Goal: Task Accomplishment & Management: Manage account settings

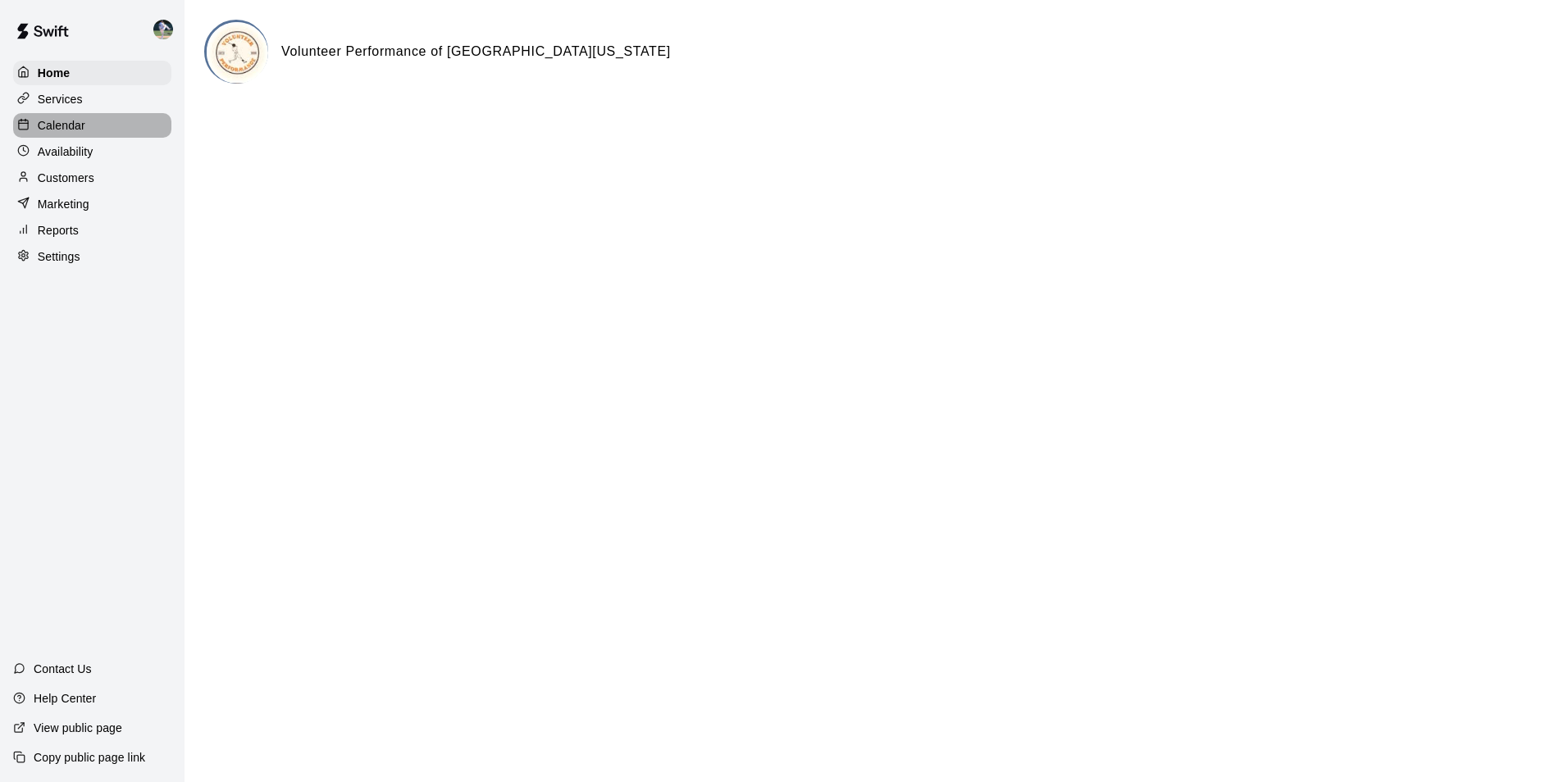
click at [119, 128] on div "Calendar" at bounding box center [92, 125] width 158 height 24
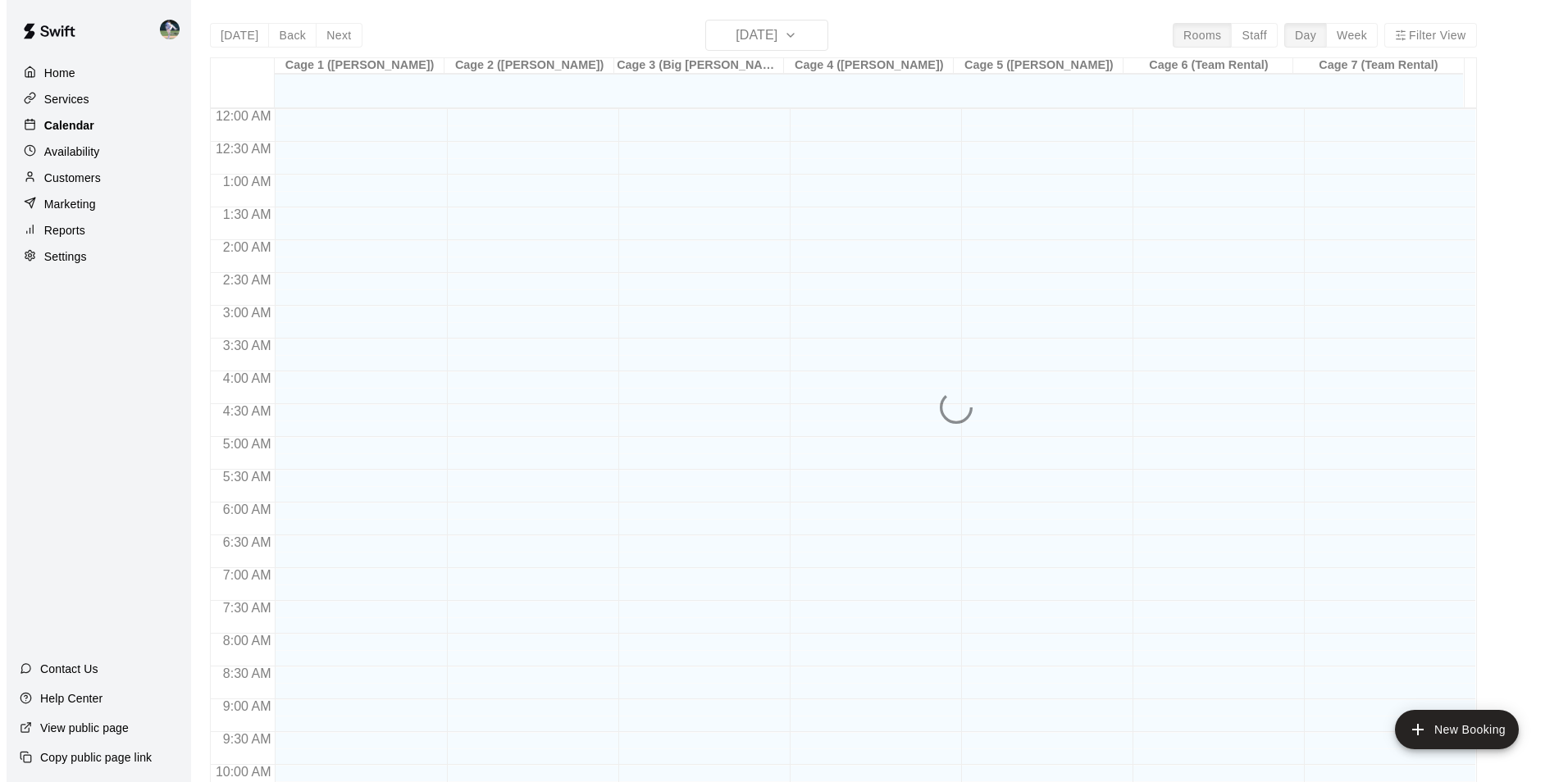
scroll to position [833, 0]
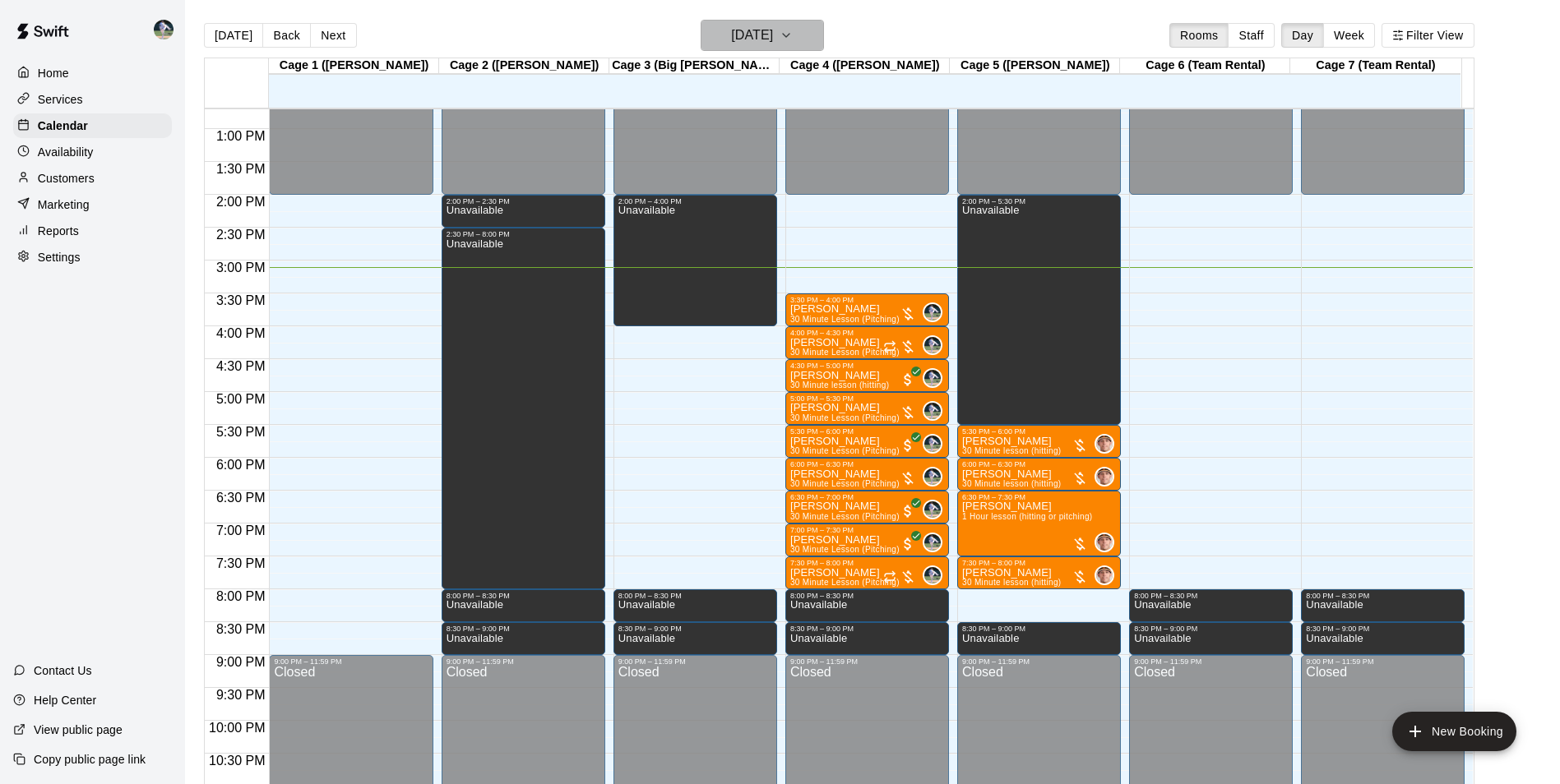
click at [756, 32] on h6 "[DATE]" at bounding box center [752, 35] width 42 height 23
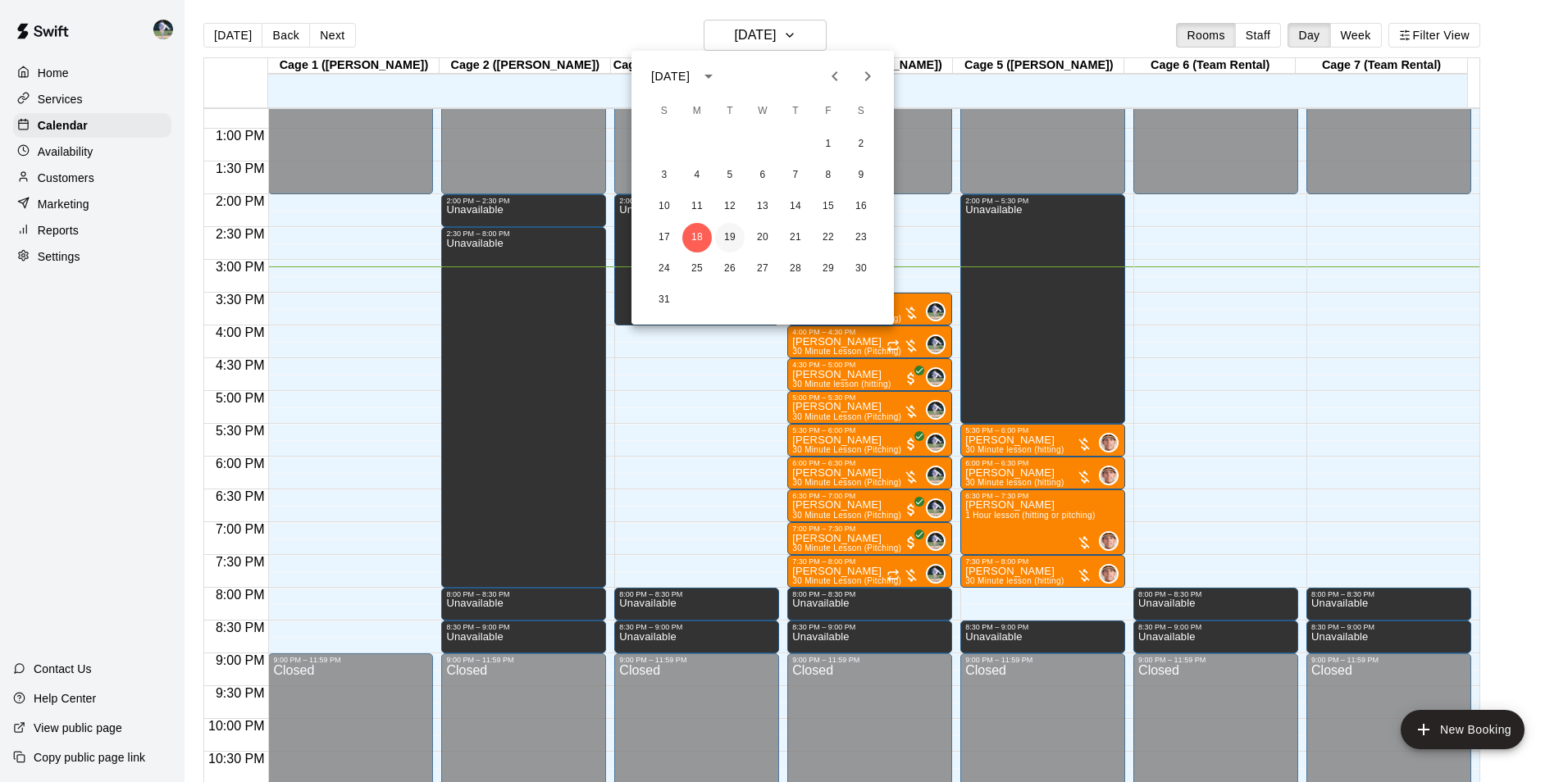
click at [730, 236] on button "19" at bounding box center [730, 238] width 30 height 30
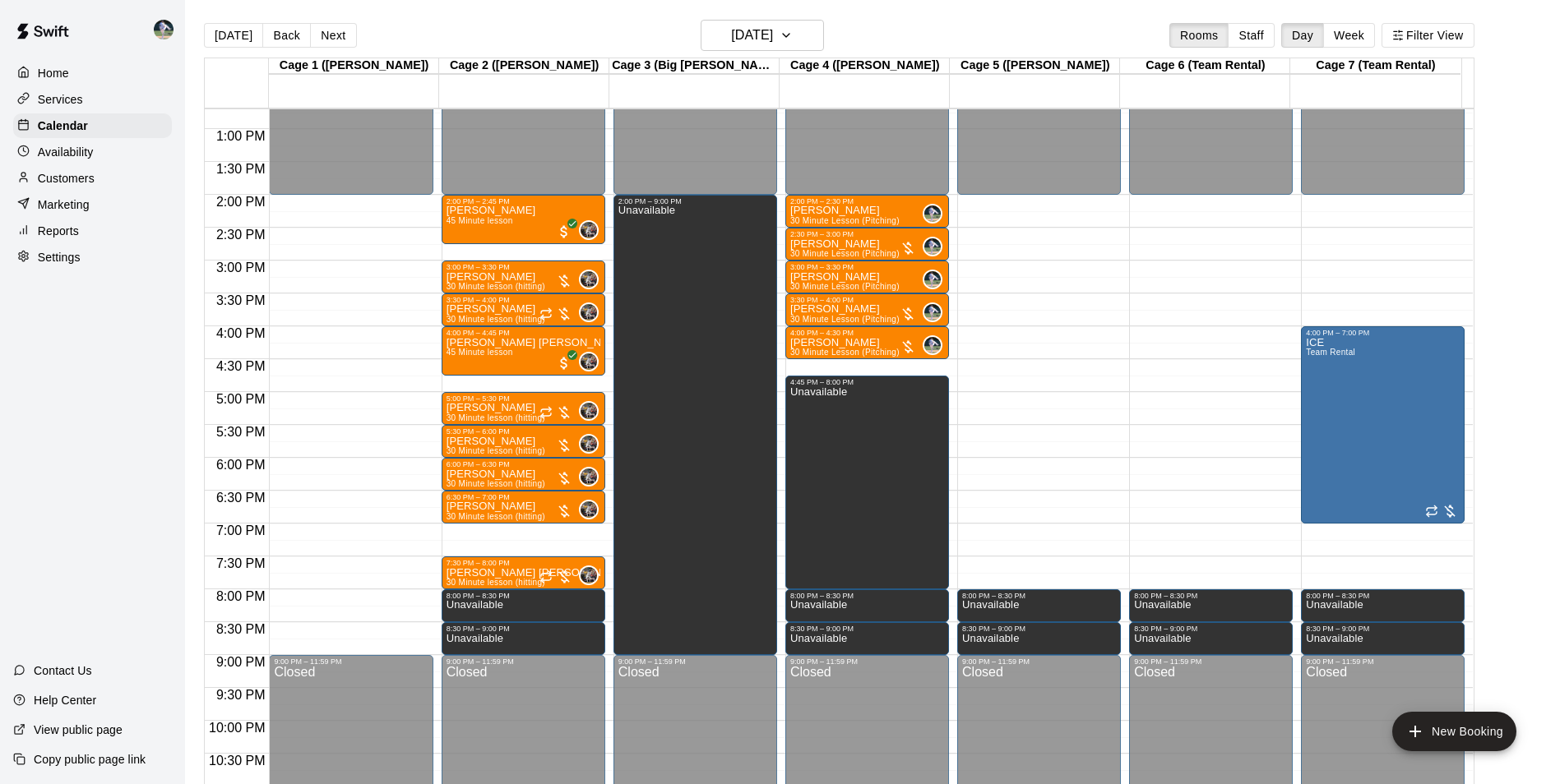
click at [1011, 464] on div "12:00 AM – 2:00 PM Closed 8:00 PM – 8:30 PM Unavailable 8:30 PM – 9:00 PM Unava…" at bounding box center [1039, 63] width 163 height 1578
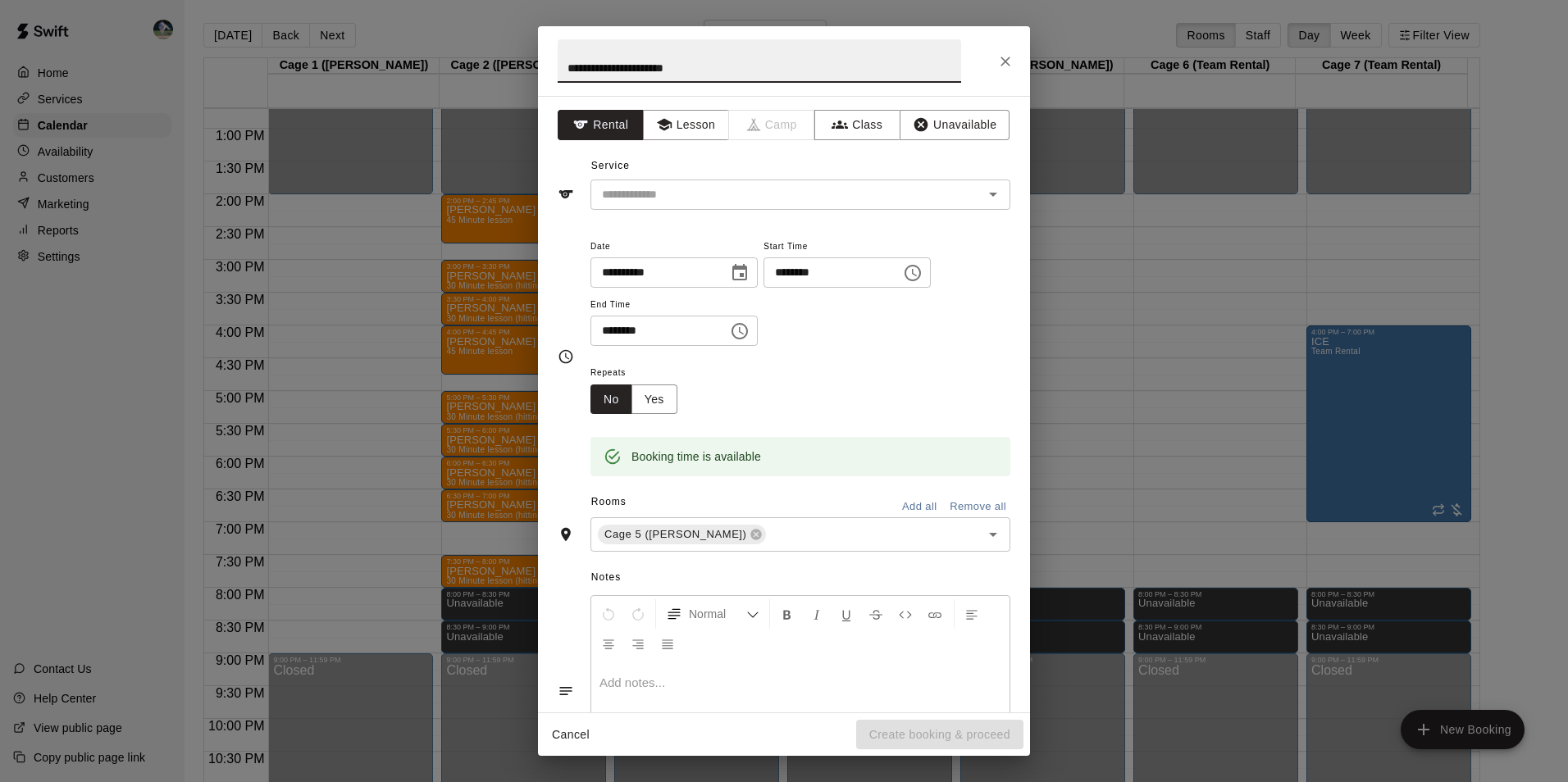
type input "**********"
click at [612, 121] on button "Rental" at bounding box center [600, 125] width 86 height 31
click at [625, 187] on input "text" at bounding box center [775, 194] width 361 height 20
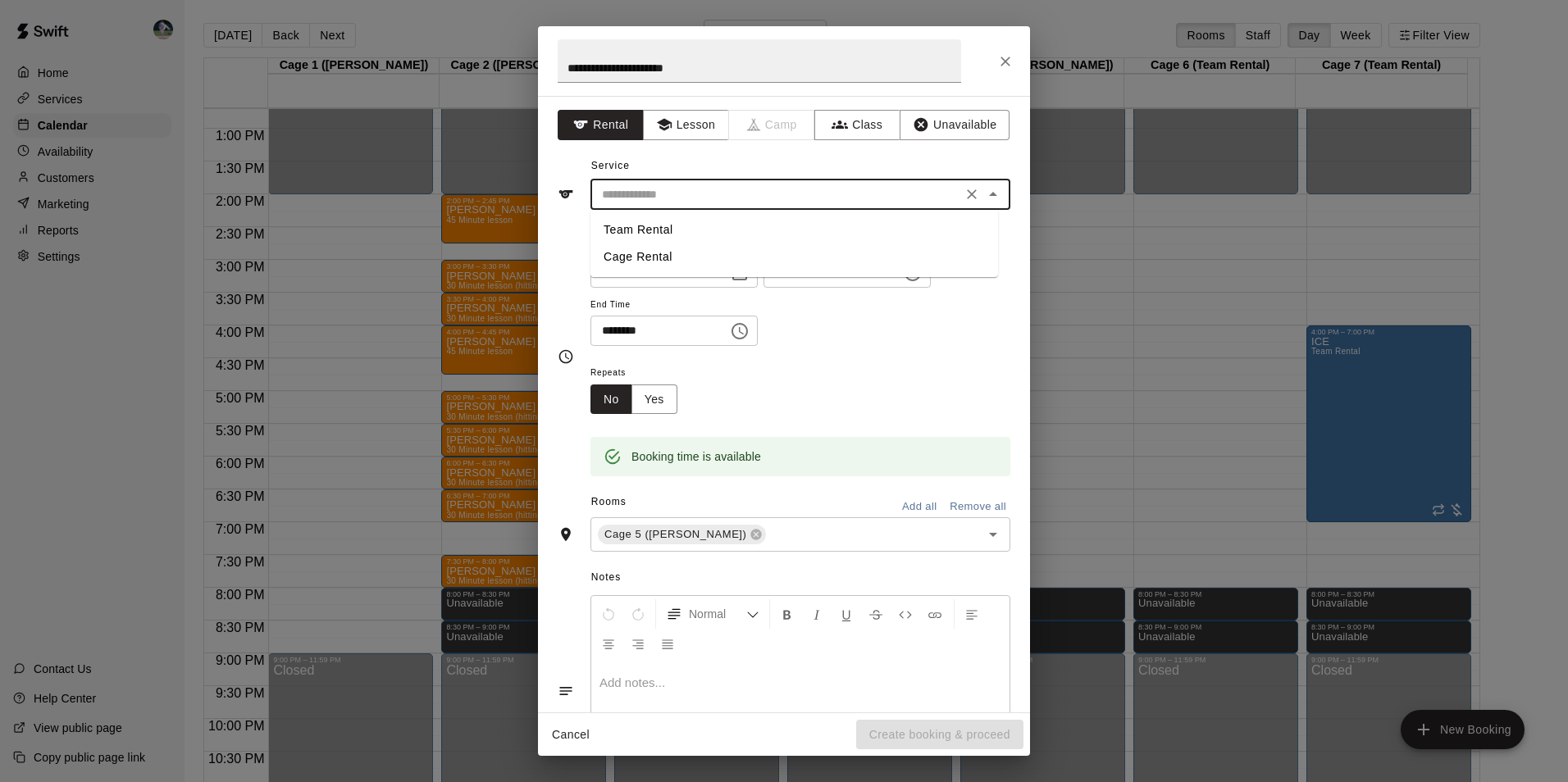
click at [649, 254] on li "Cage Rental" at bounding box center [794, 256] width 408 height 27
type input "**********"
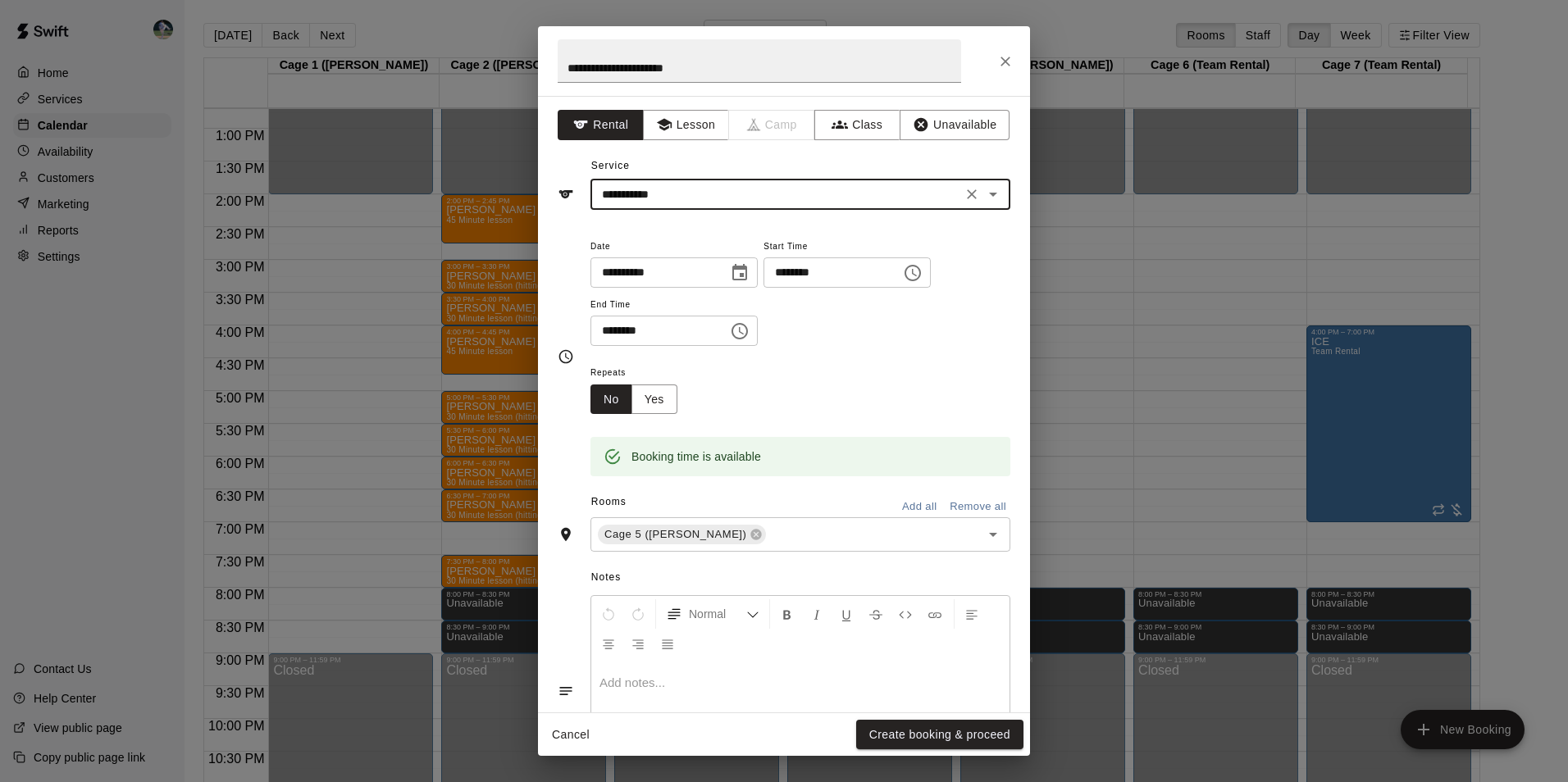
click at [749, 334] on icon "Choose time, selected time is 6:30 PM" at bounding box center [739, 331] width 19 height 19
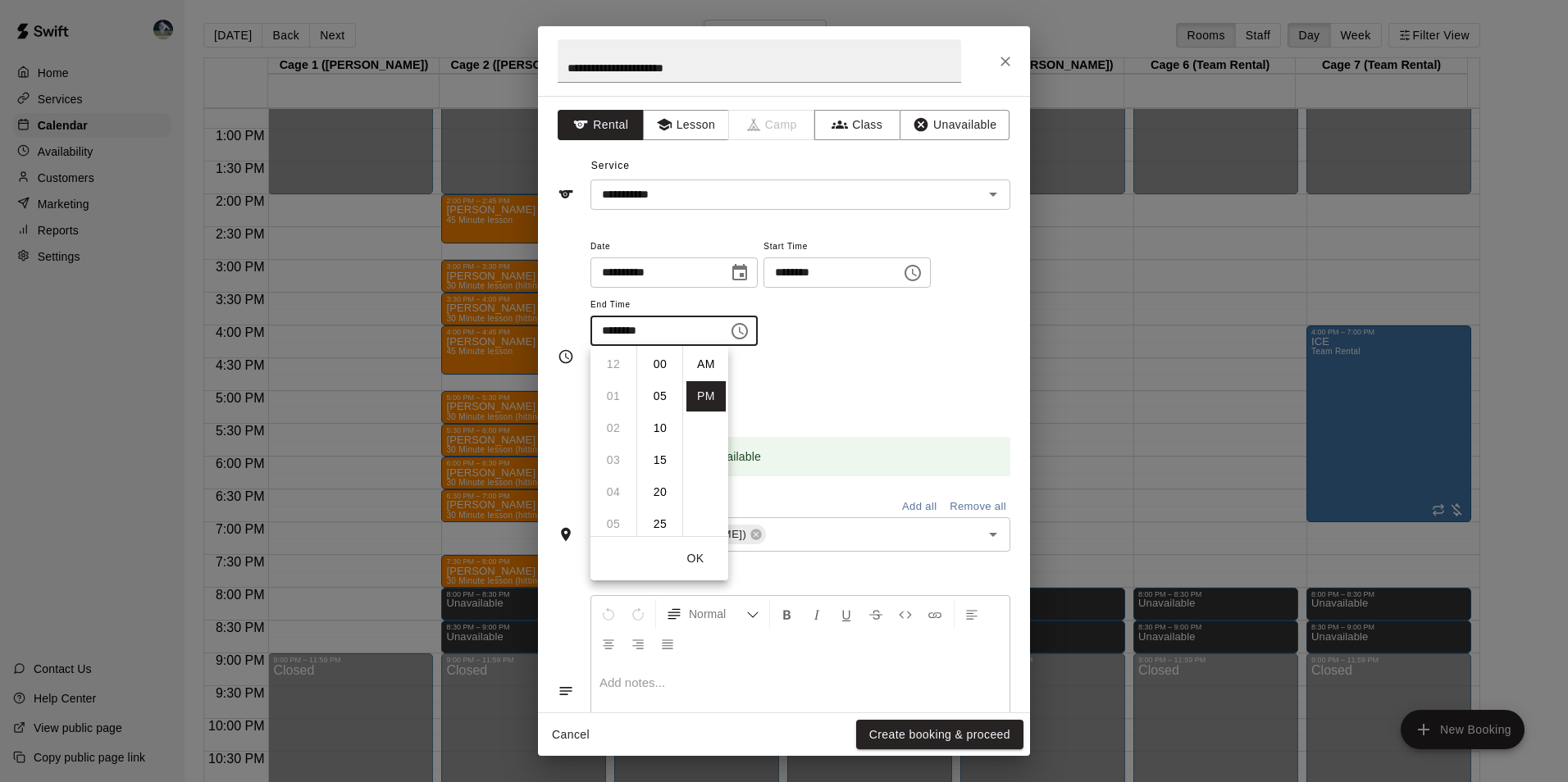
scroll to position [30, 0]
click at [611, 429] on li "08" at bounding box center [612, 428] width 39 height 31
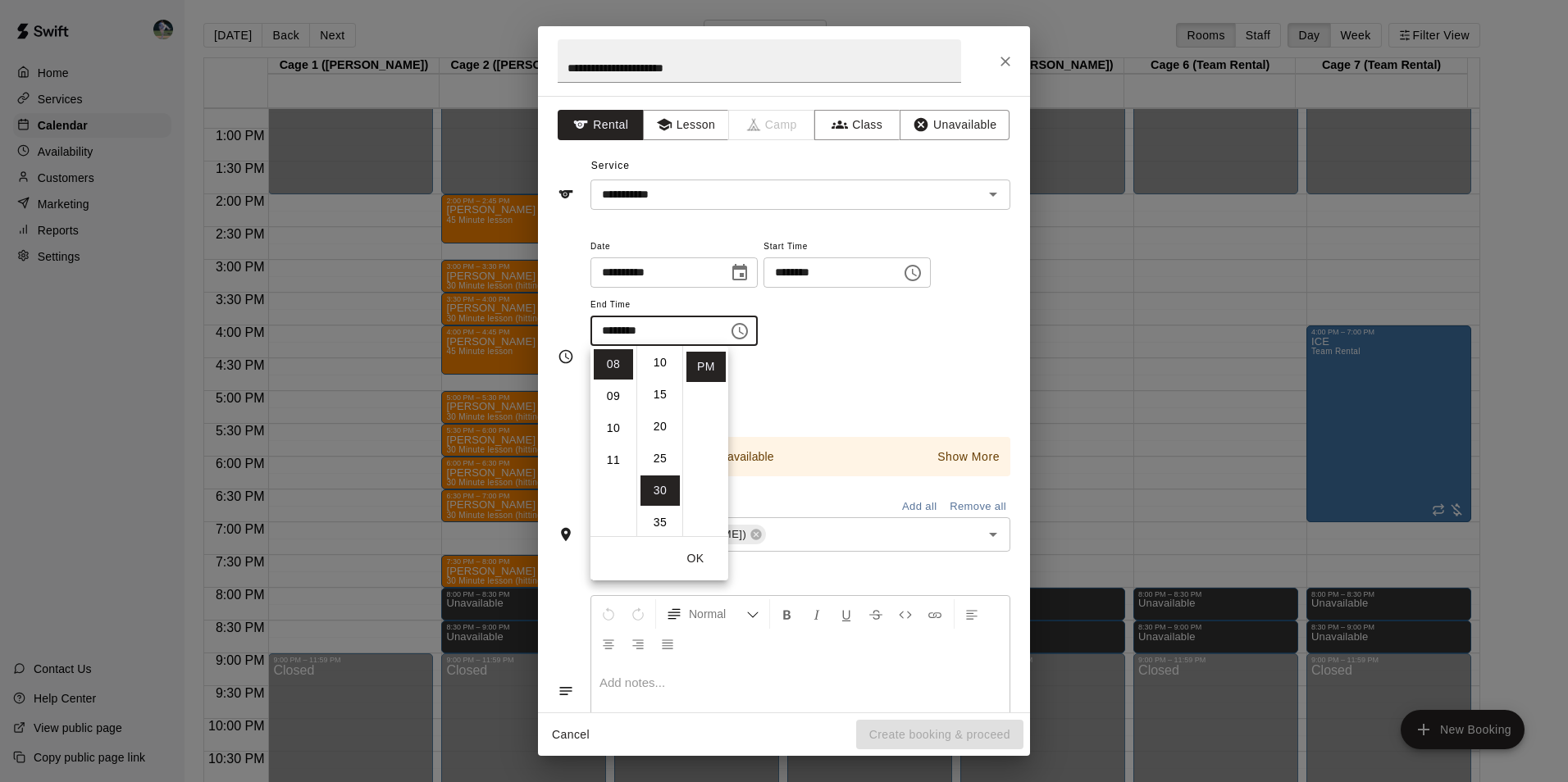
scroll to position [0, 0]
click at [659, 364] on li "00" at bounding box center [660, 364] width 39 height 31
type input "********"
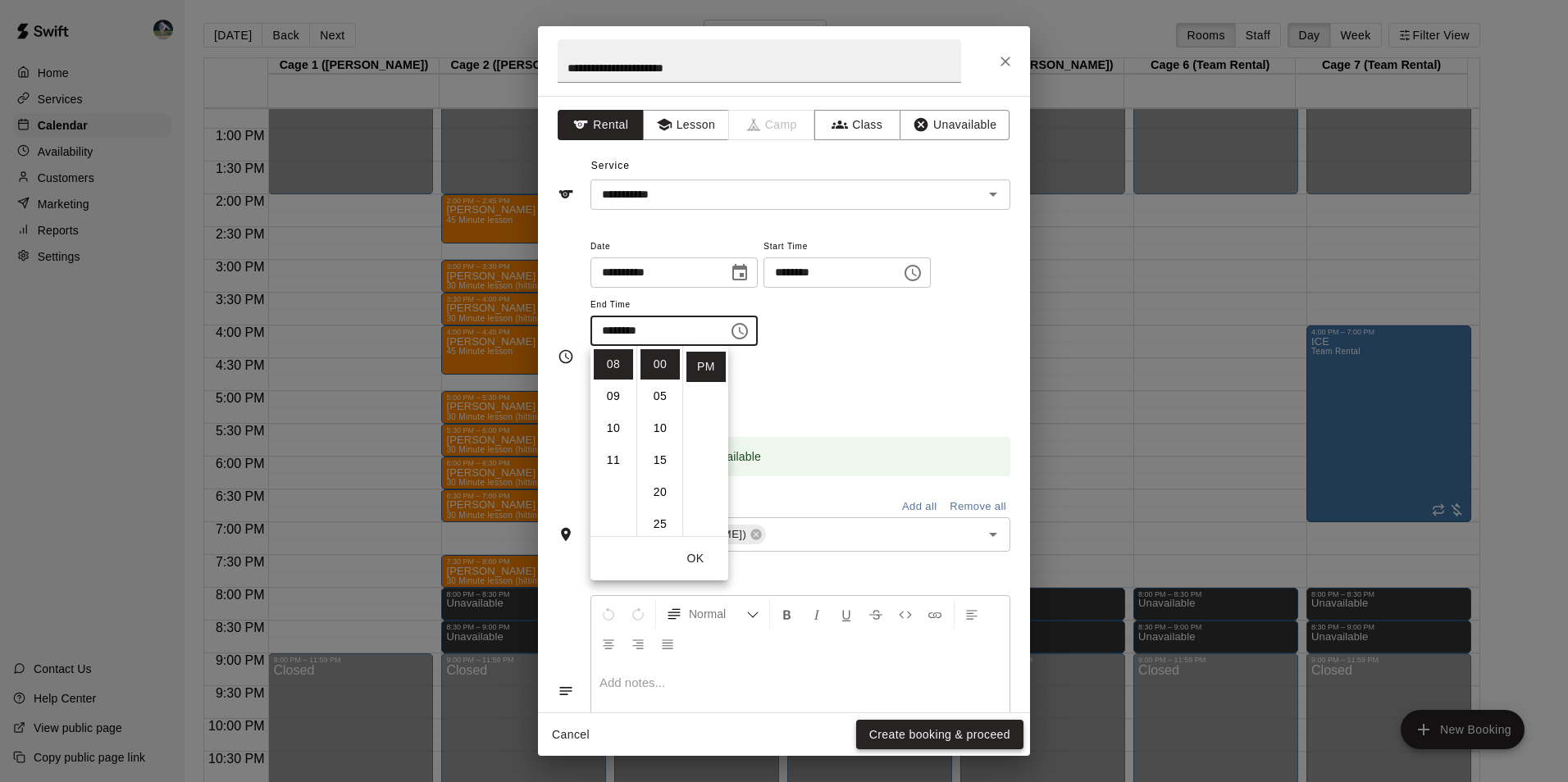
click at [926, 723] on button "Create booking & proceed" at bounding box center [939, 735] width 167 height 31
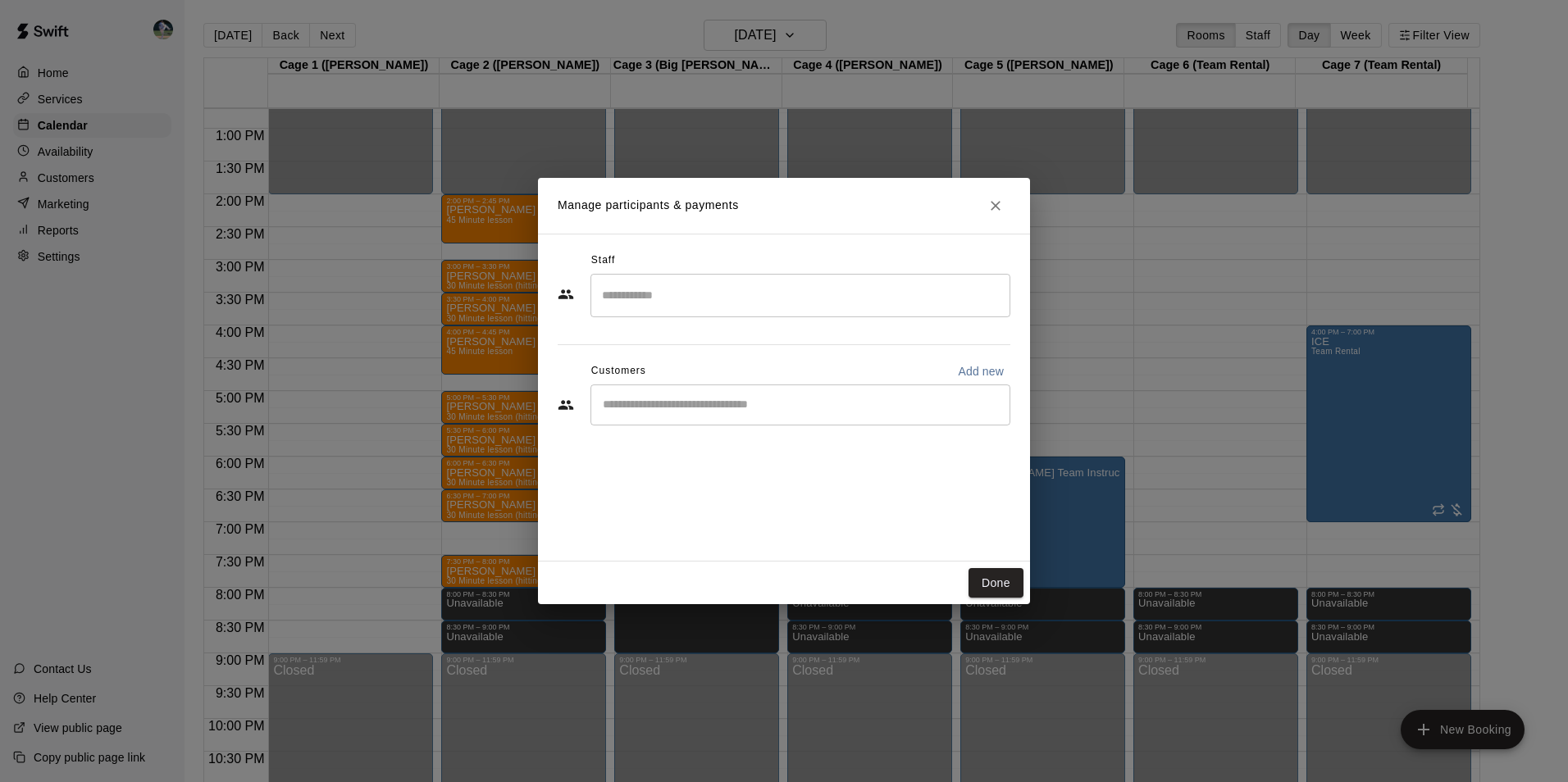
click at [640, 303] on input "Search staff" at bounding box center [800, 295] width 405 height 29
click at [992, 205] on icon "Close" at bounding box center [995, 206] width 17 height 17
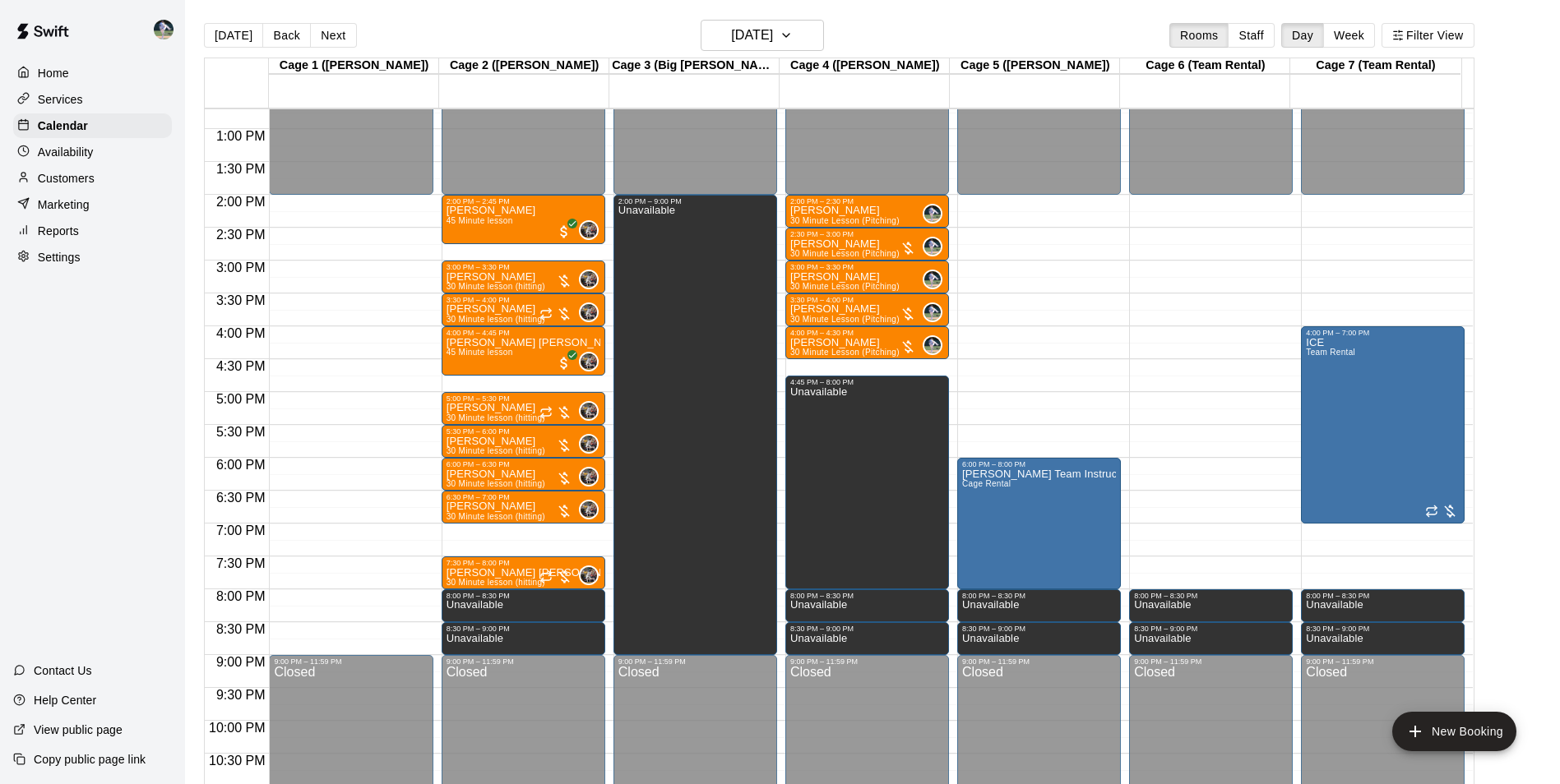
click at [1183, 465] on div "12:00 AM – 2:00 PM Closed 8:00 PM – 8:30 PM Unavailable 8:30 PM – 9:00 PM Unava…" at bounding box center [1211, 63] width 163 height 1578
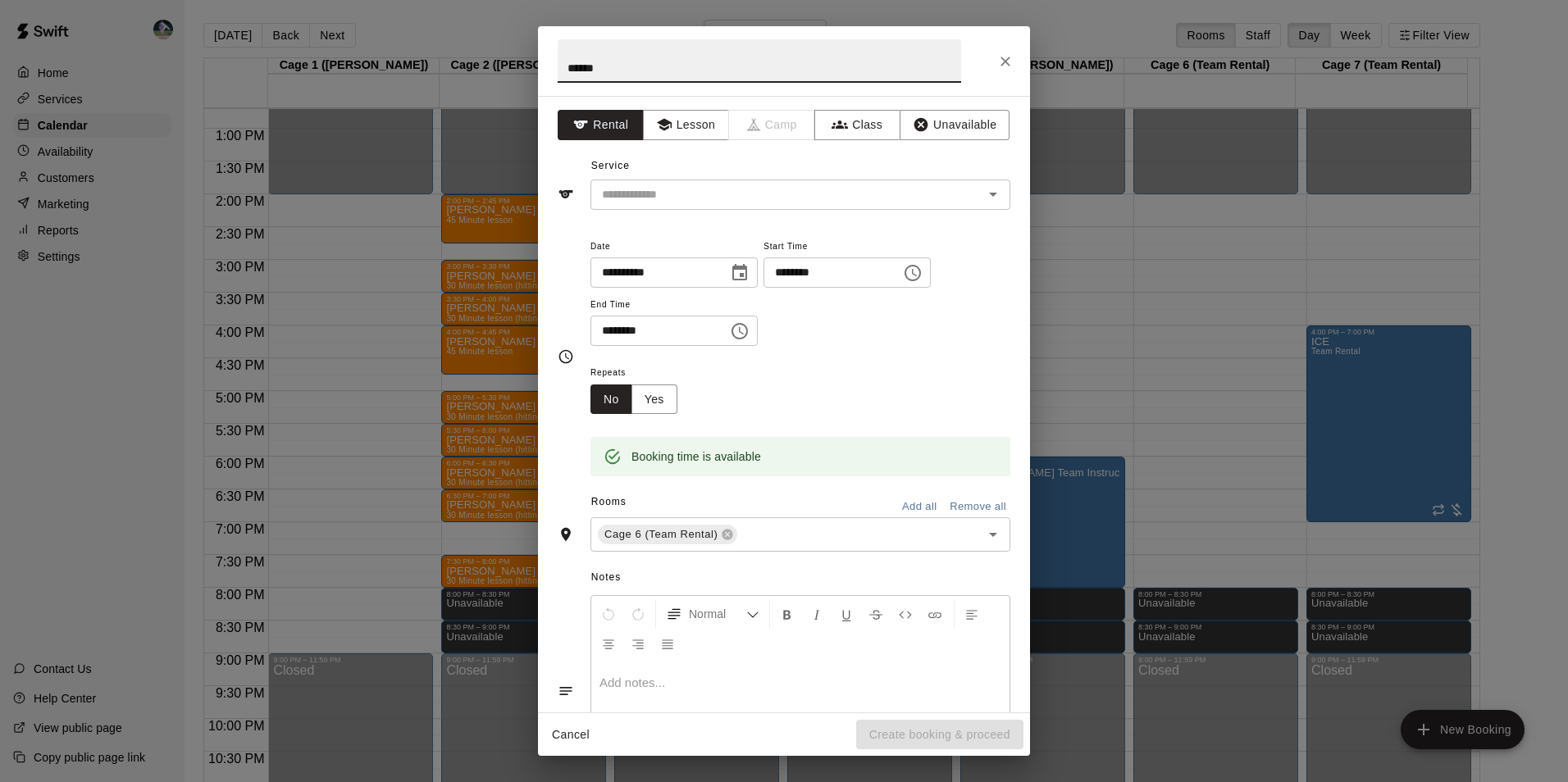
type input "******"
click at [630, 124] on button "Rental" at bounding box center [600, 125] width 86 height 31
click at [606, 125] on button "Rental" at bounding box center [600, 125] width 86 height 31
click at [627, 201] on input "text" at bounding box center [775, 194] width 361 height 20
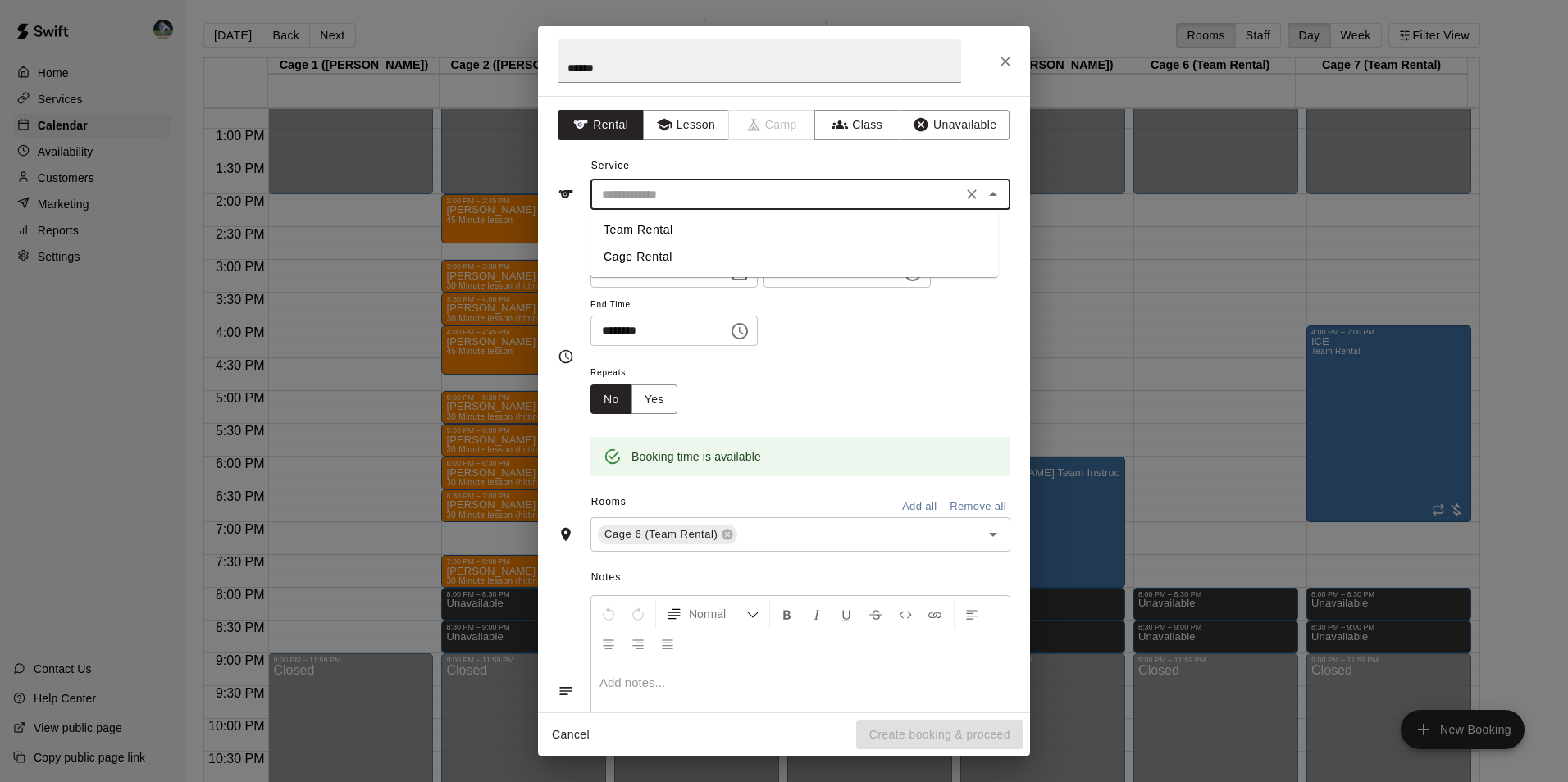
click at [648, 254] on li "Cage Rental" at bounding box center [794, 256] width 408 height 27
type input "**********"
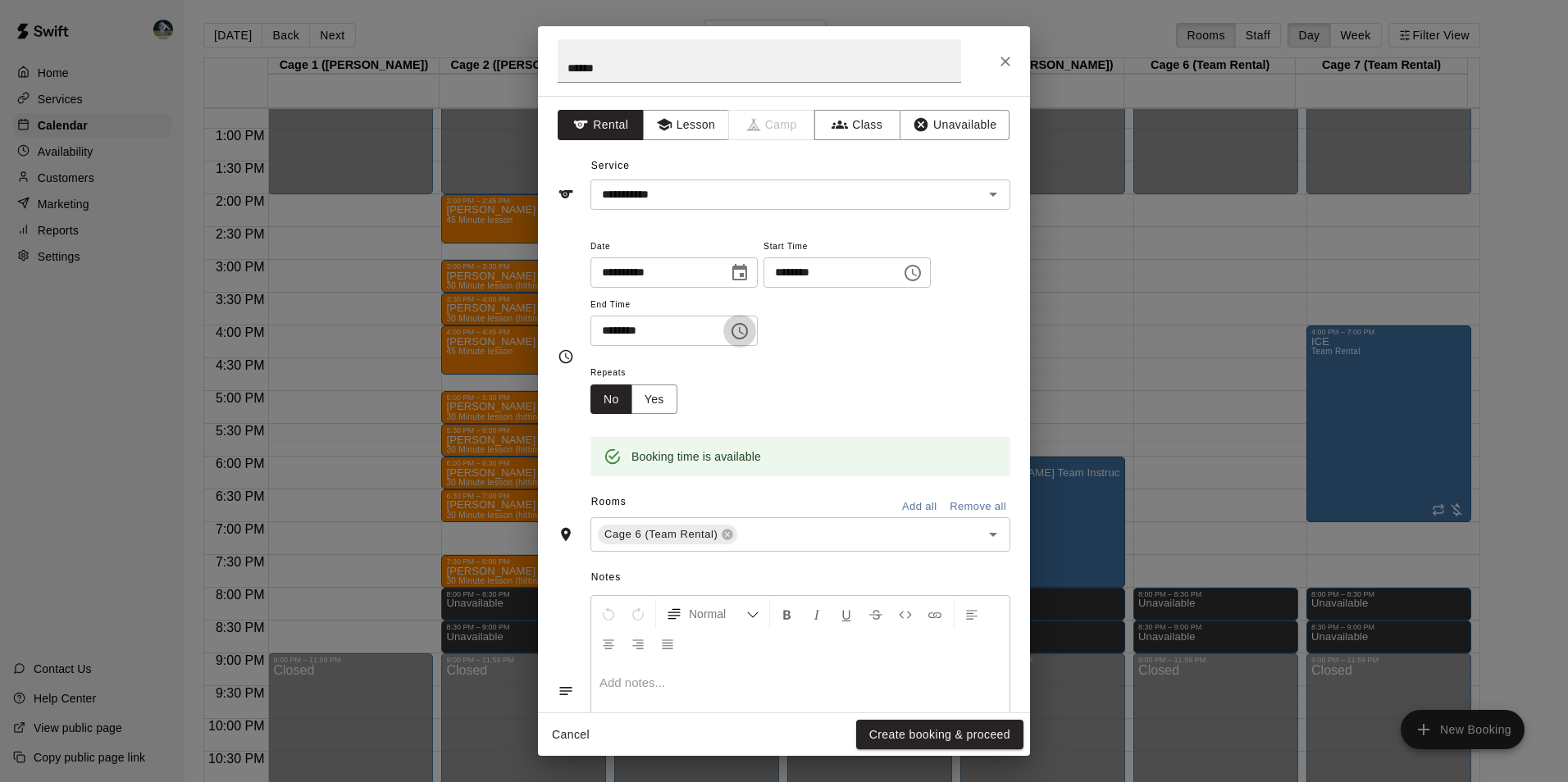
click at [749, 332] on icon "Choose time, selected time is 6:30 PM" at bounding box center [739, 331] width 19 height 19
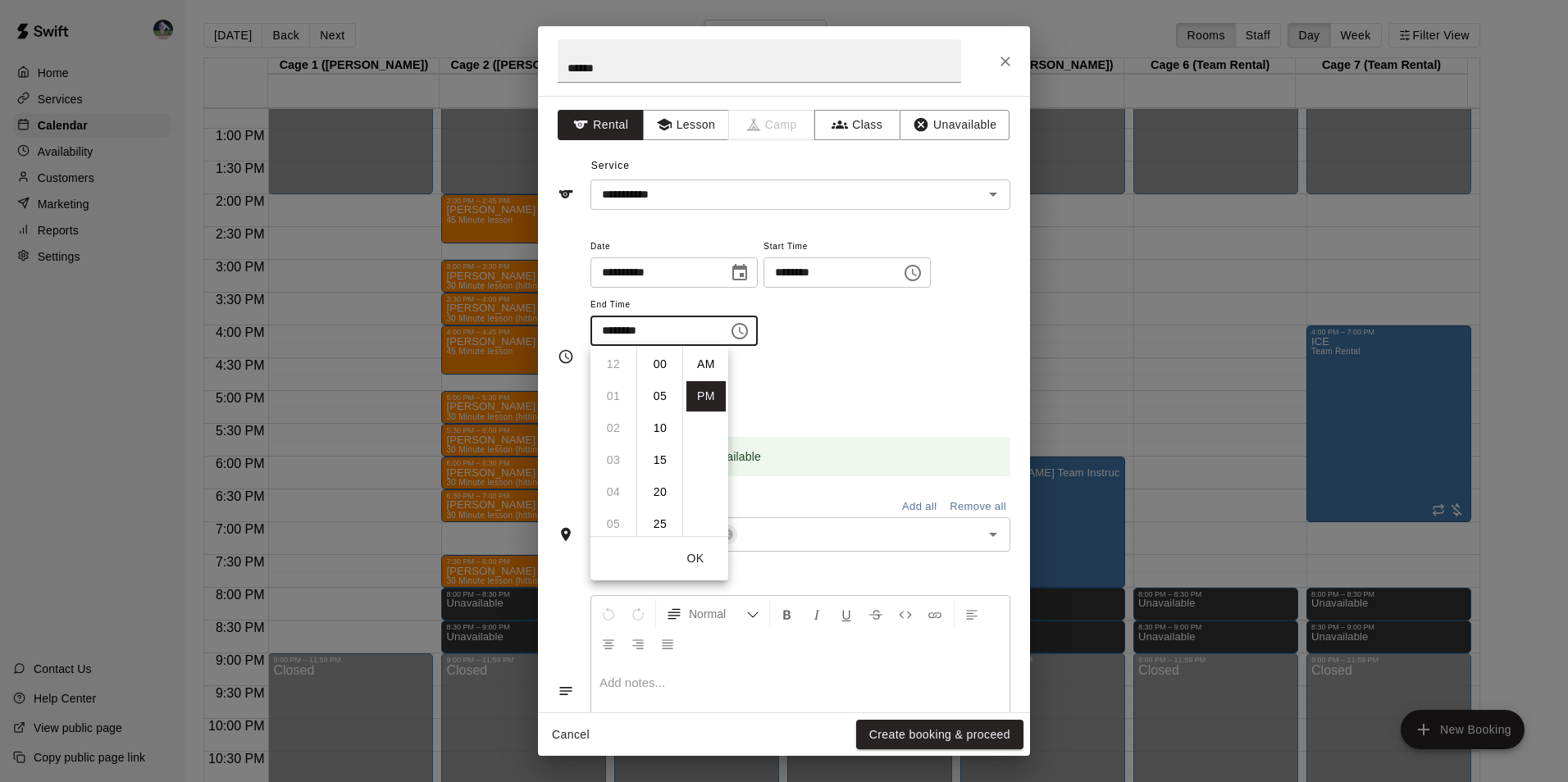
scroll to position [30, 0]
click at [610, 395] on li "07" at bounding box center [612, 396] width 39 height 31
click at [665, 361] on li "00" at bounding box center [660, 364] width 39 height 31
type input "********"
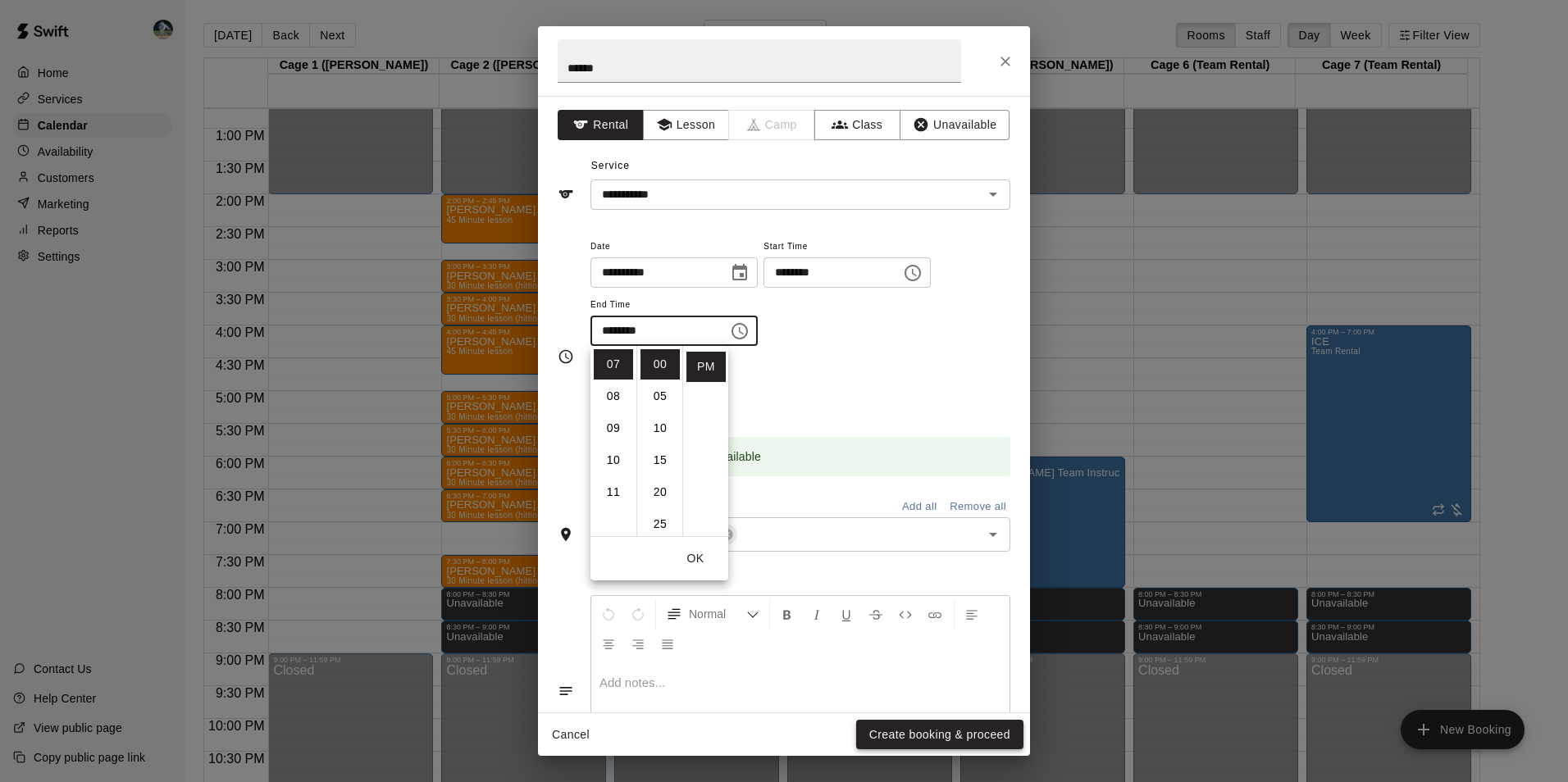
click at [925, 730] on button "Create booking & proceed" at bounding box center [939, 735] width 167 height 31
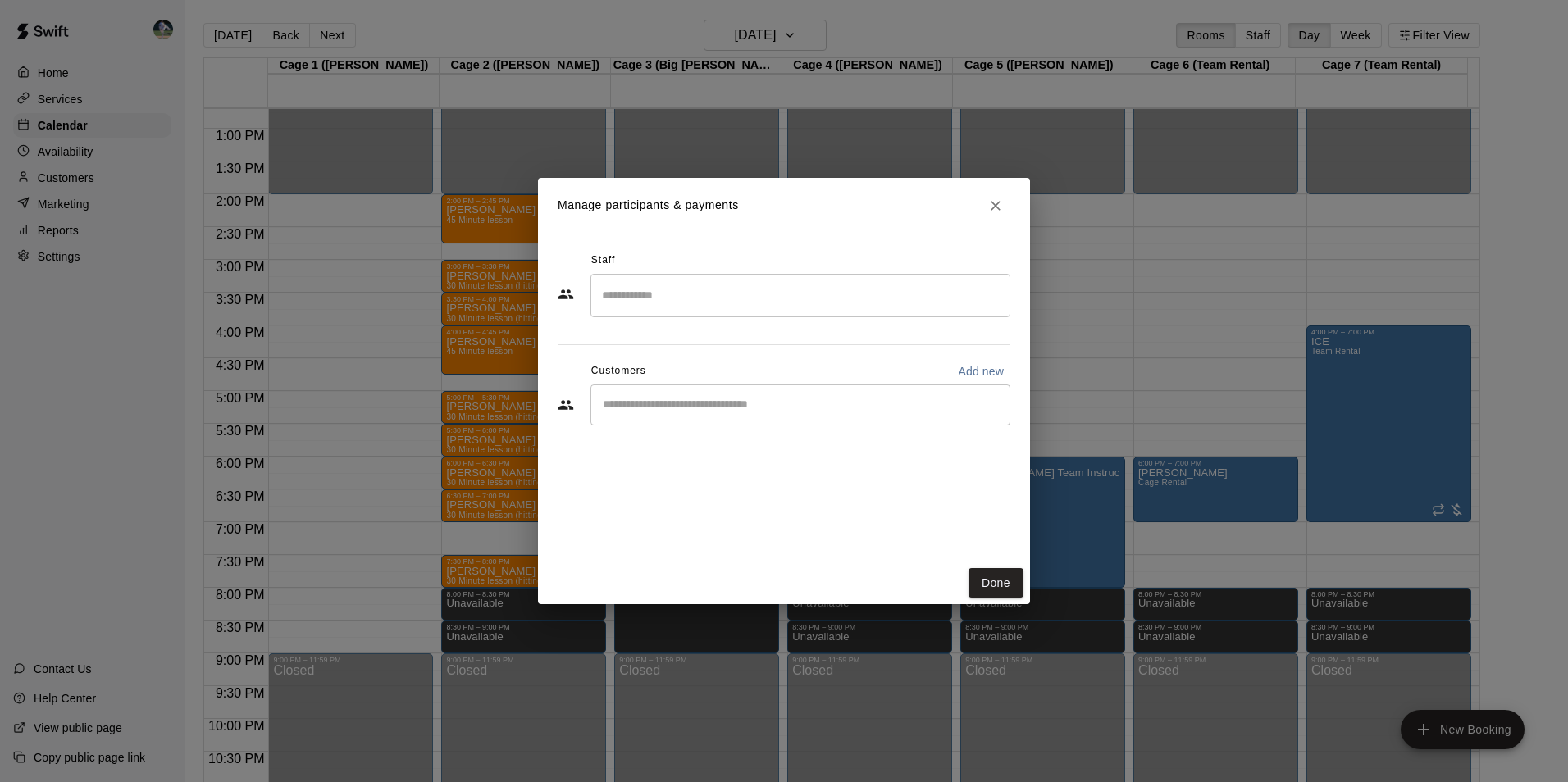
click at [634, 406] on input "Start typing to search customers..." at bounding box center [800, 405] width 405 height 17
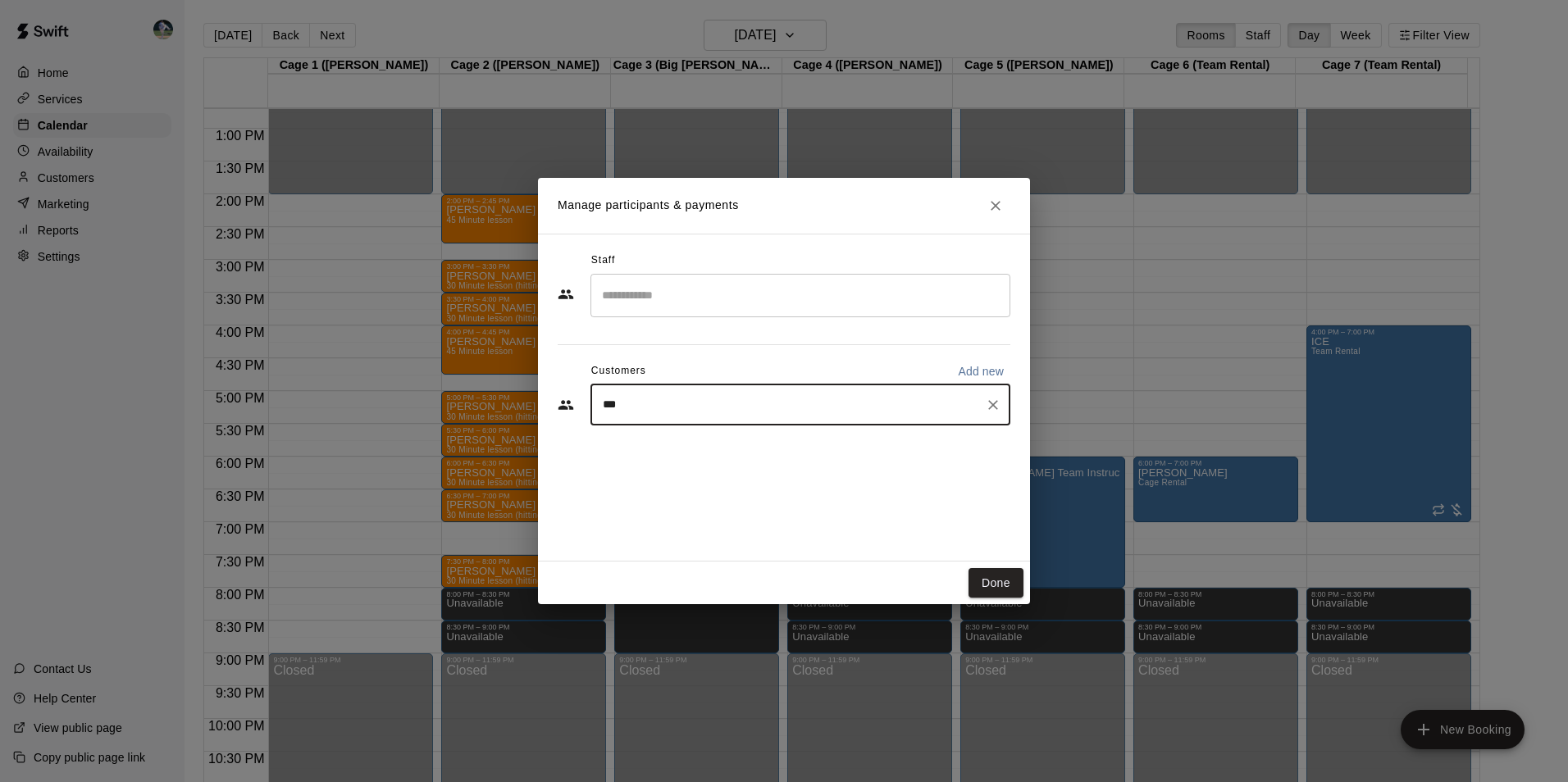
type input "****"
click at [677, 436] on p "[PERSON_NAME]" at bounding box center [686, 443] width 100 height 17
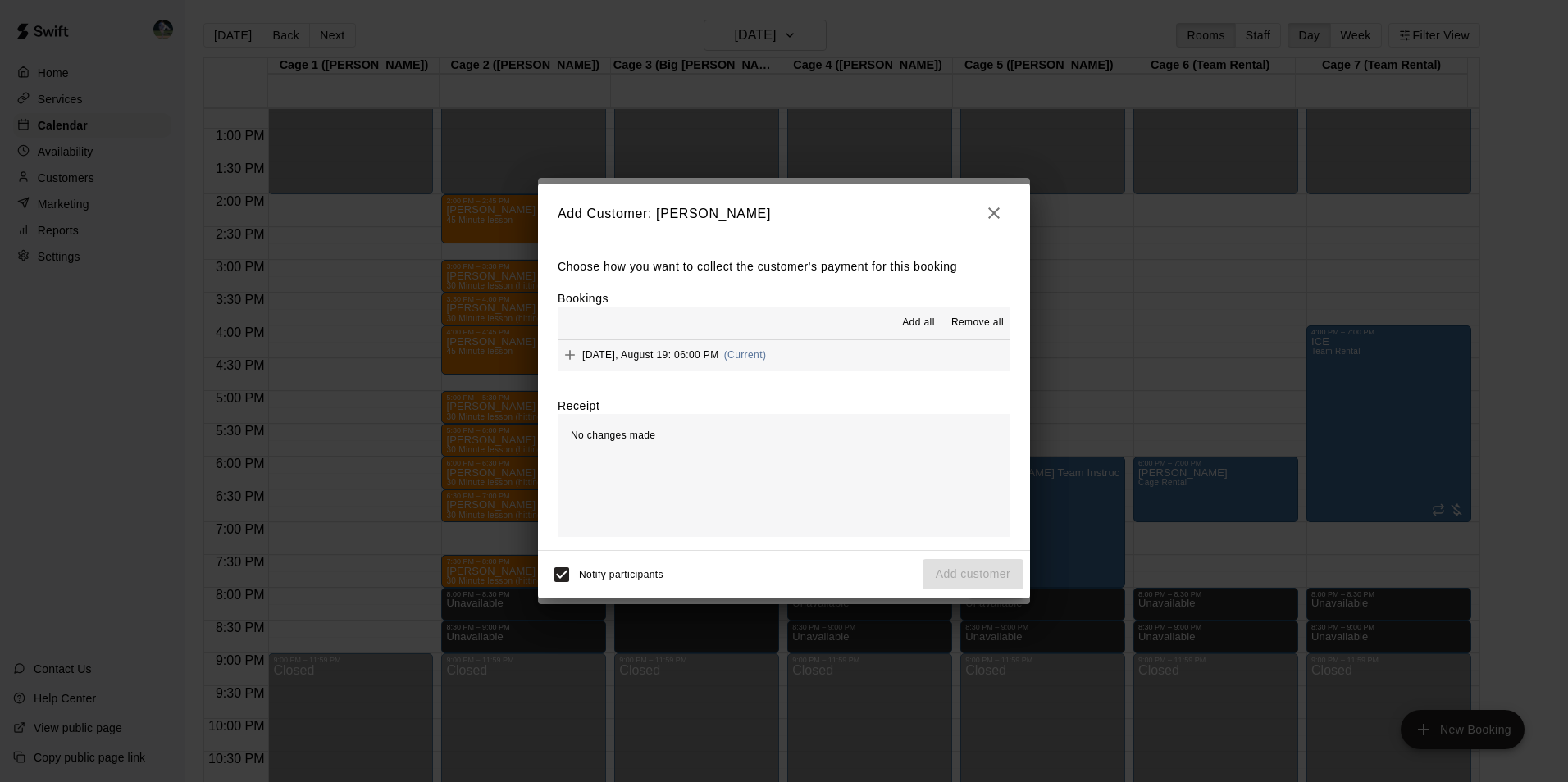
click at [911, 318] on span "Add all" at bounding box center [918, 323] width 32 height 17
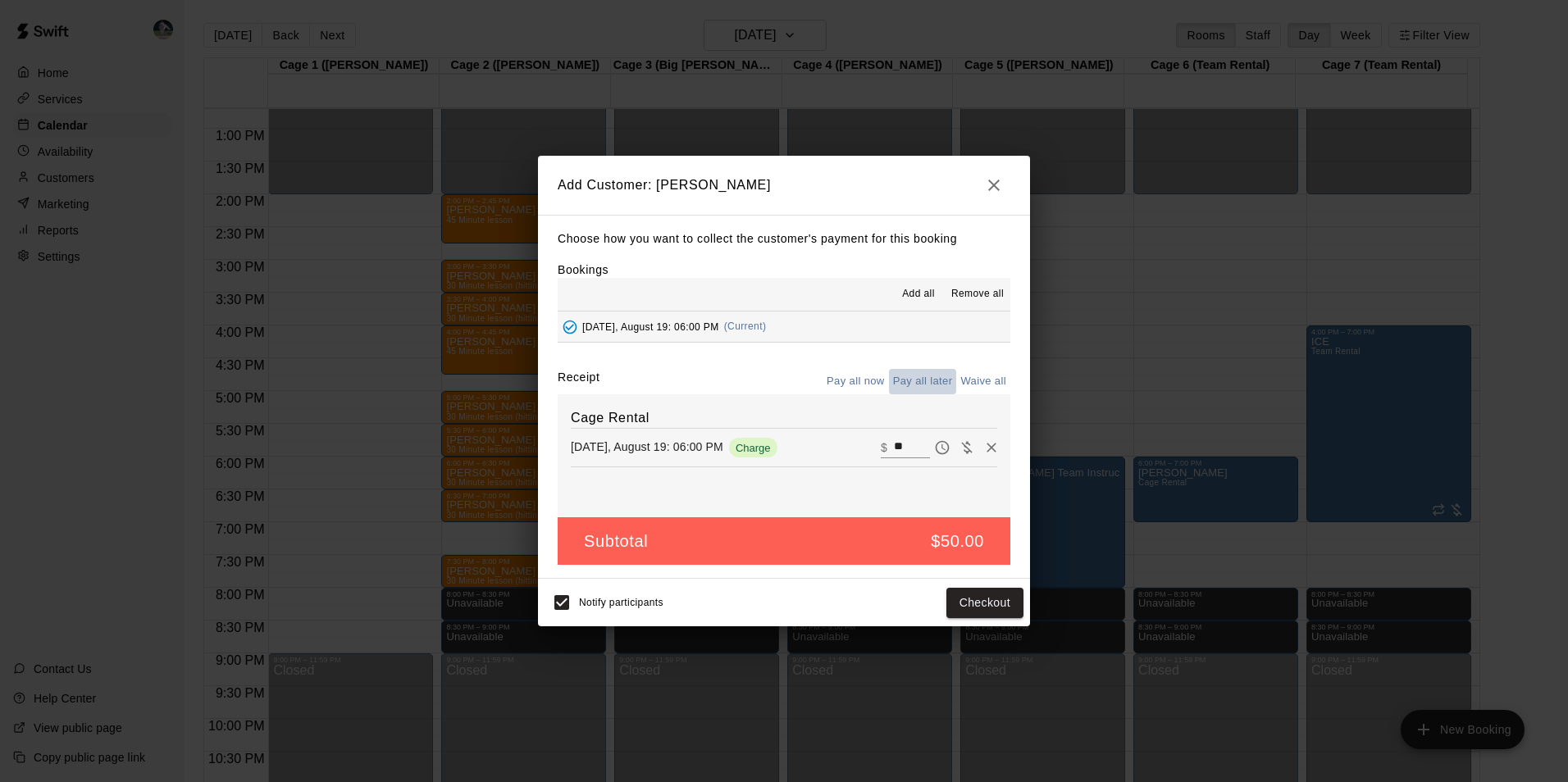
click at [931, 375] on button "Pay all later" at bounding box center [923, 381] width 68 height 25
click at [958, 601] on button "Add customer" at bounding box center [972, 603] width 101 height 31
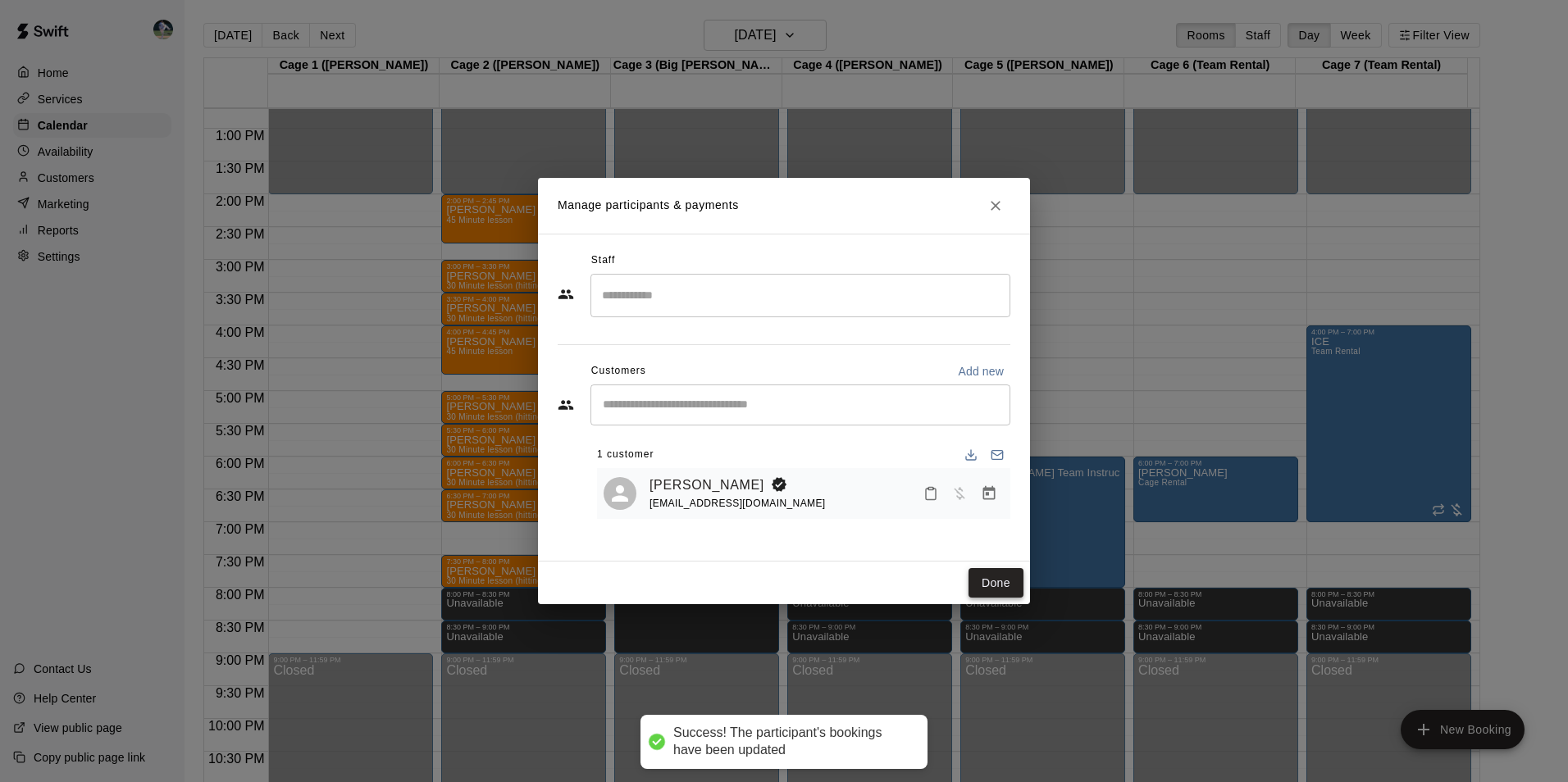
click at [987, 582] on button "Done" at bounding box center [996, 583] width 55 height 31
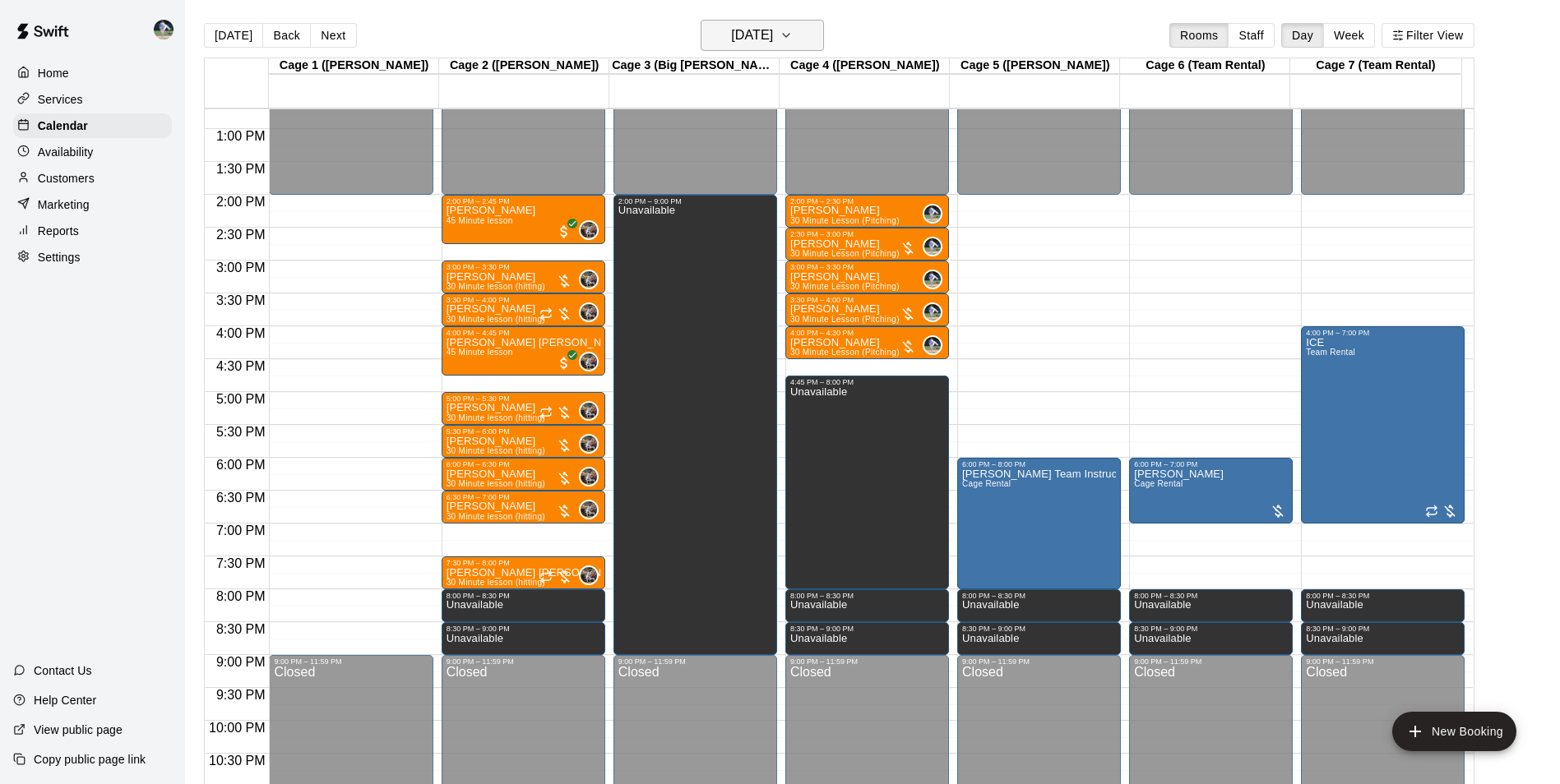
click at [763, 33] on h6 "[DATE]" at bounding box center [752, 35] width 42 height 23
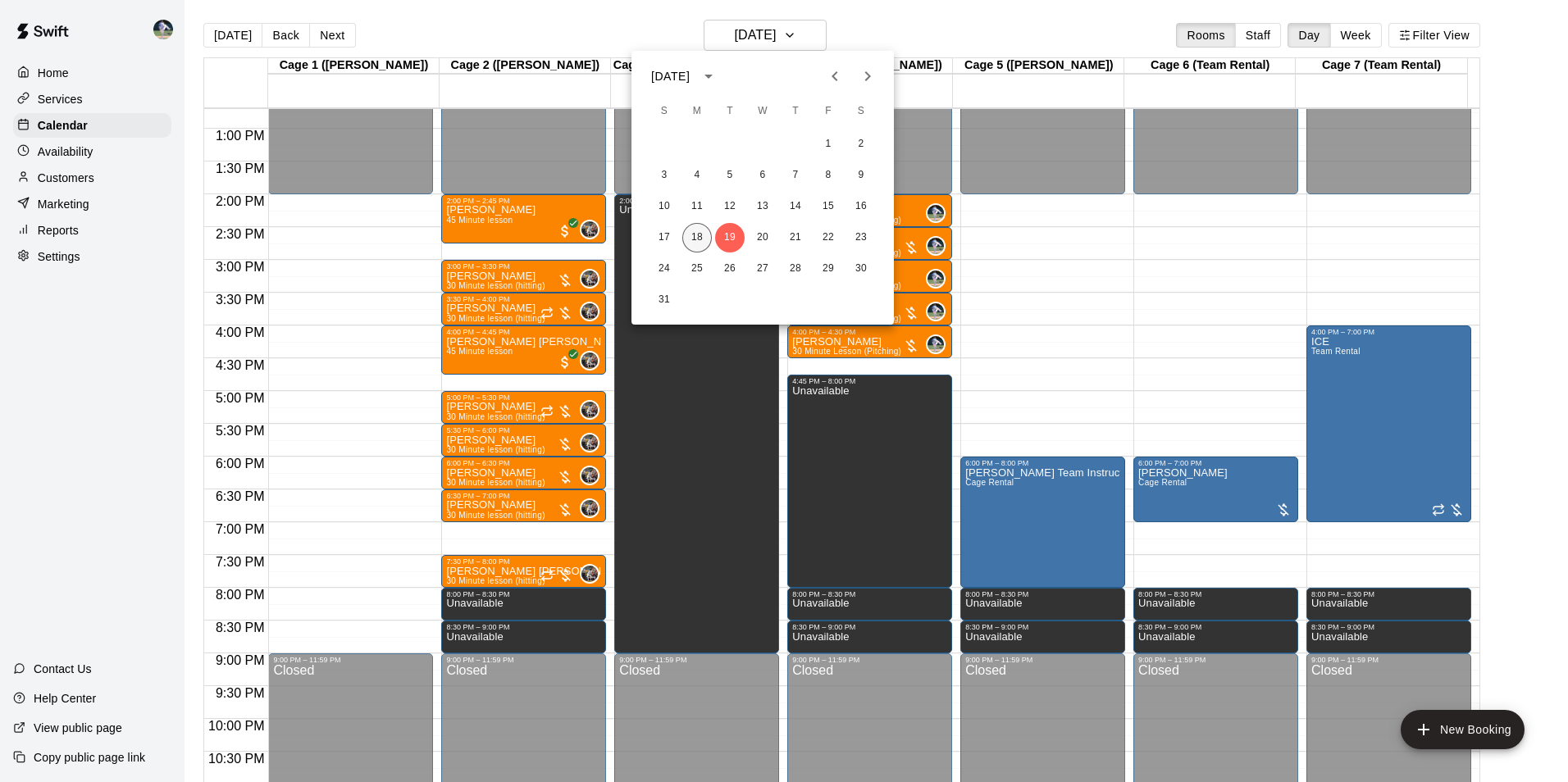
click at [690, 238] on button "18" at bounding box center [697, 238] width 30 height 30
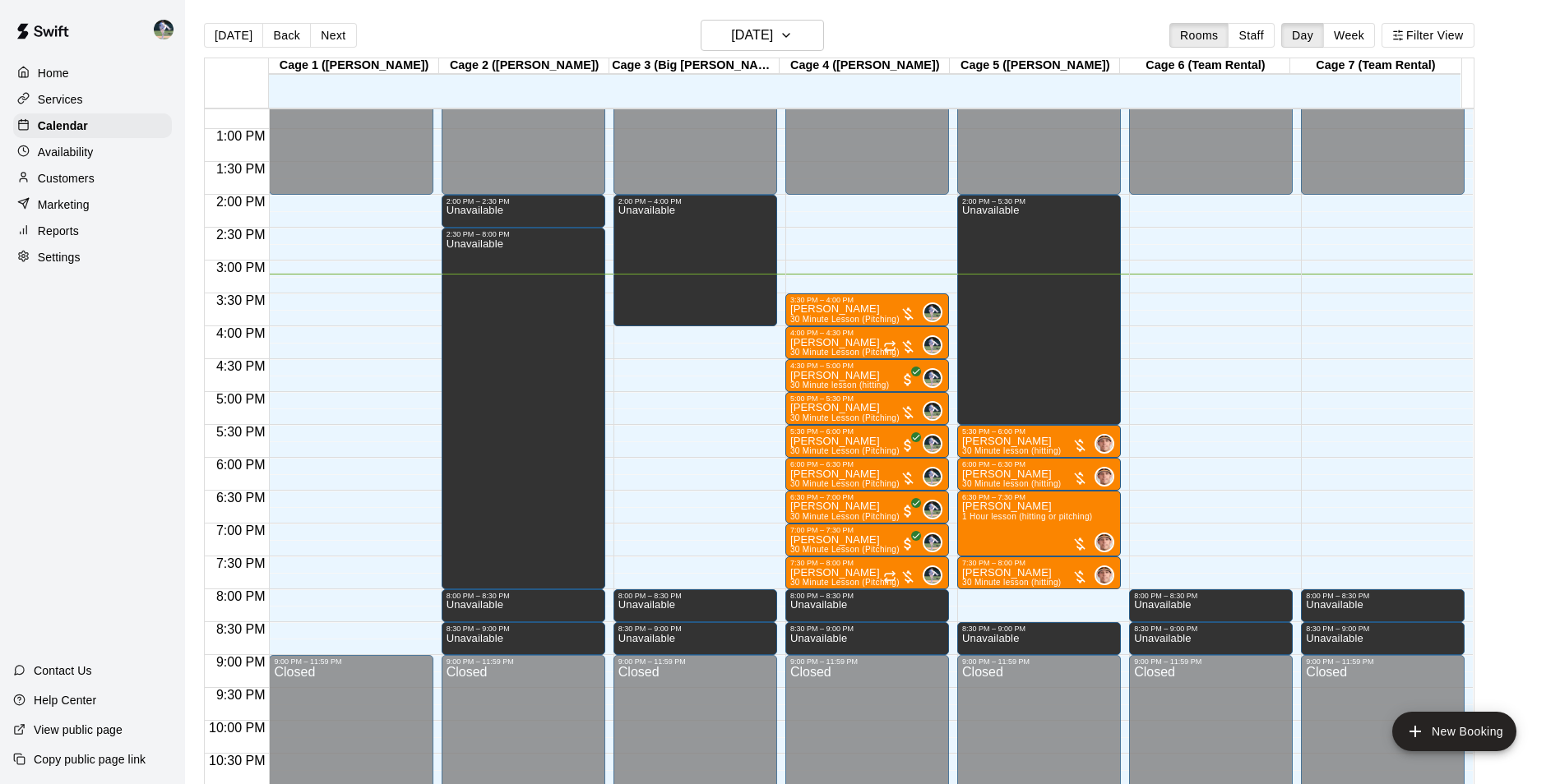
click at [1019, 597] on div "12:00 AM – 2:00 PM Closed 2:00 PM – 5:30 PM Unavailable 5:30 PM – 6:00 PM [PERS…" at bounding box center [1039, 63] width 163 height 1578
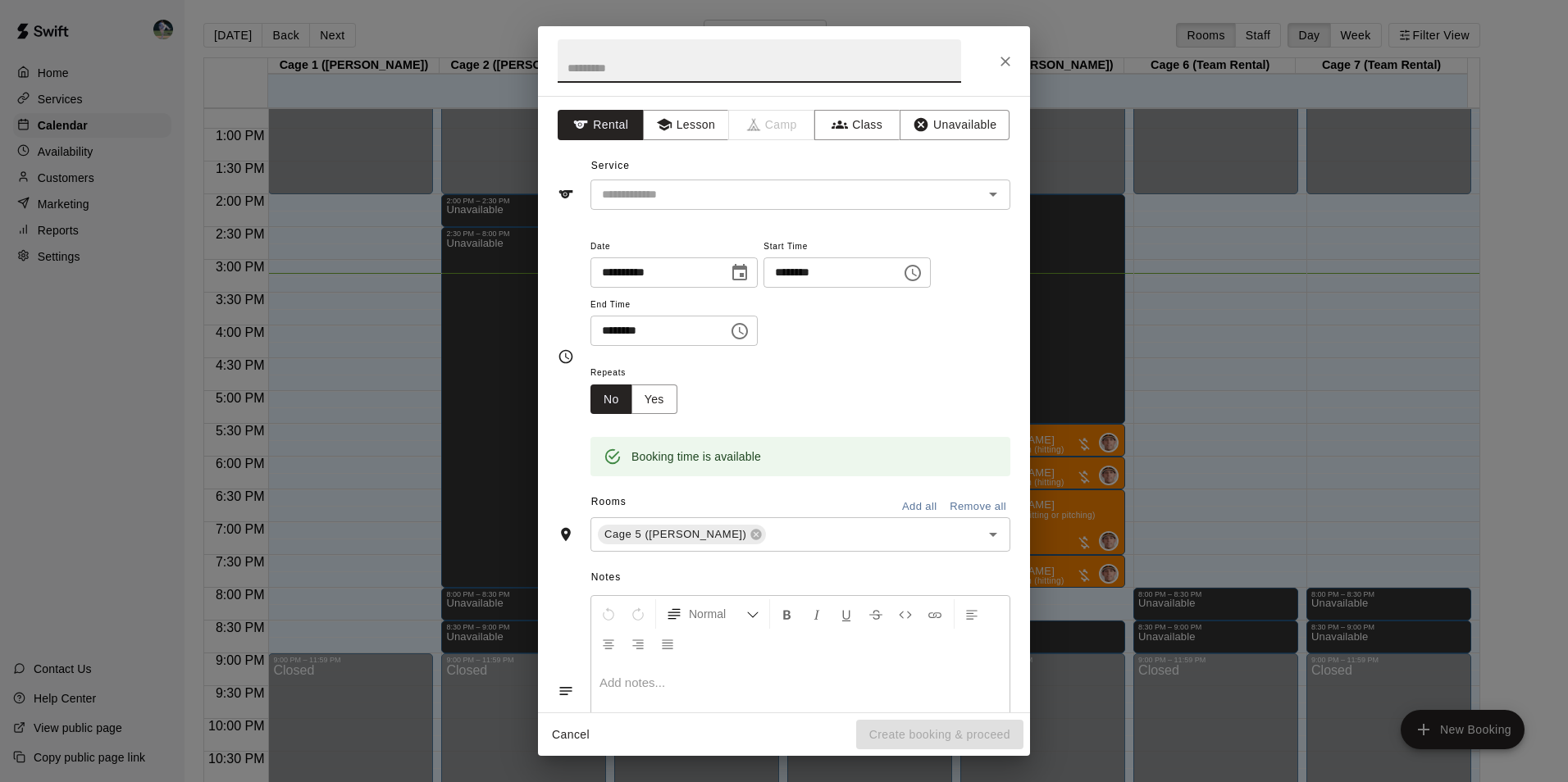
click at [1529, 277] on div "**********" at bounding box center [784, 391] width 1568 height 782
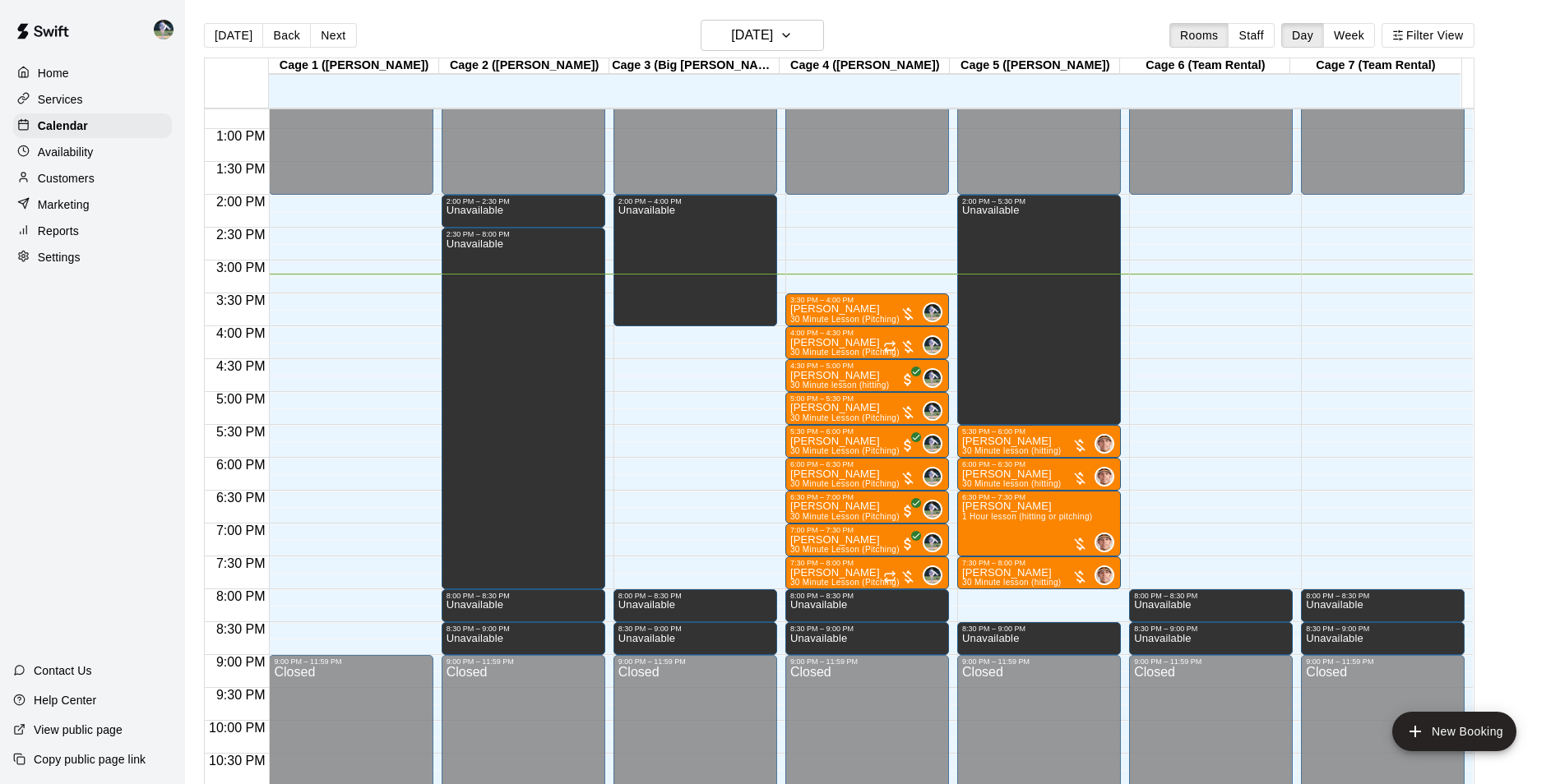
click at [1005, 594] on div "12:00 AM – 2:00 PM Closed 2:00 PM – 5:30 PM Unavailable 5:30 PM – 6:00 PM [PERS…" at bounding box center [1039, 63] width 163 height 1578
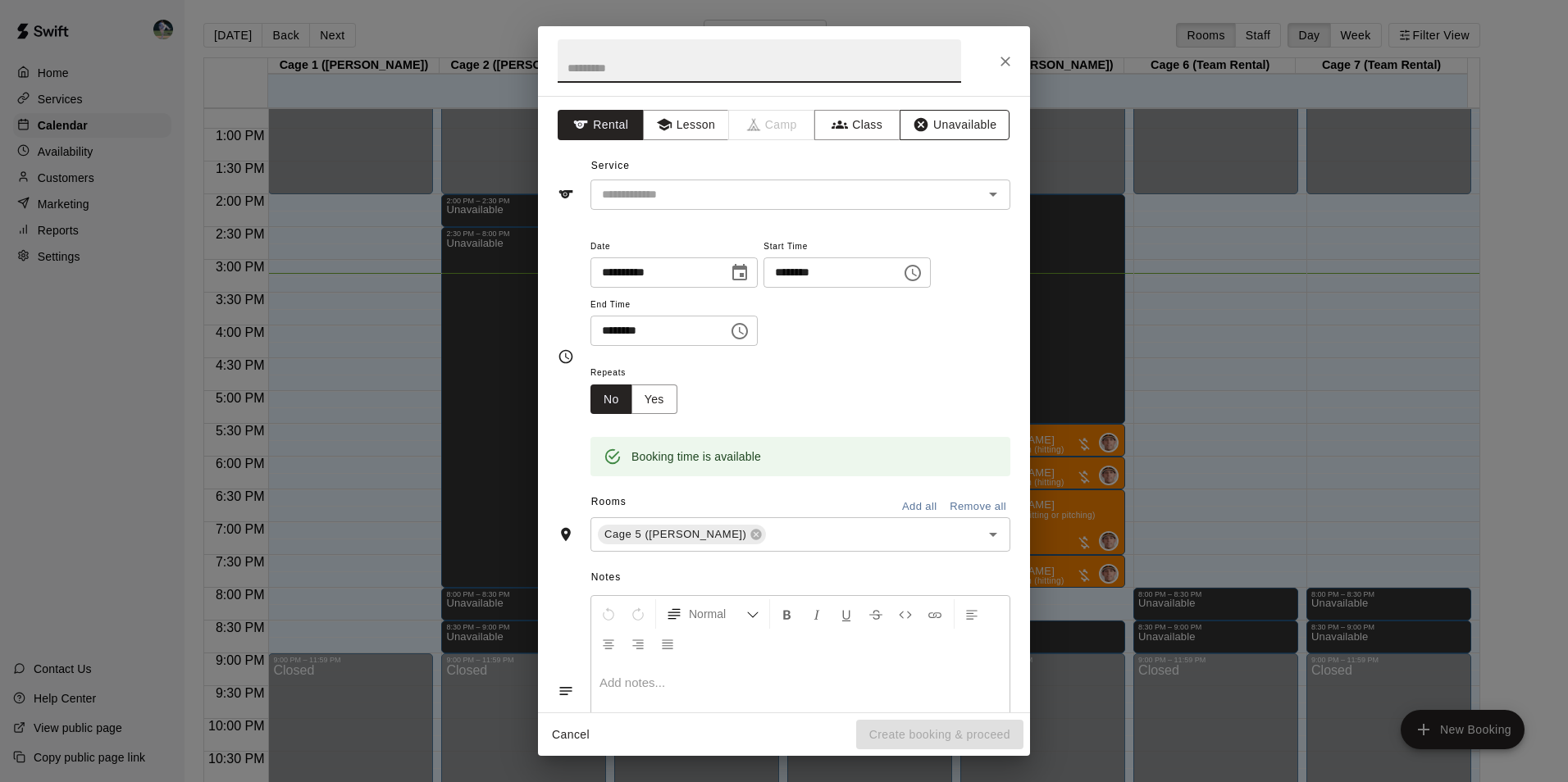
click at [944, 121] on button "Unavailable" at bounding box center [955, 125] width 110 height 31
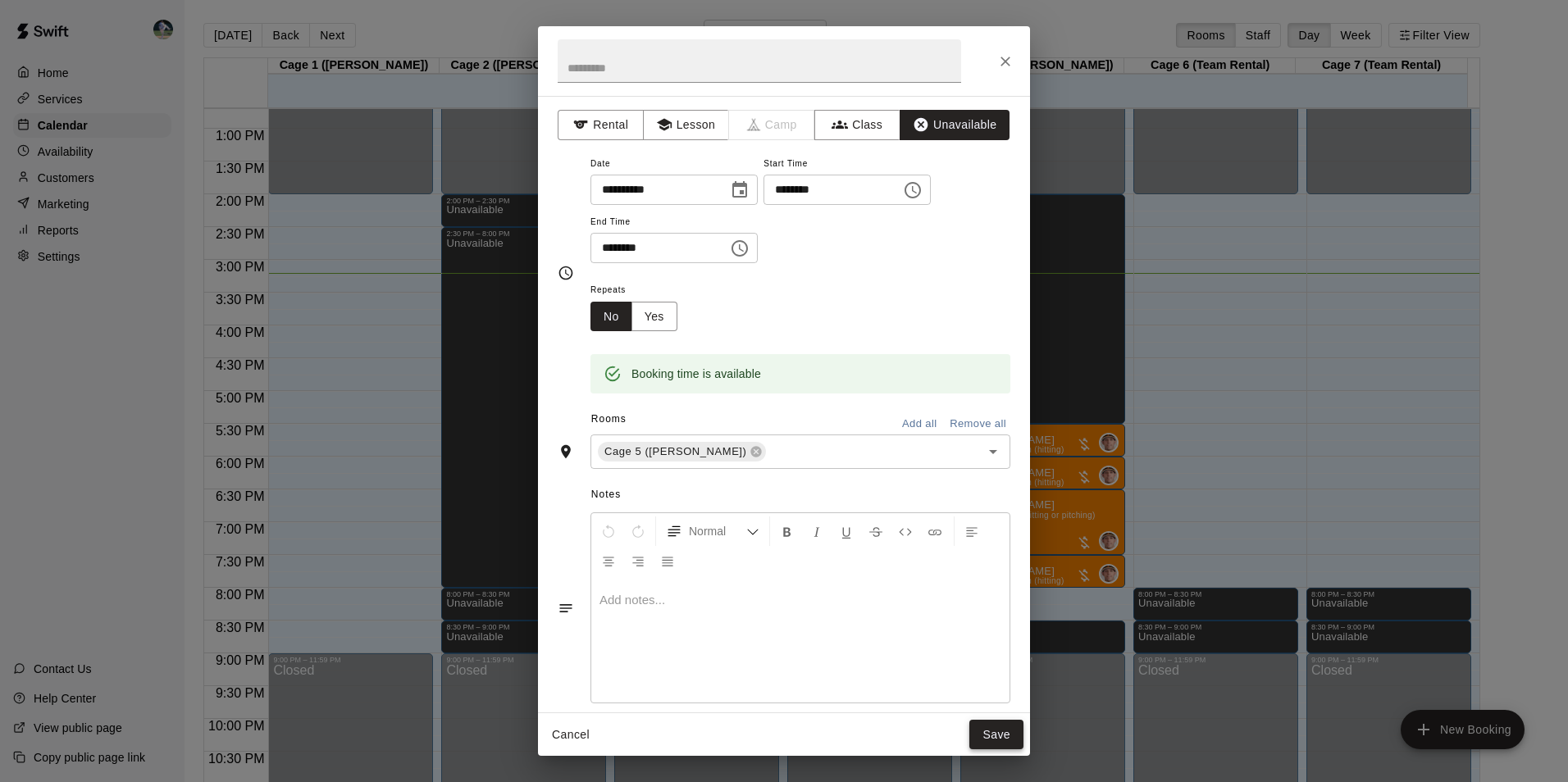
click at [993, 736] on button "Save" at bounding box center [997, 735] width 54 height 31
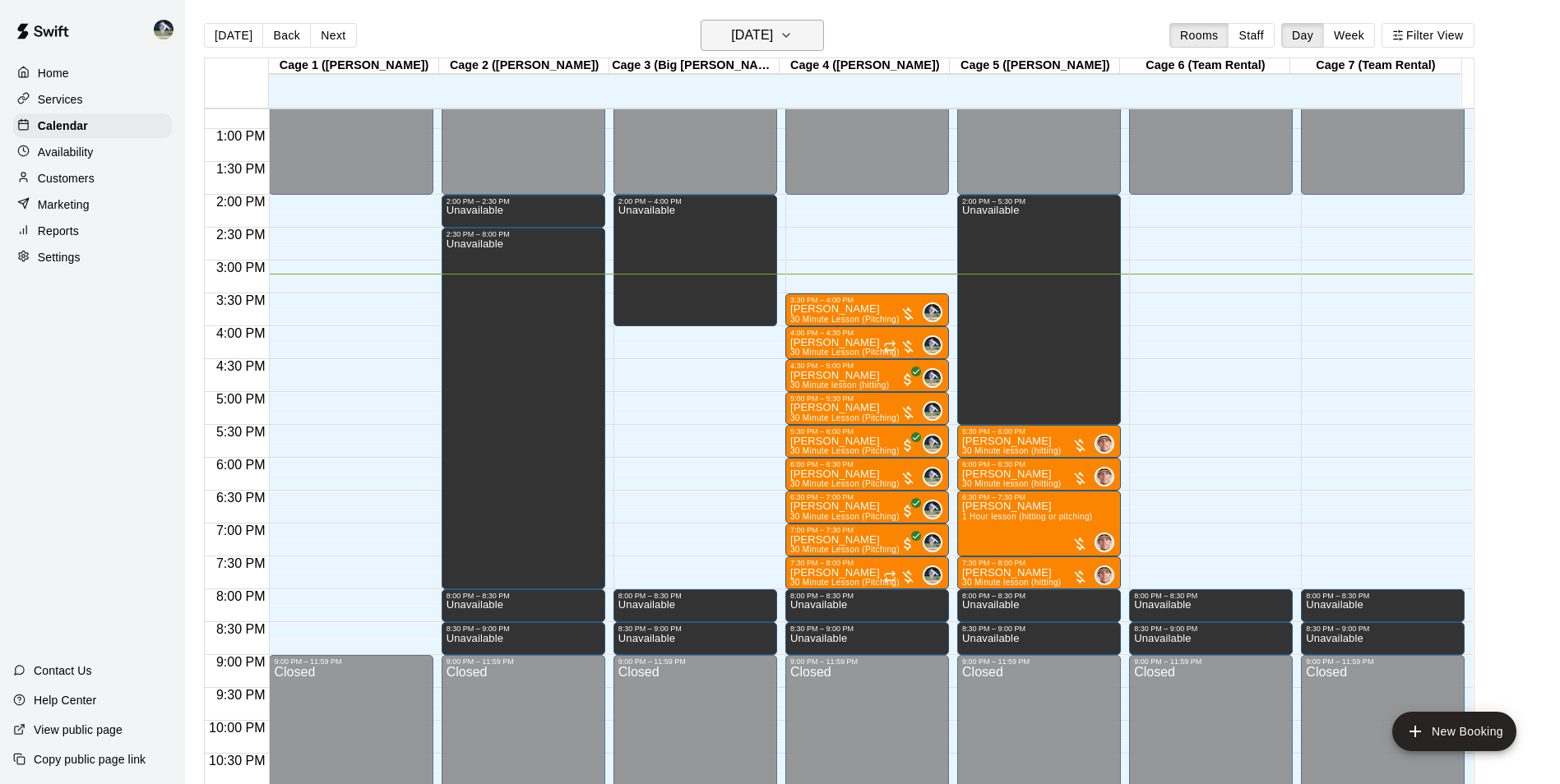
click at [747, 29] on h6 "[DATE]" at bounding box center [752, 35] width 42 height 23
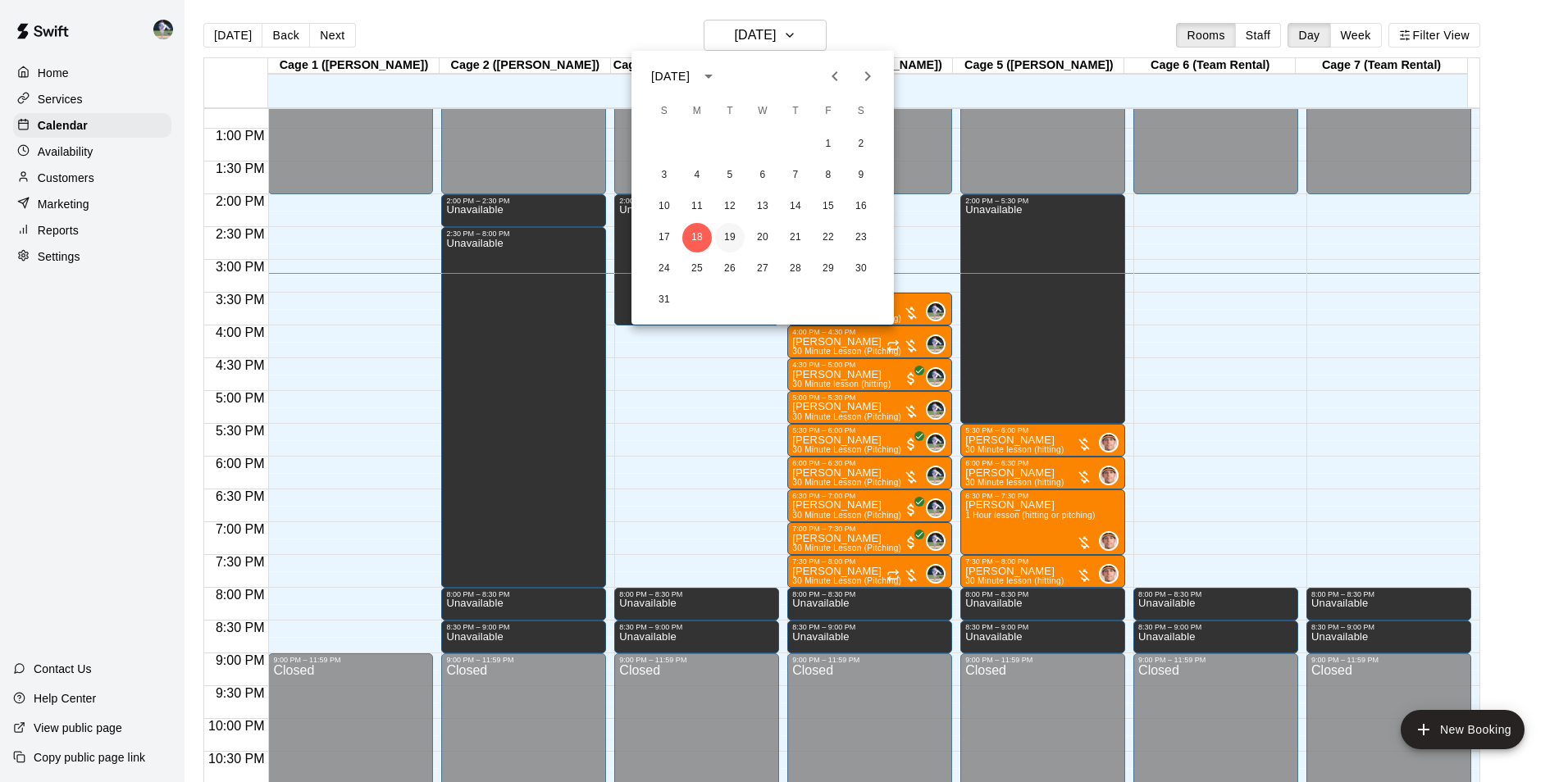
click at [732, 237] on button "19" at bounding box center [730, 238] width 30 height 30
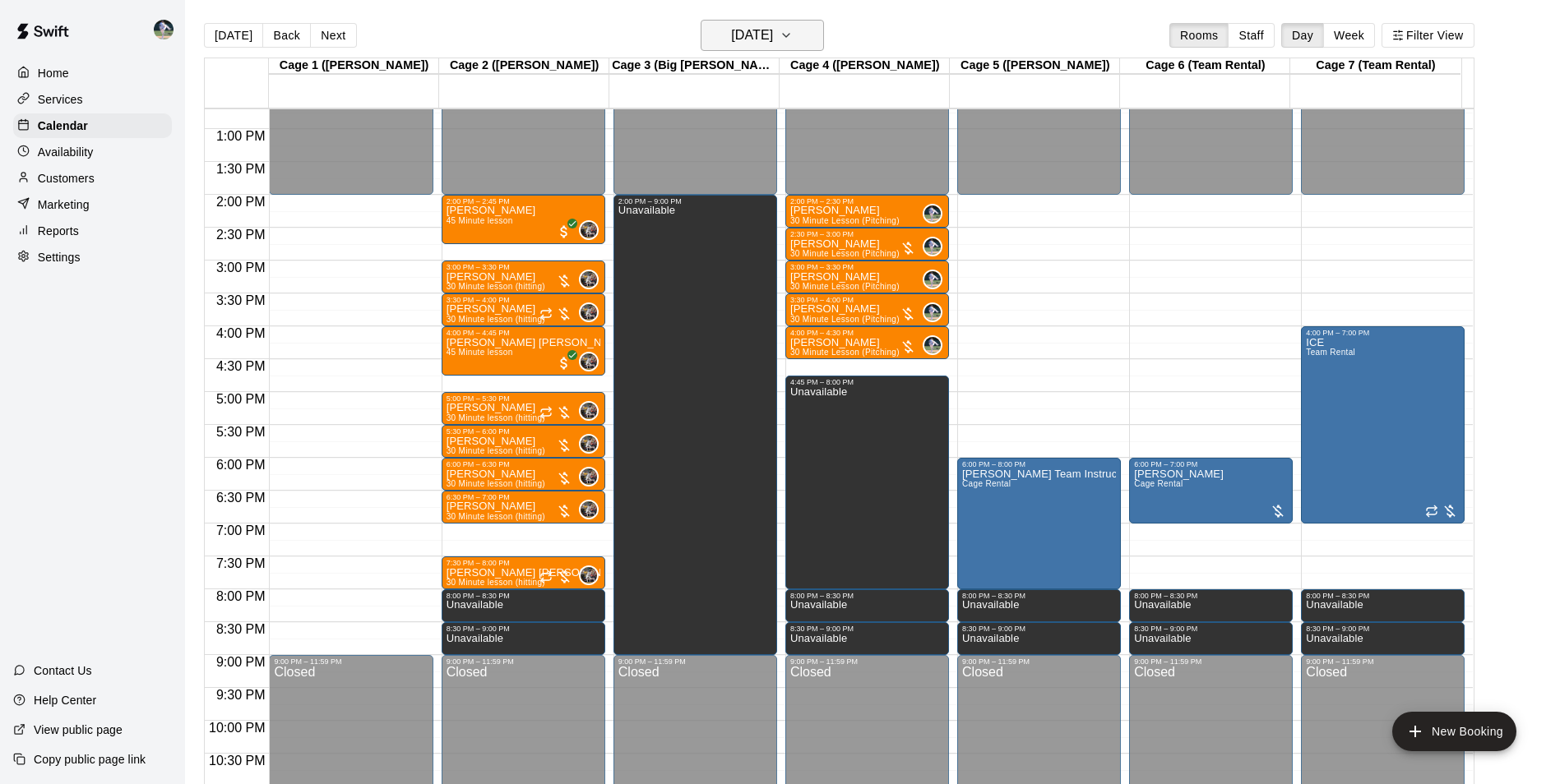
click at [763, 38] on h6 "[DATE]" at bounding box center [752, 35] width 42 height 23
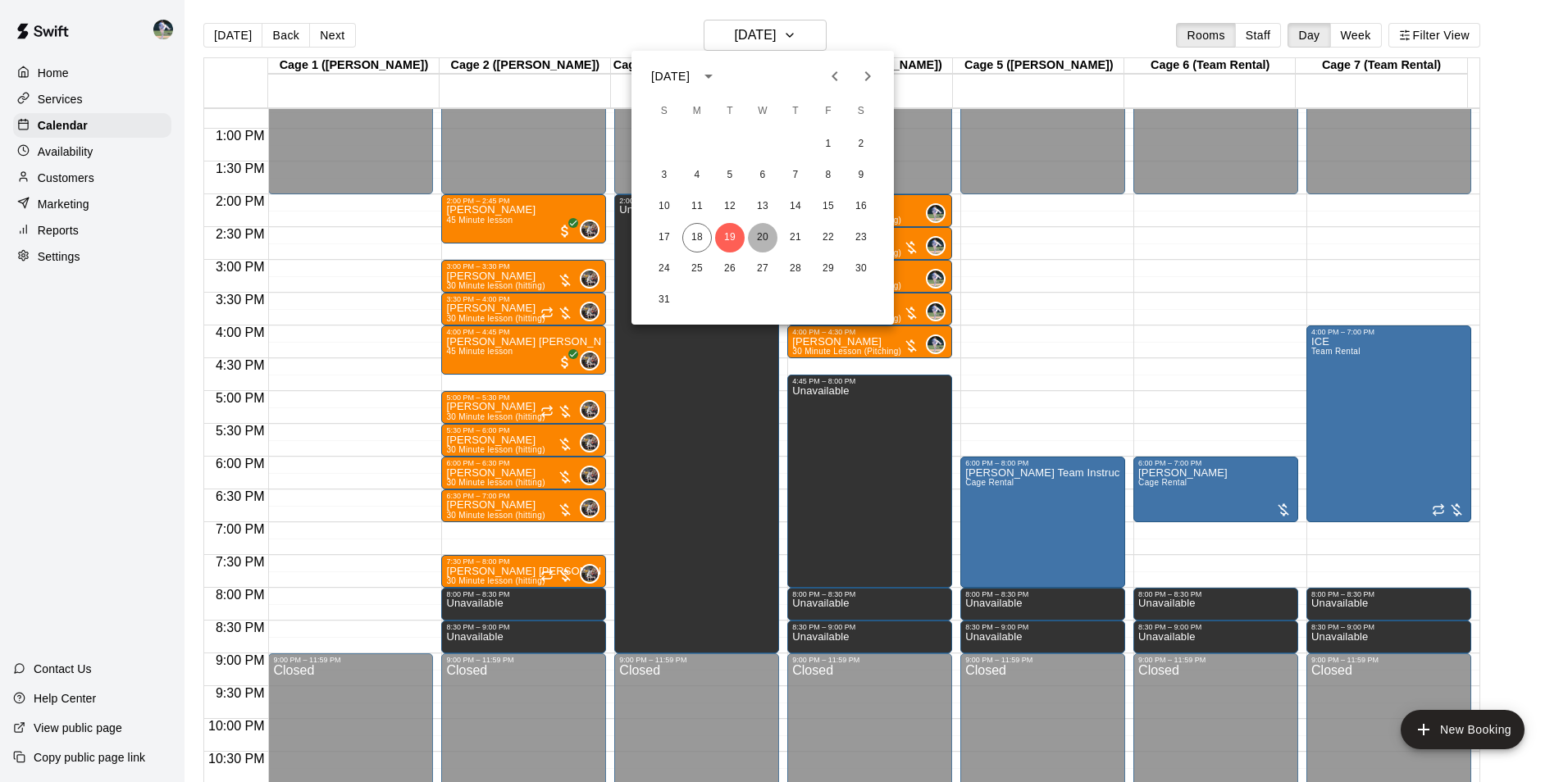
click at [764, 235] on button "20" at bounding box center [763, 238] width 30 height 30
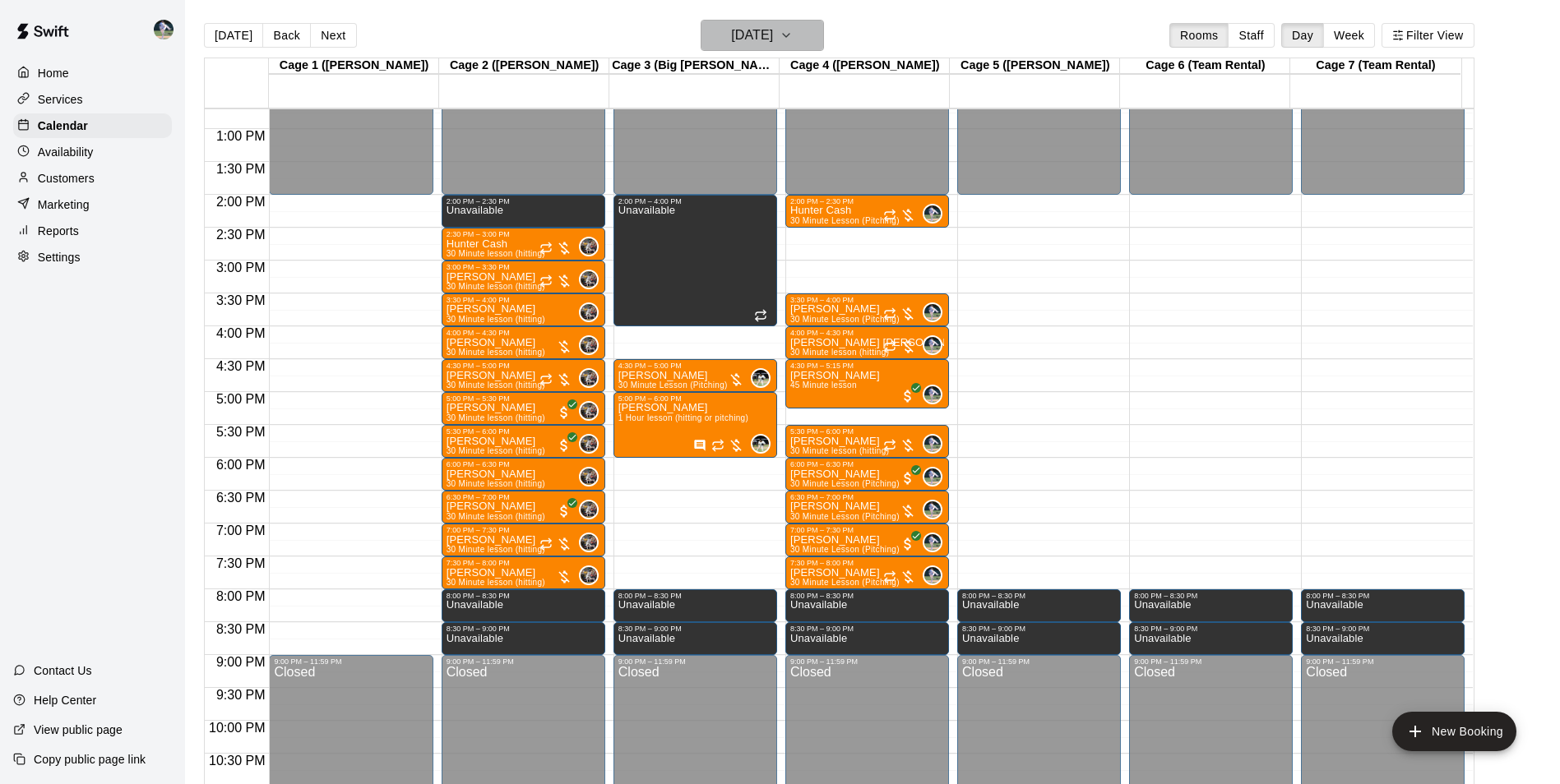
click at [731, 30] on h6 "[DATE]" at bounding box center [752, 35] width 42 height 23
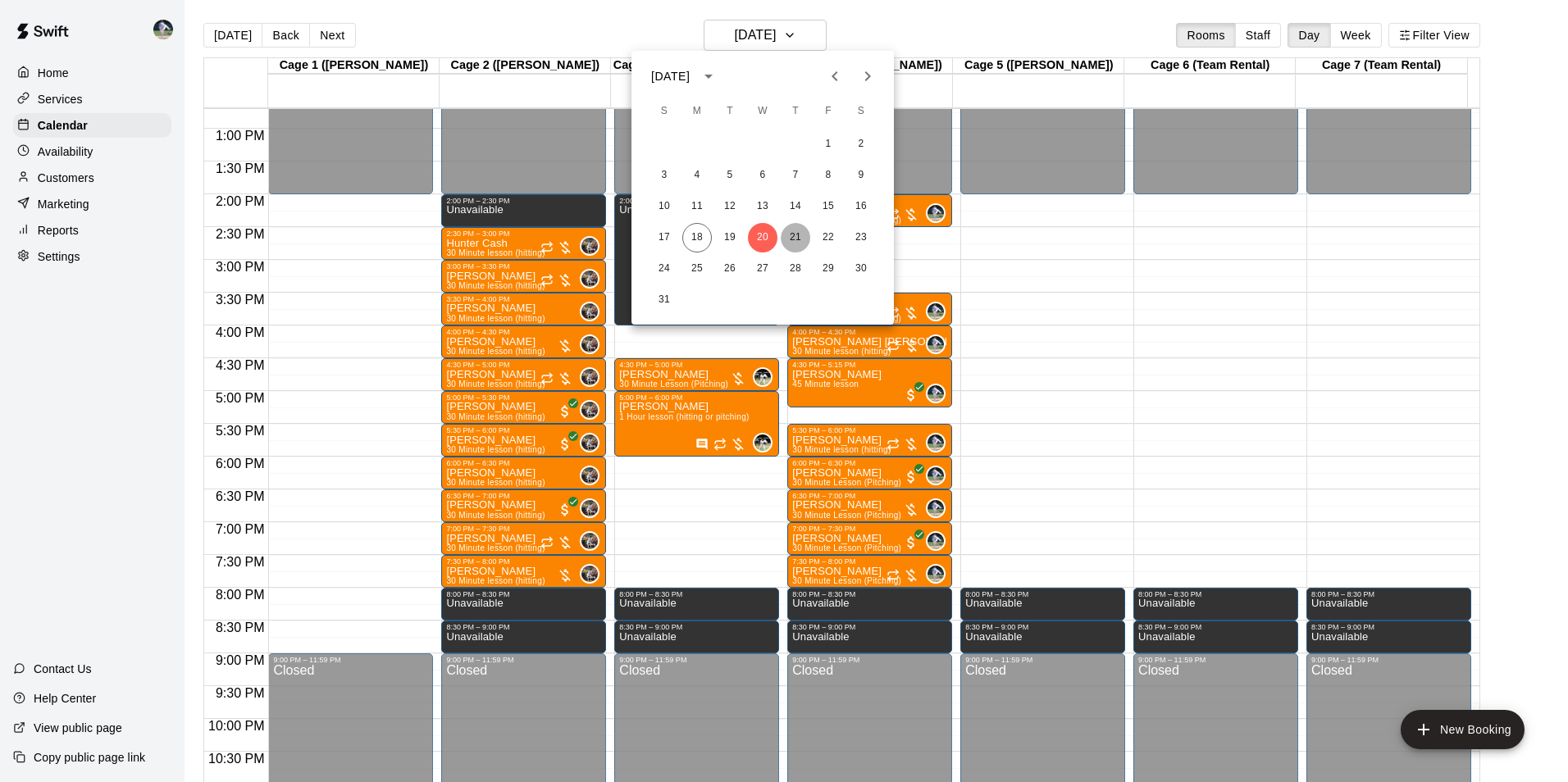
click at [794, 232] on button "21" at bounding box center [795, 238] width 30 height 30
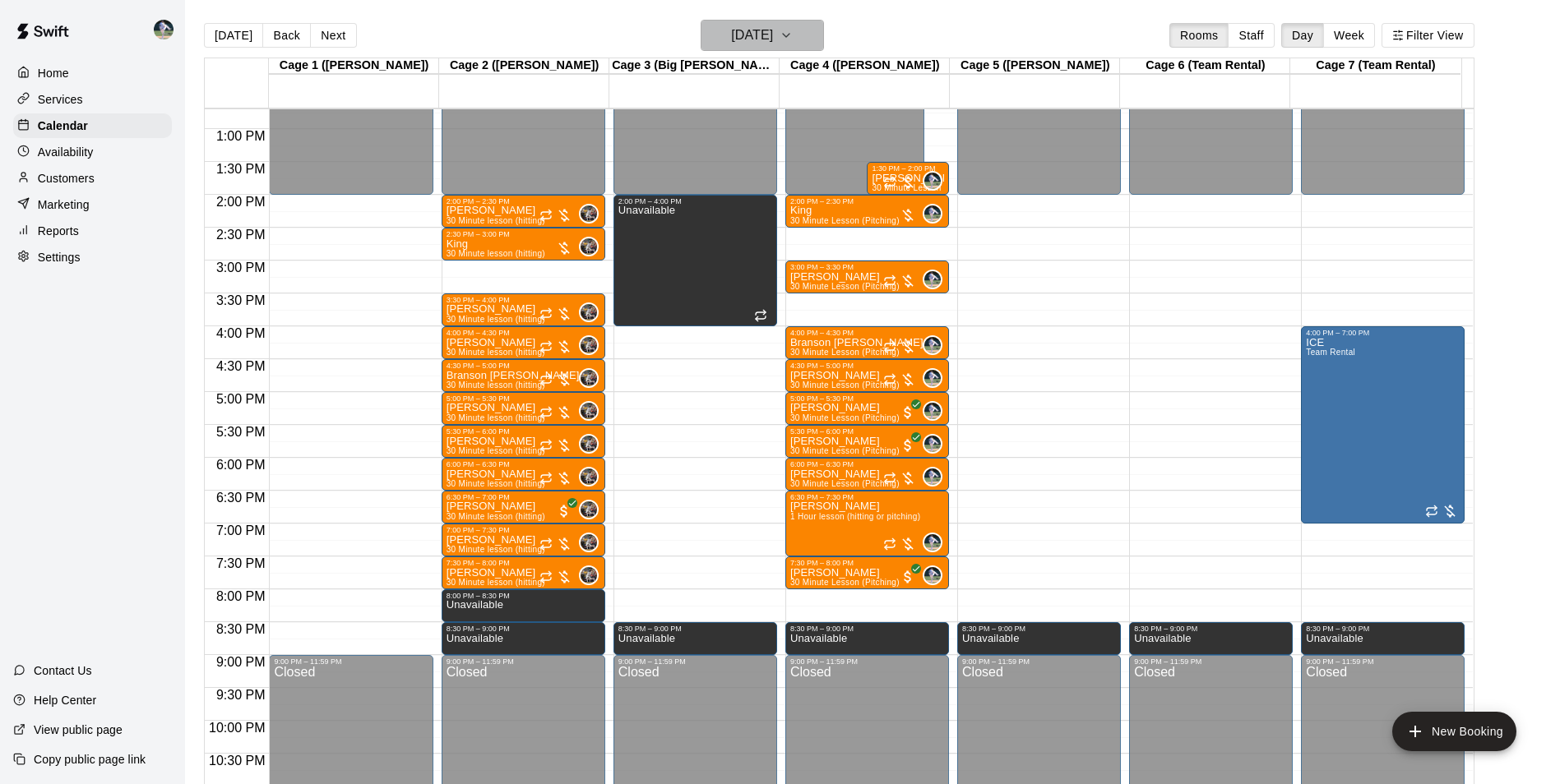
click at [759, 32] on h6 "[DATE]" at bounding box center [752, 35] width 42 height 23
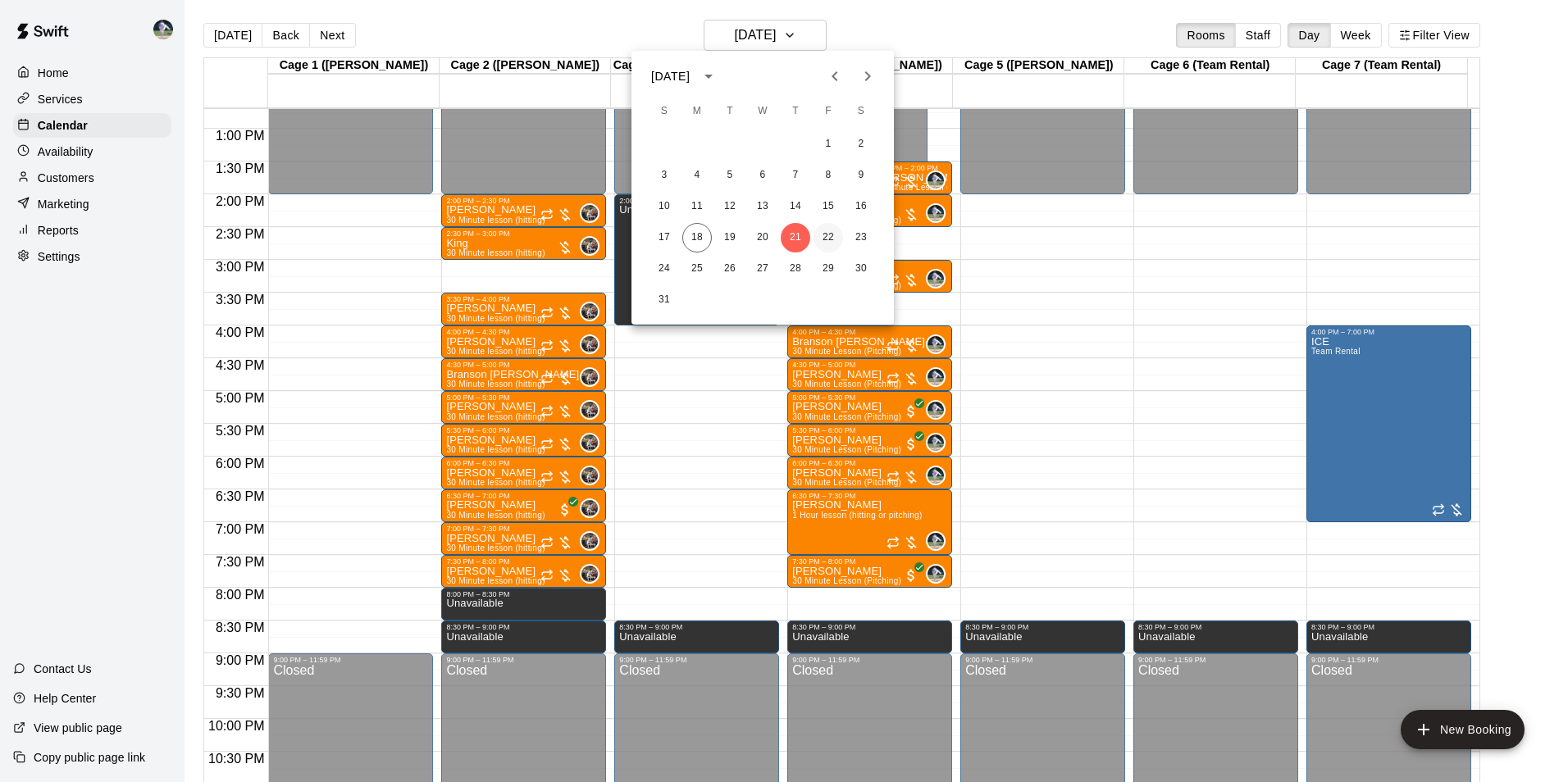
click at [832, 234] on button "22" at bounding box center [829, 238] width 30 height 30
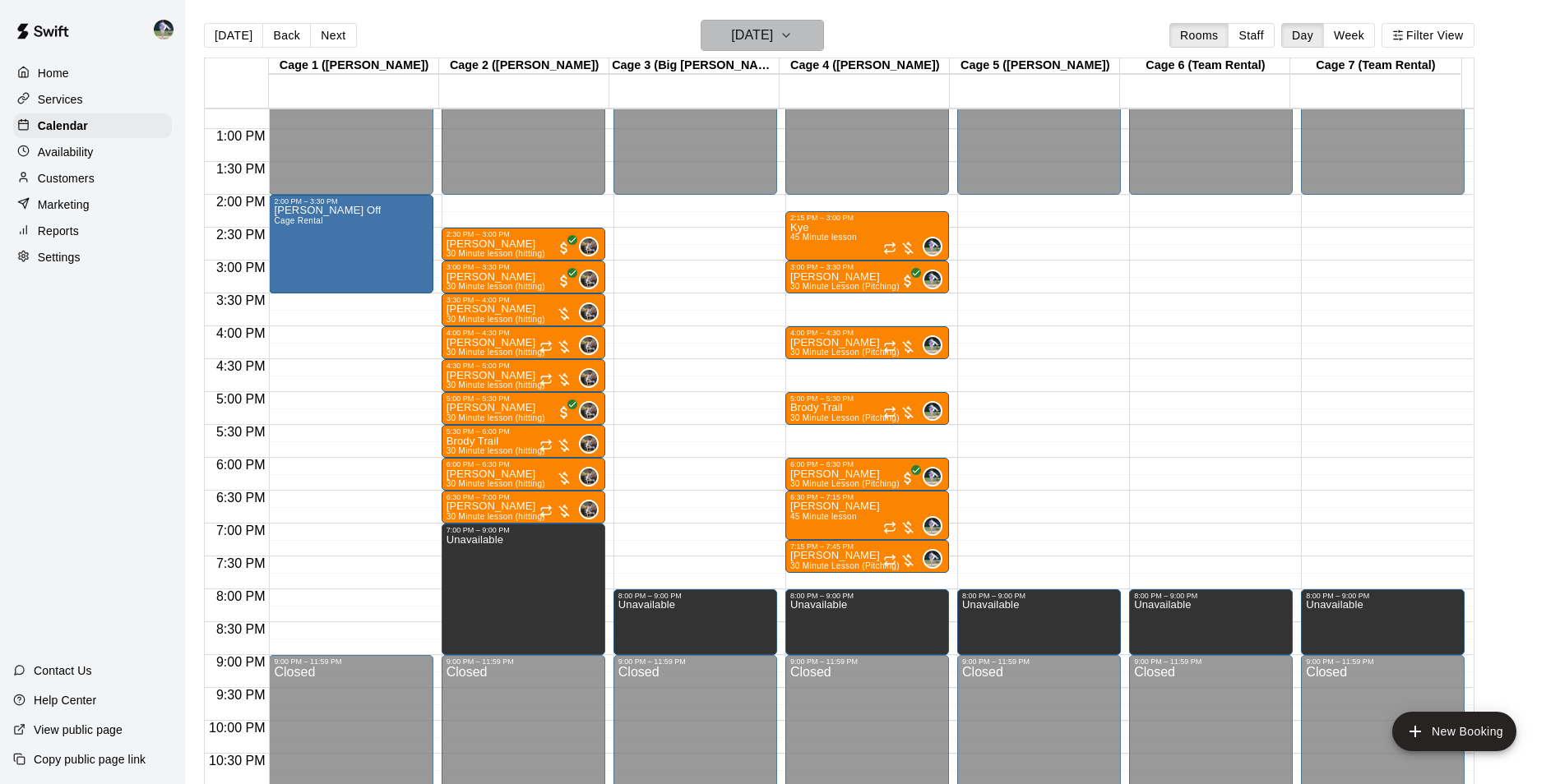
click at [737, 31] on h6 "[DATE]" at bounding box center [752, 35] width 42 height 23
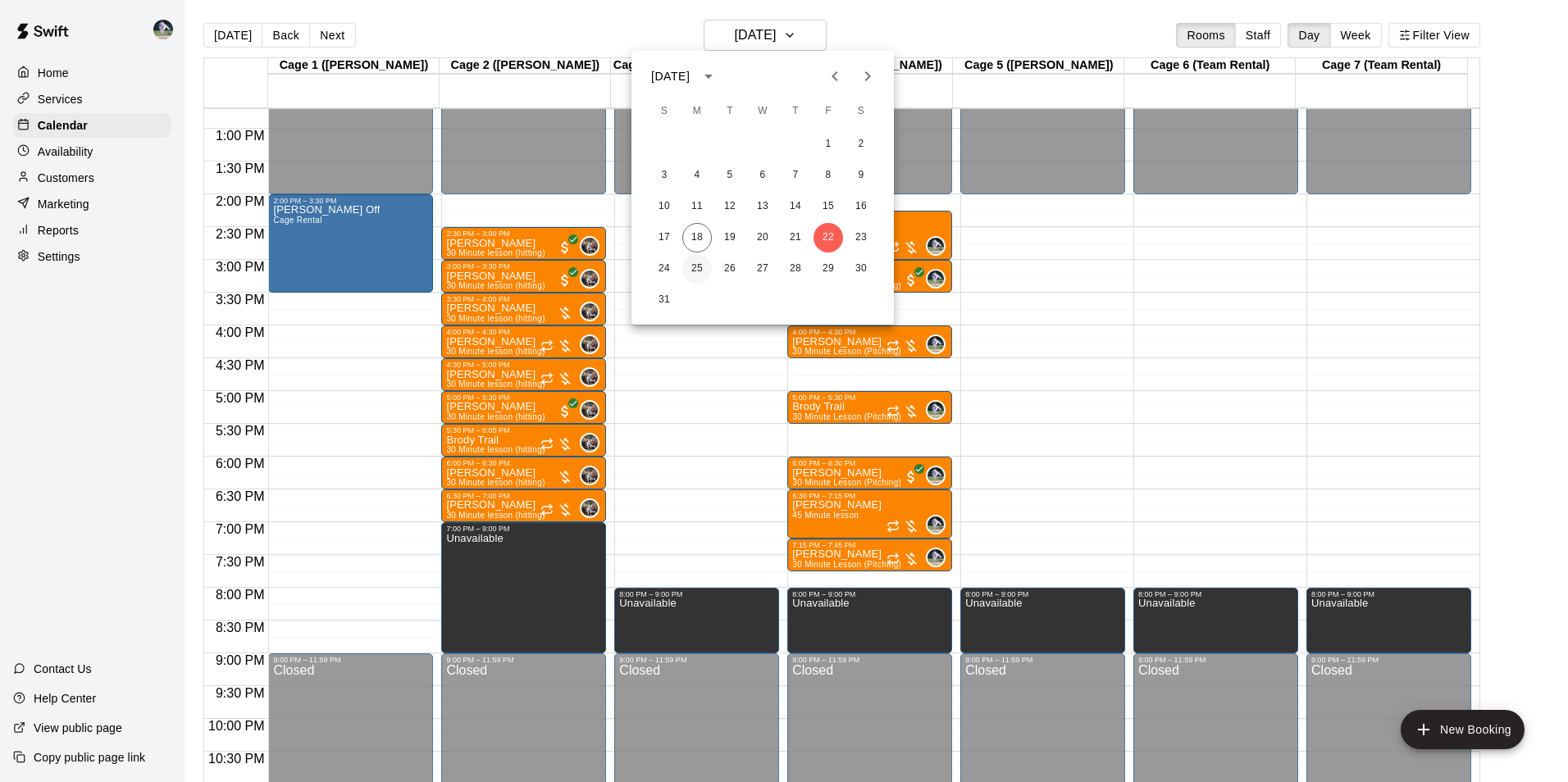
click at [695, 267] on button "25" at bounding box center [697, 269] width 30 height 30
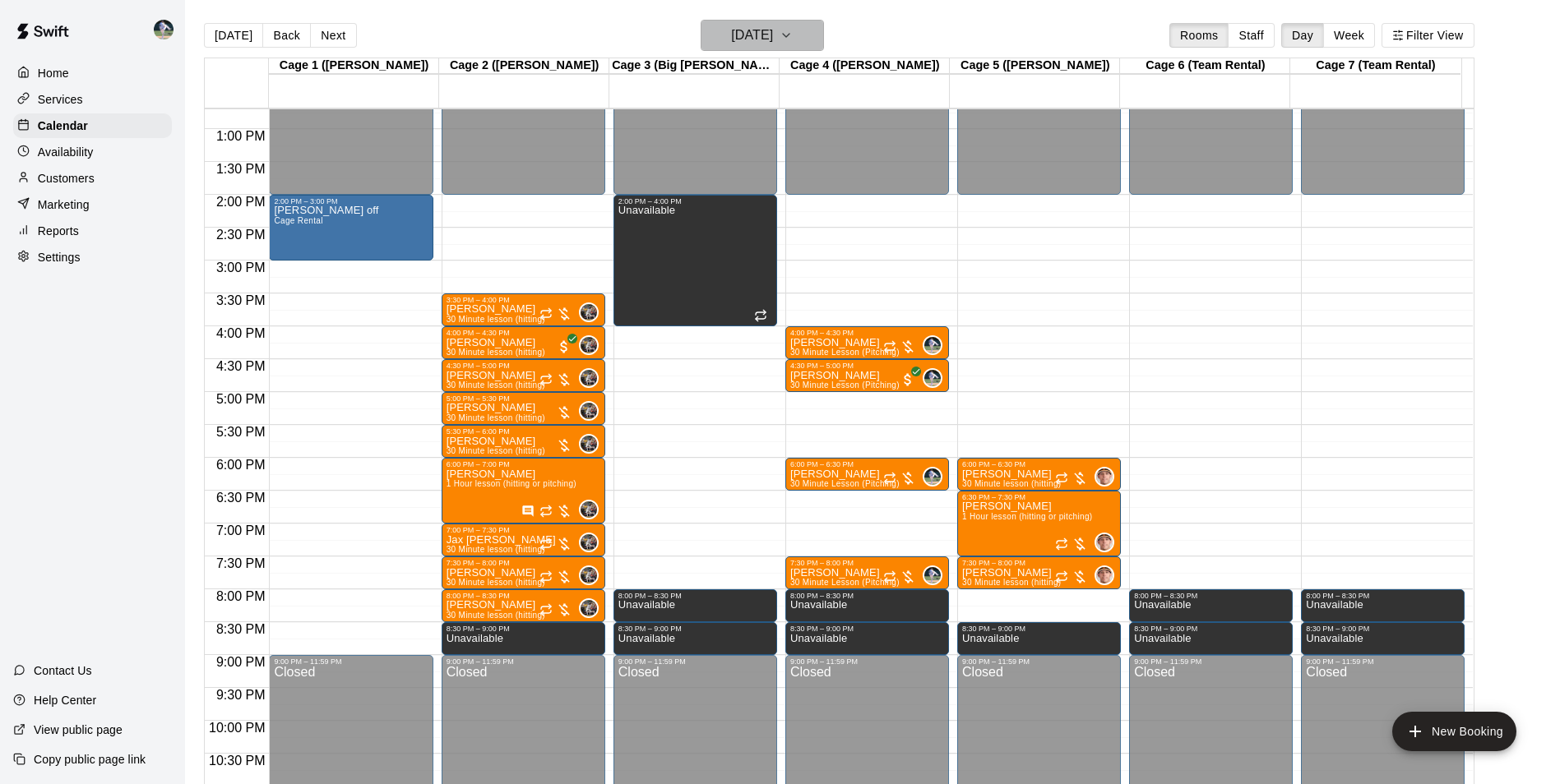
click at [754, 30] on h6 "[DATE]" at bounding box center [752, 35] width 42 height 23
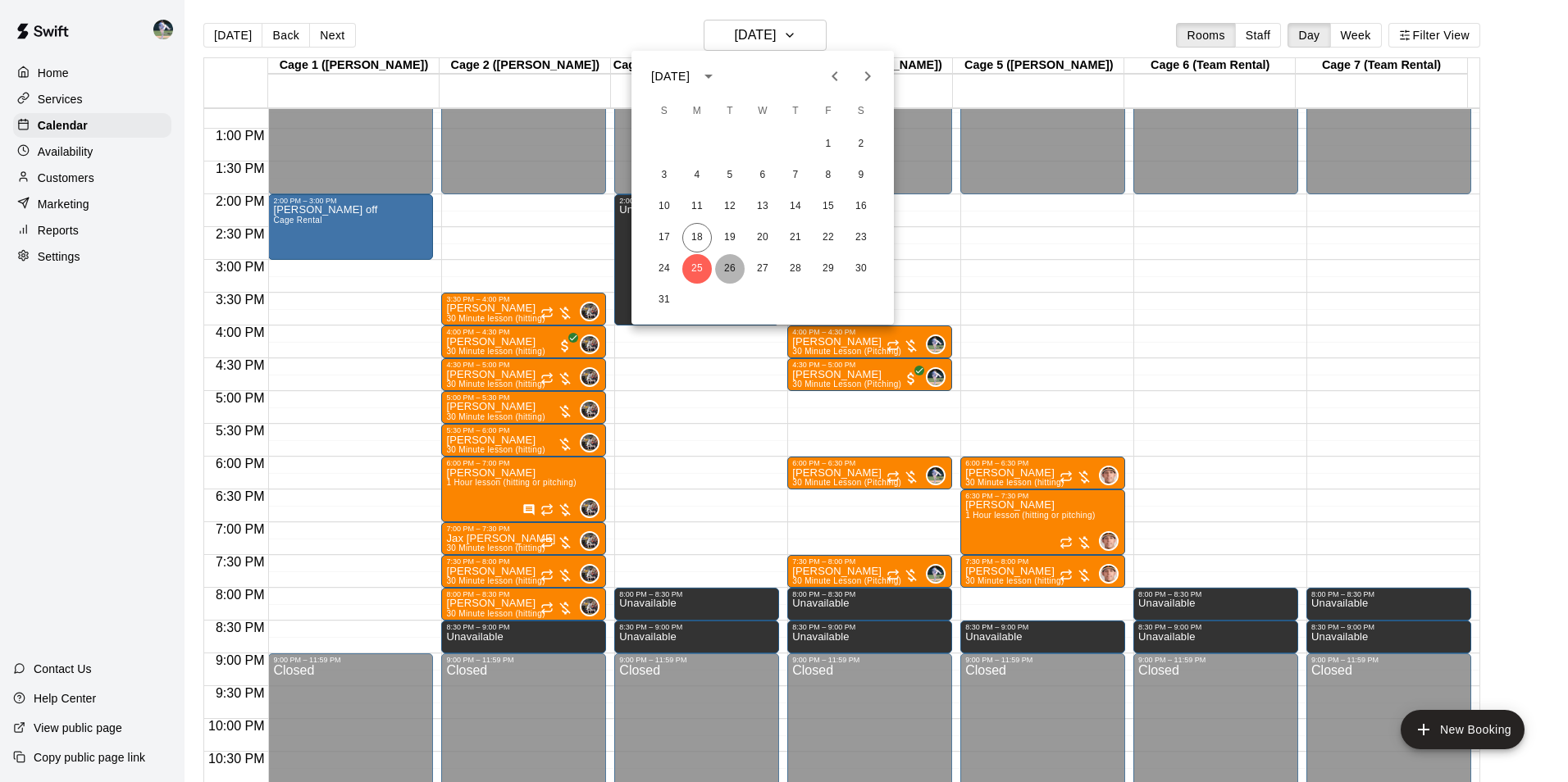
click at [728, 270] on button "26" at bounding box center [730, 269] width 30 height 30
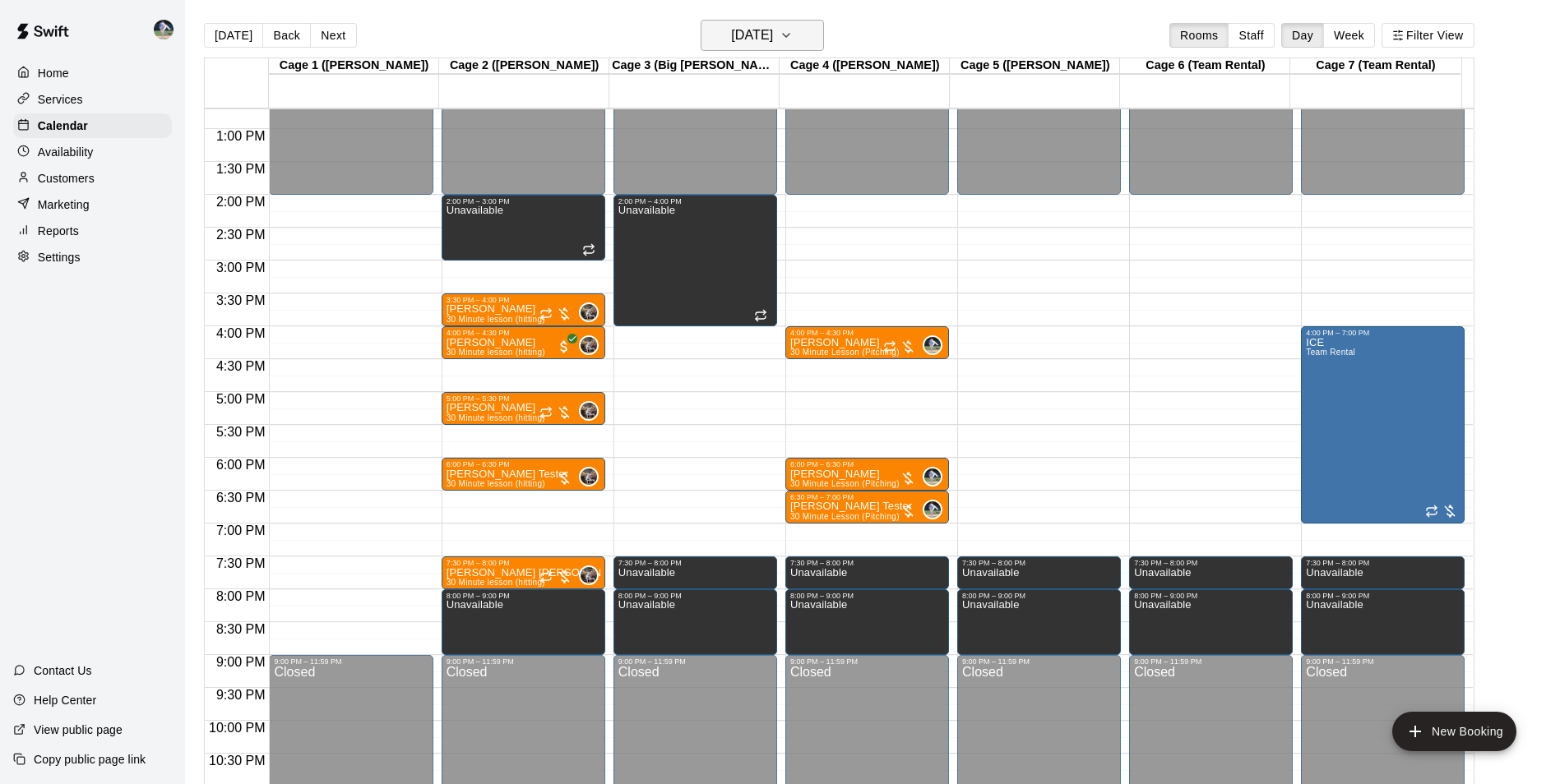
click at [731, 36] on h6 "[DATE]" at bounding box center [752, 35] width 42 height 23
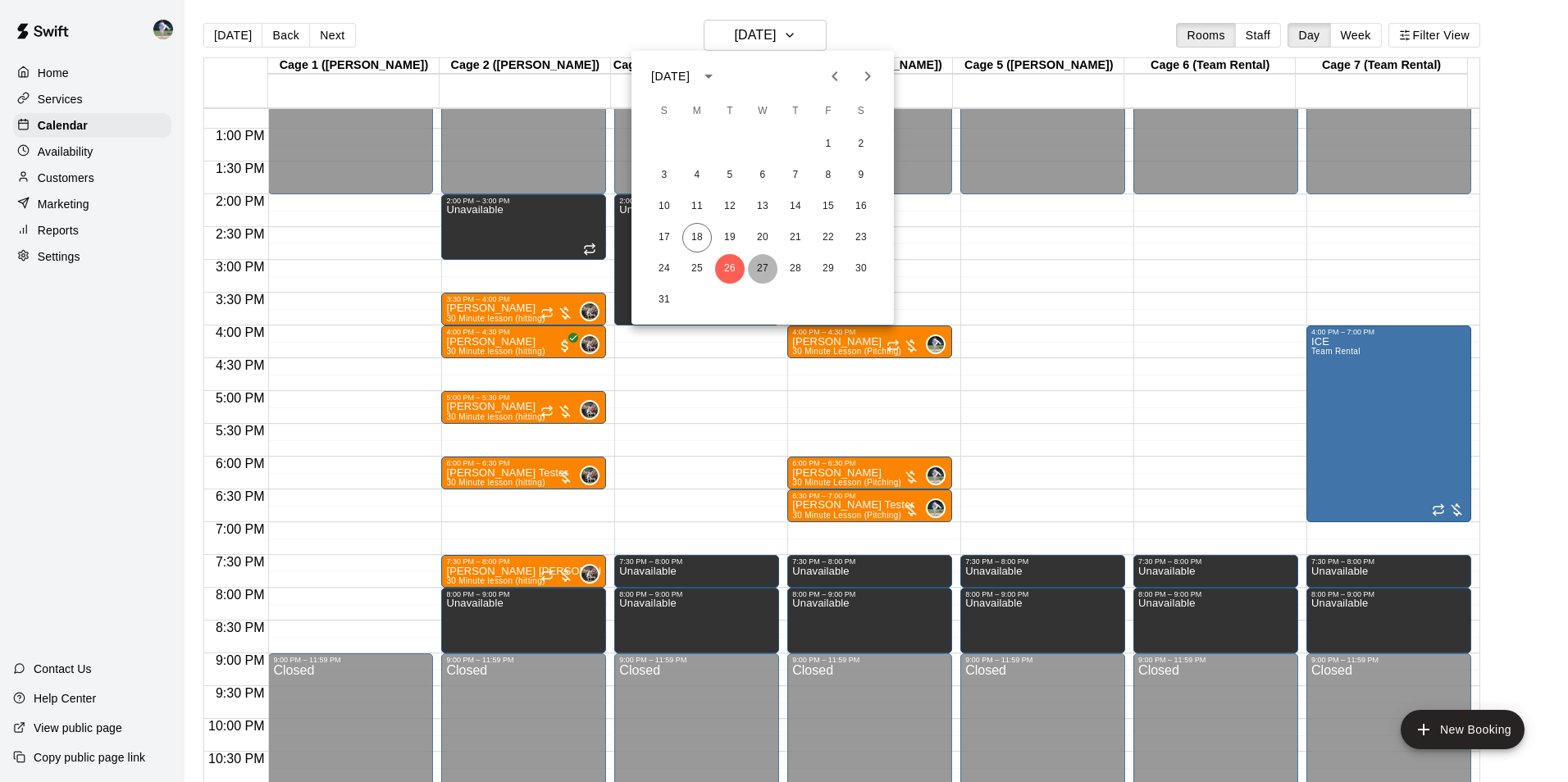
click at [766, 269] on button "27" at bounding box center [763, 269] width 30 height 30
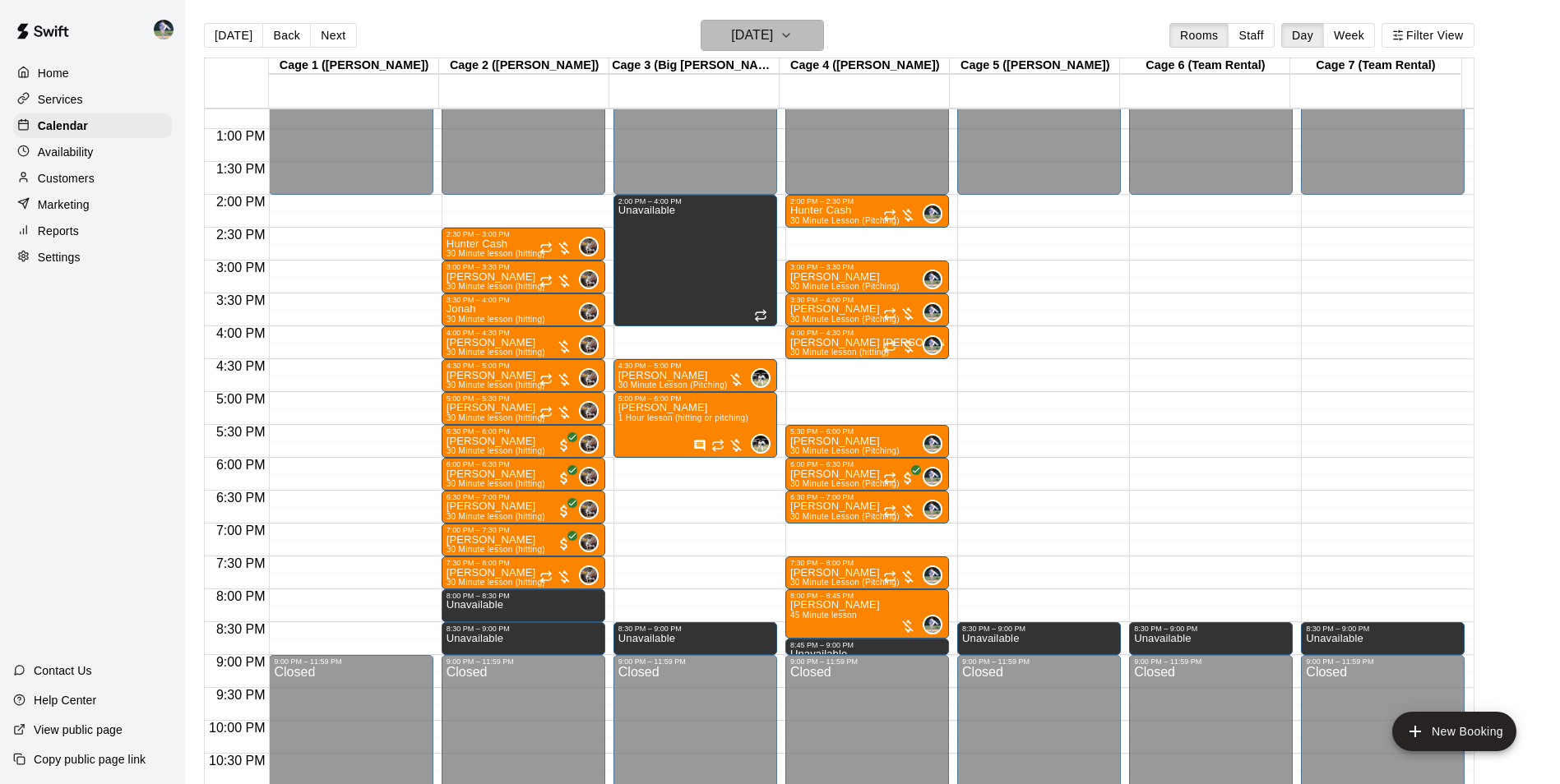
click at [744, 28] on h6 "[DATE]" at bounding box center [752, 35] width 42 height 23
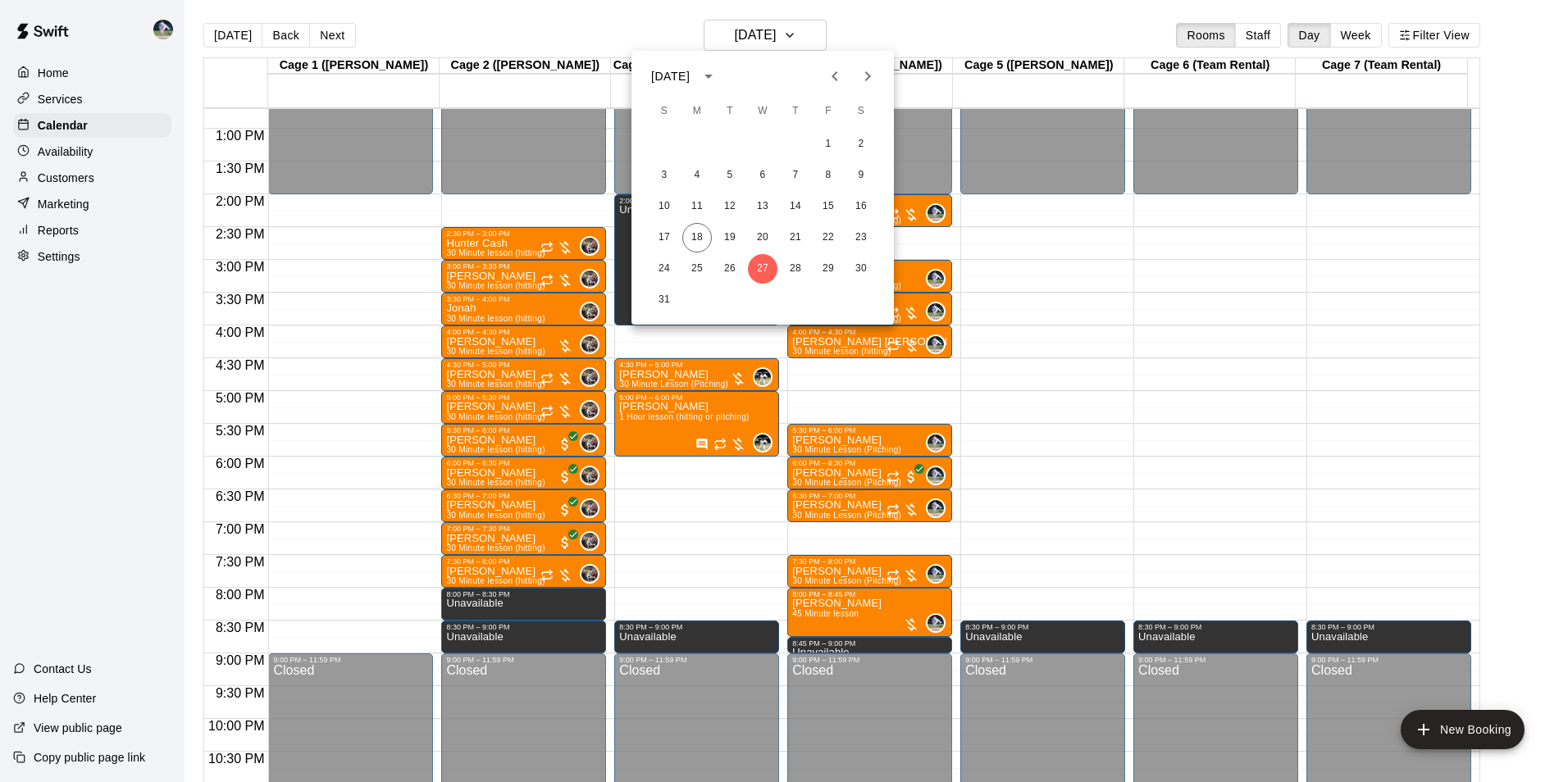
click at [864, 72] on icon "Next month" at bounding box center [867, 76] width 19 height 19
click at [729, 141] on button "2" at bounding box center [730, 144] width 30 height 30
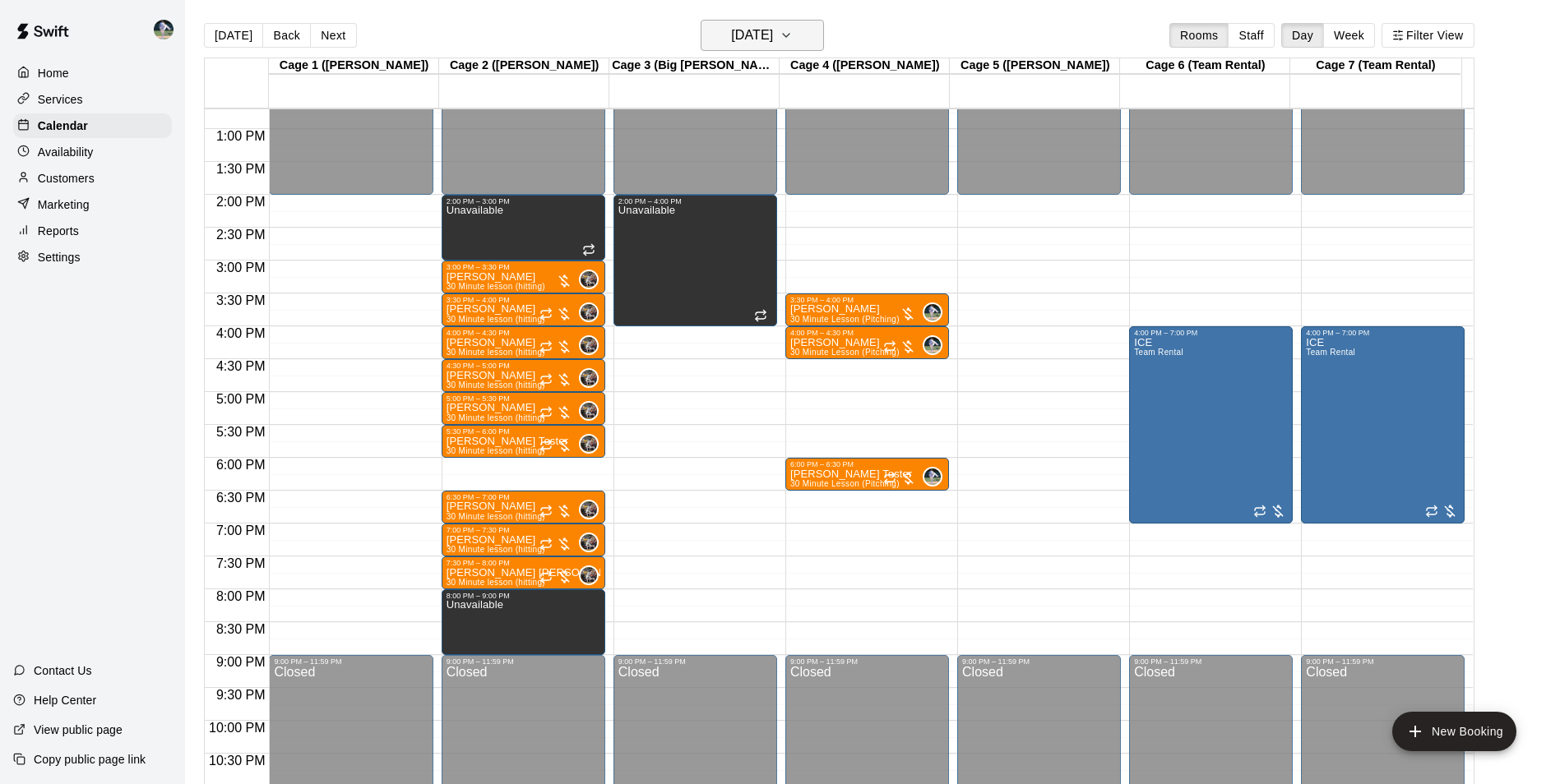
click at [731, 31] on h6 "[DATE]" at bounding box center [752, 35] width 42 height 23
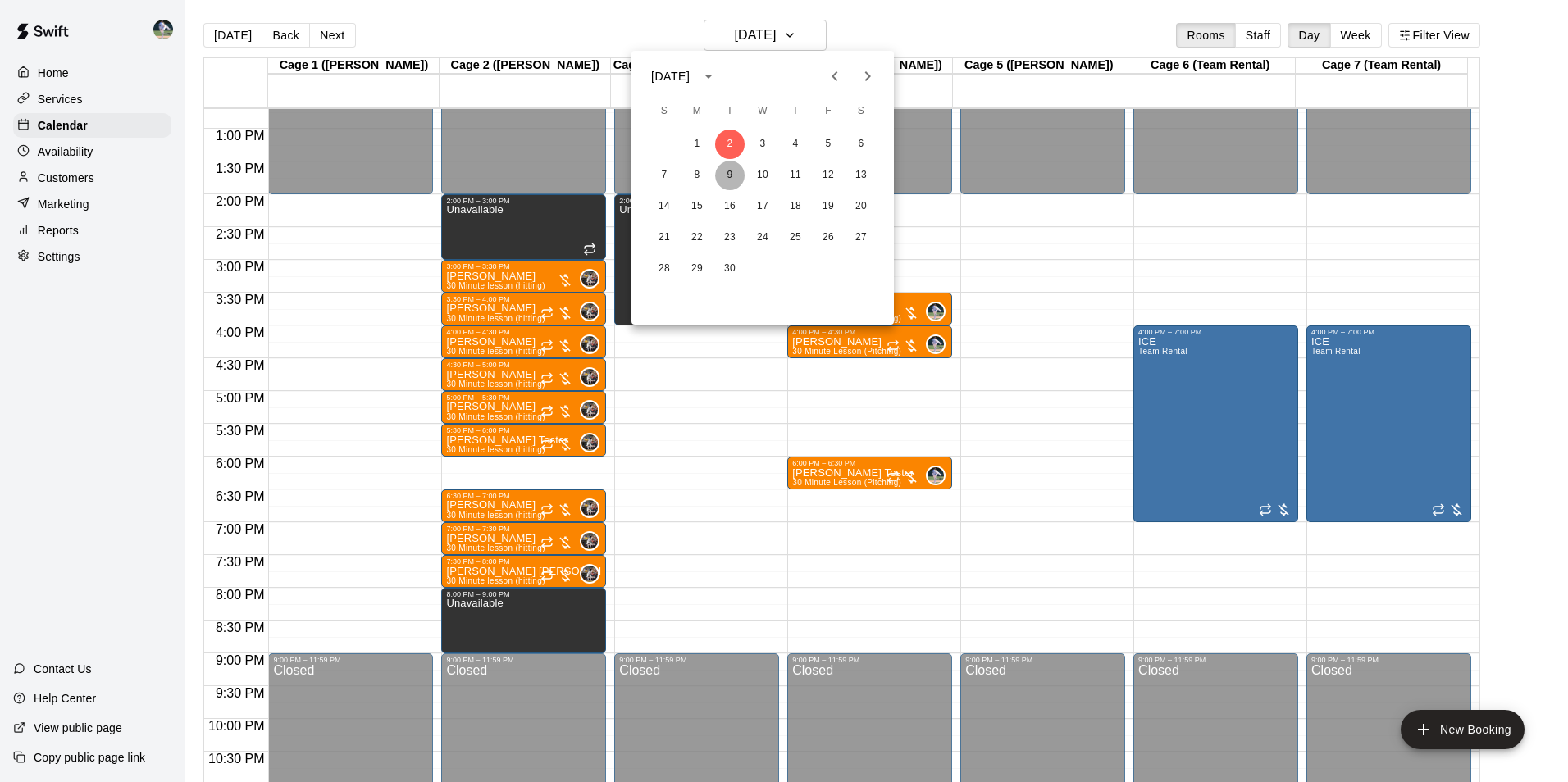
click at [729, 173] on button "9" at bounding box center [730, 176] width 30 height 30
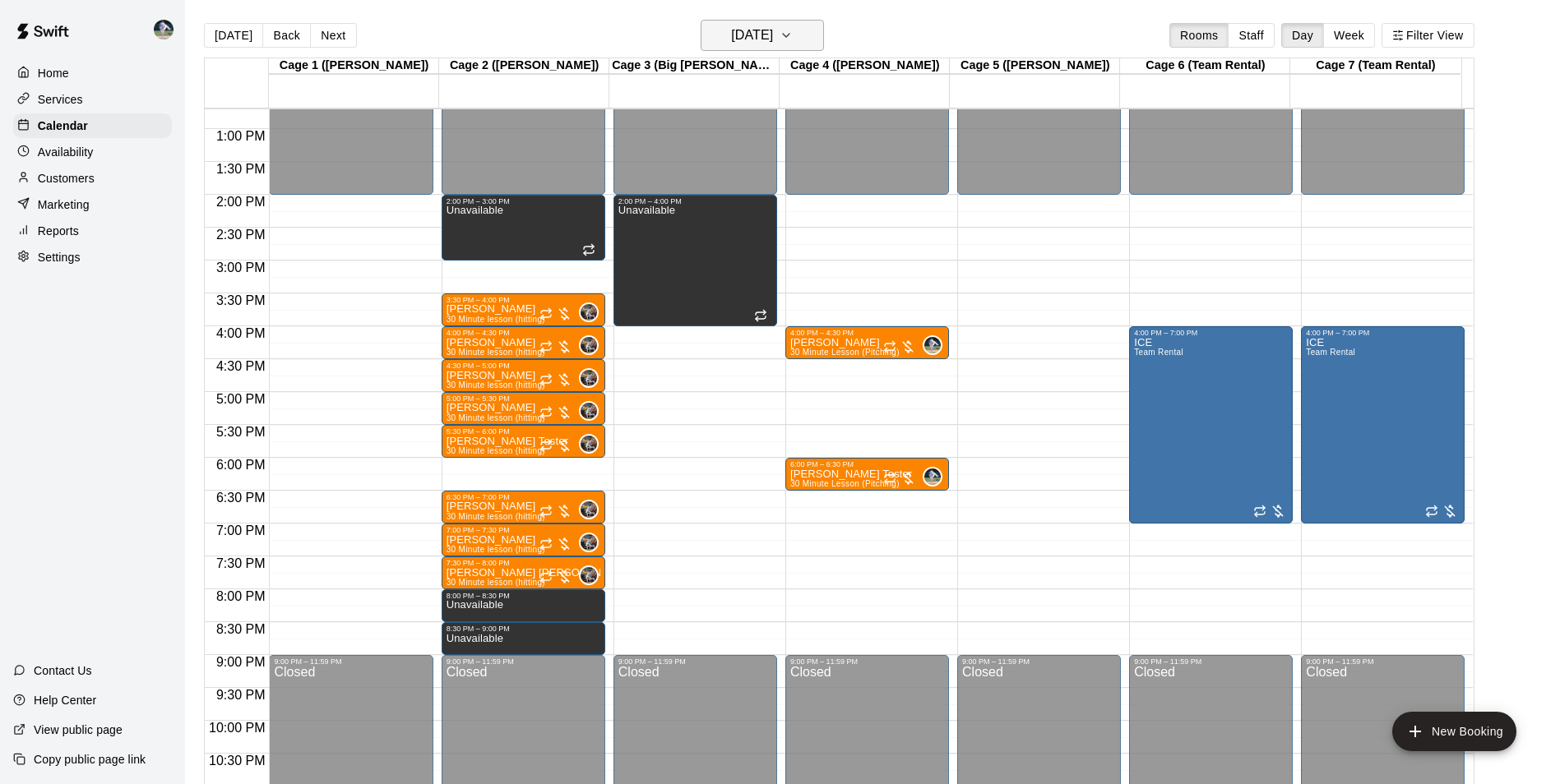
click at [743, 32] on h6 "[DATE]" at bounding box center [752, 35] width 42 height 23
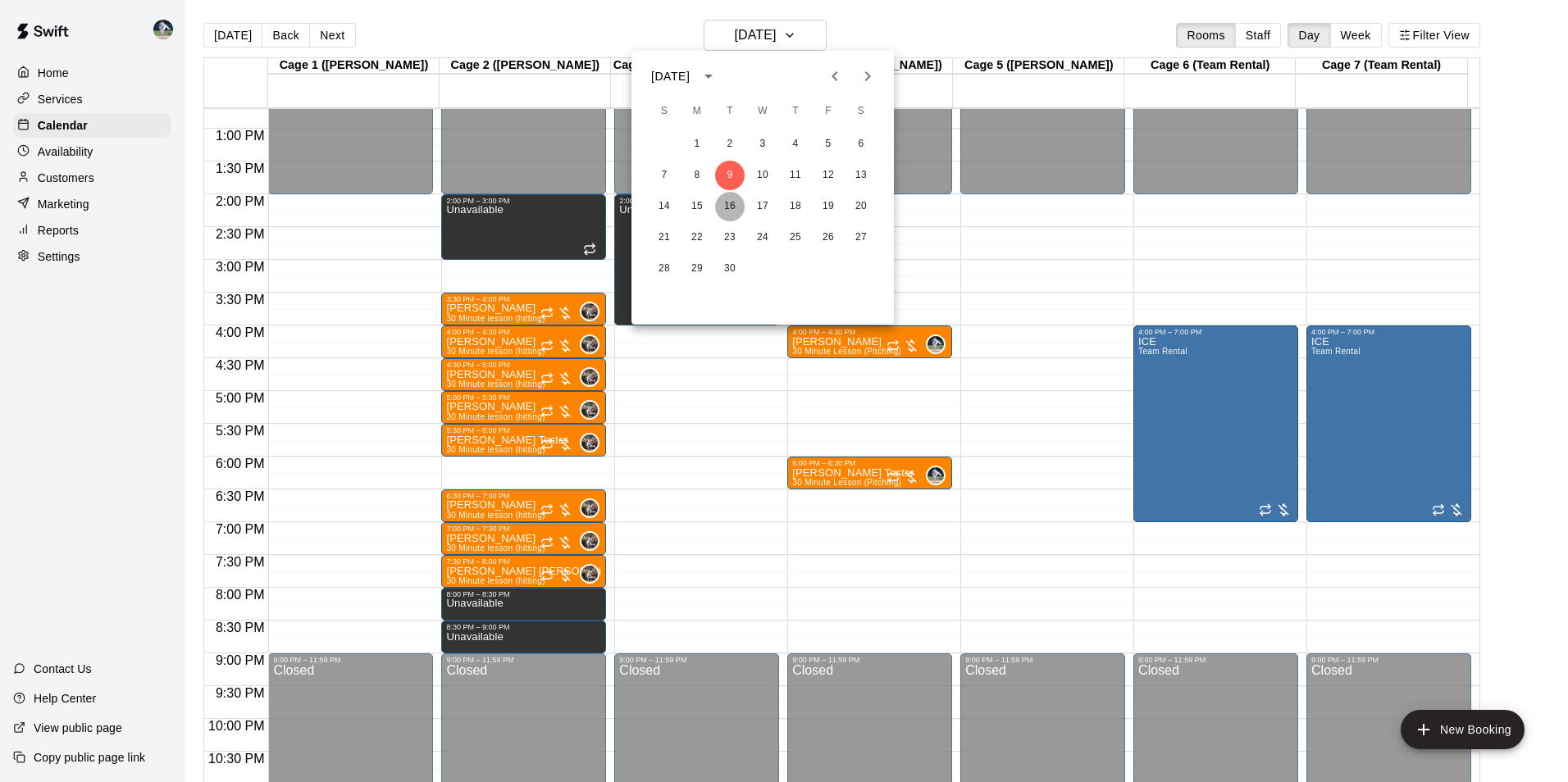
click at [731, 202] on button "16" at bounding box center [730, 206] width 30 height 30
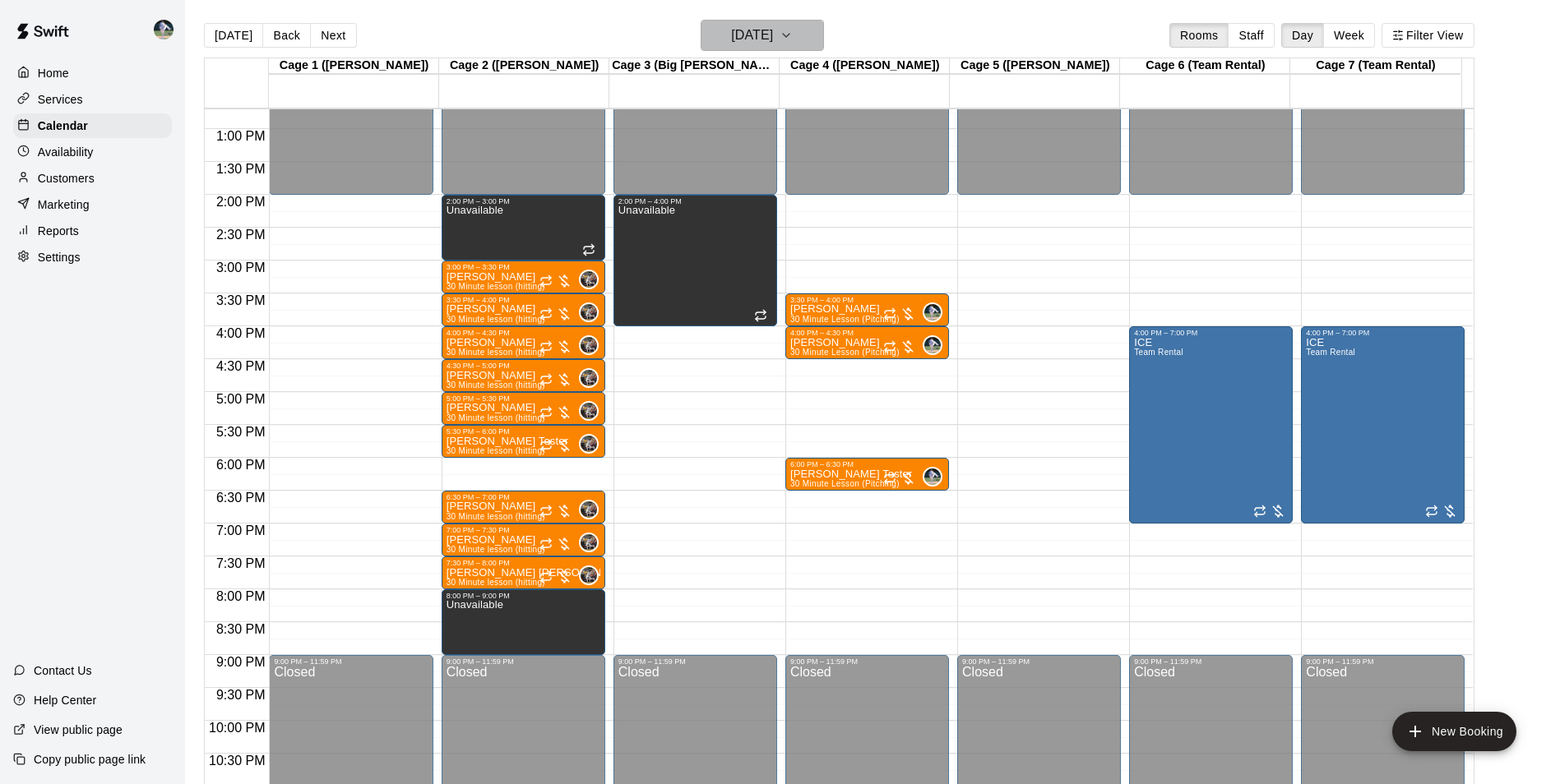
click at [741, 33] on h6 "[DATE]" at bounding box center [752, 35] width 42 height 23
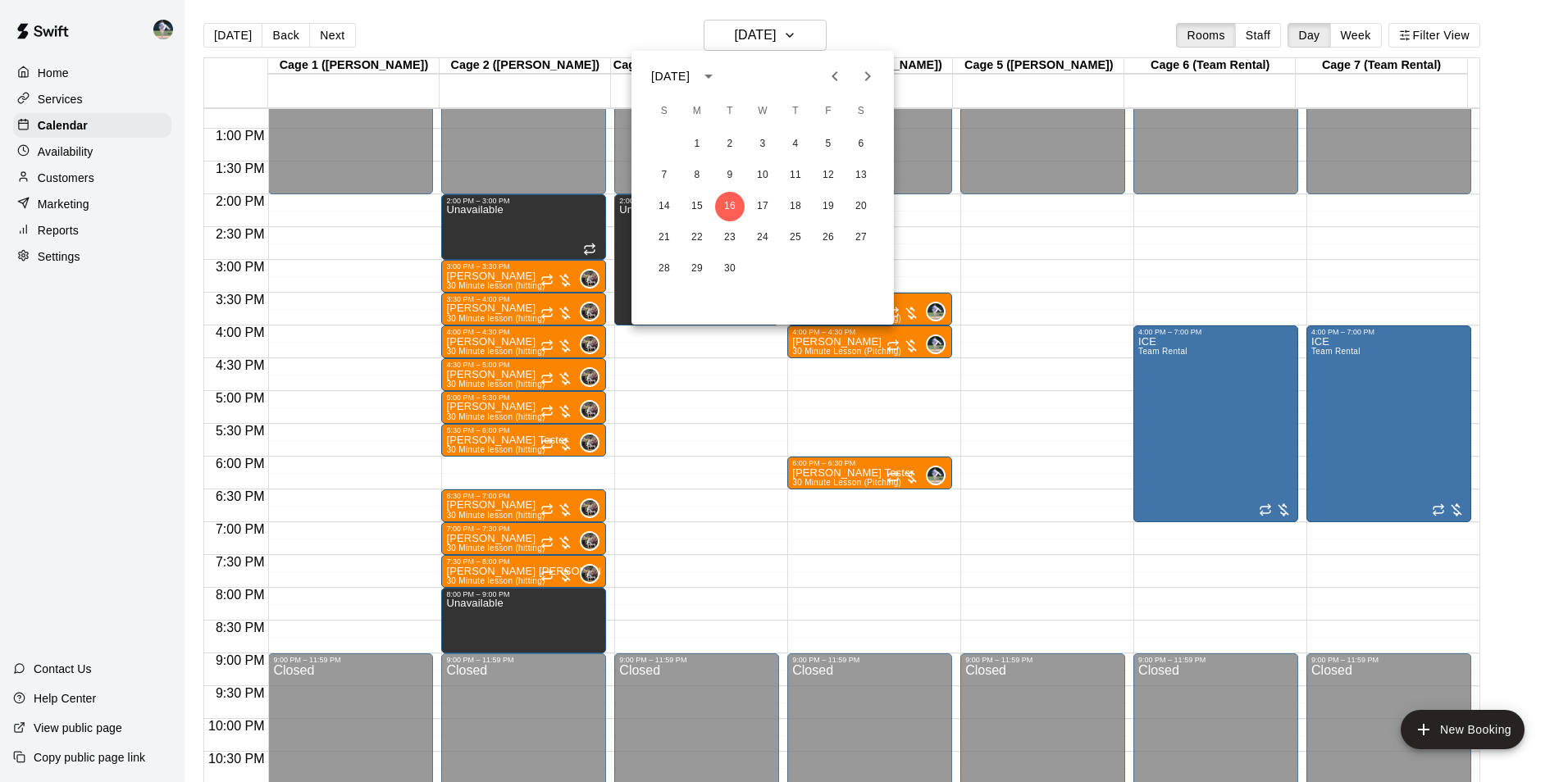
click at [229, 32] on div at bounding box center [784, 391] width 1568 height 782
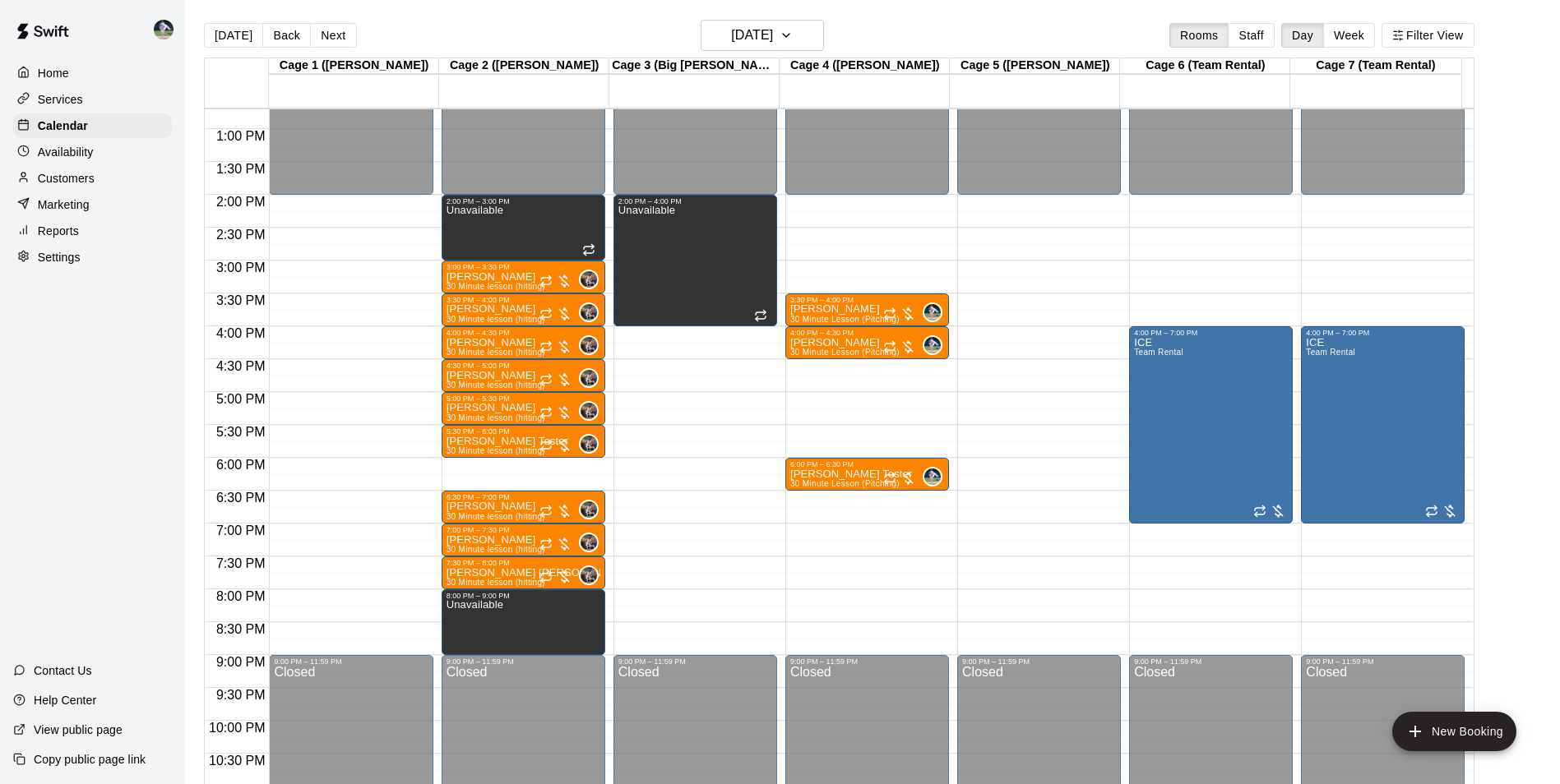
click at [230, 32] on button "[DATE]" at bounding box center [233, 35] width 59 height 25
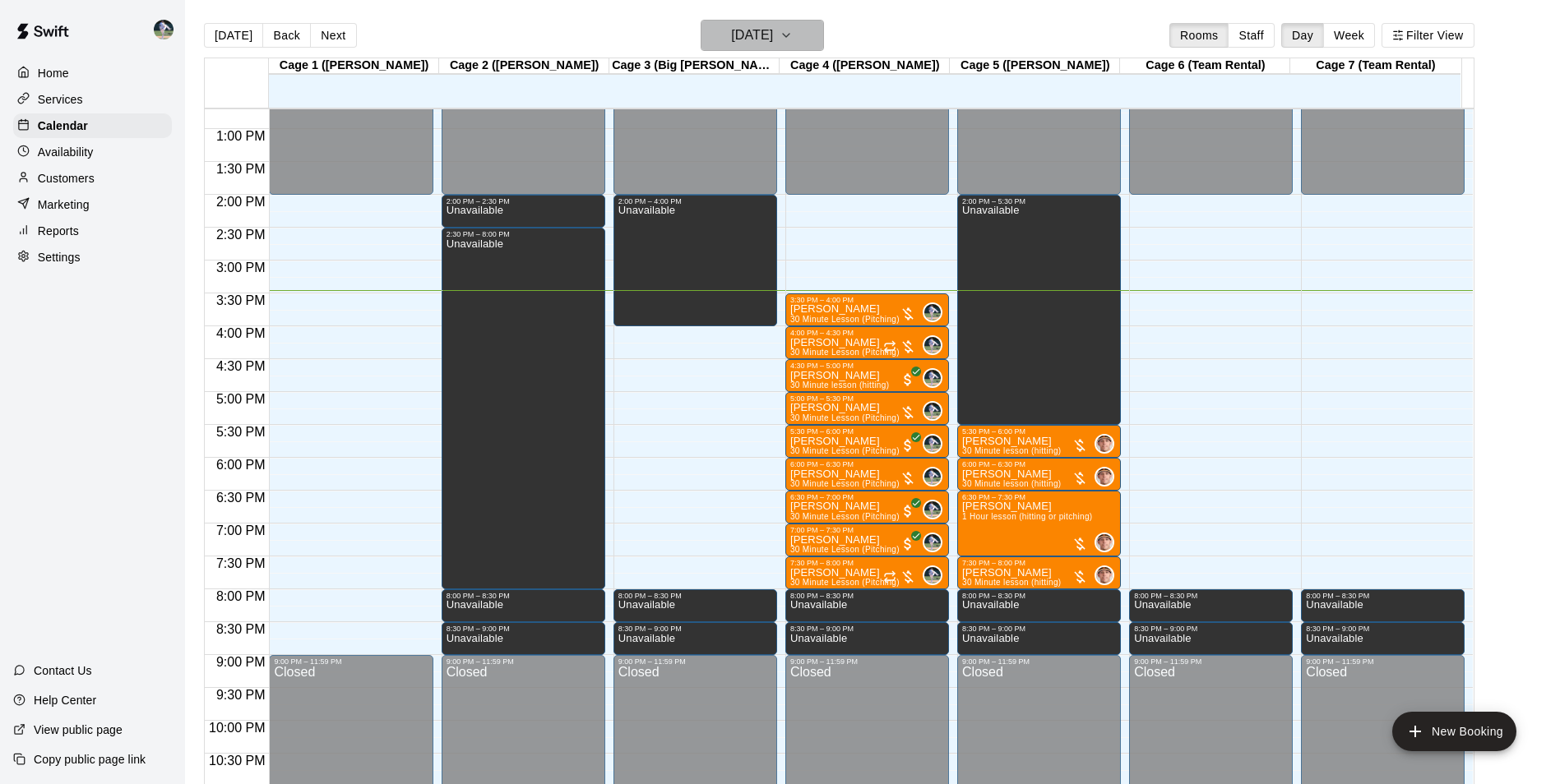
click at [773, 32] on h6 "[DATE]" at bounding box center [752, 35] width 42 height 23
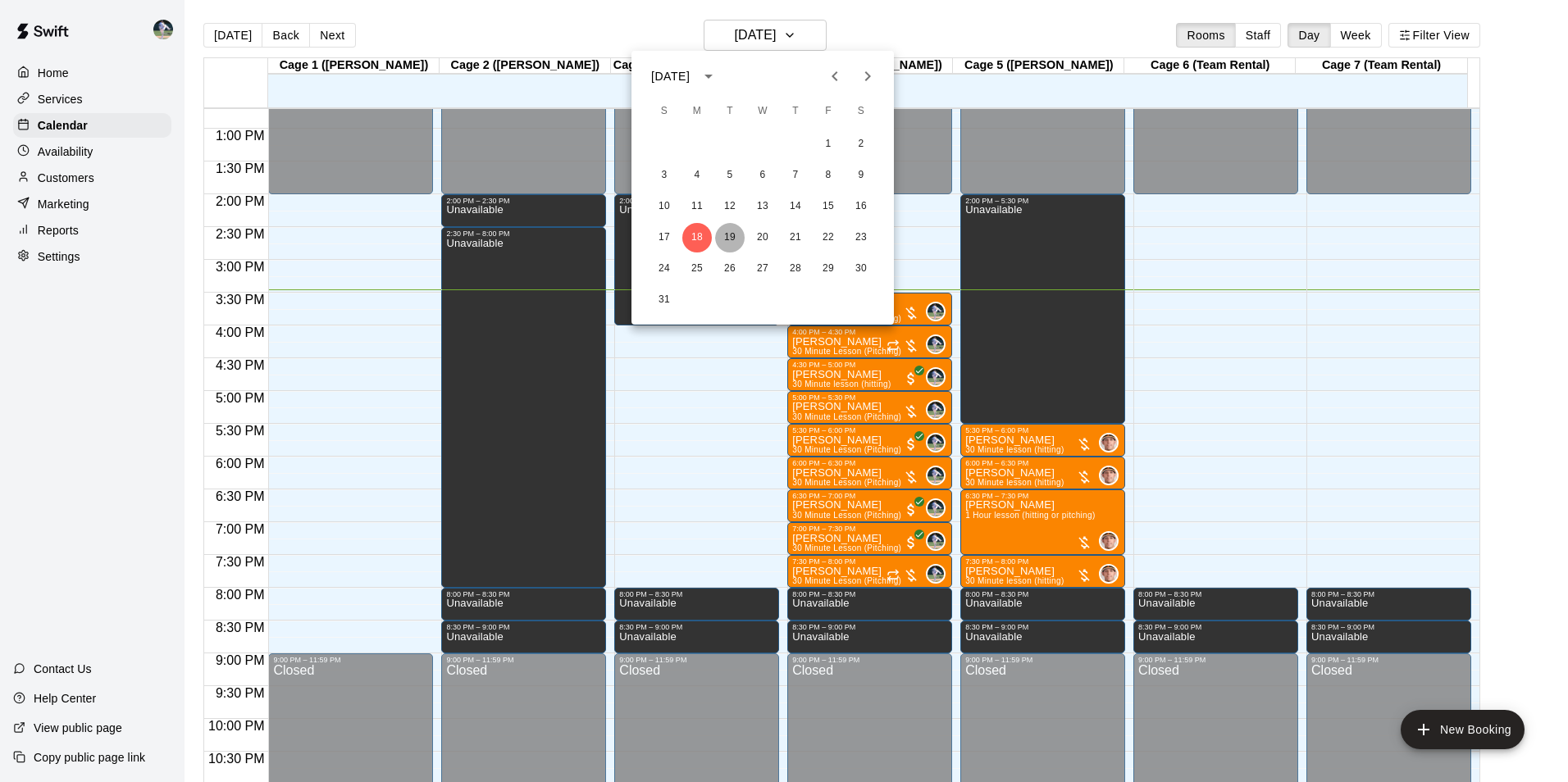
click at [724, 233] on button "19" at bounding box center [730, 238] width 30 height 30
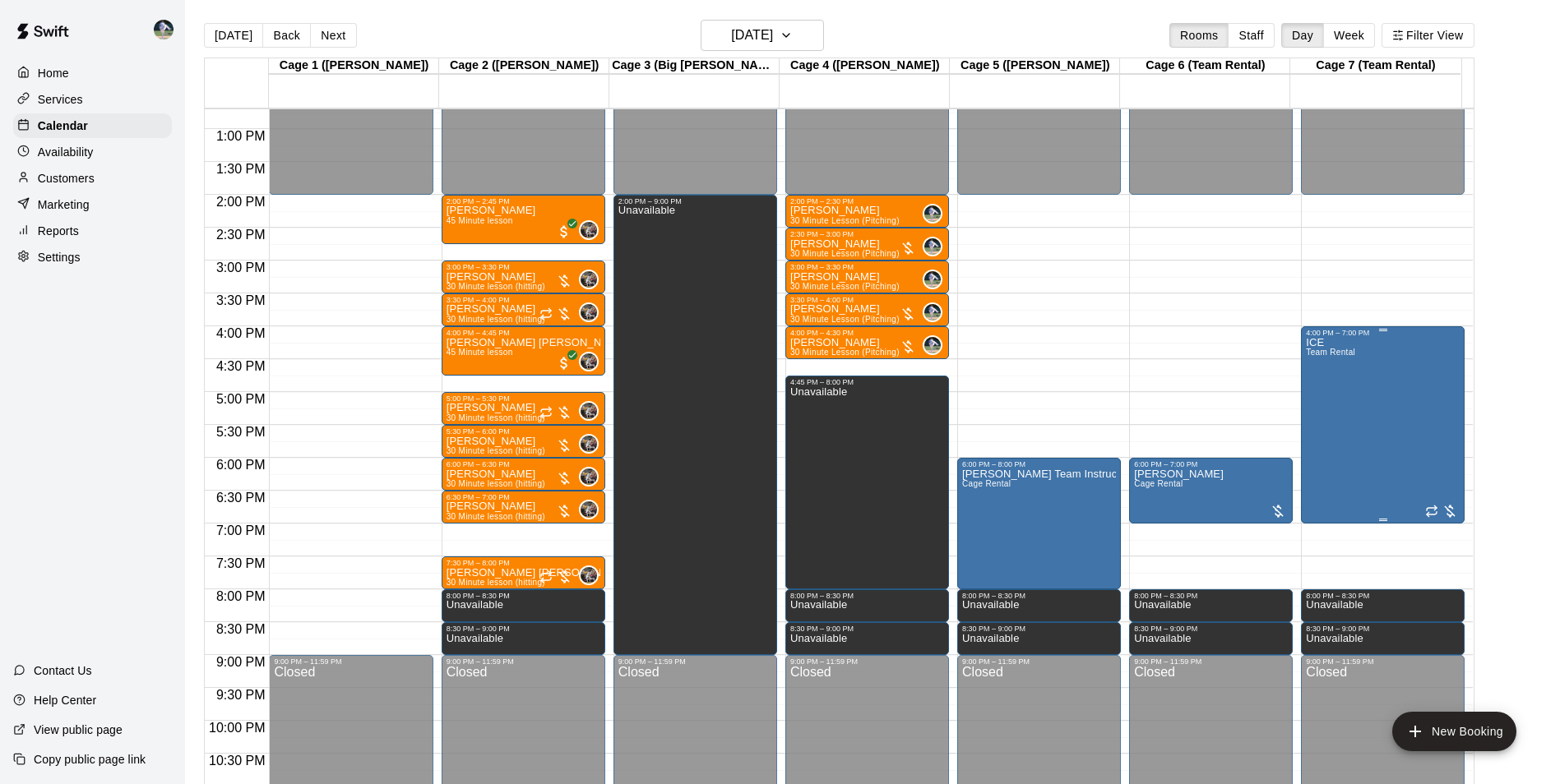
click at [1389, 394] on div "ICE Team Rental" at bounding box center [1382, 729] width 154 height 784
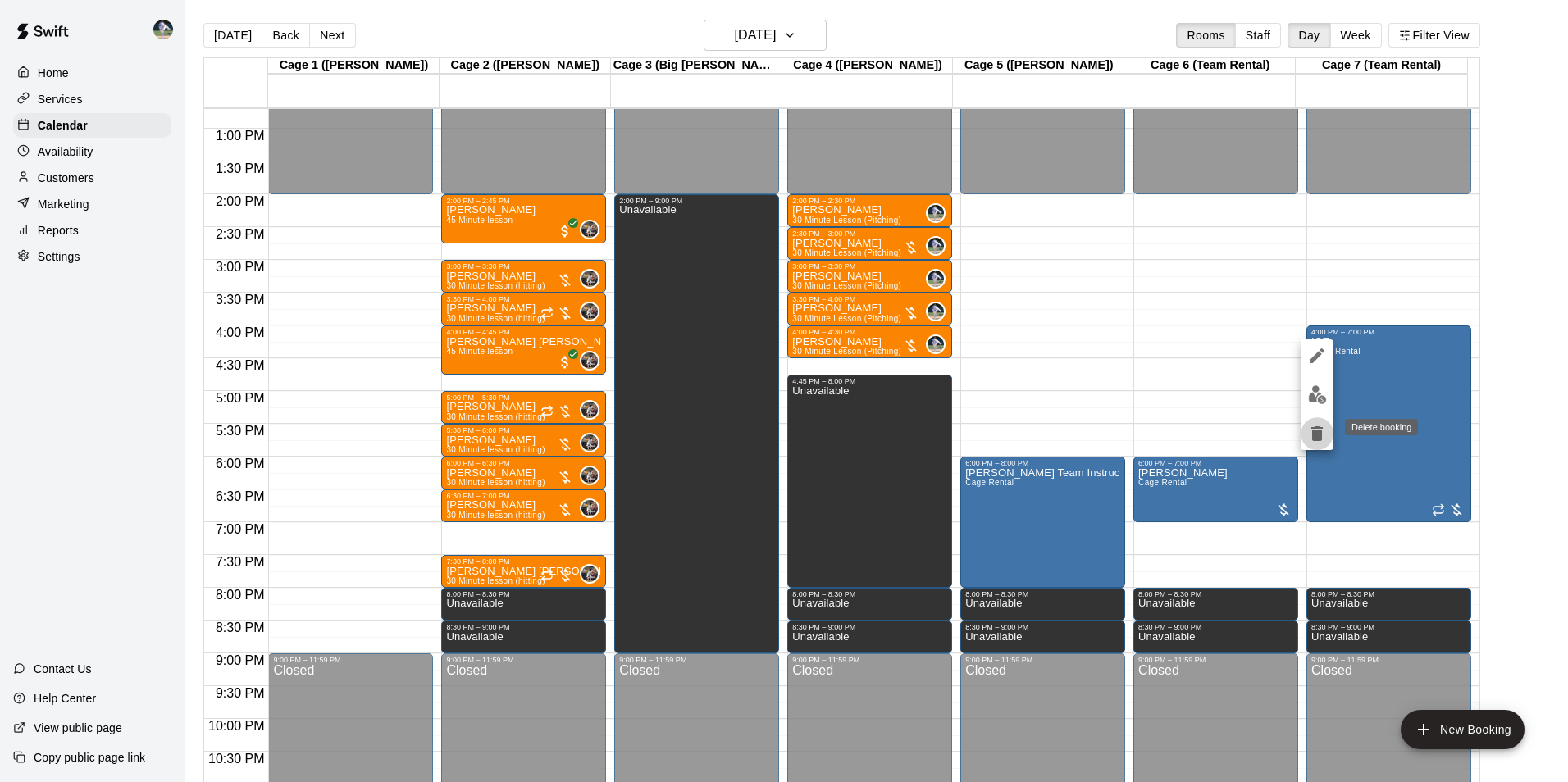
click at [1316, 432] on icon "delete" at bounding box center [1316, 433] width 11 height 15
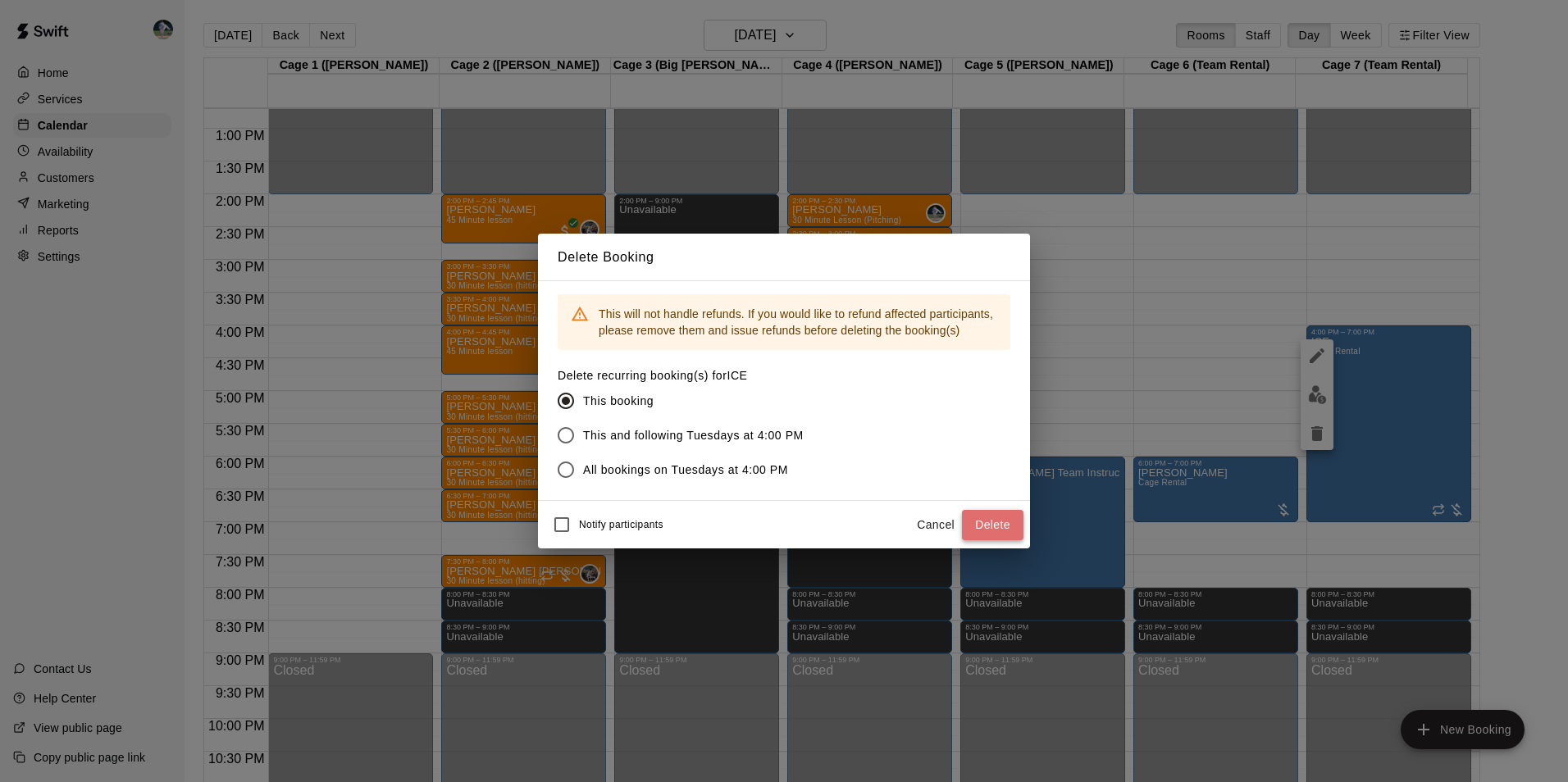
click at [978, 523] on button "Delete" at bounding box center [992, 525] width 61 height 31
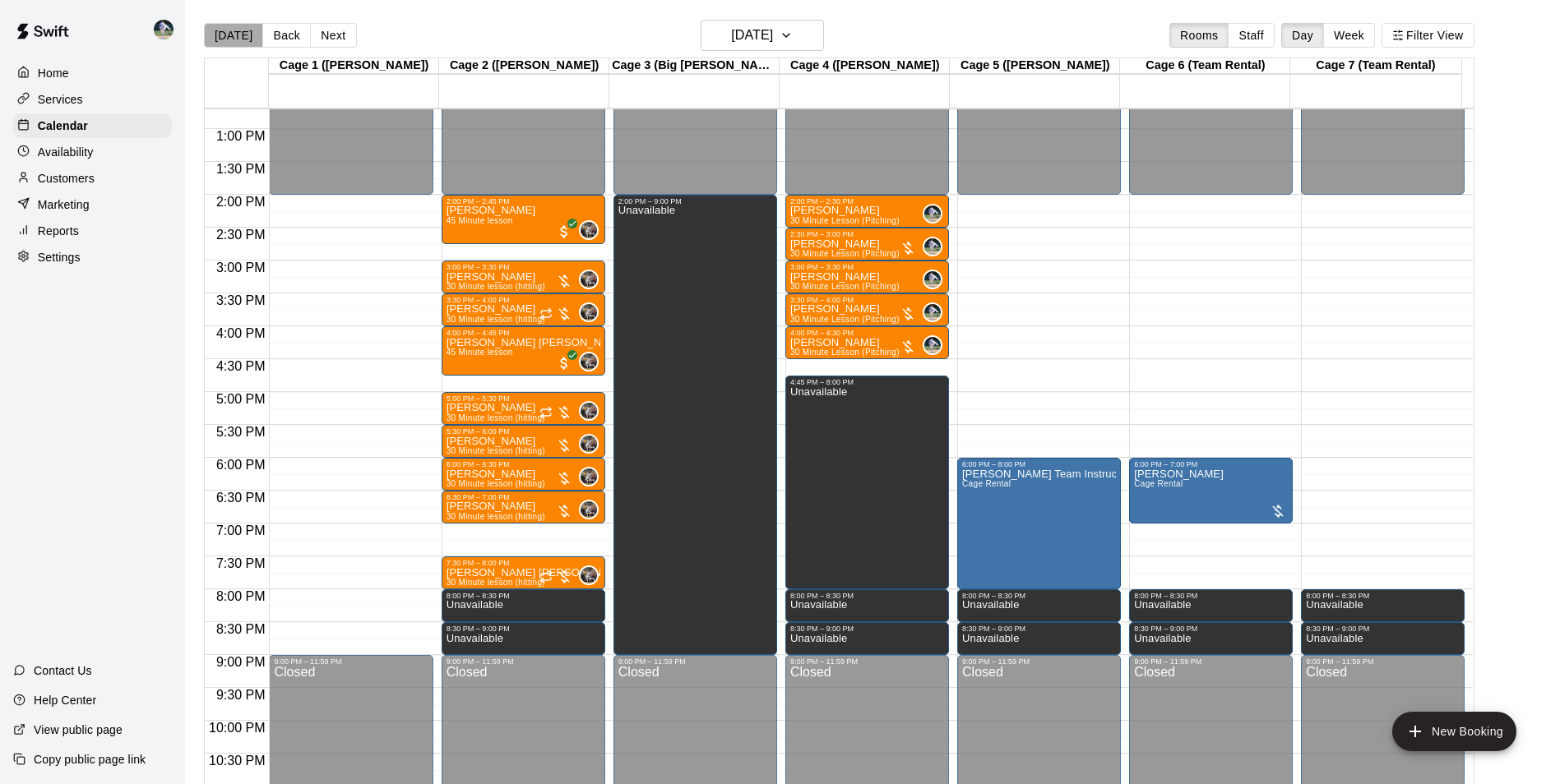
click at [251, 32] on button "[DATE]" at bounding box center [233, 35] width 59 height 25
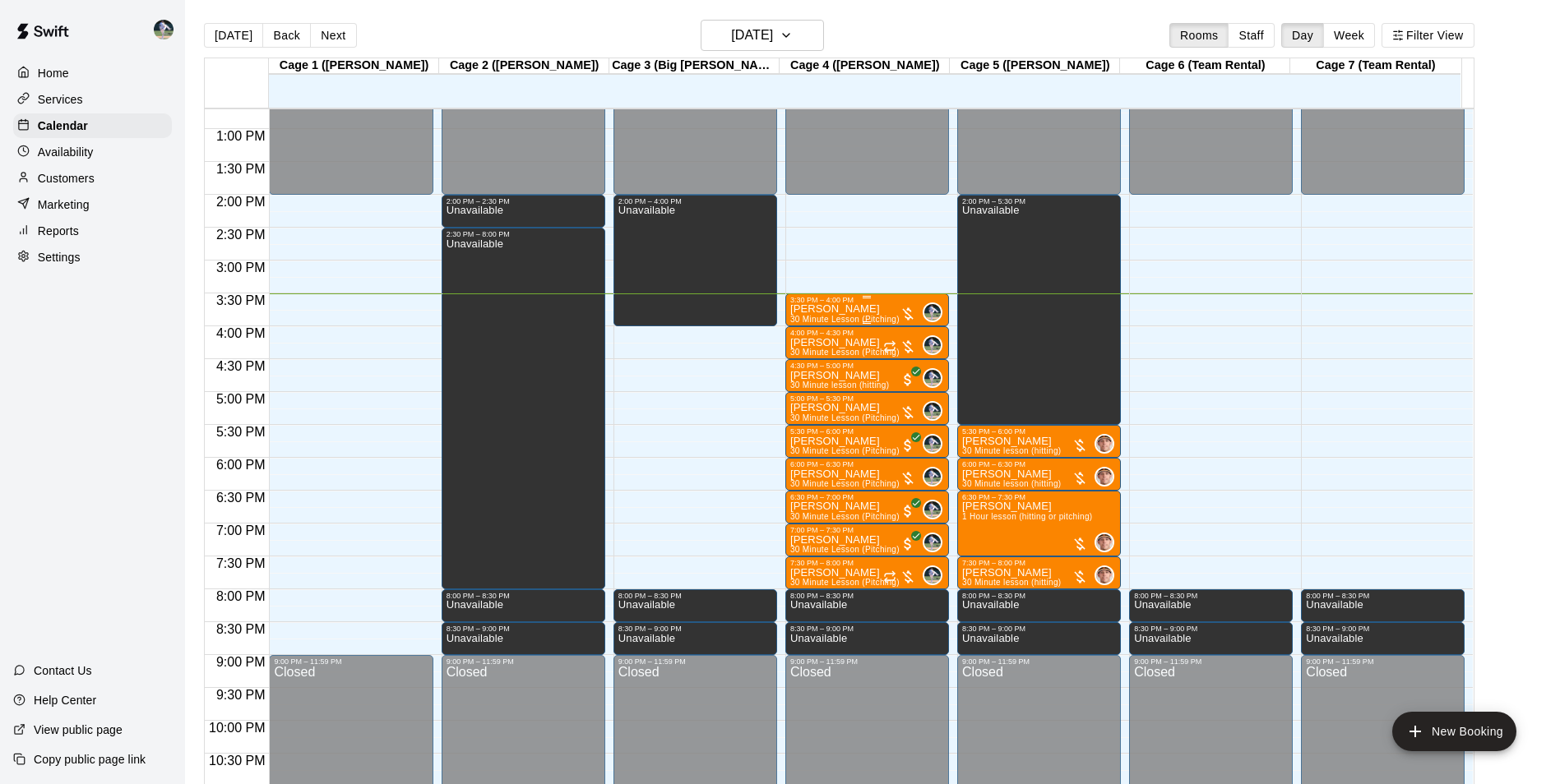
click at [869, 312] on div "[PERSON_NAME] 30 Minute Lesson (Pitching)" at bounding box center [845, 696] width 110 height 784
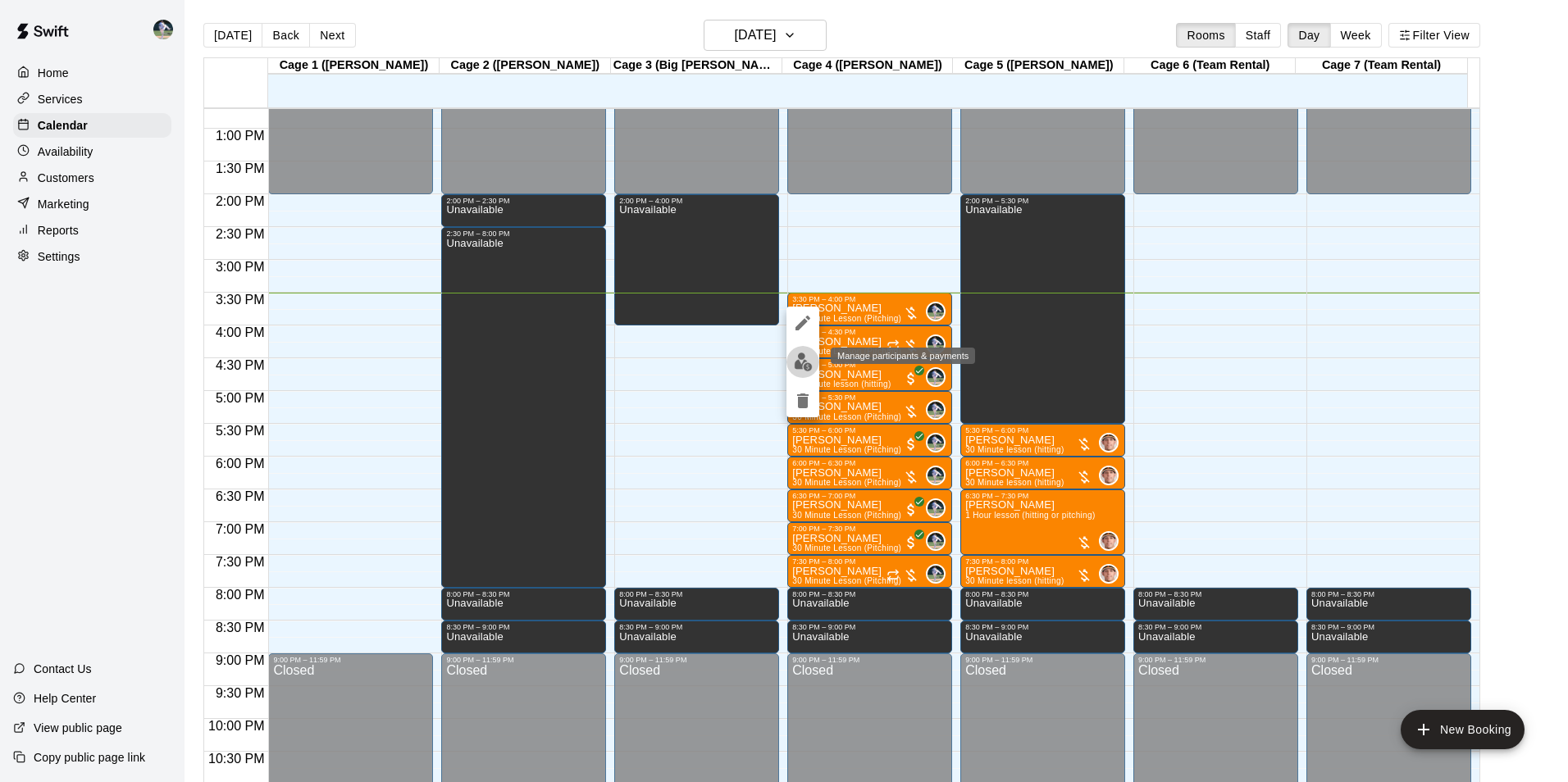
click at [800, 360] on img "edit" at bounding box center [803, 362] width 19 height 19
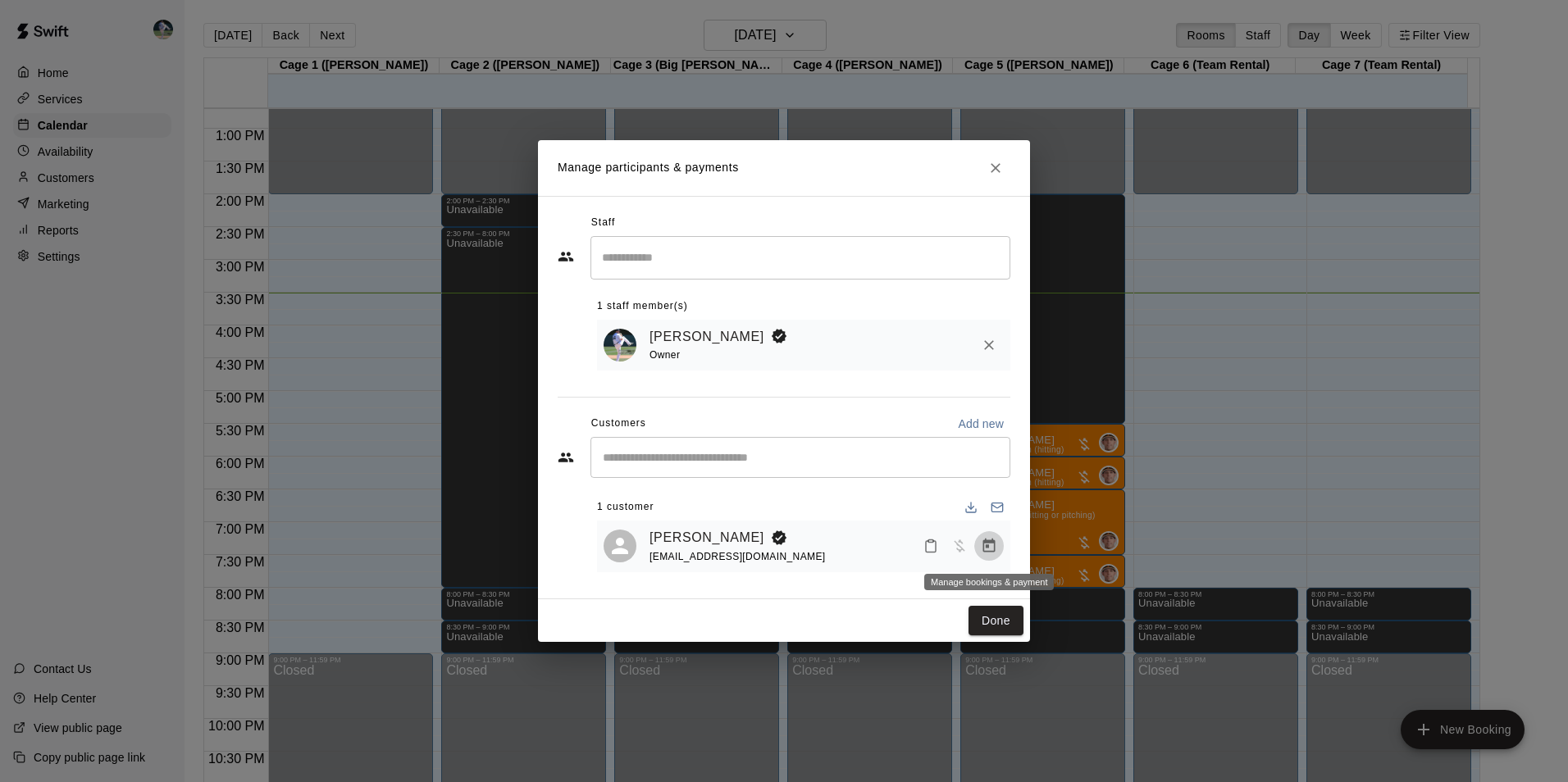
click at [989, 547] on icon "Manage bookings & payment" at bounding box center [990, 546] width 12 height 14
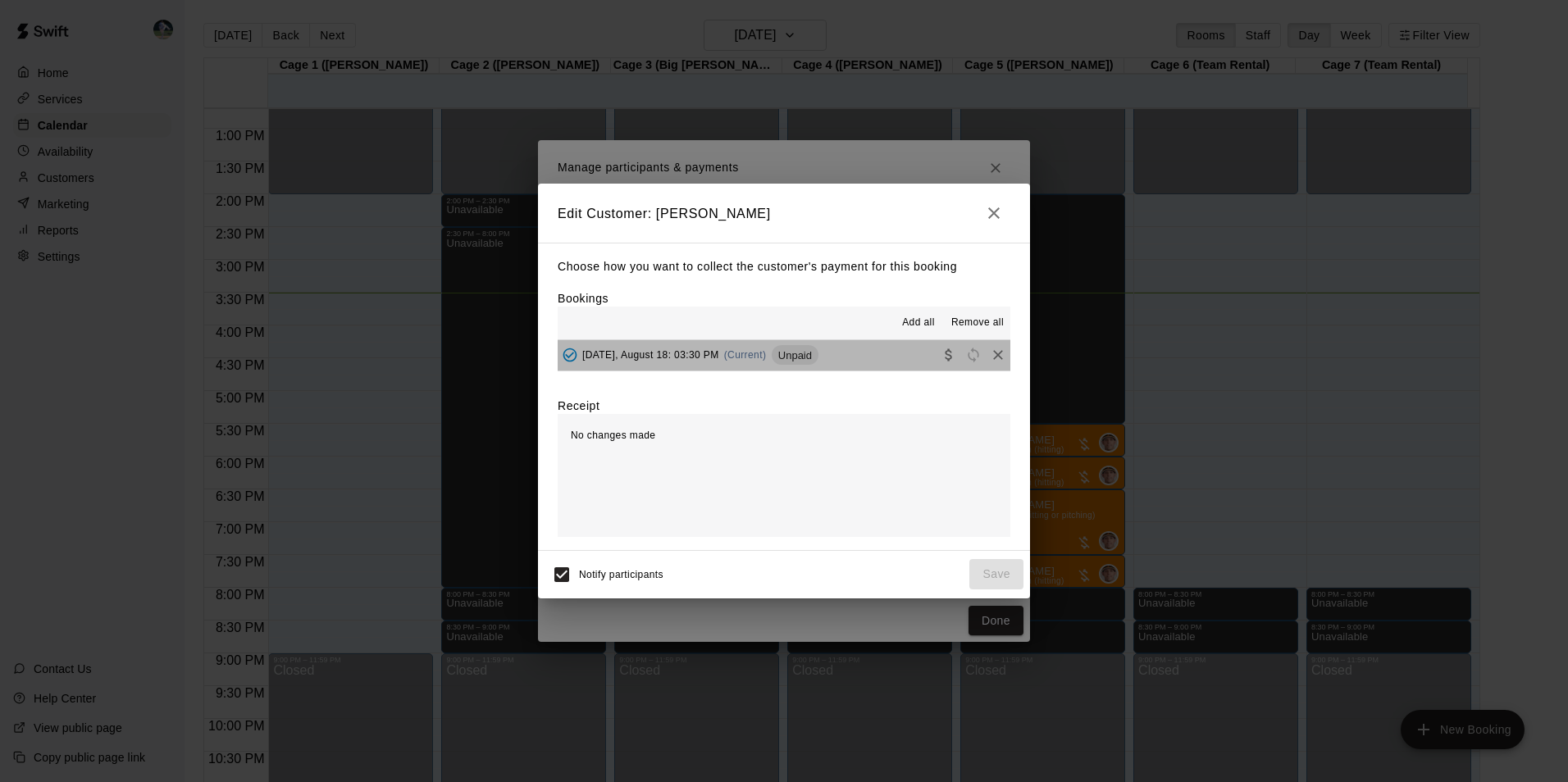
click at [860, 356] on button "[DATE], August 18: 03:30 PM (Current) Unpaid" at bounding box center [783, 355] width 452 height 31
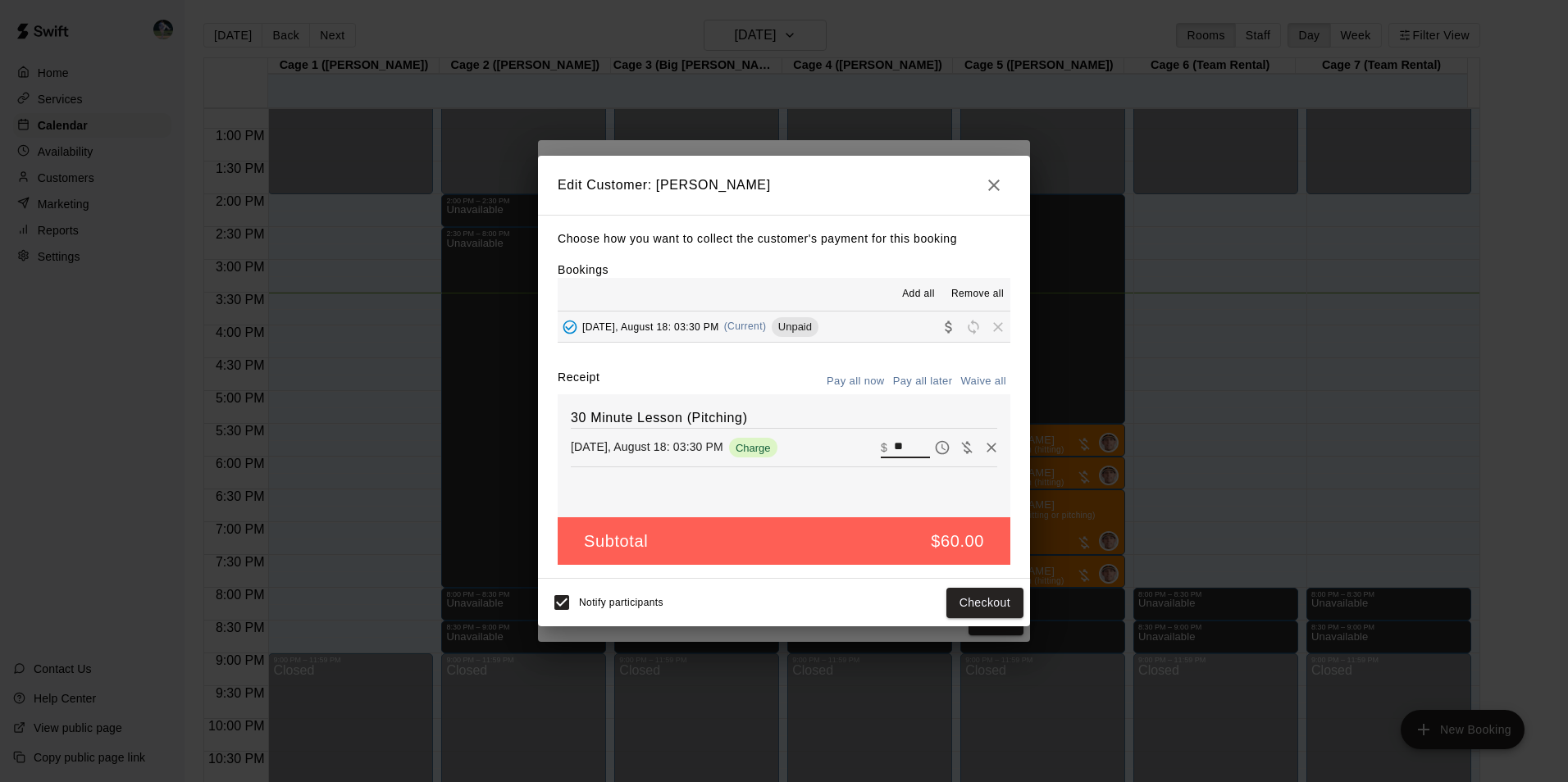
click at [899, 446] on input "**" at bounding box center [911, 447] width 36 height 21
type input "*"
type input "**"
click at [961, 600] on button "Checkout" at bounding box center [984, 603] width 77 height 31
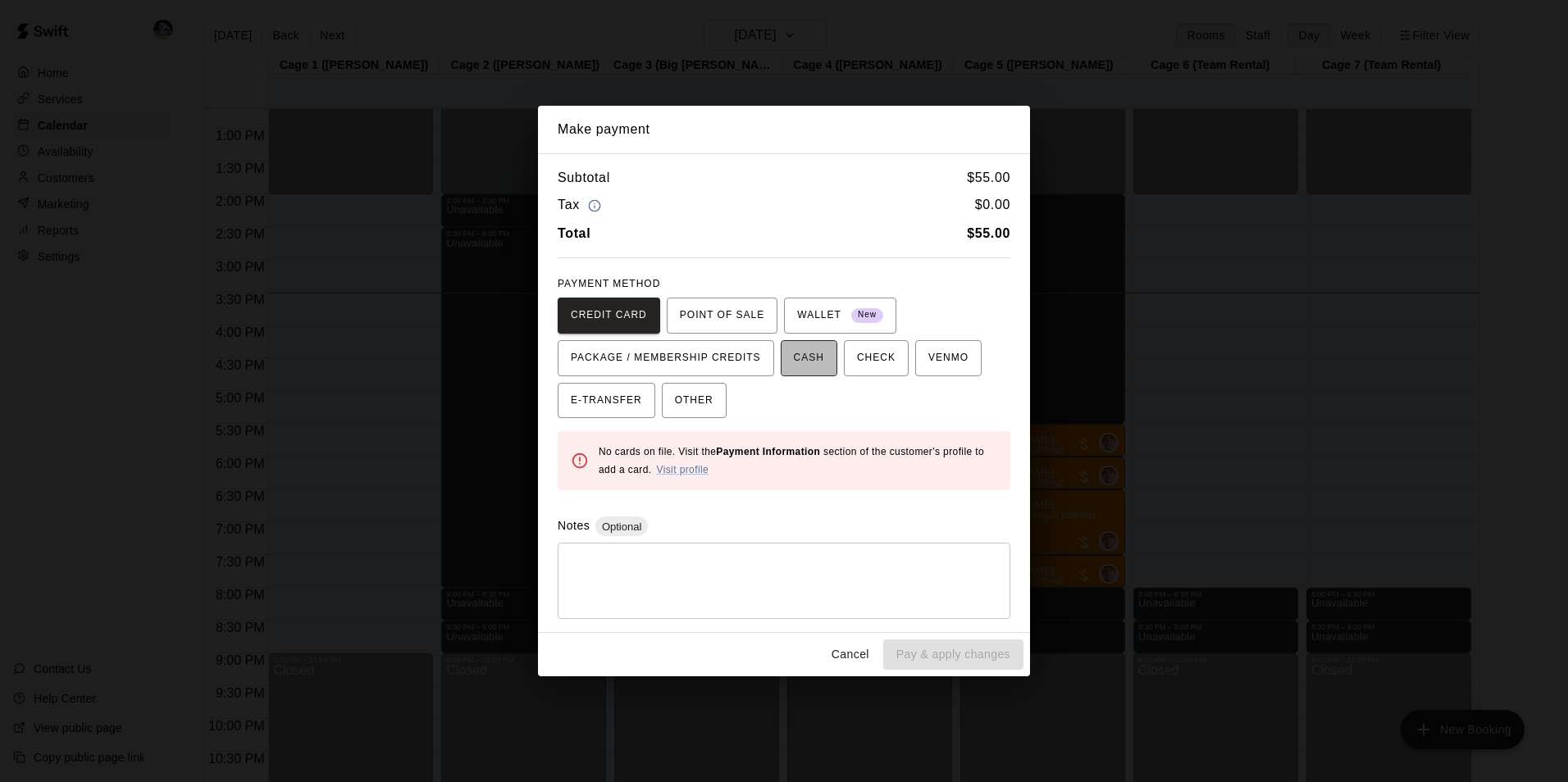
click at [800, 354] on span "CASH" at bounding box center [808, 359] width 31 height 26
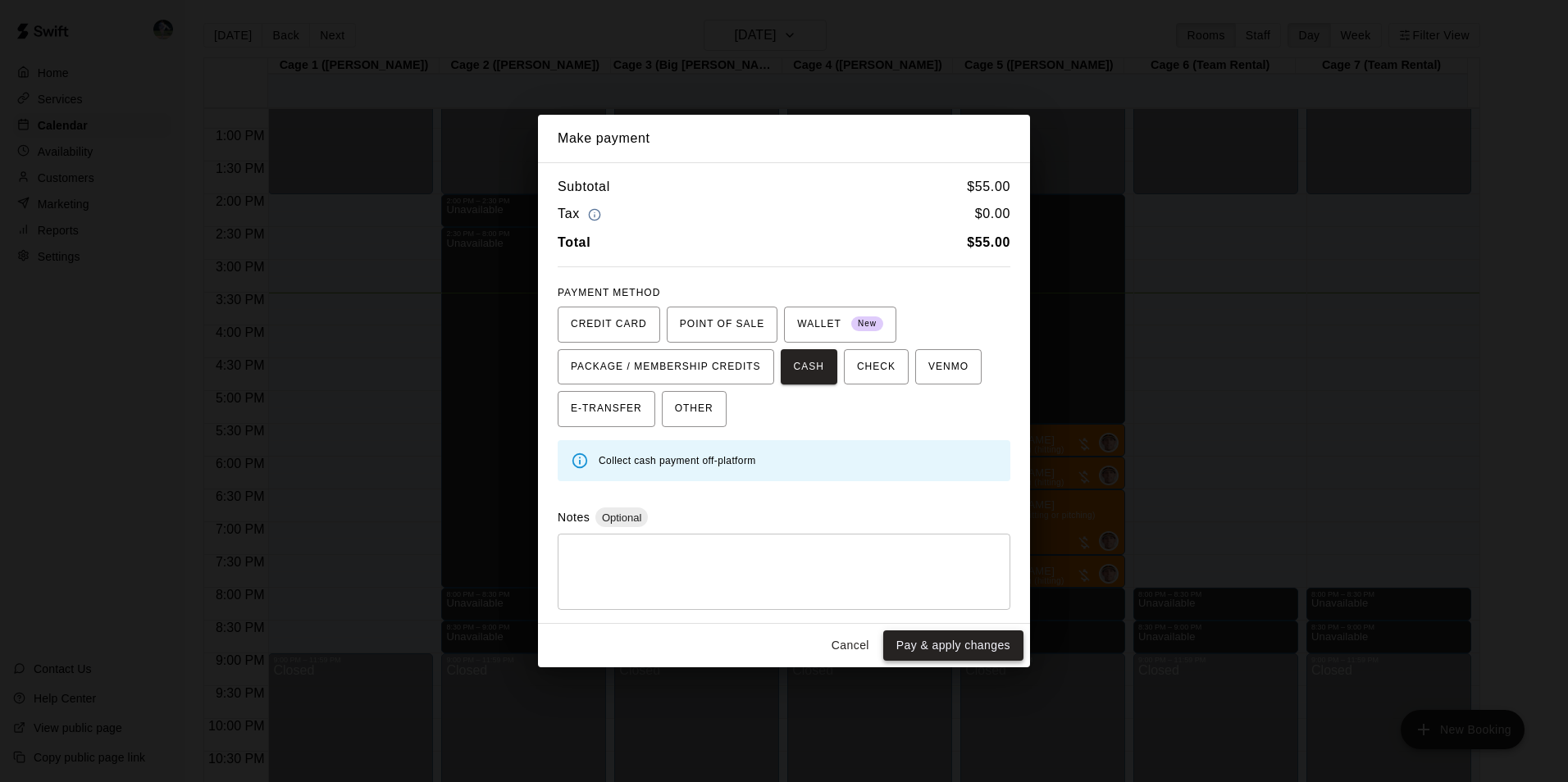
click at [920, 645] on button "Pay & apply changes" at bounding box center [953, 646] width 140 height 31
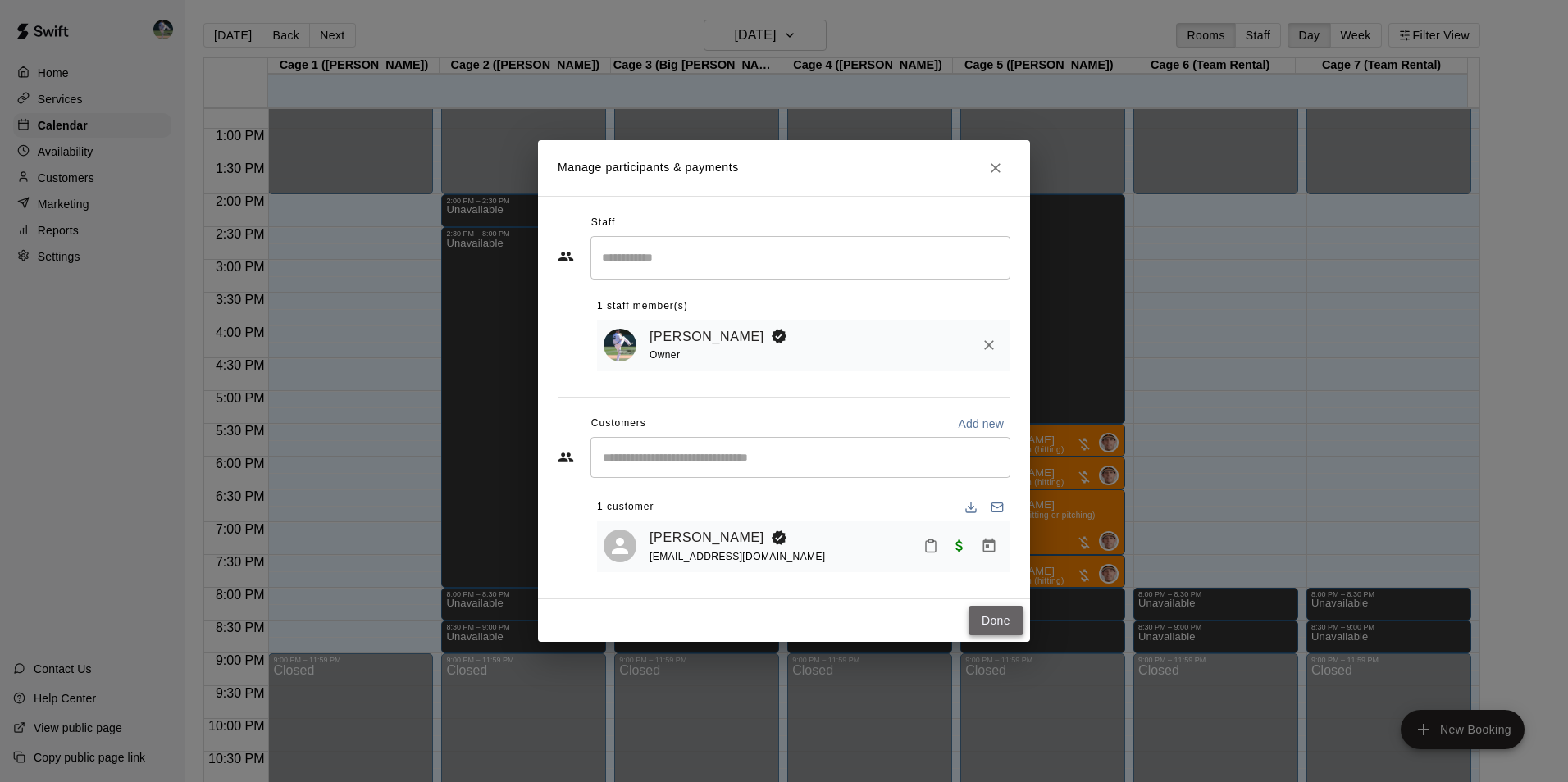
click at [984, 624] on button "Done" at bounding box center [996, 620] width 55 height 31
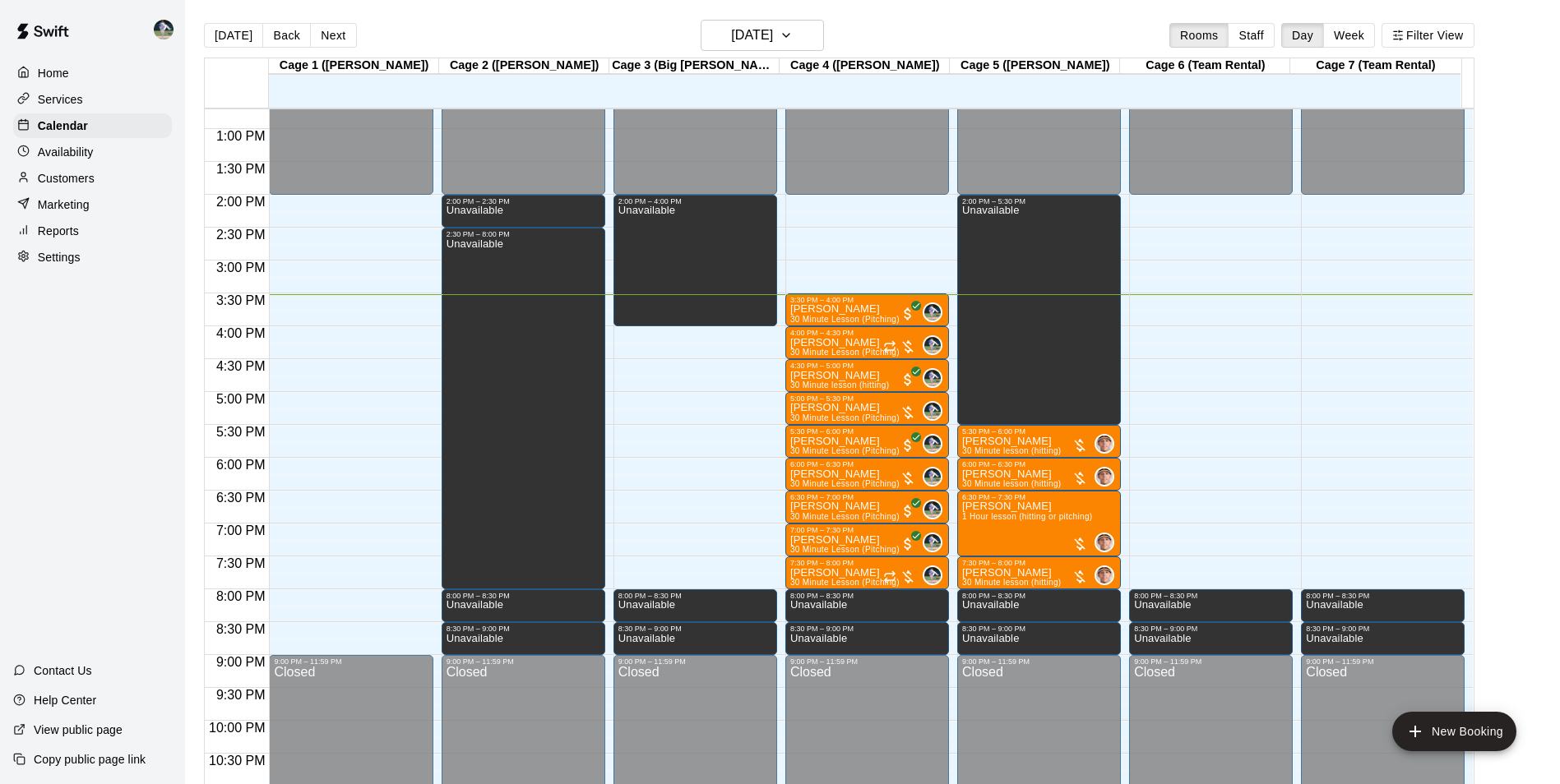
drag, startPoint x: 583, startPoint y: 37, endPoint x: 620, endPoint y: 64, distance: 45.8
click at [598, 50] on div "[DATE] Back [DATE][DATE] Rooms Staff Day Week Filter View" at bounding box center [839, 38] width 1270 height 38
click at [755, 32] on h6 "[DATE]" at bounding box center [752, 35] width 42 height 23
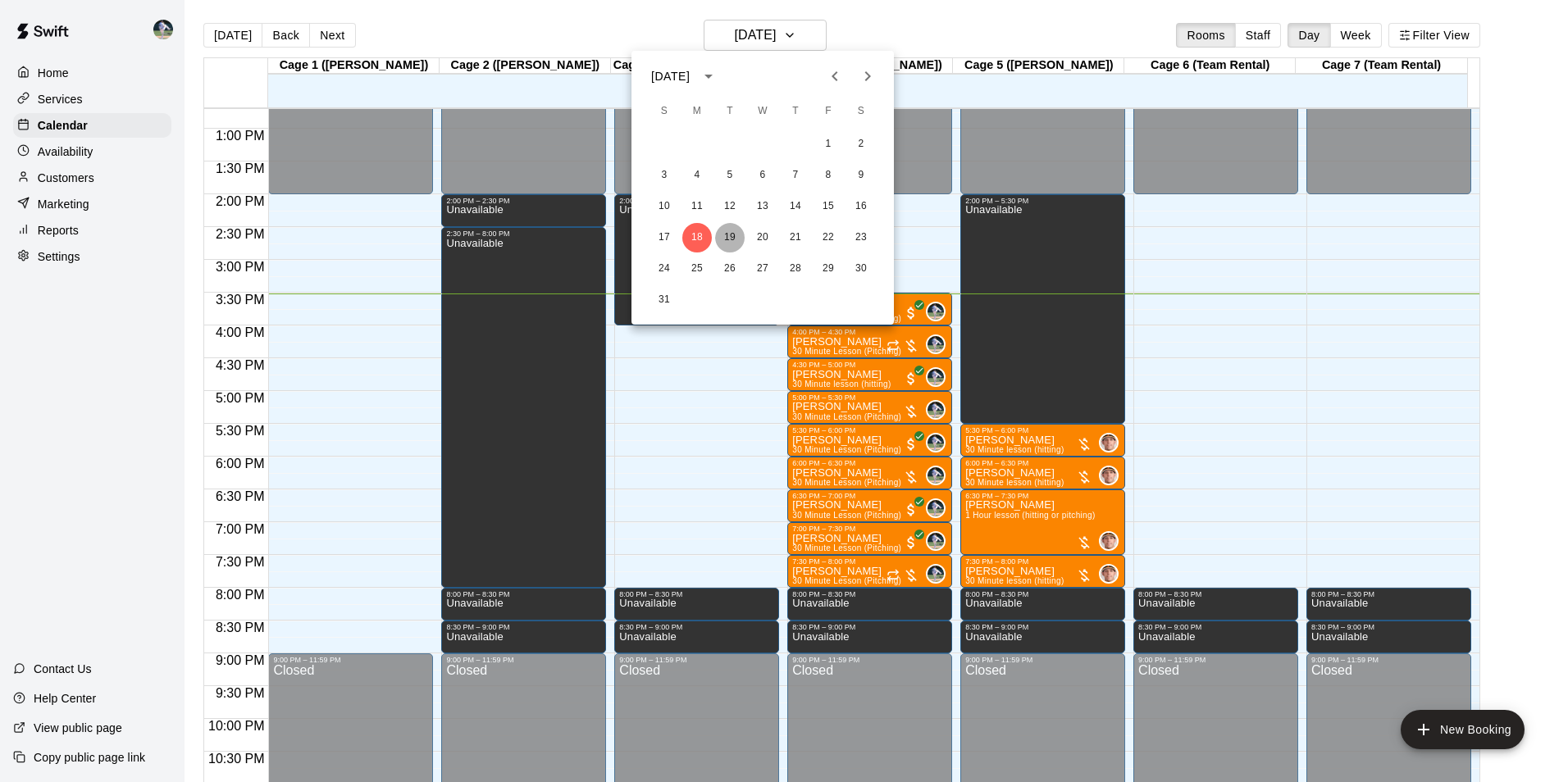
click at [730, 234] on button "19" at bounding box center [730, 238] width 30 height 30
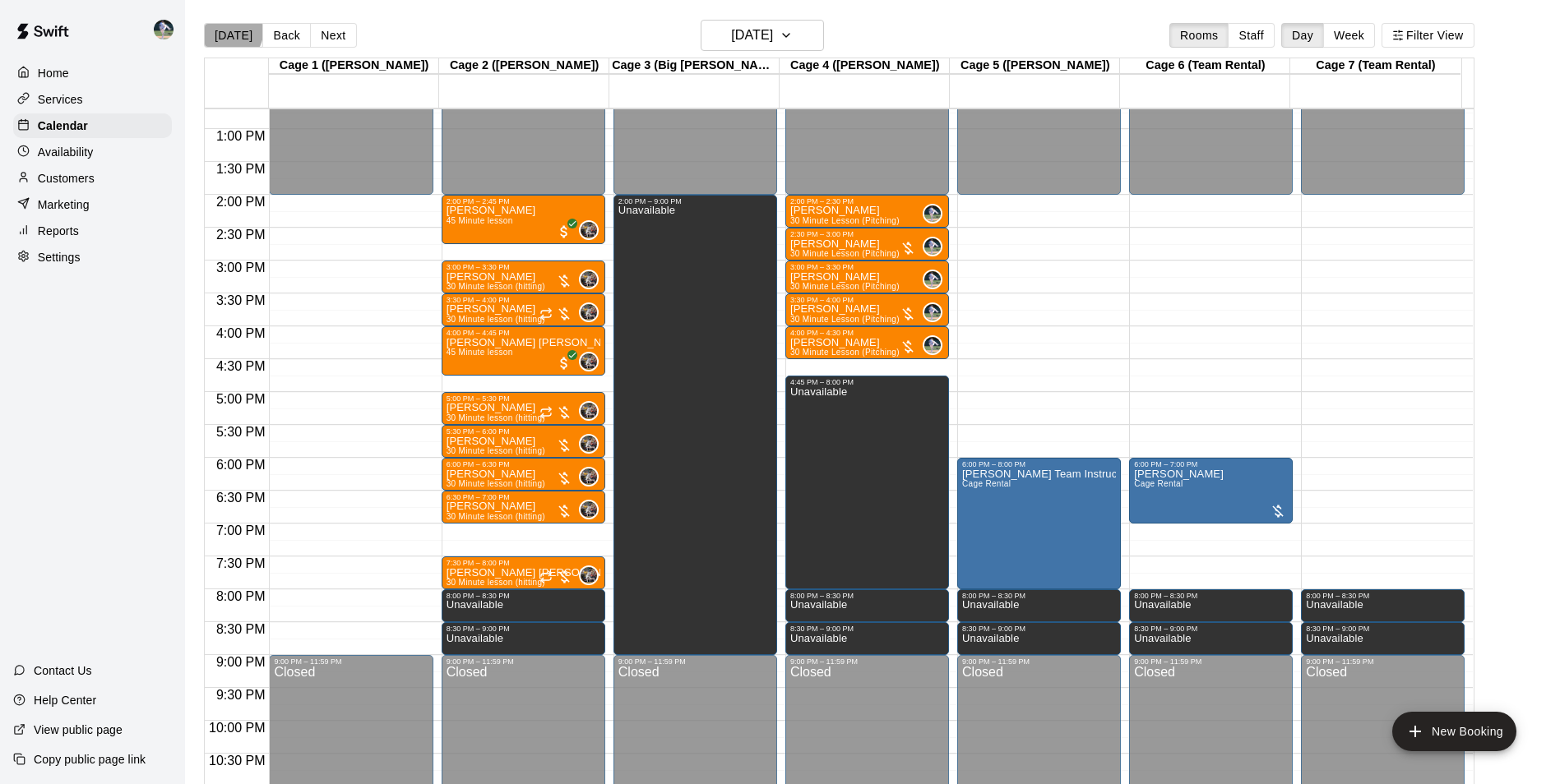
click at [231, 32] on button "[DATE]" at bounding box center [233, 35] width 59 height 25
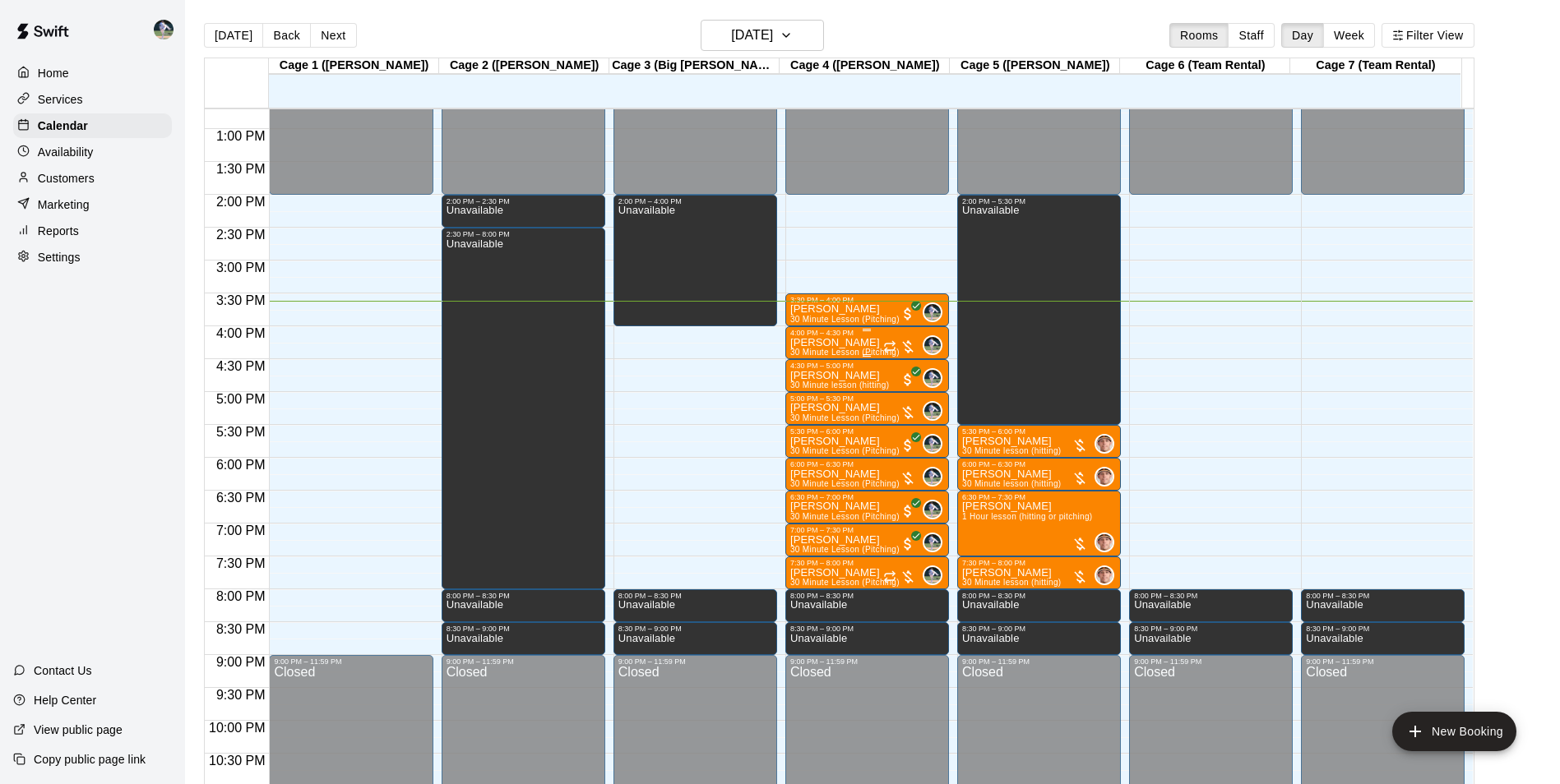
click at [830, 343] on p "[PERSON_NAME]" at bounding box center [845, 343] width 110 height 0
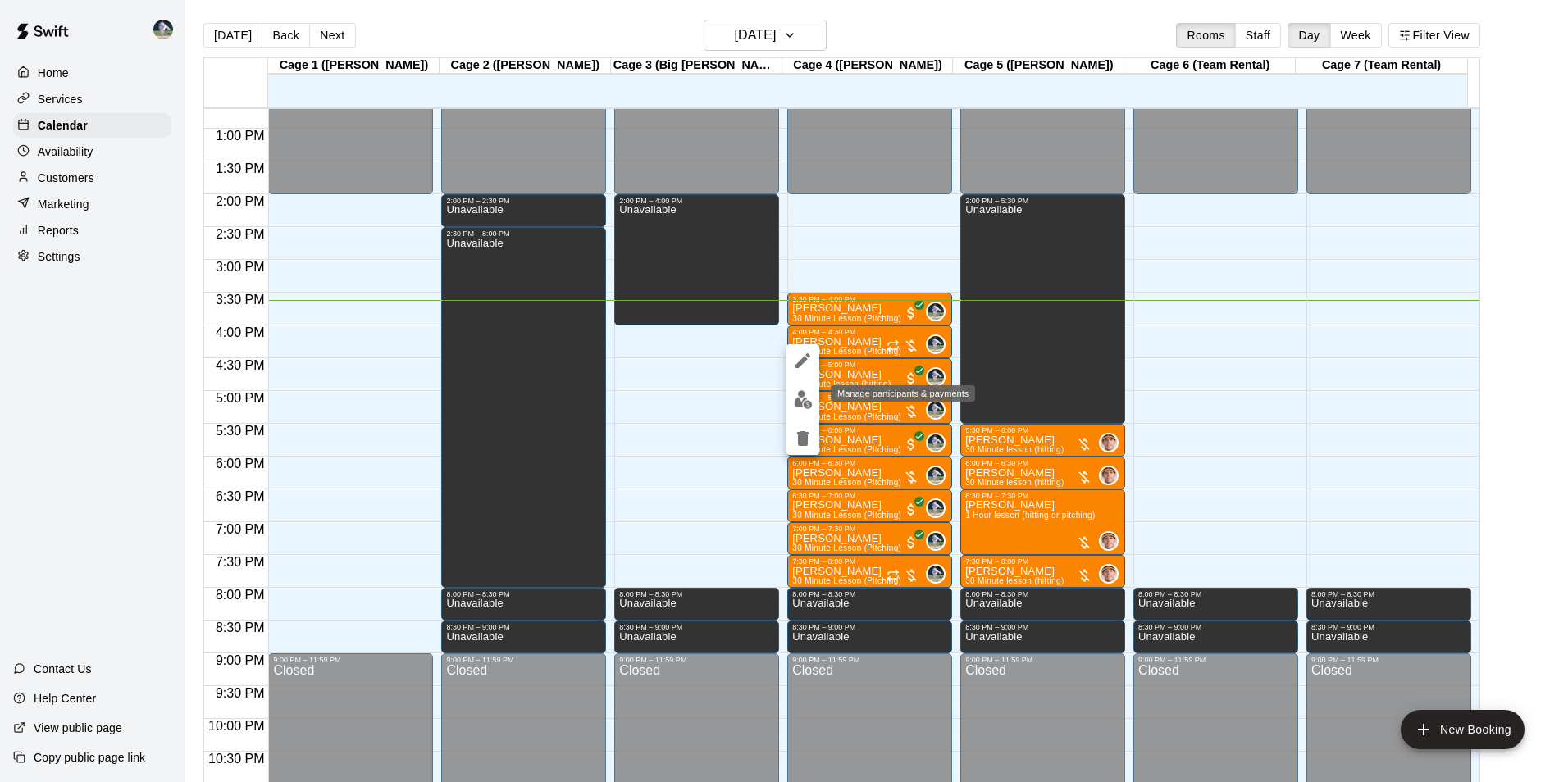
click at [802, 396] on img "edit" at bounding box center [803, 400] width 19 height 19
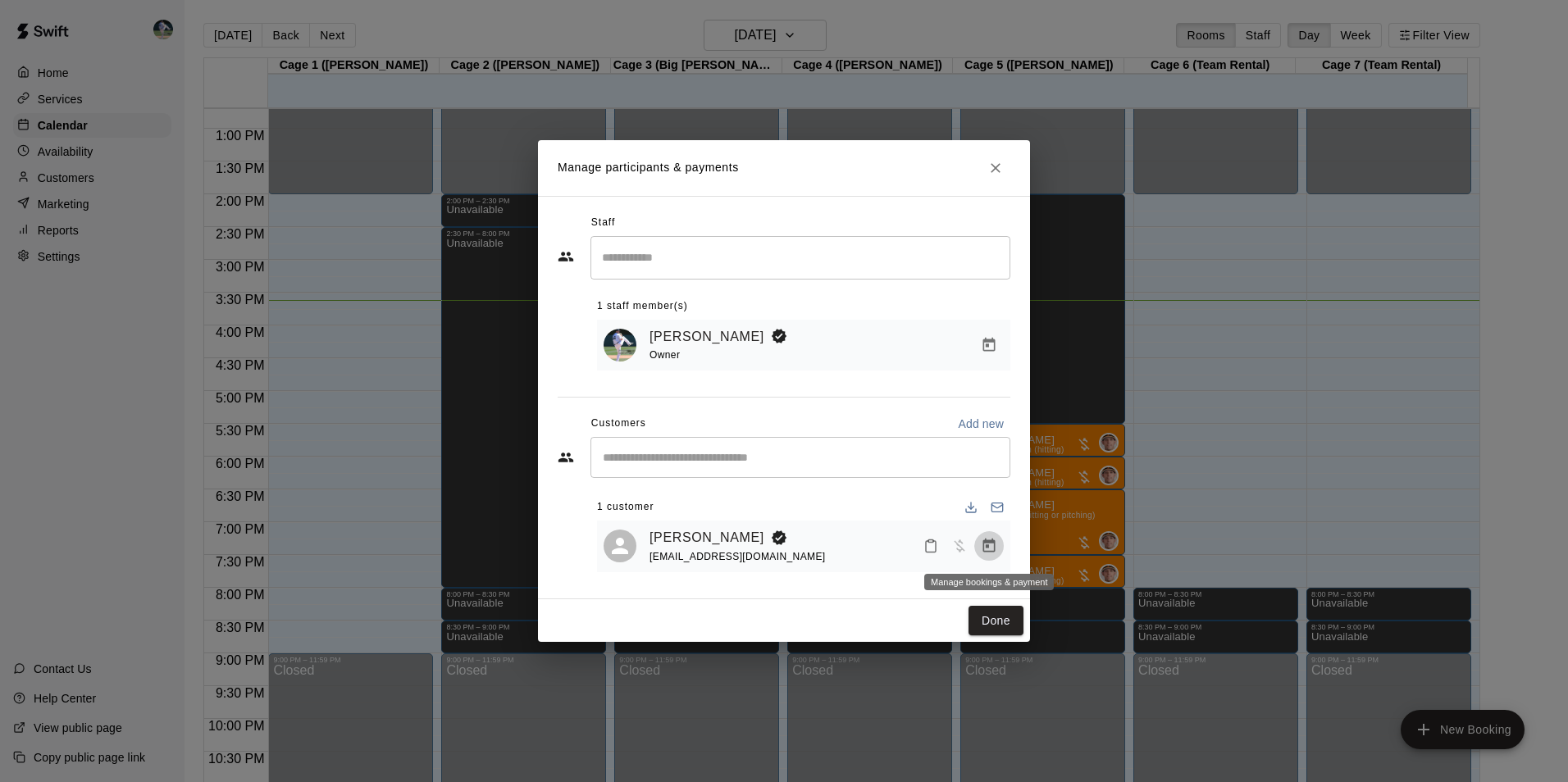
click at [986, 540] on icon "Manage bookings & payment" at bounding box center [989, 546] width 17 height 17
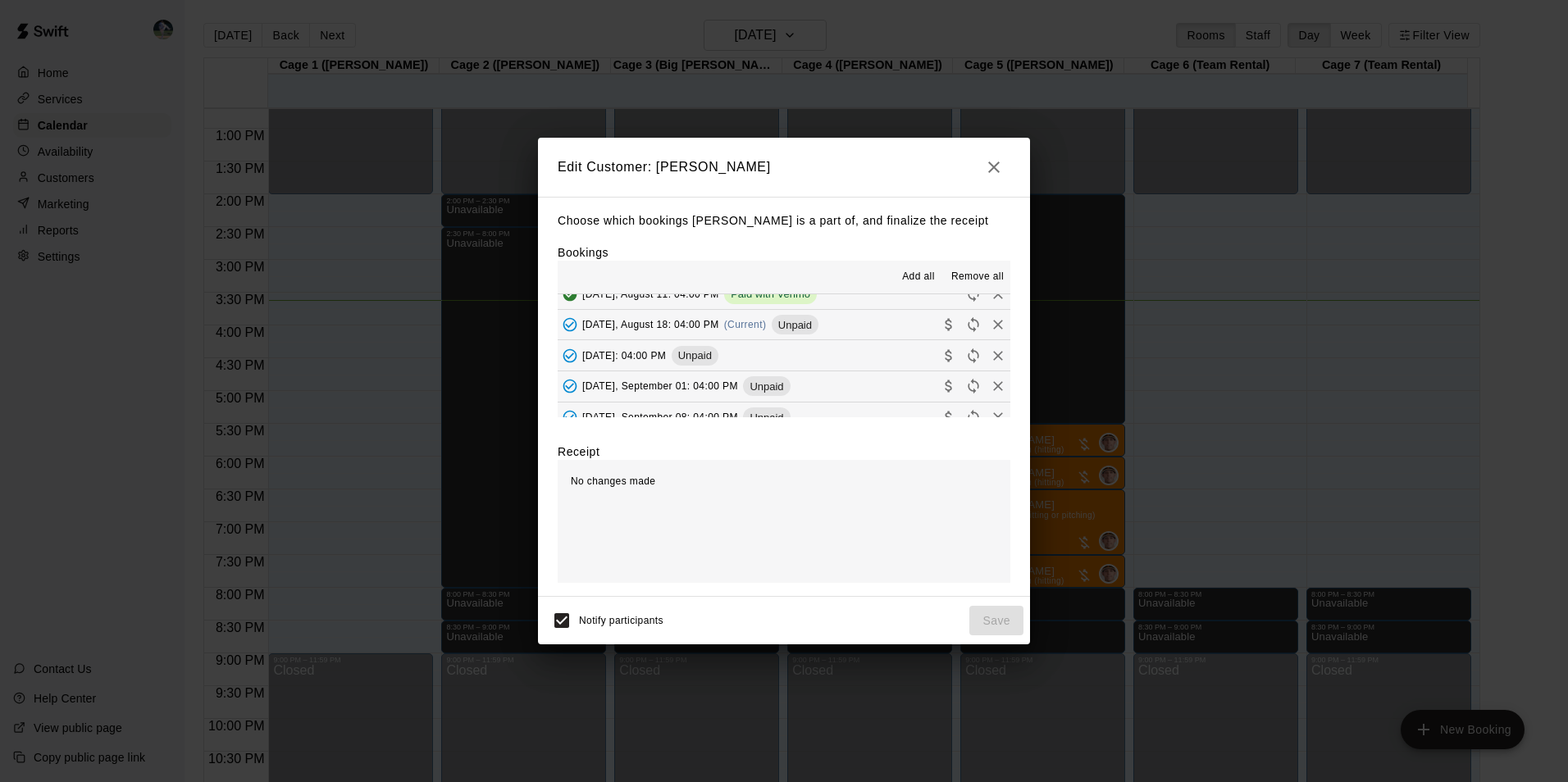
scroll to position [574, 0]
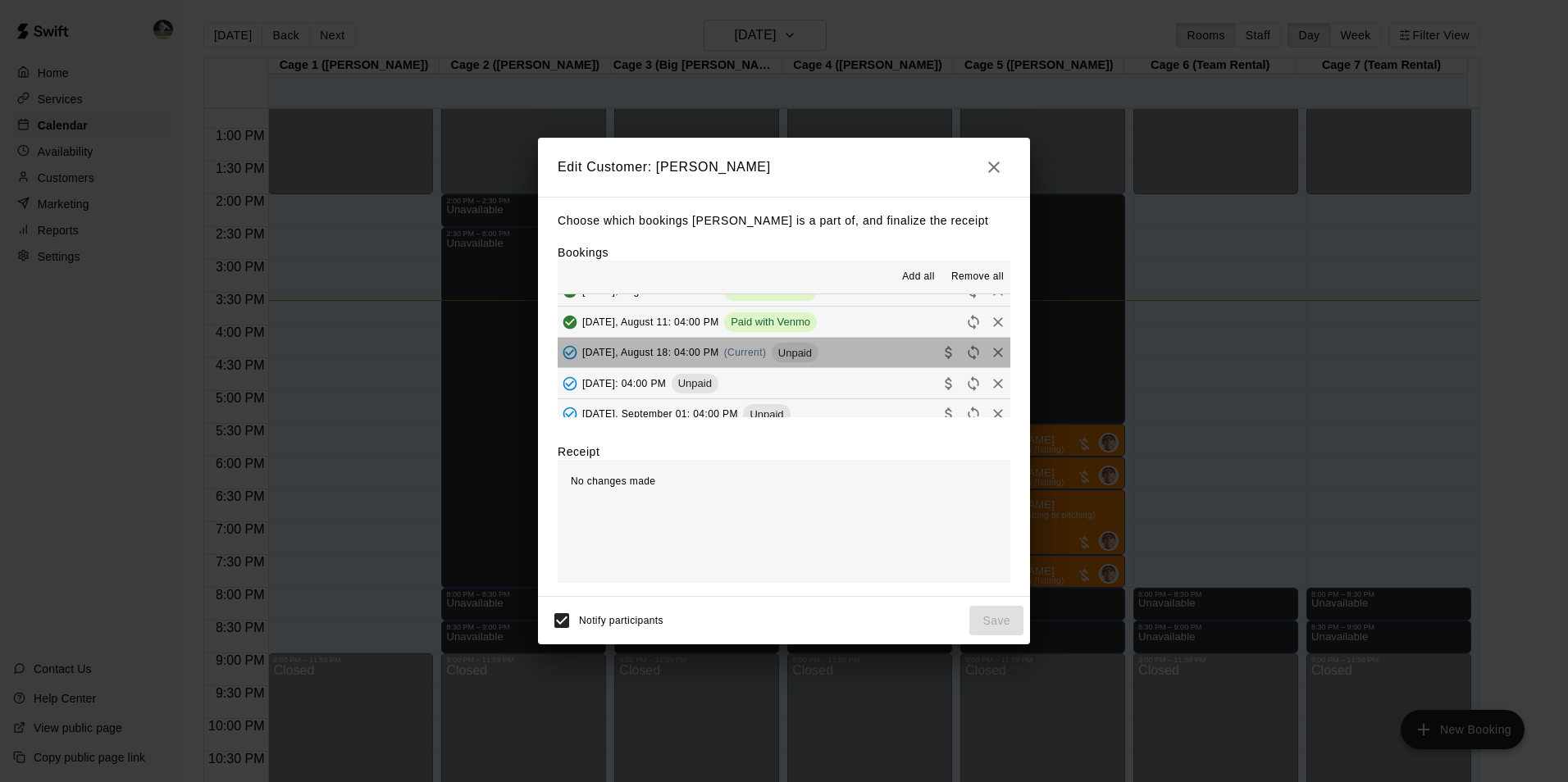
click at [852, 351] on button "[DATE], August 18: 04:00 PM (Current) Unpaid" at bounding box center [783, 353] width 452 height 31
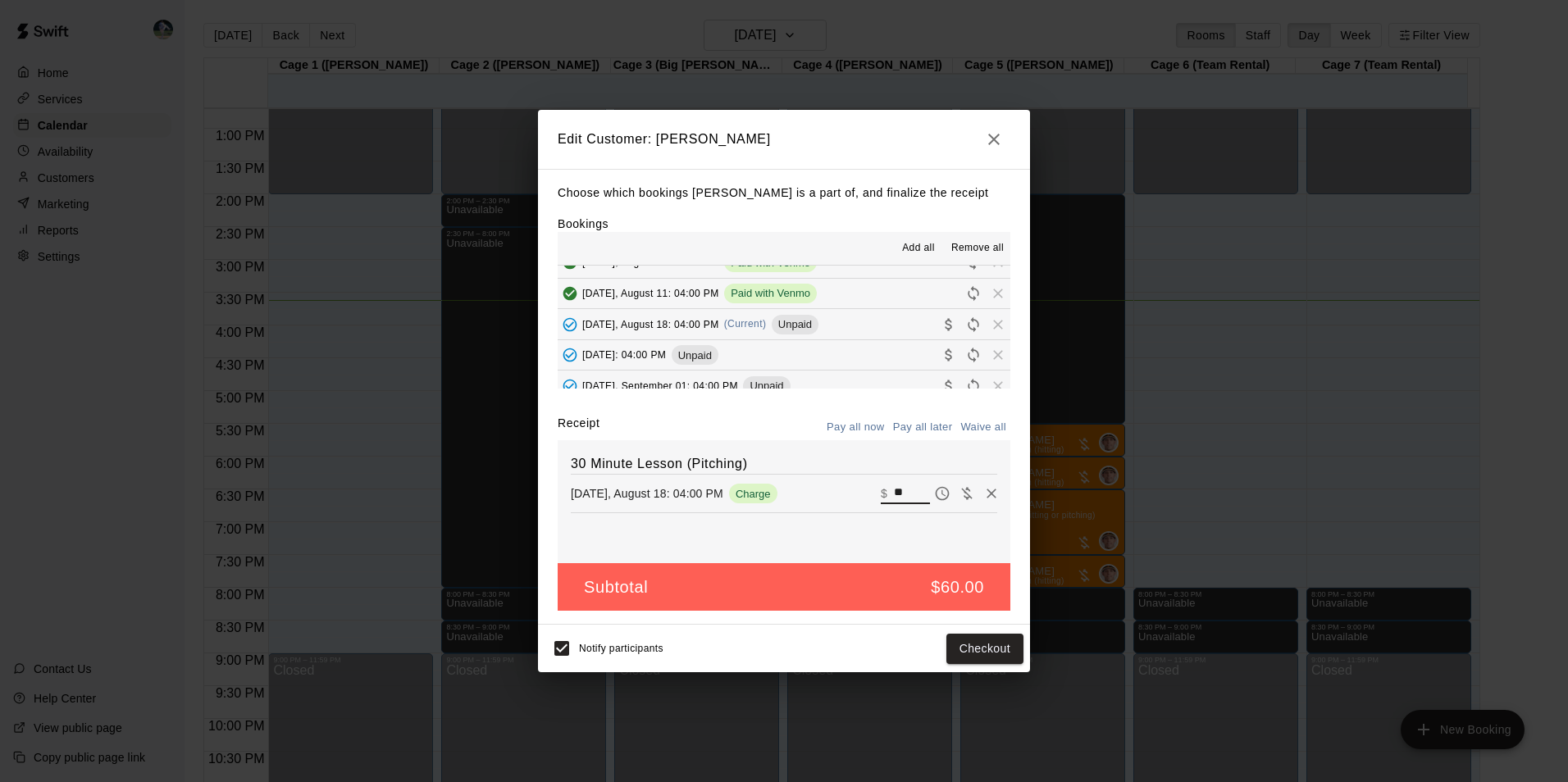
click at [904, 487] on input "**" at bounding box center [911, 493] width 36 height 21
type input "*"
type input "**"
click at [955, 643] on button "Checkout" at bounding box center [984, 648] width 77 height 31
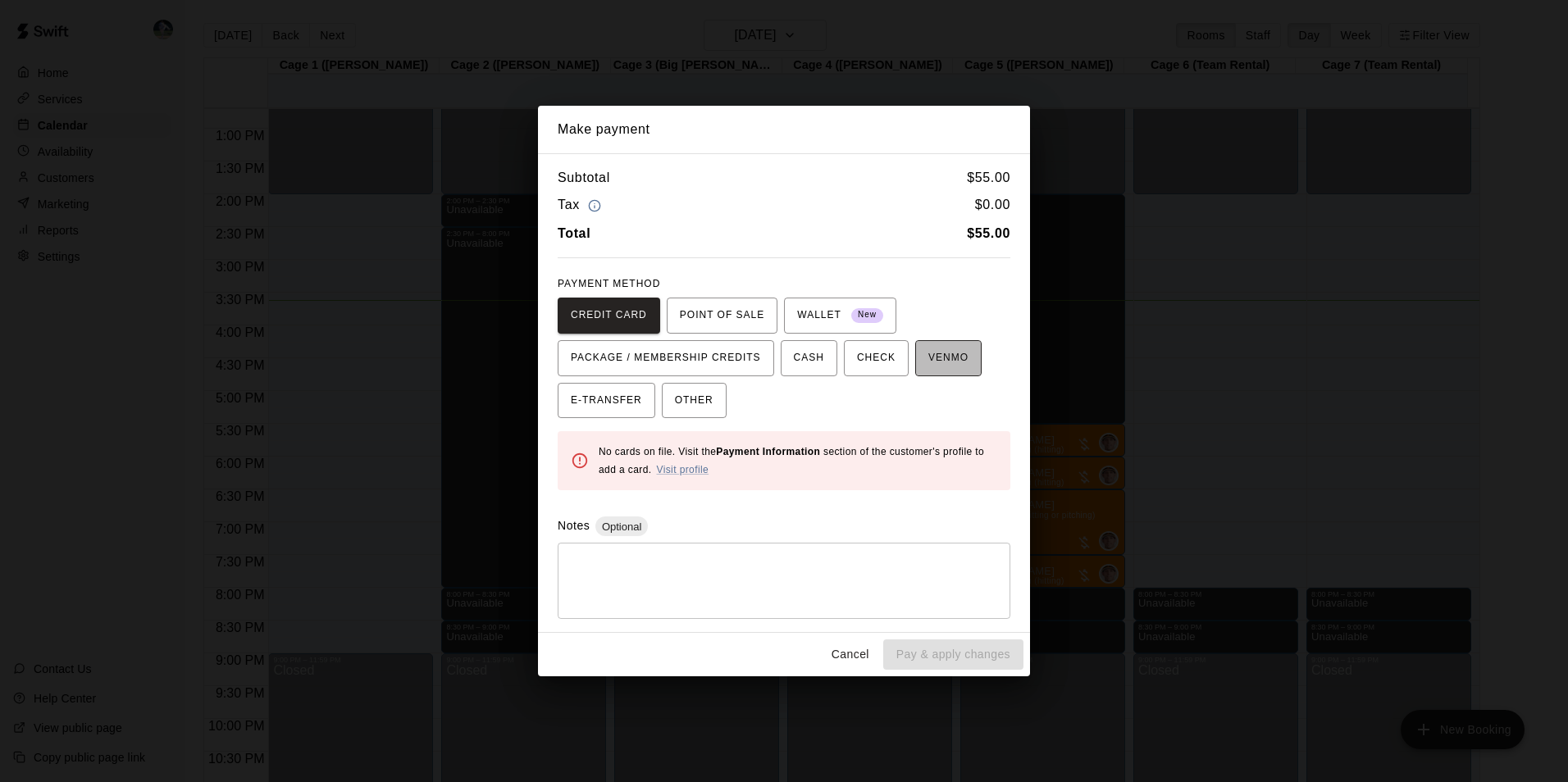
click at [928, 353] on span "VENMO" at bounding box center [948, 359] width 40 height 26
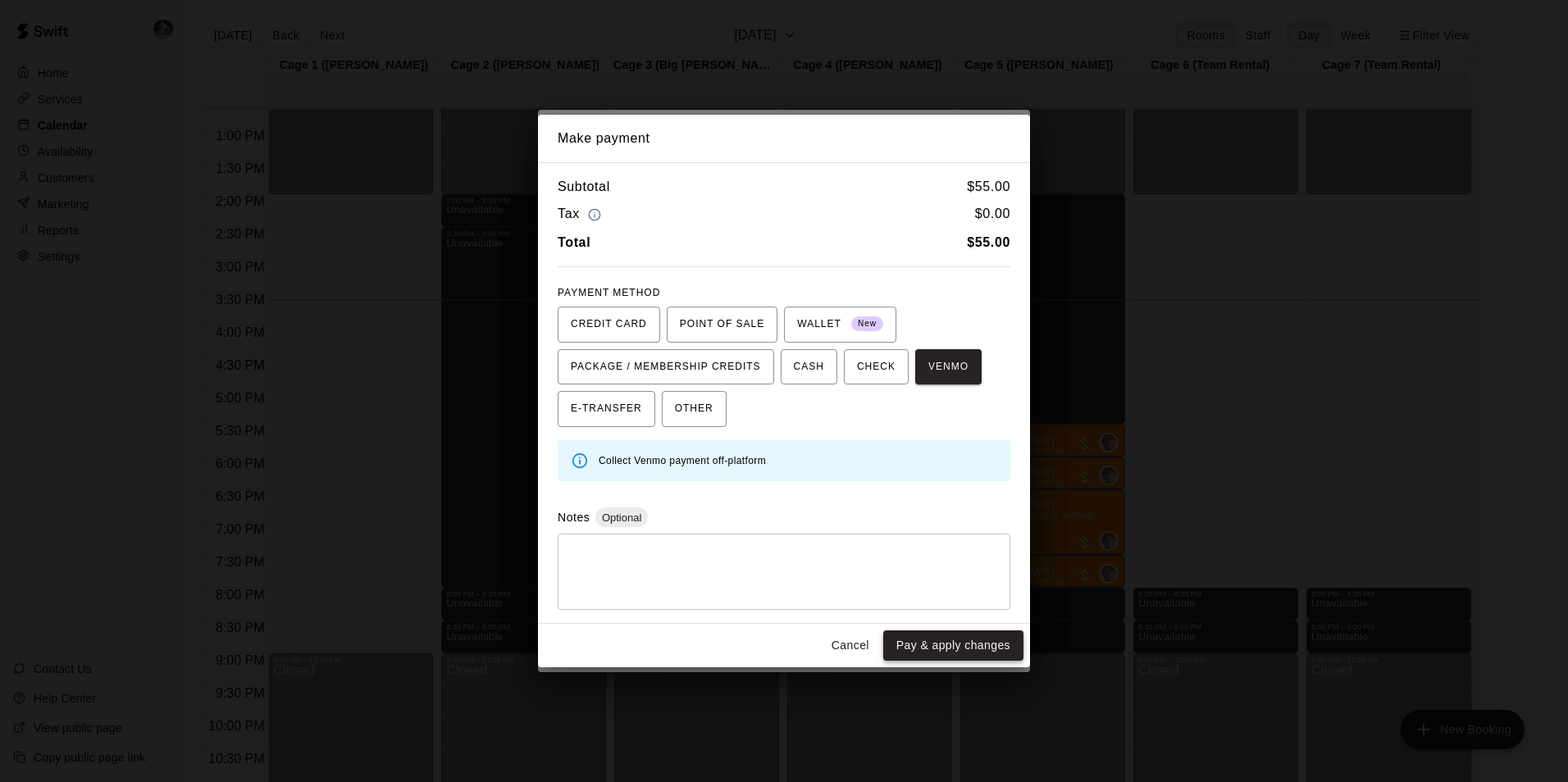
click at [896, 639] on button "Pay & apply changes" at bounding box center [953, 646] width 140 height 31
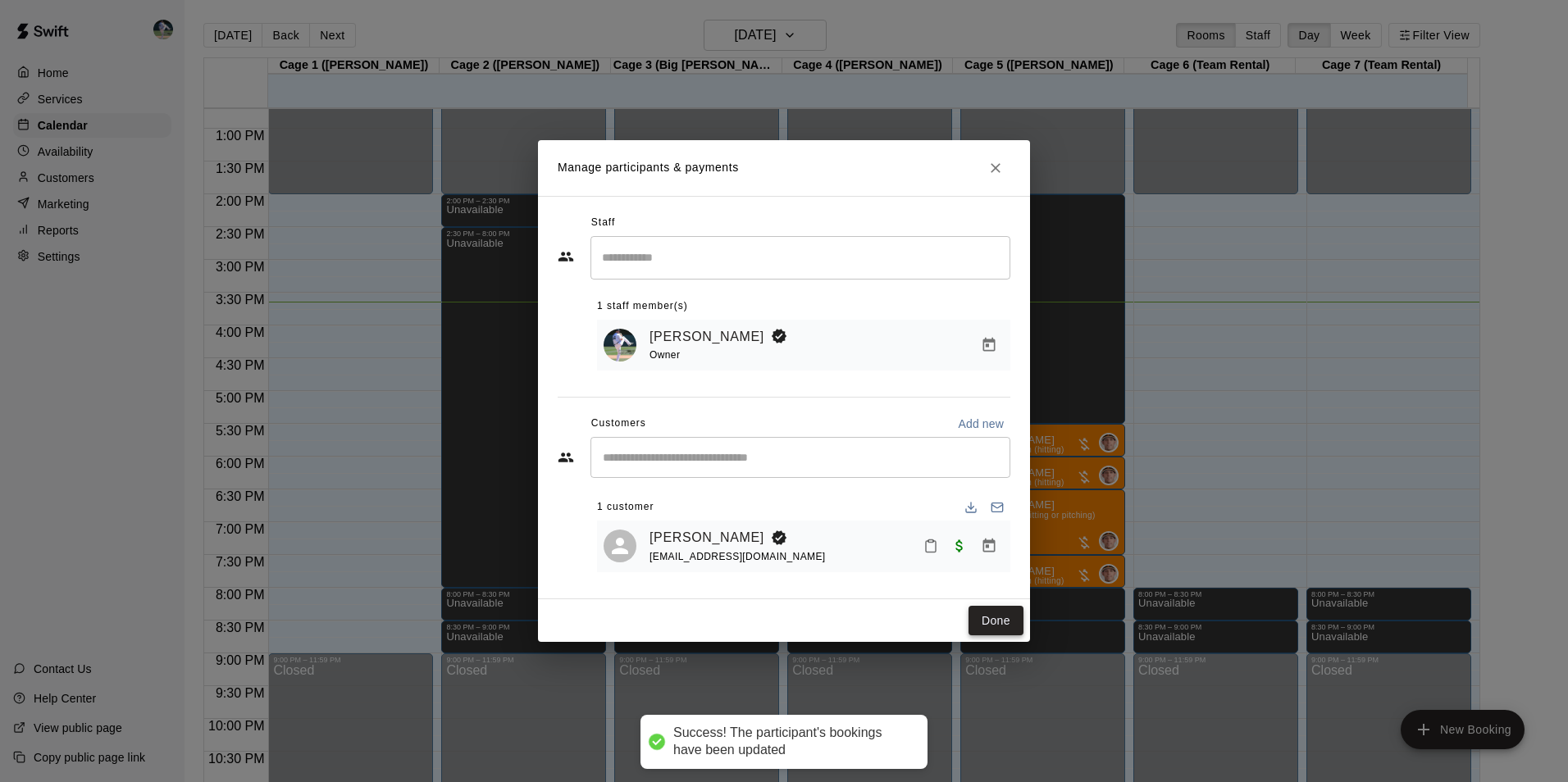
click at [1002, 612] on button "Done" at bounding box center [996, 620] width 55 height 31
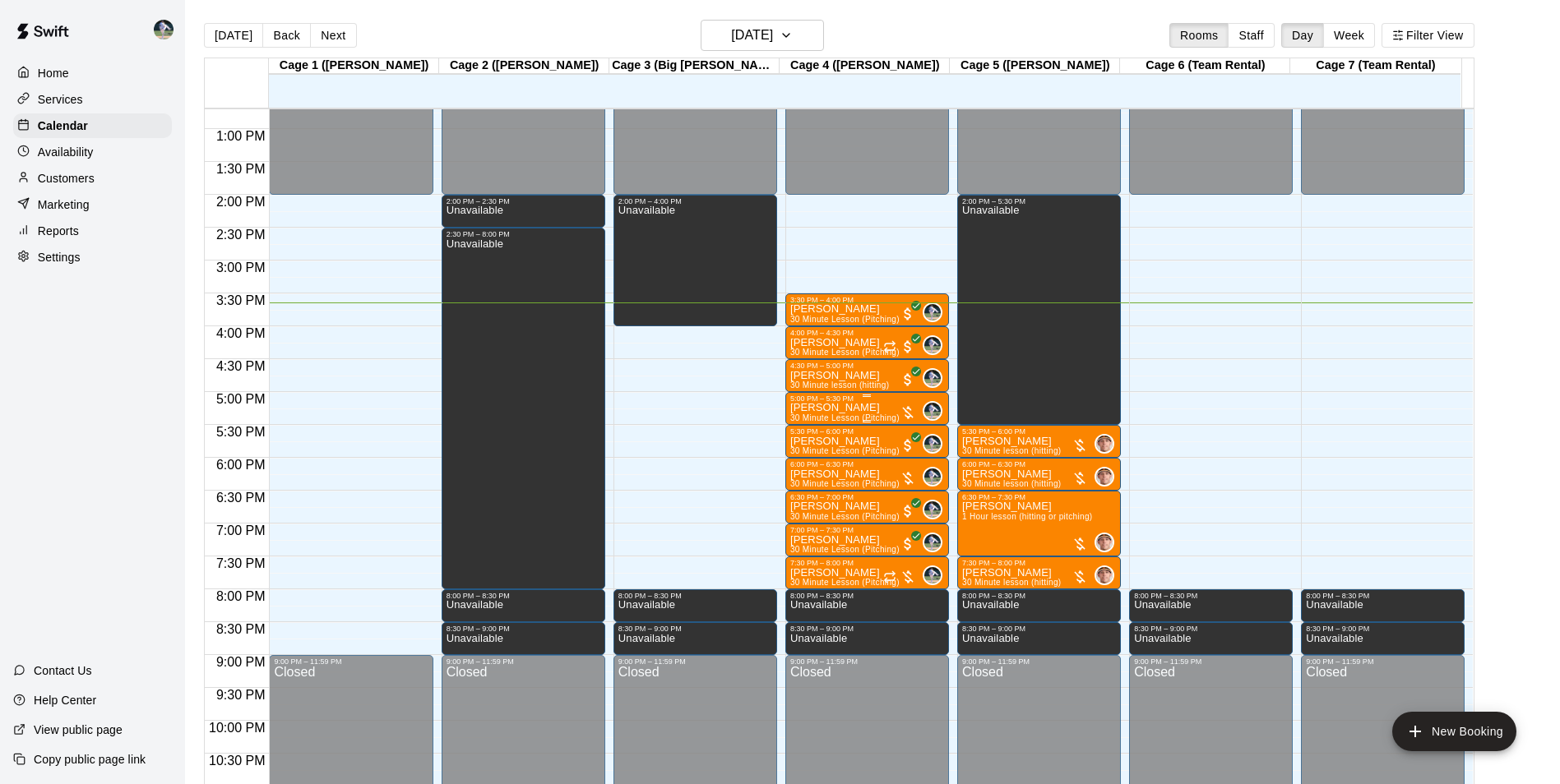
click at [837, 408] on p "[PERSON_NAME]" at bounding box center [845, 408] width 110 height 0
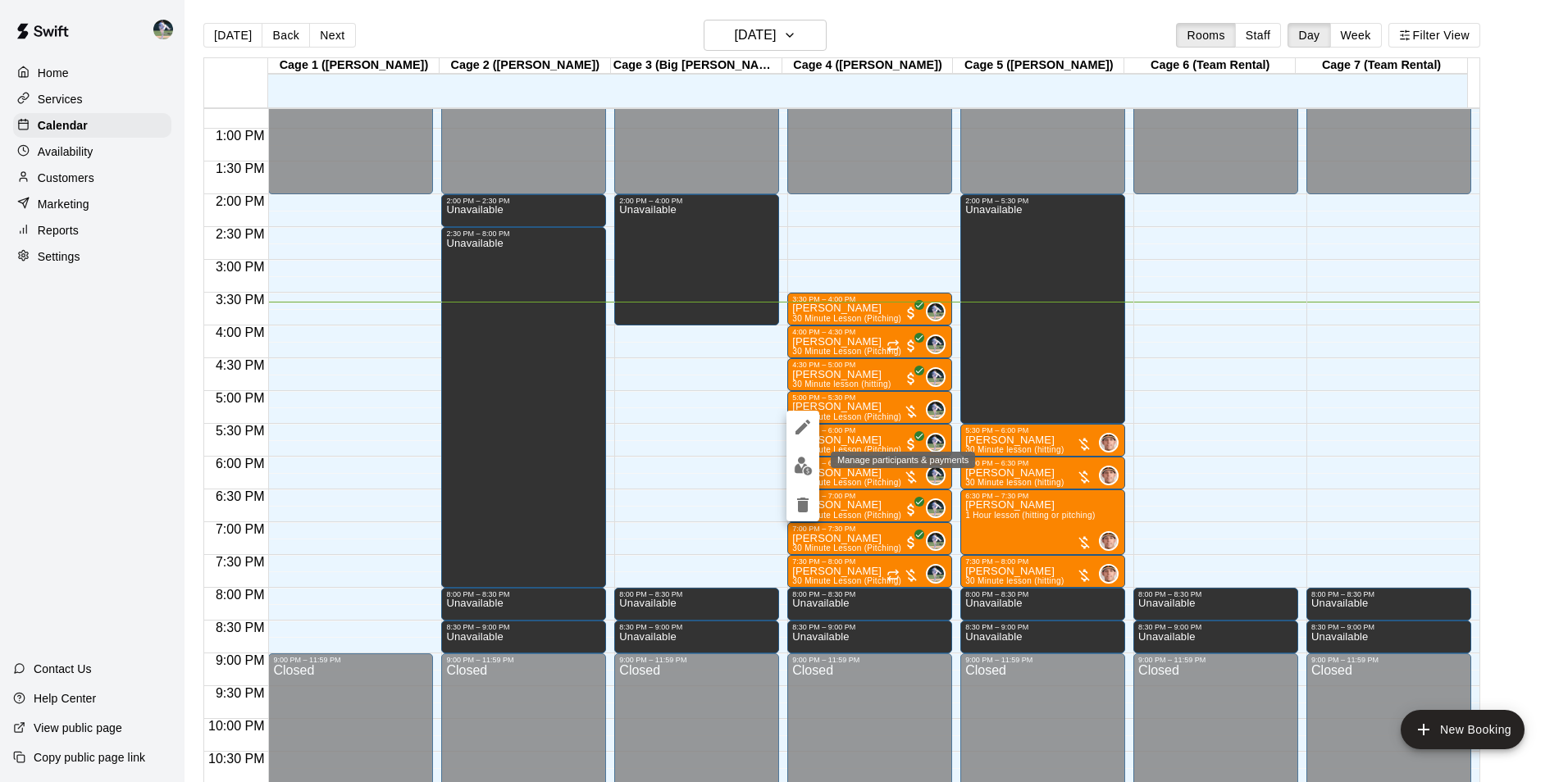
click at [796, 459] on img "edit" at bounding box center [803, 466] width 19 height 19
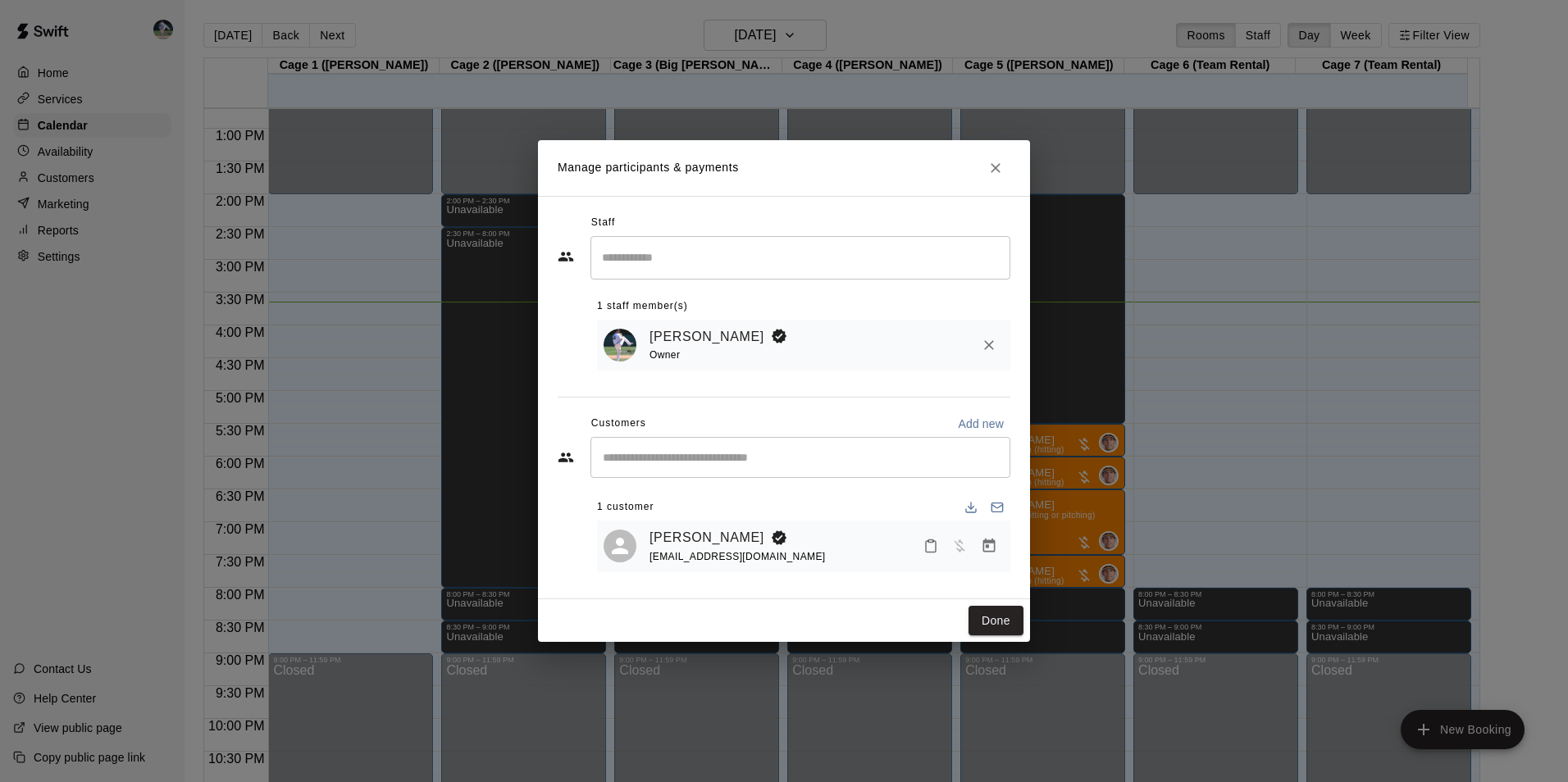
click at [987, 551] on icon "Manage bookings & payment" at bounding box center [989, 546] width 17 height 17
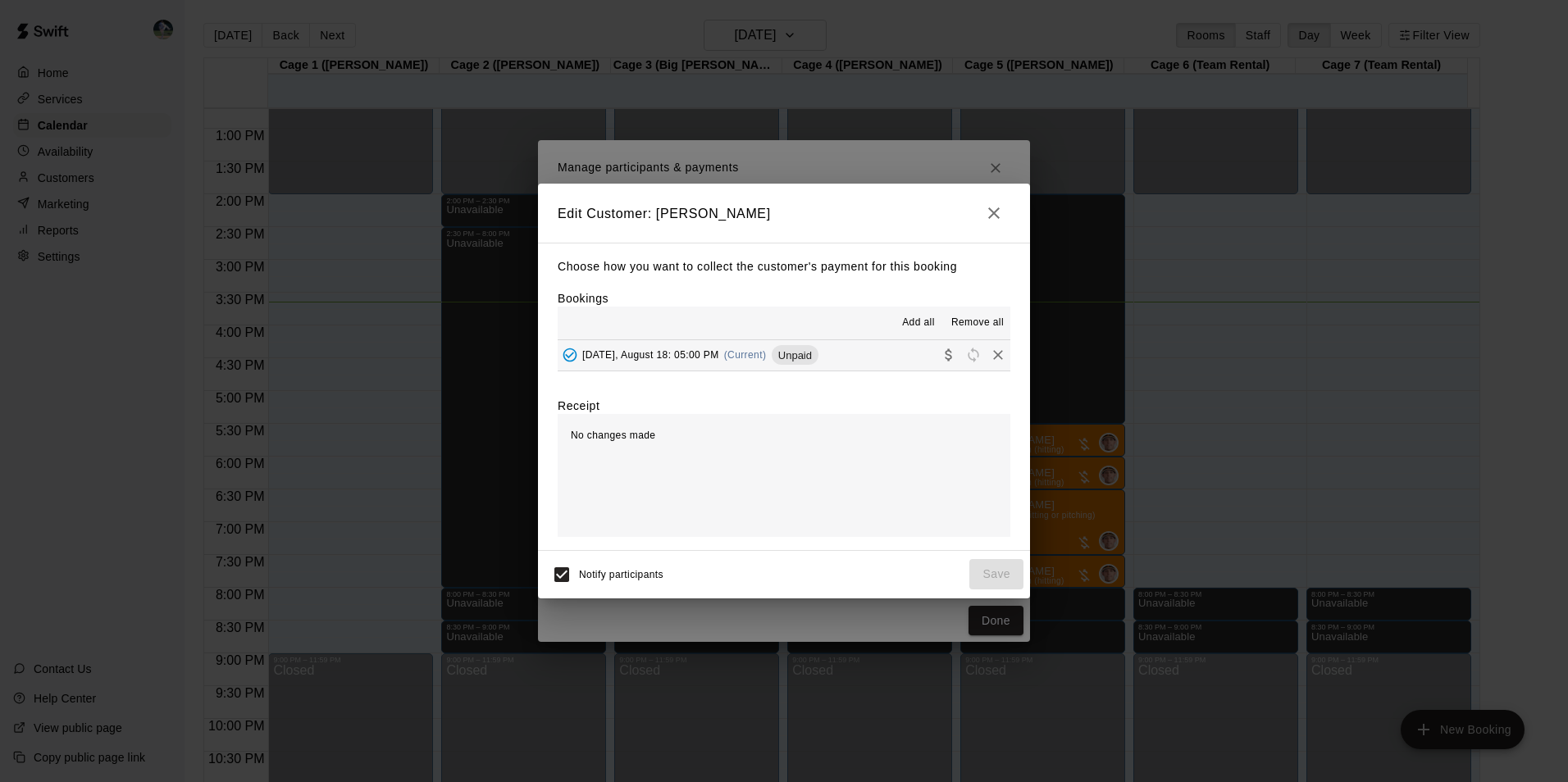
click at [858, 351] on button "[DATE], August 18: 05:00 PM (Current) Unpaid" at bounding box center [783, 355] width 452 height 31
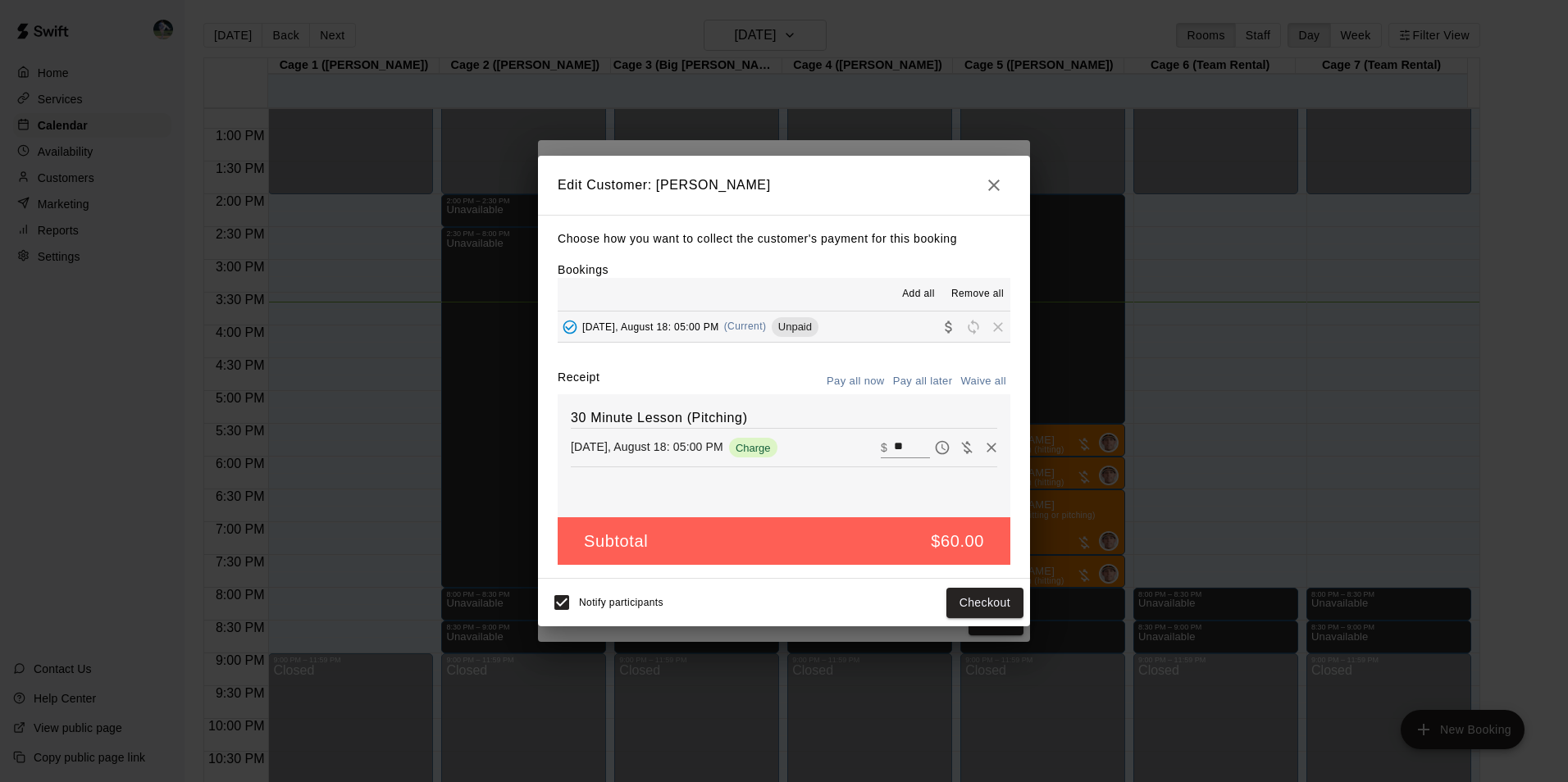
click at [898, 445] on input "**" at bounding box center [911, 447] width 36 height 21
type input "*"
type input "**"
click at [978, 603] on button "Checkout" at bounding box center [984, 603] width 77 height 31
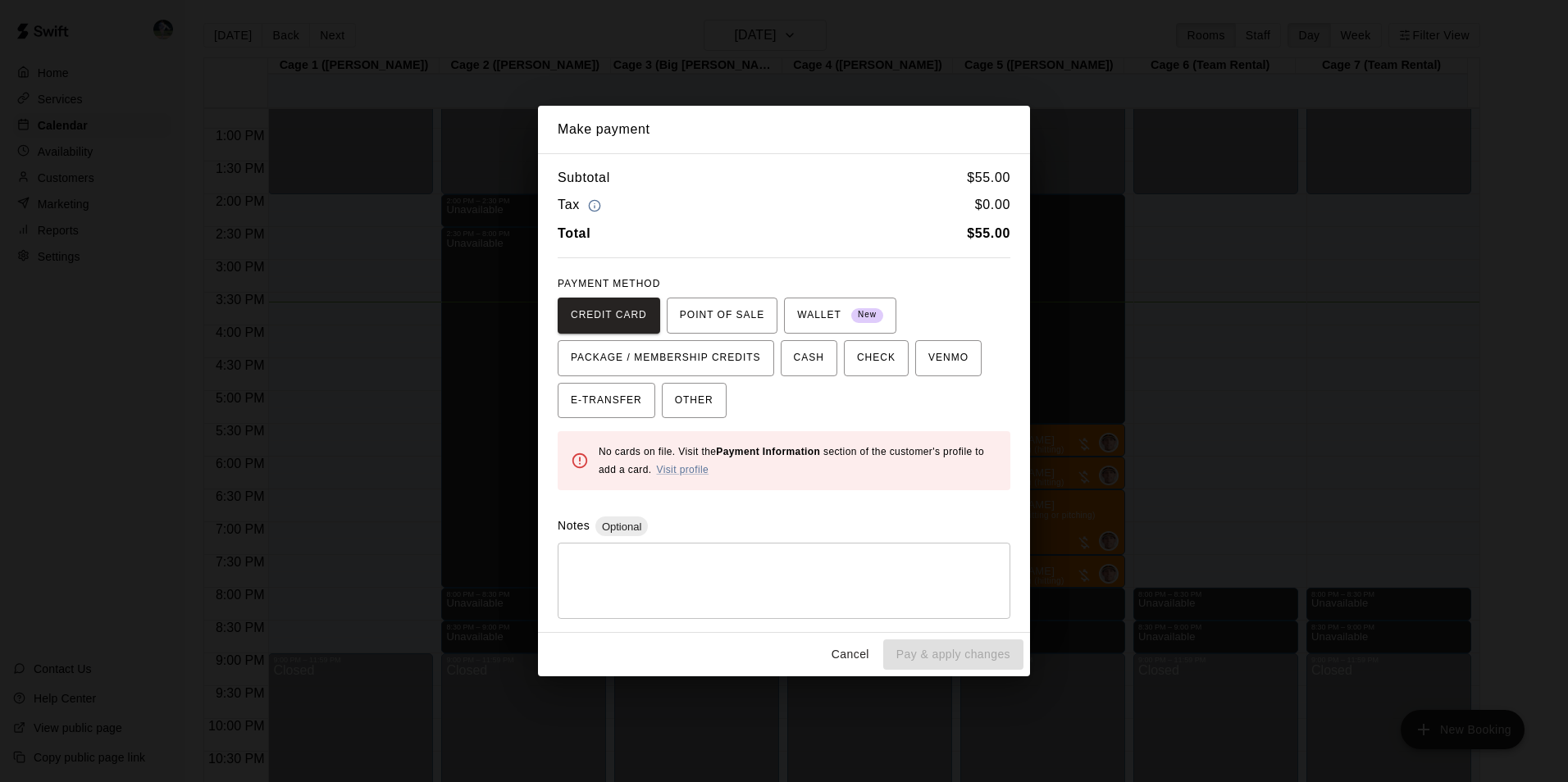
click at [846, 653] on button "Cancel" at bounding box center [850, 654] width 52 height 31
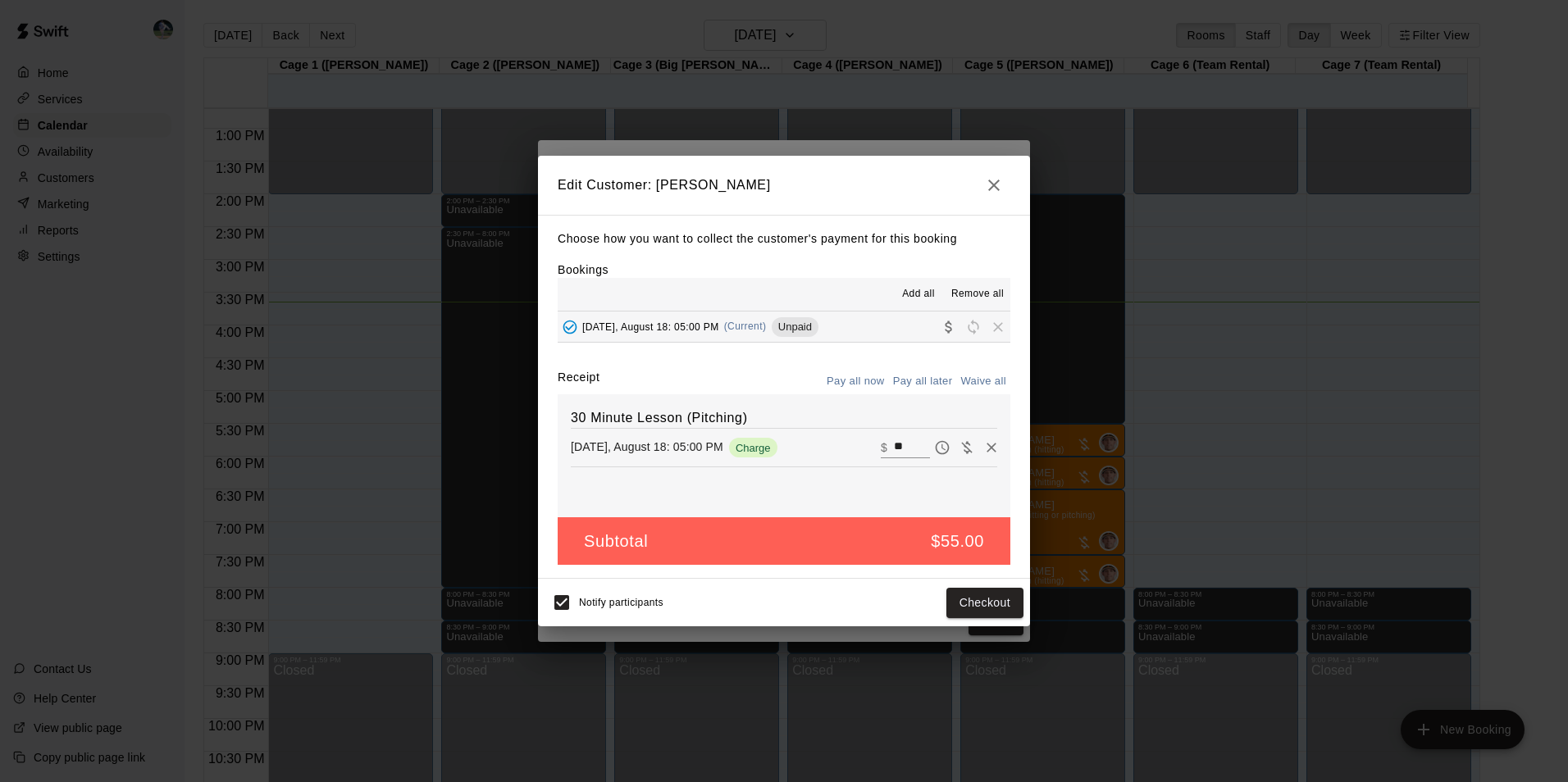
click at [1003, 176] on icon "button" at bounding box center [993, 185] width 19 height 19
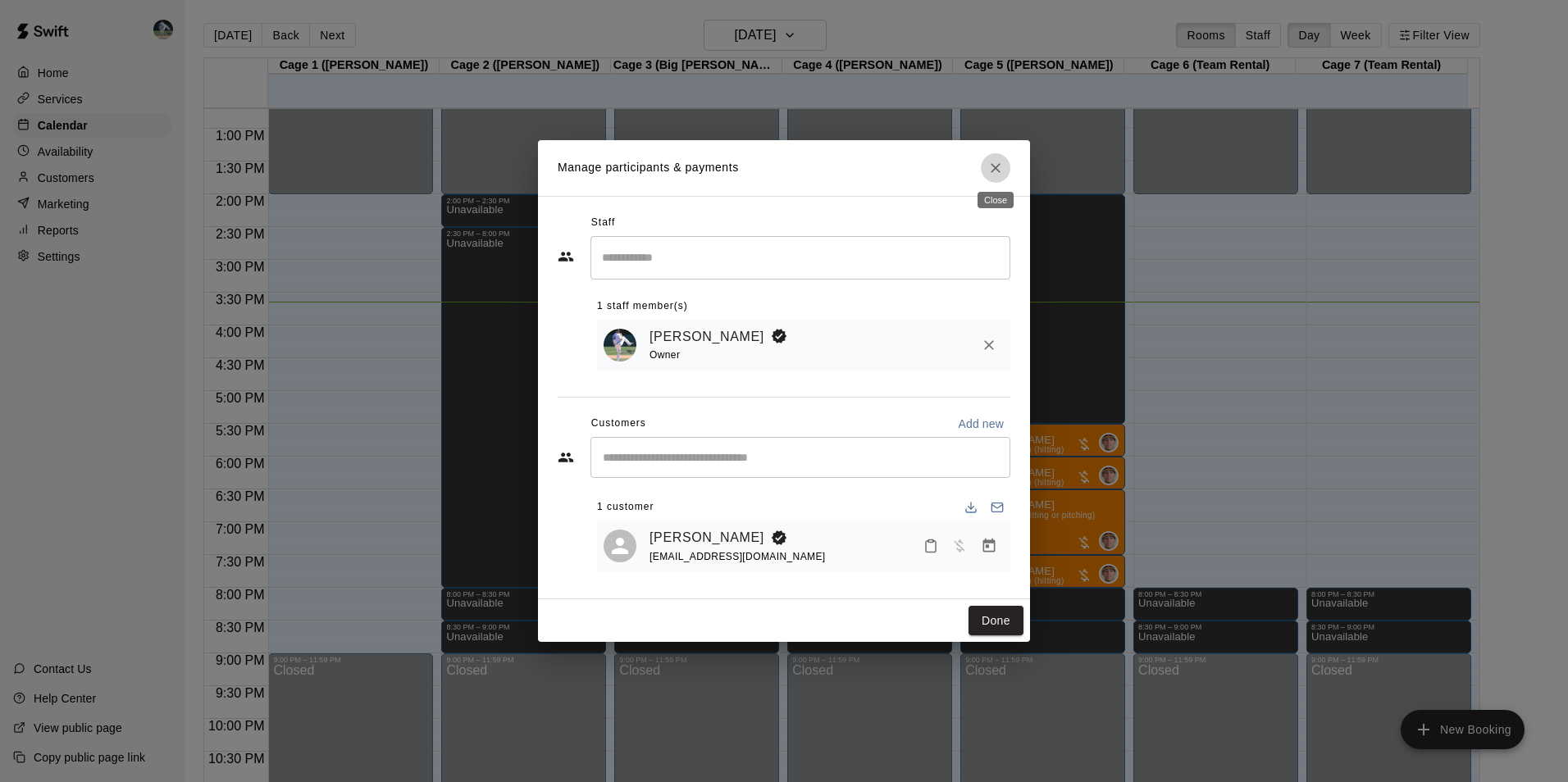
click at [996, 165] on icon "Close" at bounding box center [995, 167] width 10 height 10
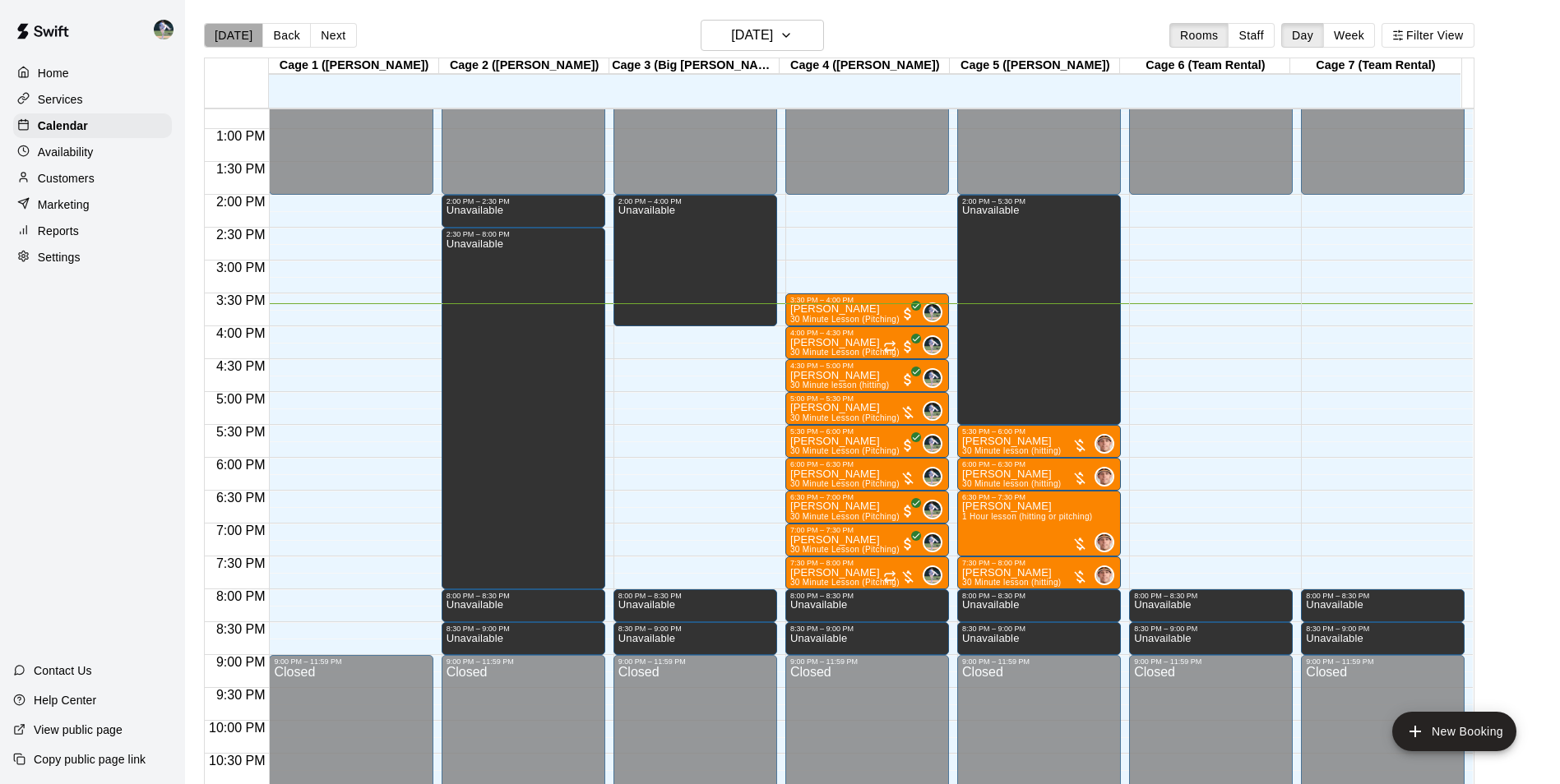
click at [238, 32] on button "[DATE]" at bounding box center [233, 35] width 59 height 25
click at [862, 463] on div at bounding box center [866, 461] width 8 height 3
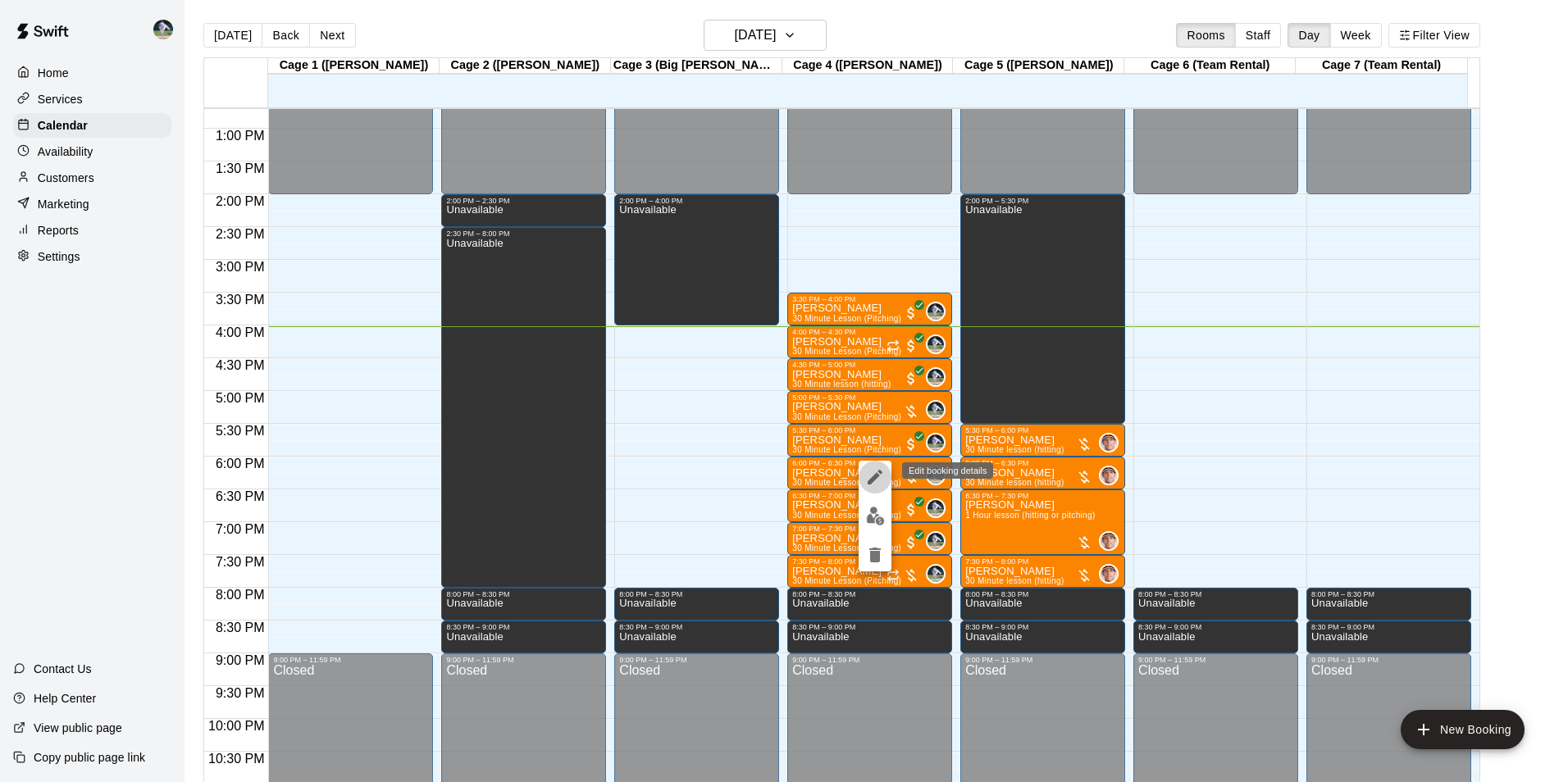
click at [860, 469] on button "edit" at bounding box center [874, 477] width 32 height 32
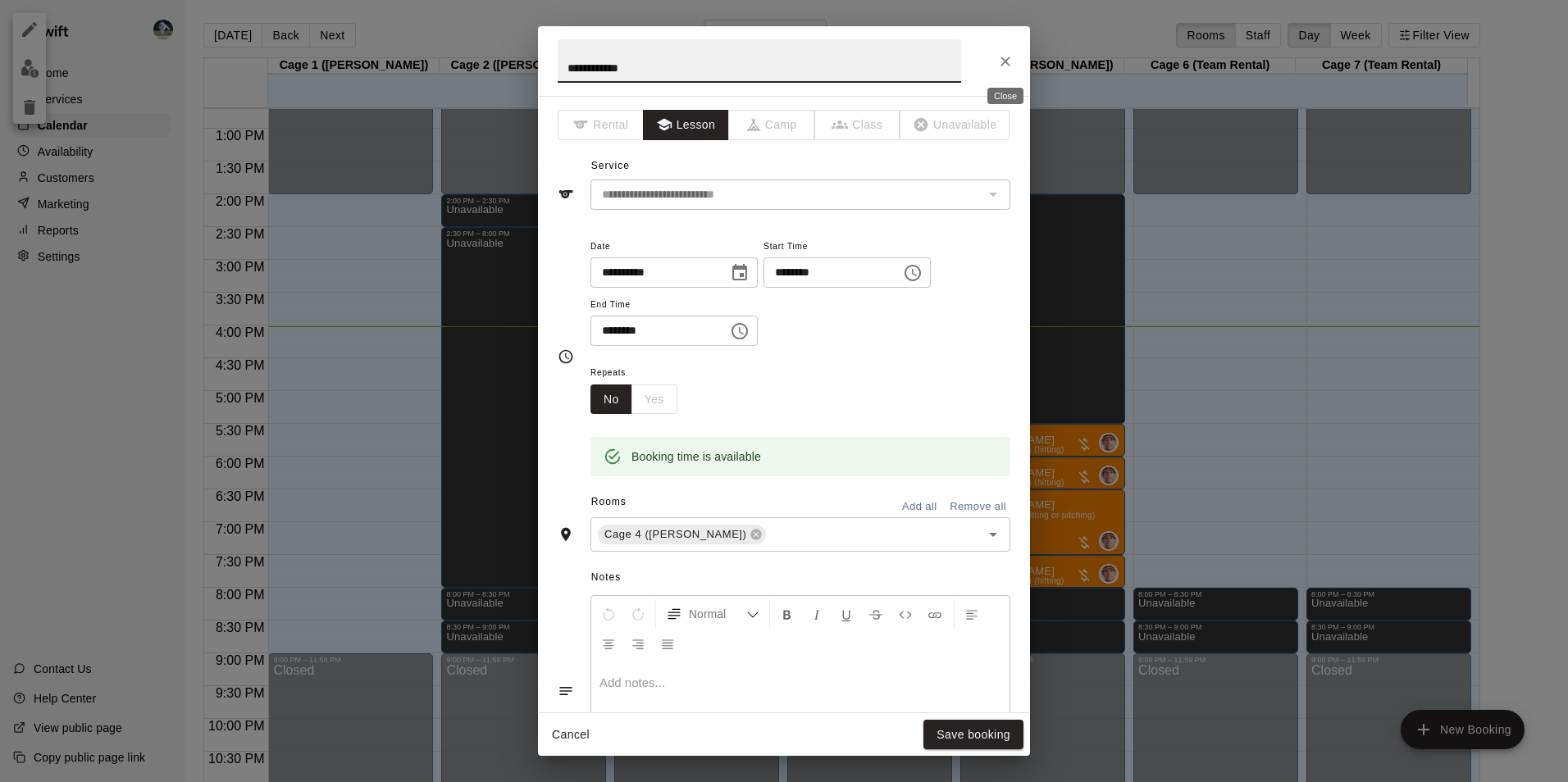
click at [1001, 62] on icon "Close" at bounding box center [1004, 61] width 17 height 17
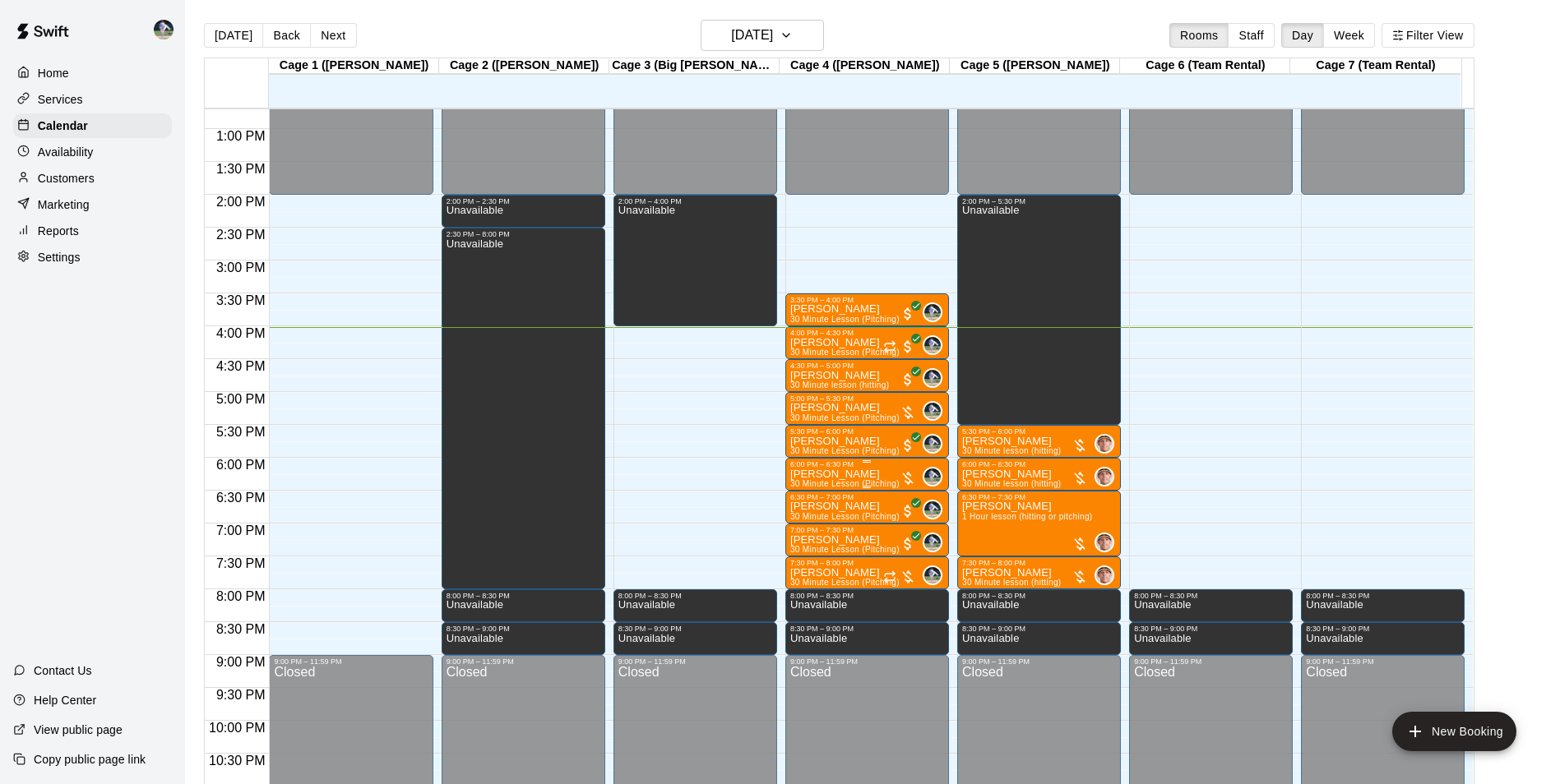
click at [830, 474] on p "[PERSON_NAME]" at bounding box center [845, 474] width 110 height 0
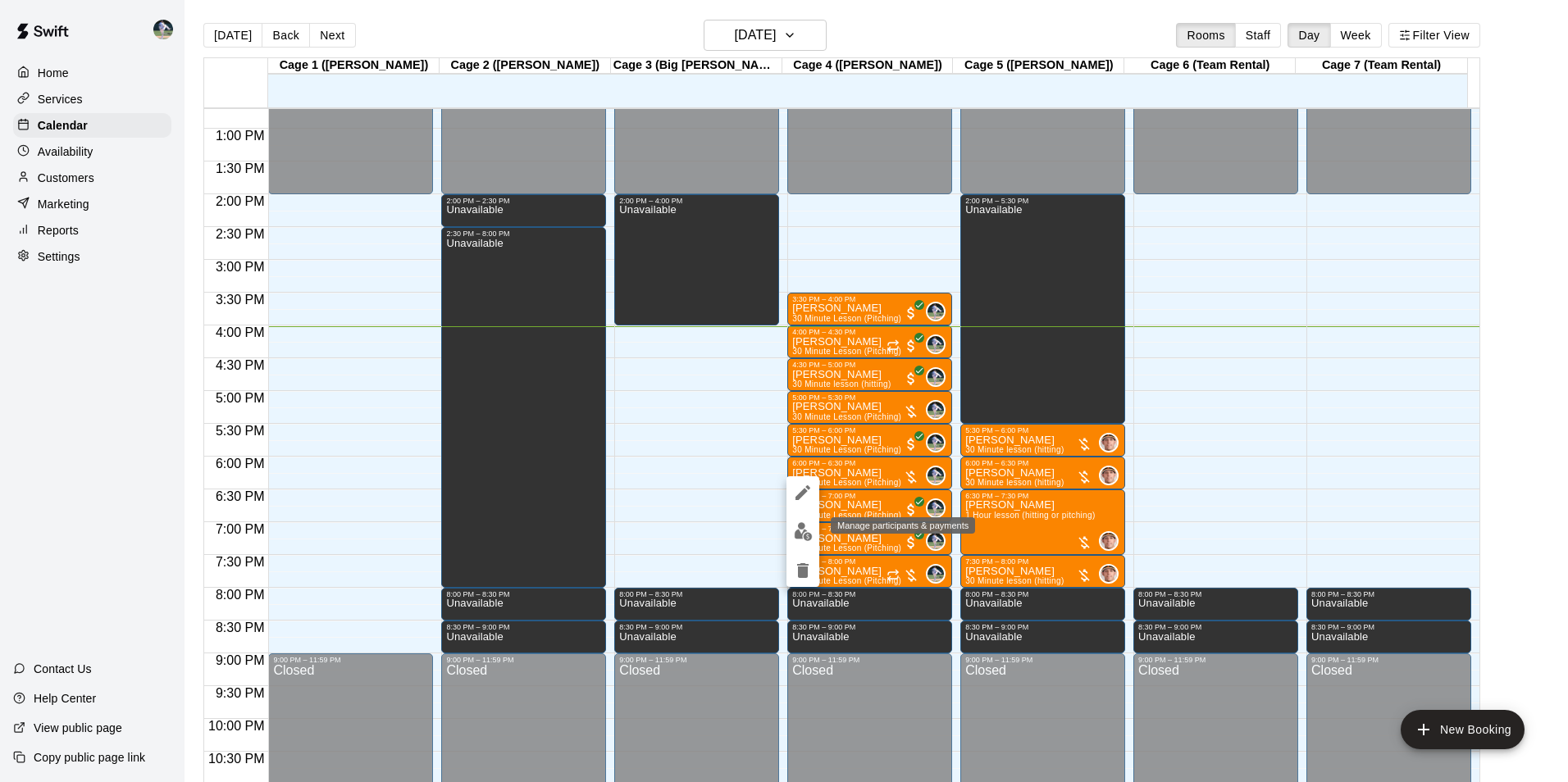
click at [796, 523] on img "edit" at bounding box center [803, 532] width 19 height 19
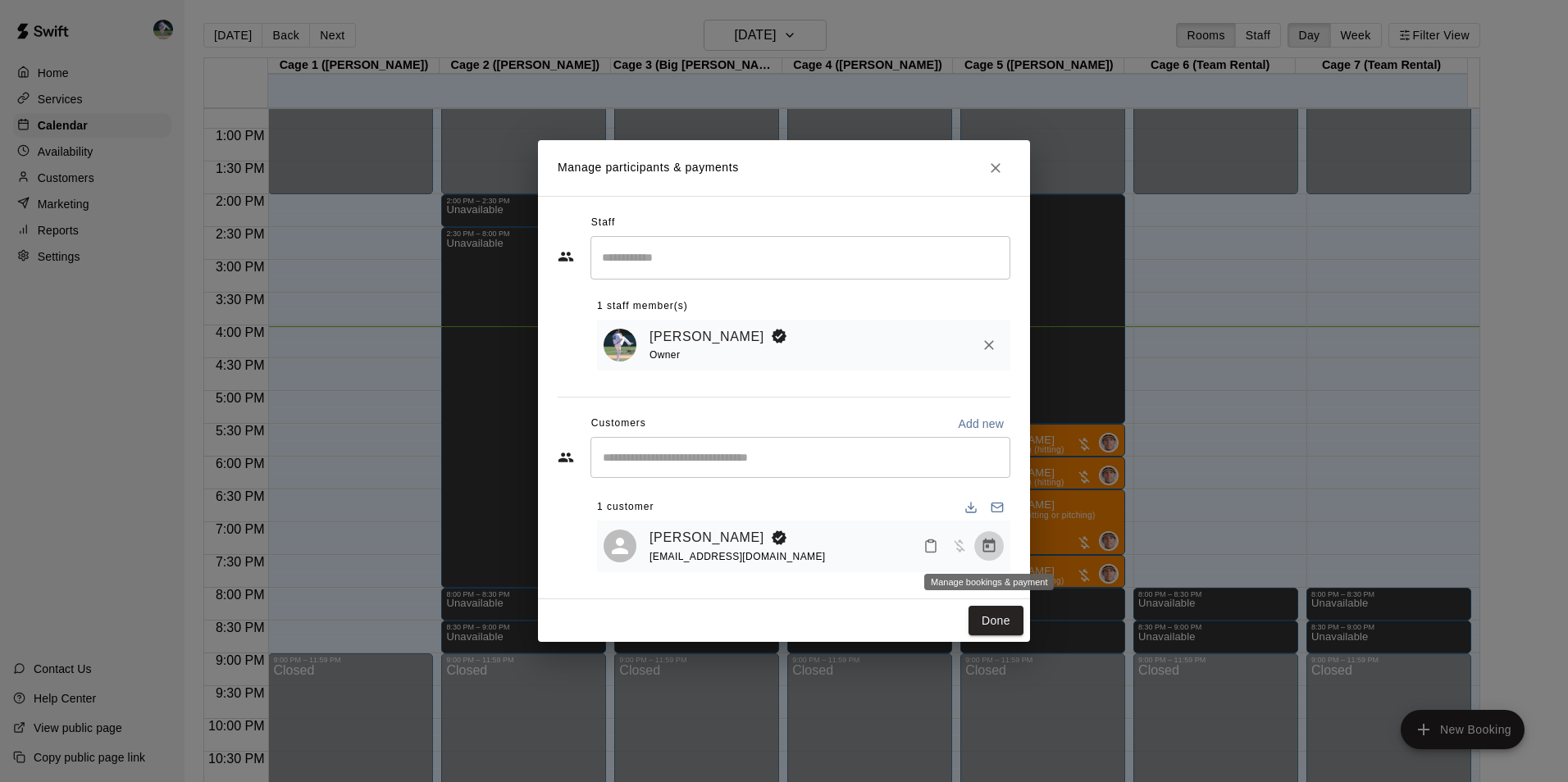
click at [984, 546] on icon "Manage bookings & payment" at bounding box center [989, 546] width 17 height 17
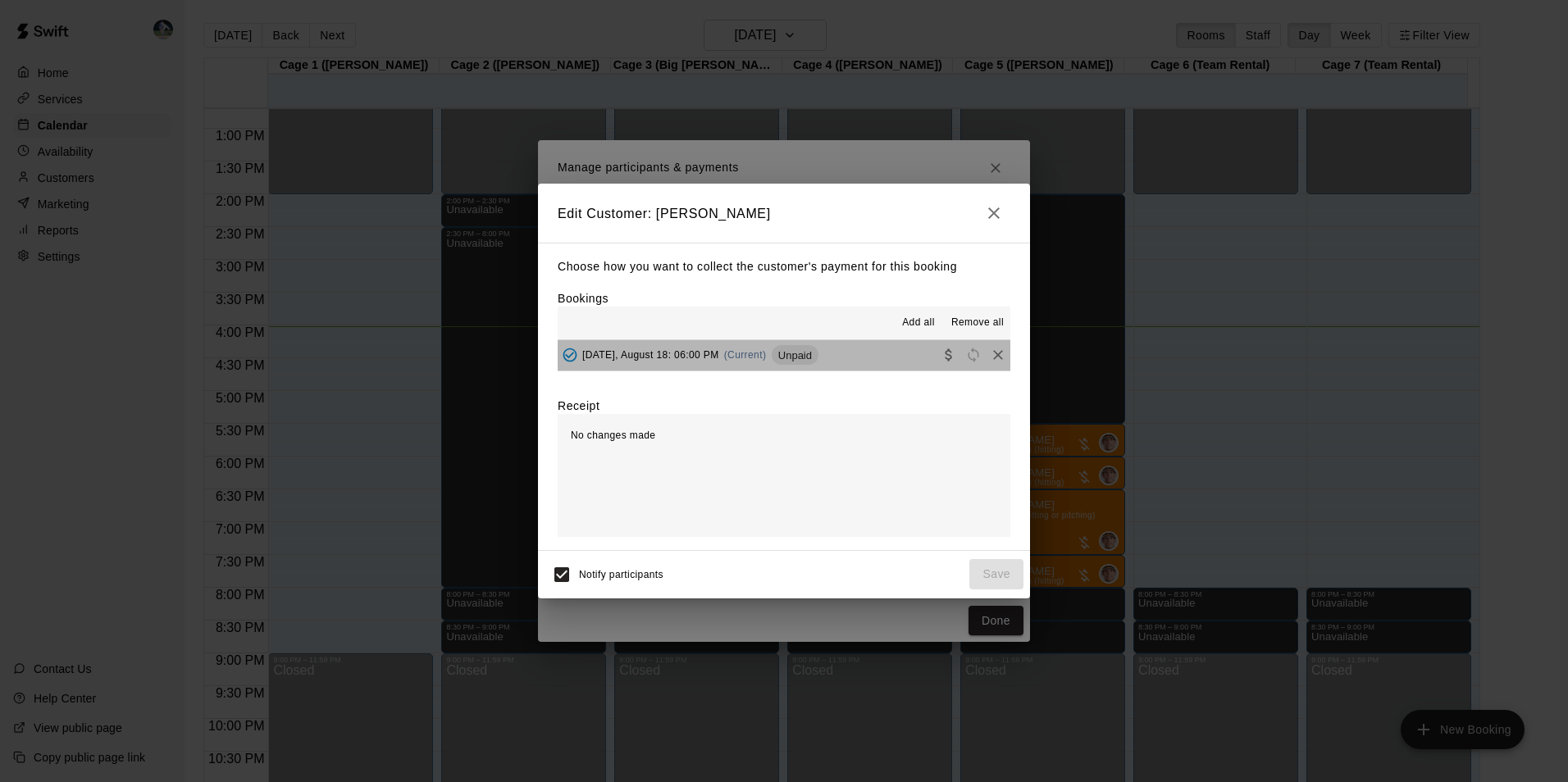
click at [854, 356] on button "[DATE], August 18: 06:00 PM (Current) Unpaid" at bounding box center [783, 355] width 452 height 31
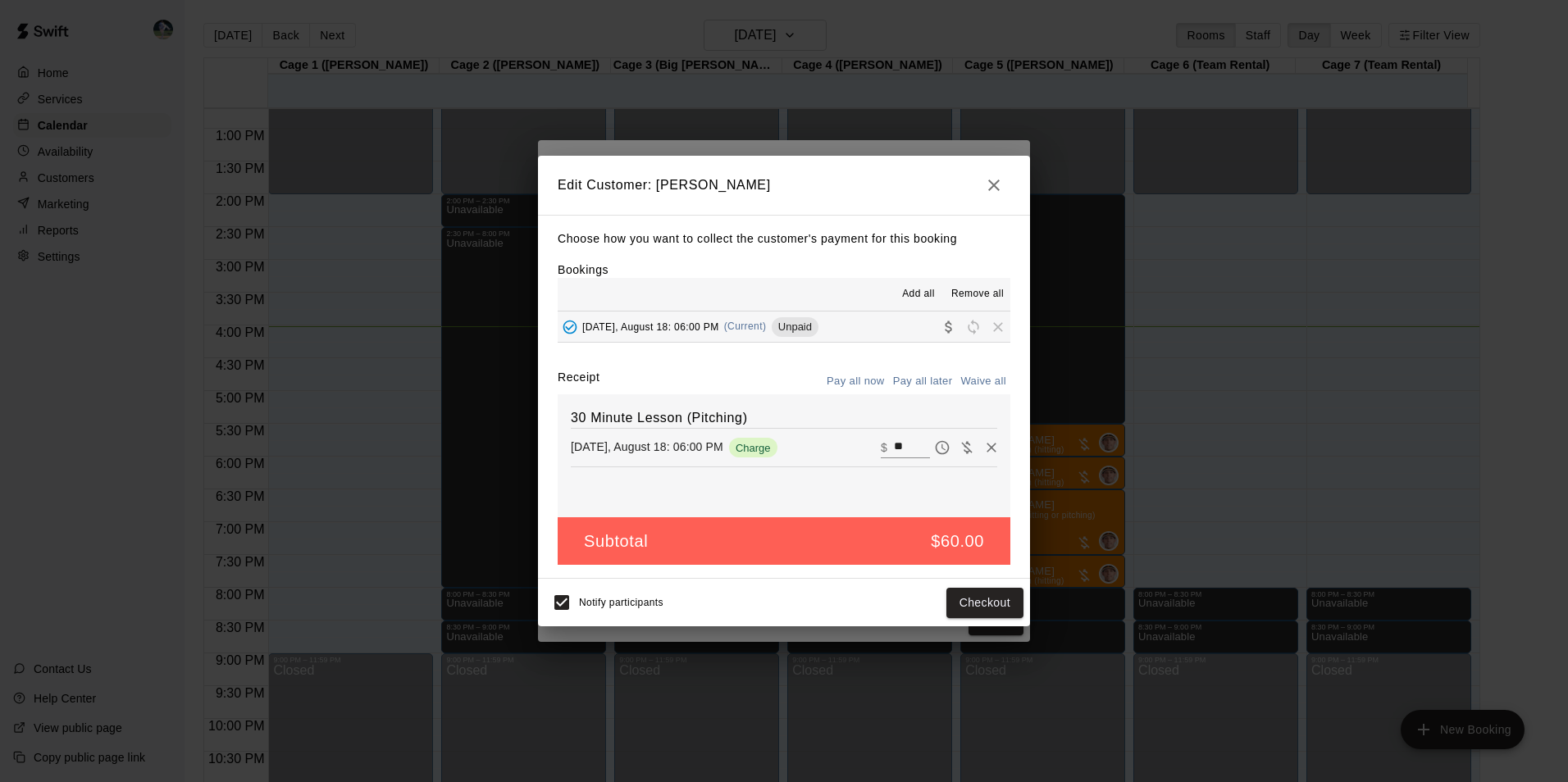
click at [899, 443] on input "**" at bounding box center [911, 447] width 36 height 21
type input "*"
type input "**"
click at [958, 597] on button "Checkout" at bounding box center [984, 603] width 77 height 31
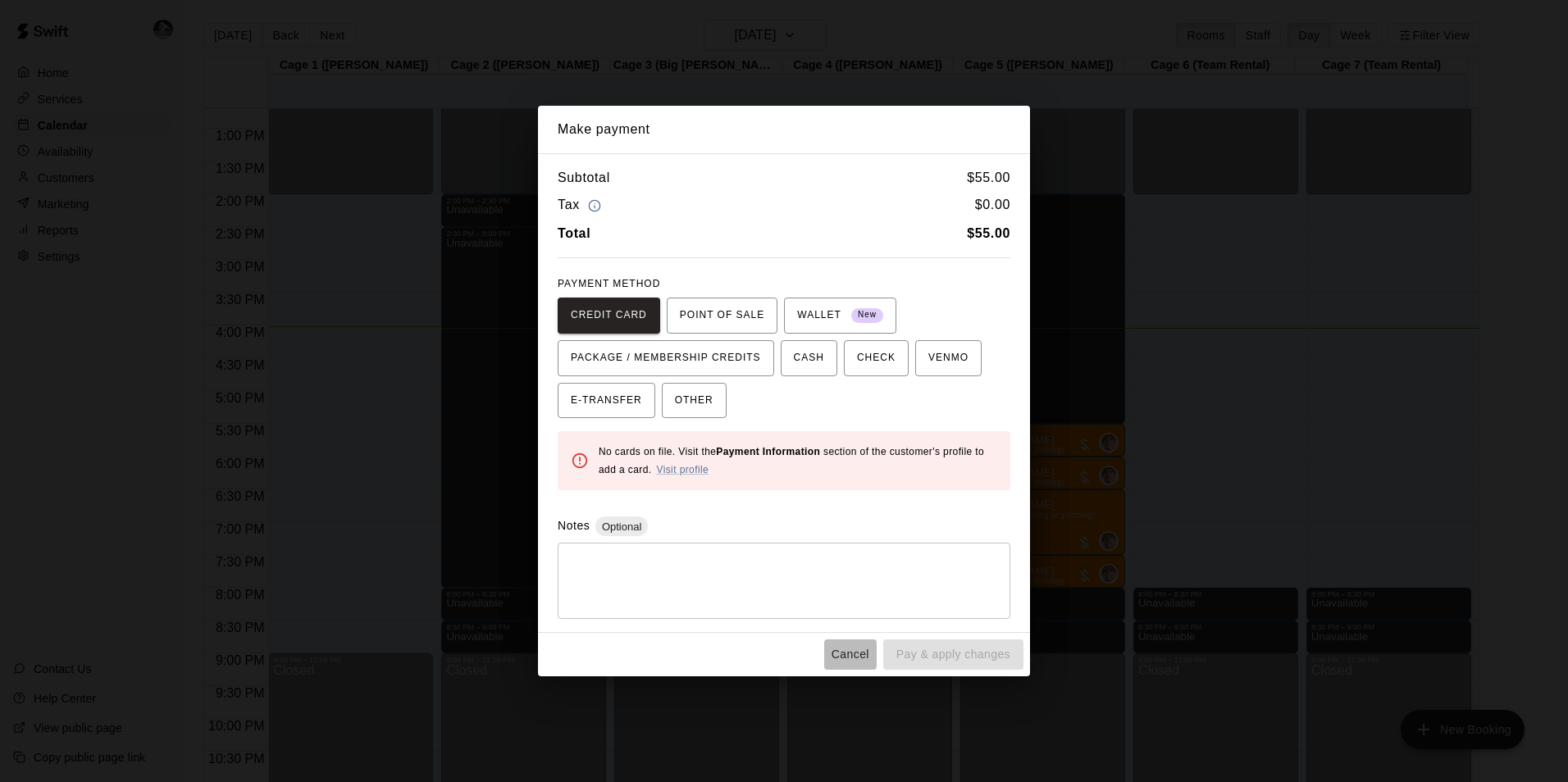
click at [860, 653] on button "Cancel" at bounding box center [850, 654] width 52 height 31
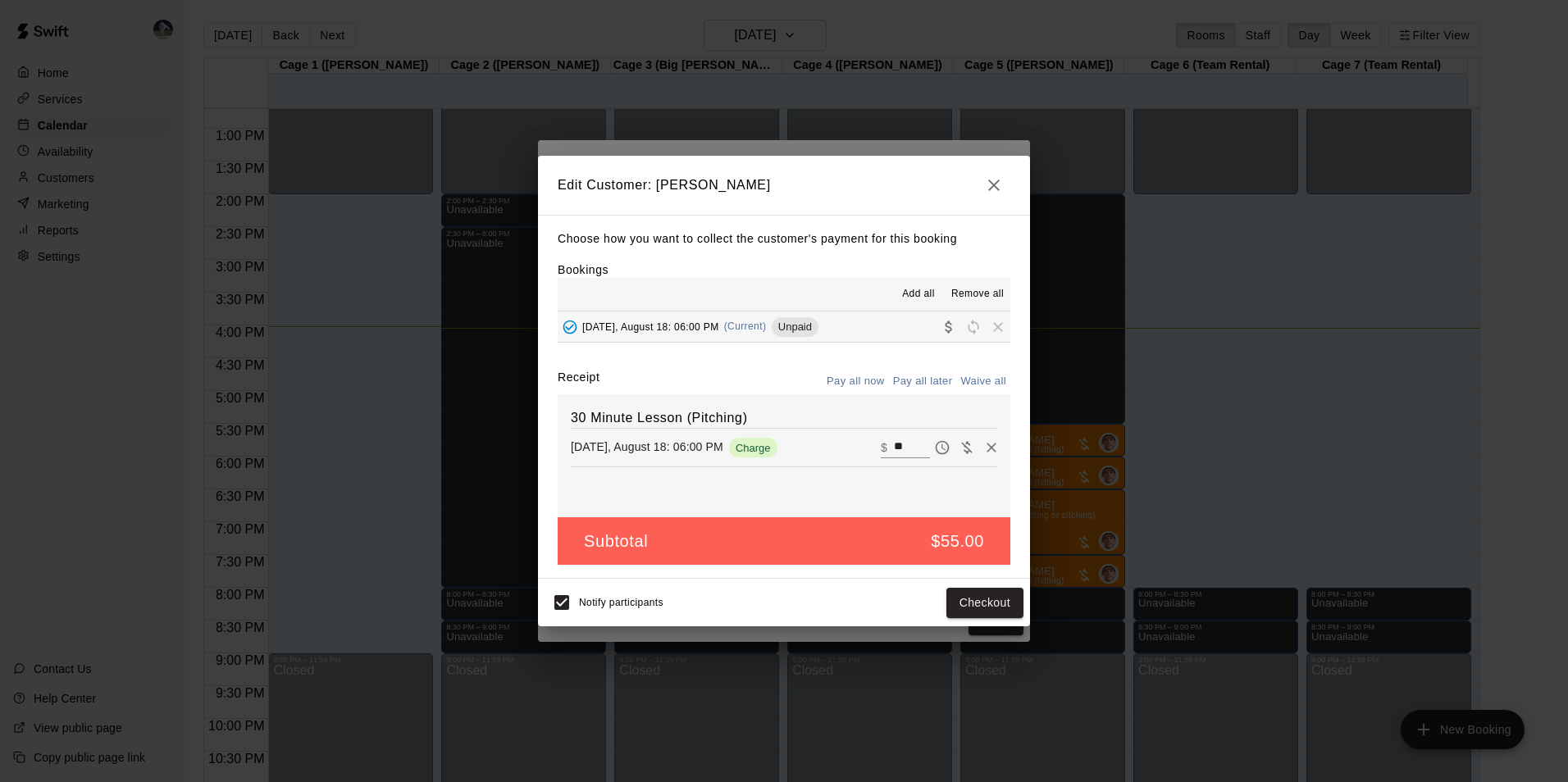
click at [990, 180] on icon "button" at bounding box center [993, 185] width 11 height 11
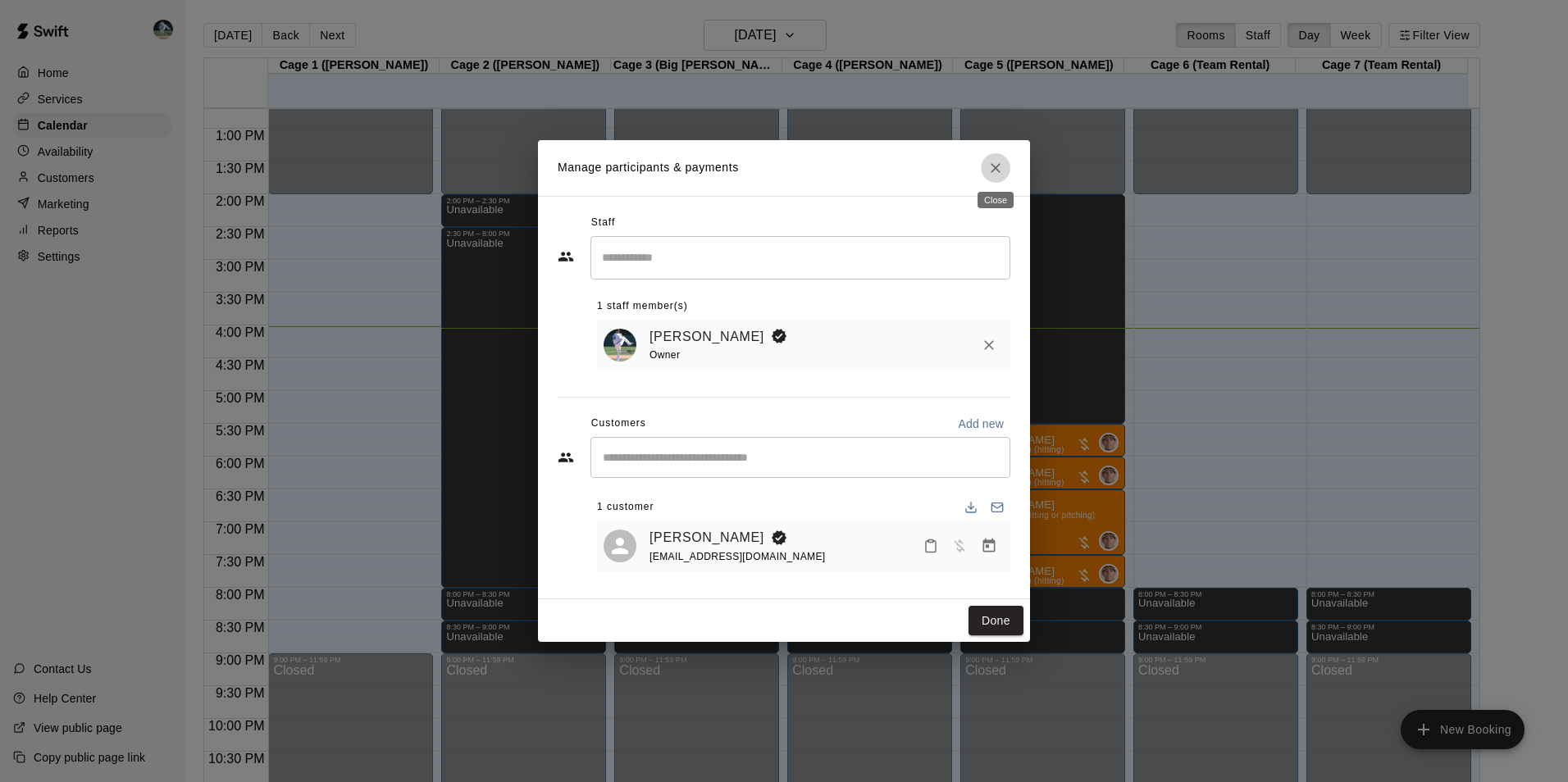
click at [991, 171] on icon "Close" at bounding box center [995, 168] width 17 height 17
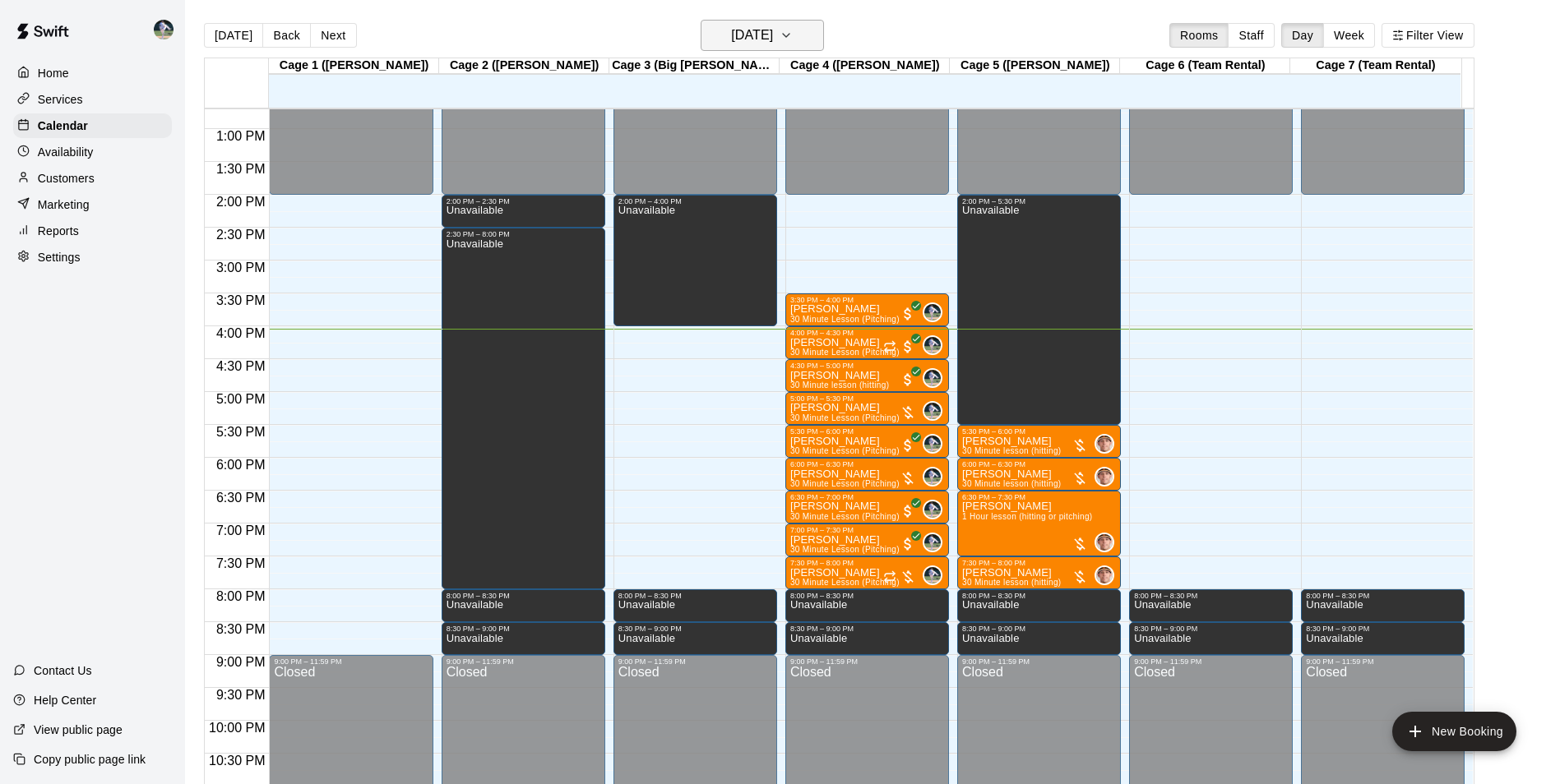
click at [731, 39] on h6 "[DATE]" at bounding box center [752, 35] width 42 height 23
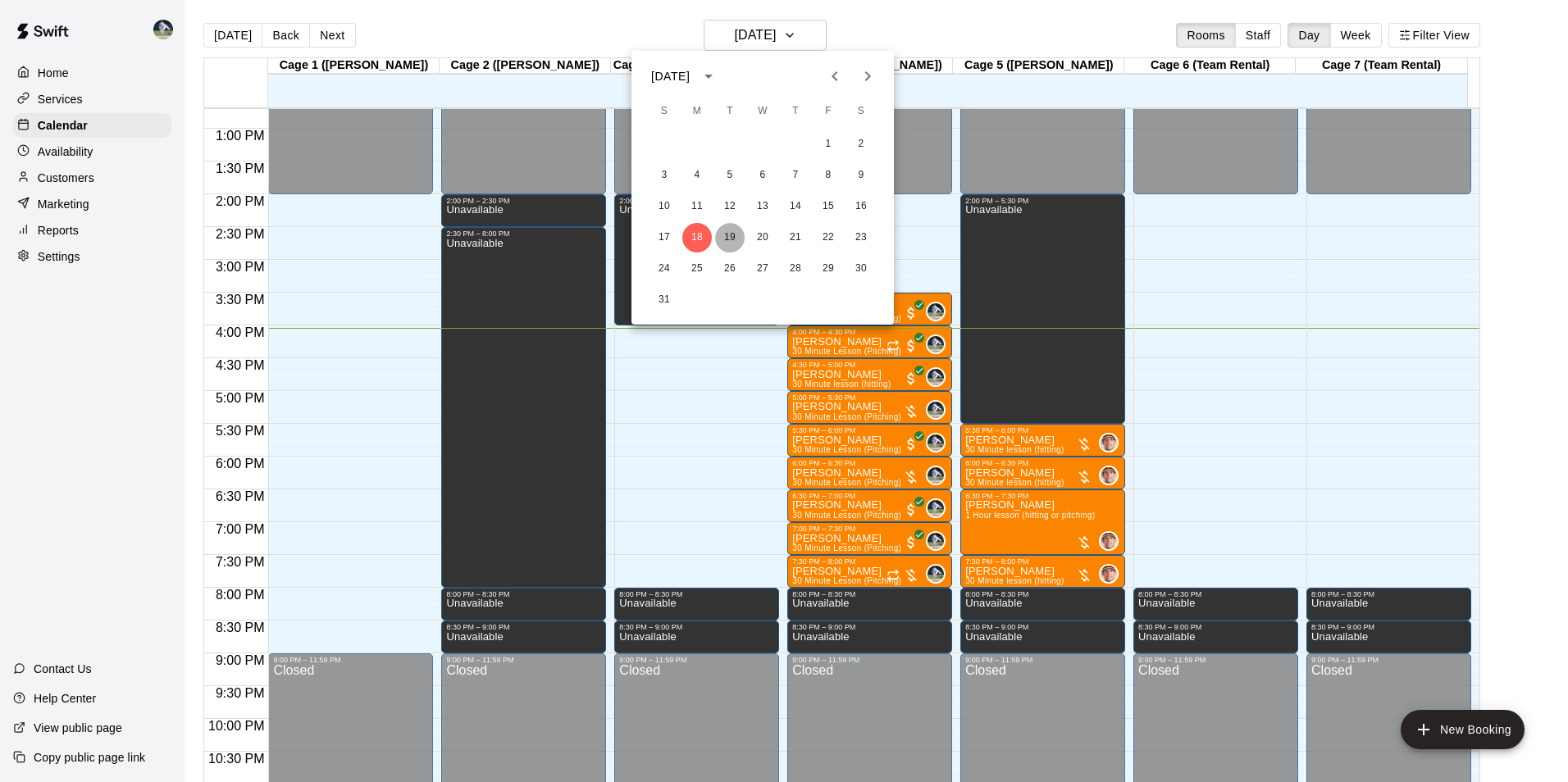
click at [734, 231] on button "19" at bounding box center [730, 238] width 30 height 30
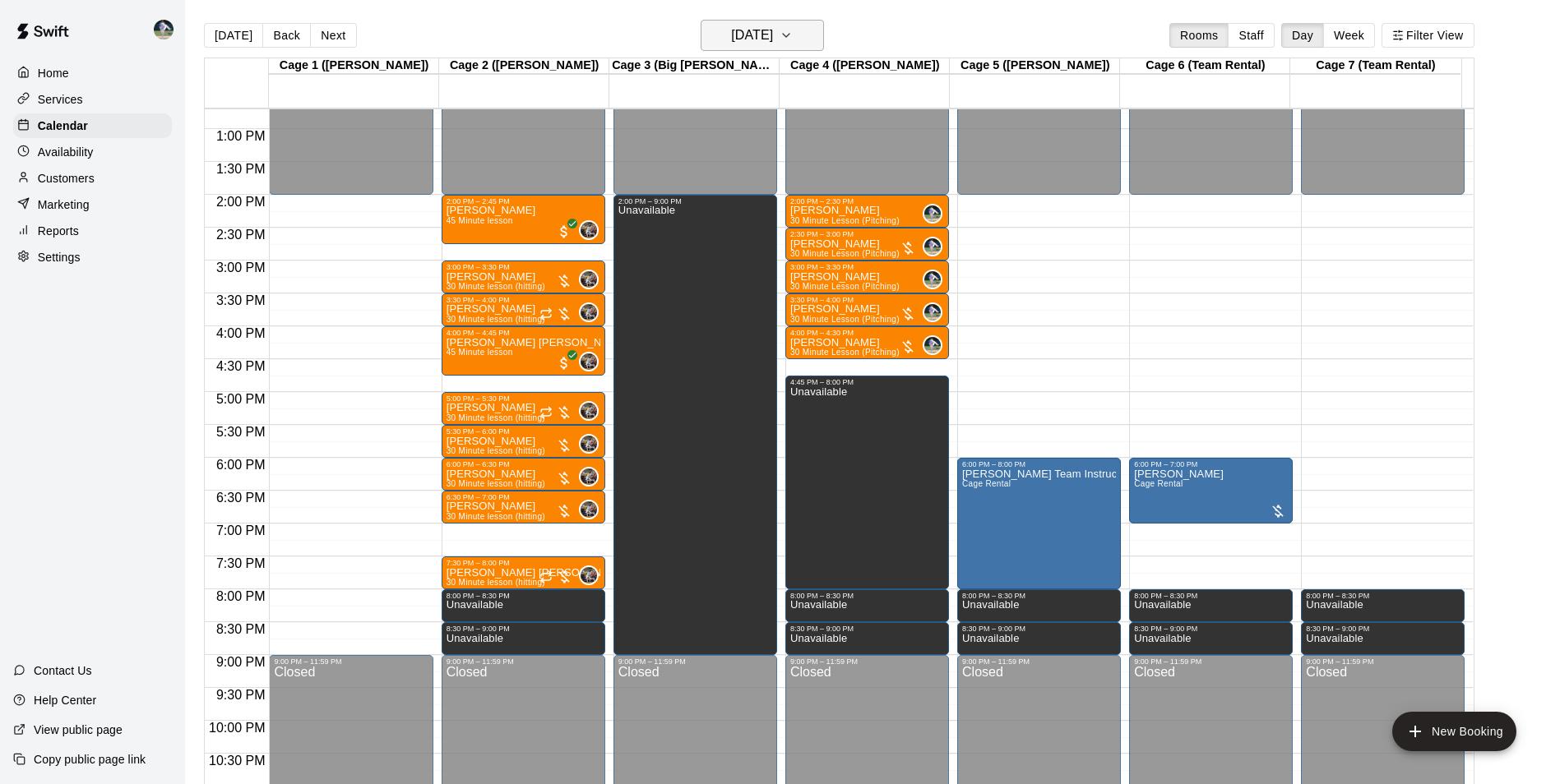
click at [771, 41] on h6 "[DATE]" at bounding box center [752, 35] width 42 height 23
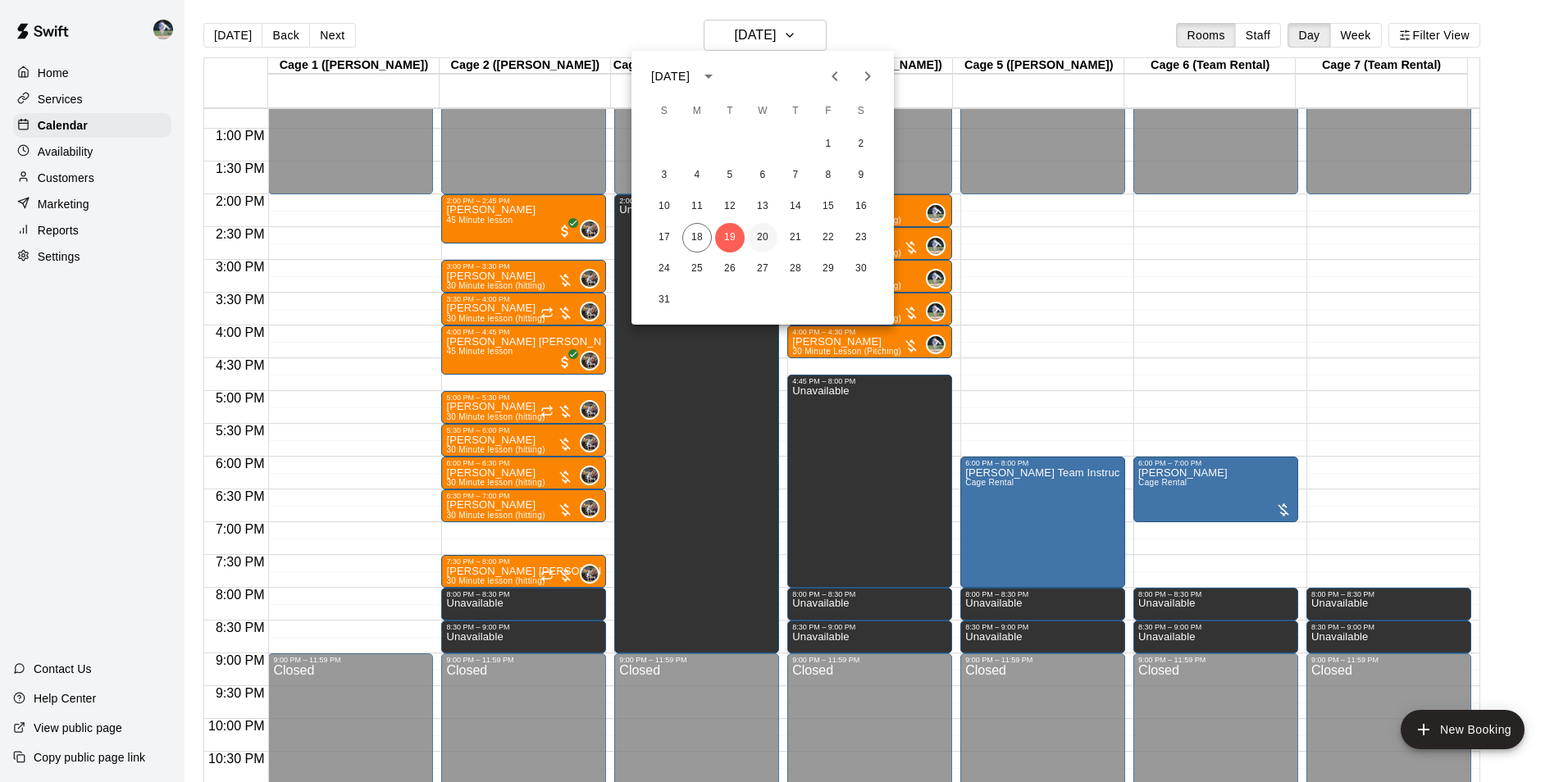
click at [760, 230] on button "20" at bounding box center [763, 238] width 30 height 30
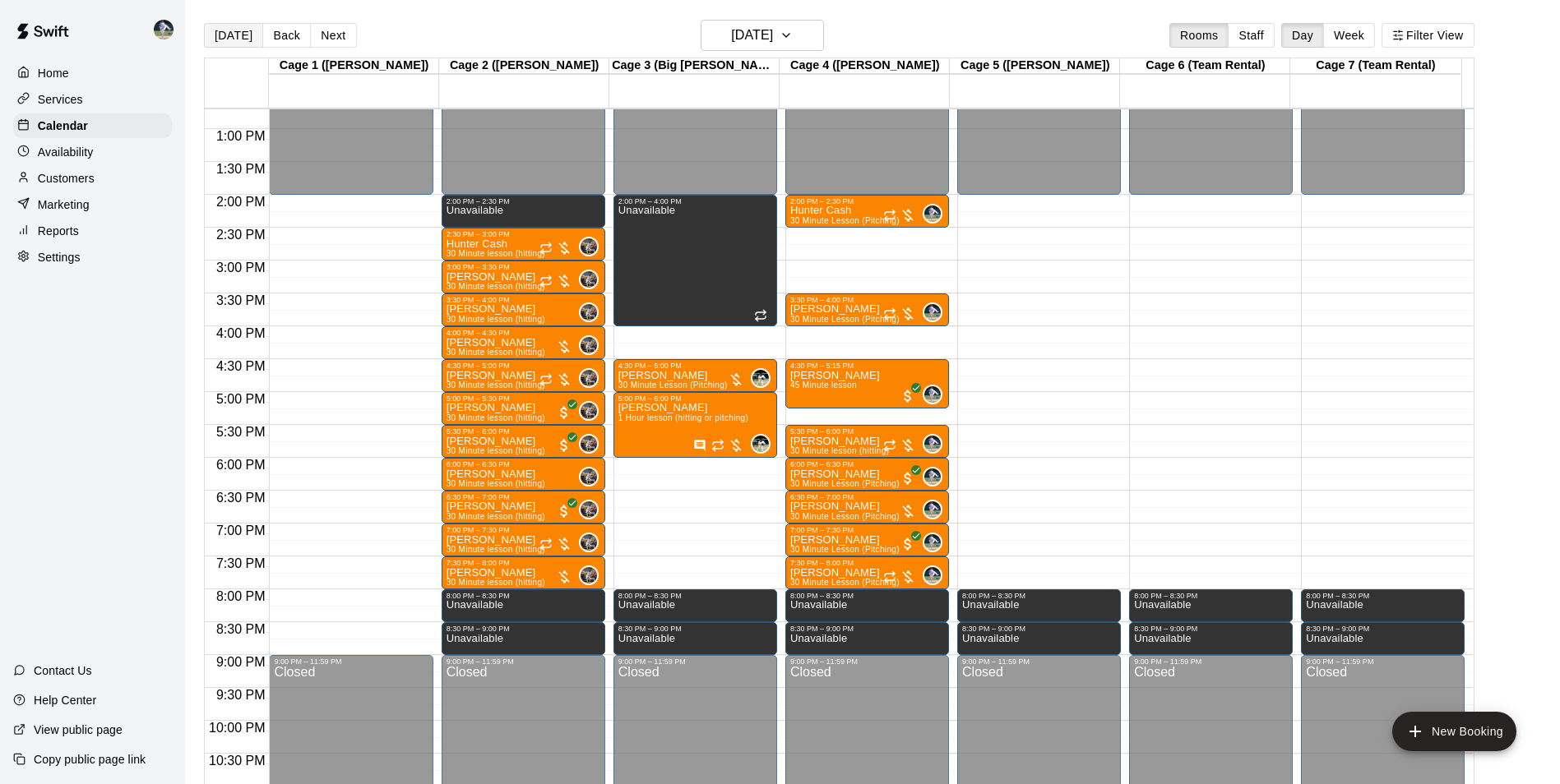
click at [241, 34] on button "[DATE]" at bounding box center [233, 35] width 59 height 25
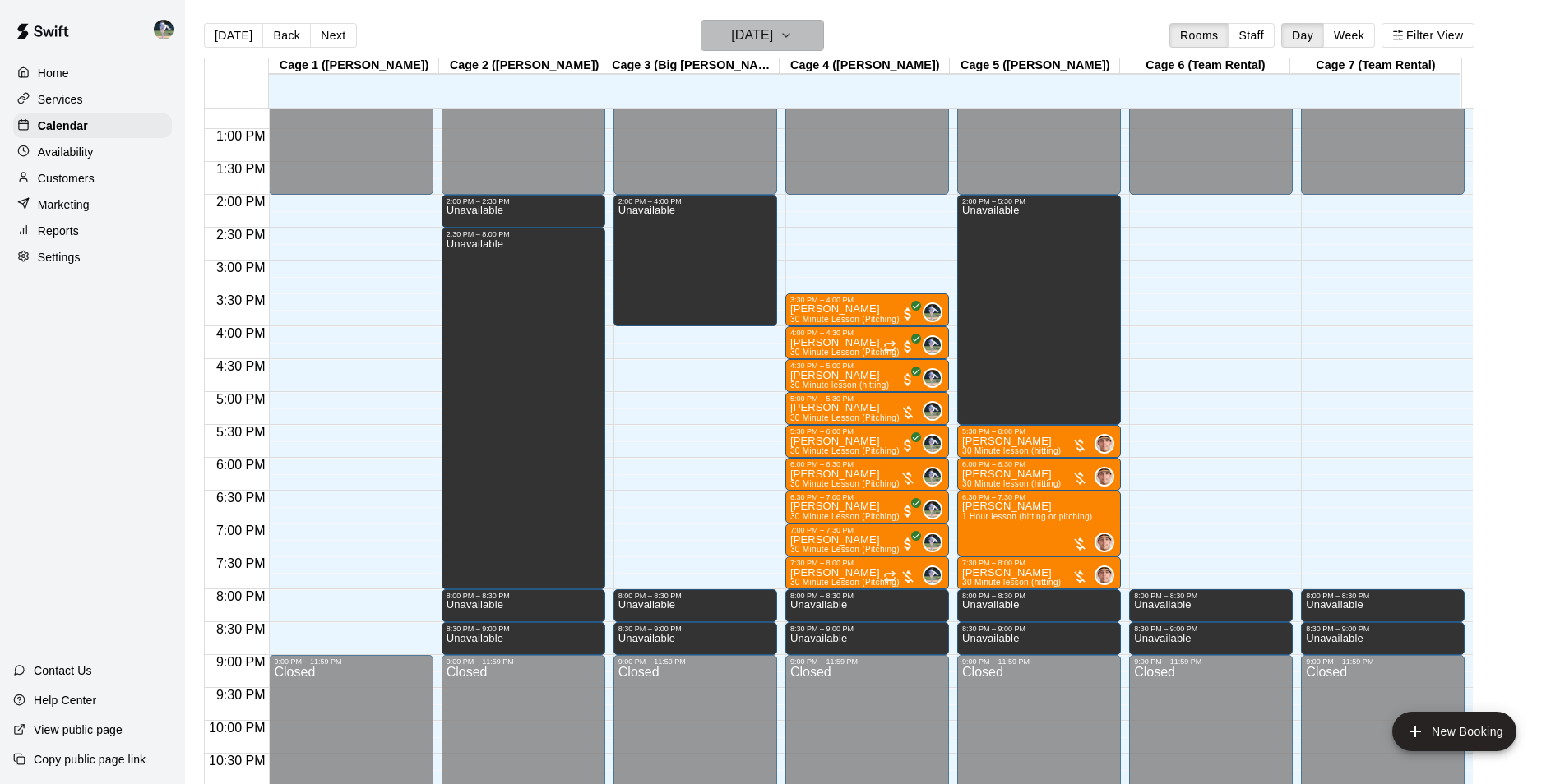
click at [739, 41] on h6 "[DATE]" at bounding box center [752, 35] width 42 height 23
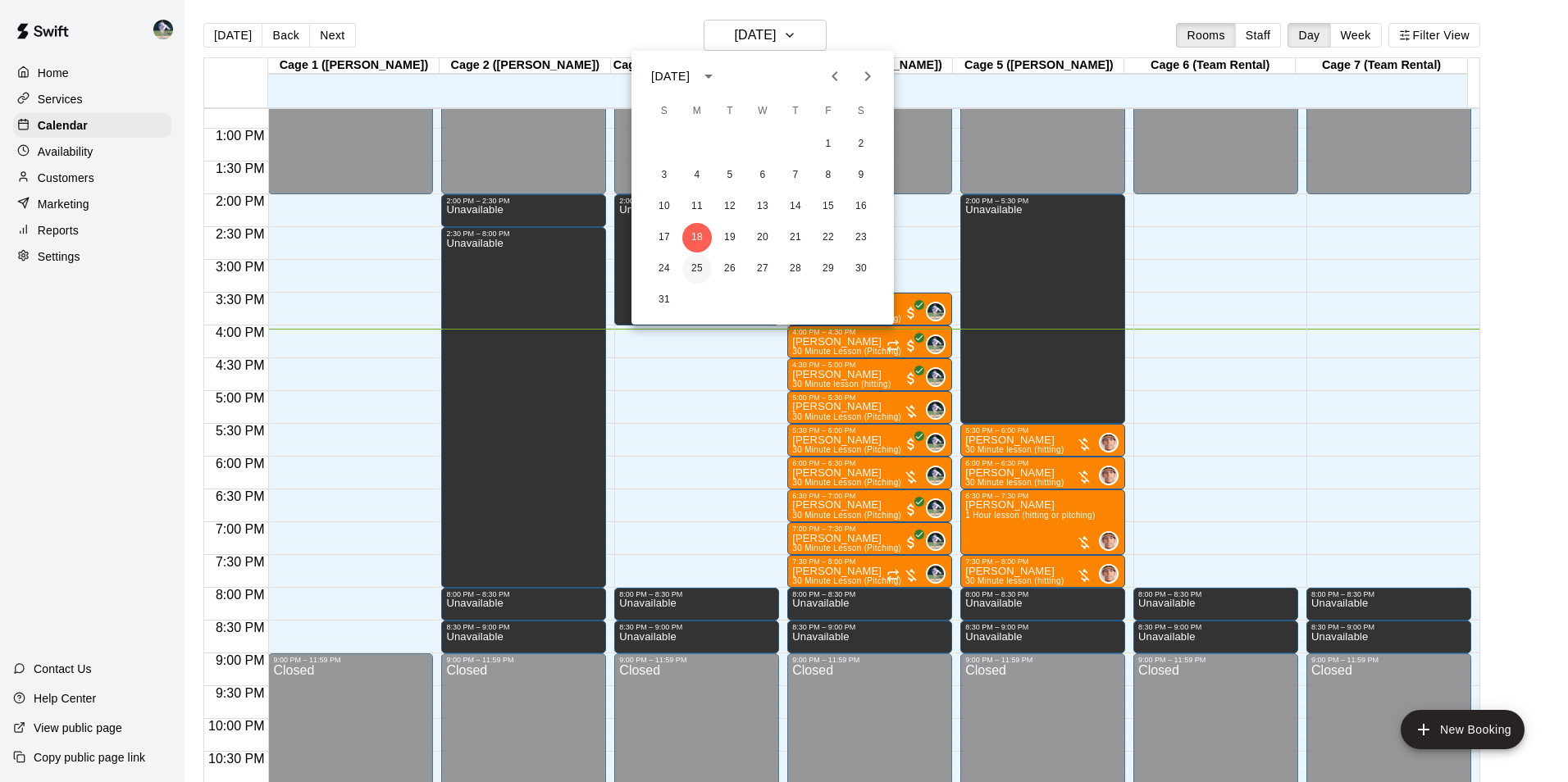
click at [691, 268] on button "25" at bounding box center [697, 269] width 30 height 30
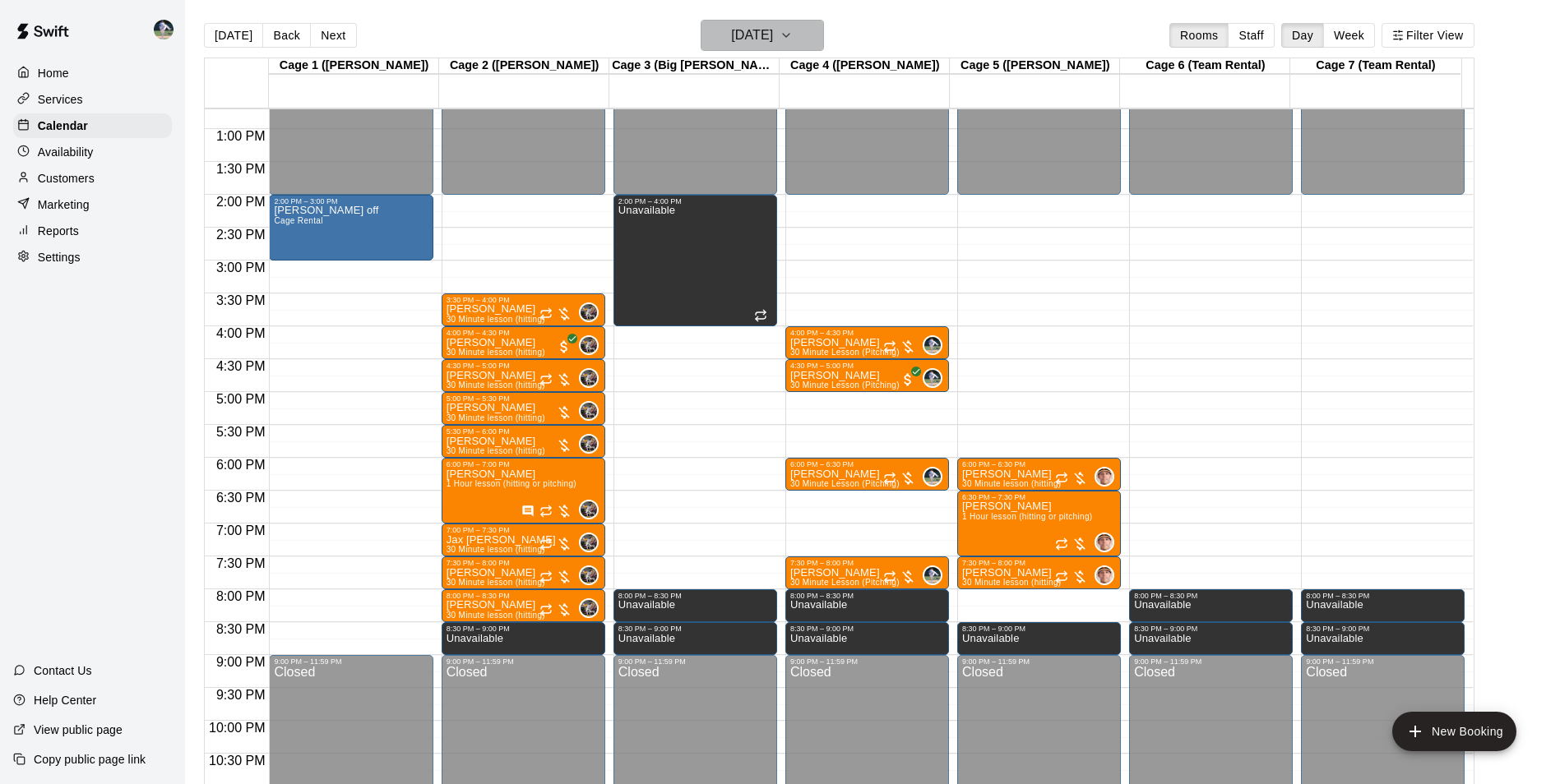
click at [731, 32] on h6 "[DATE]" at bounding box center [752, 35] width 42 height 23
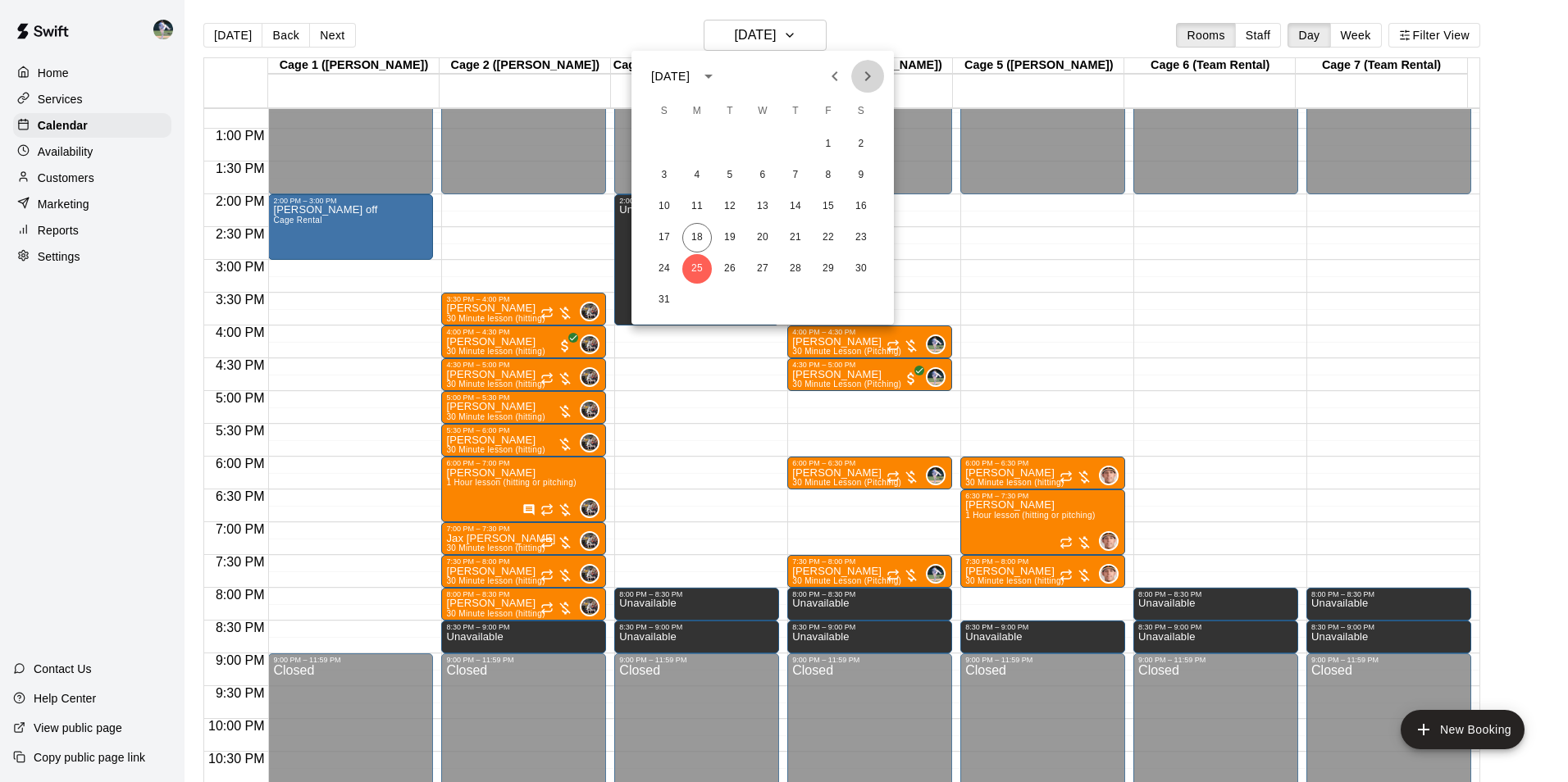
click at [863, 73] on icon "Next month" at bounding box center [867, 76] width 19 height 19
click at [698, 141] on button "1" at bounding box center [697, 144] width 30 height 30
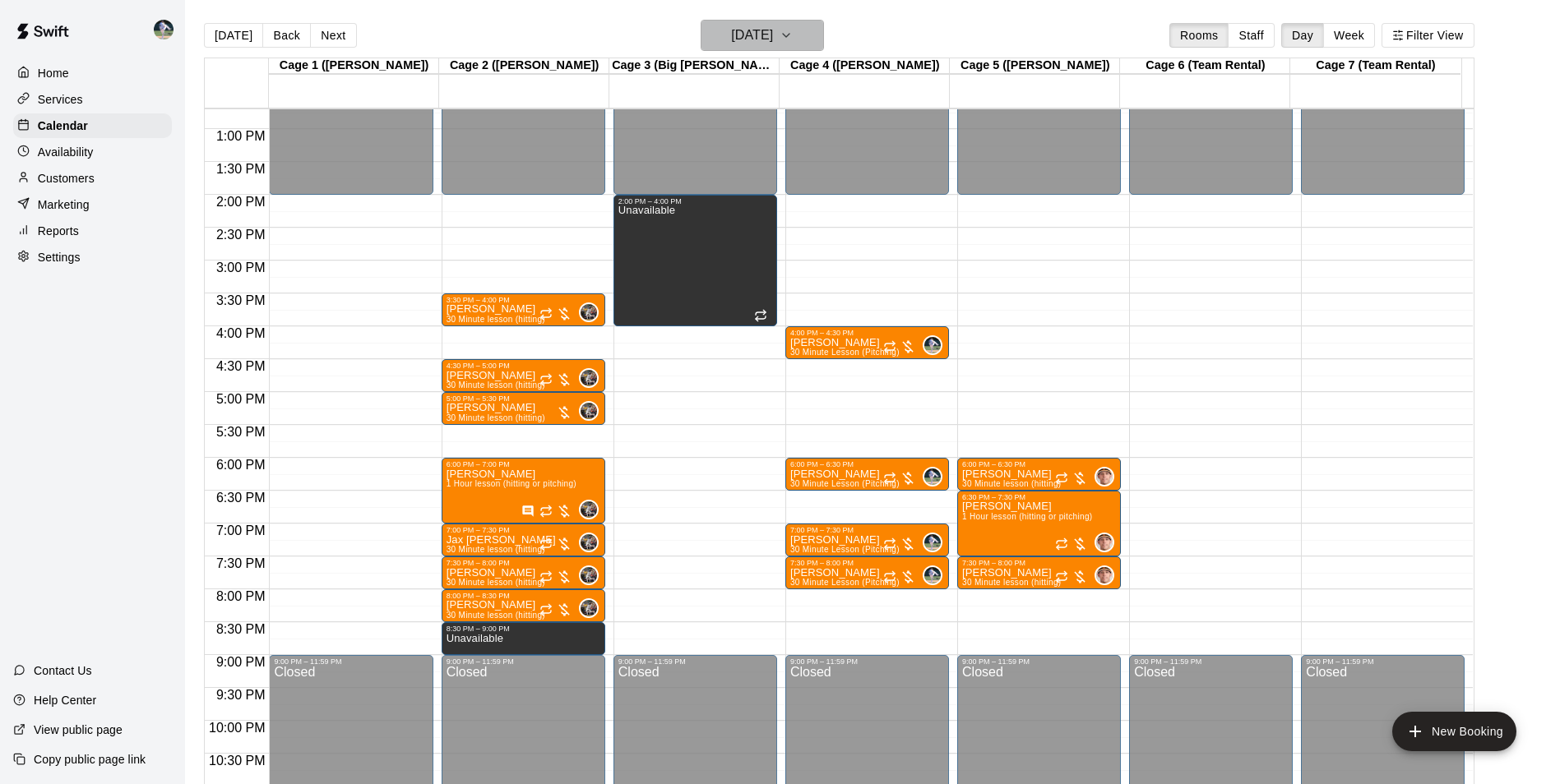
click at [747, 21] on button "[DATE]" at bounding box center [762, 35] width 124 height 32
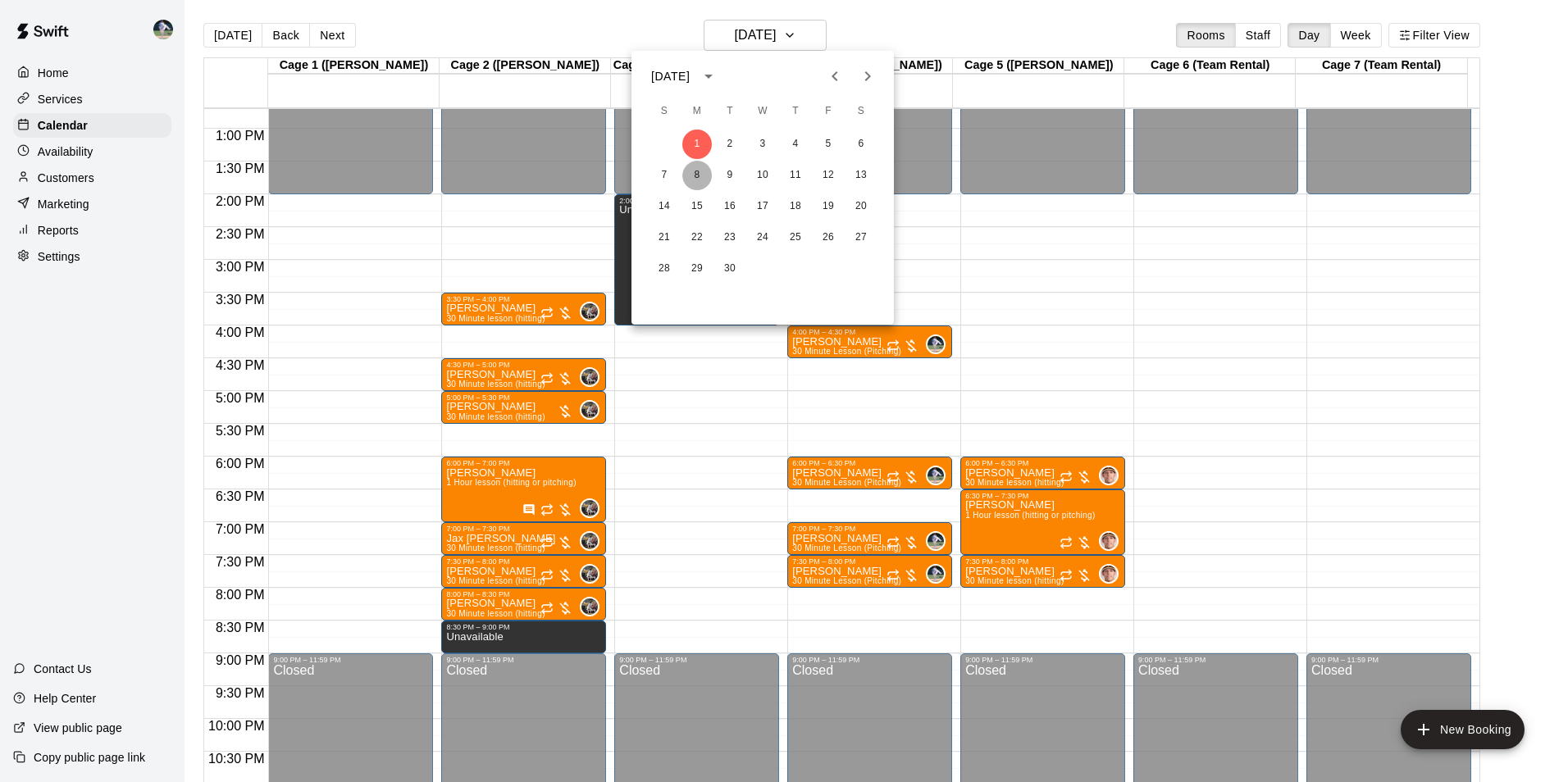
click at [698, 172] on button "8" at bounding box center [697, 176] width 30 height 30
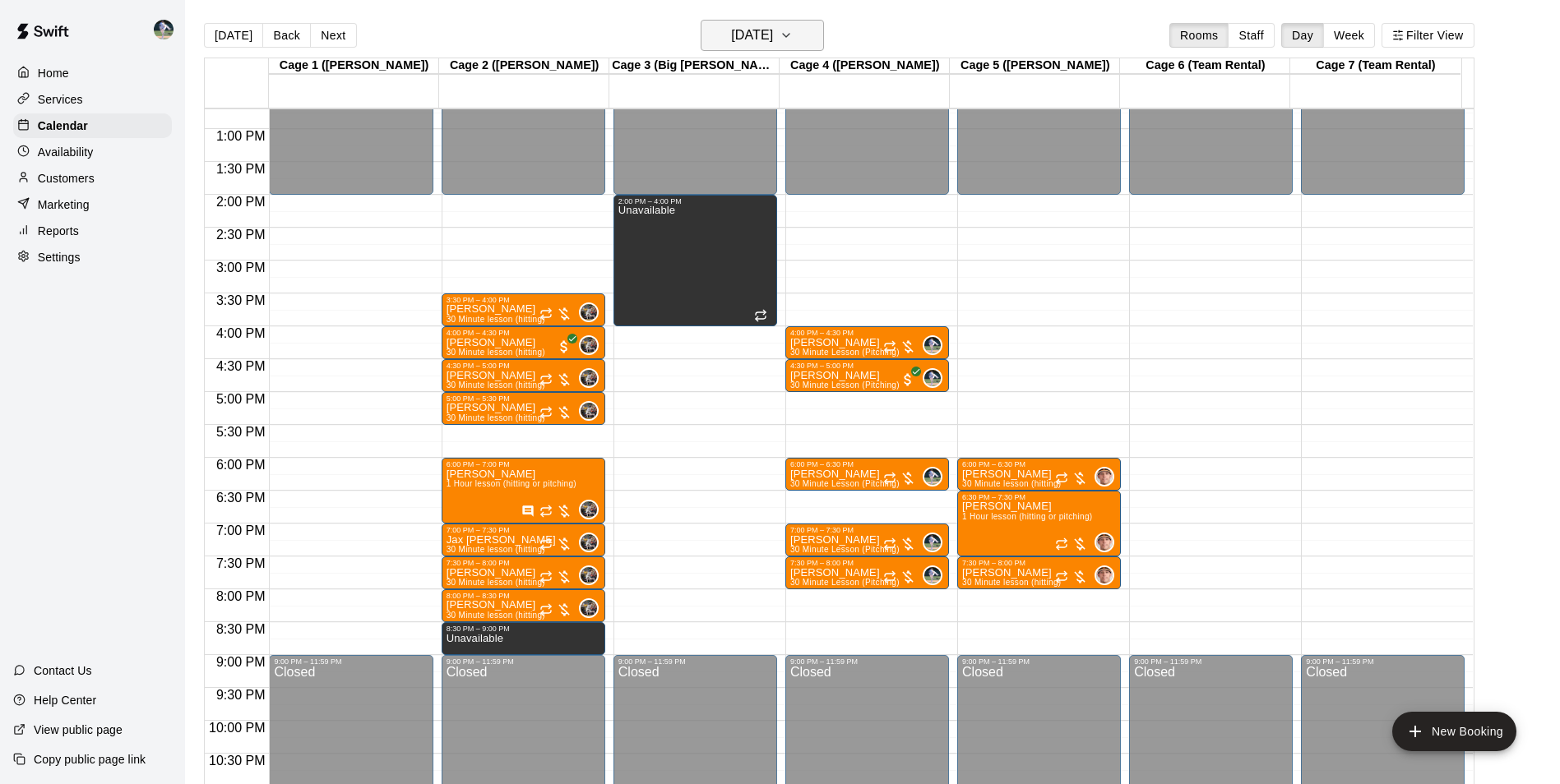
click at [731, 34] on h6 "[DATE]" at bounding box center [752, 35] width 42 height 23
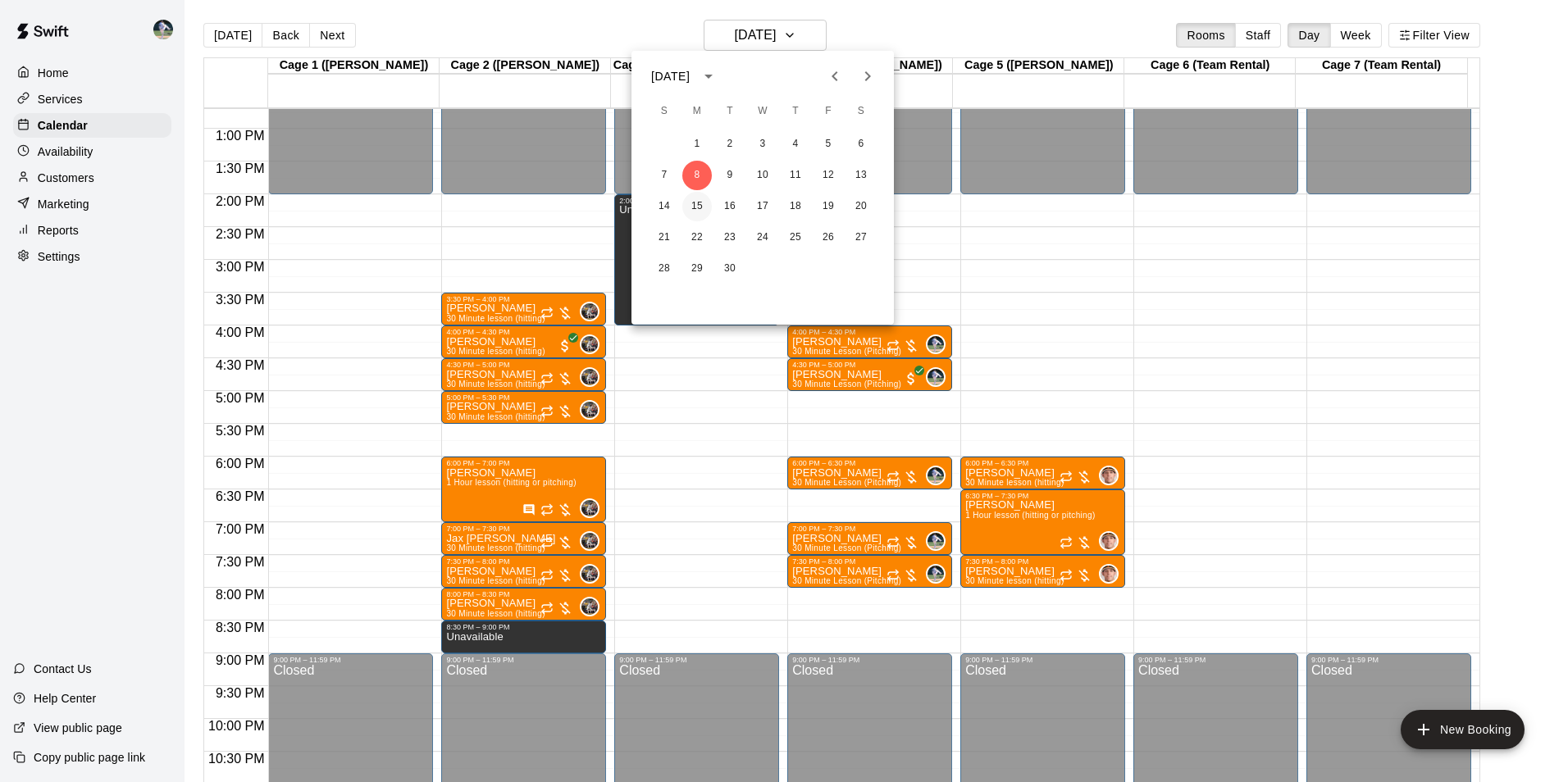
click at [702, 199] on button "15" at bounding box center [697, 206] width 30 height 30
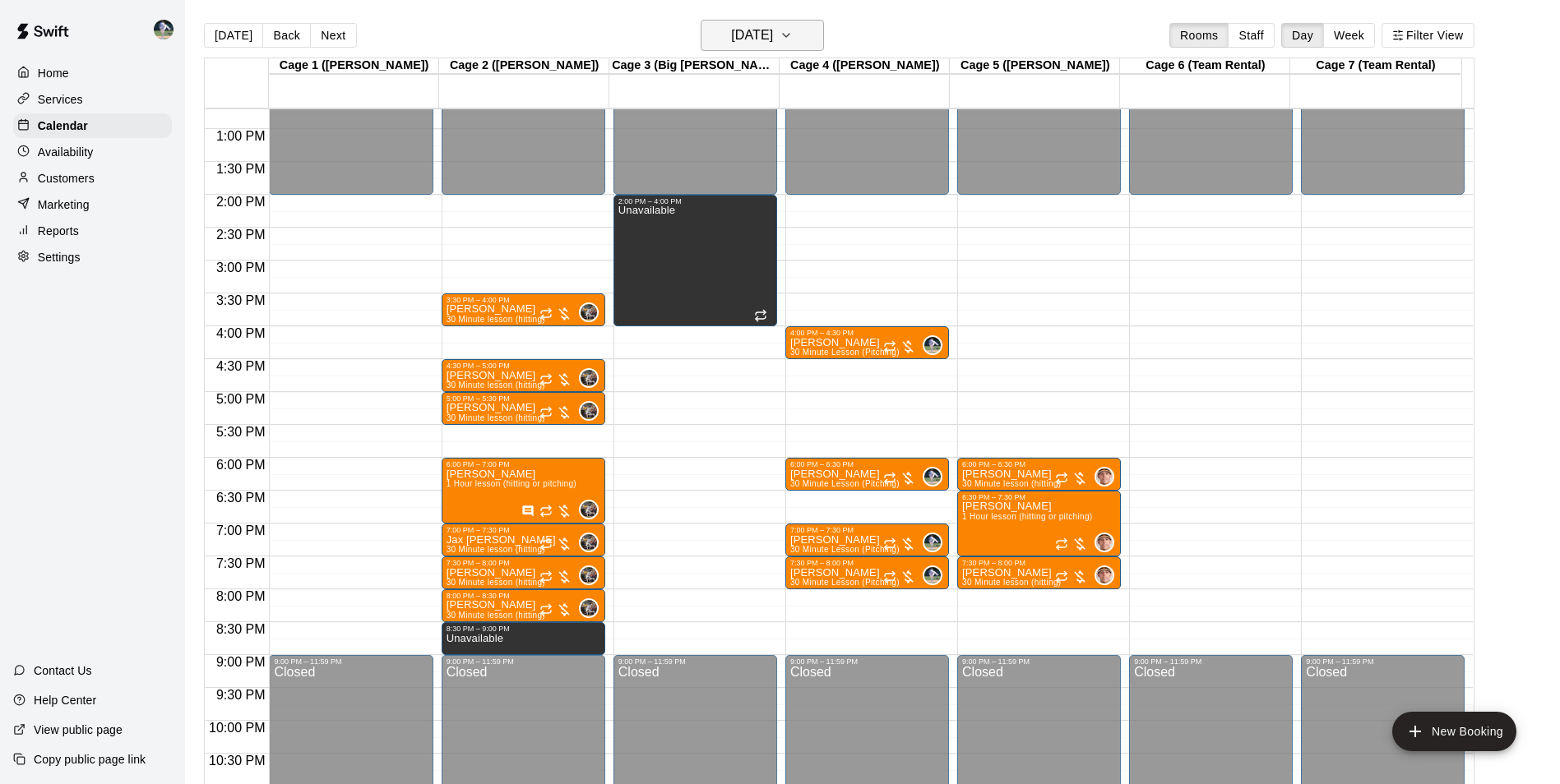
click at [731, 29] on h6 "[DATE]" at bounding box center [752, 35] width 42 height 23
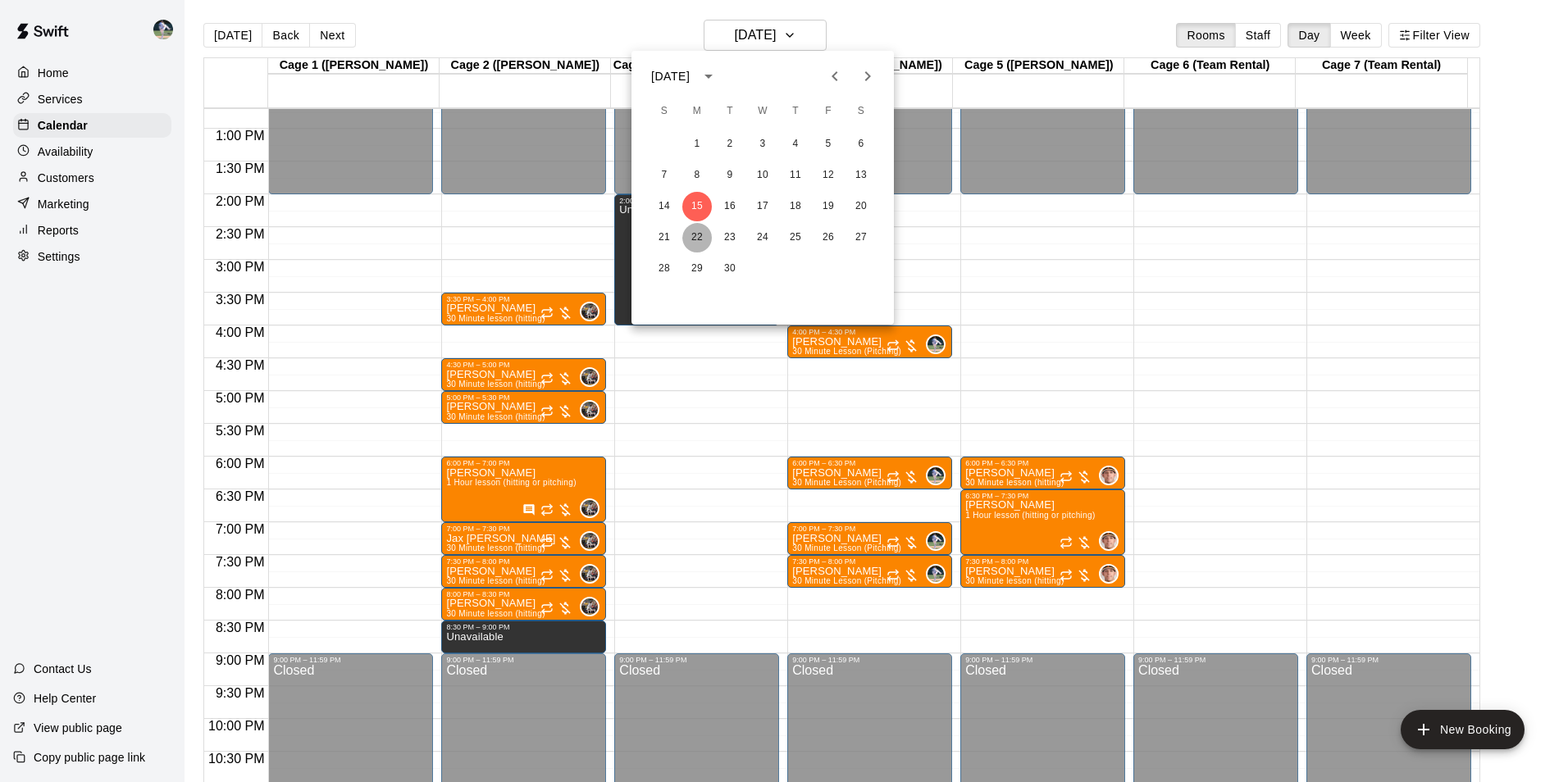
click at [697, 230] on button "22" at bounding box center [697, 238] width 30 height 30
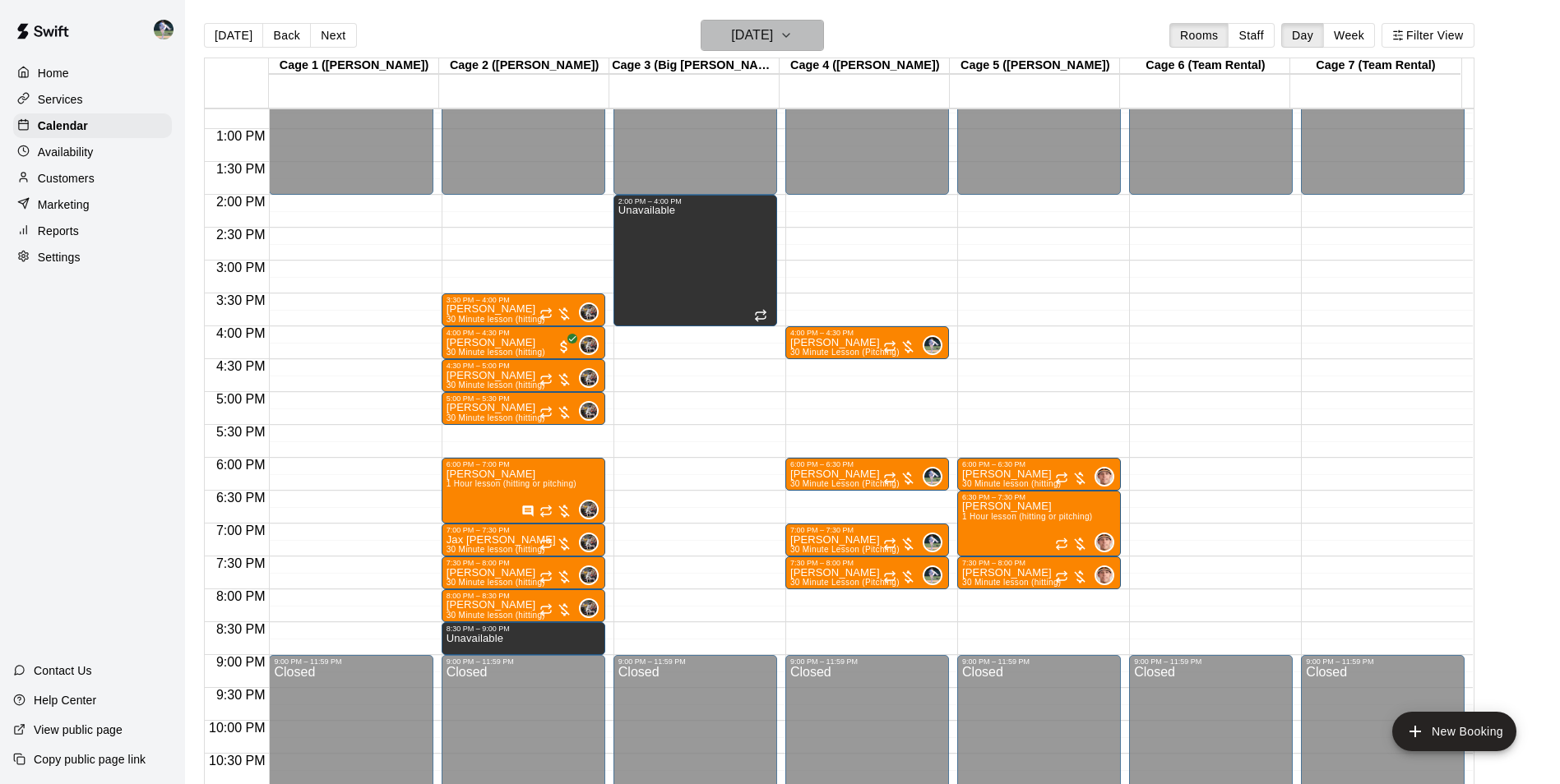
click at [731, 36] on h6 "[DATE]" at bounding box center [752, 35] width 42 height 23
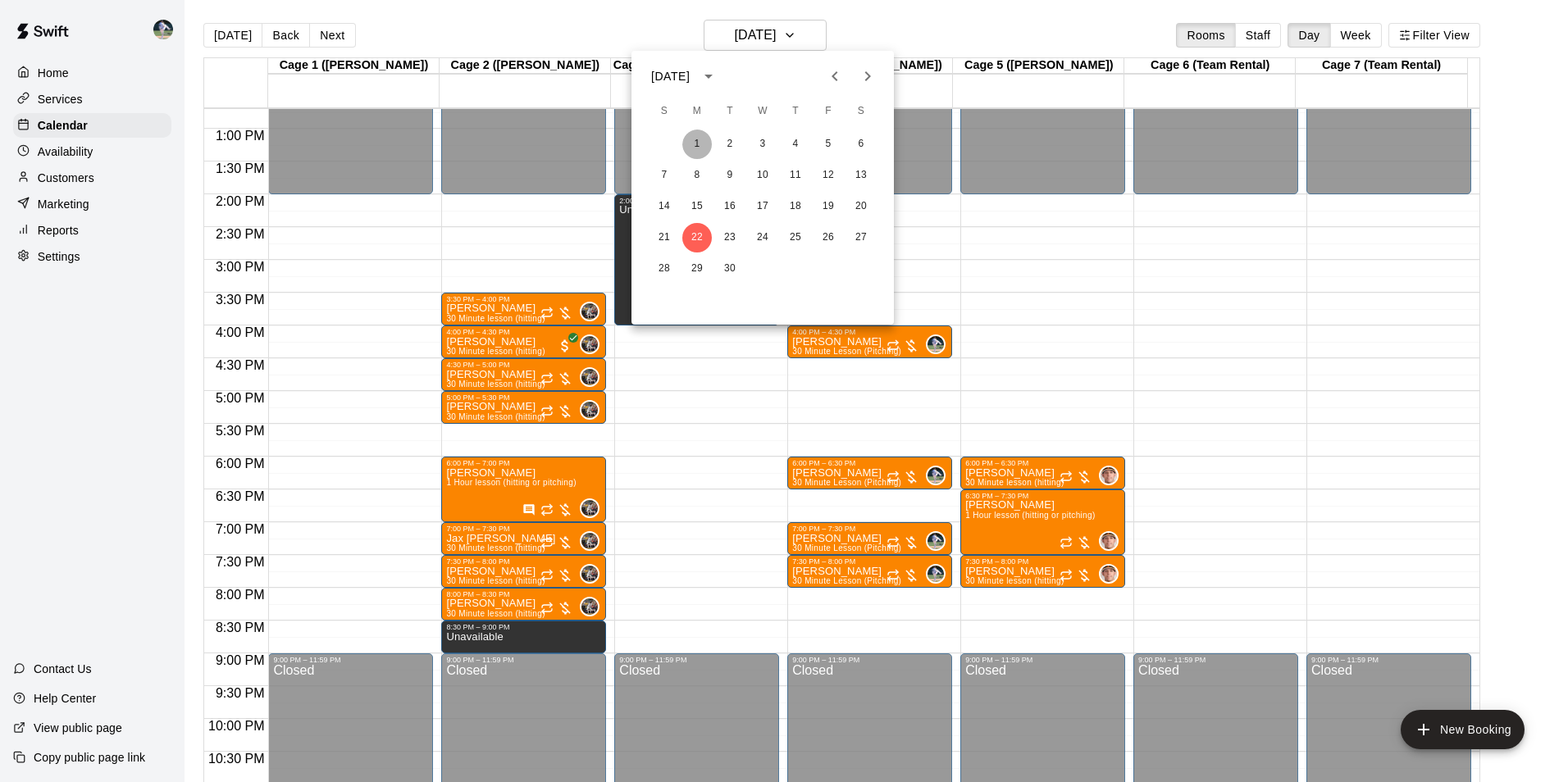
click at [696, 136] on button "1" at bounding box center [697, 144] width 30 height 30
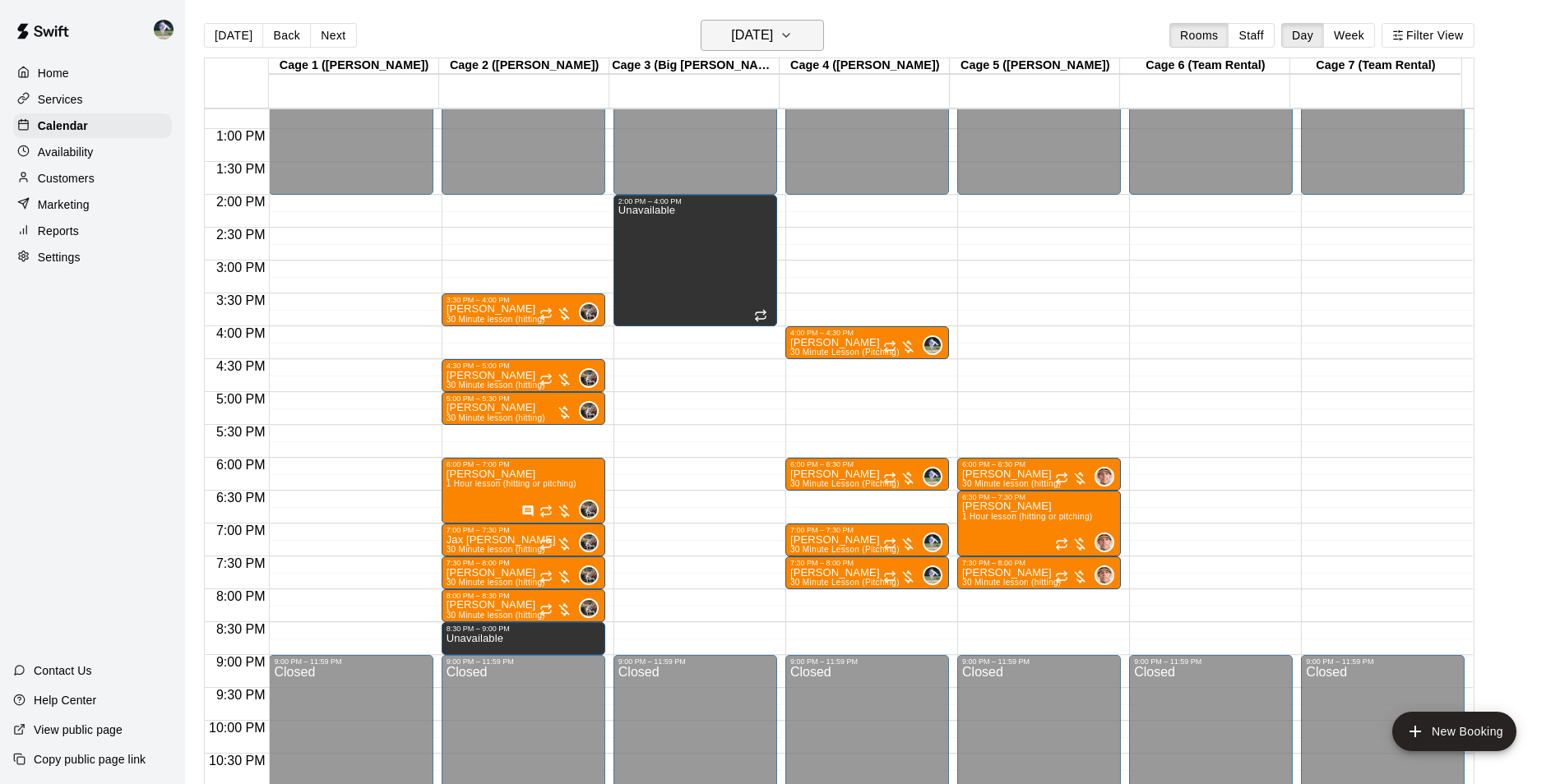
click at [731, 35] on h6 "[DATE]" at bounding box center [752, 35] width 42 height 23
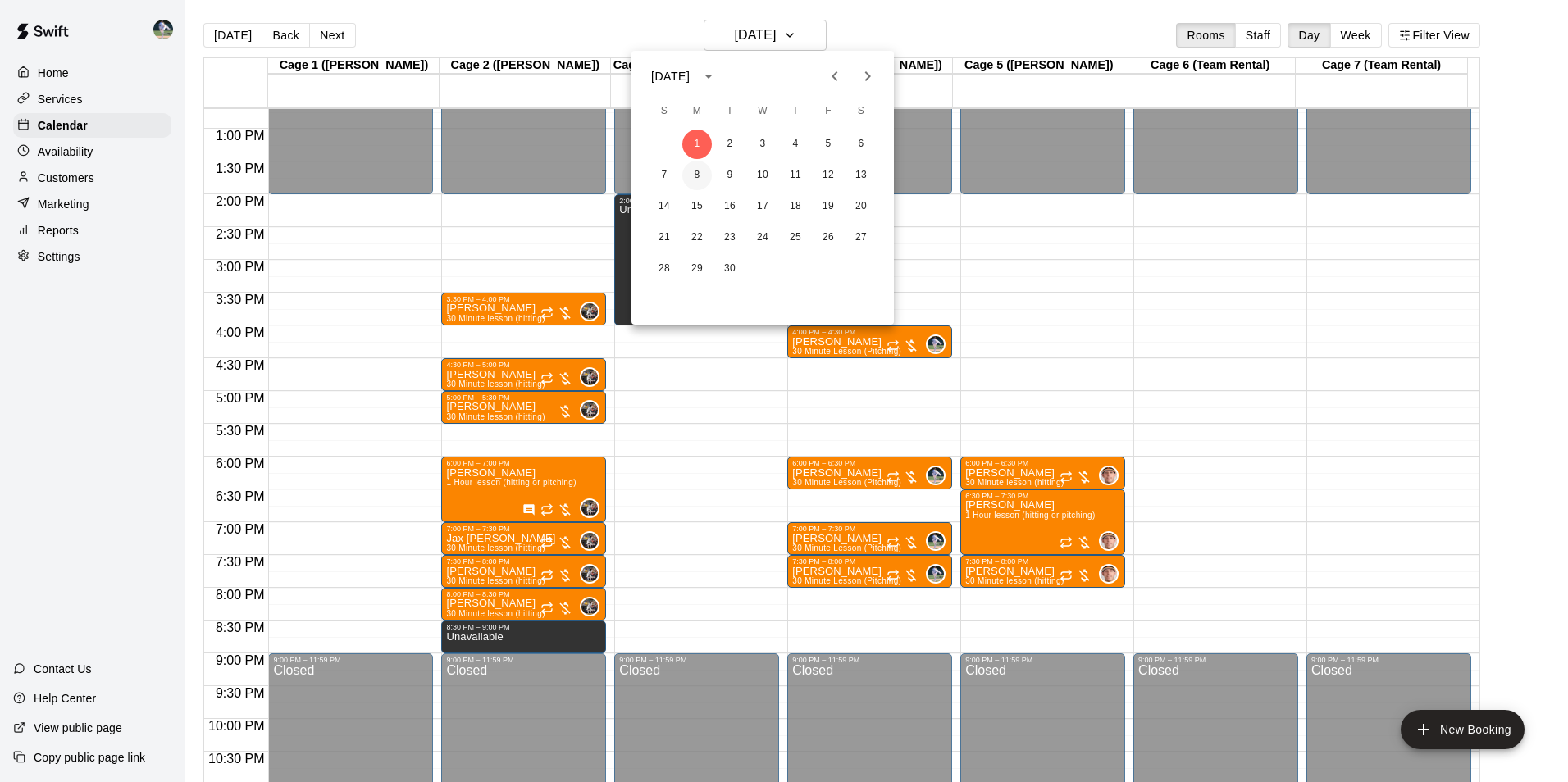
click at [697, 174] on button "8" at bounding box center [697, 176] width 30 height 30
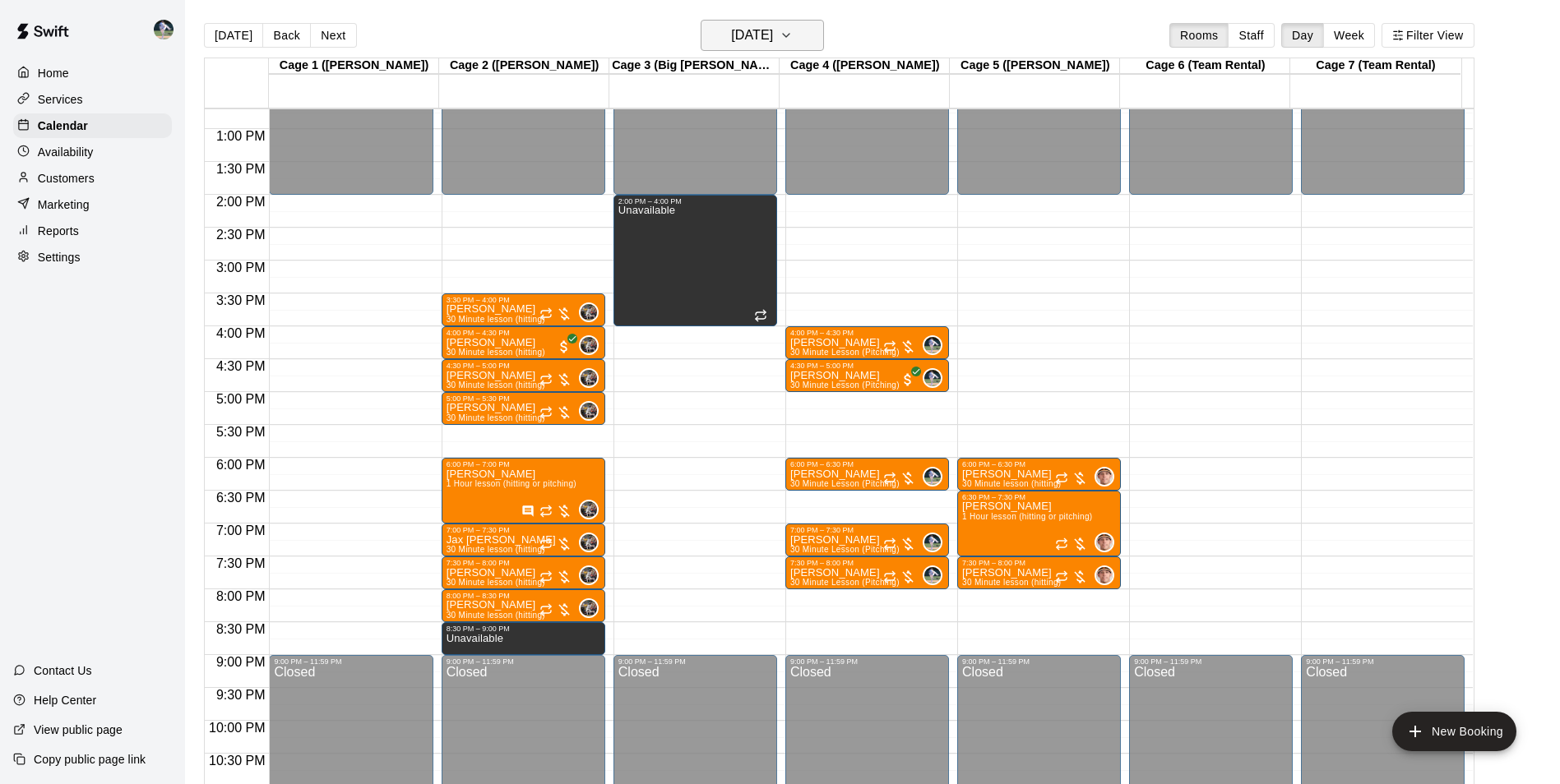
click at [731, 40] on h6 "[DATE]" at bounding box center [752, 35] width 42 height 23
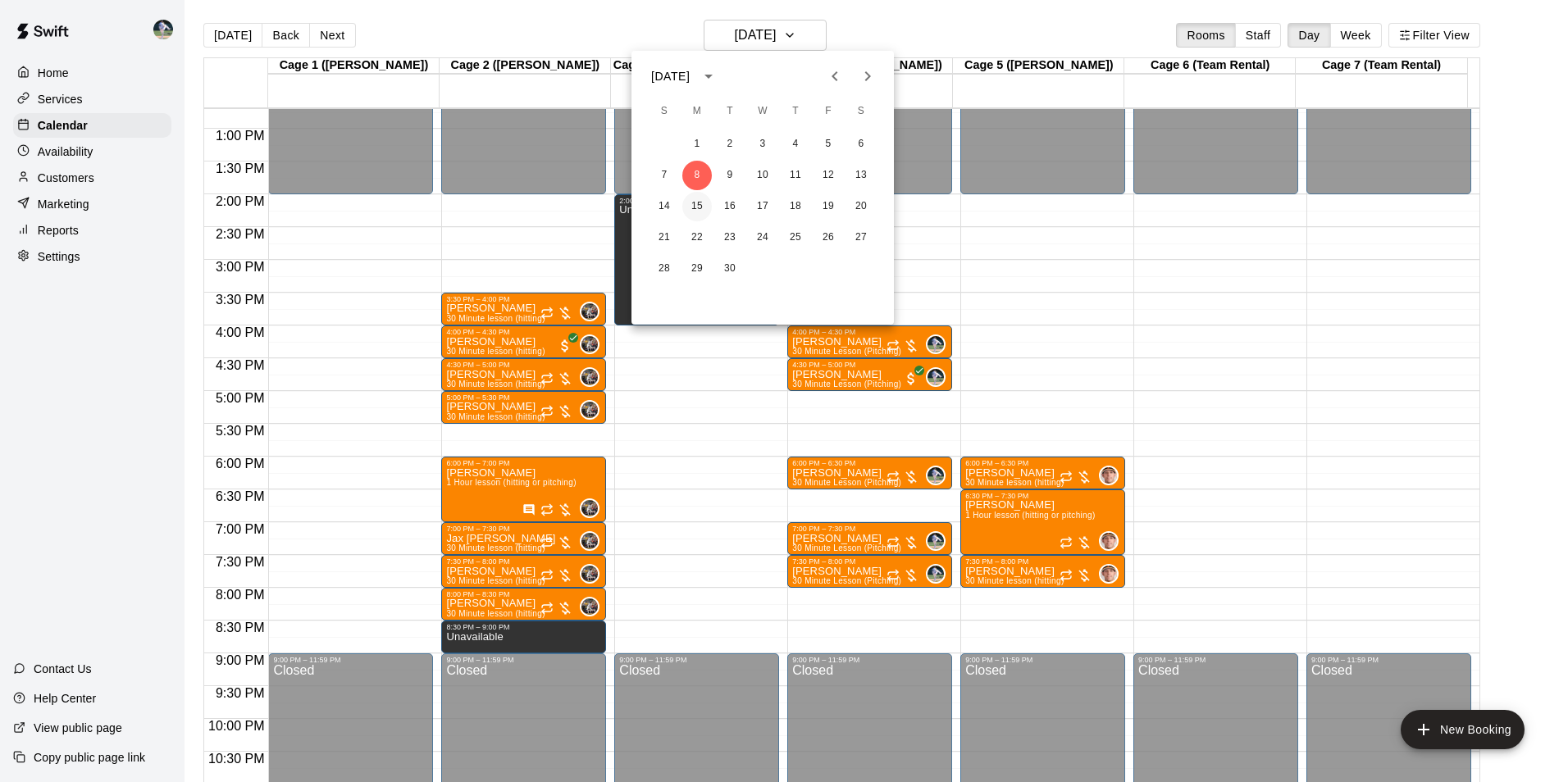
click at [697, 208] on button "15" at bounding box center [697, 206] width 30 height 30
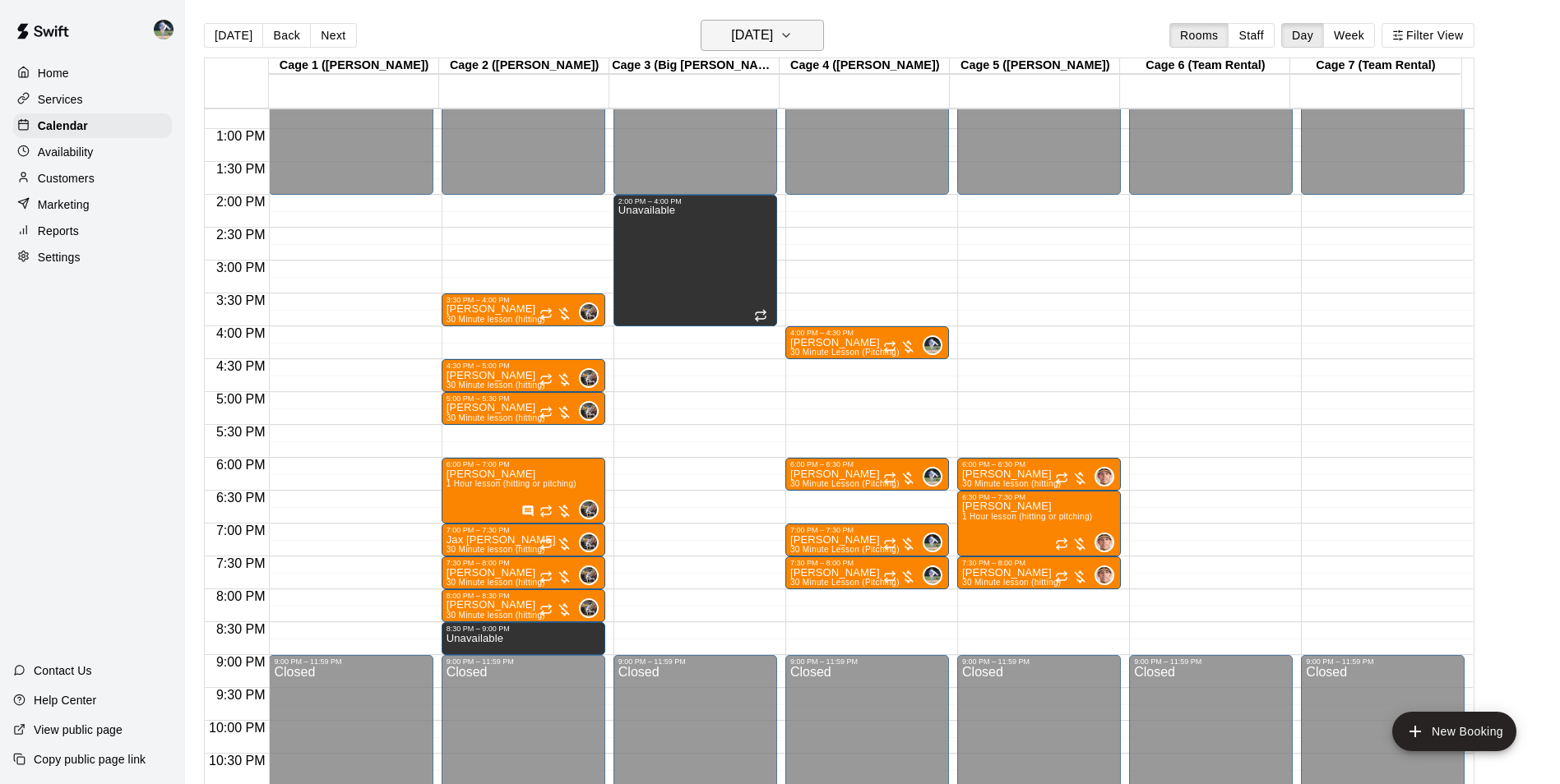
click at [731, 38] on h6 "[DATE]" at bounding box center [752, 35] width 42 height 23
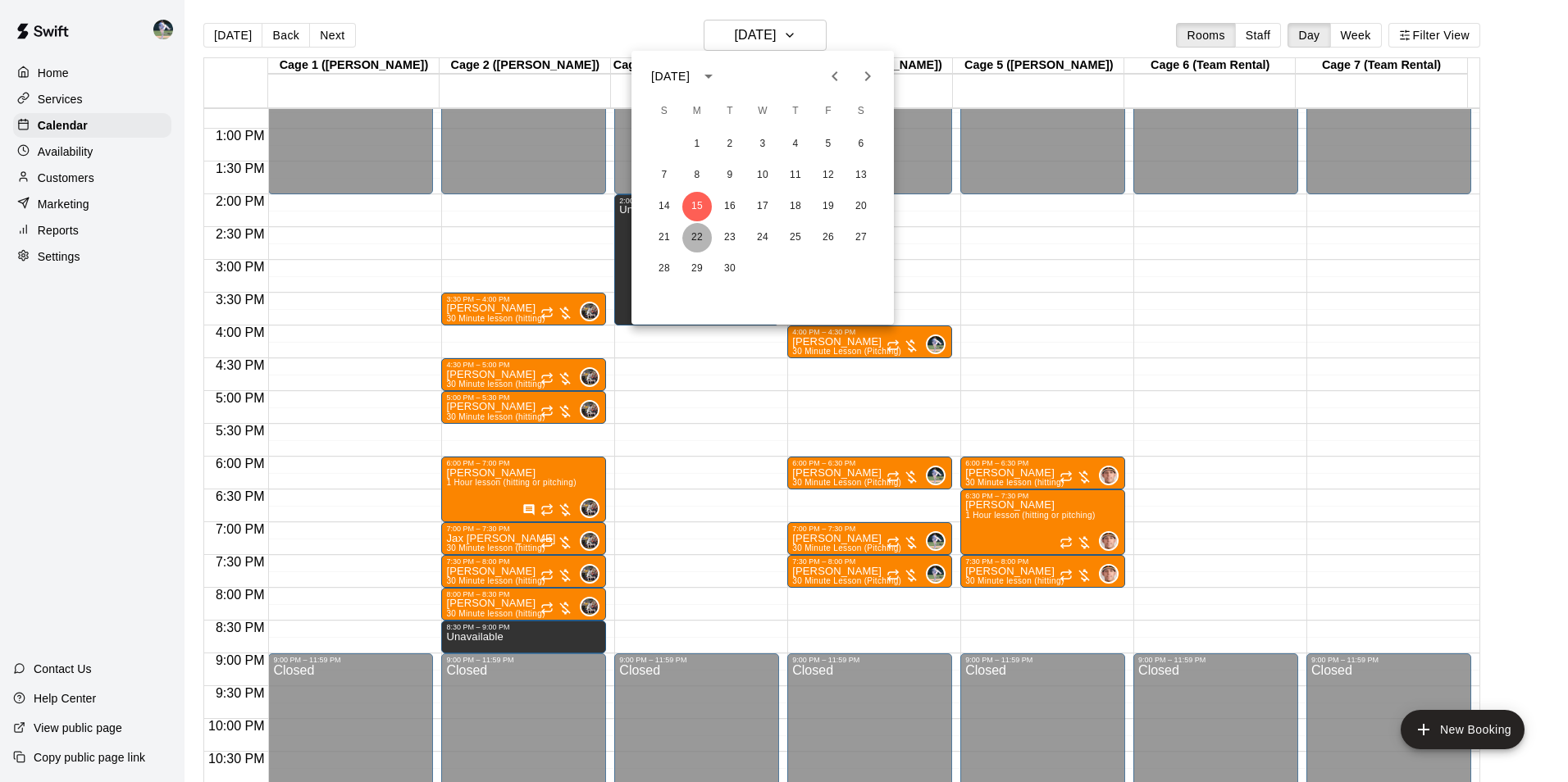
click at [697, 236] on button "22" at bounding box center [697, 238] width 30 height 30
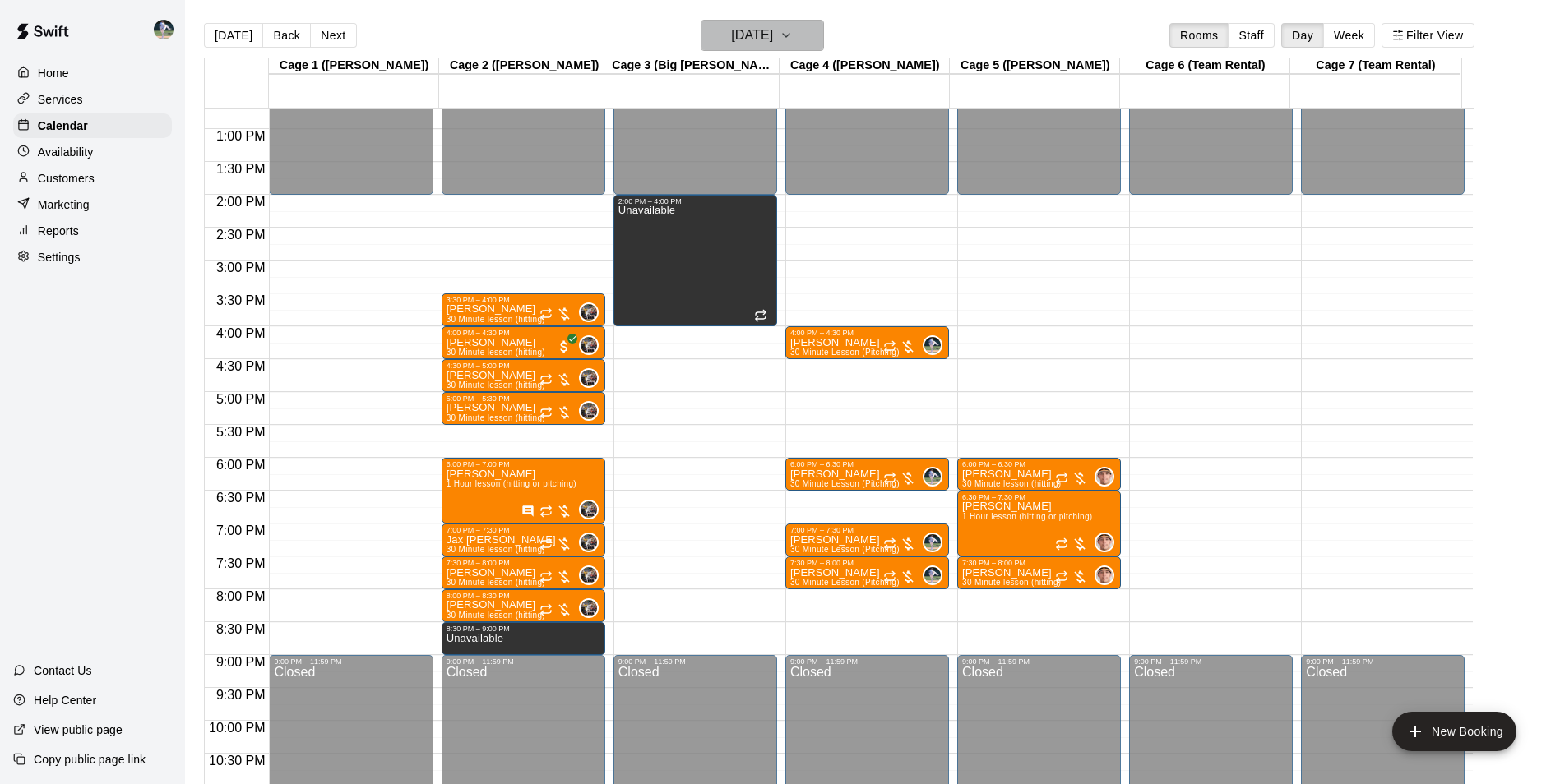
click at [733, 39] on h6 "[DATE]" at bounding box center [752, 35] width 42 height 23
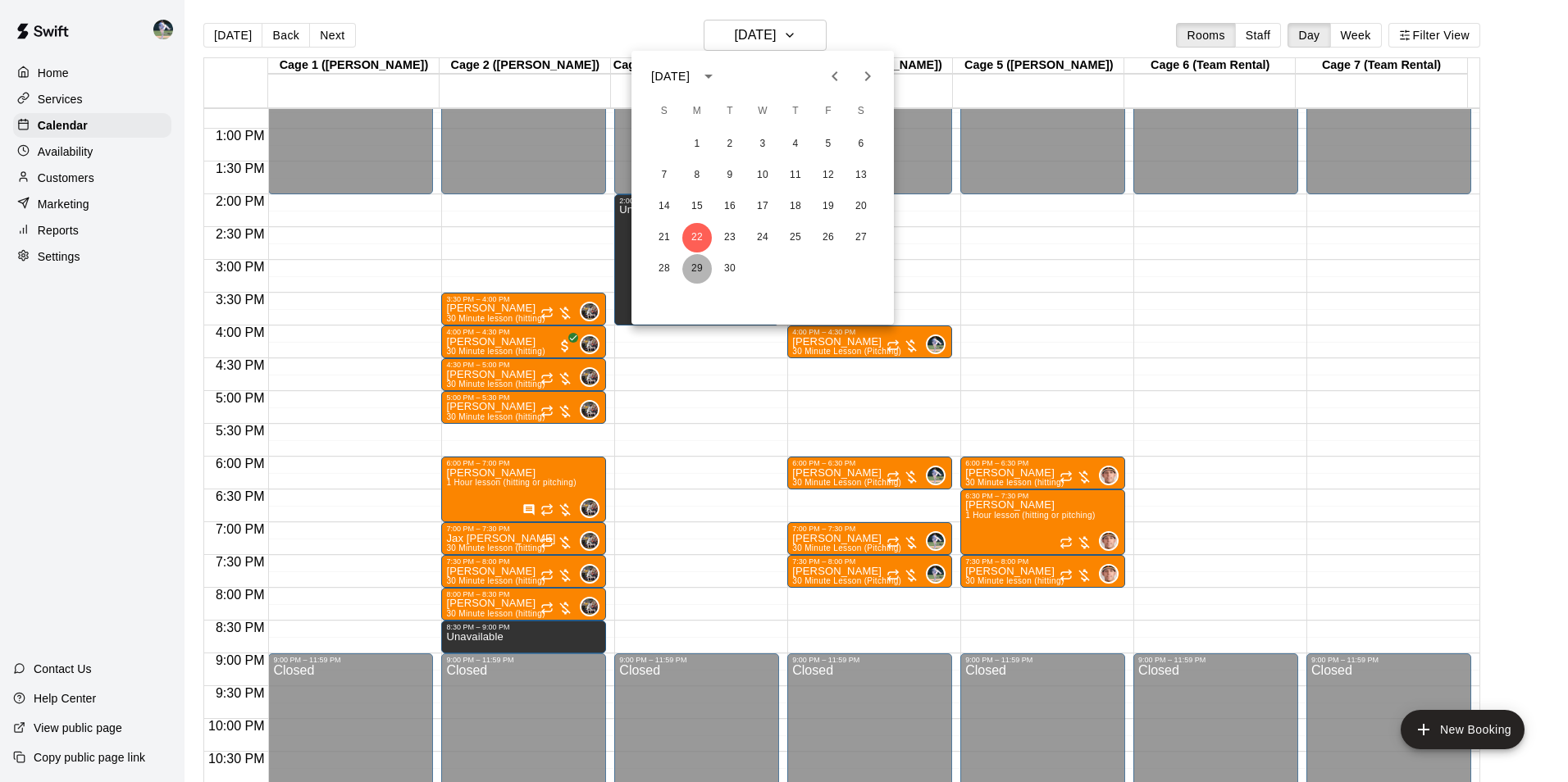
click at [690, 267] on button "29" at bounding box center [697, 269] width 30 height 30
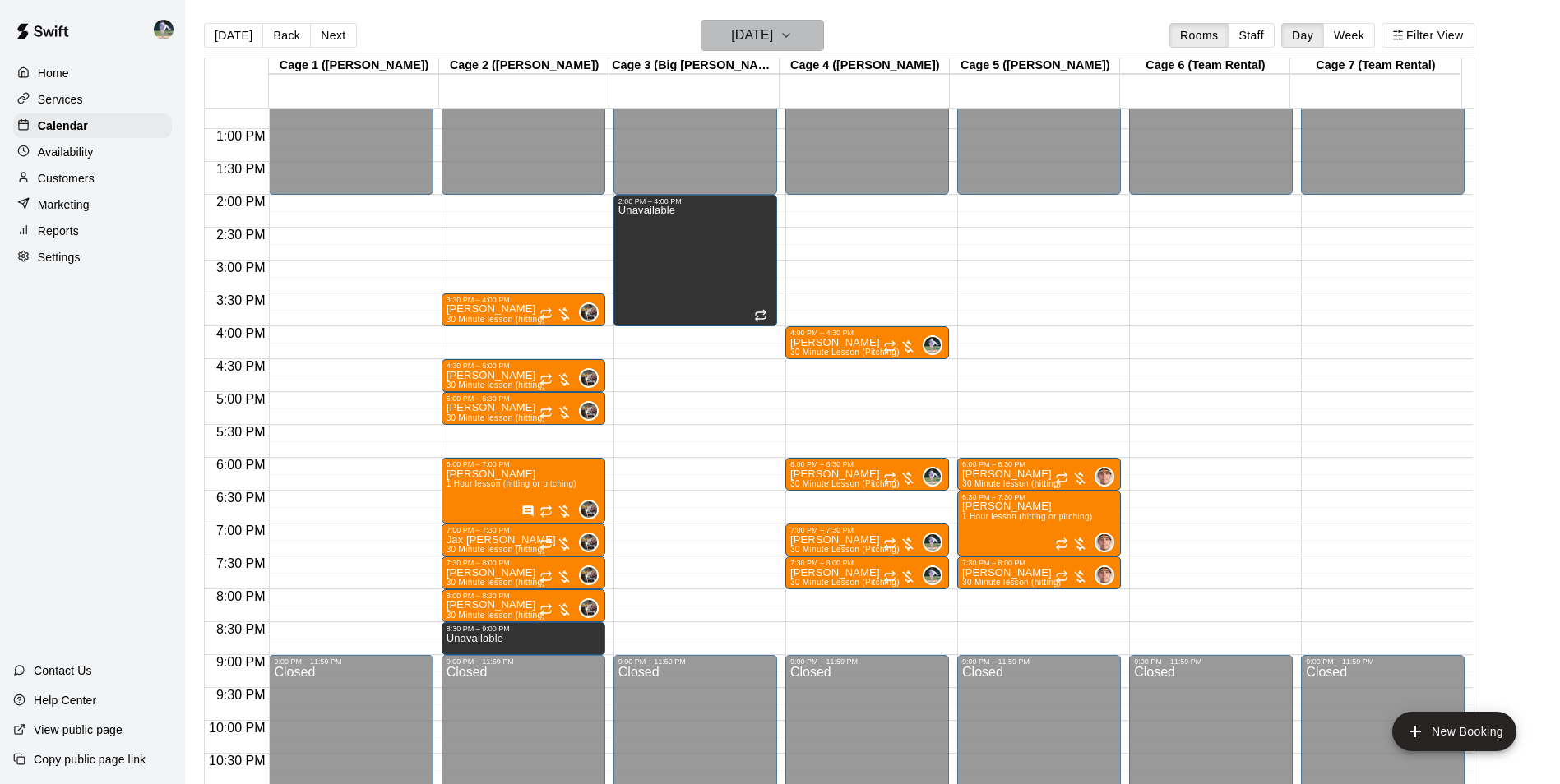
click at [749, 35] on h6 "[DATE]" at bounding box center [752, 35] width 42 height 23
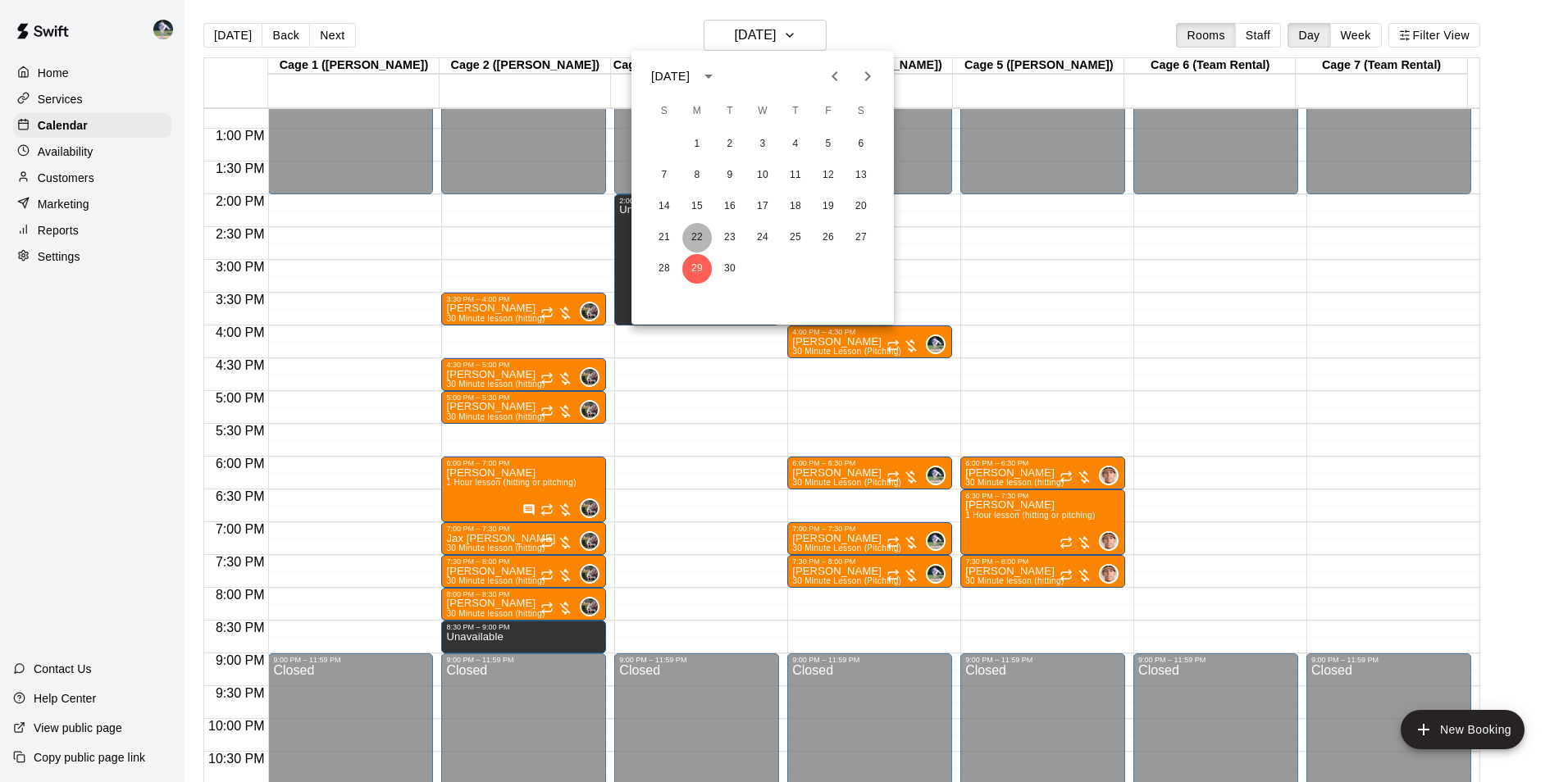
click at [697, 231] on button "22" at bounding box center [697, 238] width 30 height 30
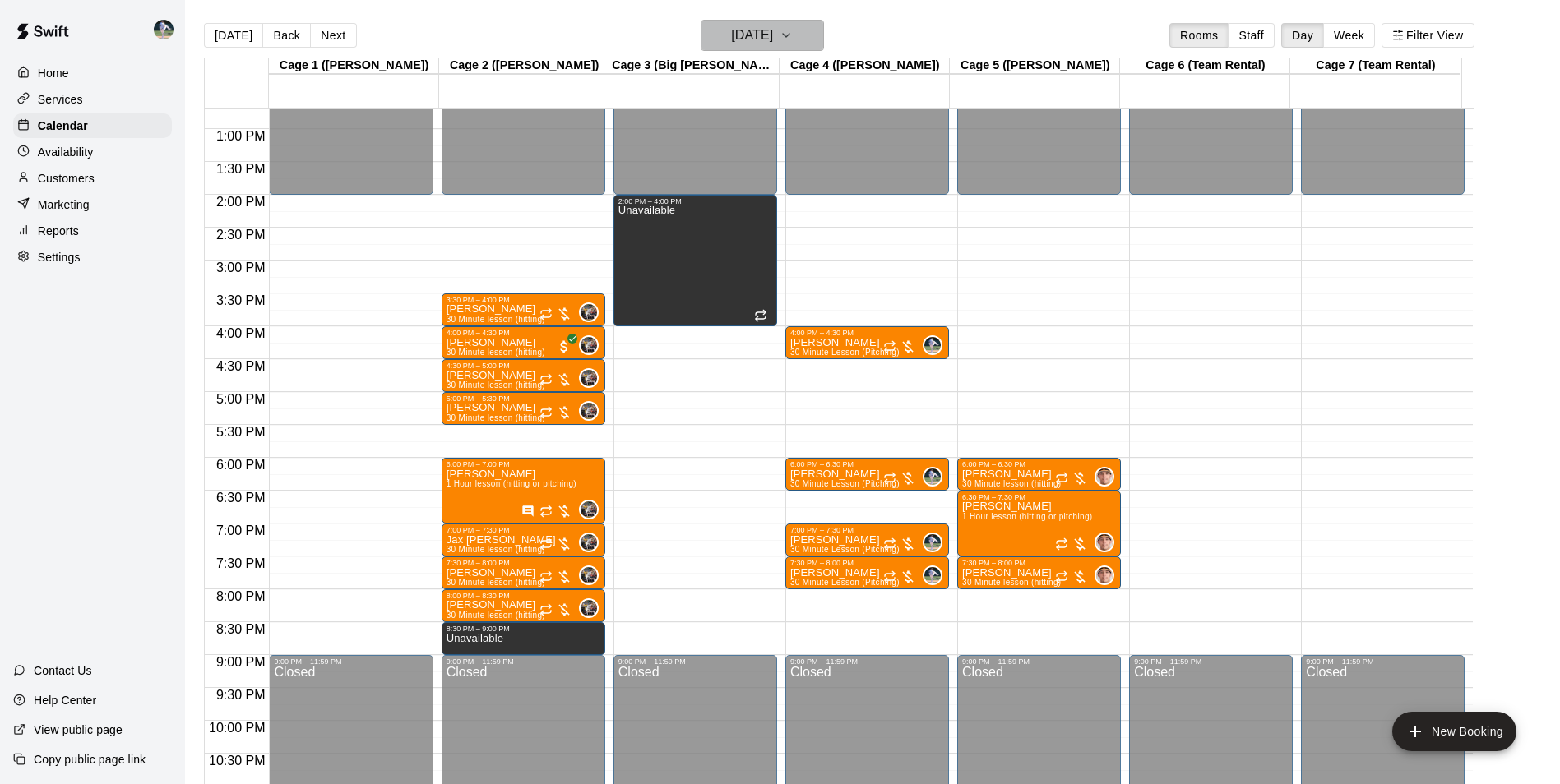
click at [731, 40] on h6 "[DATE]" at bounding box center [752, 35] width 42 height 23
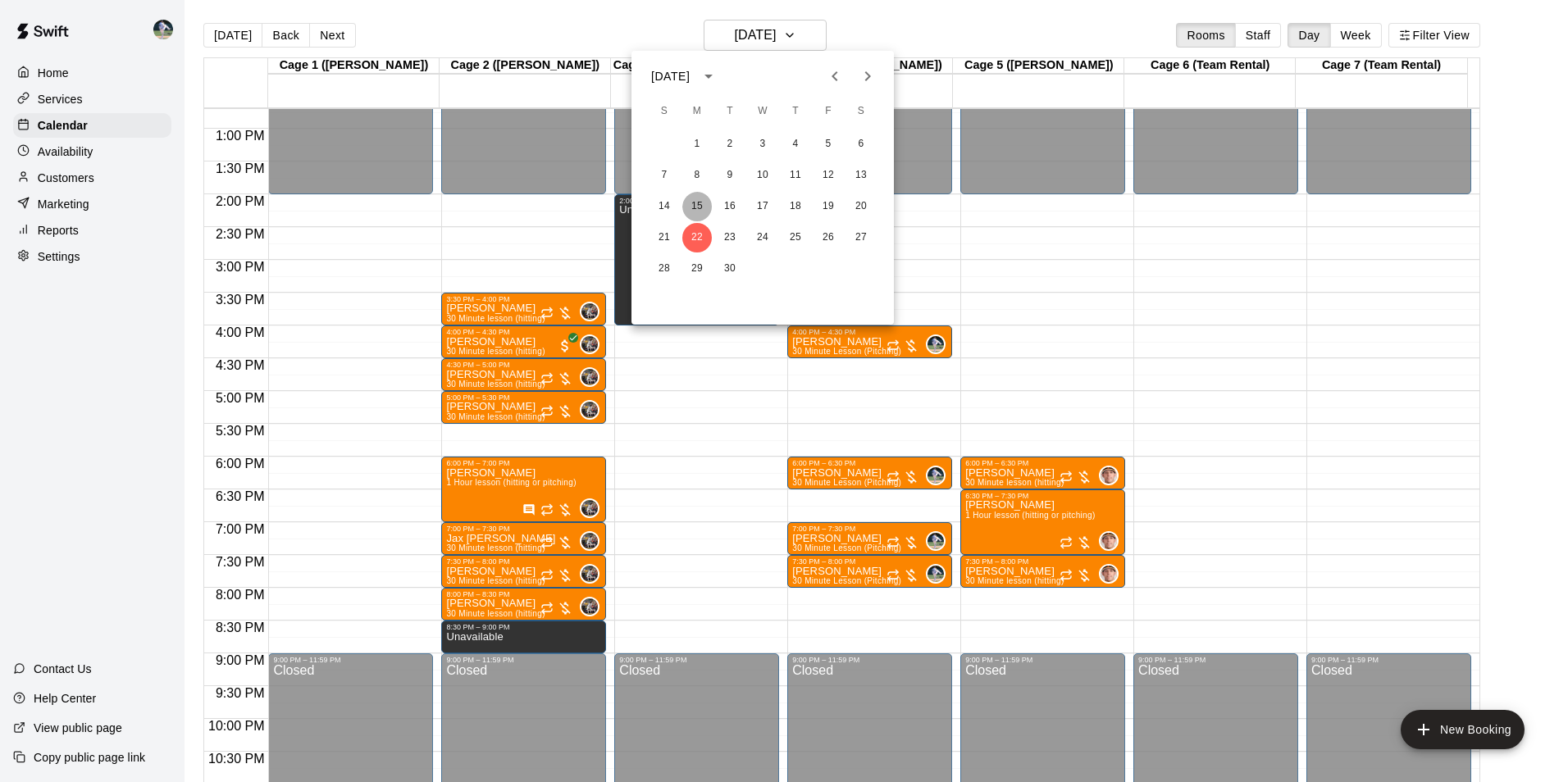
click at [699, 199] on button "15" at bounding box center [697, 206] width 30 height 30
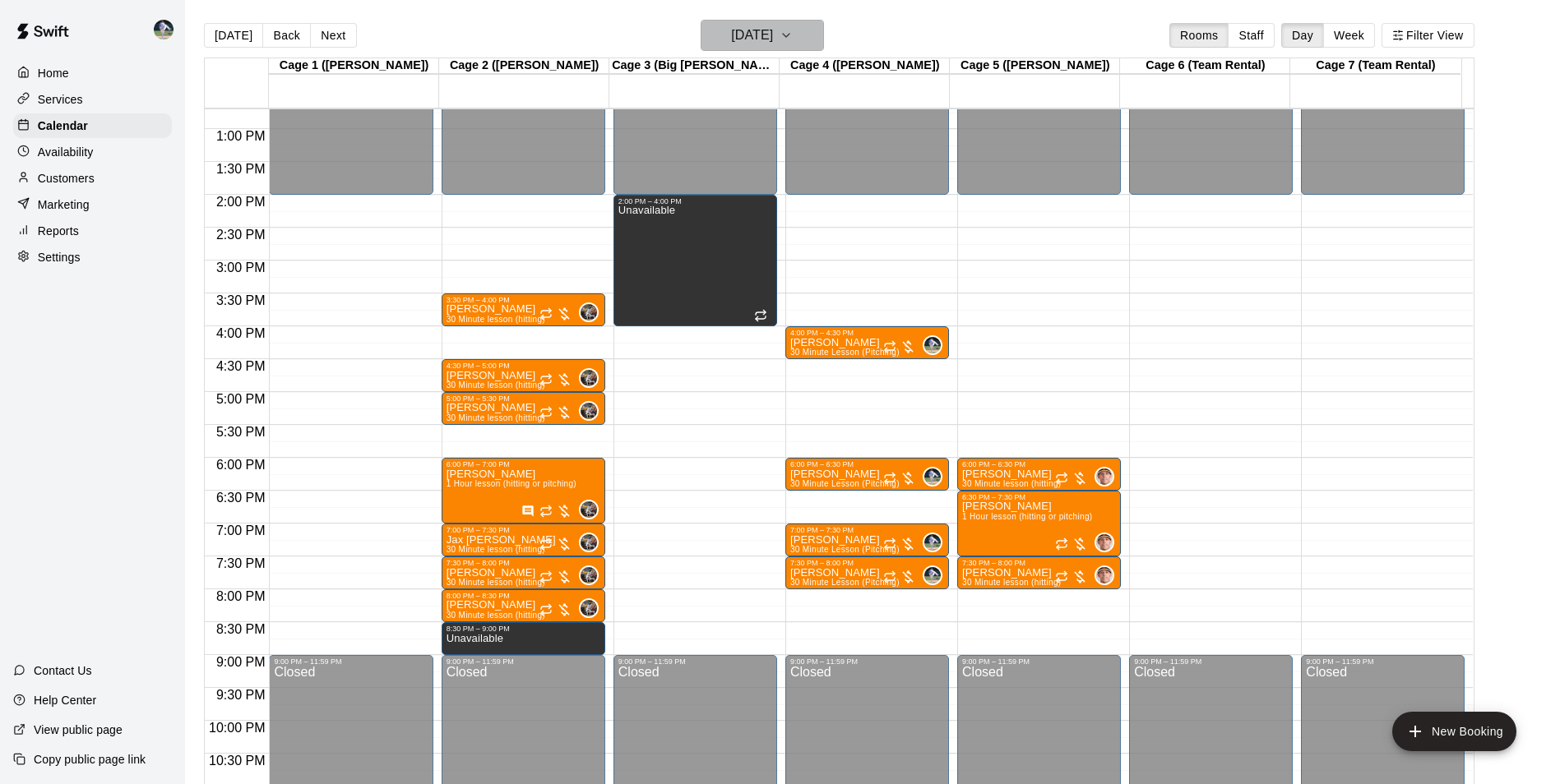
click at [731, 38] on h6 "[DATE]" at bounding box center [752, 35] width 42 height 23
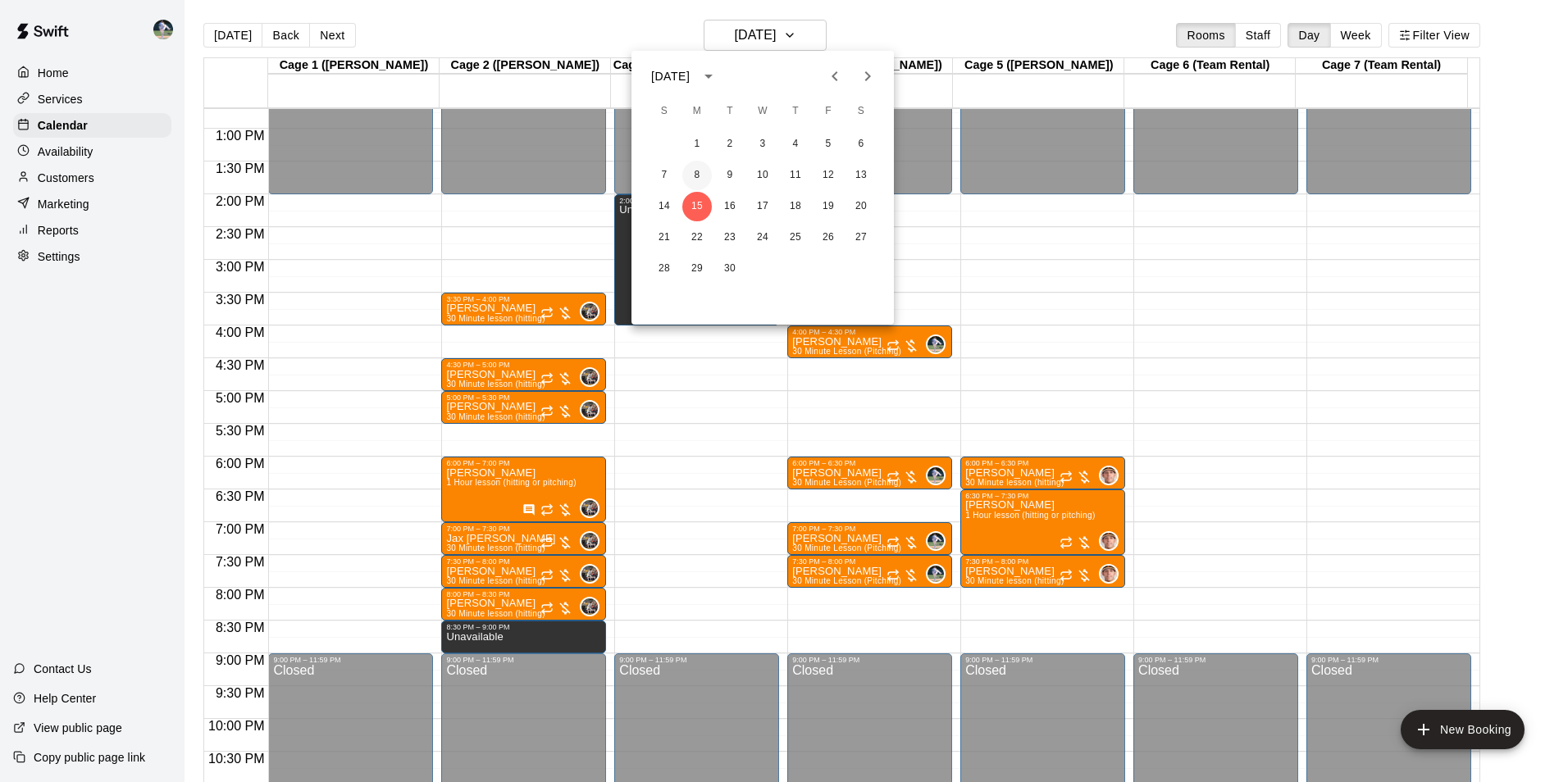
click at [693, 165] on button "8" at bounding box center [697, 176] width 30 height 30
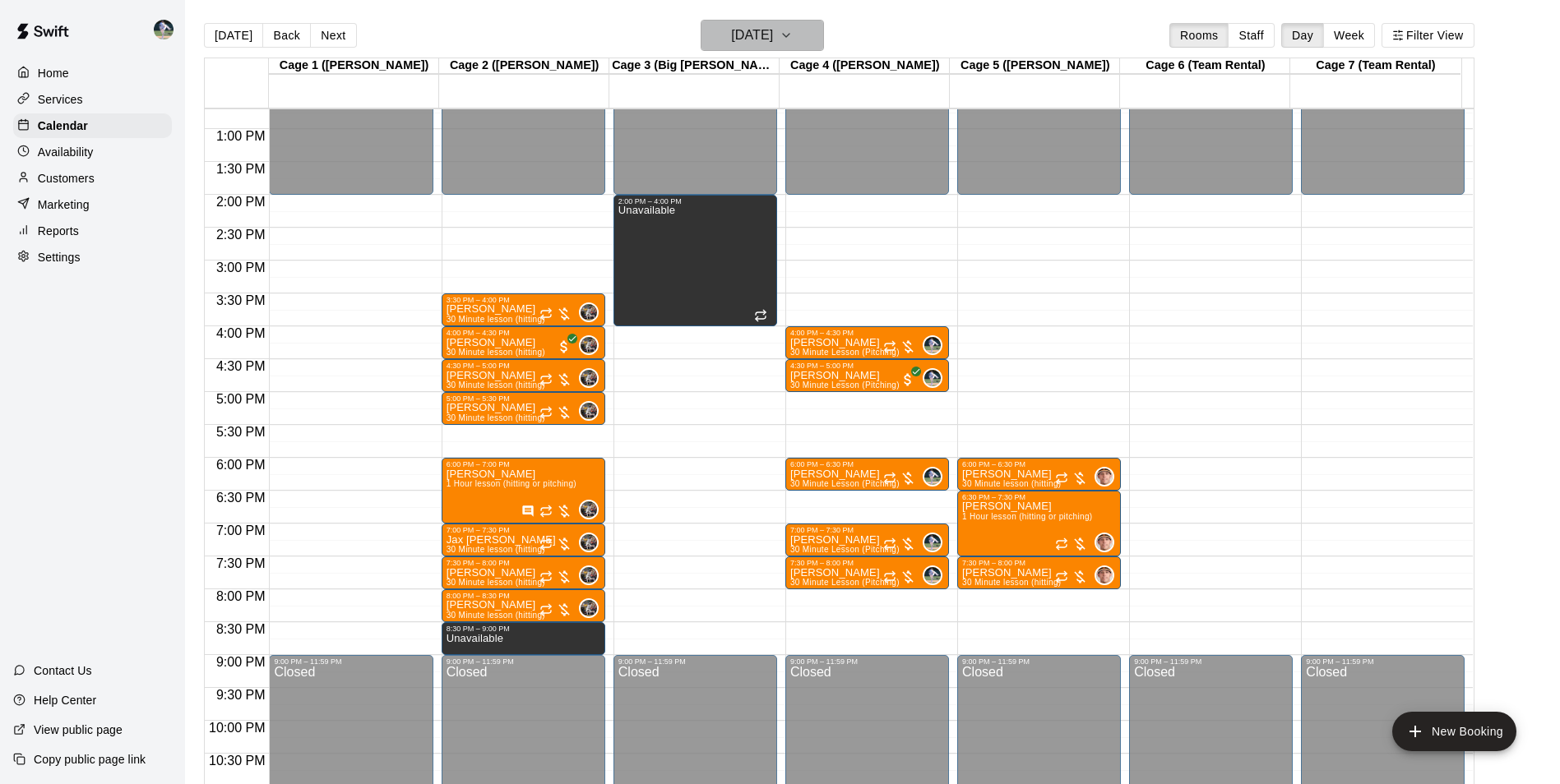
click at [731, 25] on h6 "[DATE]" at bounding box center [752, 35] width 42 height 23
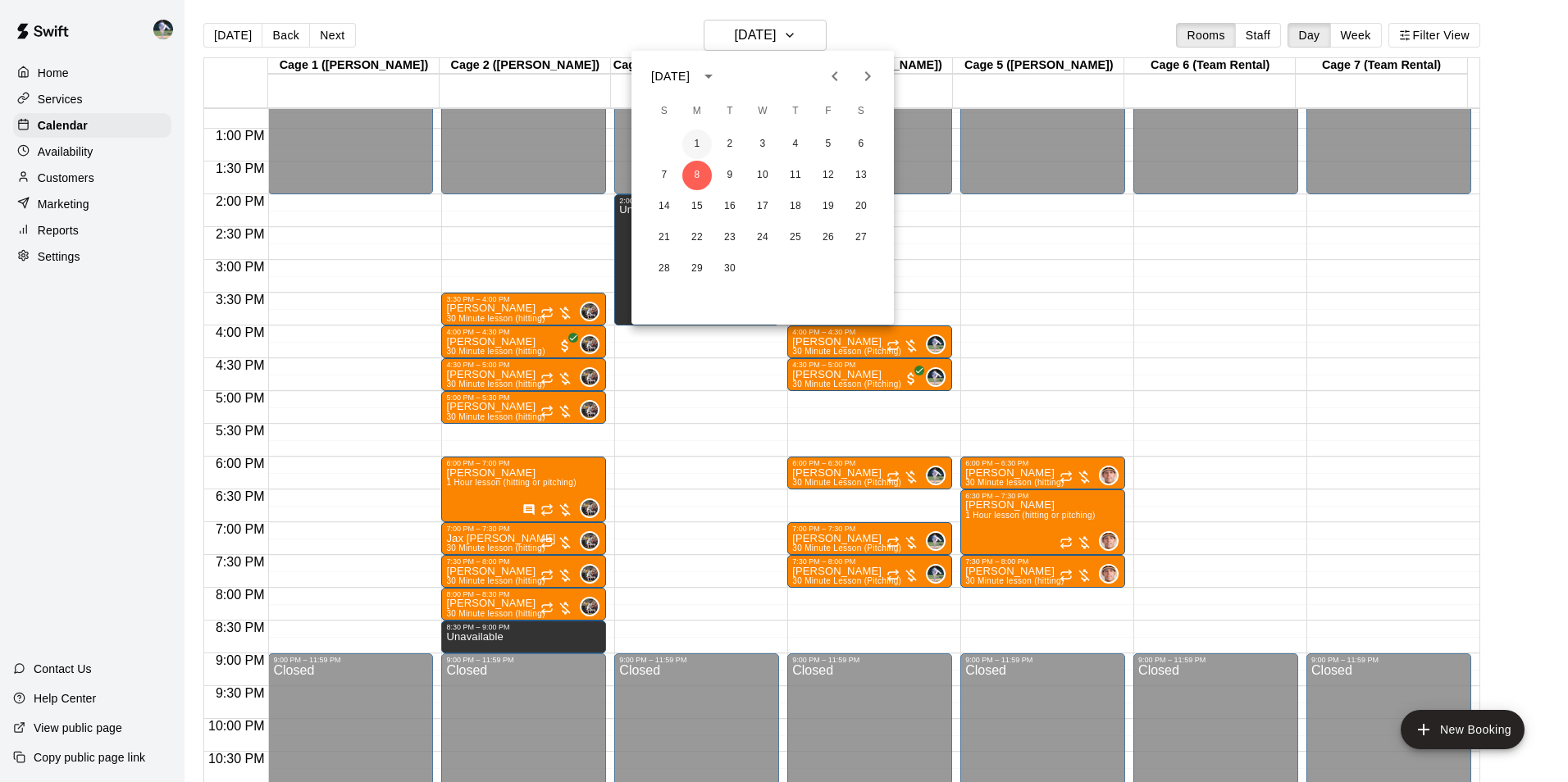
click at [694, 137] on button "1" at bounding box center [697, 144] width 30 height 30
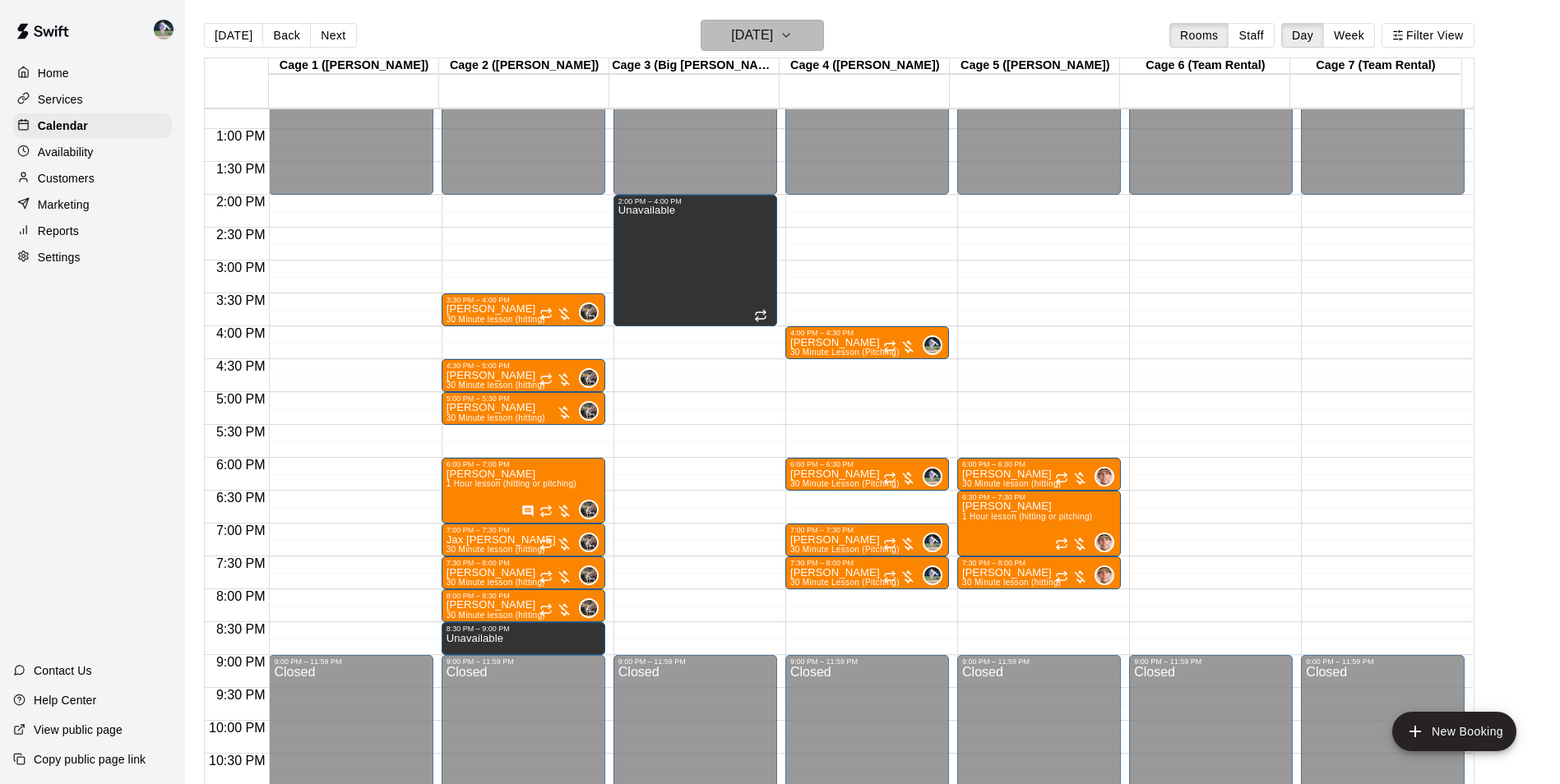
click at [749, 38] on h6 "[DATE]" at bounding box center [752, 35] width 42 height 23
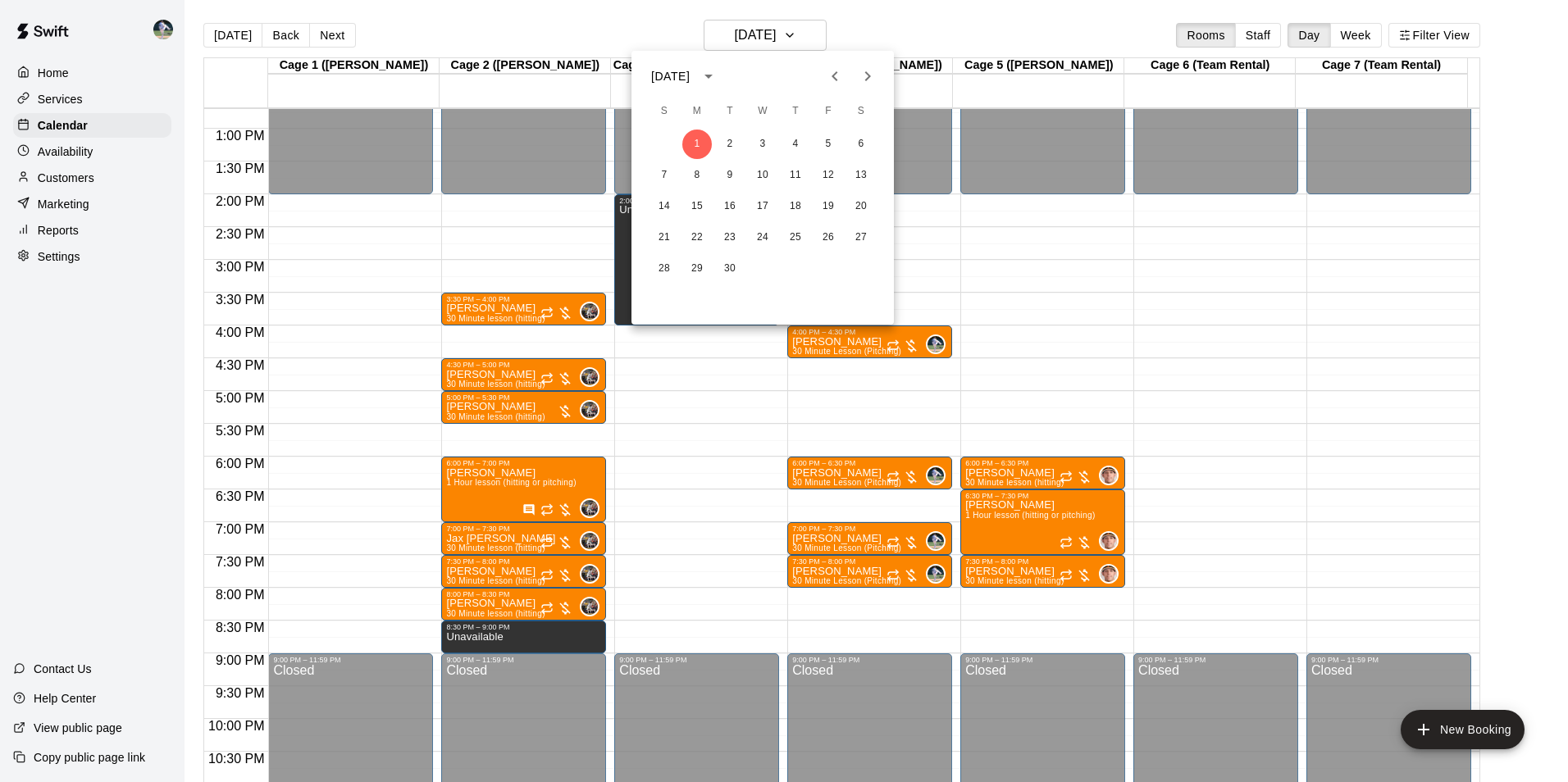
click at [831, 71] on icon "Previous month" at bounding box center [835, 76] width 19 height 19
click at [697, 267] on button "25" at bounding box center [697, 269] width 30 height 30
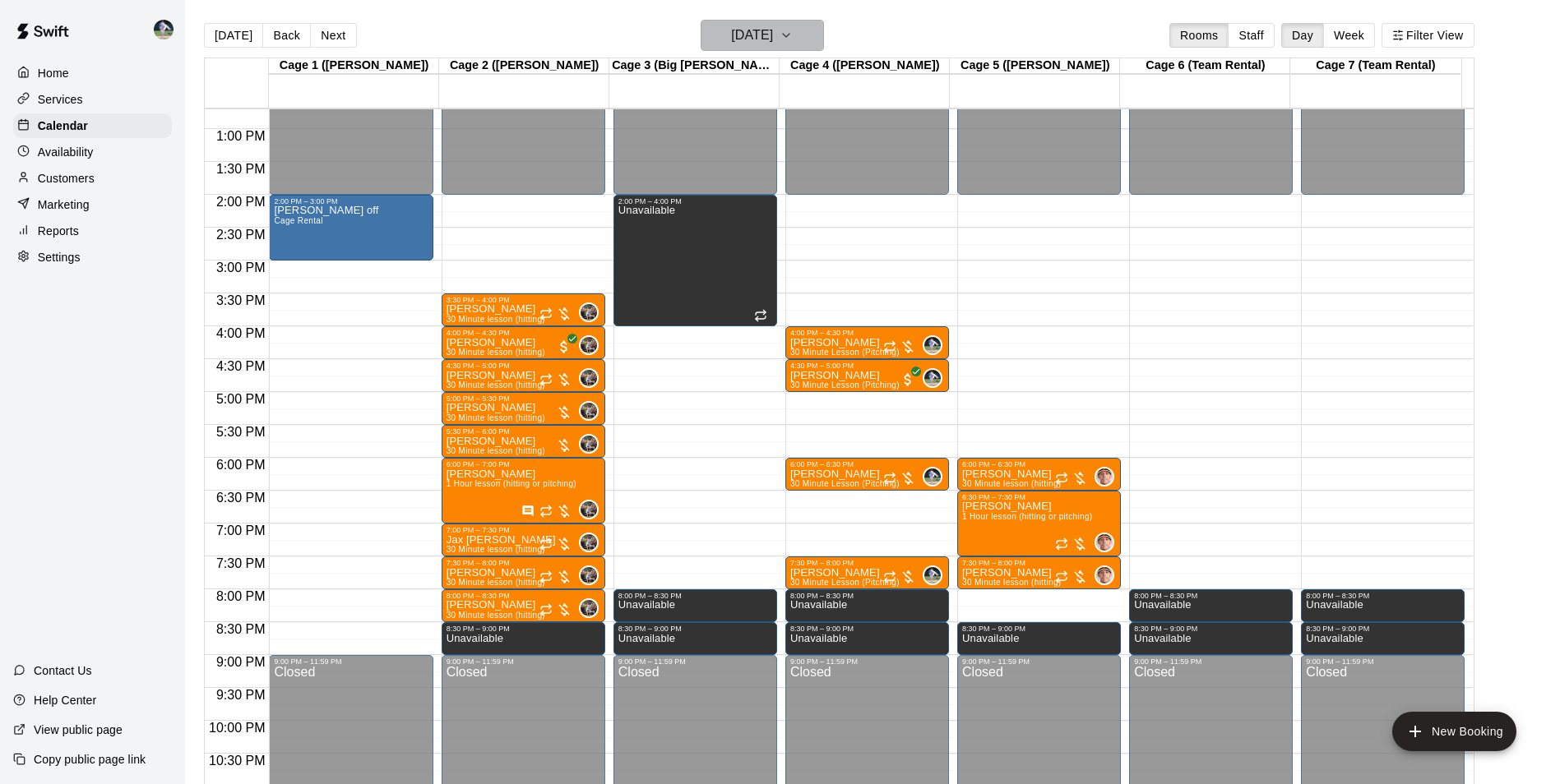
click at [739, 39] on h6 "[DATE]" at bounding box center [752, 35] width 42 height 23
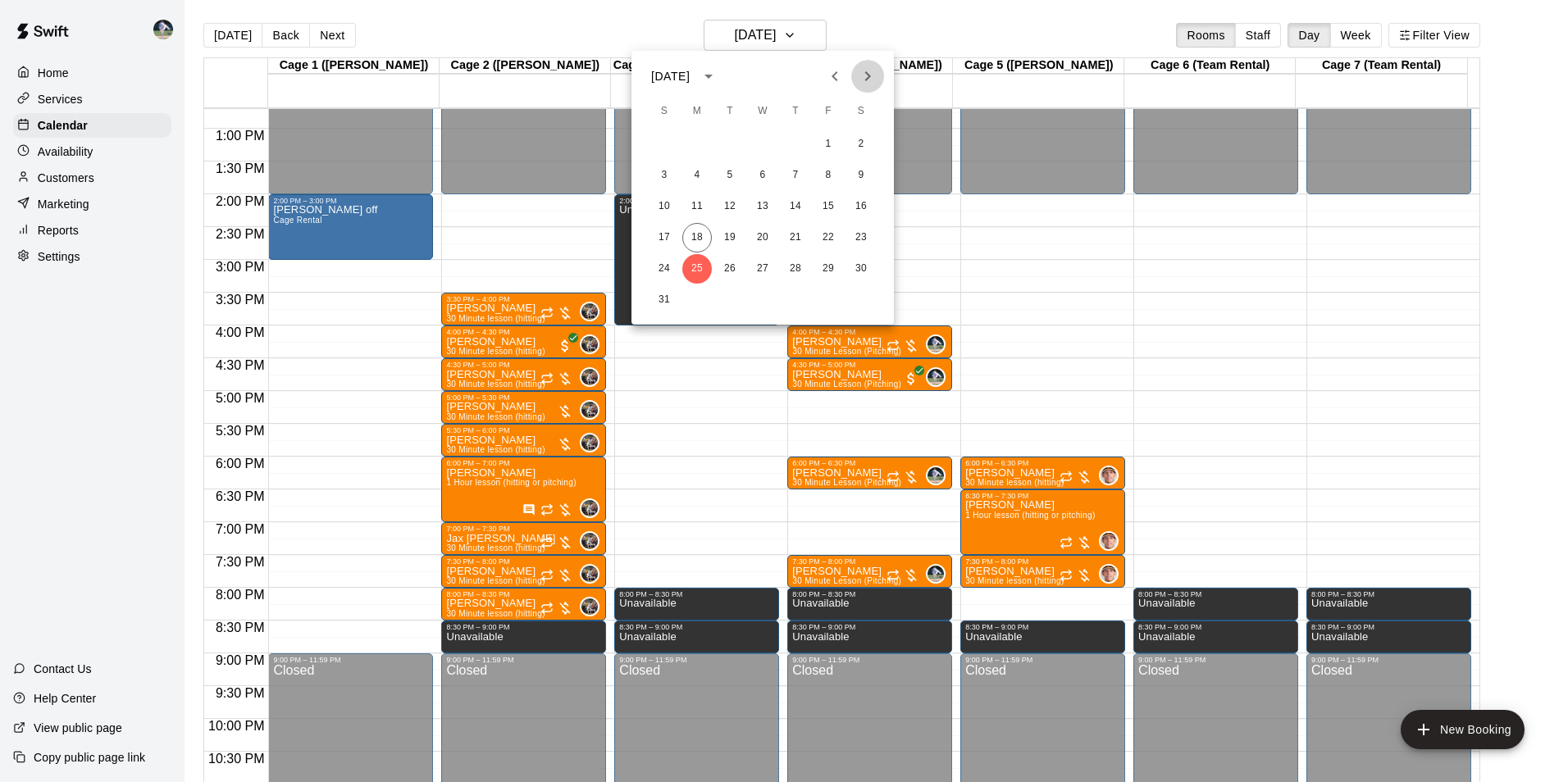
click at [864, 76] on icon "Next month" at bounding box center [867, 76] width 19 height 19
click at [695, 139] on button "1" at bounding box center [697, 144] width 30 height 30
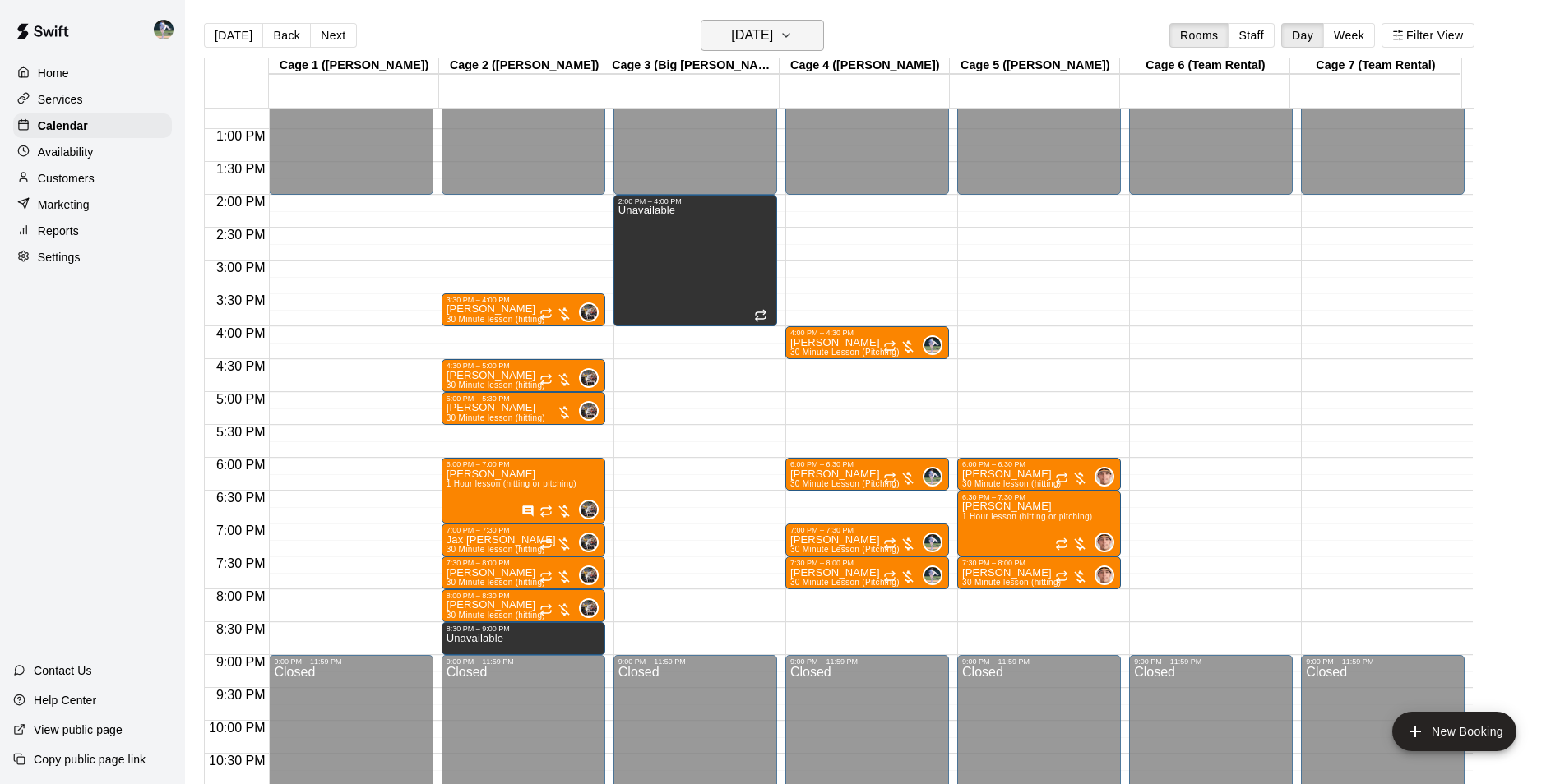
click at [706, 44] on button "[DATE]" at bounding box center [762, 35] width 124 height 32
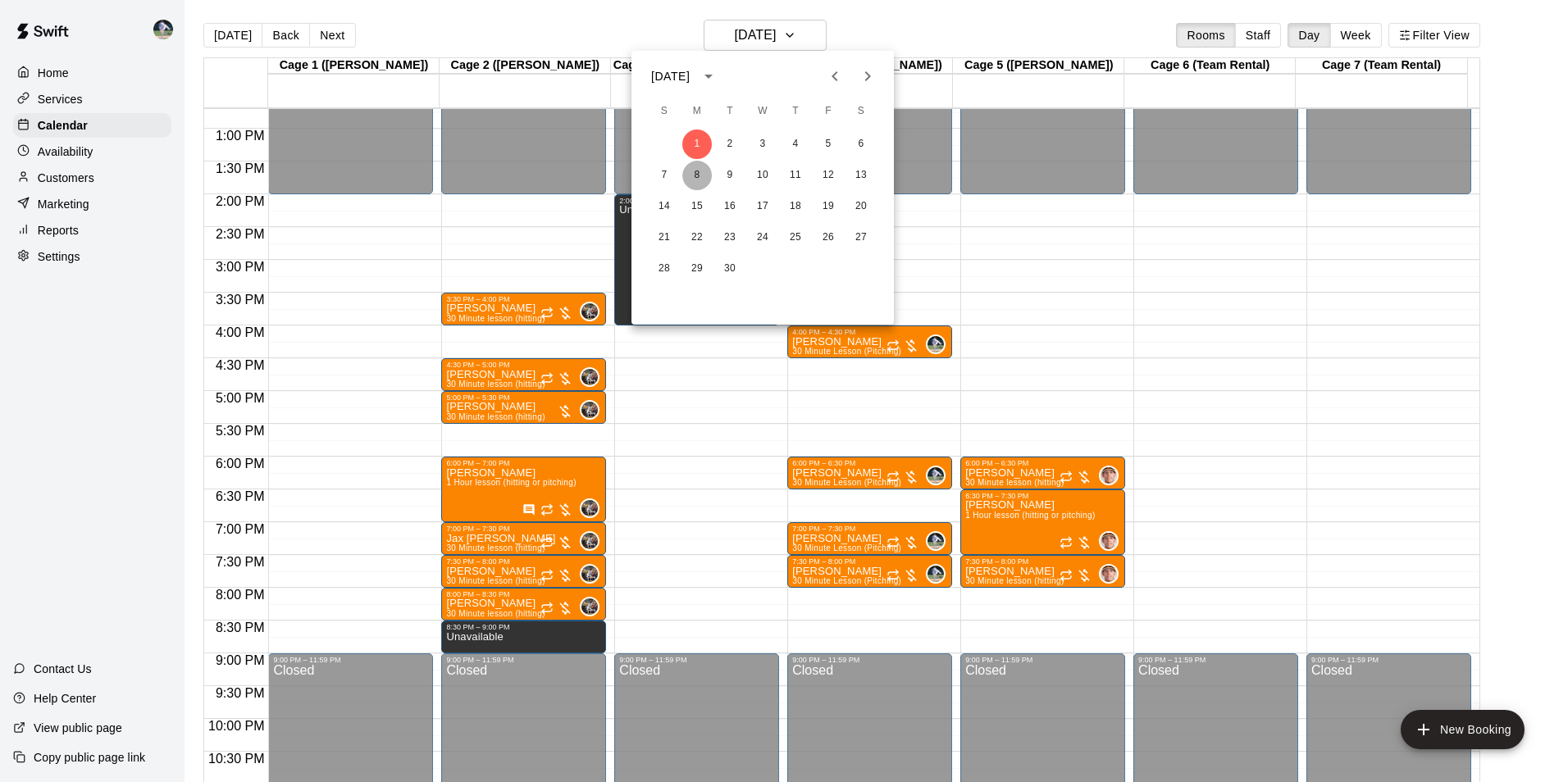
click at [700, 174] on button "8" at bounding box center [697, 176] width 30 height 30
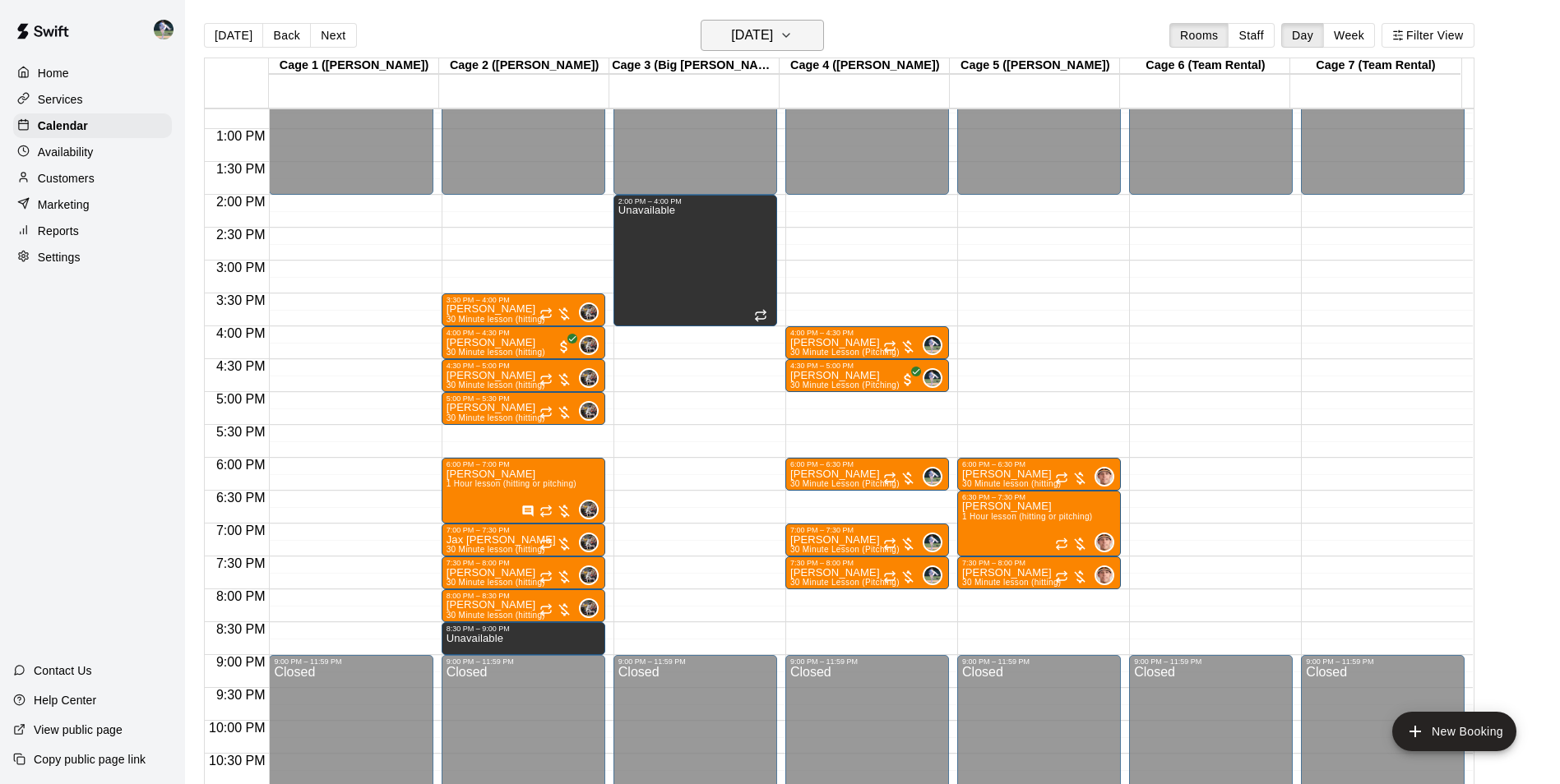
click at [731, 42] on h6 "[DATE]" at bounding box center [752, 35] width 42 height 23
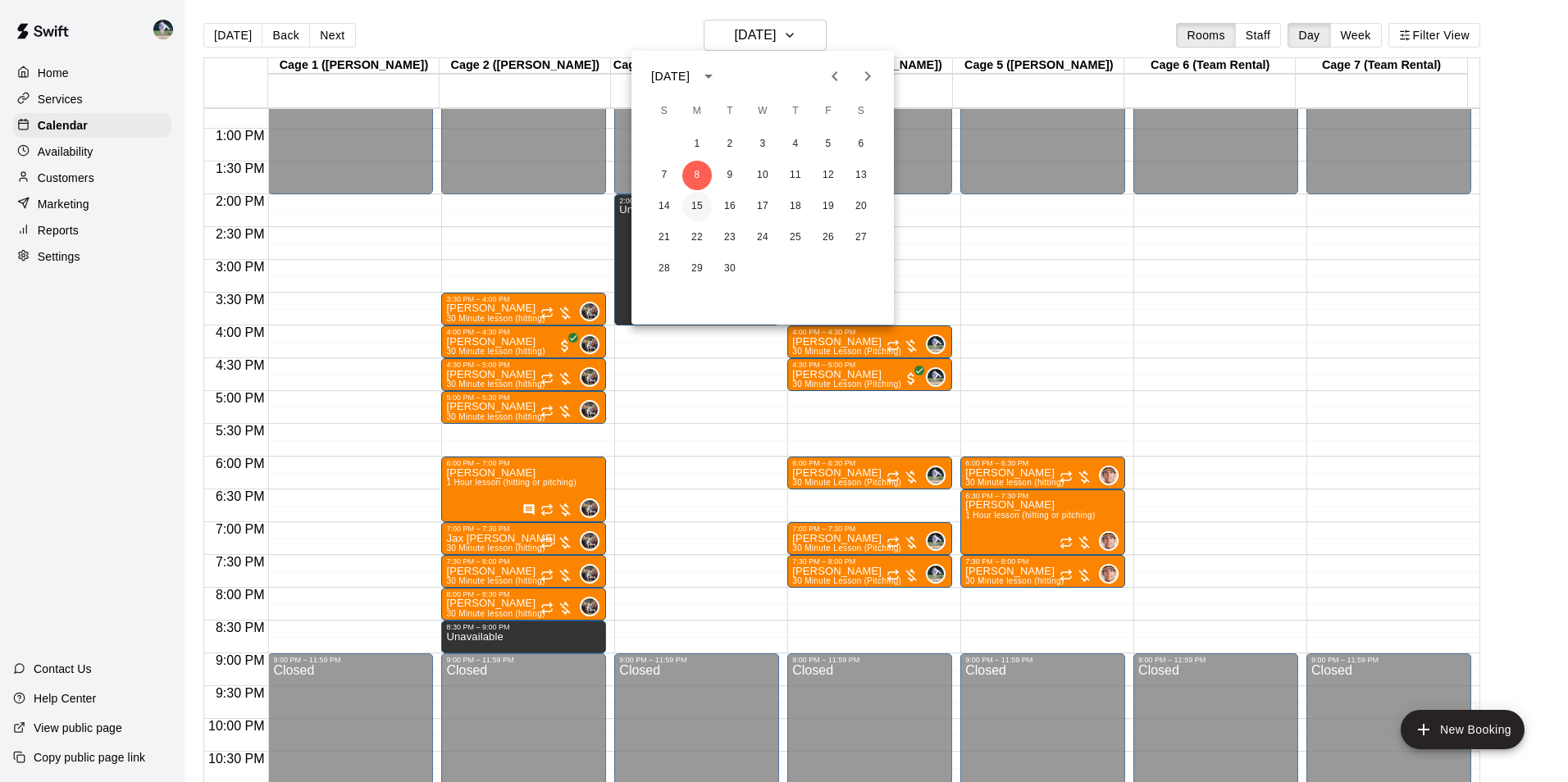
click at [697, 207] on button "15" at bounding box center [697, 206] width 30 height 30
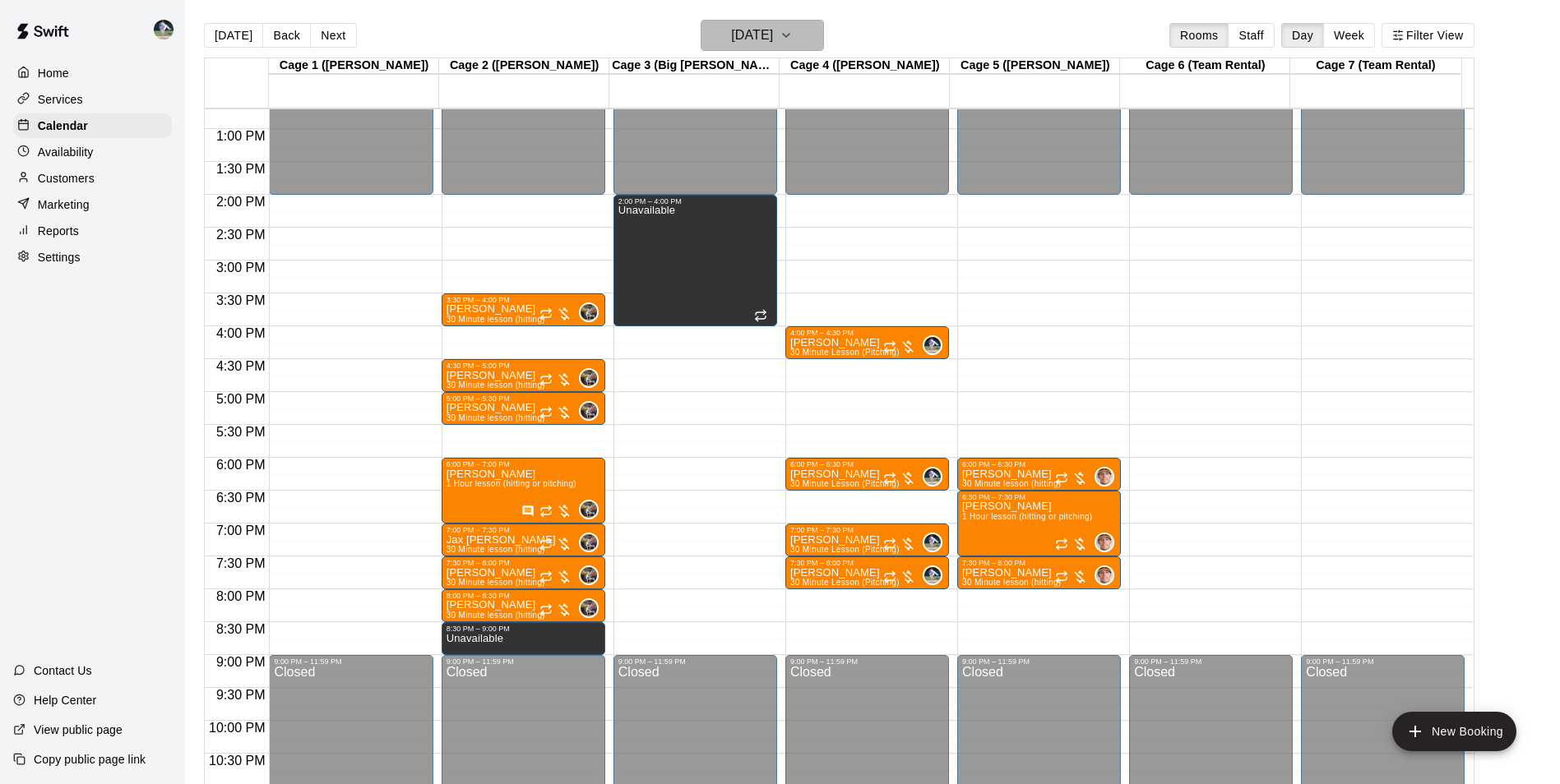
click at [731, 44] on h6 "[DATE]" at bounding box center [752, 35] width 42 height 23
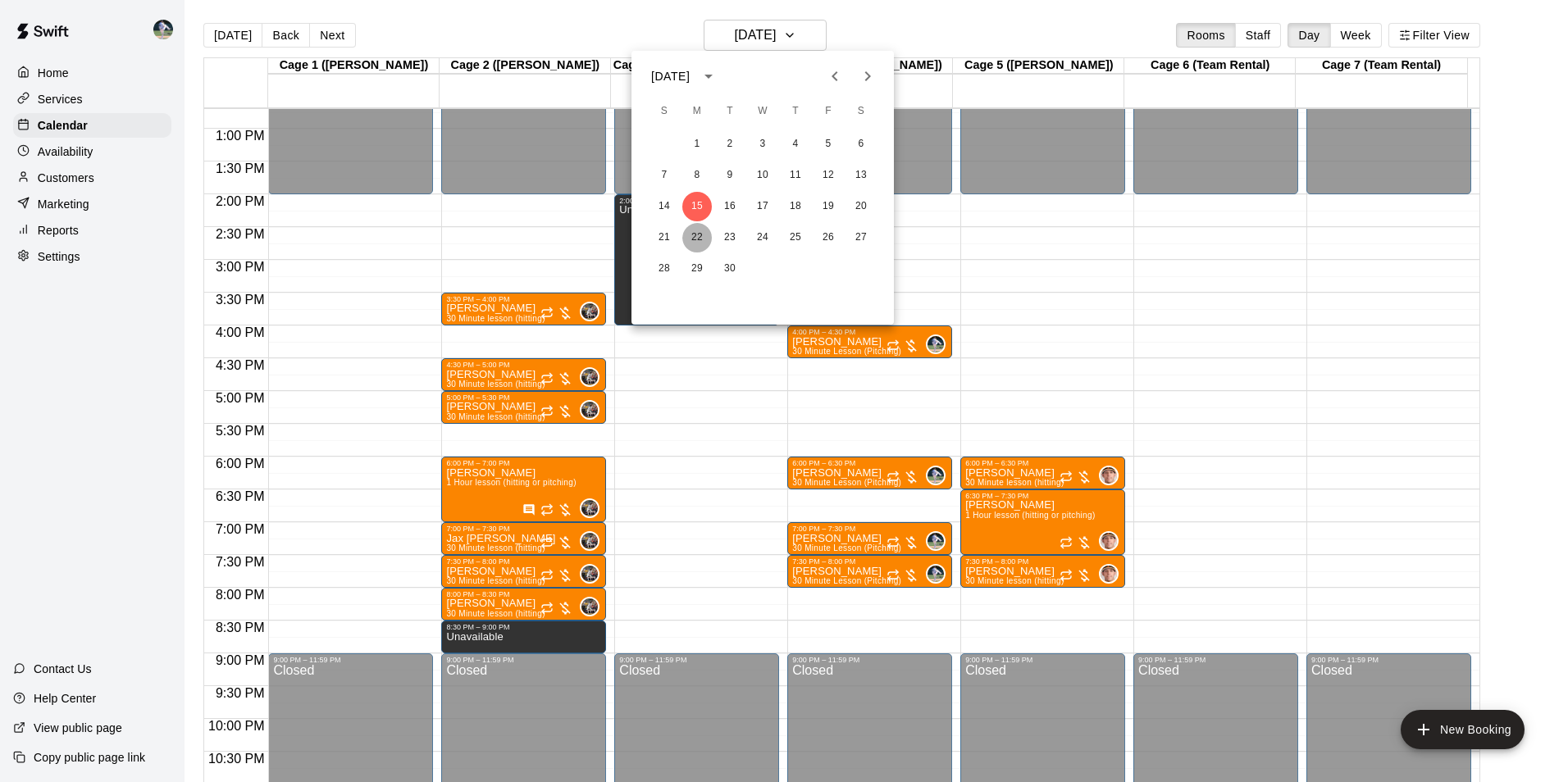
click at [697, 234] on button "22" at bounding box center [697, 238] width 30 height 30
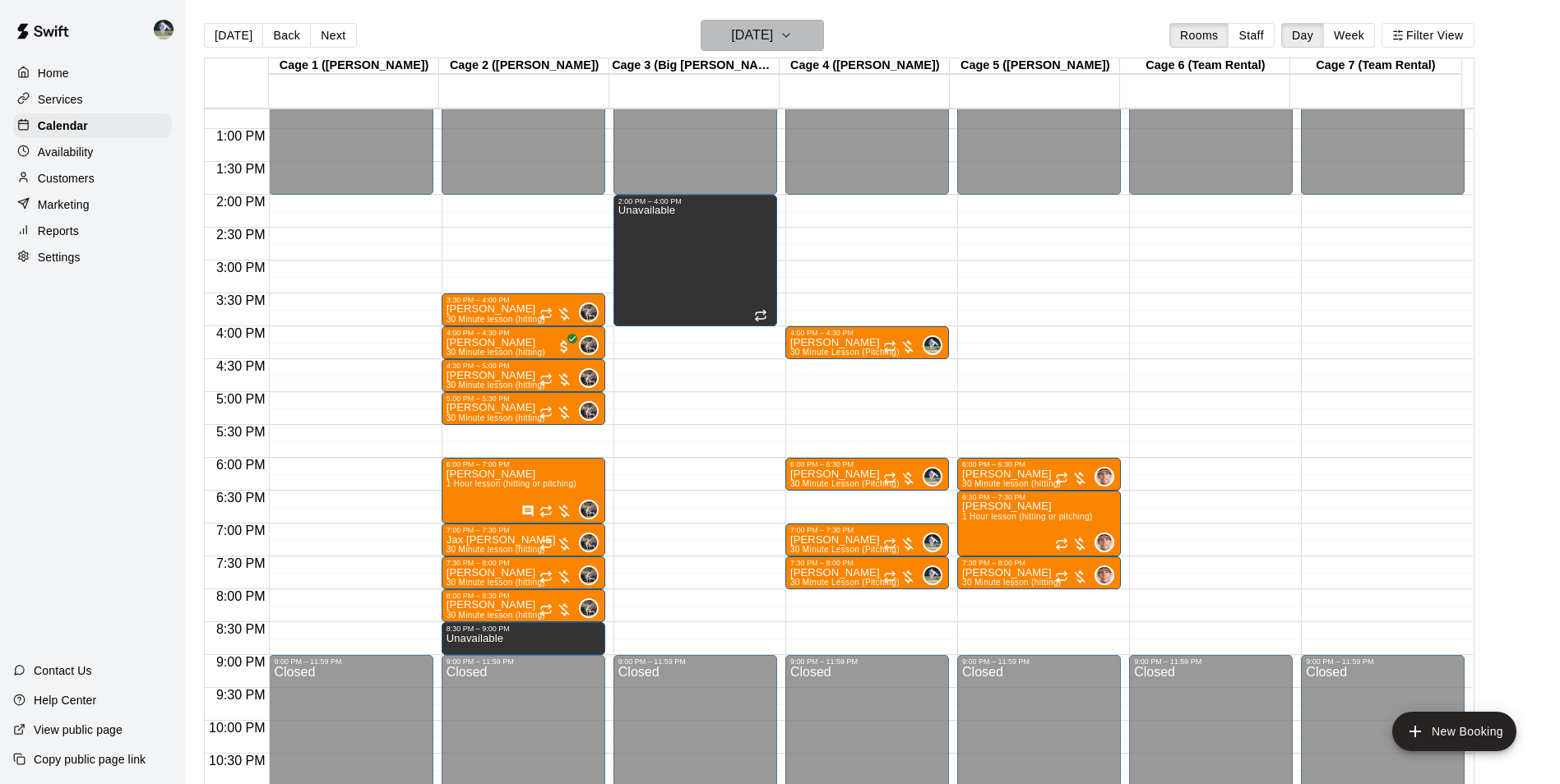
click at [737, 35] on h6 "[DATE]" at bounding box center [752, 35] width 42 height 23
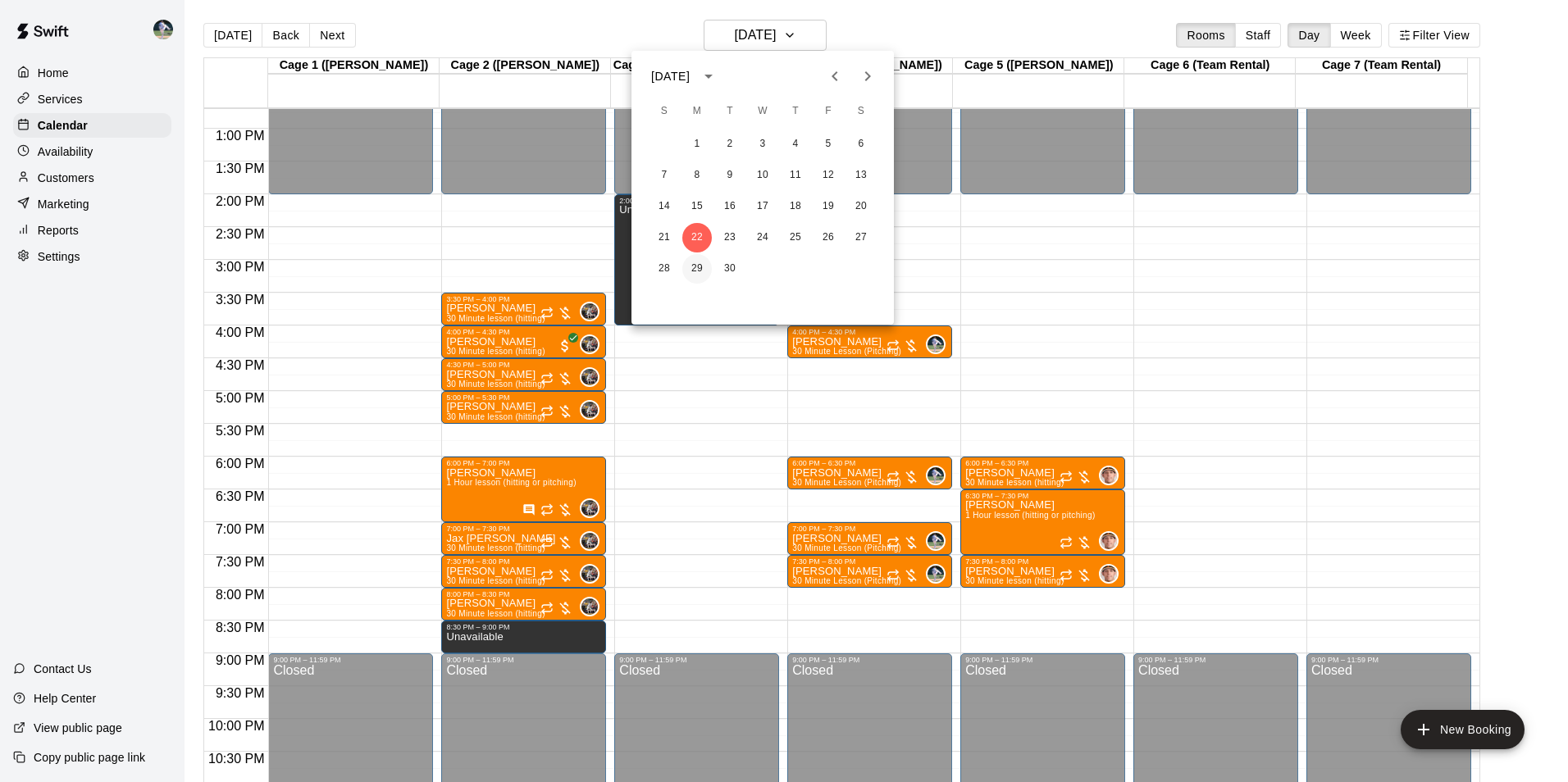
click at [704, 262] on button "29" at bounding box center [697, 269] width 30 height 30
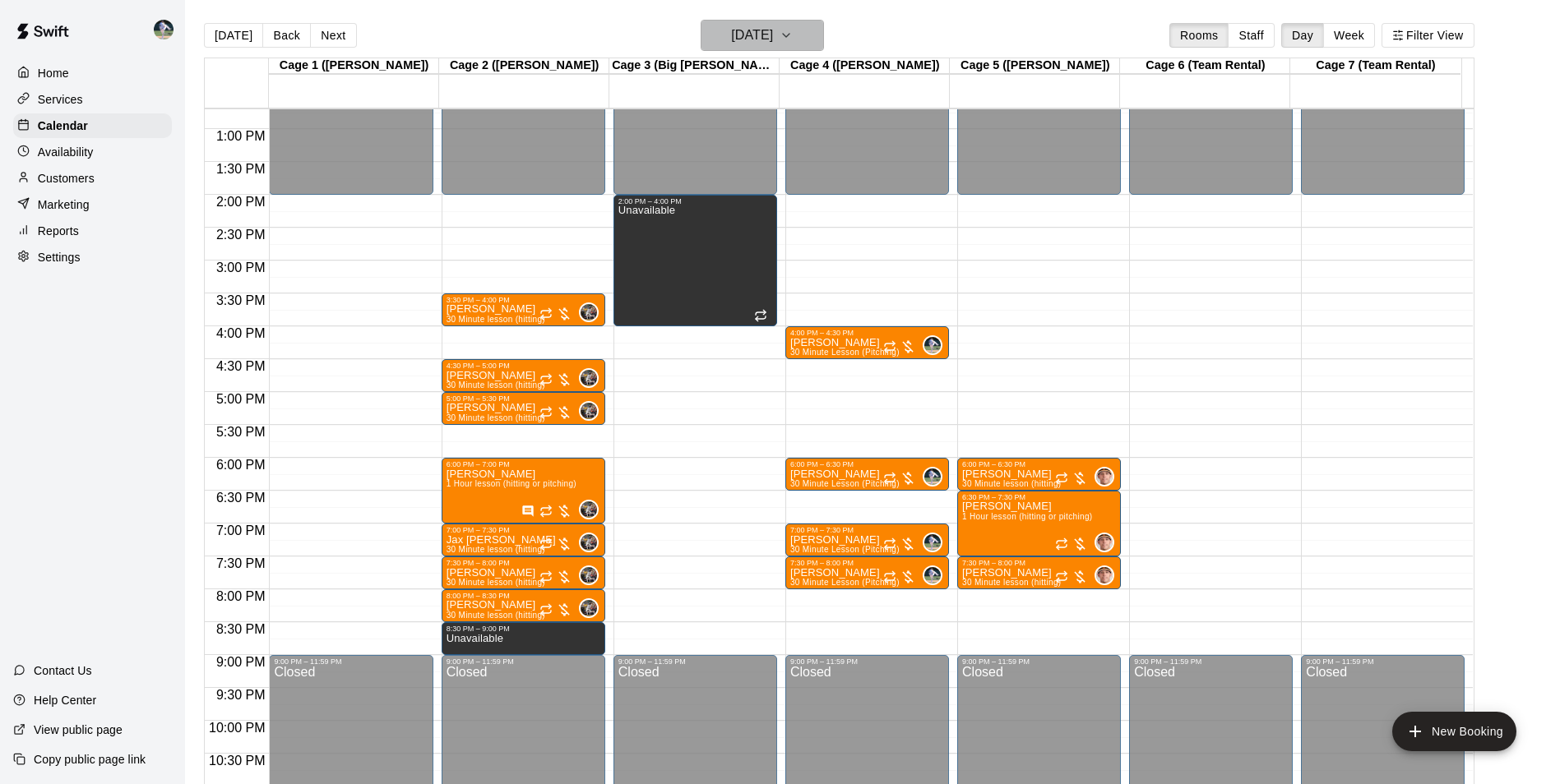
click at [737, 35] on h6 "[DATE]" at bounding box center [752, 35] width 42 height 23
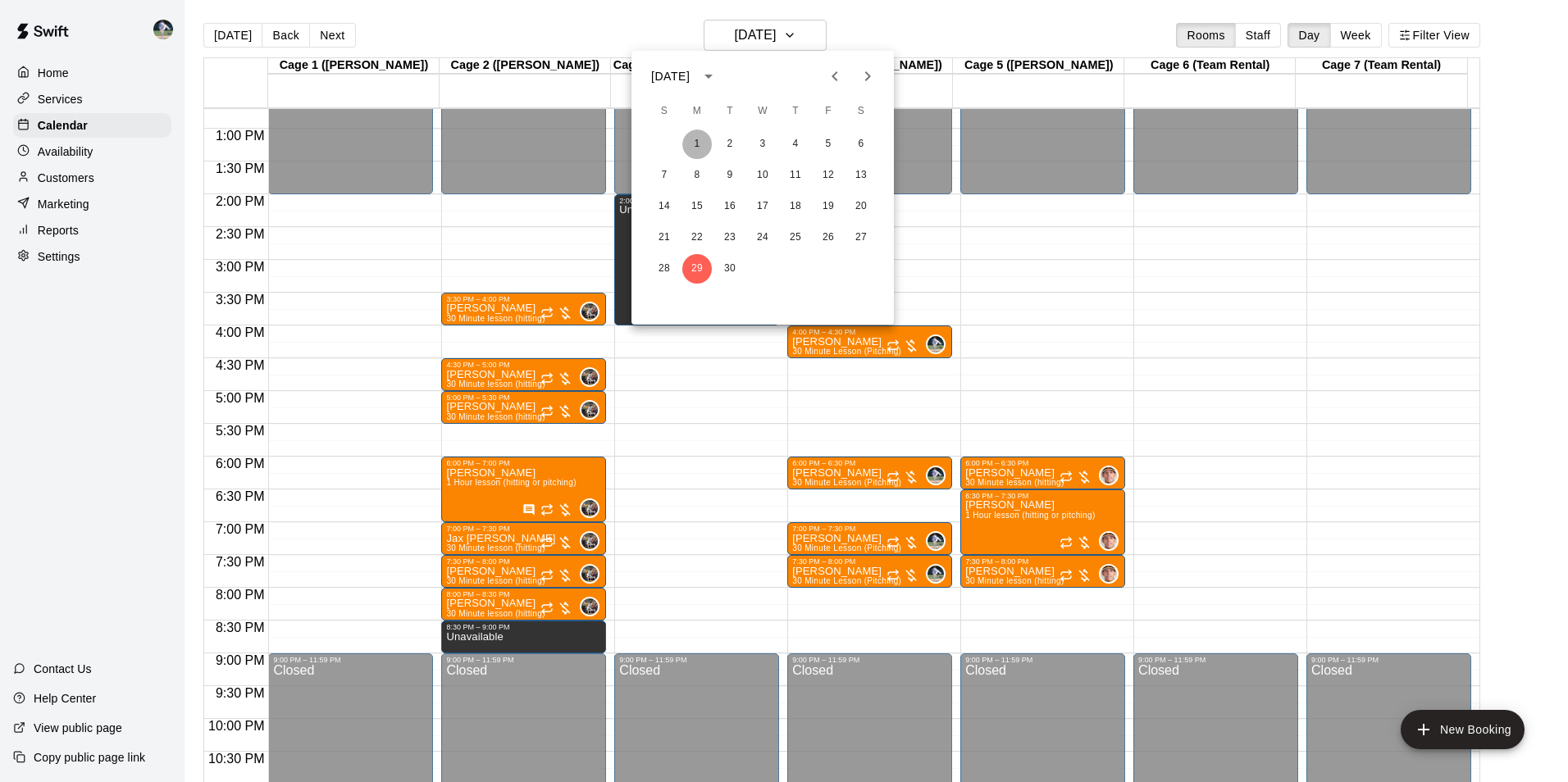
click at [697, 143] on button "1" at bounding box center [697, 144] width 30 height 30
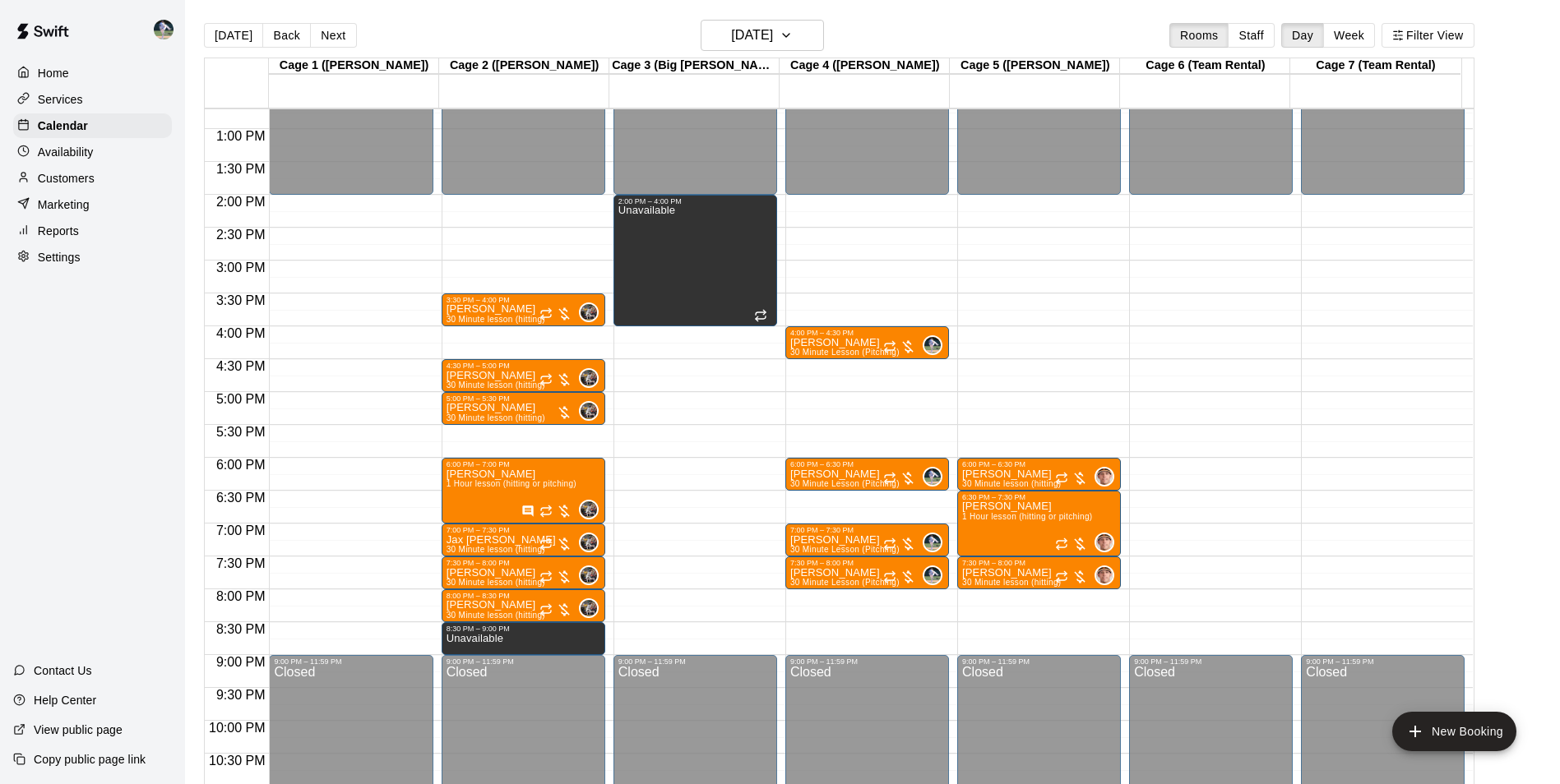
click at [498, 334] on div "12:00 AM – 2:00 PM Closed 3:30 PM – 4:00 PM [PERSON_NAME] 30 Minute lesson (hit…" at bounding box center [523, 63] width 163 height 1578
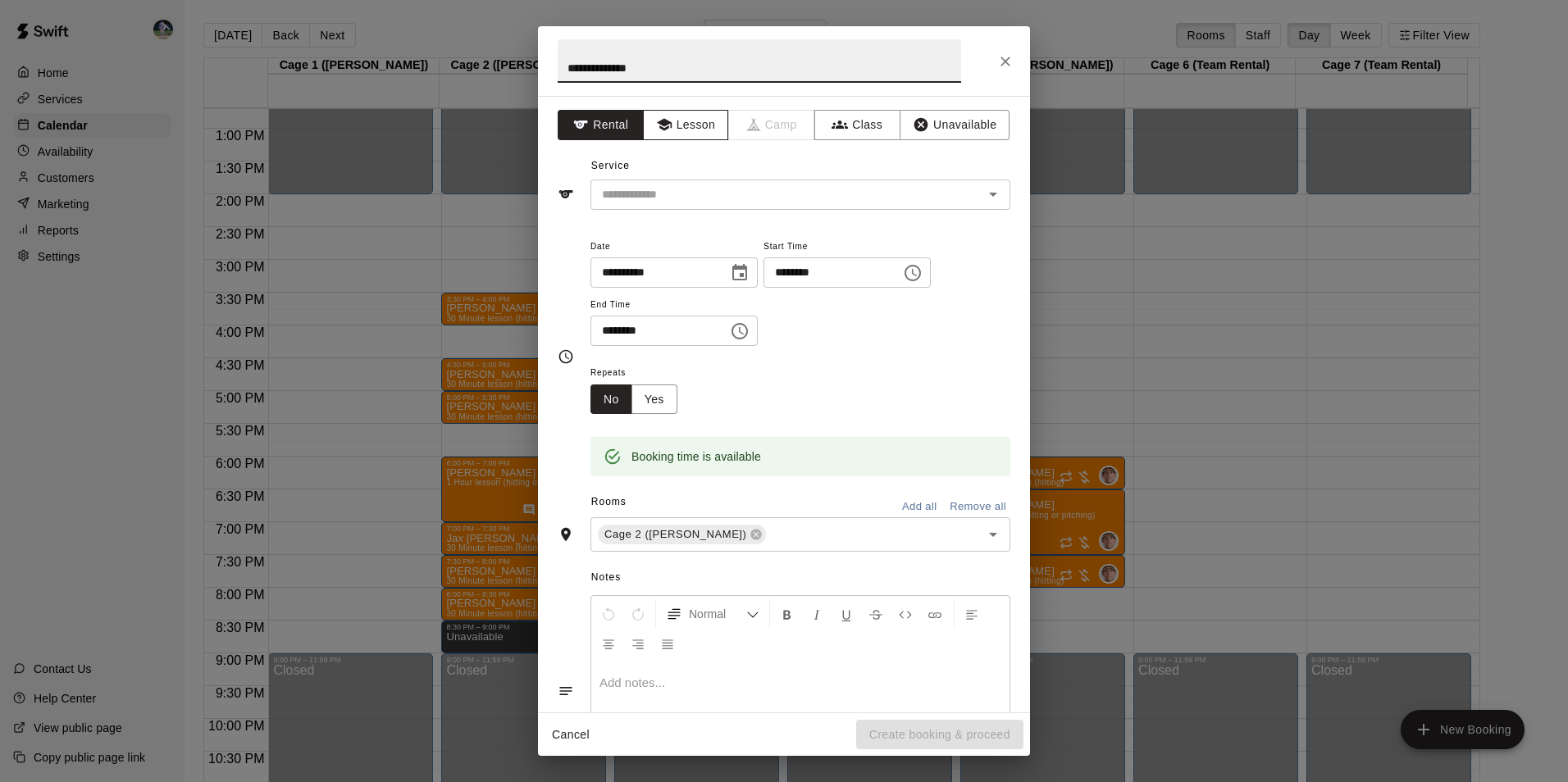
type input "**********"
click at [676, 123] on button "Lesson" at bounding box center [686, 125] width 86 height 31
click at [656, 193] on input "text" at bounding box center [775, 194] width 361 height 20
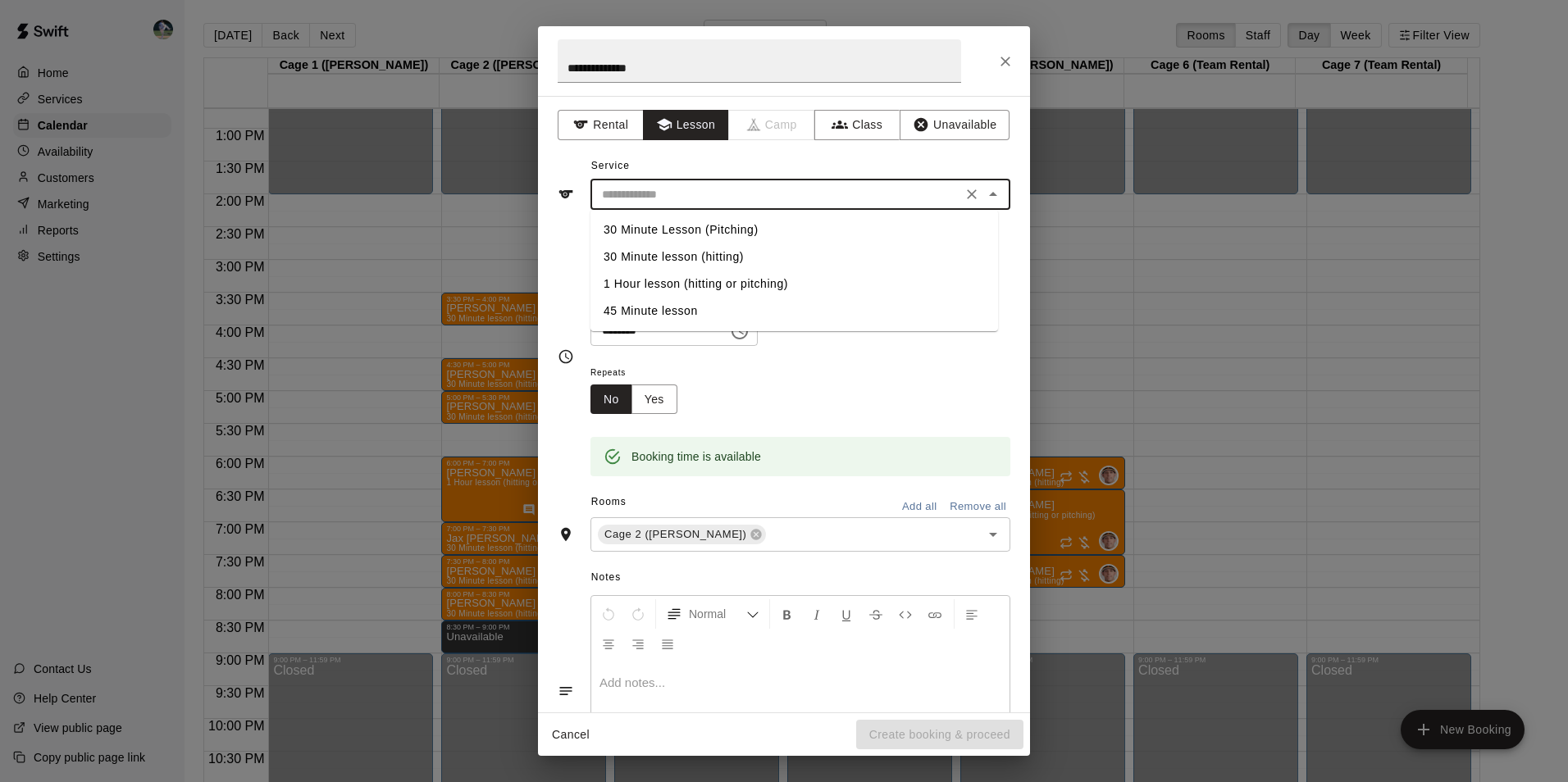
click at [672, 253] on li "30 Minute lesson (hitting)" at bounding box center [794, 256] width 408 height 27
type input "**********"
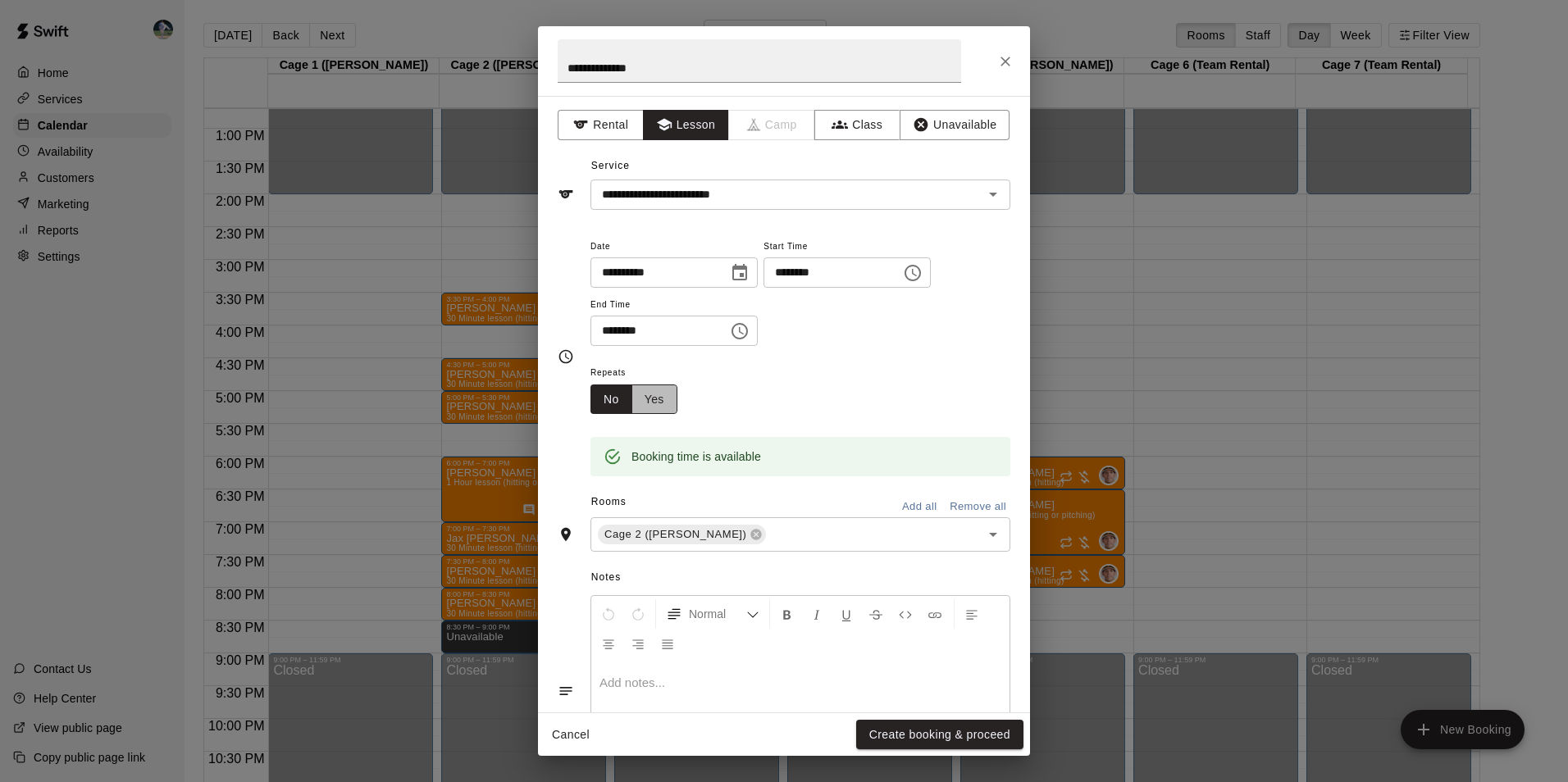
click at [660, 394] on button "Yes" at bounding box center [654, 399] width 46 height 31
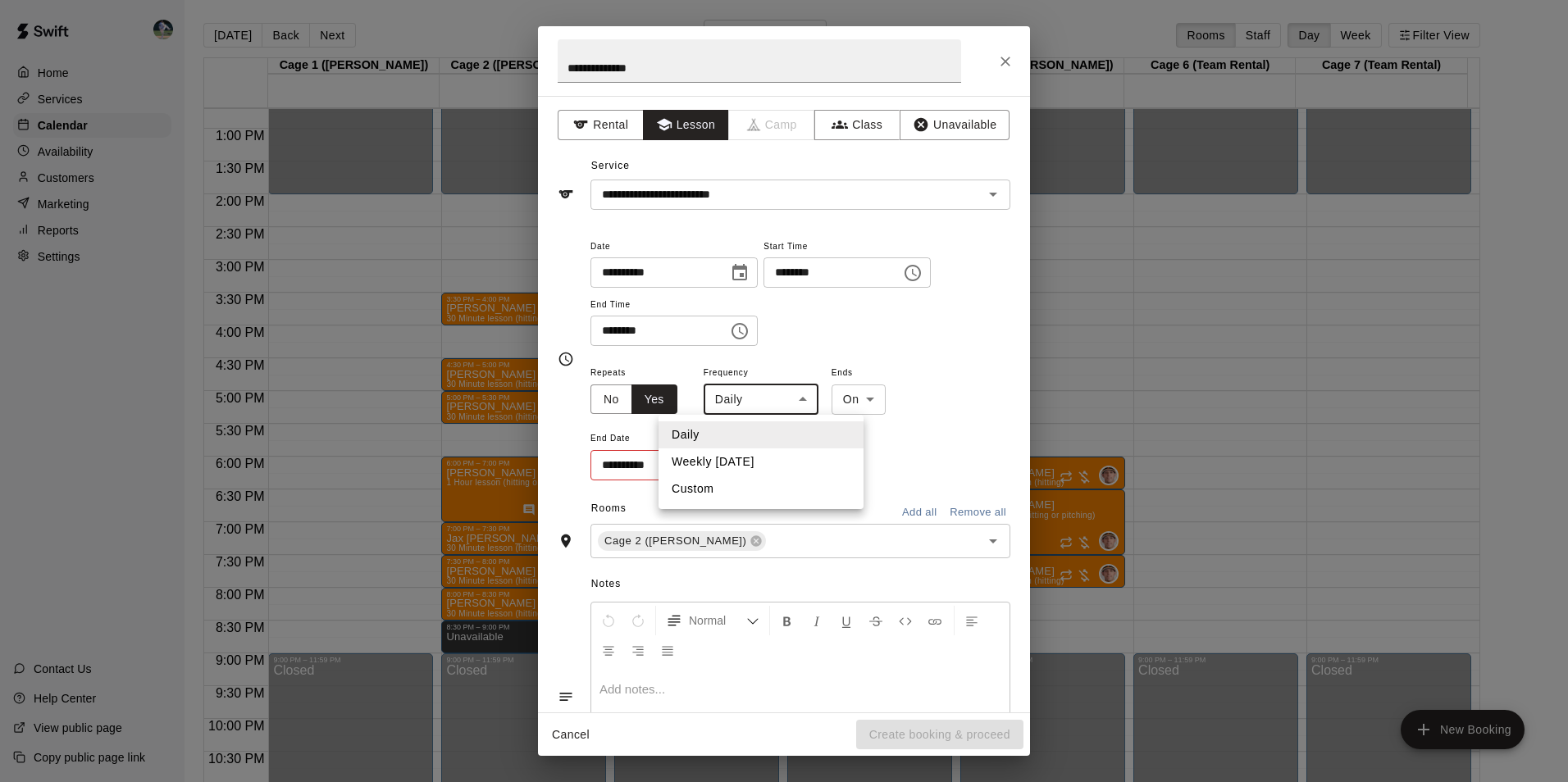
click at [804, 403] on body "Home Services Calendar Availability Customers Marketing Reports Settings Contac…" at bounding box center [784, 404] width 1568 height 808
click at [764, 485] on li "Custom" at bounding box center [760, 489] width 205 height 27
type input "******"
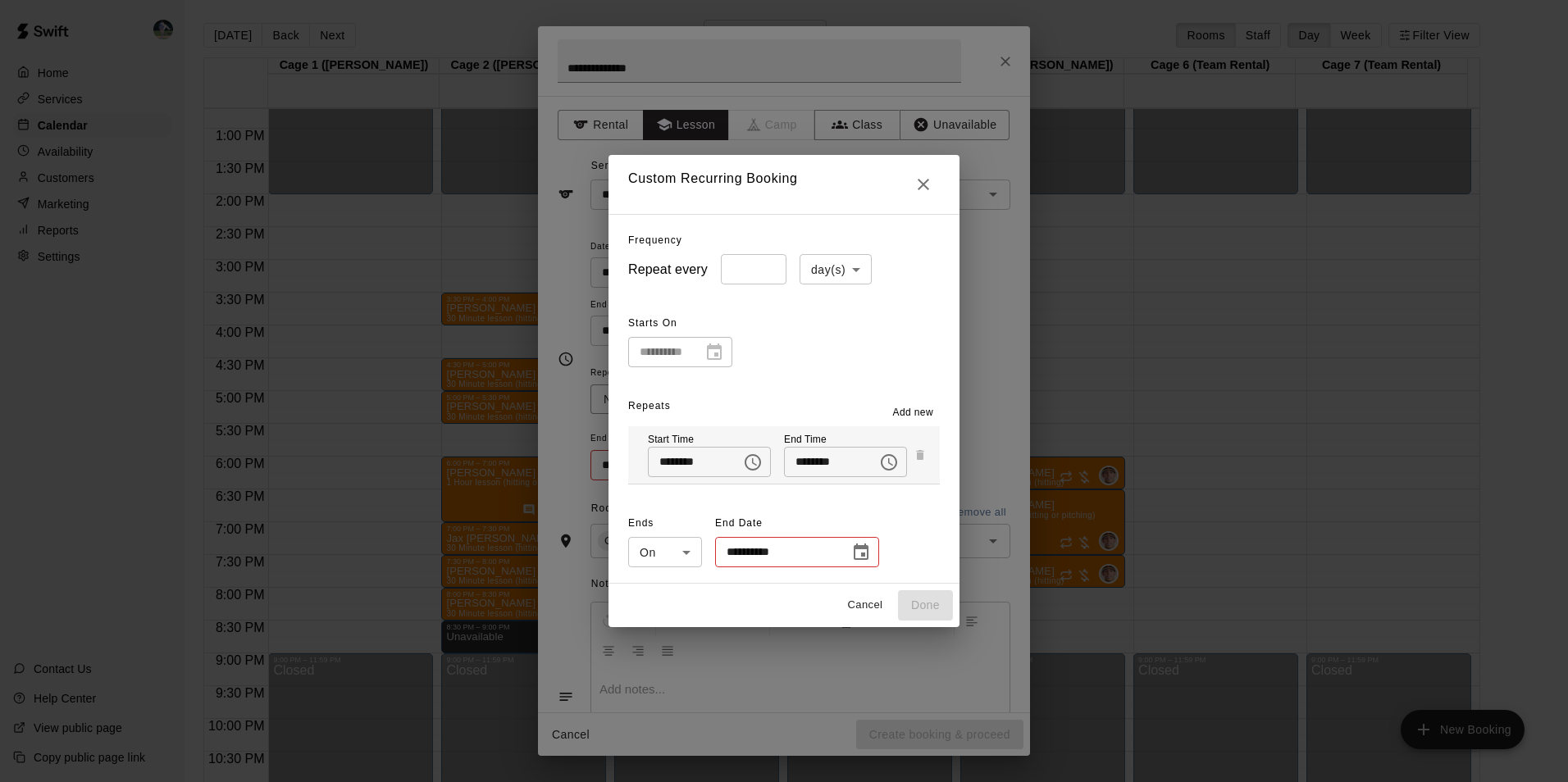
click at [743, 275] on input "*" at bounding box center [753, 269] width 66 height 31
type input "*"
click at [759, 262] on input "*" at bounding box center [753, 269] width 66 height 31
click at [846, 270] on body "Home Services Calendar Availability Customers Marketing Reports Settings Contac…" at bounding box center [784, 404] width 1568 height 808
click at [816, 332] on li "week(s)" at bounding box center [826, 332] width 72 height 27
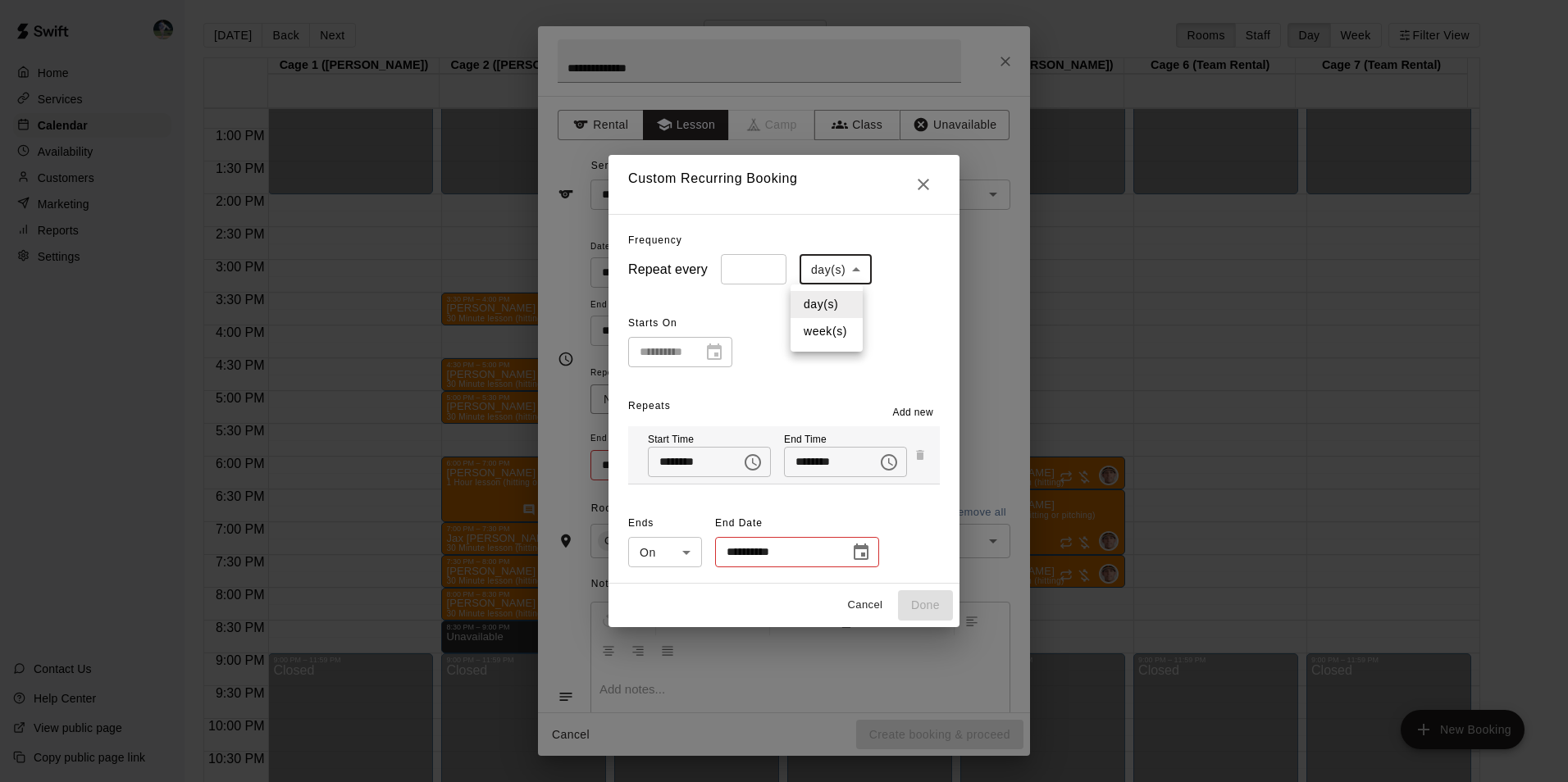
type input "******"
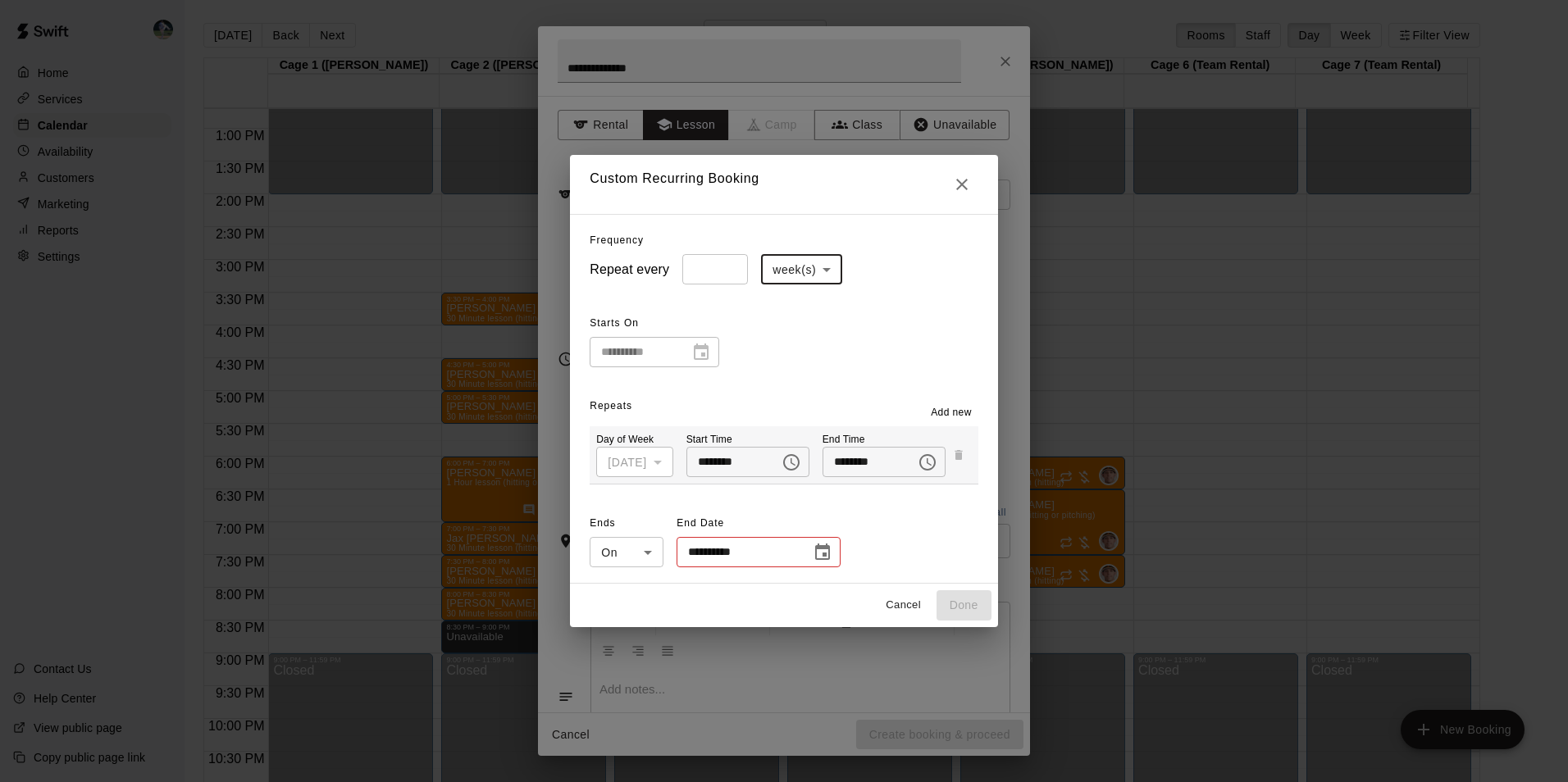
click at [813, 554] on icon "Choose date" at bounding box center [822, 552] width 19 height 19
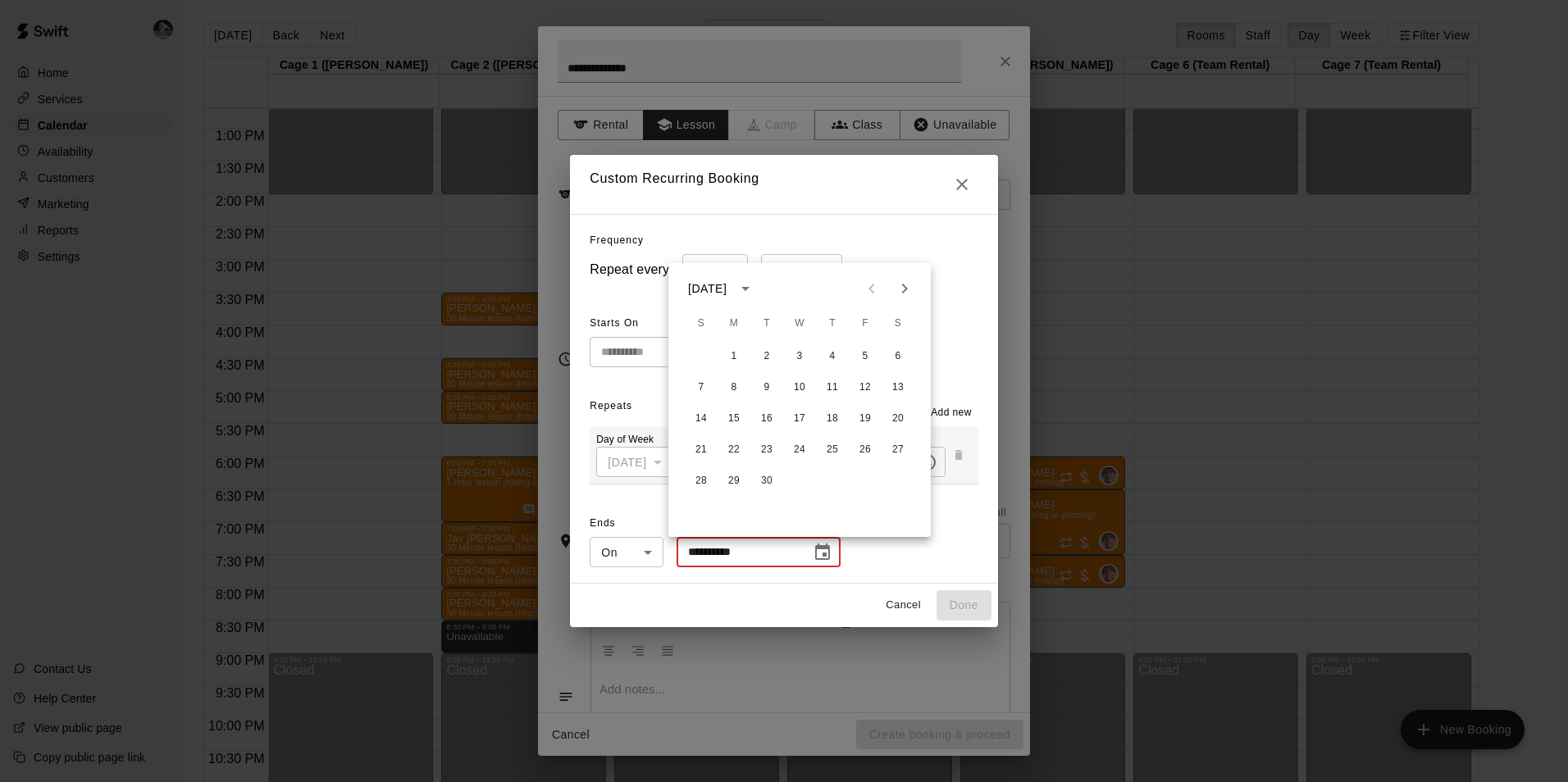
click at [901, 288] on icon "Next month" at bounding box center [904, 289] width 19 height 19
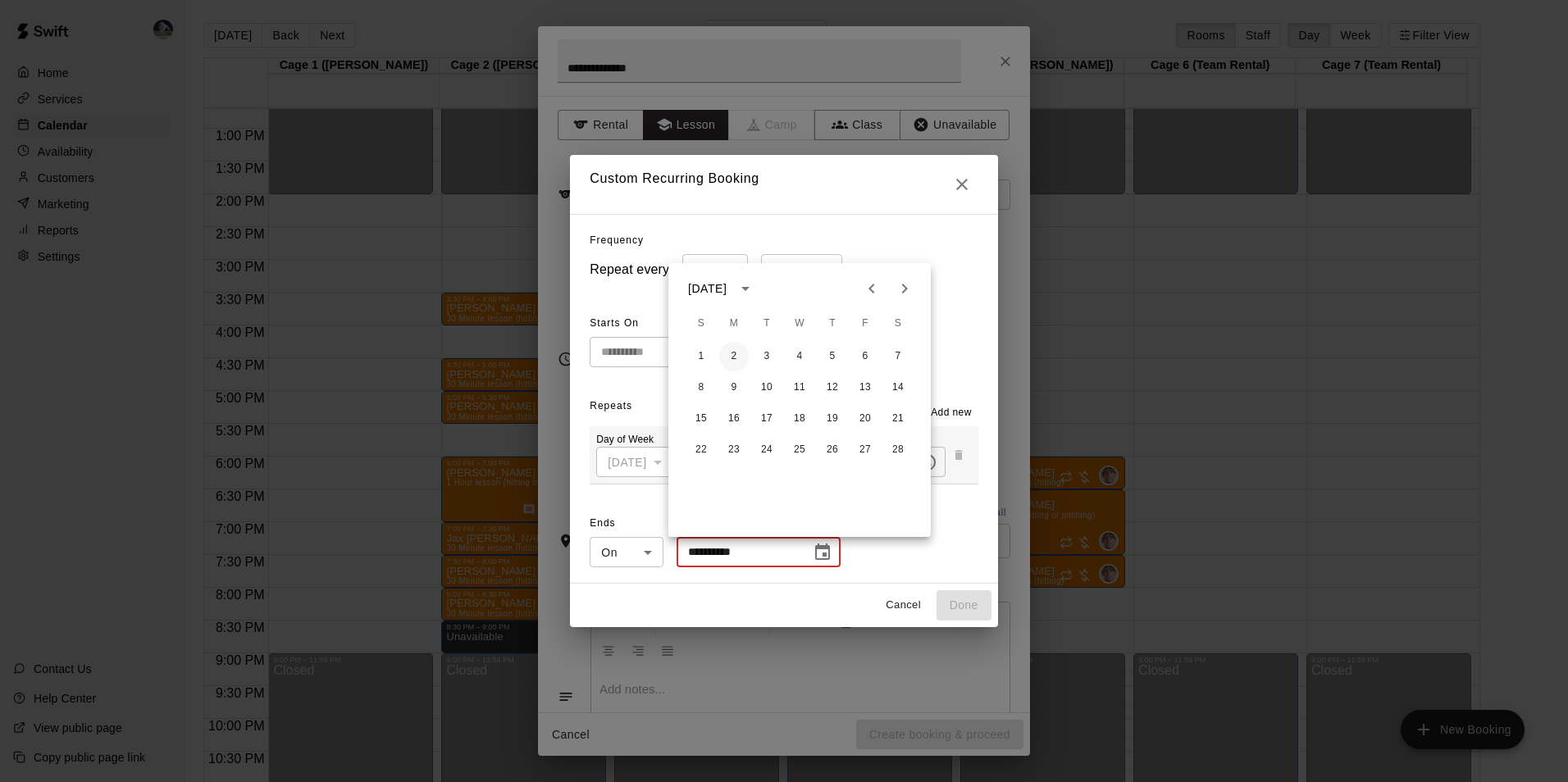
click at [734, 355] on button "2" at bounding box center [734, 357] width 30 height 30
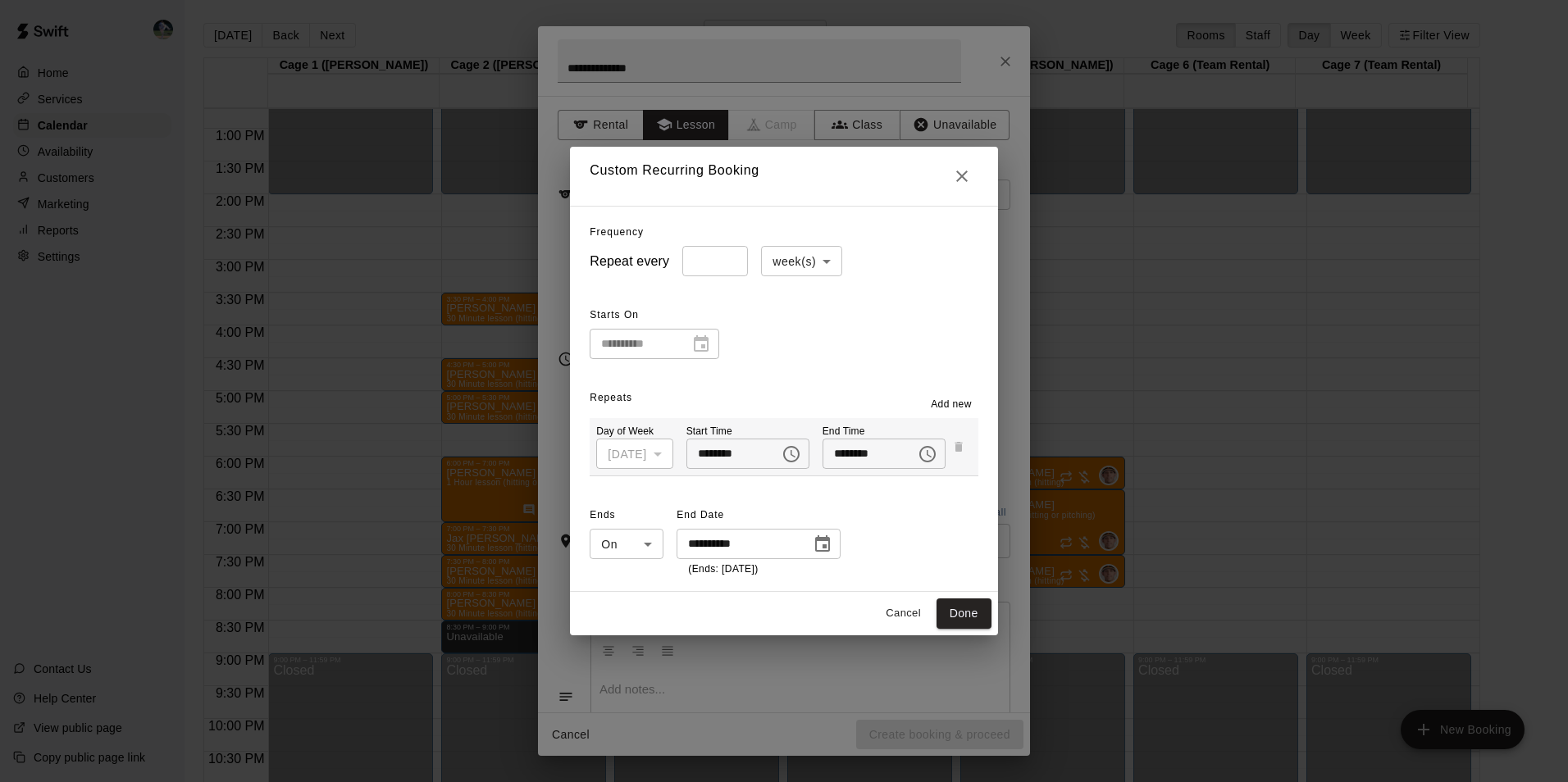
type input "**********"
click at [973, 612] on button "Done" at bounding box center [963, 613] width 55 height 31
type input "**********"
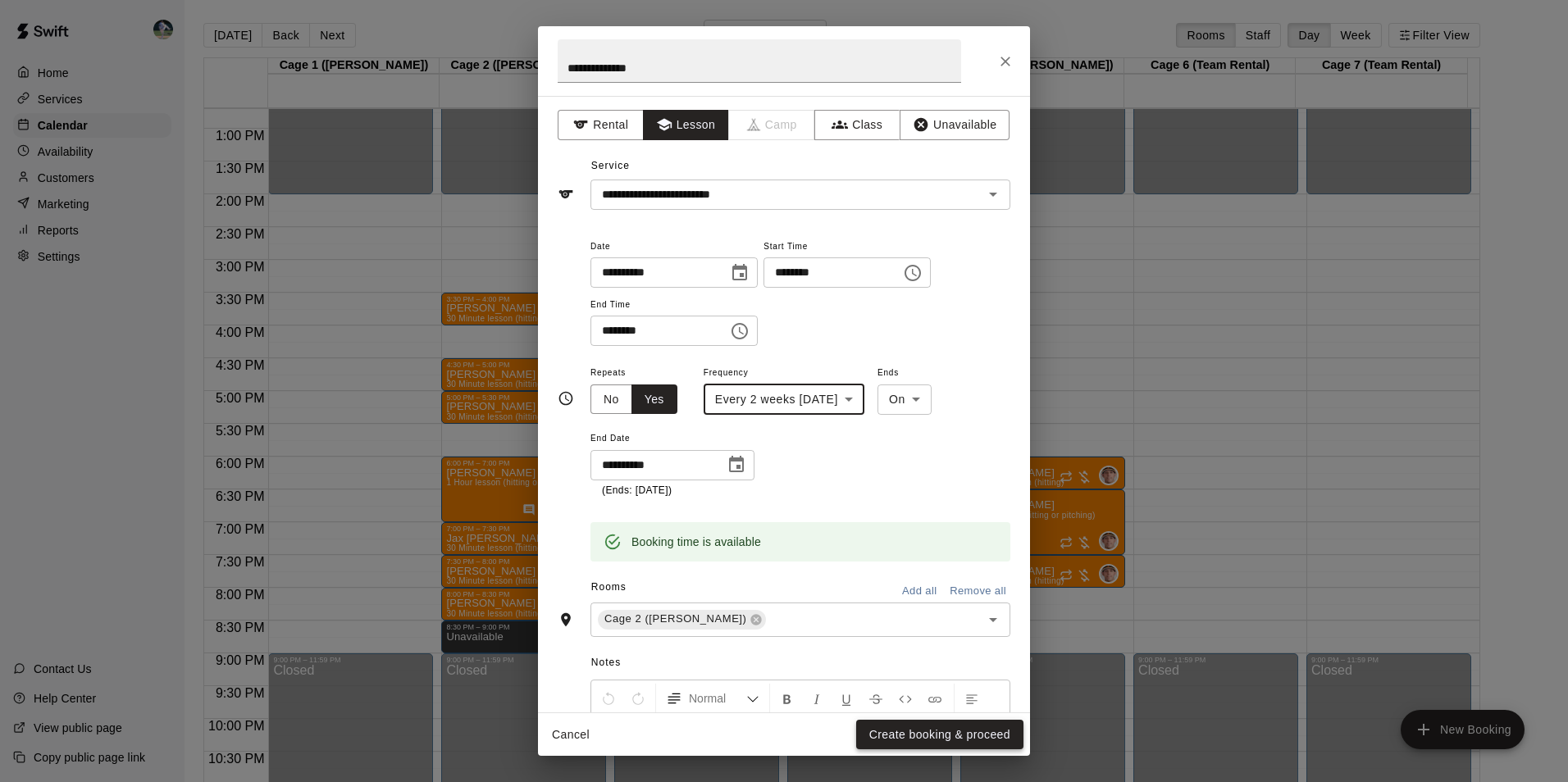
click at [906, 730] on button "Create booking & proceed" at bounding box center [939, 735] width 167 height 31
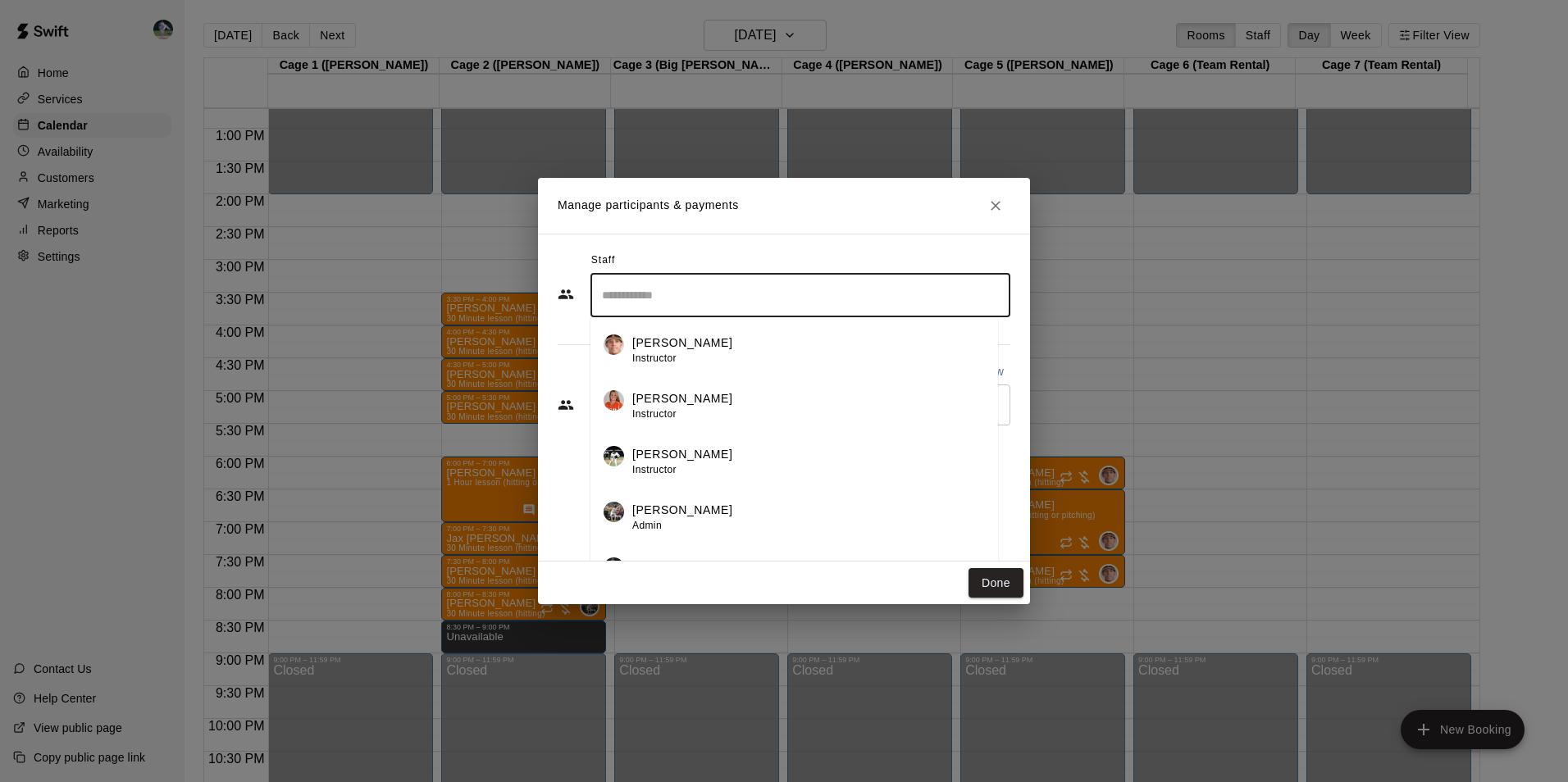
click at [697, 297] on input "Search staff" at bounding box center [800, 295] width 405 height 29
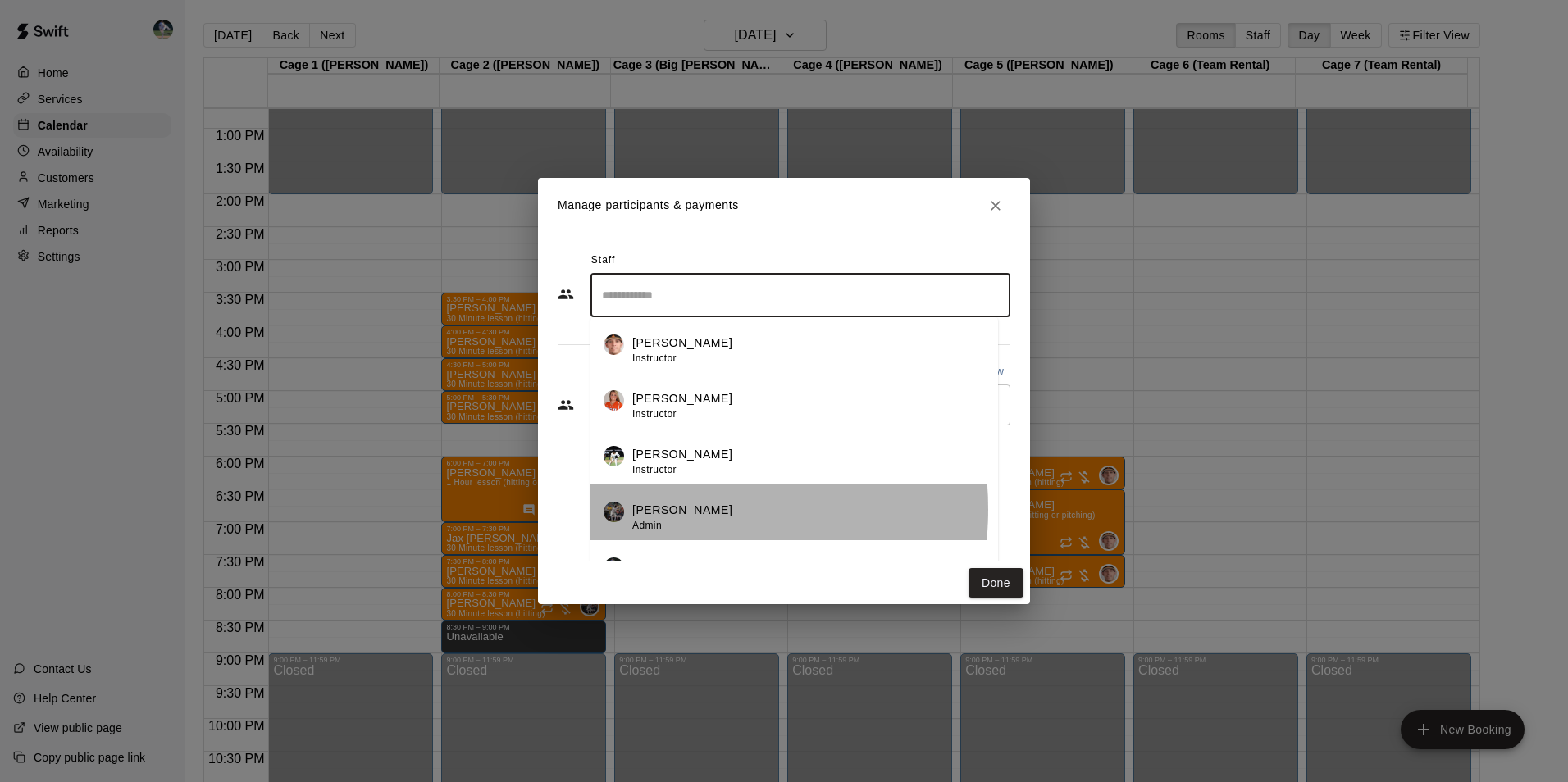
click at [663, 509] on p "[PERSON_NAME]" at bounding box center [682, 510] width 100 height 17
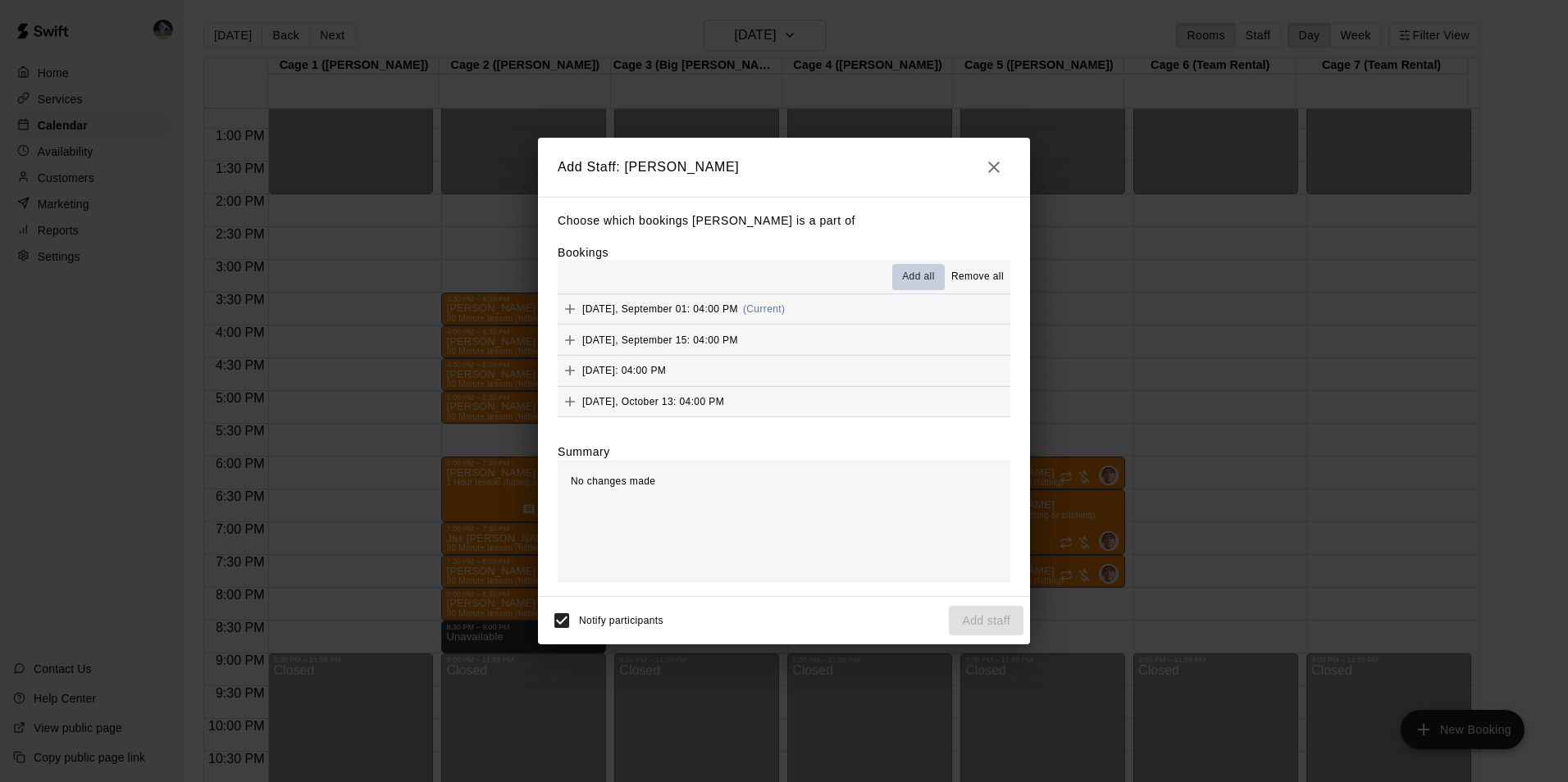
click at [906, 269] on span "Add all" at bounding box center [918, 276] width 32 height 17
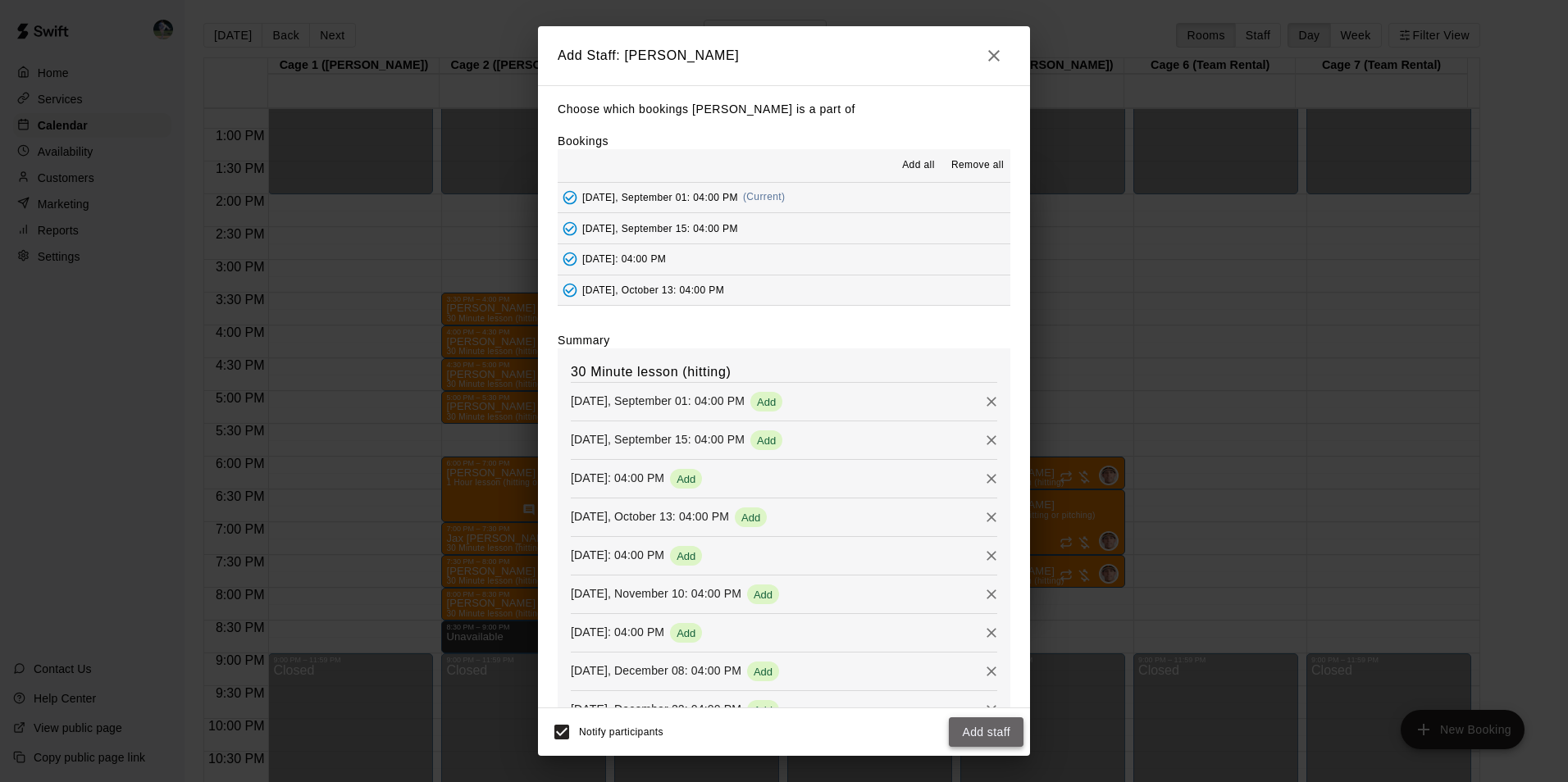
click at [968, 726] on button "Add staff" at bounding box center [985, 732] width 74 height 31
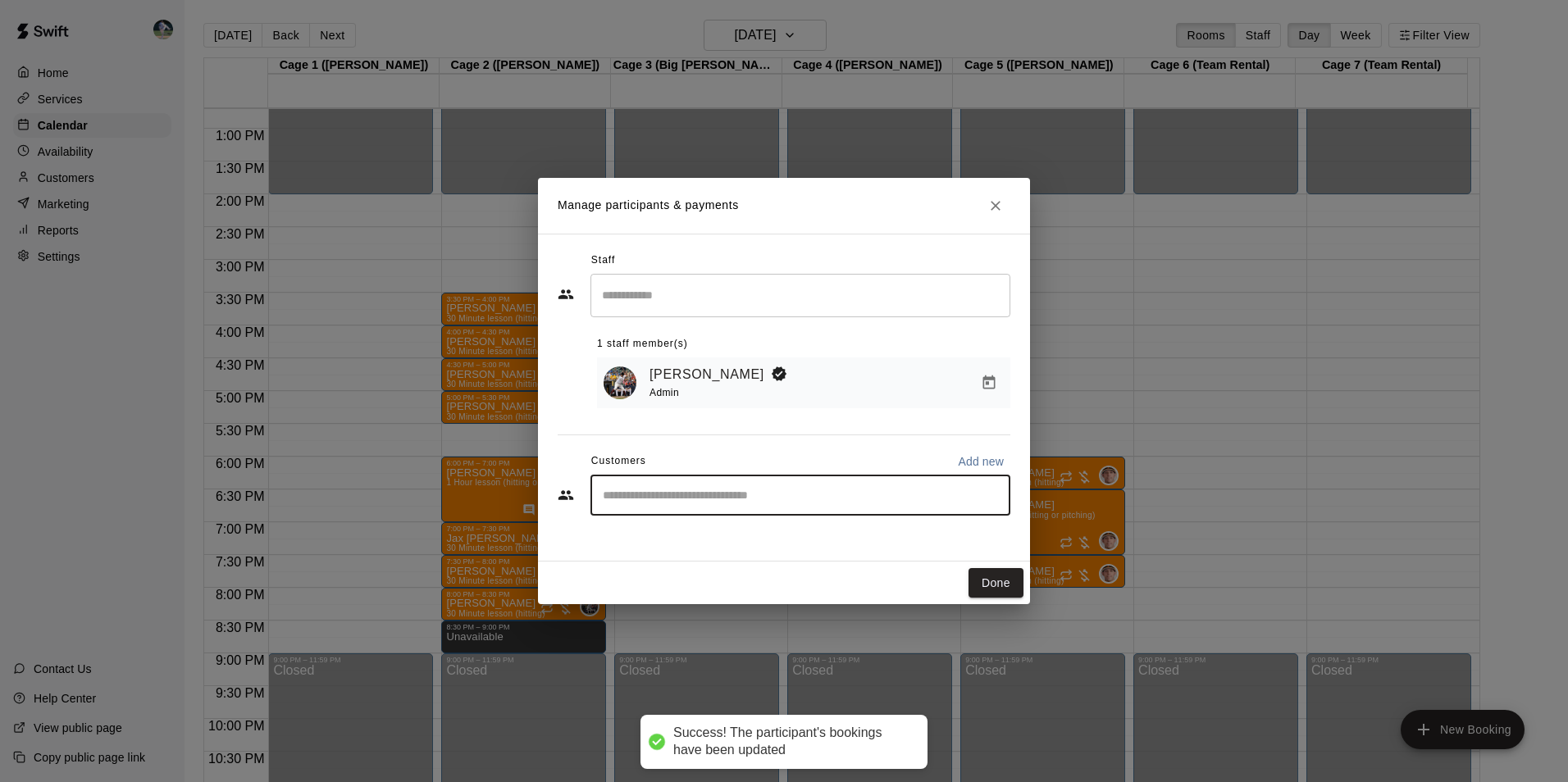
click at [648, 492] on input "Start typing to search customers..." at bounding box center [800, 495] width 405 height 17
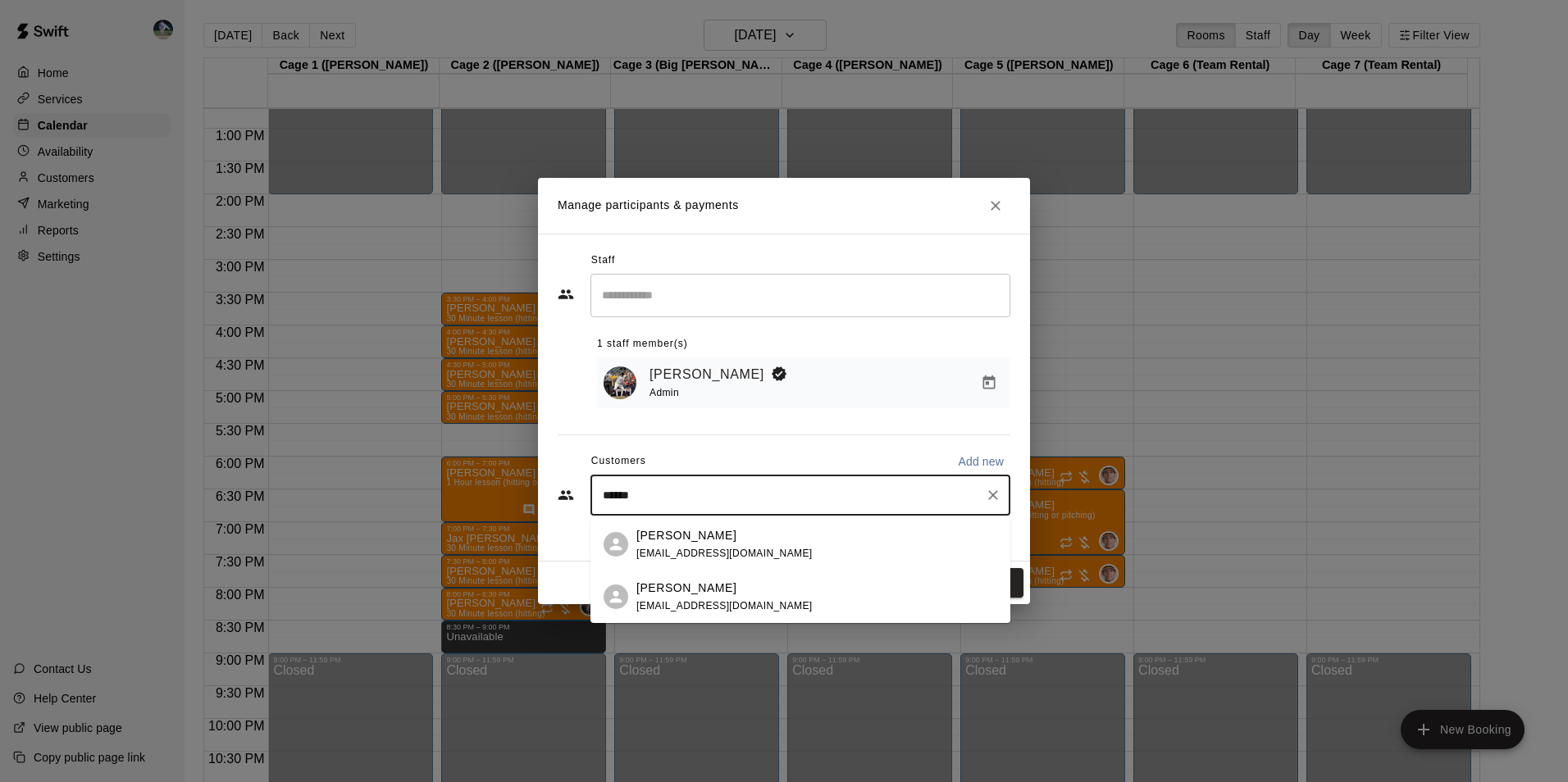
type input "*******"
click at [677, 584] on p "[PERSON_NAME]" at bounding box center [686, 589] width 100 height 17
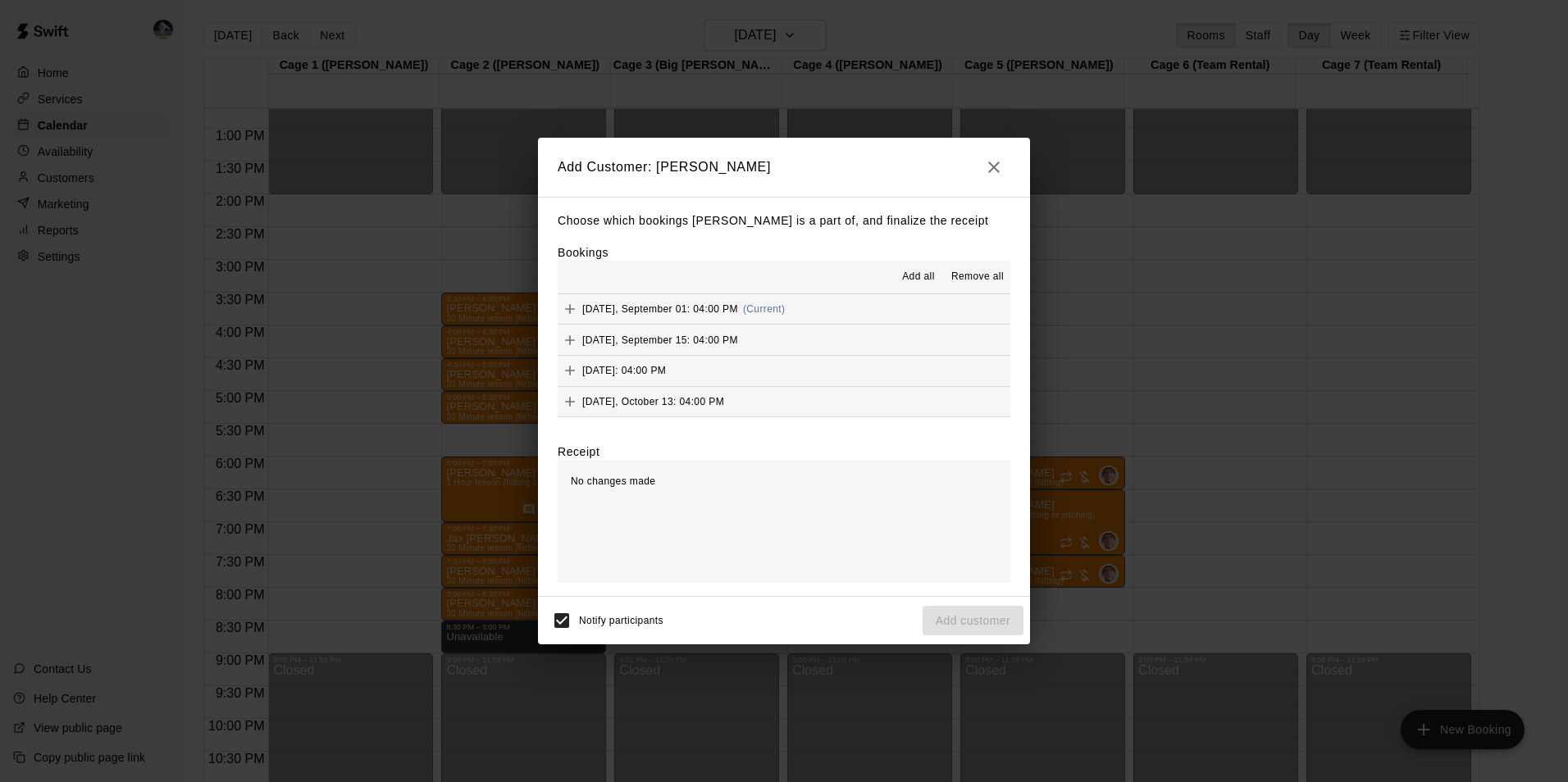
click at [919, 271] on span "Add all" at bounding box center [918, 276] width 32 height 17
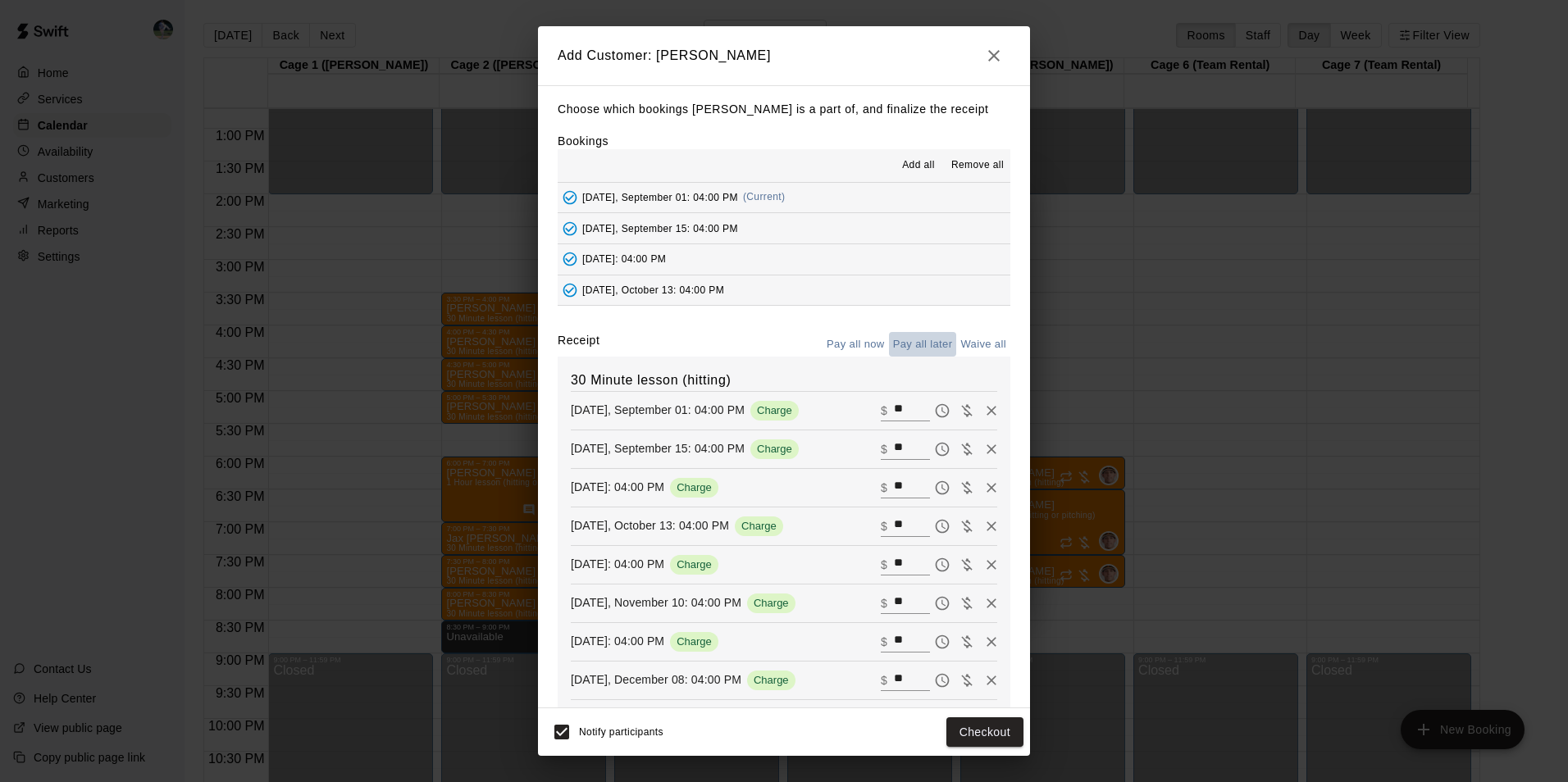
click at [906, 345] on button "Pay all later" at bounding box center [923, 345] width 68 height 25
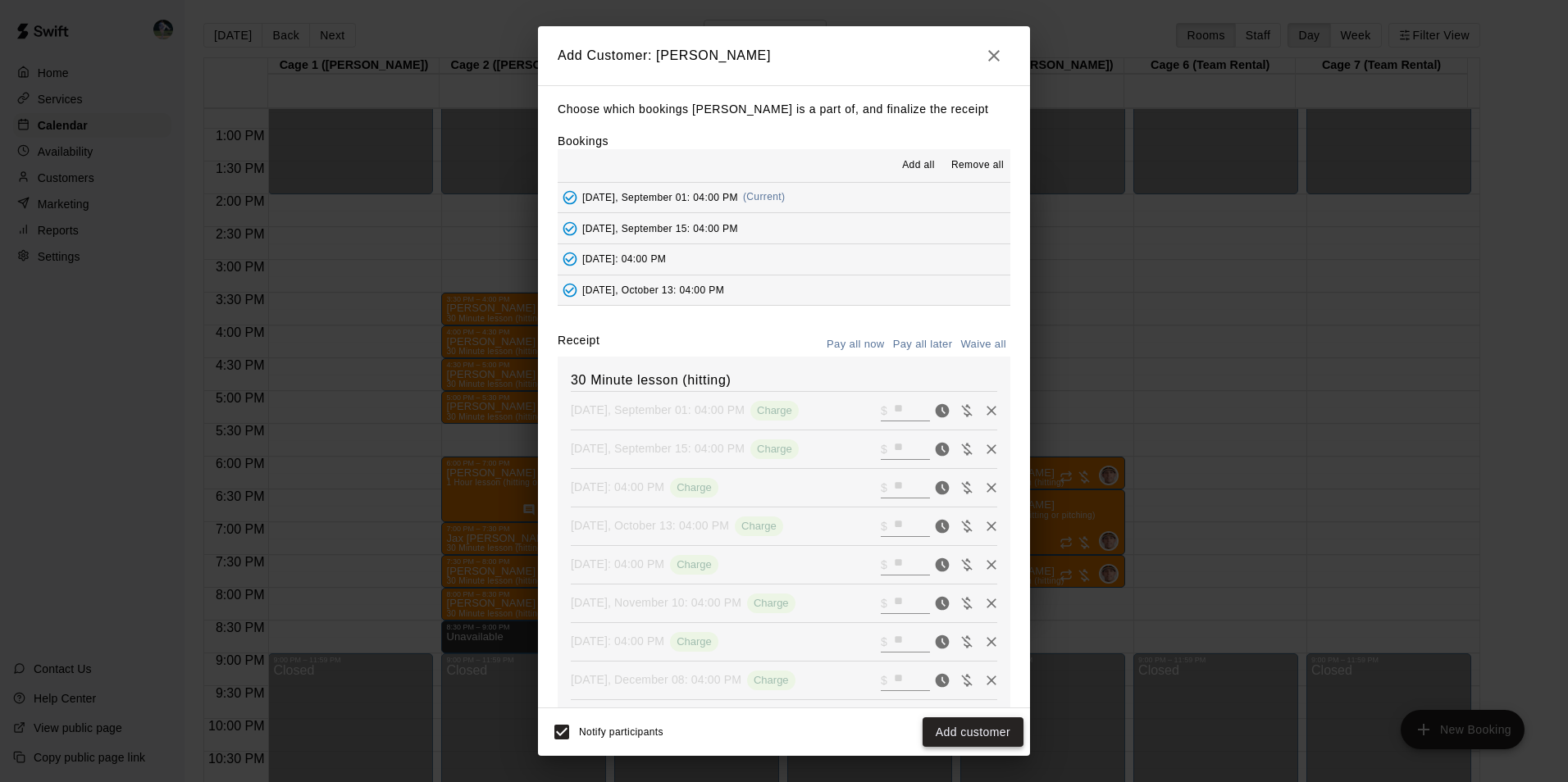
click at [939, 731] on button "Add customer" at bounding box center [972, 732] width 101 height 31
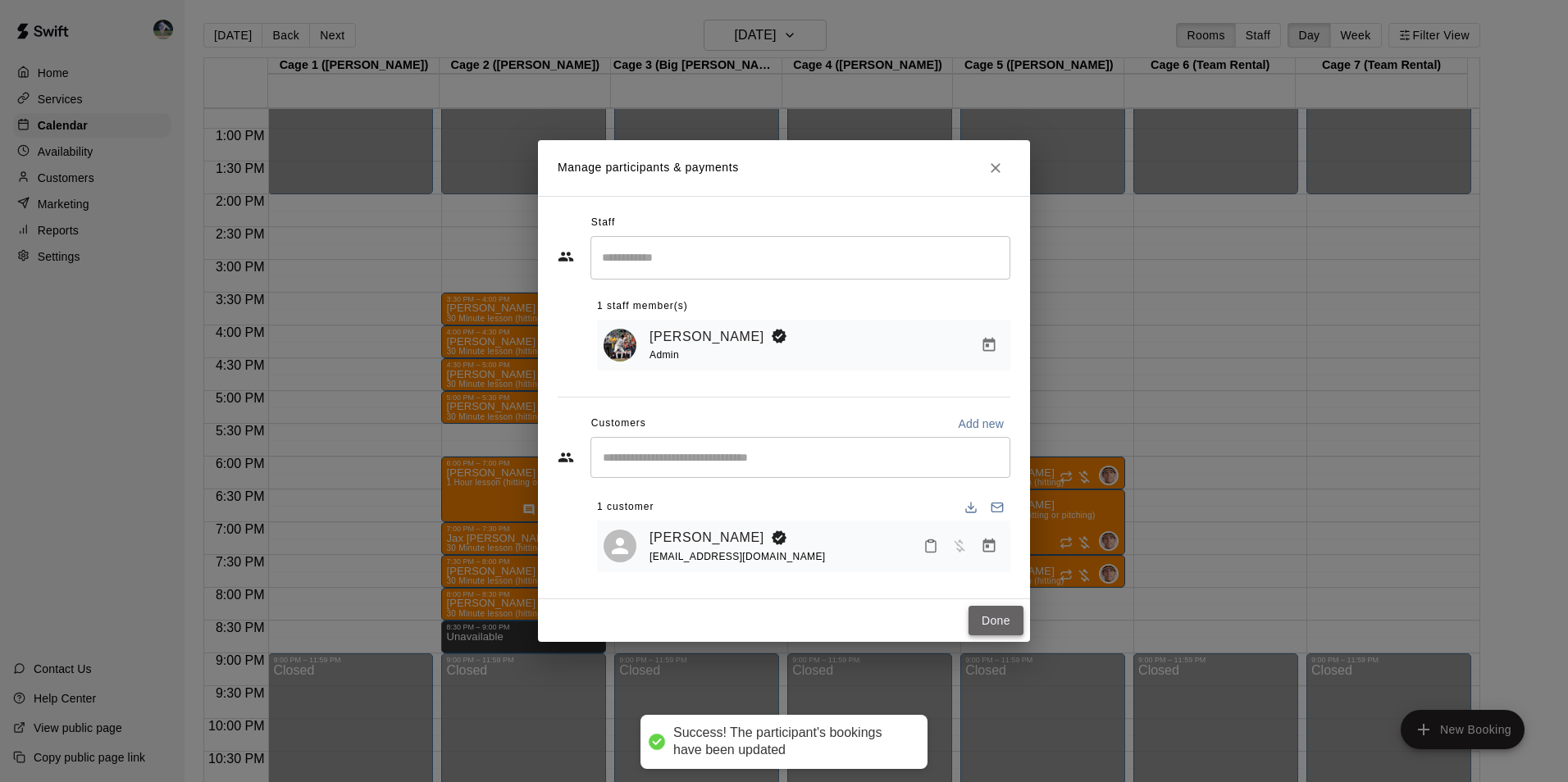
click at [990, 624] on button "Done" at bounding box center [996, 620] width 55 height 31
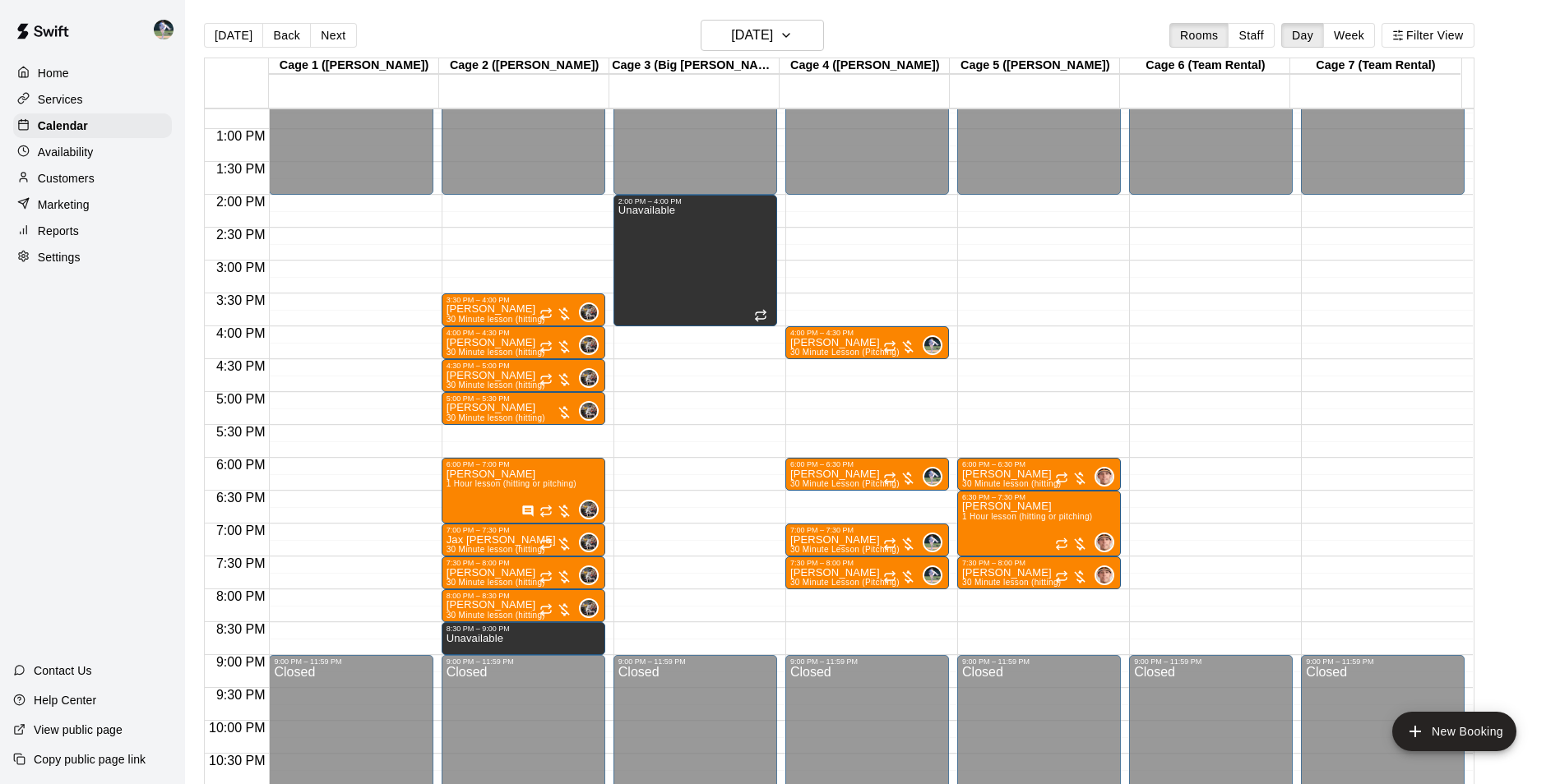
click at [816, 367] on div "12:00 AM – 2:00 PM Closed 4:00 PM – 4:30 PM [PERSON_NAME] 30 Minute Lesson (Pit…" at bounding box center [867, 63] width 163 height 1578
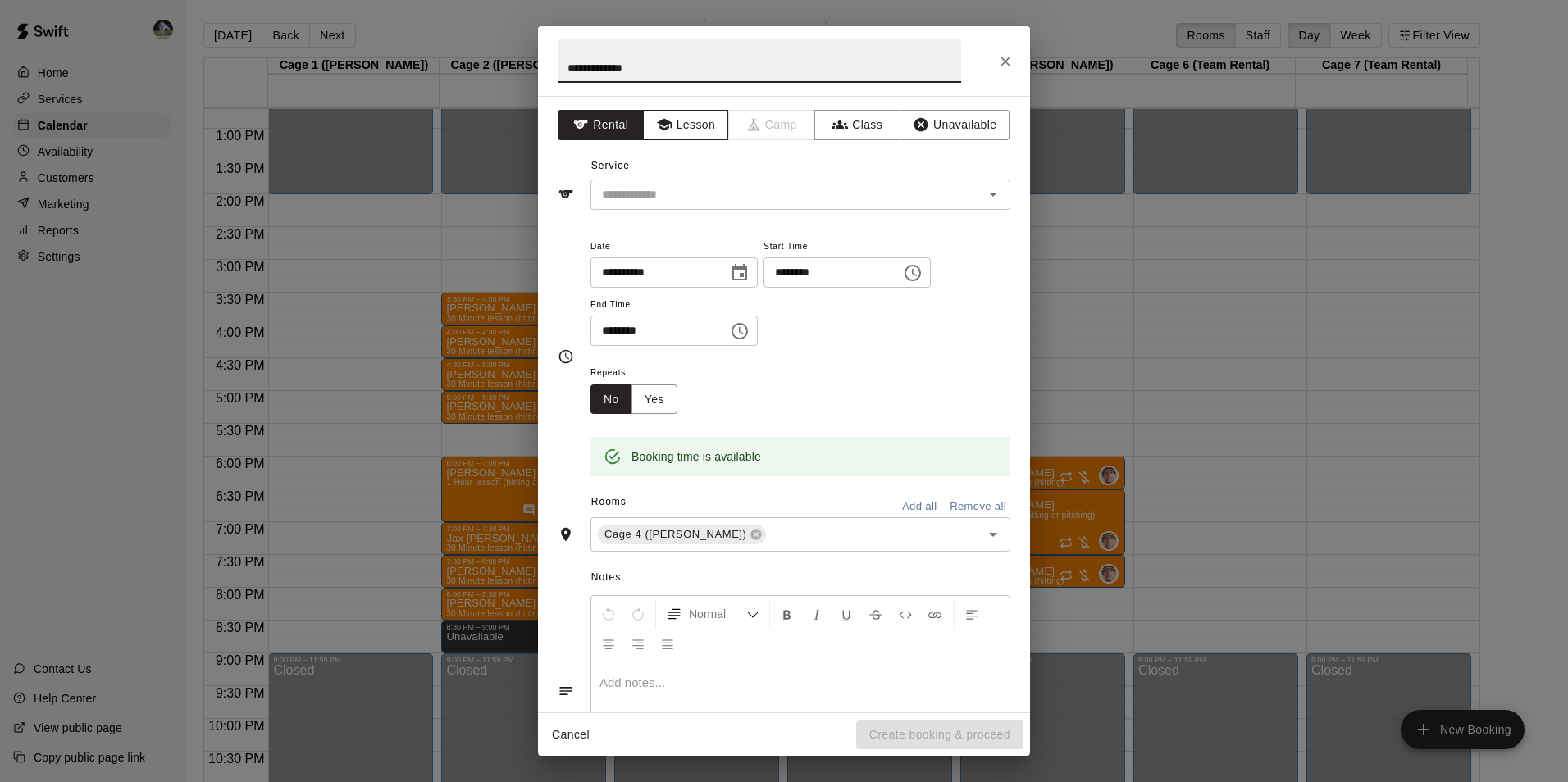
type input "**********"
click at [677, 123] on button "Lesson" at bounding box center [686, 125] width 86 height 31
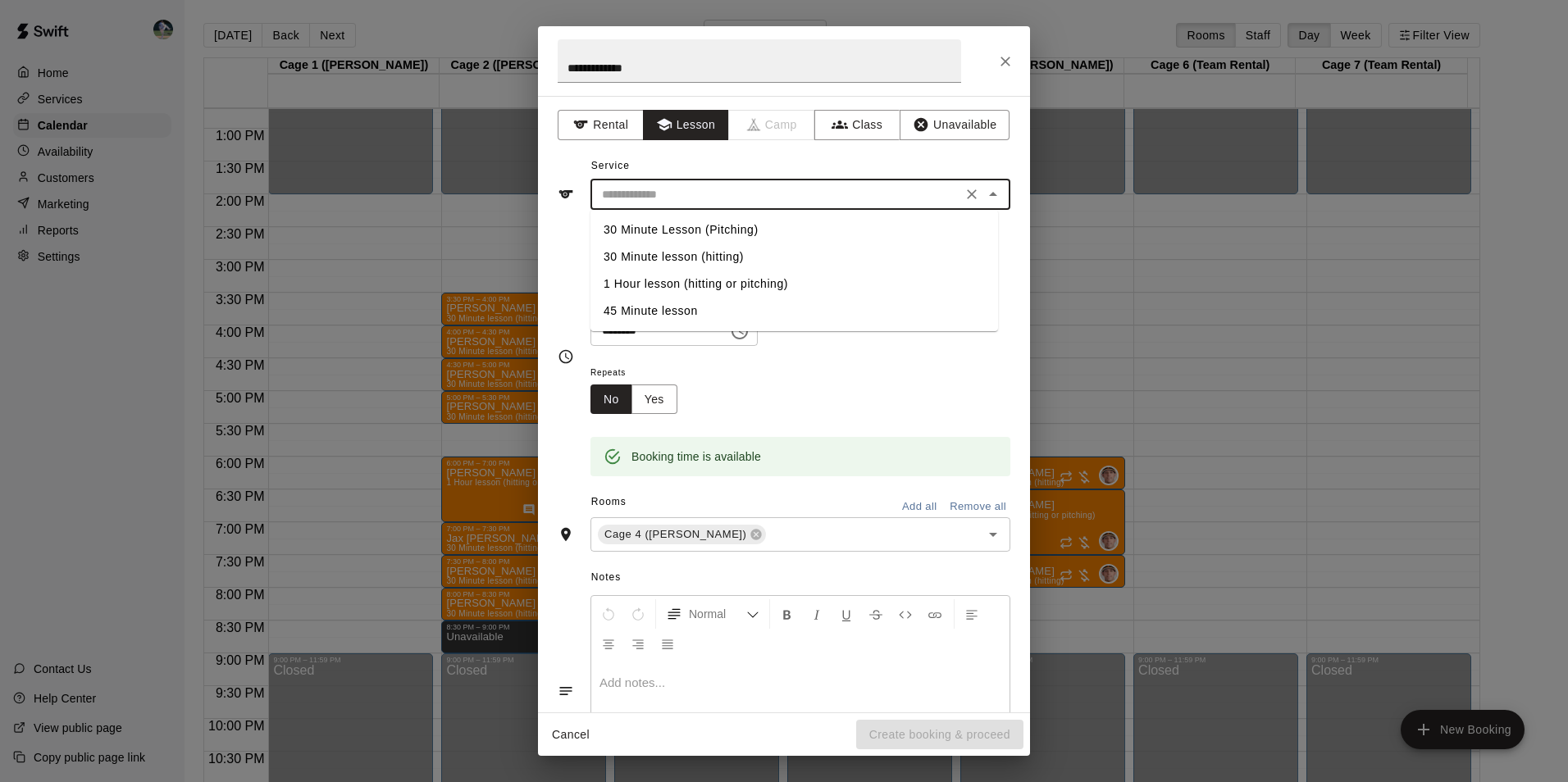
click at [688, 191] on input "text" at bounding box center [775, 194] width 361 height 20
click at [707, 228] on li "30 Minute Lesson (Pitching)" at bounding box center [794, 229] width 408 height 27
type input "**********"
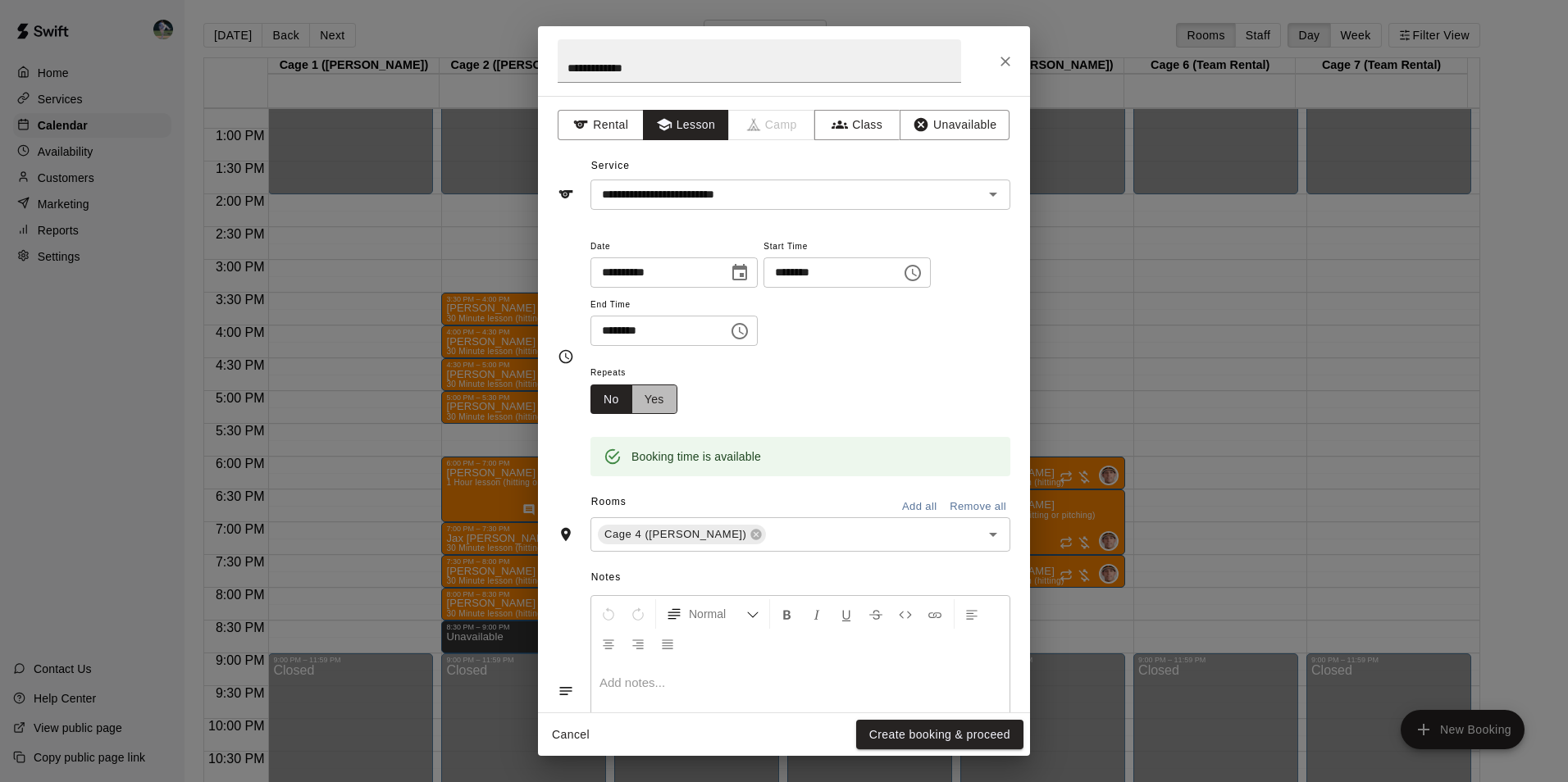
click at [658, 399] on button "Yes" at bounding box center [654, 399] width 46 height 31
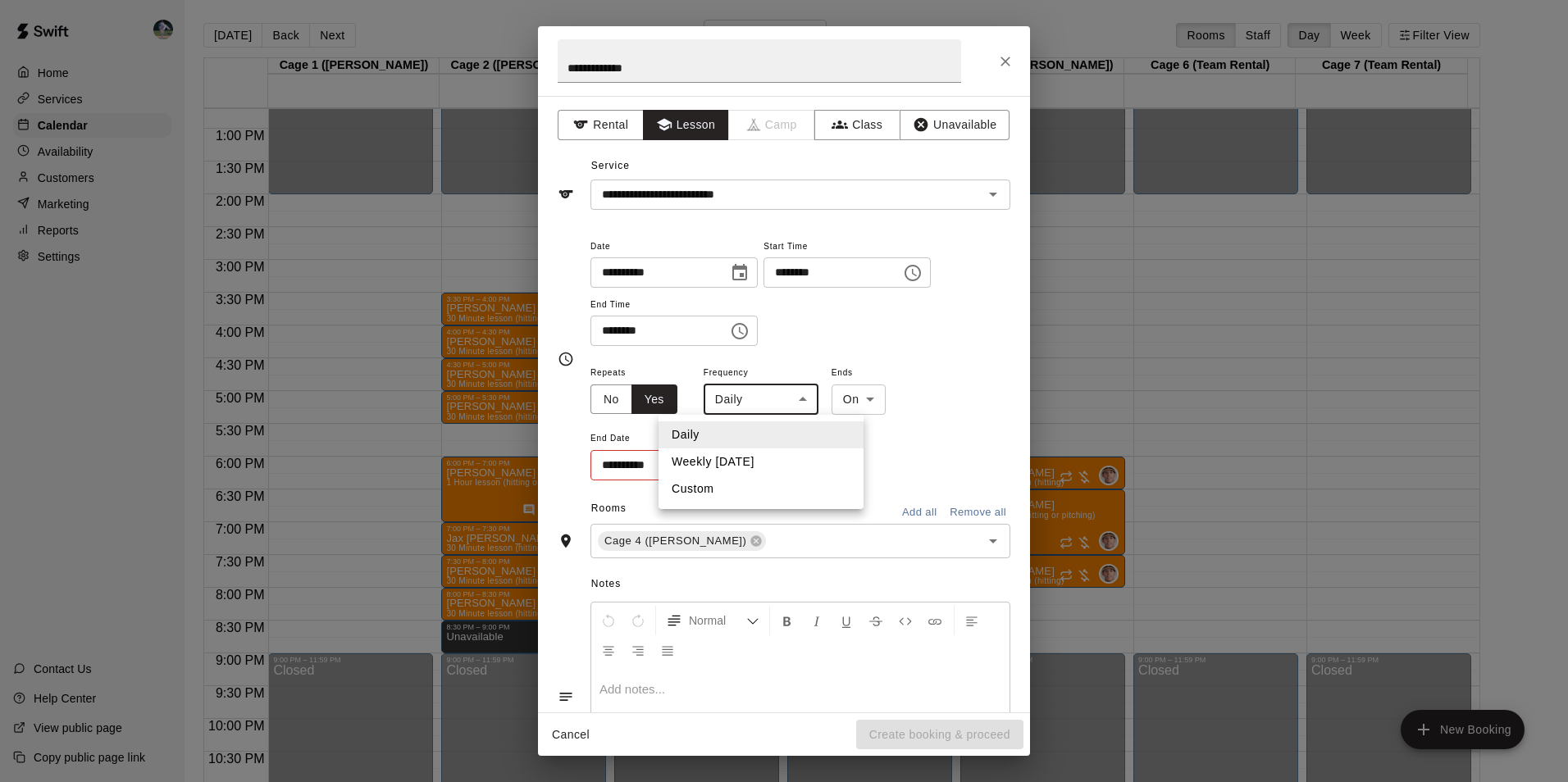
click at [780, 406] on body "Home Services Calendar Availability Customers Marketing Reports Settings Contac…" at bounding box center [784, 404] width 1568 height 808
click at [792, 457] on li "Weekly [DATE]" at bounding box center [760, 462] width 205 height 27
type input "******"
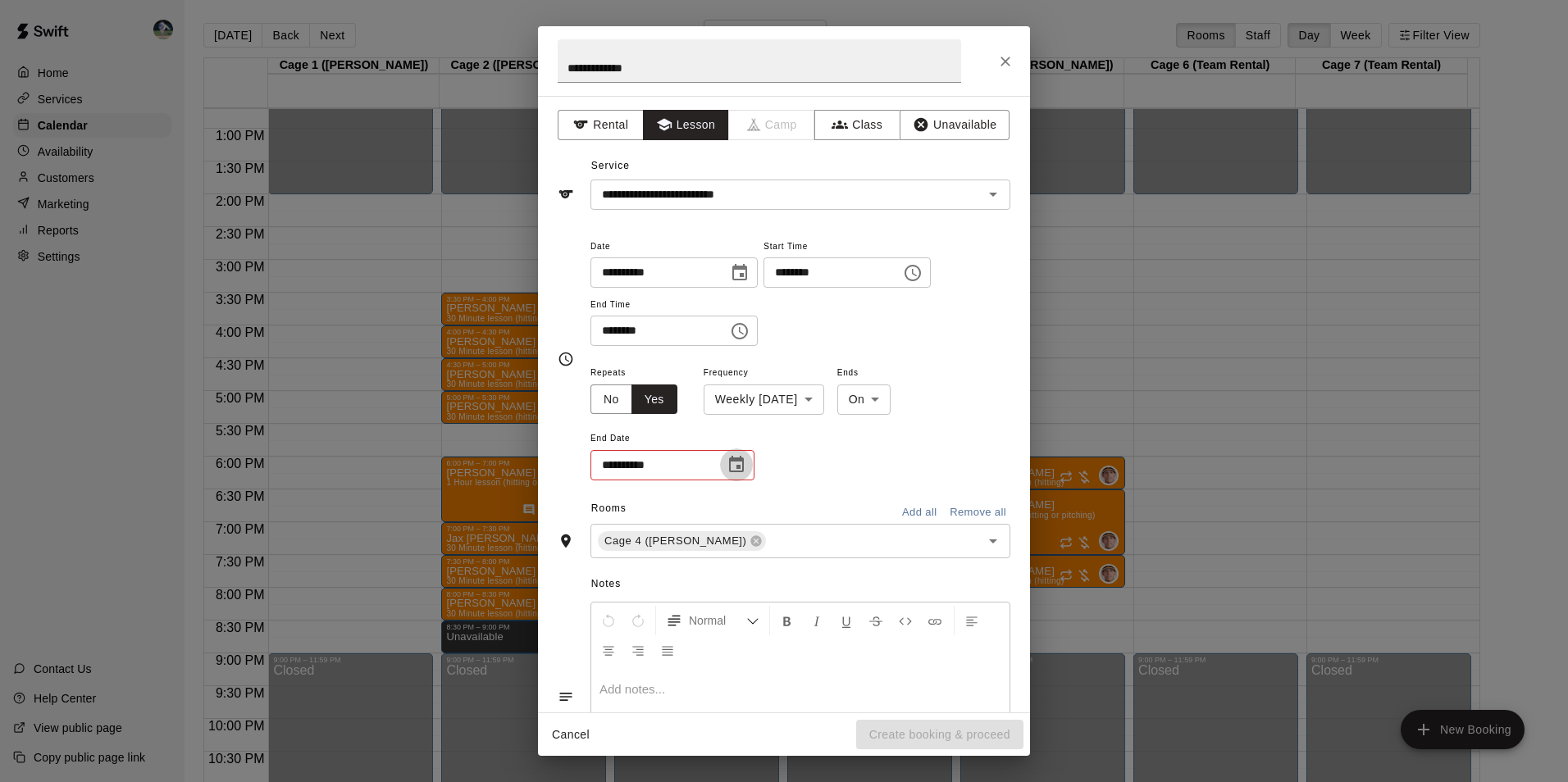
click at [733, 464] on icon "Choose date" at bounding box center [736, 464] width 19 height 19
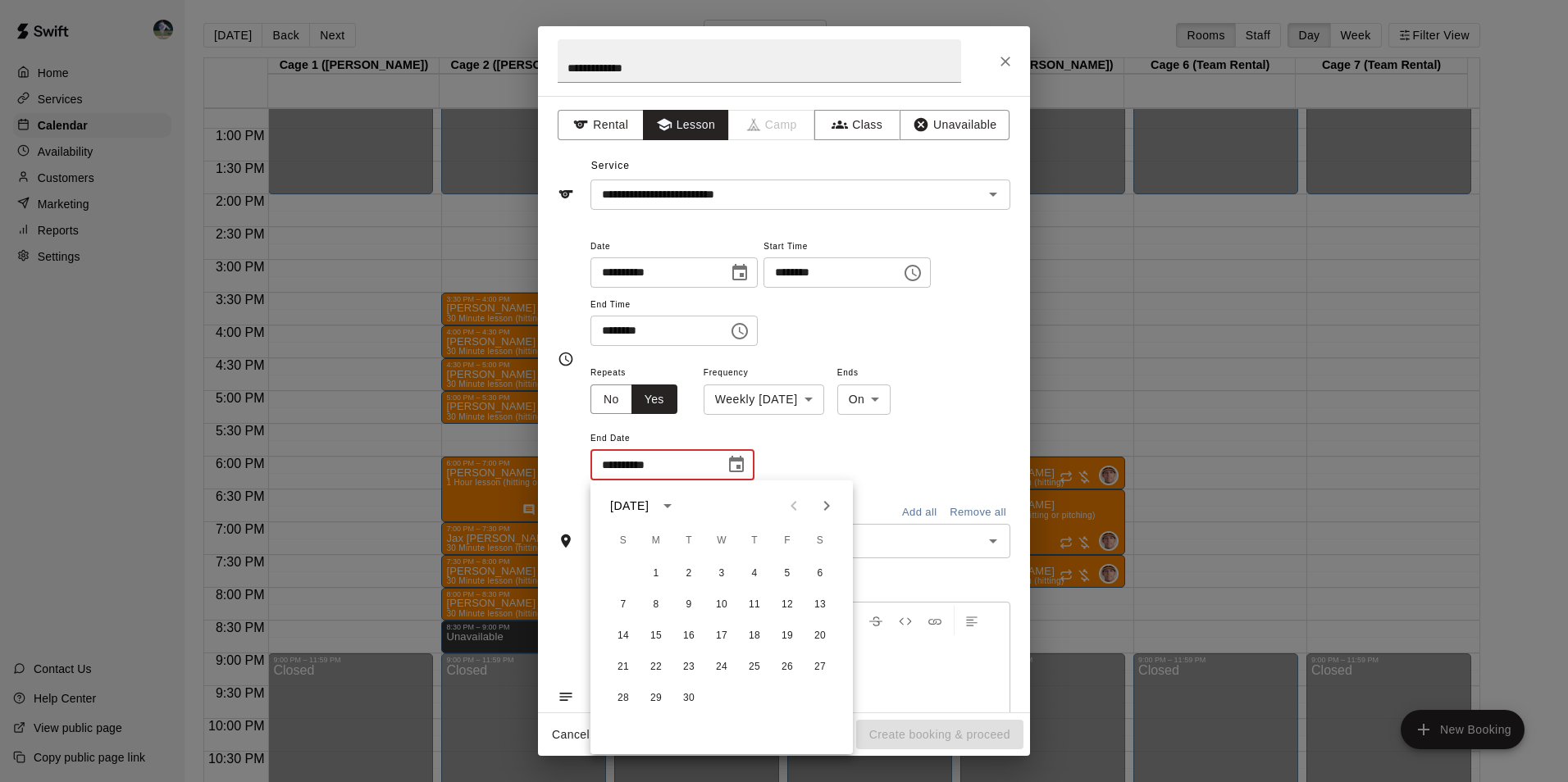
click at [826, 509] on icon "Next month" at bounding box center [827, 506] width 6 height 10
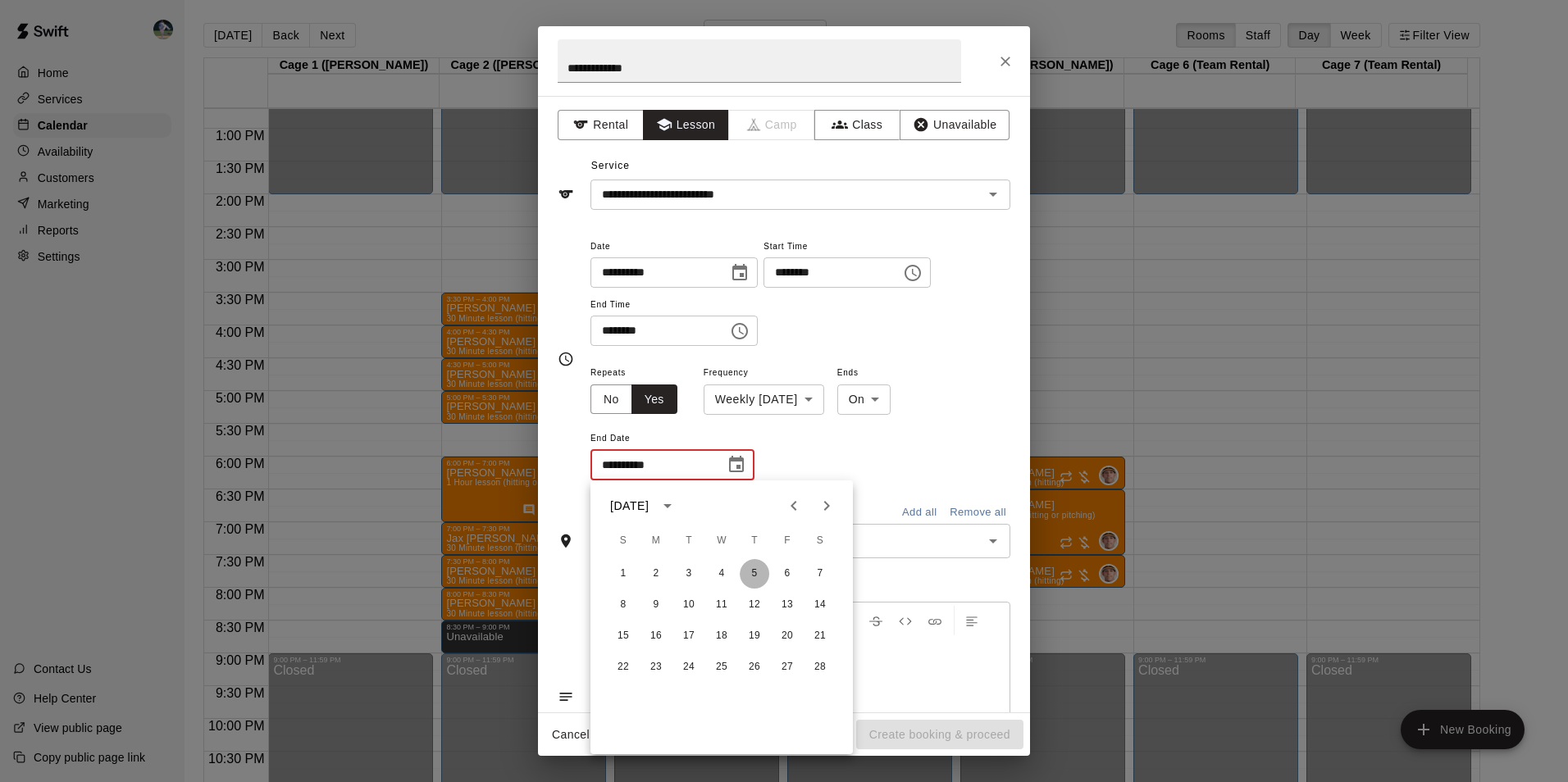
click at [754, 569] on button "5" at bounding box center [754, 574] width 30 height 30
type input "**********"
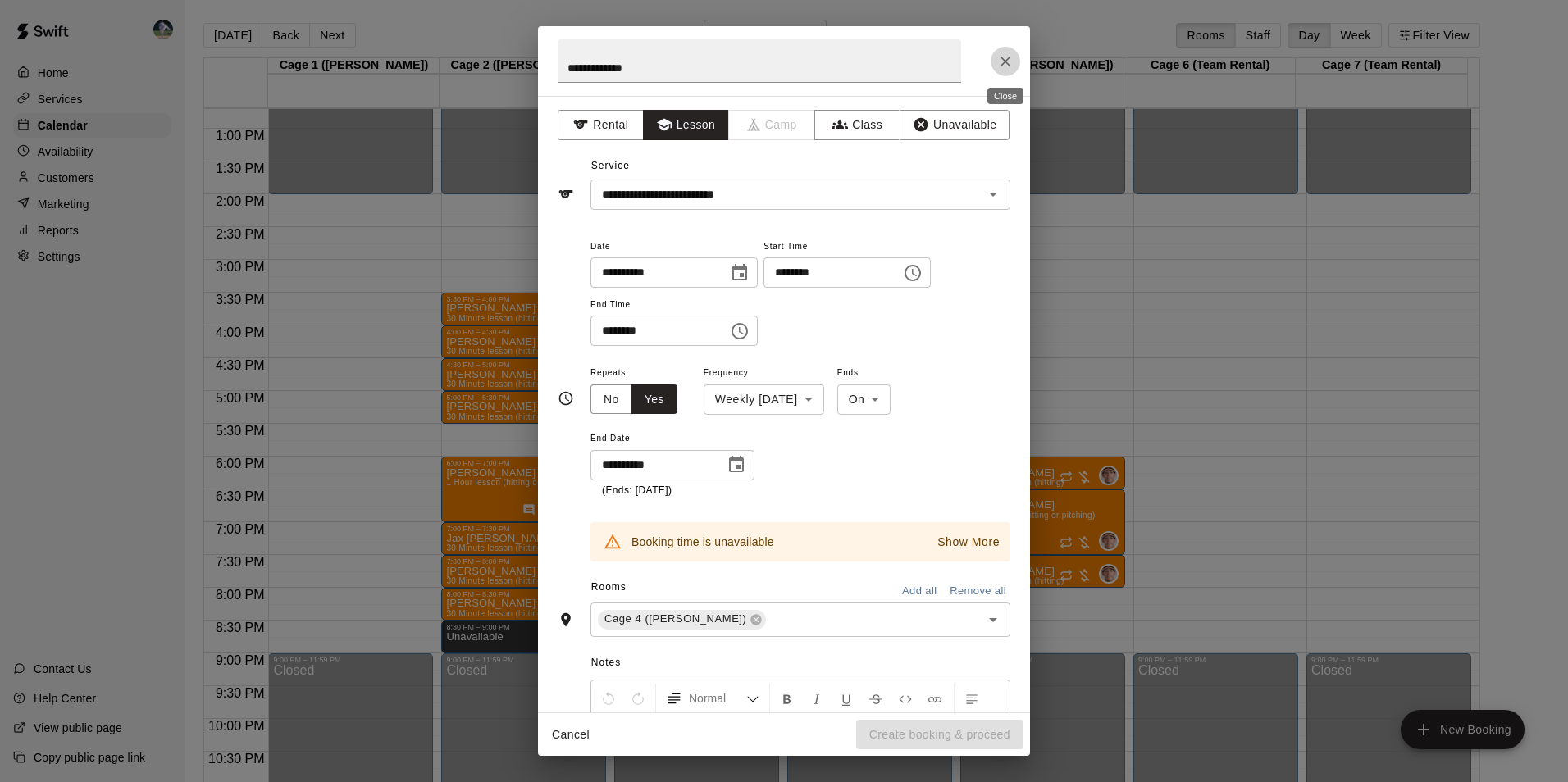
click at [1006, 54] on icon "Close" at bounding box center [1004, 61] width 17 height 17
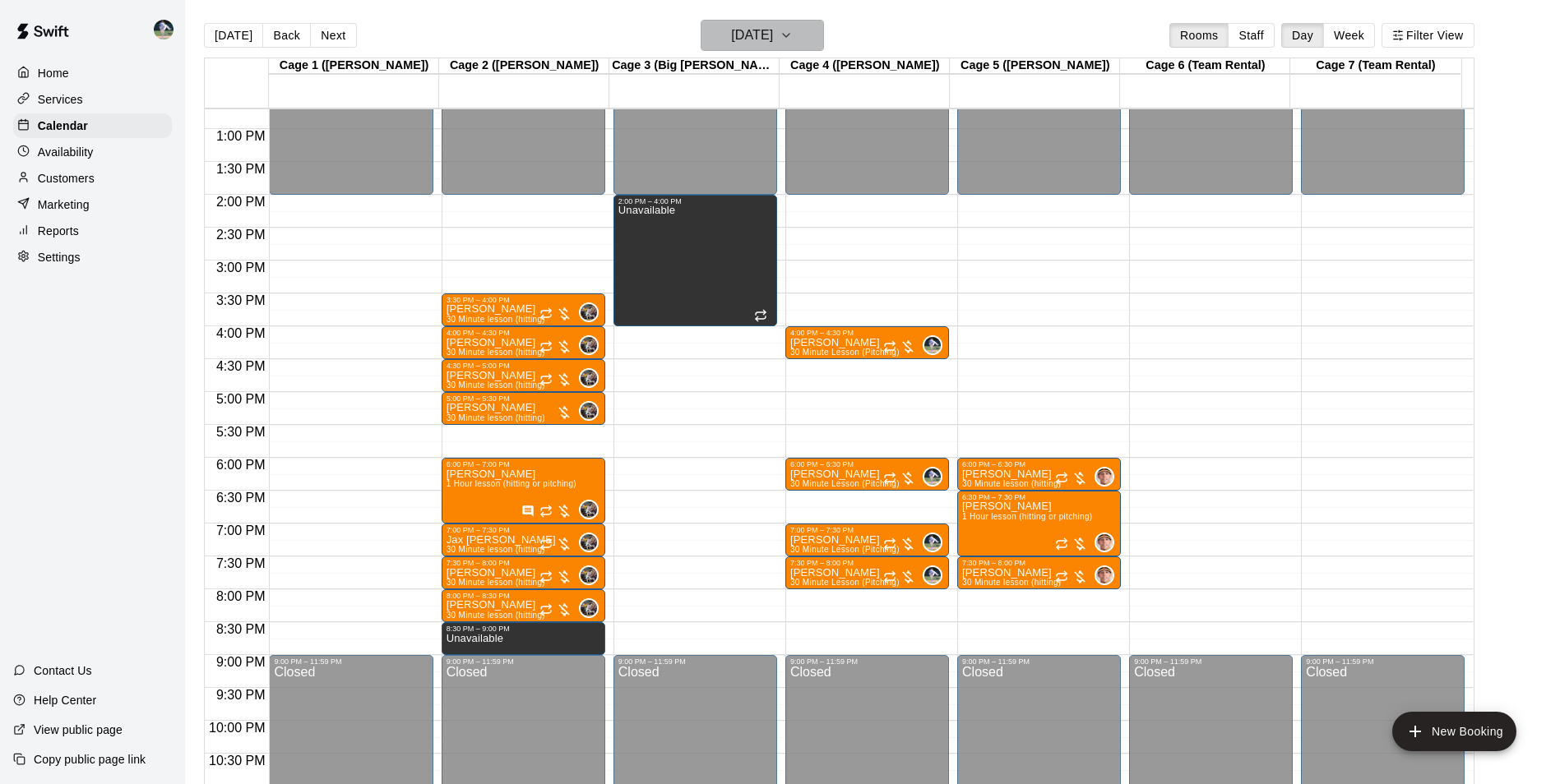
click at [762, 33] on h6 "[DATE]" at bounding box center [752, 35] width 42 height 23
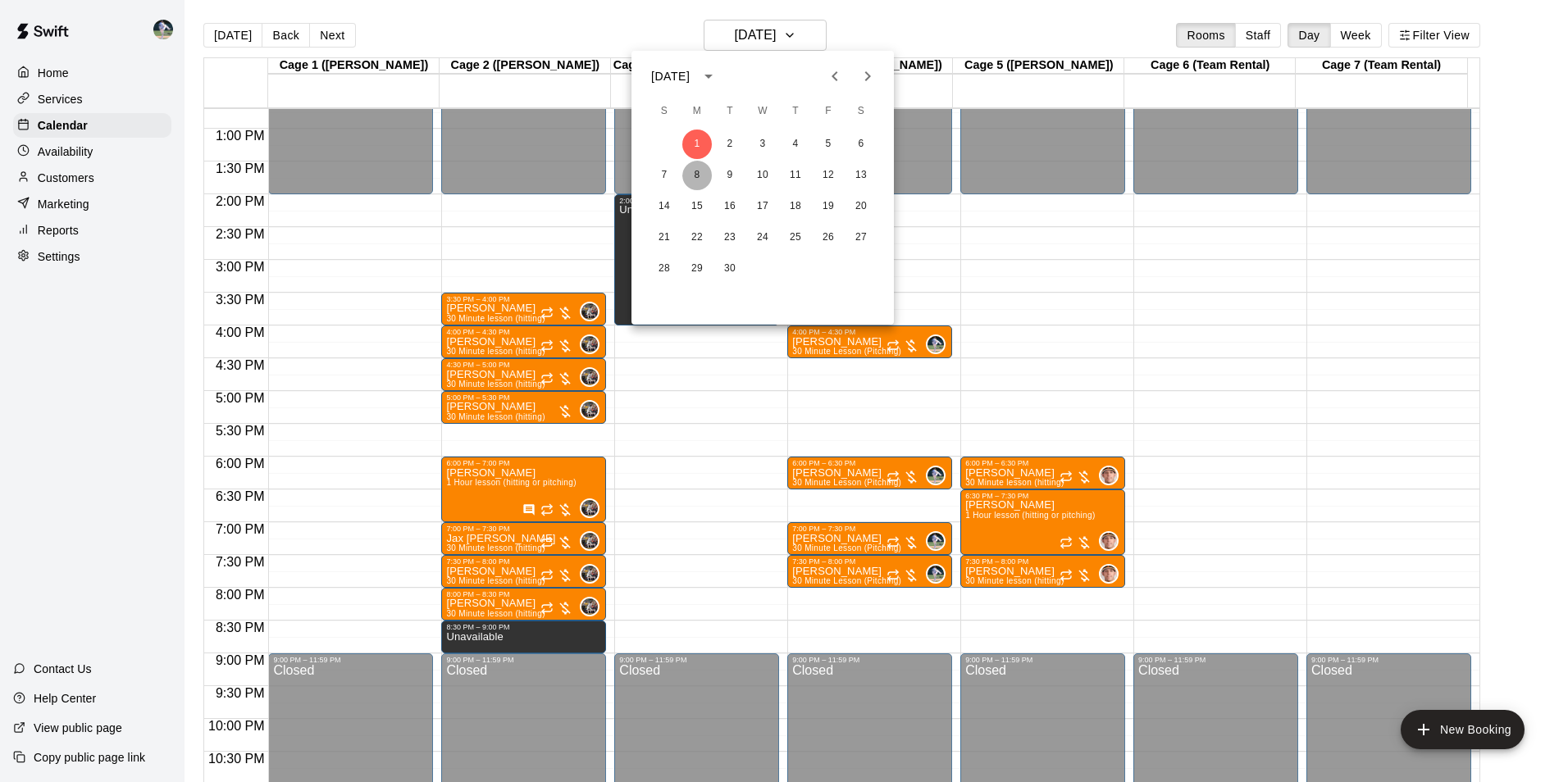
click at [694, 174] on button "8" at bounding box center [697, 176] width 30 height 30
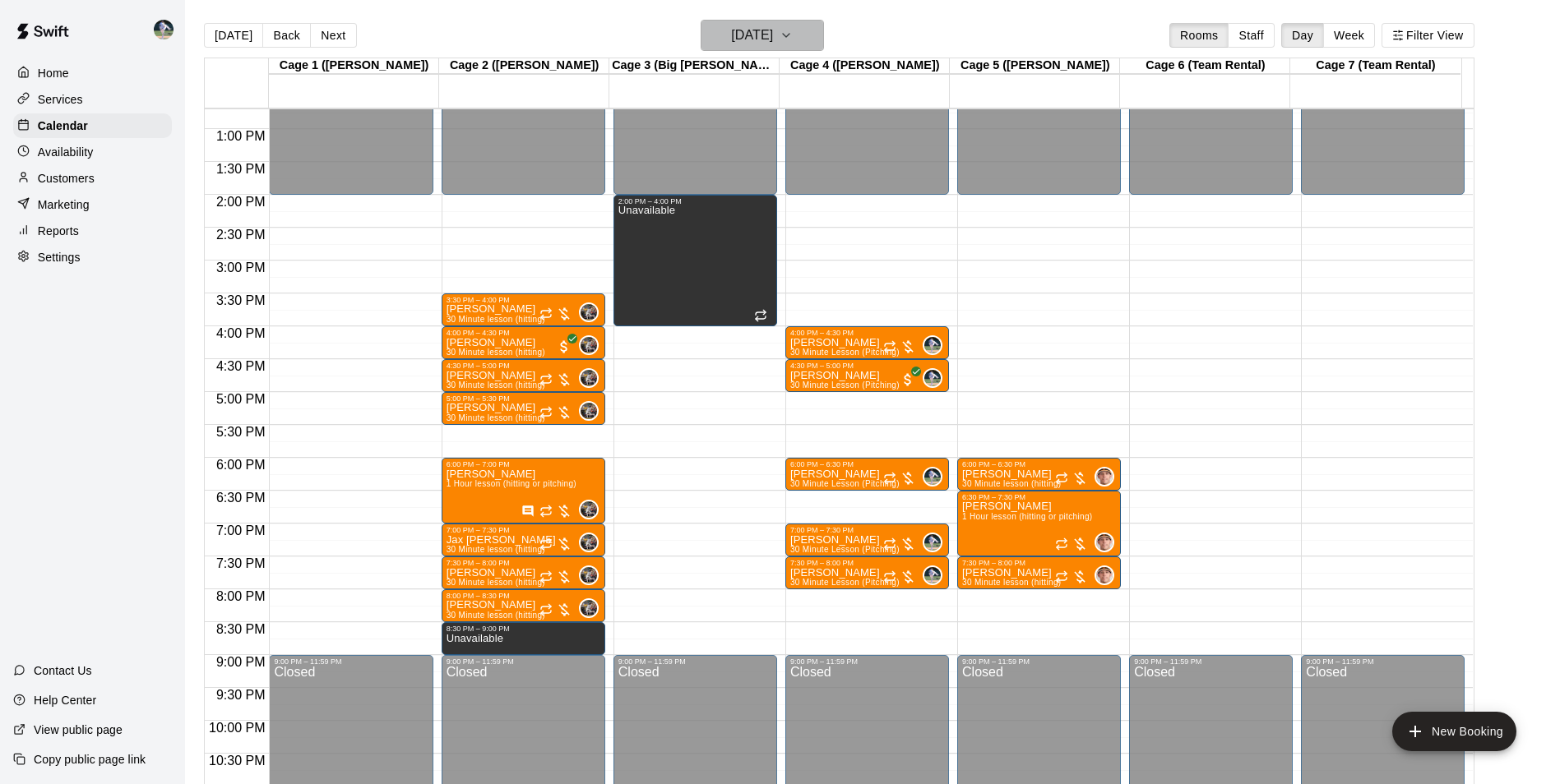
click at [759, 41] on h6 "[DATE]" at bounding box center [752, 35] width 42 height 23
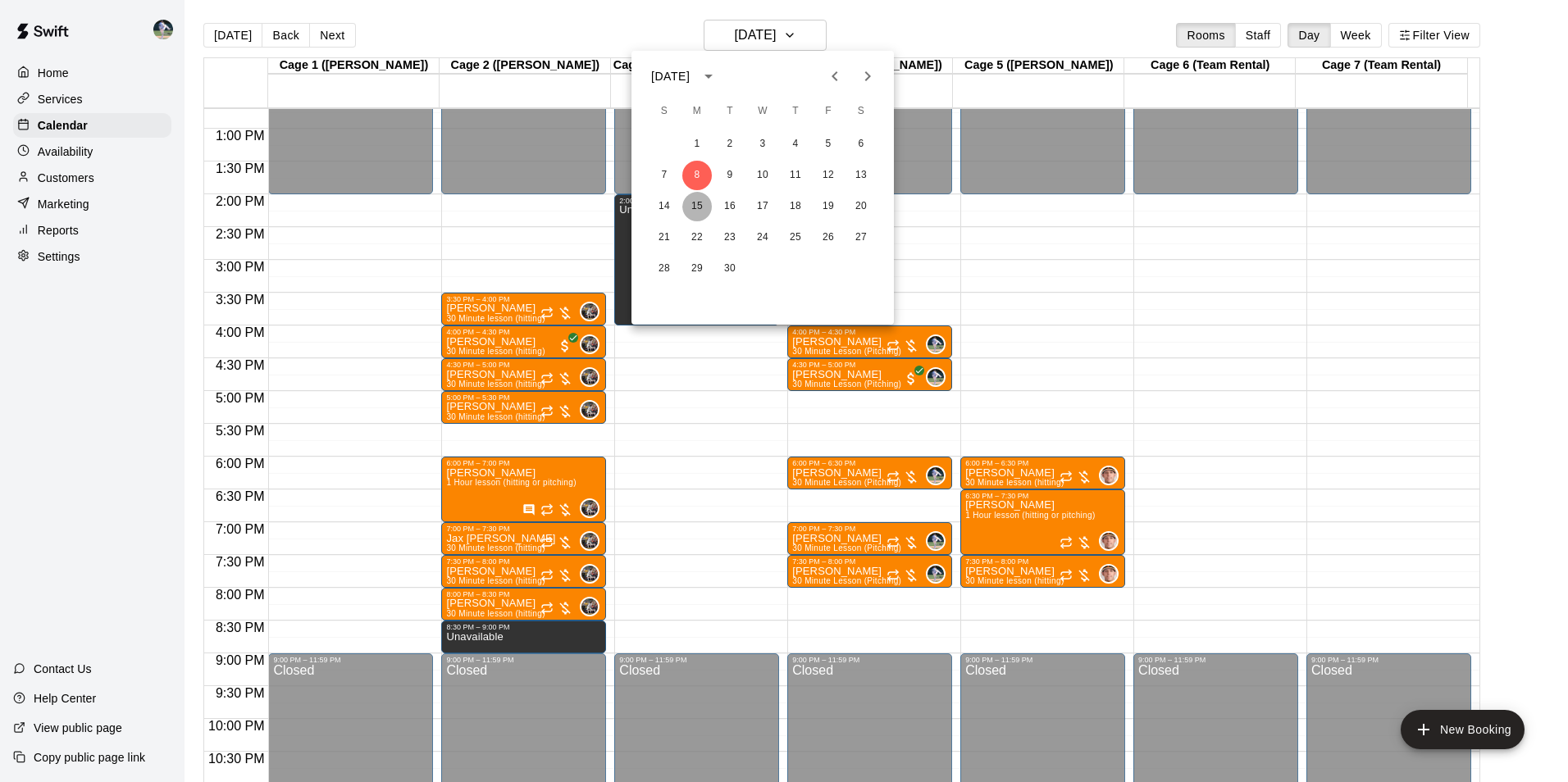
click at [695, 207] on button "15" at bounding box center [697, 206] width 30 height 30
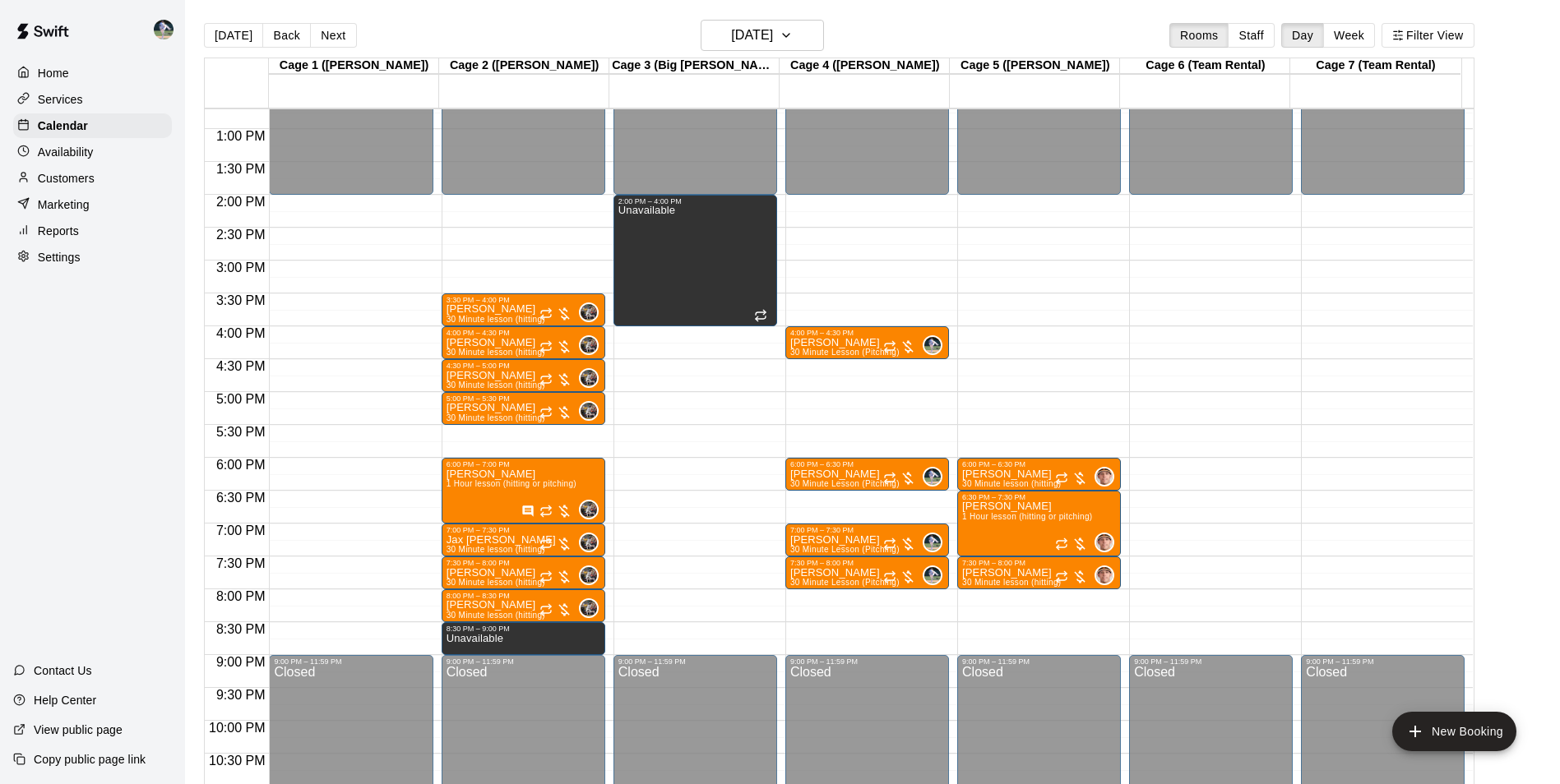
click at [824, 366] on div "12:00 AM – 2:00 PM Closed 4:00 PM – 4:30 PM [PERSON_NAME] 30 Minute Lesson (Pit…" at bounding box center [867, 63] width 163 height 1578
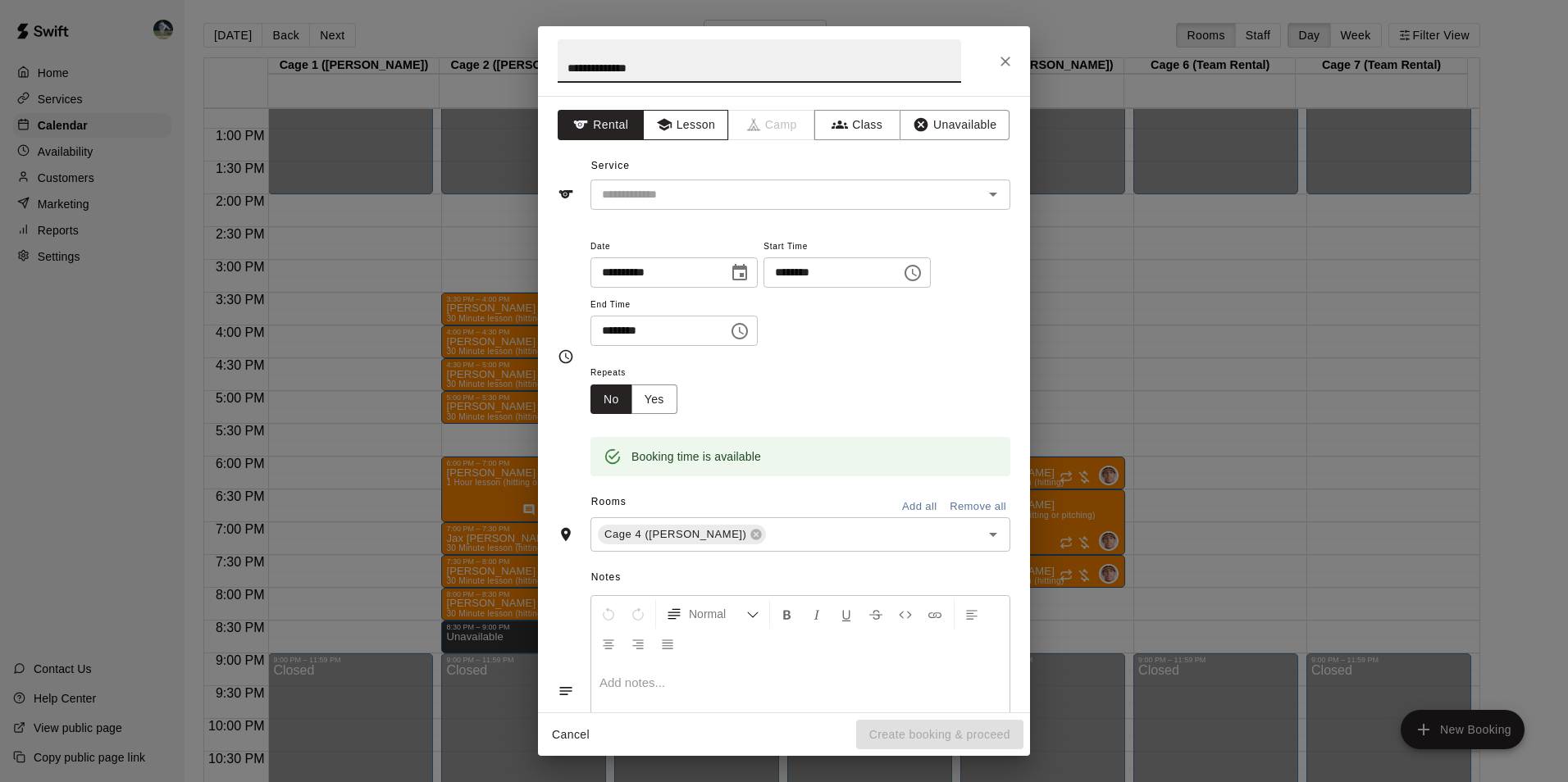
type input "**********"
click at [684, 128] on button "Lesson" at bounding box center [686, 125] width 86 height 31
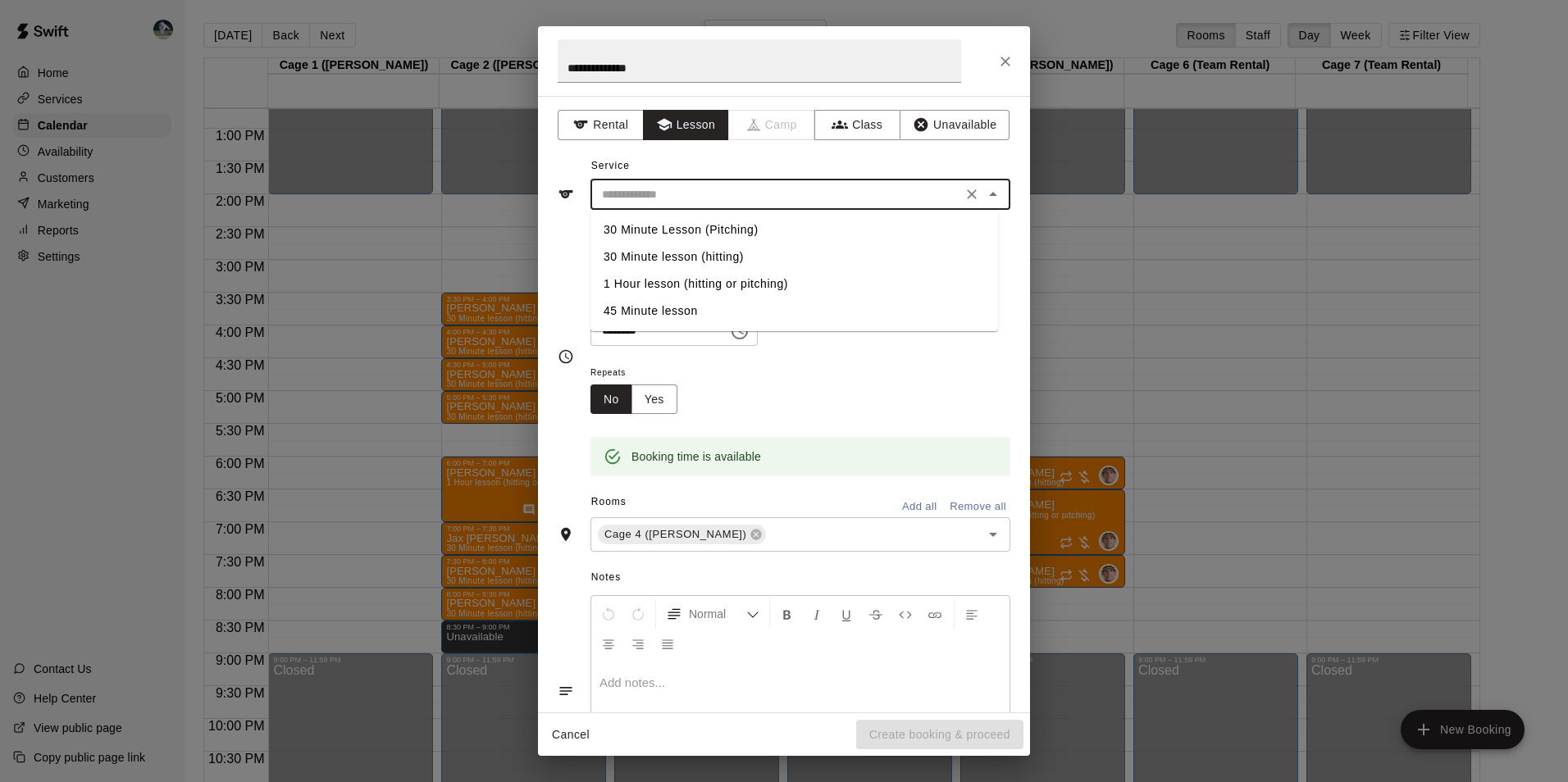
click at [671, 185] on input "text" at bounding box center [775, 194] width 361 height 20
click at [683, 227] on li "30 Minute Lesson (Pitching)" at bounding box center [794, 229] width 408 height 27
type input "**********"
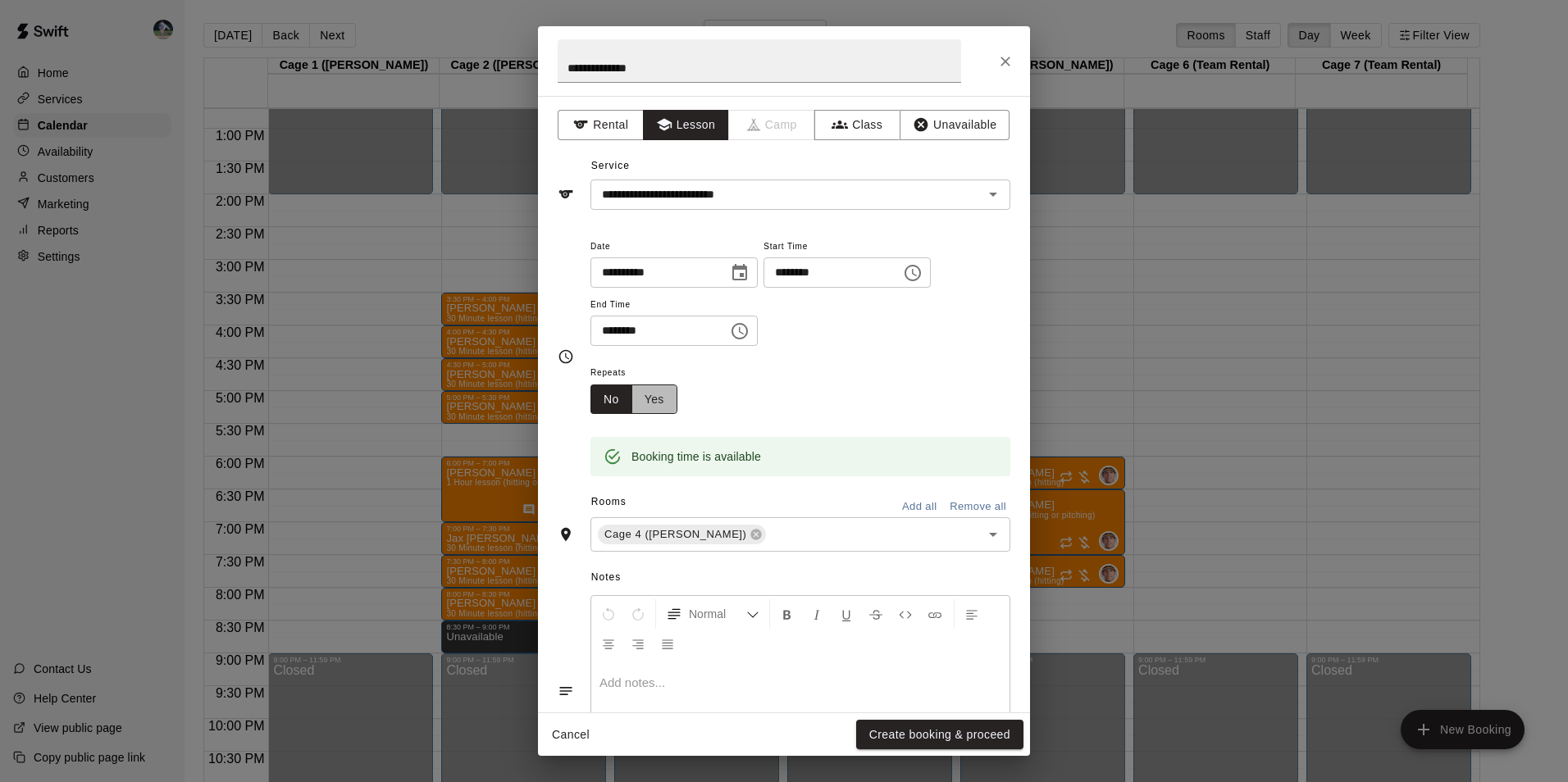
click at [662, 399] on button "Yes" at bounding box center [654, 399] width 46 height 31
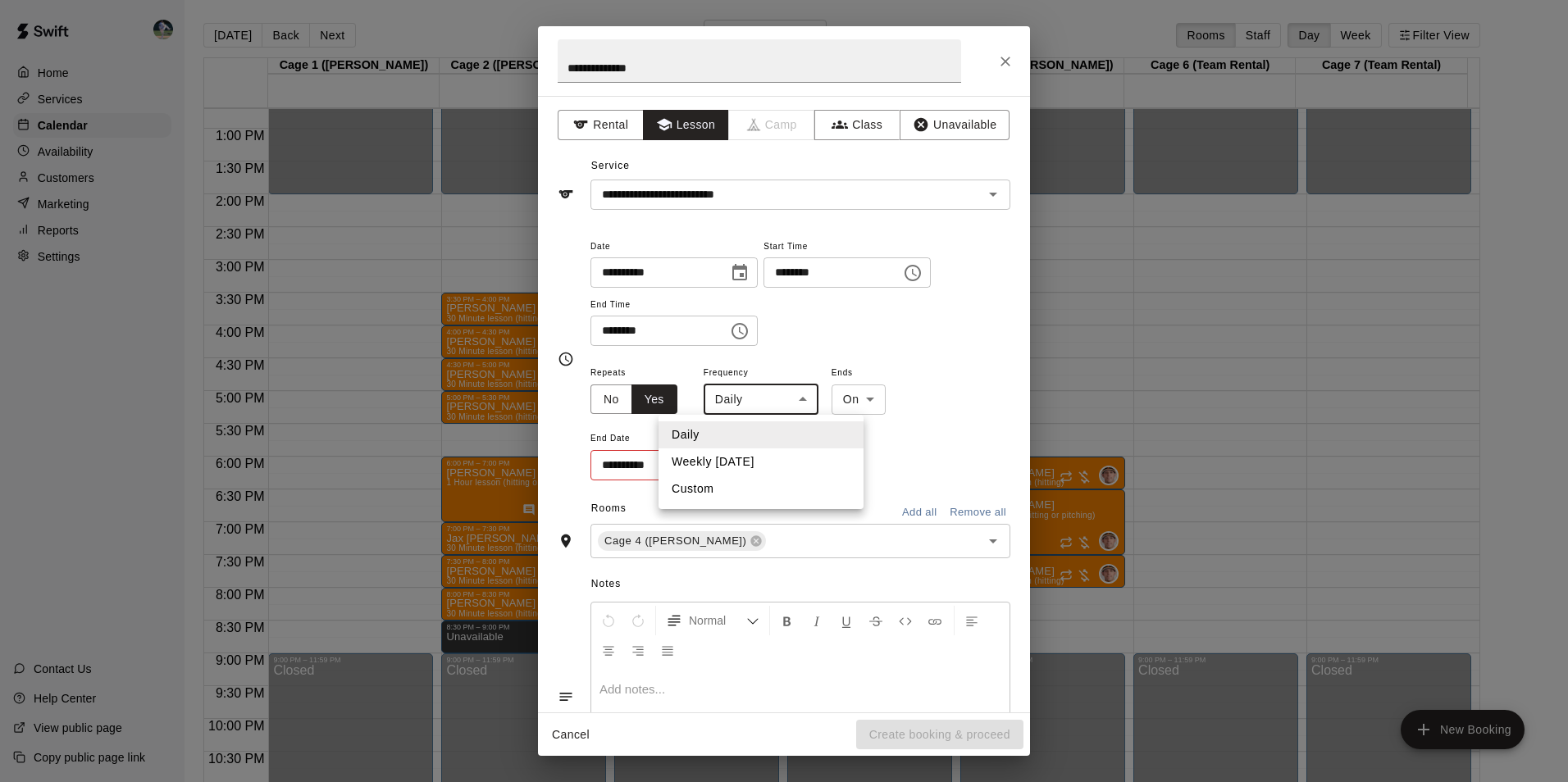
click at [789, 398] on body "Home Services Calendar Availability Customers Marketing Reports Settings Contac…" at bounding box center [784, 404] width 1568 height 808
click at [737, 487] on li "Custom" at bounding box center [760, 489] width 205 height 27
type input "******"
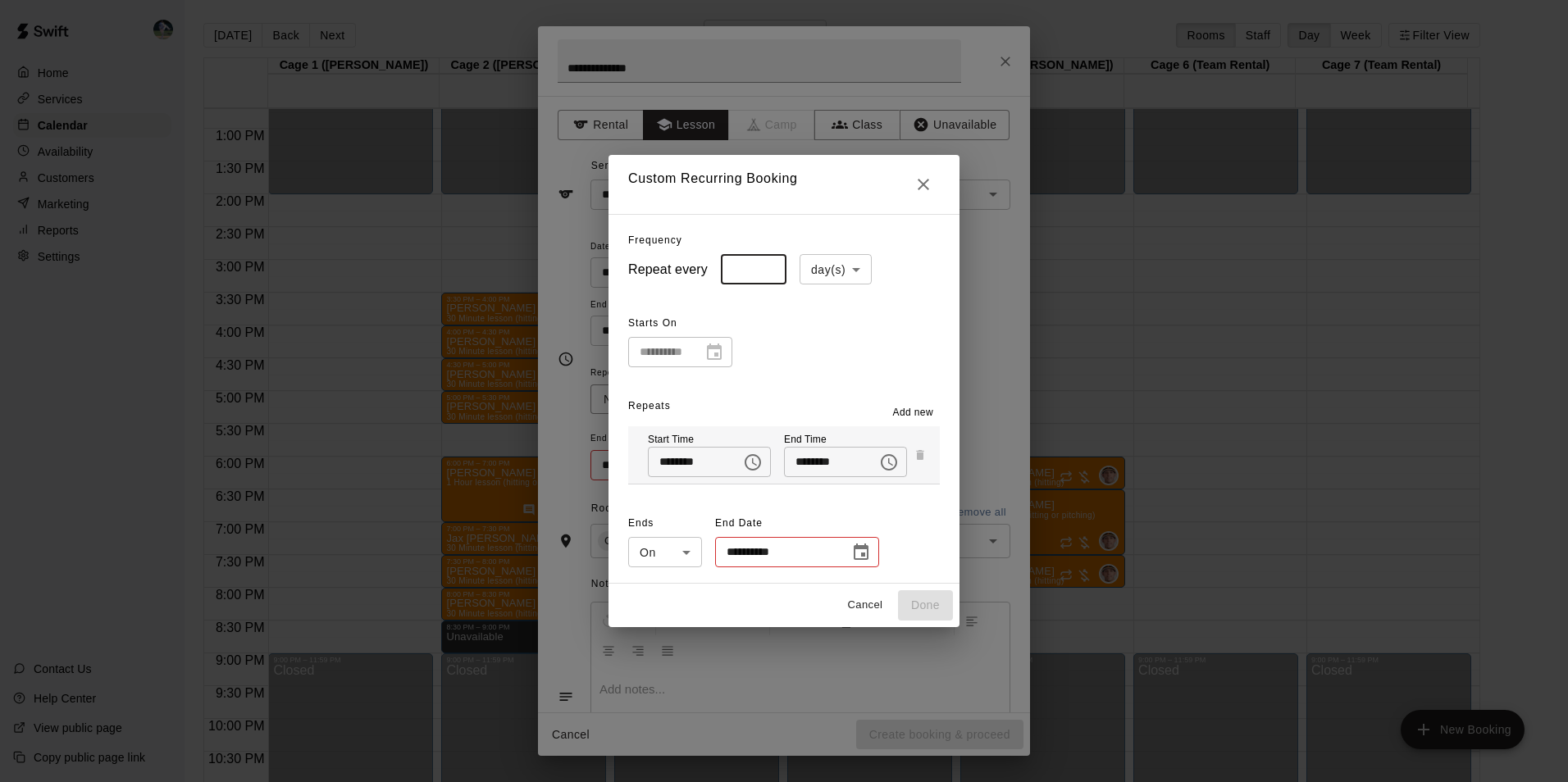
click at [756, 274] on input "*" at bounding box center [753, 269] width 66 height 31
type input "*"
click at [759, 266] on input "*" at bounding box center [753, 269] width 66 height 31
click at [844, 269] on body "Home Services Calendar Availability Customers Marketing Reports Settings Contac…" at bounding box center [784, 404] width 1568 height 808
click at [819, 332] on li "week(s)" at bounding box center [826, 332] width 72 height 27
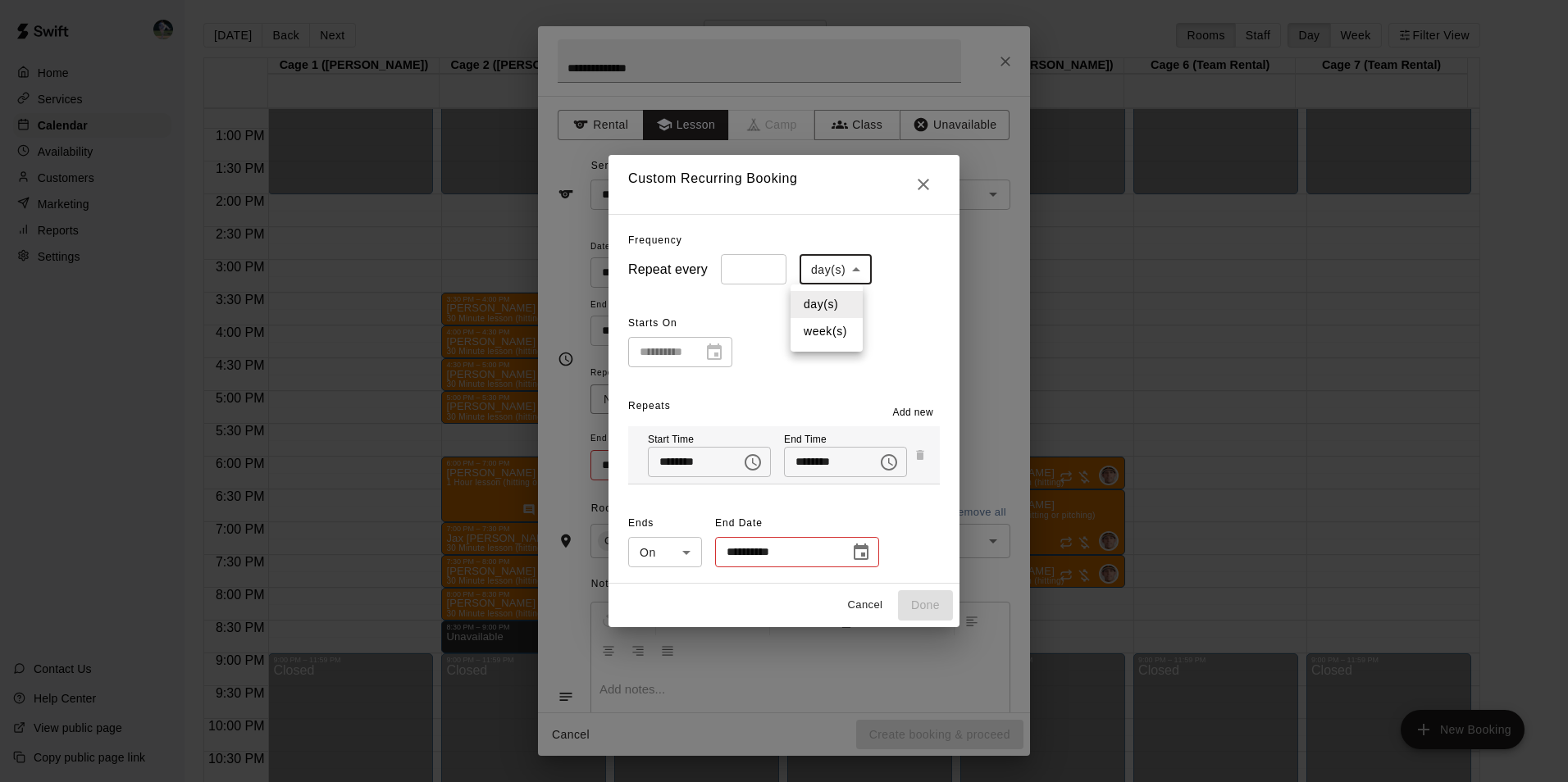
type input "******"
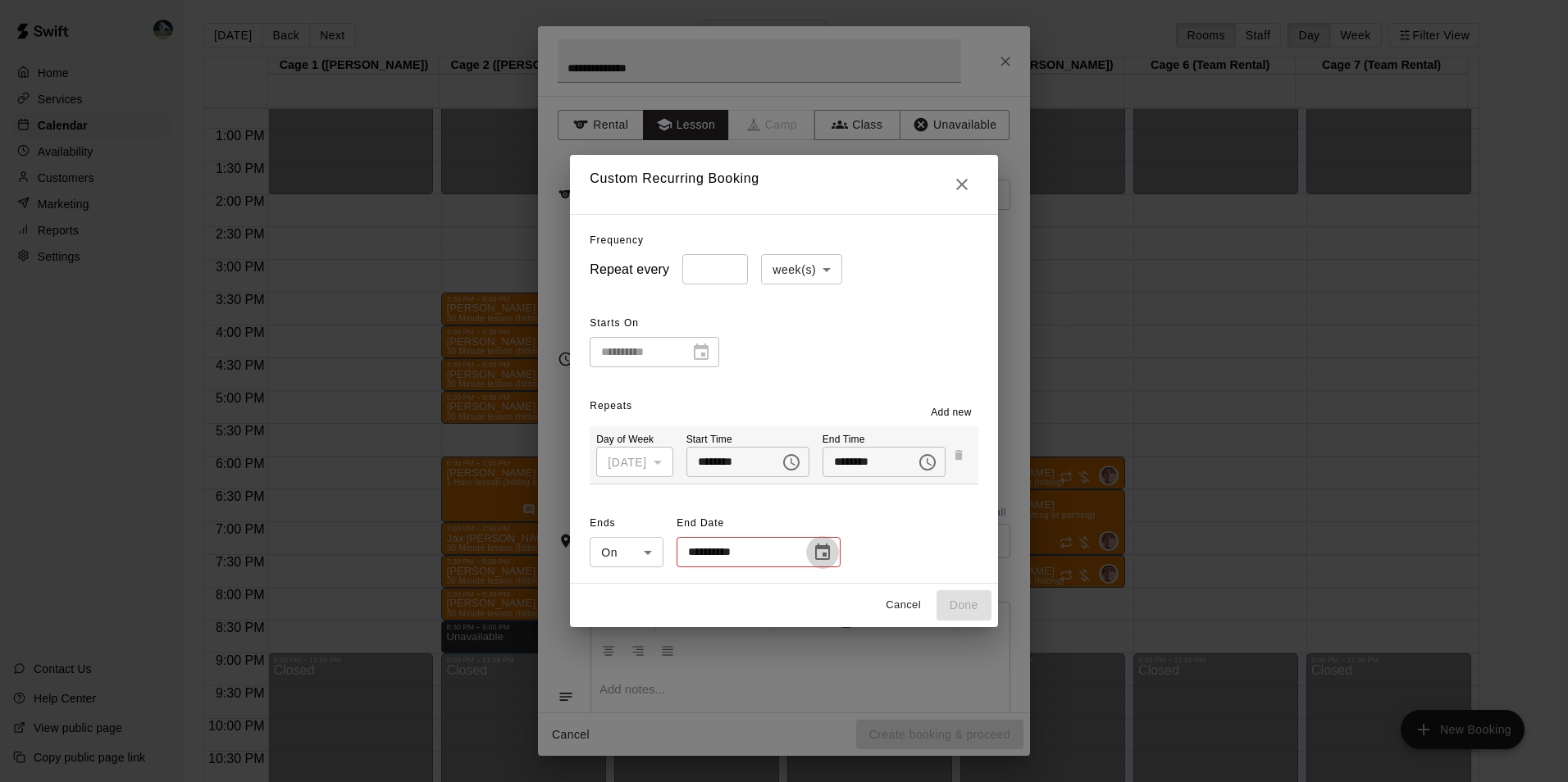
click at [814, 555] on icon "Choose date" at bounding box center [822, 552] width 19 height 19
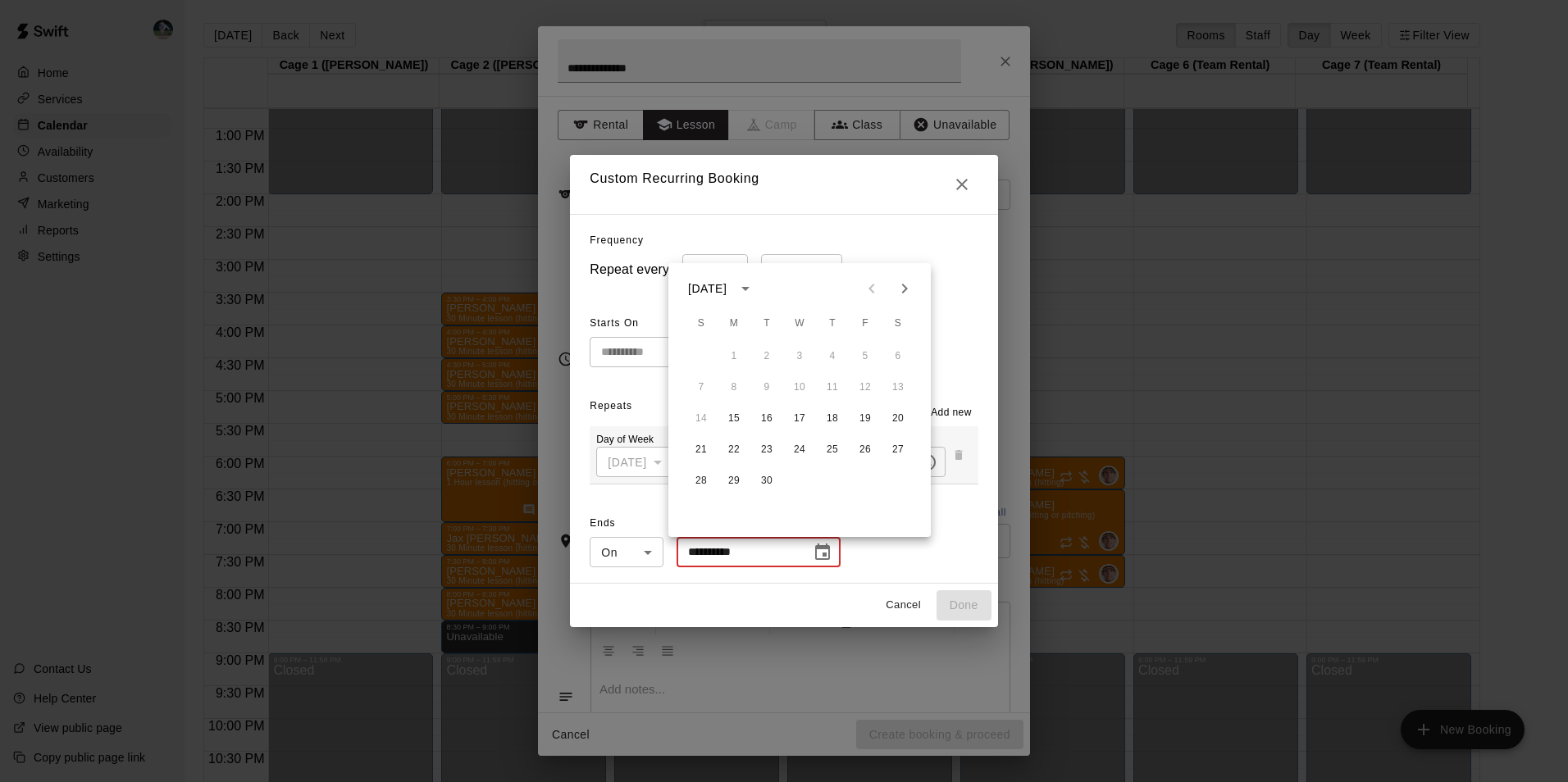
click at [906, 283] on icon "Next month" at bounding box center [904, 289] width 19 height 19
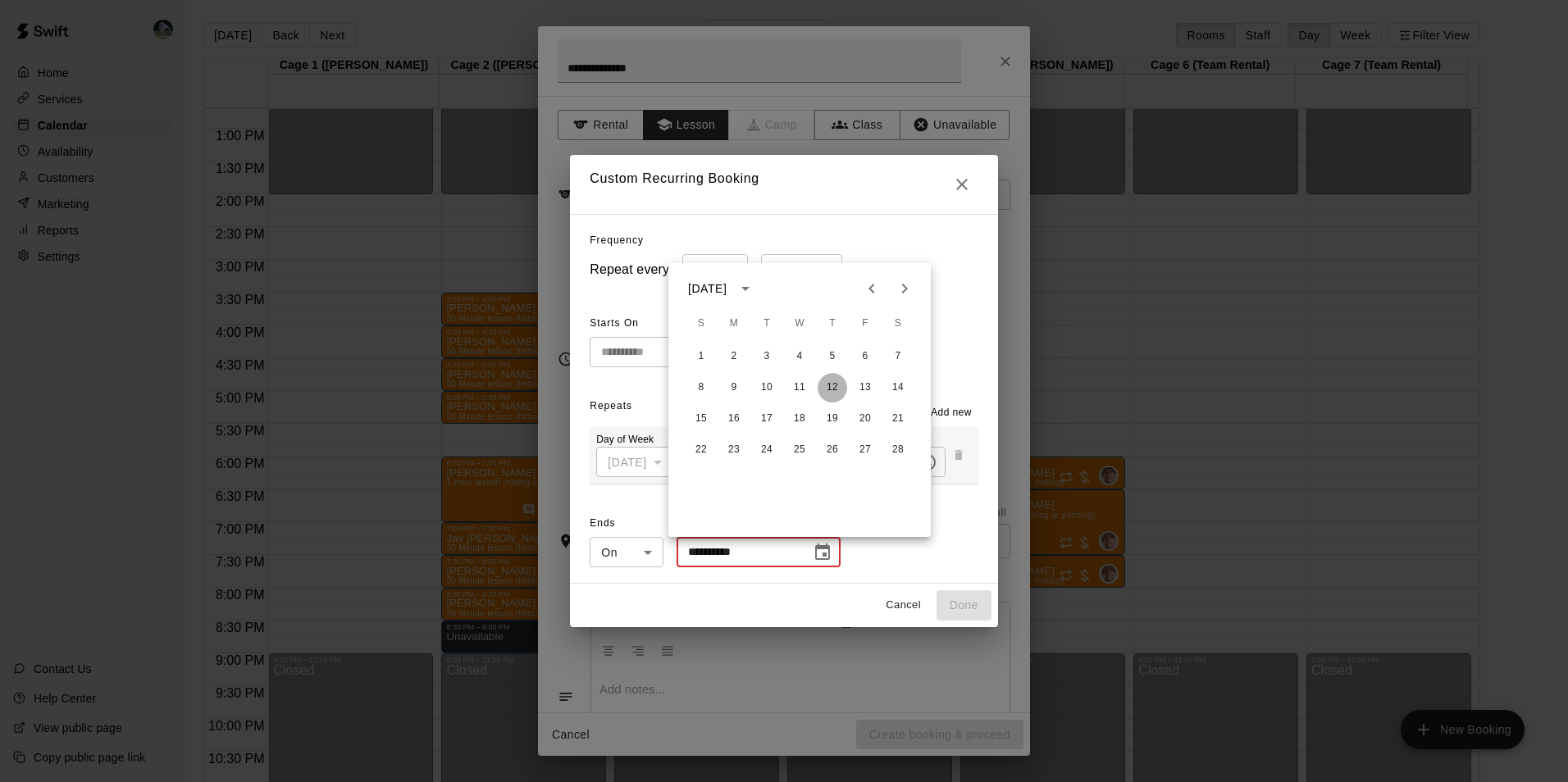
click at [834, 386] on button "12" at bounding box center [832, 388] width 30 height 30
type input "**********"
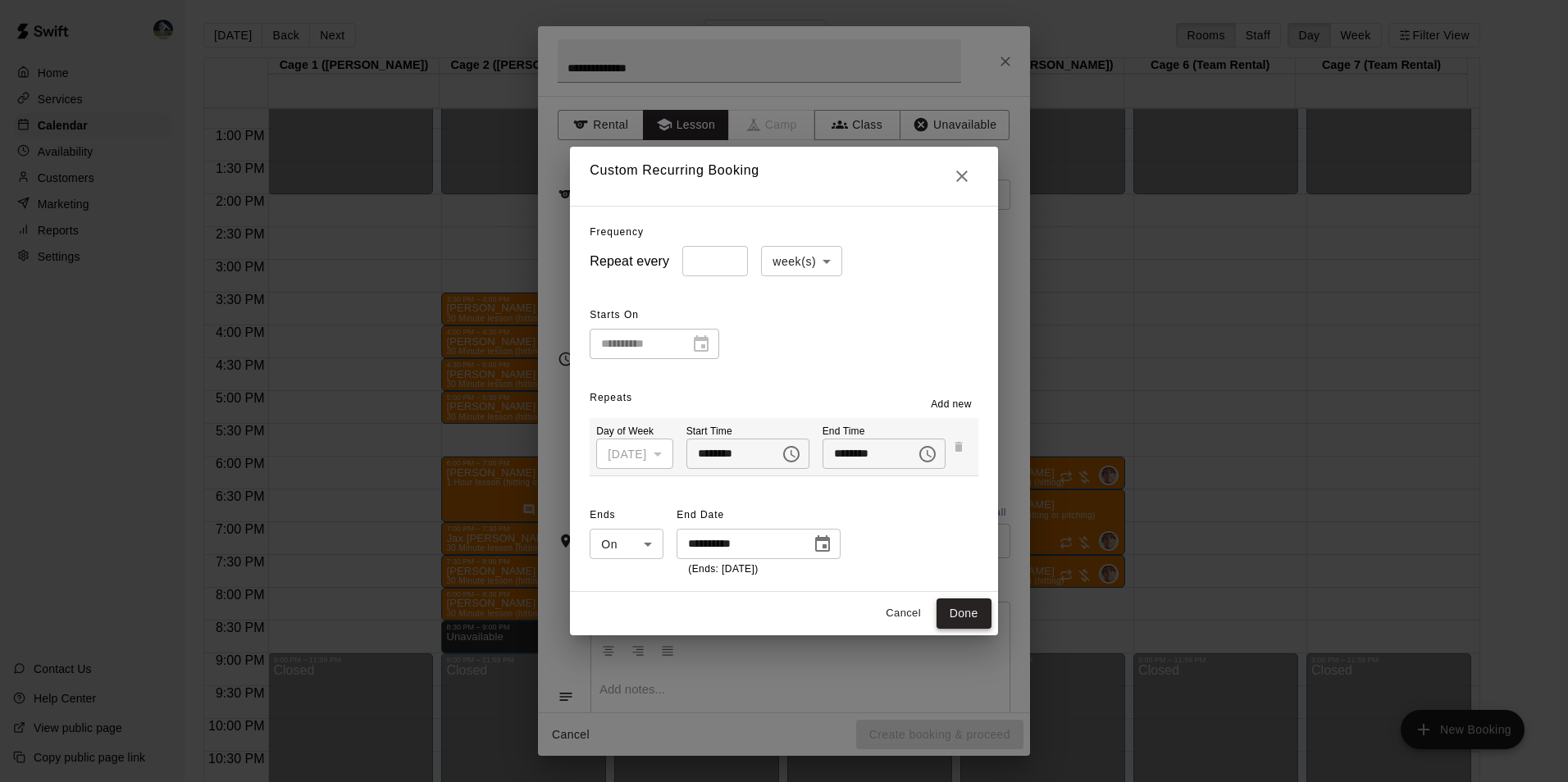
click at [971, 618] on button "Done" at bounding box center [963, 613] width 55 height 31
type input "**********"
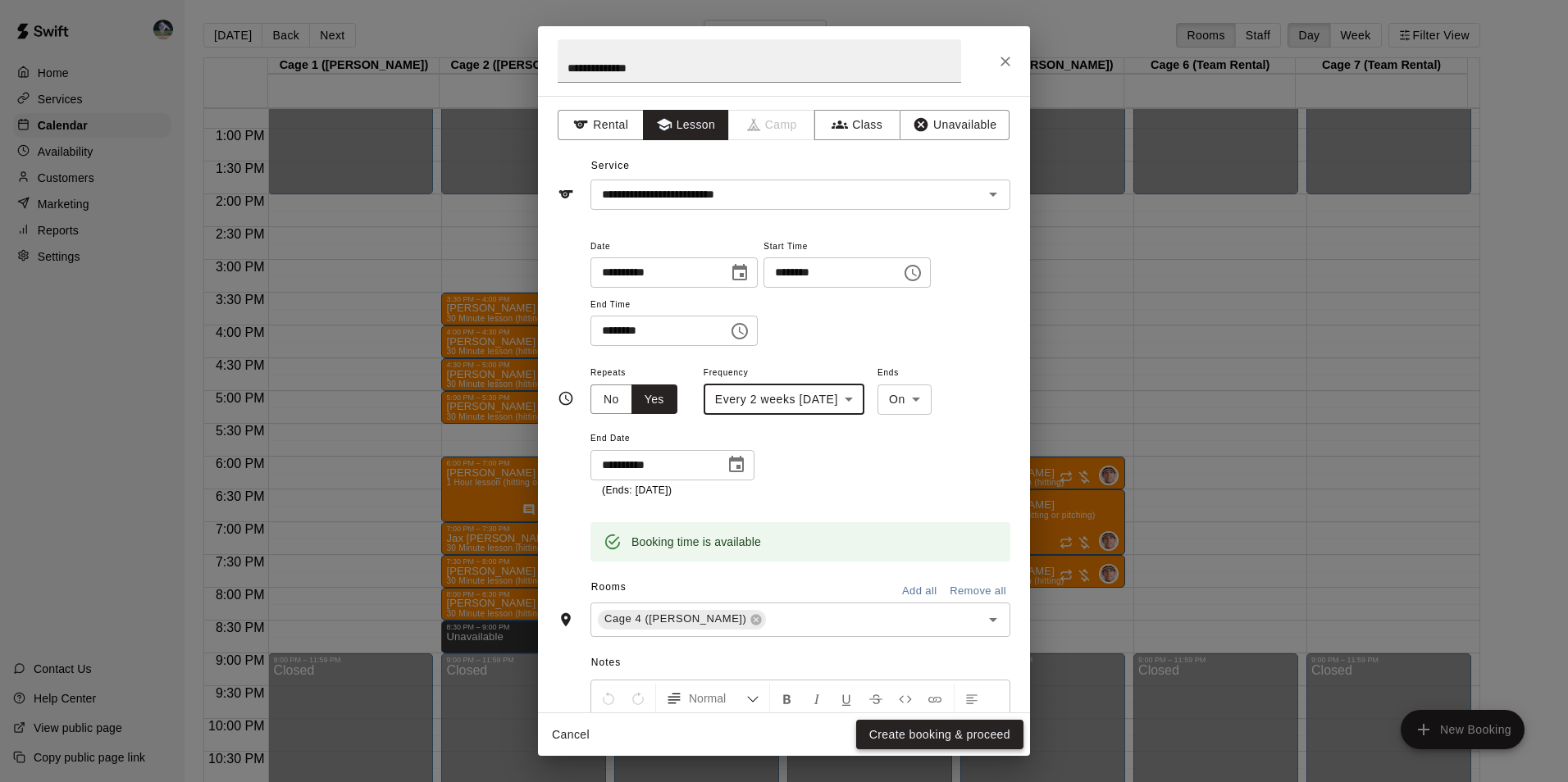
click at [931, 734] on button "Create booking & proceed" at bounding box center [939, 735] width 167 height 31
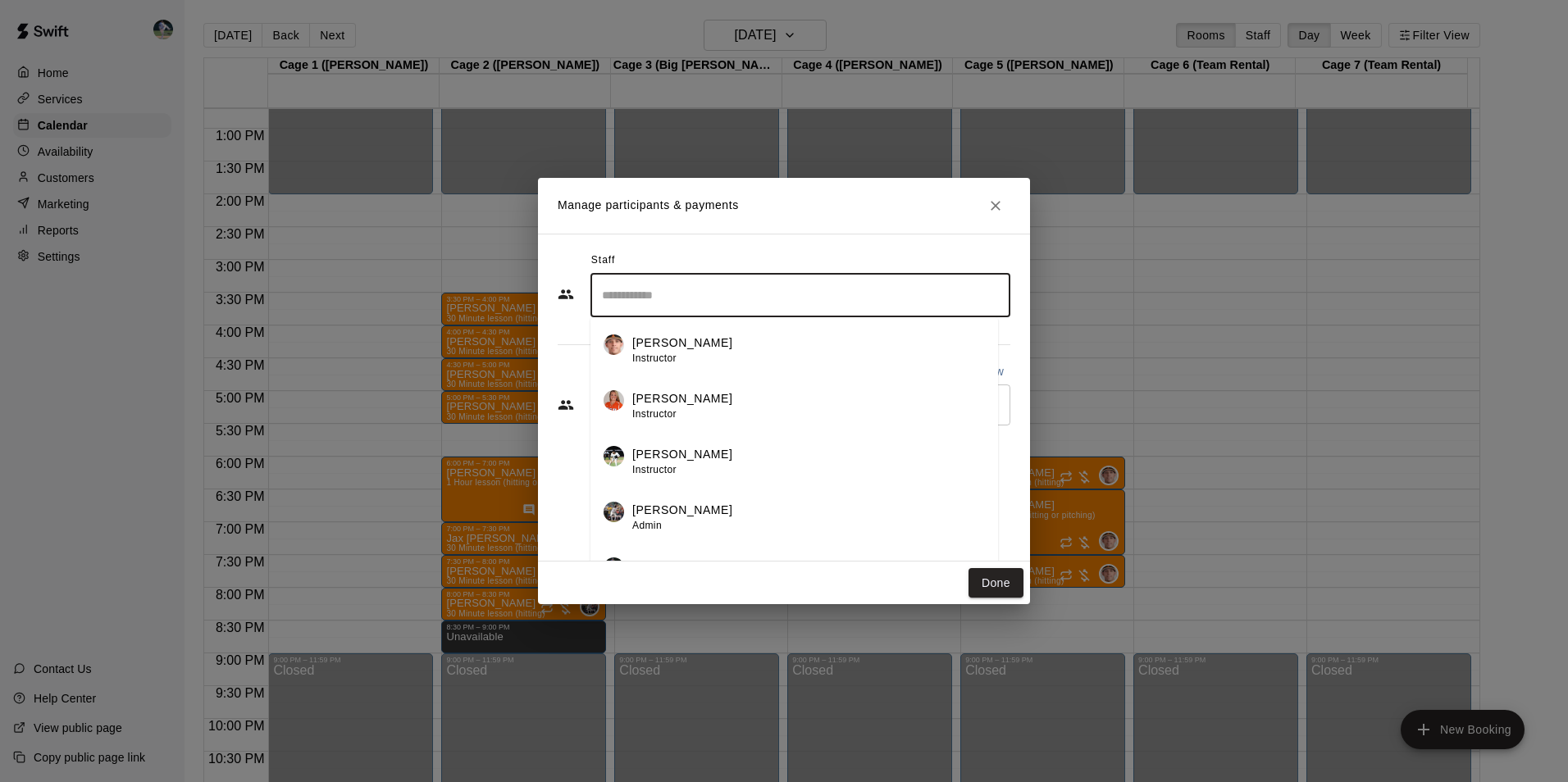
click at [660, 283] on input "Search staff" at bounding box center [800, 295] width 405 height 29
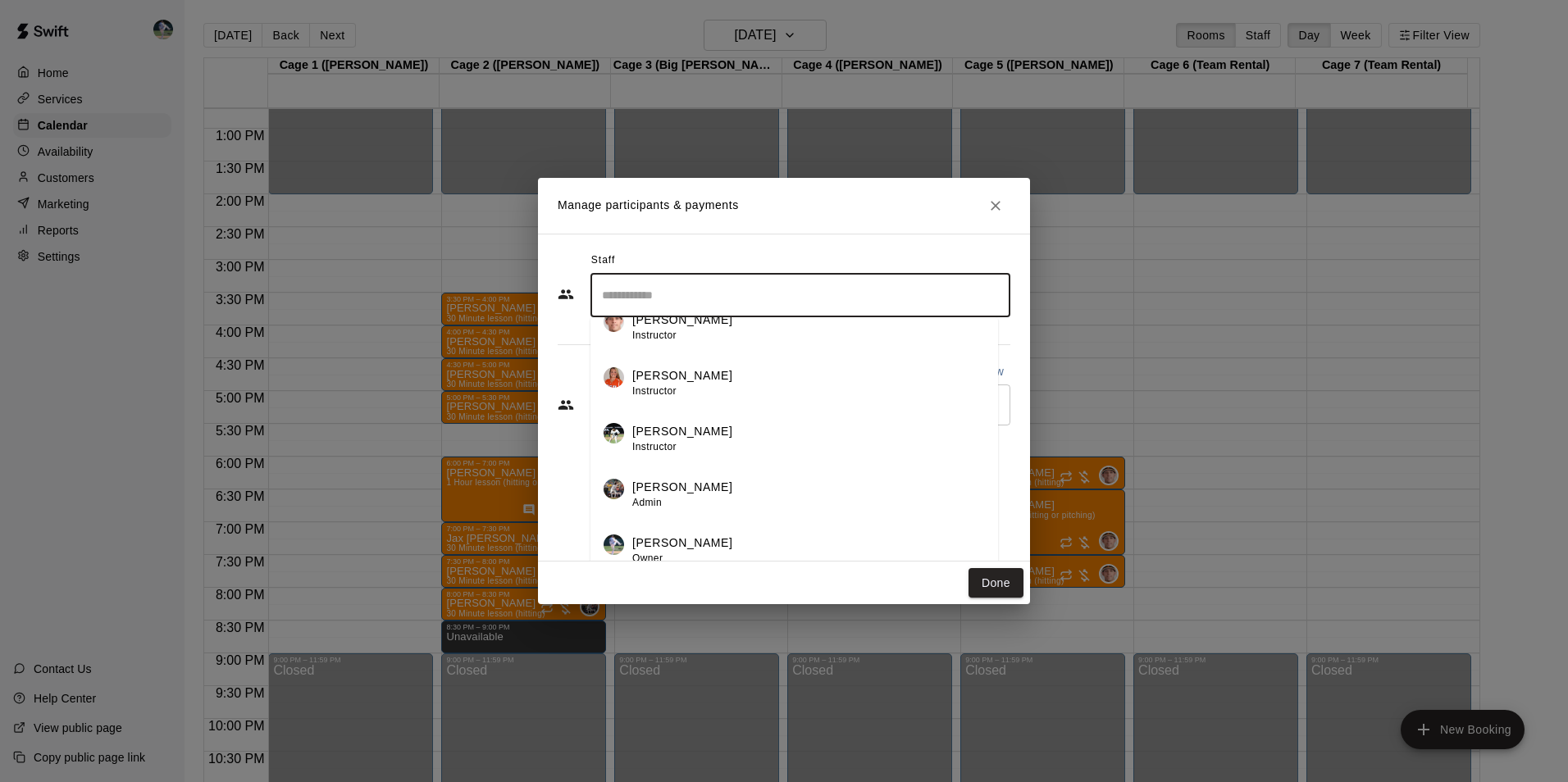
scroll to position [29, 0]
click at [651, 535] on p "[PERSON_NAME]" at bounding box center [682, 537] width 100 height 17
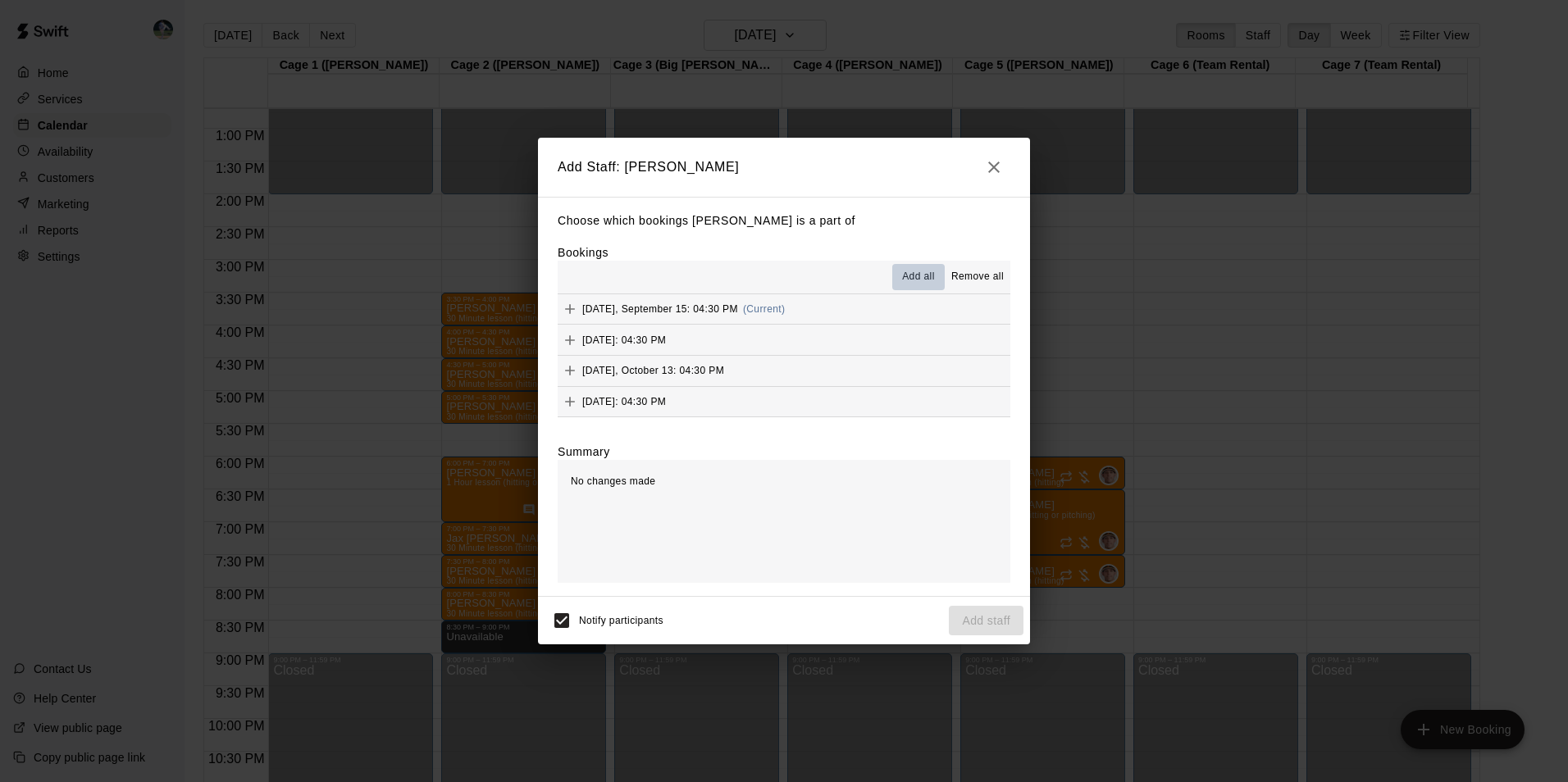
click at [916, 272] on span "Add all" at bounding box center [918, 276] width 32 height 17
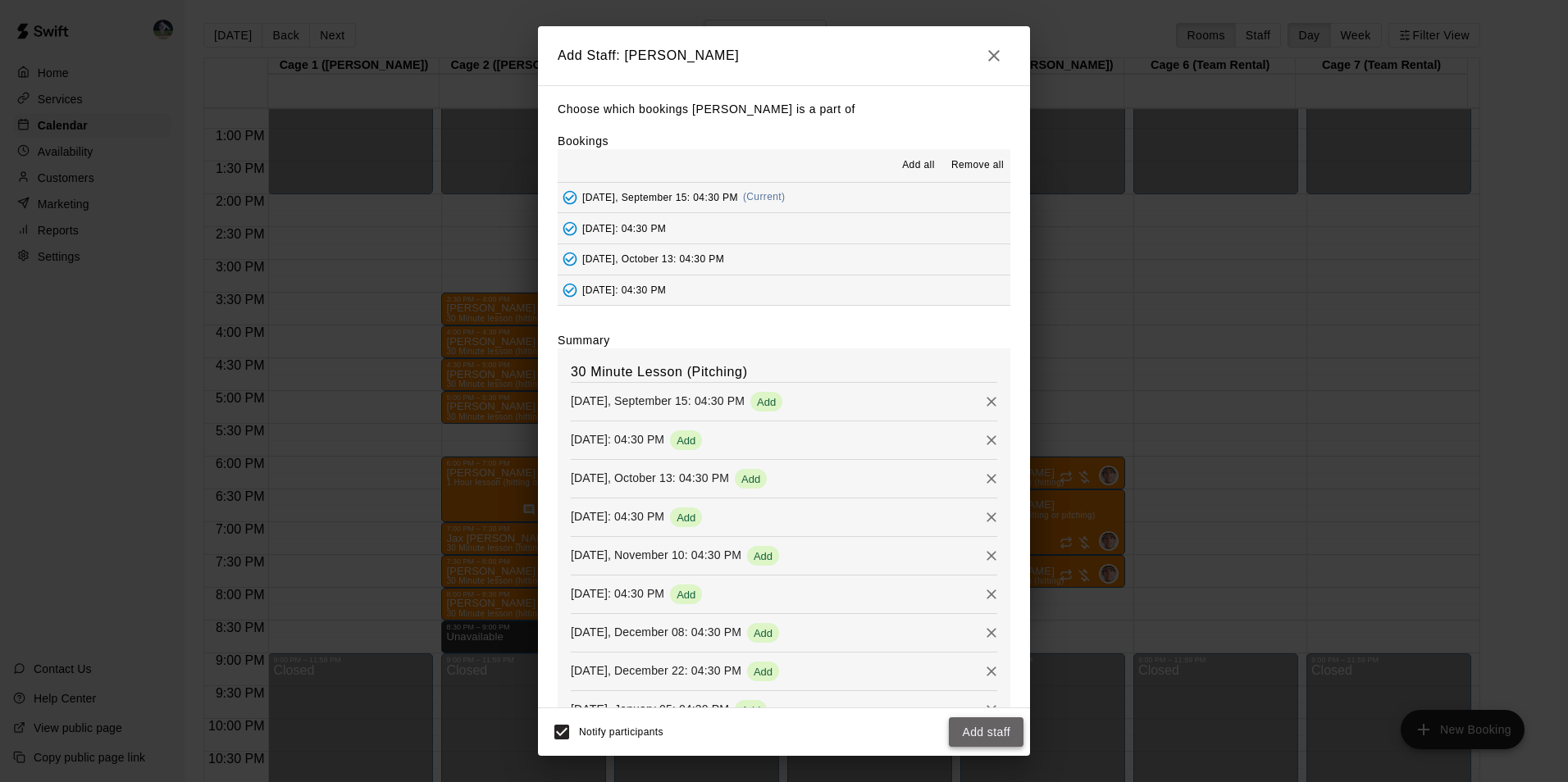
click at [970, 727] on button "Add staff" at bounding box center [985, 732] width 74 height 31
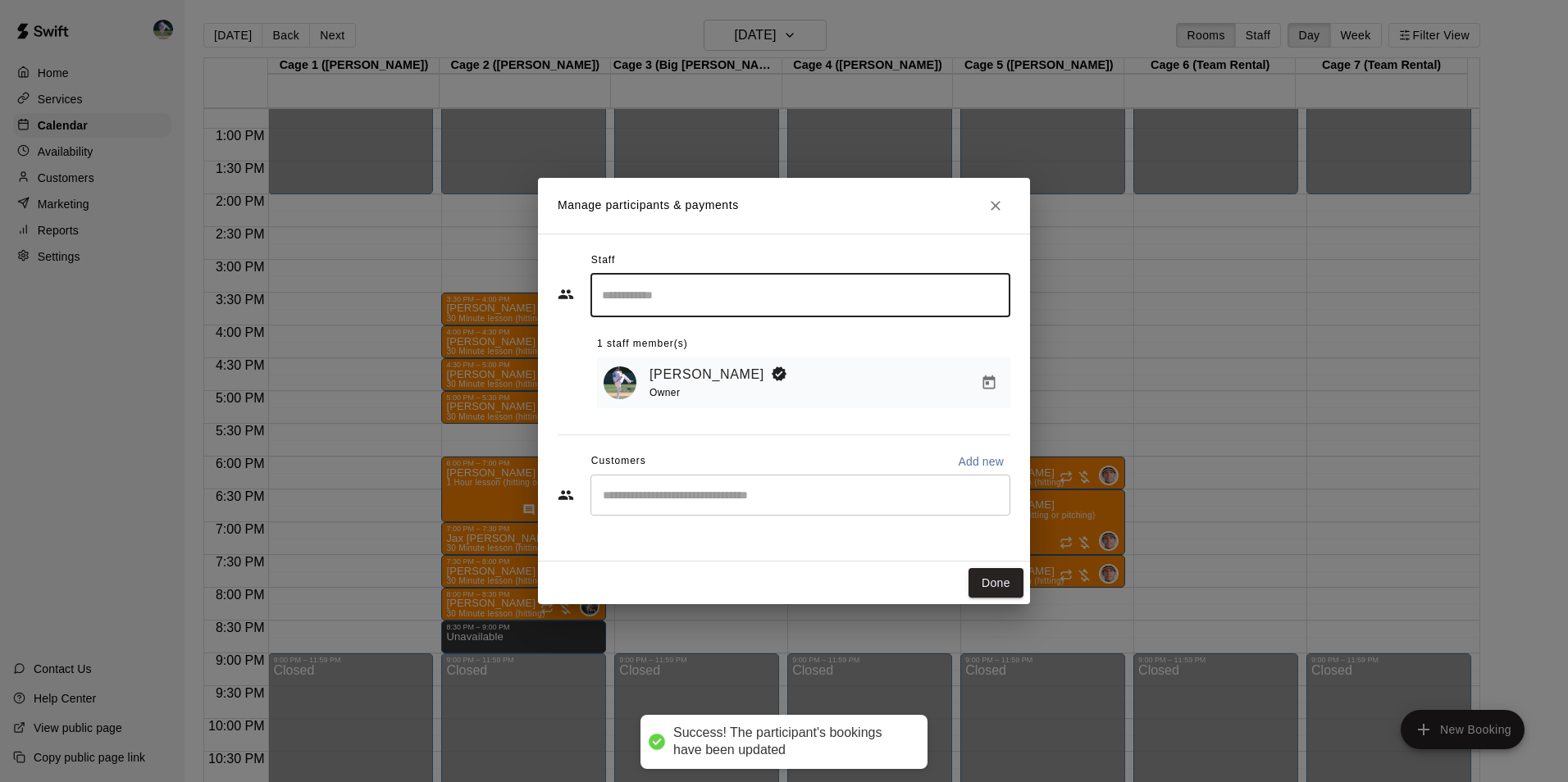
click at [606, 498] on input "Start typing to search customers..." at bounding box center [800, 495] width 405 height 17
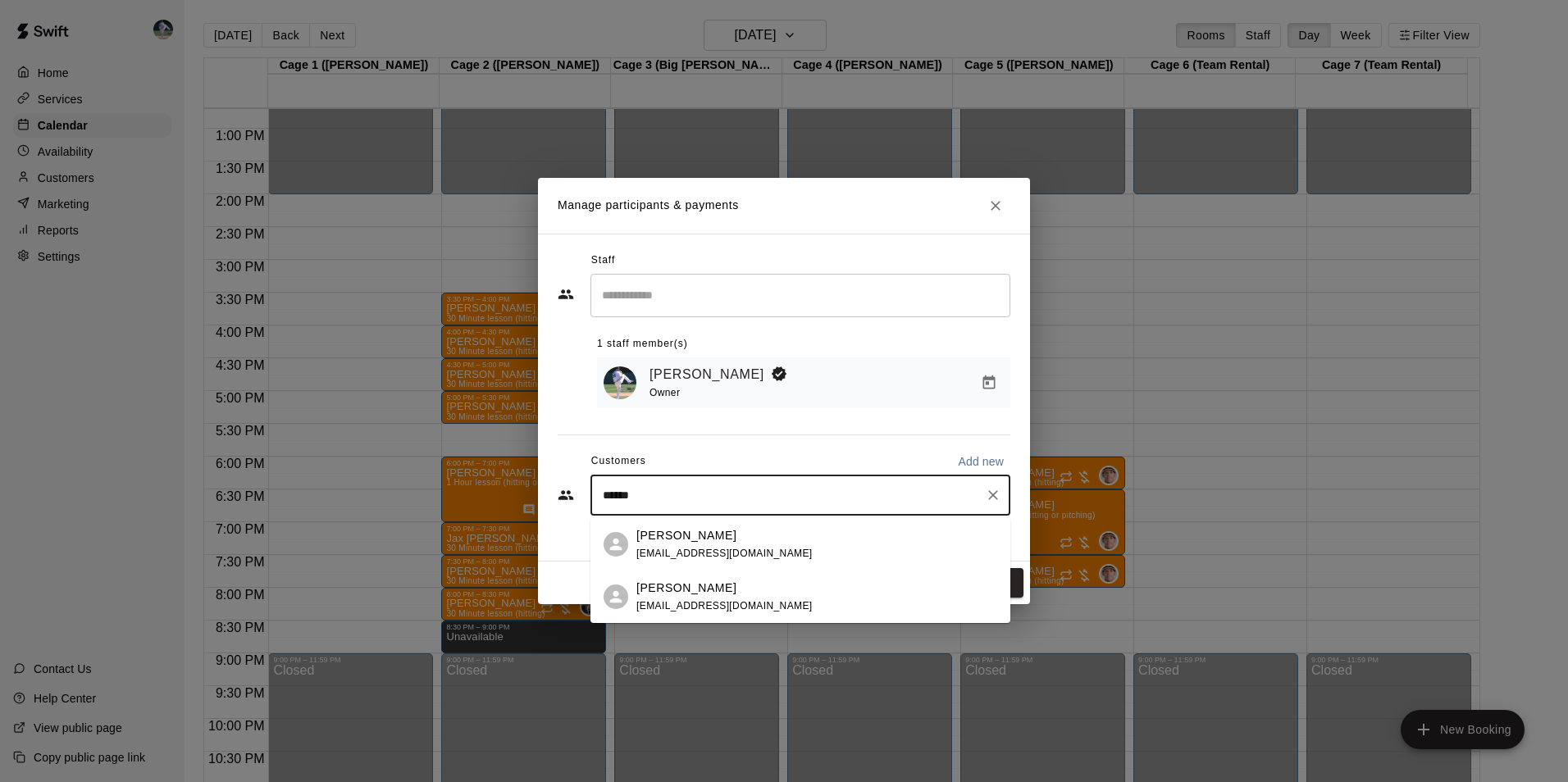
type input "*******"
click at [672, 585] on p "[PERSON_NAME]" at bounding box center [686, 589] width 100 height 17
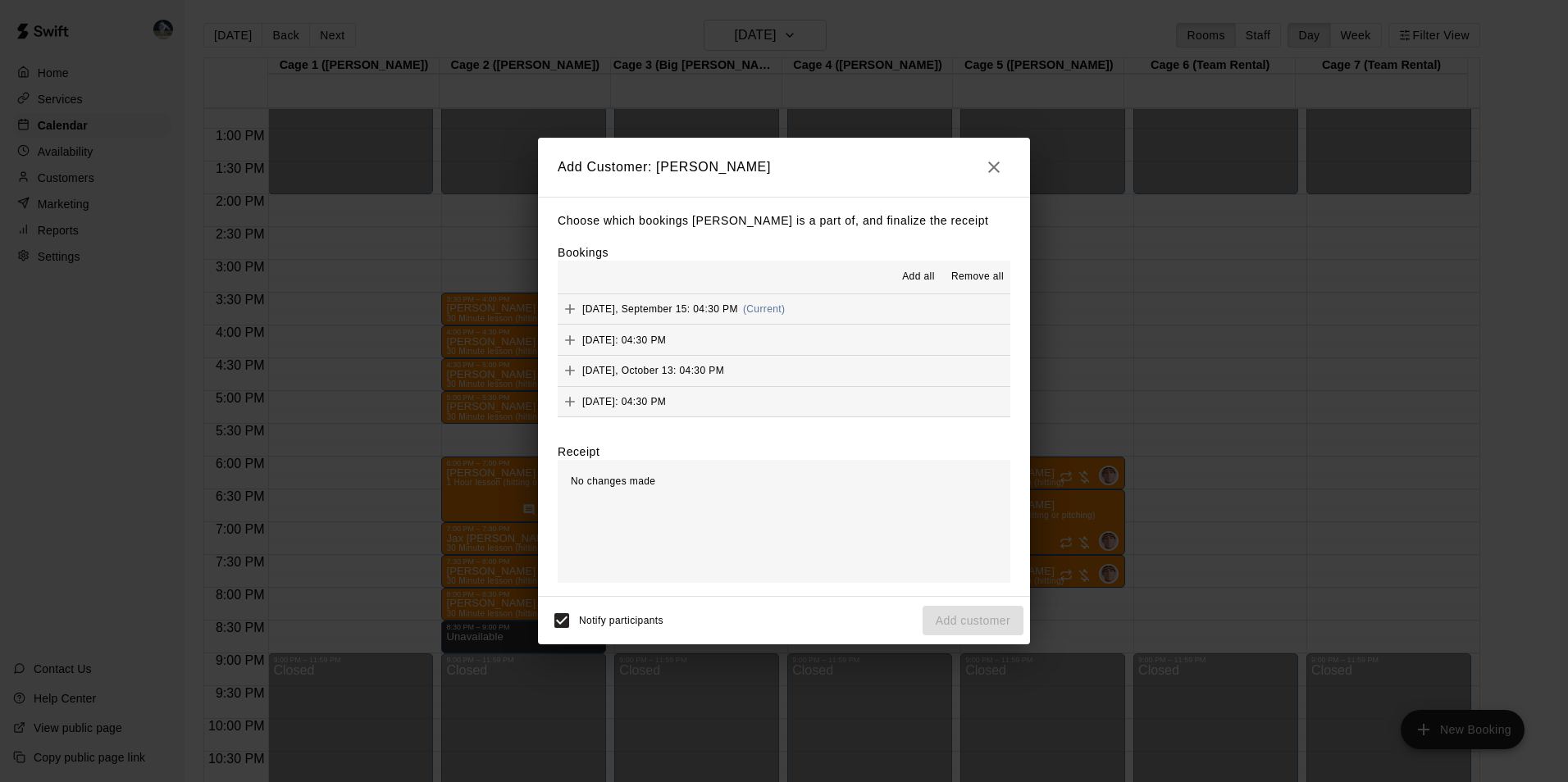
click at [914, 275] on span "Add all" at bounding box center [918, 276] width 32 height 17
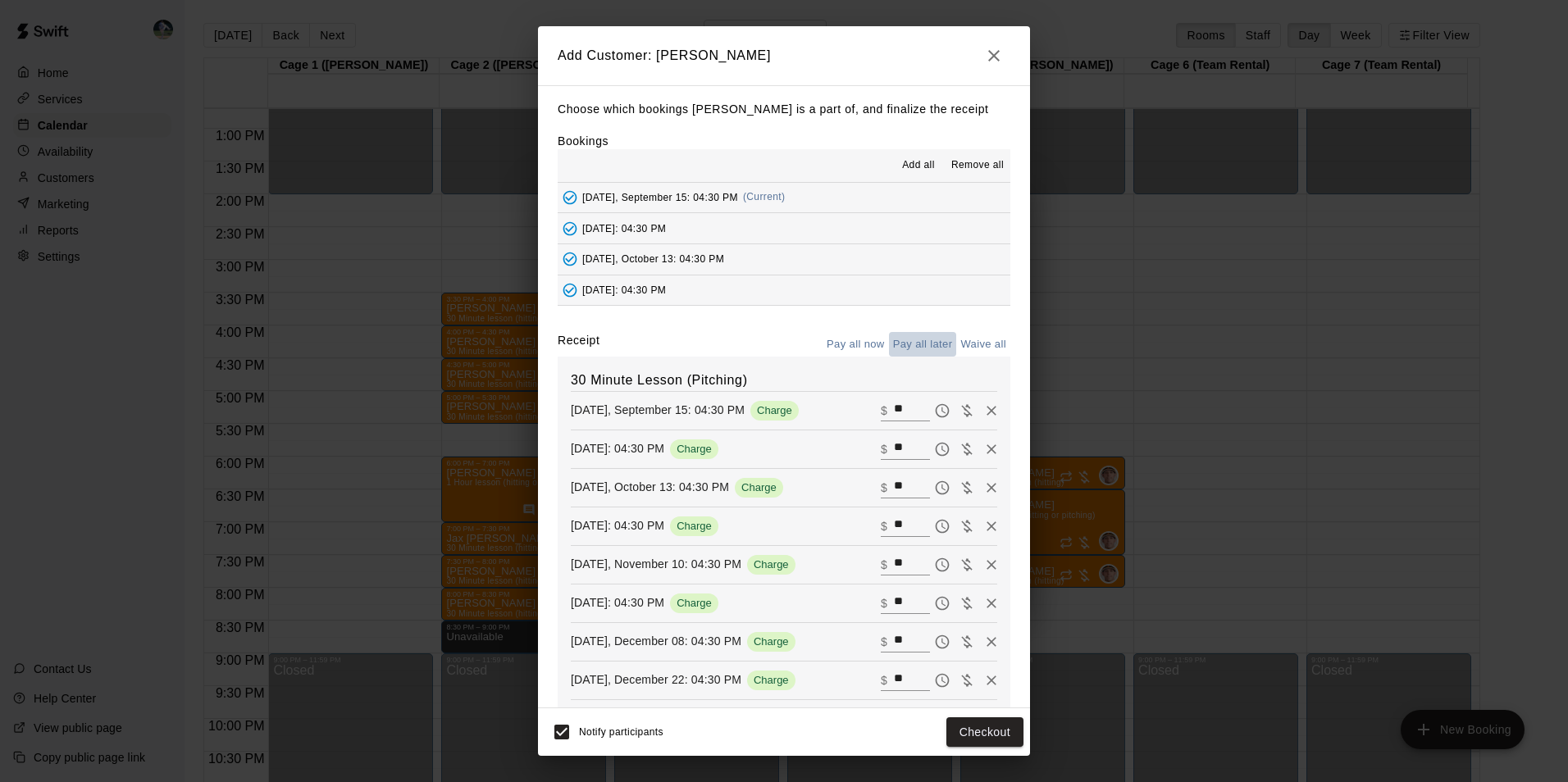
click at [914, 344] on button "Pay all later" at bounding box center [923, 345] width 68 height 25
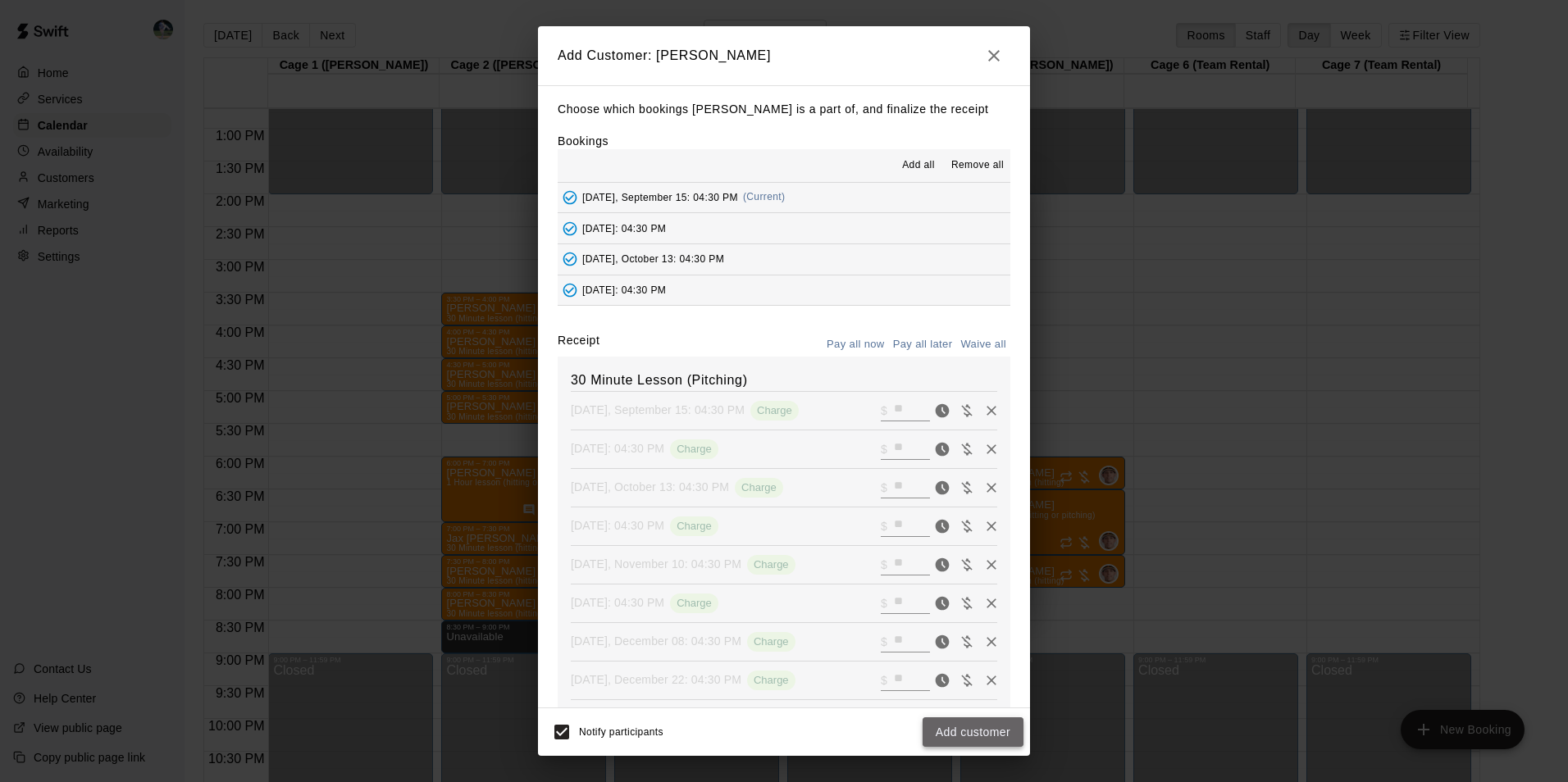
click at [955, 732] on button "Add customer" at bounding box center [972, 732] width 101 height 31
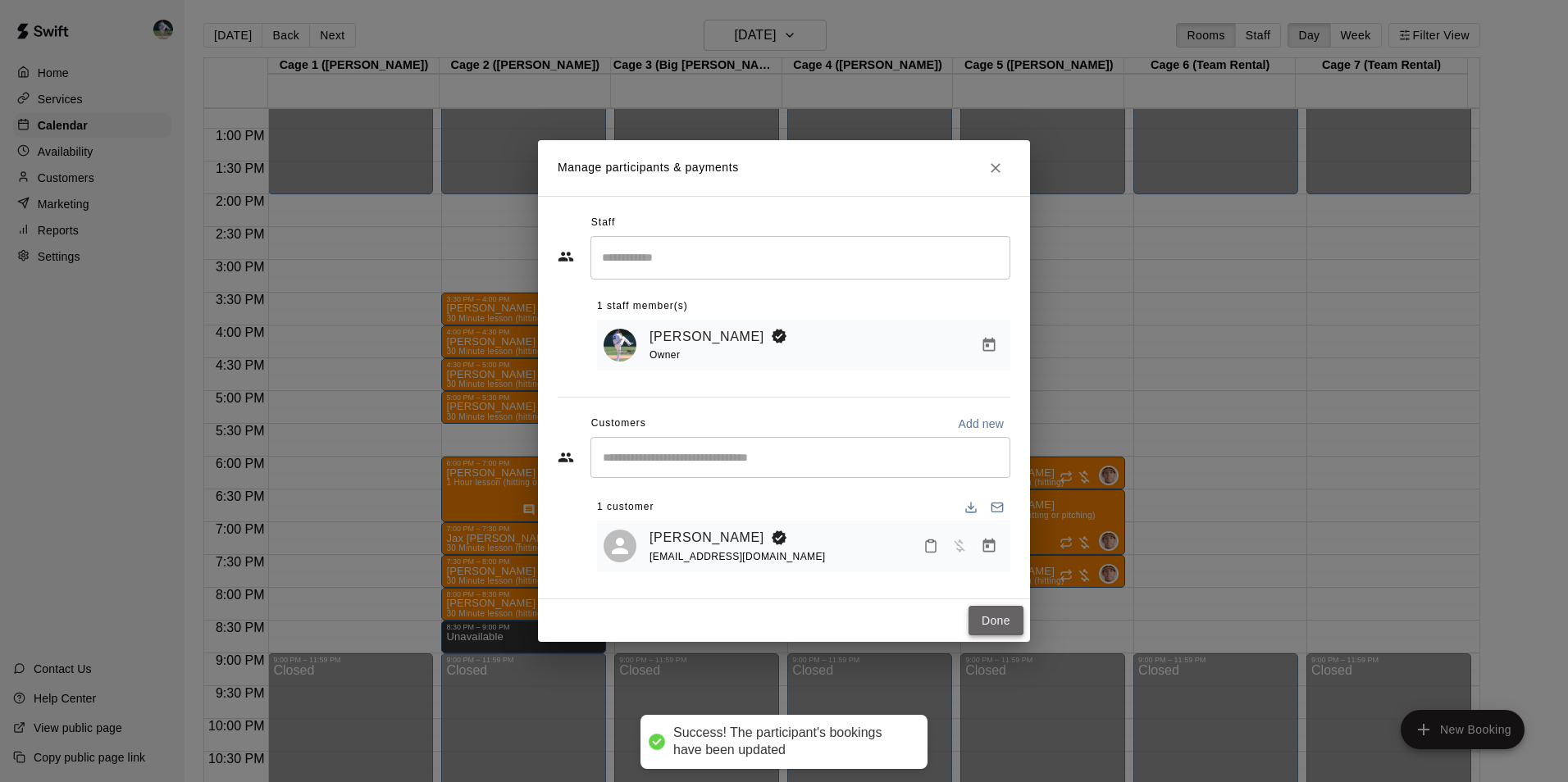
click at [984, 618] on button "Done" at bounding box center [996, 620] width 55 height 31
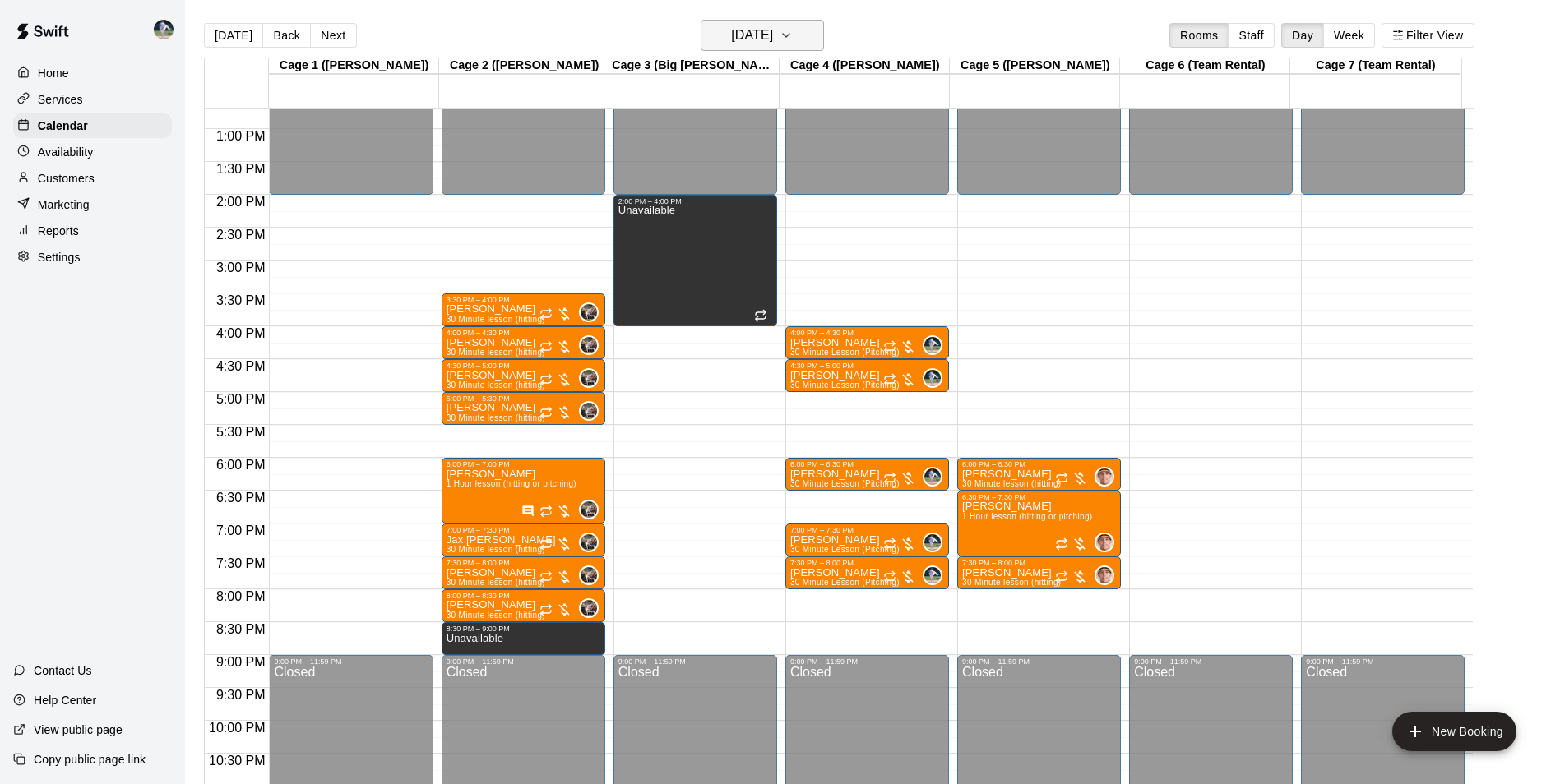
click at [744, 36] on h6 "[DATE]" at bounding box center [752, 35] width 42 height 23
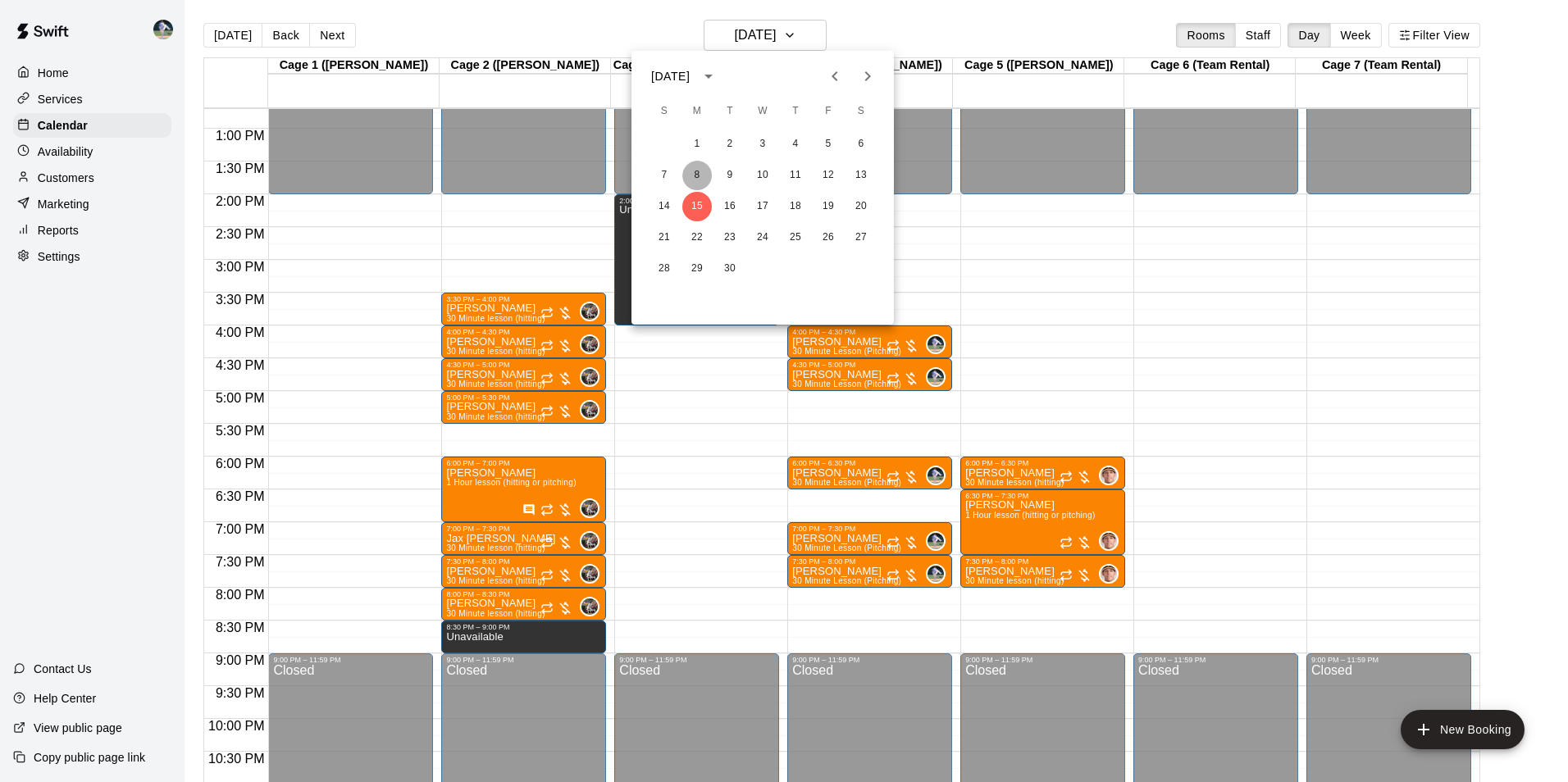
click at [697, 172] on button "8" at bounding box center [697, 176] width 30 height 30
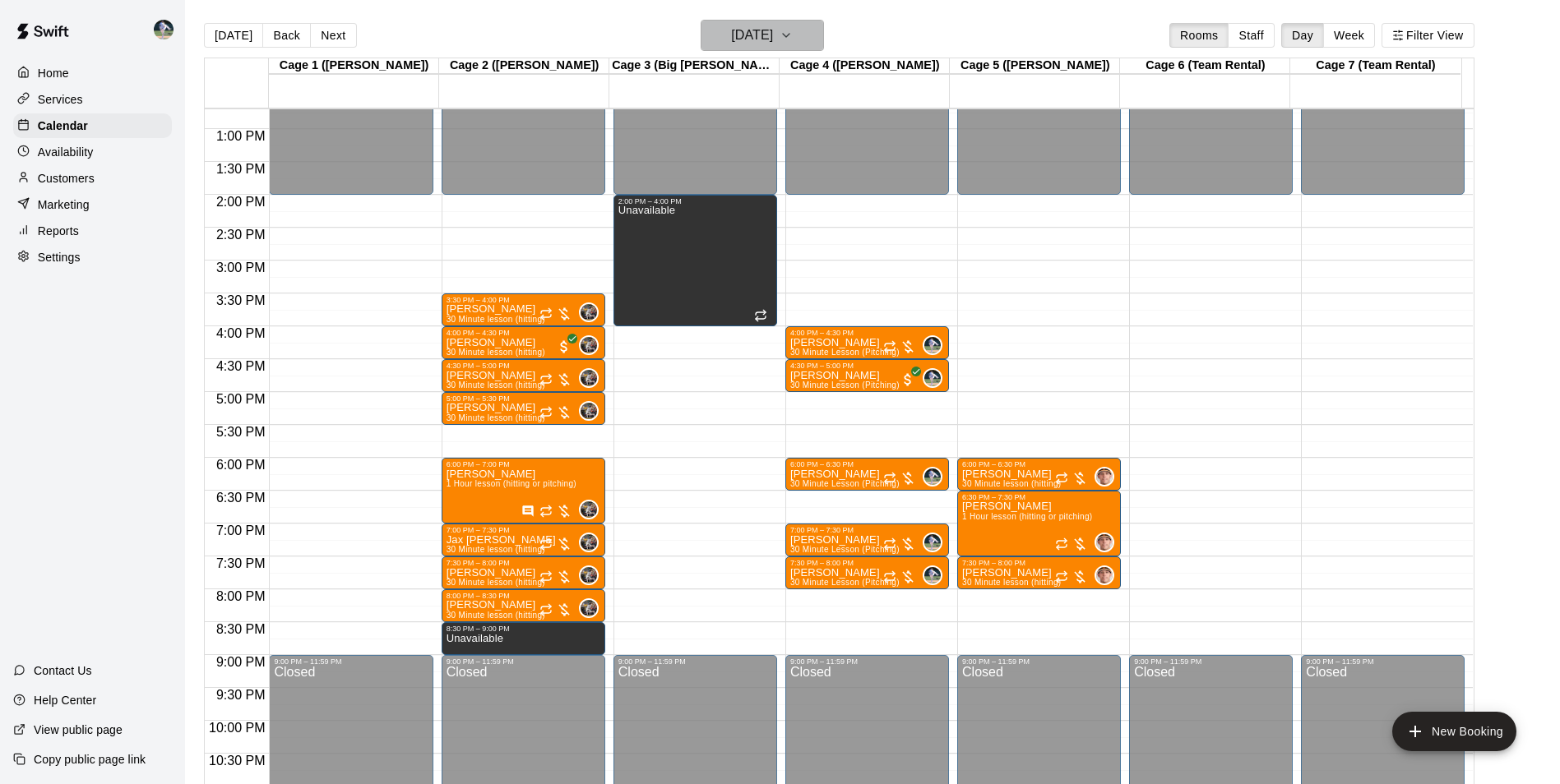
click at [733, 35] on h6 "[DATE]" at bounding box center [752, 35] width 42 height 23
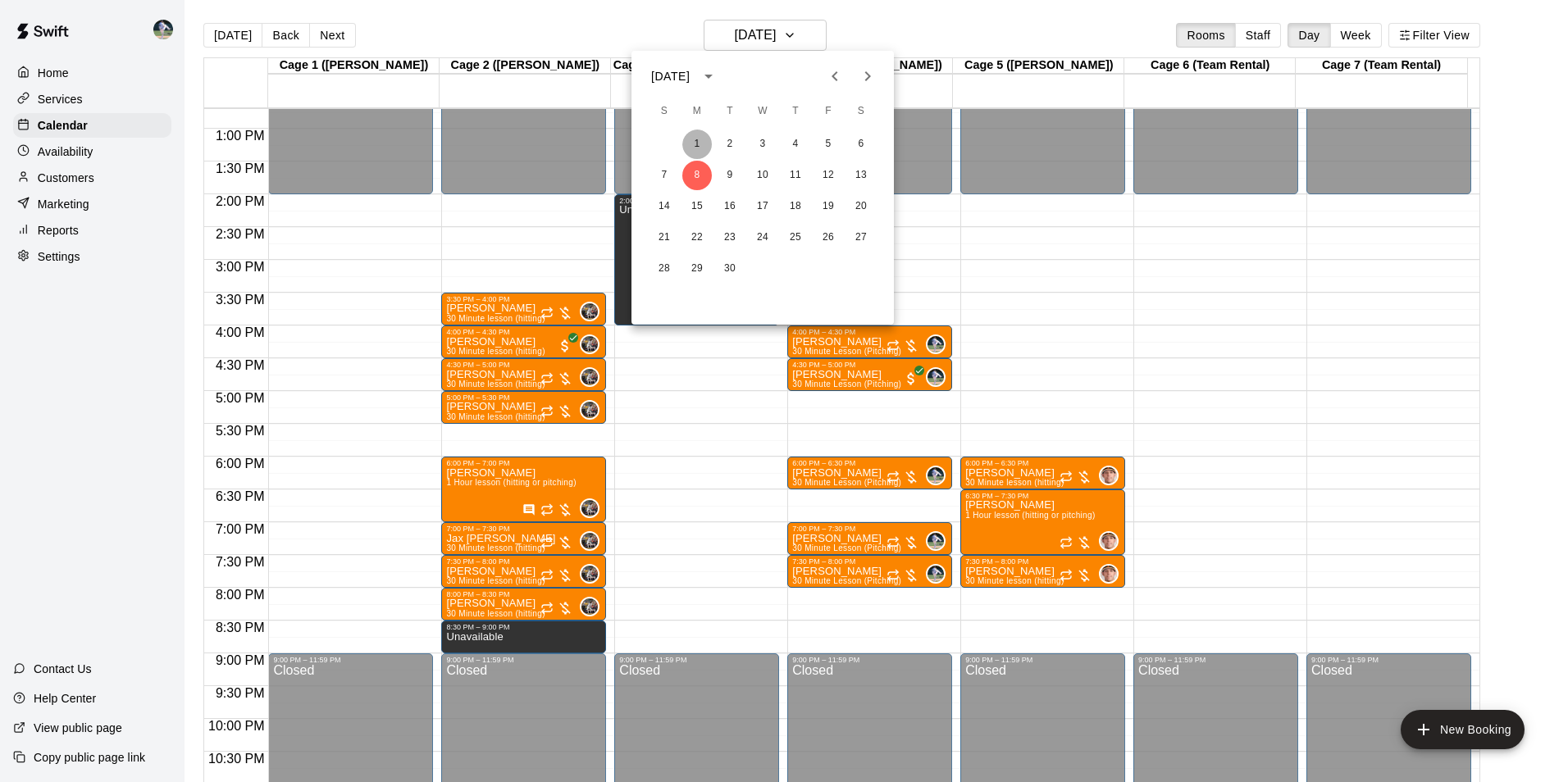
click at [695, 140] on button "1" at bounding box center [697, 144] width 30 height 30
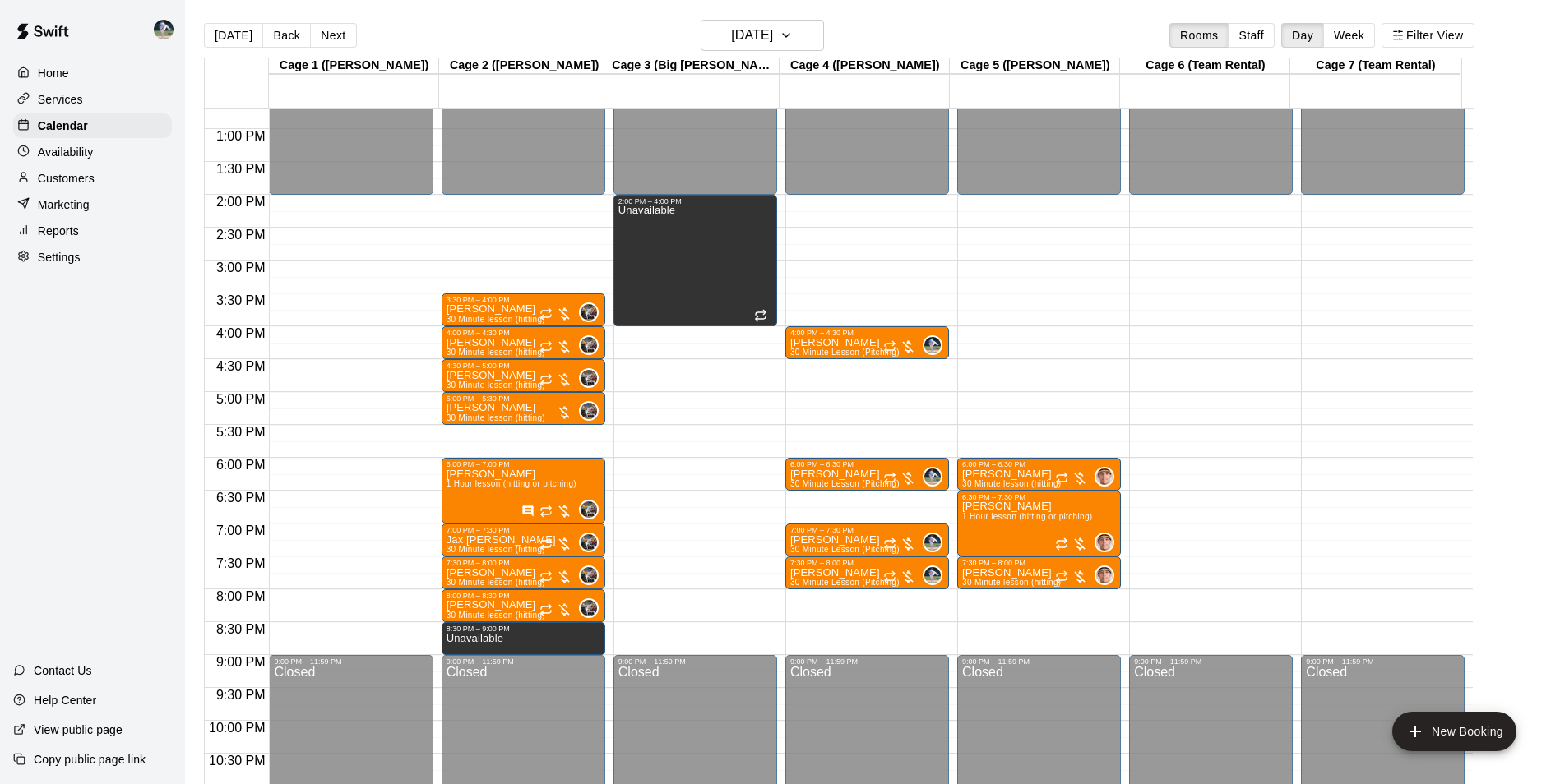
click at [825, 371] on div "12:00 AM – 2:00 PM Closed 4:00 PM – 4:30 PM [PERSON_NAME] 30 Minute Lesson (Pit…" at bounding box center [867, 63] width 163 height 1578
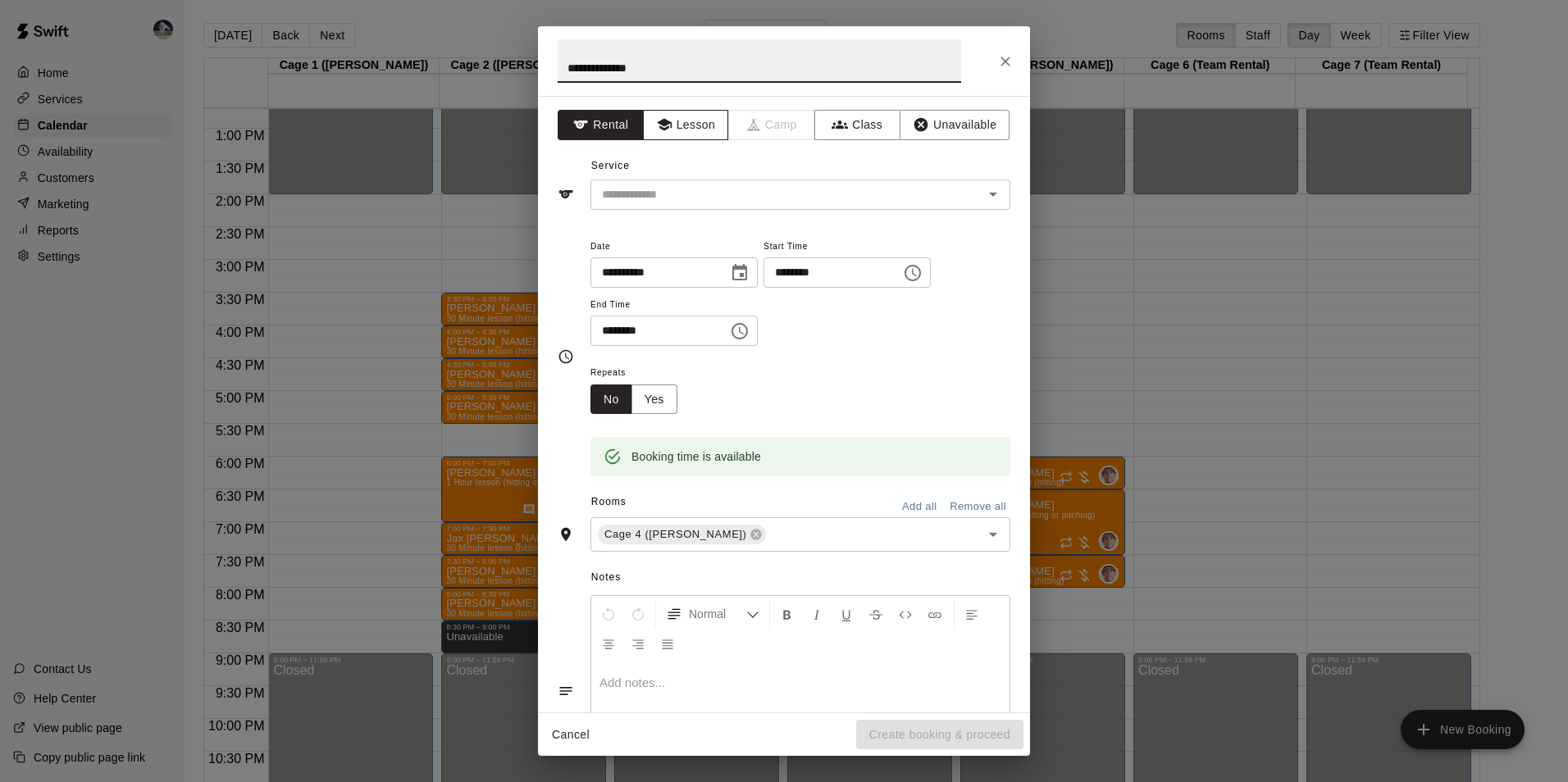
type input "**********"
click at [662, 118] on icon "button" at bounding box center [664, 124] width 17 height 17
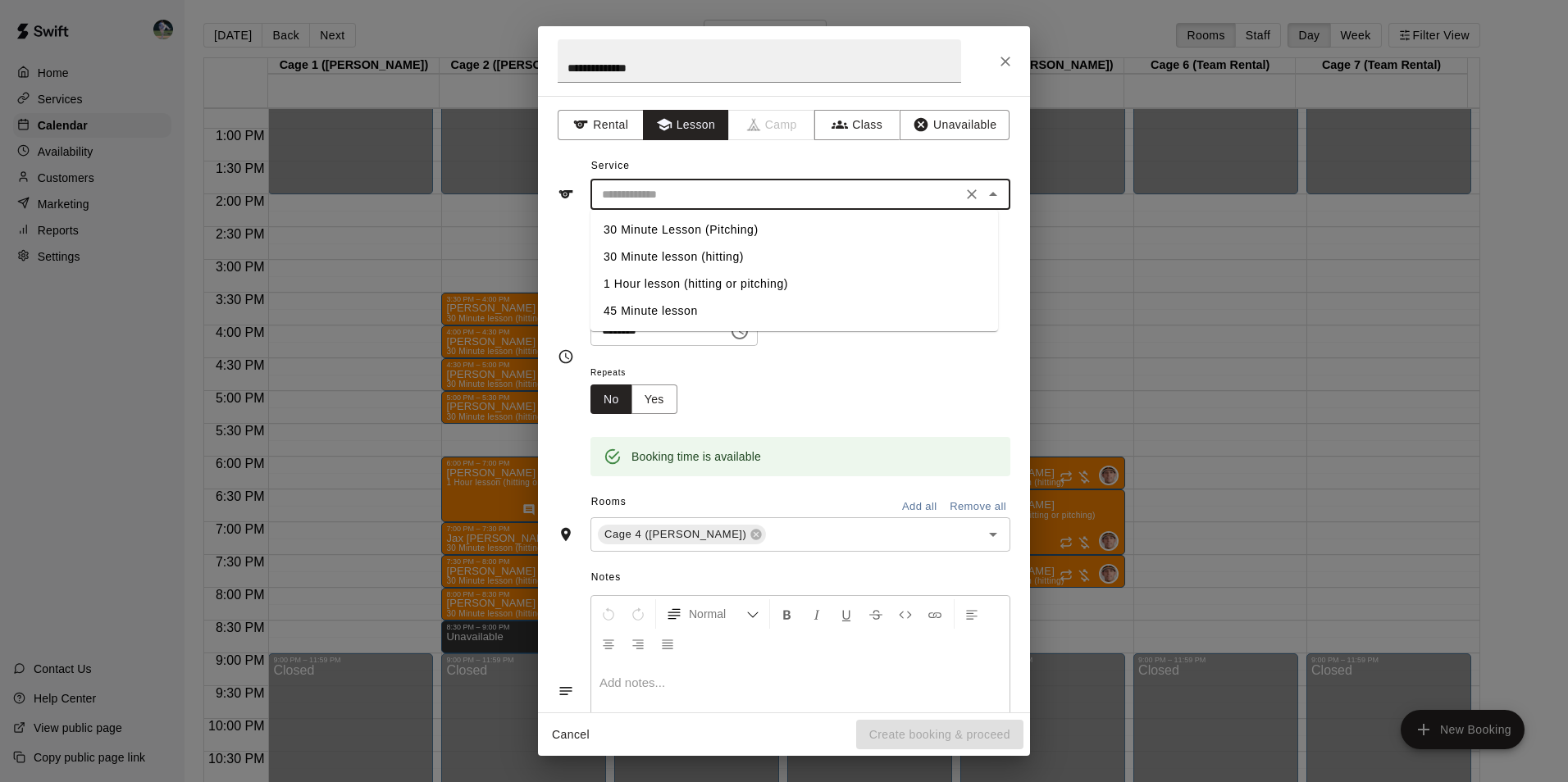
click at [633, 198] on input "text" at bounding box center [775, 194] width 361 height 20
click at [671, 227] on li "30 Minute Lesson (Pitching)" at bounding box center [794, 229] width 408 height 27
type input "**********"
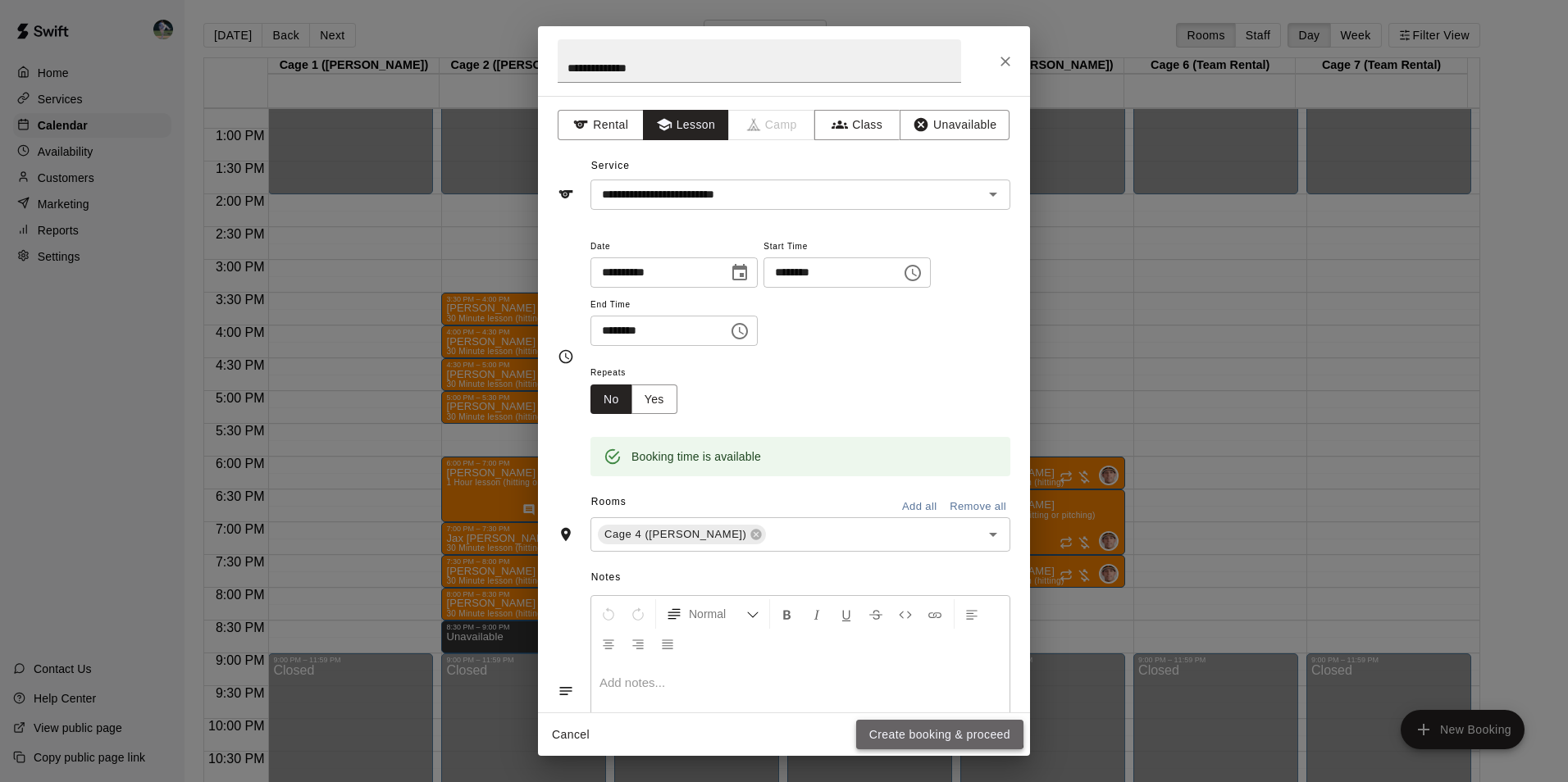
click at [922, 725] on button "Create booking & proceed" at bounding box center [939, 735] width 167 height 31
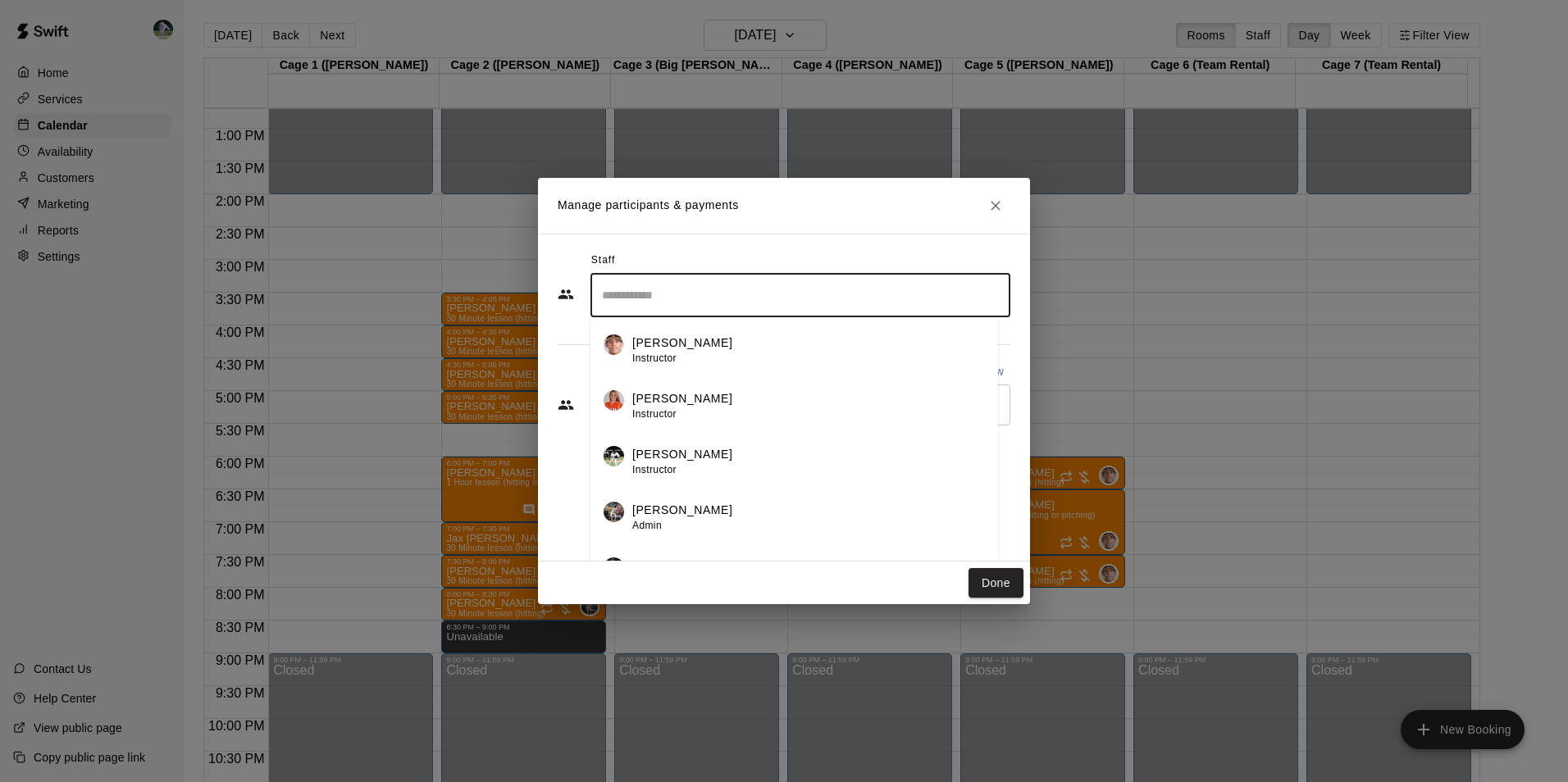
click at [662, 296] on input "Search staff" at bounding box center [800, 295] width 405 height 29
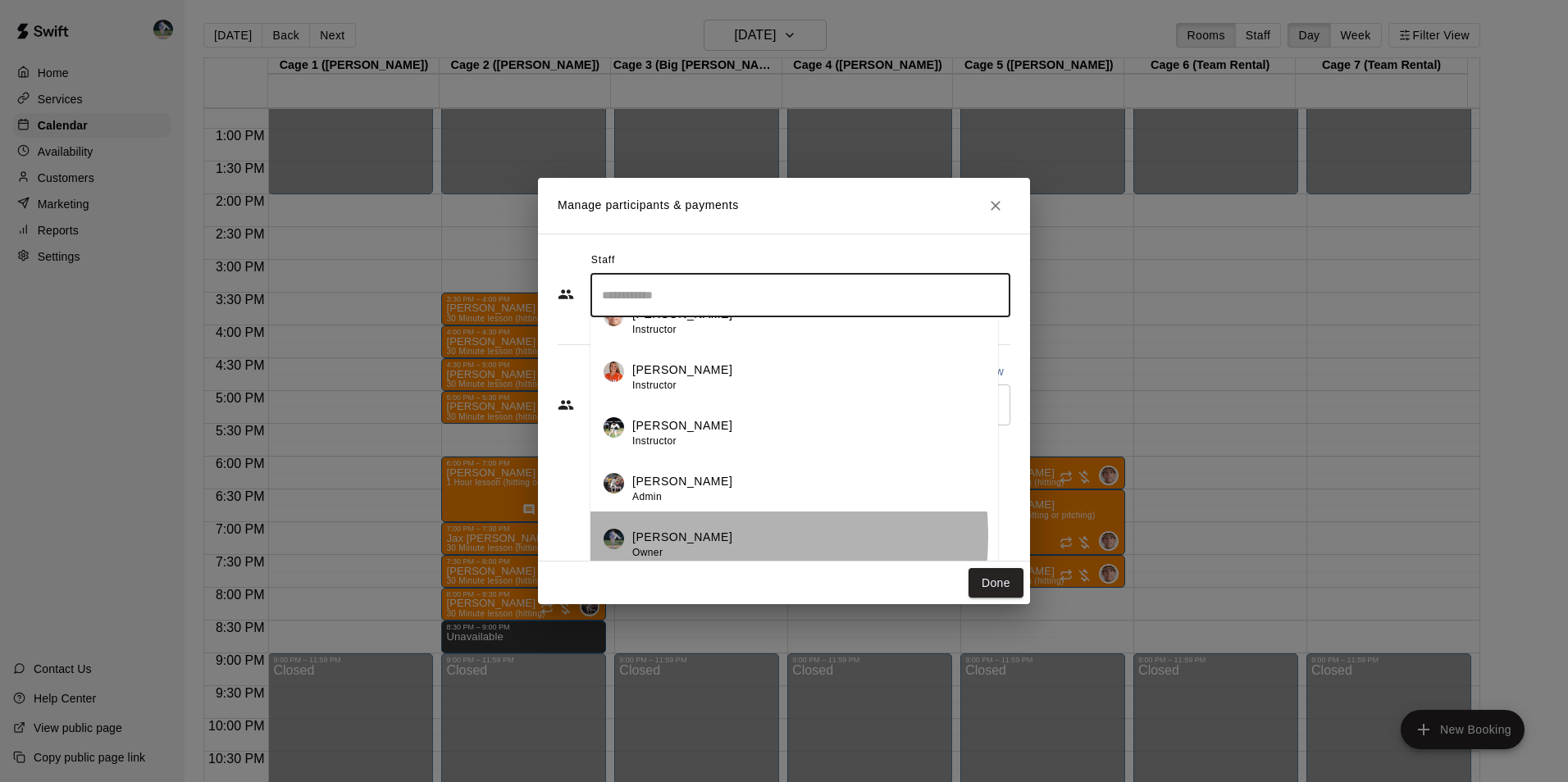
click at [697, 536] on div "[PERSON_NAME] Owner" at bounding box center [808, 544] width 353 height 32
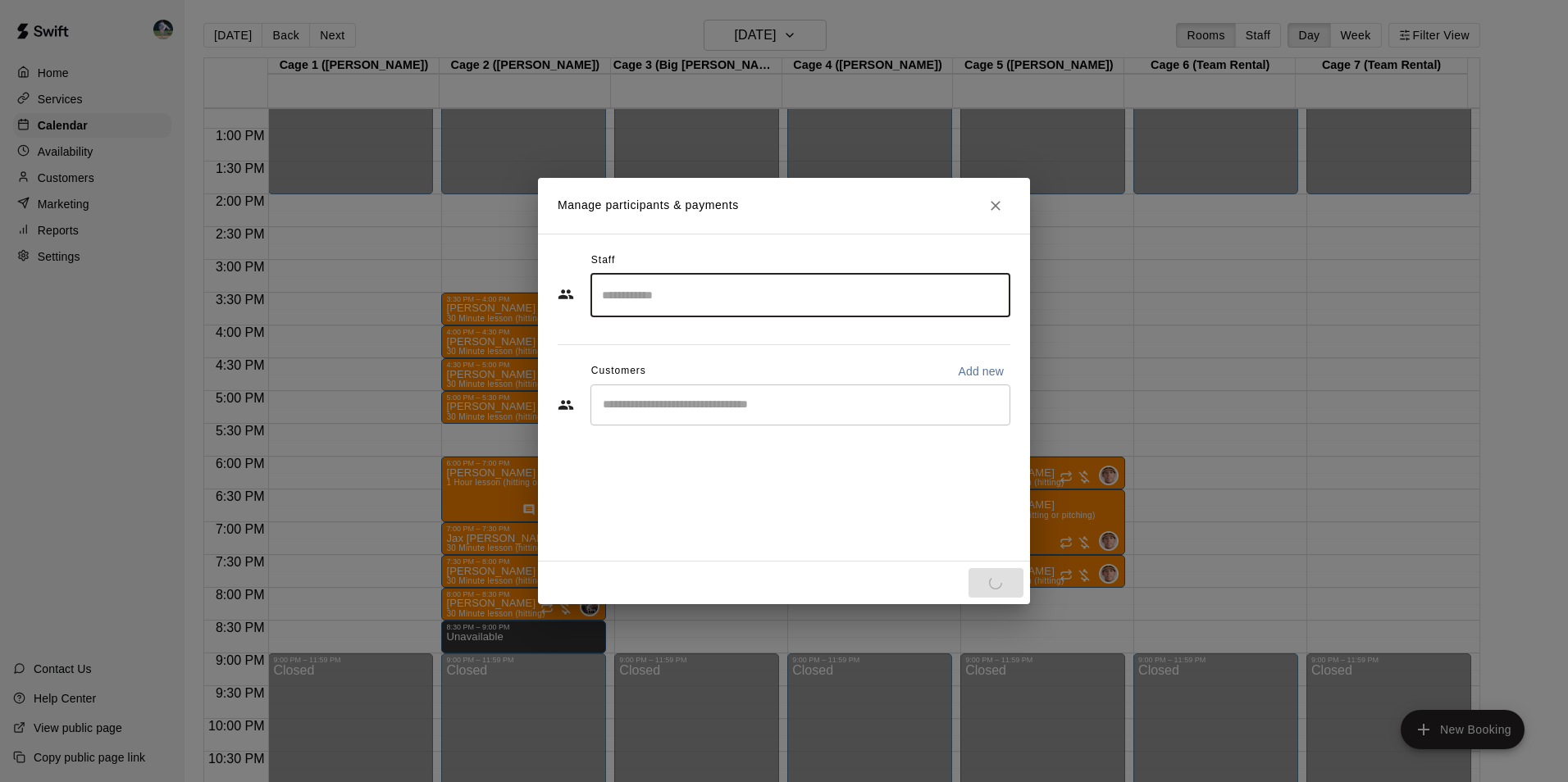
click at [664, 394] on div "​" at bounding box center [801, 404] width 420 height 41
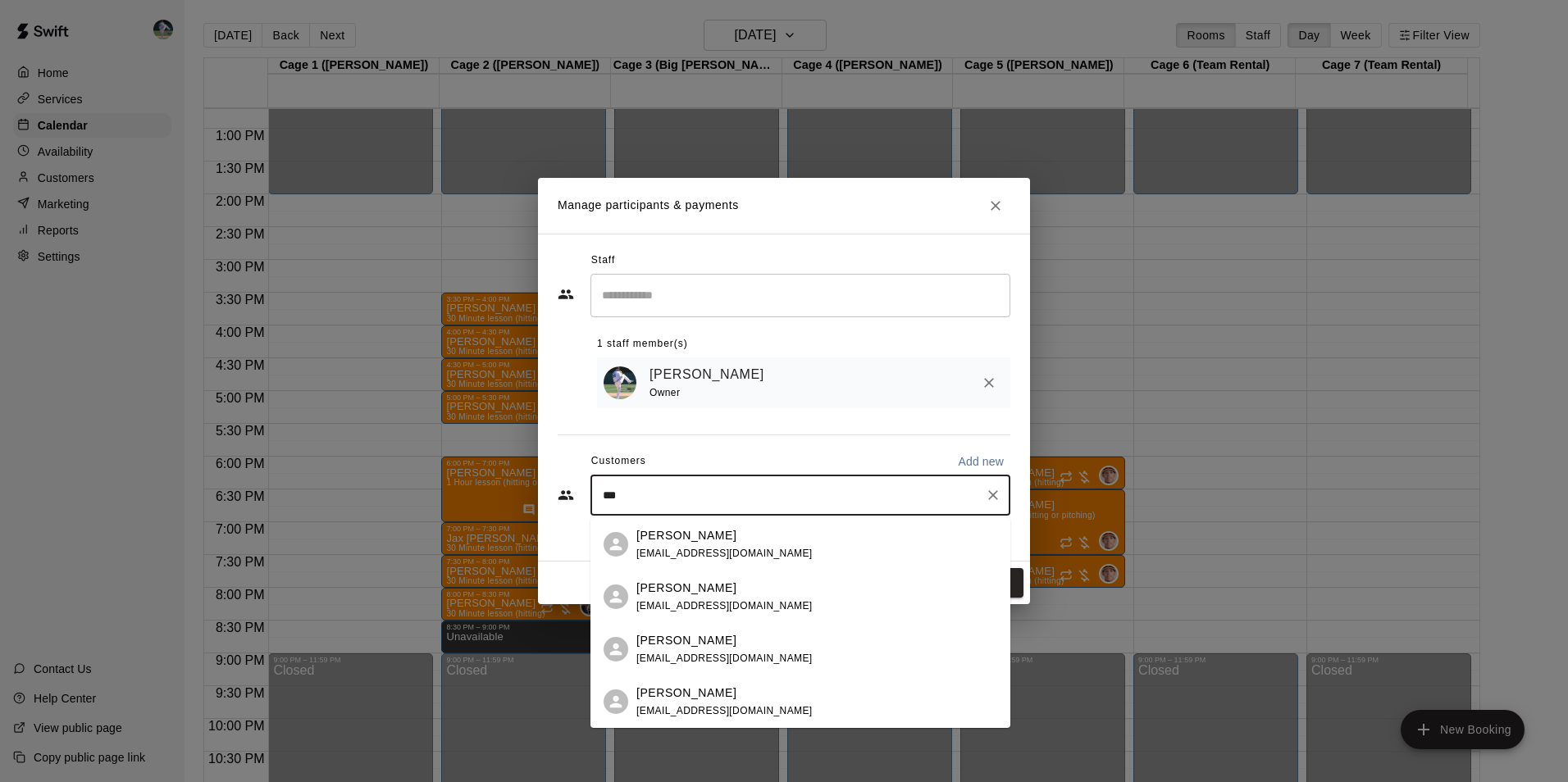
type input "****"
click at [693, 594] on p "[PERSON_NAME]" at bounding box center [686, 589] width 100 height 17
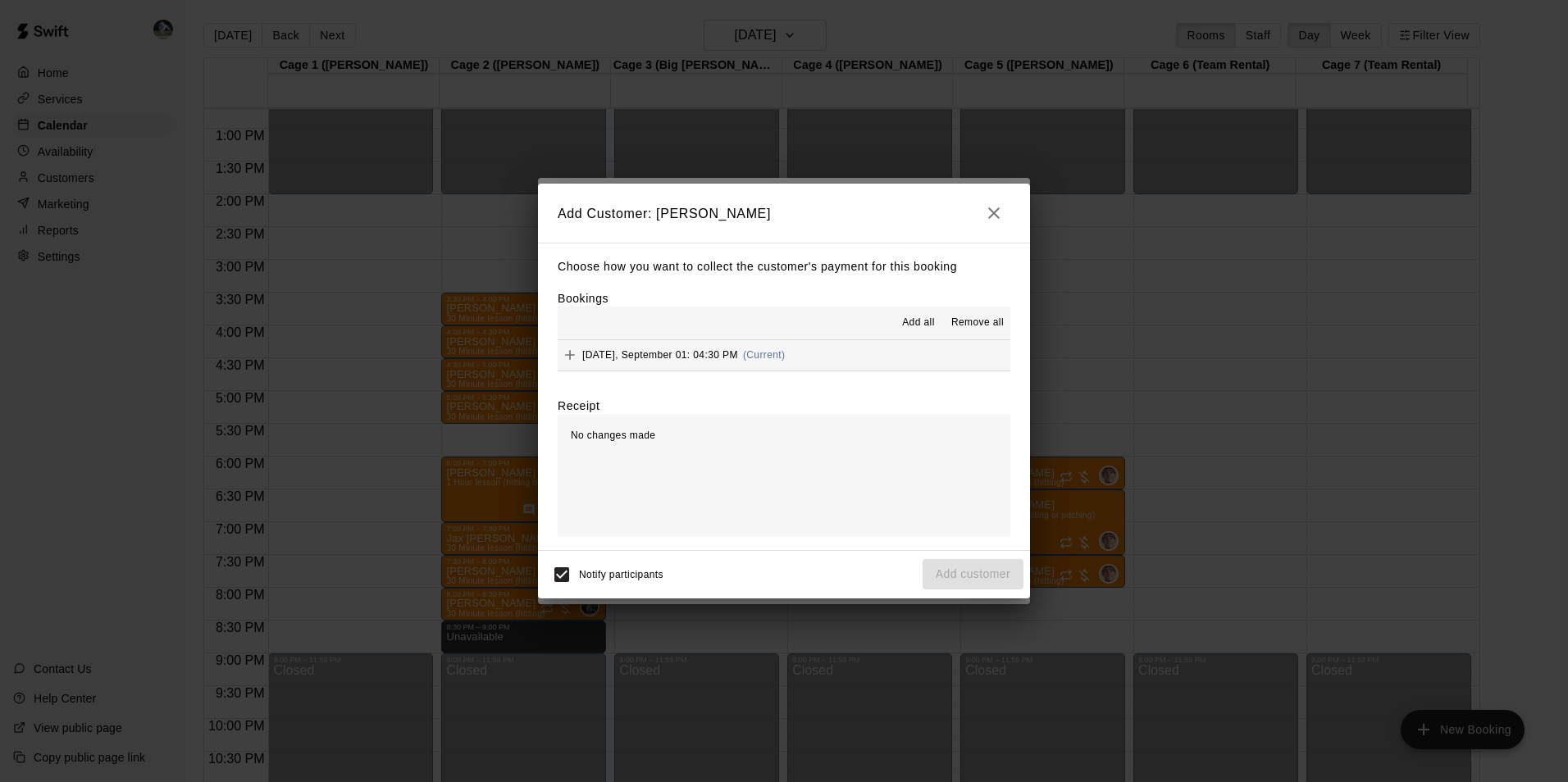
click at [906, 323] on span "Add all" at bounding box center [918, 323] width 32 height 17
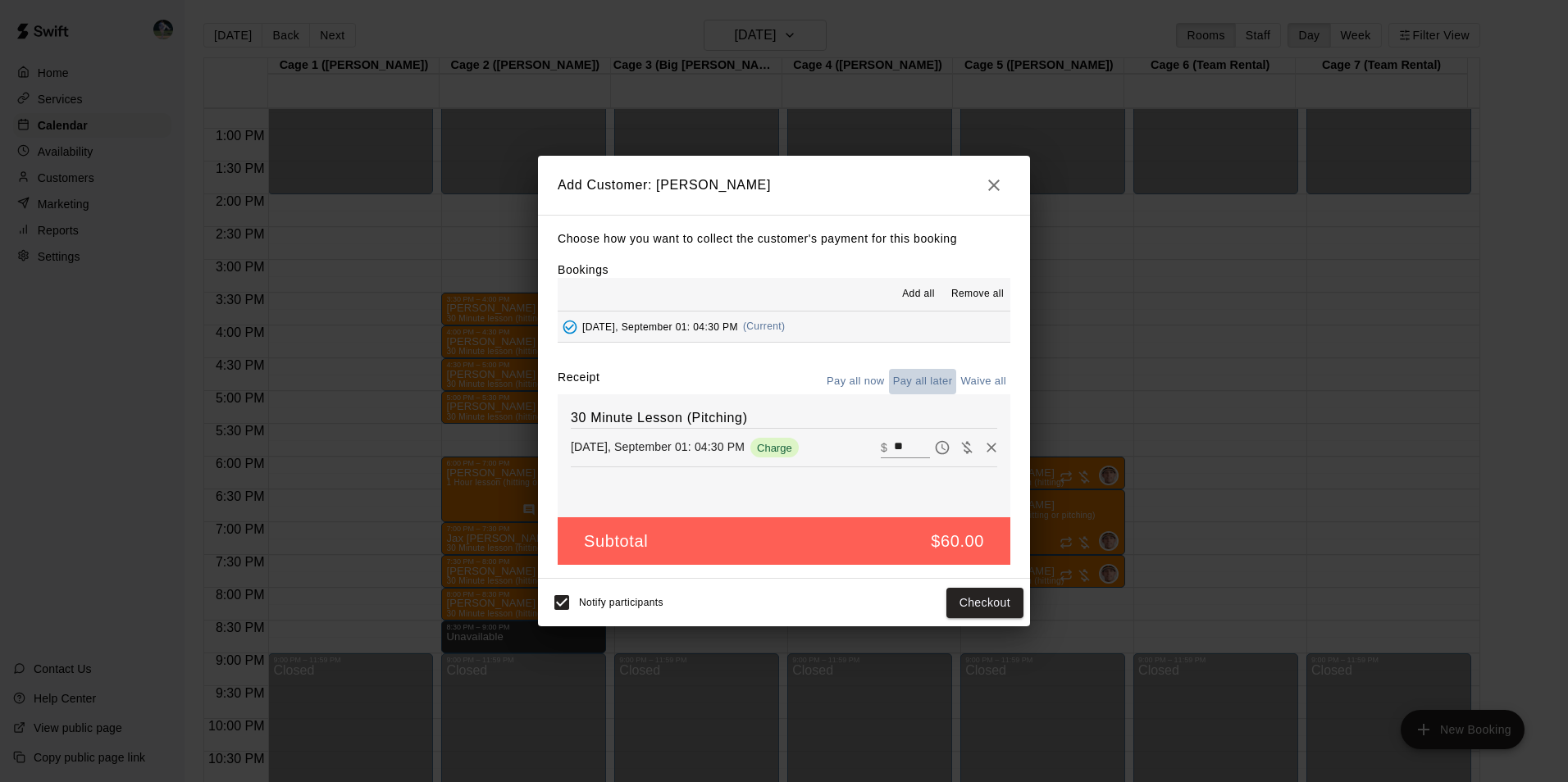
click at [932, 379] on button "Pay all later" at bounding box center [923, 381] width 68 height 25
click at [955, 602] on button "Add customer" at bounding box center [972, 603] width 101 height 31
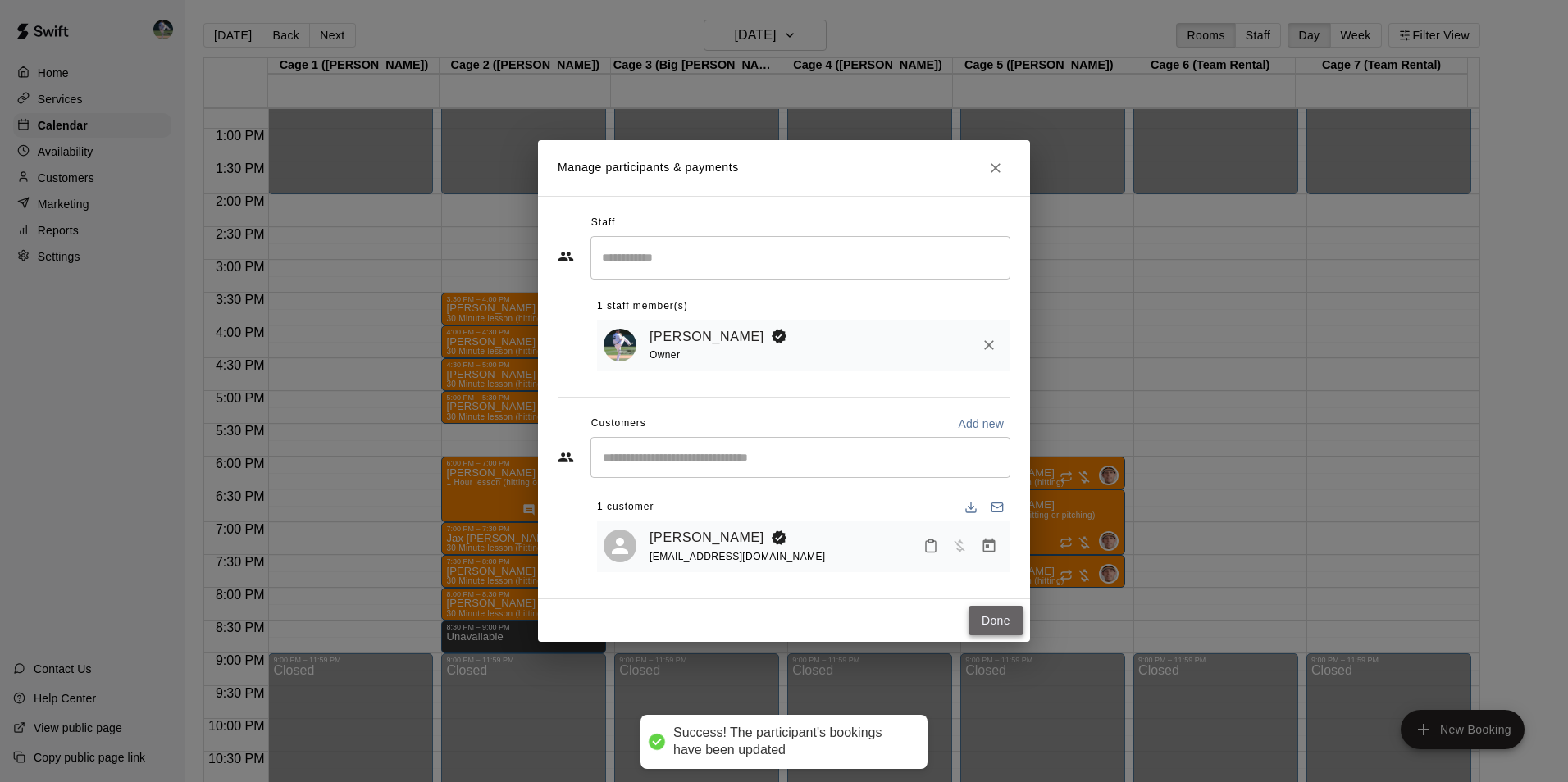
click at [988, 620] on button "Done" at bounding box center [996, 620] width 55 height 31
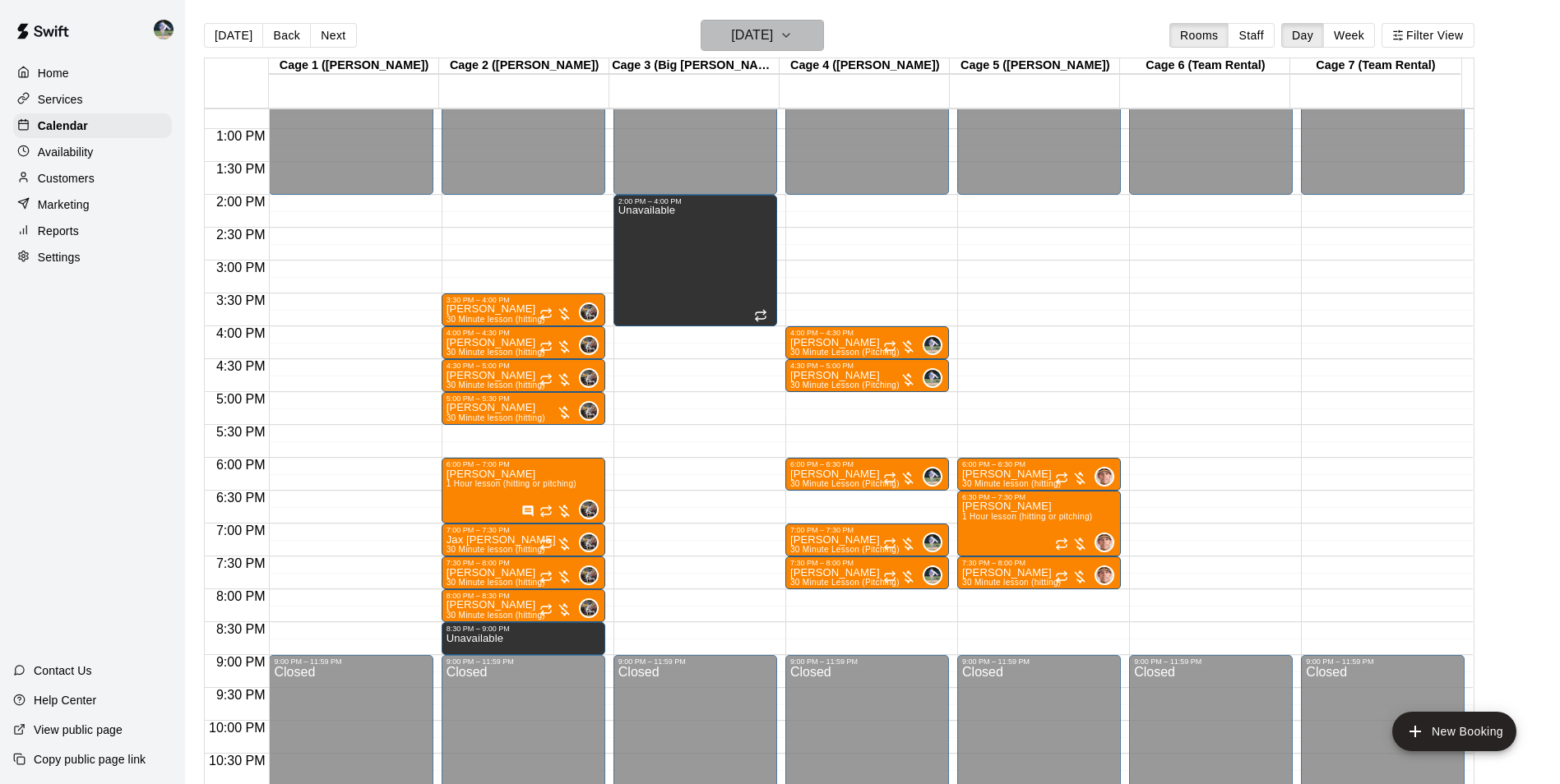
click at [744, 31] on h6 "[DATE]" at bounding box center [752, 35] width 42 height 23
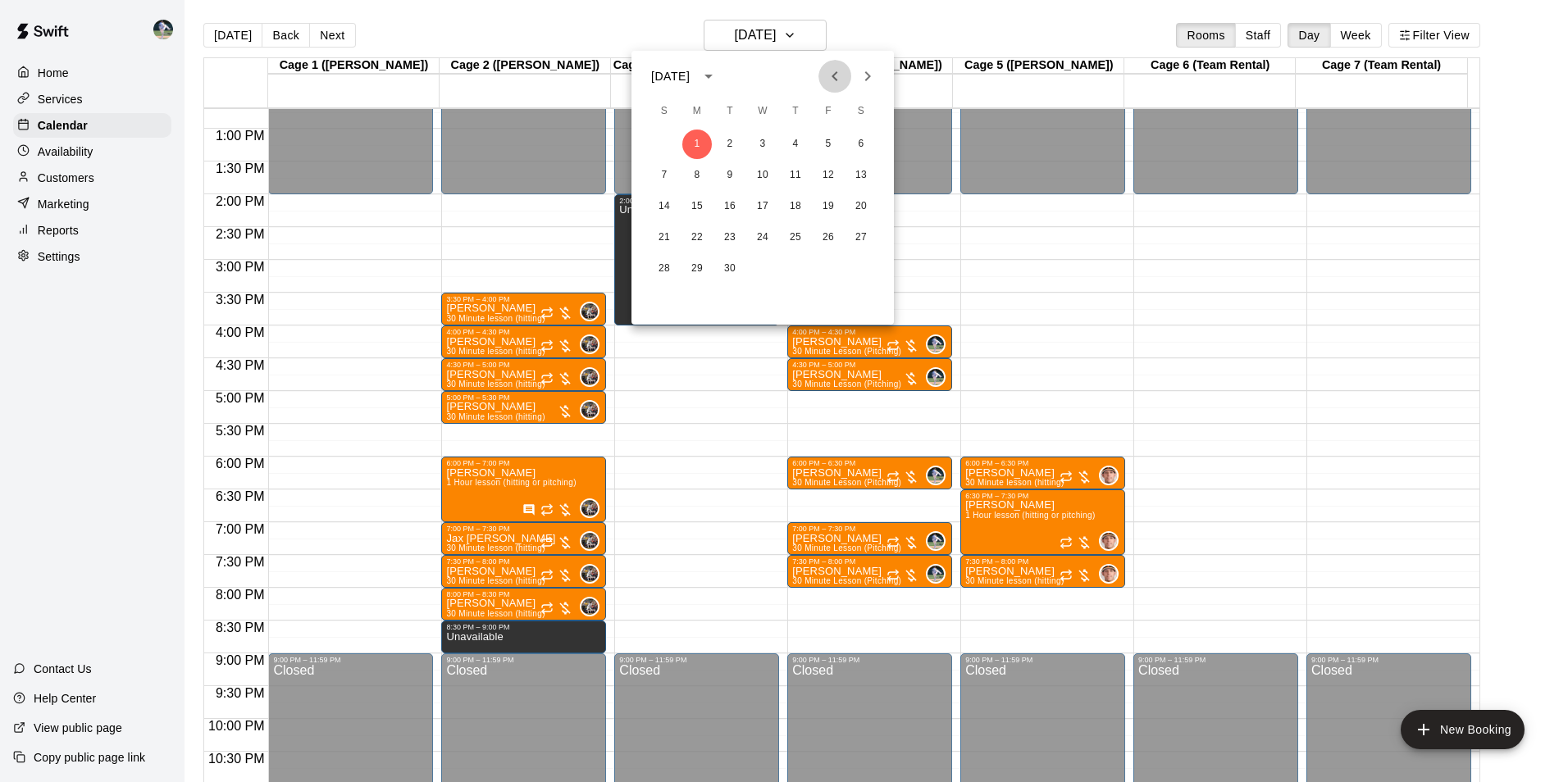
click at [828, 70] on icon "Previous month" at bounding box center [835, 76] width 19 height 19
click at [694, 266] on button "25" at bounding box center [697, 269] width 30 height 30
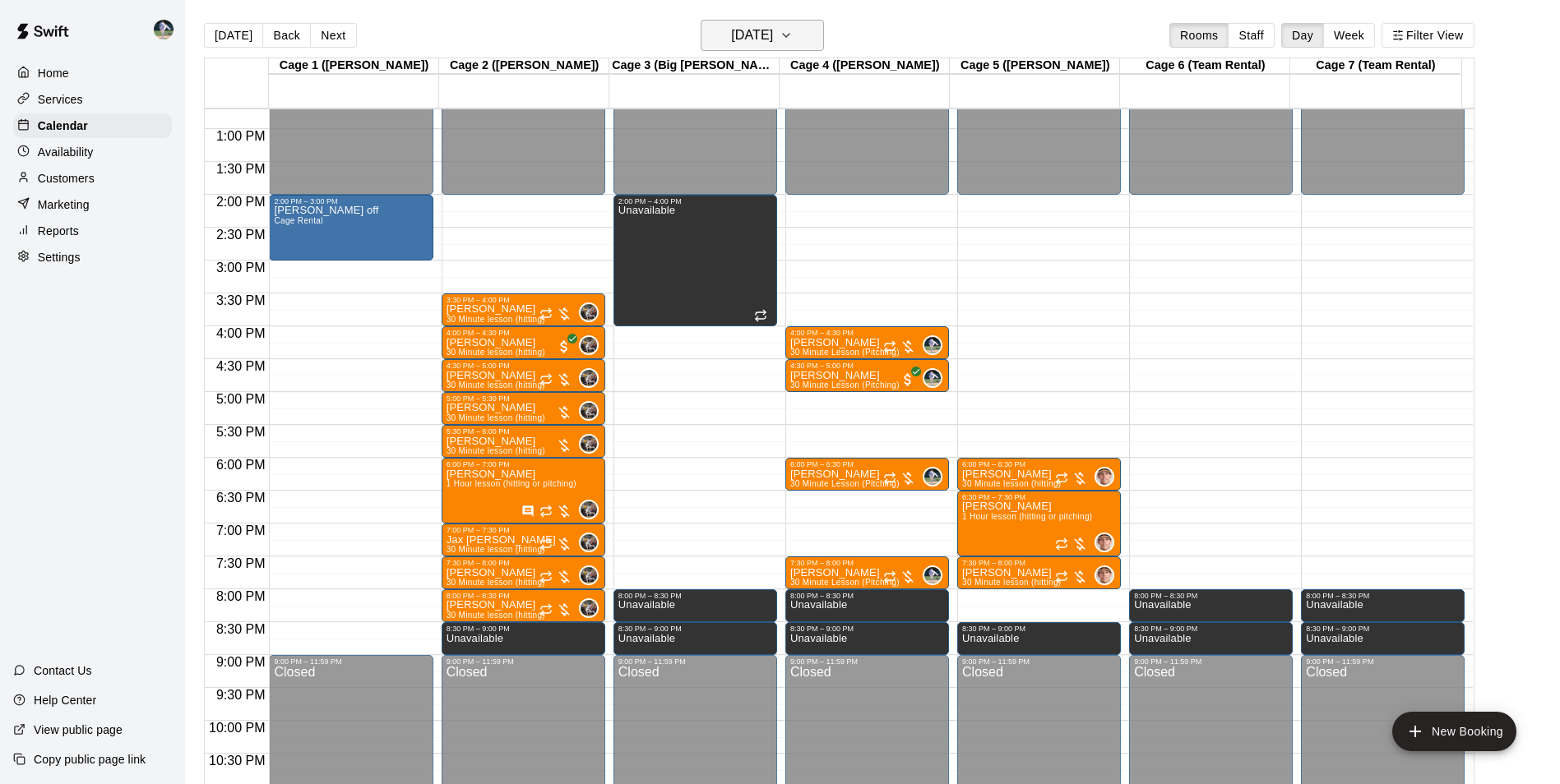
click at [743, 32] on h6 "[DATE]" at bounding box center [752, 35] width 42 height 23
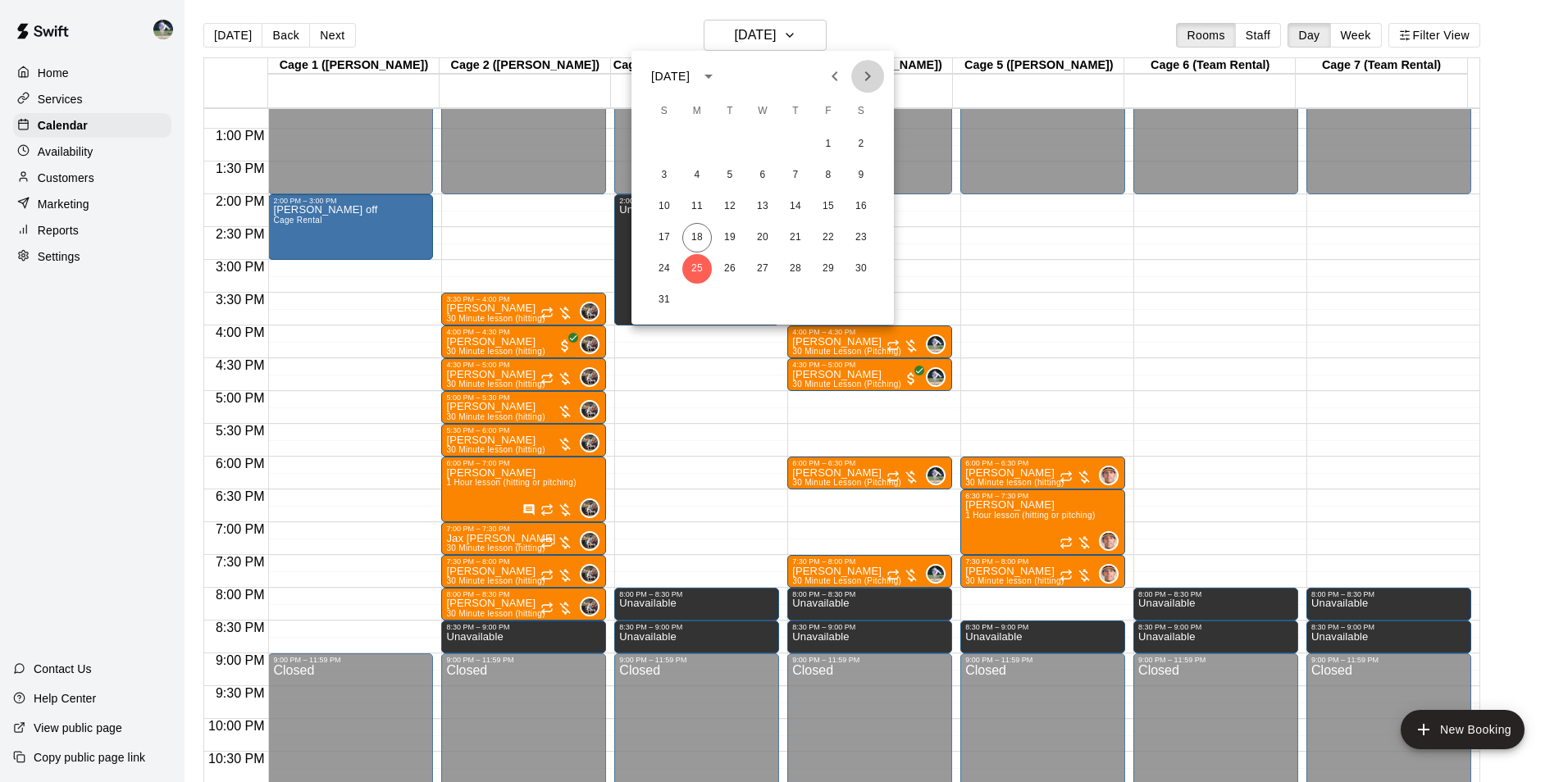
click at [866, 73] on icon "Next month" at bounding box center [868, 76] width 6 height 10
click at [696, 139] on button "1" at bounding box center [697, 144] width 30 height 30
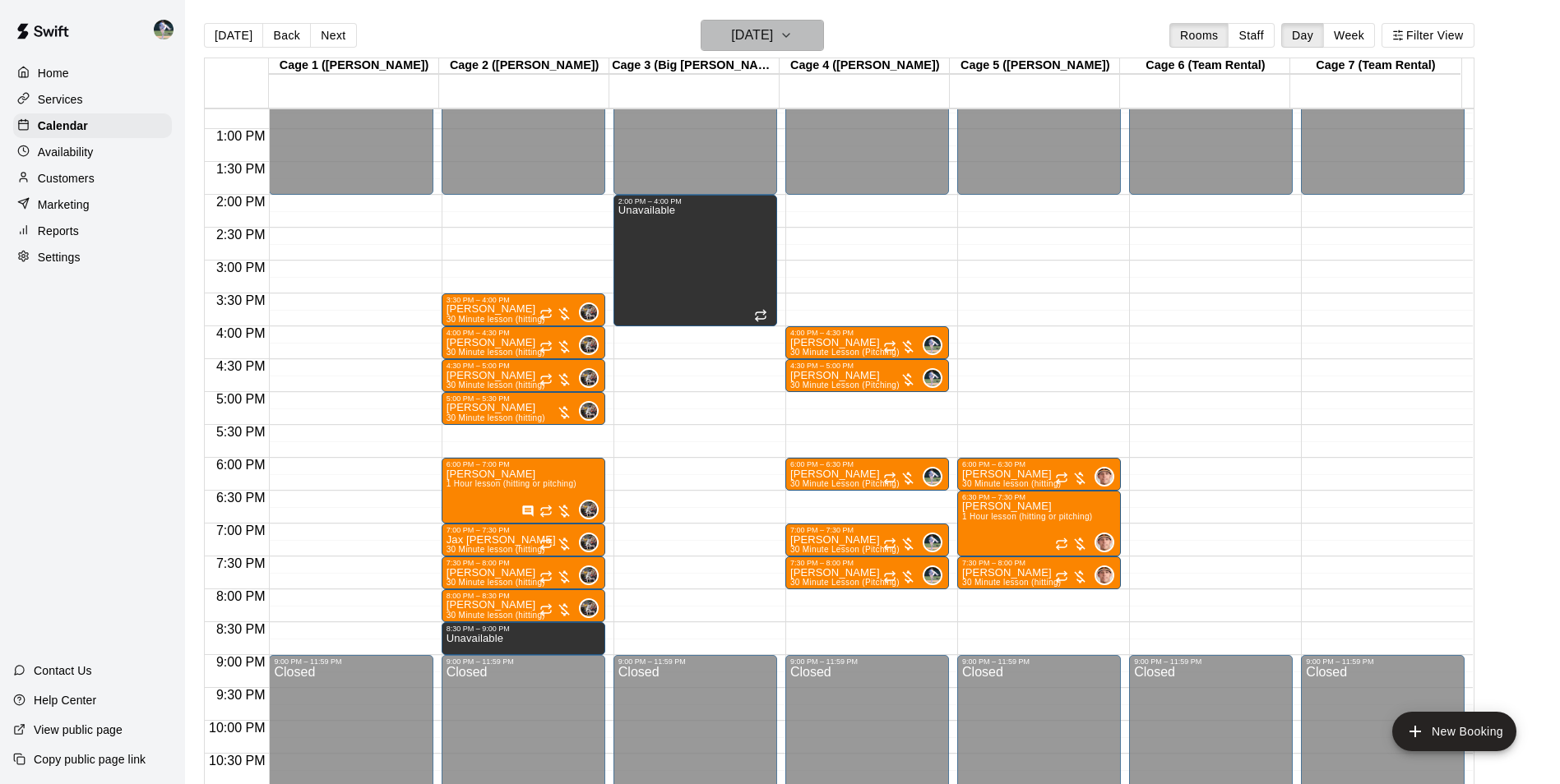
click at [764, 25] on h6 "[DATE]" at bounding box center [752, 35] width 42 height 23
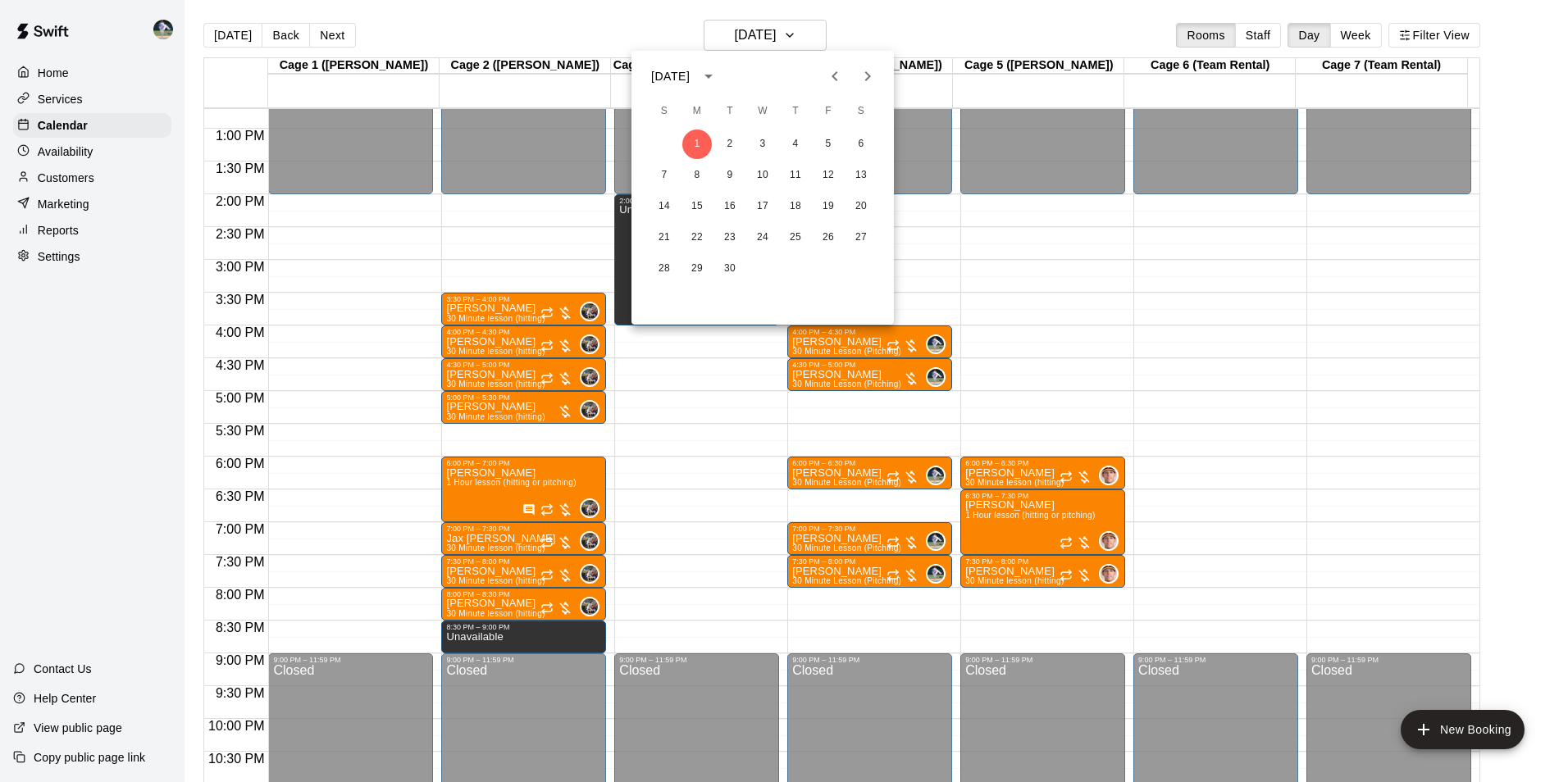
click at [831, 67] on icon "Previous month" at bounding box center [835, 76] width 19 height 19
click at [696, 269] on button "25" at bounding box center [697, 269] width 30 height 30
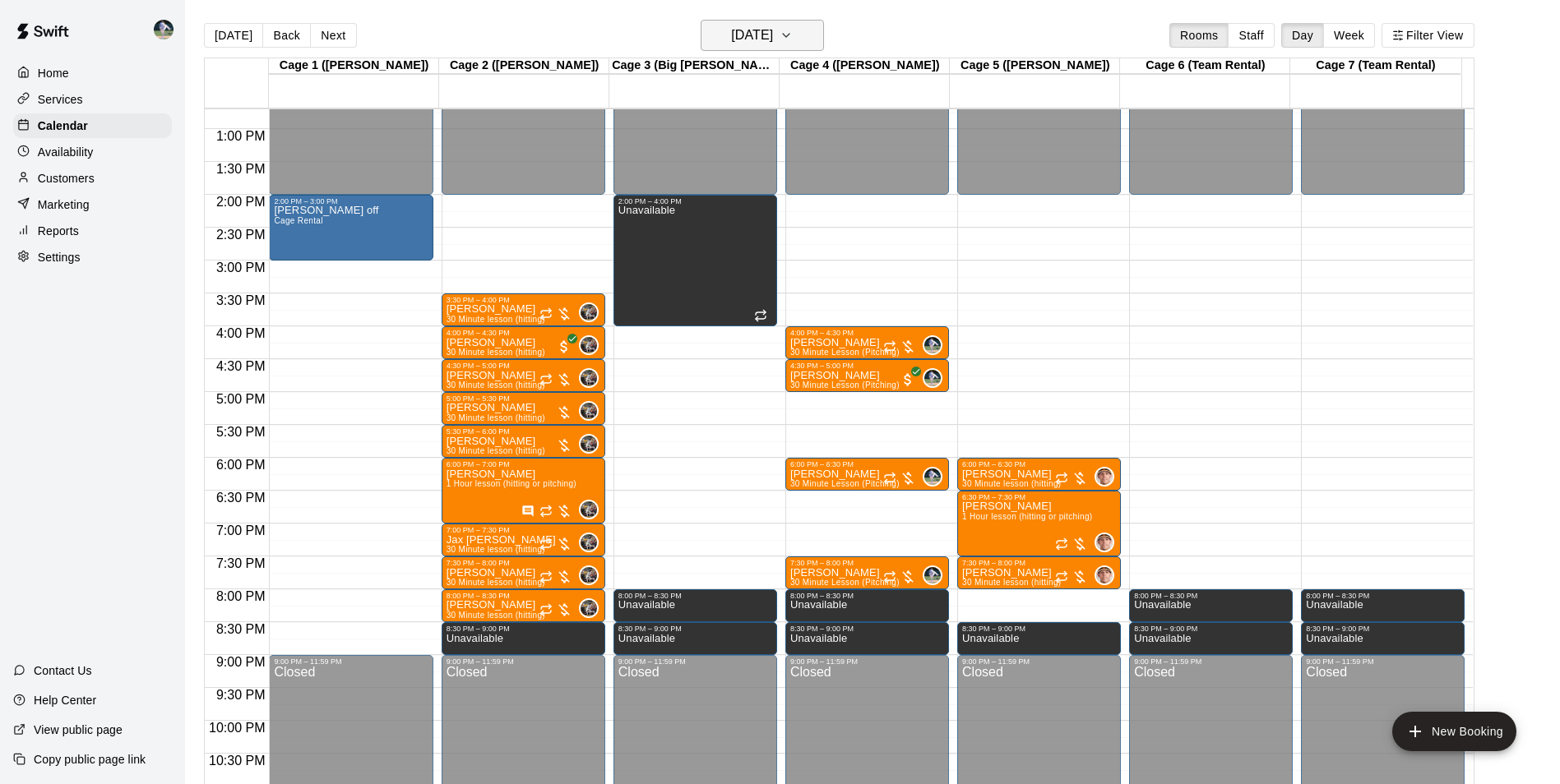
click at [761, 30] on h6 "[DATE]" at bounding box center [752, 35] width 42 height 23
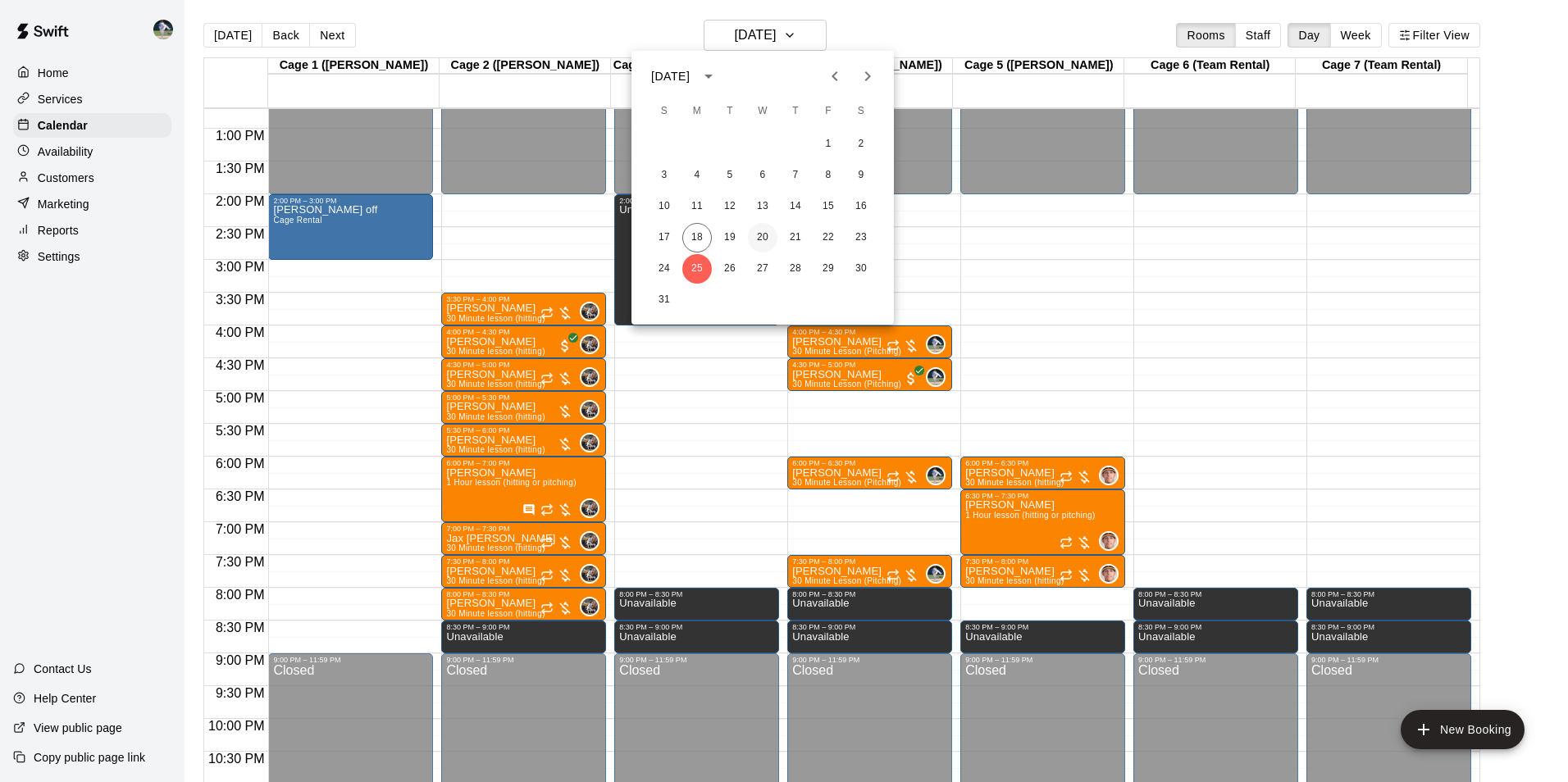
click at [763, 234] on button "20" at bounding box center [763, 238] width 30 height 30
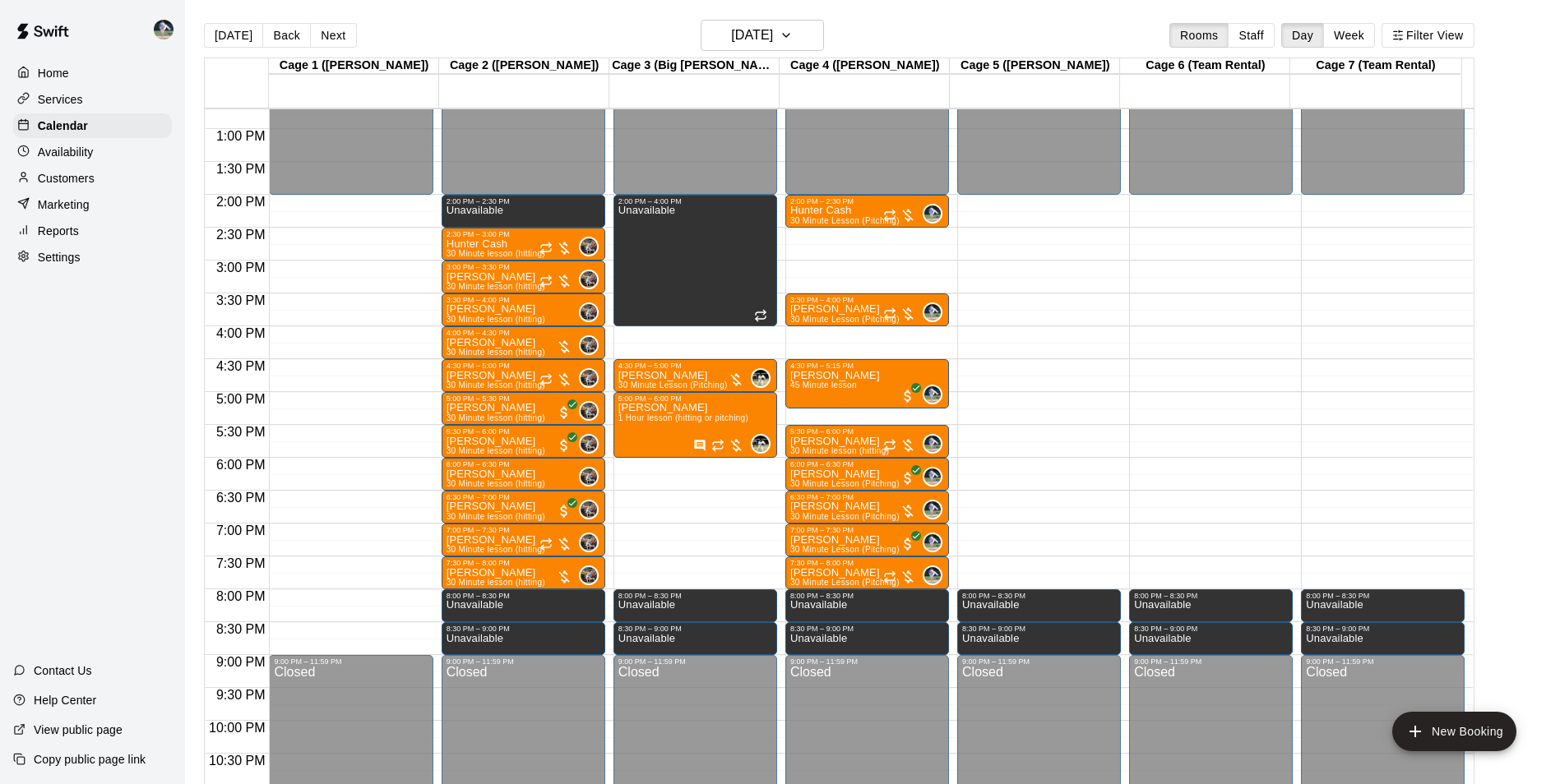
click at [1030, 368] on div "12:00 AM – 2:00 PM Closed 8:00 PM – 8:30 PM Unavailable 8:30 PM – 9:00 PM Unava…" at bounding box center [1039, 63] width 163 height 1578
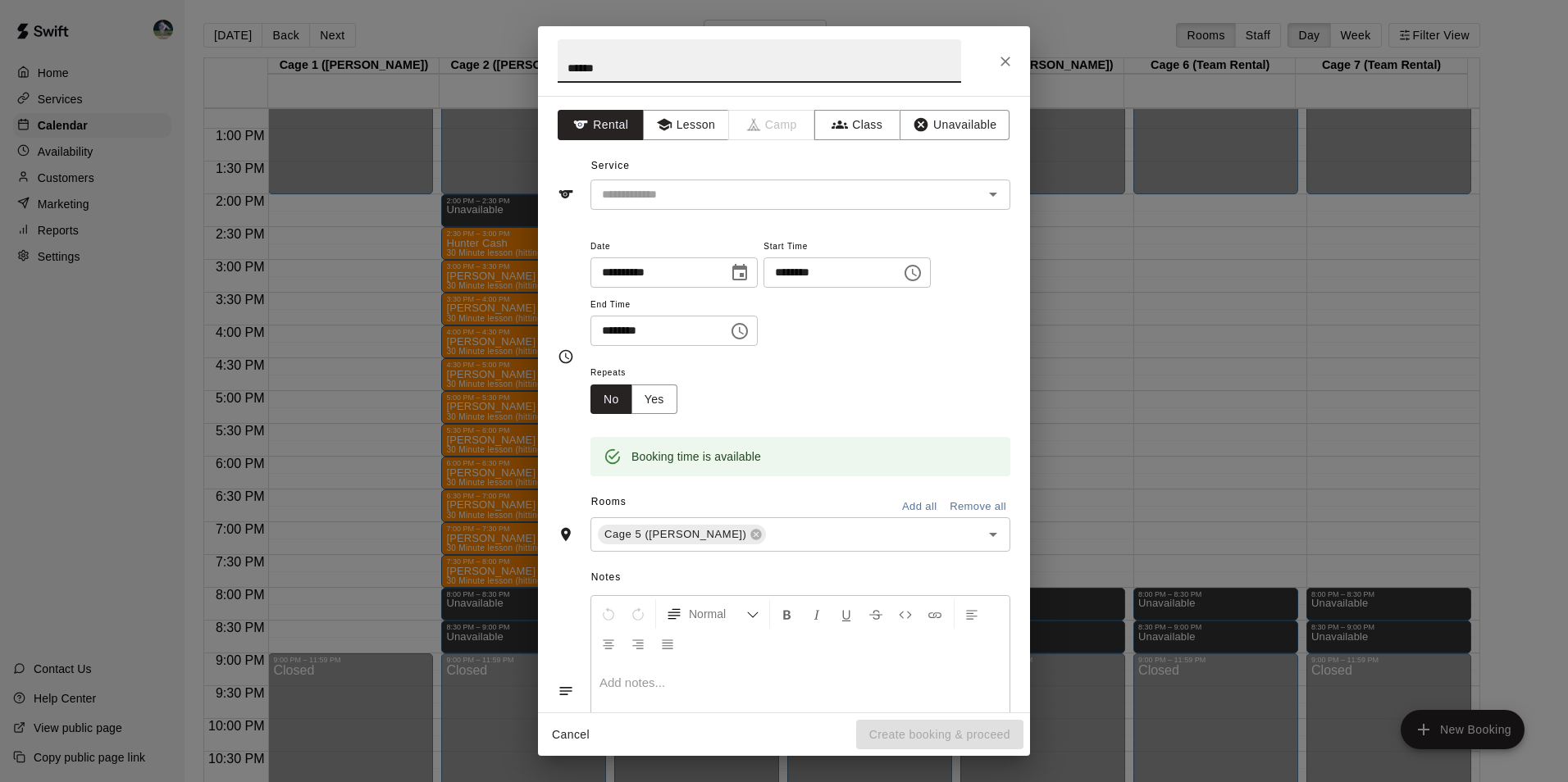
type input "******"
drag, startPoint x: 585, startPoint y: 125, endPoint x: 593, endPoint y: 128, distance: 8.5
click at [591, 125] on button "Rental" at bounding box center [600, 125] width 86 height 31
click at [633, 181] on div "​" at bounding box center [801, 194] width 420 height 31
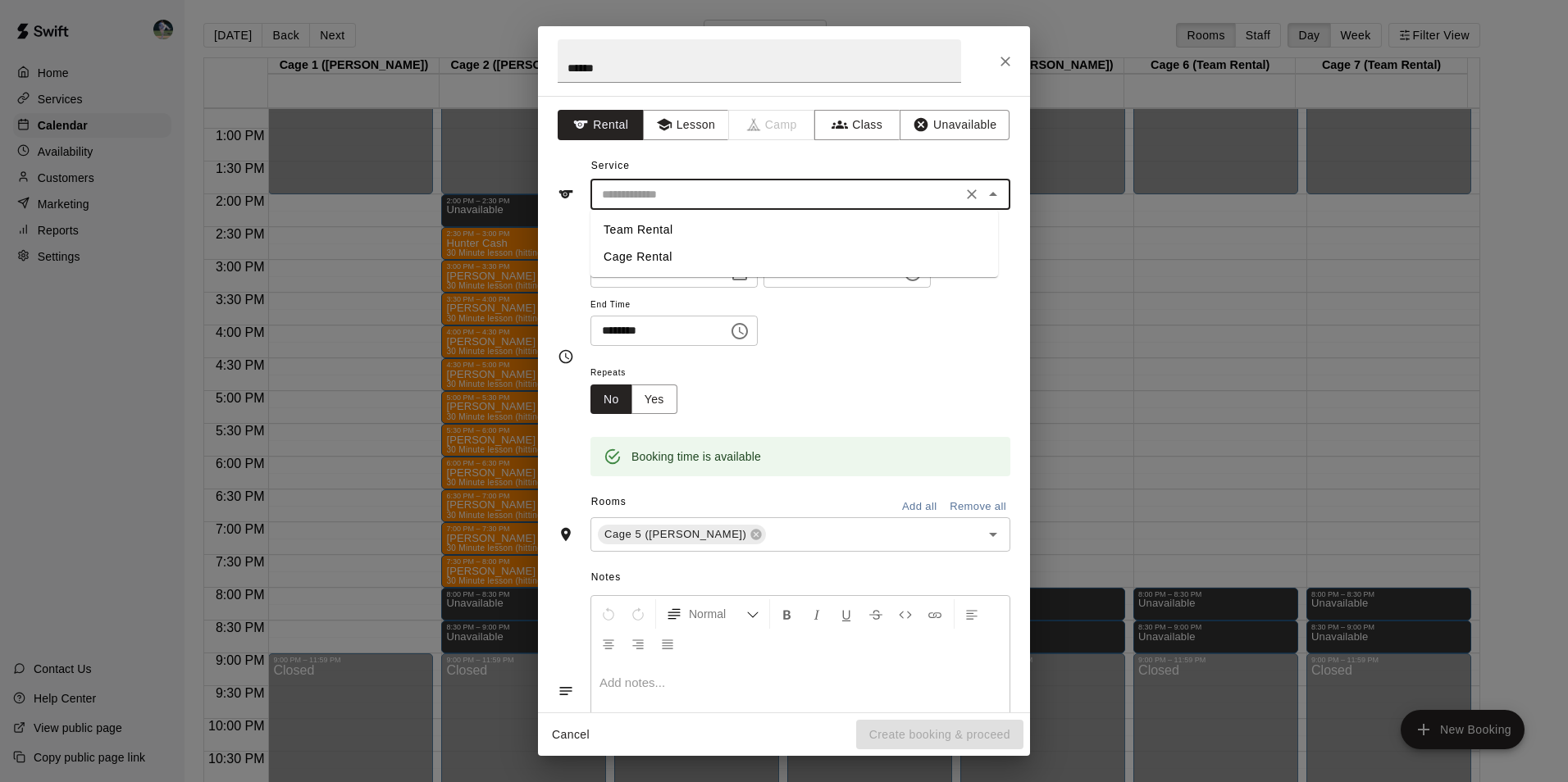
click at [642, 255] on li "Cage Rental" at bounding box center [794, 256] width 408 height 27
type input "**********"
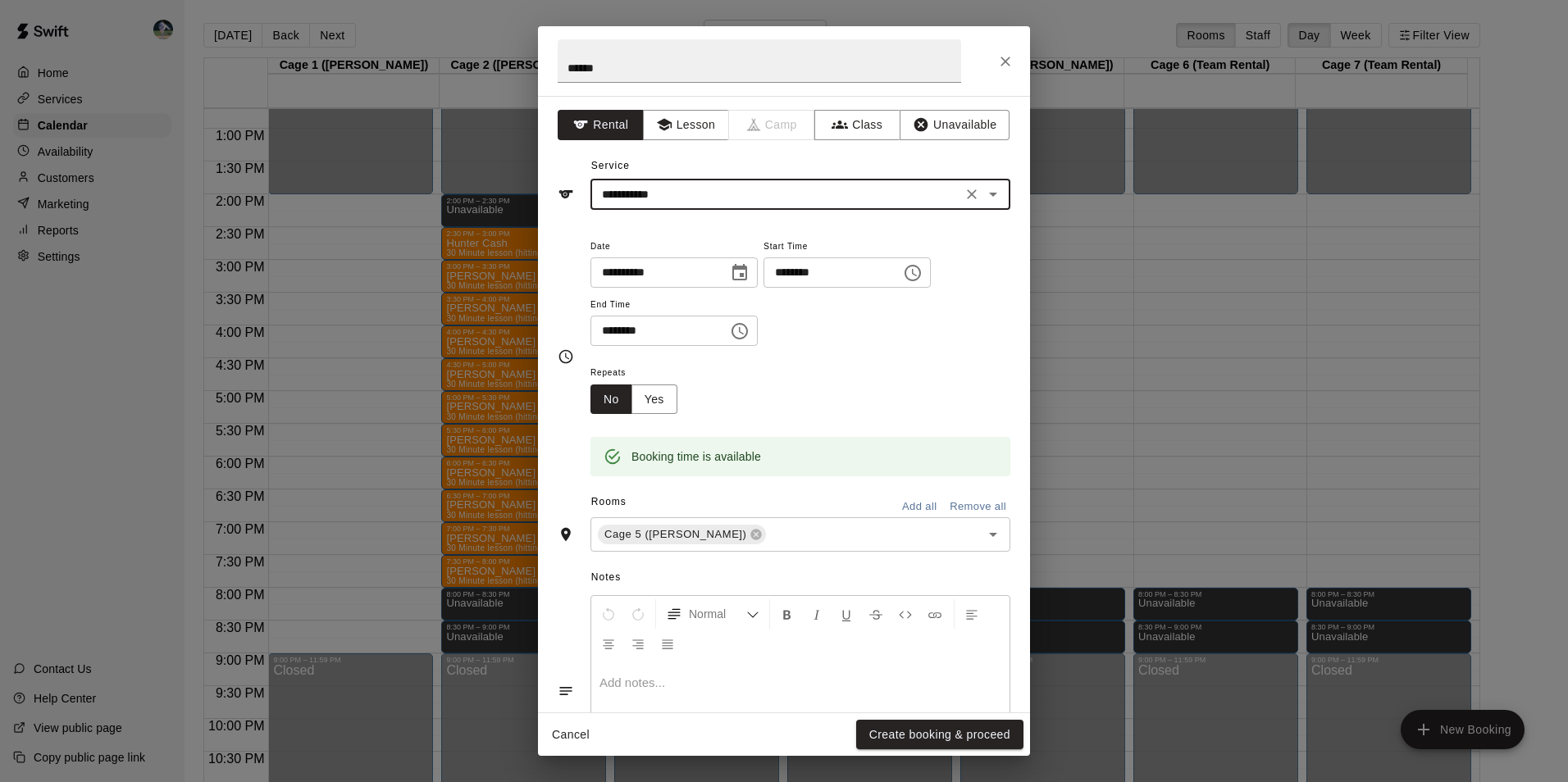
click at [749, 331] on icon "Choose time, selected time is 5:00 PM" at bounding box center [739, 331] width 19 height 19
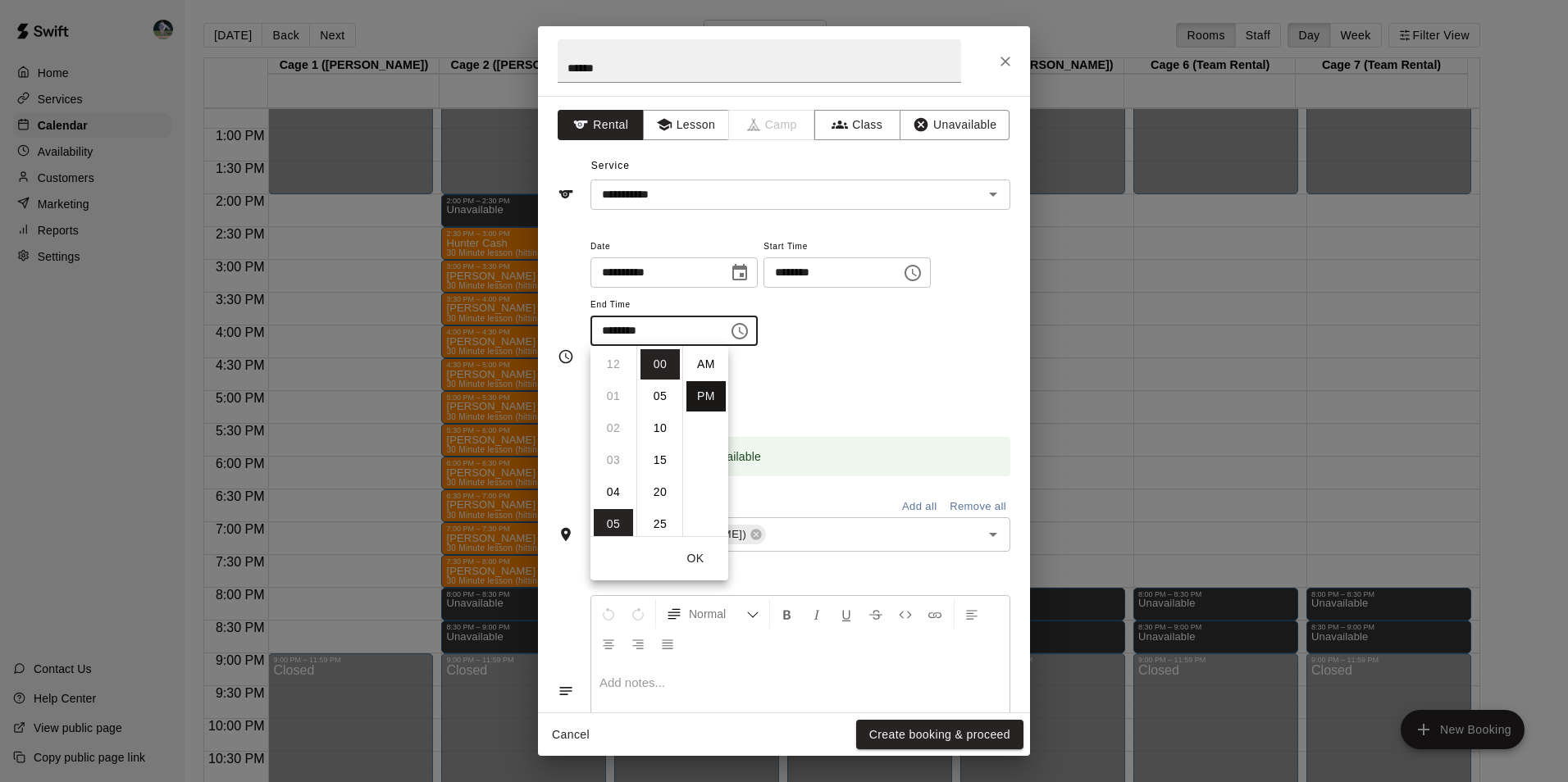
scroll to position [30, 0]
click at [612, 393] on li "06" at bounding box center [612, 396] width 39 height 31
click at [659, 437] on li "30" at bounding box center [660, 443] width 39 height 31
type input "********"
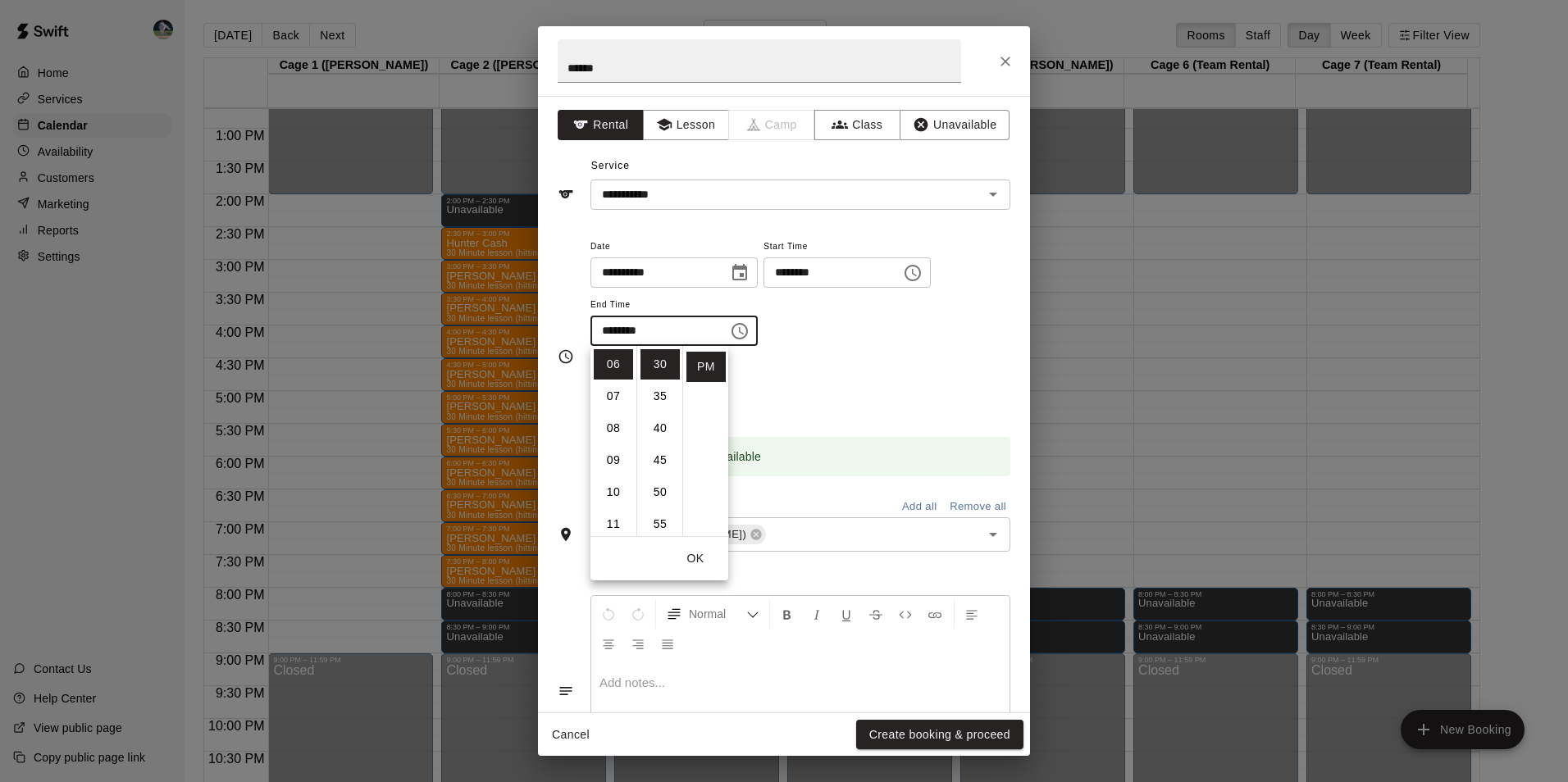
click at [921, 733] on button "Create booking & proceed" at bounding box center [939, 735] width 167 height 31
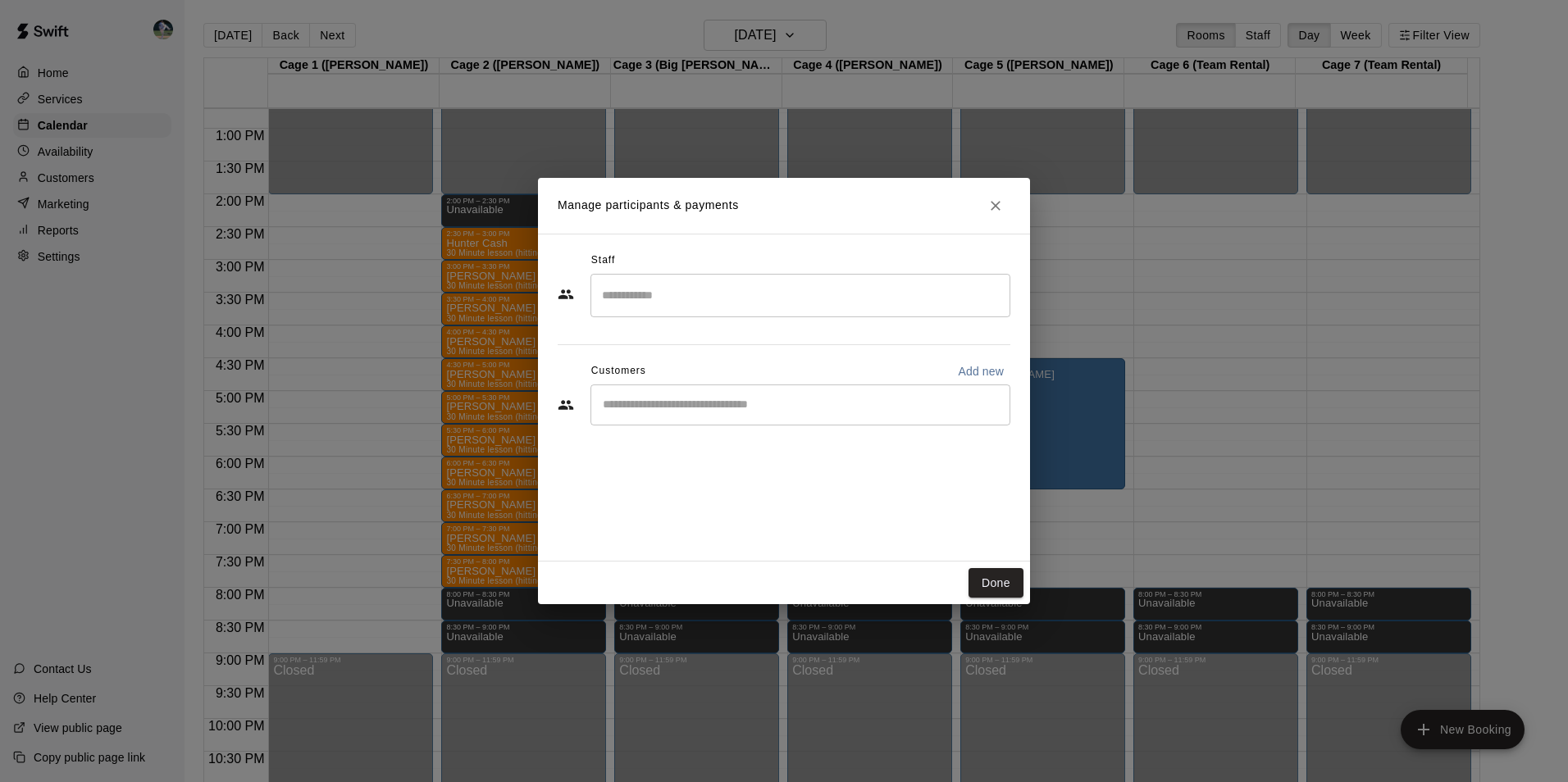
click at [680, 287] on input "Search staff" at bounding box center [800, 295] width 405 height 29
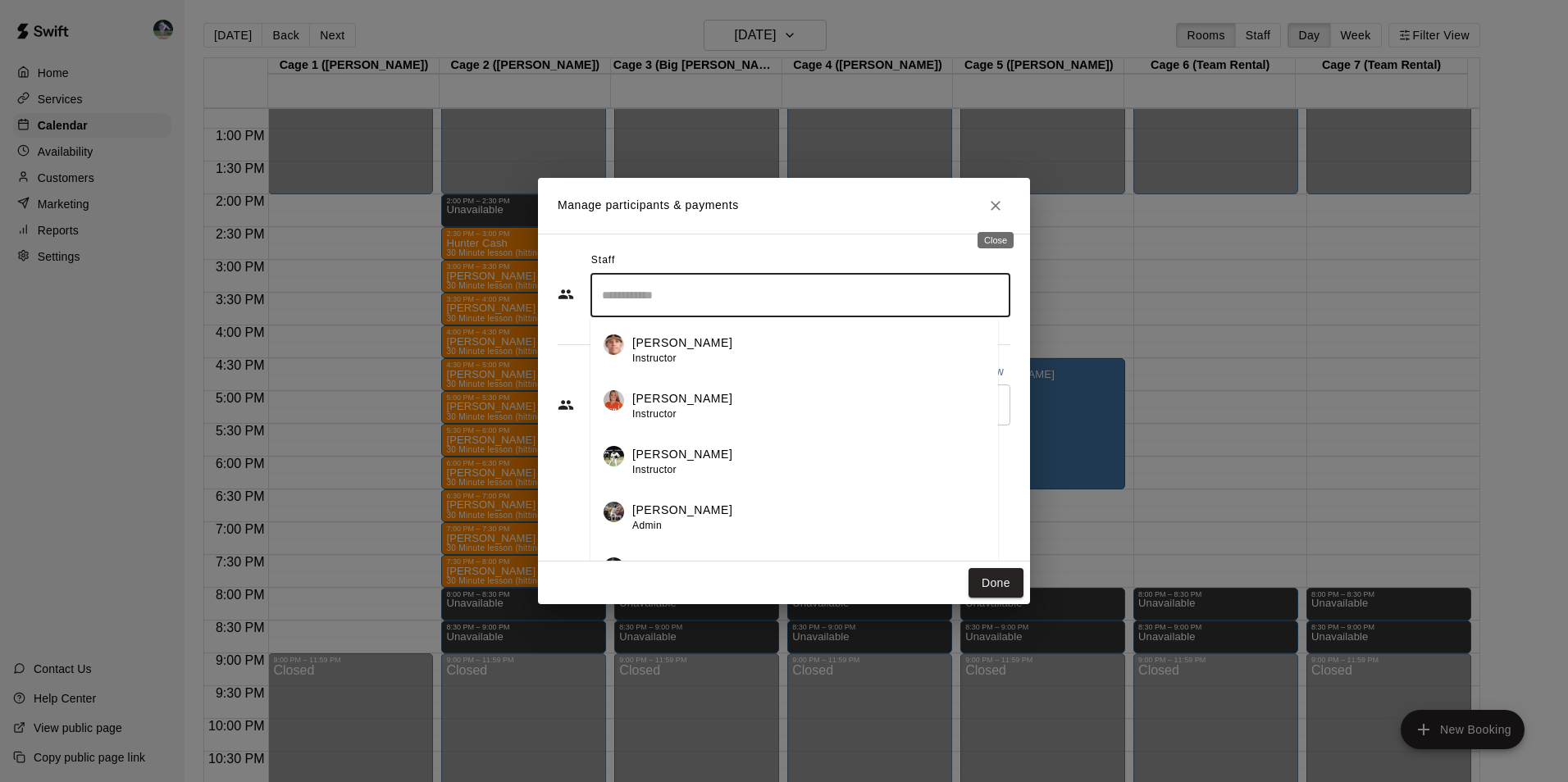
click at [997, 199] on icon "Close" at bounding box center [995, 206] width 17 height 17
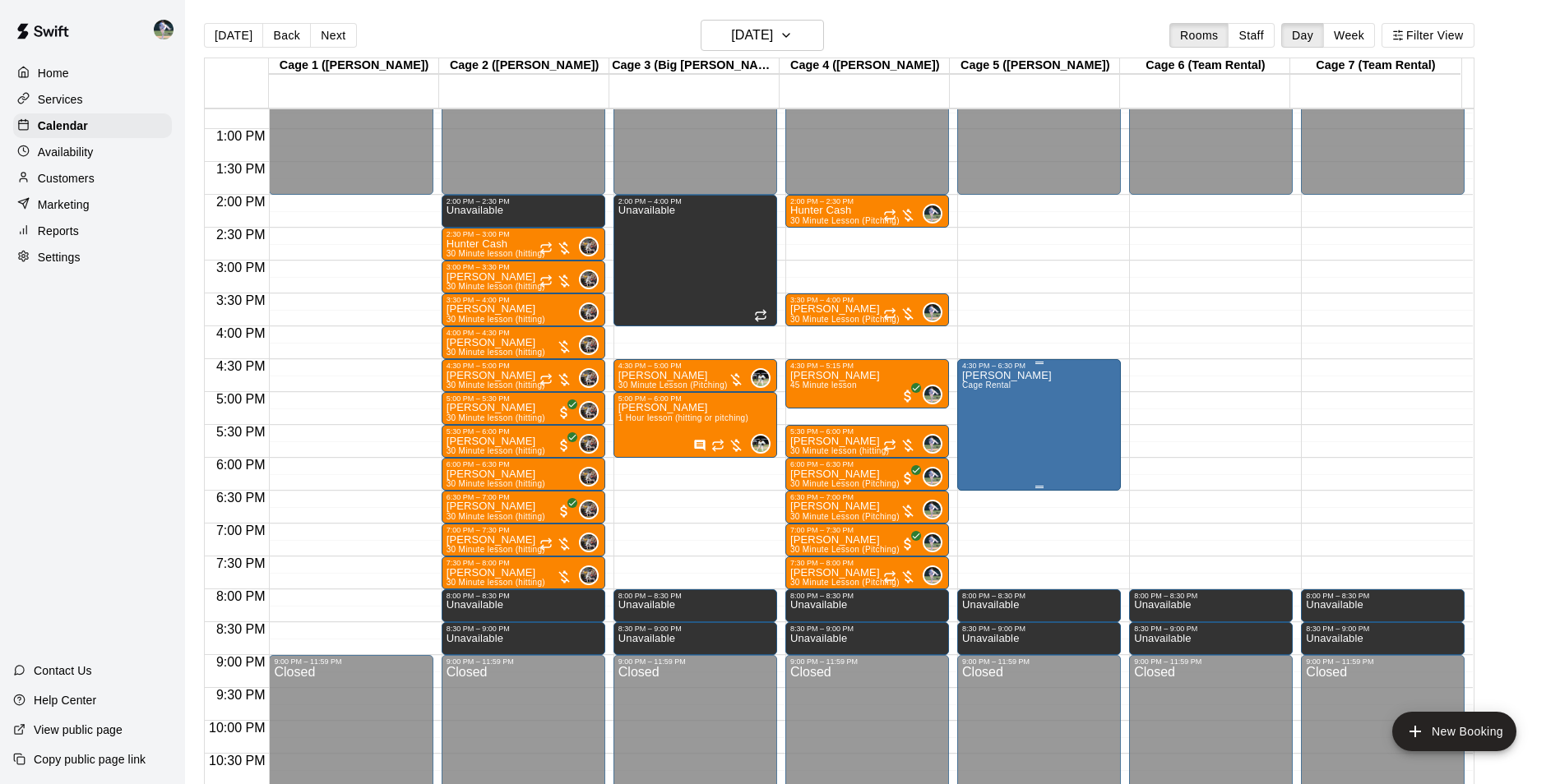
click at [1013, 417] on div "[PERSON_NAME] Rental" at bounding box center [1038, 762] width 154 height 784
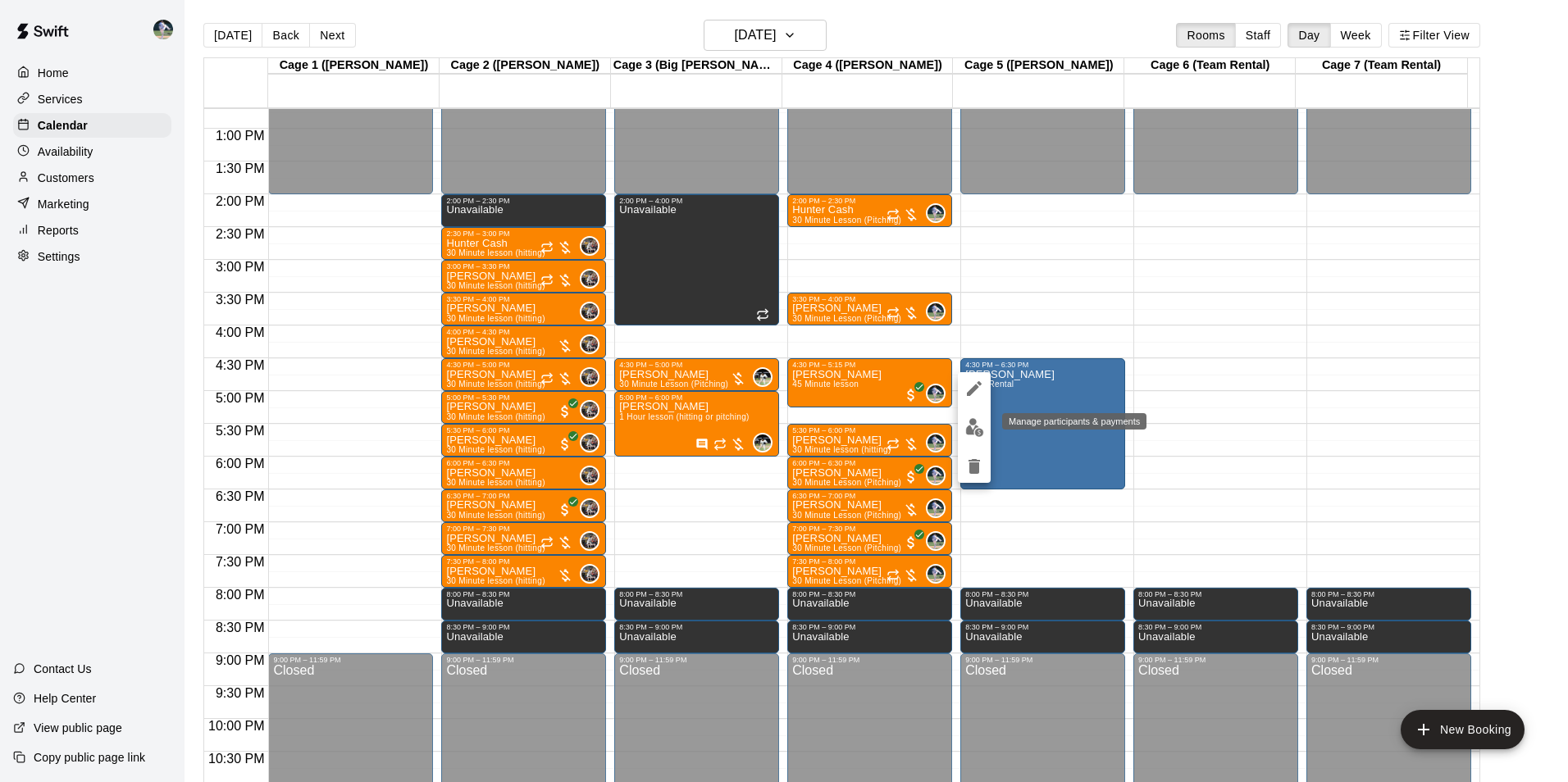
click at [974, 428] on img "edit" at bounding box center [975, 428] width 19 height 19
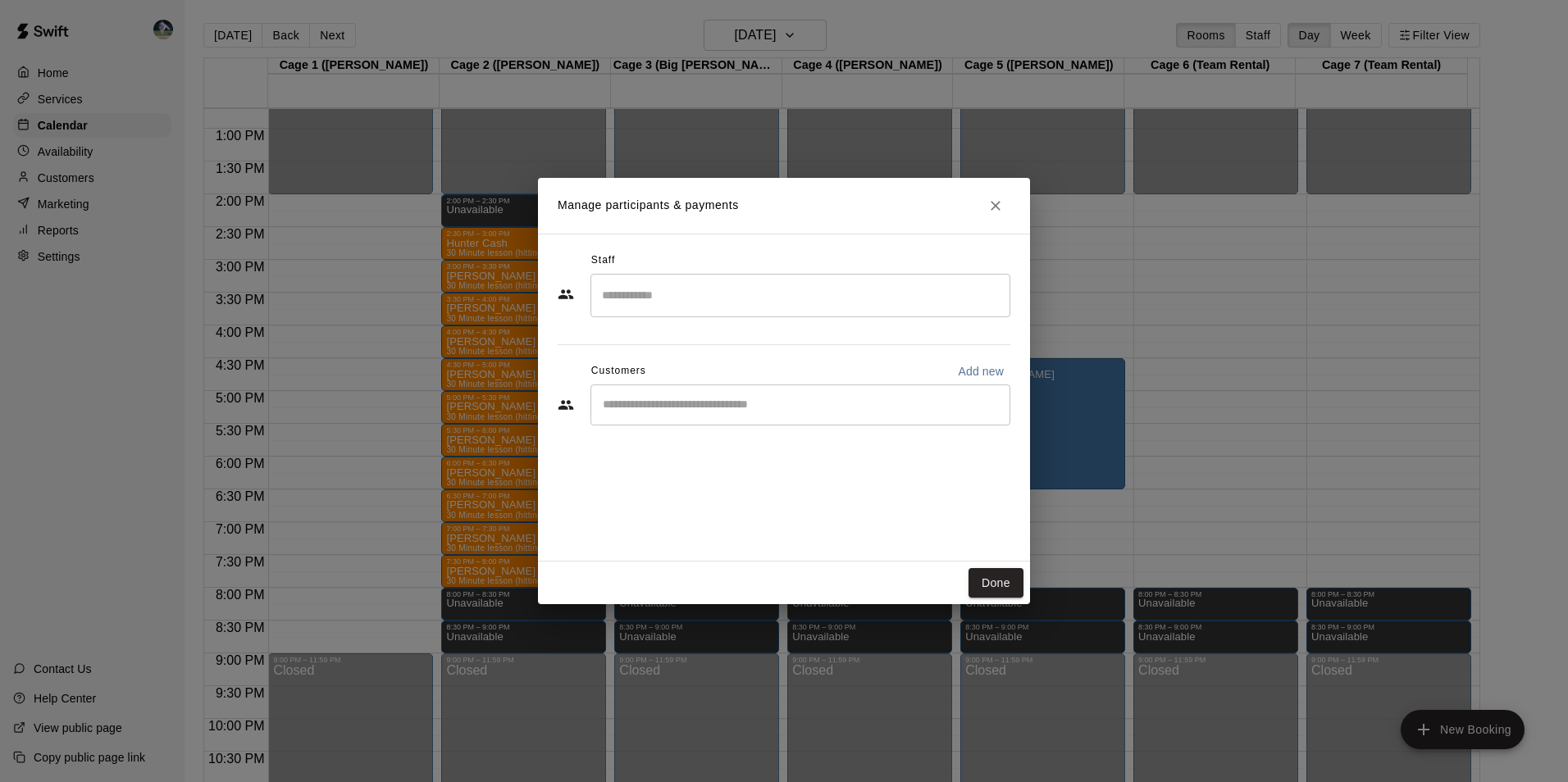
click at [619, 404] on input "Start typing to search customers..." at bounding box center [800, 405] width 405 height 17
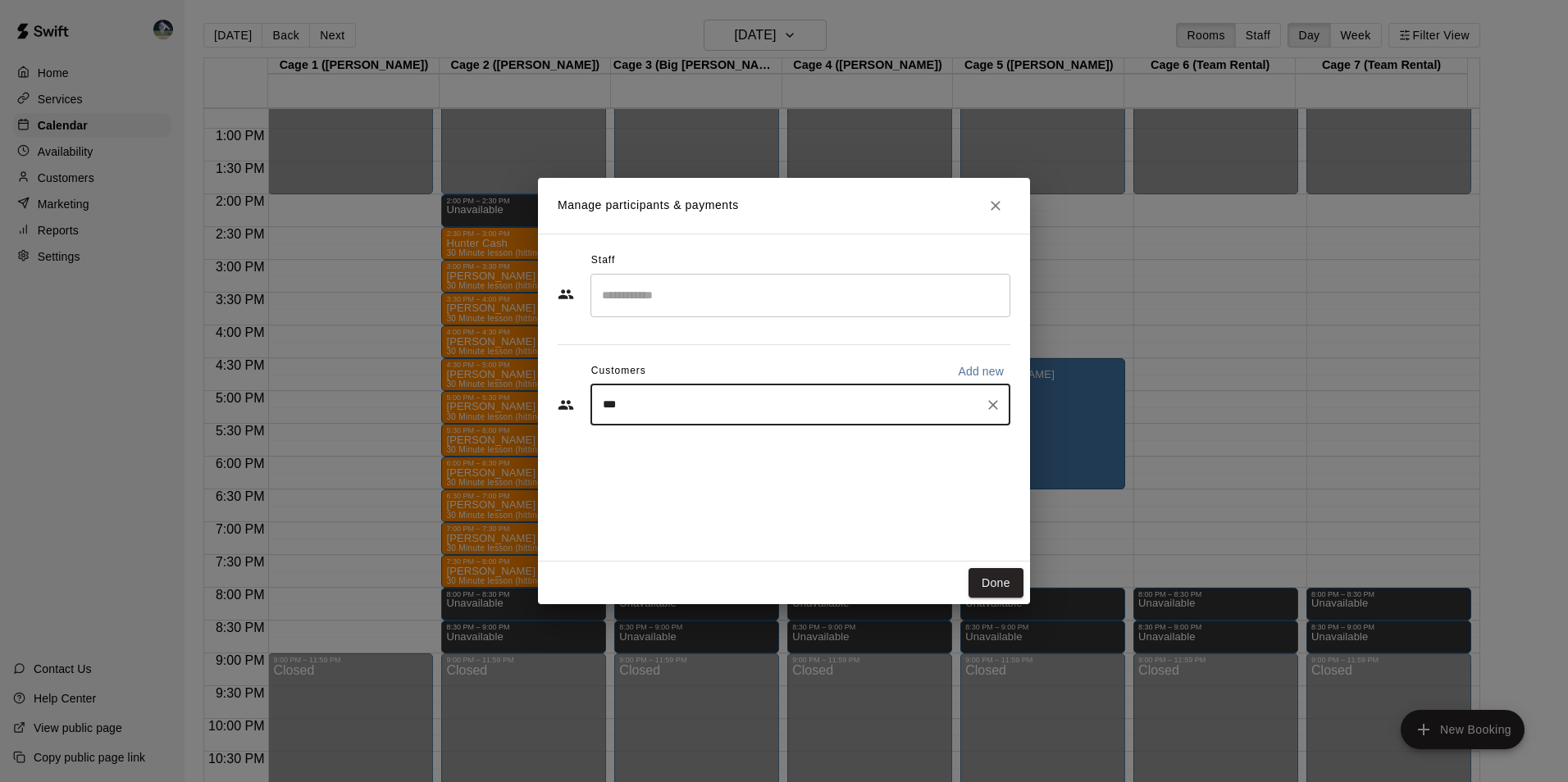
type input "****"
click at [637, 450] on p "[PERSON_NAME]" at bounding box center [686, 443] width 100 height 17
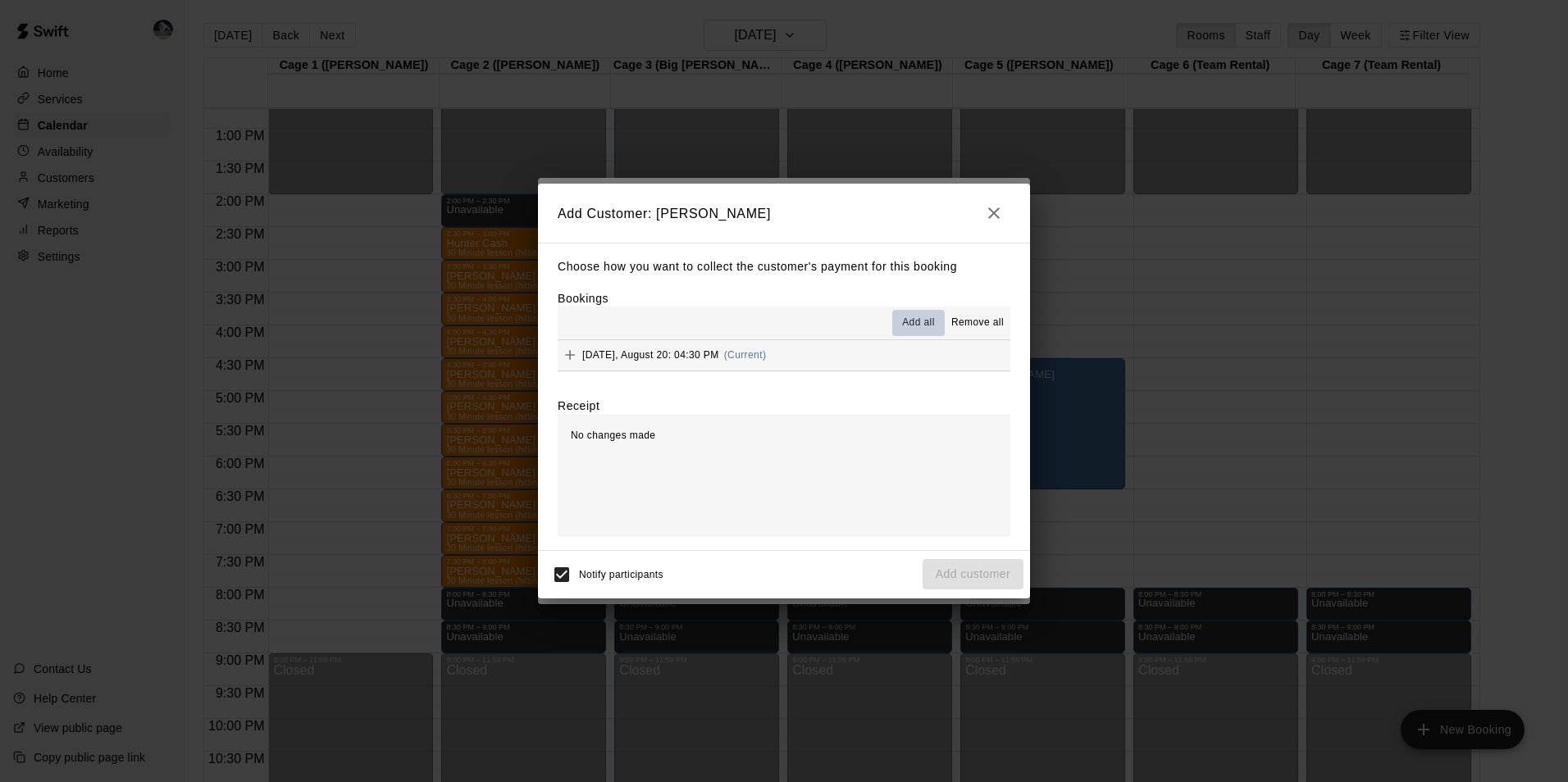
click at [914, 318] on span "Add all" at bounding box center [918, 323] width 32 height 17
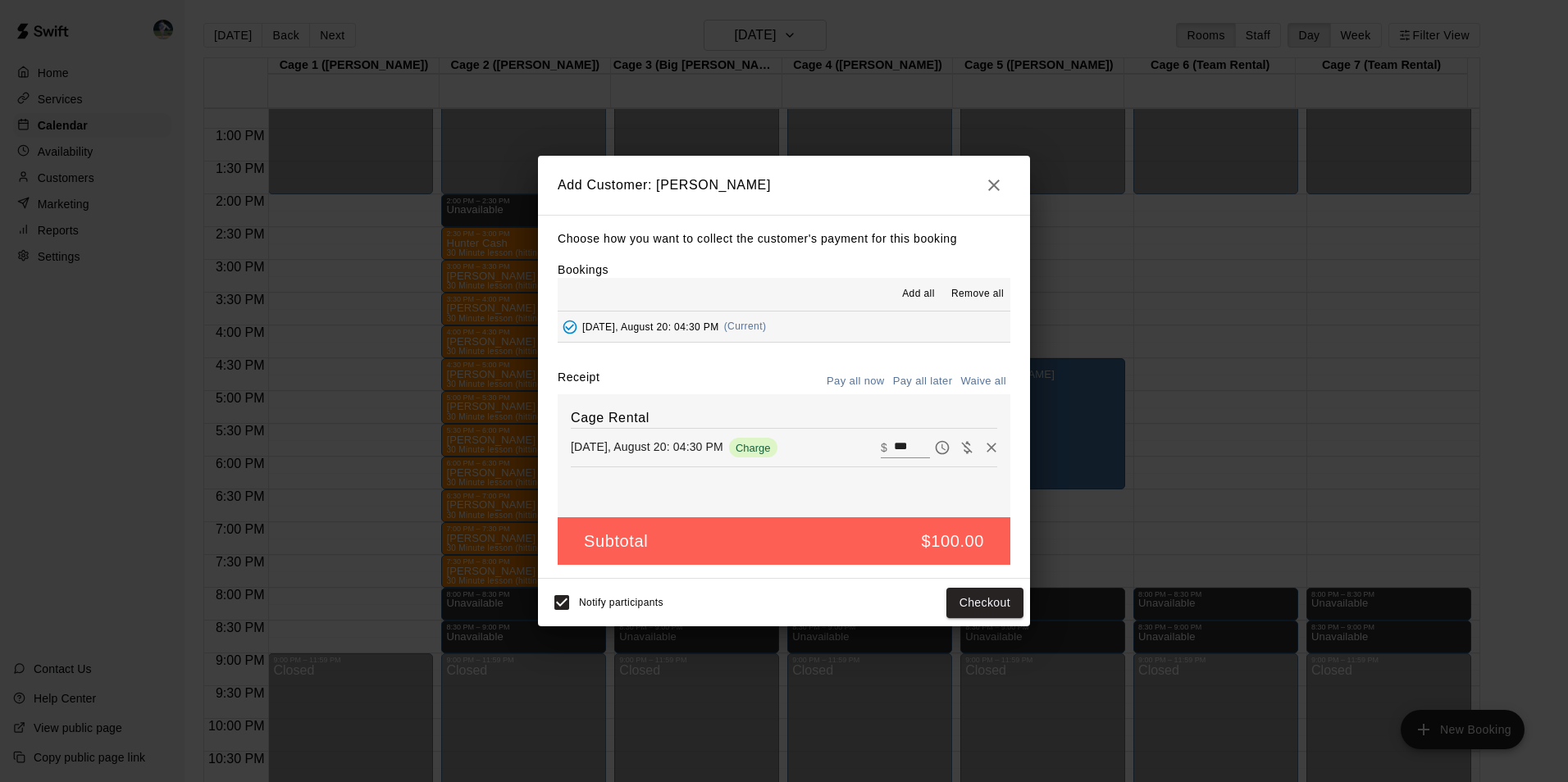
drag, startPoint x: 920, startPoint y: 379, endPoint x: 916, endPoint y: 394, distance: 15.5
click at [920, 381] on button "Pay all later" at bounding box center [923, 381] width 68 height 25
click at [945, 605] on button "Add customer" at bounding box center [972, 603] width 101 height 31
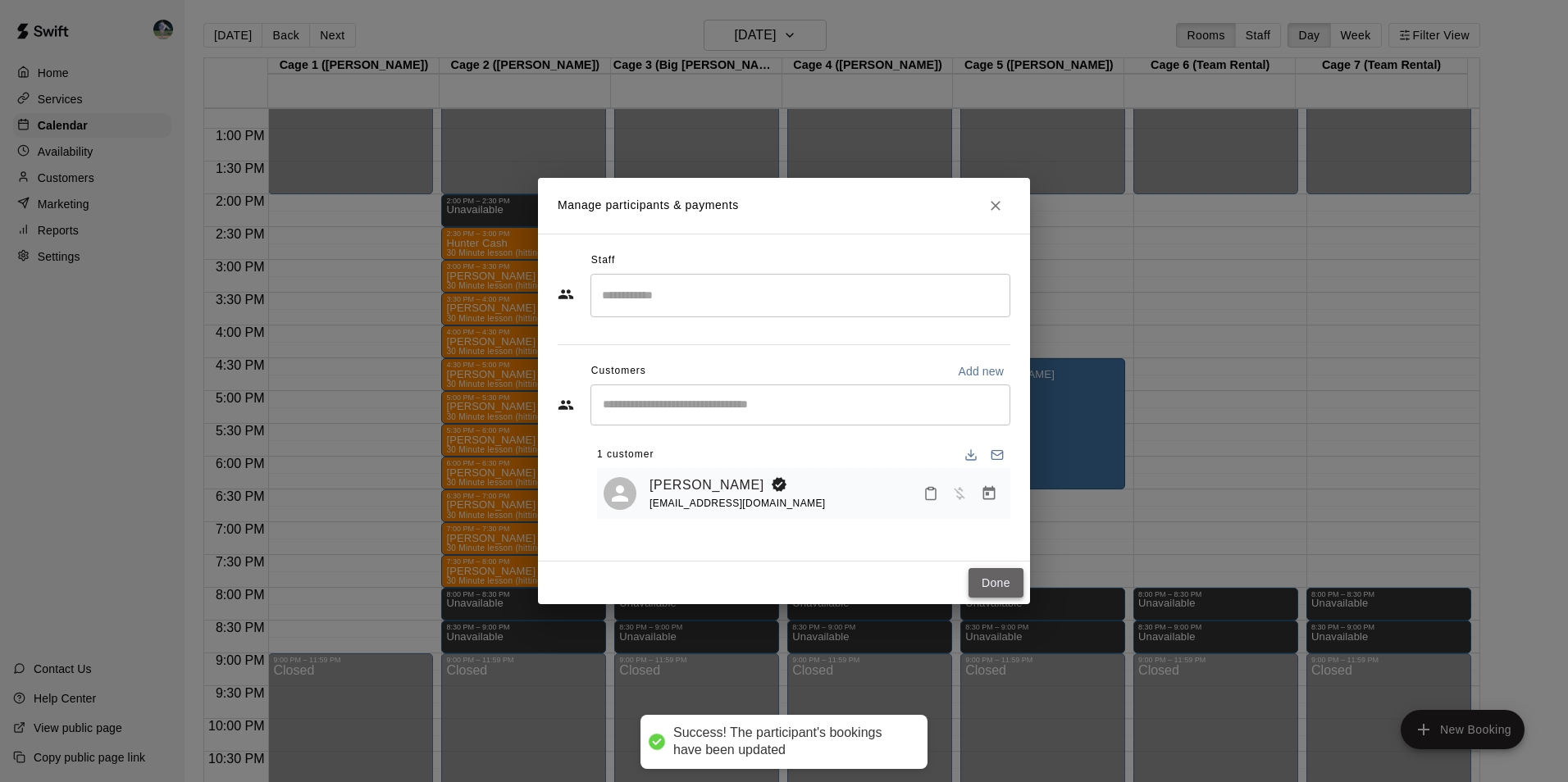
click at [986, 578] on button "Done" at bounding box center [996, 583] width 55 height 31
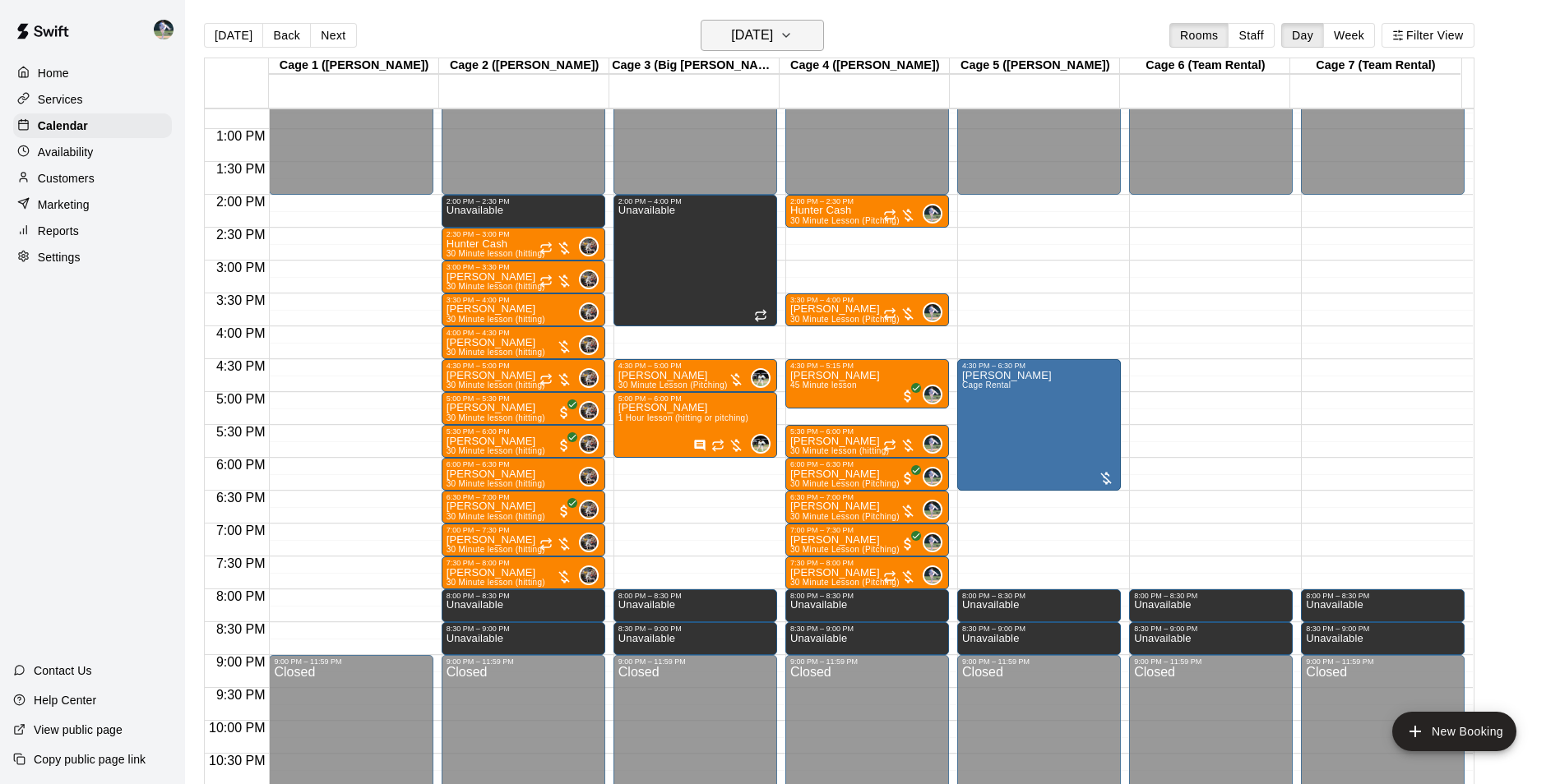
click at [747, 30] on h6 "[DATE]" at bounding box center [752, 35] width 42 height 23
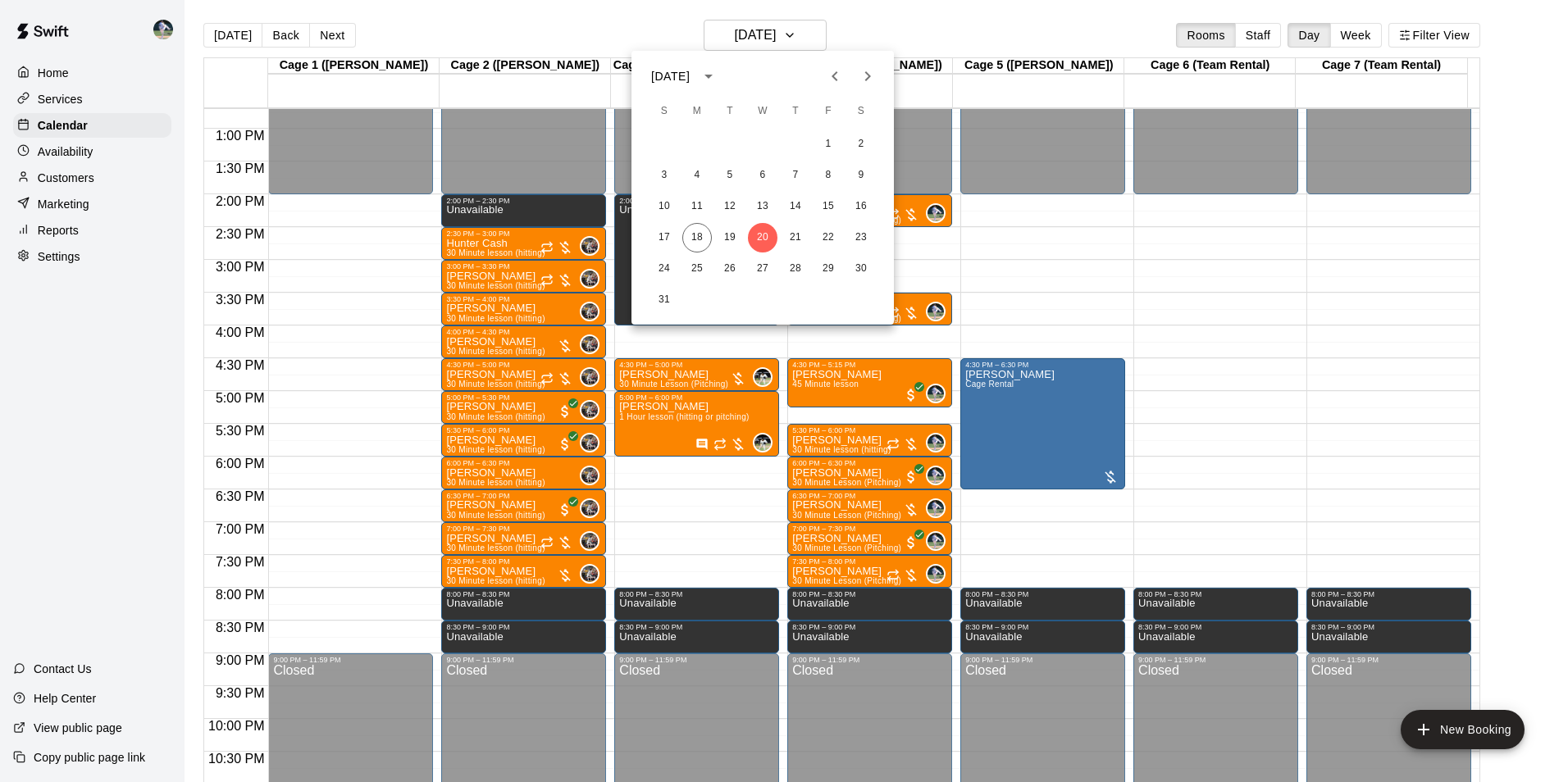
click at [868, 74] on icon "Next month" at bounding box center [868, 76] width 6 height 10
click at [698, 139] on button "1" at bounding box center [697, 144] width 30 height 30
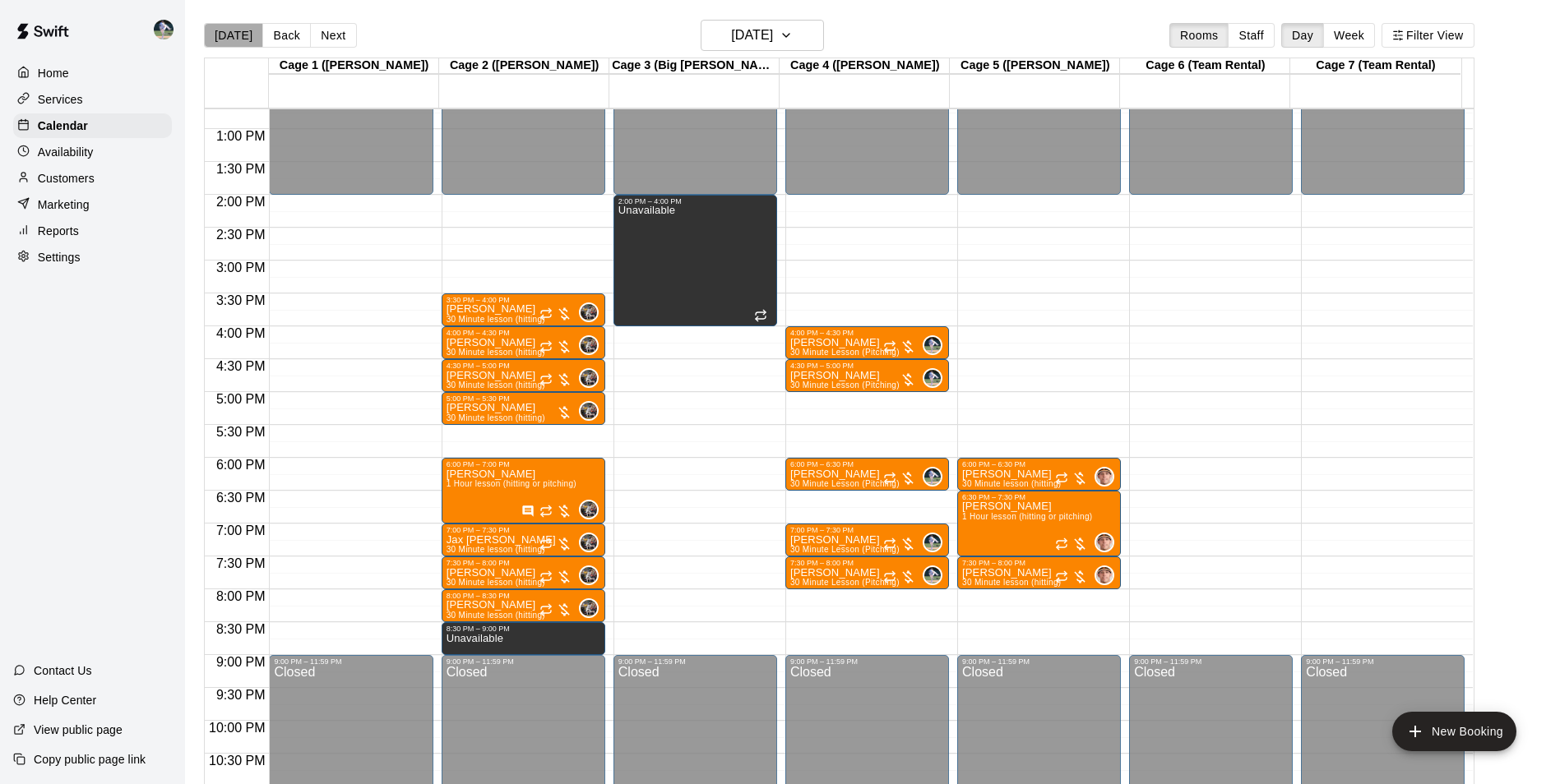
click at [233, 29] on button "[DATE]" at bounding box center [233, 35] width 59 height 25
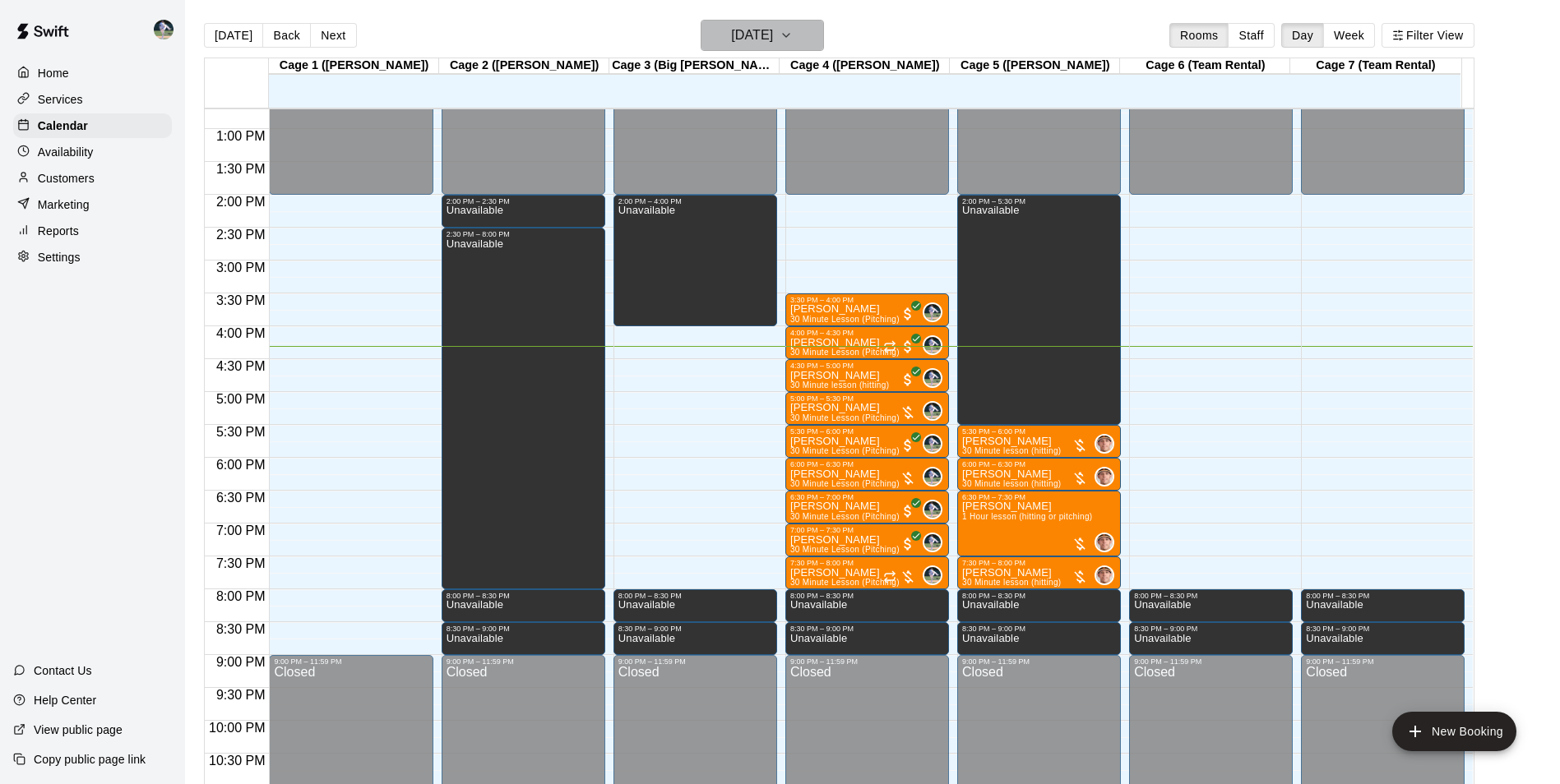
click at [731, 37] on h6 "[DATE]" at bounding box center [752, 35] width 42 height 23
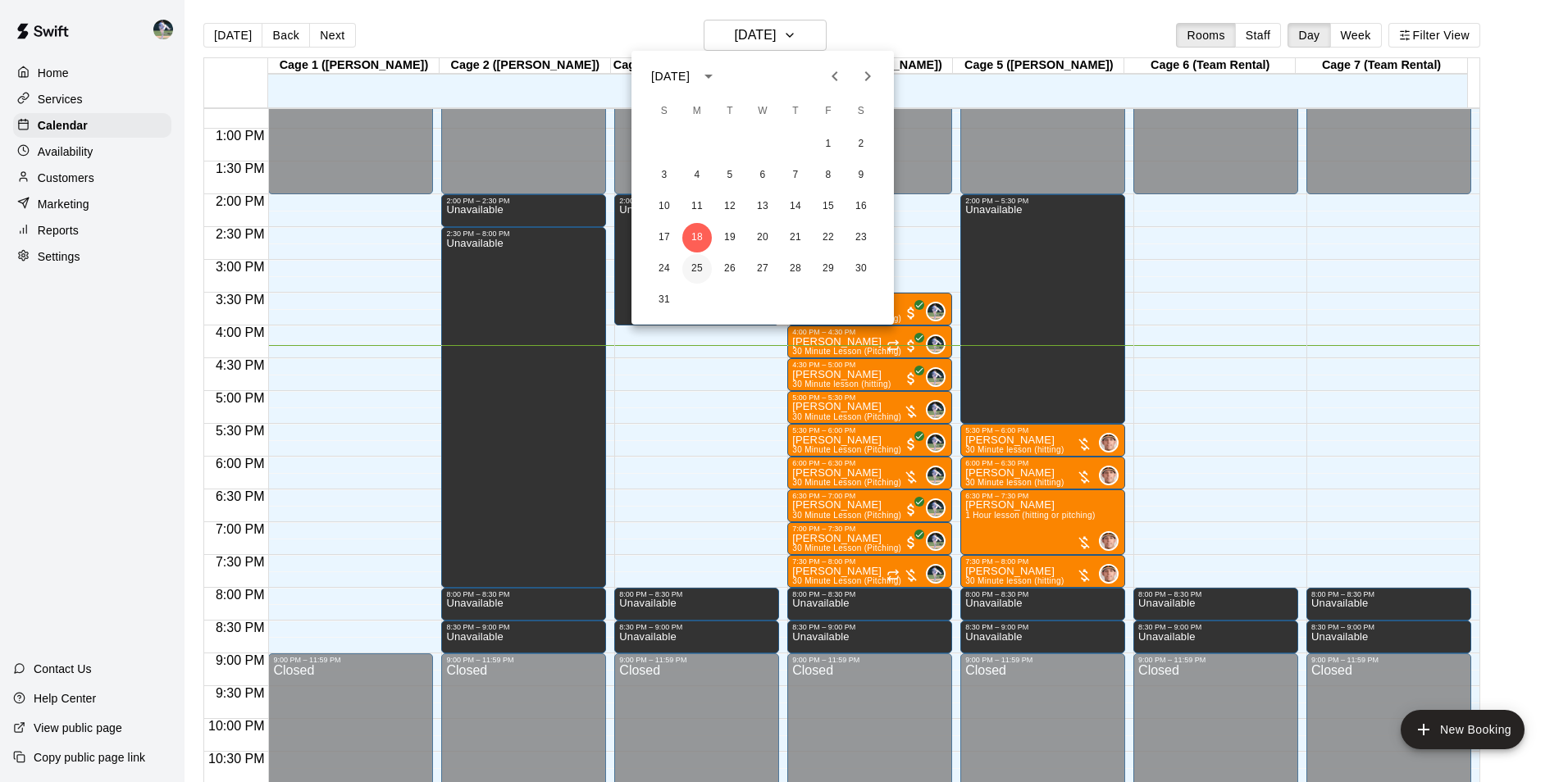
click at [696, 264] on button "25" at bounding box center [697, 269] width 30 height 30
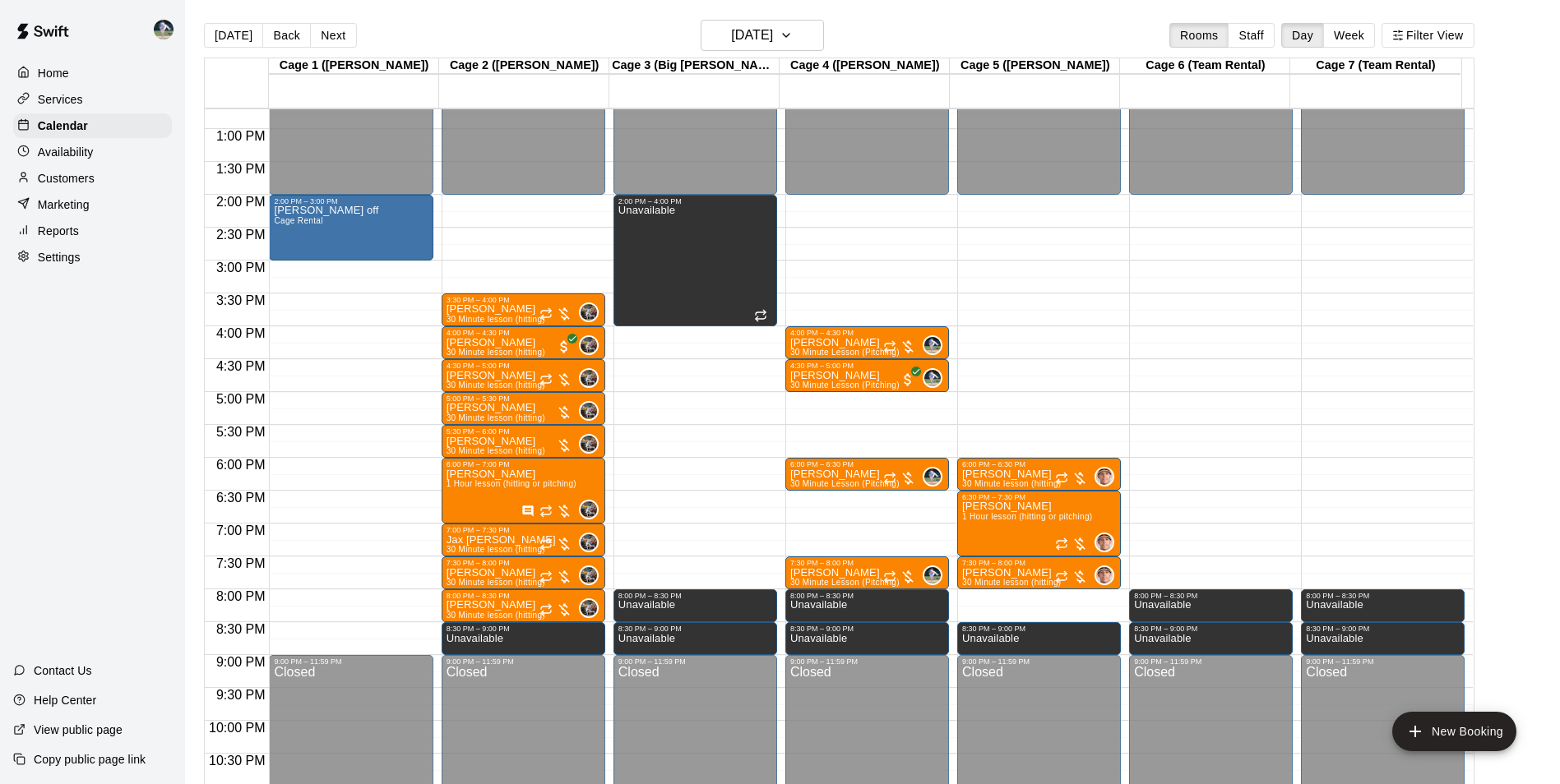
click at [824, 405] on div "12:00 AM – 2:00 PM Closed 4:00 PM – 4:30 PM [PERSON_NAME] 30 Minute Lesson (Pit…" at bounding box center [867, 63] width 163 height 1578
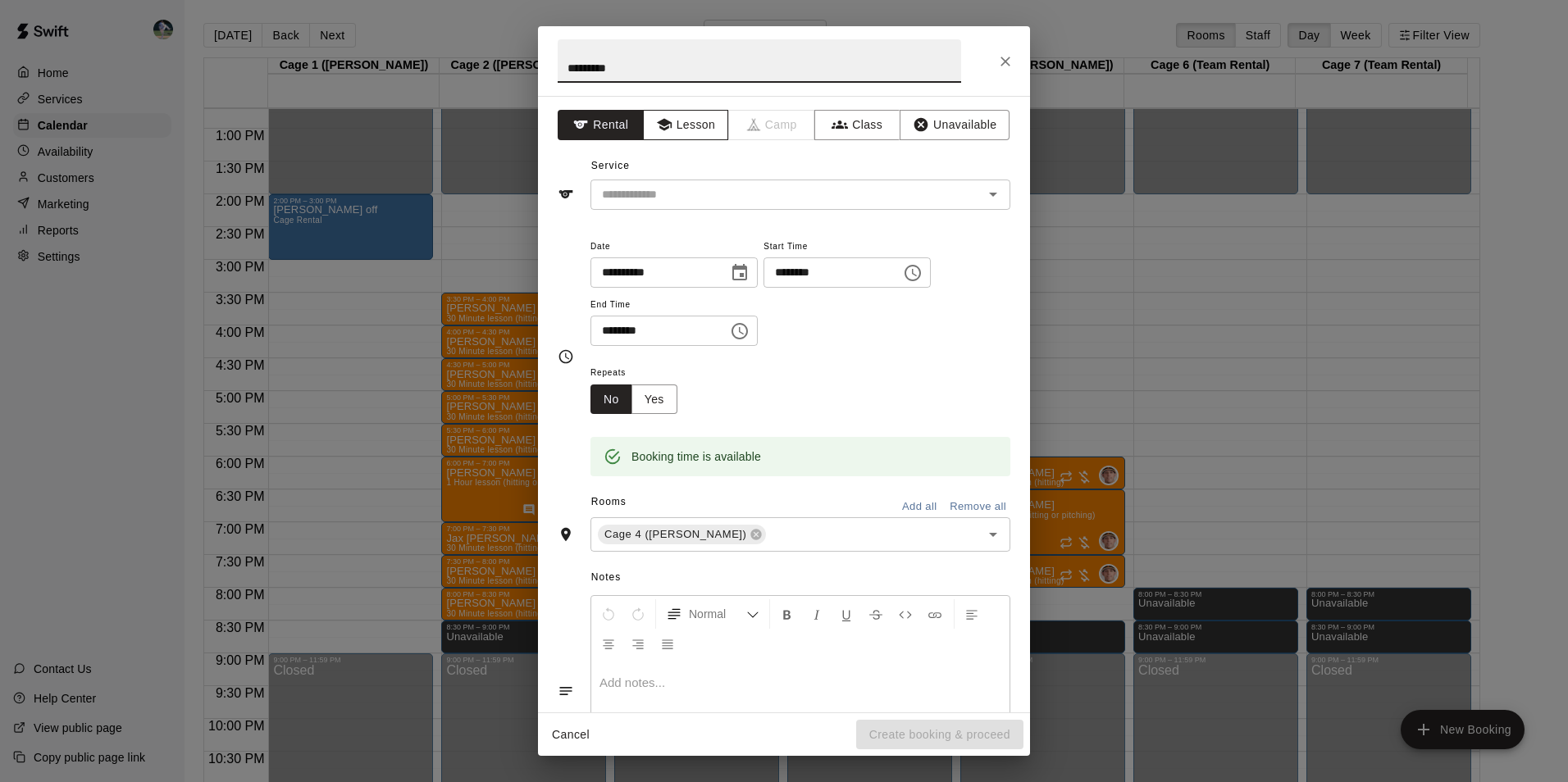
type input "*********"
click at [666, 126] on icon "button" at bounding box center [664, 124] width 17 height 17
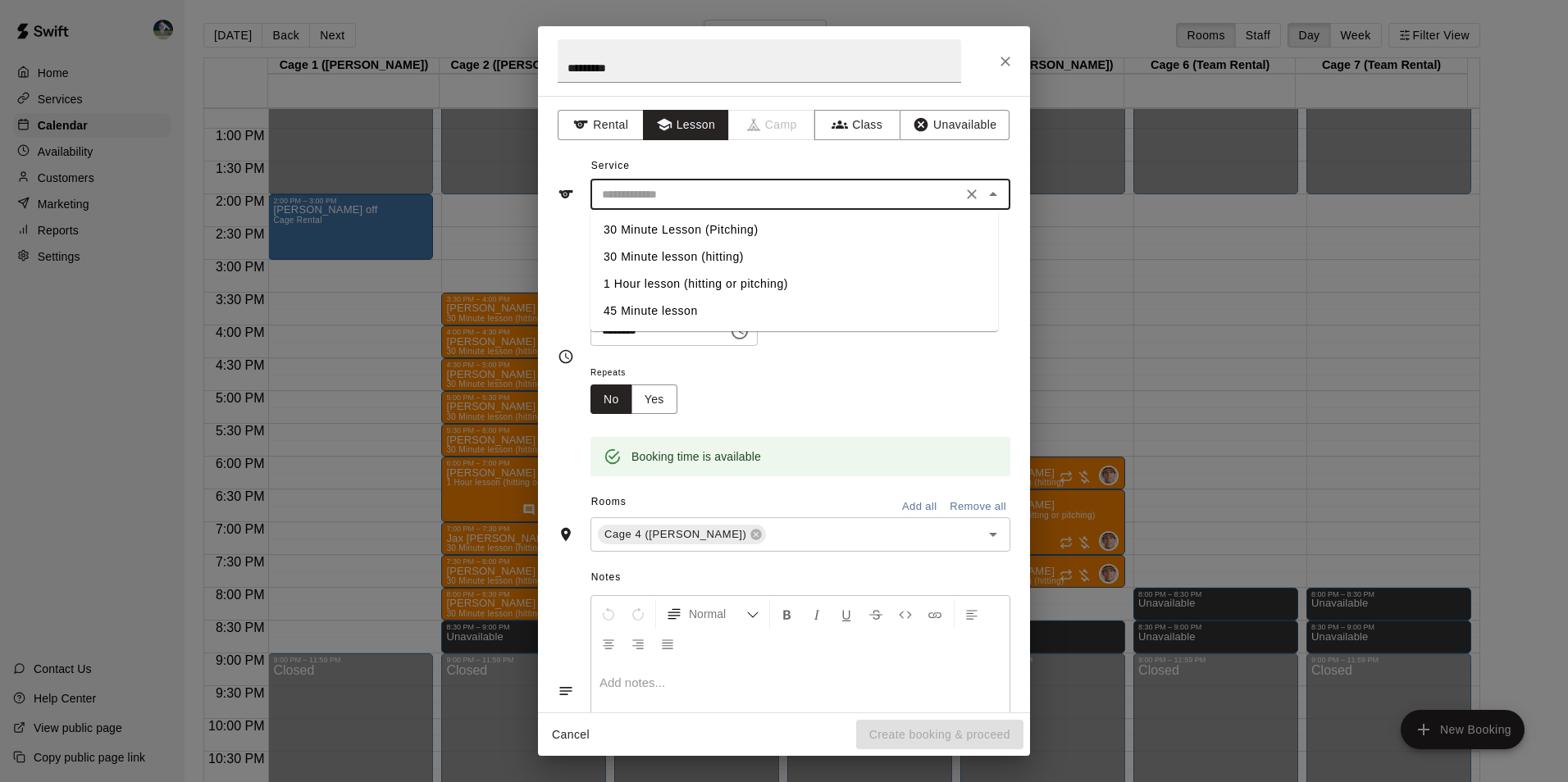
click at [674, 192] on input "text" at bounding box center [775, 194] width 361 height 20
click at [694, 228] on li "30 Minute Lesson (Pitching)" at bounding box center [794, 229] width 408 height 27
type input "**********"
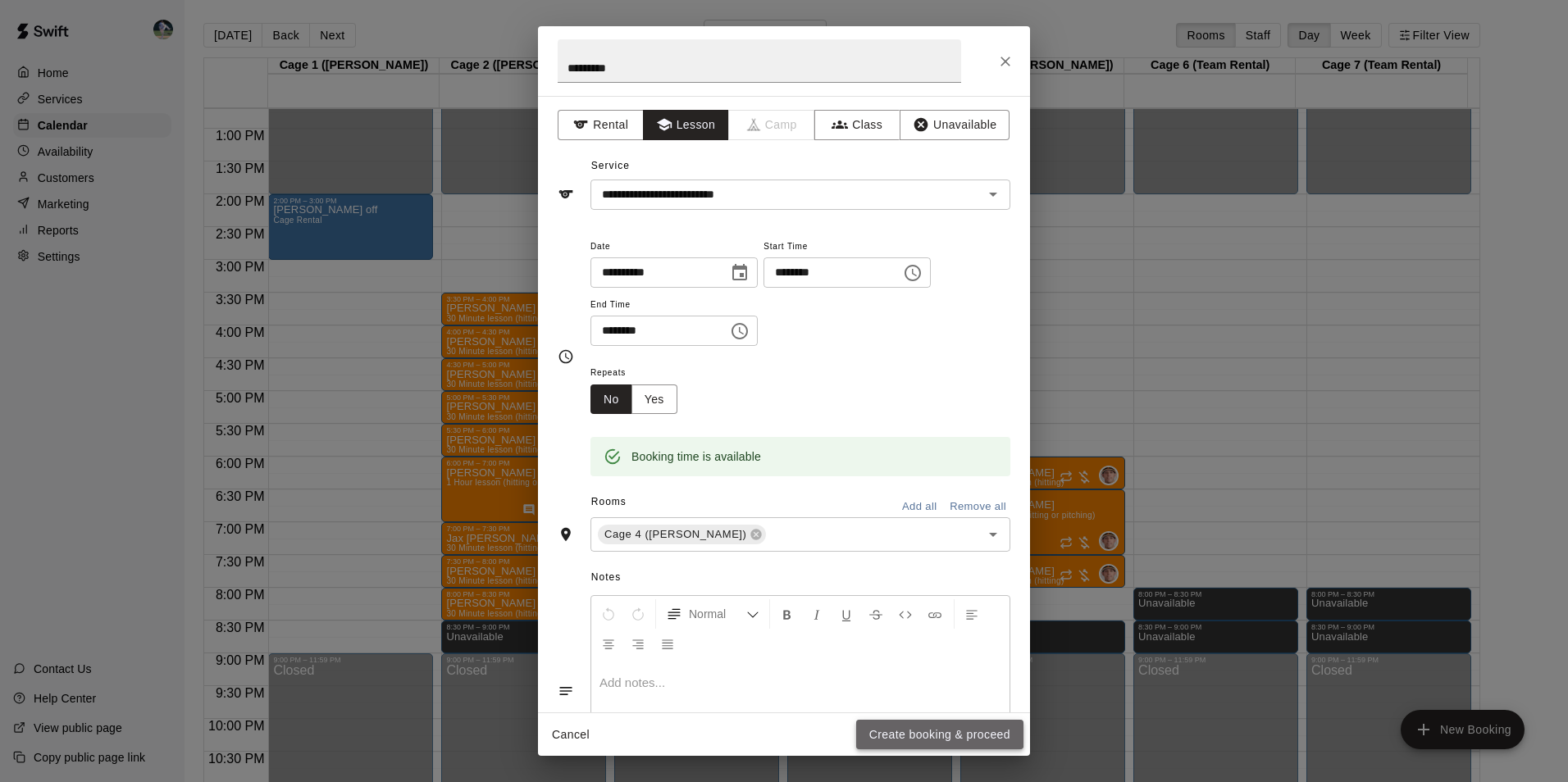
click at [904, 731] on button "Create booking & proceed" at bounding box center [939, 735] width 167 height 31
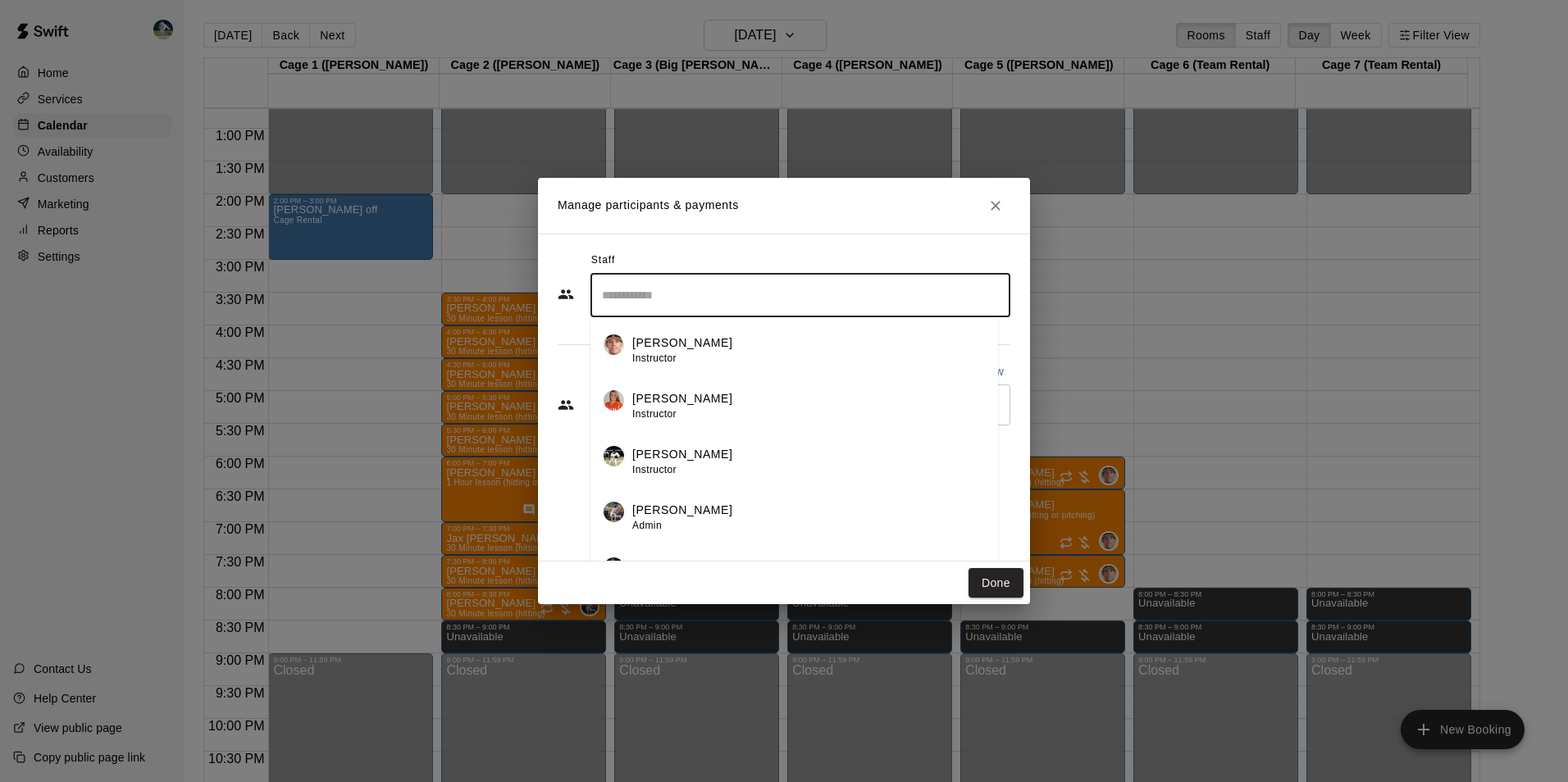
click at [676, 300] on input "Search staff" at bounding box center [800, 295] width 405 height 29
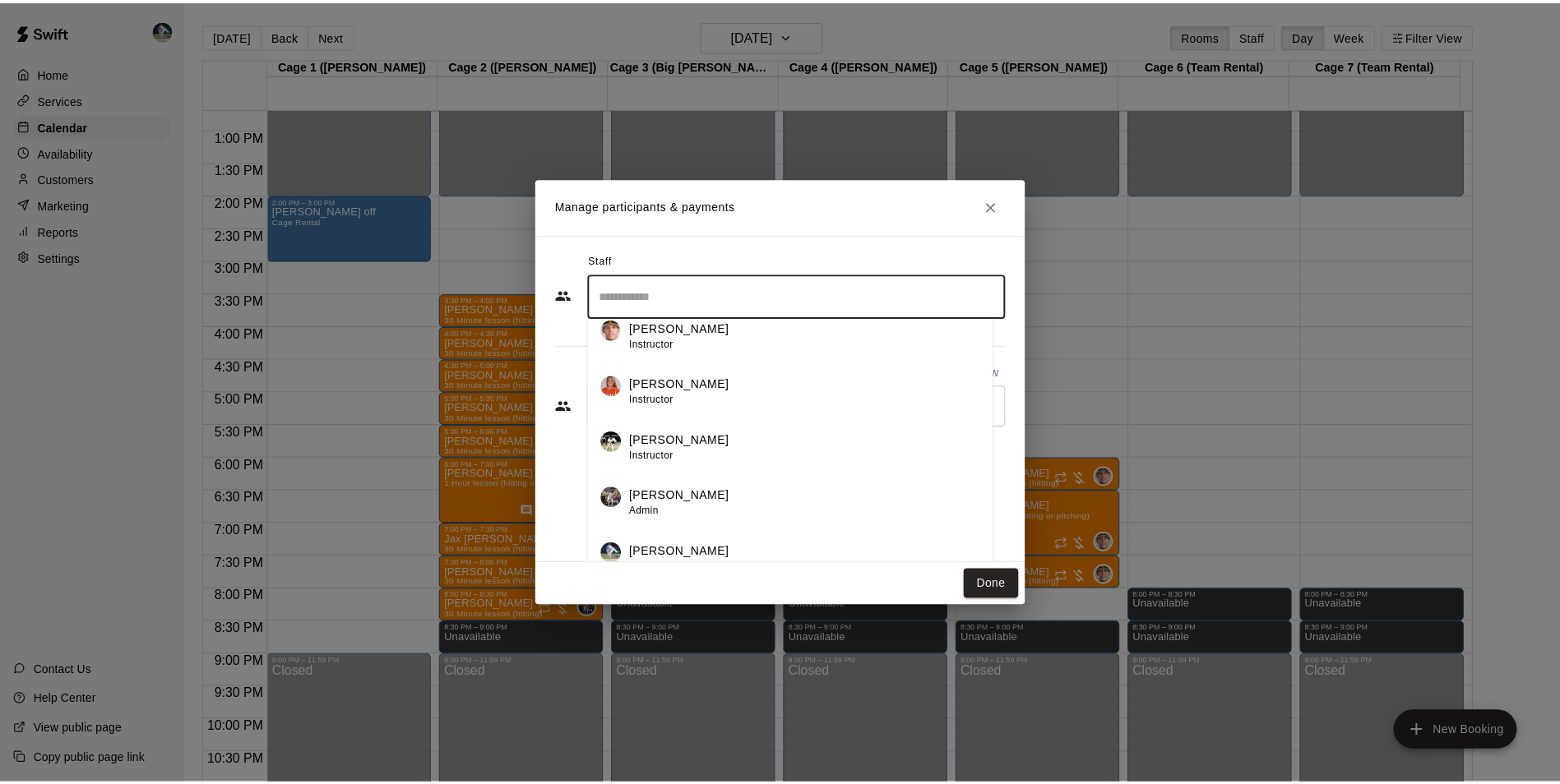
scroll to position [29, 0]
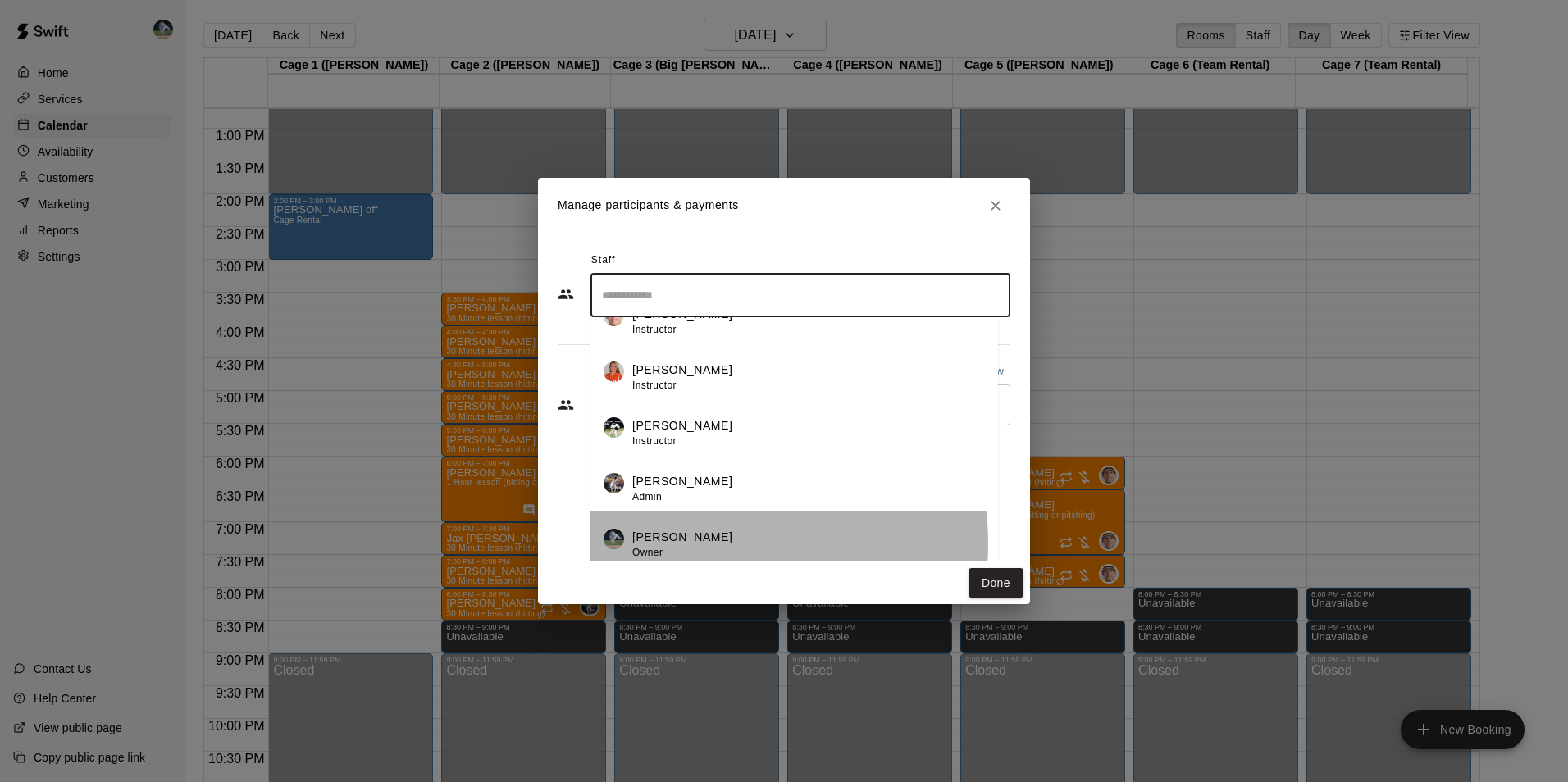
click at [704, 544] on div "[PERSON_NAME] Owner" at bounding box center [808, 544] width 353 height 32
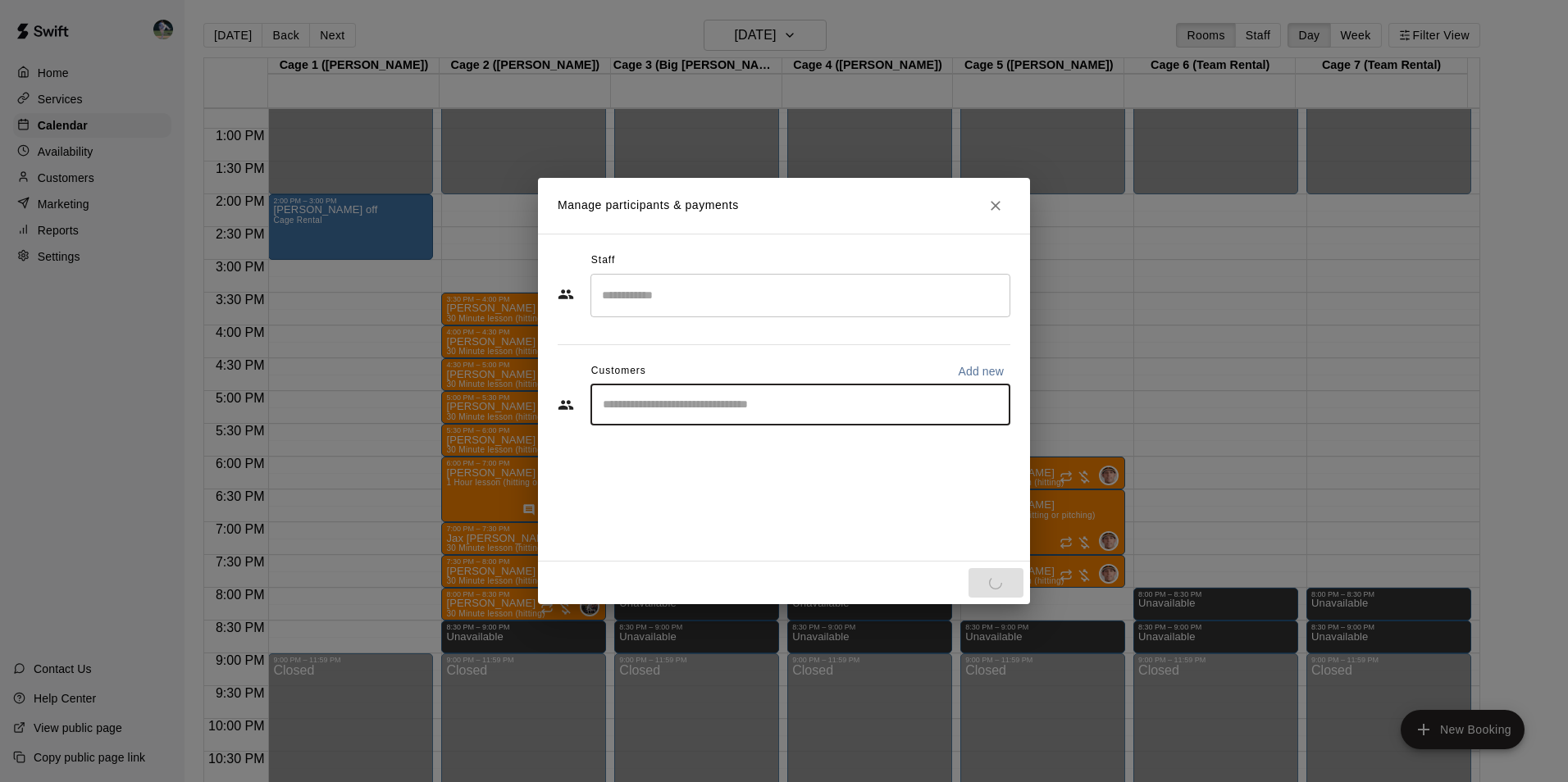
click at [661, 400] on input "Start typing to search customers..." at bounding box center [800, 405] width 405 height 17
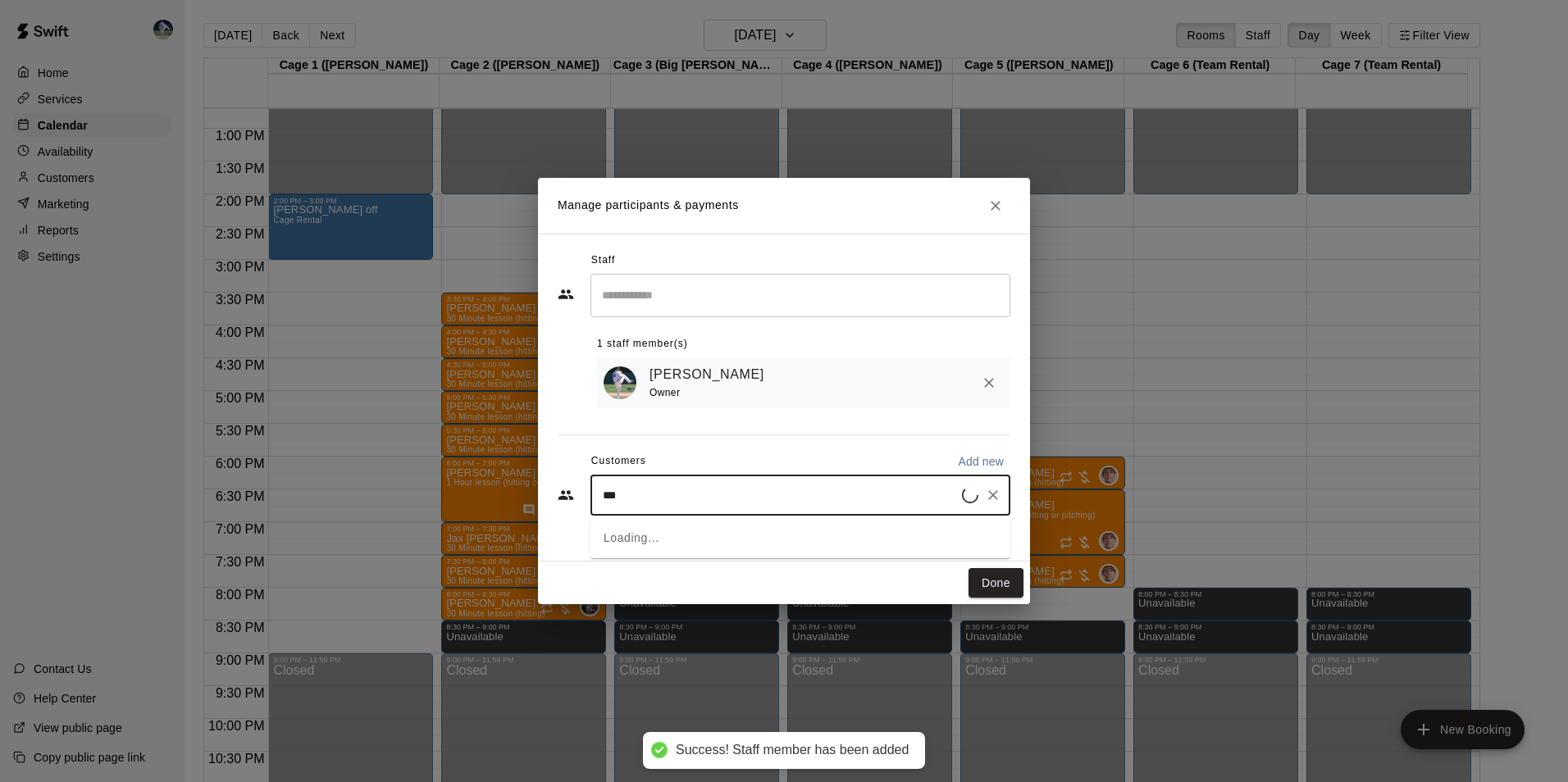
type input "****"
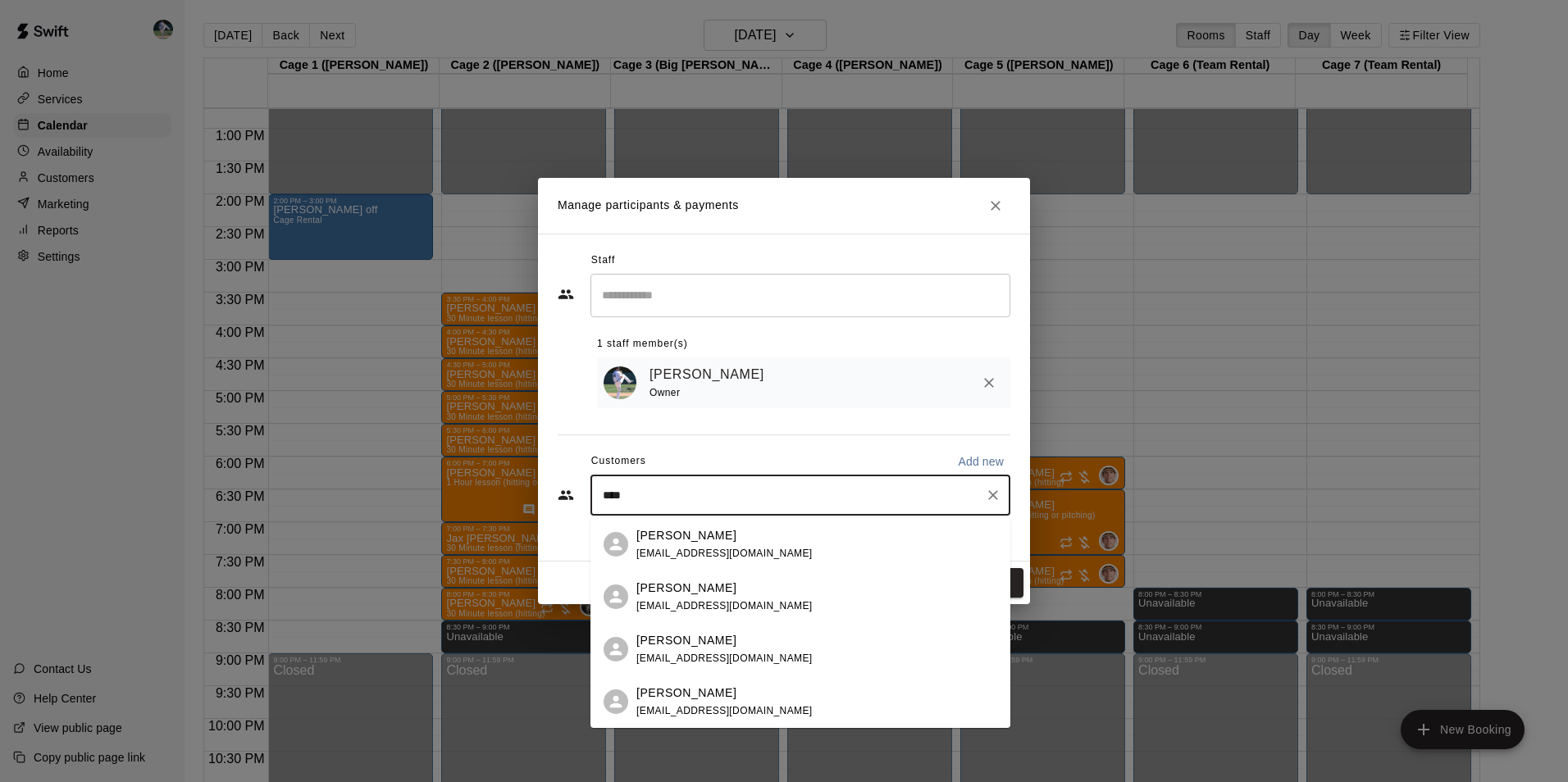
click at [676, 597] on div "[PERSON_NAME] [PERSON_NAME][EMAIL_ADDRESS][DOMAIN_NAME]" at bounding box center [724, 597] width 176 height 35
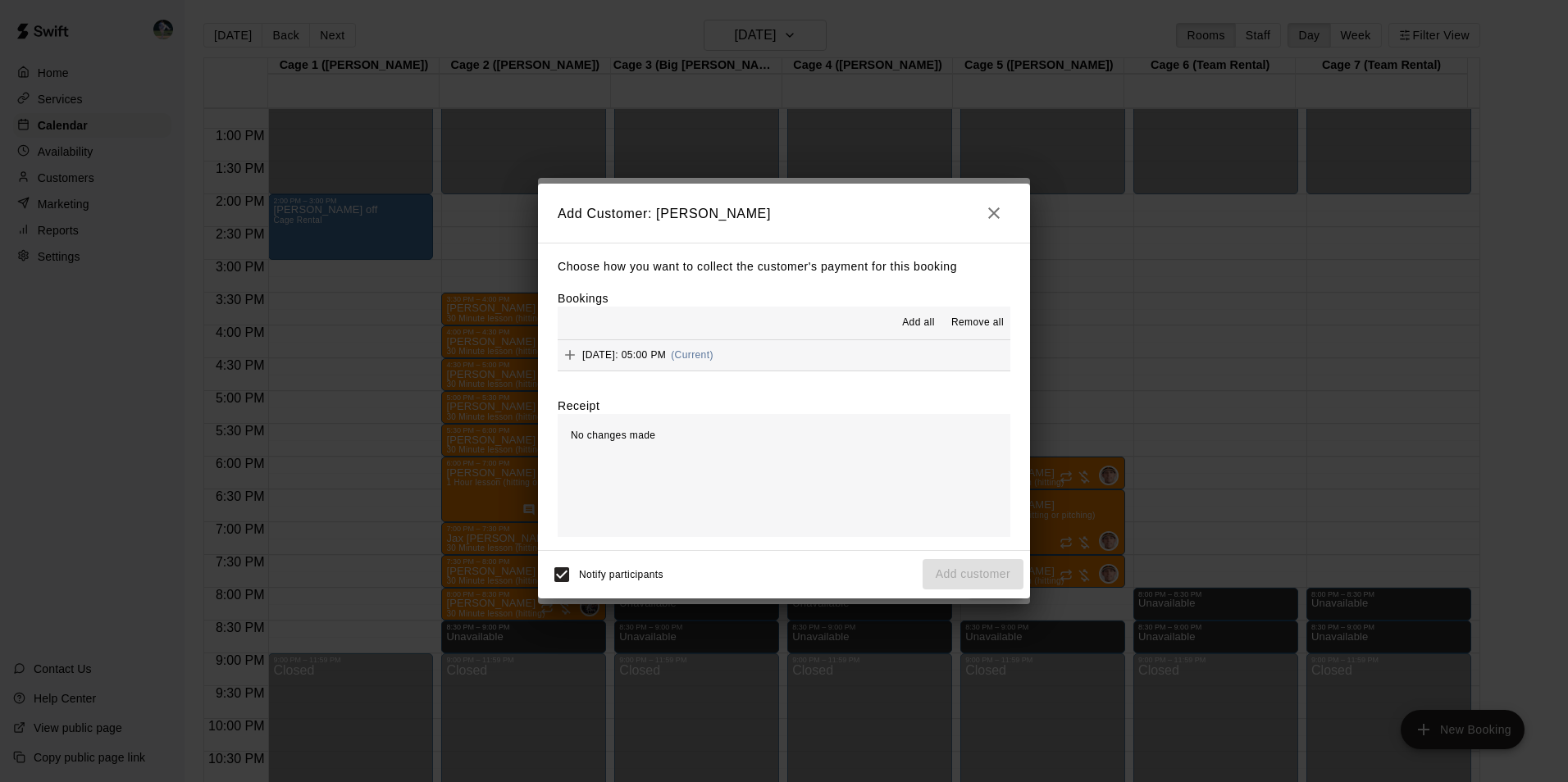
click at [914, 323] on span "Add all" at bounding box center [918, 323] width 32 height 17
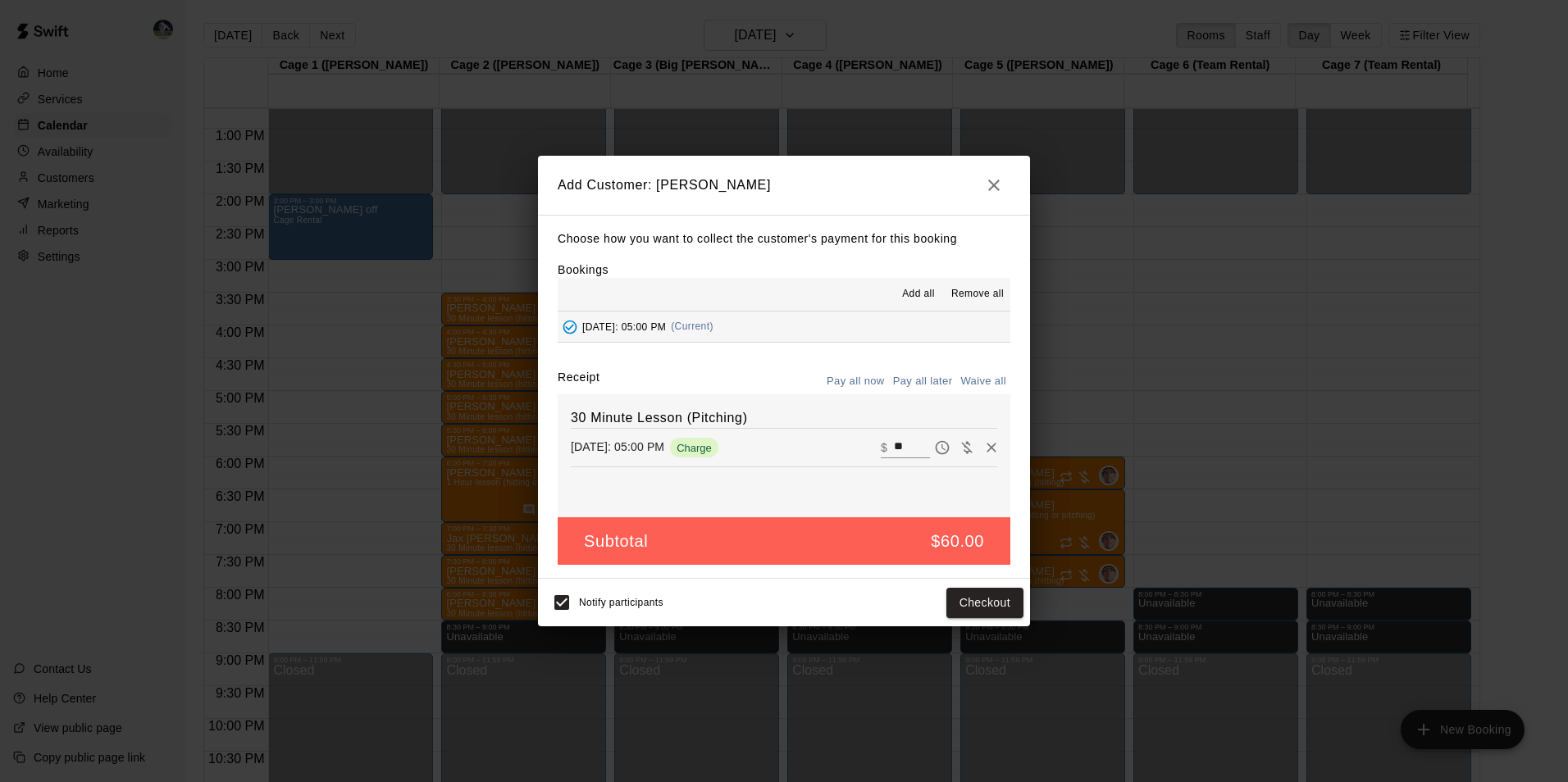
click at [916, 374] on button "Pay all later" at bounding box center [923, 381] width 68 height 25
click at [935, 597] on button "Add customer" at bounding box center [972, 603] width 101 height 31
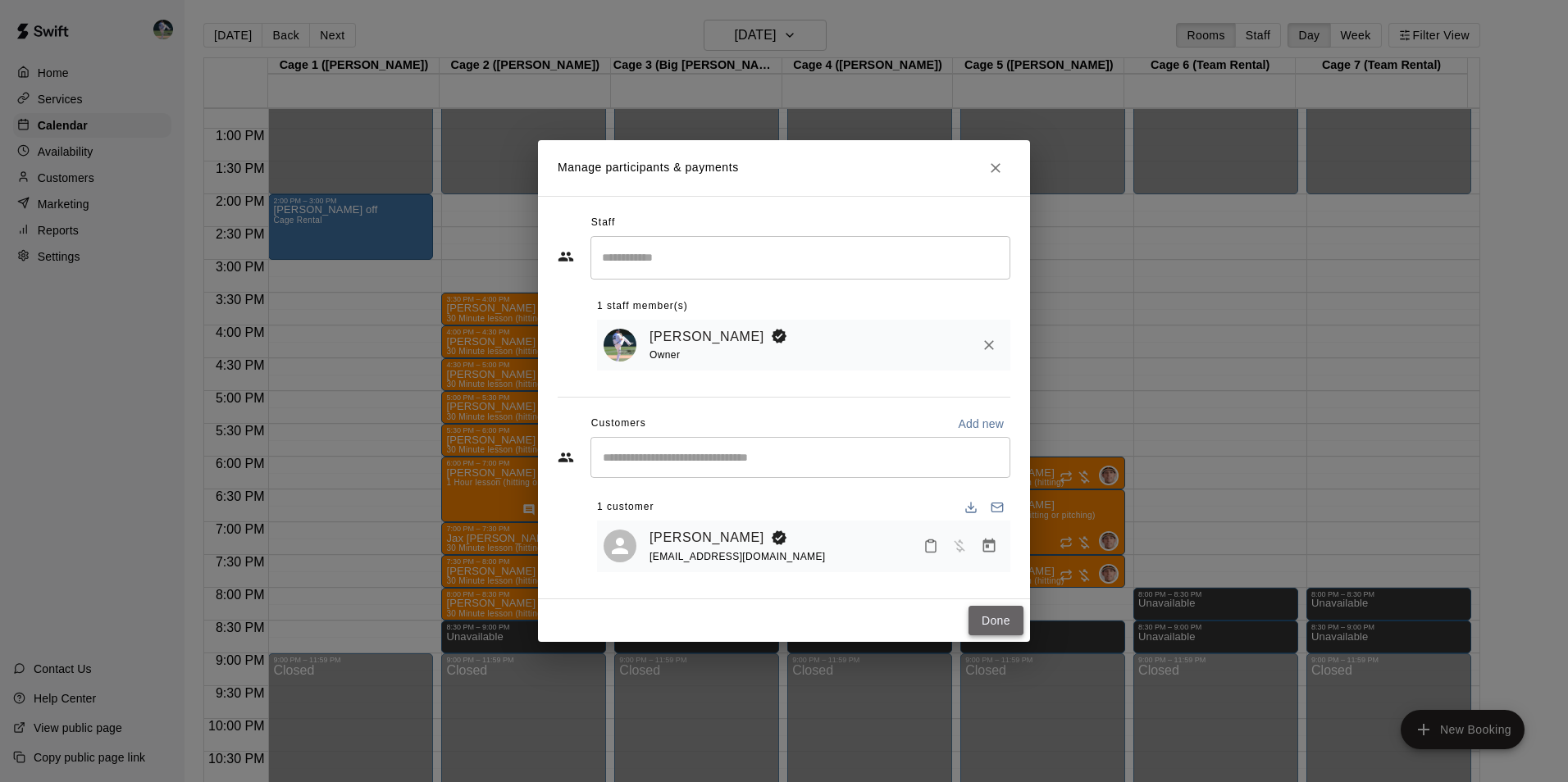
click at [1010, 618] on button "Done" at bounding box center [996, 620] width 55 height 31
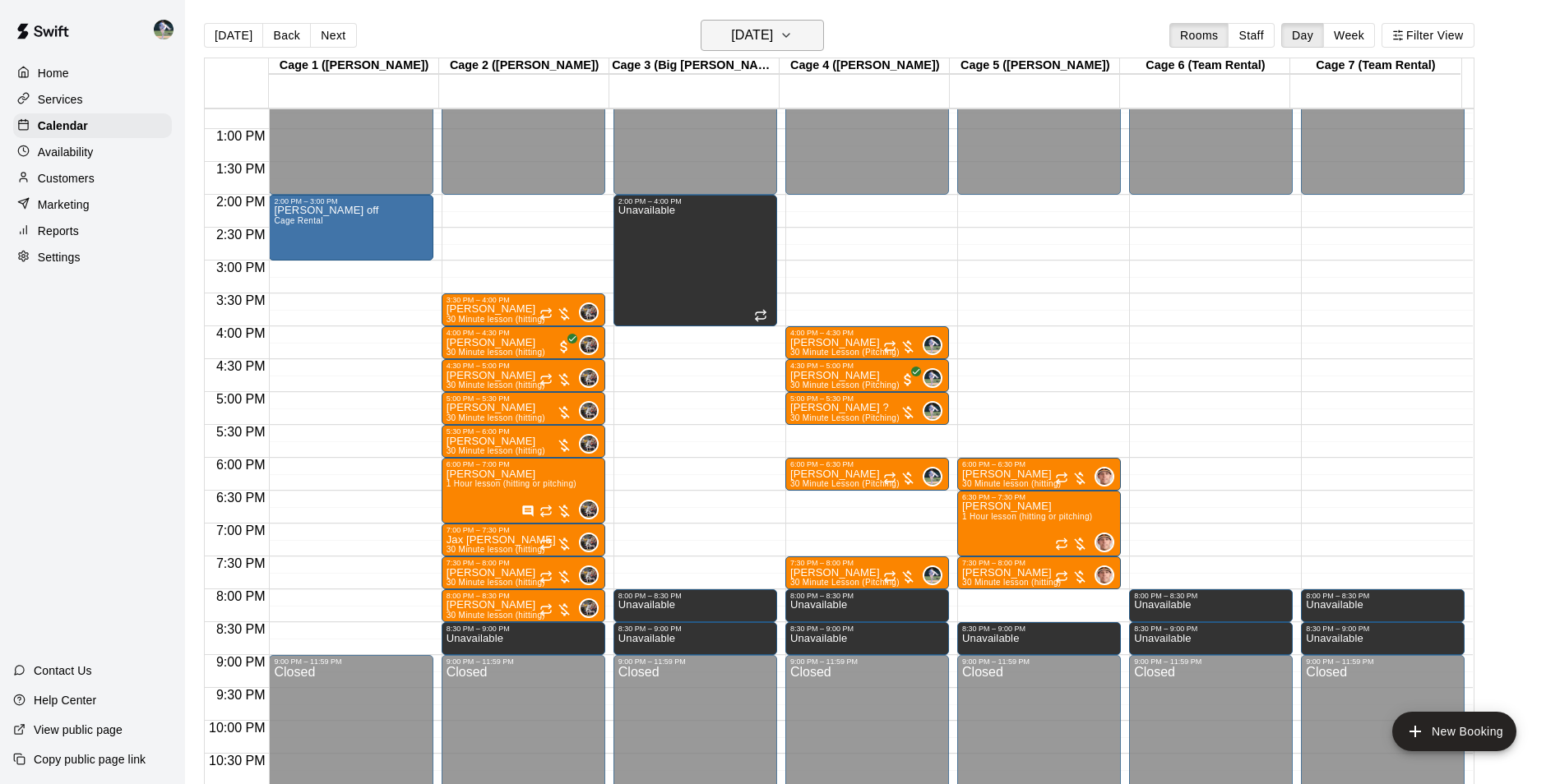
click at [731, 40] on h6 "[DATE]" at bounding box center [752, 35] width 42 height 23
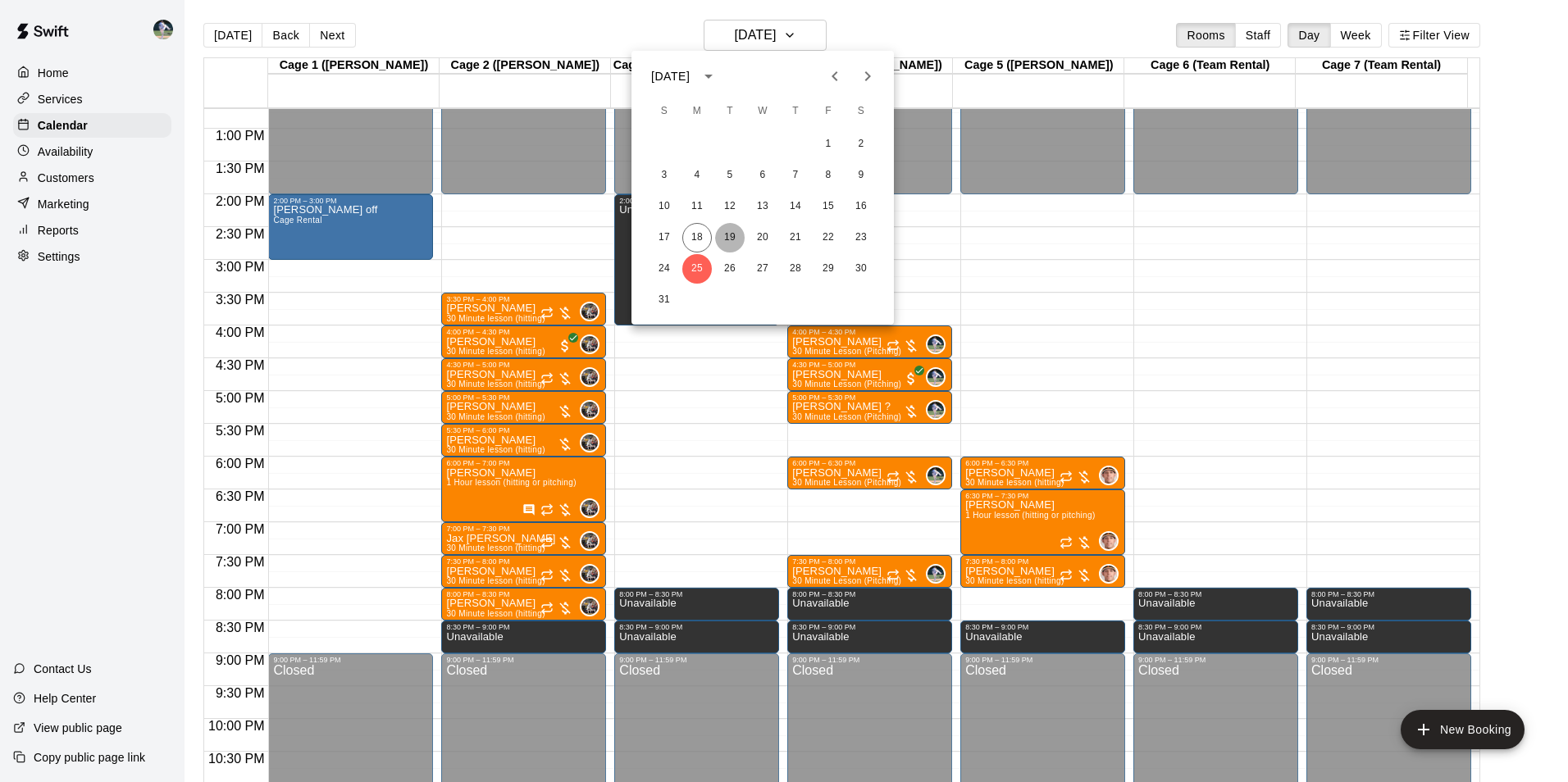
click at [725, 234] on button "19" at bounding box center [730, 238] width 30 height 30
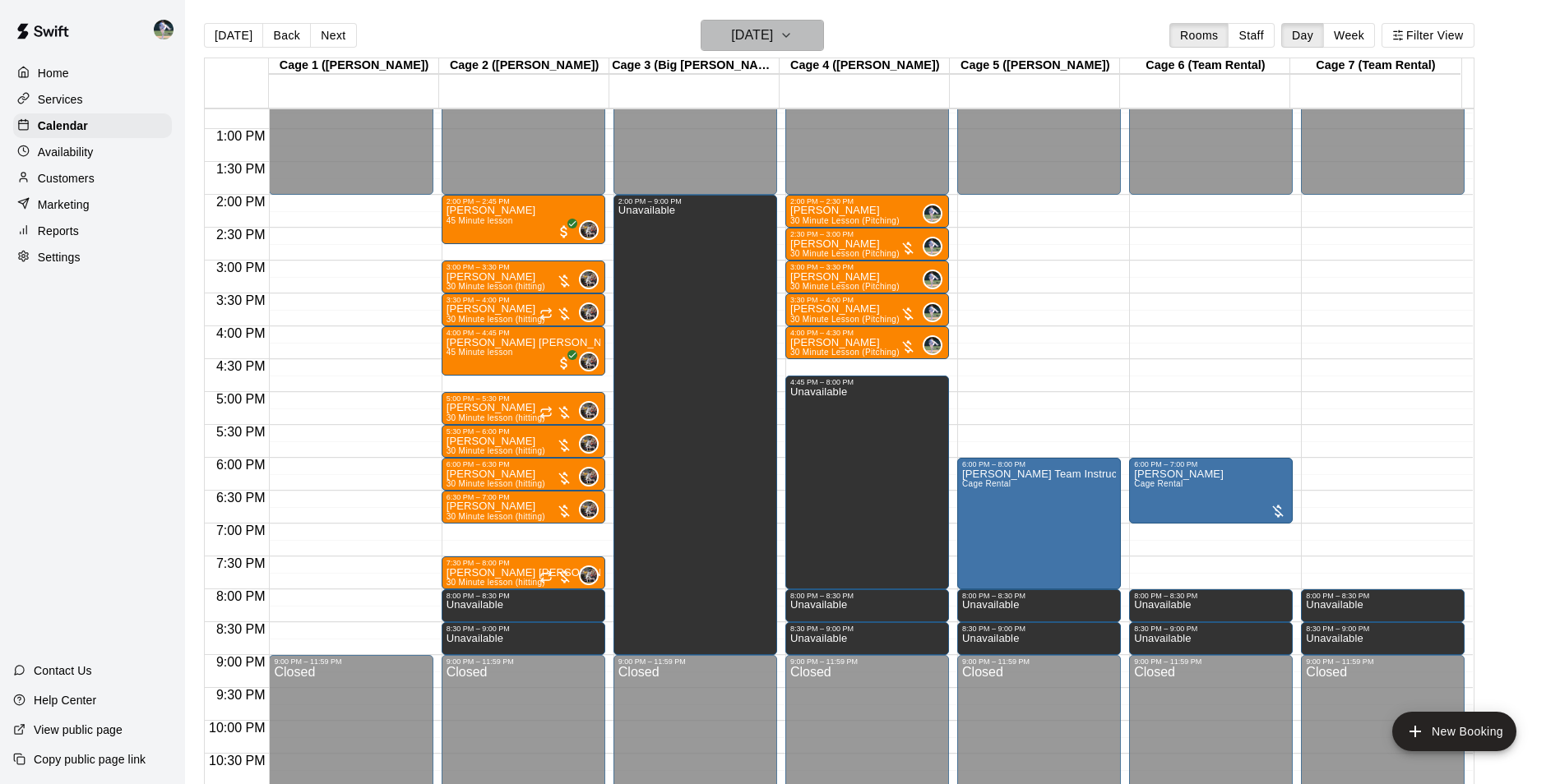
click at [751, 30] on h6 "[DATE]" at bounding box center [752, 35] width 42 height 23
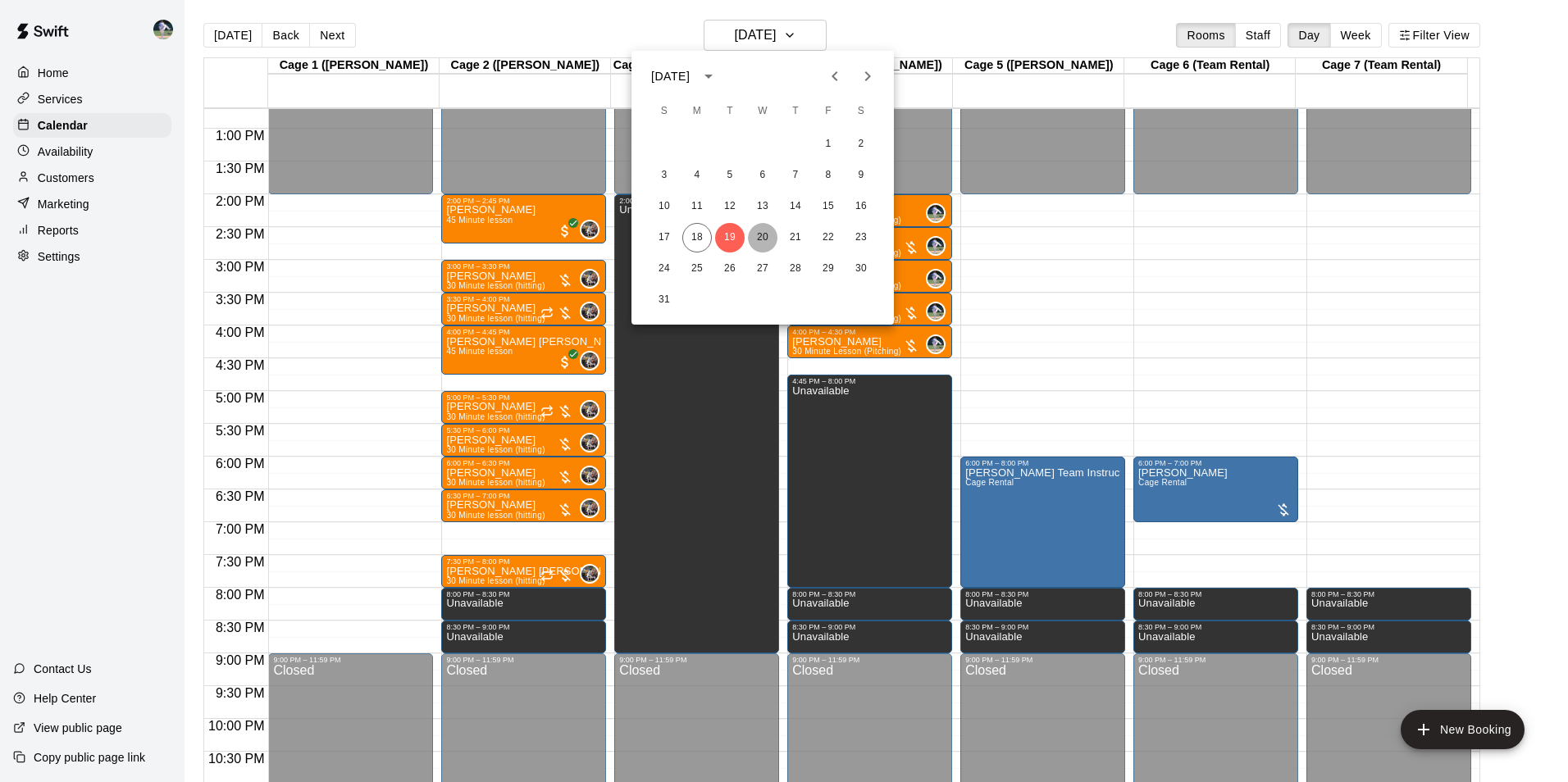
click at [763, 231] on button "20" at bounding box center [763, 238] width 30 height 30
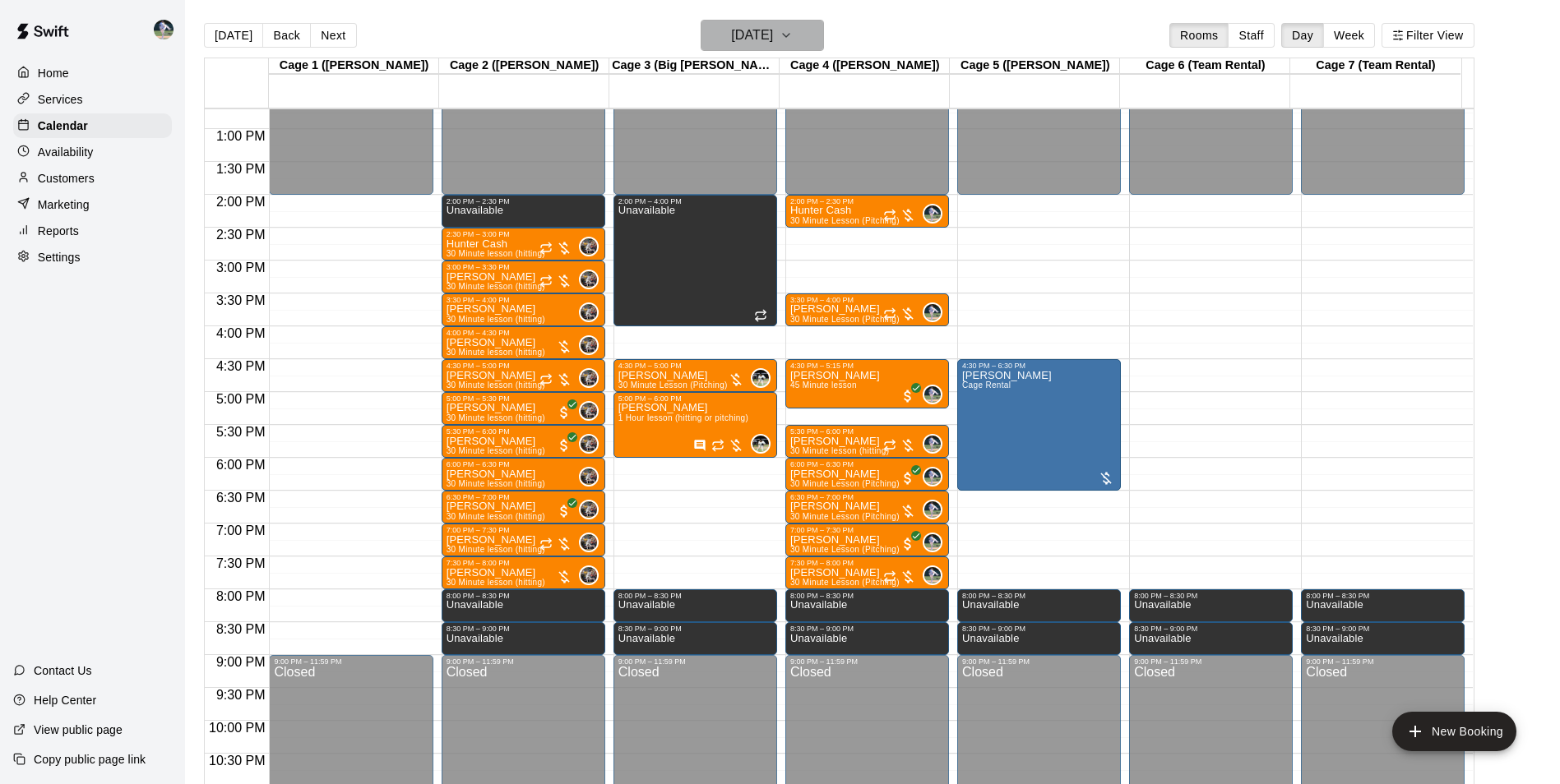
click at [767, 32] on h6 "[DATE]" at bounding box center [752, 35] width 42 height 23
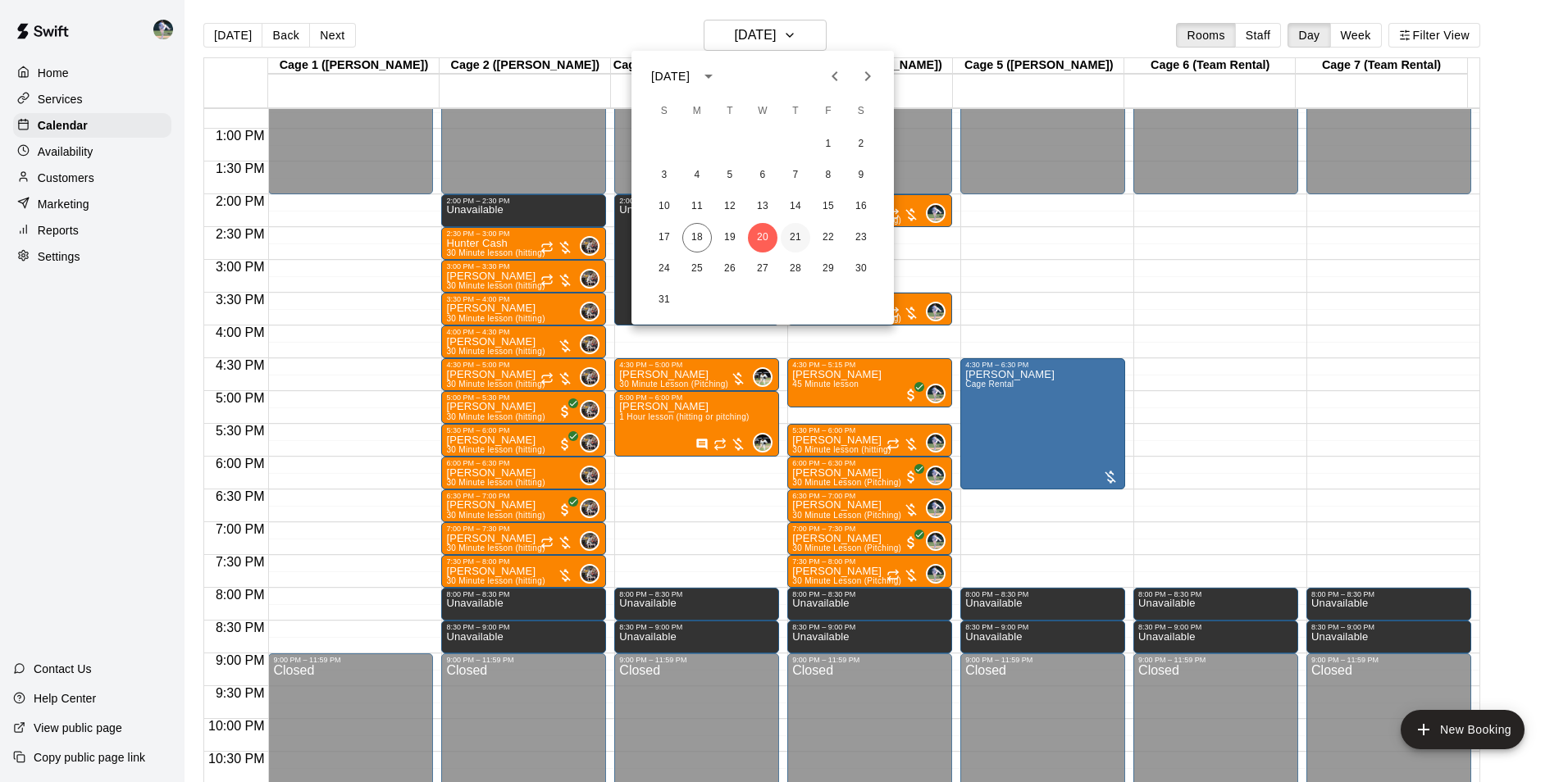
click at [795, 238] on button "21" at bounding box center [795, 238] width 30 height 30
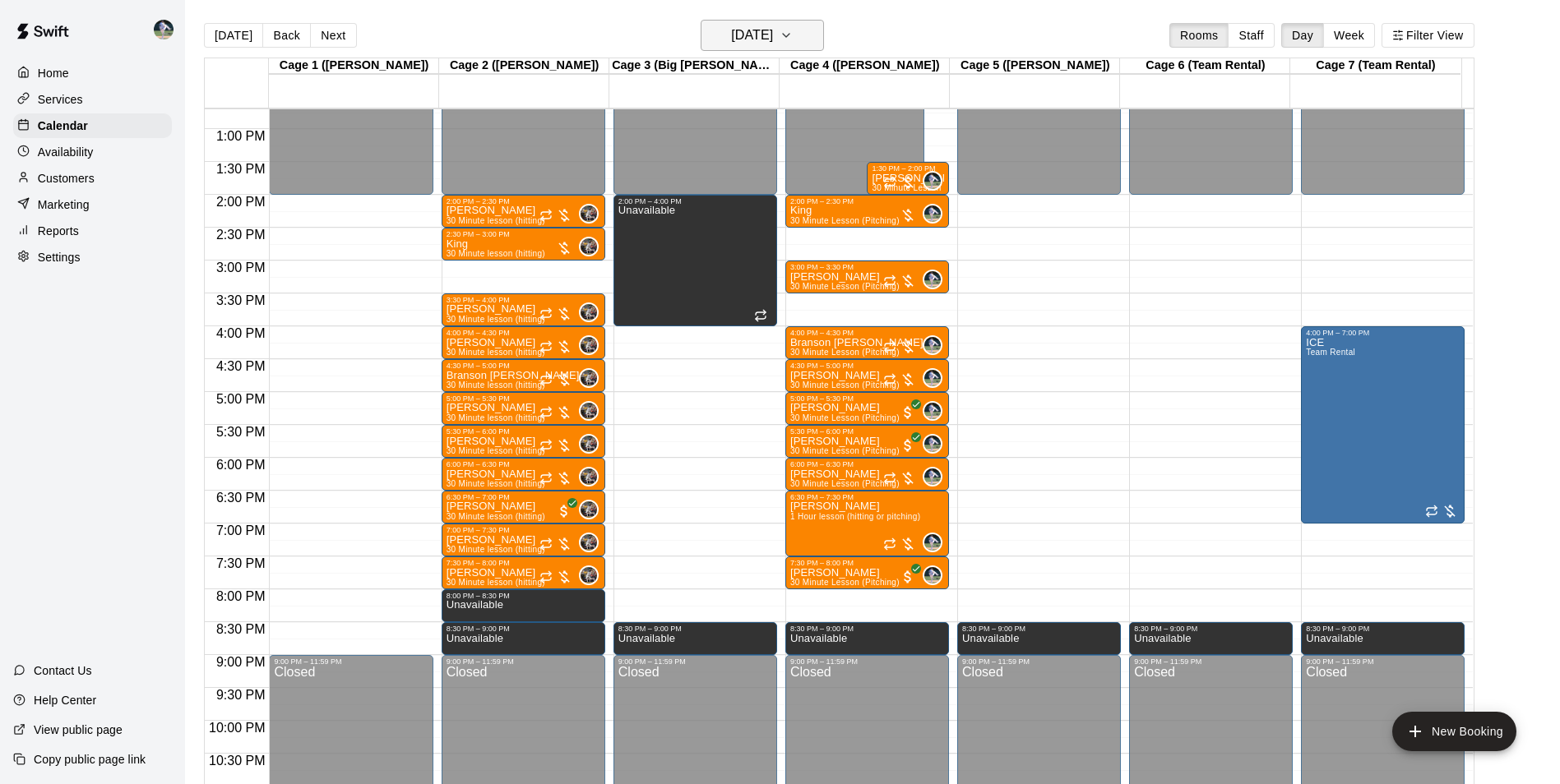
click at [766, 35] on h6 "[DATE]" at bounding box center [752, 35] width 42 height 23
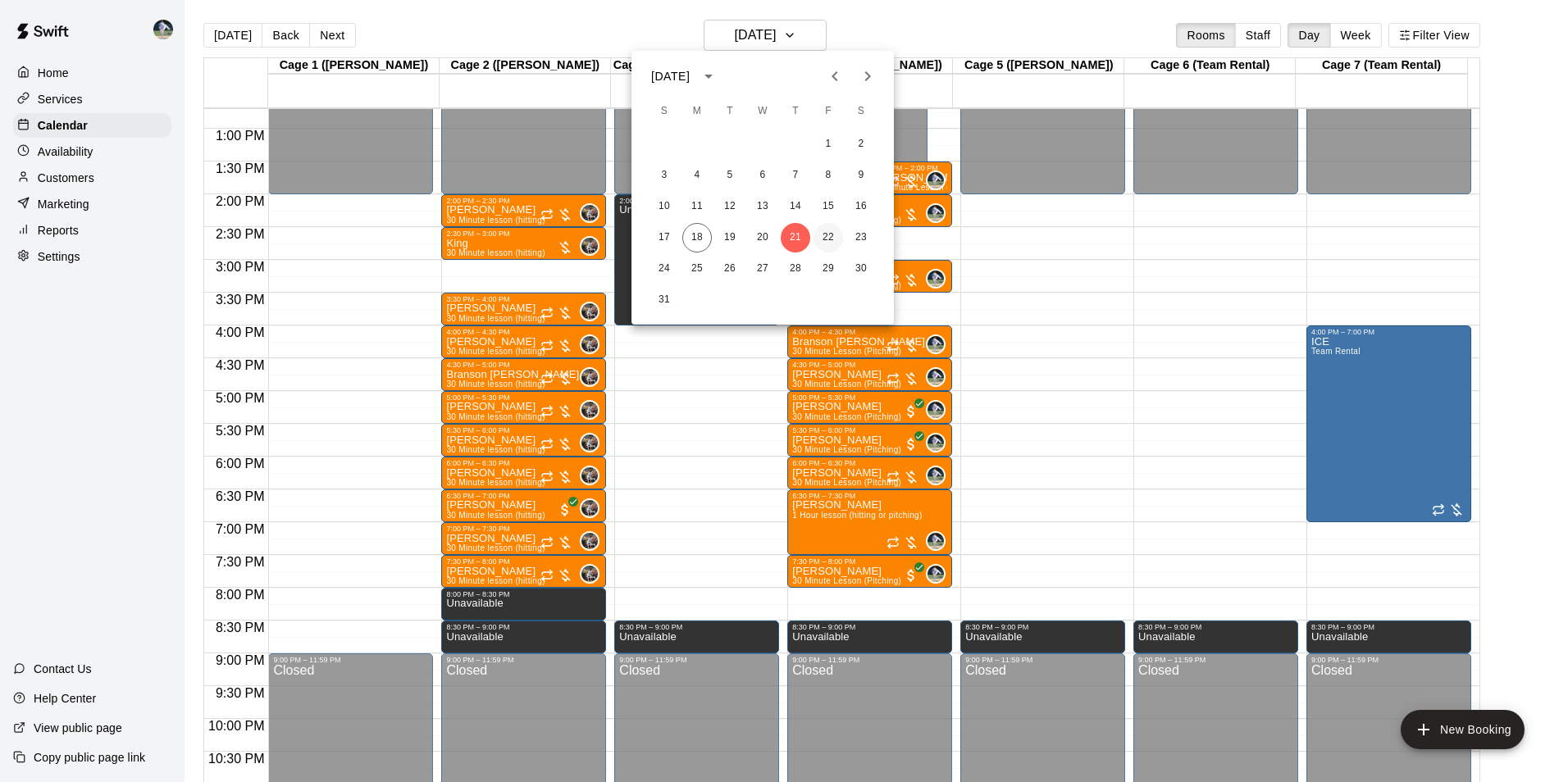
click at [832, 234] on button "22" at bounding box center [829, 238] width 30 height 30
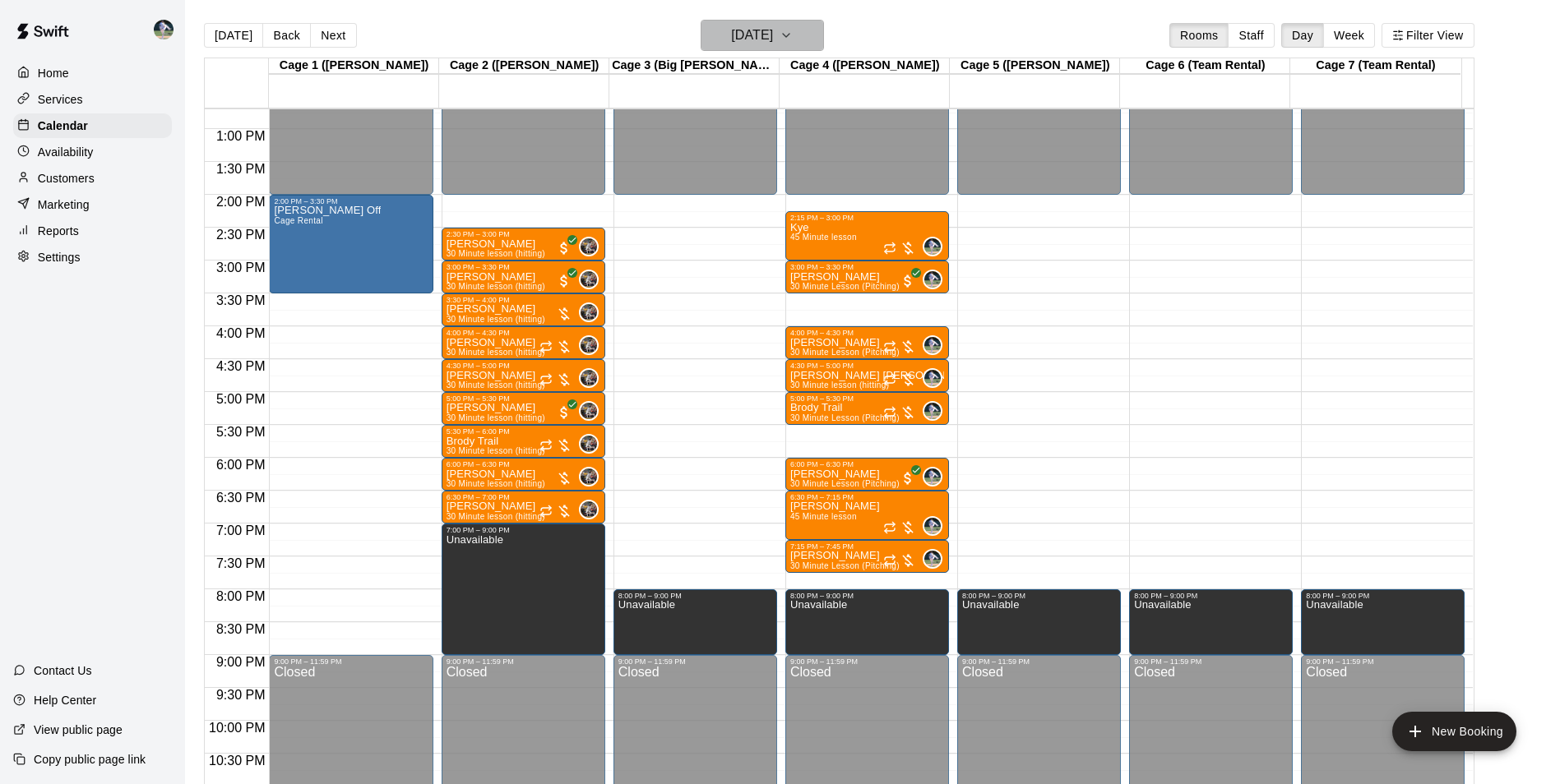
click at [772, 25] on h6 "[DATE]" at bounding box center [752, 35] width 42 height 23
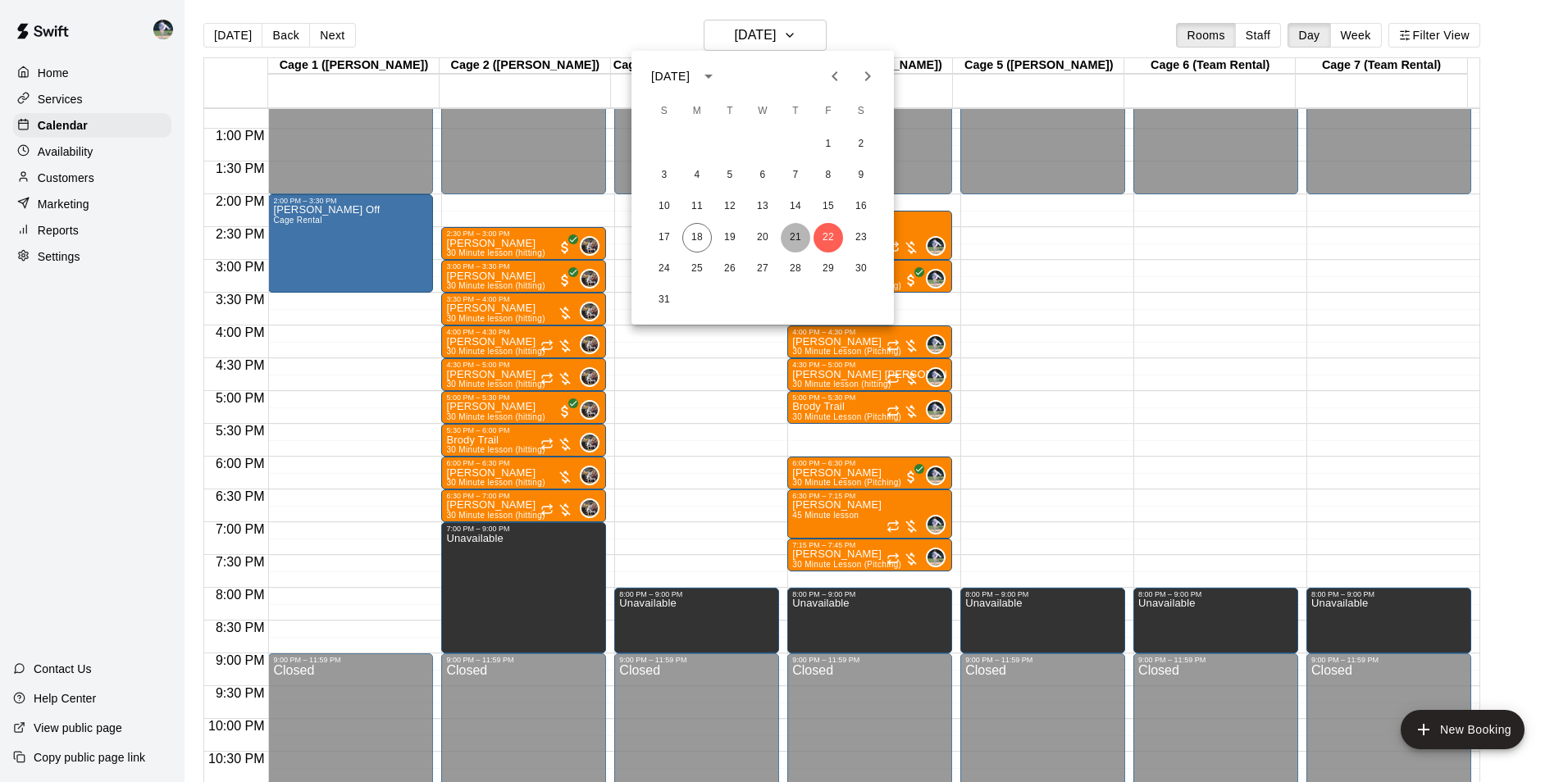
click at [794, 235] on button "21" at bounding box center [795, 238] width 30 height 30
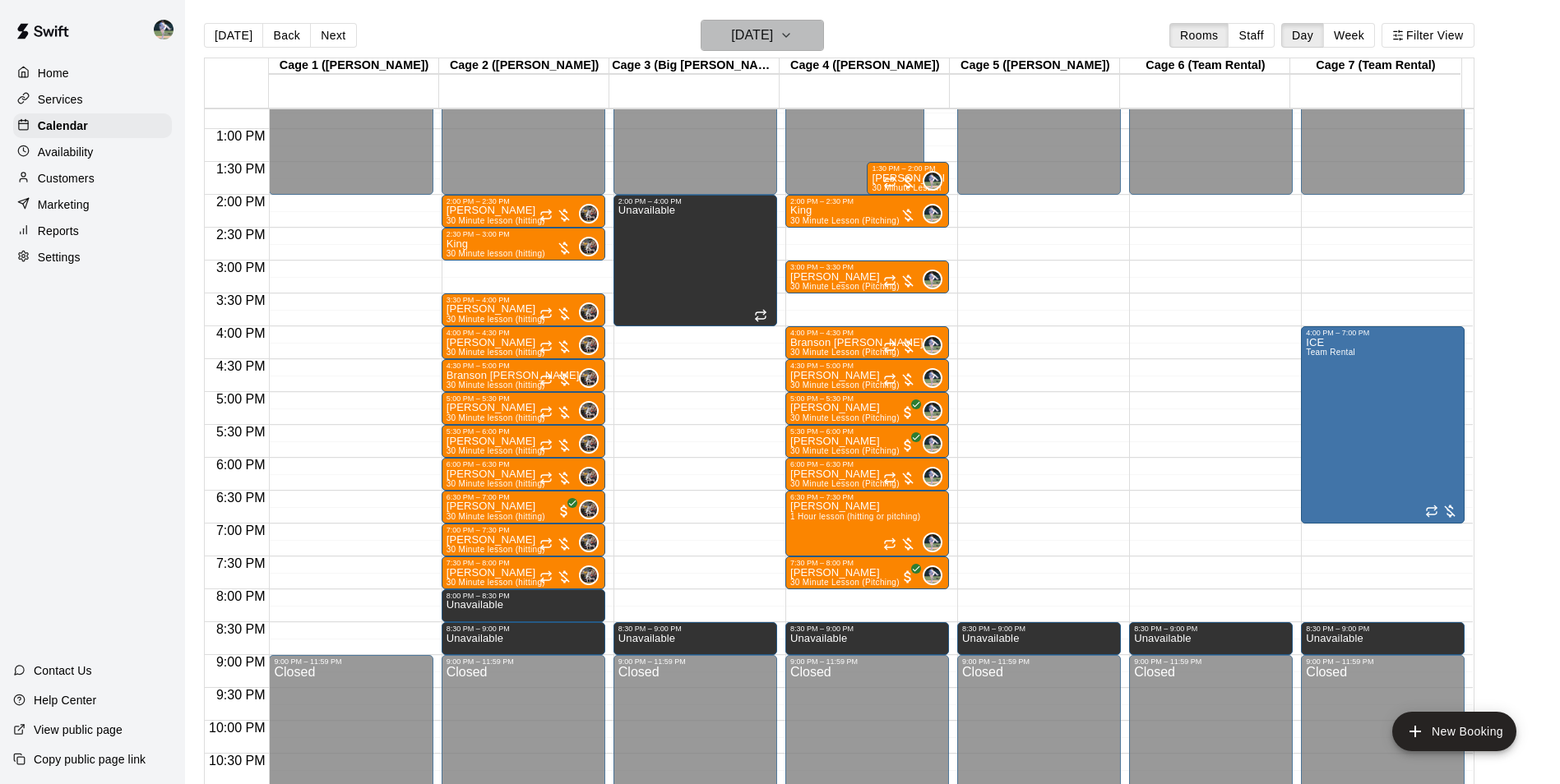
click at [731, 36] on h6 "[DATE]" at bounding box center [752, 35] width 42 height 23
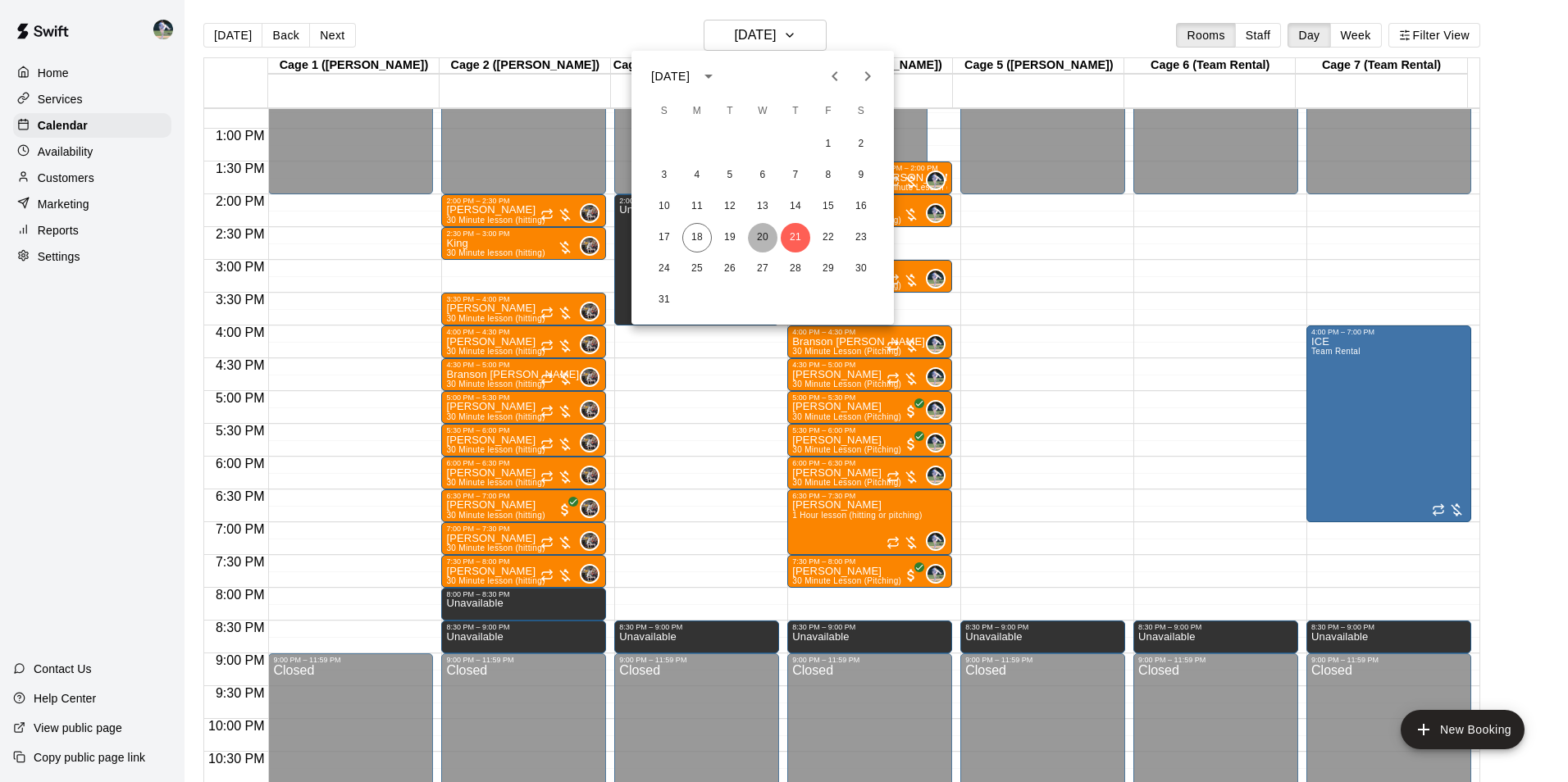
click at [766, 236] on button "20" at bounding box center [763, 238] width 30 height 30
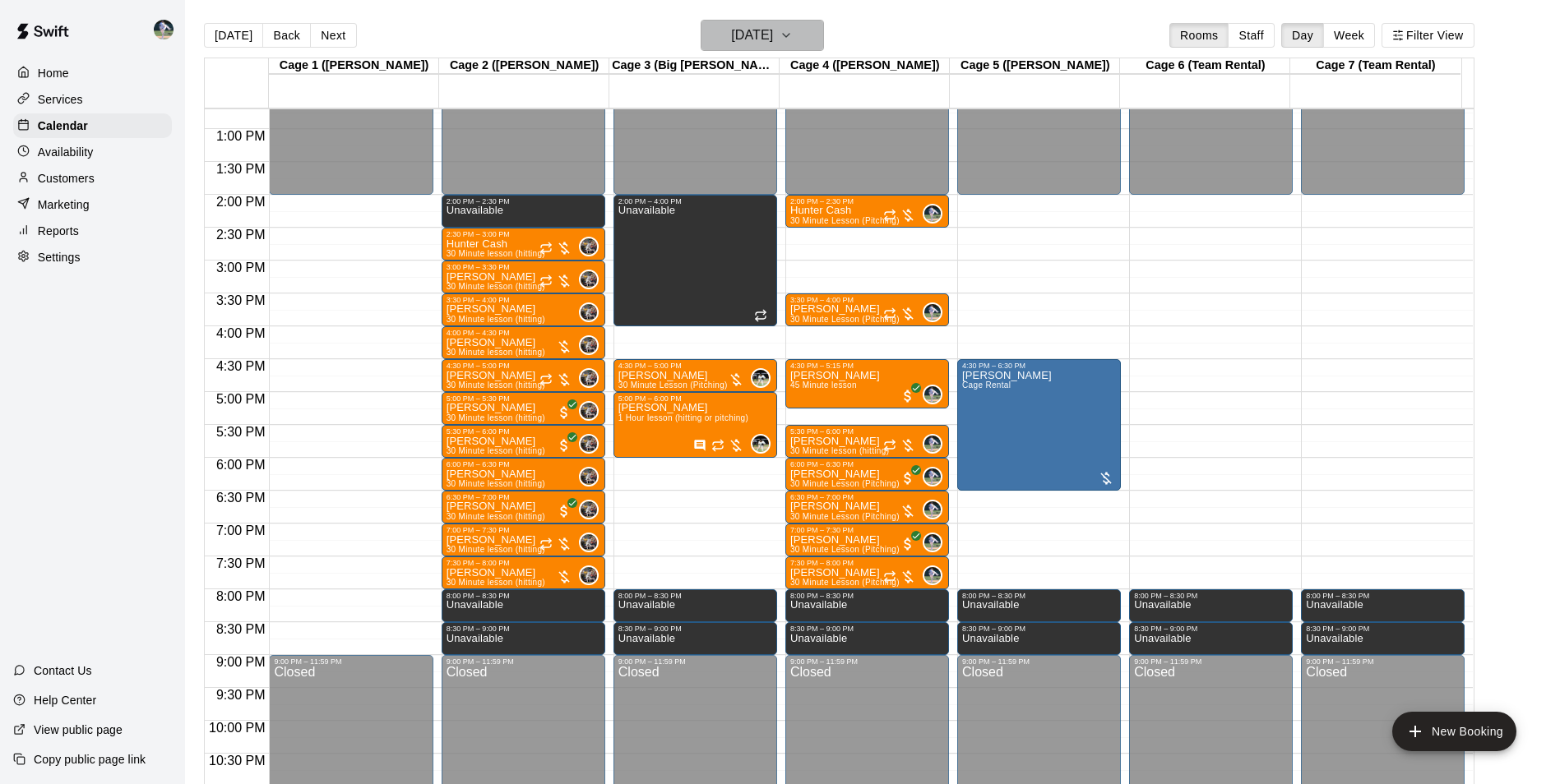
click at [741, 30] on h6 "[DATE]" at bounding box center [752, 35] width 42 height 23
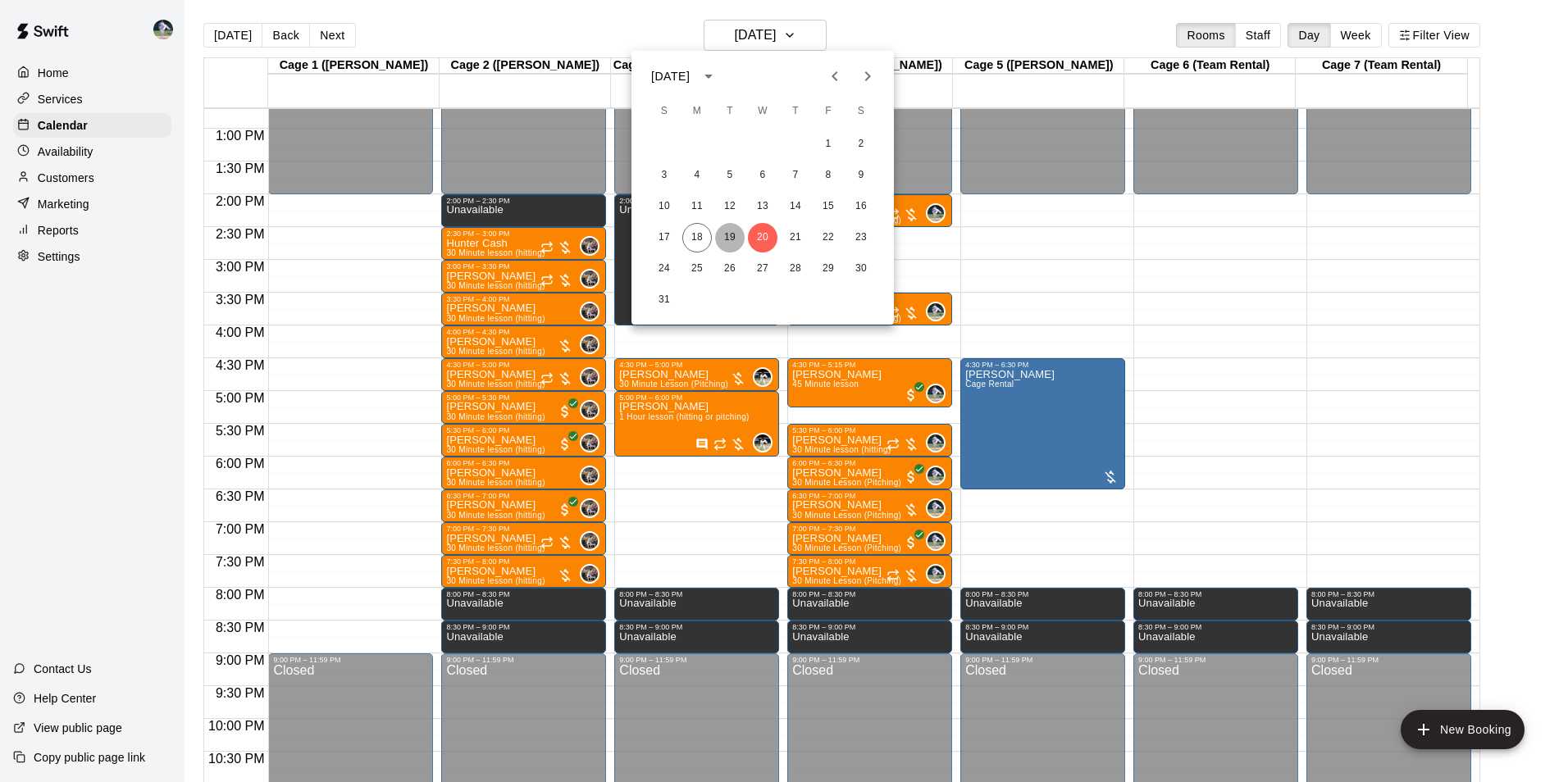
click at [724, 239] on button "19" at bounding box center [730, 238] width 30 height 30
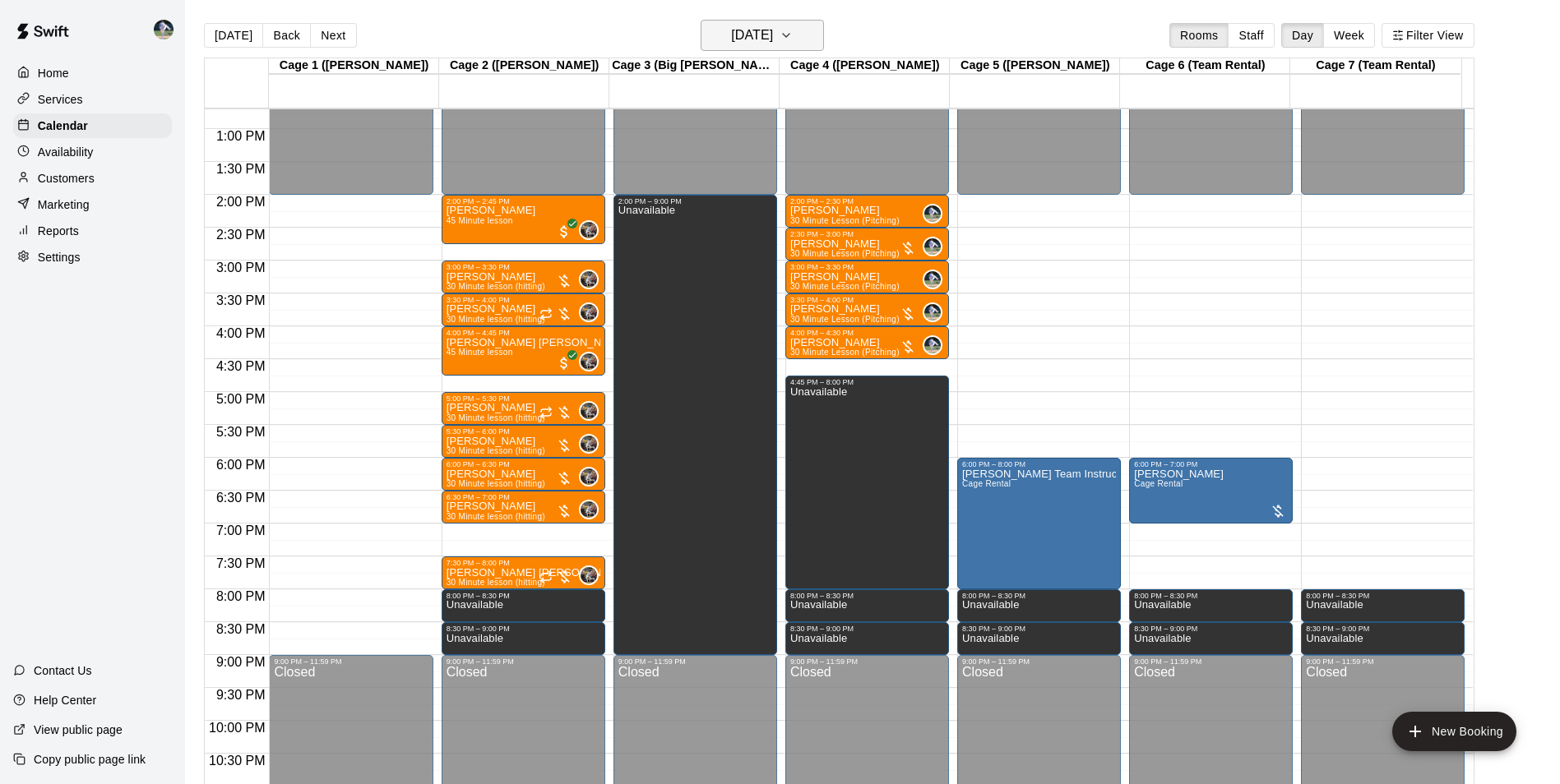
click at [751, 27] on h6 "[DATE]" at bounding box center [752, 35] width 42 height 23
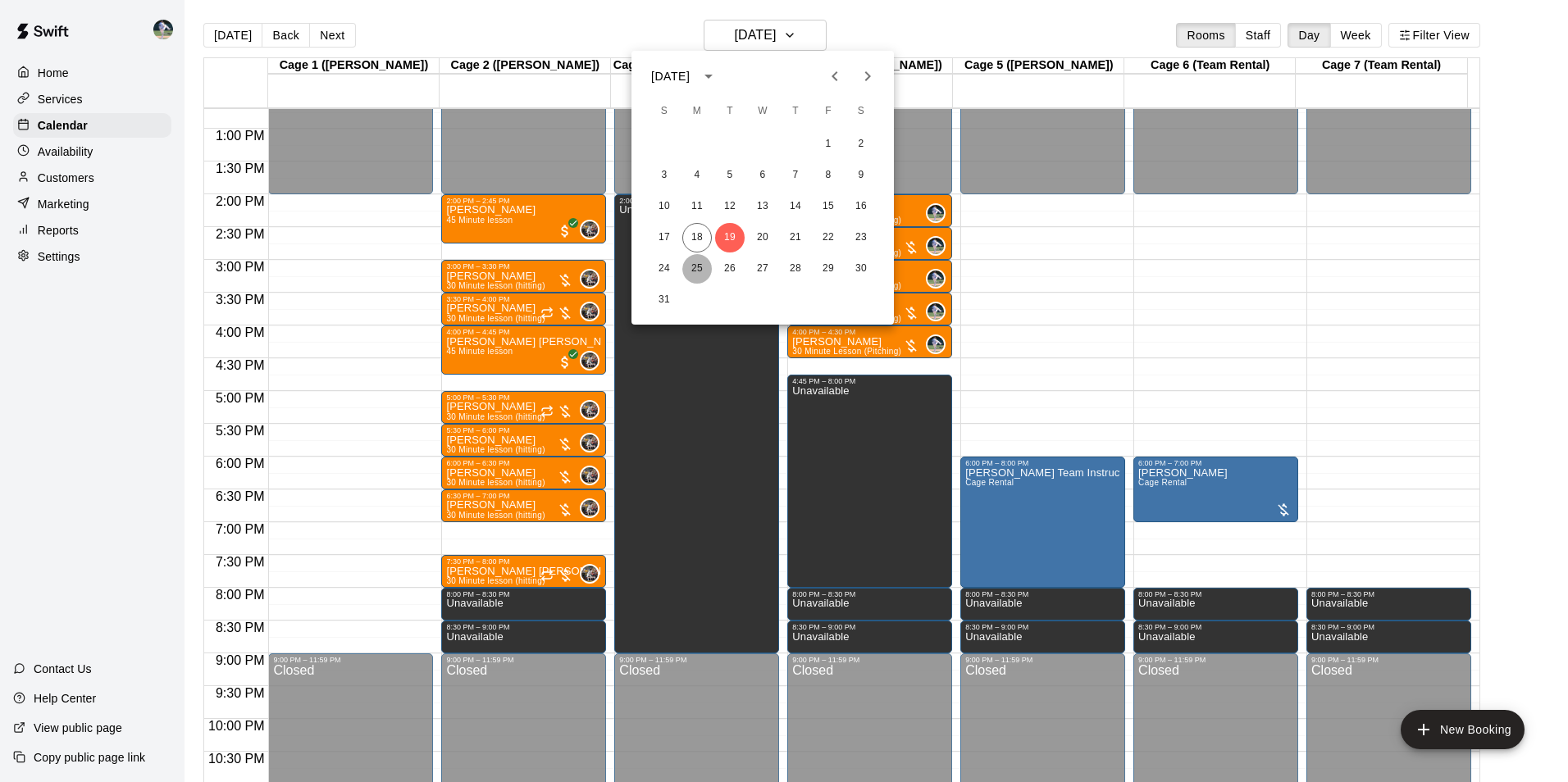
click at [699, 266] on button "25" at bounding box center [697, 269] width 30 height 30
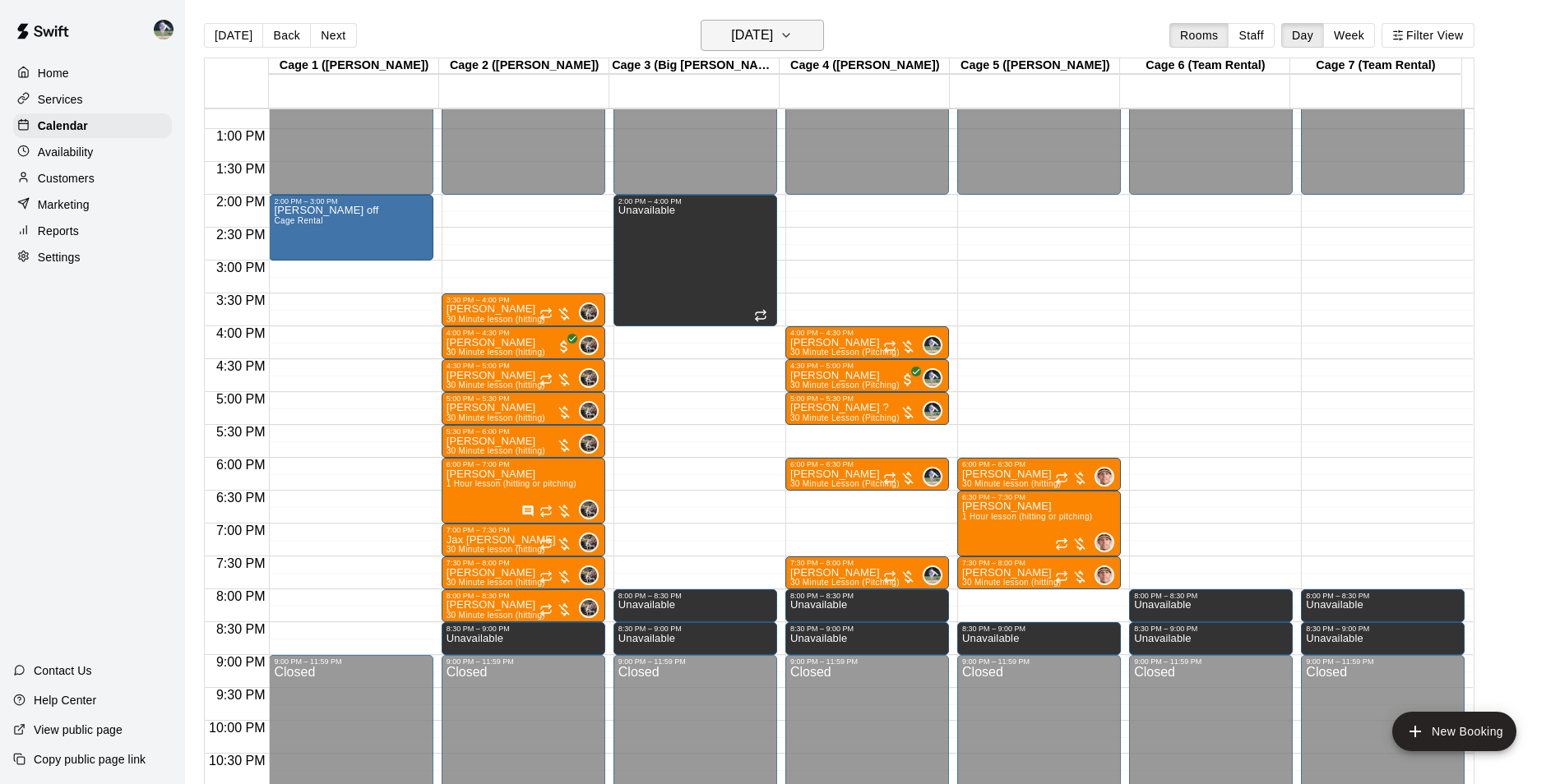
click at [762, 44] on h6 "[DATE]" at bounding box center [752, 35] width 42 height 23
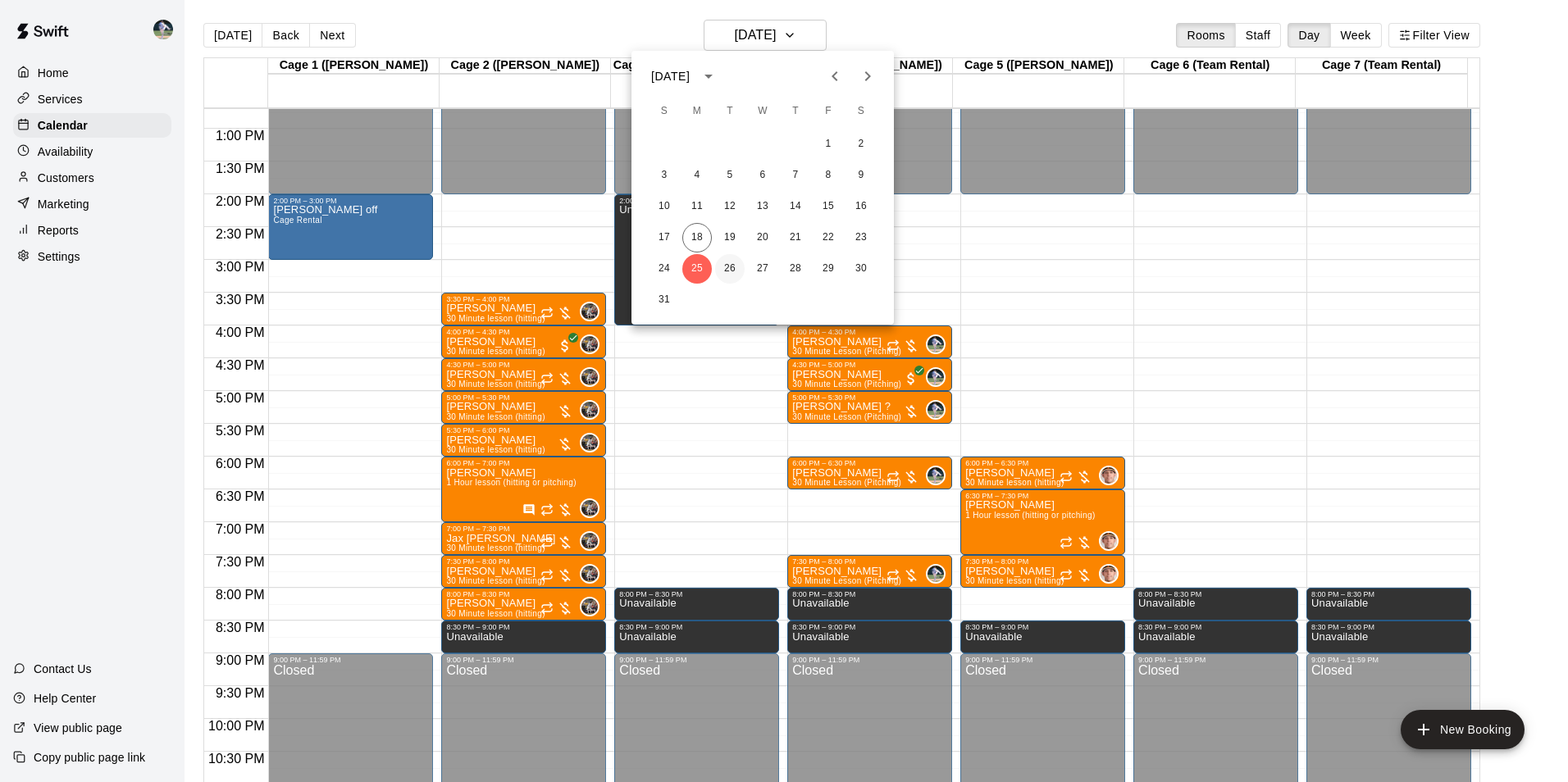
click at [732, 265] on button "26" at bounding box center [730, 269] width 30 height 30
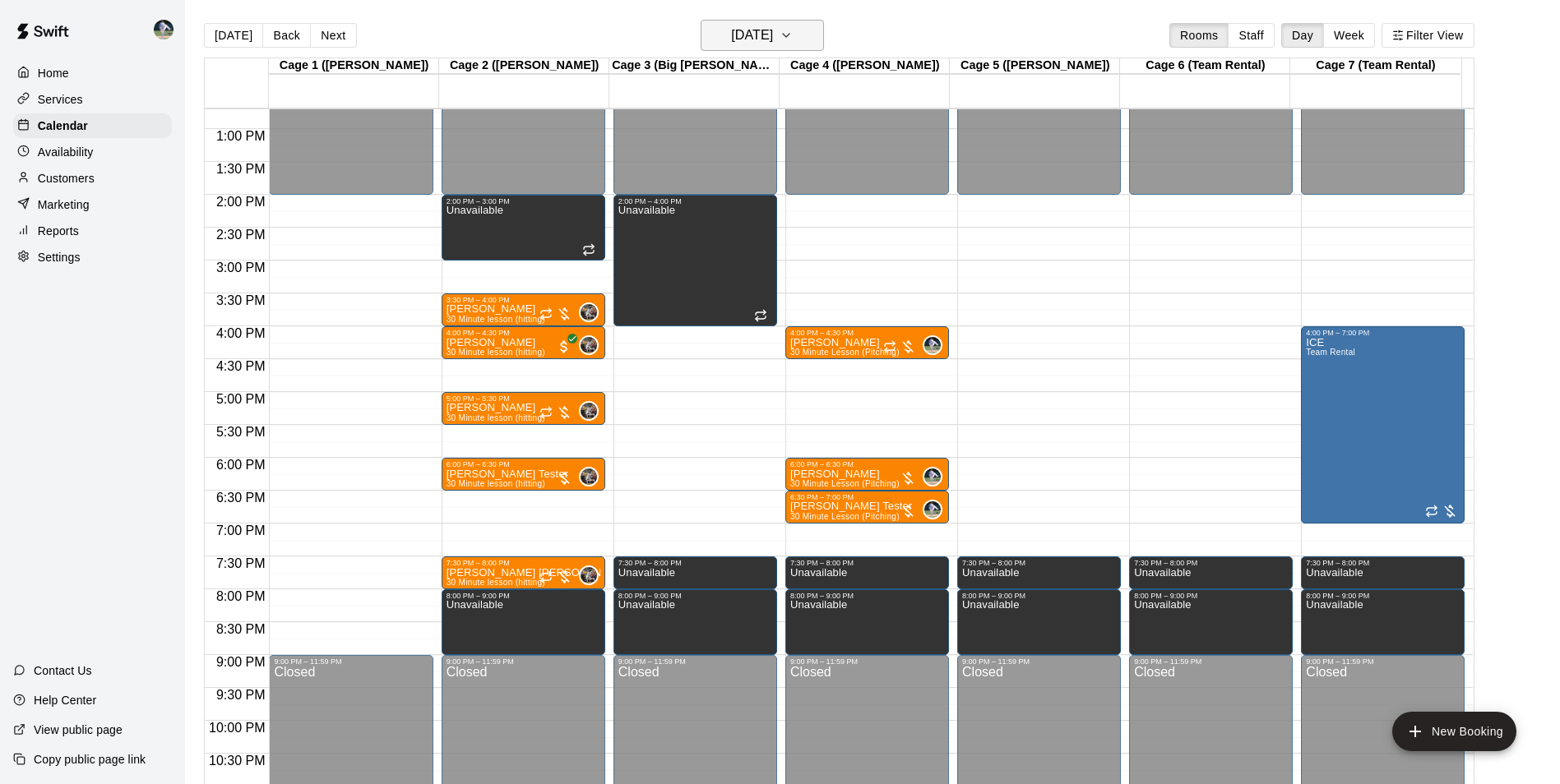
click at [773, 37] on h6 "[DATE]" at bounding box center [752, 35] width 42 height 23
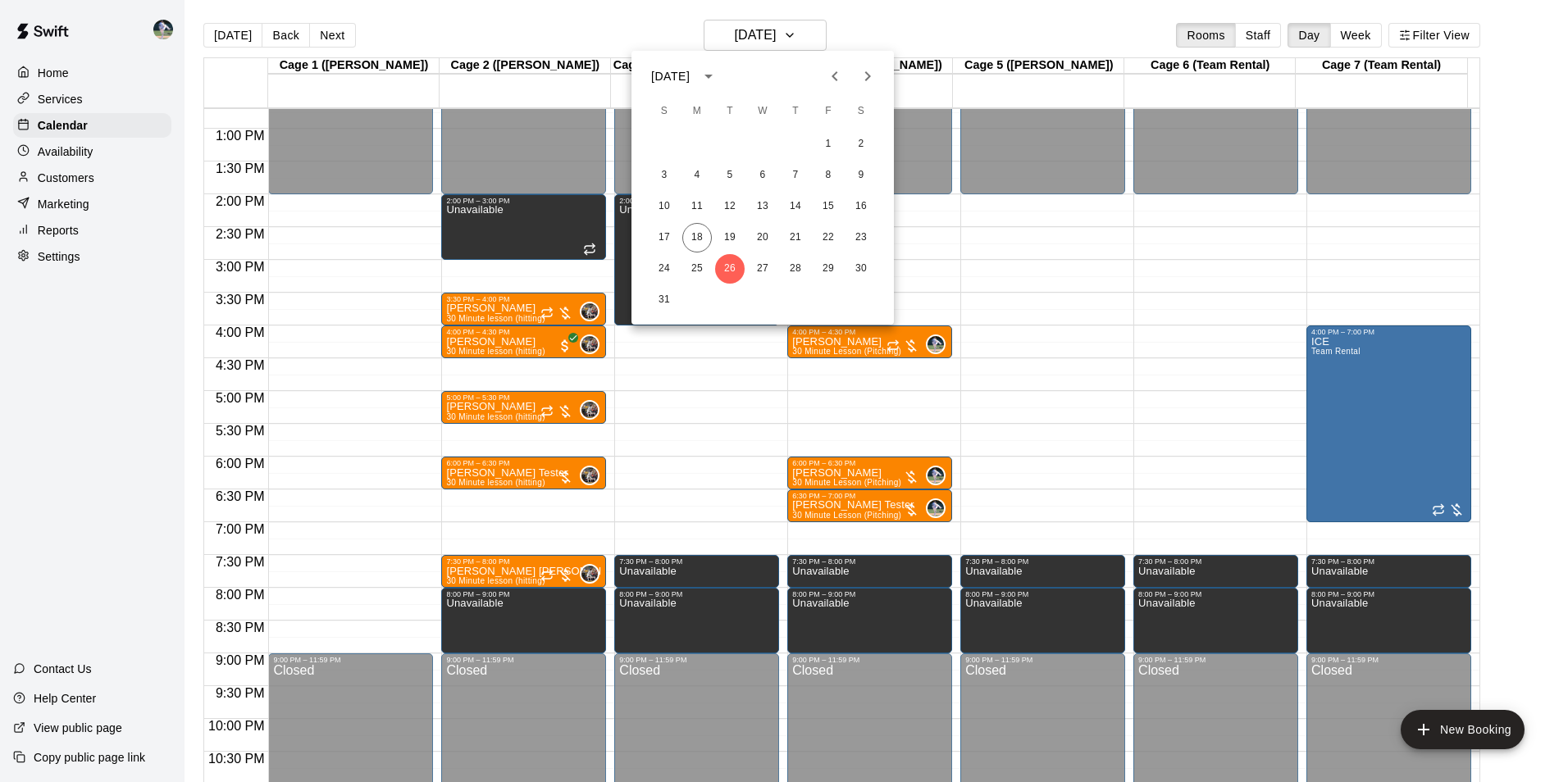
click at [220, 33] on div at bounding box center [784, 391] width 1568 height 782
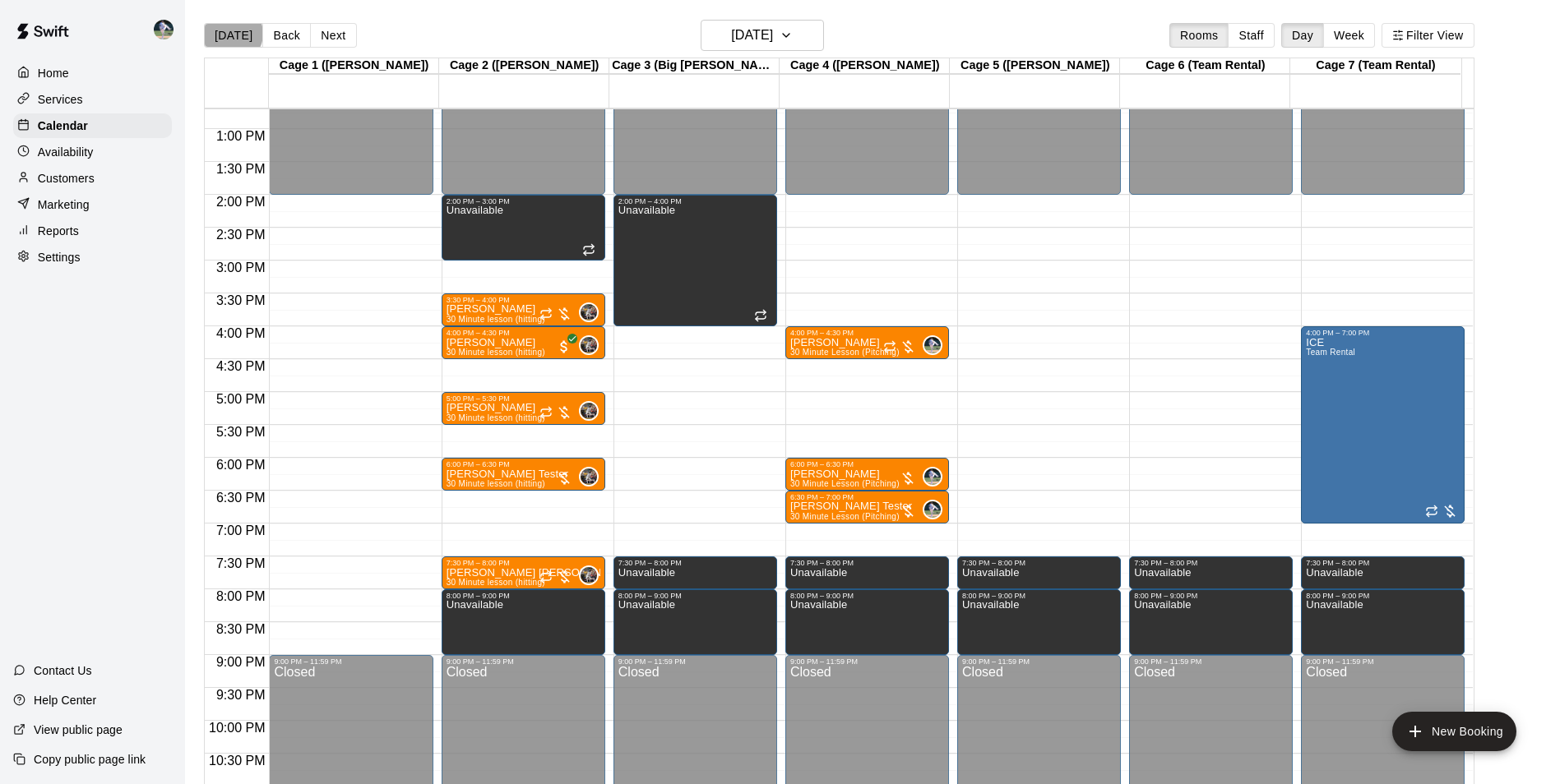
click at [232, 32] on button "[DATE]" at bounding box center [233, 35] width 59 height 25
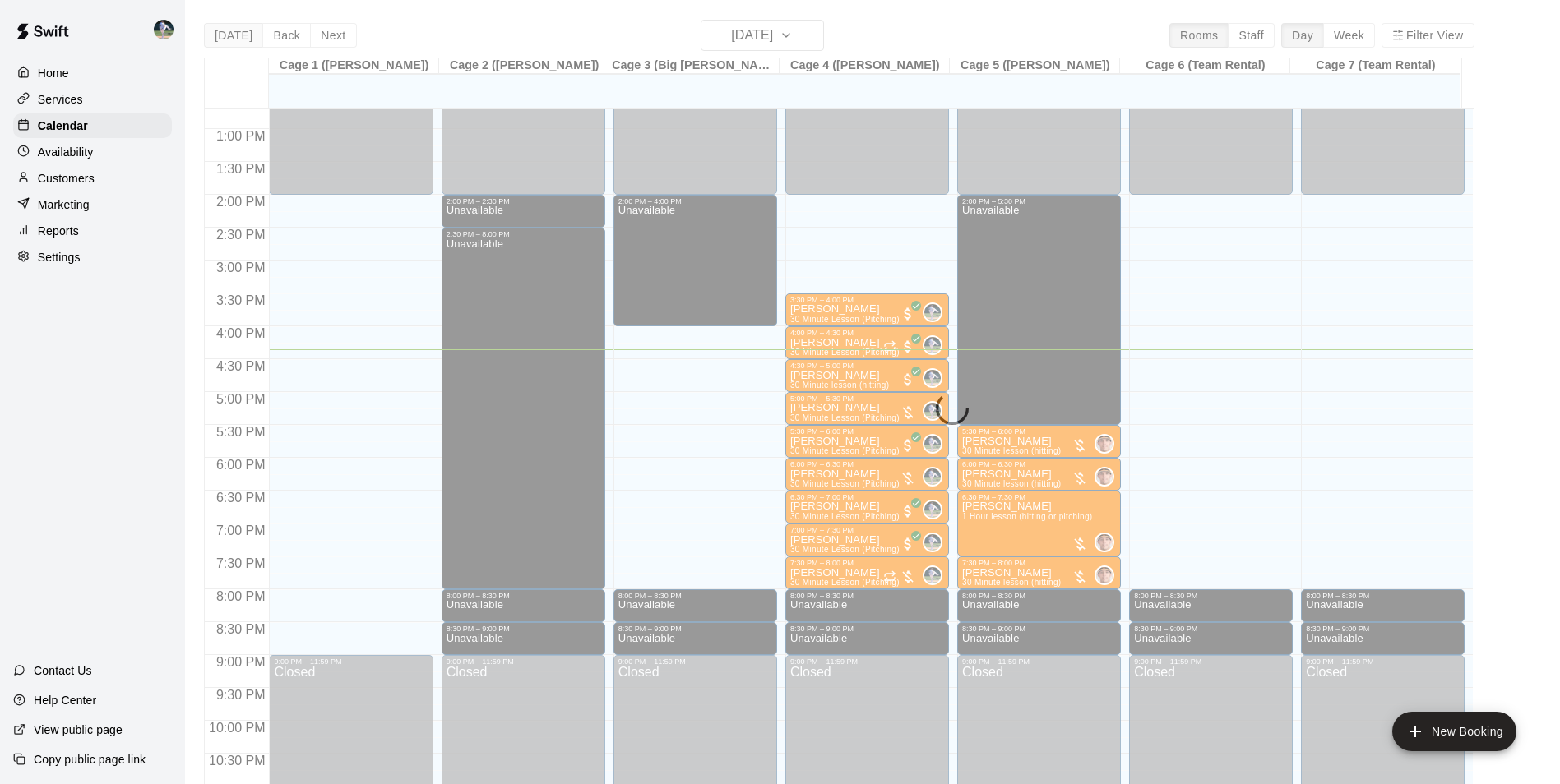
click at [232, 32] on div "[DATE] Back [DATE][DATE] Rooms Staff Day Week Filter View Cage 1 ([PERSON_NAME]…" at bounding box center [839, 411] width 1270 height 784
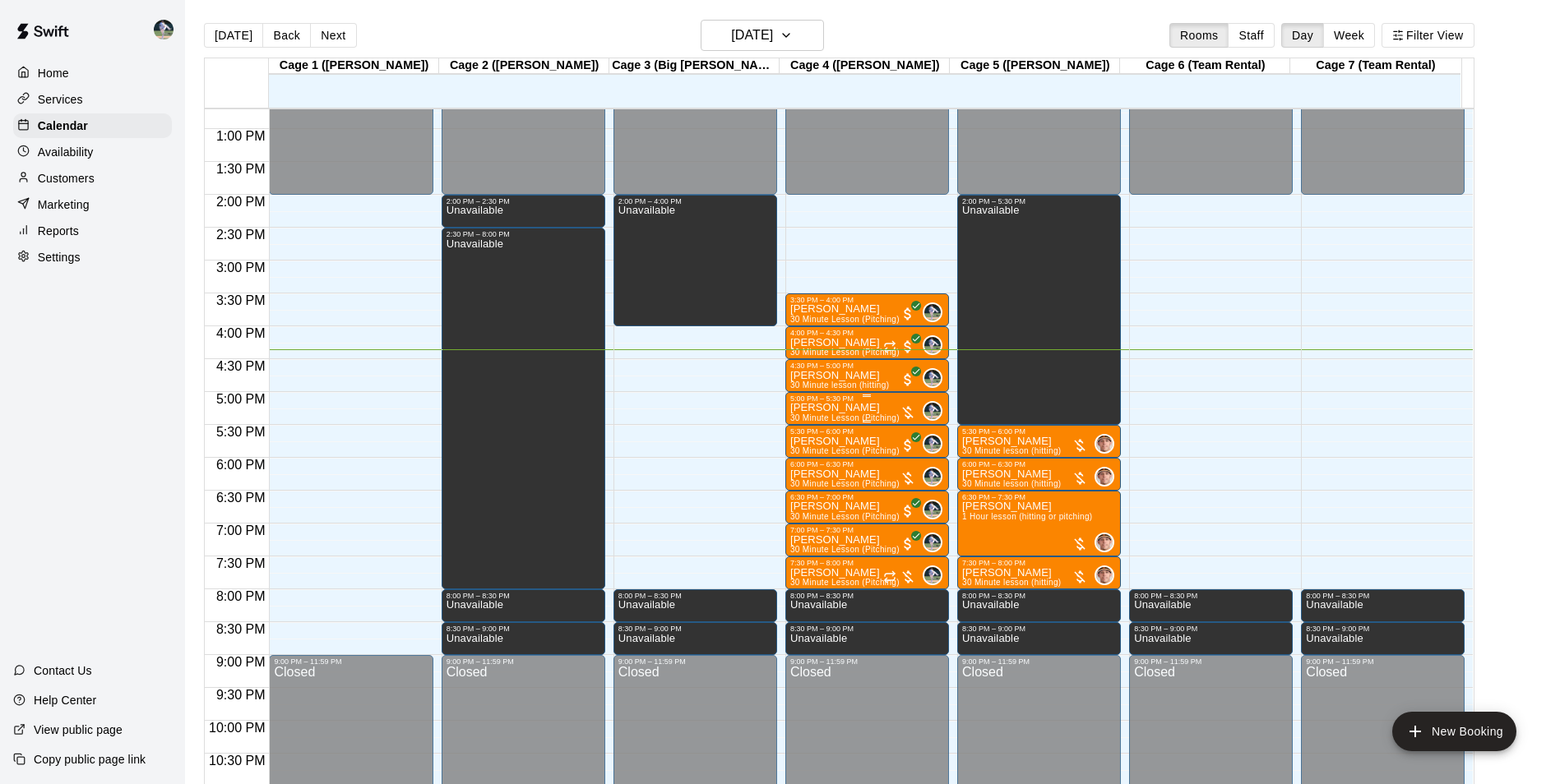
click at [865, 411] on div "[PERSON_NAME] 30 Minute Lesson (Pitching)" at bounding box center [845, 795] width 110 height 784
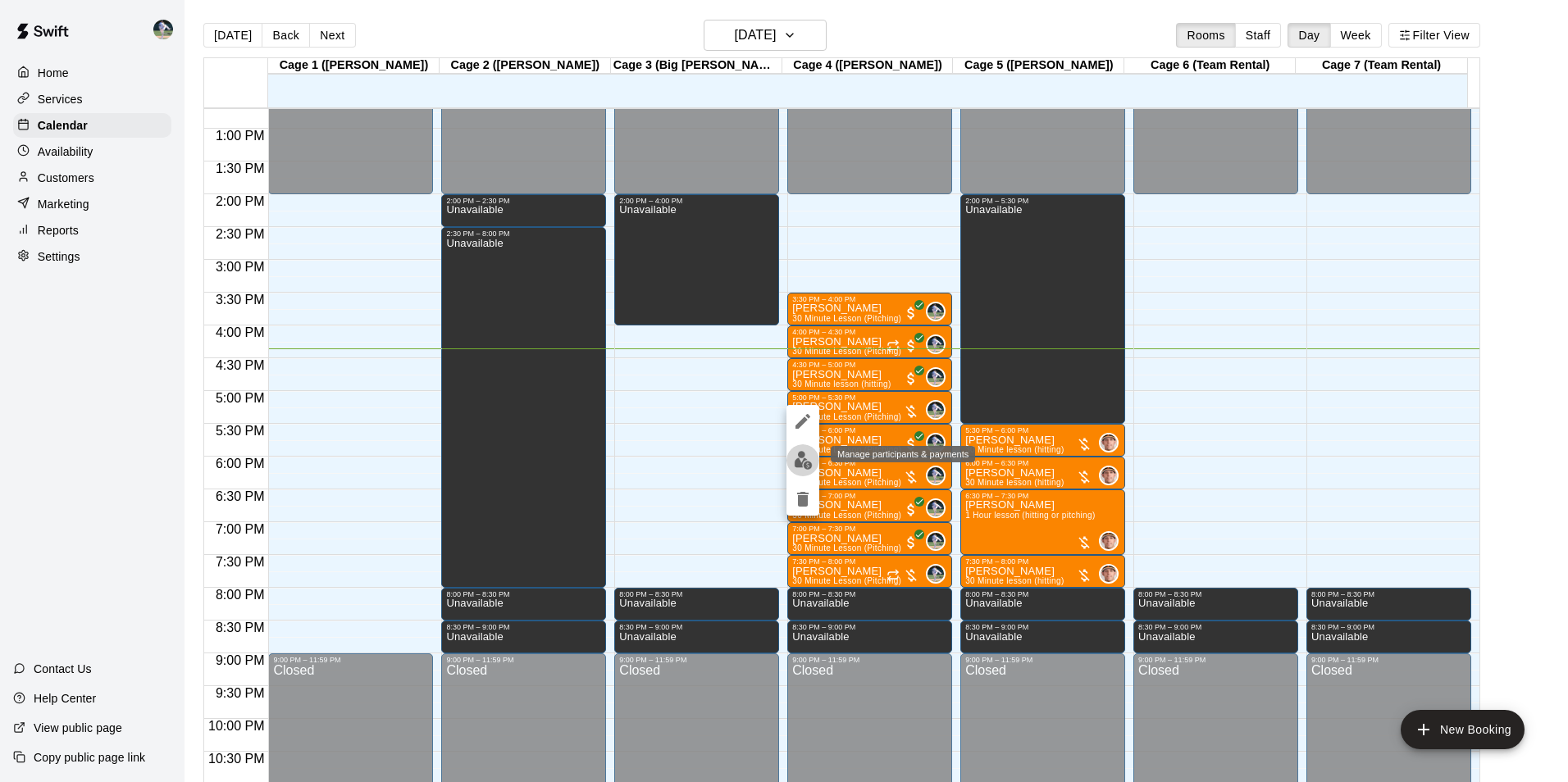
click at [802, 463] on img "edit" at bounding box center [803, 460] width 19 height 19
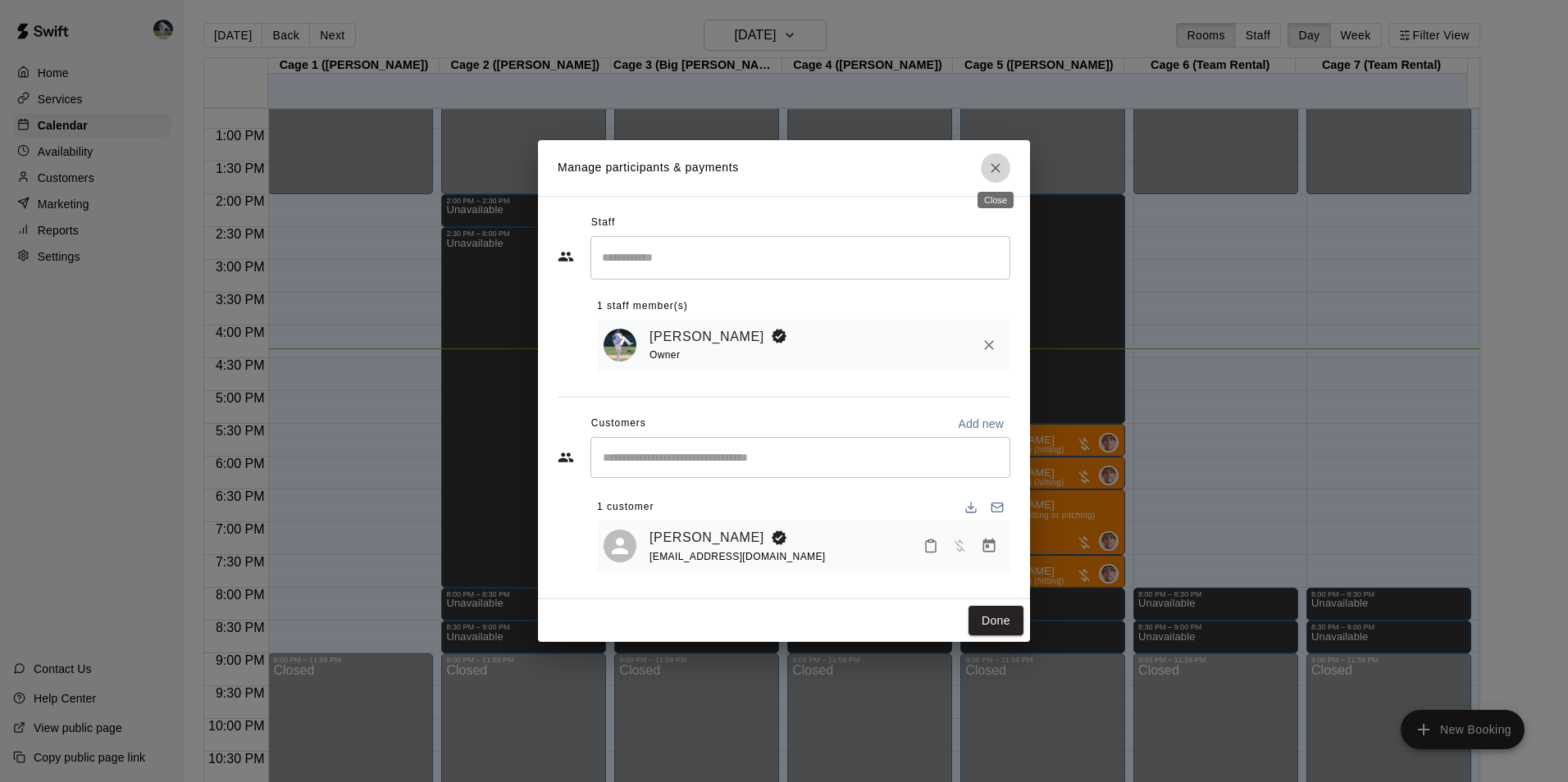
click at [1001, 164] on icon "Close" at bounding box center [995, 168] width 17 height 17
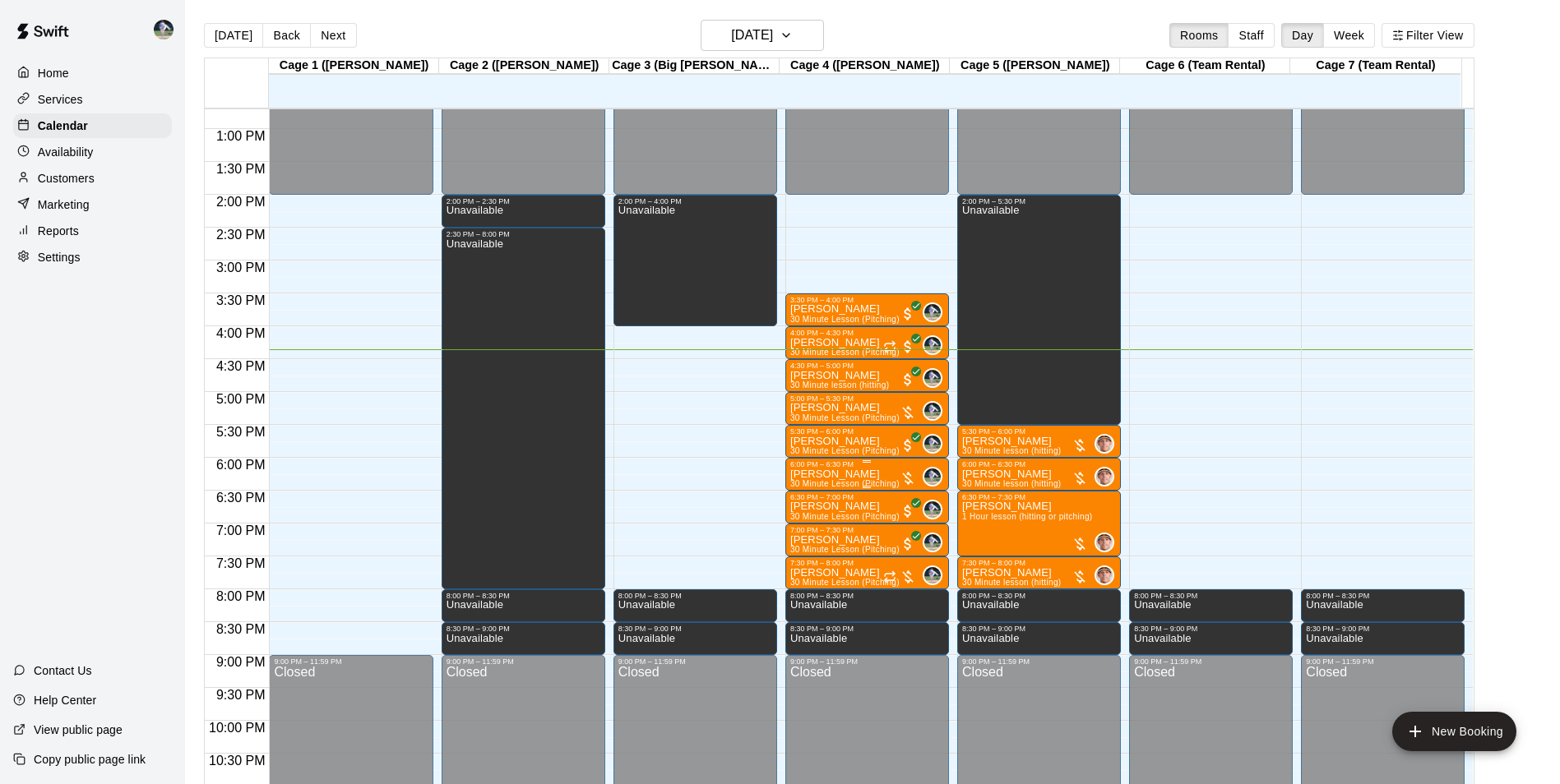
click at [837, 474] on p "[PERSON_NAME]" at bounding box center [845, 474] width 110 height 0
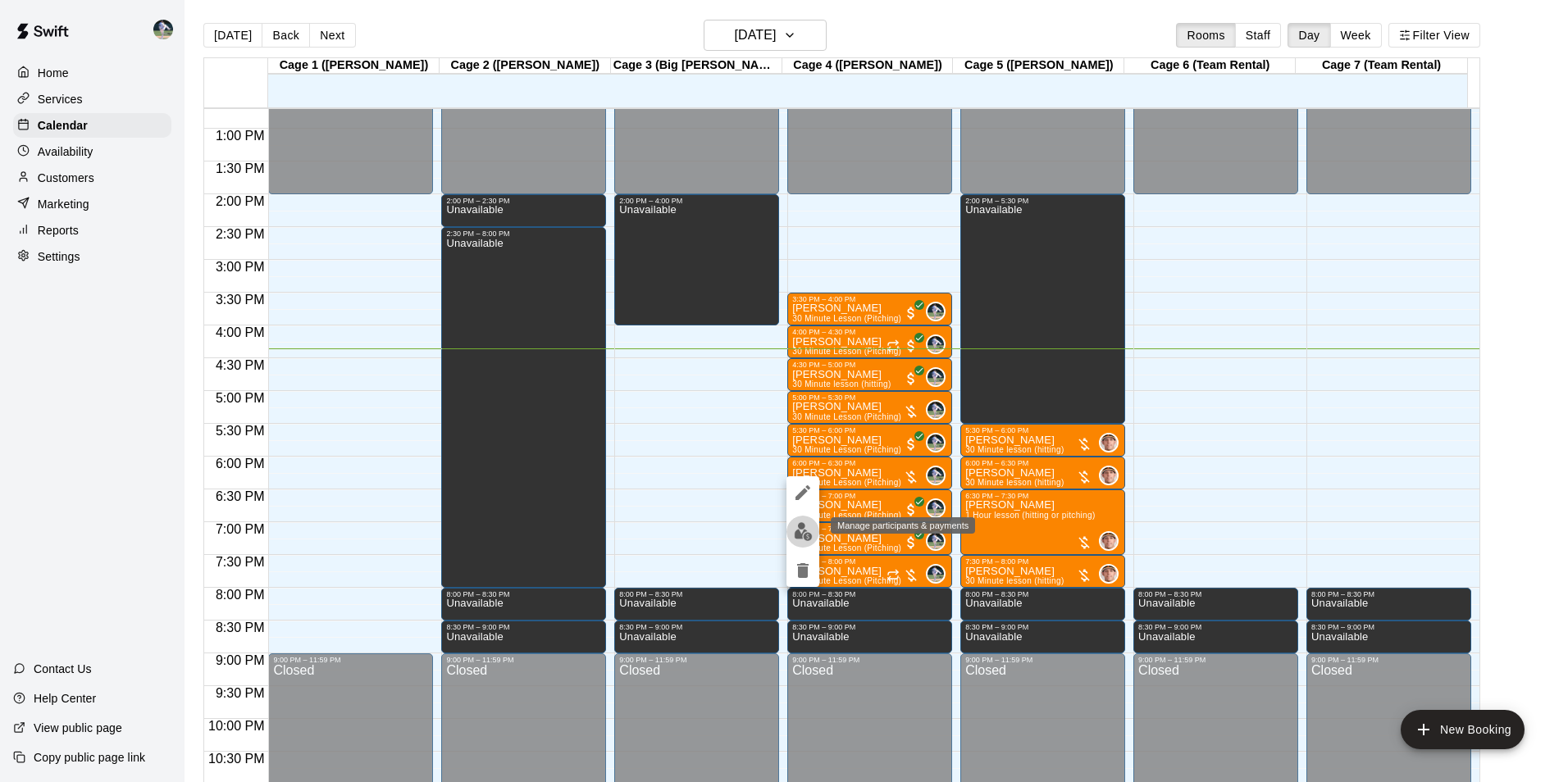
click at [811, 526] on img "edit" at bounding box center [803, 532] width 19 height 19
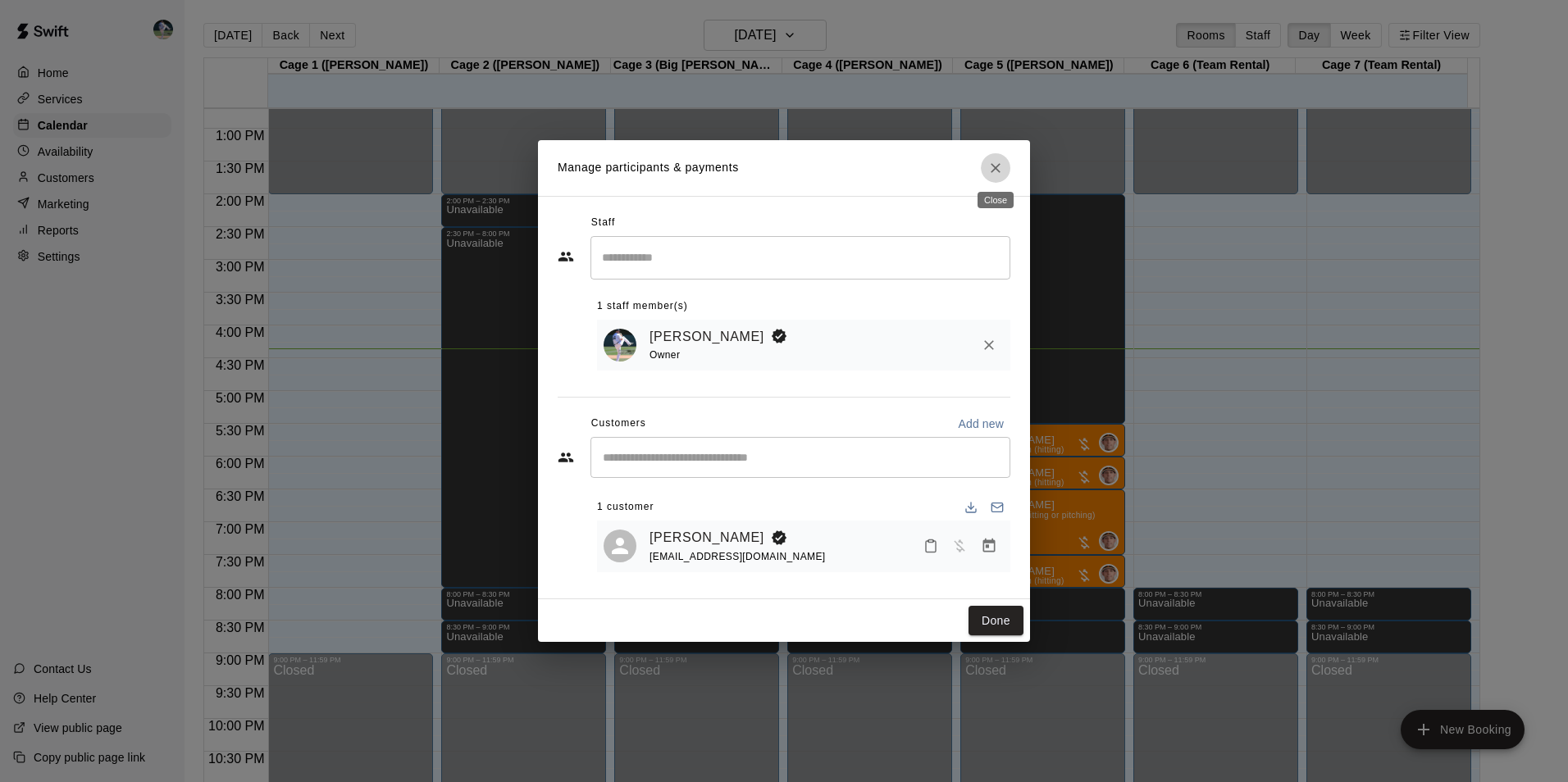
click at [1005, 162] on button "Close" at bounding box center [996, 168] width 30 height 30
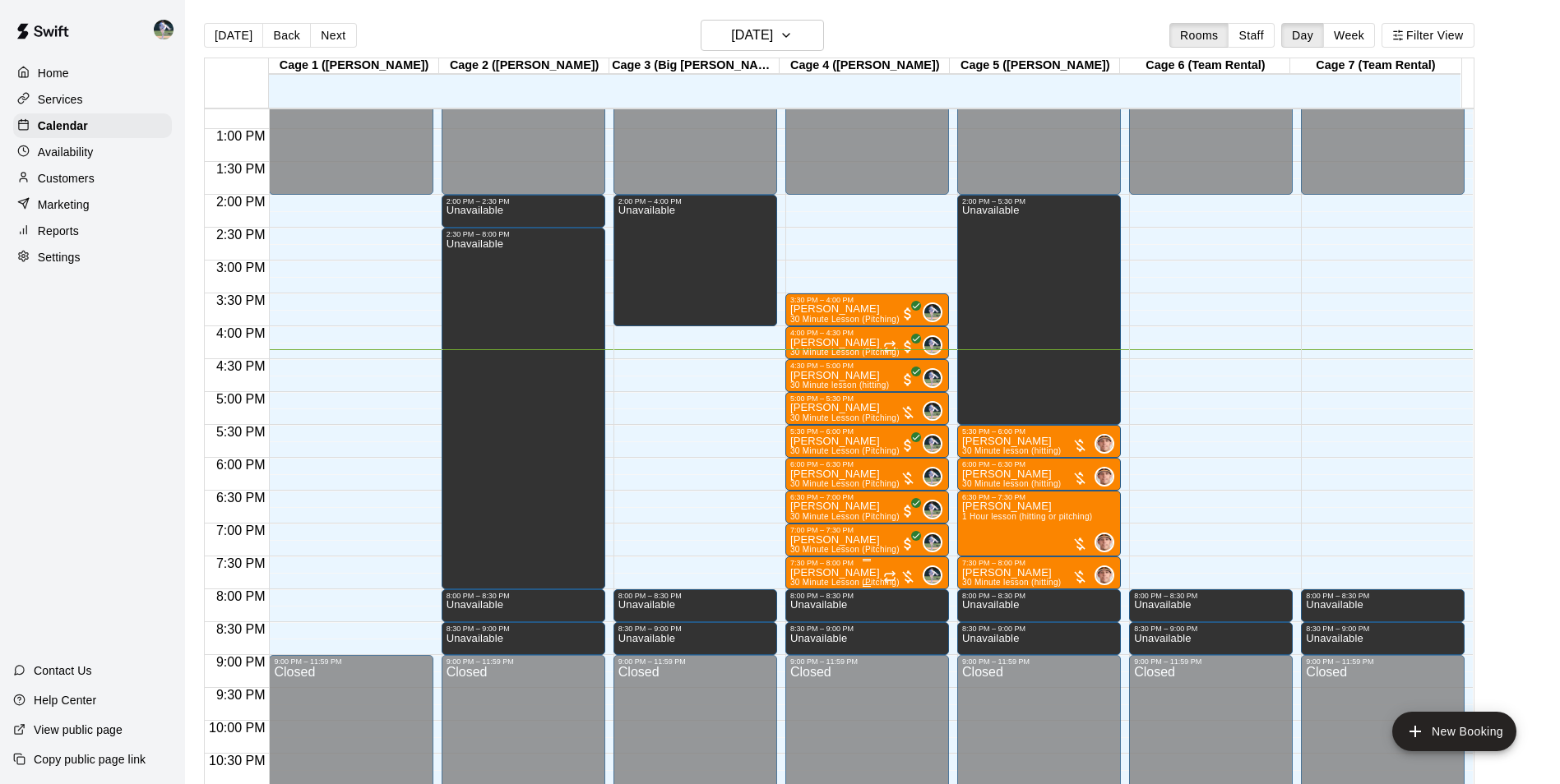
click at [861, 573] on p "[PERSON_NAME]" at bounding box center [845, 573] width 110 height 0
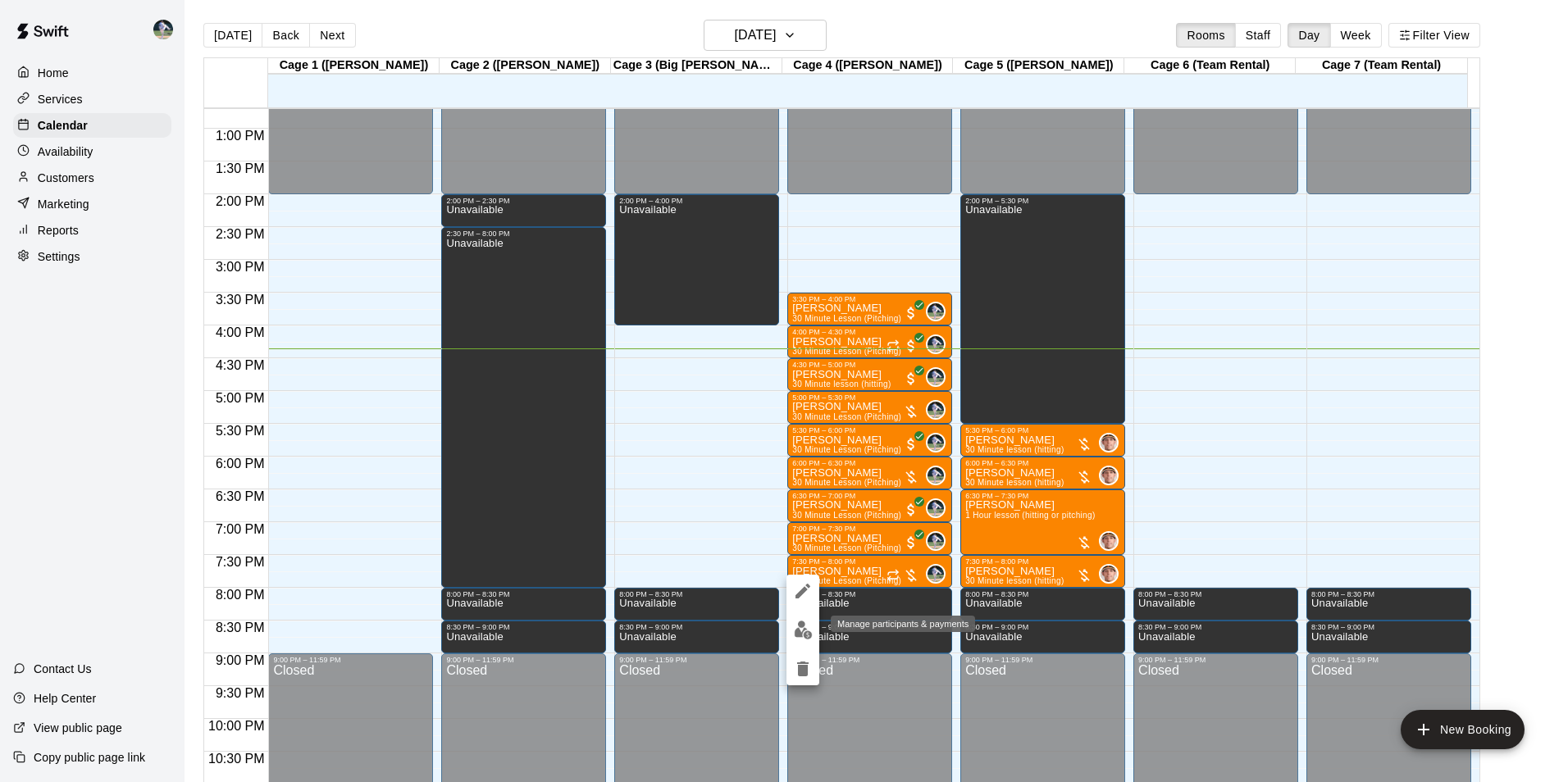
click at [809, 627] on img "edit" at bounding box center [803, 630] width 19 height 19
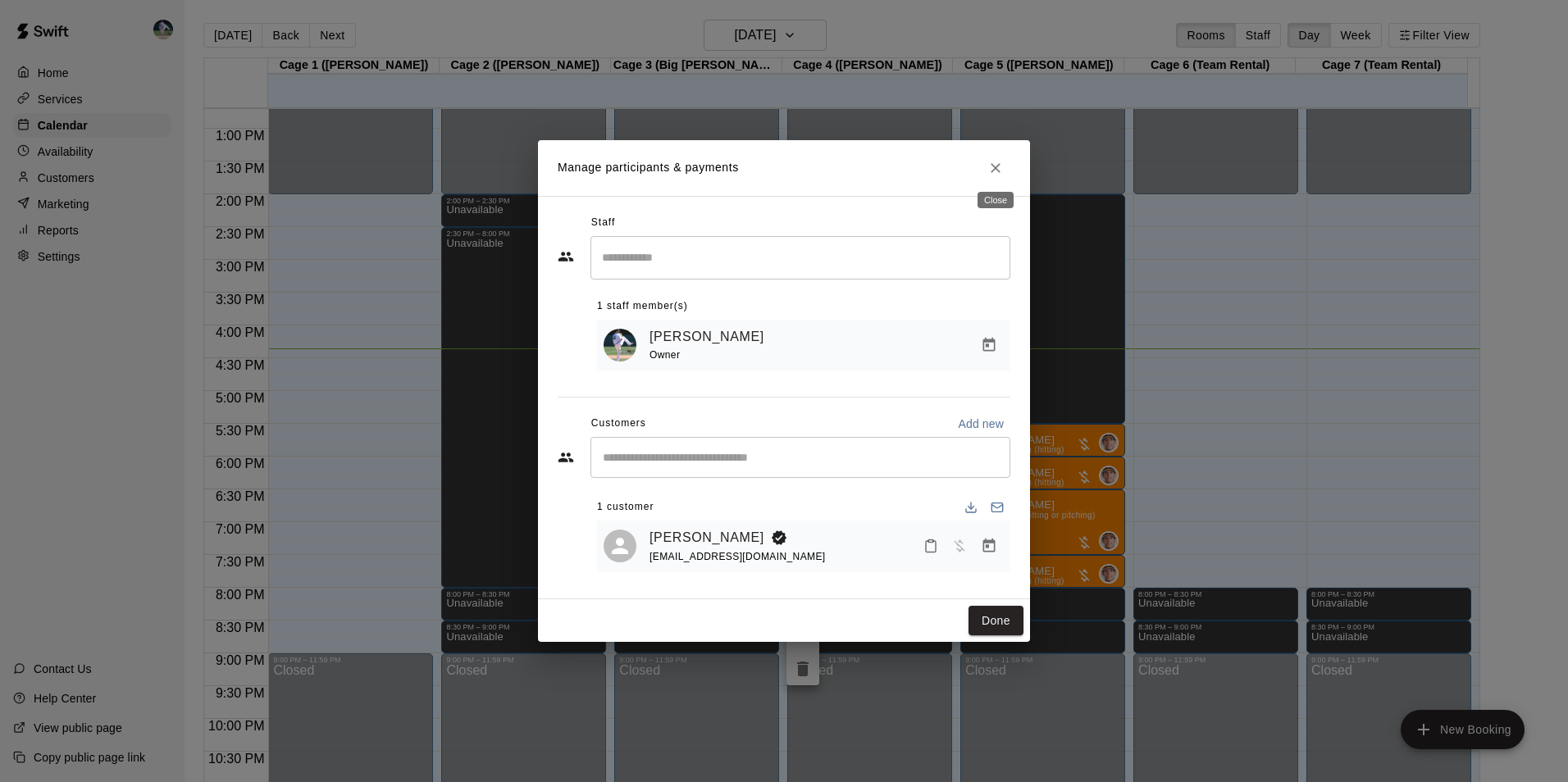
click at [993, 161] on icon "Close" at bounding box center [995, 168] width 17 height 17
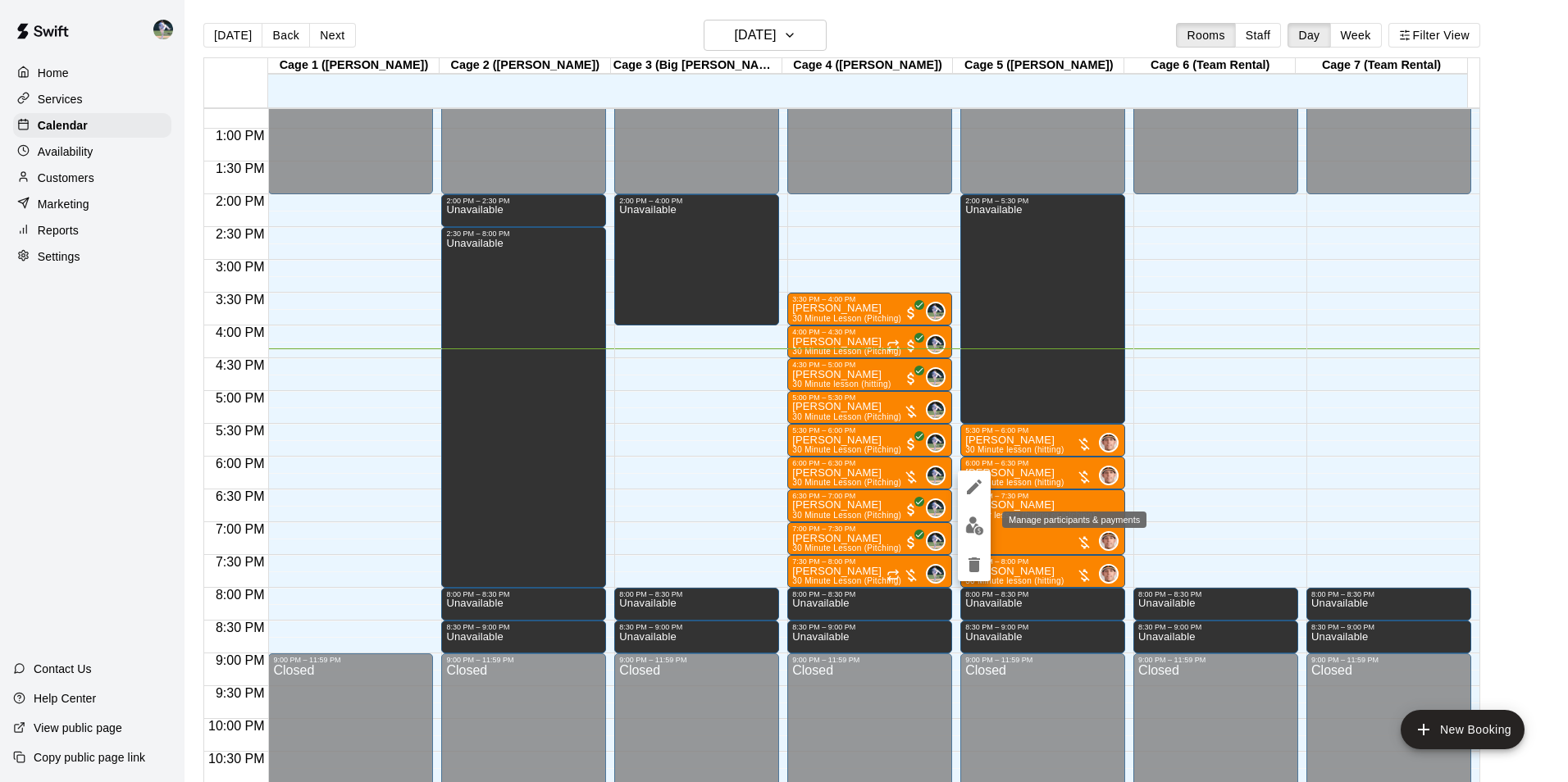
click at [970, 527] on img "edit" at bounding box center [975, 526] width 19 height 19
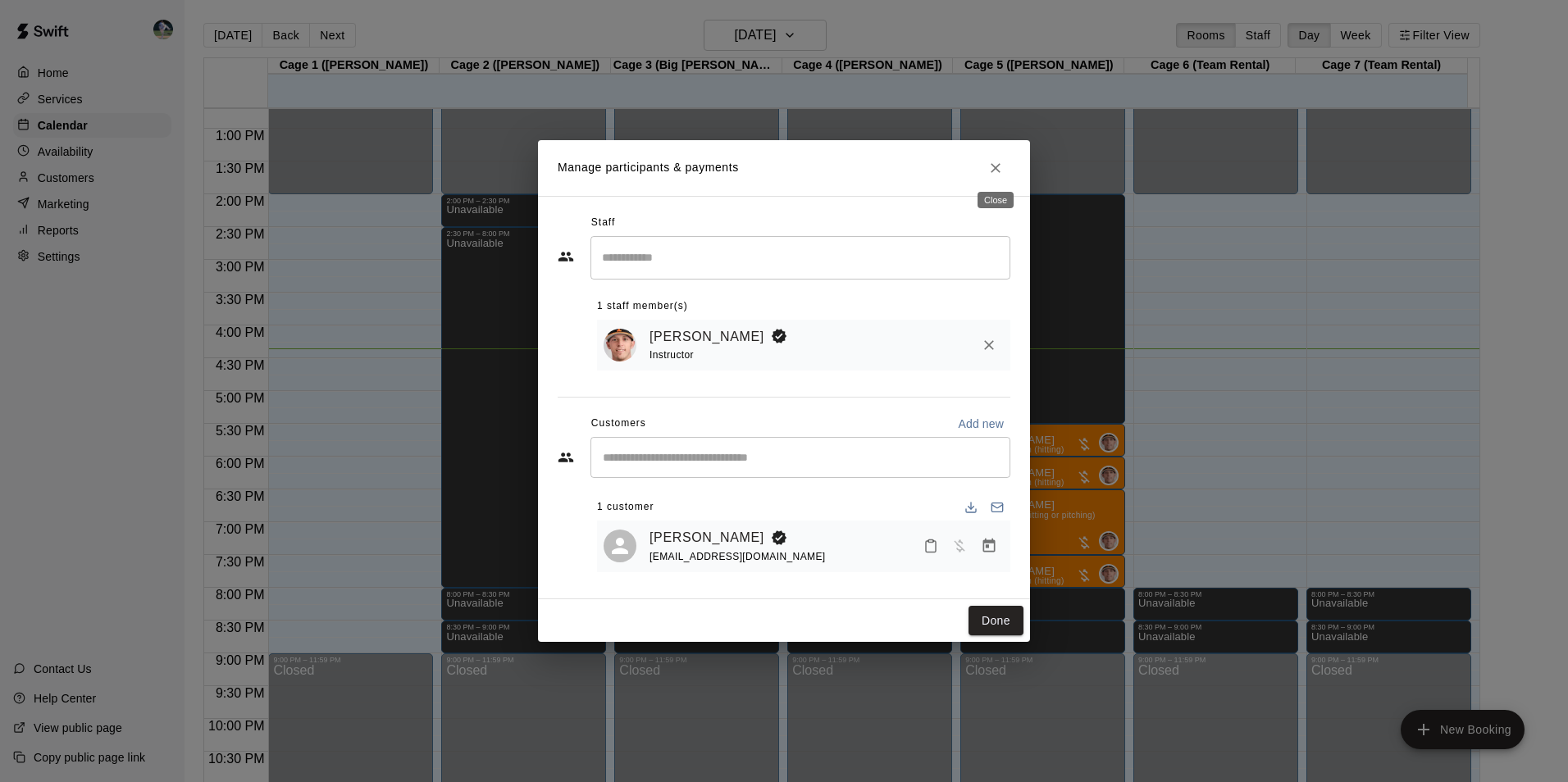
click at [997, 163] on icon "Close" at bounding box center [995, 168] width 17 height 17
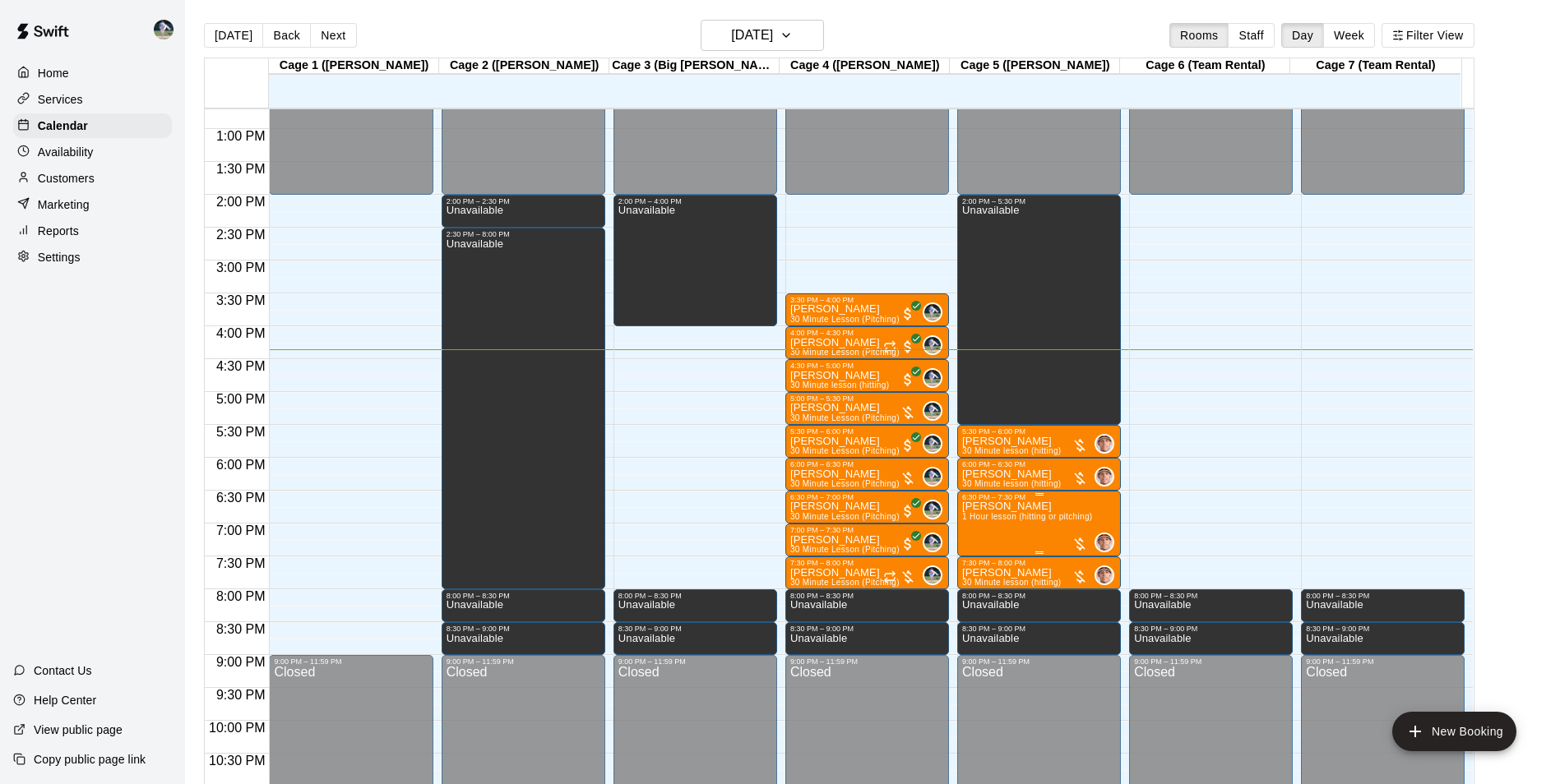
click at [1015, 518] on span "1 Hour lesson (hitting or pitching)" at bounding box center [1027, 517] width 130 height 9
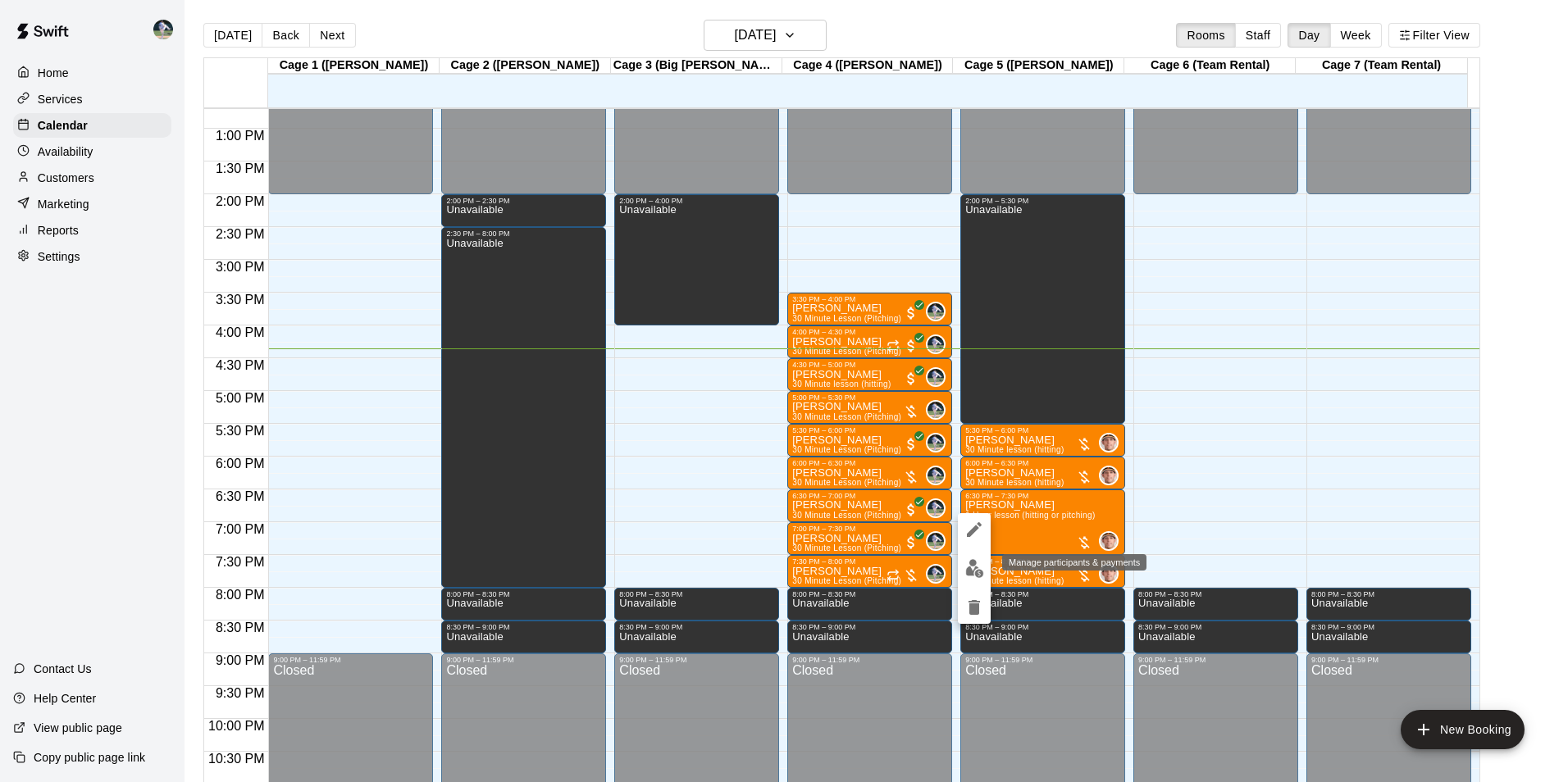
click at [976, 566] on img "edit" at bounding box center [975, 569] width 19 height 19
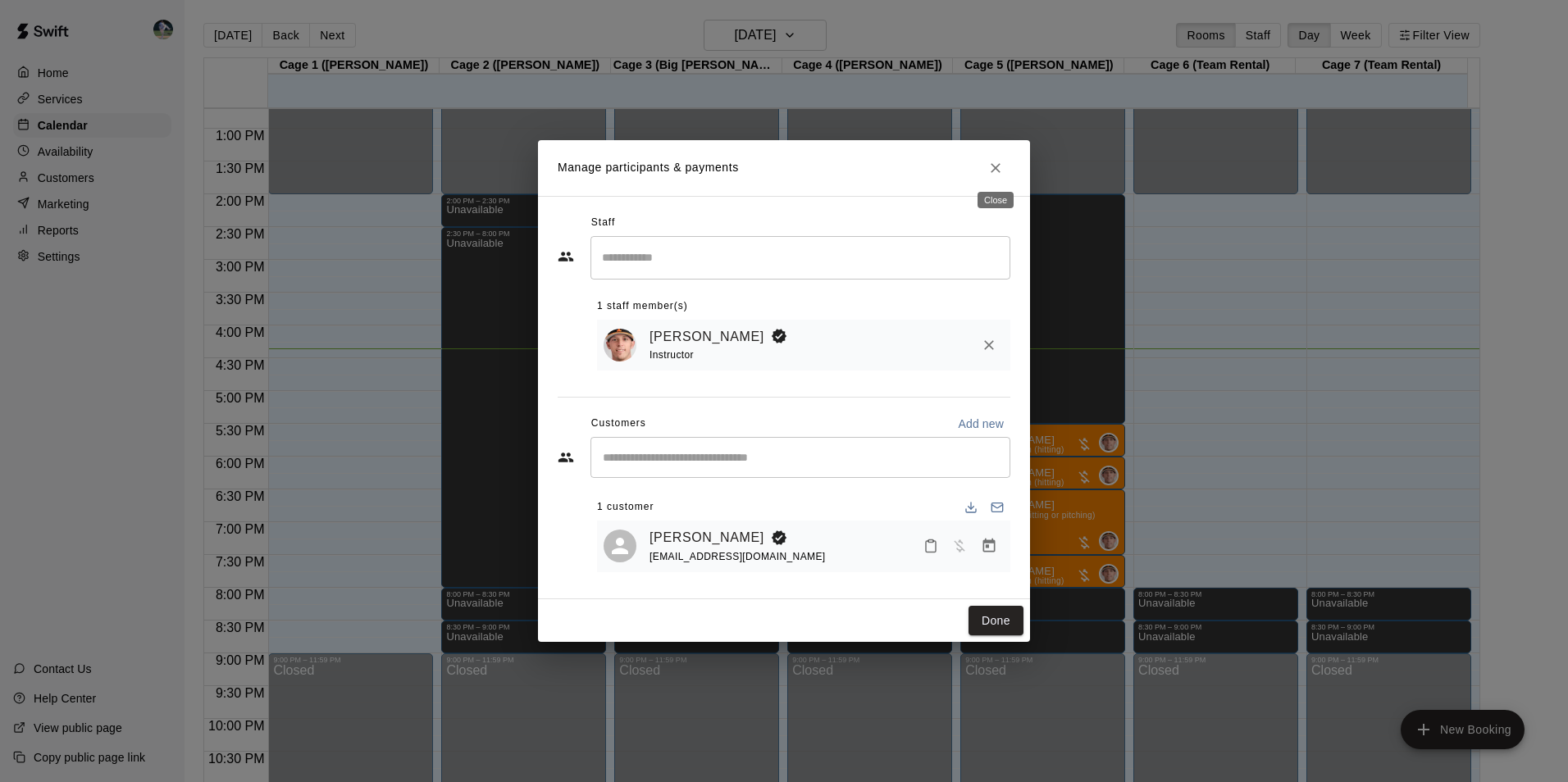
click at [998, 168] on icon "Close" at bounding box center [995, 167] width 10 height 10
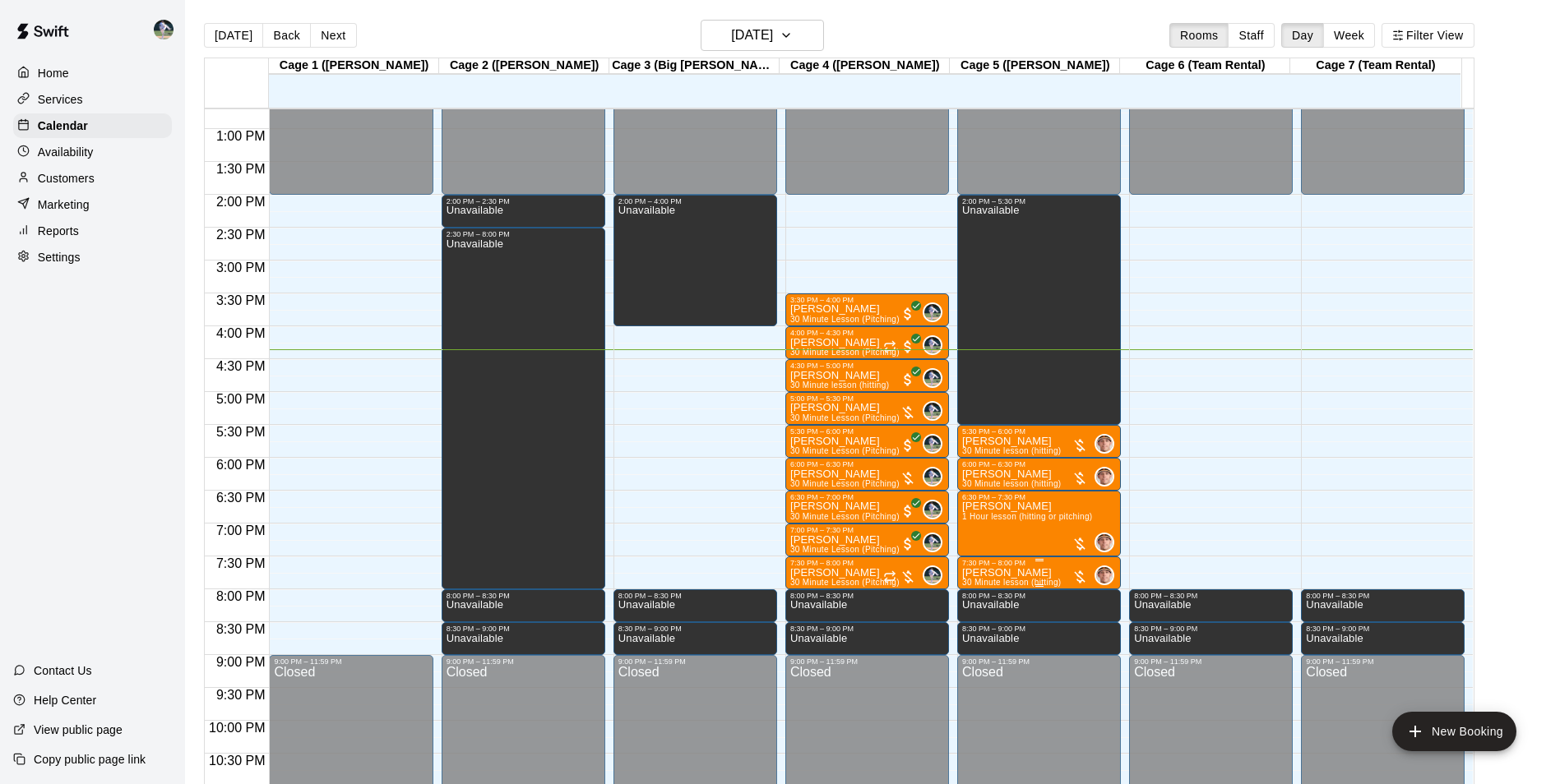
click at [1005, 567] on div "7:30 PM – 8:00 PM" at bounding box center [1038, 562] width 154 height 8
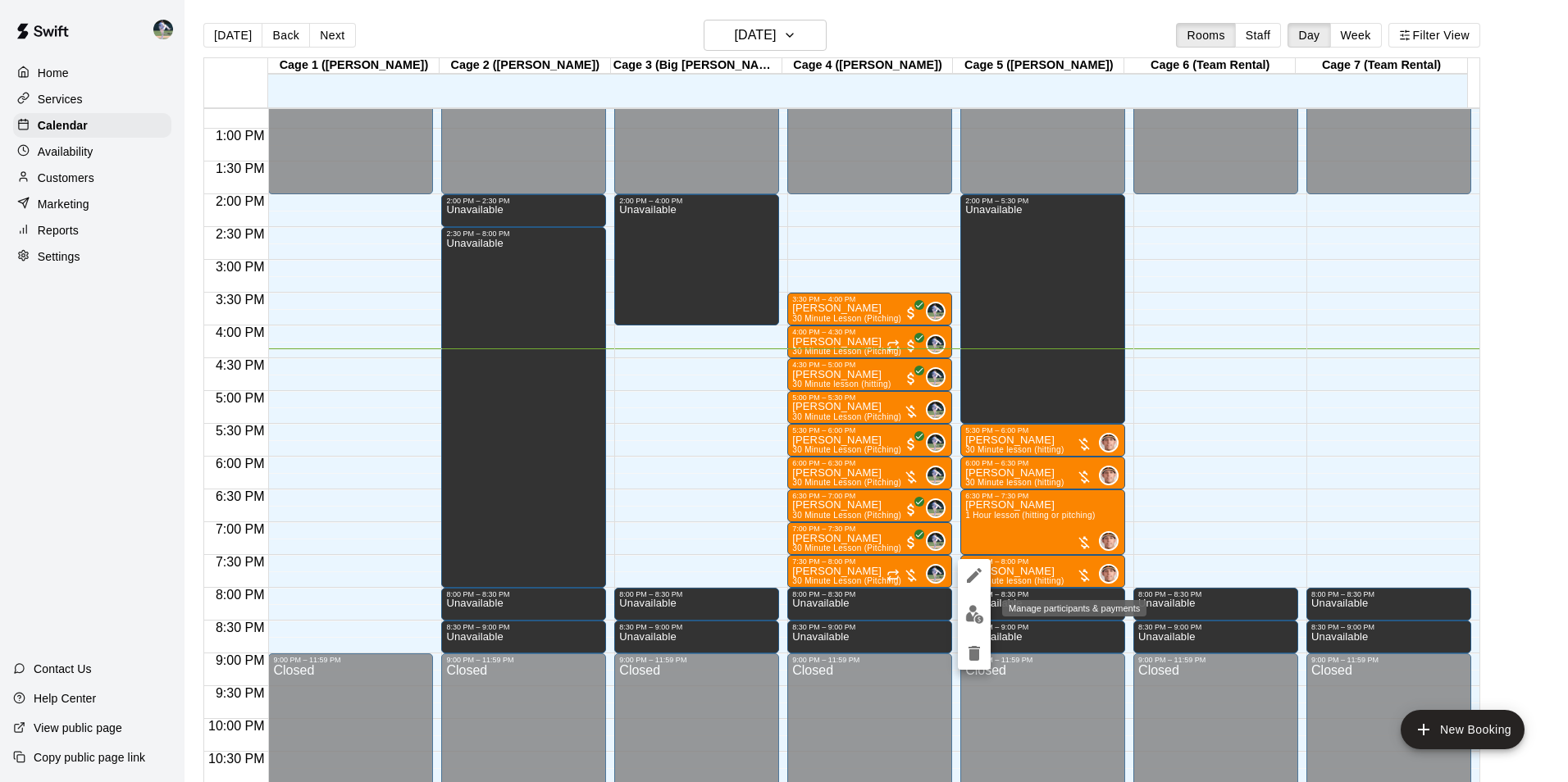
click at [972, 604] on button "edit" at bounding box center [974, 614] width 32 height 32
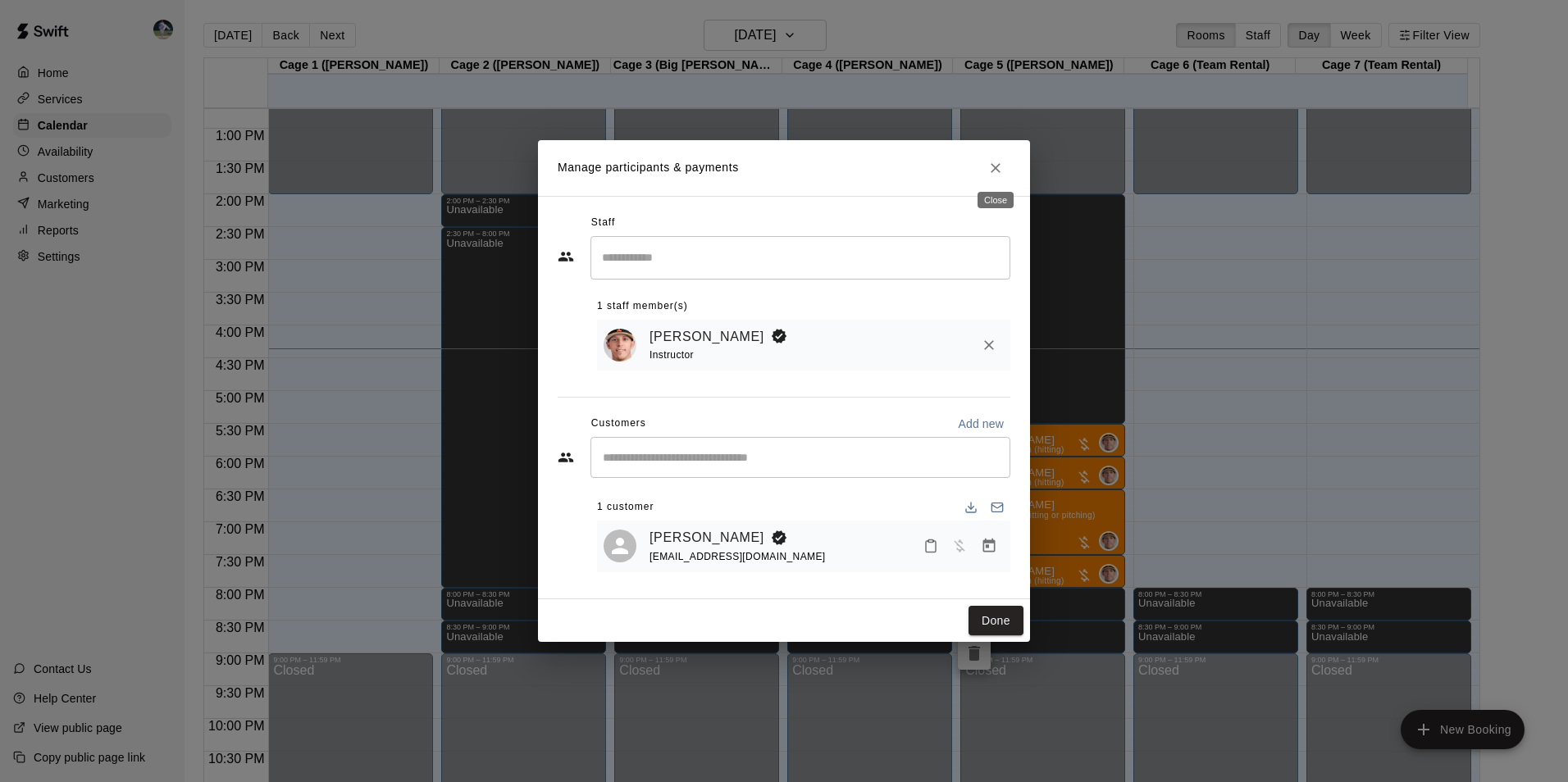
click at [990, 164] on icon "Close" at bounding box center [995, 168] width 17 height 17
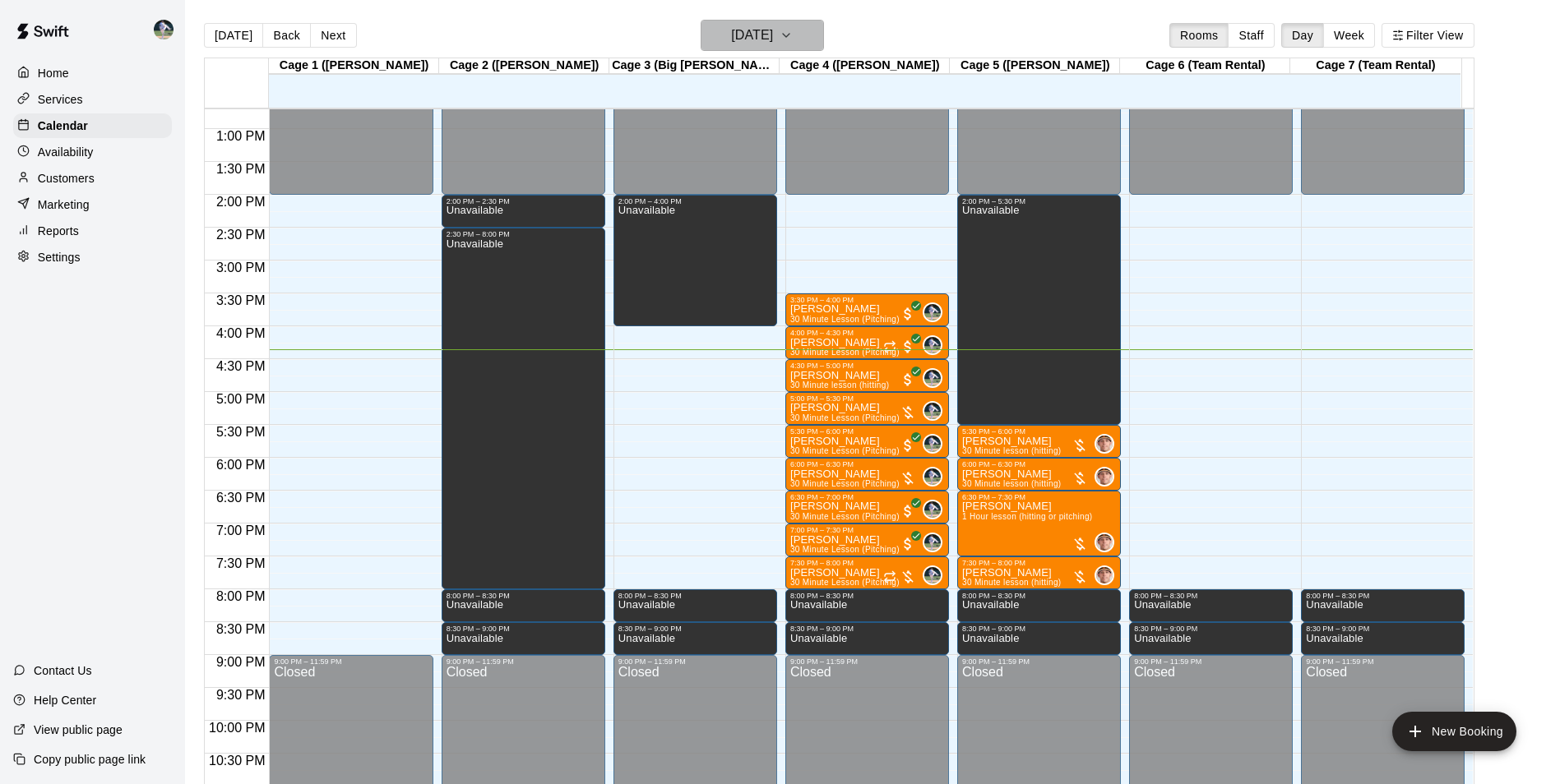
click at [761, 21] on button "[DATE]" at bounding box center [762, 35] width 124 height 32
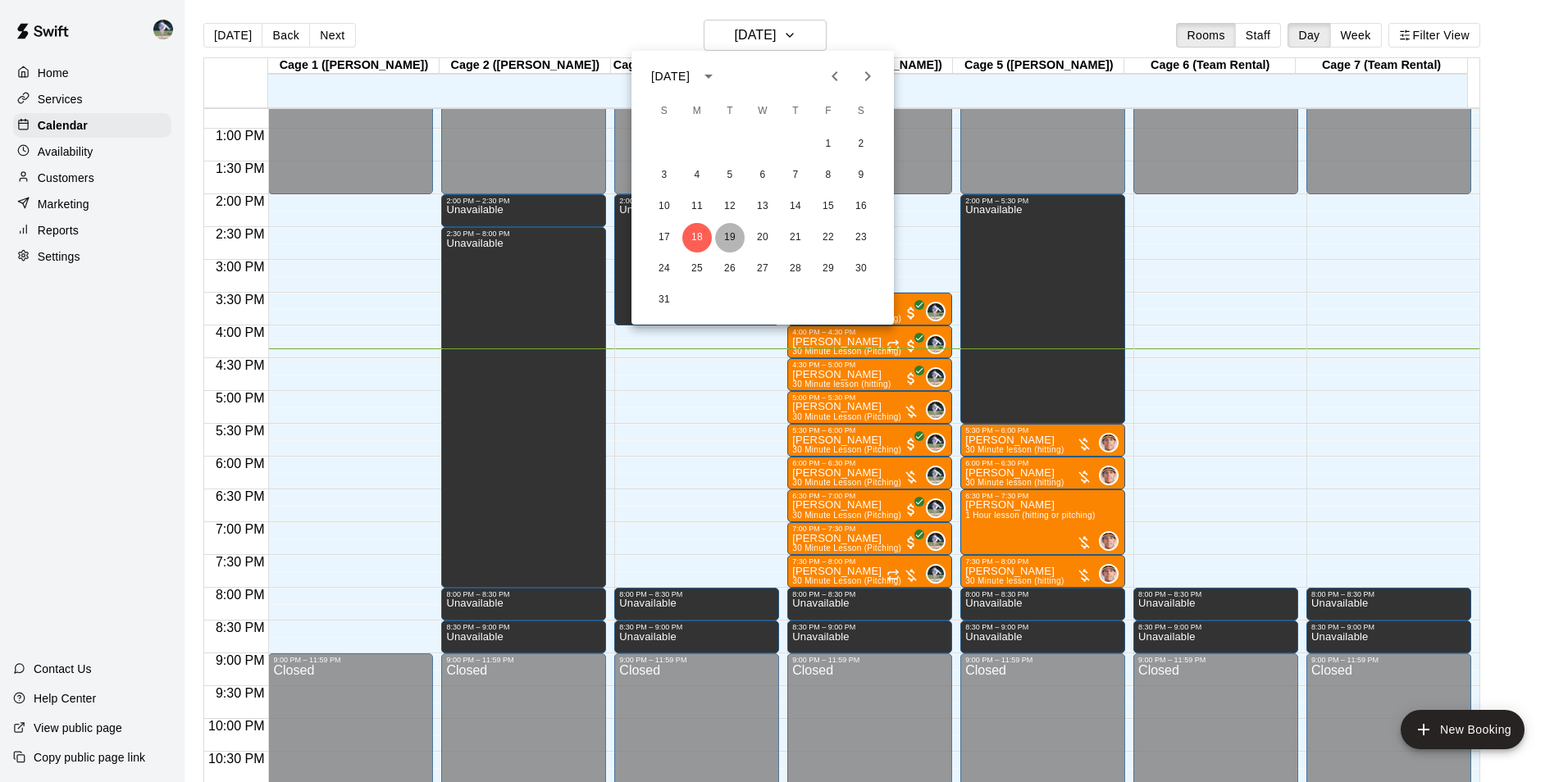
click at [720, 234] on button "19" at bounding box center [730, 238] width 30 height 30
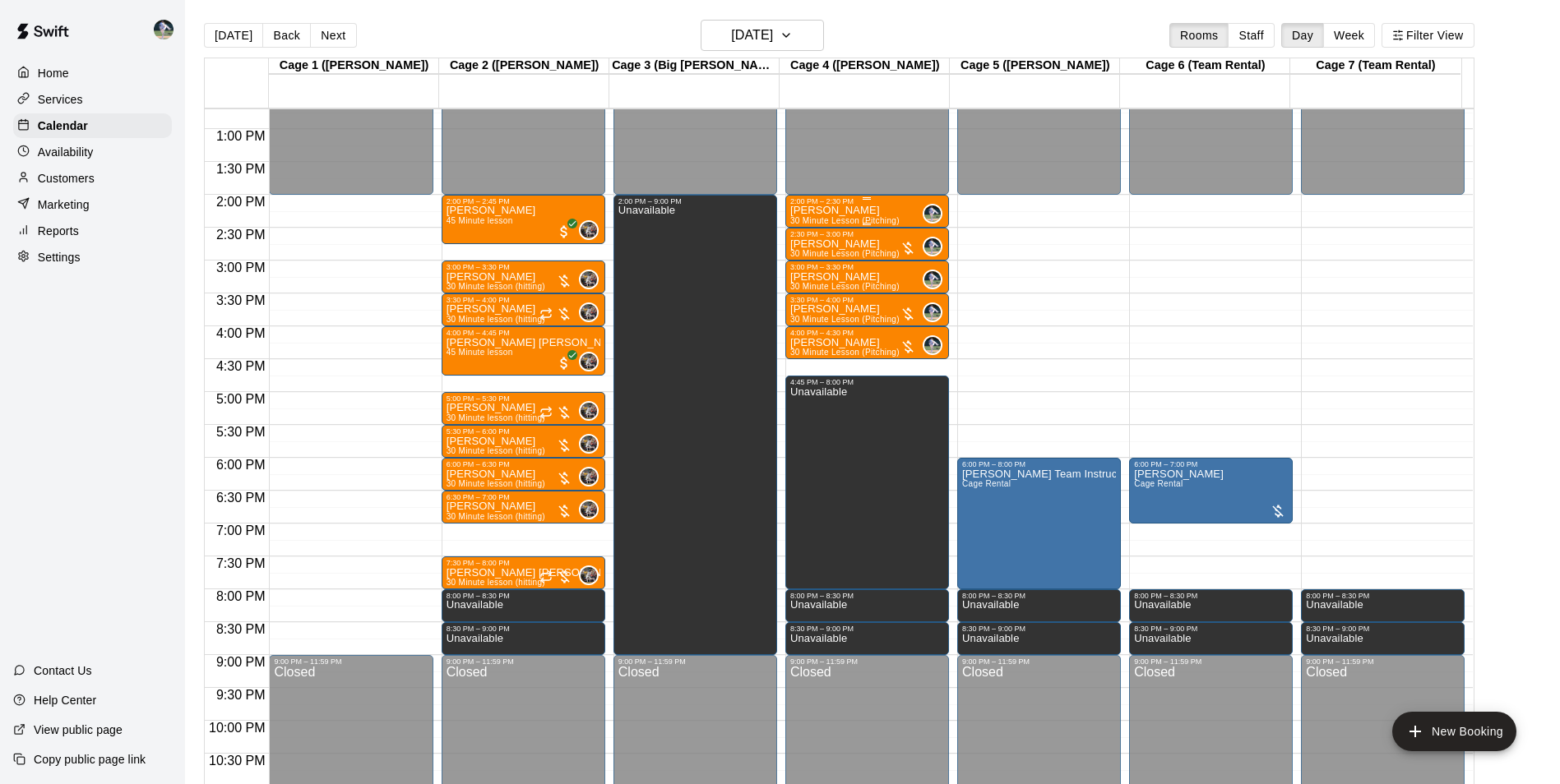
click at [814, 205] on div "2:00 PM – 2:30 PM" at bounding box center [867, 201] width 154 height 8
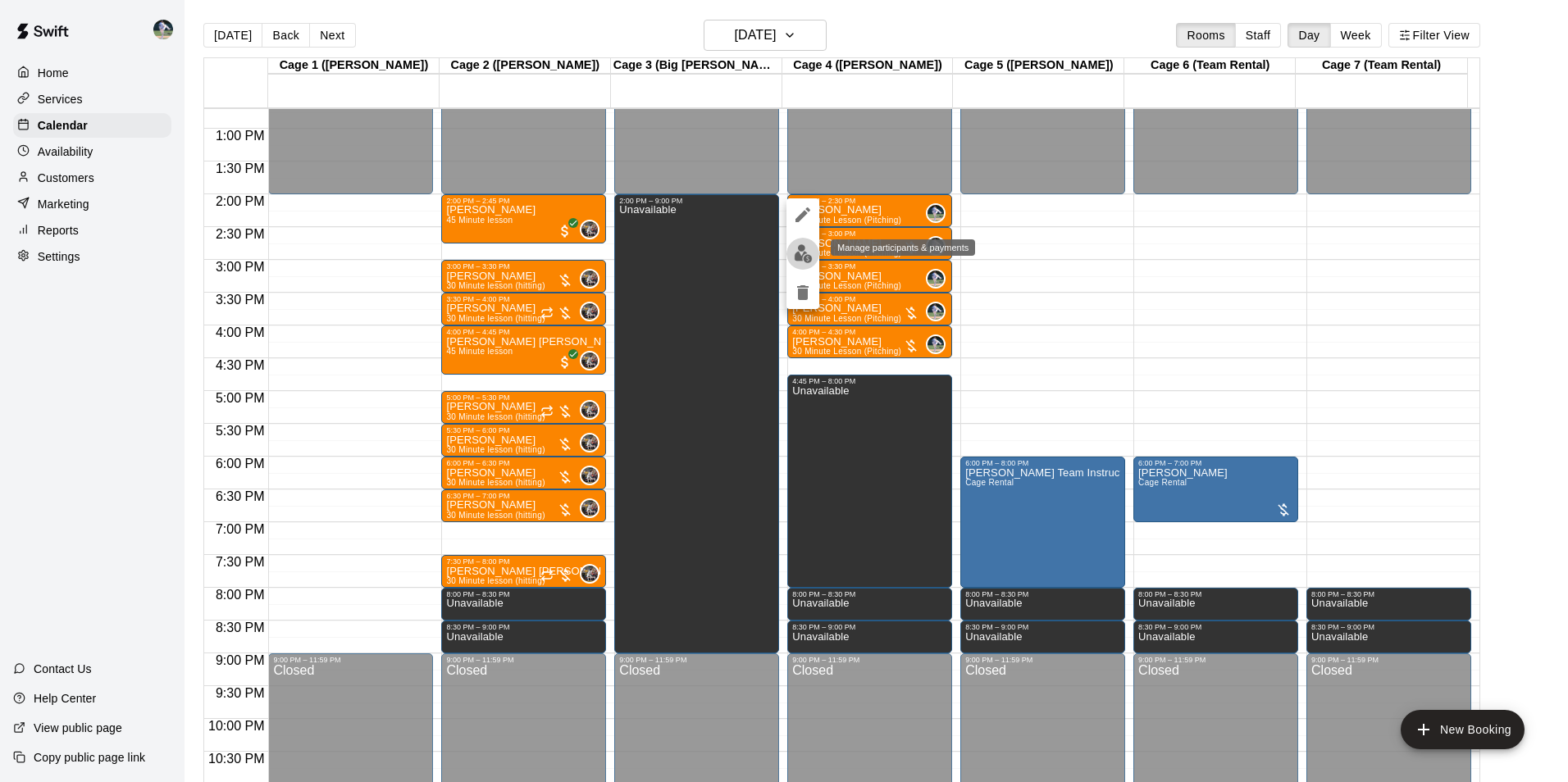
click at [802, 251] on img "edit" at bounding box center [803, 254] width 19 height 19
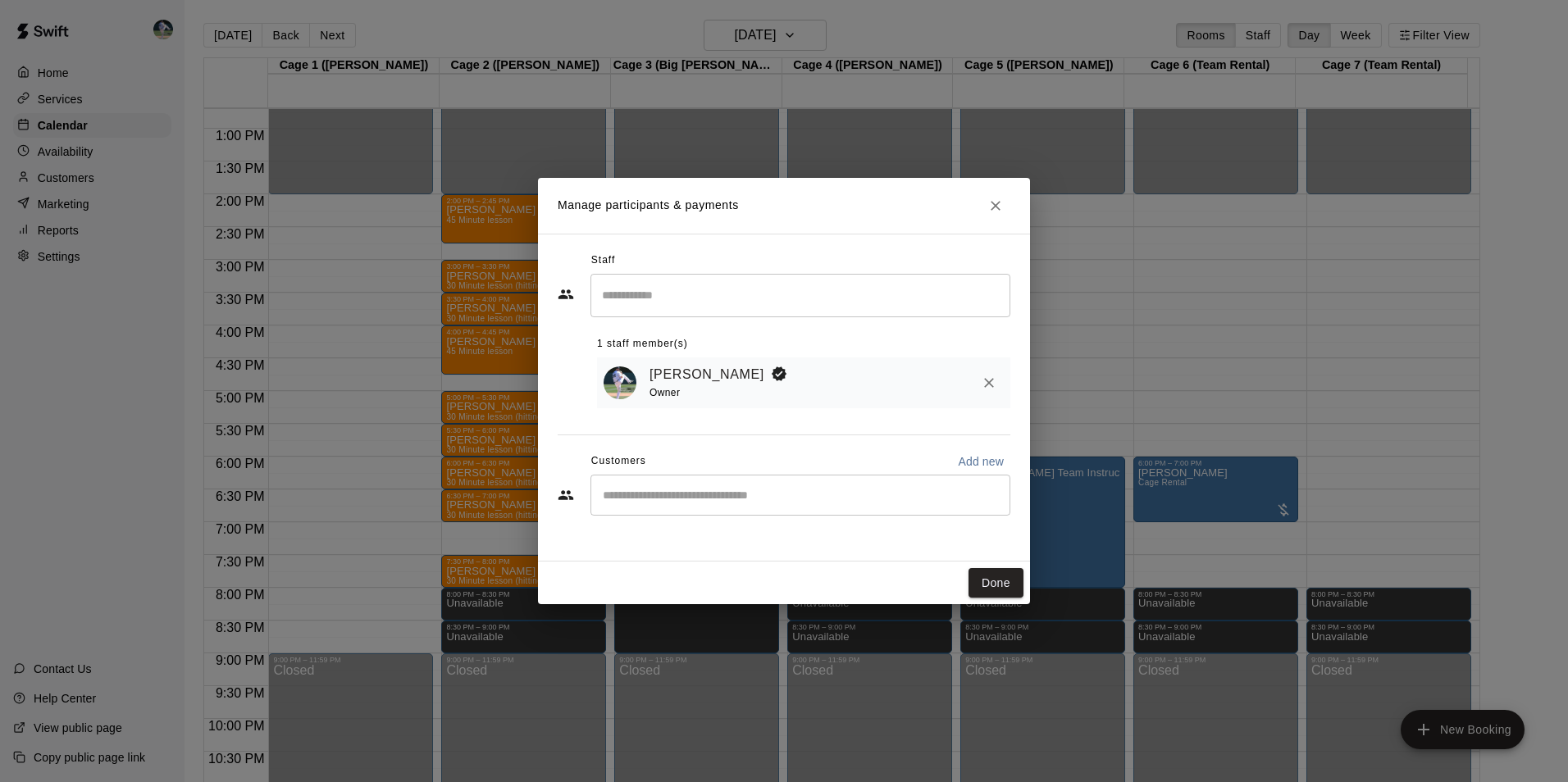
click at [671, 494] on input "Start typing to search customers..." at bounding box center [800, 495] width 405 height 17
type input "***"
click at [991, 203] on icon "Close" at bounding box center [995, 206] width 17 height 17
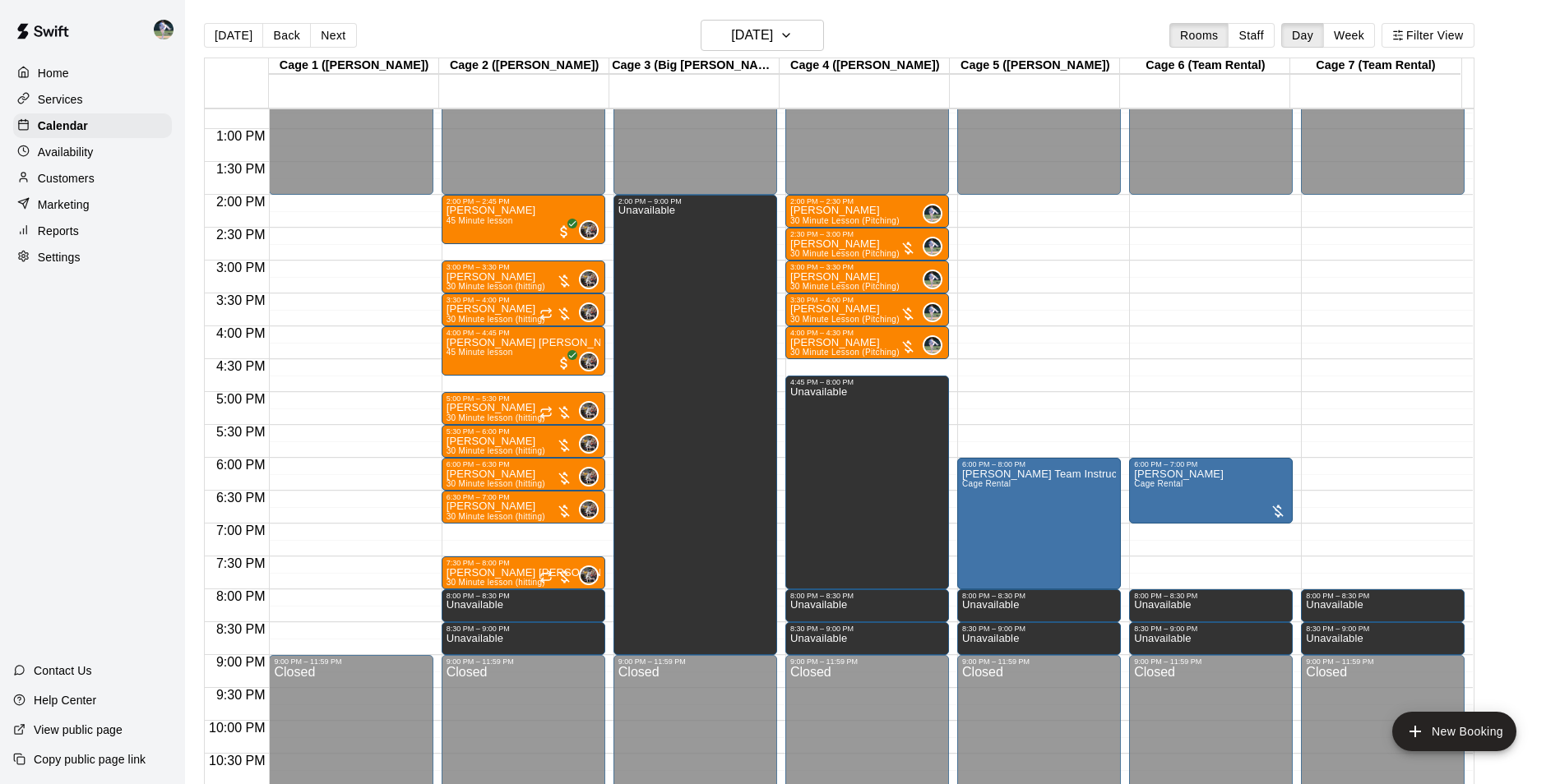
click at [103, 181] on div "Customers" at bounding box center [92, 178] width 159 height 25
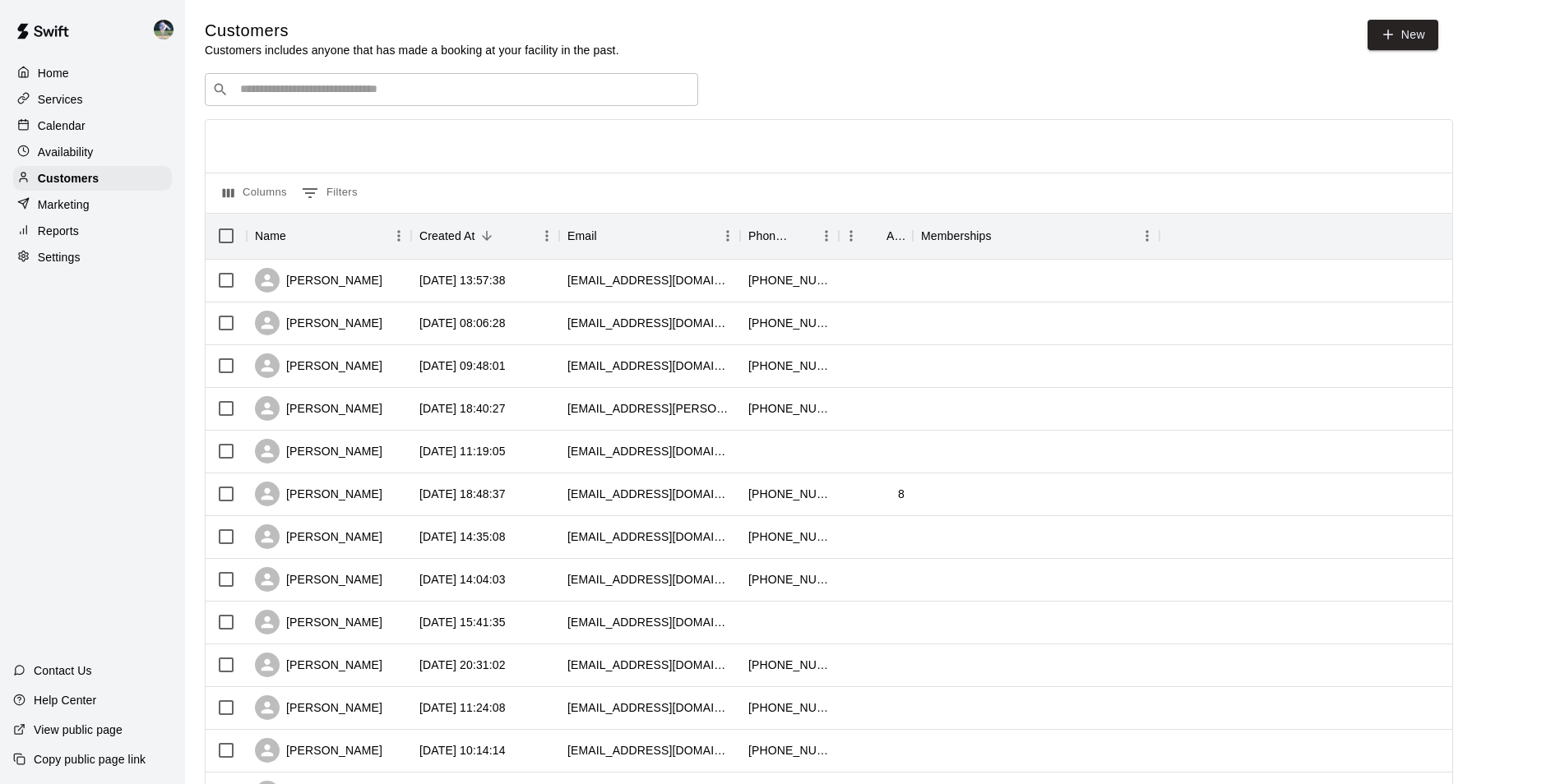
click at [240, 91] on input "Search customers by name or email" at bounding box center [462, 89] width 455 height 17
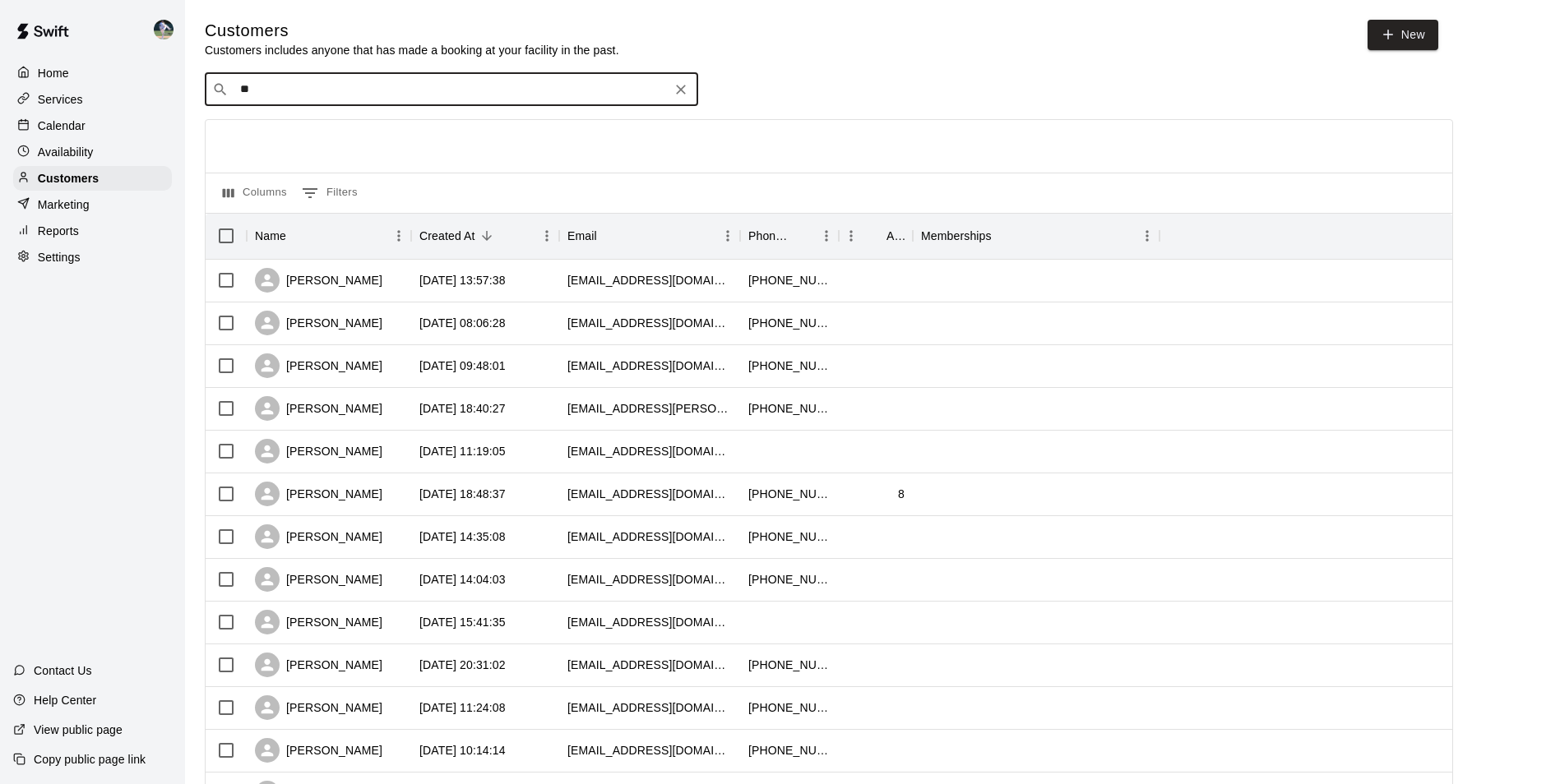
type input "*"
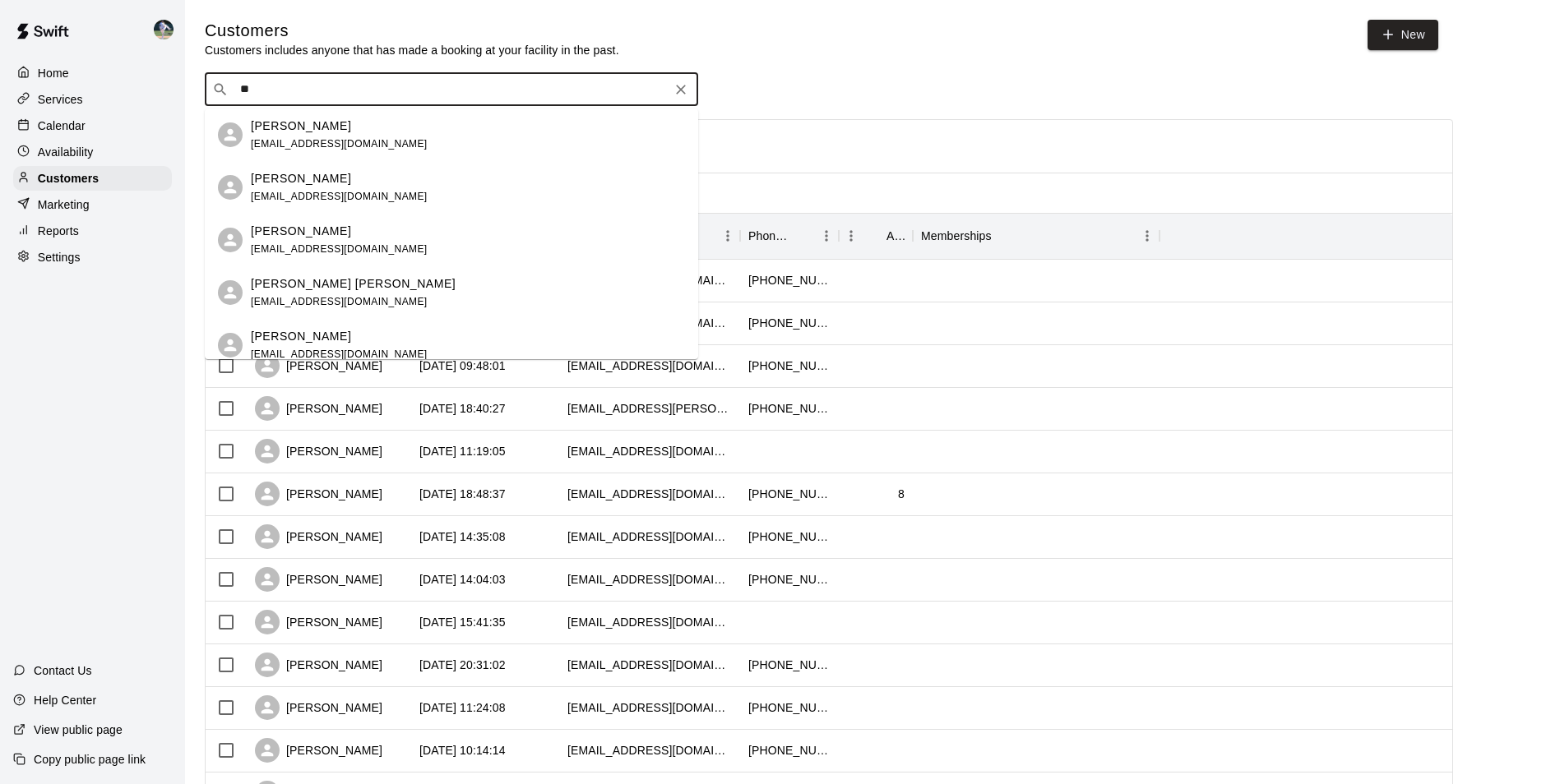
type input "*"
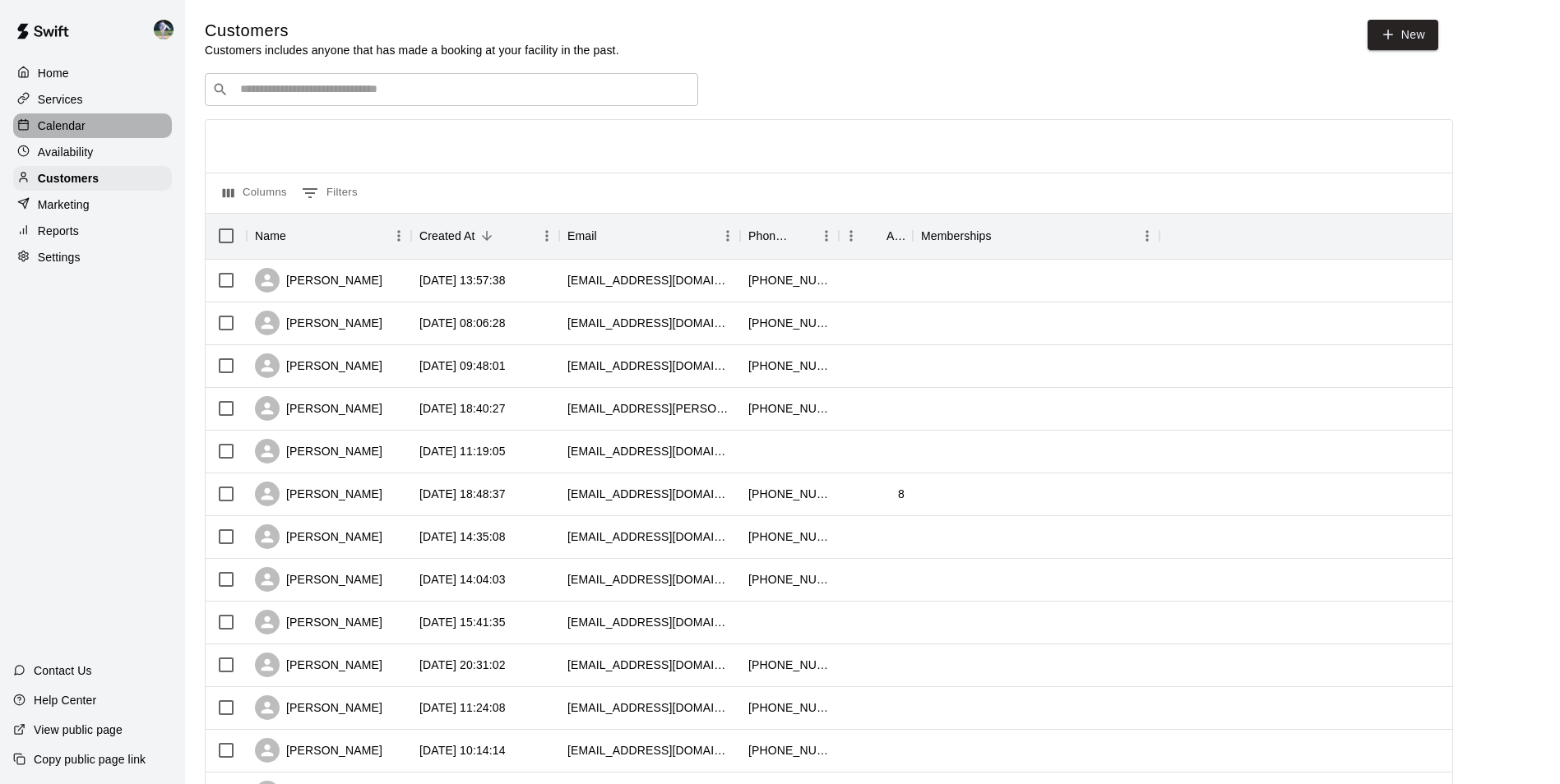
click at [118, 122] on div "Calendar" at bounding box center [92, 125] width 159 height 25
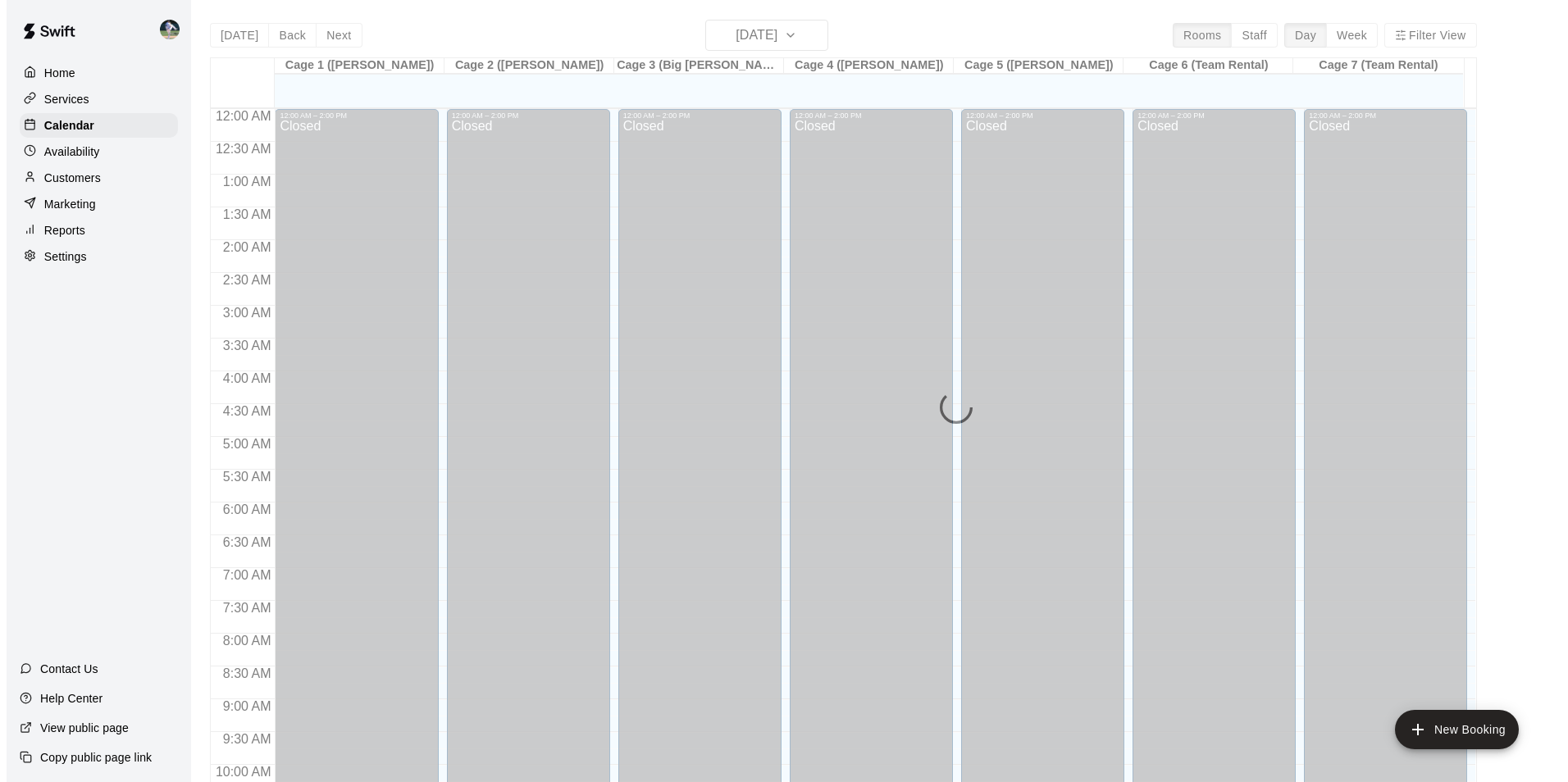
scroll to position [833, 0]
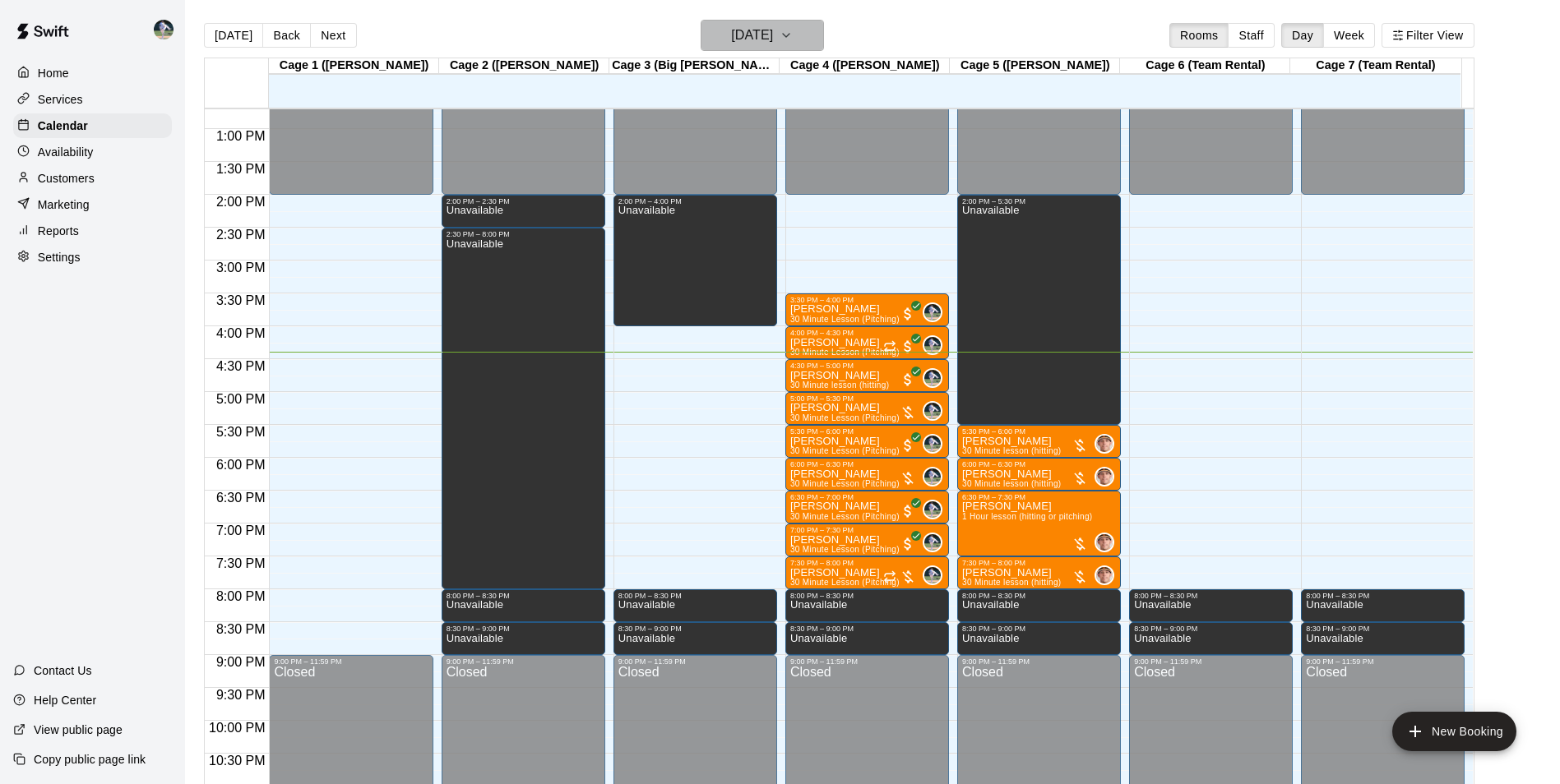
click at [732, 28] on h6 "[DATE]" at bounding box center [752, 35] width 42 height 23
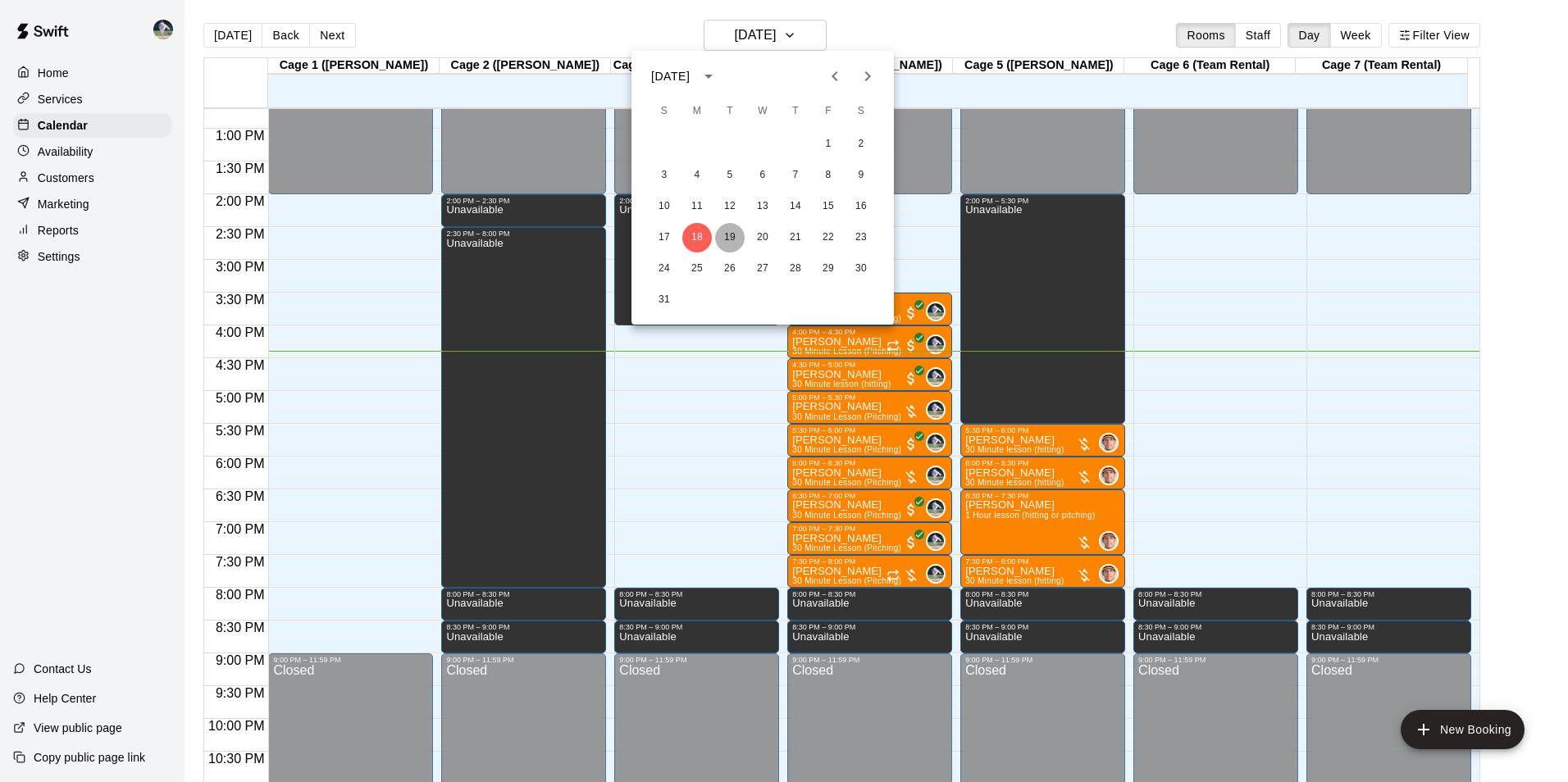
click at [730, 236] on button "19" at bounding box center [730, 238] width 30 height 30
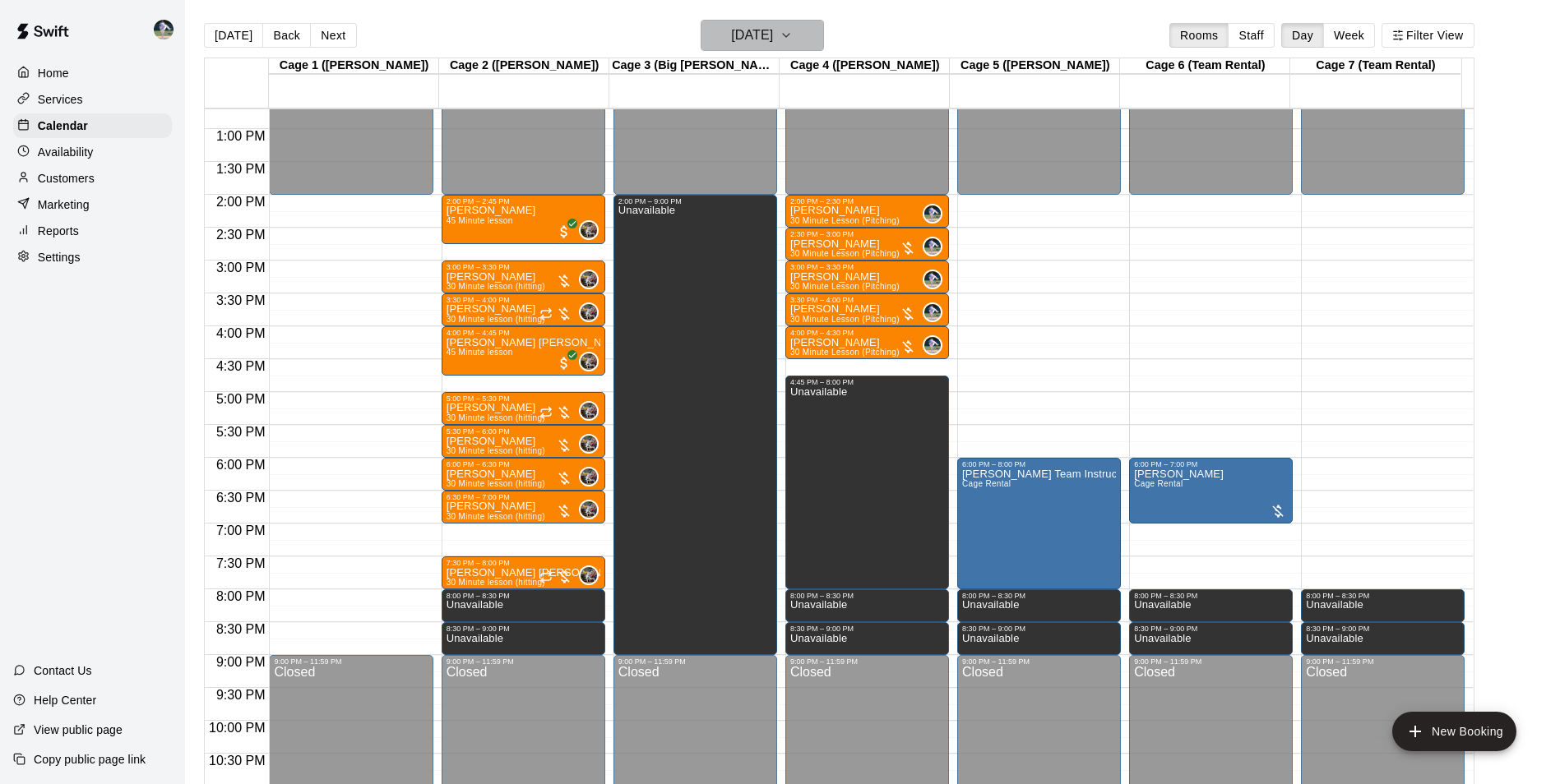
click at [719, 20] on button "[DATE]" at bounding box center [762, 35] width 124 height 32
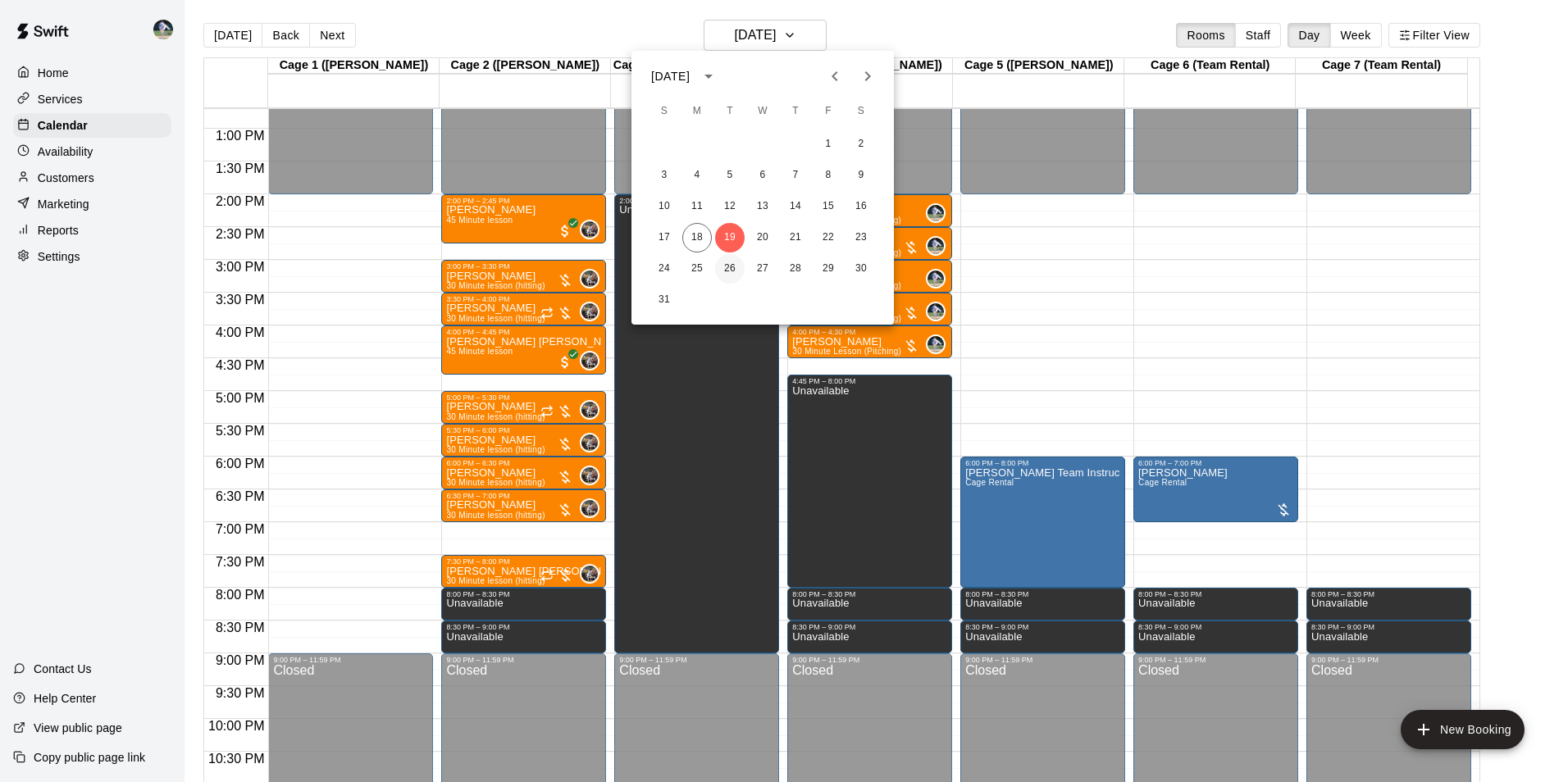
click at [733, 266] on button "26" at bounding box center [730, 269] width 30 height 30
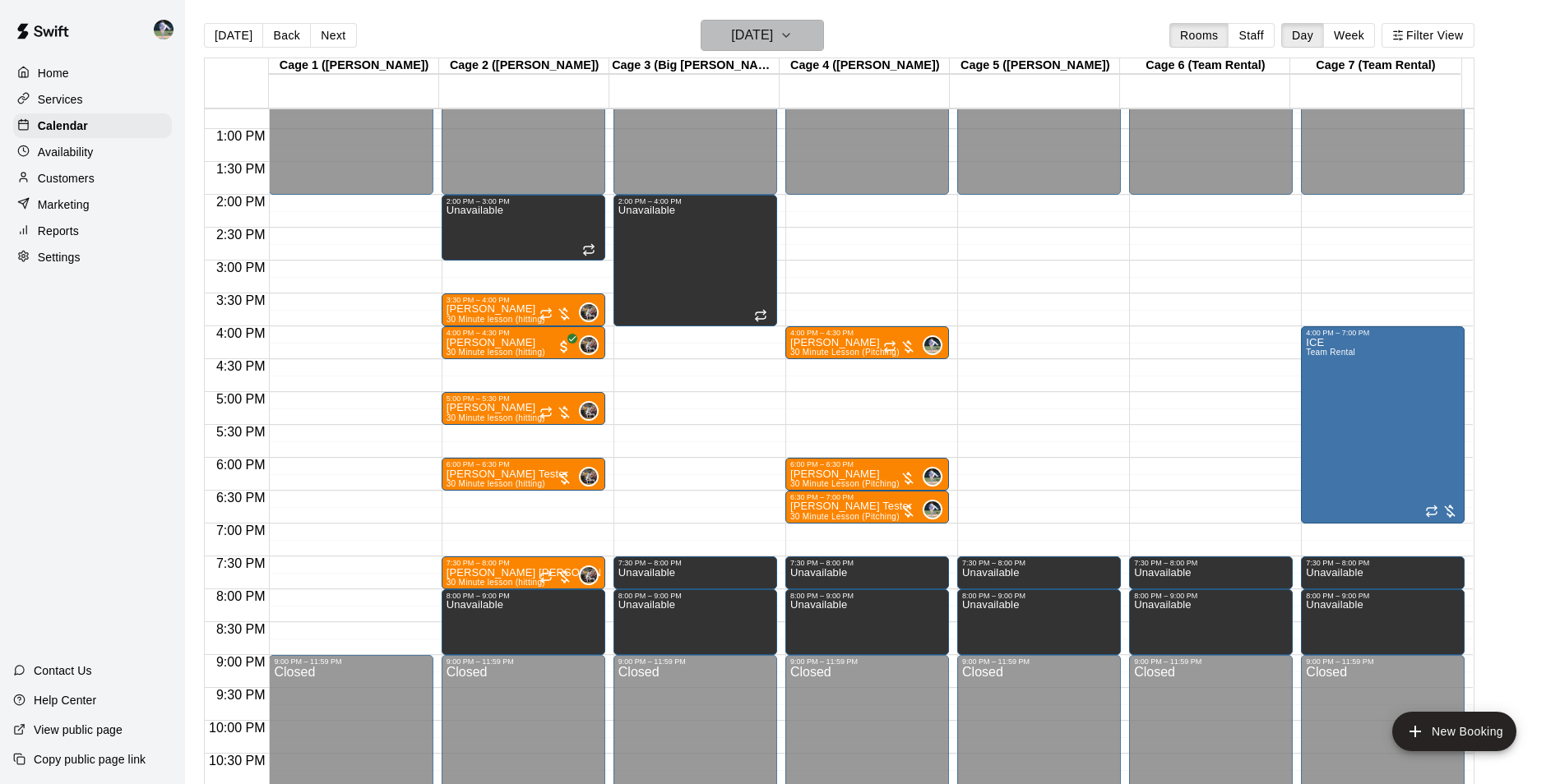
click at [731, 41] on h6 "[DATE]" at bounding box center [752, 35] width 42 height 23
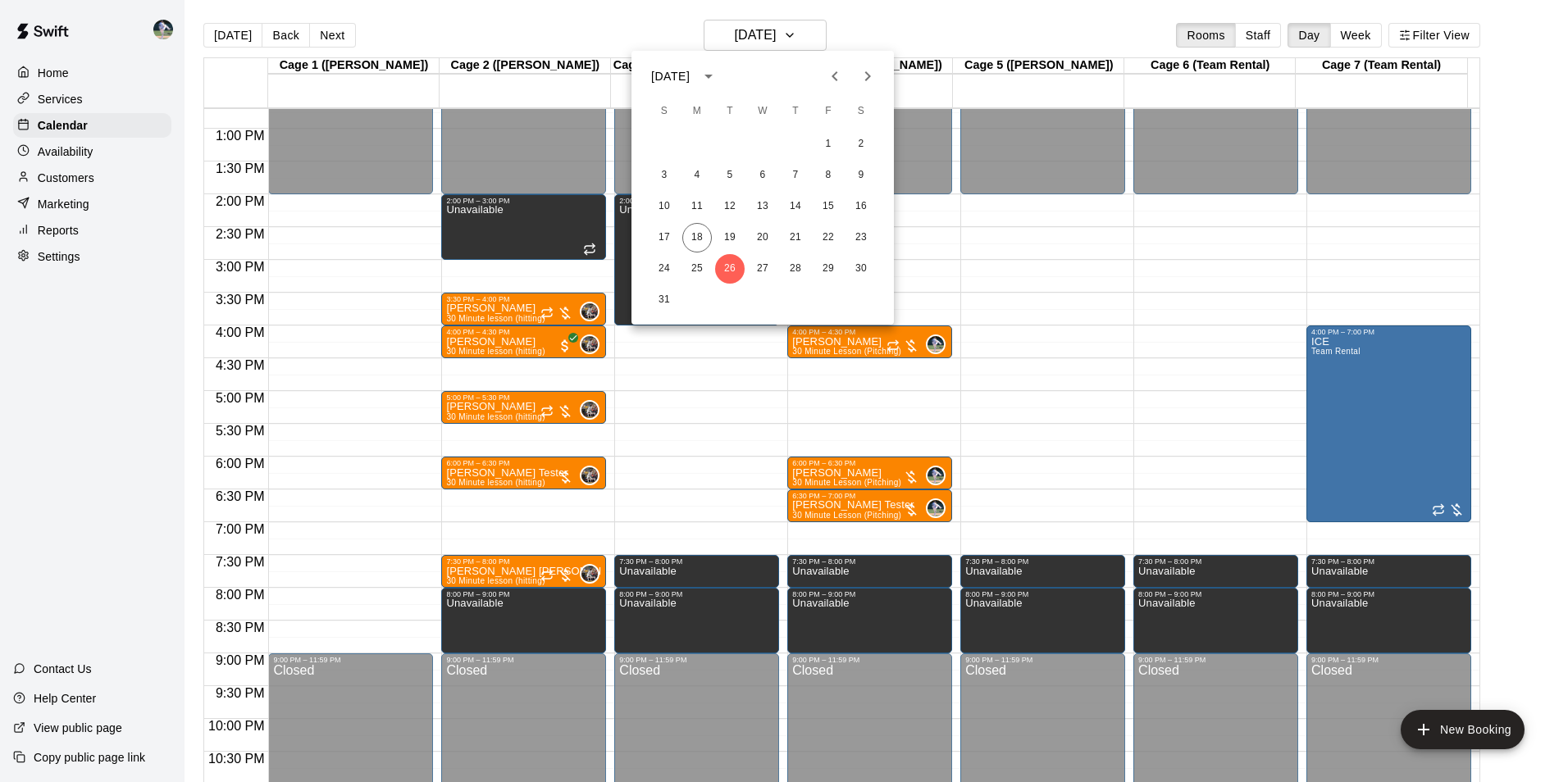
click at [864, 73] on icon "Next month" at bounding box center [867, 76] width 19 height 19
click at [728, 136] on button "2" at bounding box center [730, 144] width 30 height 30
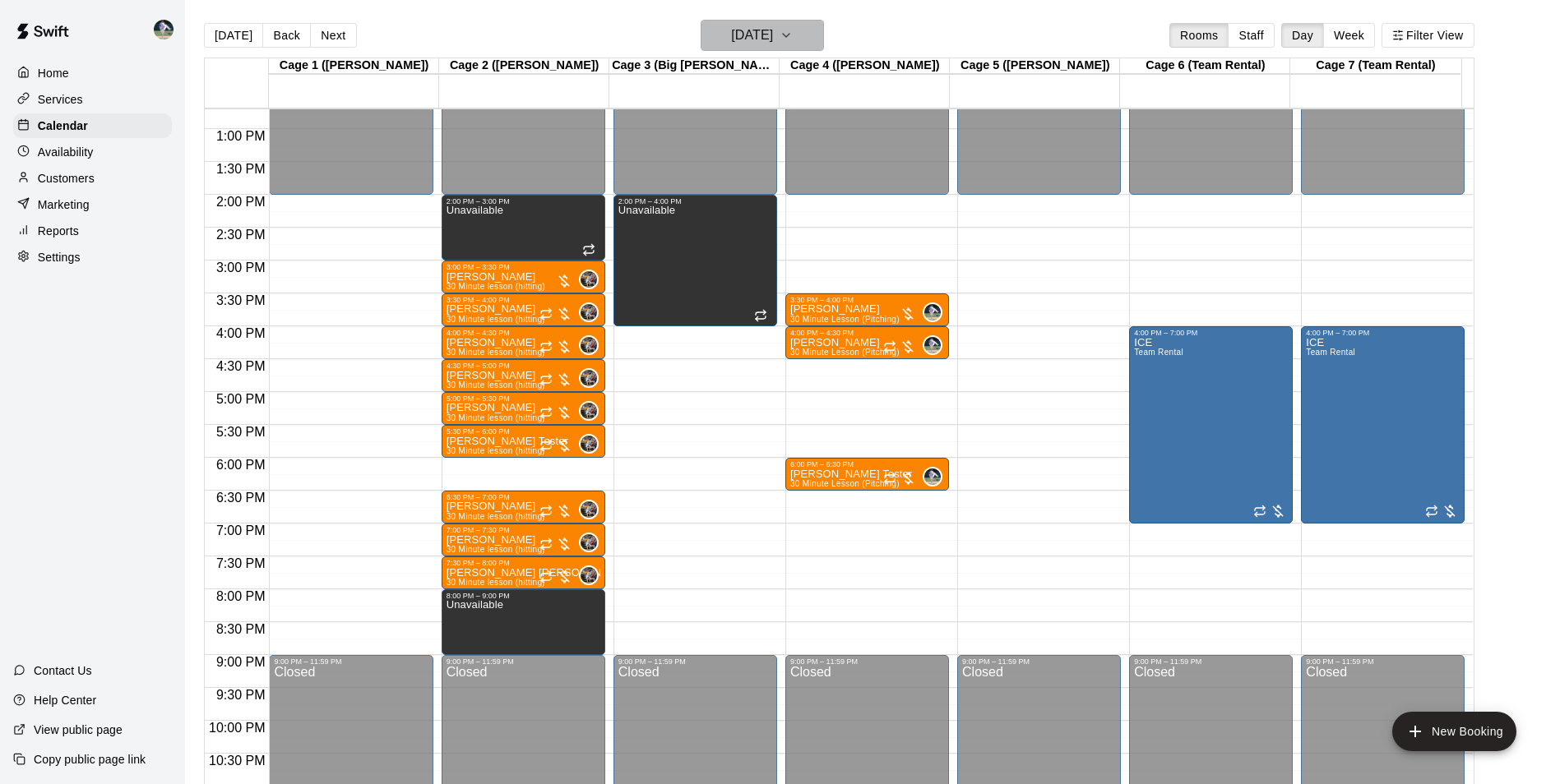
click at [734, 36] on h6 "[DATE]" at bounding box center [752, 35] width 42 height 23
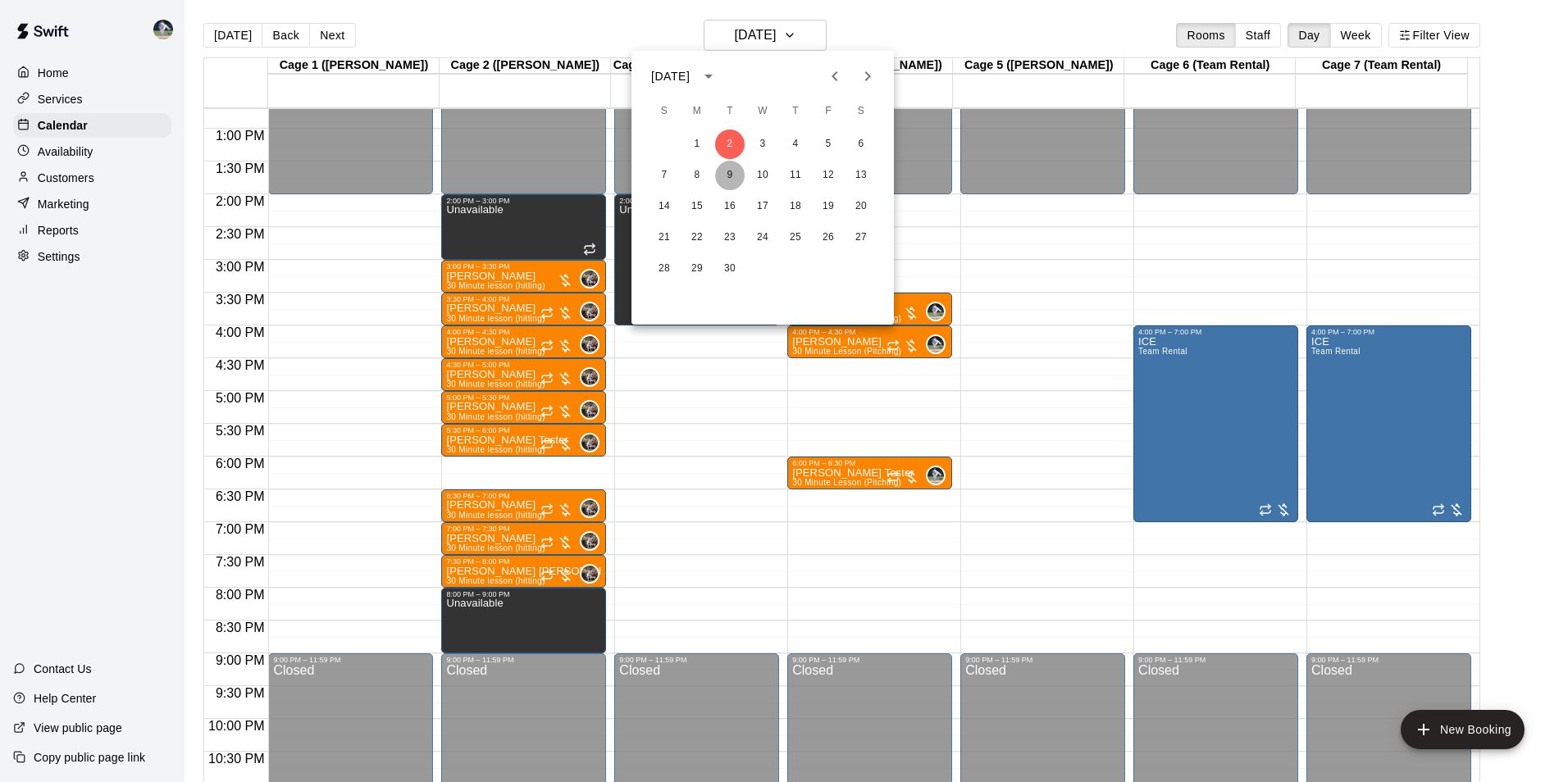
click at [729, 176] on button "9" at bounding box center [730, 176] width 30 height 30
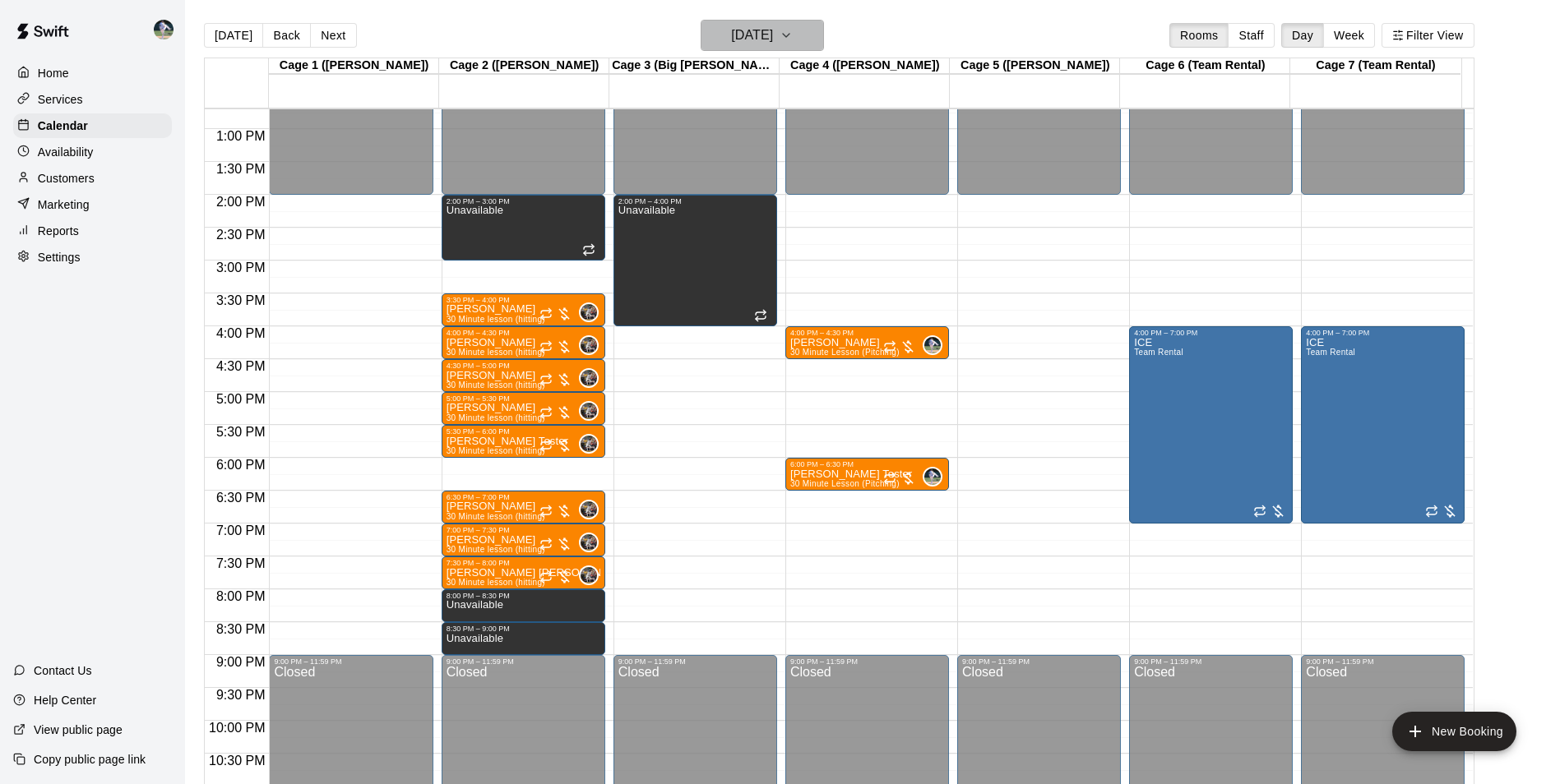
click at [731, 42] on h6 "[DATE]" at bounding box center [752, 35] width 42 height 23
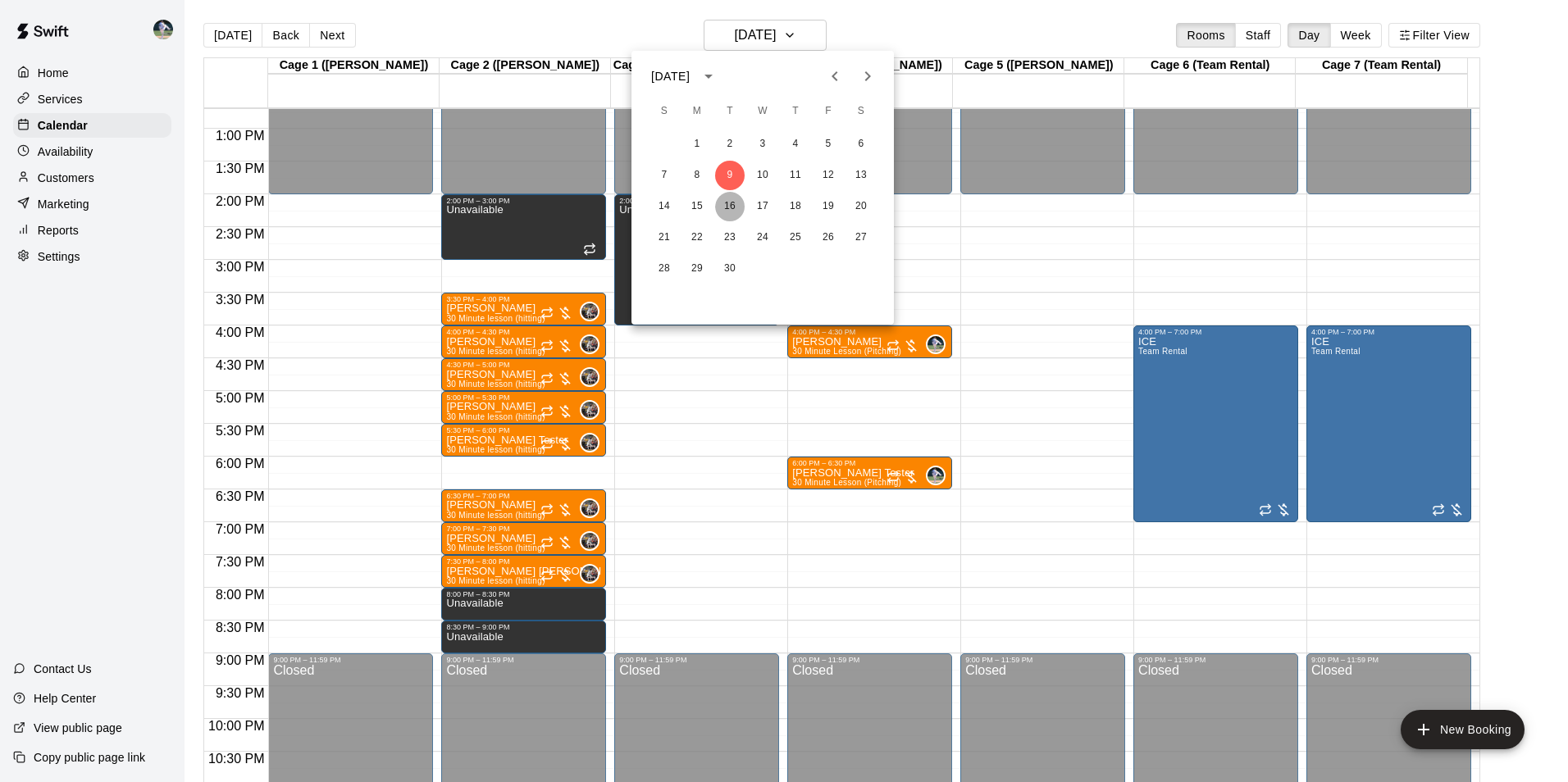
click at [729, 202] on button "16" at bounding box center [730, 206] width 30 height 30
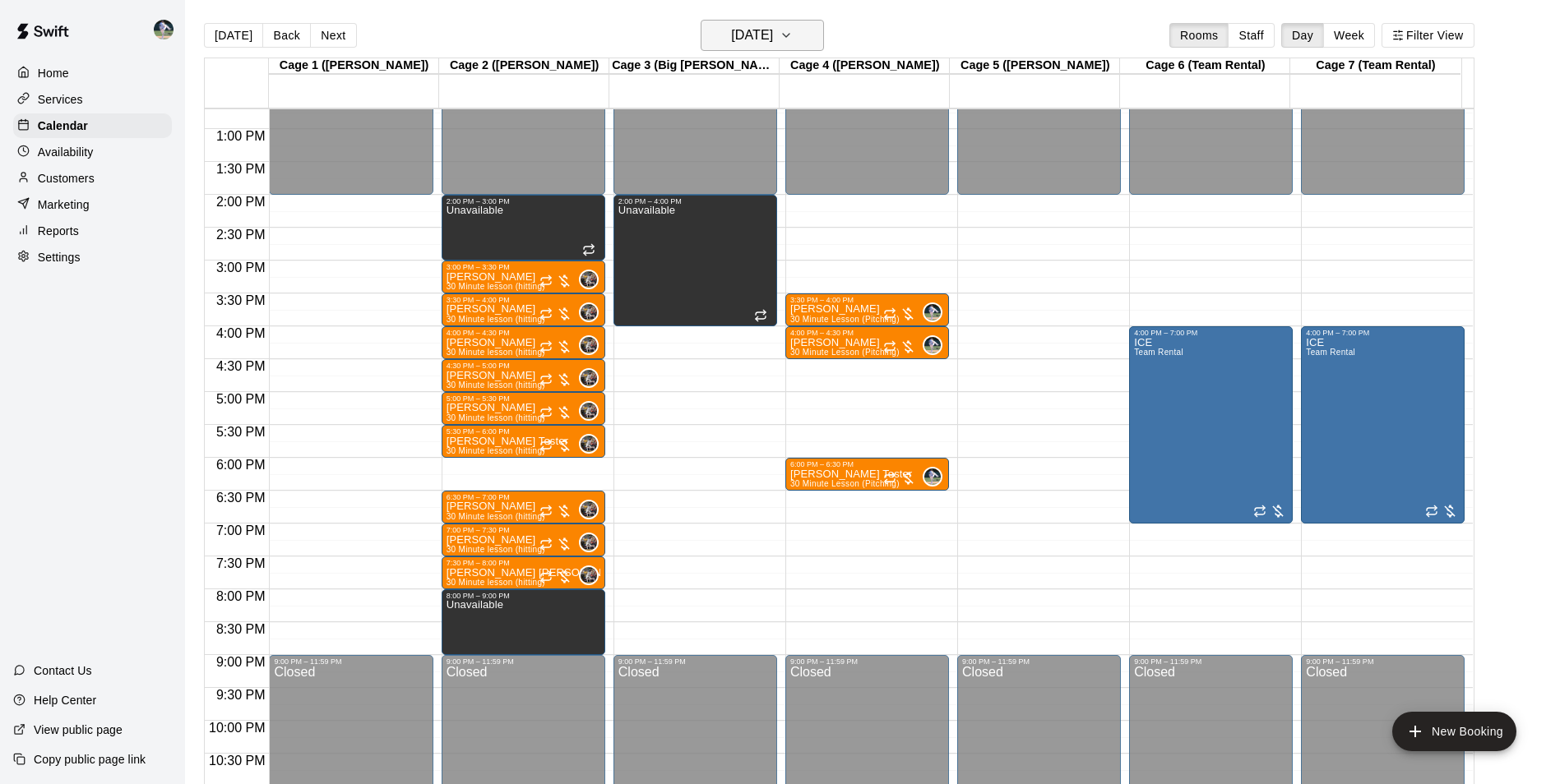
click at [767, 43] on h6 "[DATE]" at bounding box center [752, 35] width 42 height 23
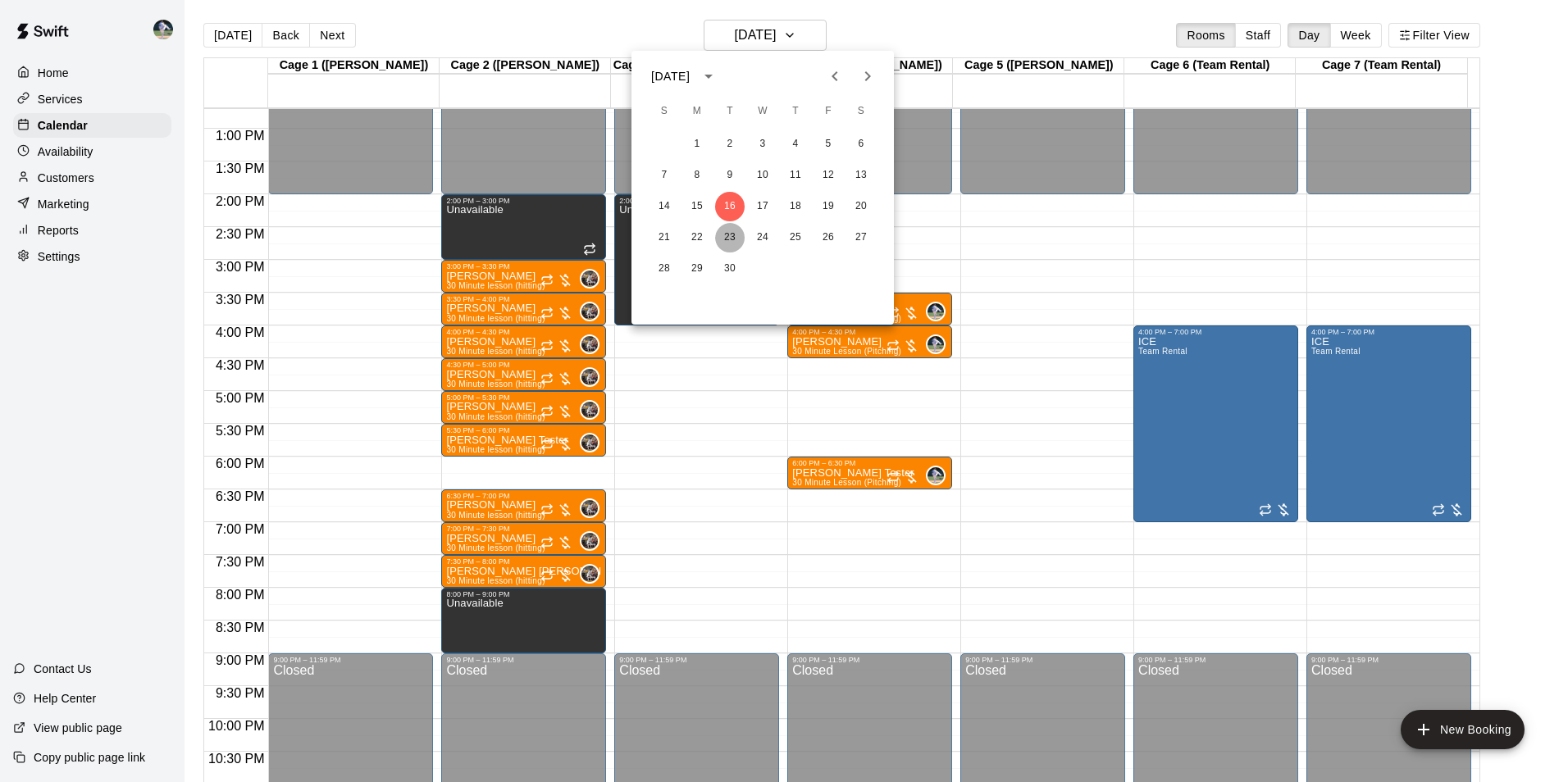
click at [724, 228] on button "23" at bounding box center [730, 238] width 30 height 30
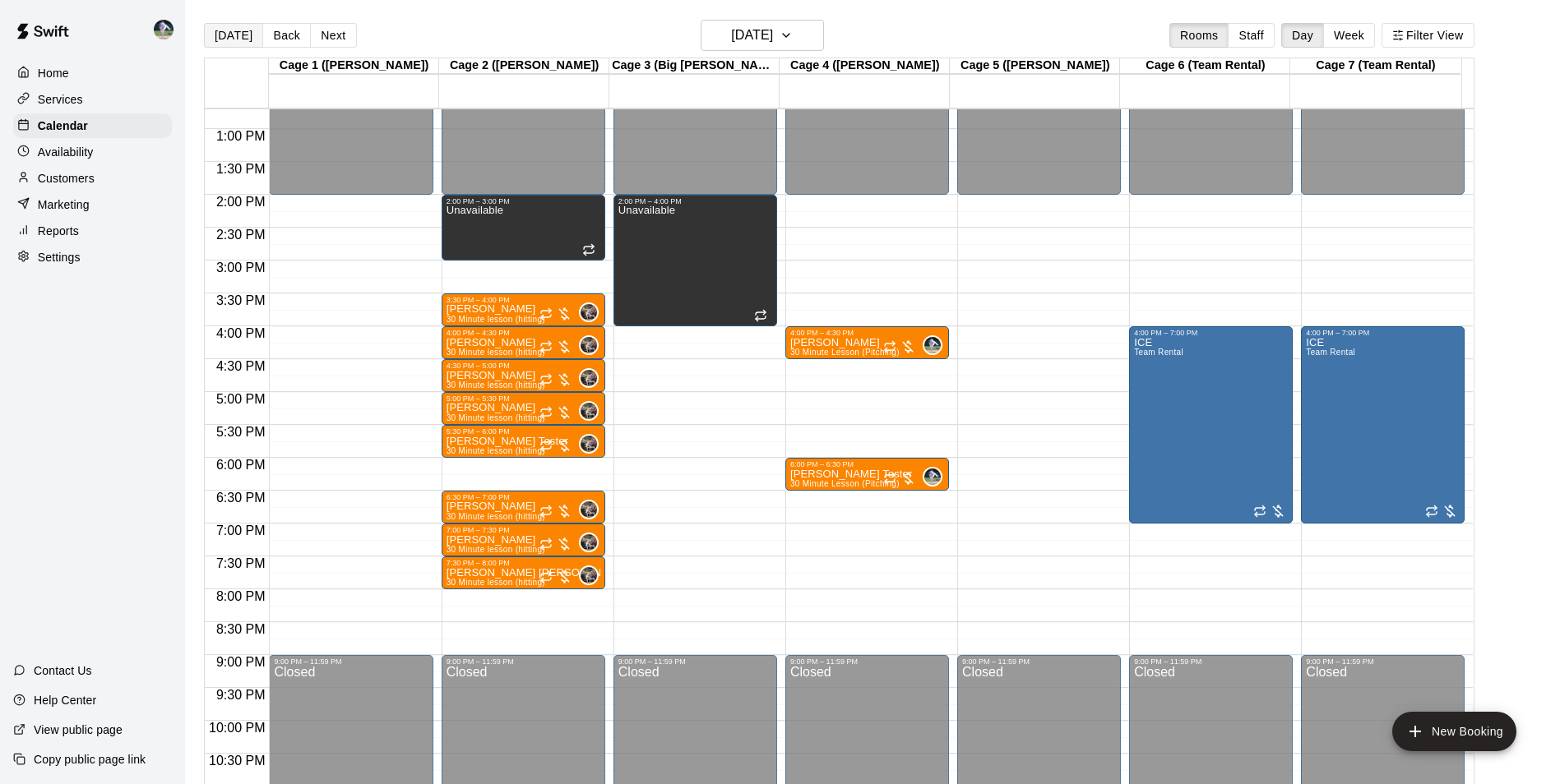
click at [230, 38] on button "[DATE]" at bounding box center [233, 35] width 59 height 25
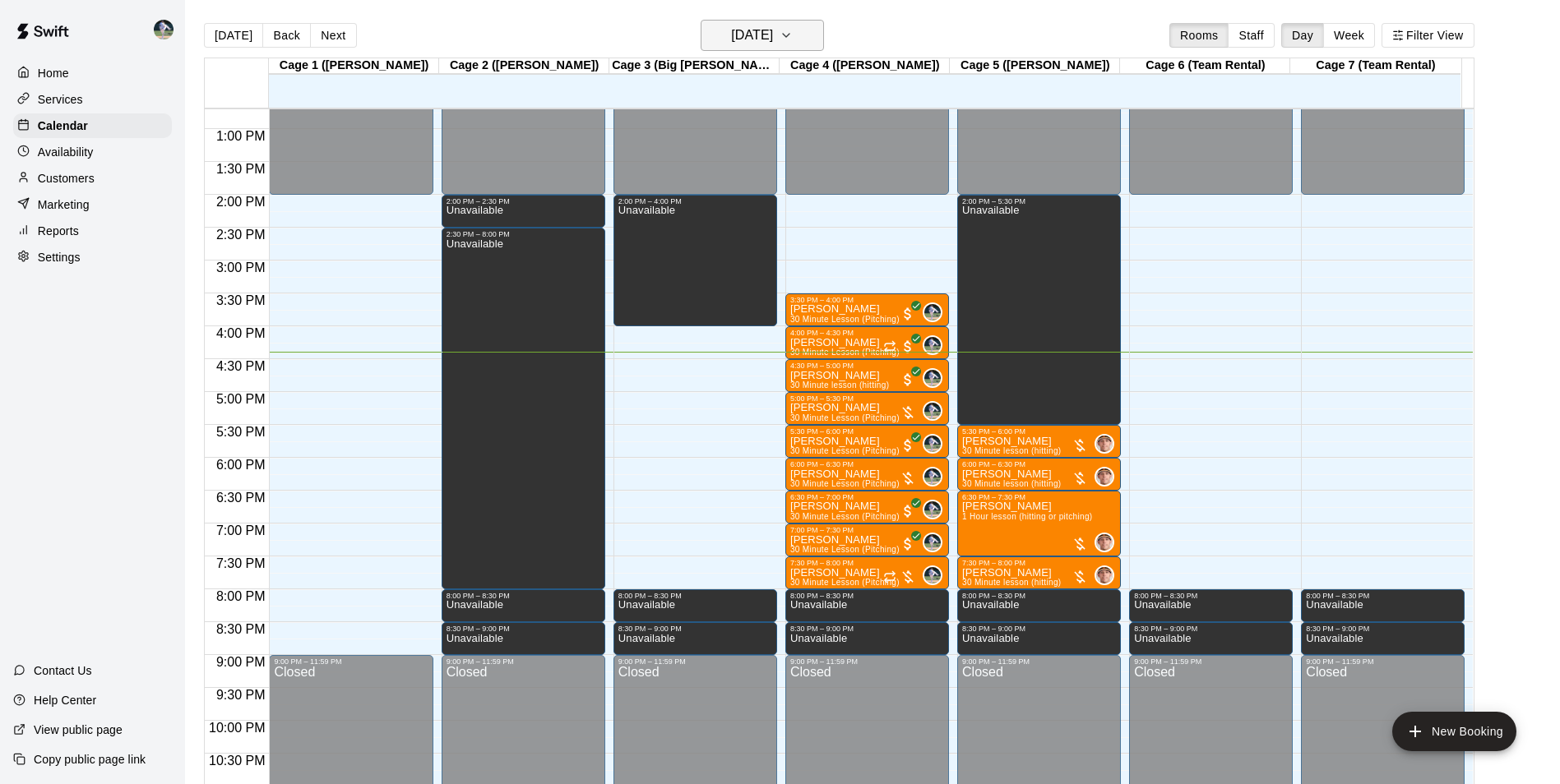
click at [764, 39] on h6 "[DATE]" at bounding box center [752, 35] width 42 height 23
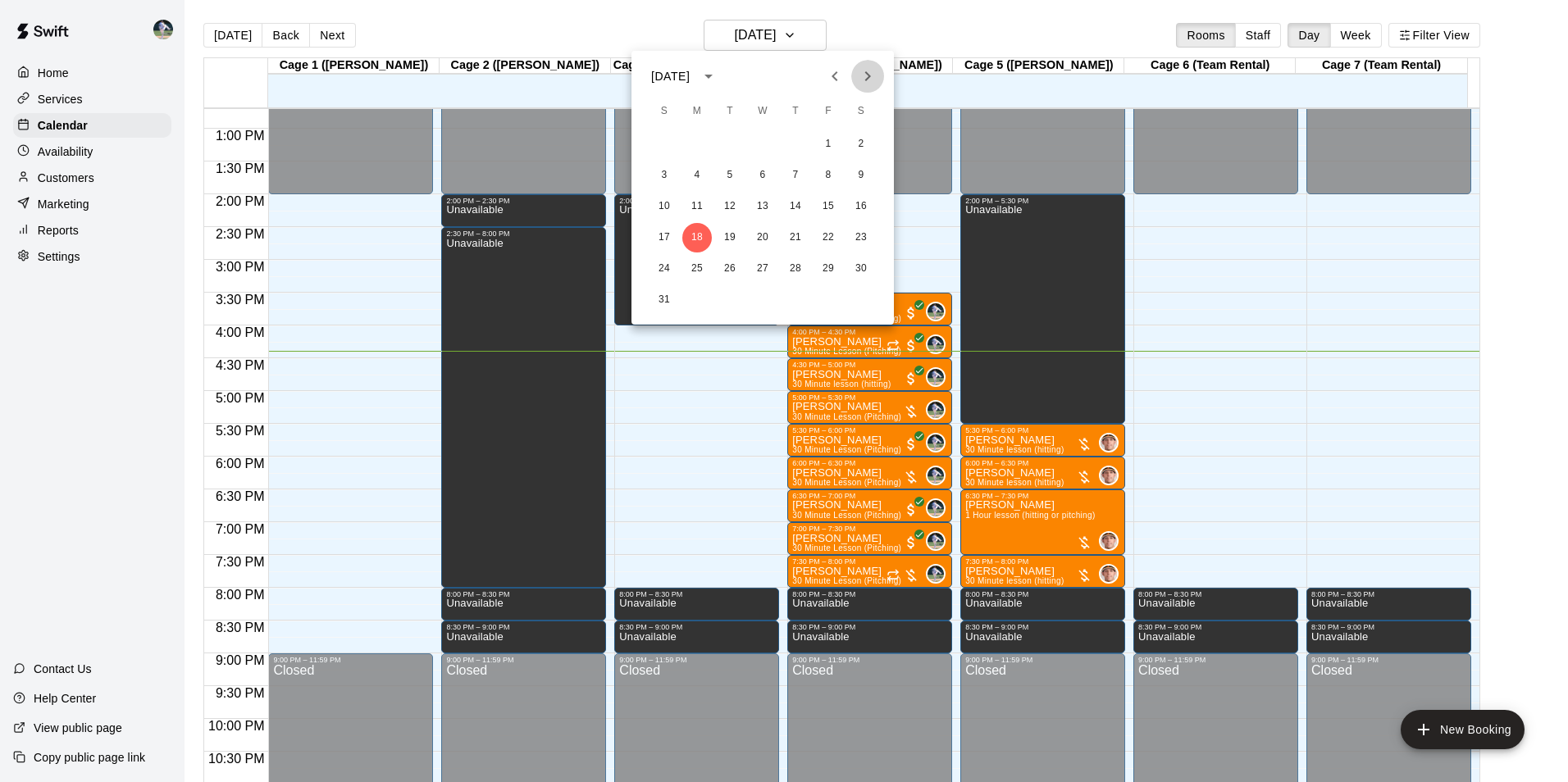
click at [870, 77] on icon "Next month" at bounding box center [868, 76] width 6 height 10
click at [725, 168] on button "9" at bounding box center [730, 176] width 30 height 30
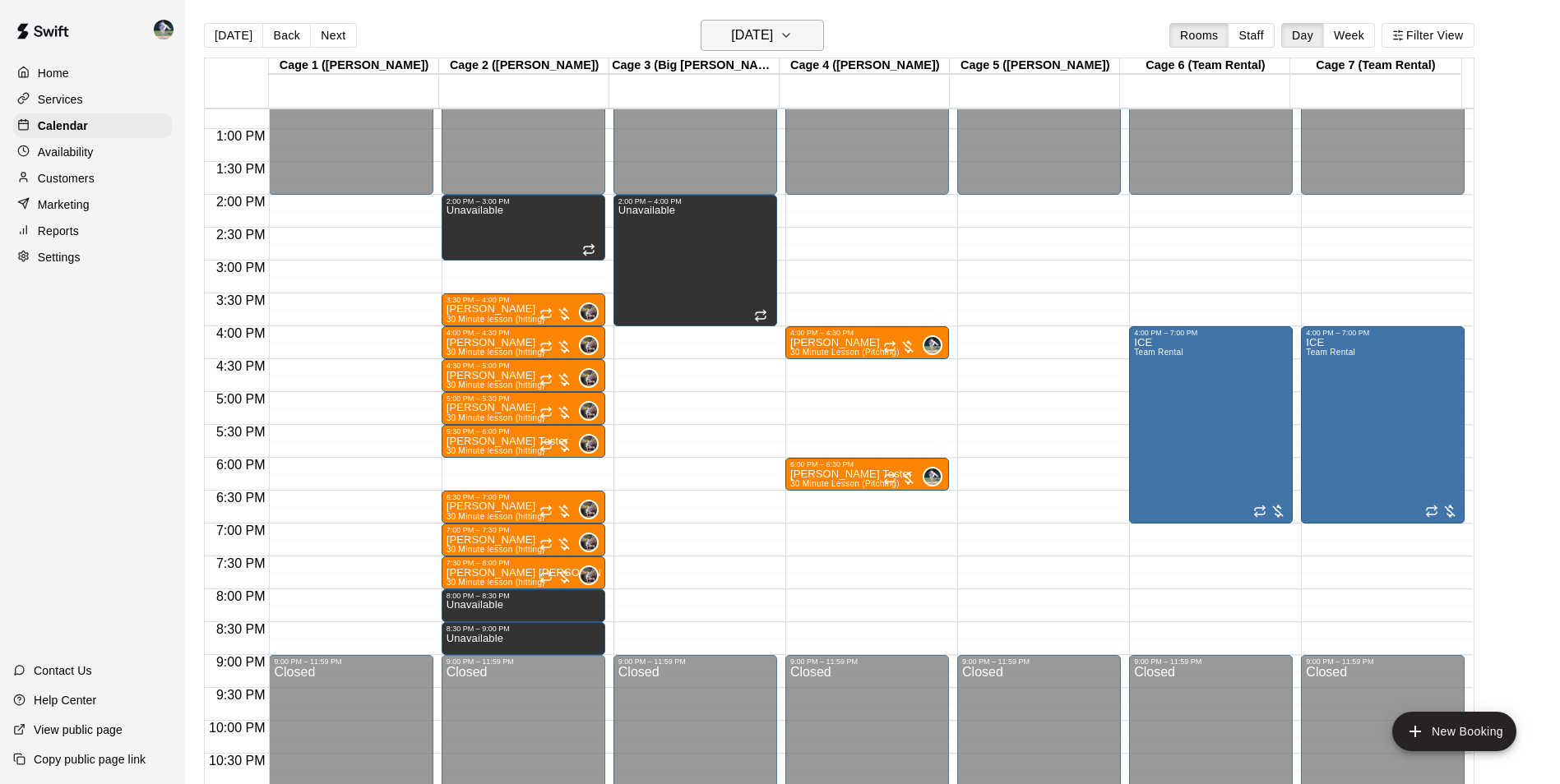
click at [733, 39] on h6 "[DATE]" at bounding box center [752, 35] width 42 height 23
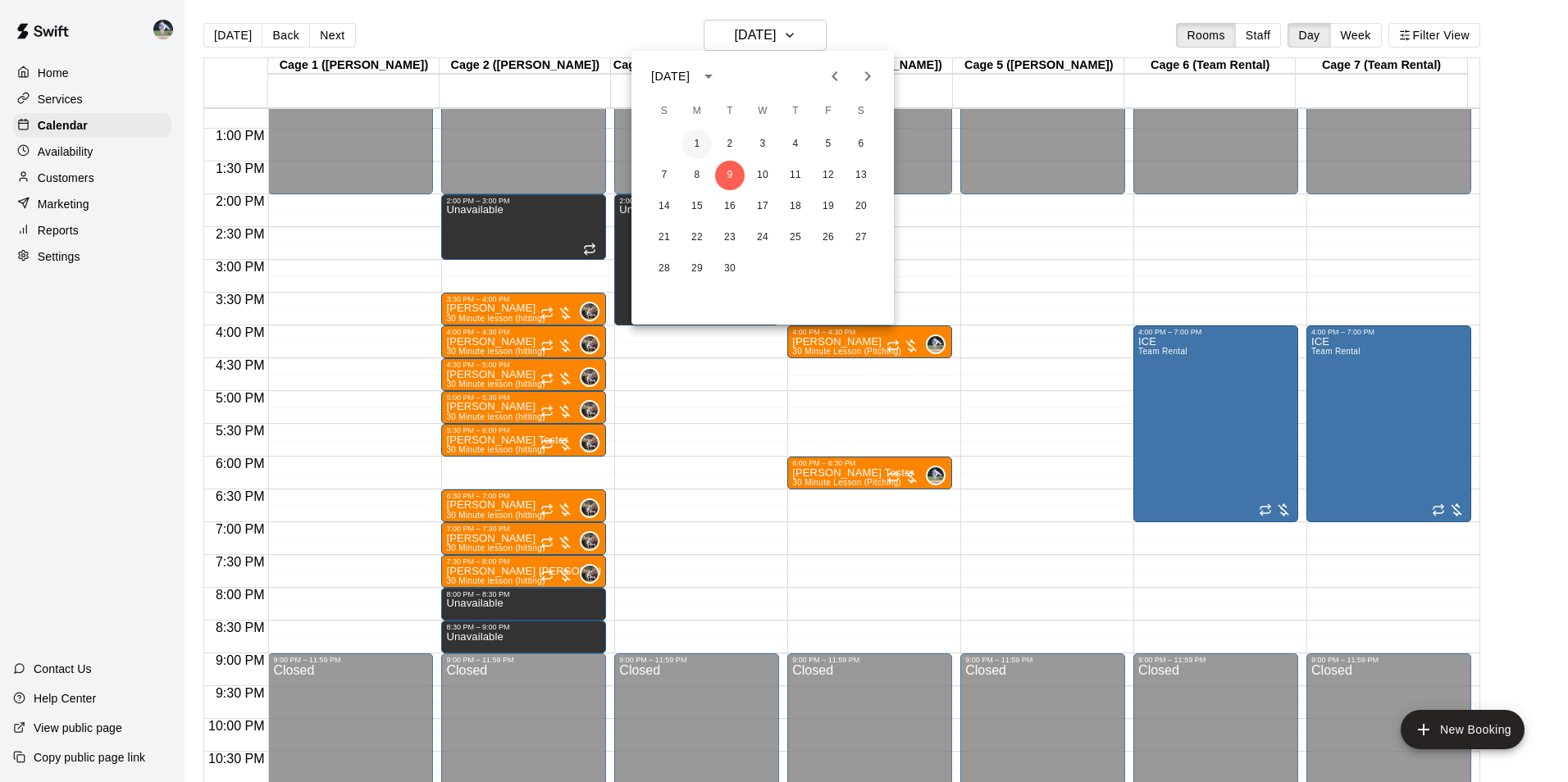
click at [698, 142] on button "1" at bounding box center [697, 144] width 30 height 30
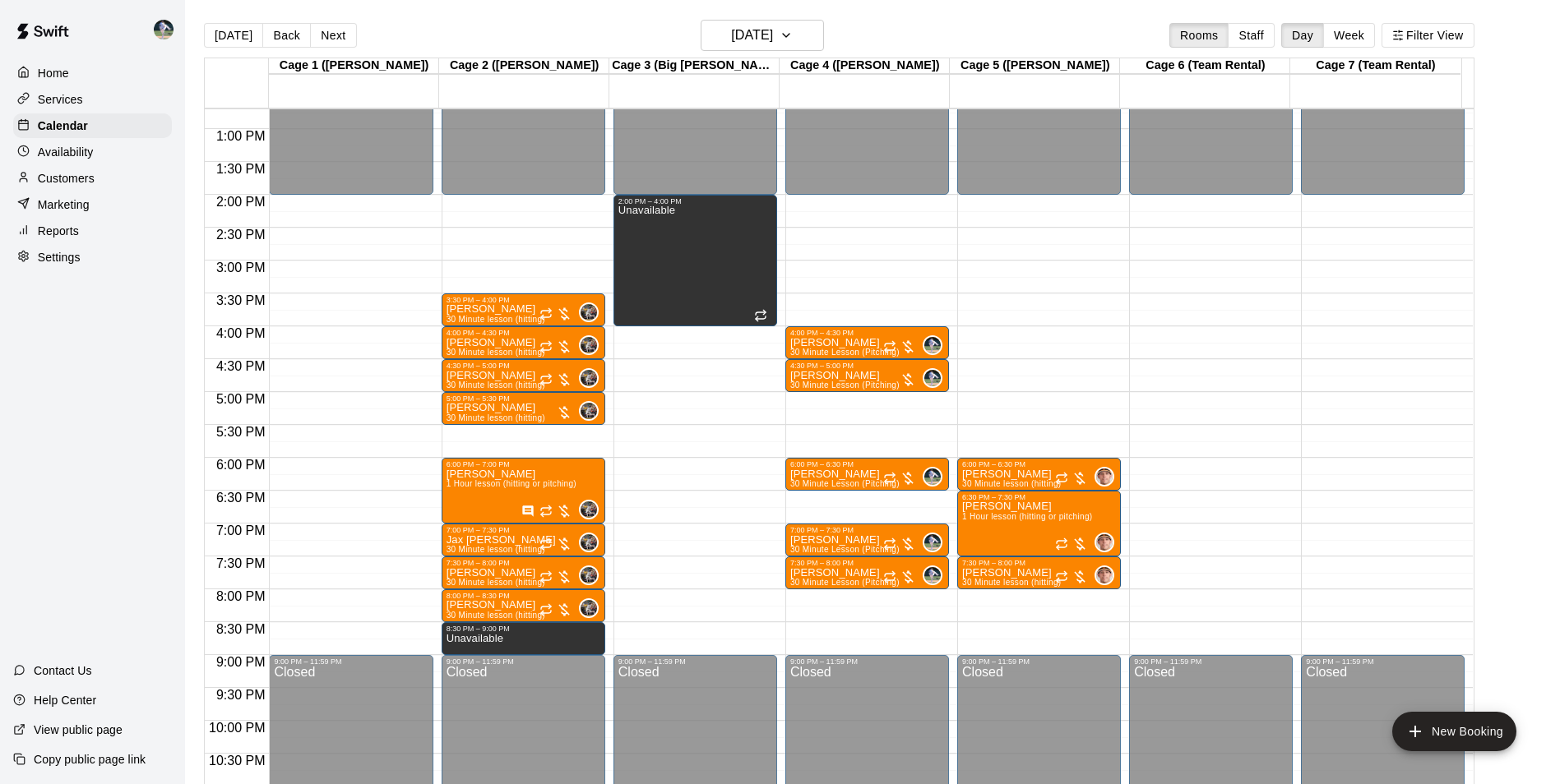
click at [660, 594] on div "12:00 AM – 2:00 PM Closed 2:00 PM – 4:00 PM Unavailable 9:00 PM – 11:59 PM Clos…" at bounding box center [695, 63] width 163 height 1578
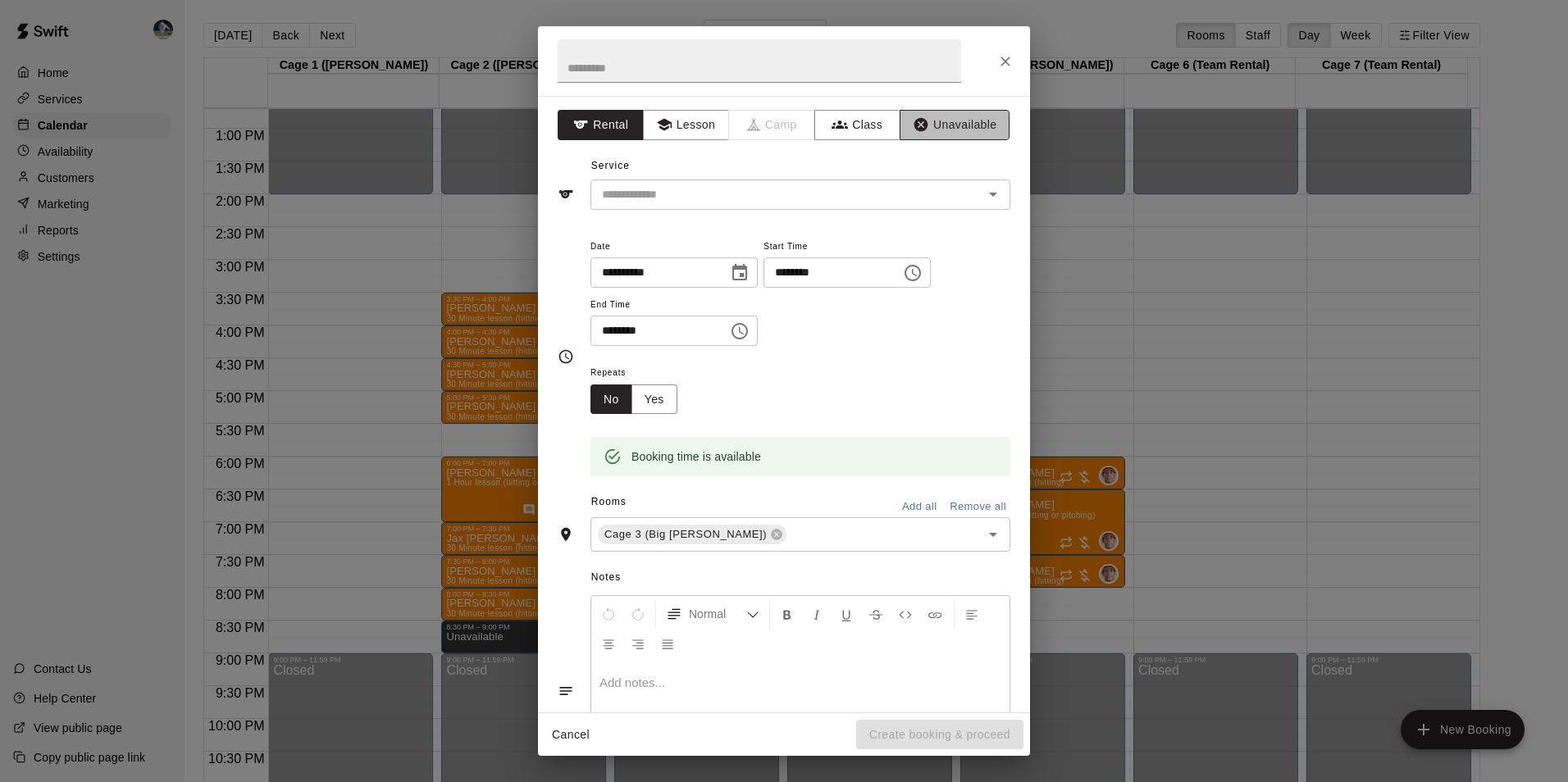
click at [931, 122] on button "Unavailable" at bounding box center [955, 125] width 110 height 31
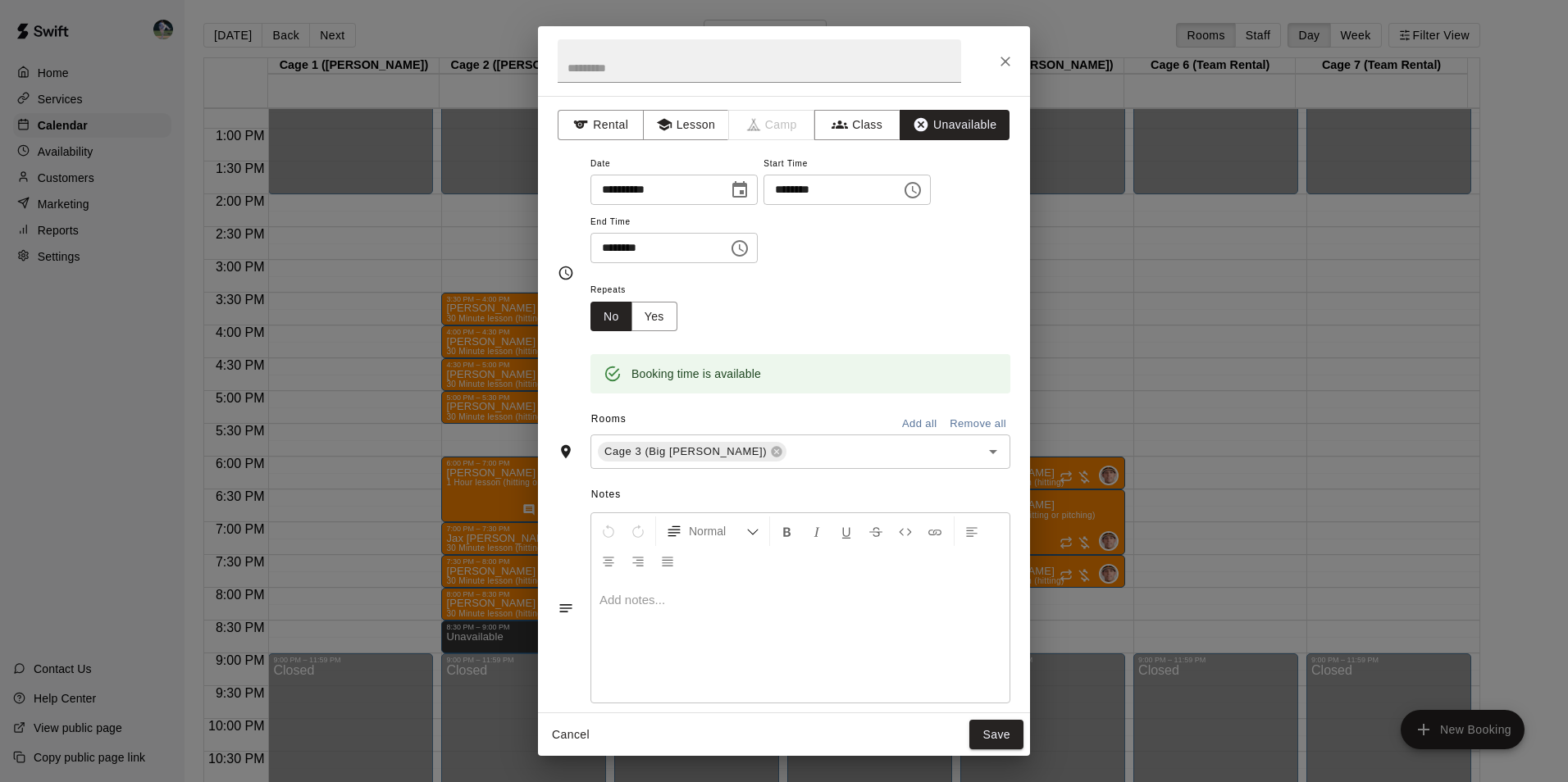
click at [749, 244] on icon "Choose time, selected time is 8:30 PM" at bounding box center [739, 248] width 19 height 19
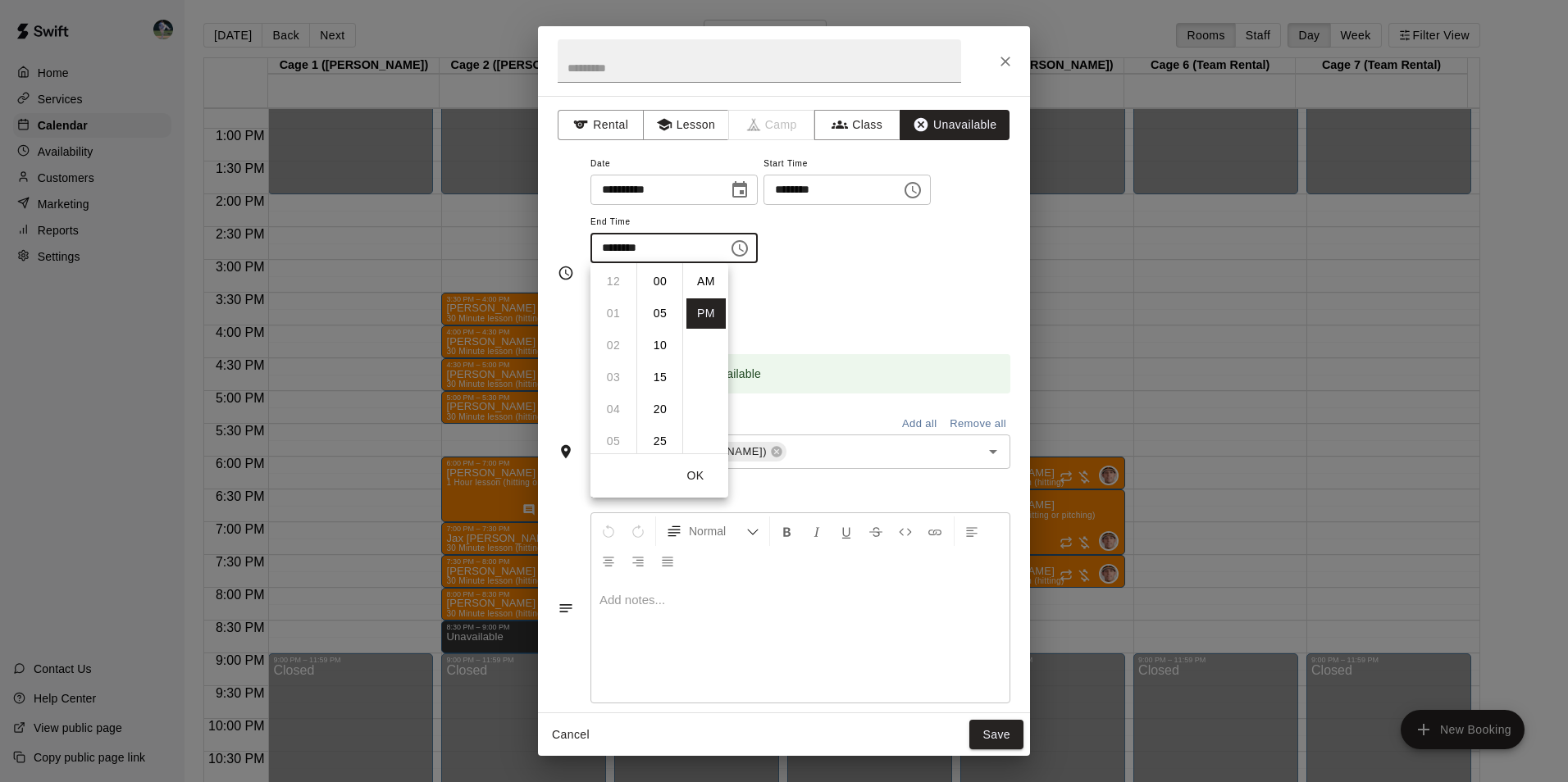
scroll to position [30, 0]
click at [614, 313] on li "09" at bounding box center [612, 313] width 39 height 31
type input "********"
click at [995, 730] on button "Save" at bounding box center [997, 735] width 54 height 31
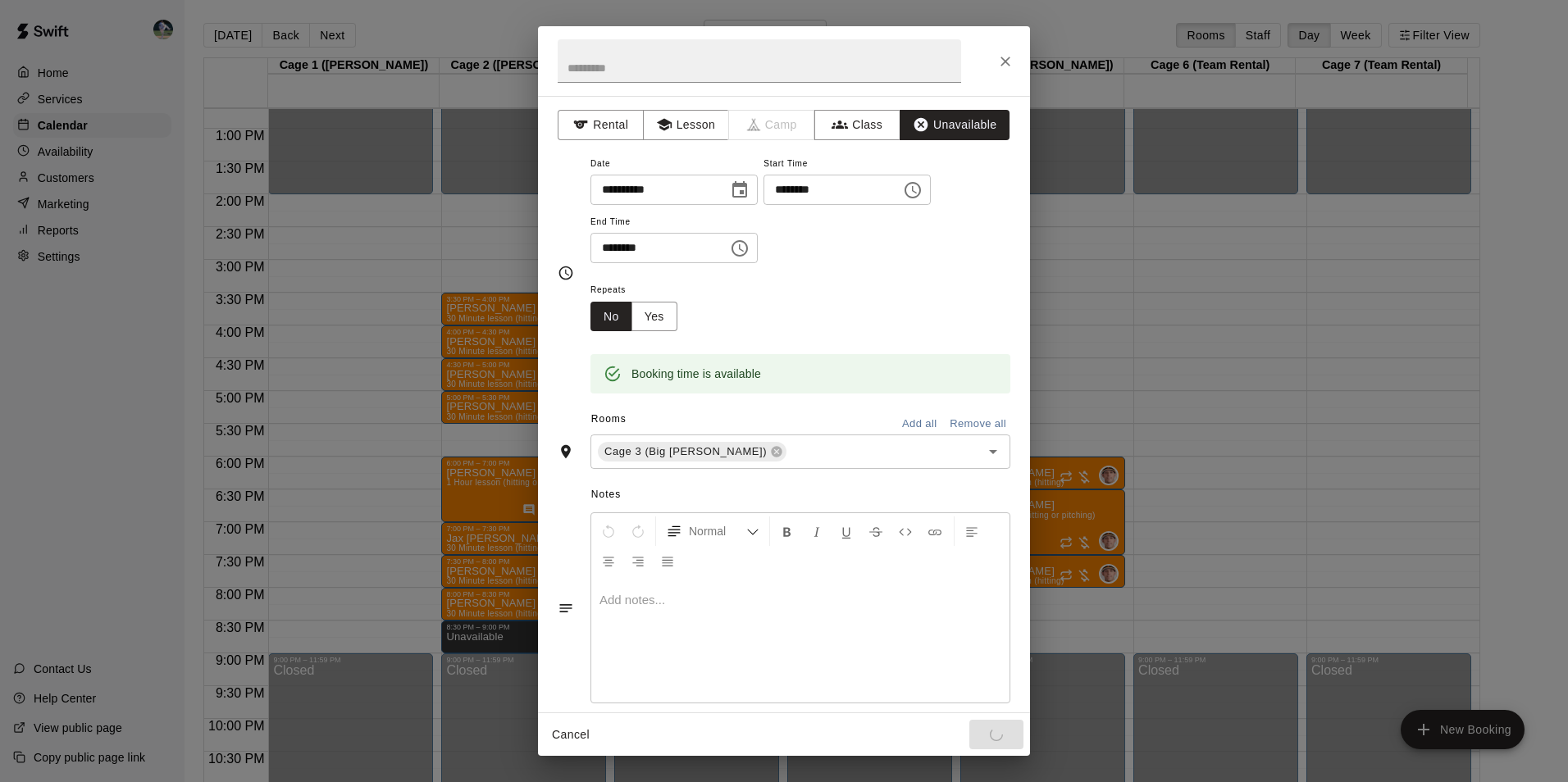
scroll to position [115, 0]
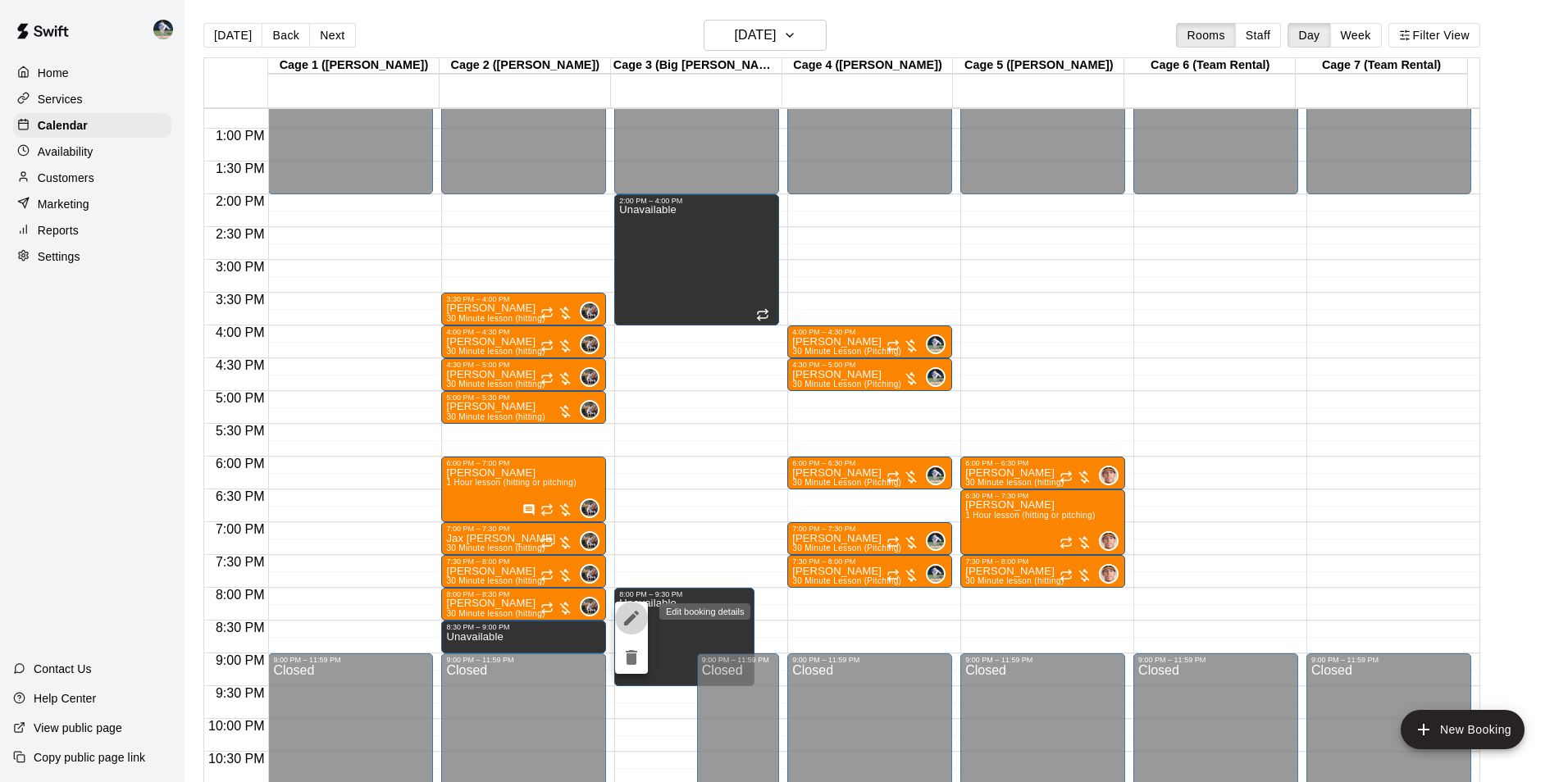
click at [625, 619] on icon "edit" at bounding box center [631, 618] width 19 height 19
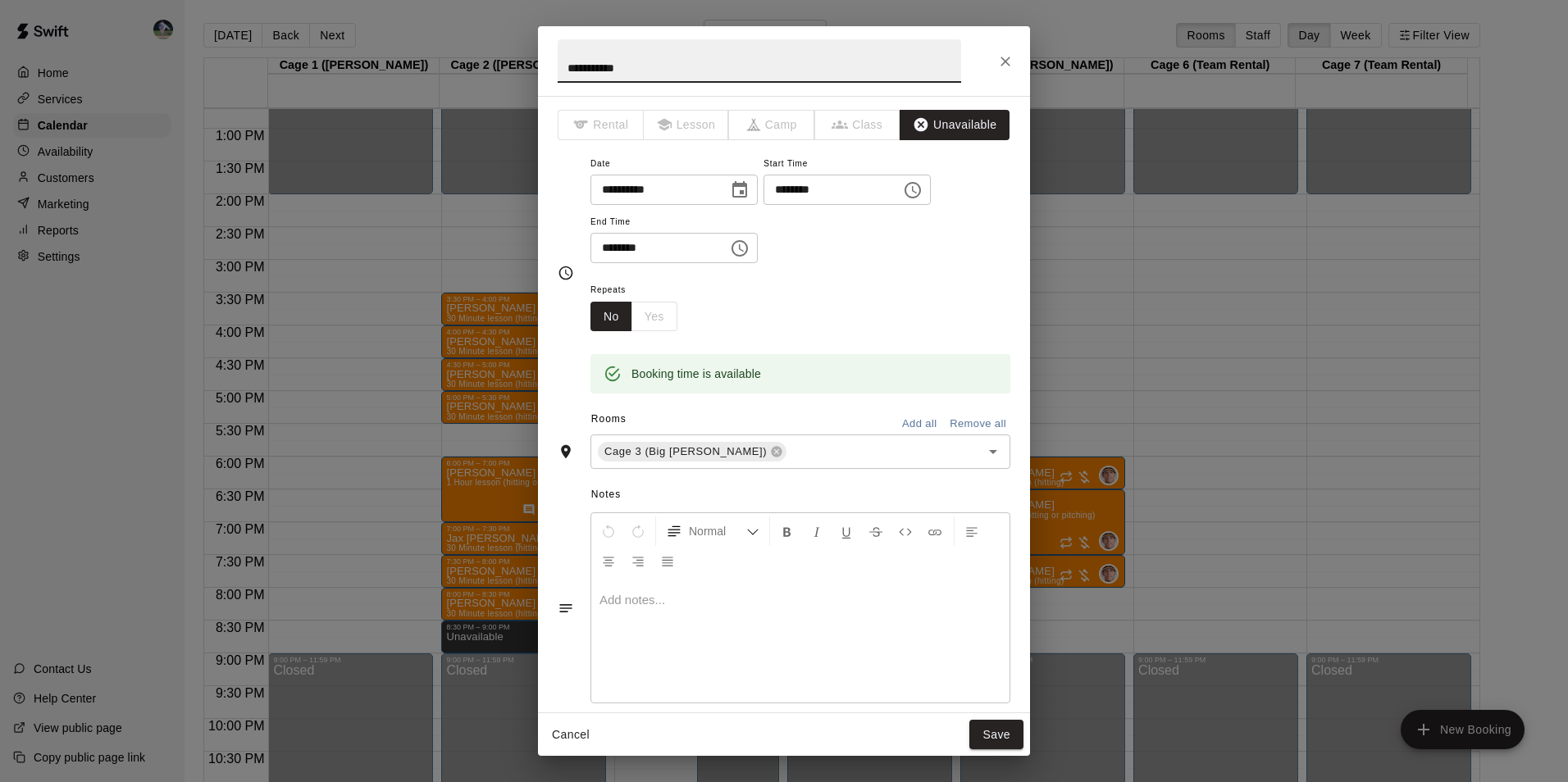
click at [749, 250] on icon "Choose time, selected time is 9:30 PM" at bounding box center [739, 248] width 19 height 19
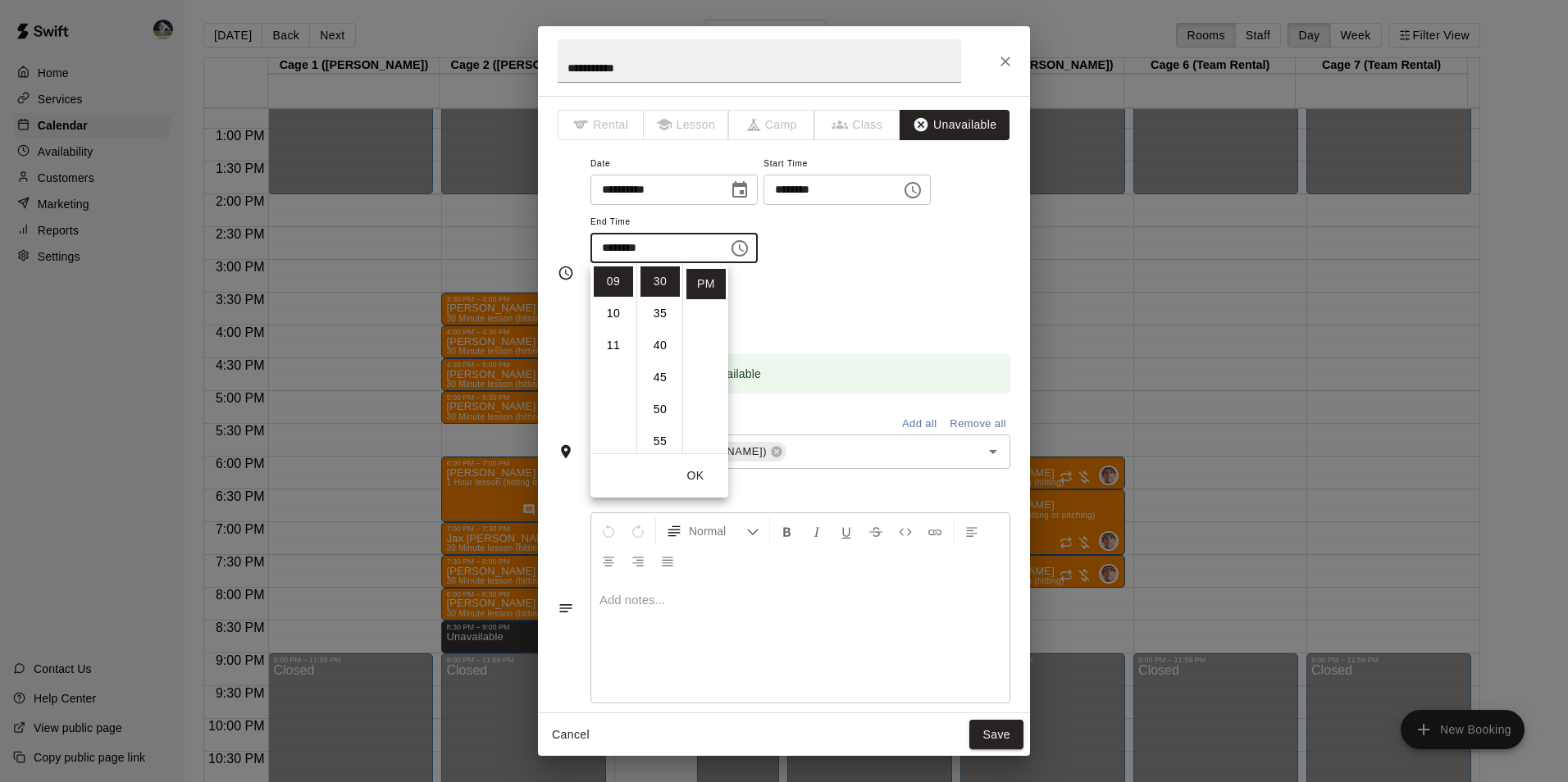
scroll to position [0, 0]
click at [658, 277] on li "00" at bounding box center [660, 282] width 39 height 31
type input "********"
click at [990, 725] on button "Save" at bounding box center [997, 735] width 54 height 31
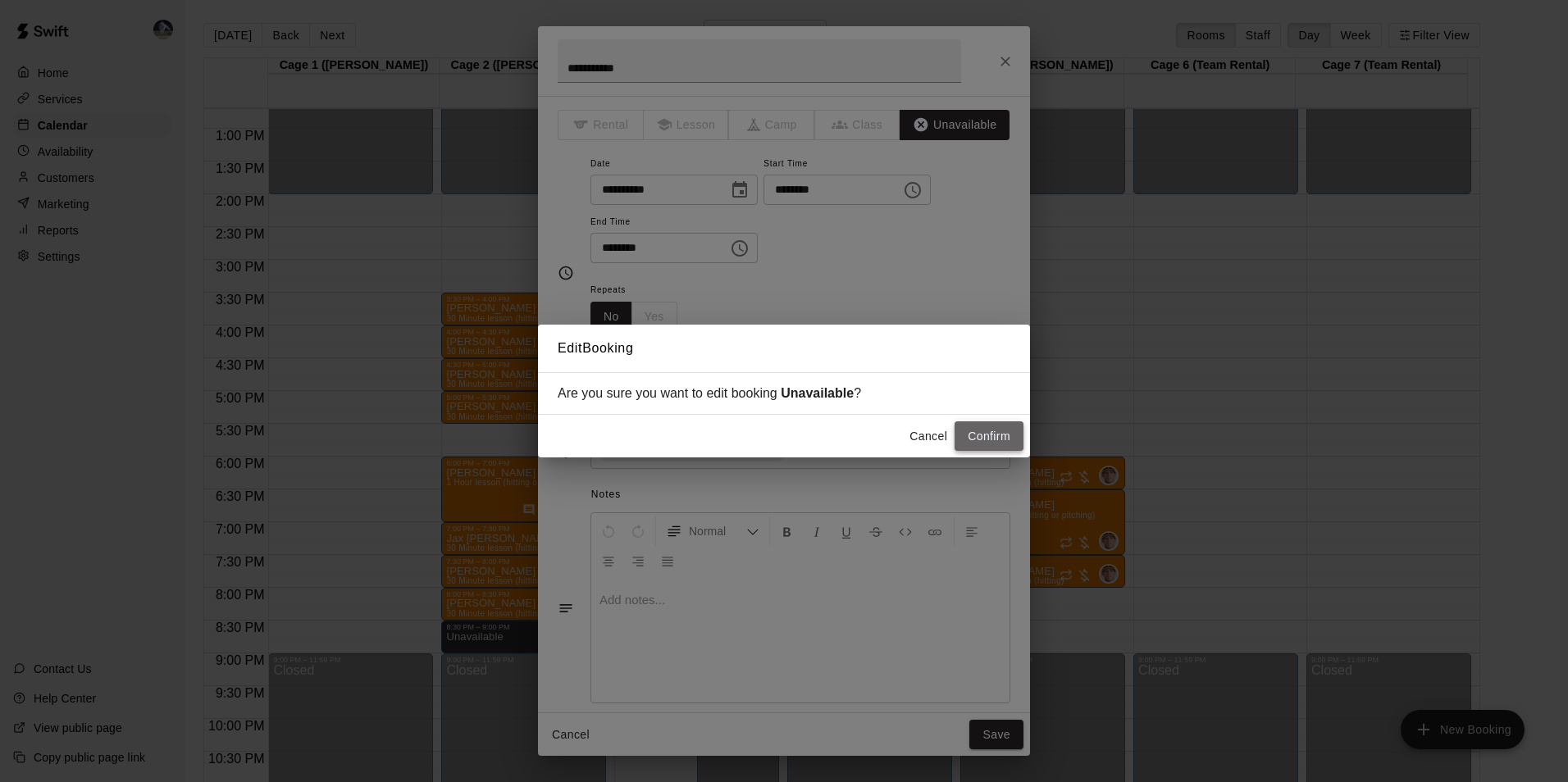
click at [976, 433] on button "Confirm" at bounding box center [989, 436] width 69 height 31
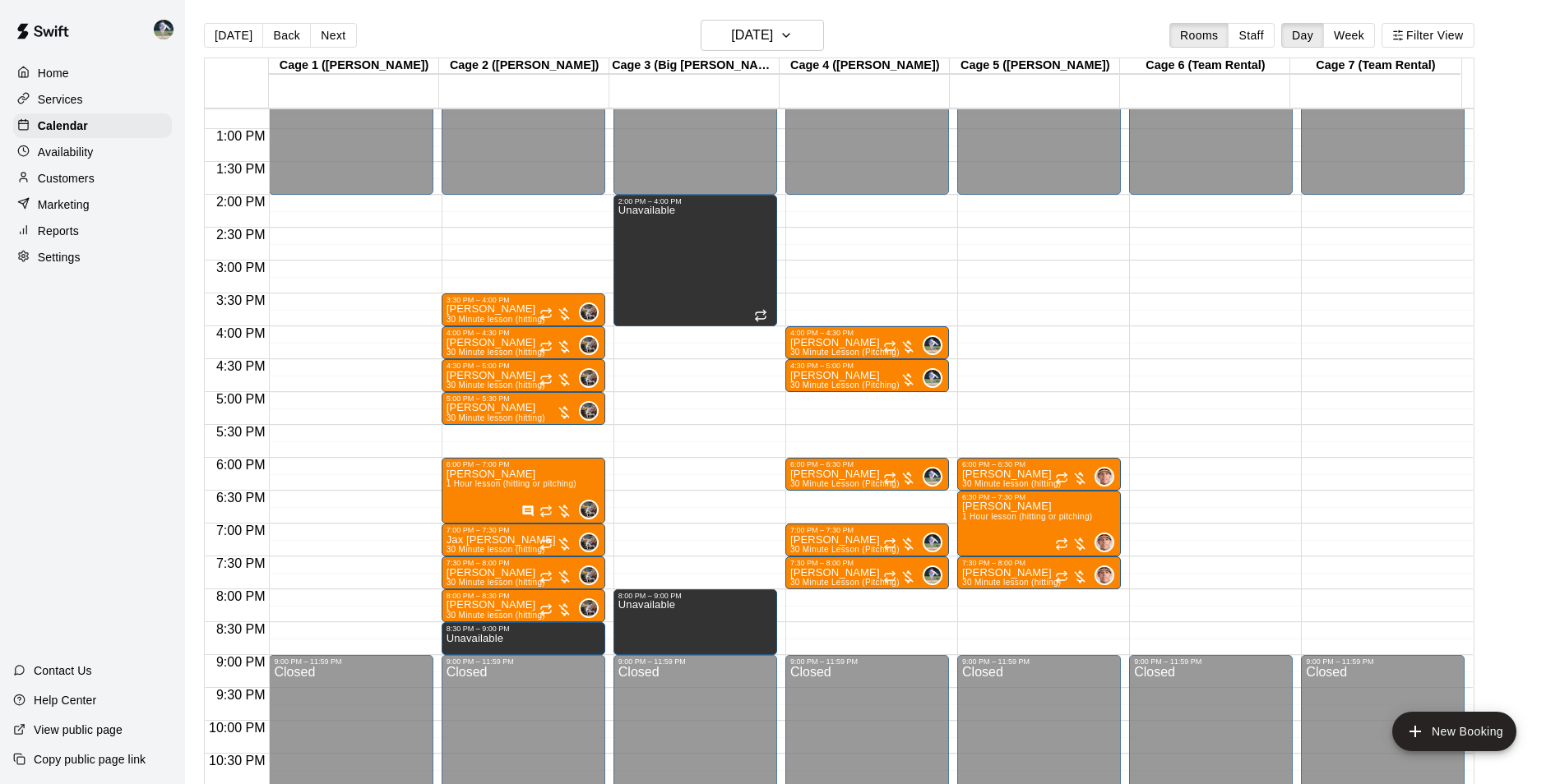
click at [855, 595] on div "12:00 AM – 2:00 PM Closed 4:00 PM – 4:30 PM [PERSON_NAME] 30 Minute Lesson (Pit…" at bounding box center [867, 63] width 163 height 1578
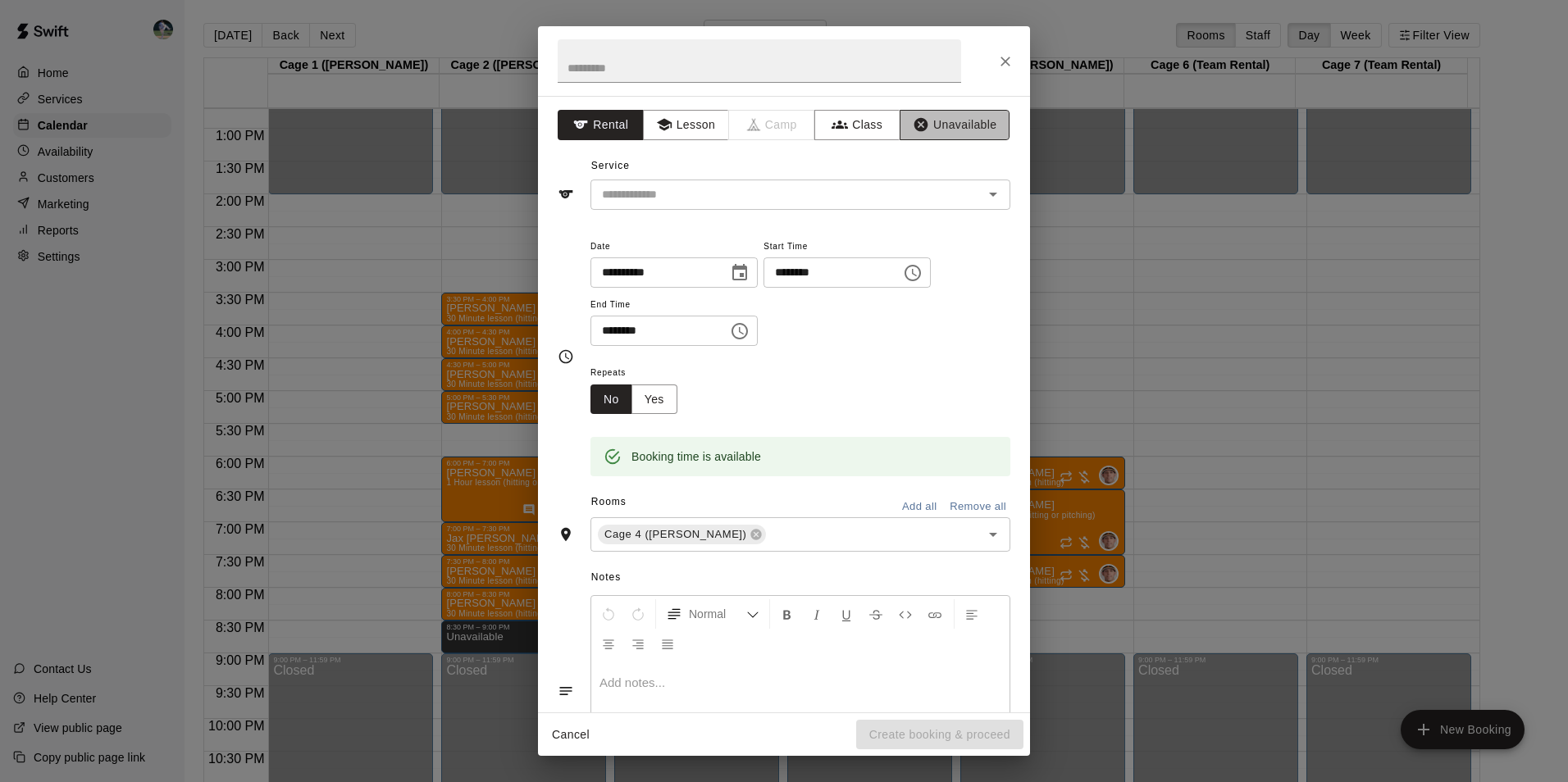
click at [954, 121] on button "Unavailable" at bounding box center [955, 125] width 110 height 31
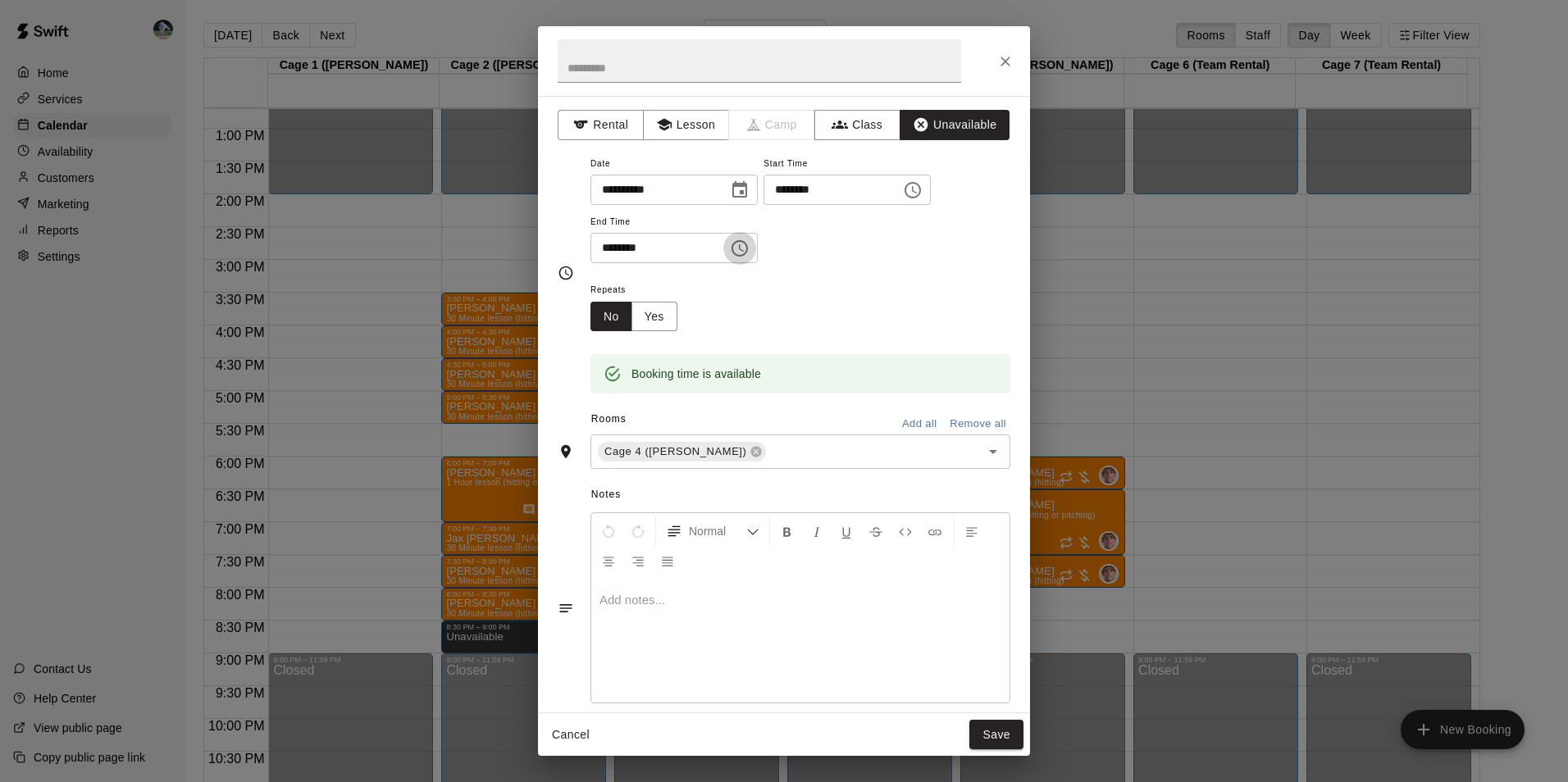
click at [744, 248] on icon "Choose time, selected time is 8:30 PM" at bounding box center [741, 248] width 5 height 7
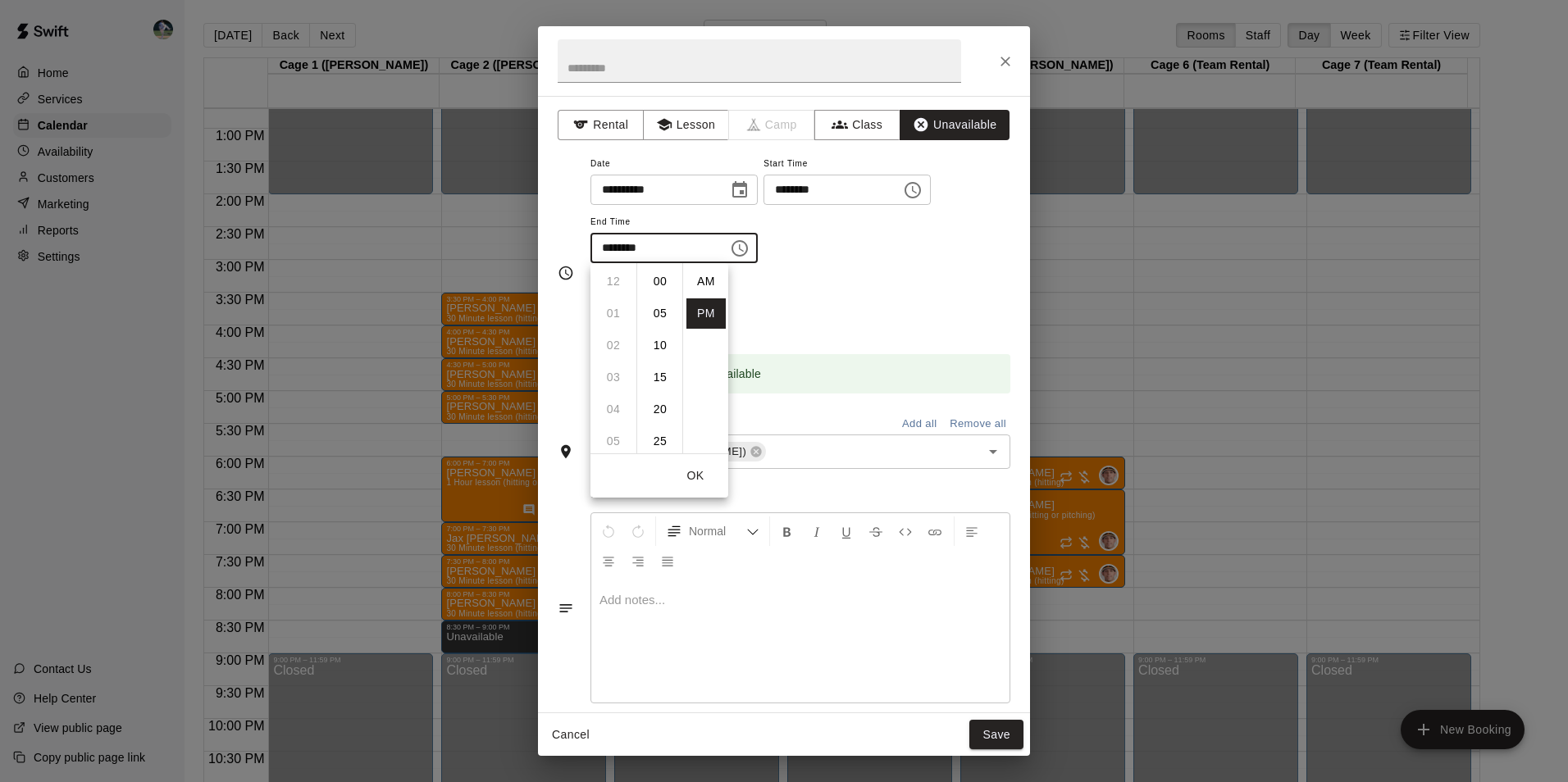
scroll to position [30, 0]
click at [612, 311] on li "09" at bounding box center [612, 313] width 39 height 31
click at [666, 277] on li "00" at bounding box center [660, 282] width 39 height 31
type input "********"
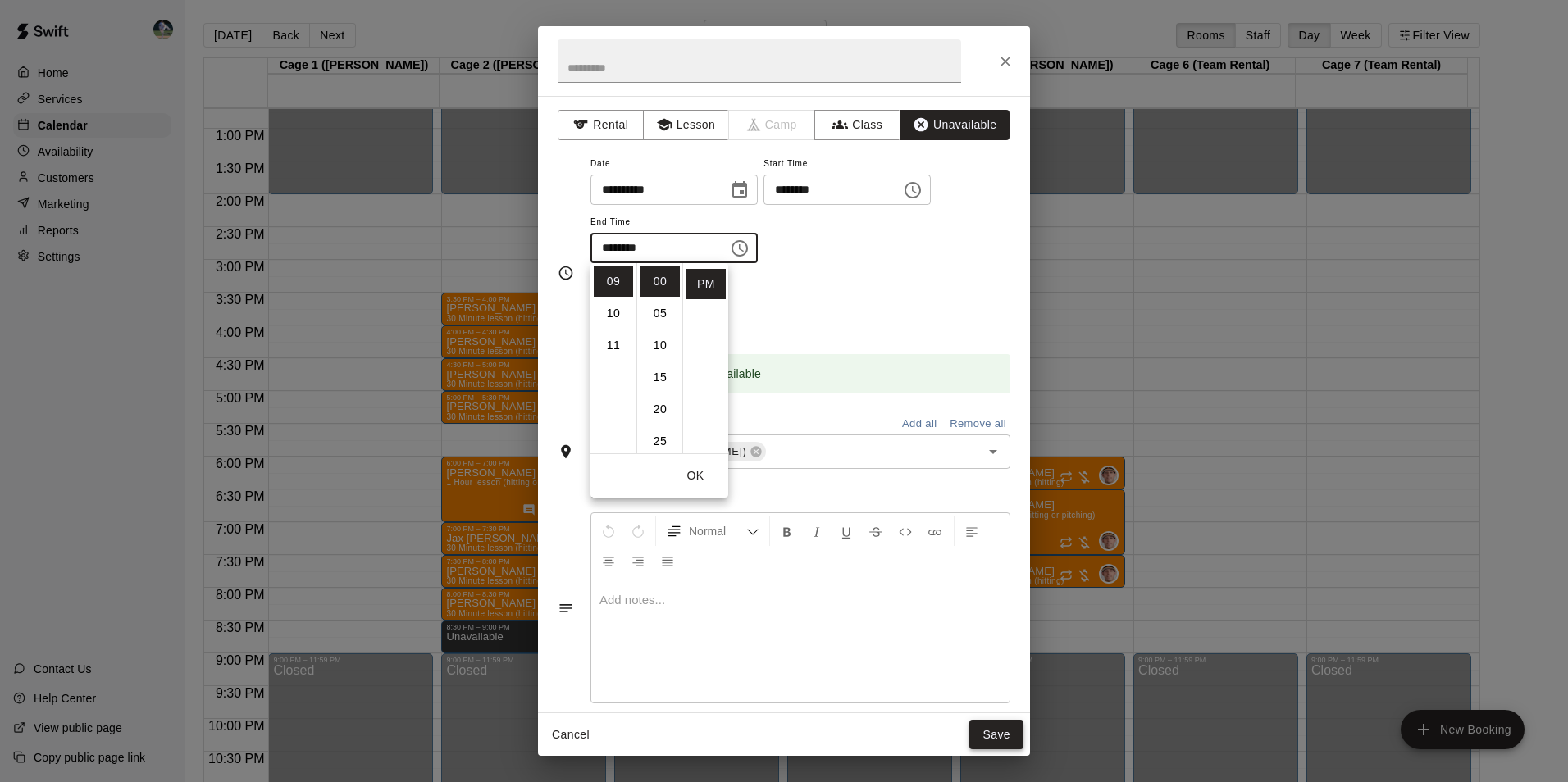
click at [990, 724] on button "Save" at bounding box center [997, 735] width 54 height 31
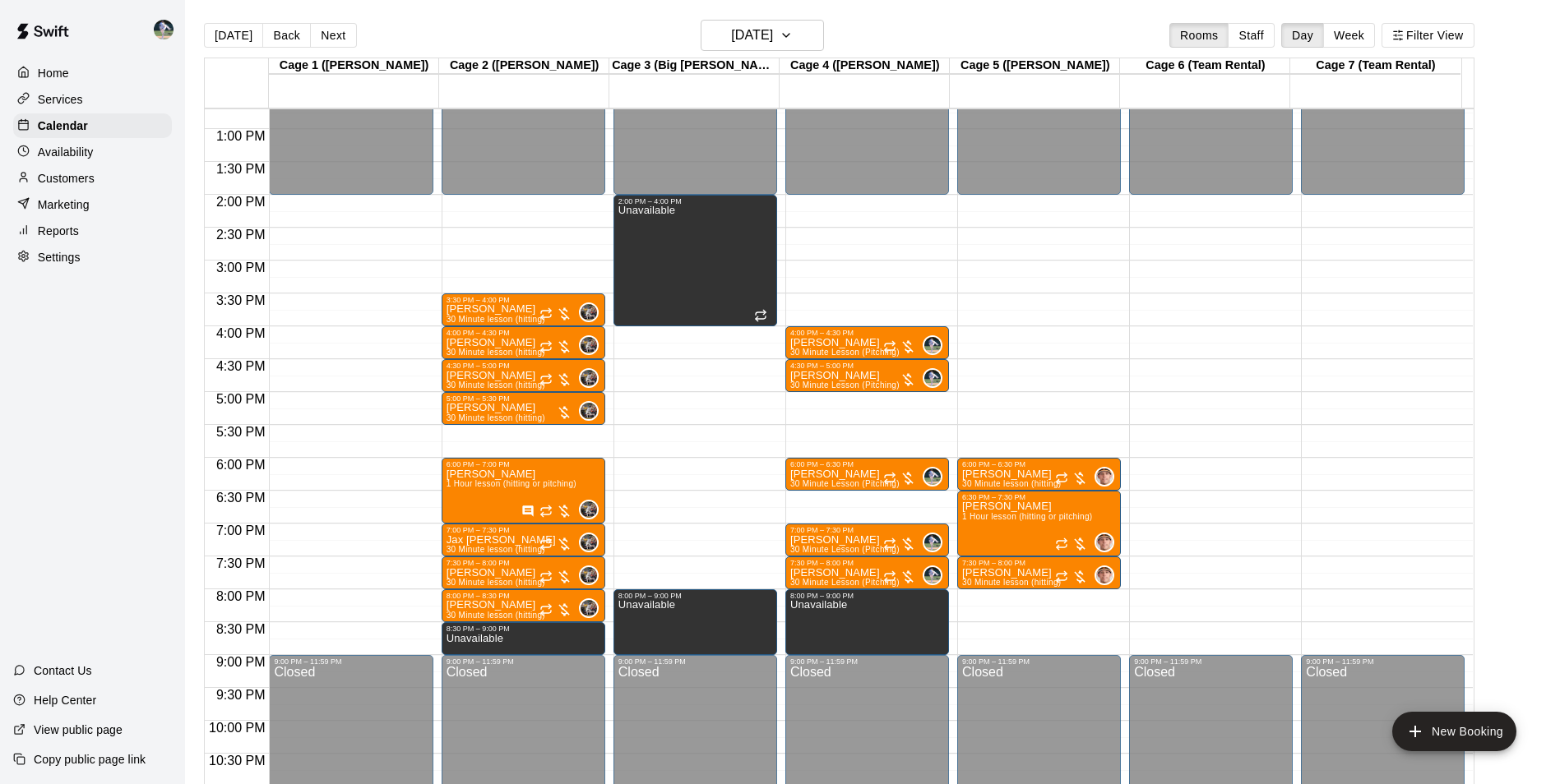
click at [1017, 633] on div "12:00 AM – 2:00 PM Closed 6:00 PM – 6:30 PM [PERSON_NAME] 30 Minute lesson (hit…" at bounding box center [1039, 63] width 163 height 1578
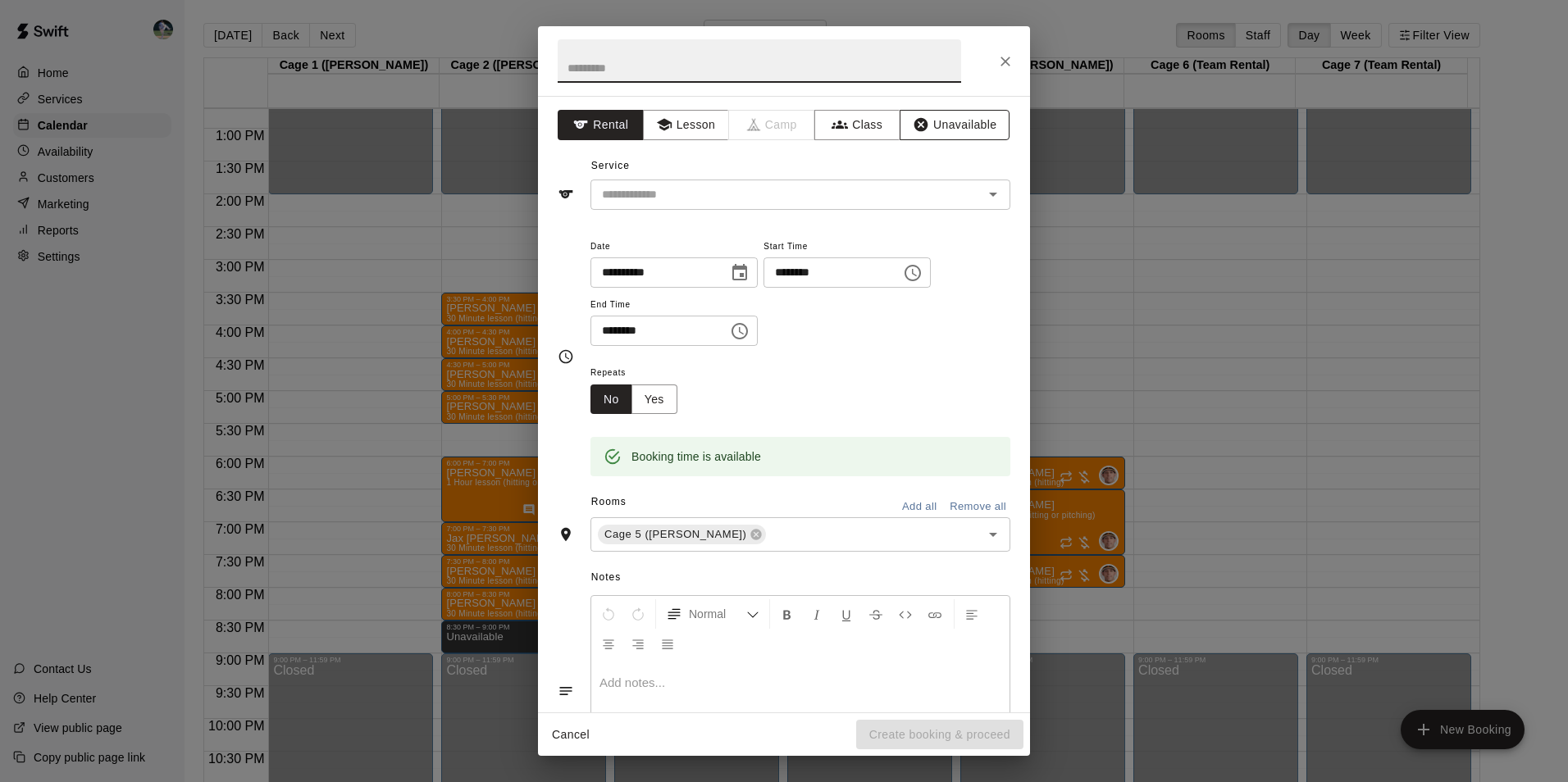
click at [940, 123] on button "Unavailable" at bounding box center [955, 125] width 110 height 31
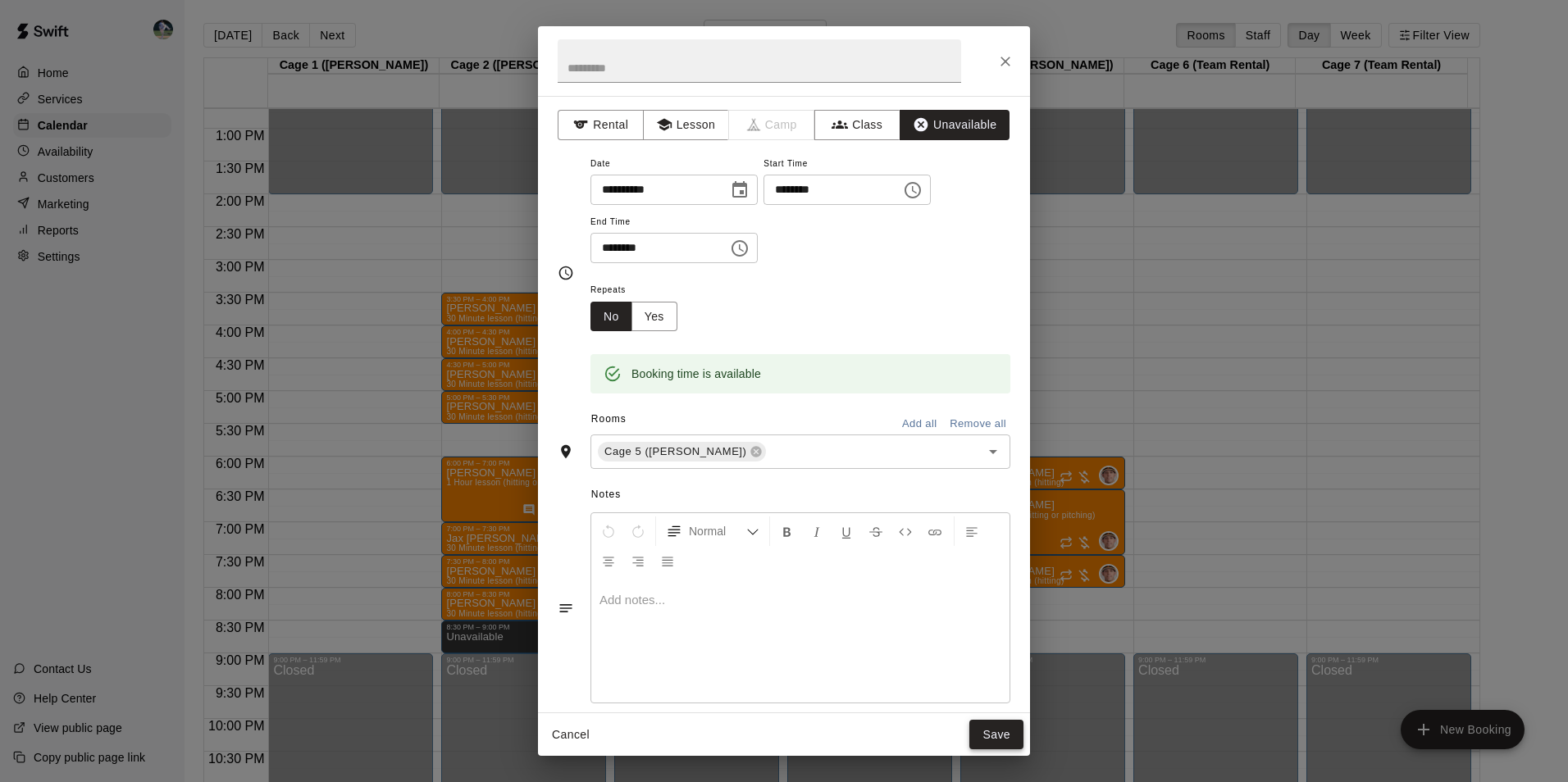
click at [996, 729] on button "Save" at bounding box center [997, 735] width 54 height 31
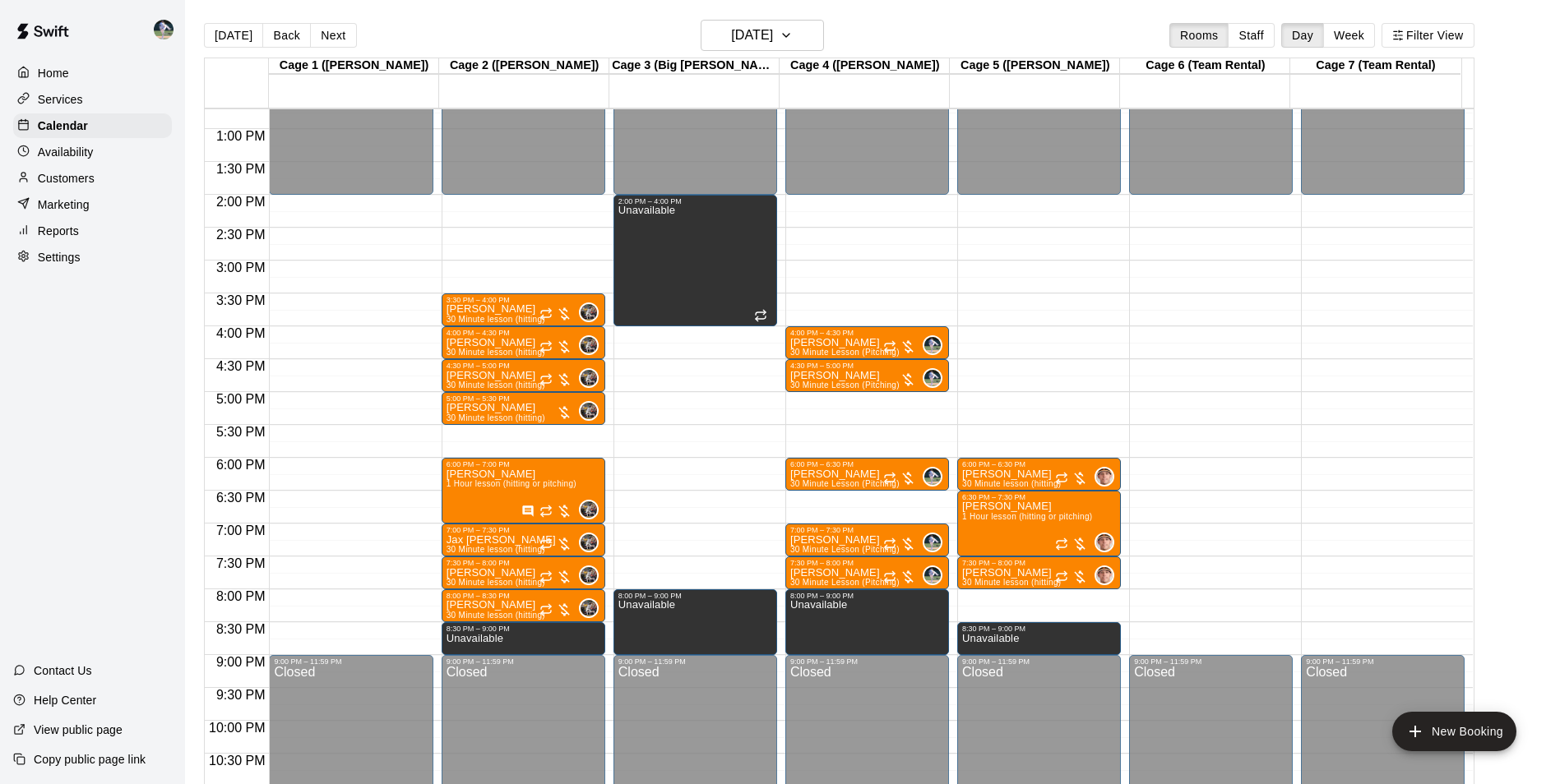
click at [1219, 595] on div "12:00 AM – 2:00 PM Closed 9:00 PM – 11:59 PM Closed" at bounding box center [1211, 63] width 163 height 1578
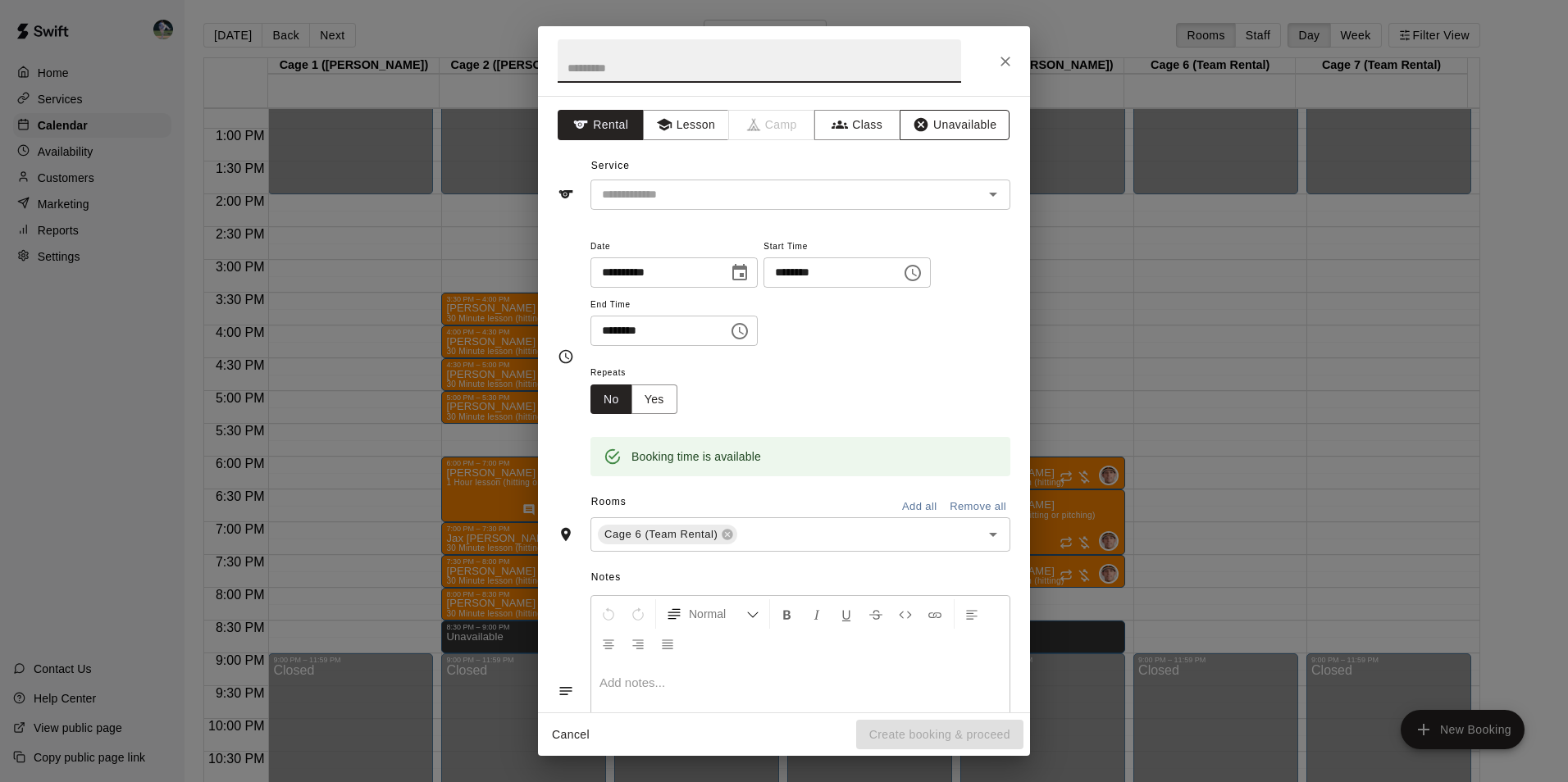
click at [954, 124] on button "Unavailable" at bounding box center [955, 125] width 110 height 31
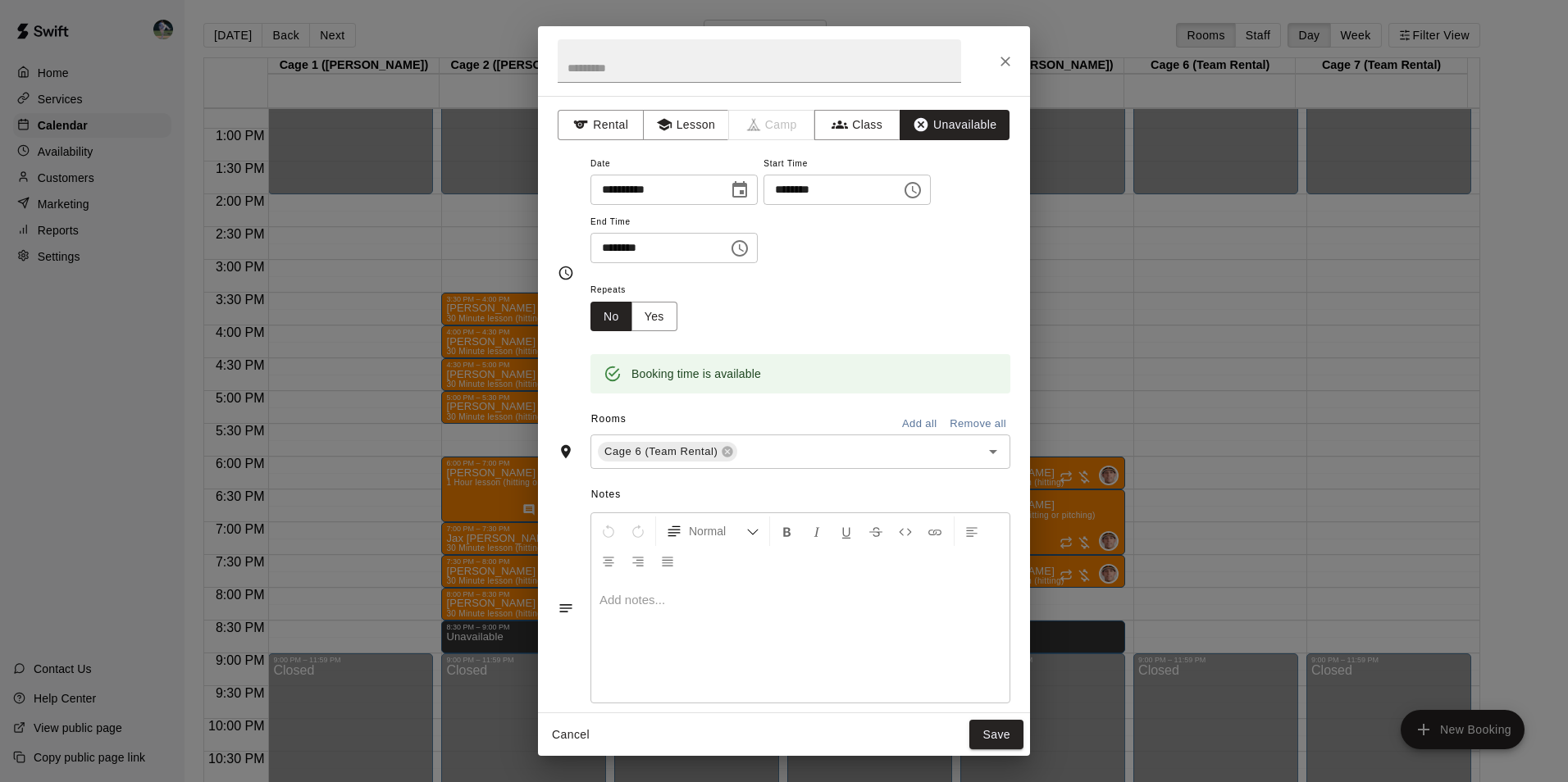
click at [749, 248] on icon "Choose time, selected time is 8:30 PM" at bounding box center [739, 248] width 19 height 19
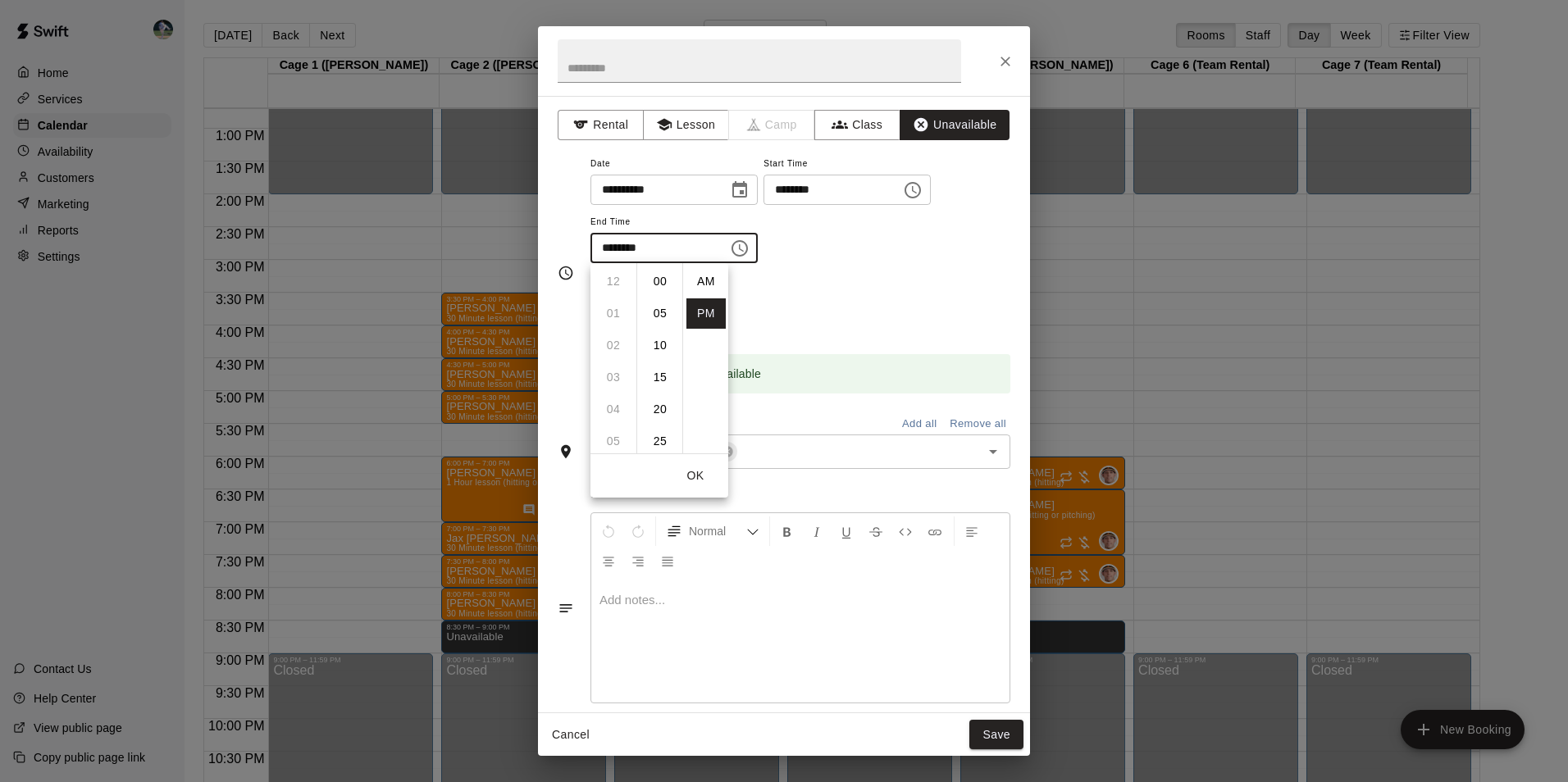
scroll to position [30, 0]
click at [614, 311] on li "09" at bounding box center [612, 313] width 39 height 31
click at [666, 276] on li "00" at bounding box center [660, 282] width 39 height 31
type input "********"
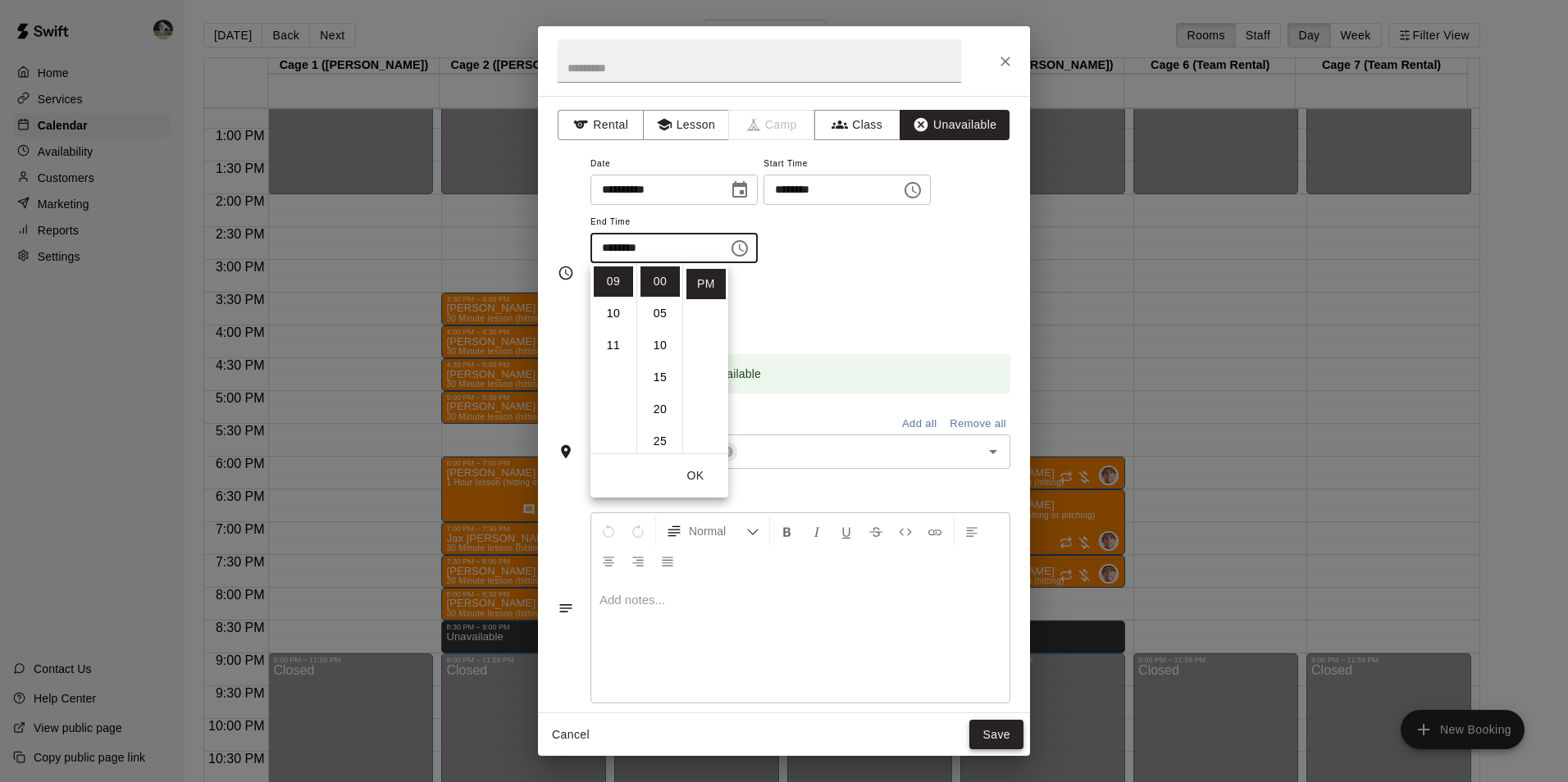
click at [997, 727] on button "Save" at bounding box center [997, 735] width 54 height 31
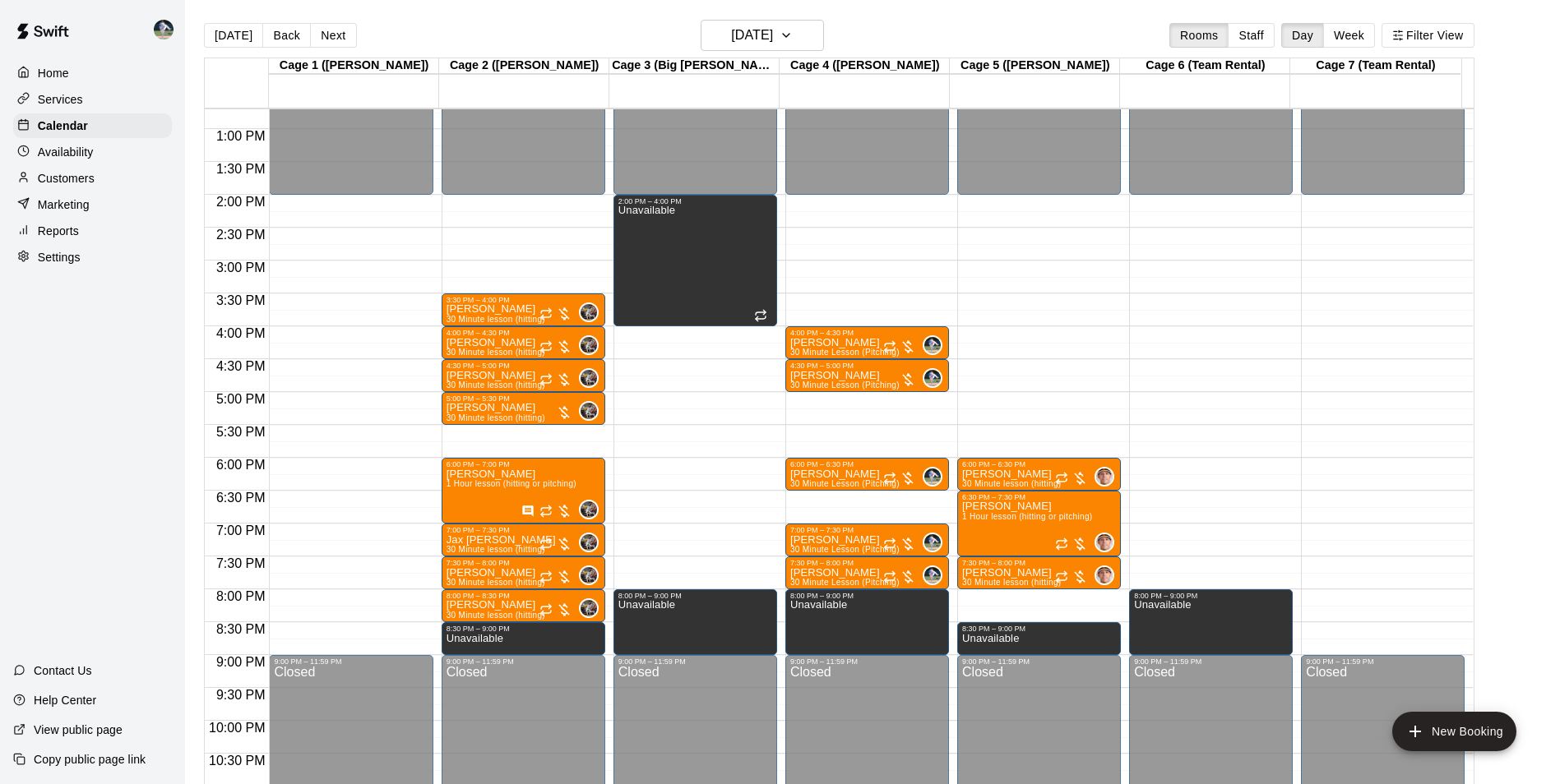
click at [1360, 602] on div "12:00 AM – 2:00 PM Closed 9:00 PM – 11:59 PM Closed" at bounding box center [1382, 63] width 163 height 1578
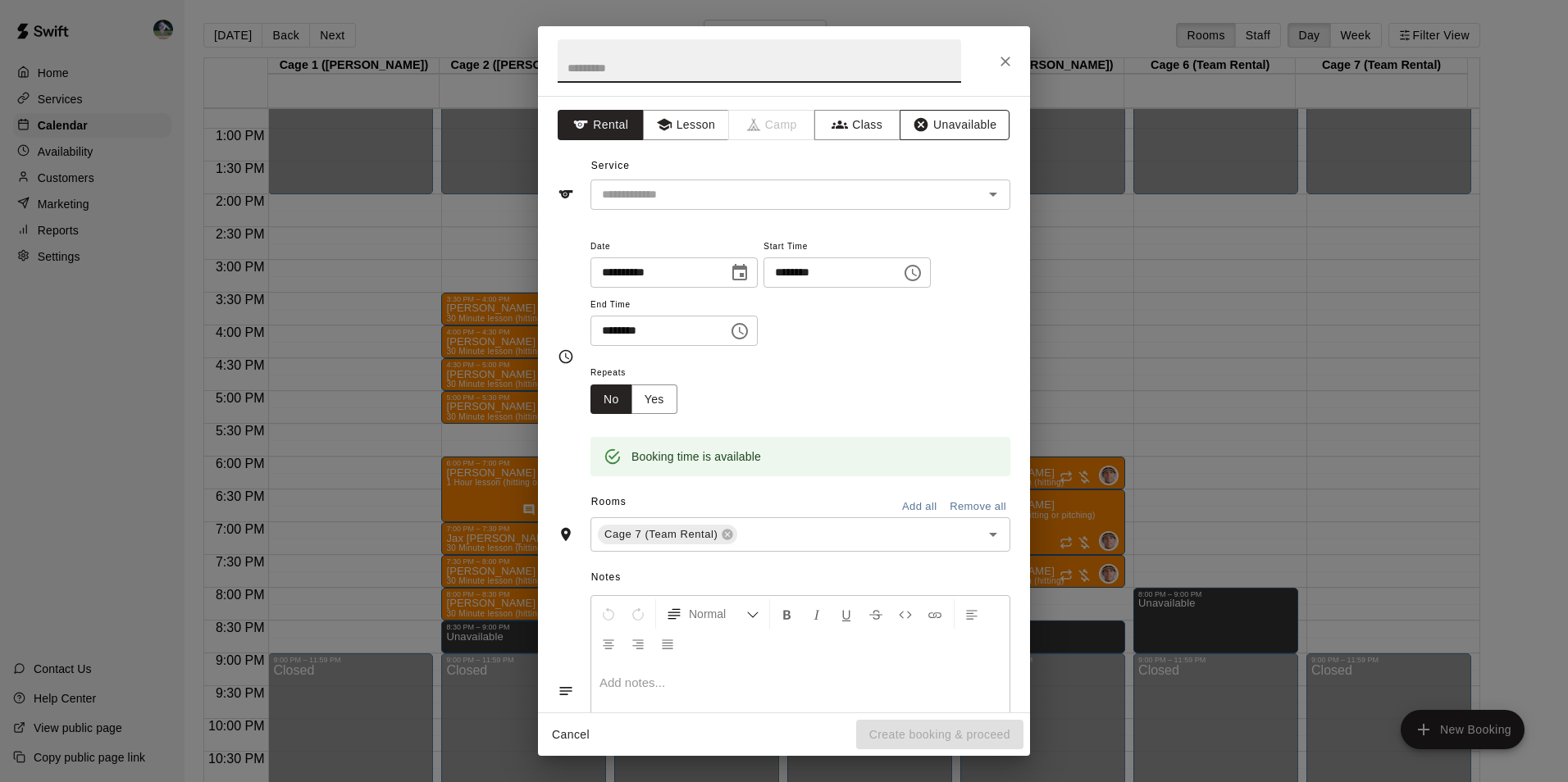
click at [963, 122] on button "Unavailable" at bounding box center [955, 125] width 110 height 31
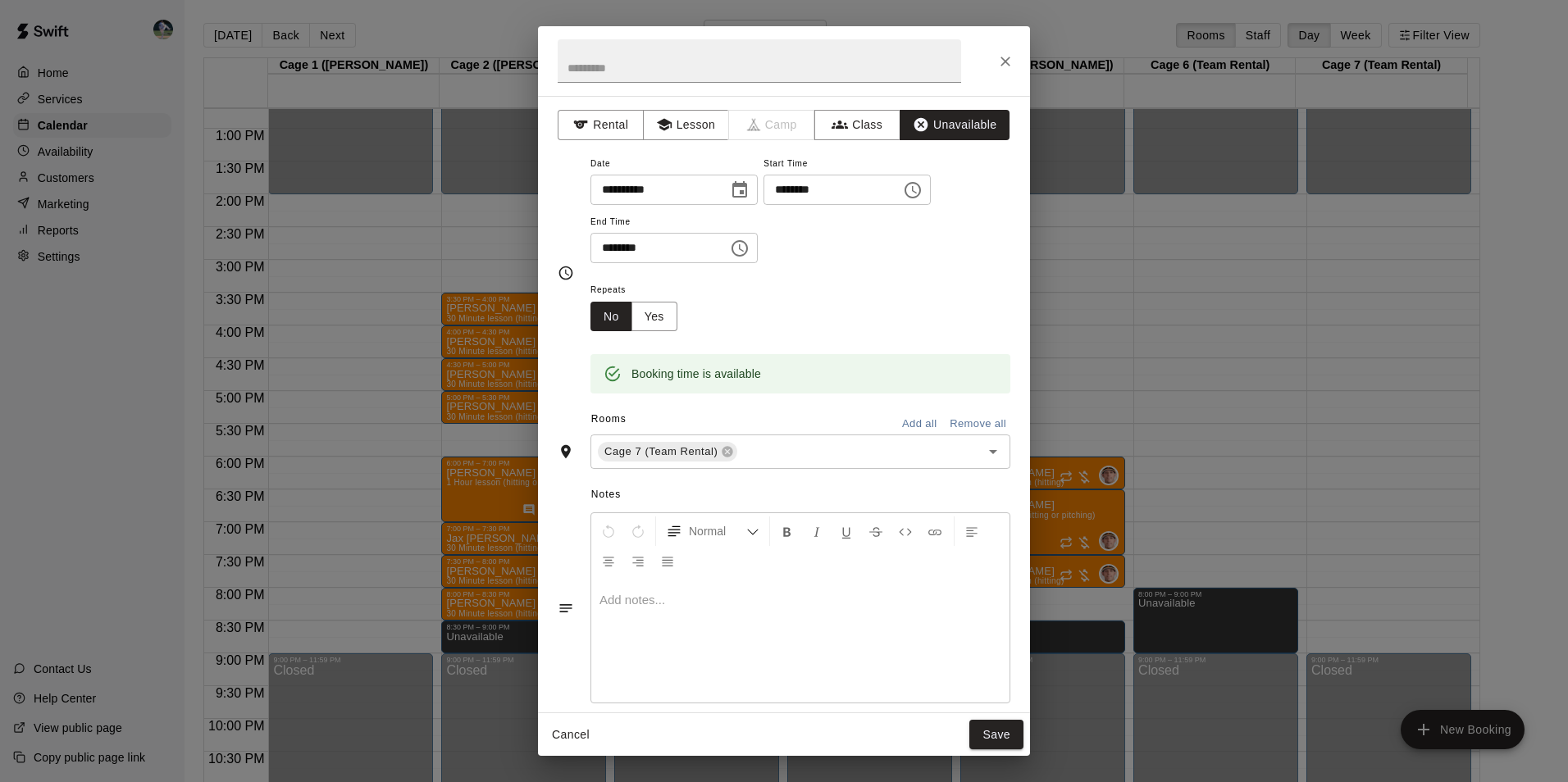
click at [744, 245] on icon "Choose time, selected time is 8:30 PM" at bounding box center [741, 248] width 5 height 7
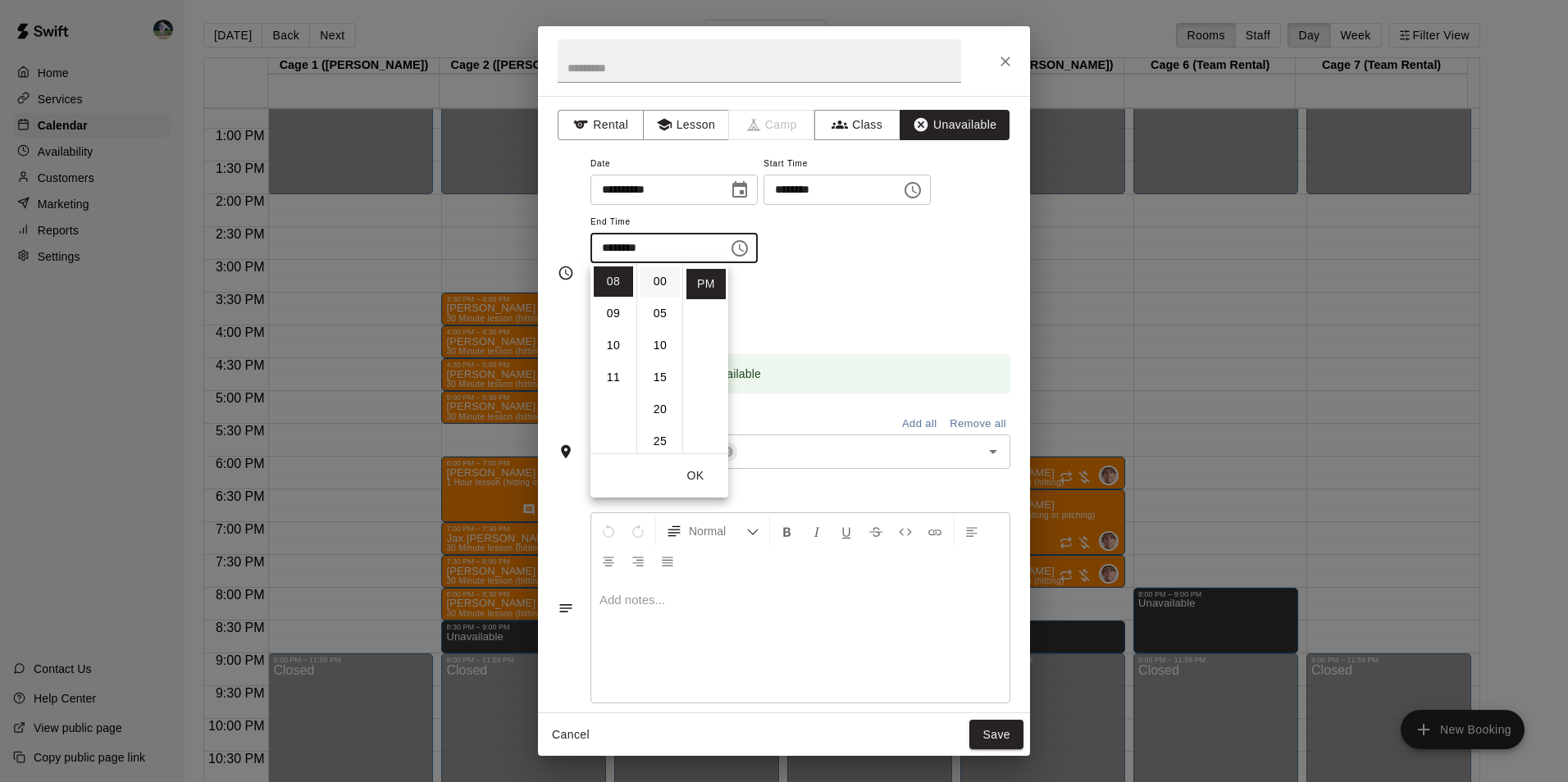
click at [658, 276] on li "00" at bounding box center [660, 282] width 39 height 31
type input "********"
click at [697, 277] on li "PM" at bounding box center [705, 283] width 39 height 31
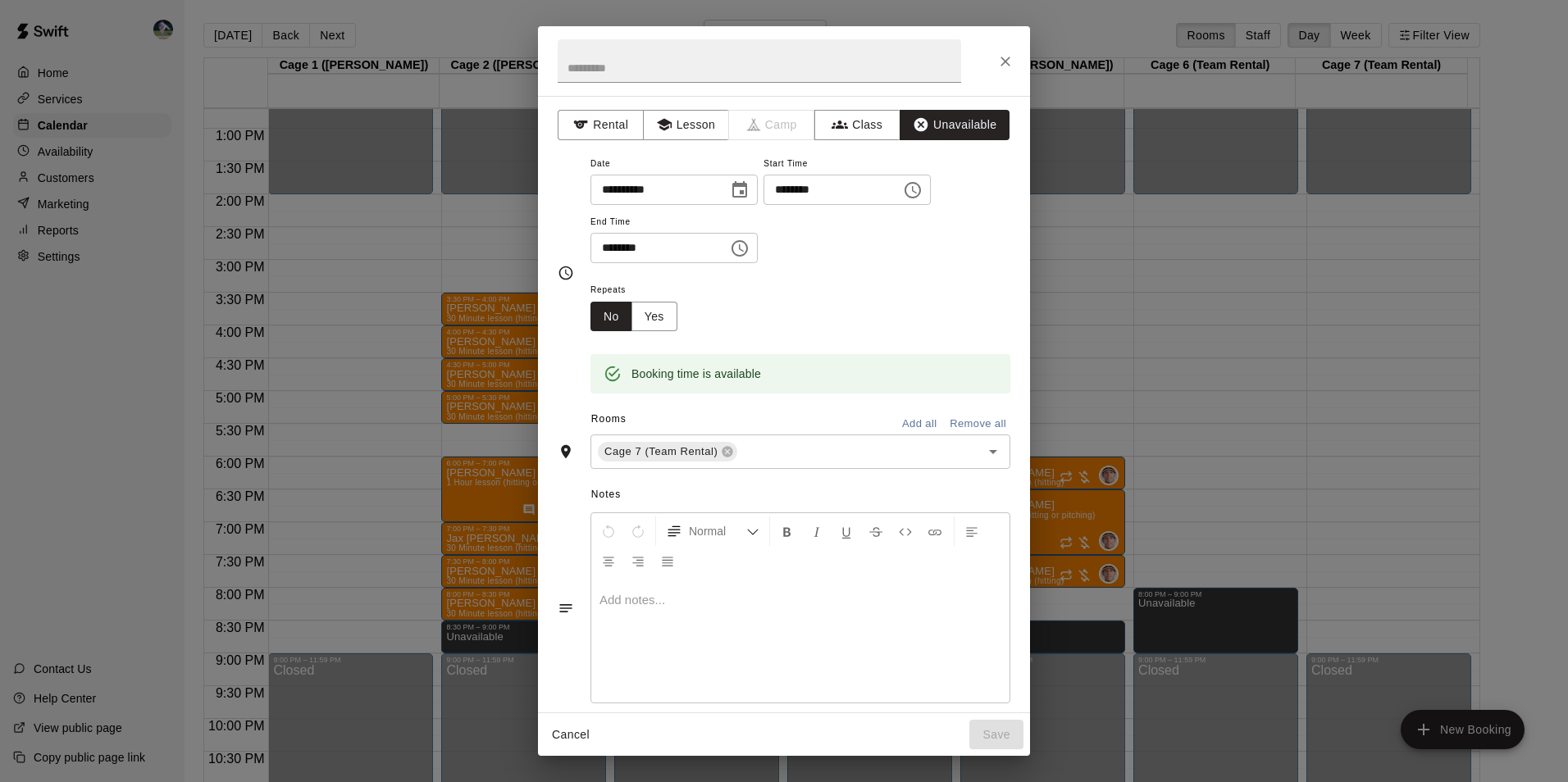
click at [738, 318] on div "Repeats No Yes" at bounding box center [801, 305] width 420 height 52
click at [994, 737] on div "Cancel Save" at bounding box center [784, 735] width 492 height 44
click at [952, 123] on button "Unavailable" at bounding box center [955, 125] width 110 height 31
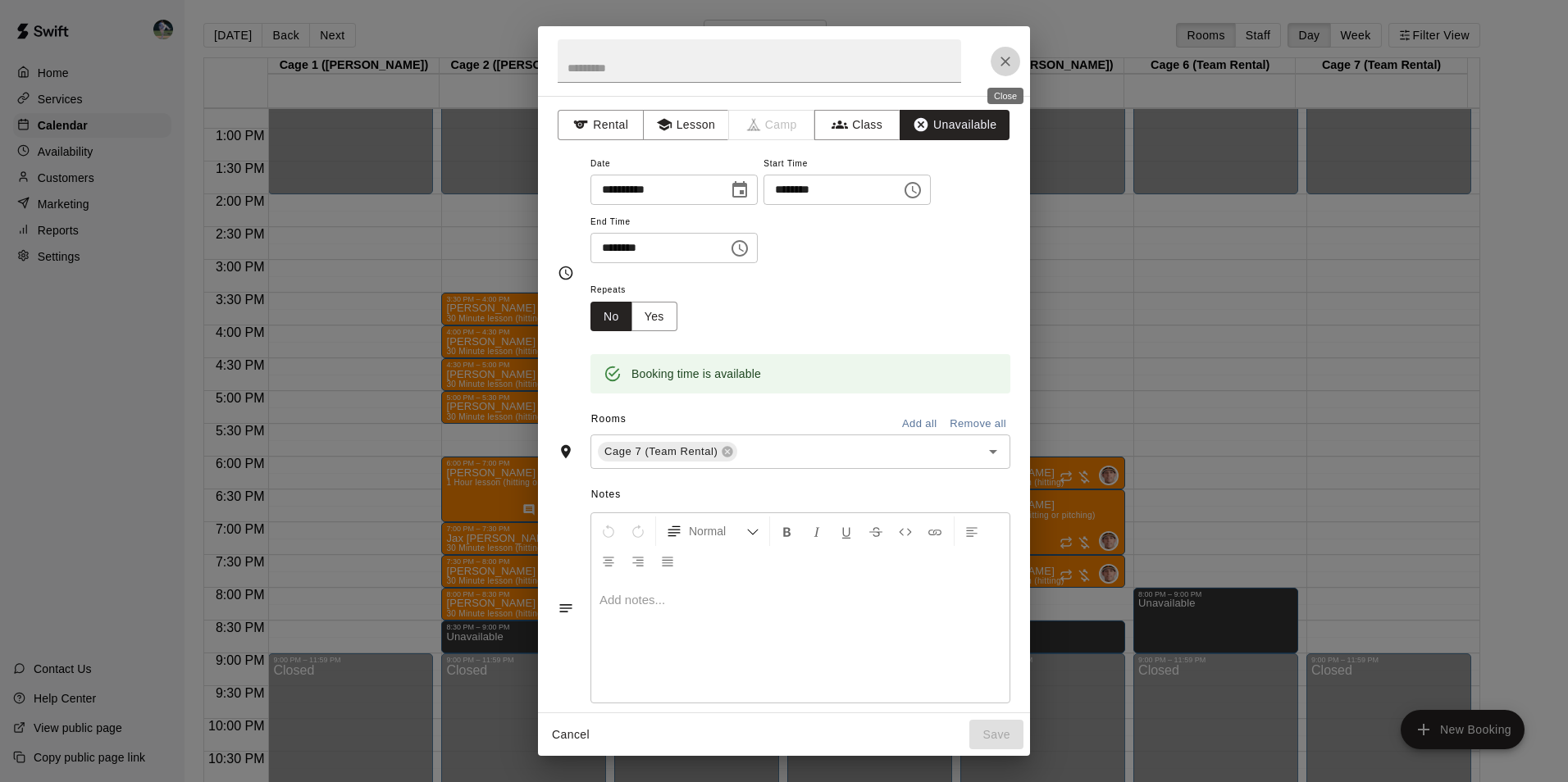
click at [997, 50] on button "Close" at bounding box center [1005, 61] width 30 height 30
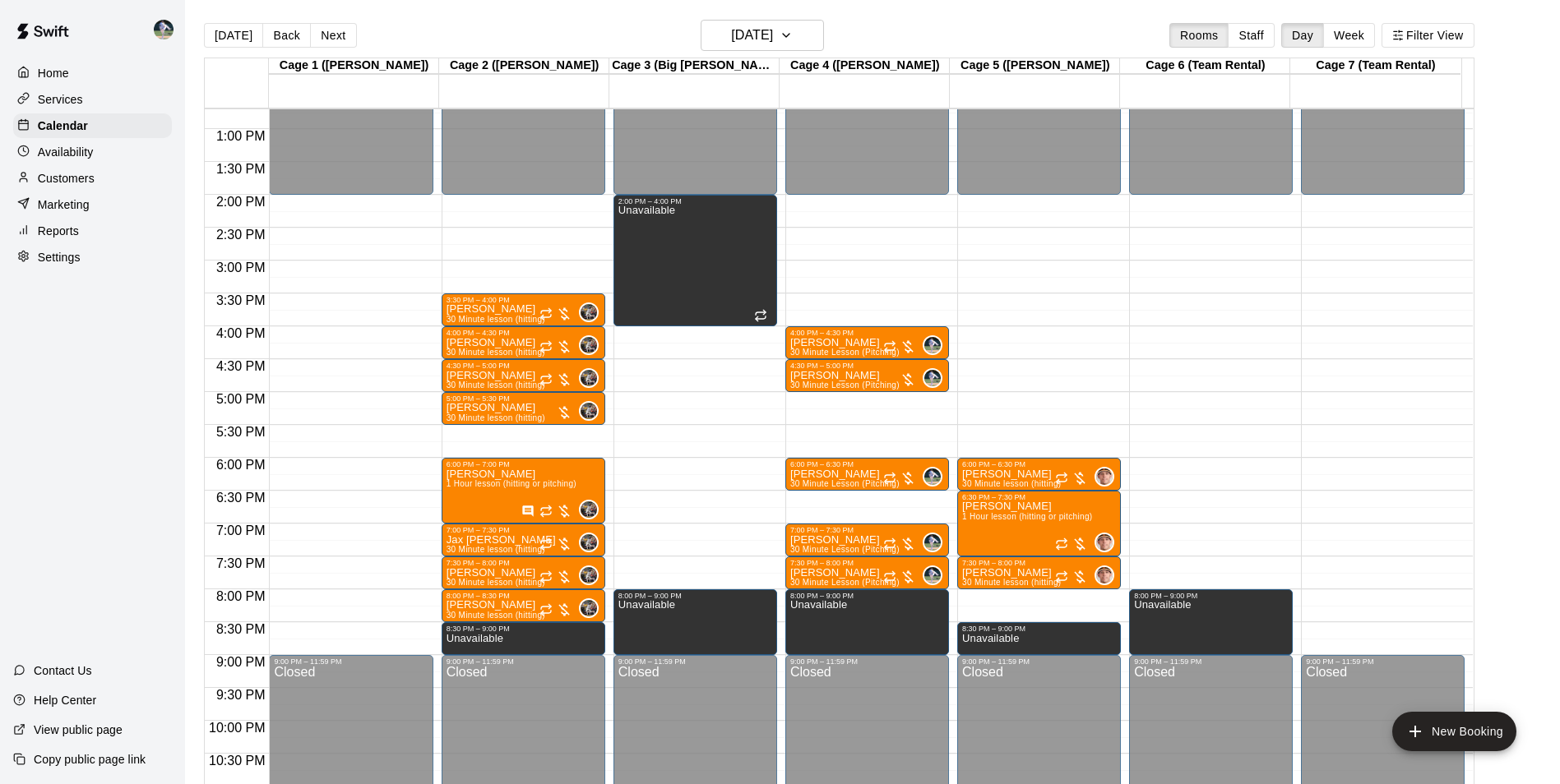
click at [1362, 597] on div "12:00 AM – 2:00 PM Closed 9:00 PM – 11:59 PM Closed" at bounding box center [1382, 63] width 163 height 1578
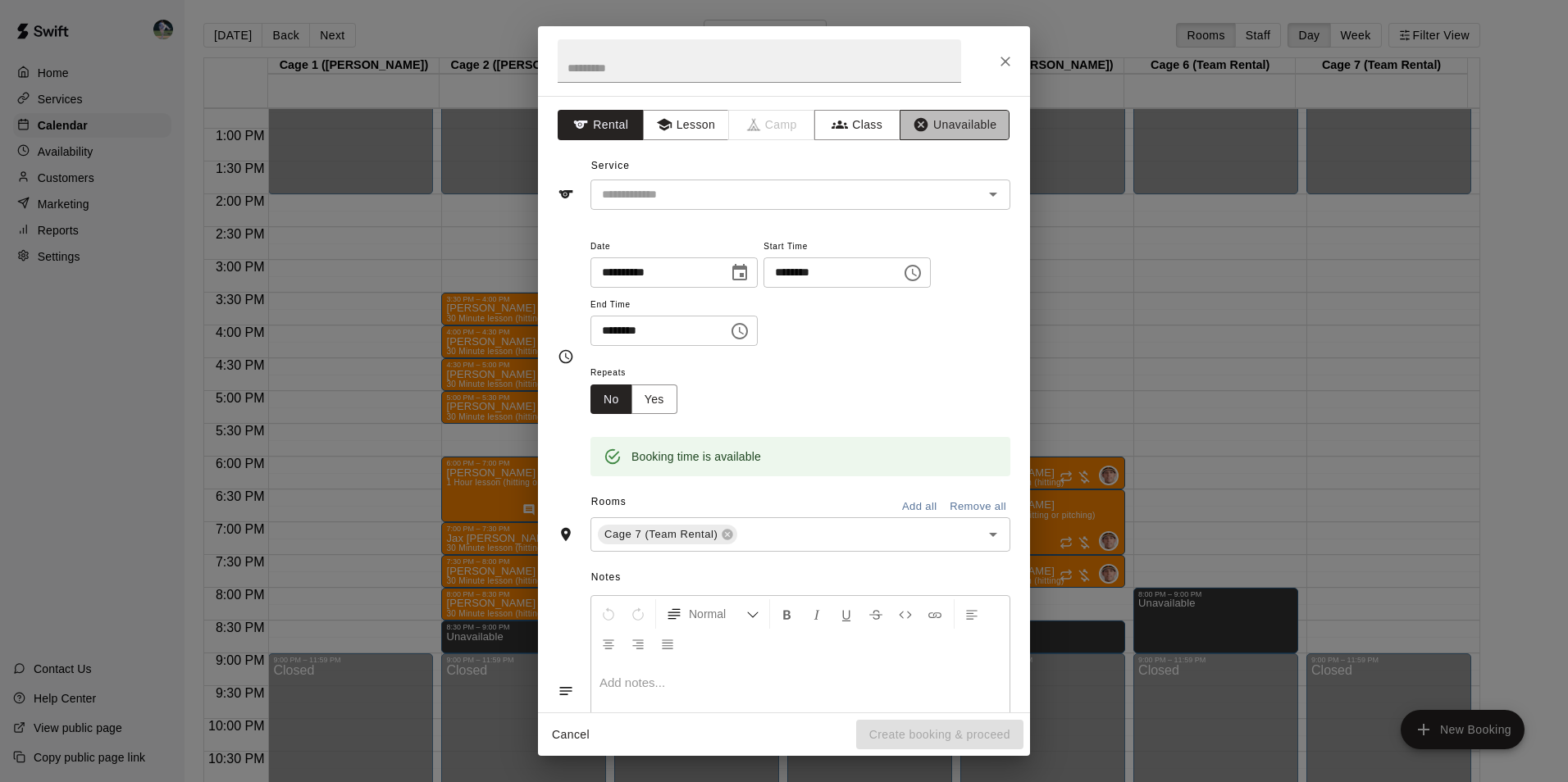
click at [953, 122] on button "Unavailable" at bounding box center [955, 125] width 110 height 31
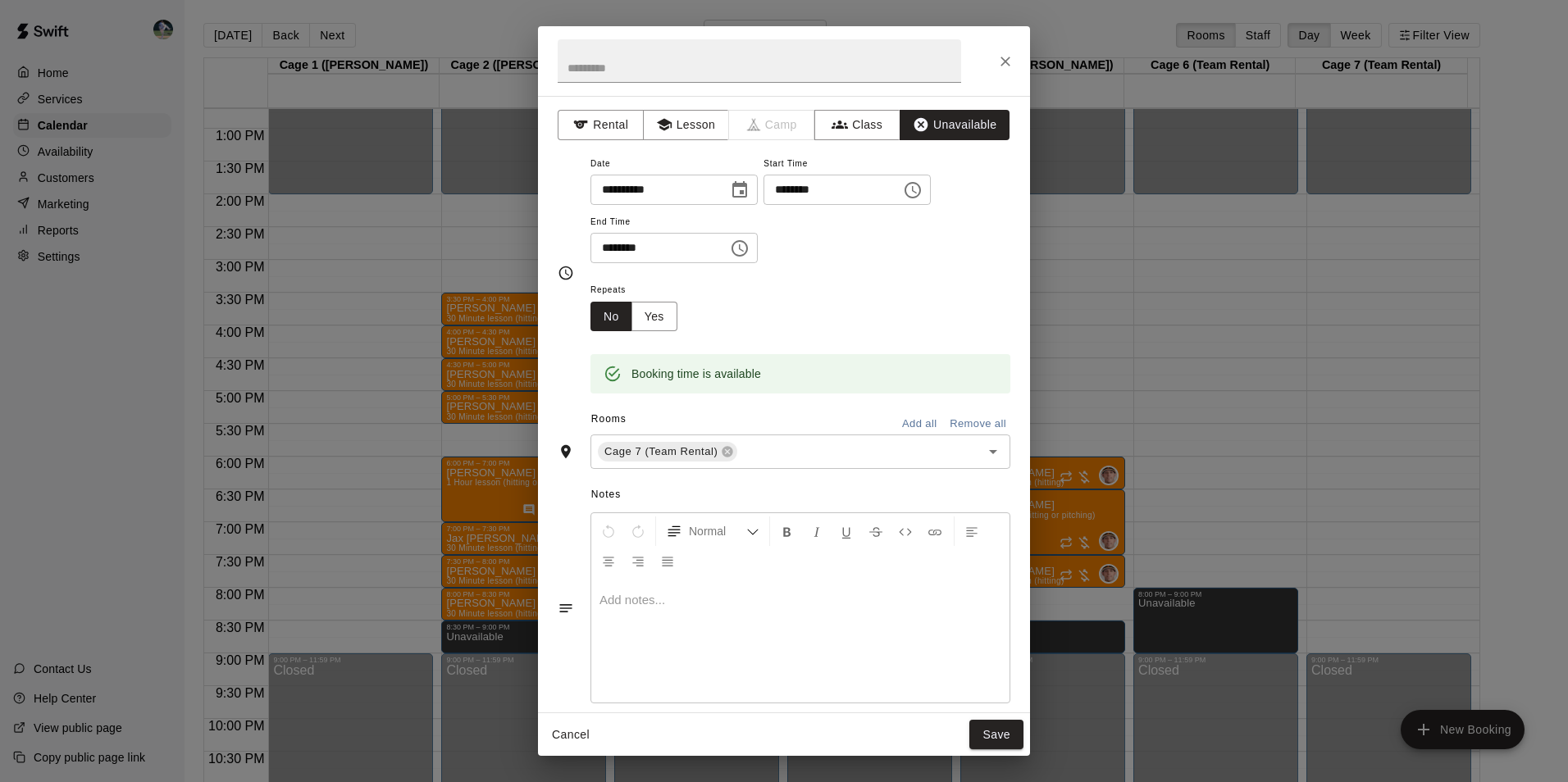
click at [744, 250] on icon "Choose time, selected time is 8:30 PM" at bounding box center [741, 248] width 5 height 7
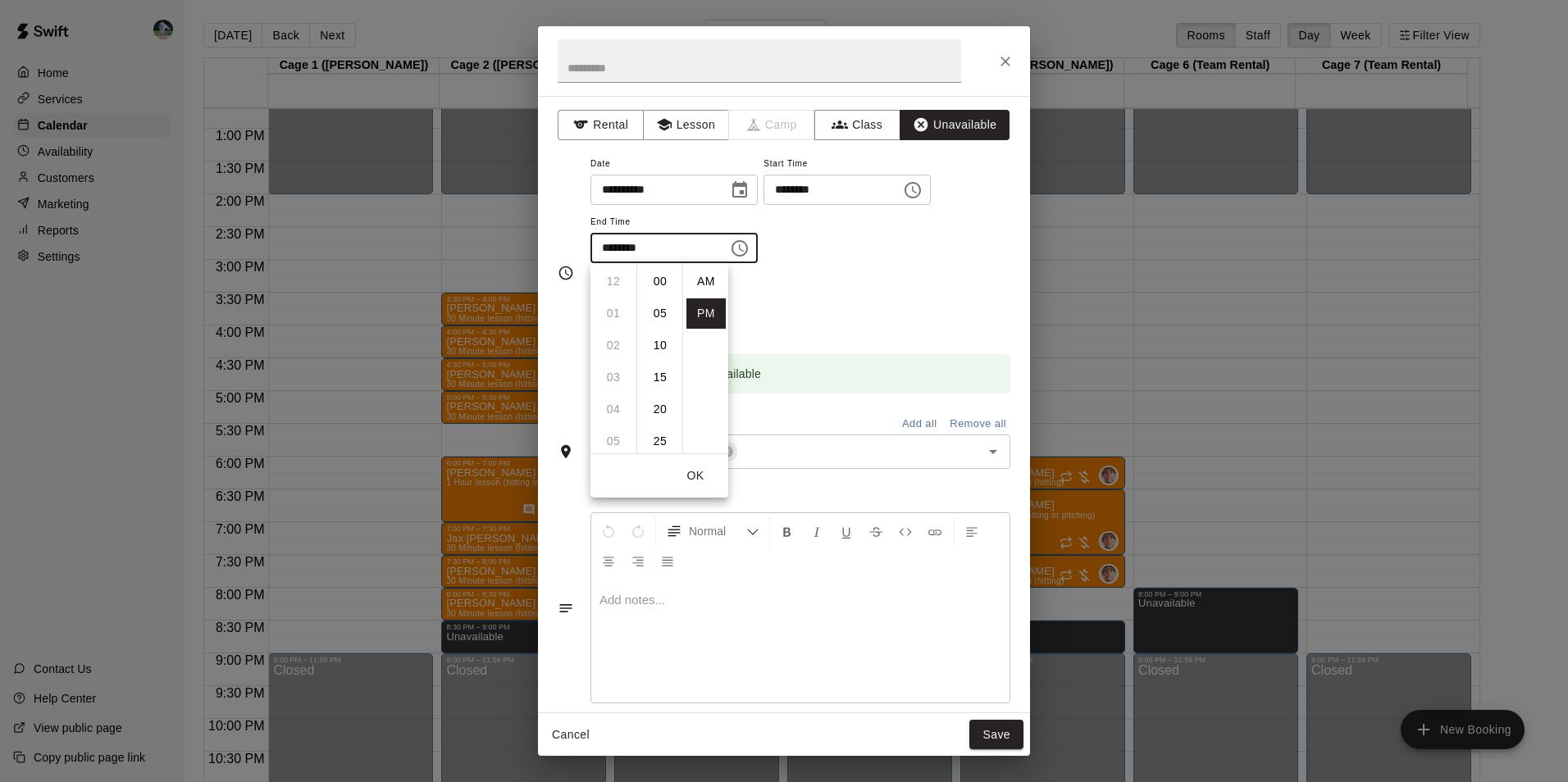
scroll to position [30, 0]
click at [613, 315] on li "09" at bounding box center [612, 313] width 39 height 31
click at [662, 280] on li "00" at bounding box center [660, 282] width 39 height 31
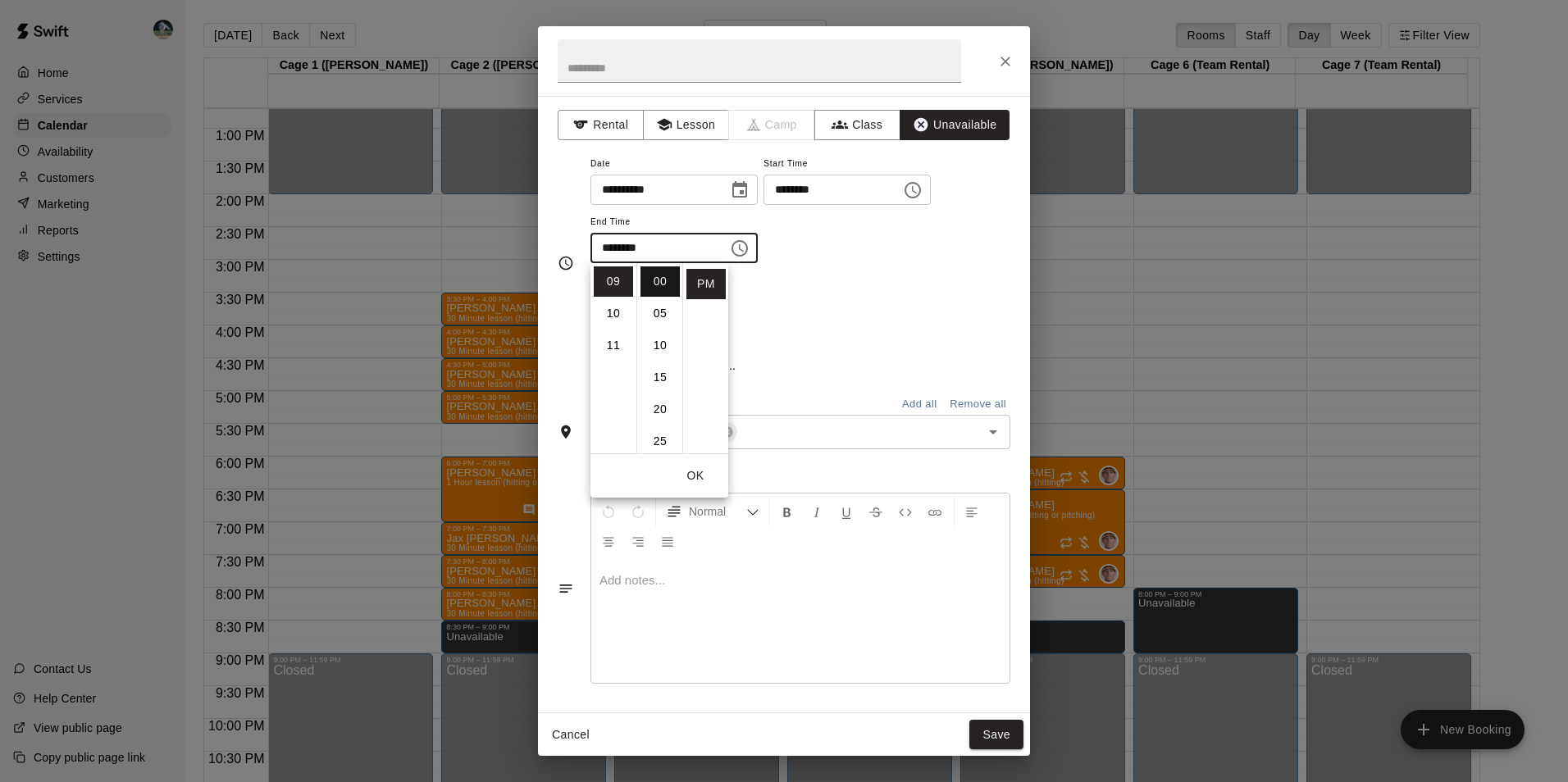
type input "********"
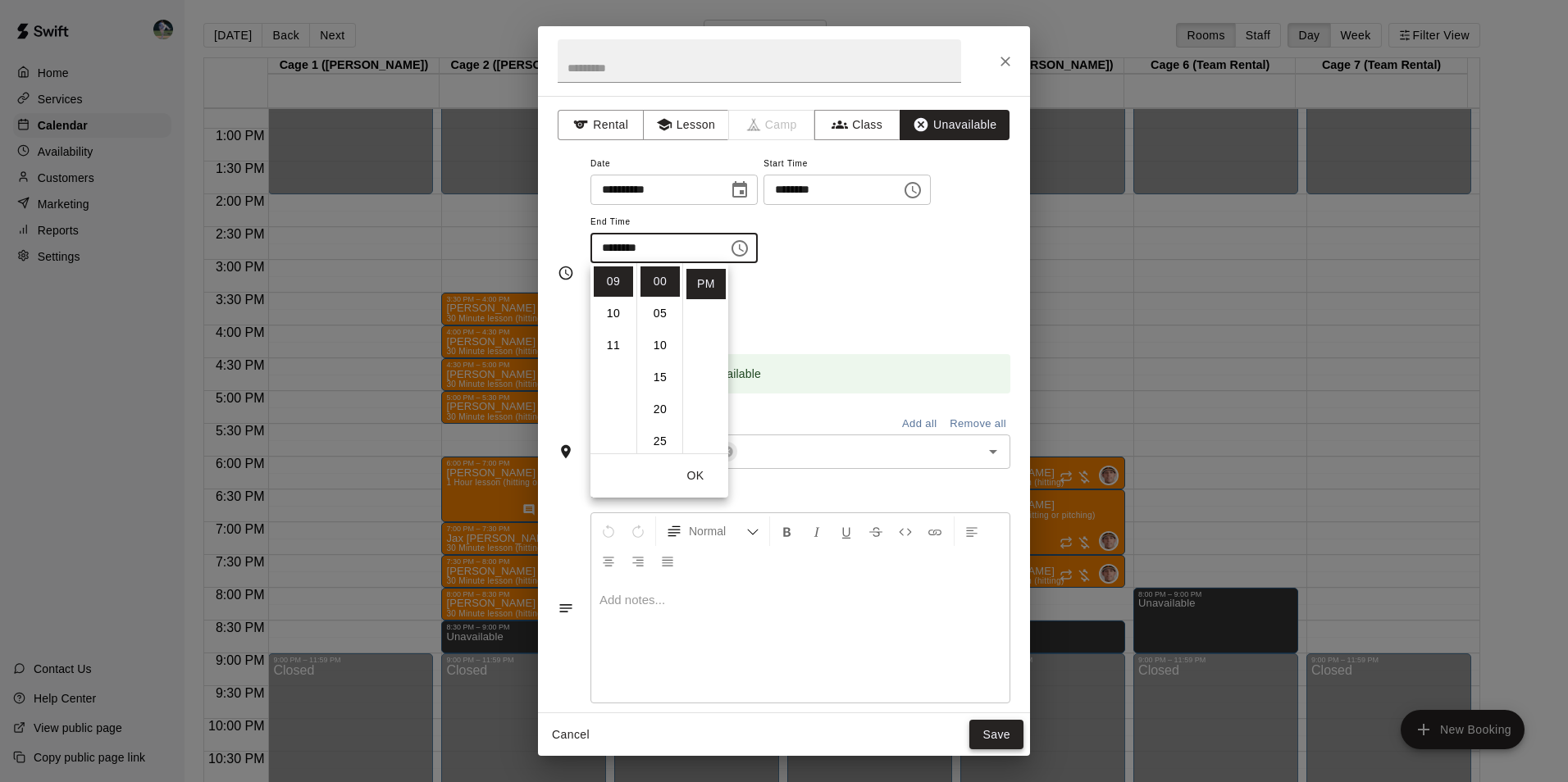
click at [988, 726] on button "Save" at bounding box center [997, 735] width 54 height 31
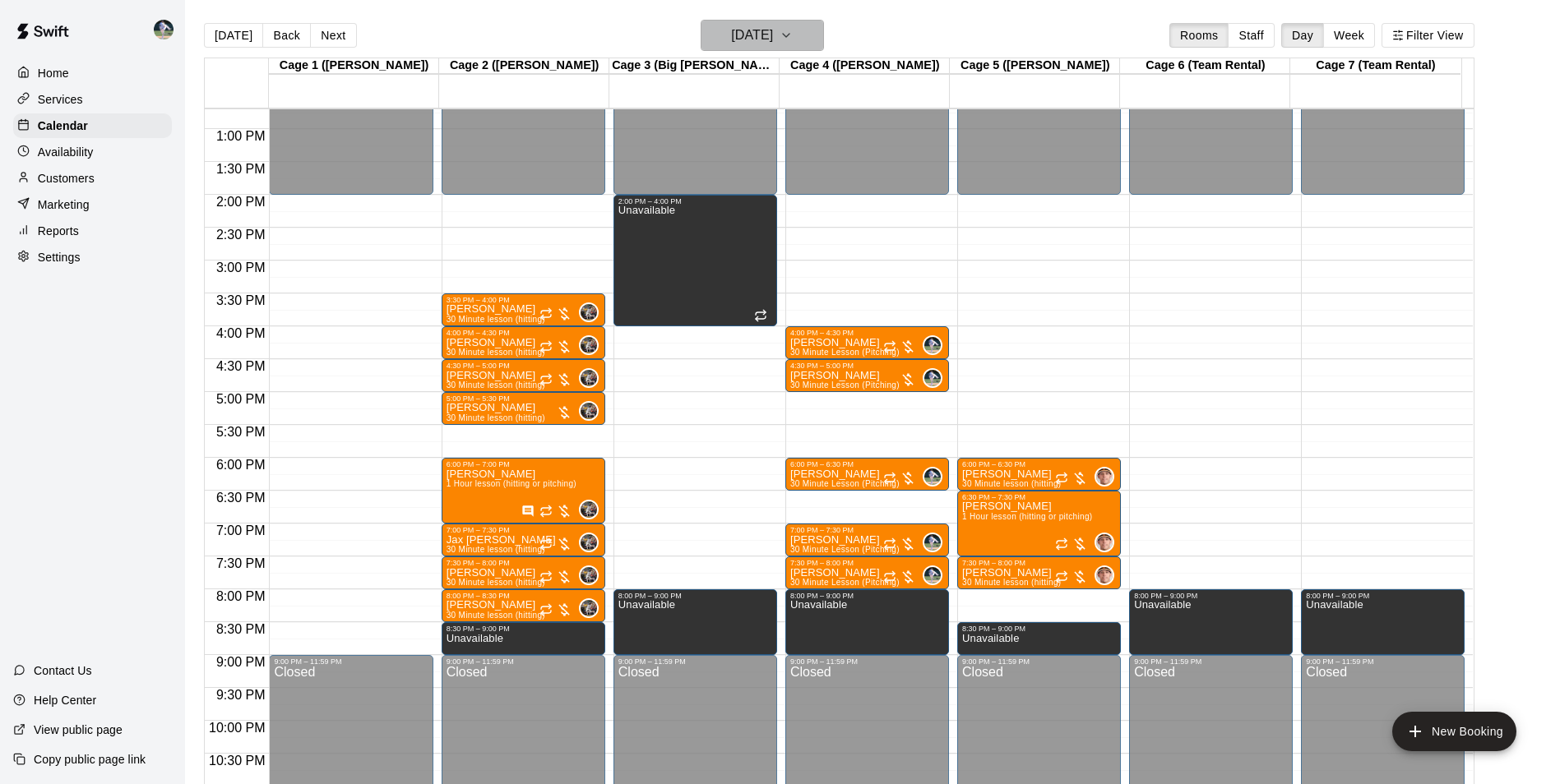
click at [759, 32] on h6 "[DATE]" at bounding box center [752, 35] width 42 height 23
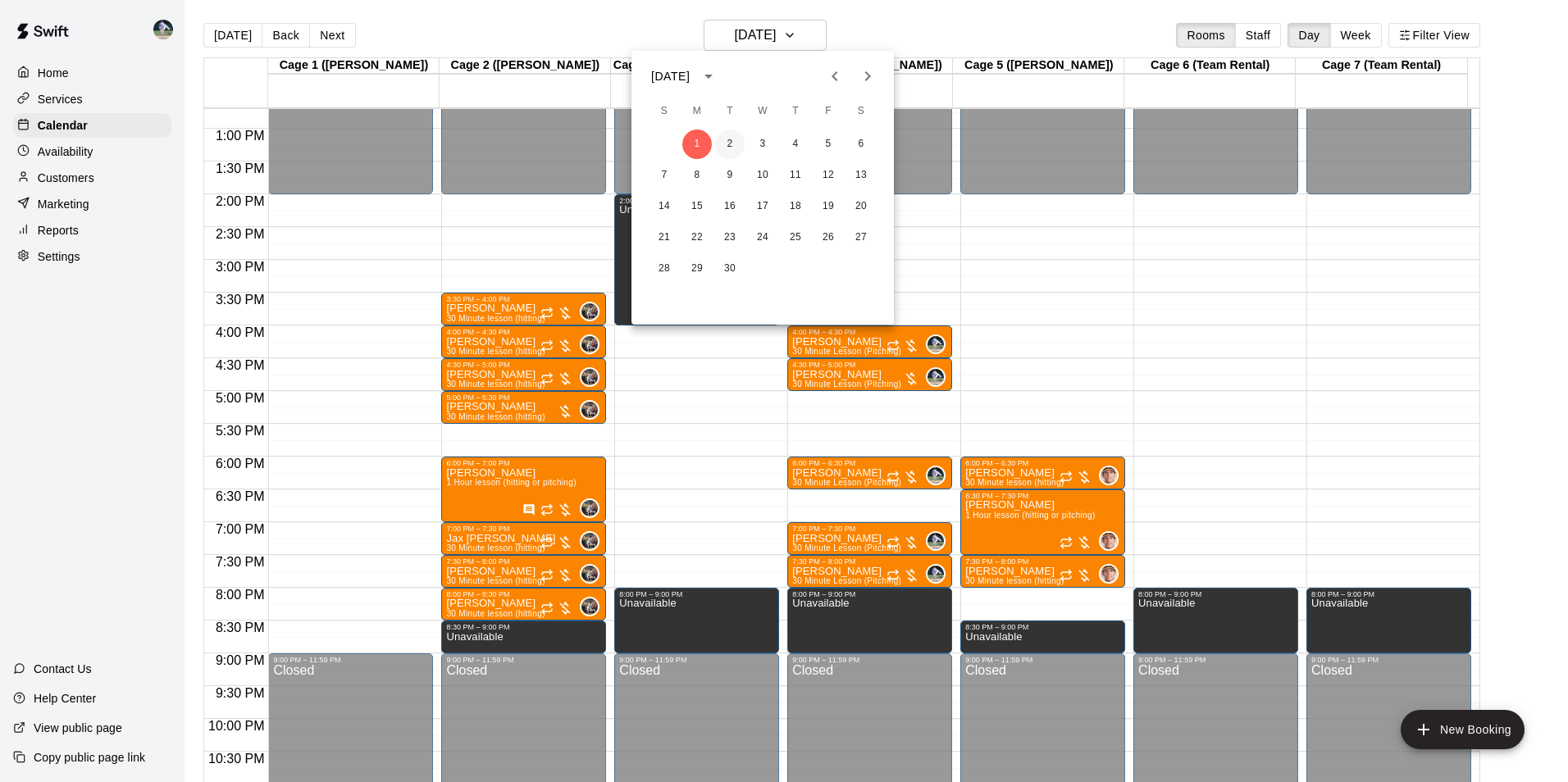
click at [727, 143] on button "2" at bounding box center [730, 144] width 30 height 30
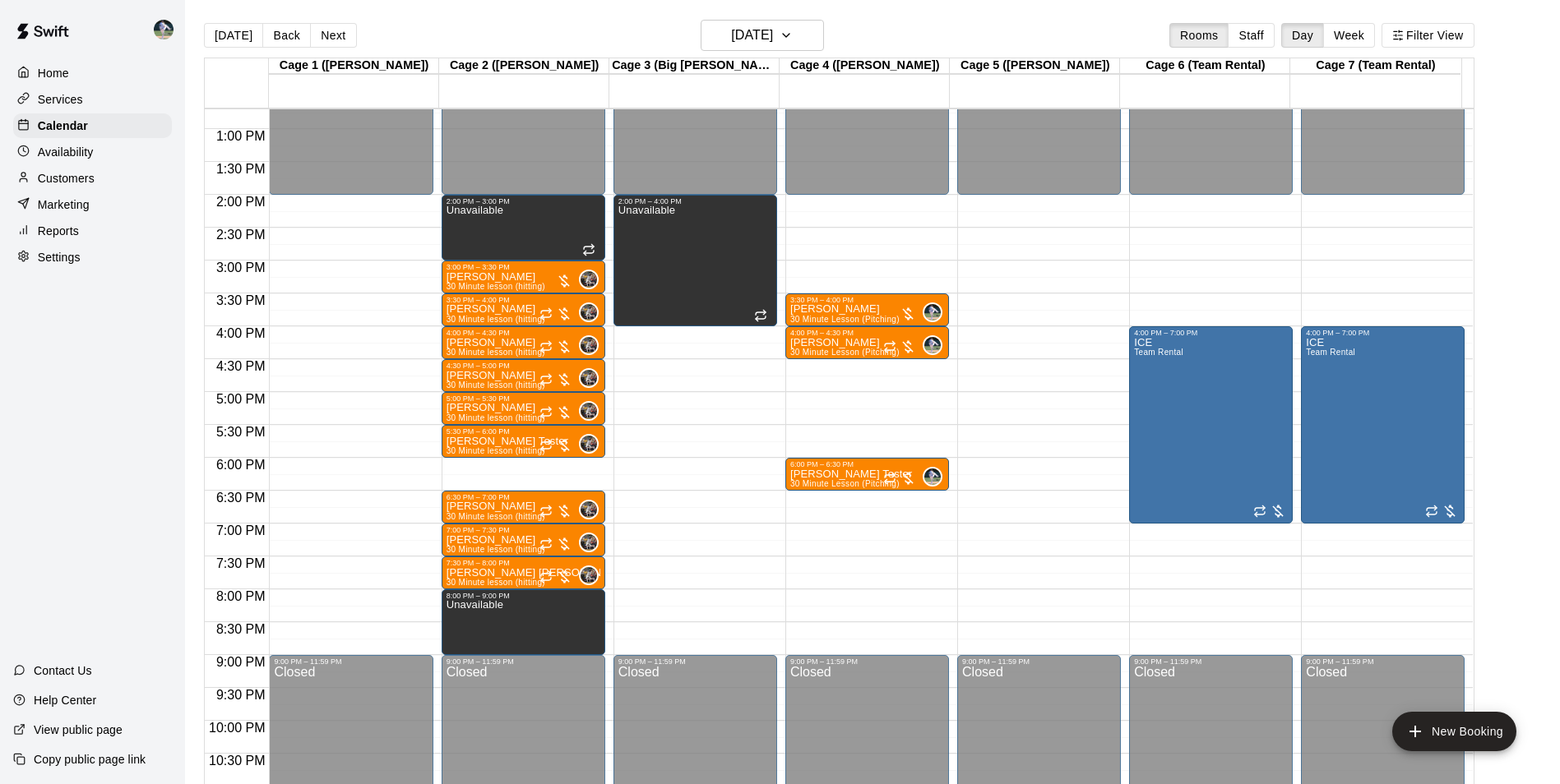
click at [673, 594] on div "12:00 AM – 2:00 PM Closed 2:00 PM – 4:00 PM Unavailable 9:00 PM – 11:59 PM Clos…" at bounding box center [695, 63] width 163 height 1578
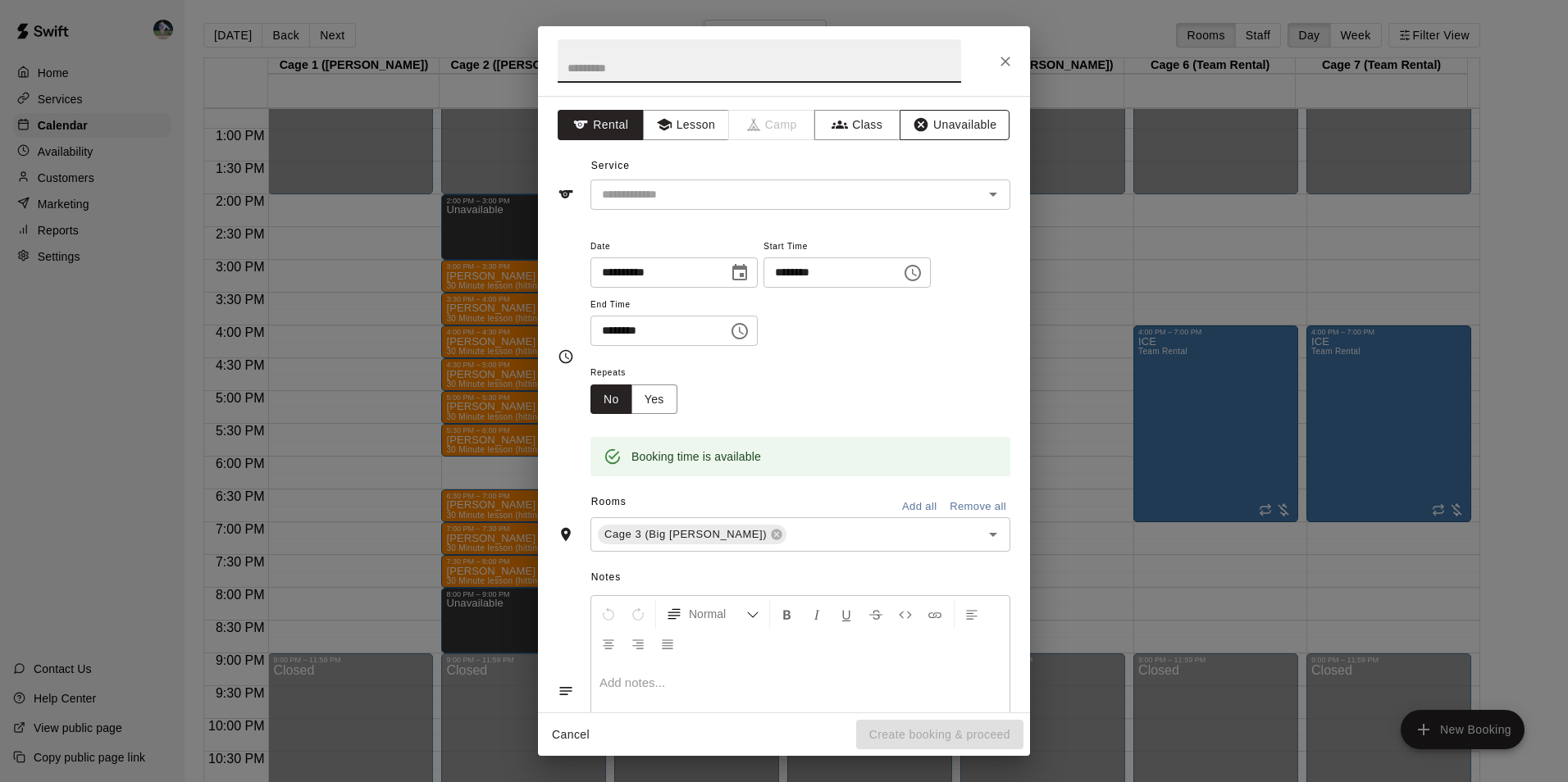
click at [947, 122] on button "Unavailable" at bounding box center [955, 125] width 110 height 31
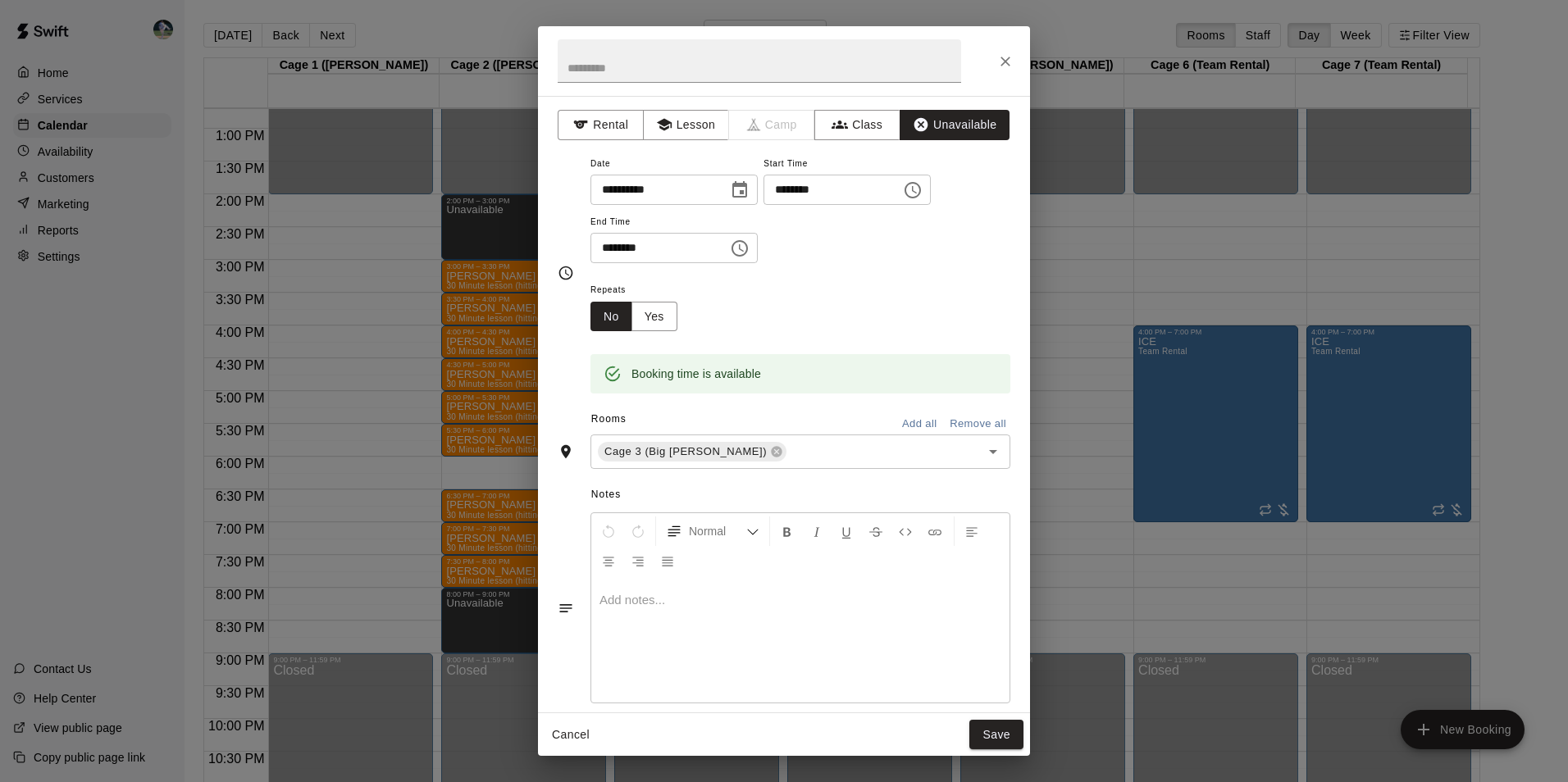
click at [749, 243] on icon "Choose time, selected time is 8:30 PM" at bounding box center [739, 248] width 19 height 19
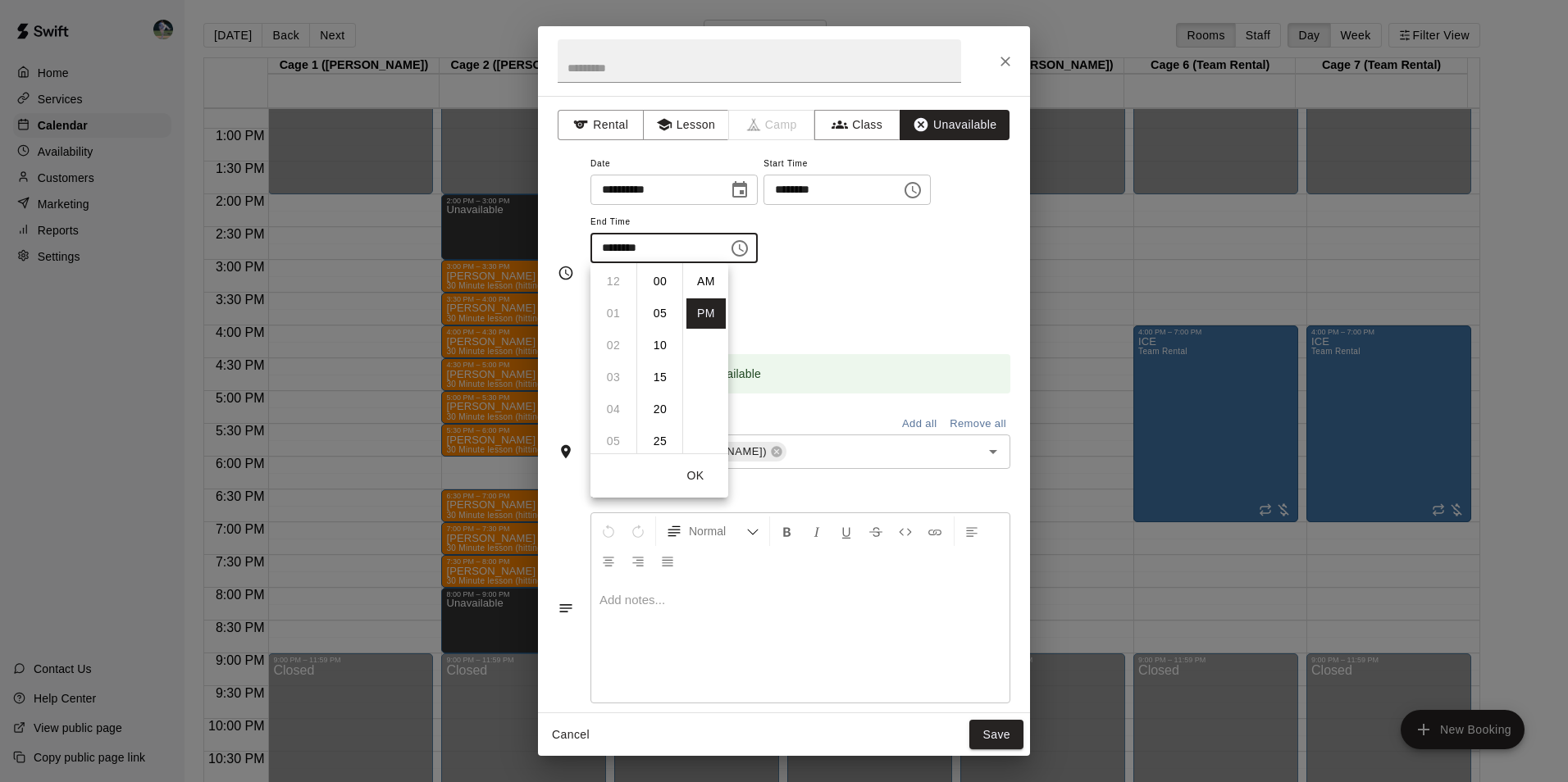
scroll to position [30, 0]
click at [613, 311] on li "09" at bounding box center [612, 313] width 39 height 31
click at [659, 273] on li "00" at bounding box center [660, 282] width 39 height 31
type input "********"
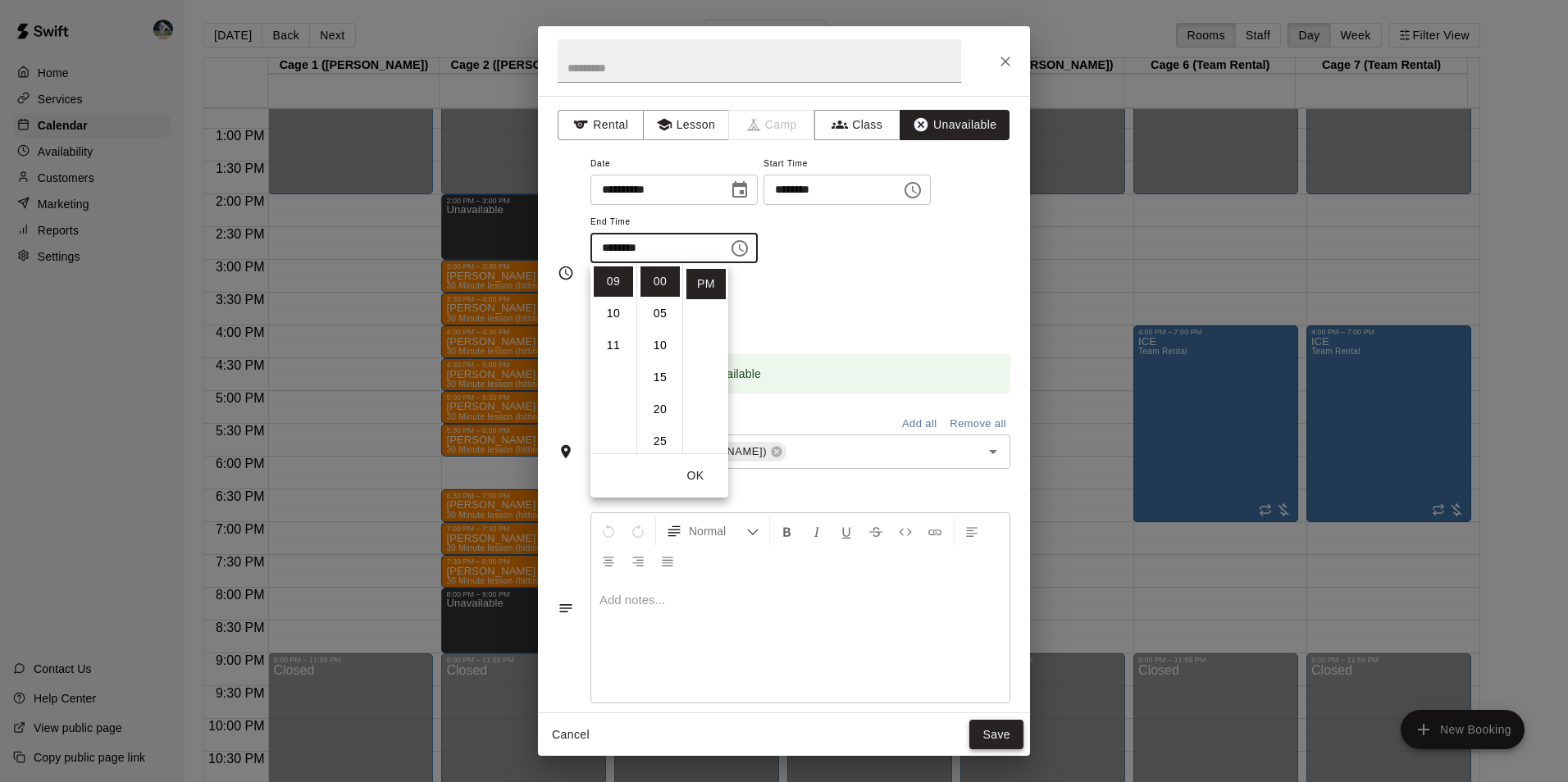
click at [1001, 729] on button "Save" at bounding box center [997, 735] width 54 height 31
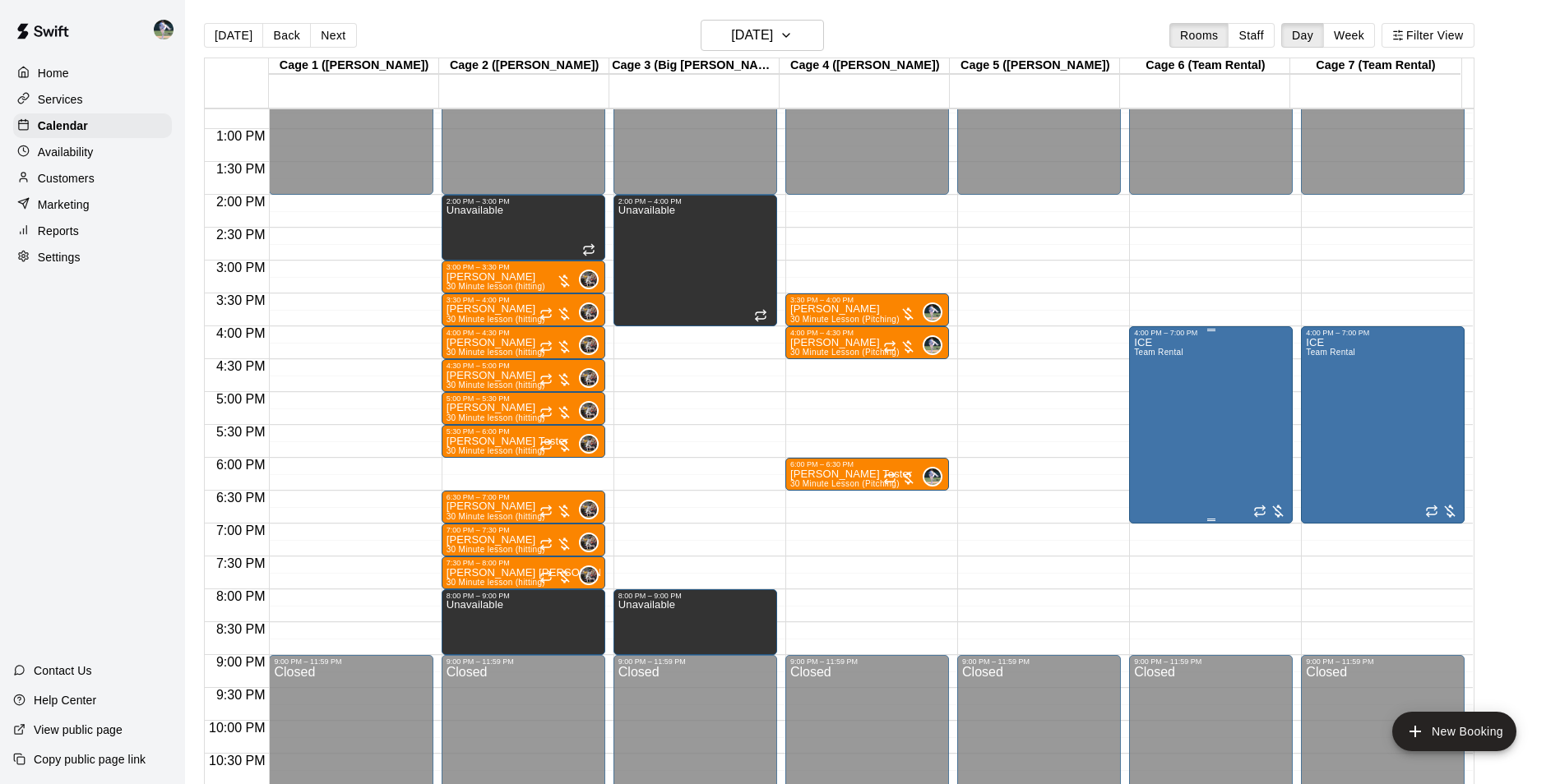
click at [1197, 458] on div "ICE Team Rental" at bounding box center [1210, 729] width 154 height 784
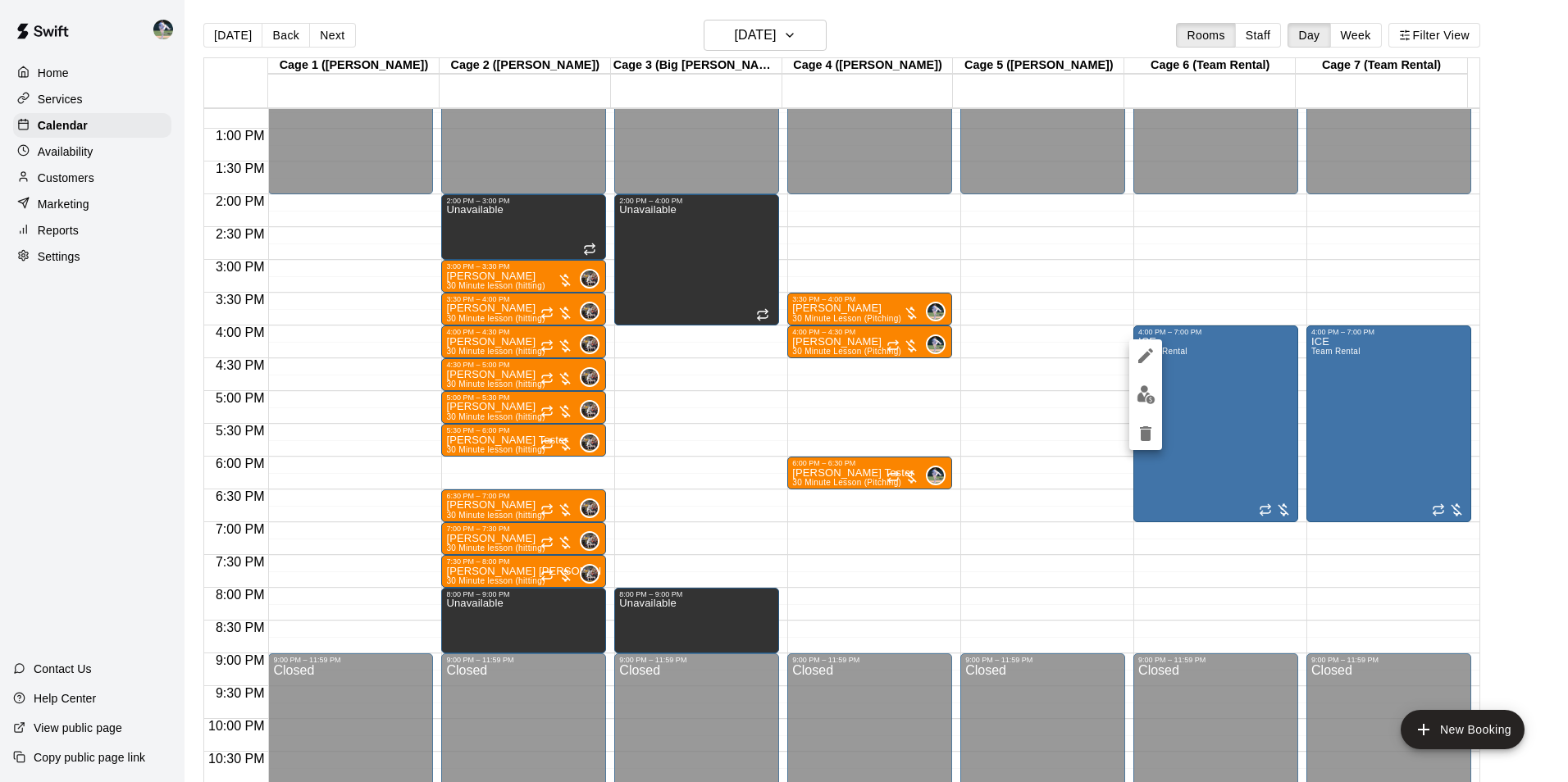
click at [1148, 434] on icon "delete" at bounding box center [1145, 433] width 11 height 15
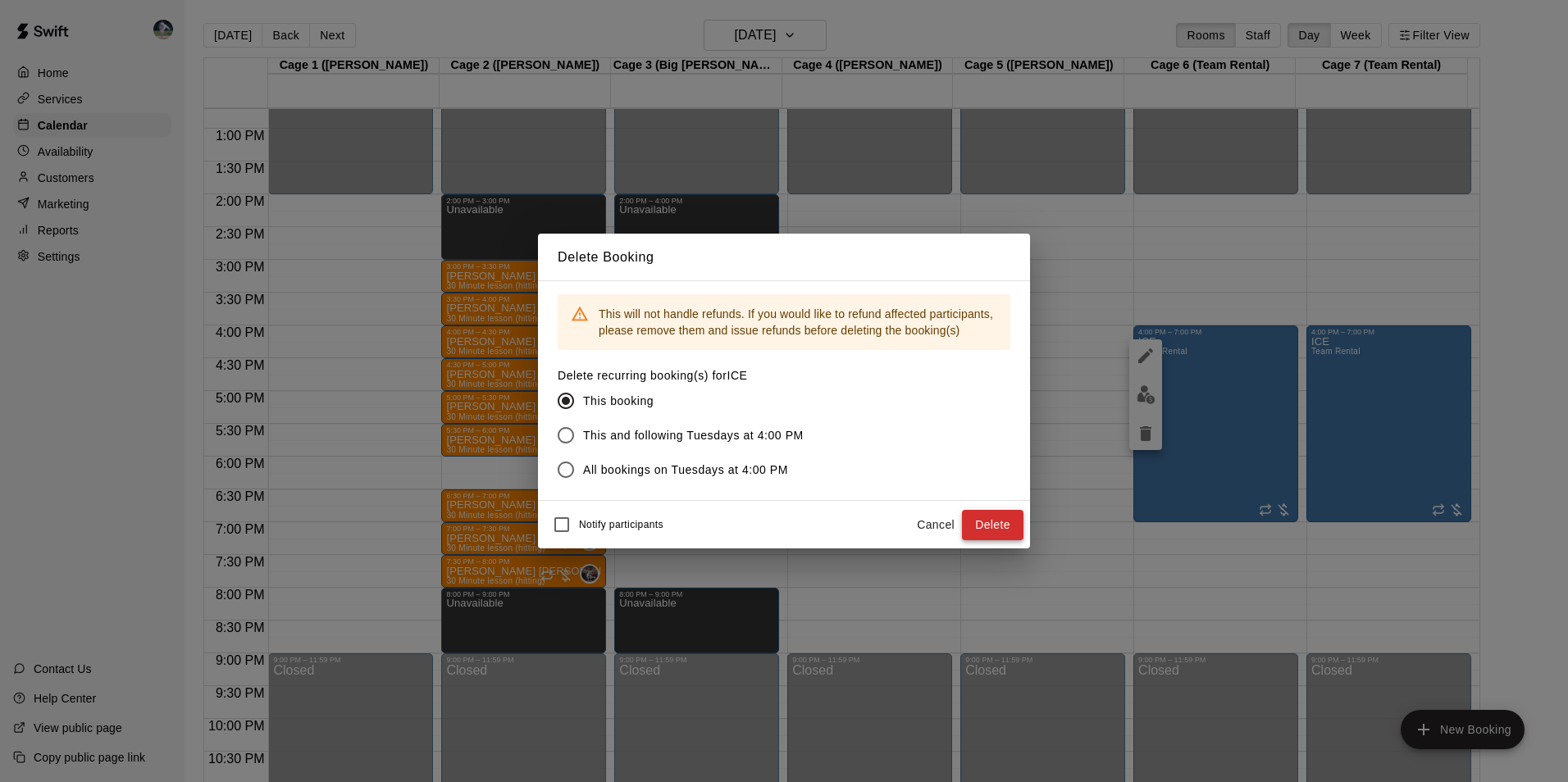
click at [999, 522] on button "Delete" at bounding box center [992, 525] width 61 height 31
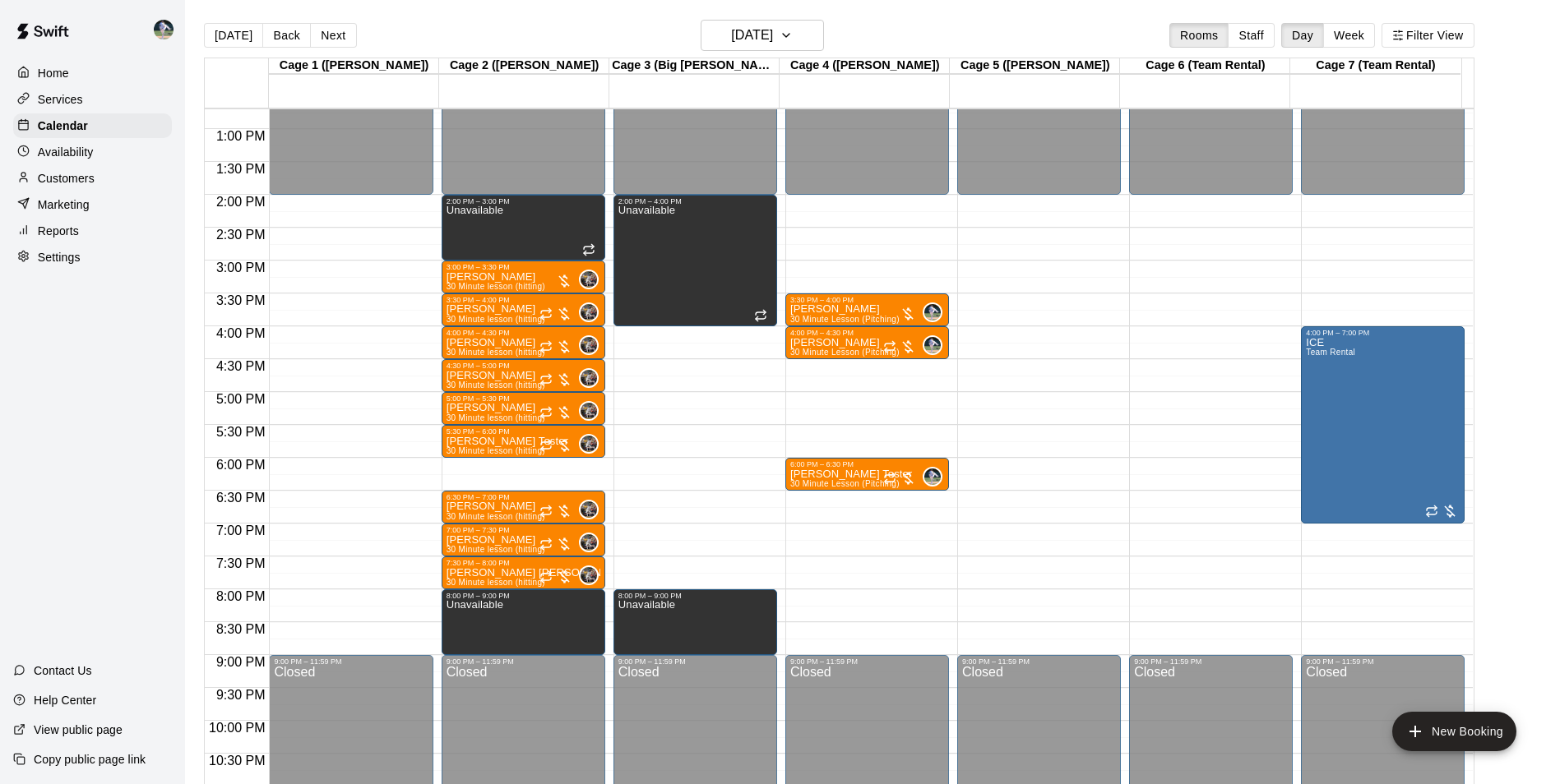
click at [880, 597] on div "12:00 AM – 2:00 PM Closed 3:30 PM – 4:00 PM [PERSON_NAME] 30 Minute Lesson (Pit…" at bounding box center [867, 63] width 163 height 1578
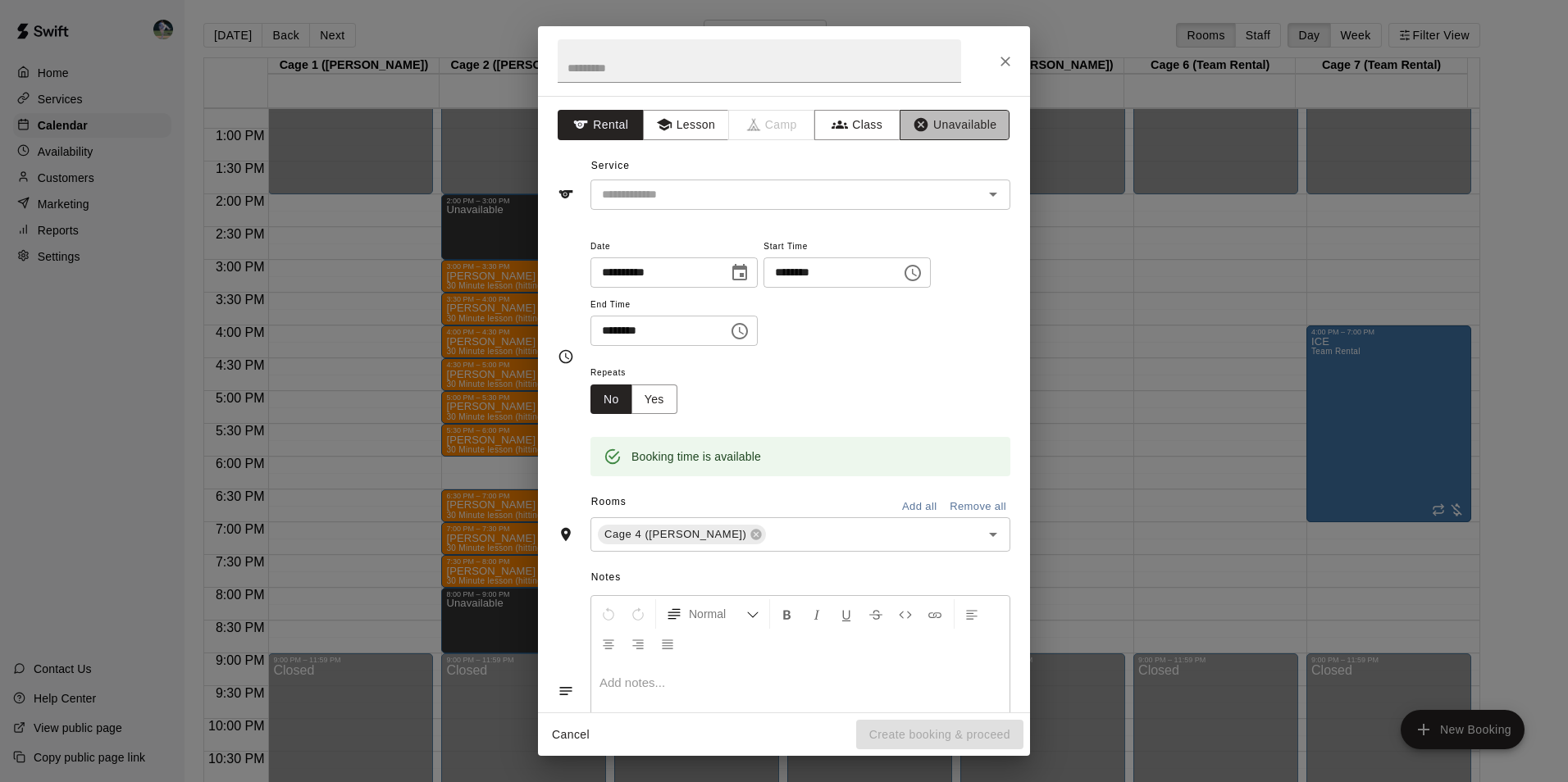
click at [923, 129] on button "Unavailable" at bounding box center [955, 125] width 110 height 31
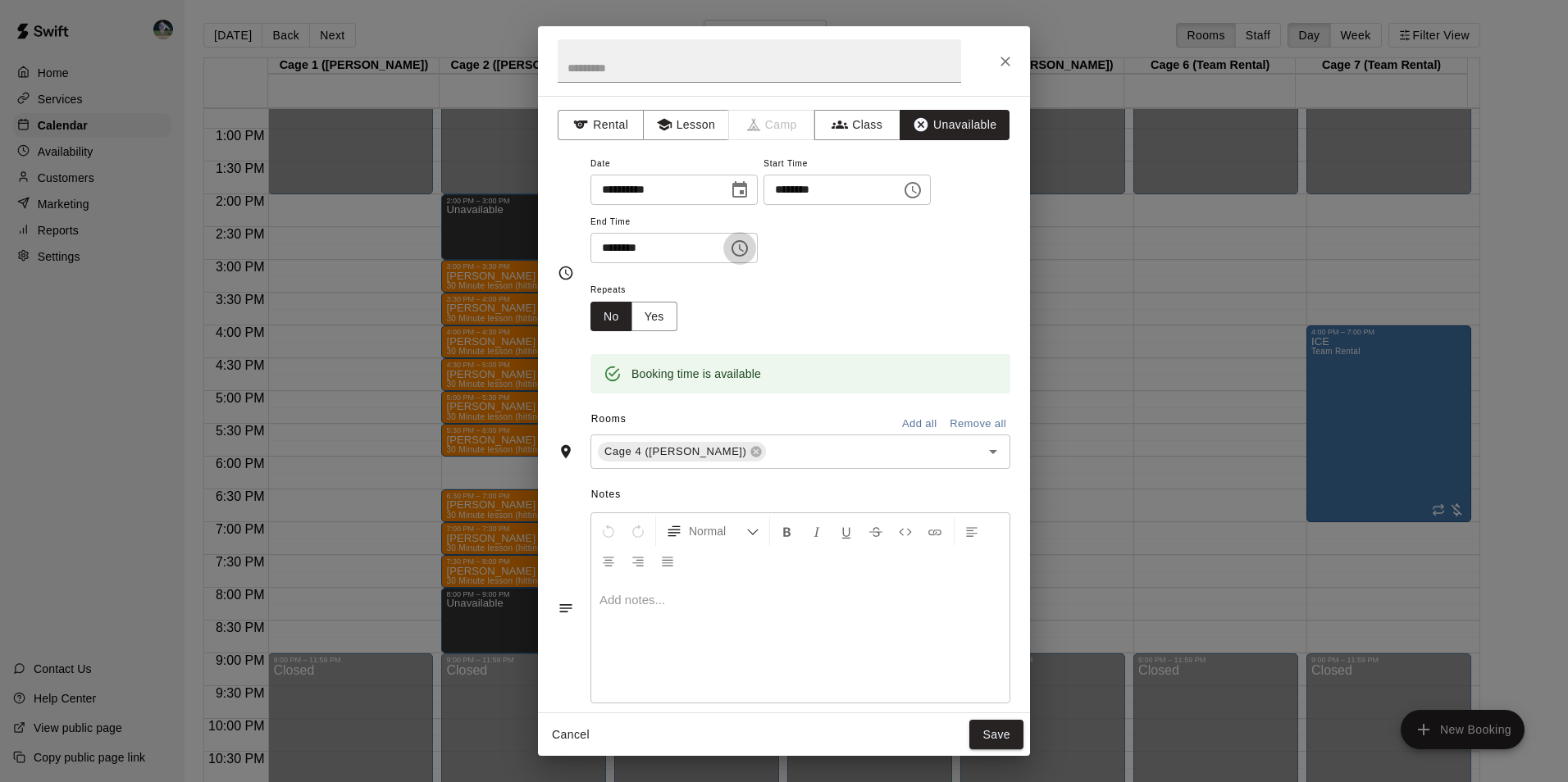
click at [744, 246] on icon "Choose time, selected time is 8:30 PM" at bounding box center [741, 248] width 5 height 7
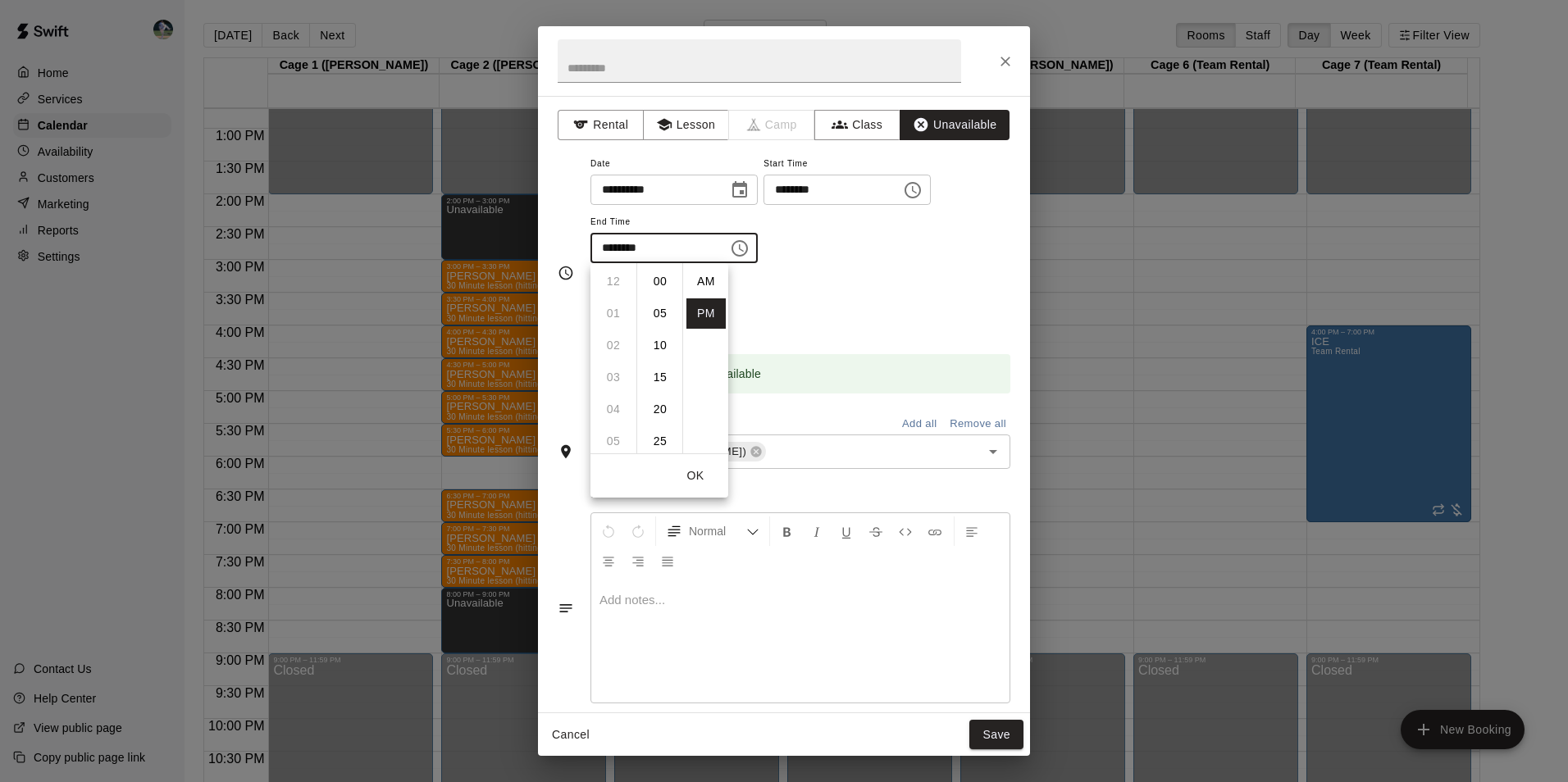
scroll to position [30, 0]
click at [611, 307] on li "09" at bounding box center [612, 313] width 39 height 31
click at [663, 275] on li "00" at bounding box center [660, 282] width 39 height 31
type input "********"
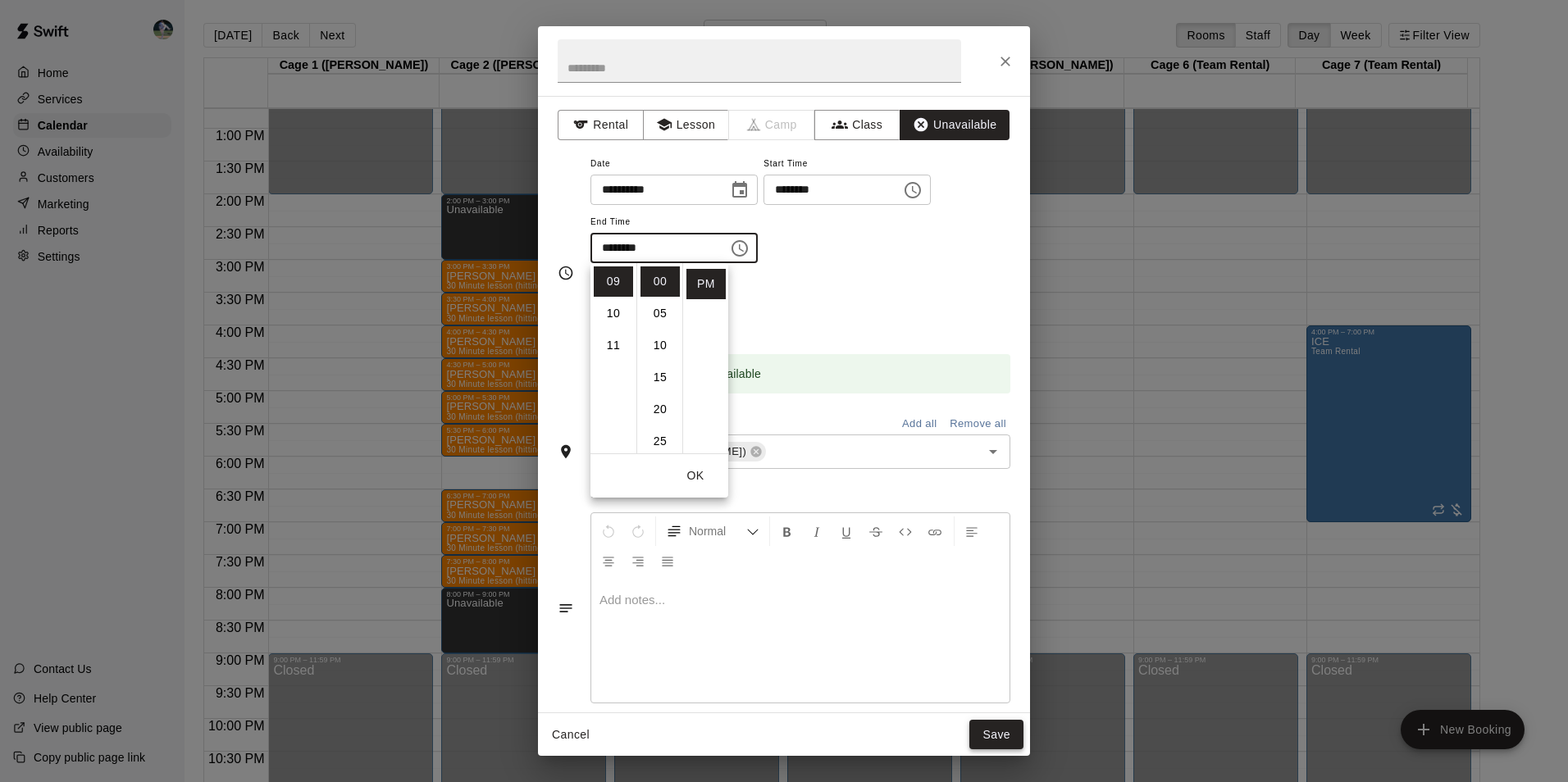
click at [989, 729] on button "Save" at bounding box center [997, 735] width 54 height 31
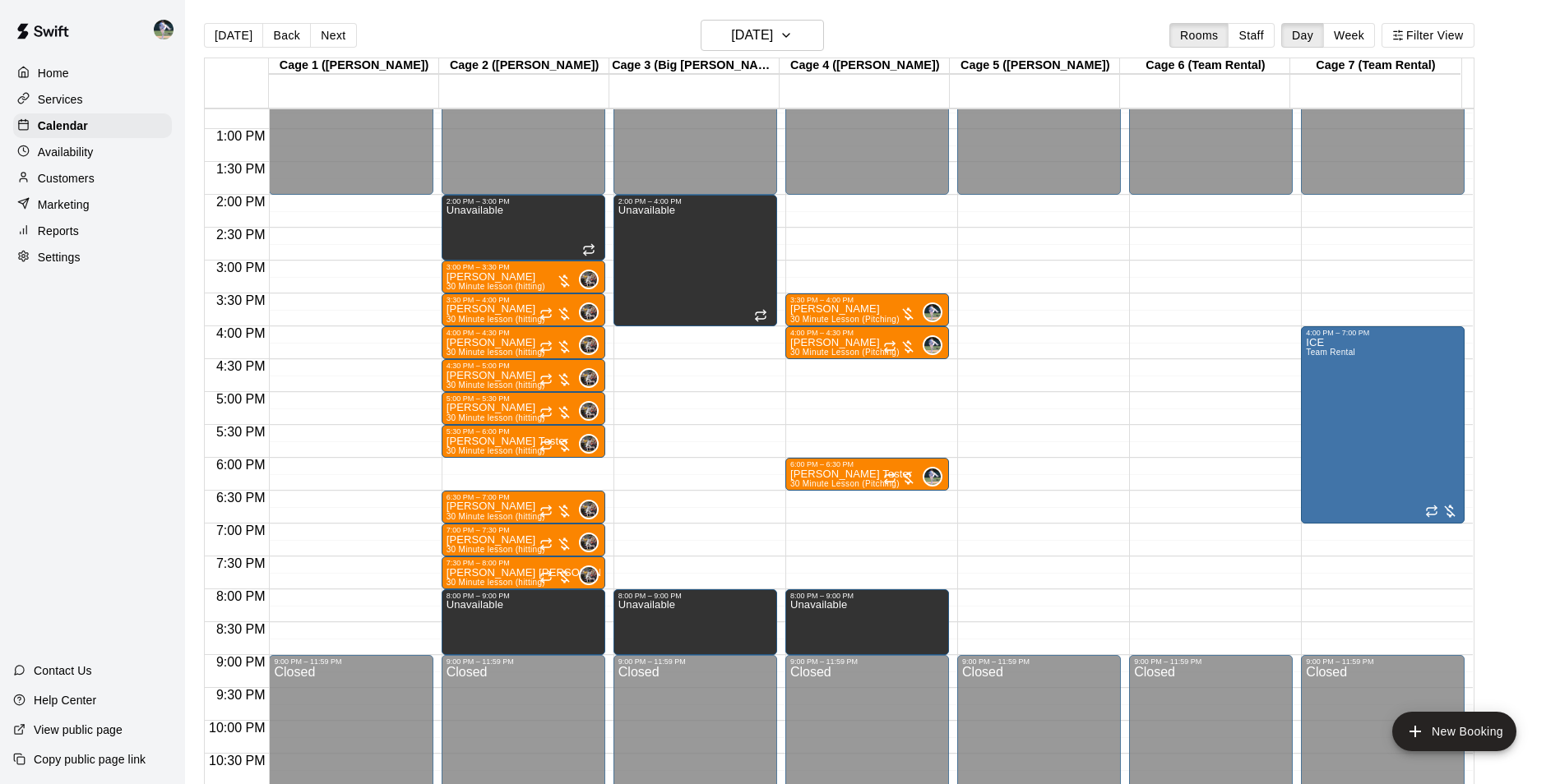
click at [1021, 595] on div "12:00 AM – 2:00 PM Closed 9:00 PM – 11:59 PM Closed" at bounding box center [1039, 63] width 163 height 1578
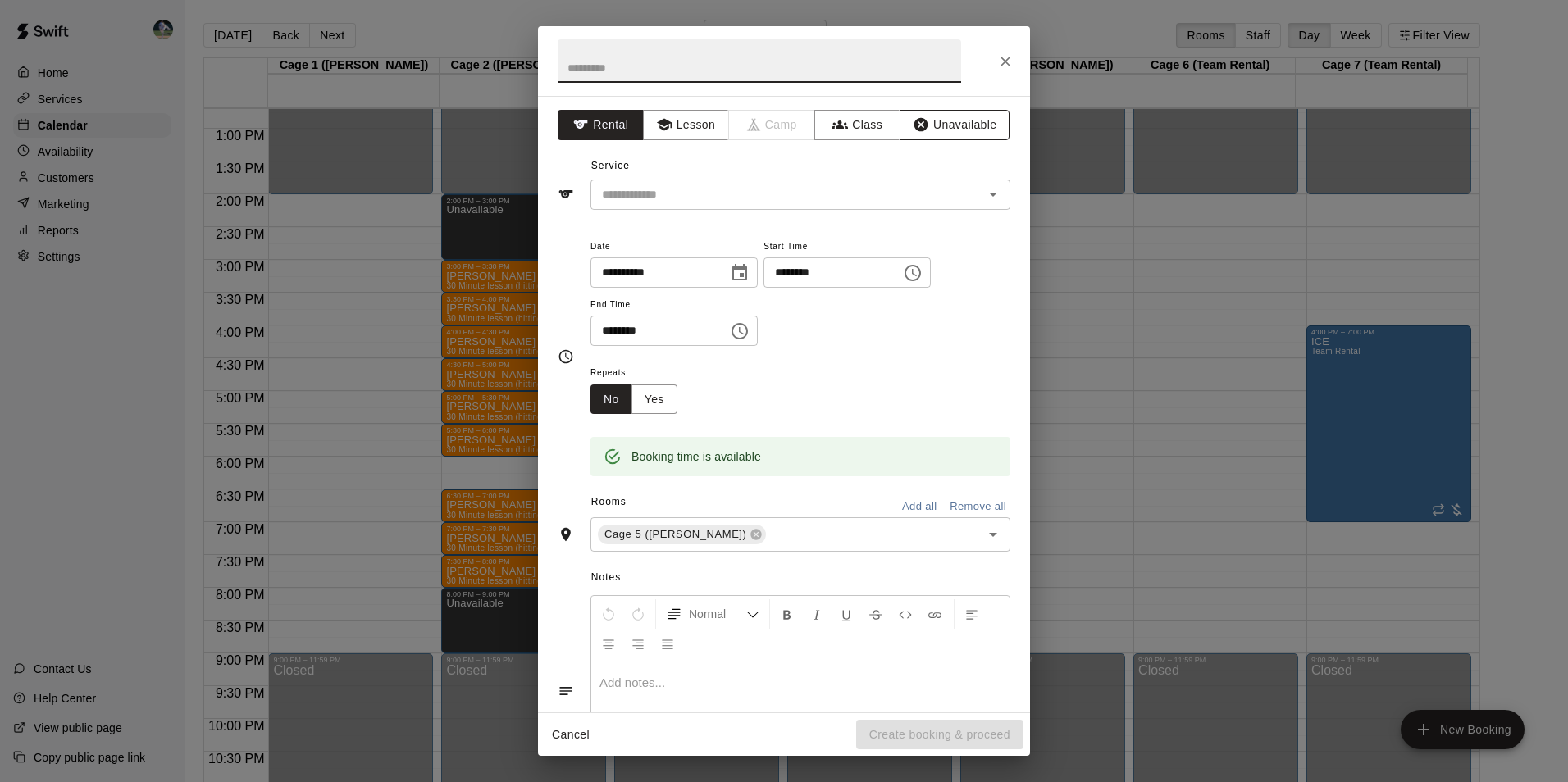
click at [942, 122] on button "Unavailable" at bounding box center [955, 125] width 110 height 31
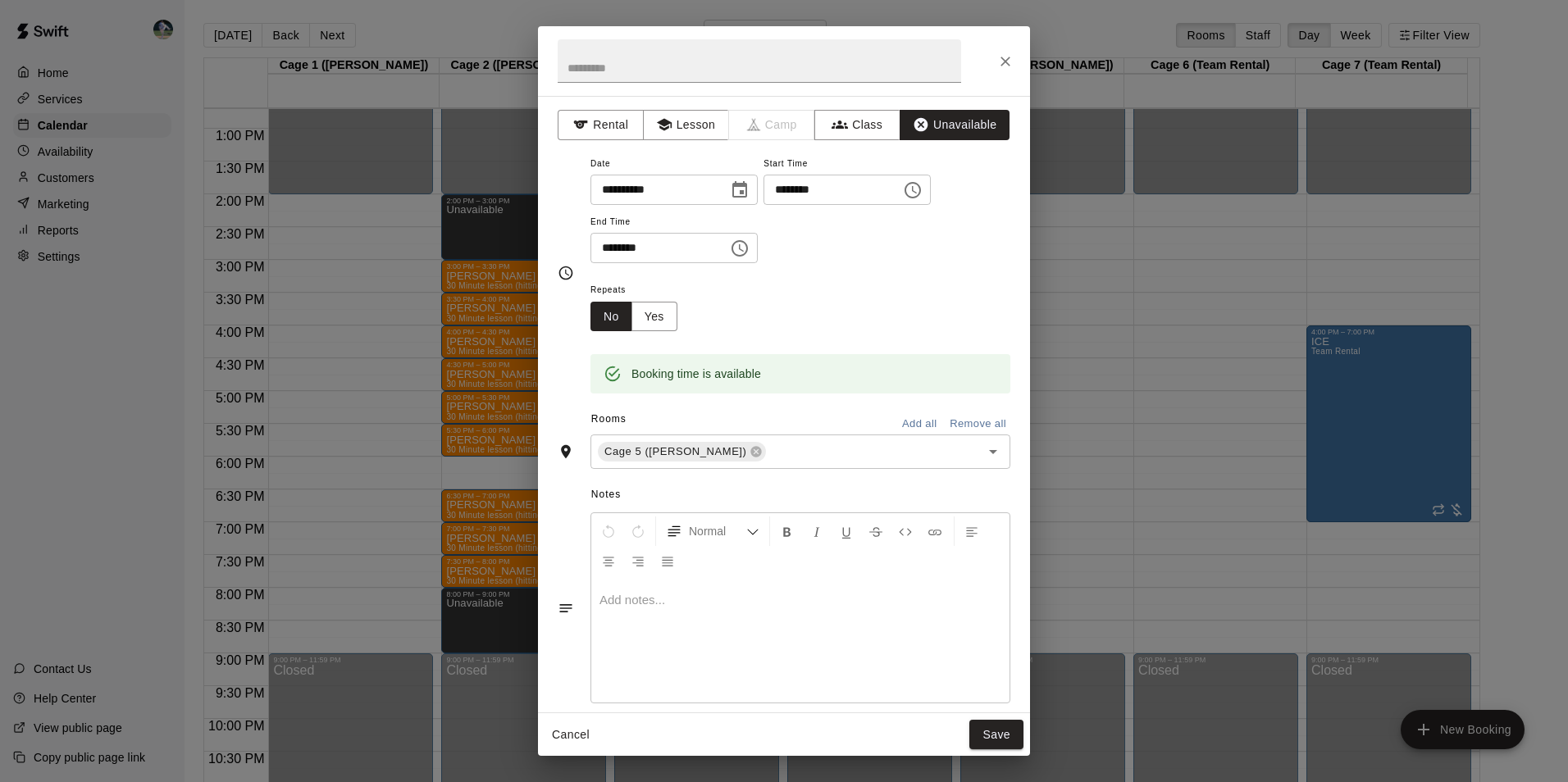
click at [749, 248] on icon "Choose time, selected time is 8:30 PM" at bounding box center [739, 248] width 19 height 19
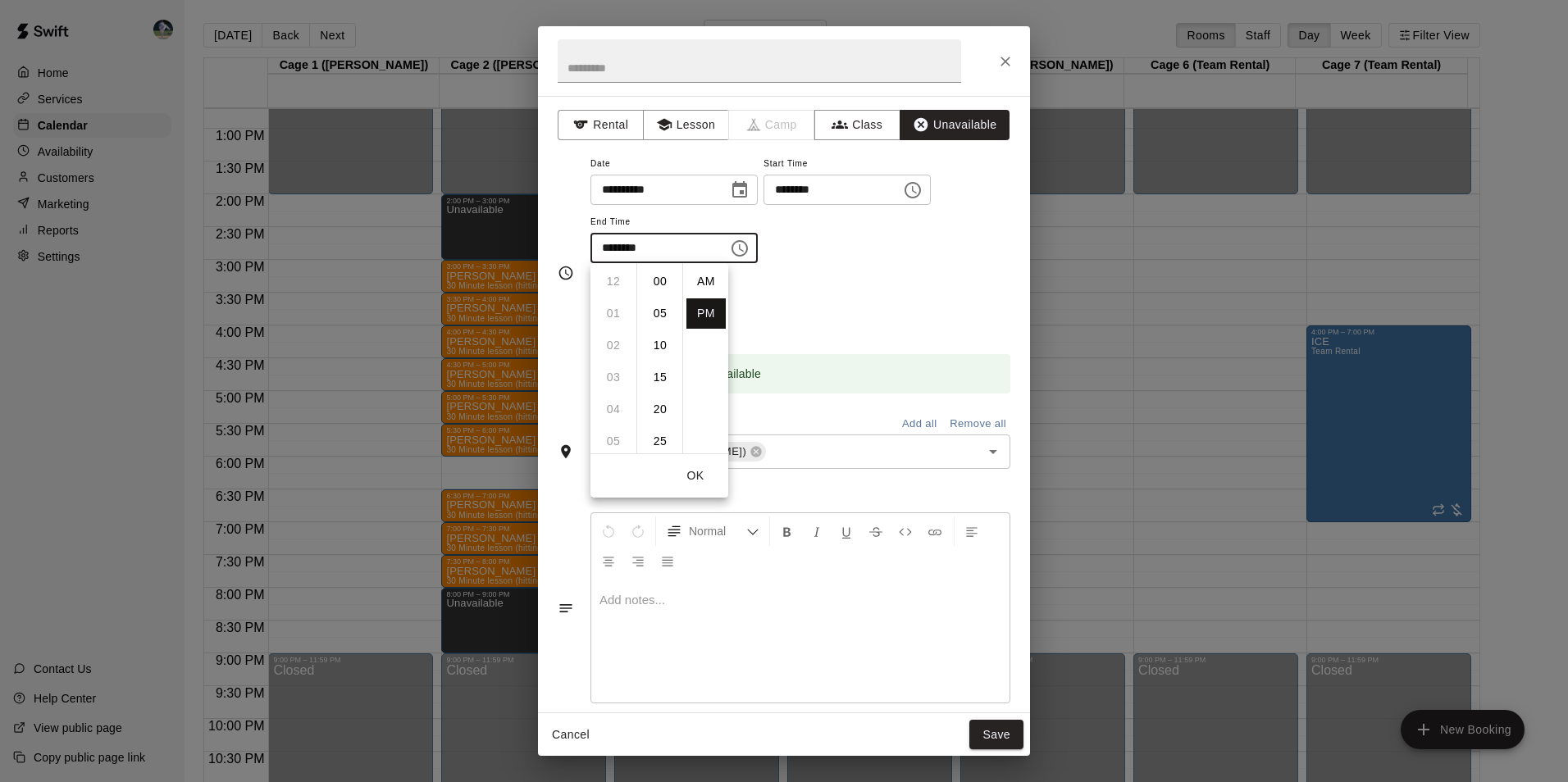
scroll to position [30, 0]
drag, startPoint x: 607, startPoint y: 311, endPoint x: 620, endPoint y: 322, distance: 17.0
click at [608, 311] on li "09" at bounding box center [612, 313] width 39 height 31
click at [664, 276] on li "00" at bounding box center [660, 282] width 39 height 31
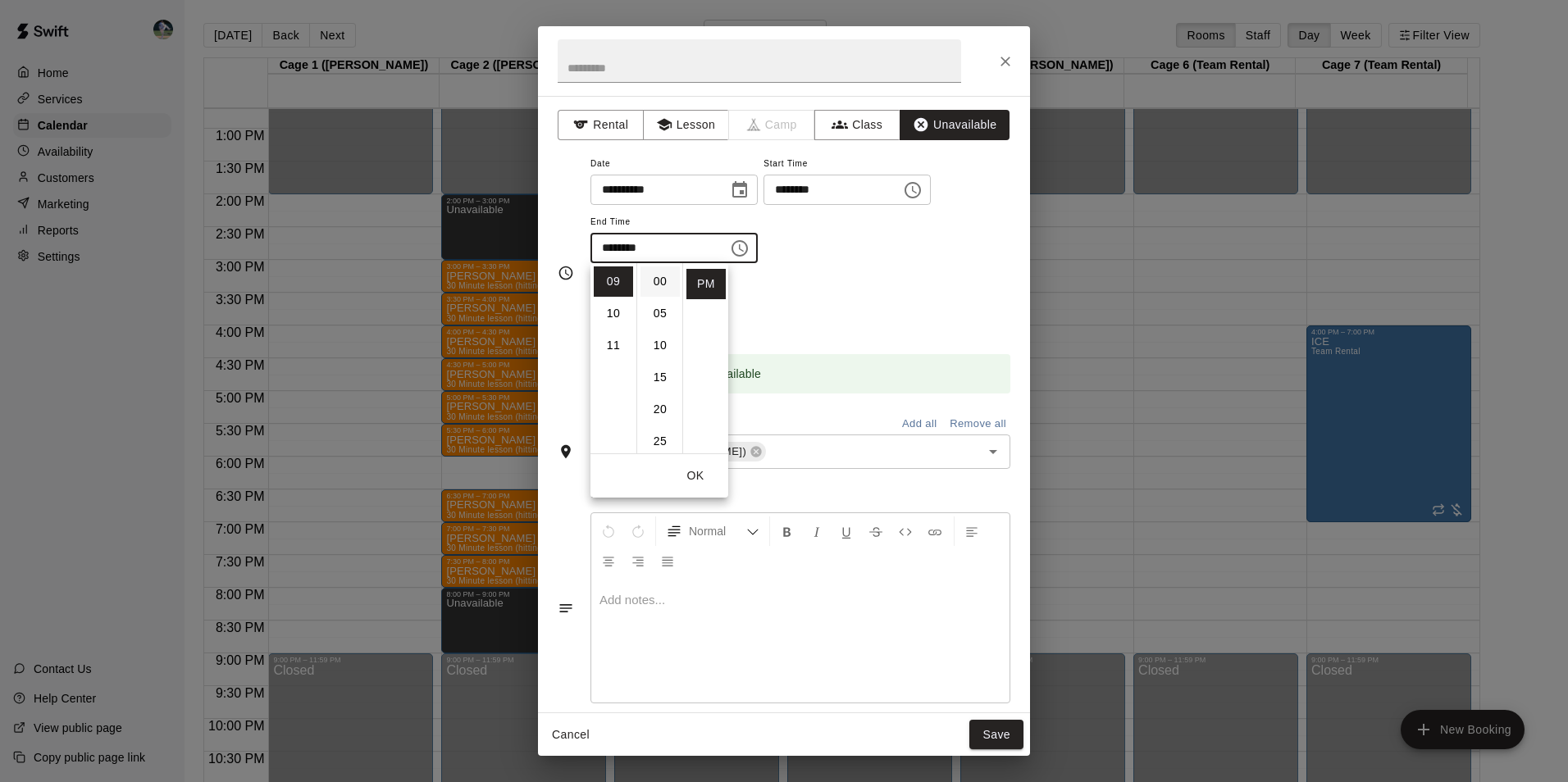
type input "********"
click at [991, 737] on button "Save" at bounding box center [997, 735] width 54 height 31
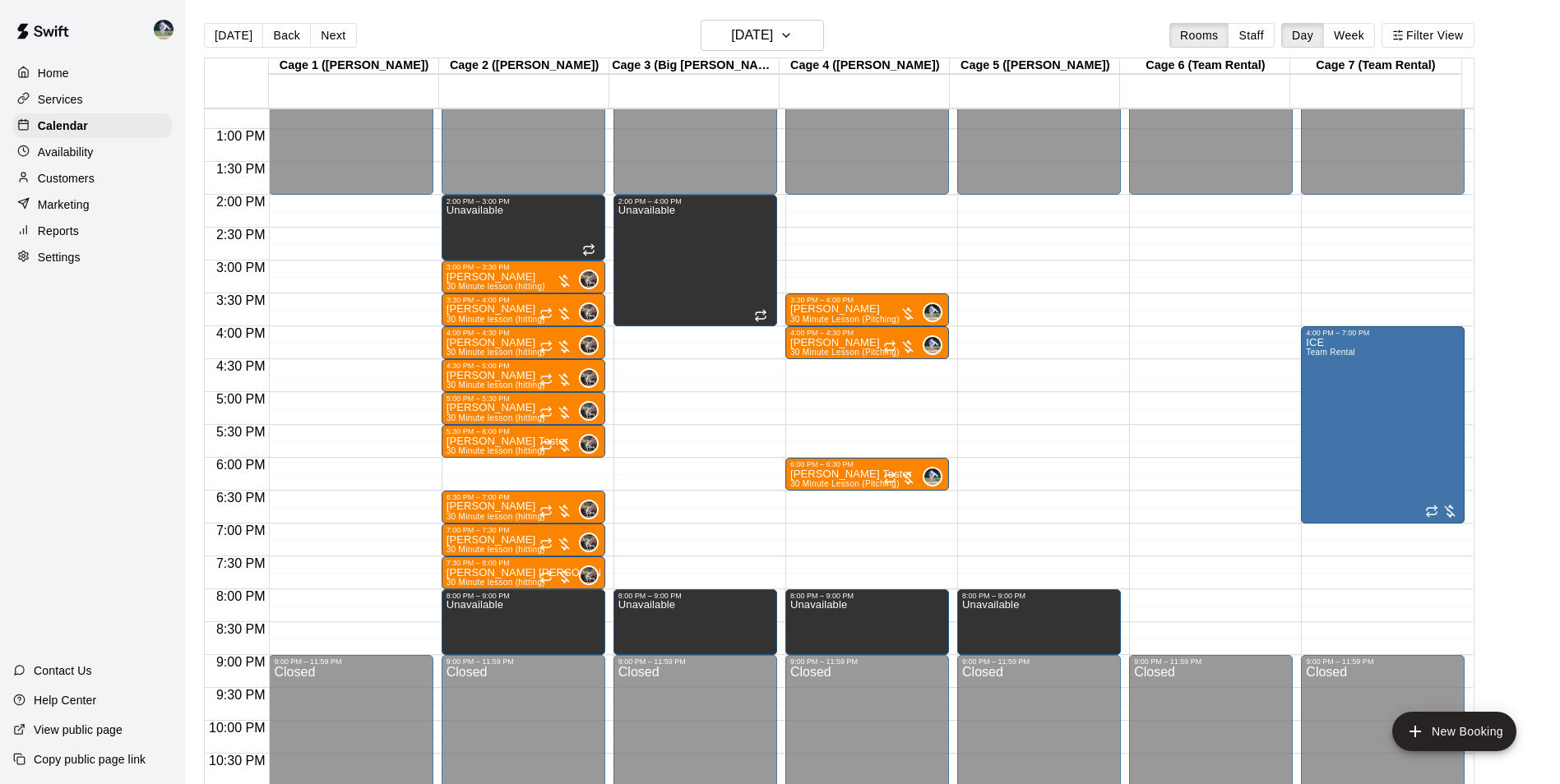
click at [1177, 595] on div "12:00 AM – 2:00 PM Closed 9:00 PM – 11:59 PM Closed" at bounding box center [1211, 63] width 163 height 1578
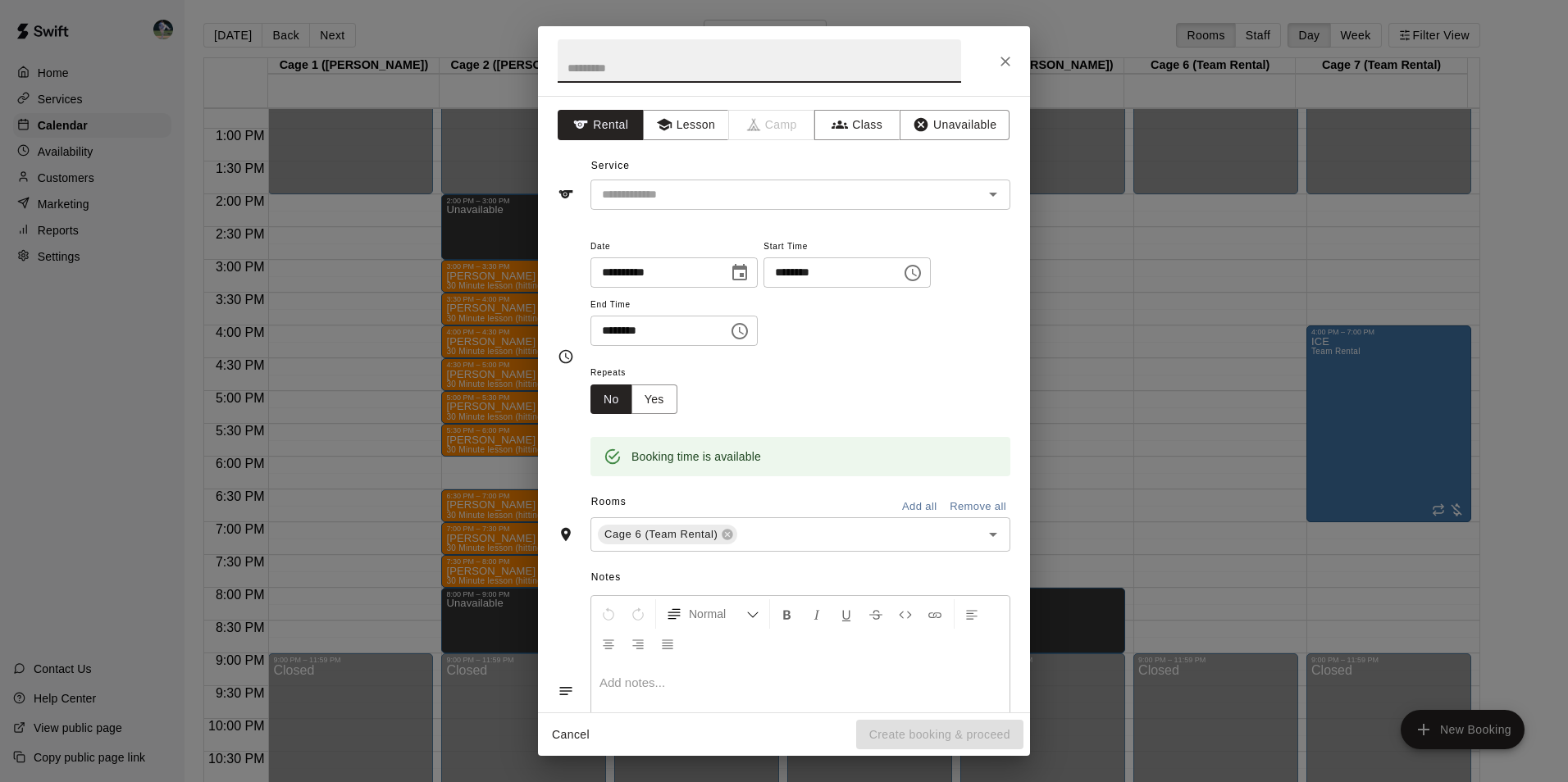
drag, startPoint x: 928, startPoint y: 123, endPoint x: 926, endPoint y: 142, distance: 19.1
click at [928, 124] on button "Unavailable" at bounding box center [955, 125] width 110 height 31
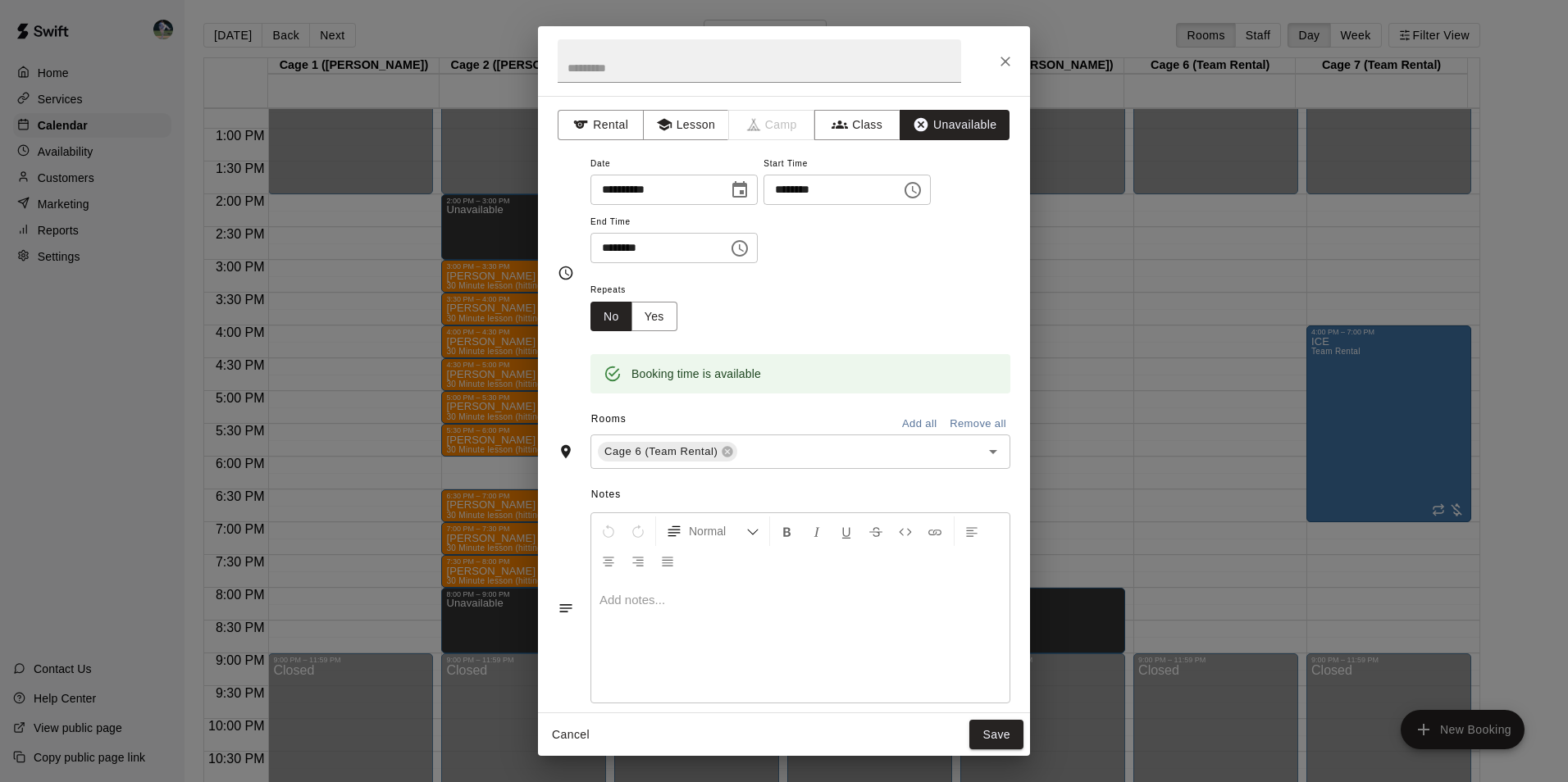
click at [749, 246] on icon "Choose time, selected time is 8:30 PM" at bounding box center [739, 248] width 19 height 19
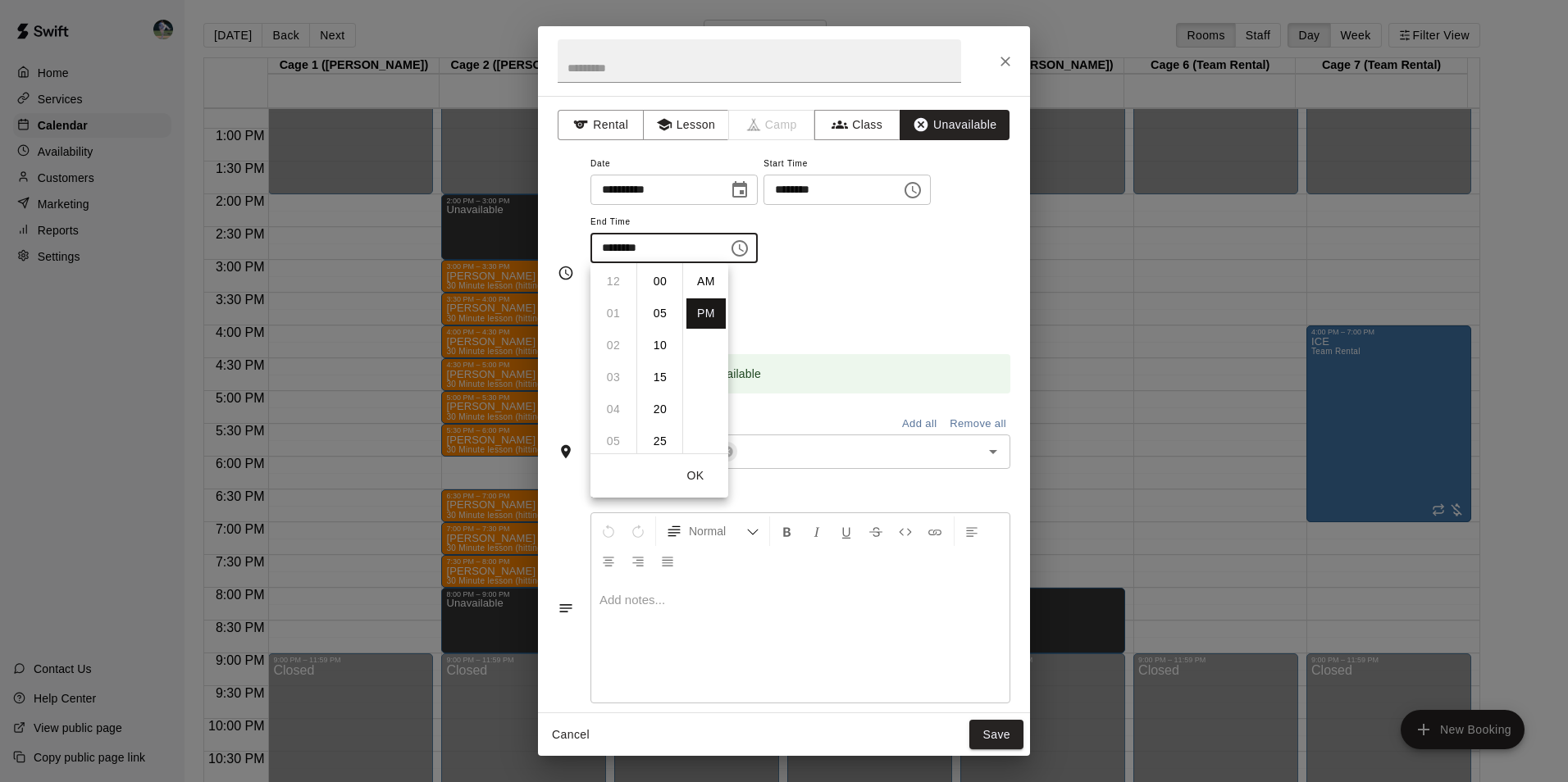
scroll to position [30, 0]
click at [606, 314] on li "09" at bounding box center [612, 313] width 39 height 31
click at [658, 274] on li "00" at bounding box center [660, 282] width 39 height 31
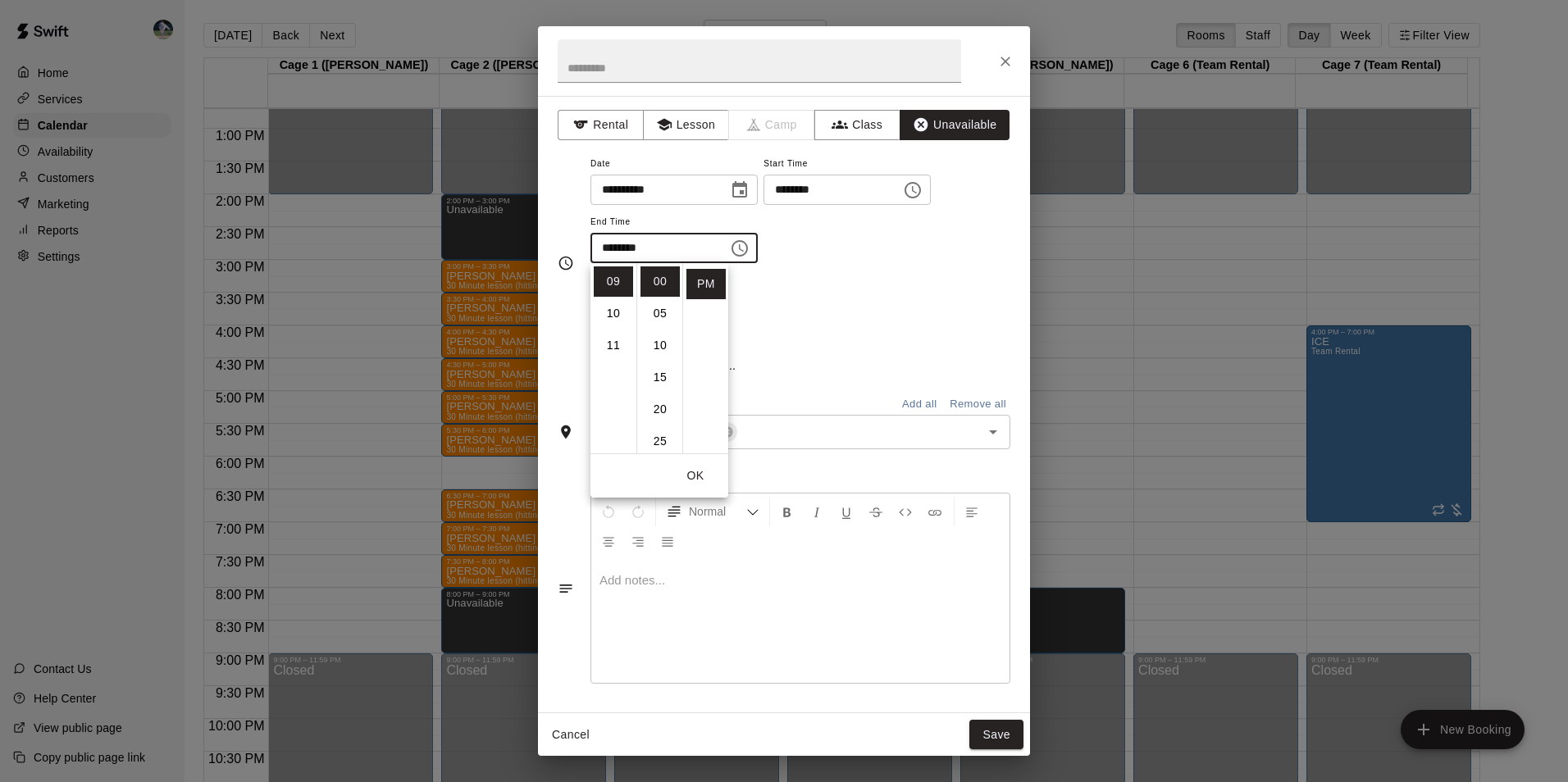
type input "********"
click at [982, 730] on button "Save" at bounding box center [997, 735] width 54 height 31
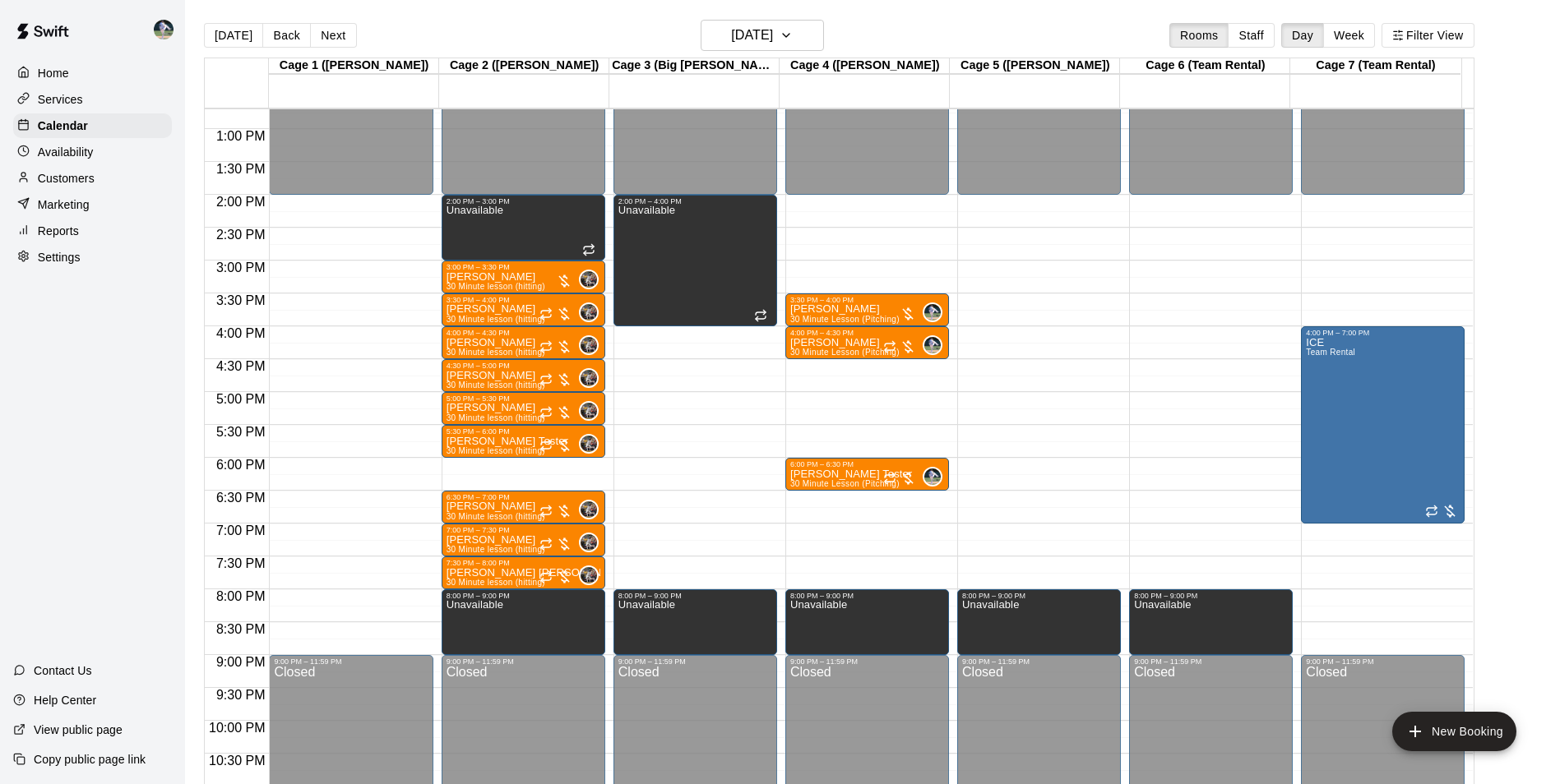
click at [1372, 593] on div "12:00 AM – 2:00 PM Closed 4:00 PM – 7:00 PM ICE Team Rental 9:00 PM – 11:59 PM …" at bounding box center [1382, 63] width 163 height 1578
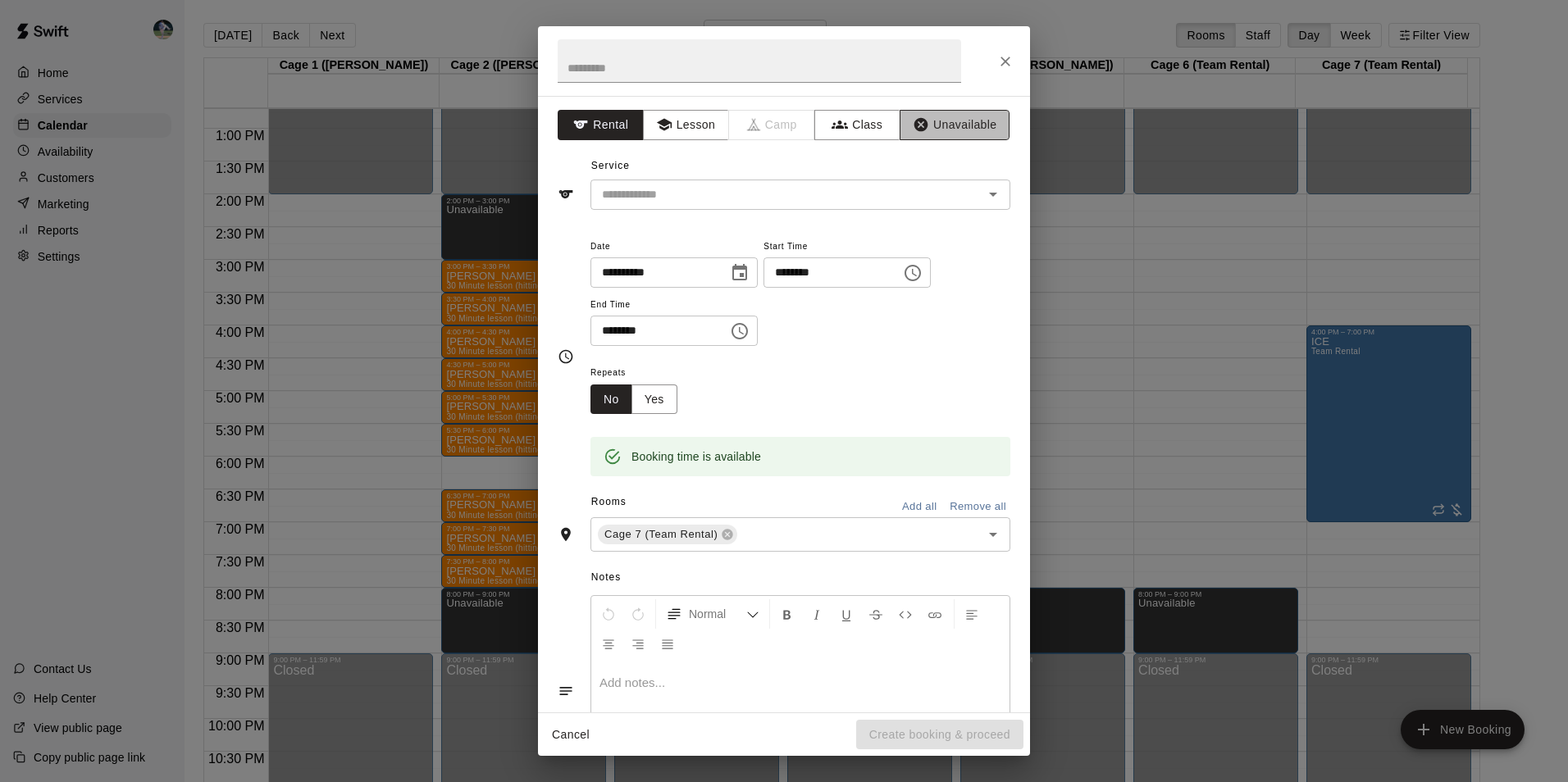
click at [958, 120] on button "Unavailable" at bounding box center [955, 125] width 110 height 31
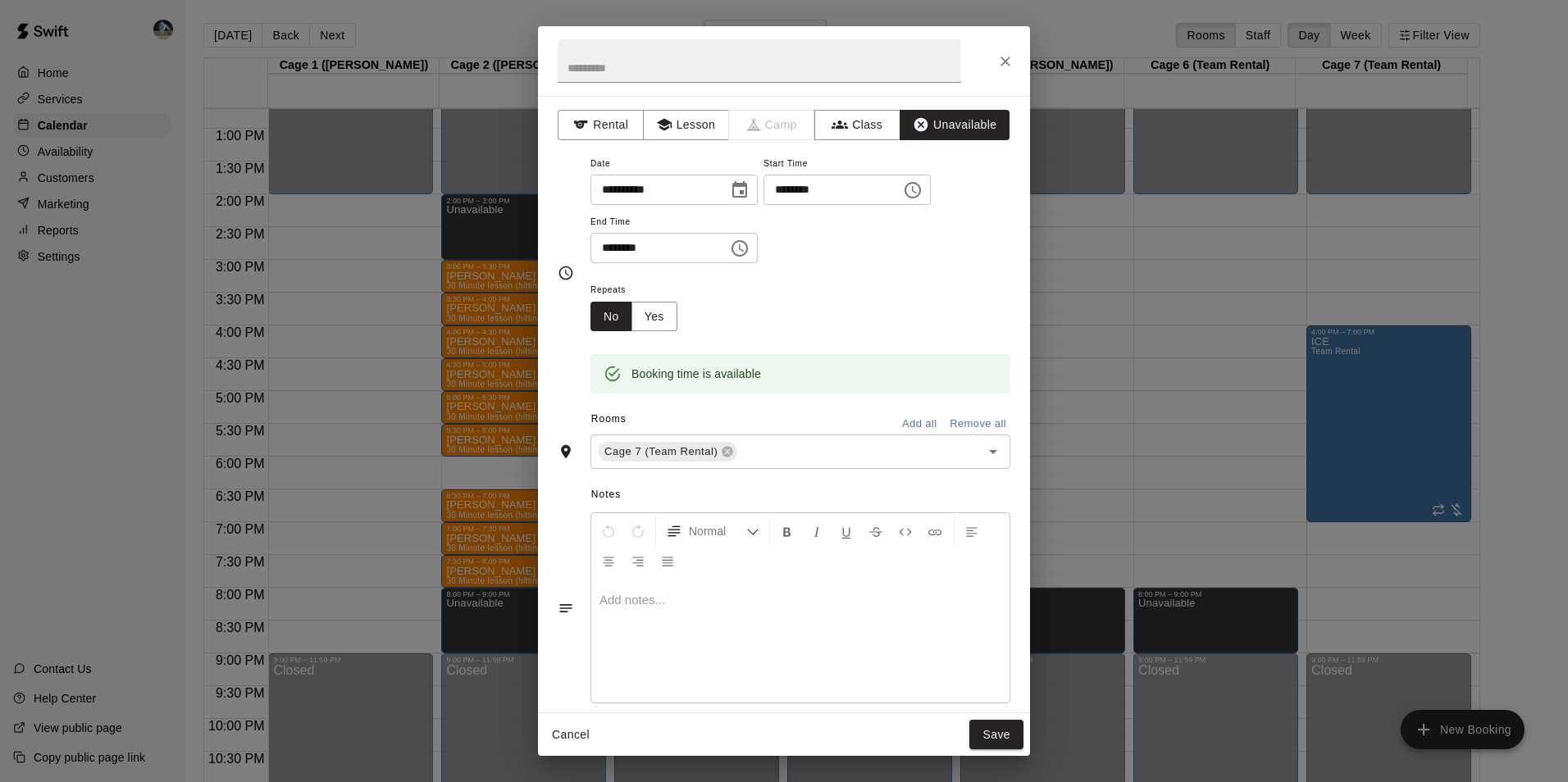
click at [749, 248] on icon "Choose time, selected time is 8:30 PM" at bounding box center [739, 248] width 19 height 19
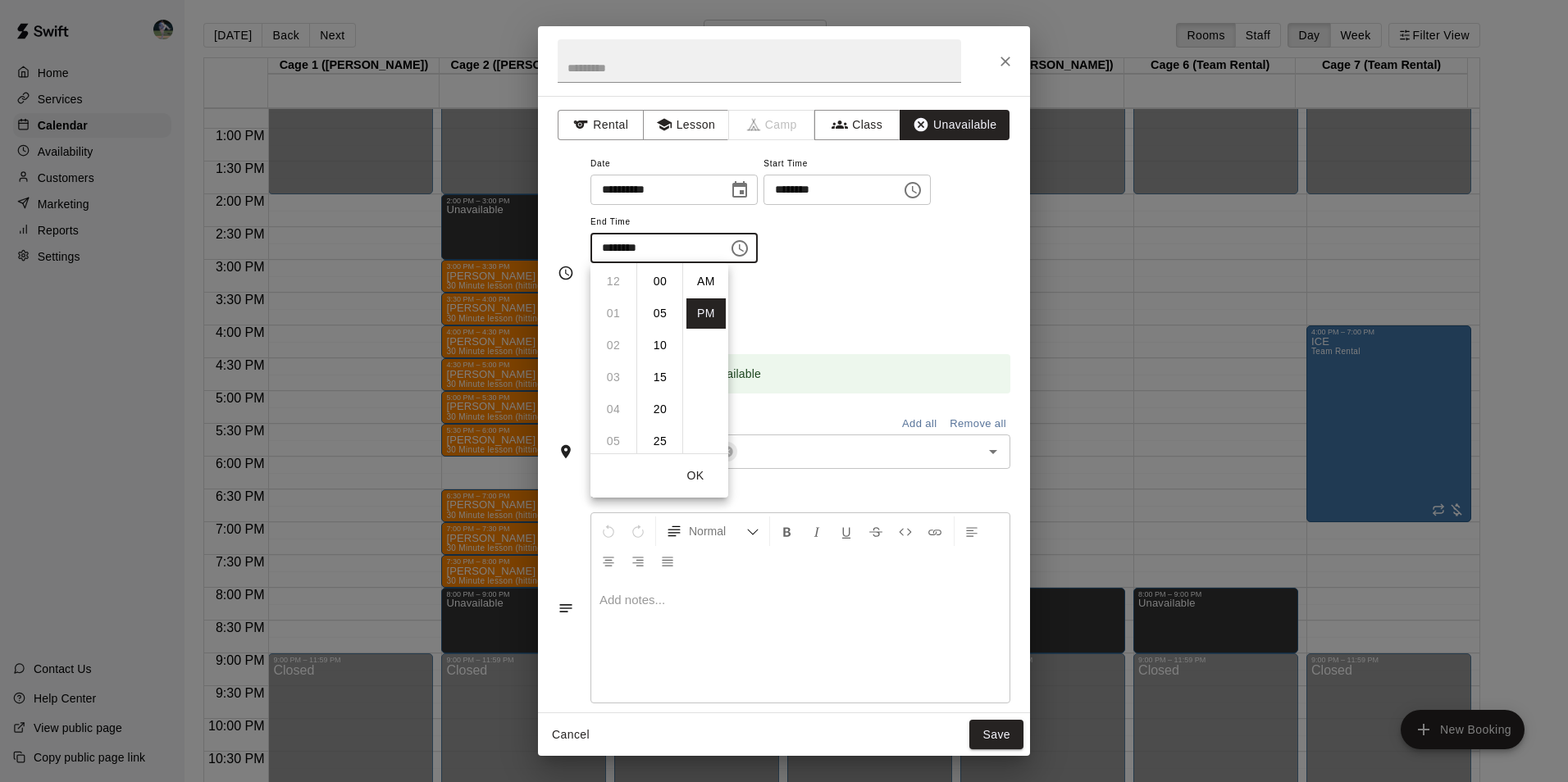
scroll to position [30, 0]
click at [612, 310] on li "09" at bounding box center [612, 313] width 39 height 31
click at [668, 281] on li "00" at bounding box center [660, 282] width 39 height 31
type input "********"
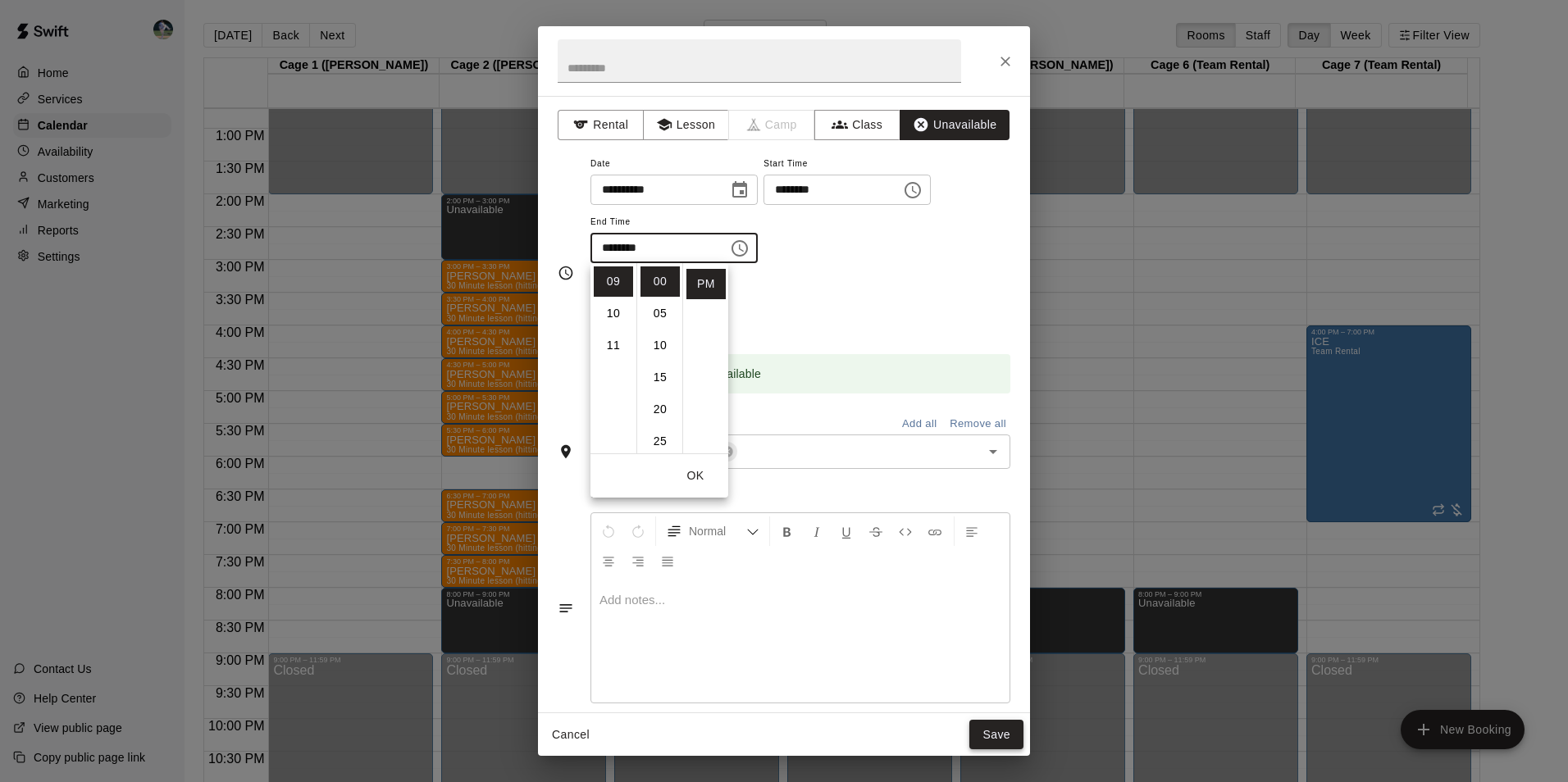
click at [996, 725] on button "Save" at bounding box center [997, 735] width 54 height 31
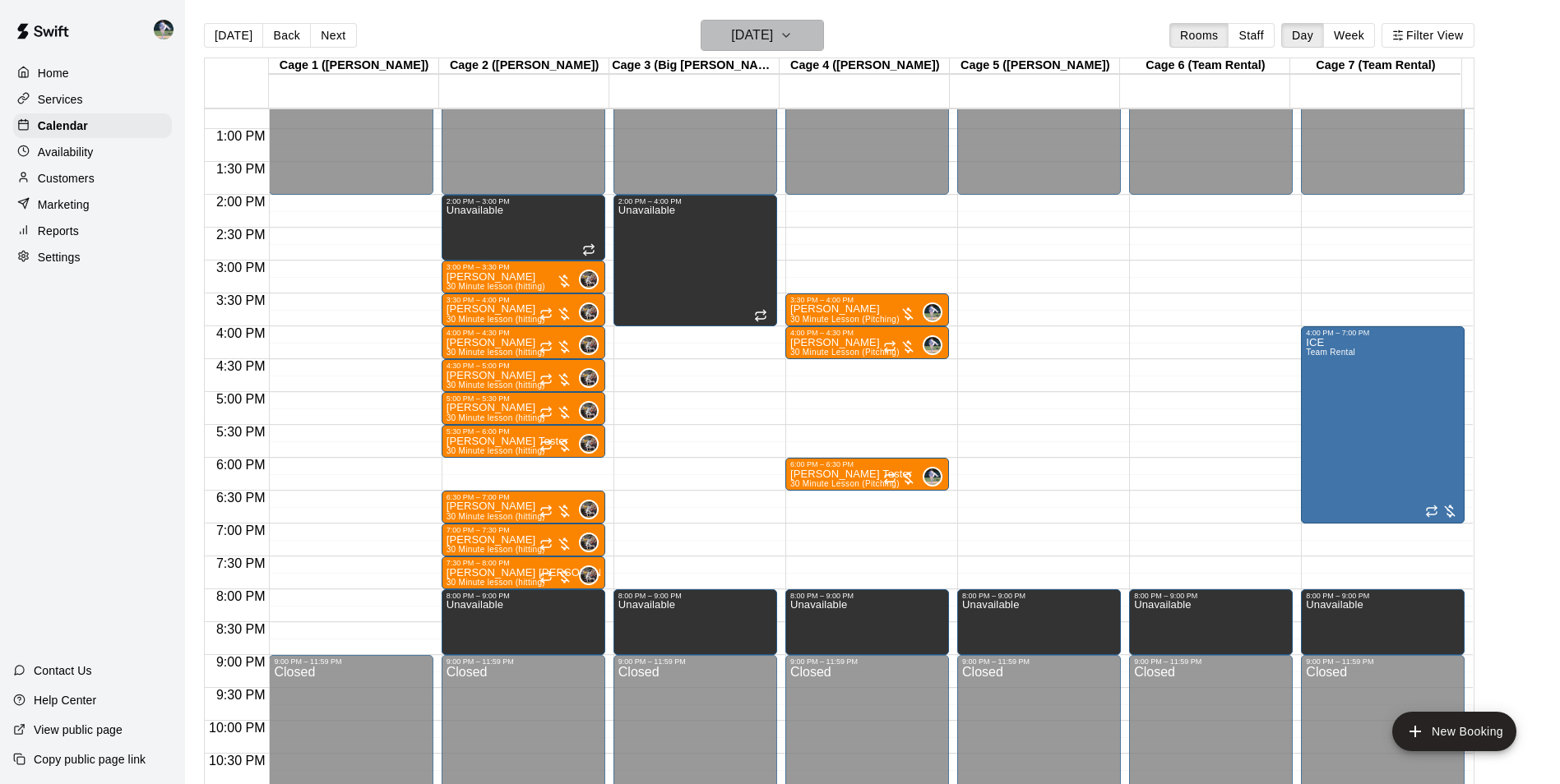
click at [746, 39] on h6 "[DATE]" at bounding box center [752, 35] width 42 height 23
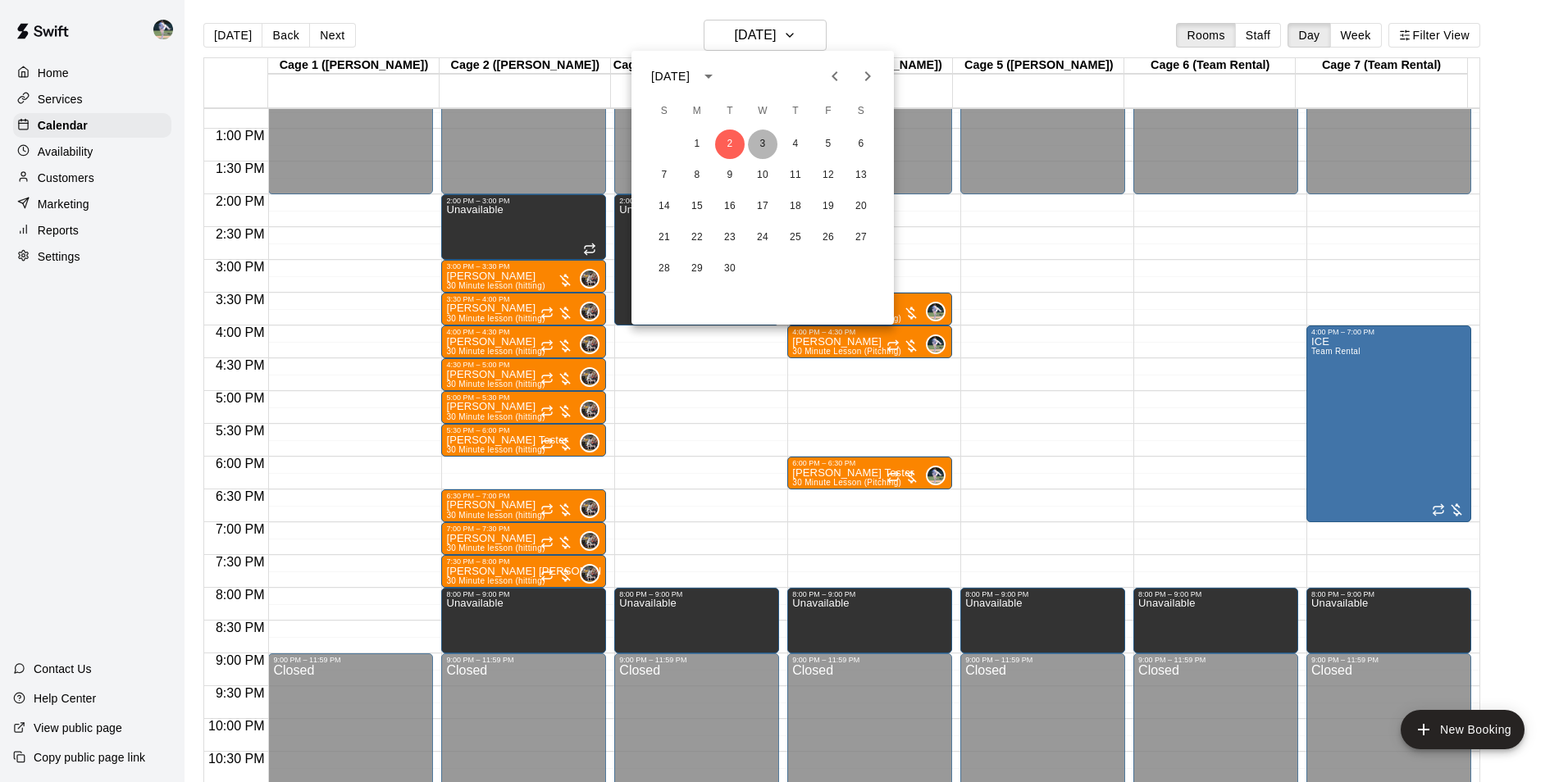
click at [759, 141] on button "3" at bounding box center [763, 144] width 30 height 30
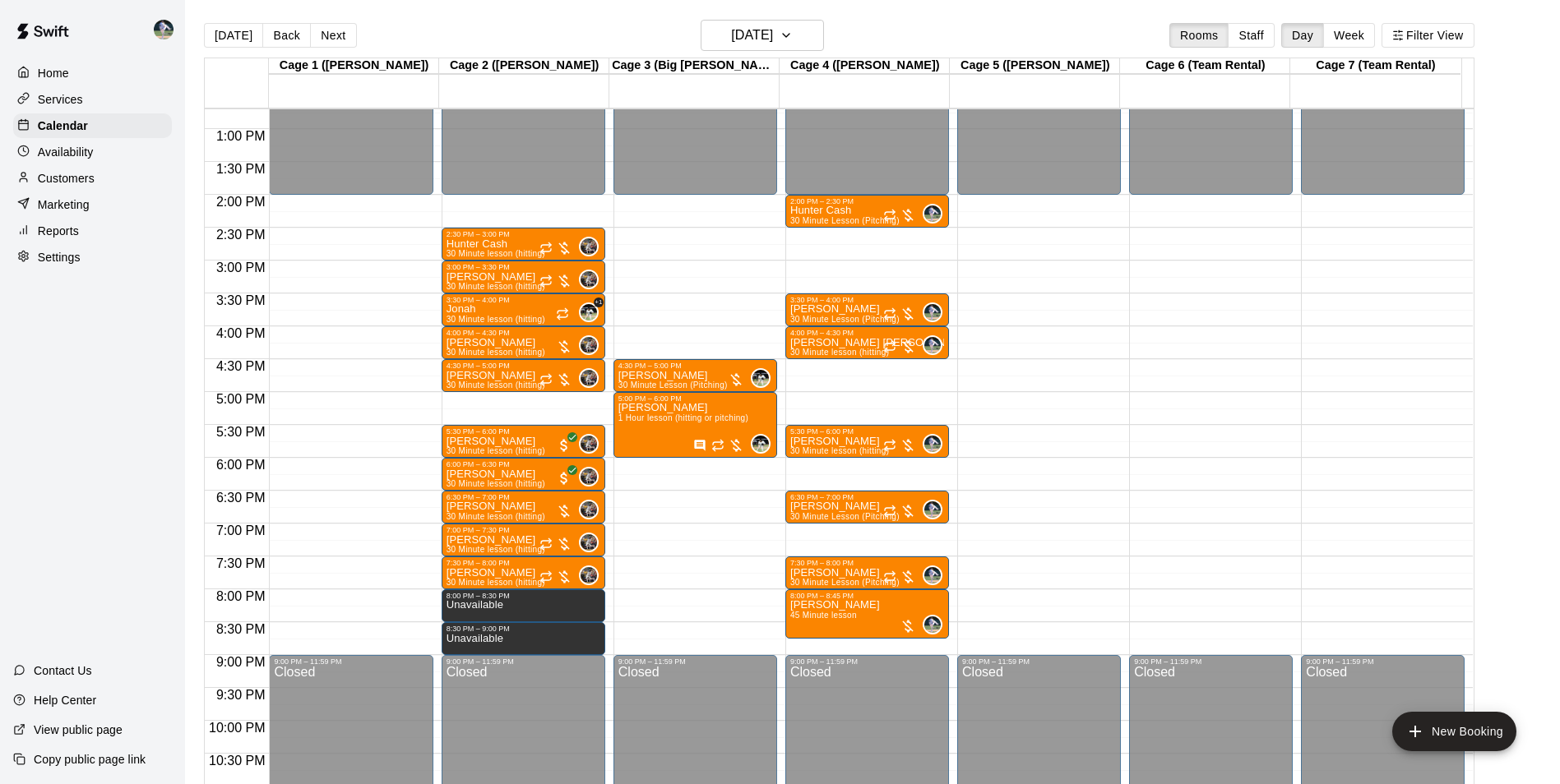
click at [686, 595] on div "12:00 AM – 2:00 PM Closed 4:30 PM – 5:00 PM [PERSON_NAME] 30 Minute Lesson (Pit…" at bounding box center [695, 63] width 163 height 1578
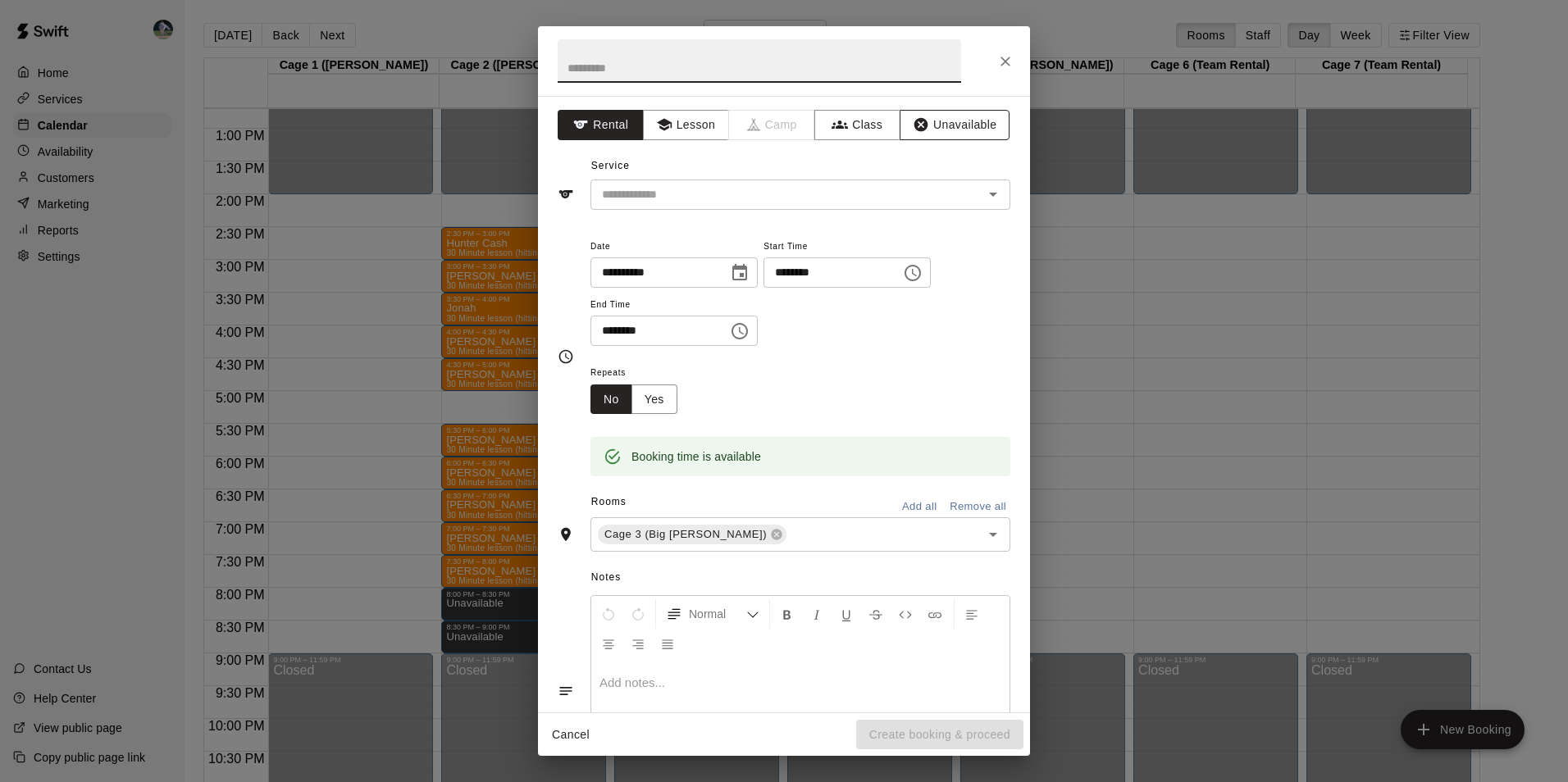
click at [934, 118] on button "Unavailable" at bounding box center [955, 125] width 110 height 31
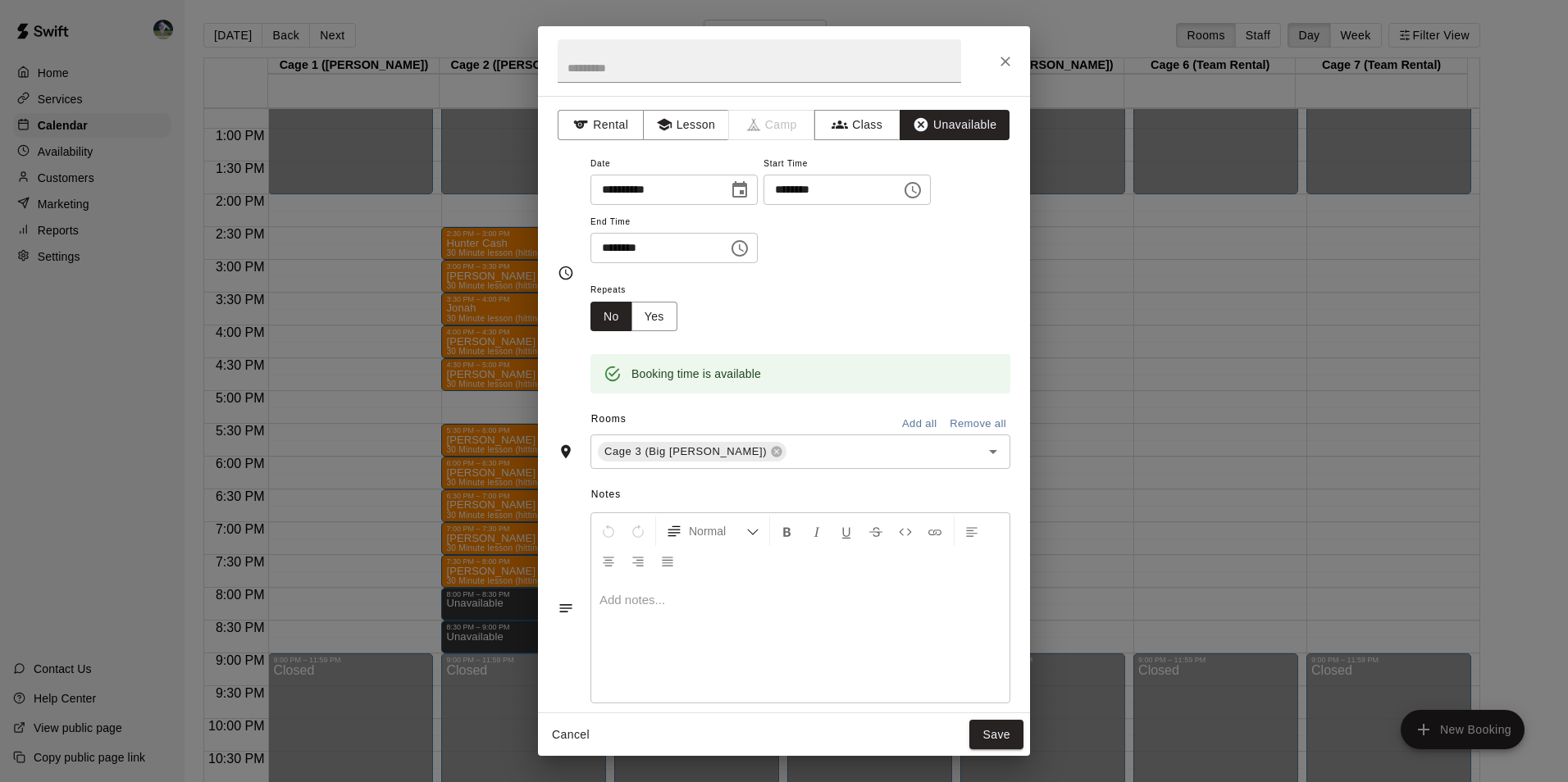
click at [749, 246] on icon "Choose time, selected time is 8:30 PM" at bounding box center [739, 248] width 19 height 19
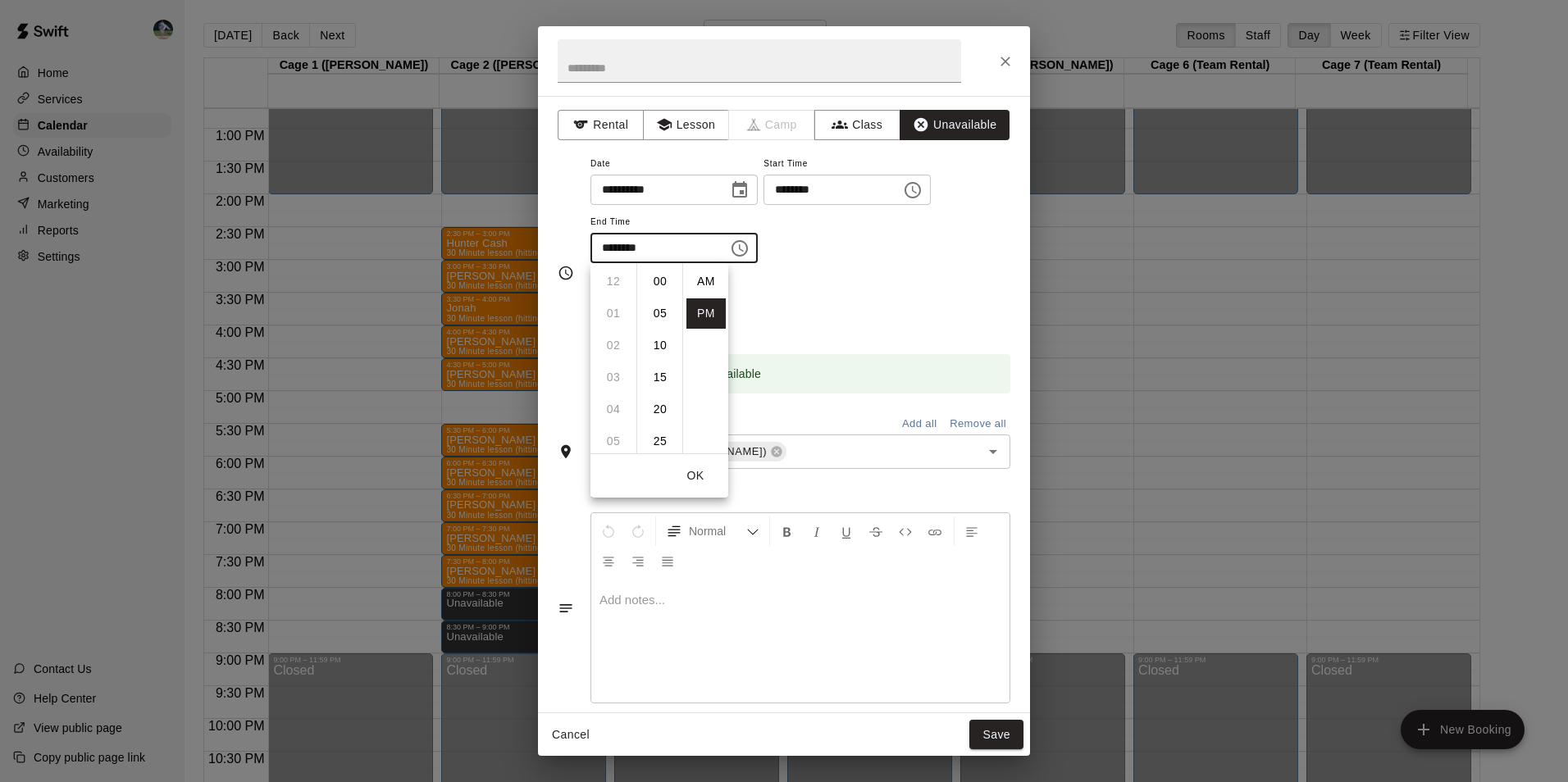
scroll to position [30, 0]
click at [610, 306] on li "09" at bounding box center [612, 313] width 39 height 31
drag, startPoint x: 654, startPoint y: 276, endPoint x: 684, endPoint y: 325, distance: 57.5
click at [658, 280] on li "00" at bounding box center [660, 282] width 39 height 31
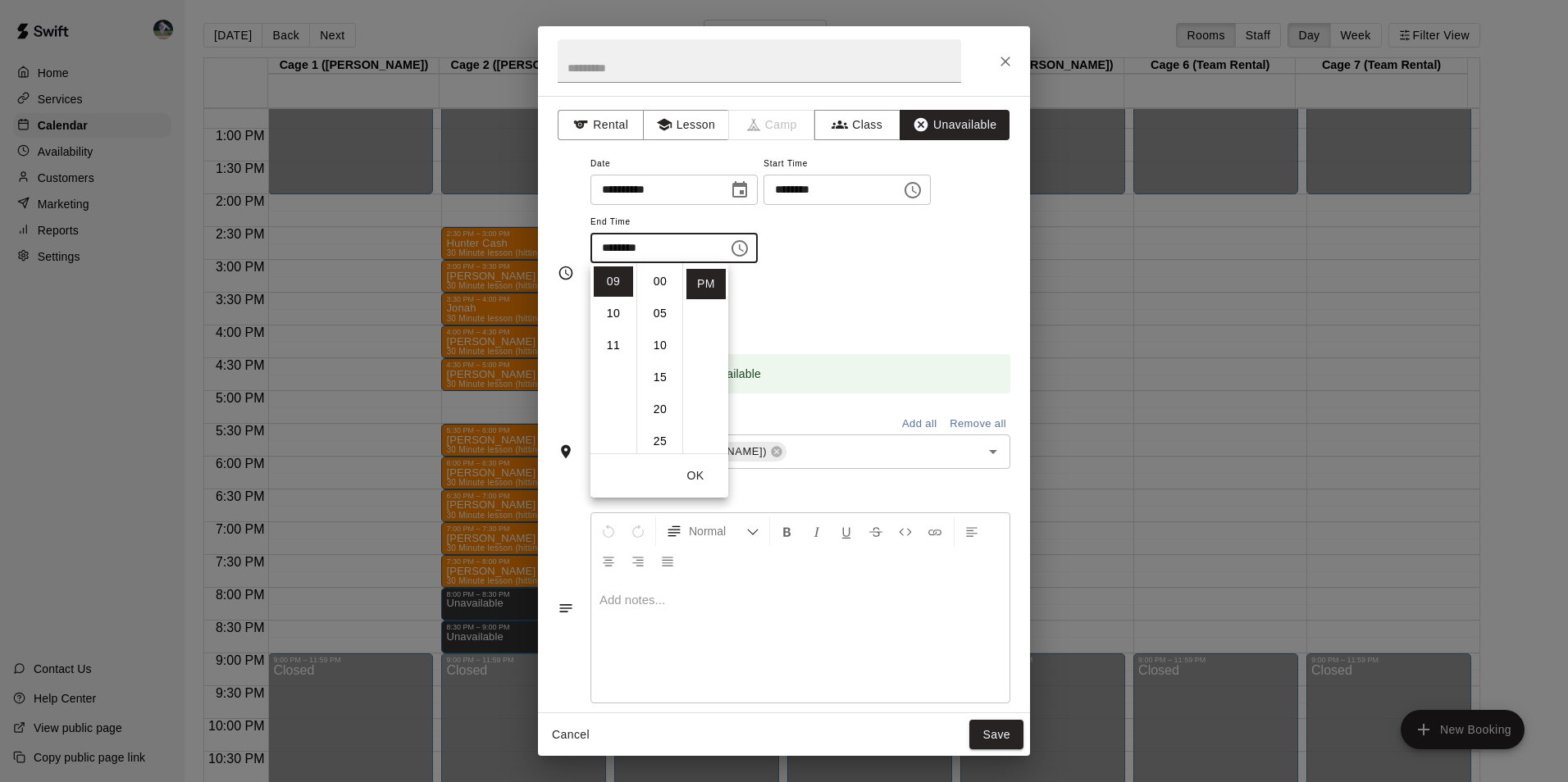
type input "********"
click at [688, 471] on button "OK" at bounding box center [696, 476] width 52 height 31
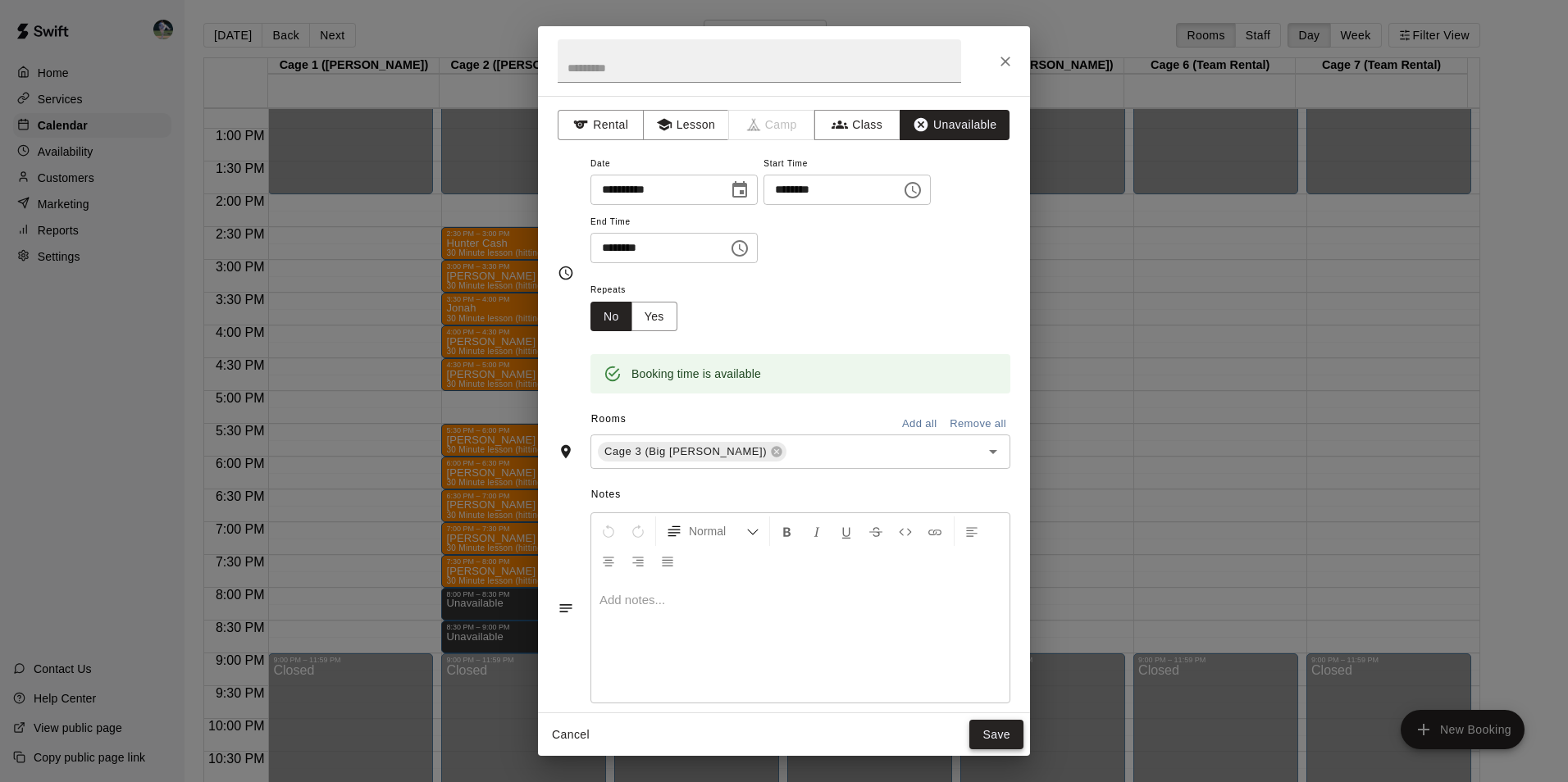
click at [999, 735] on button "Save" at bounding box center [997, 735] width 54 height 31
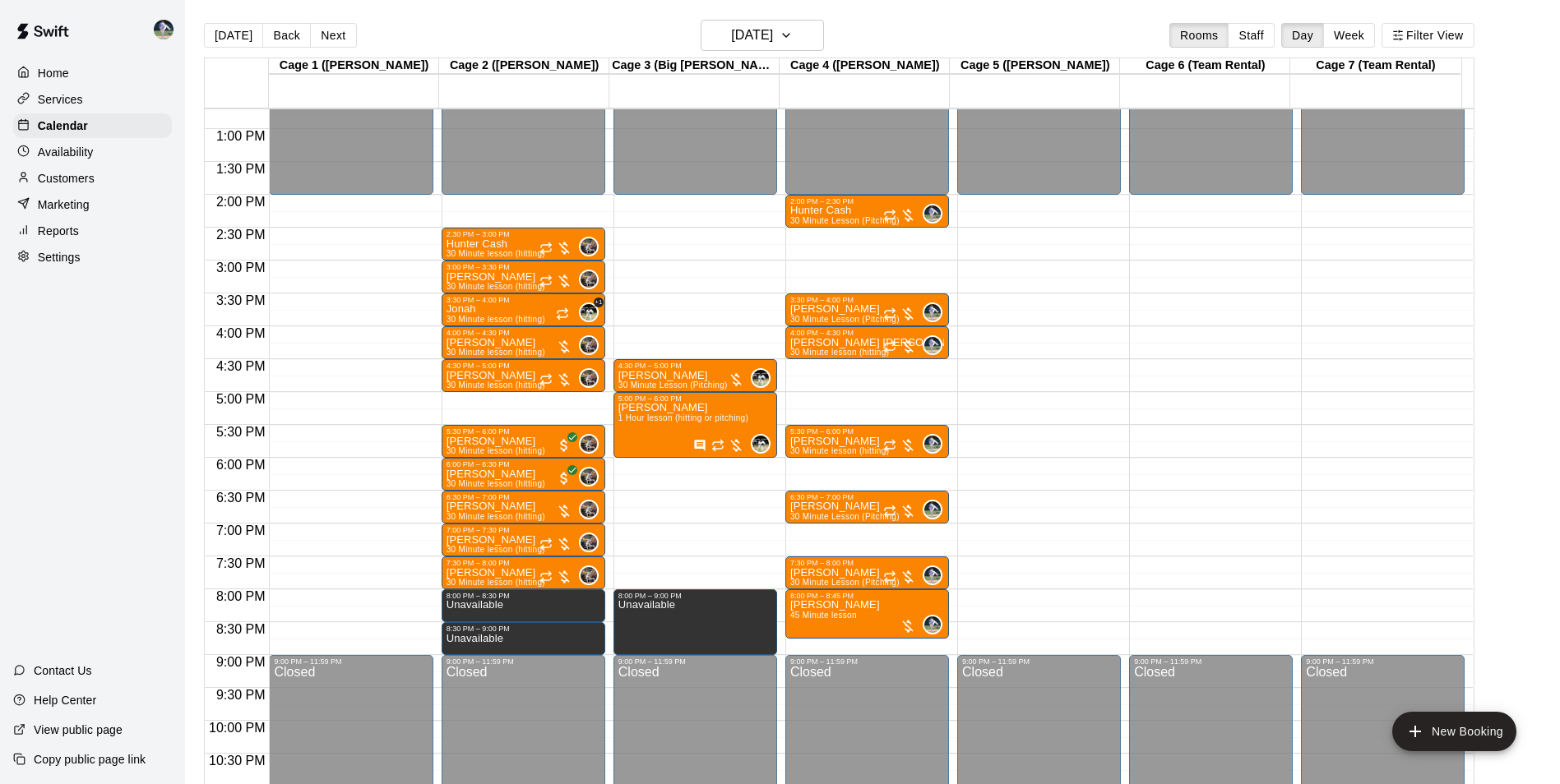
click at [1026, 596] on div "12:00 AM – 2:00 PM Closed 9:00 PM – 11:59 PM Closed" at bounding box center [1039, 63] width 163 height 1578
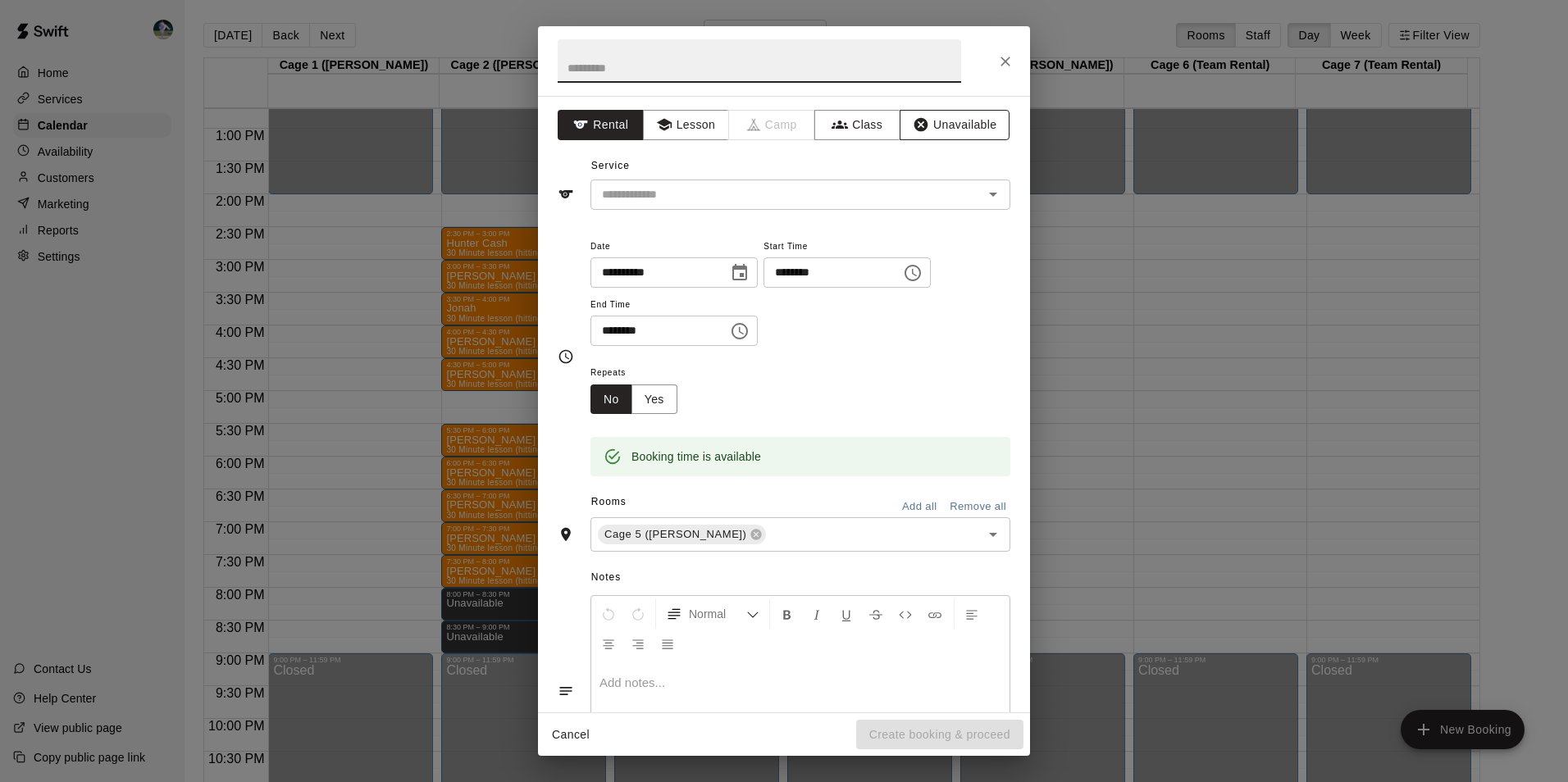
click at [956, 117] on button "Unavailable" at bounding box center [955, 125] width 110 height 31
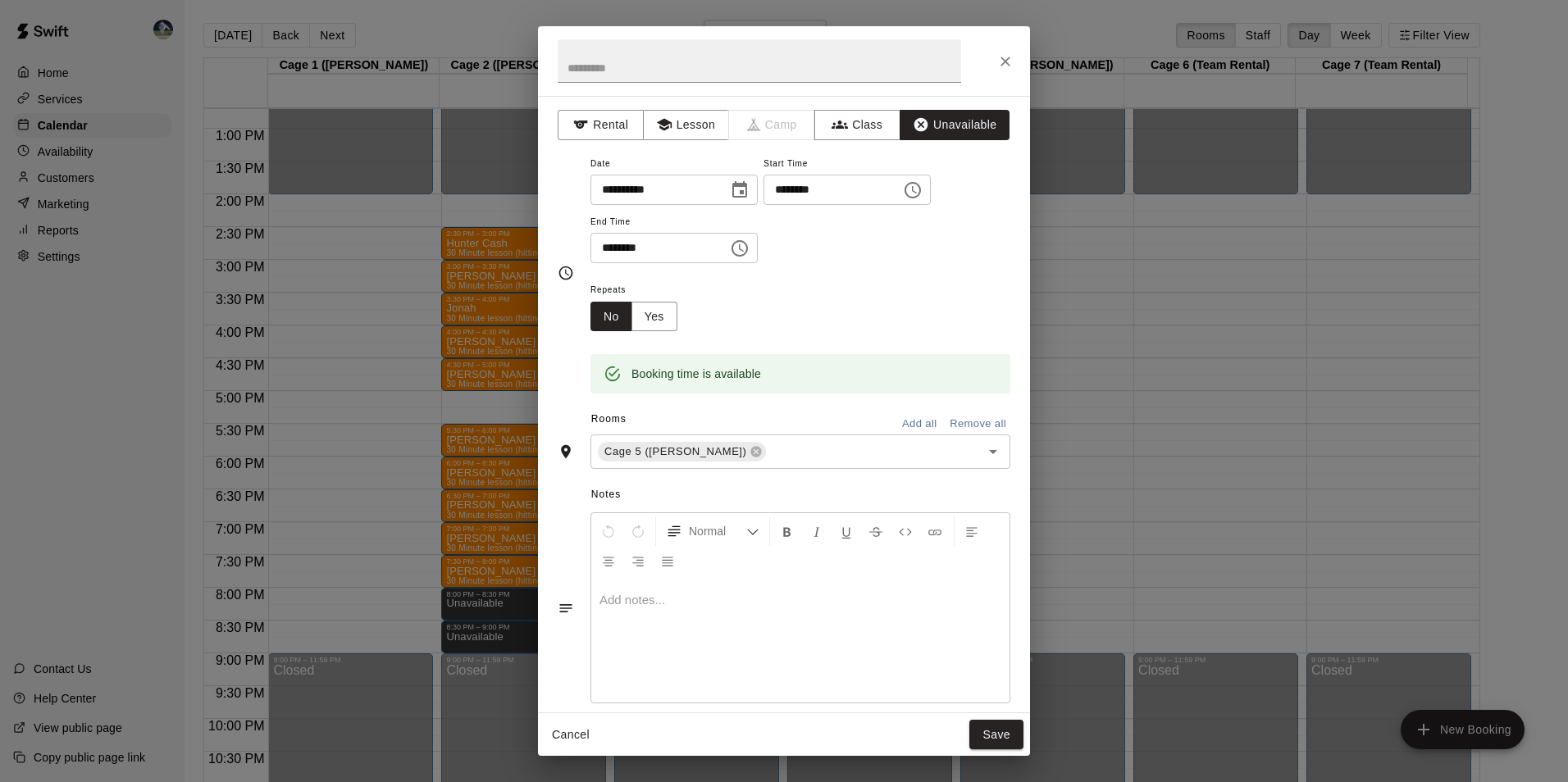
click at [749, 249] on icon "Choose time, selected time is 8:30 PM" at bounding box center [739, 248] width 19 height 19
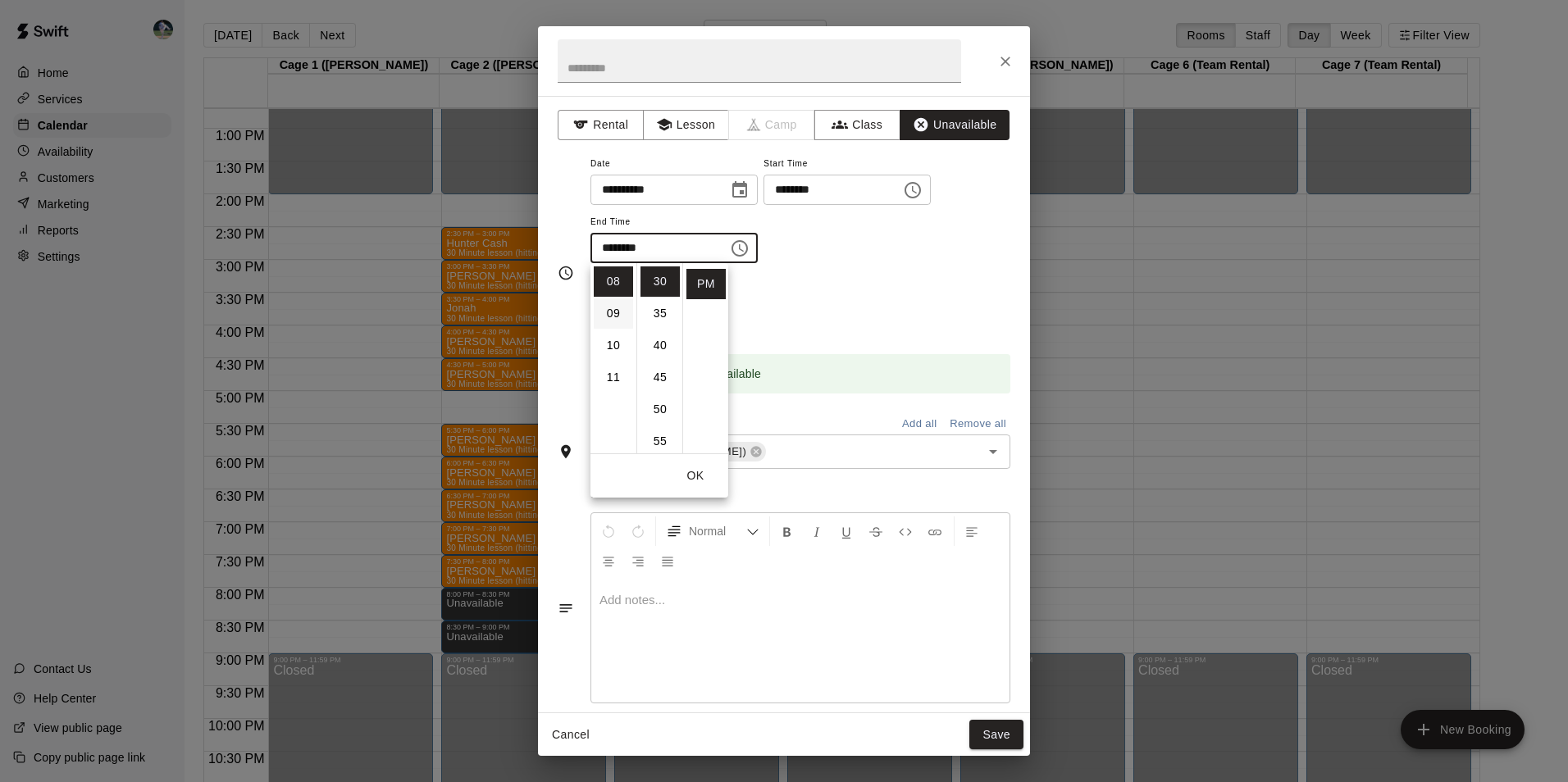
click at [618, 305] on li "09" at bounding box center [612, 313] width 39 height 31
type input "********"
click at [694, 471] on button "OK" at bounding box center [696, 476] width 52 height 31
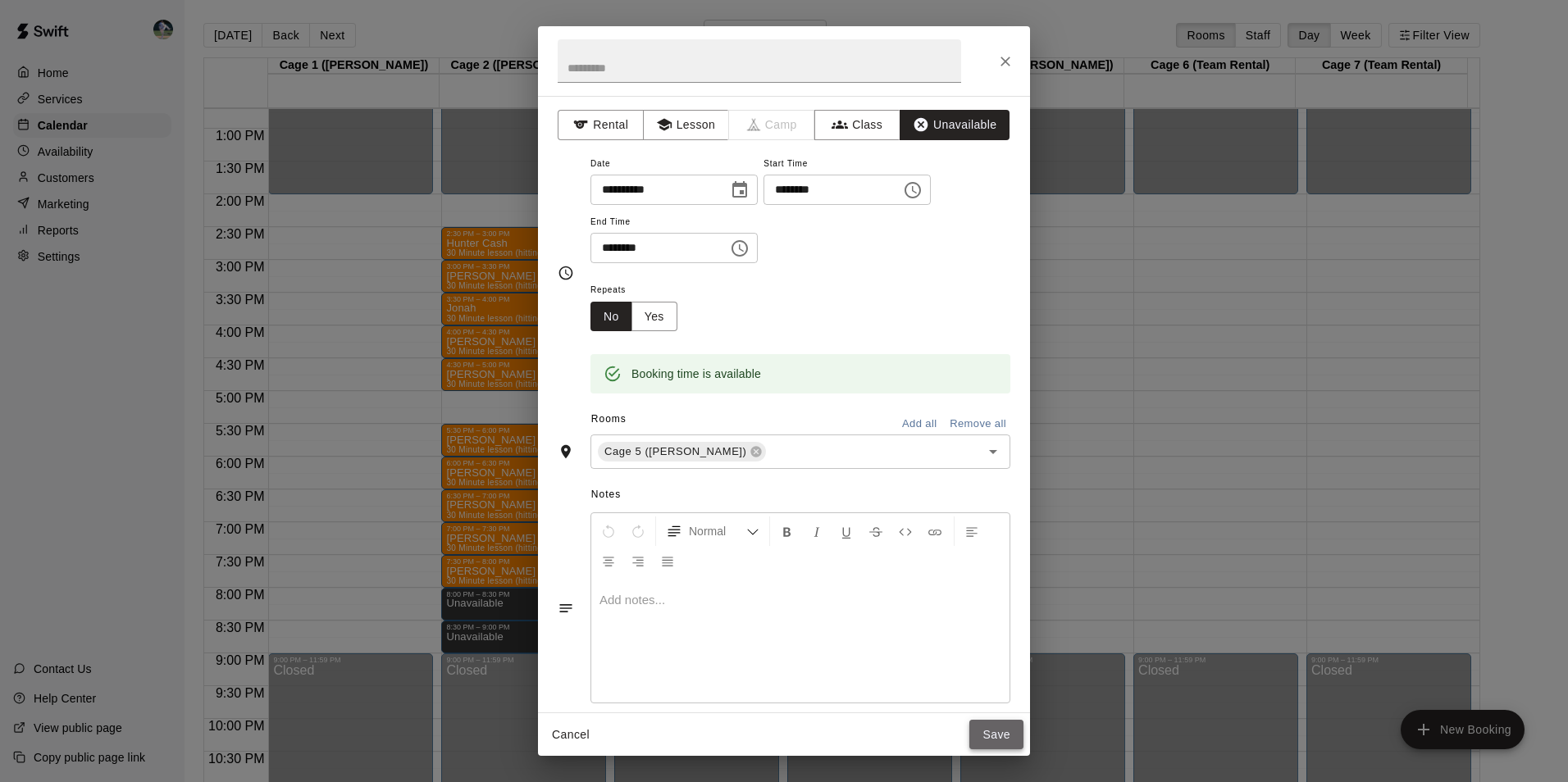
click at [998, 737] on button "Save" at bounding box center [997, 735] width 54 height 31
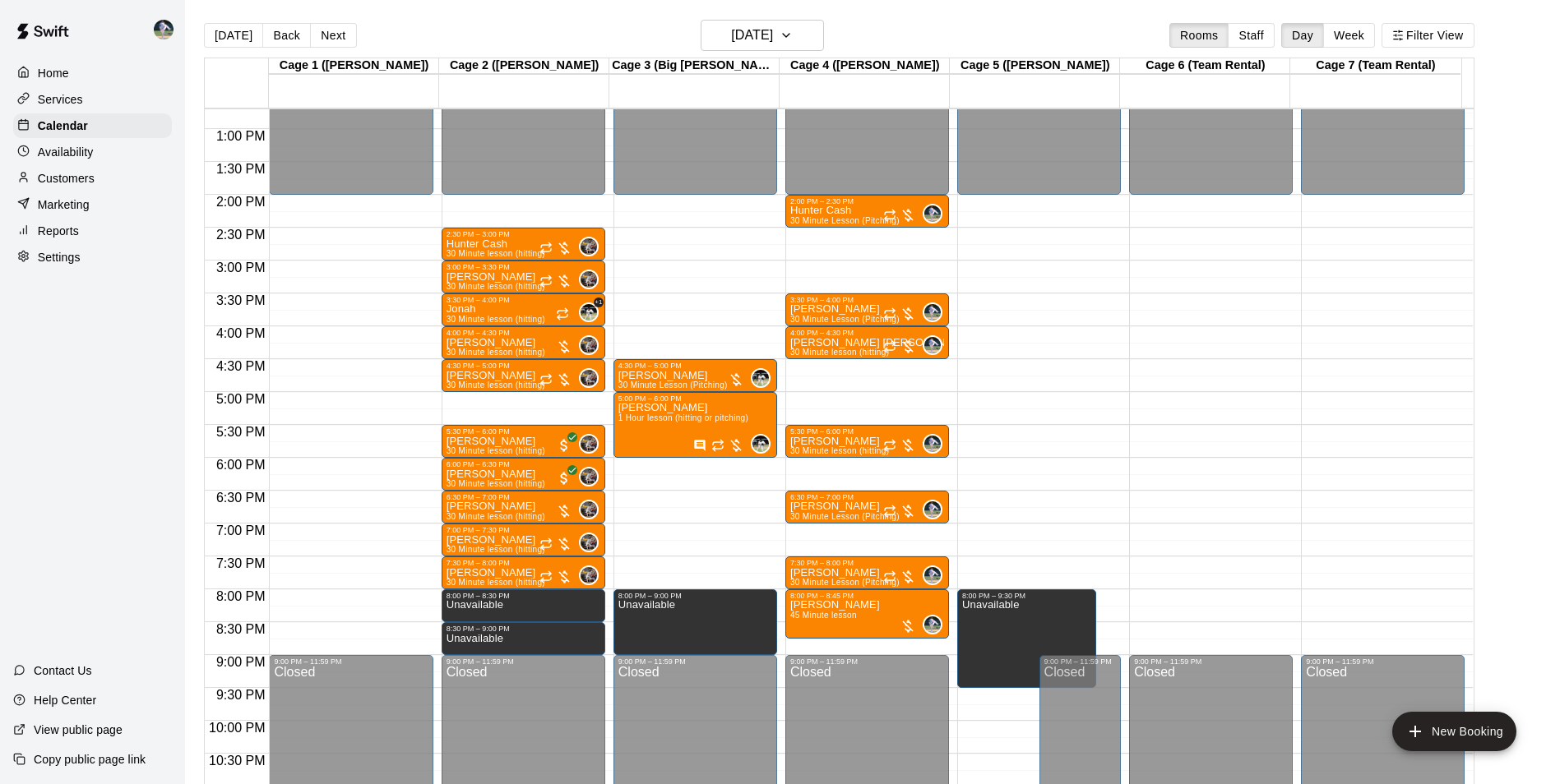
click at [1210, 598] on div "12:00 AM – 2:00 PM Closed 9:00 PM – 11:59 PM Closed" at bounding box center [1211, 63] width 163 height 1578
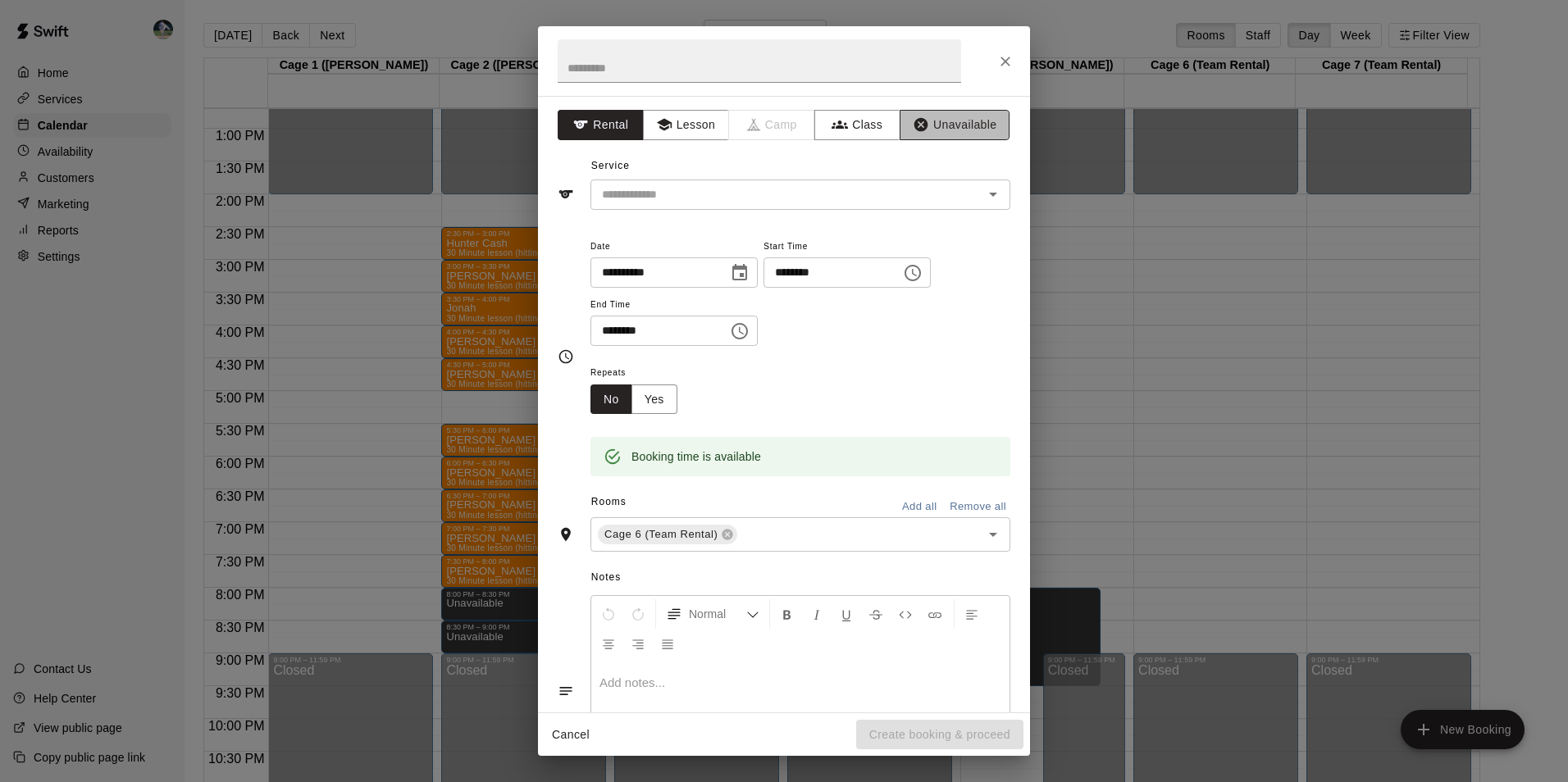
click at [932, 122] on button "Unavailable" at bounding box center [955, 125] width 110 height 31
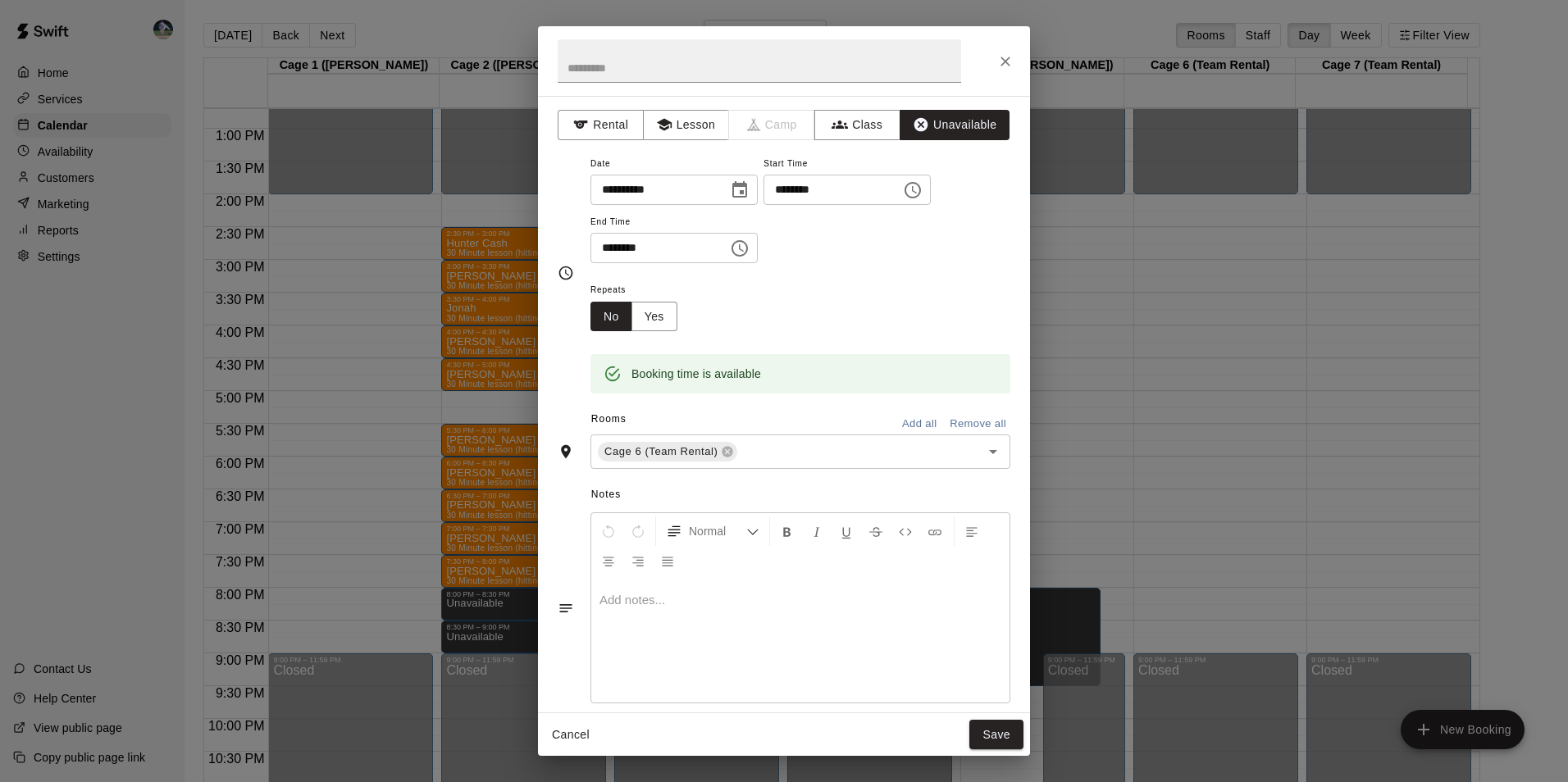
click at [749, 251] on icon "Choose time, selected time is 8:30 PM" at bounding box center [739, 248] width 19 height 19
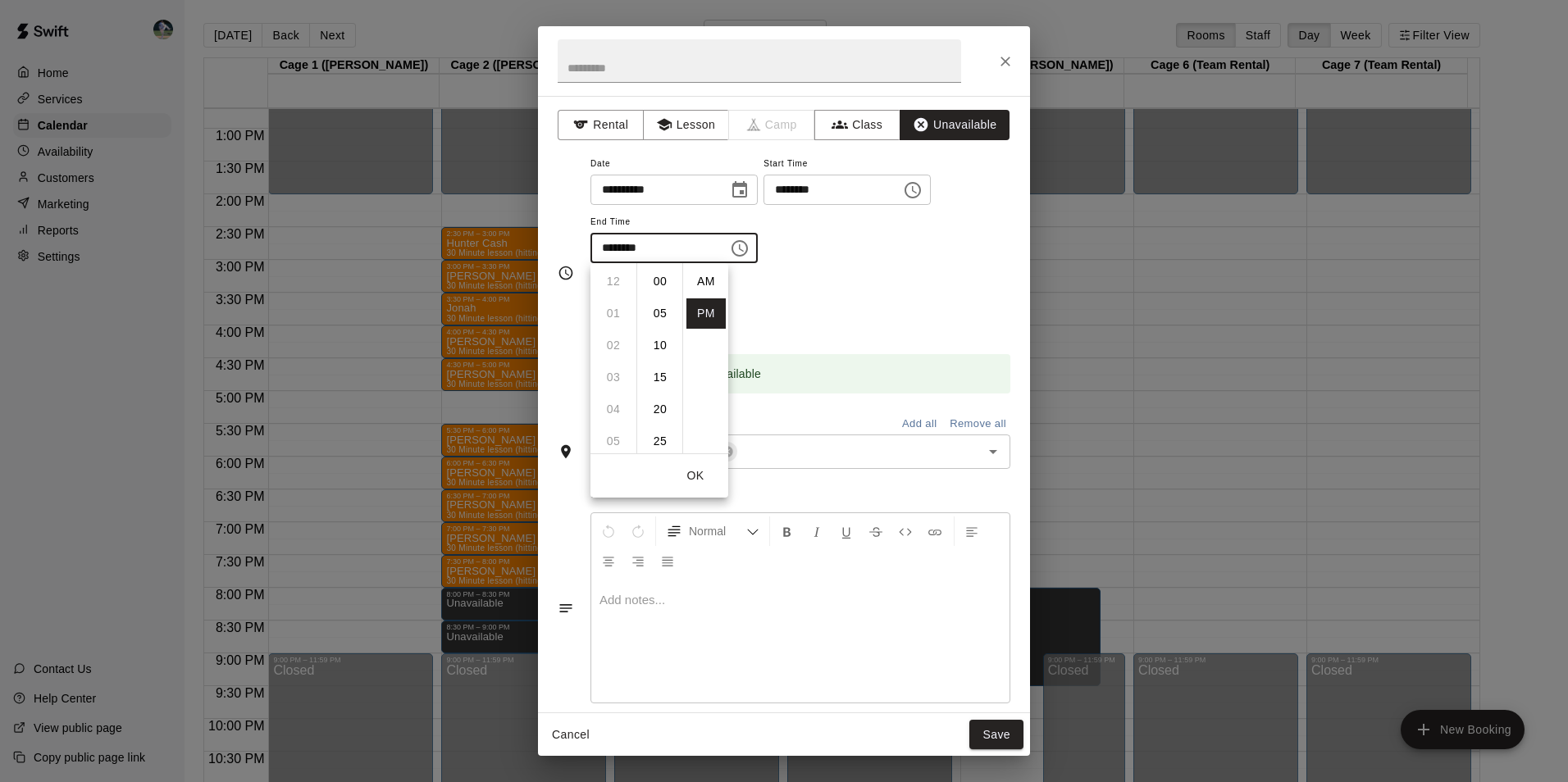
scroll to position [192, 0]
click at [607, 308] on li "09" at bounding box center [612, 313] width 39 height 31
drag, startPoint x: 659, startPoint y: 276, endPoint x: 691, endPoint y: 304, distance: 42.5
click at [667, 280] on li "00" at bounding box center [660, 282] width 39 height 31
type input "********"
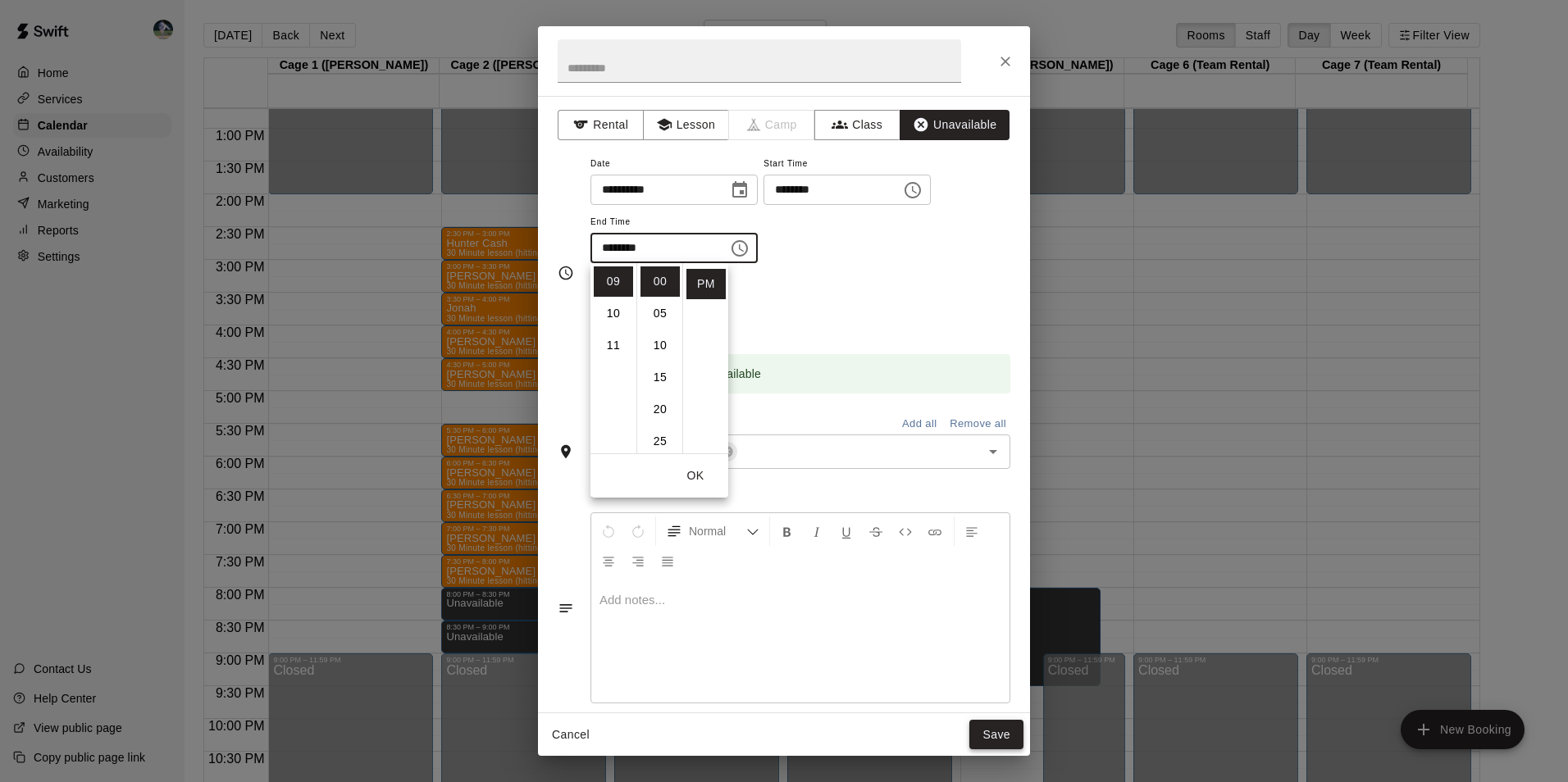
click at [984, 730] on button "Save" at bounding box center [997, 735] width 54 height 31
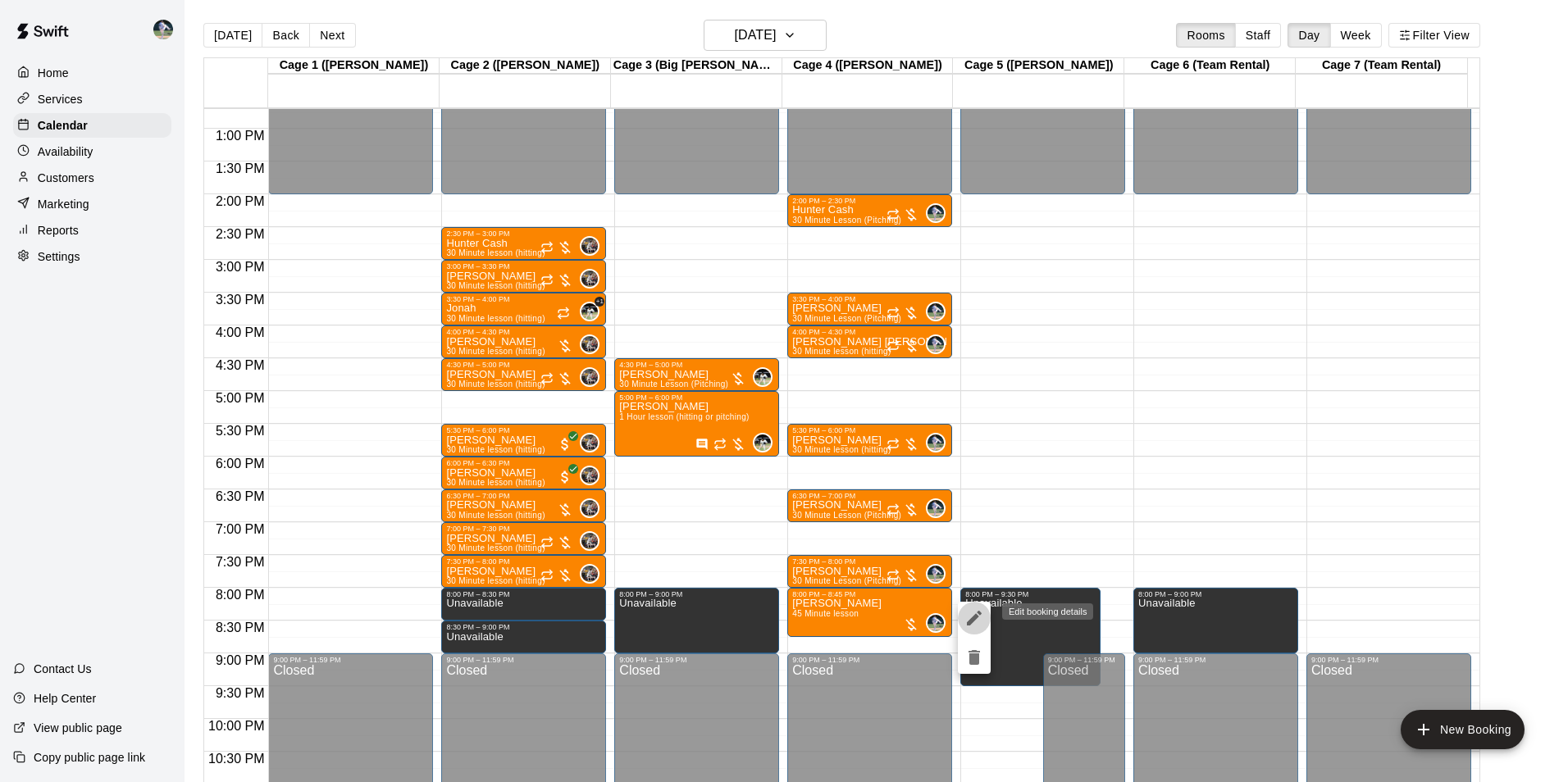
click at [972, 615] on icon "edit" at bounding box center [974, 618] width 19 height 19
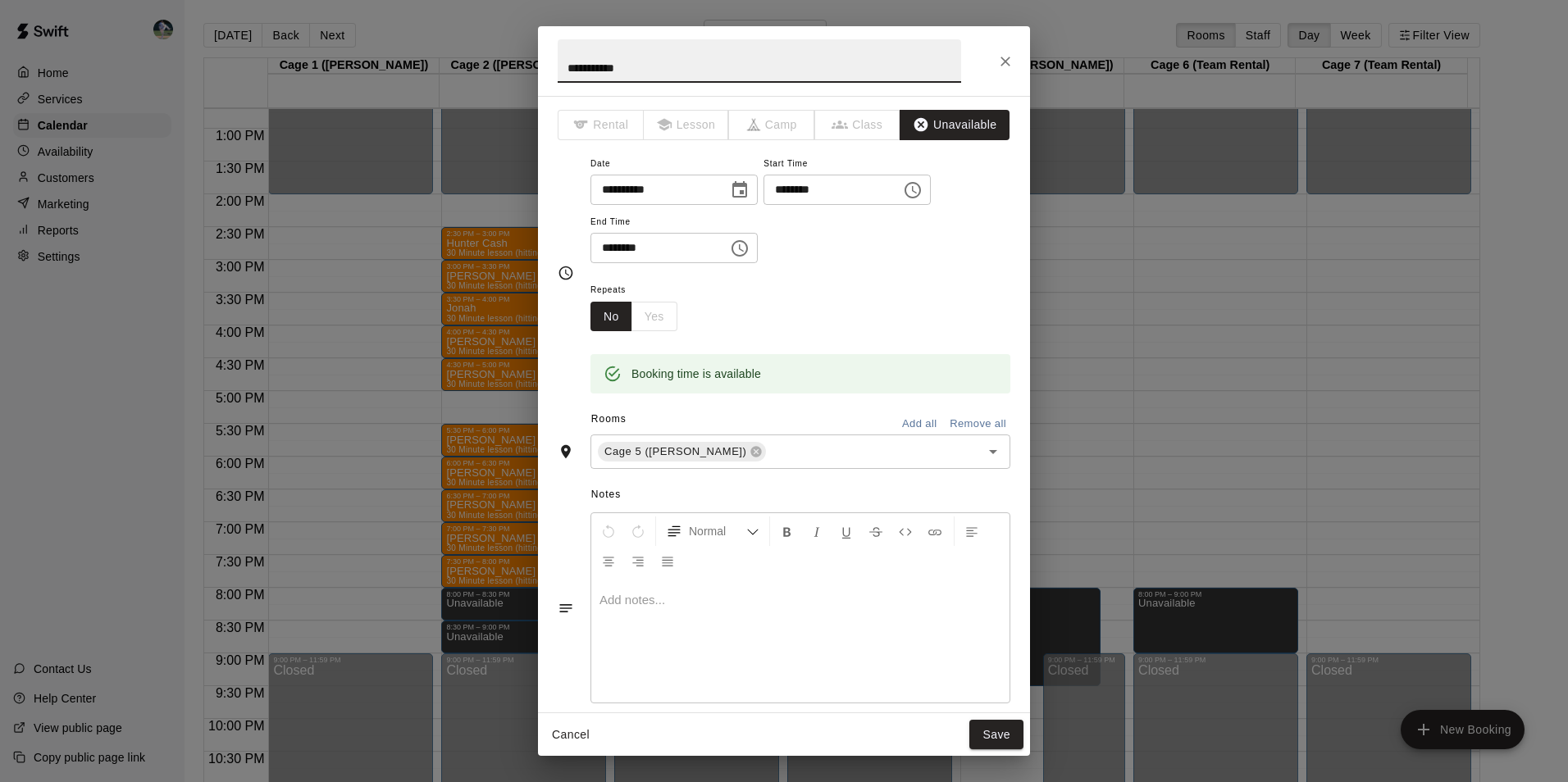
click at [749, 244] on icon "Choose time, selected time is 9:30 PM" at bounding box center [739, 248] width 19 height 19
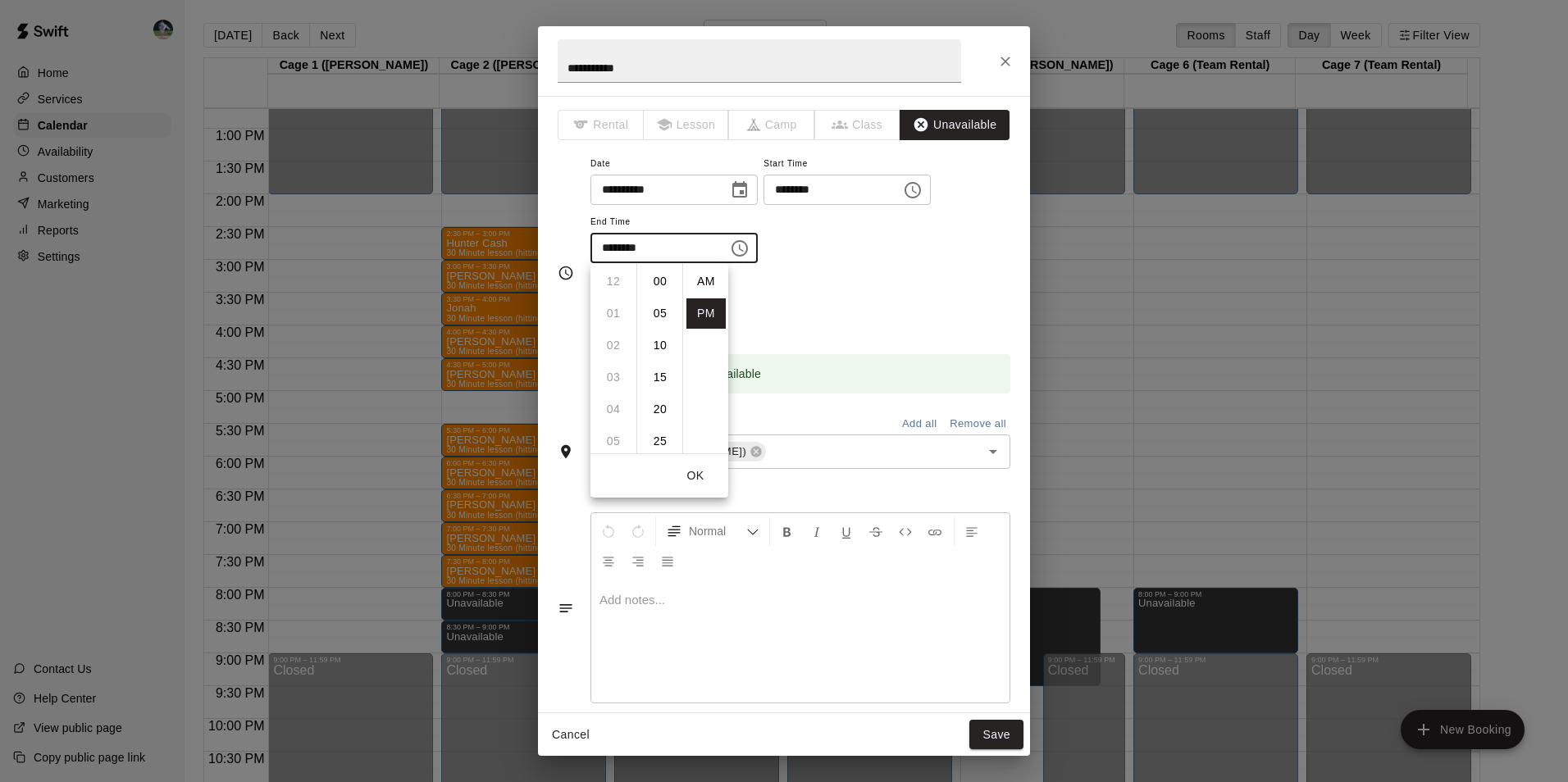
scroll to position [30, 0]
click at [661, 270] on li "00" at bounding box center [660, 282] width 39 height 31
type input "********"
click at [985, 737] on button "Save" at bounding box center [997, 735] width 54 height 31
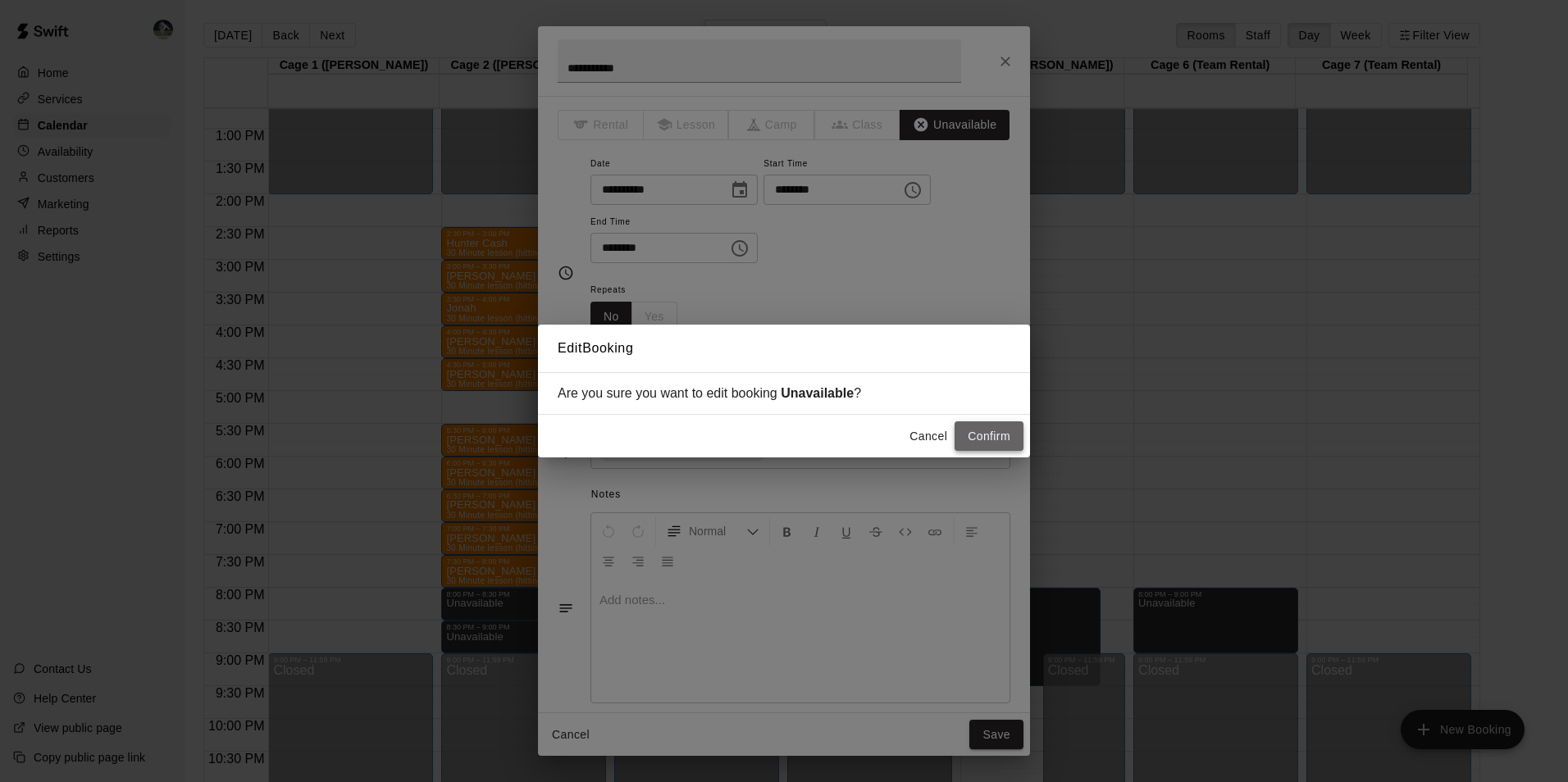
click at [993, 427] on button "Confirm" at bounding box center [989, 436] width 69 height 31
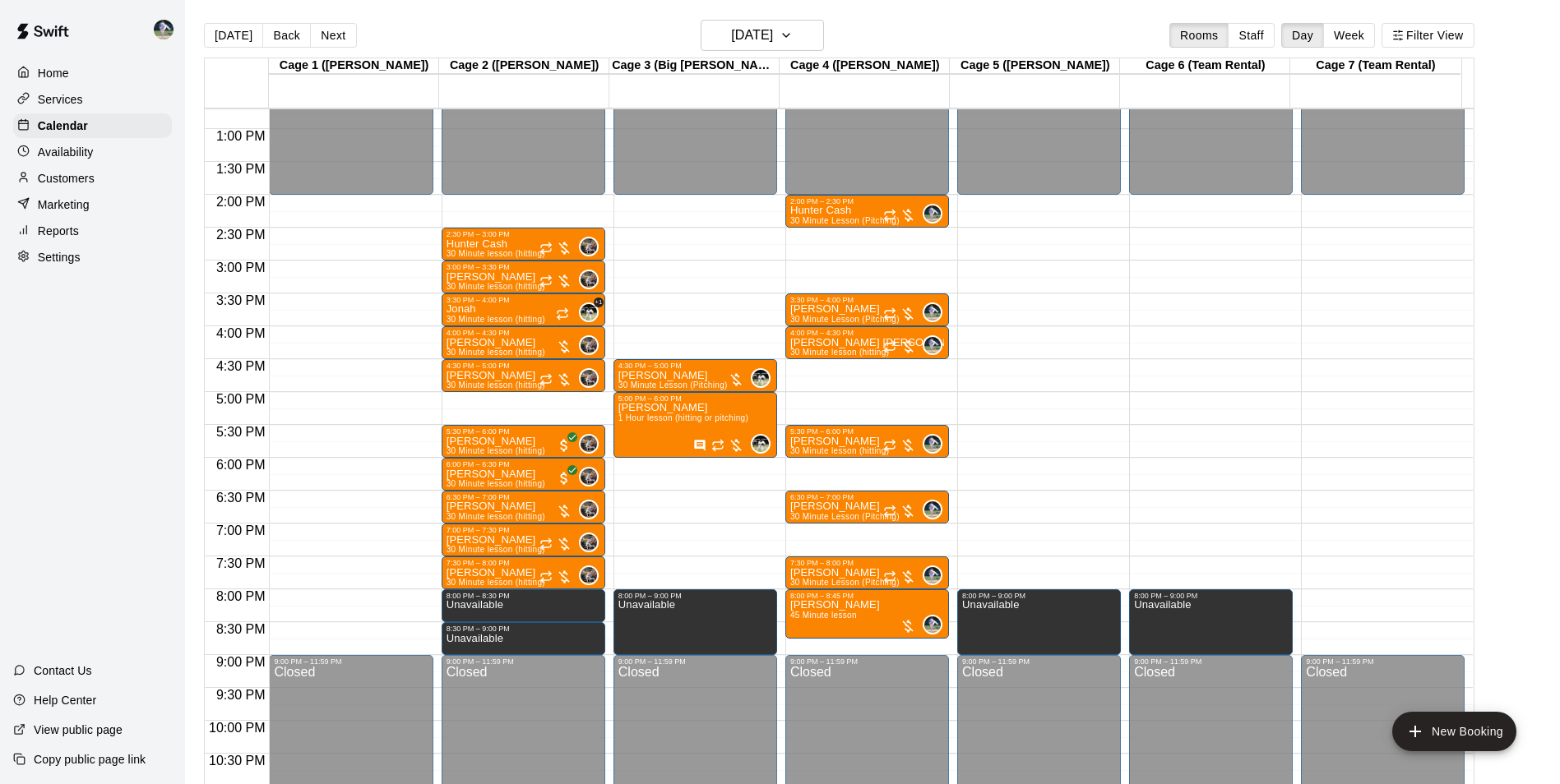
click at [1361, 600] on div "12:00 AM – 2:00 PM Closed 9:00 PM – 11:59 PM Closed" at bounding box center [1382, 63] width 163 height 1578
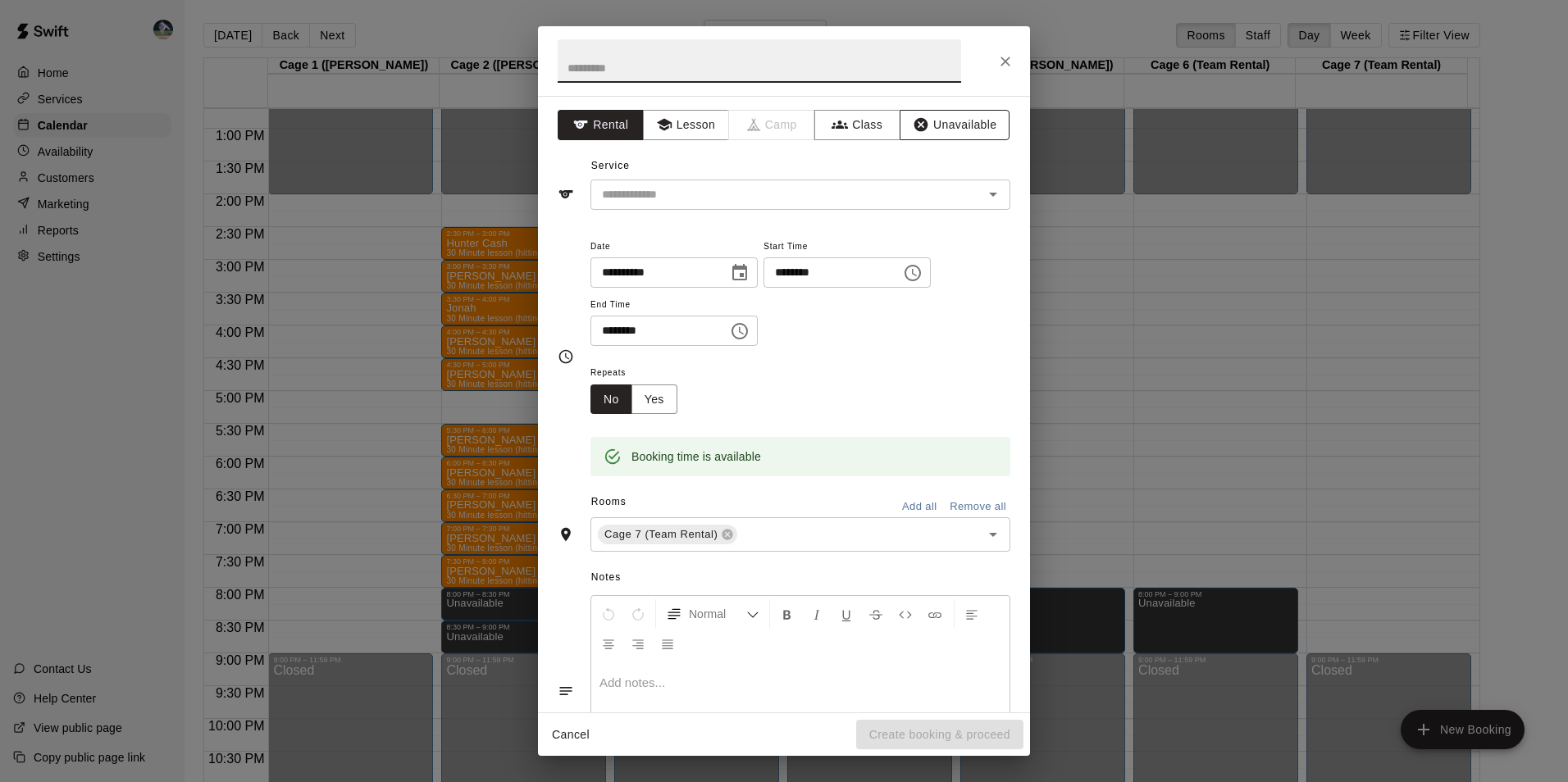
click at [952, 122] on button "Unavailable" at bounding box center [955, 125] width 110 height 31
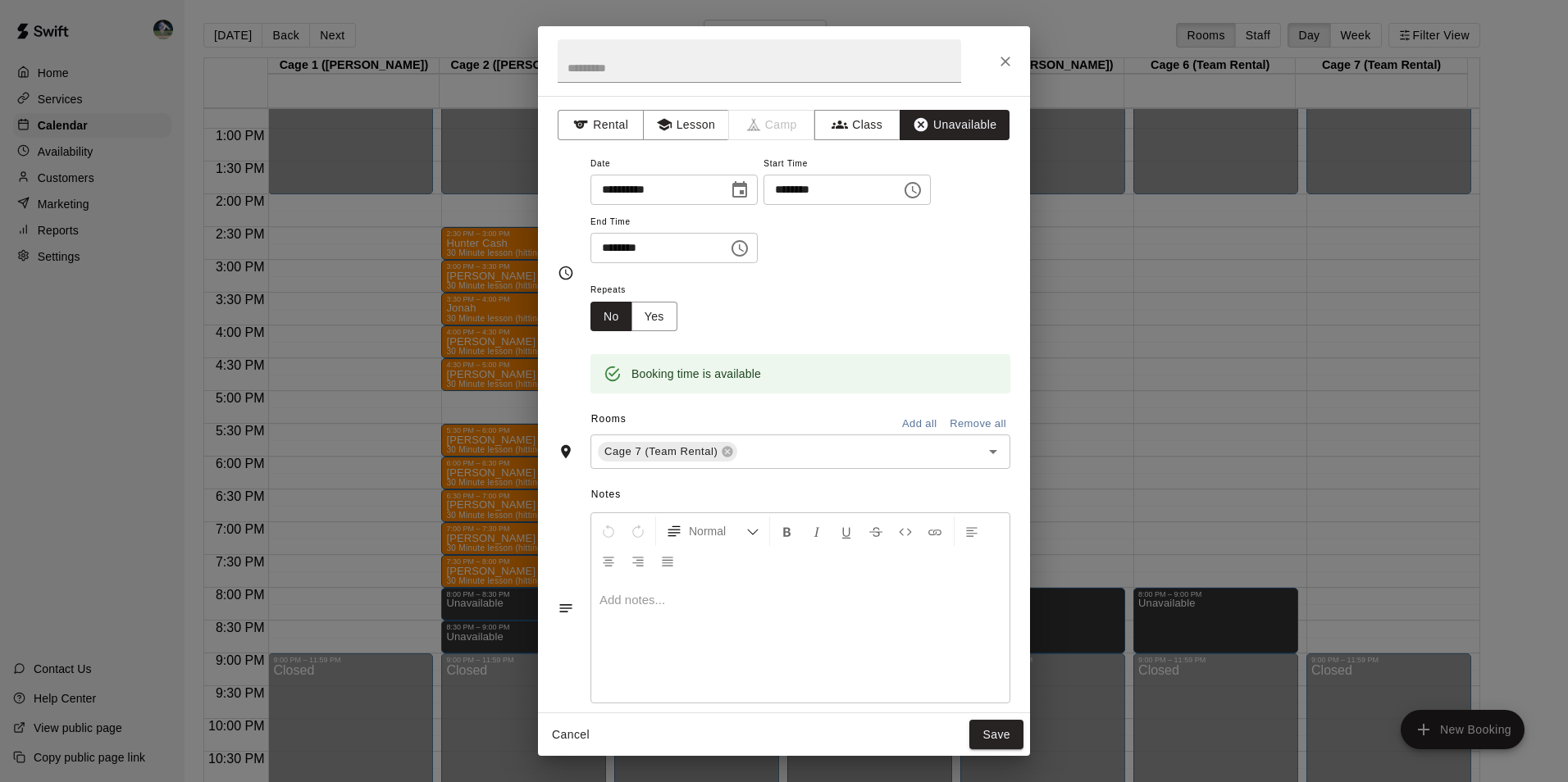
click at [749, 247] on icon "Choose time, selected time is 8:30 PM" at bounding box center [739, 248] width 19 height 19
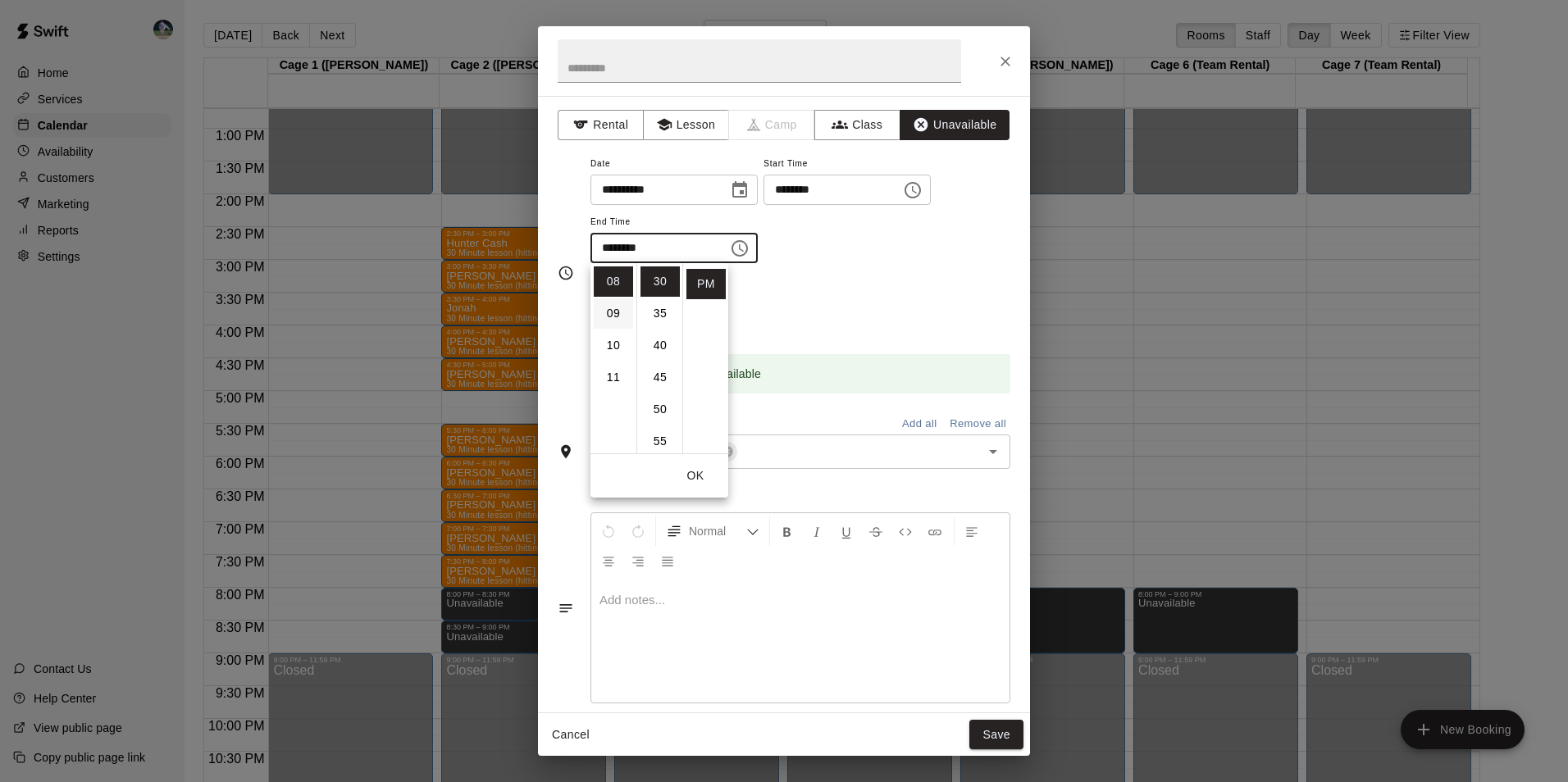
click at [616, 312] on li "09" at bounding box center [612, 313] width 39 height 31
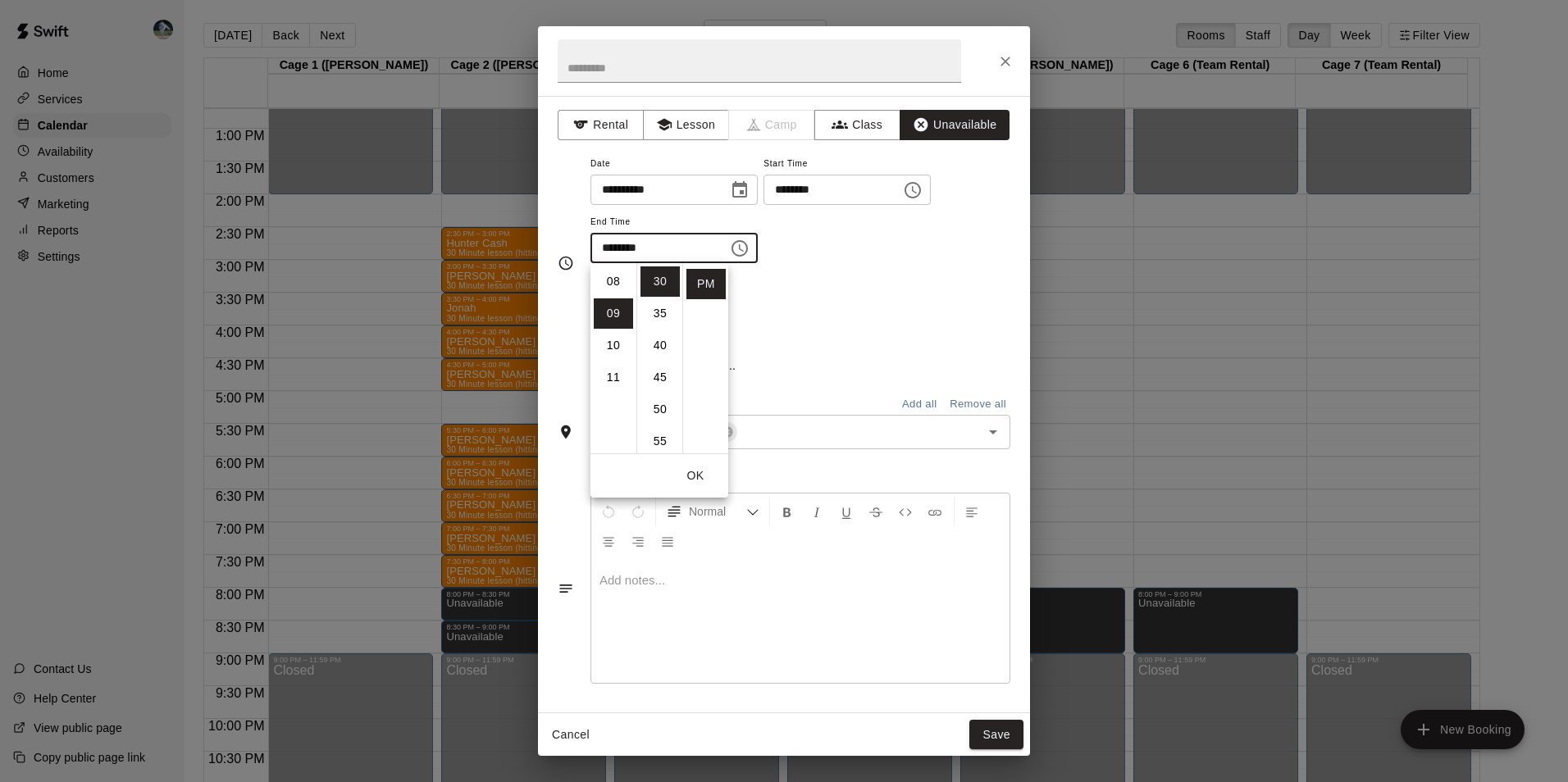
scroll to position [288, 0]
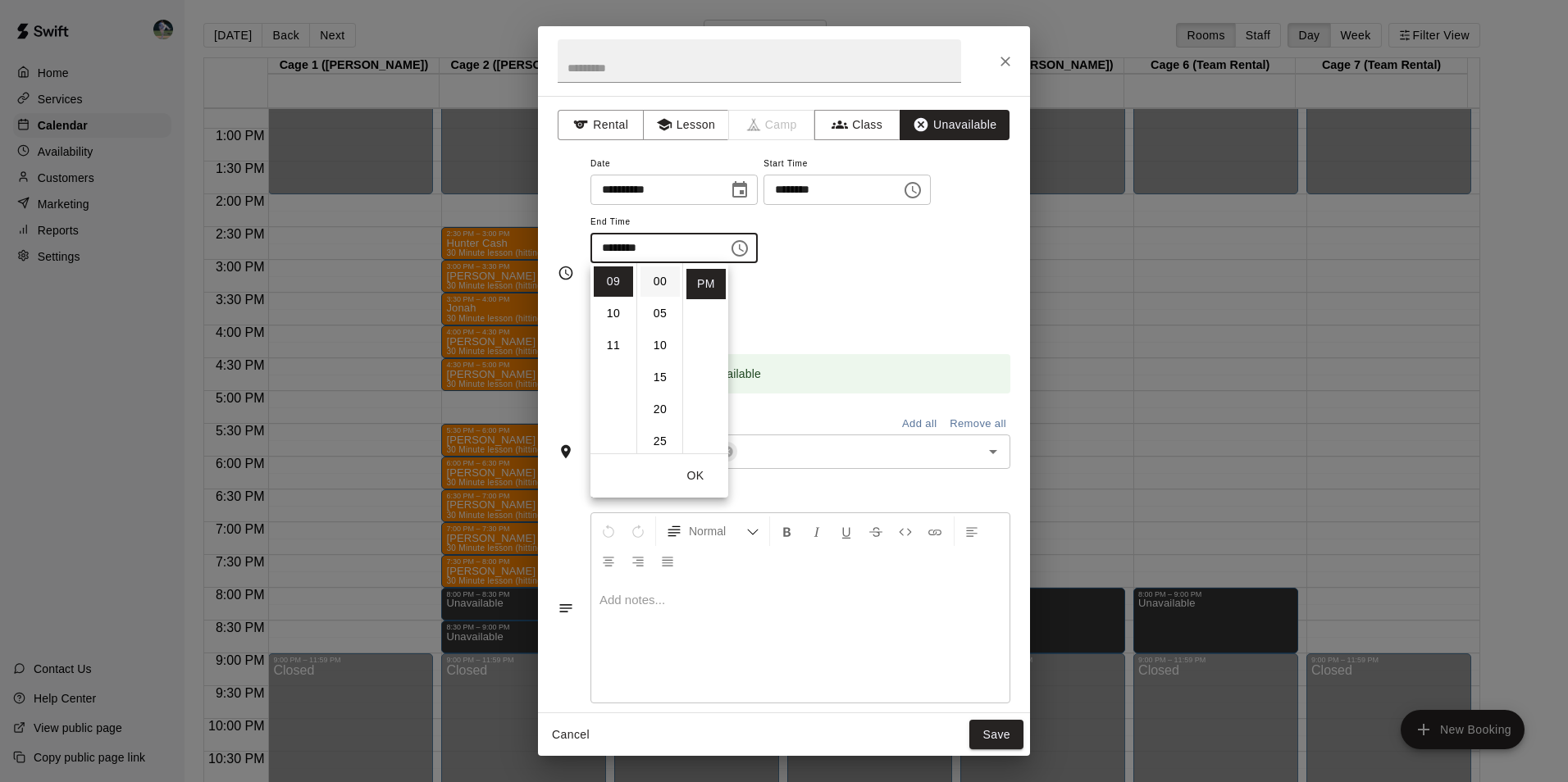
click at [667, 277] on li "00" at bounding box center [660, 282] width 39 height 31
type input "********"
click at [986, 730] on button "Save" at bounding box center [997, 735] width 54 height 31
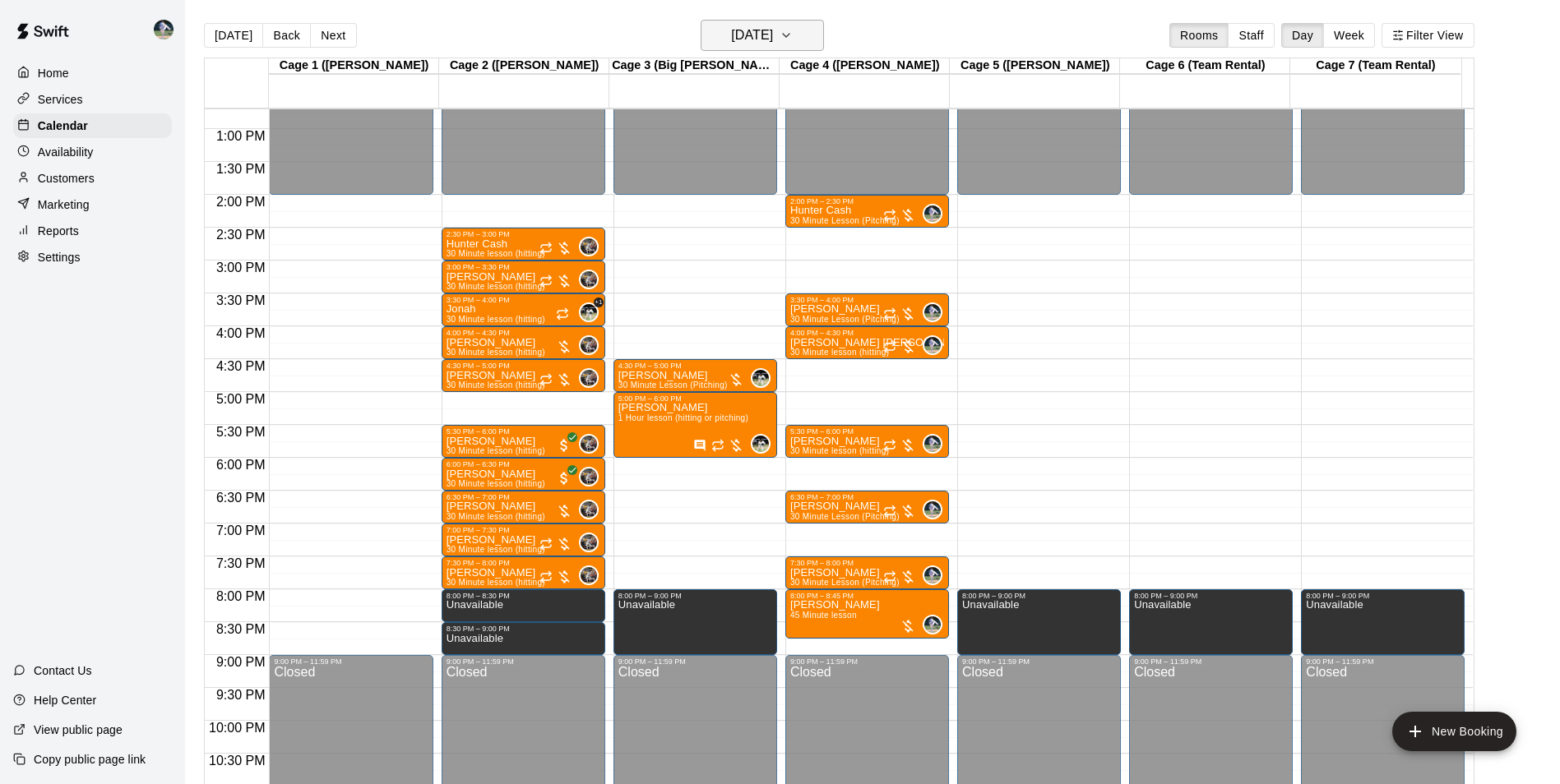
click at [764, 38] on h6 "[DATE]" at bounding box center [752, 35] width 42 height 23
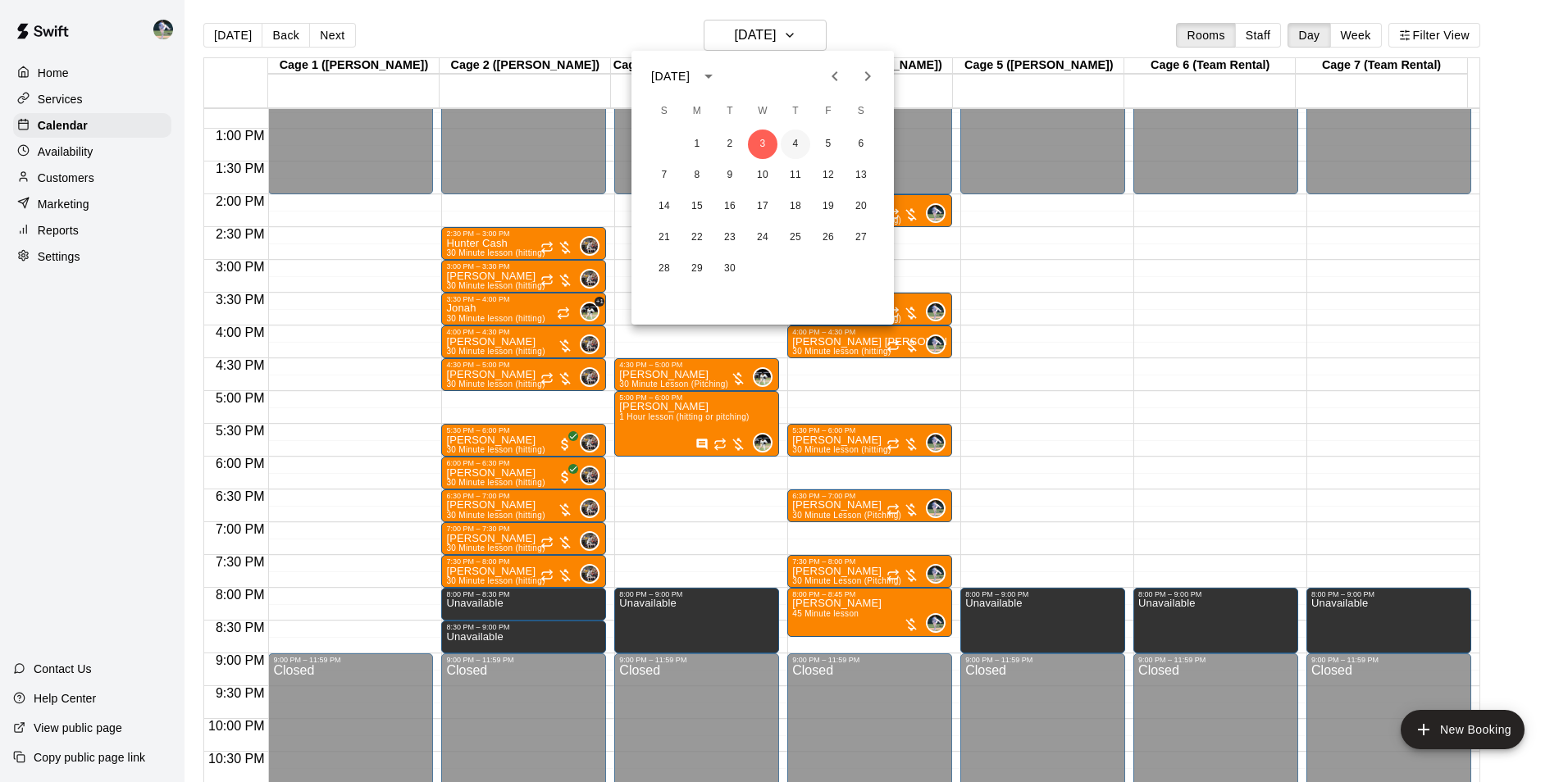
drag, startPoint x: 792, startPoint y: 143, endPoint x: 802, endPoint y: 150, distance: 12.2
click at [794, 143] on button "4" at bounding box center [795, 144] width 30 height 30
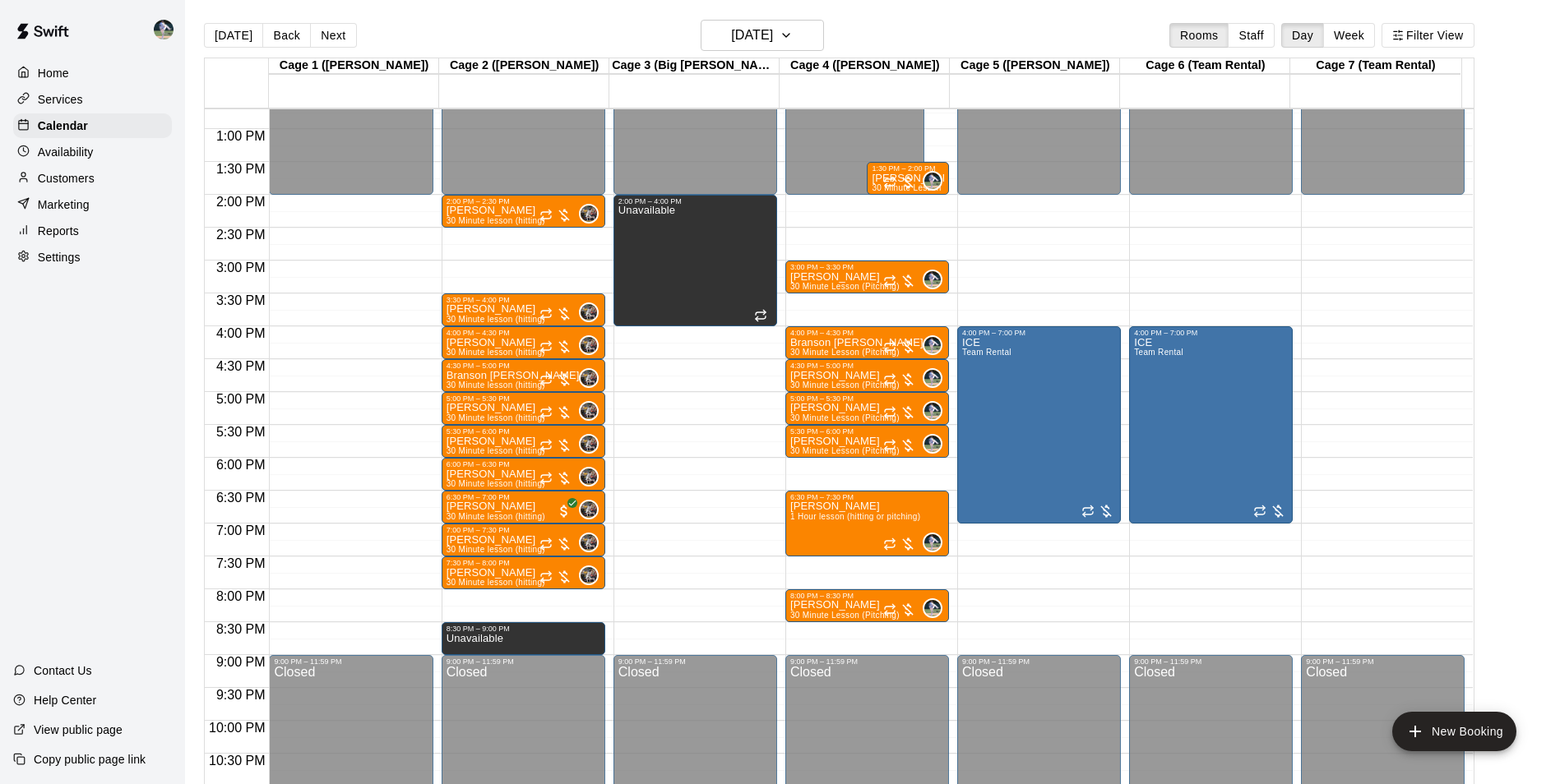
click at [518, 598] on div "12:00 AM – 2:00 PM Closed 2:00 PM – 2:30 PM [PERSON_NAME] 30 Minute lesson (hit…" at bounding box center [523, 63] width 163 height 1578
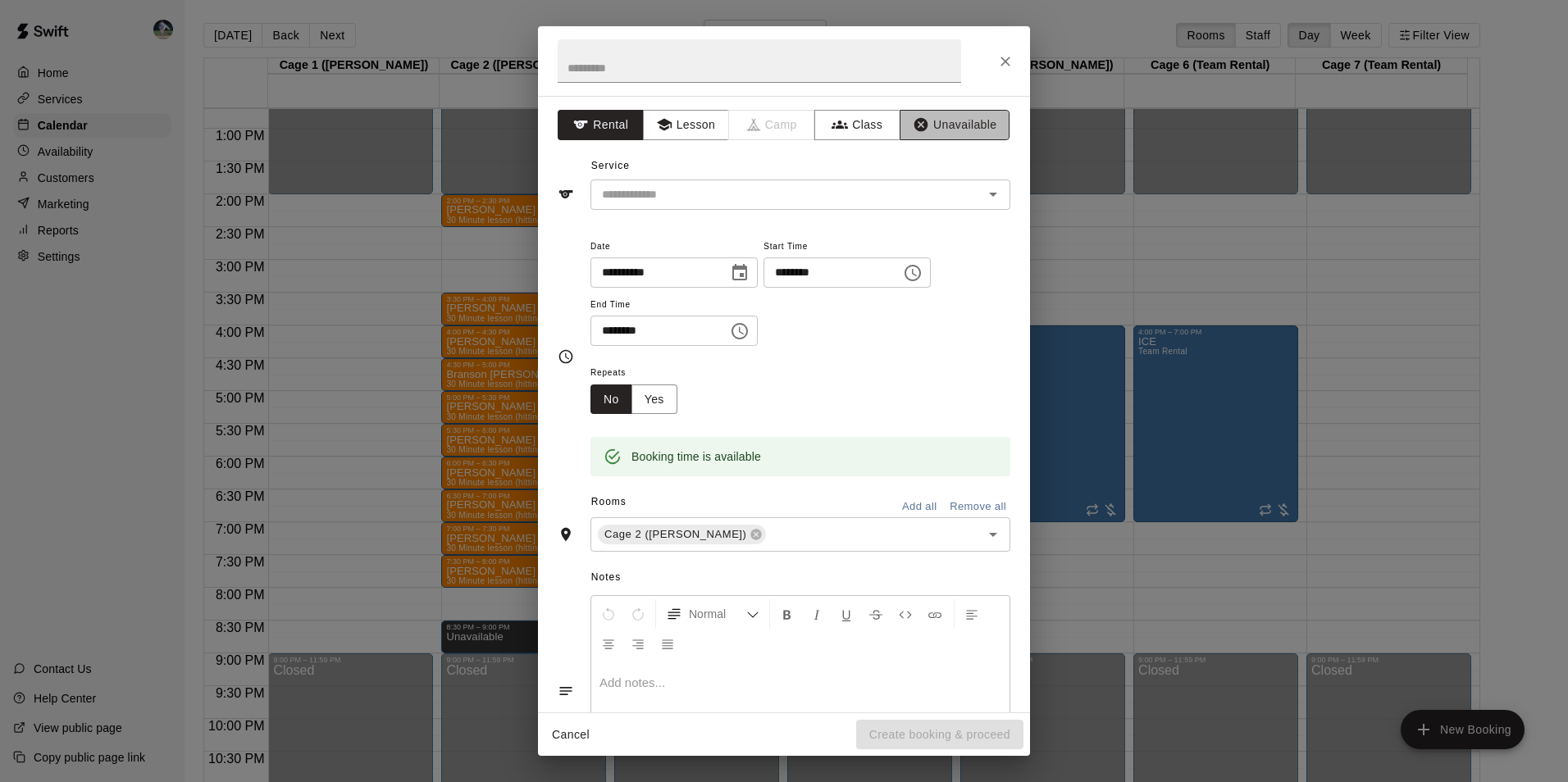
click at [954, 123] on button "Unavailable" at bounding box center [955, 125] width 110 height 31
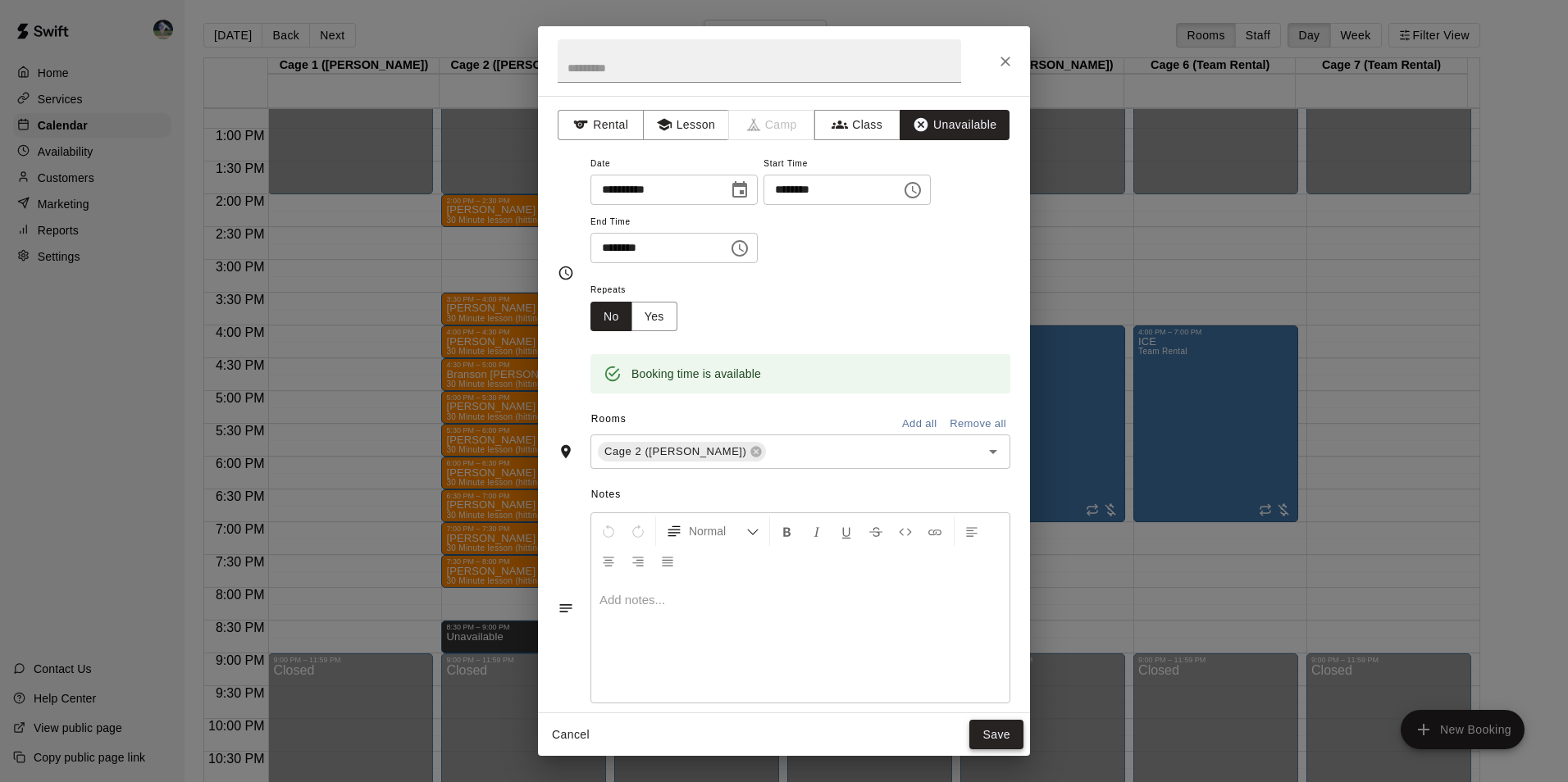
click at [997, 731] on button "Save" at bounding box center [997, 735] width 54 height 31
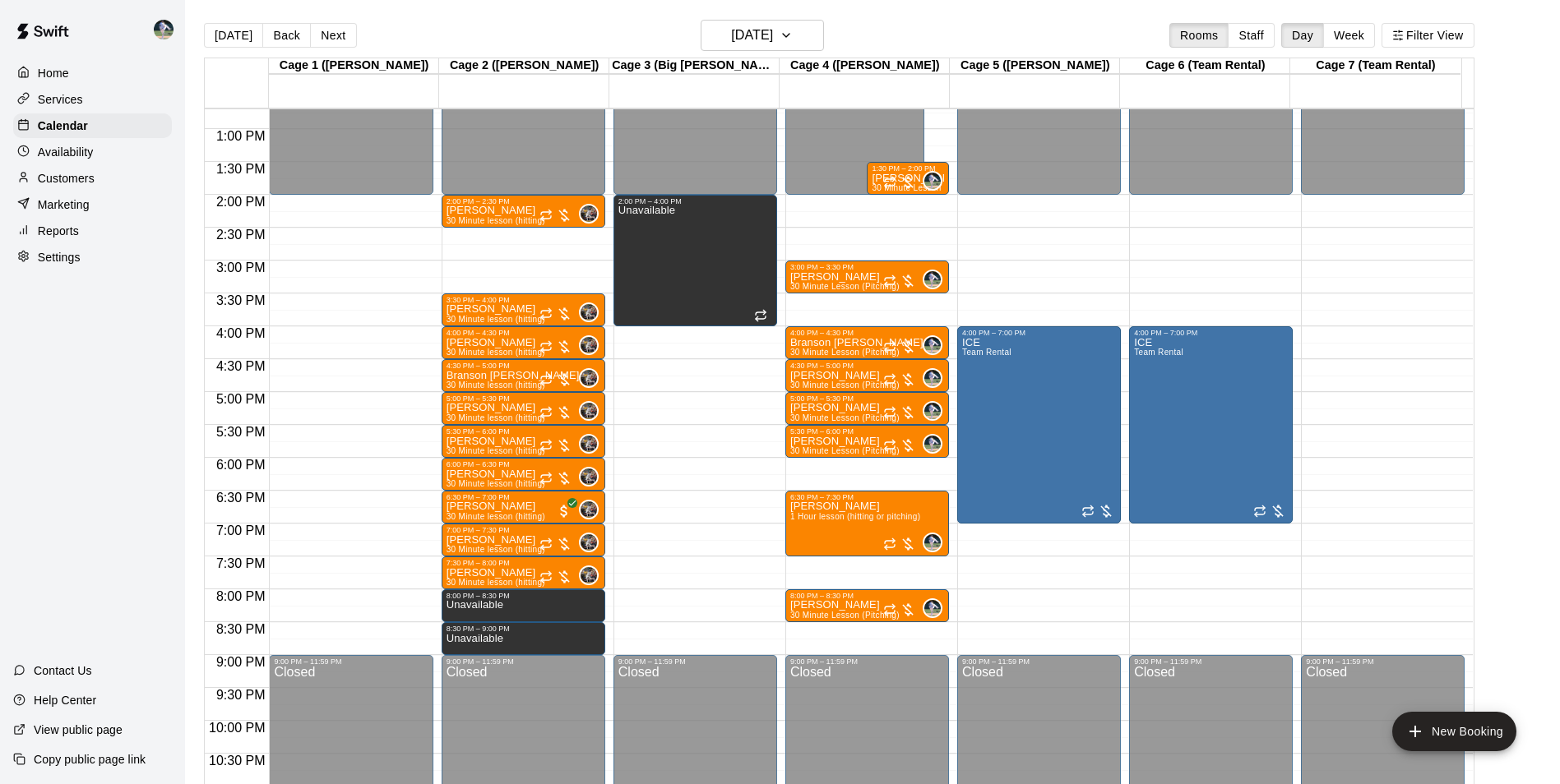
click at [669, 594] on div "12:00 AM – 2:00 PM Closed 2:00 PM – 4:00 PM Unavailable 9:00 PM – 11:59 PM Clos…" at bounding box center [695, 63] width 163 height 1578
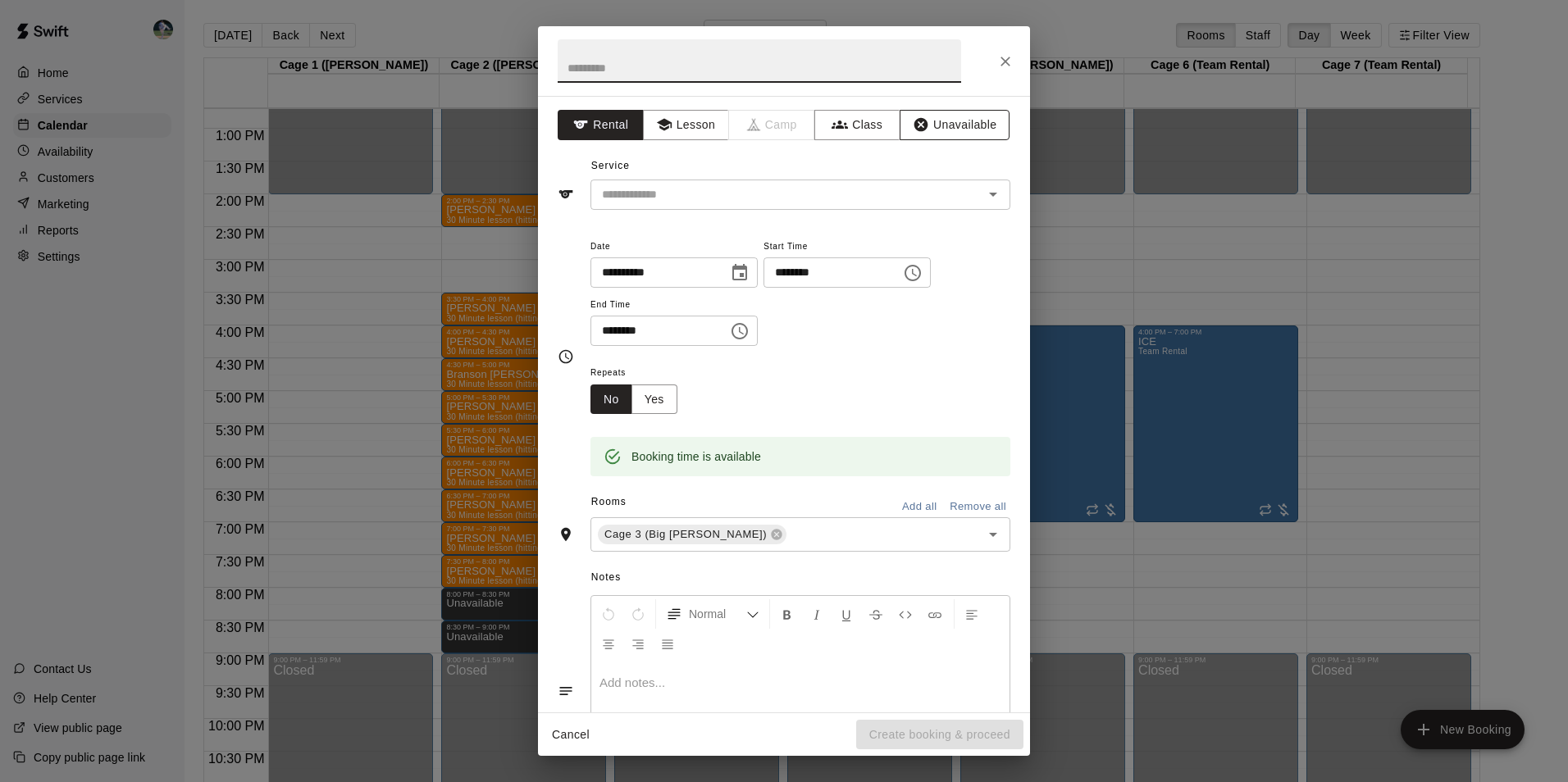
click at [928, 123] on button "Unavailable" at bounding box center [955, 125] width 110 height 31
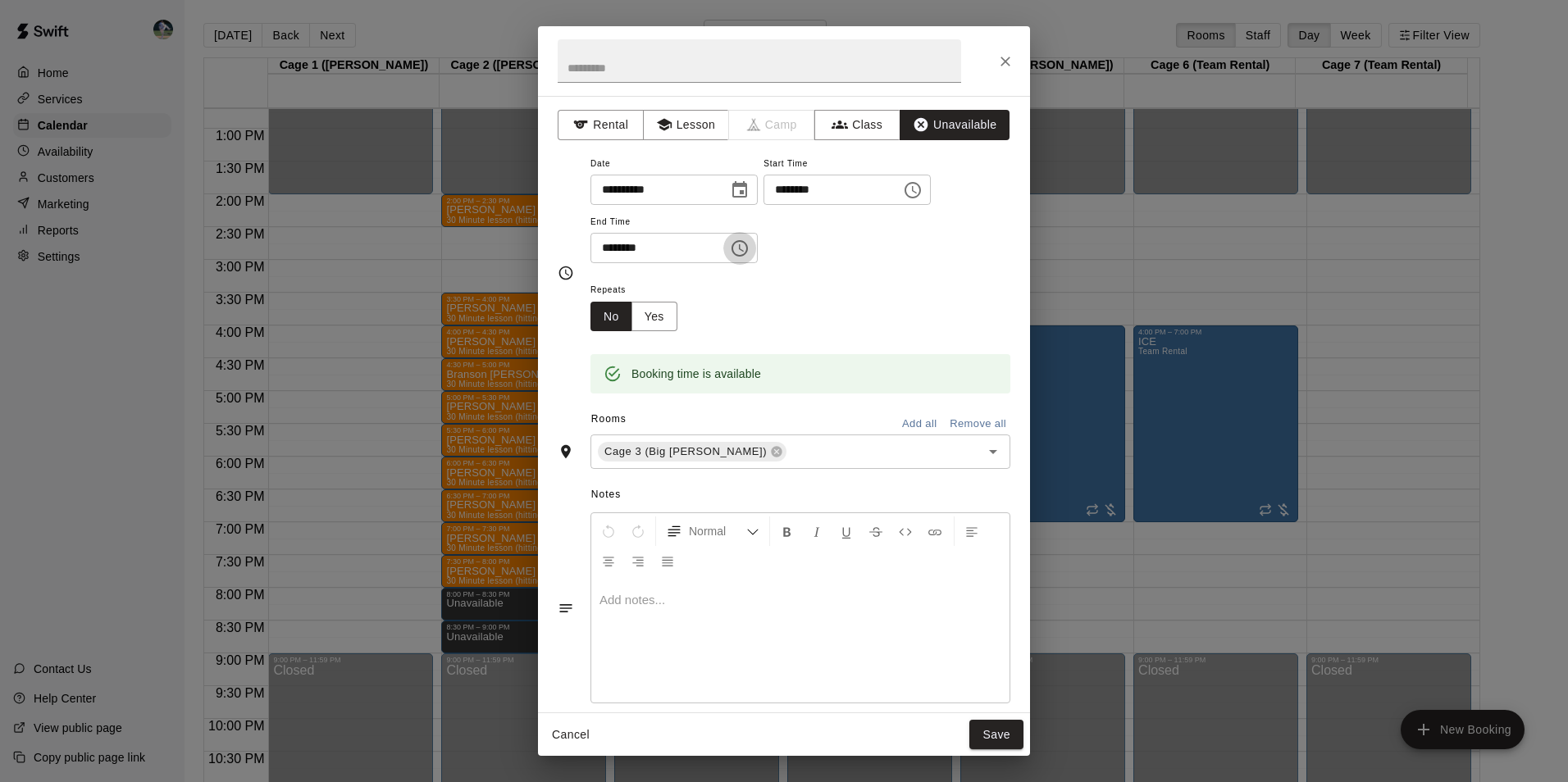
click at [749, 243] on icon "Choose time, selected time is 8:30 PM" at bounding box center [739, 248] width 19 height 19
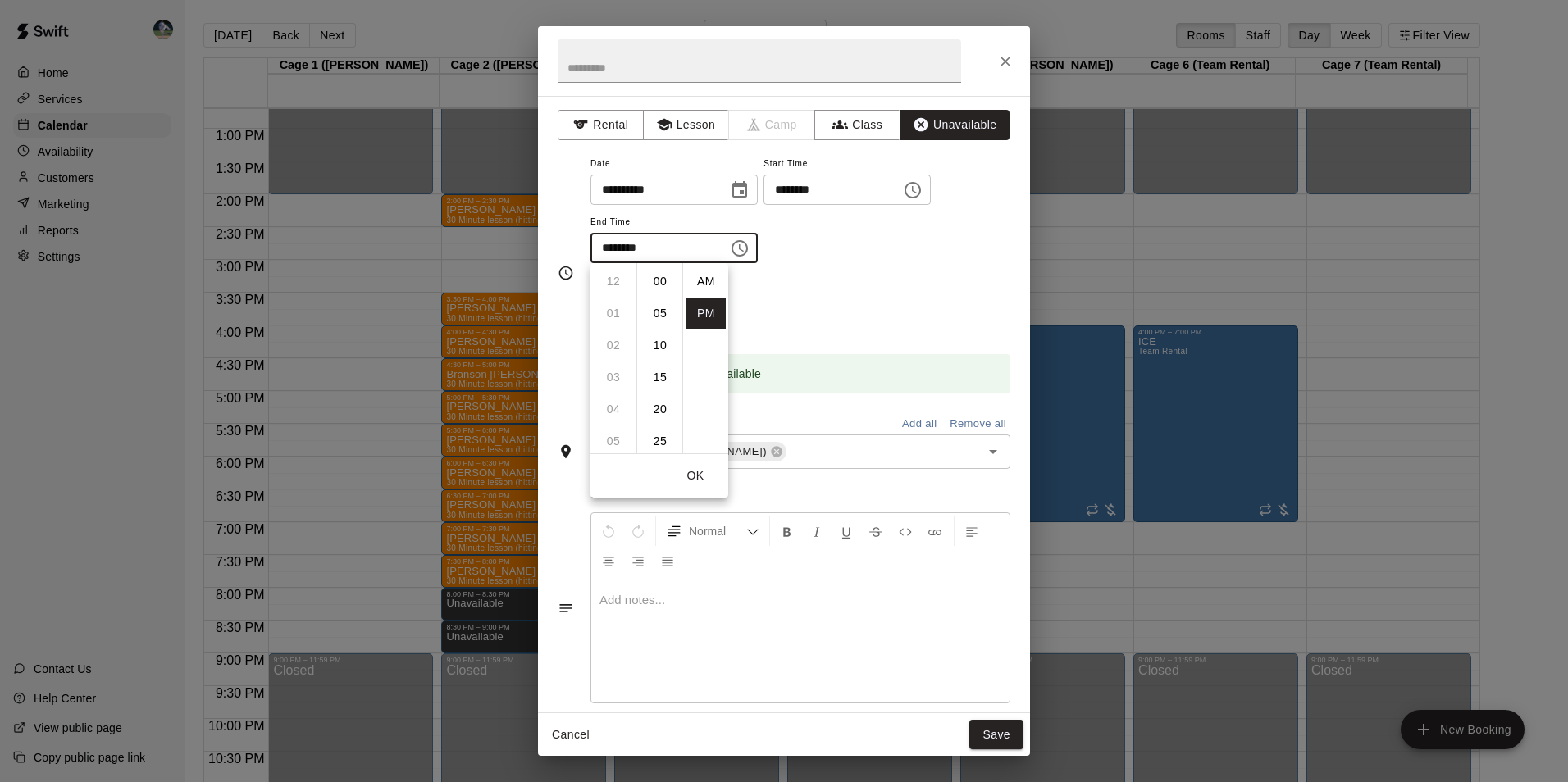
scroll to position [30, 0]
drag, startPoint x: 611, startPoint y: 309, endPoint x: 631, endPoint y: 337, distance: 34.4
click at [613, 311] on li "09" at bounding box center [612, 313] width 39 height 31
click at [661, 280] on li "00" at bounding box center [660, 282] width 39 height 31
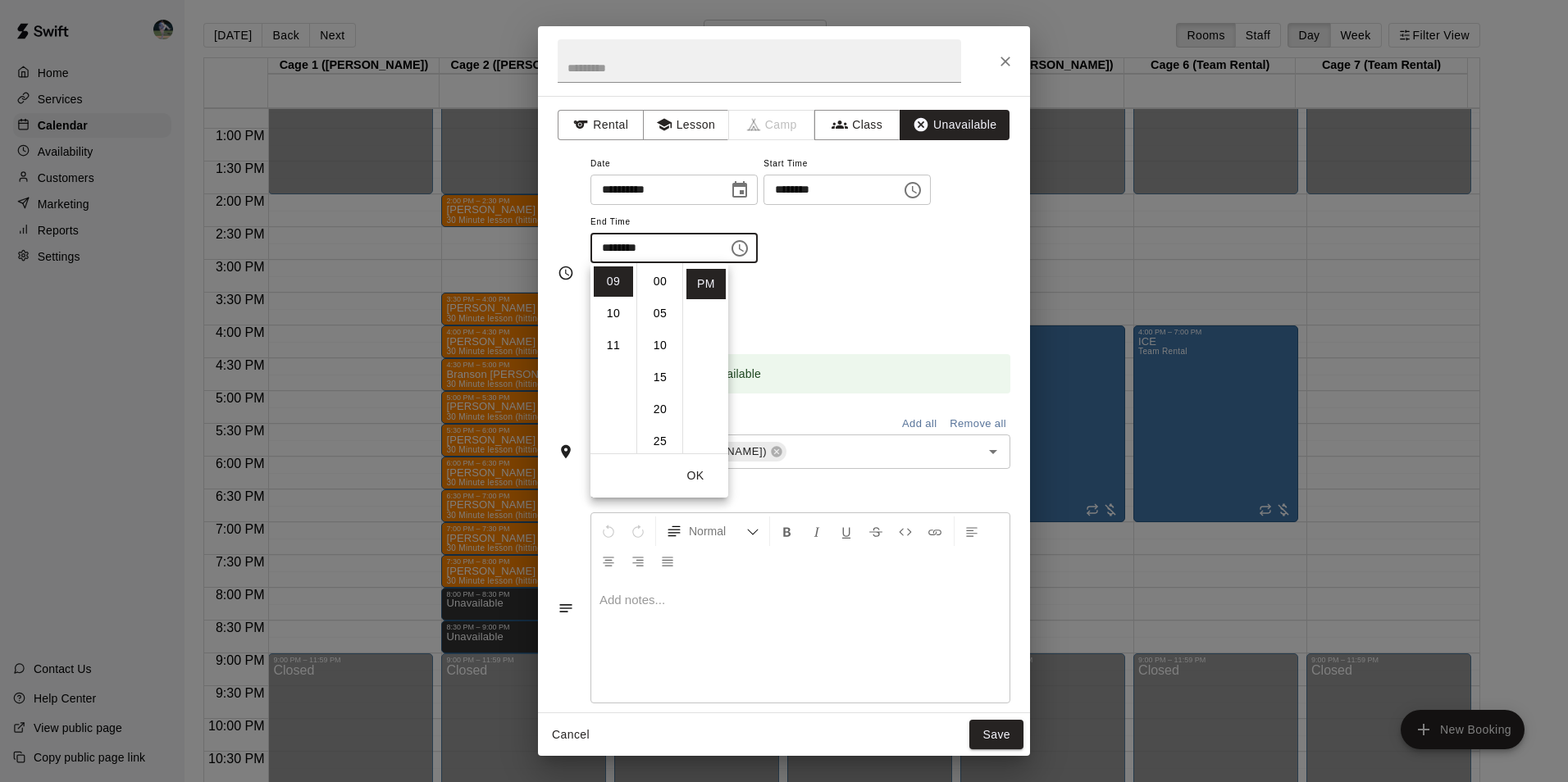
type input "********"
click at [996, 731] on button "Save" at bounding box center [997, 735] width 54 height 31
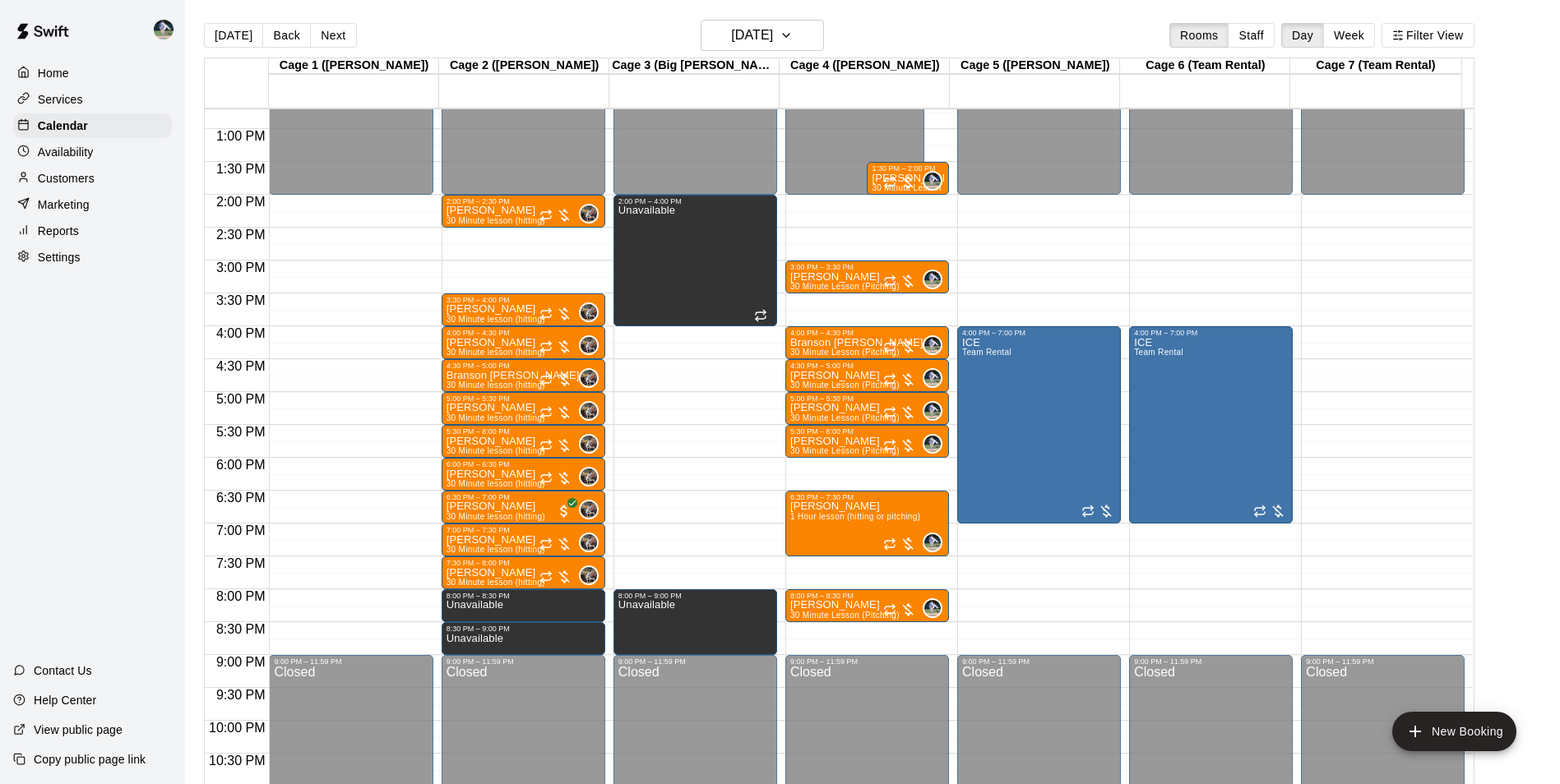
click at [877, 629] on div "12:00 AM – 2:00 PM Closed 3:00 PM – 3:30 PM [PERSON_NAME] 30 Minute Lesson (Pit…" at bounding box center [867, 63] width 163 height 1578
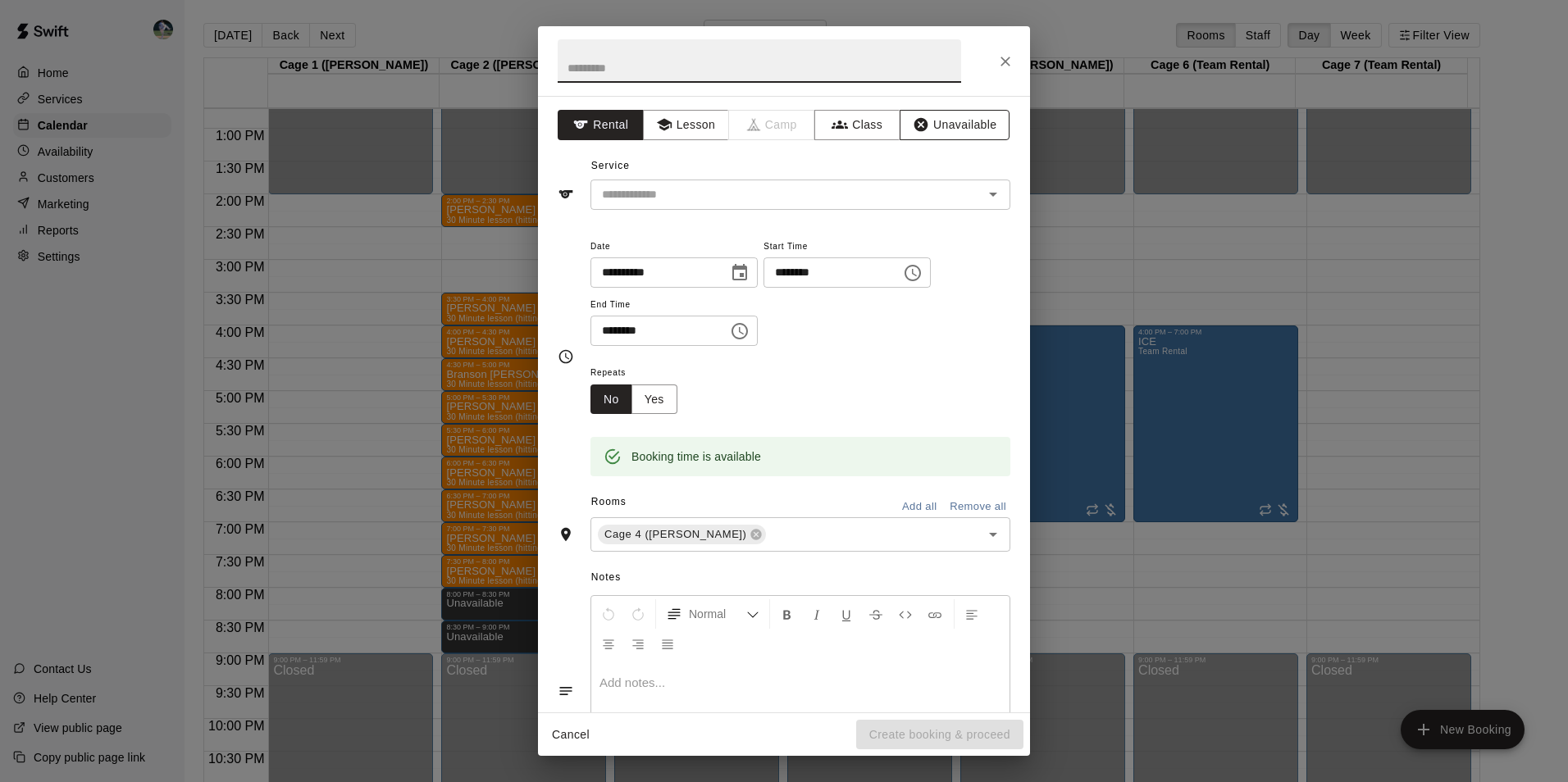
click at [981, 121] on button "Unavailable" at bounding box center [955, 125] width 110 height 31
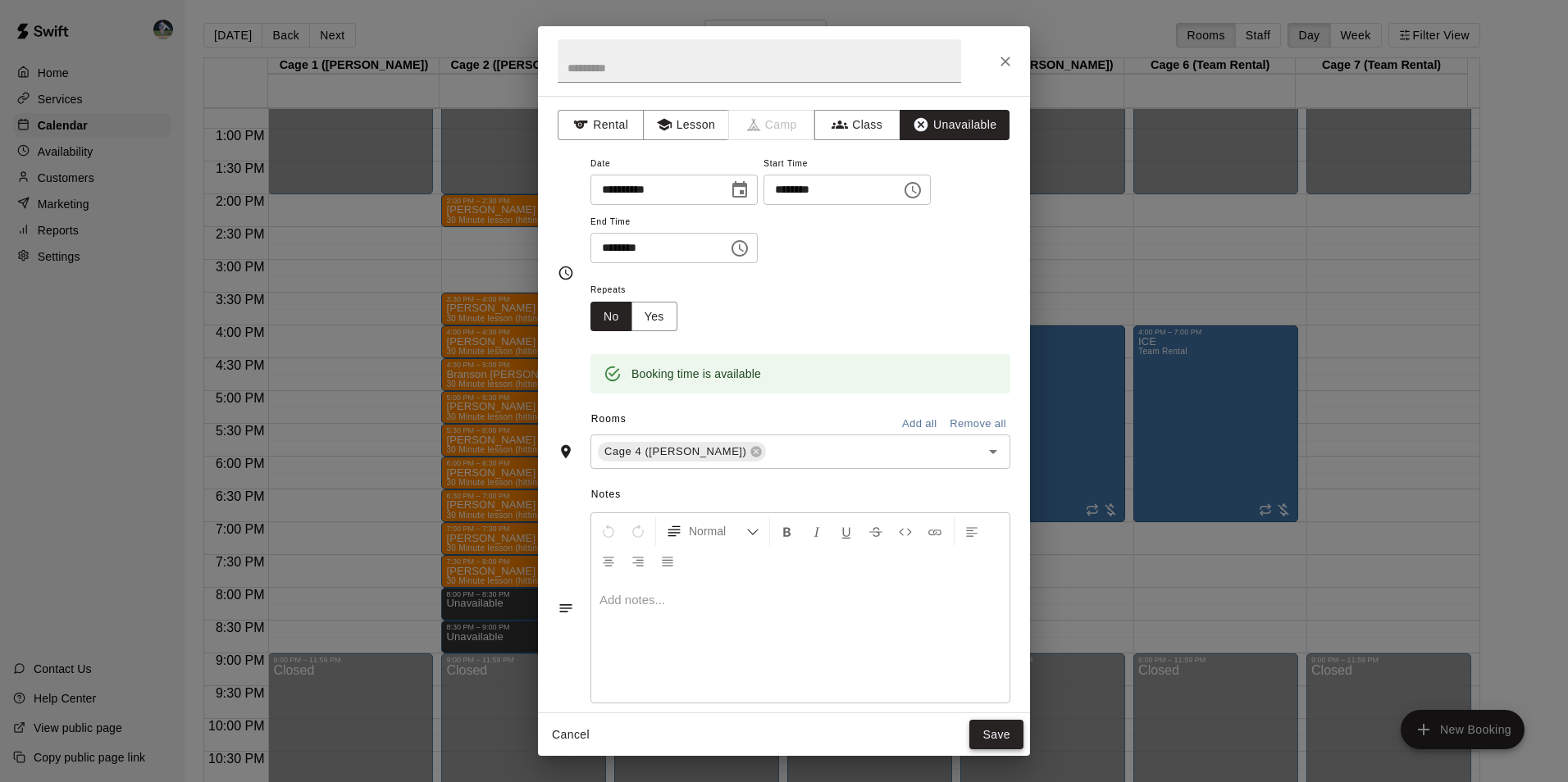
click at [997, 734] on button "Save" at bounding box center [997, 735] width 54 height 31
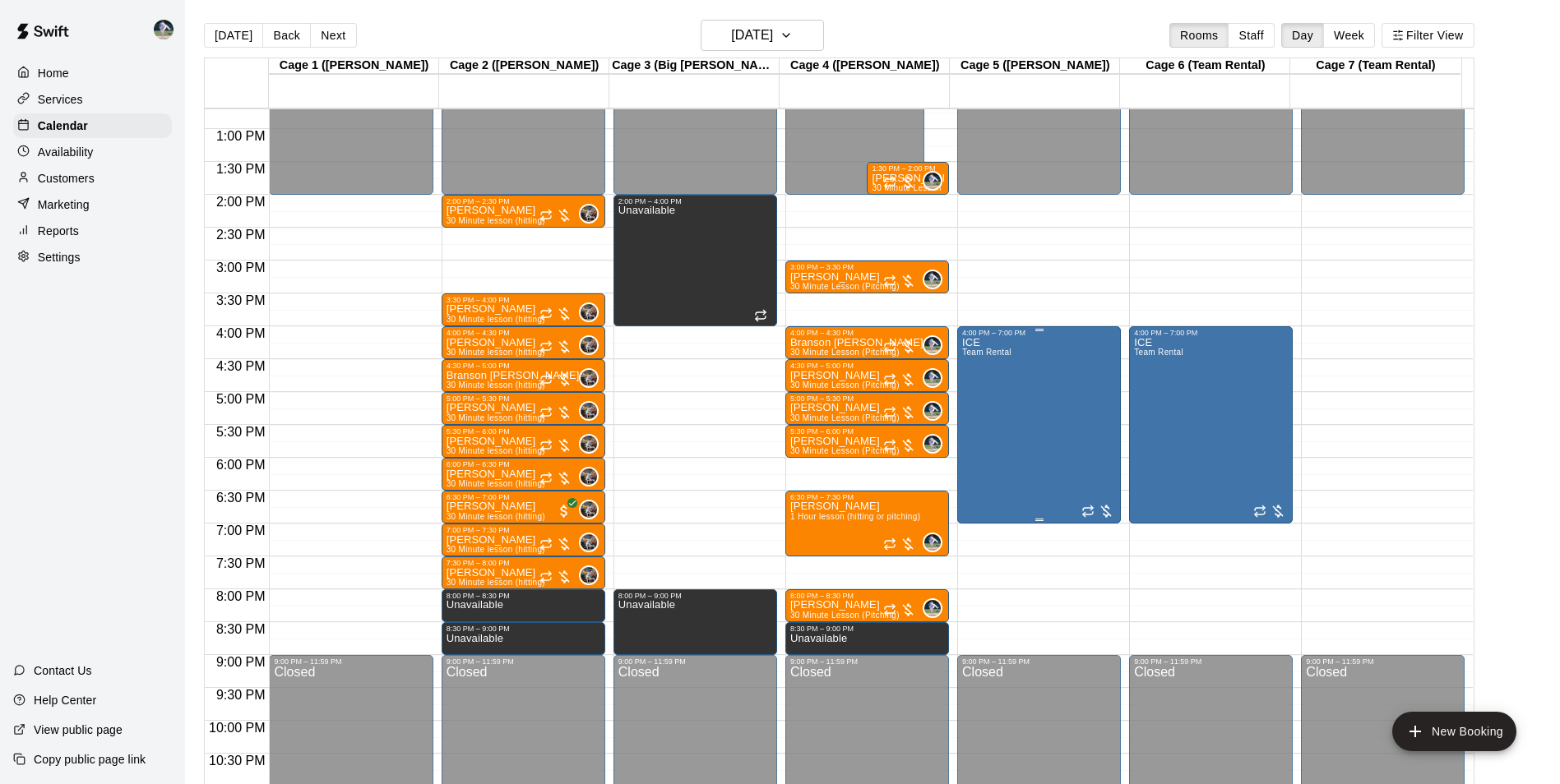
click at [1048, 453] on div "ICE Team Rental" at bounding box center [1038, 729] width 154 height 784
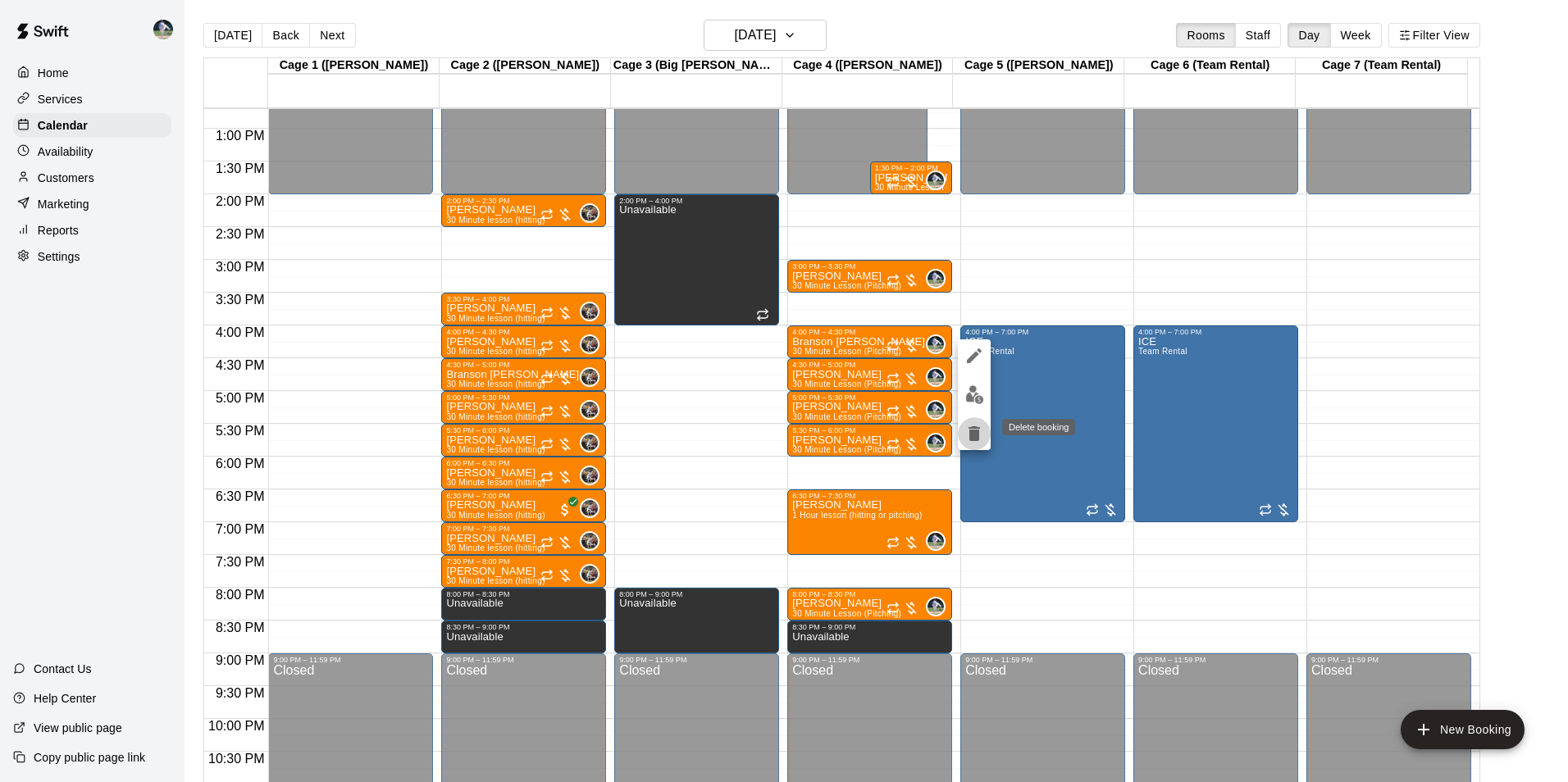
click at [976, 429] on icon "delete" at bounding box center [974, 433] width 11 height 15
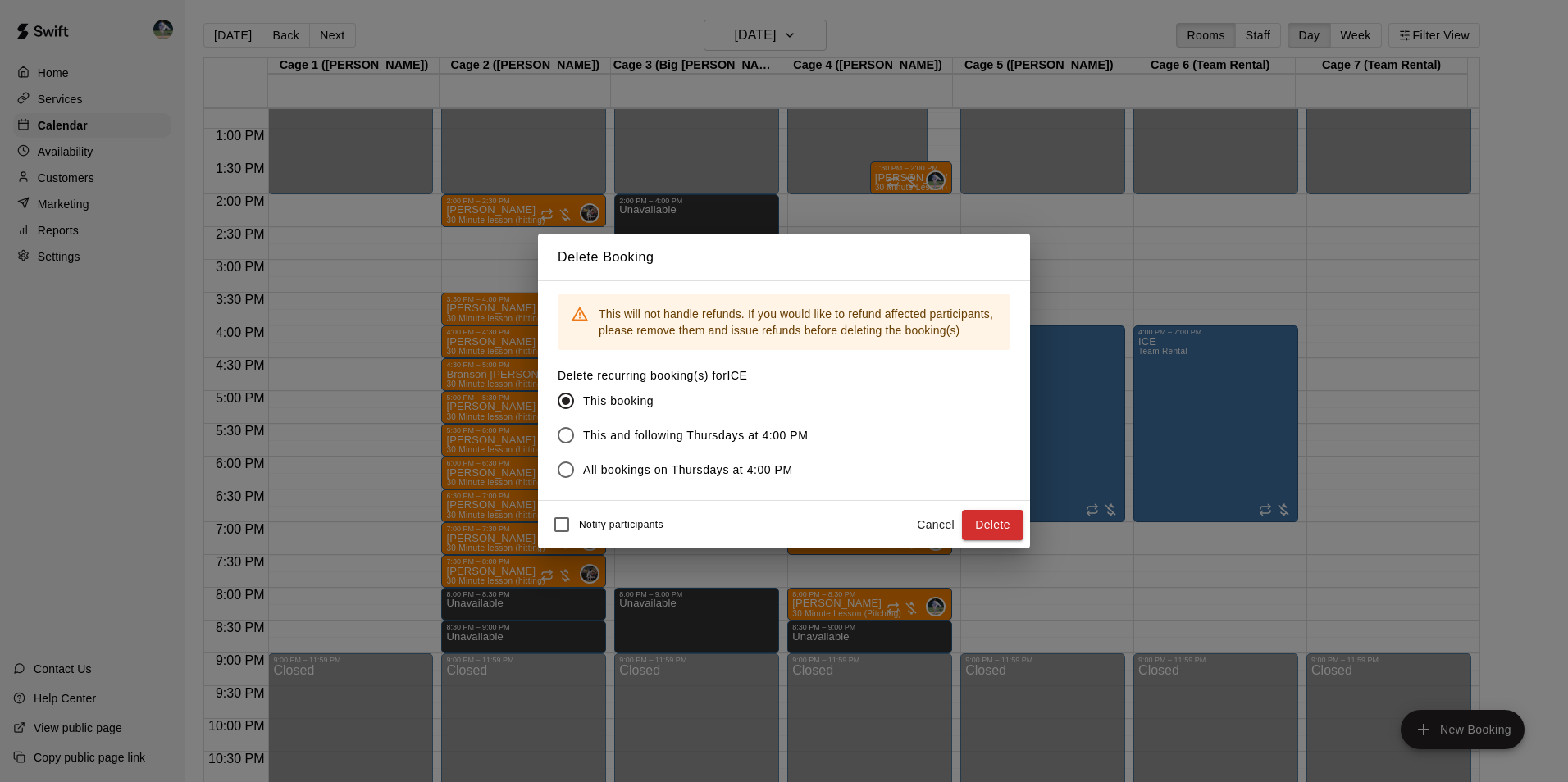
drag, startPoint x: 992, startPoint y: 520, endPoint x: 1001, endPoint y: 523, distance: 9.5
click at [993, 520] on button "Delete" at bounding box center [992, 525] width 61 height 31
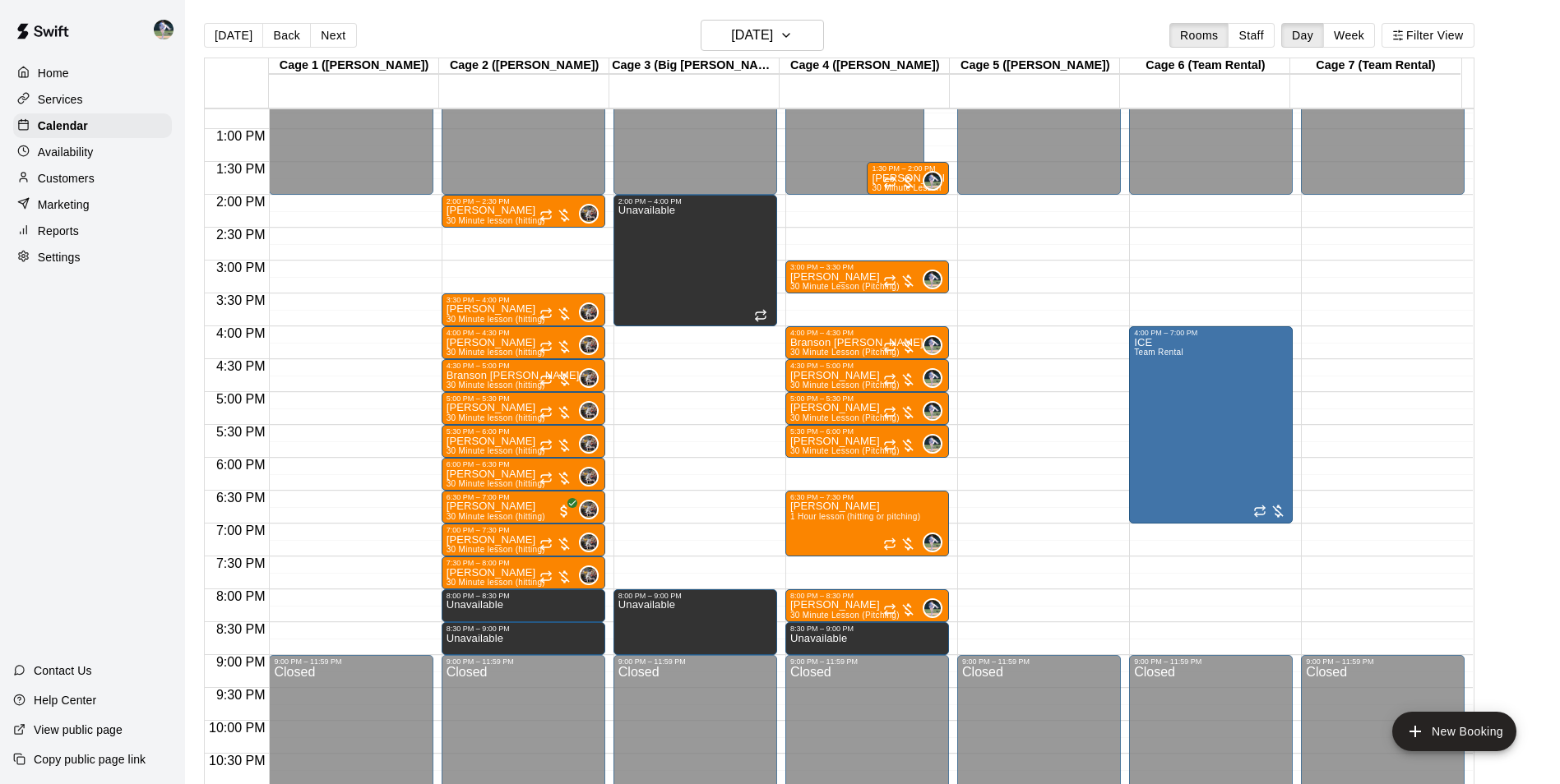
click at [1020, 602] on div "12:00 AM – 2:00 PM Closed 9:00 PM – 11:59 PM Closed" at bounding box center [1039, 63] width 163 height 1578
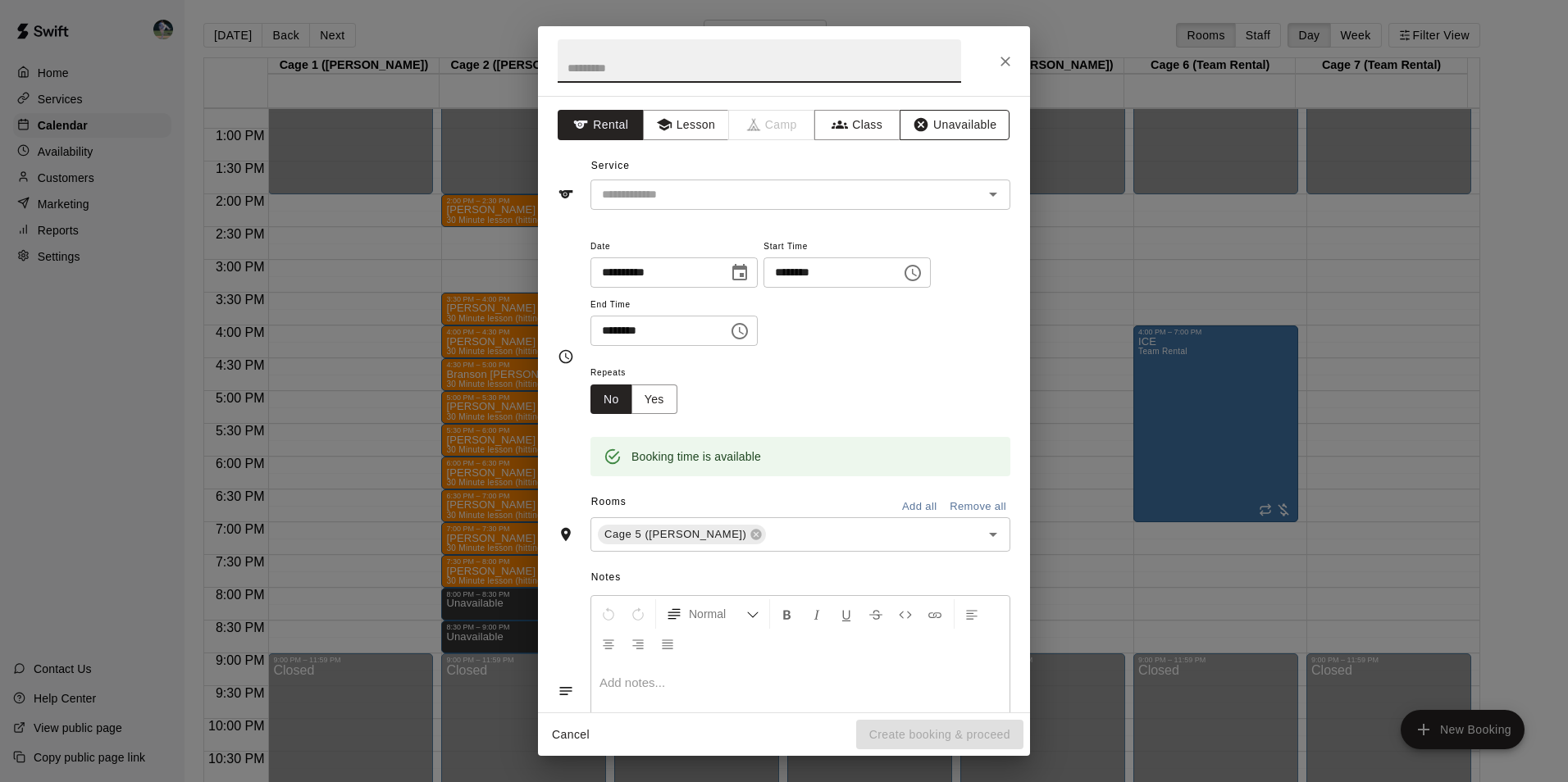
click at [937, 122] on button "Unavailable" at bounding box center [955, 125] width 110 height 31
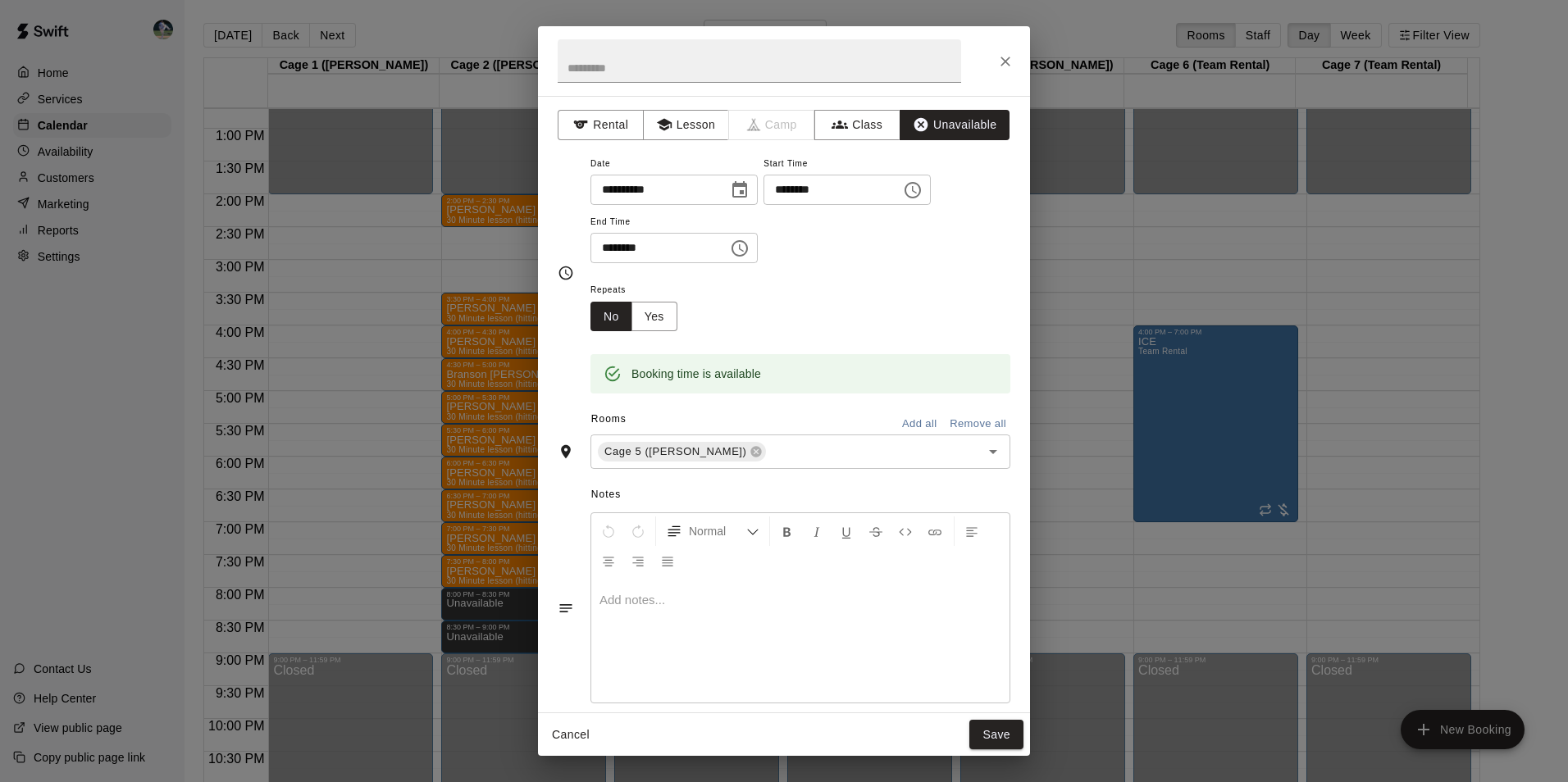
click at [756, 243] on button "Choose time, selected time is 8:30 PM" at bounding box center [738, 248] width 32 height 32
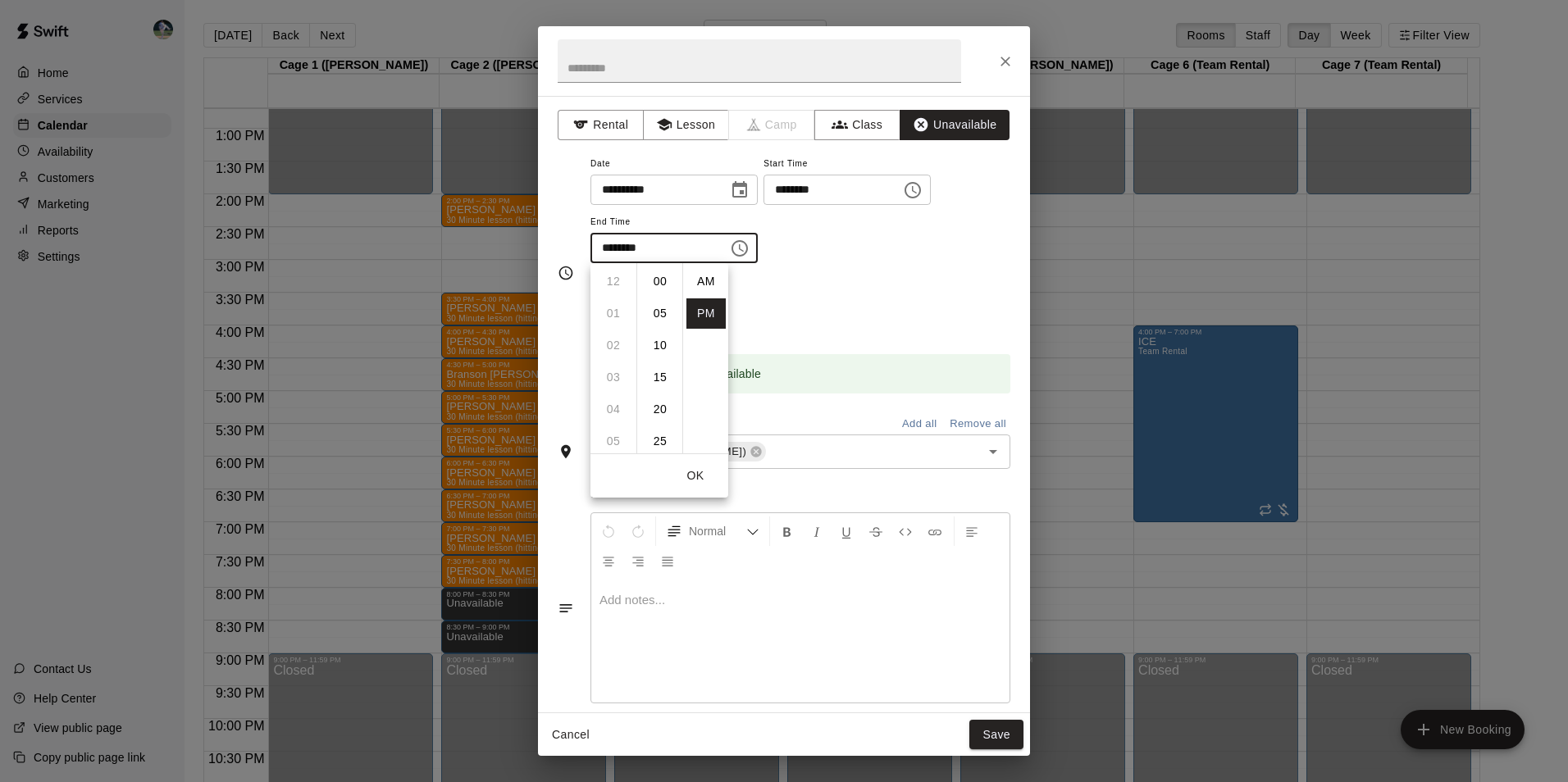
scroll to position [30, 0]
click at [606, 311] on li "09" at bounding box center [612, 313] width 39 height 31
click at [664, 282] on li "00" at bounding box center [660, 282] width 39 height 31
type input "********"
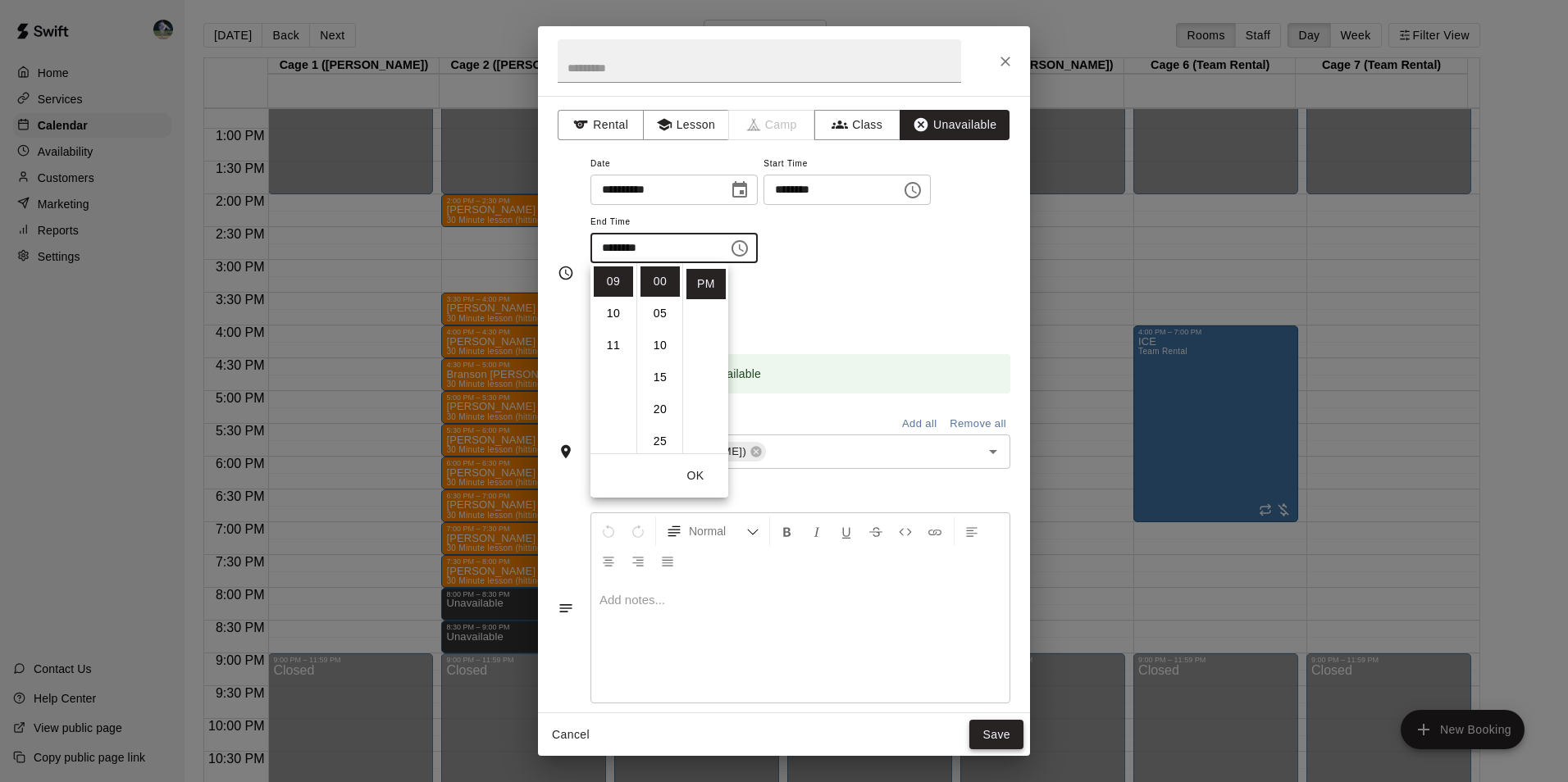
click at [983, 721] on button "Save" at bounding box center [997, 735] width 54 height 31
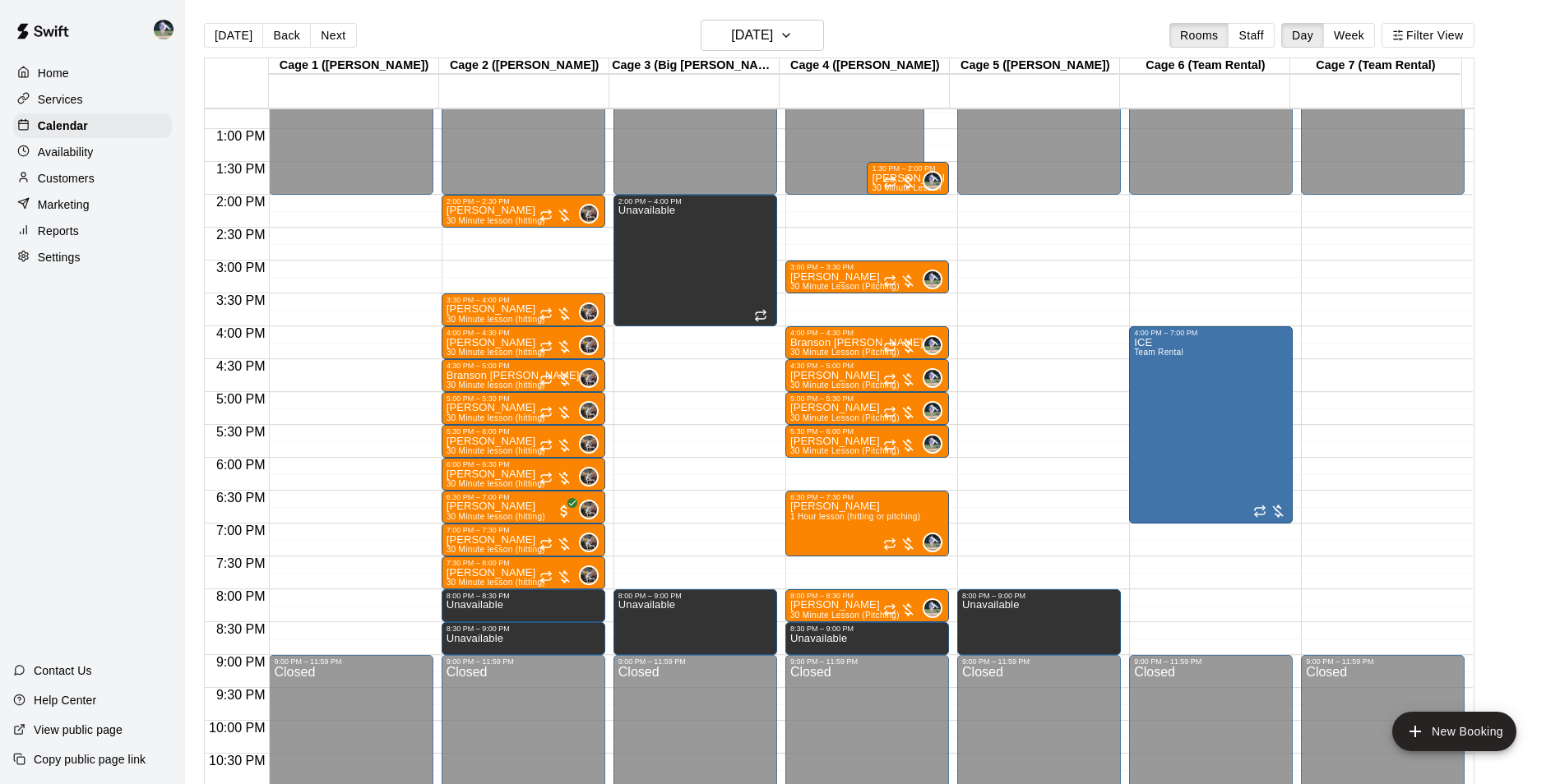
click at [1188, 599] on div "12:00 AM – 2:00 PM Closed 4:00 PM – 7:00 PM ICE Team Rental 9:00 PM – 11:59 PM …" at bounding box center [1211, 63] width 163 height 1578
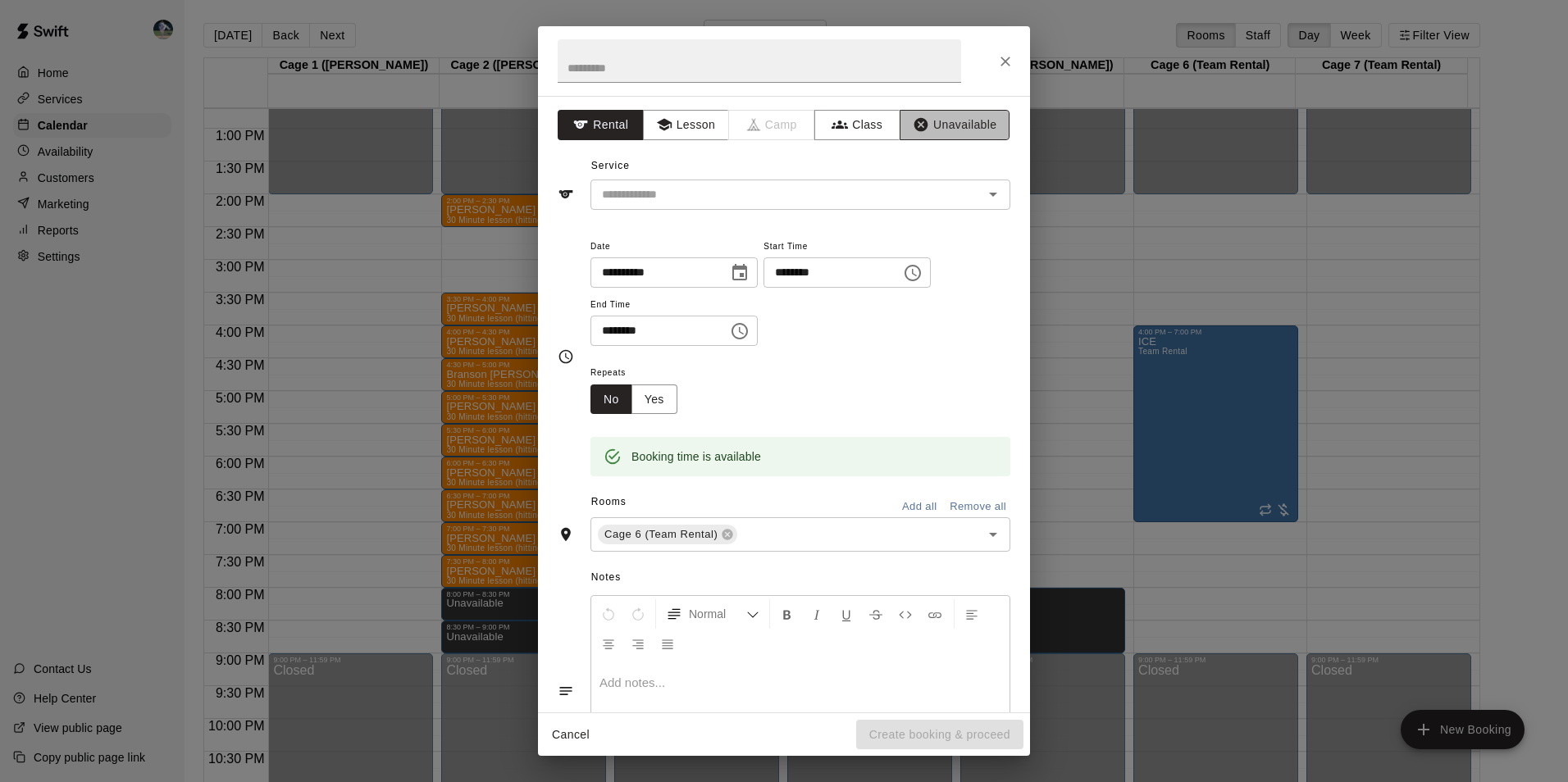
click at [928, 122] on button "Unavailable" at bounding box center [955, 125] width 110 height 31
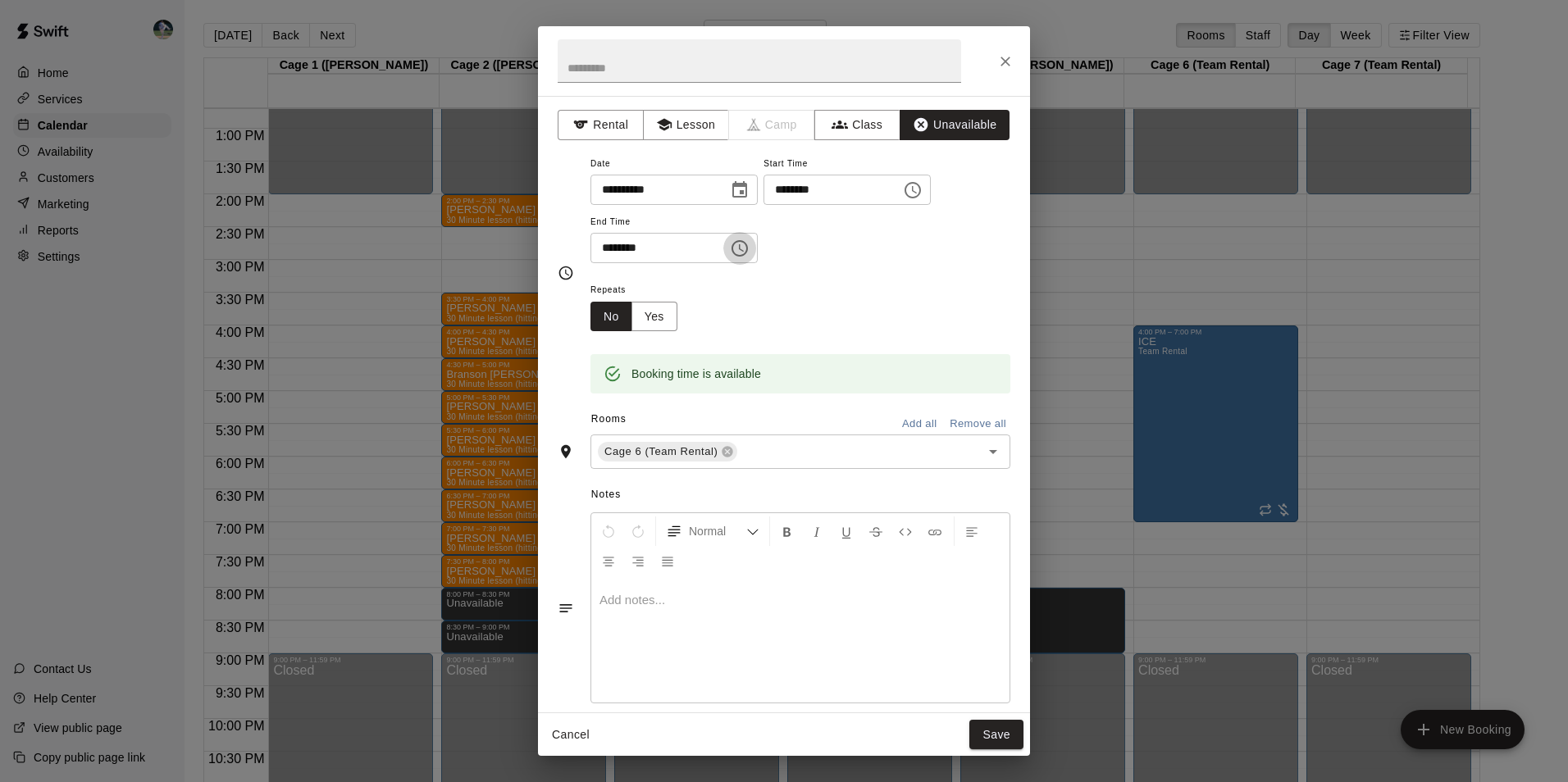
click at [749, 240] on icon "Choose time, selected time is 8:30 PM" at bounding box center [739, 248] width 19 height 19
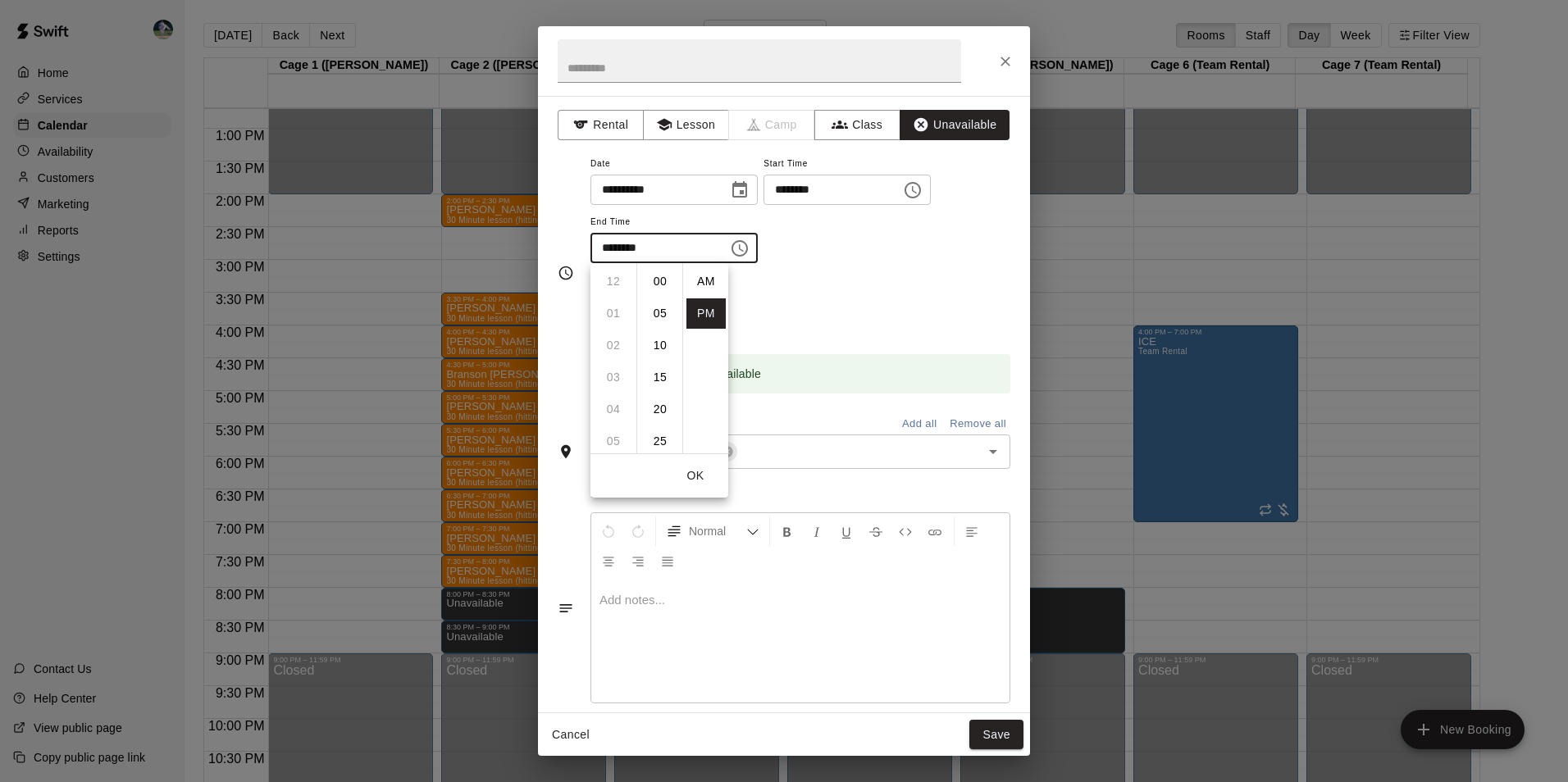
scroll to position [30, 0]
click at [610, 311] on li "09" at bounding box center [612, 313] width 39 height 31
drag, startPoint x: 655, startPoint y: 270, endPoint x: 716, endPoint y: 327, distance: 83.5
click at [656, 270] on li "00" at bounding box center [660, 270] width 39 height 31
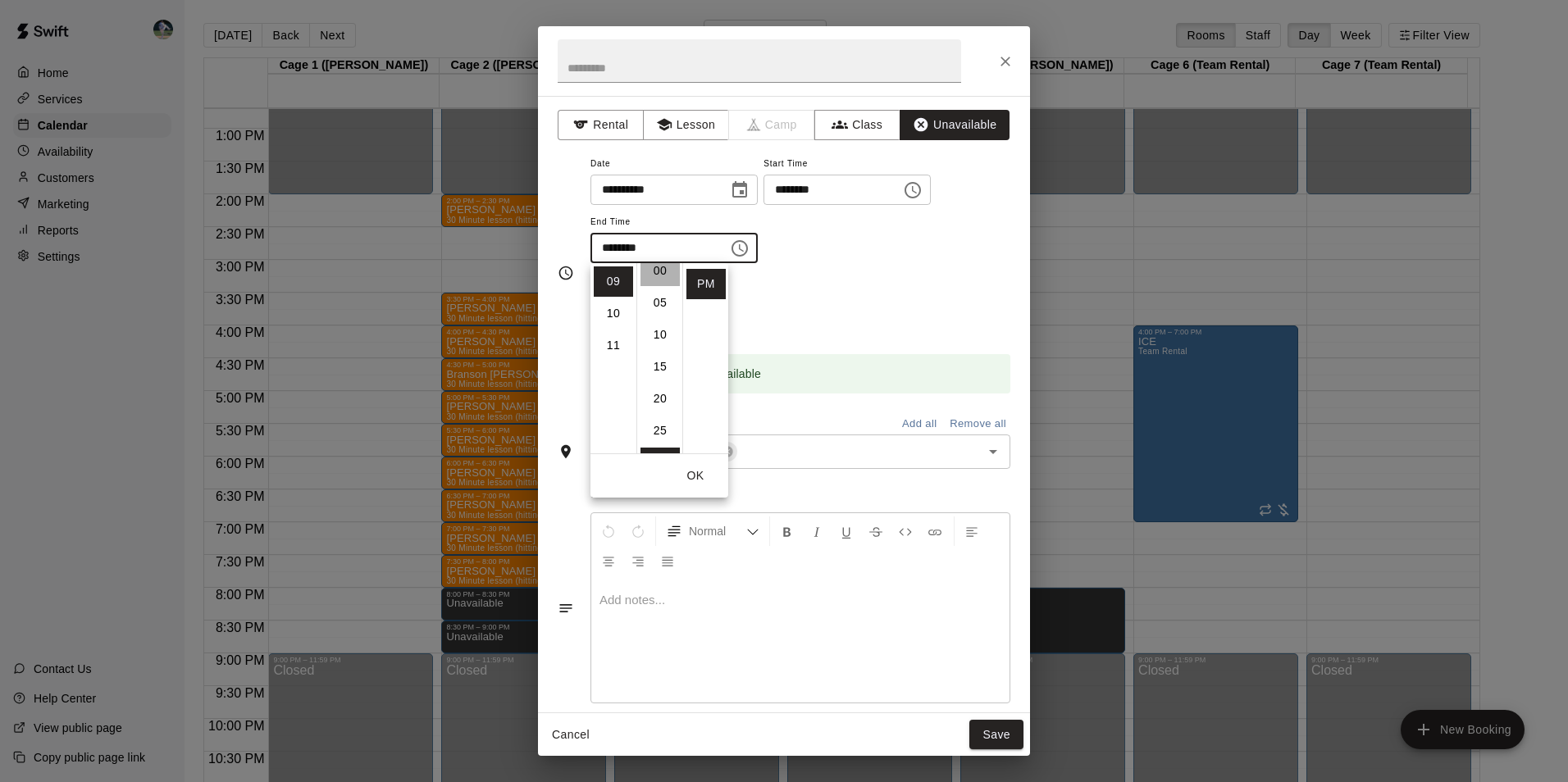
type input "********"
click at [990, 732] on button "Save" at bounding box center [997, 735] width 54 height 31
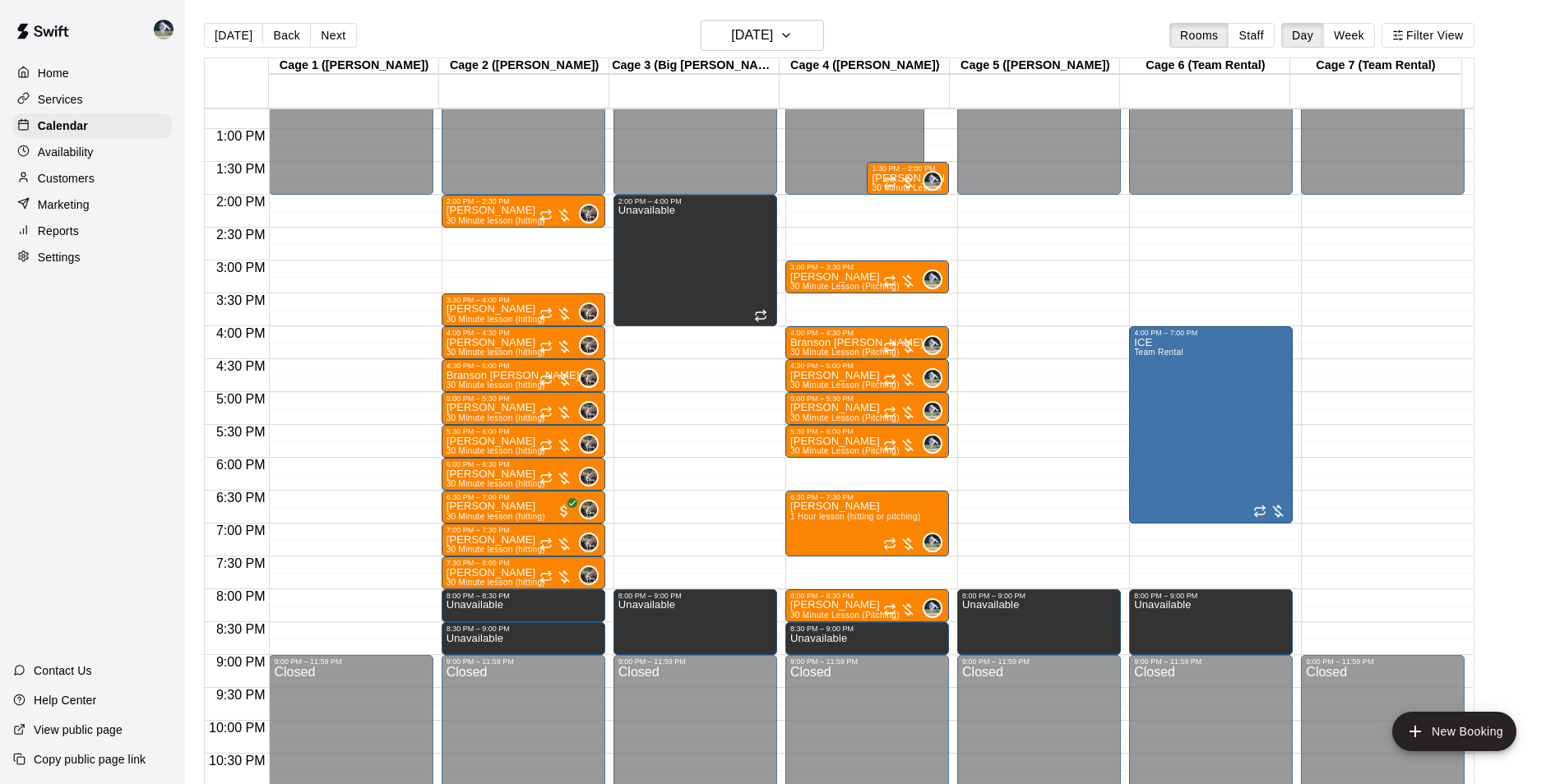
click at [1365, 595] on div "12:00 AM – 2:00 PM Closed 9:00 PM – 11:59 PM Closed" at bounding box center [1382, 63] width 163 height 1578
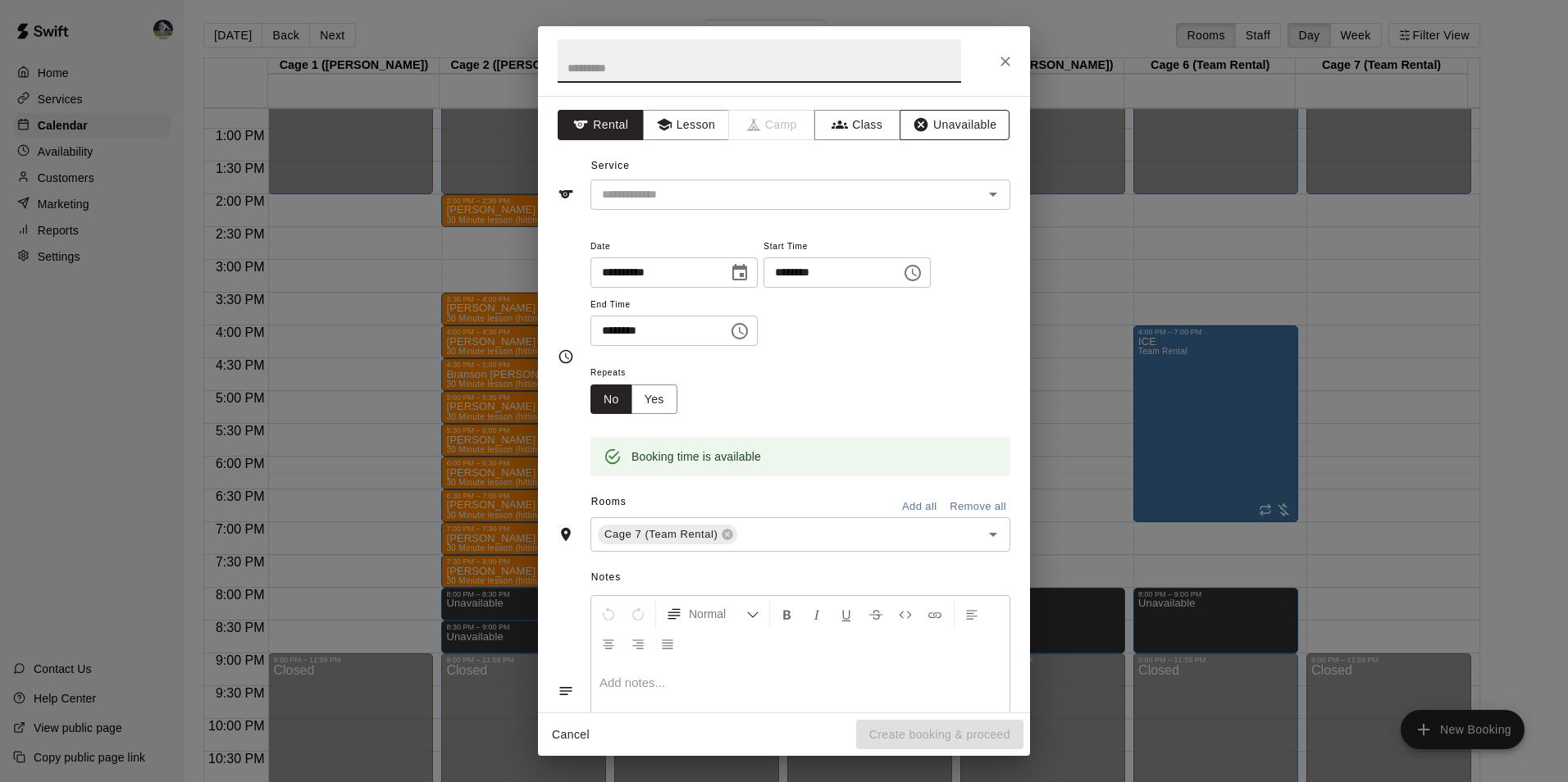
click at [945, 124] on button "Unavailable" at bounding box center [955, 125] width 110 height 31
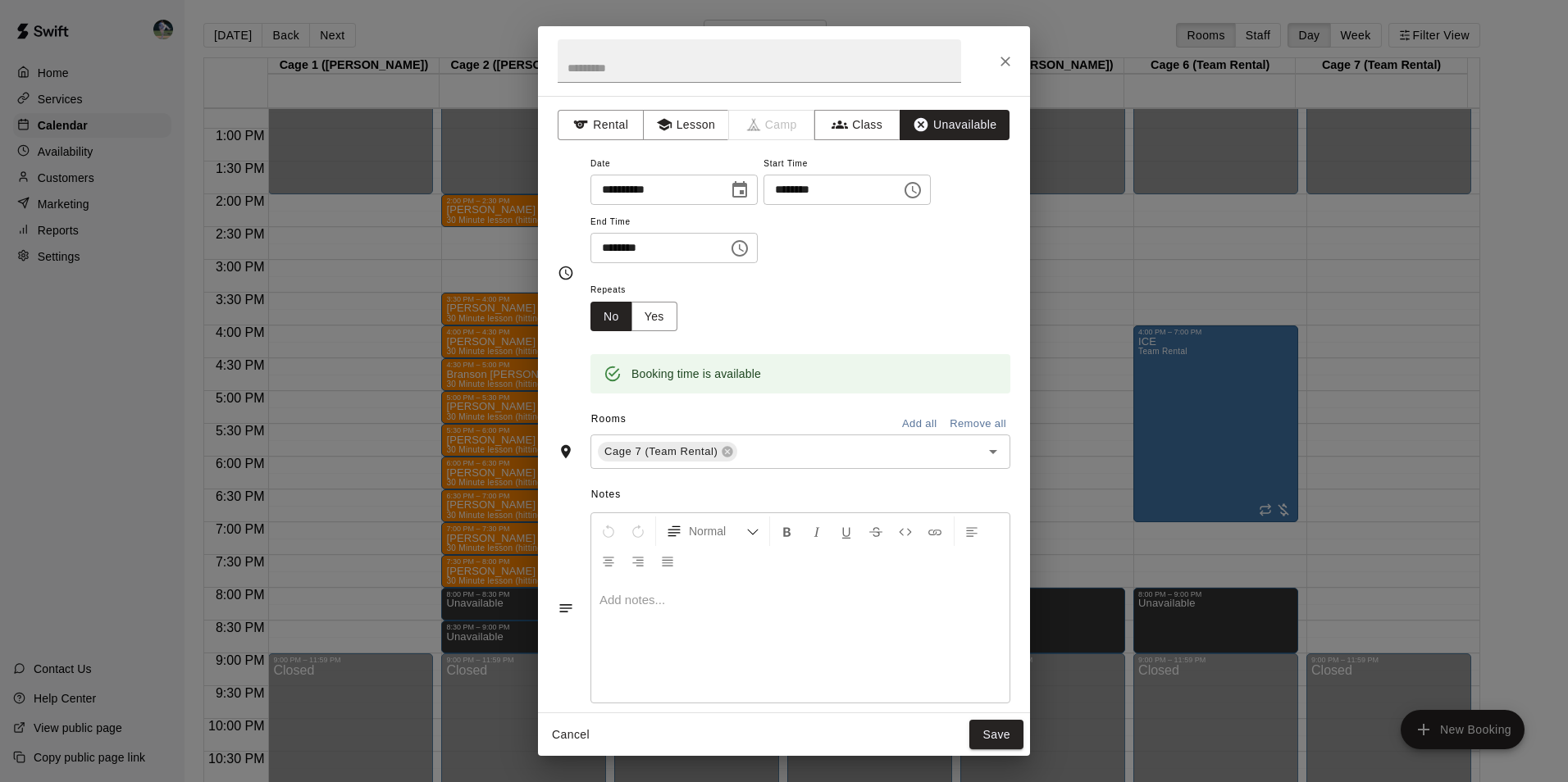
click at [749, 241] on icon "Choose time, selected time is 8:30 PM" at bounding box center [739, 248] width 19 height 19
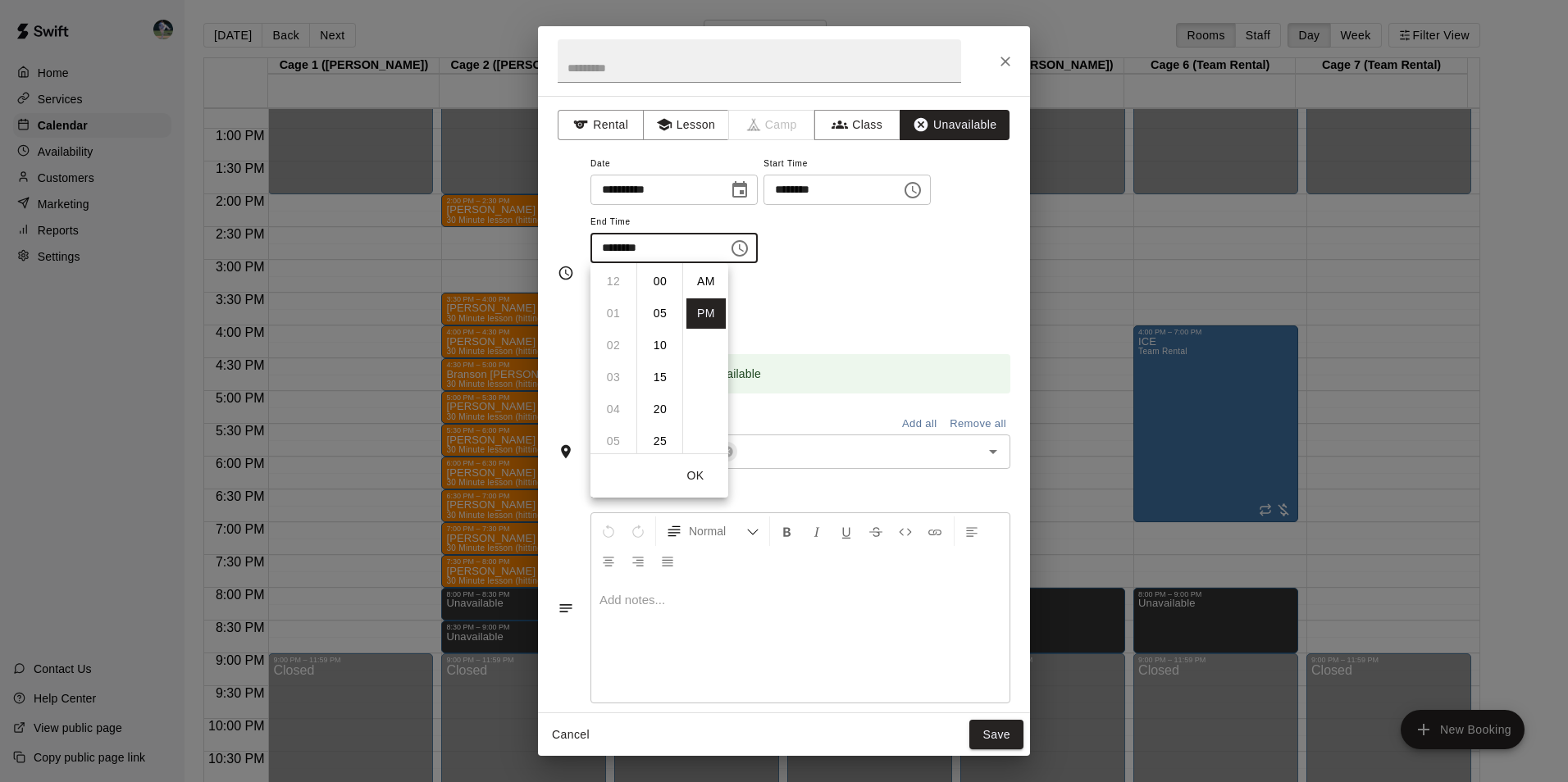
scroll to position [30, 0]
click at [615, 310] on li "09" at bounding box center [612, 313] width 39 height 31
click at [662, 274] on li "00" at bounding box center [660, 282] width 39 height 31
type input "********"
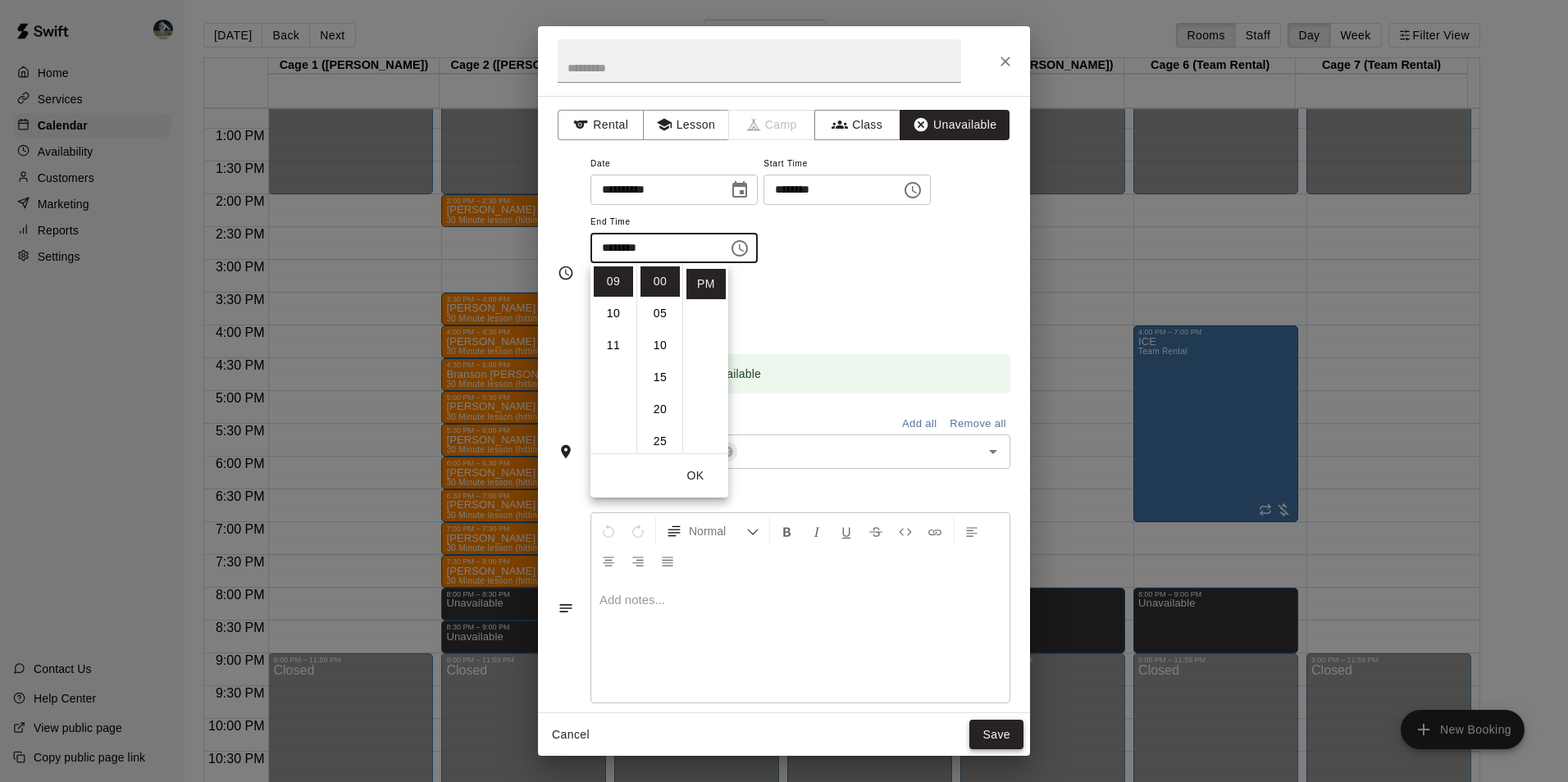
click at [997, 723] on button "Save" at bounding box center [997, 735] width 54 height 31
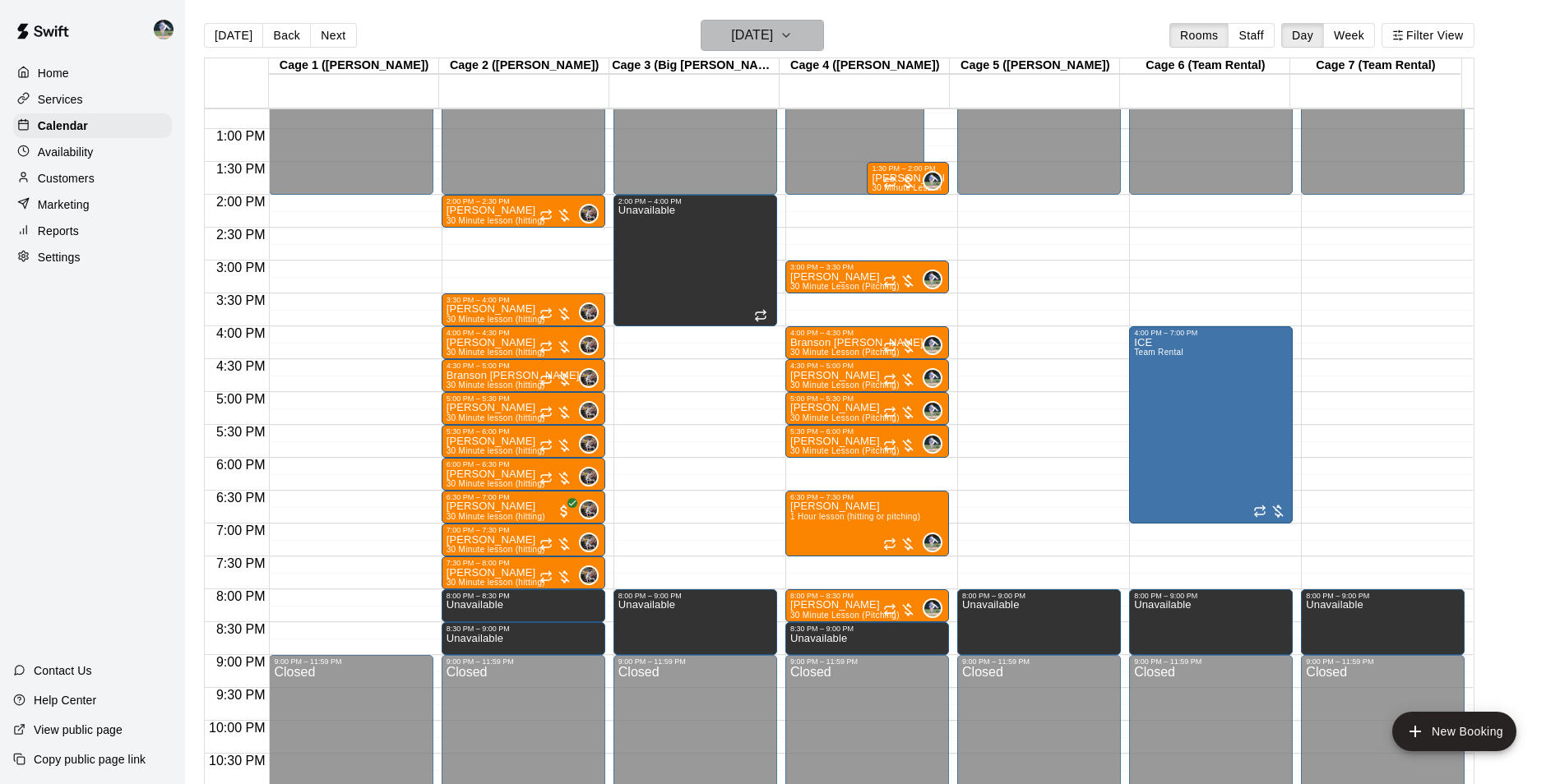
click at [746, 35] on h6 "[DATE]" at bounding box center [752, 35] width 42 height 23
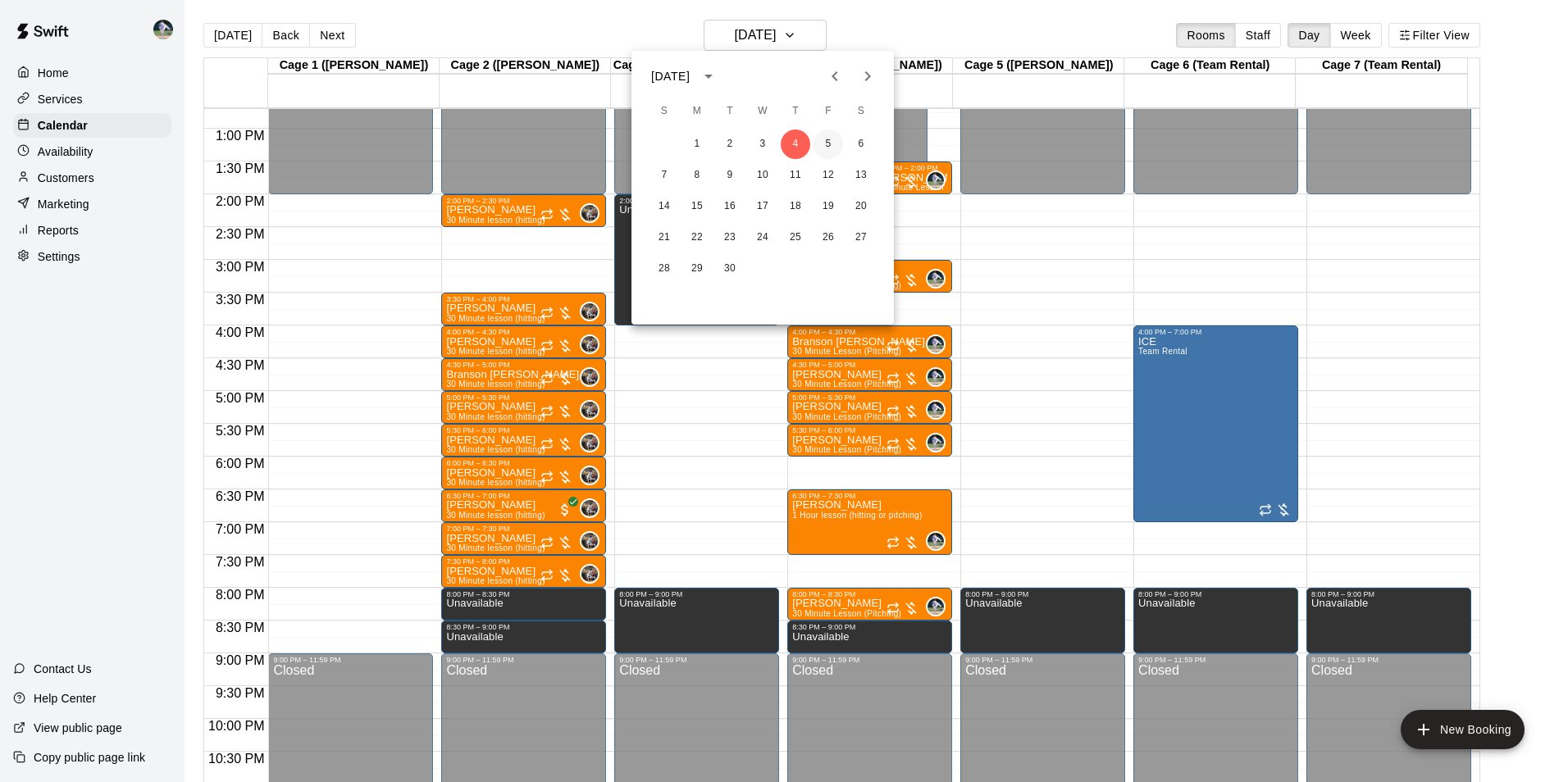
click at [825, 143] on button "5" at bounding box center [829, 144] width 30 height 30
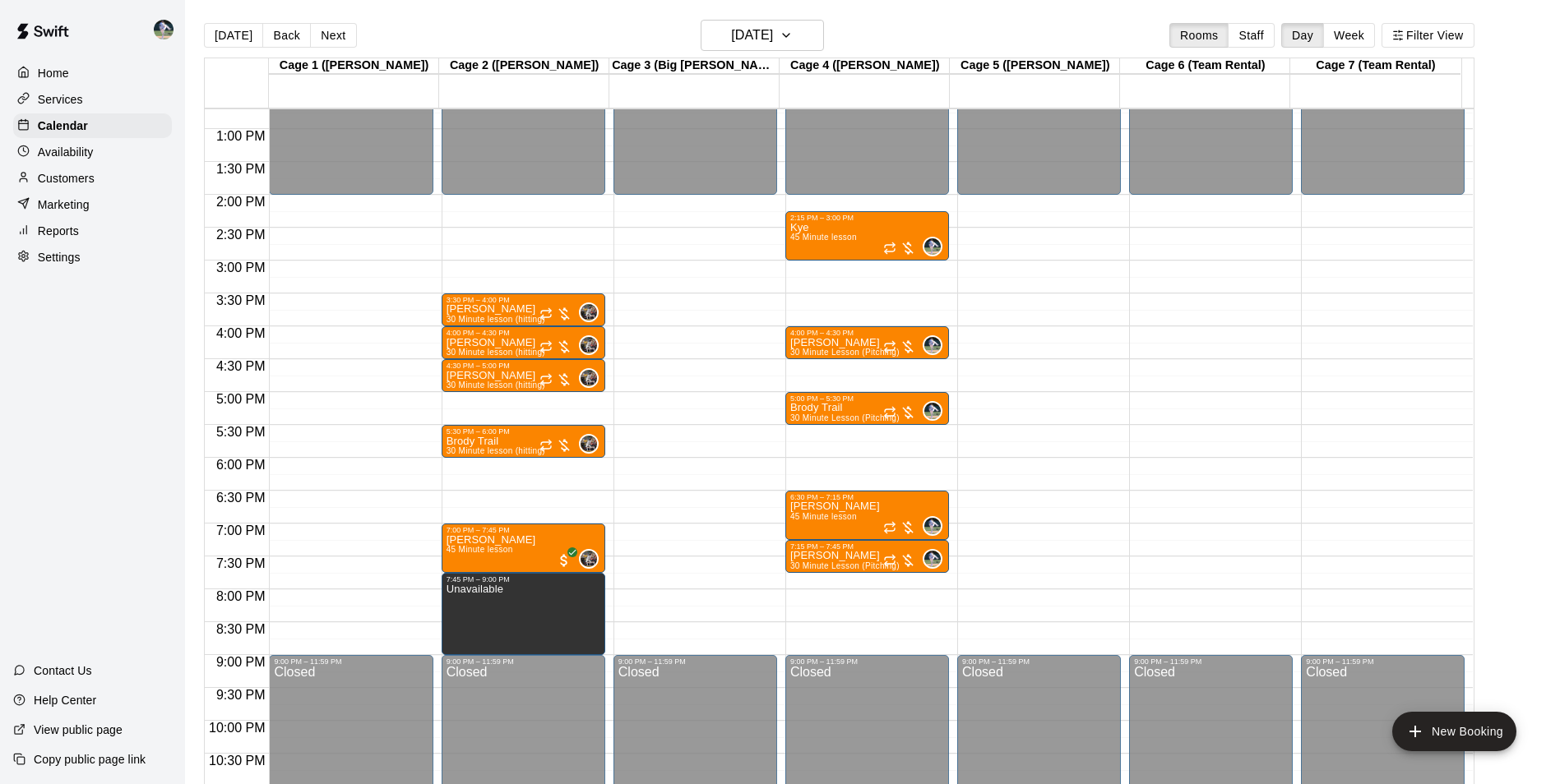
click at [663, 594] on div "12:00 AM – 2:00 PM Closed 9:00 PM – 11:59 PM Closed" at bounding box center [695, 63] width 163 height 1578
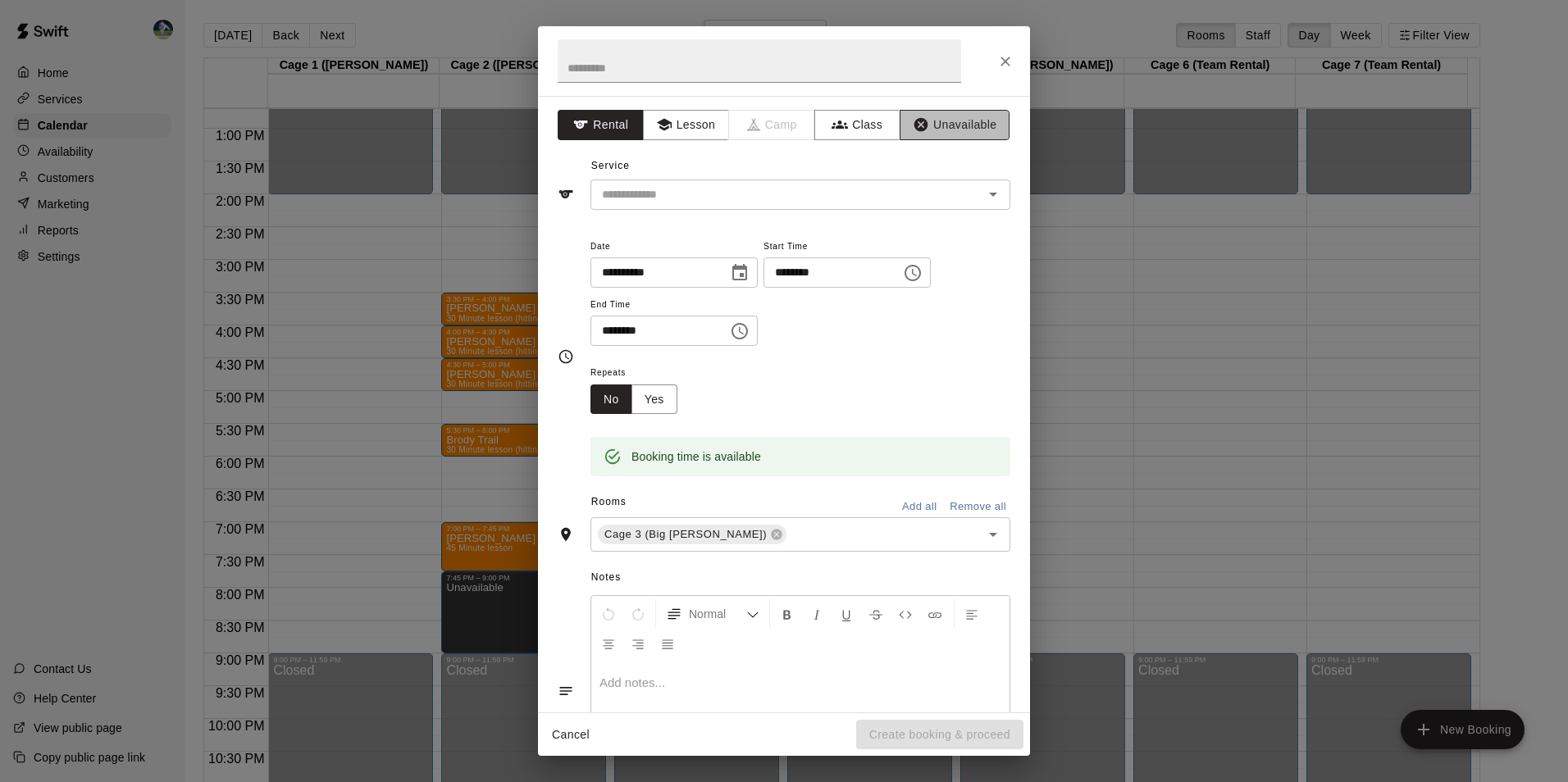
click at [933, 122] on button "Unavailable" at bounding box center [955, 125] width 110 height 31
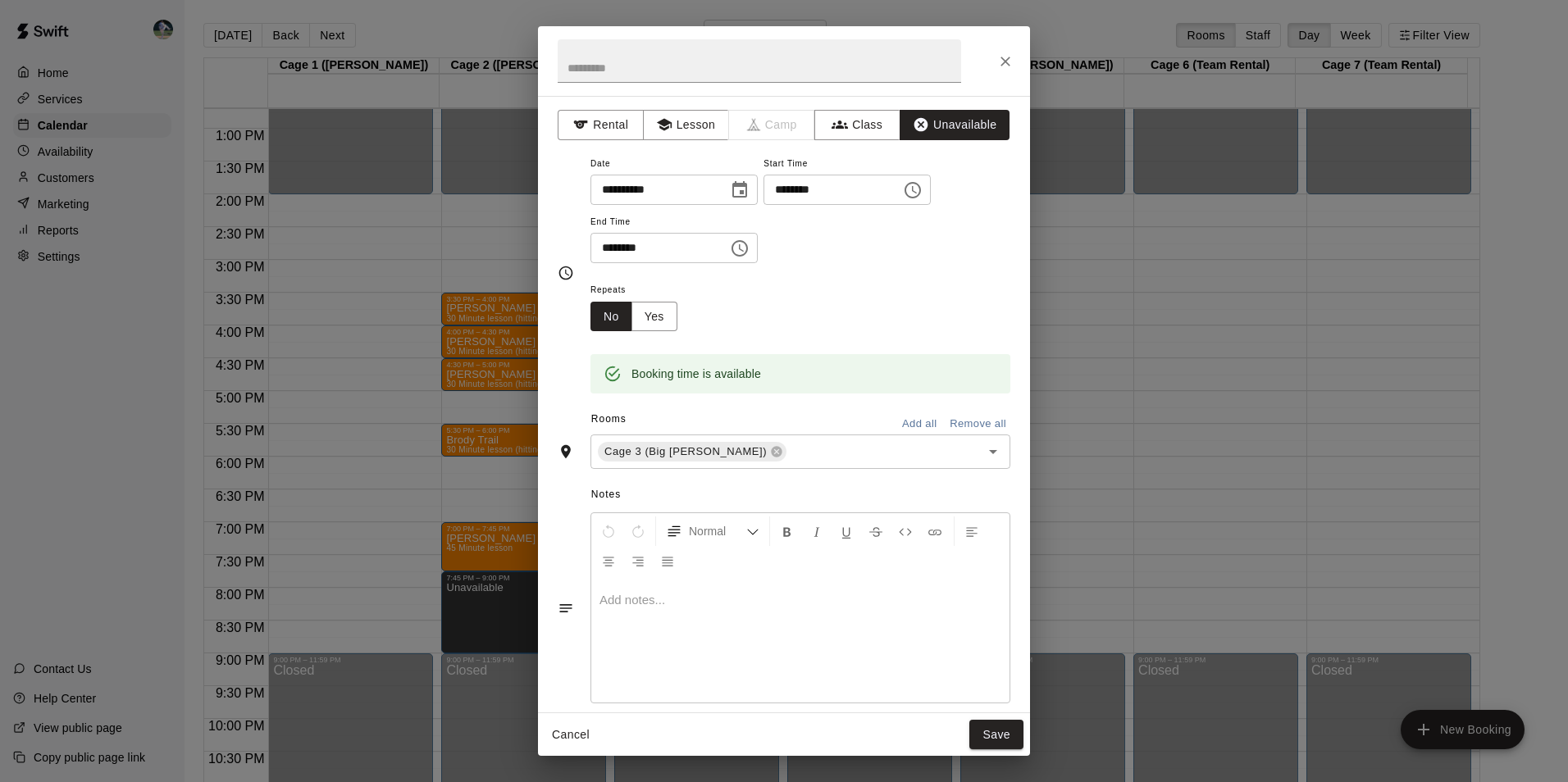
click at [749, 248] on icon "Choose time, selected time is 8:30 PM" at bounding box center [739, 248] width 19 height 19
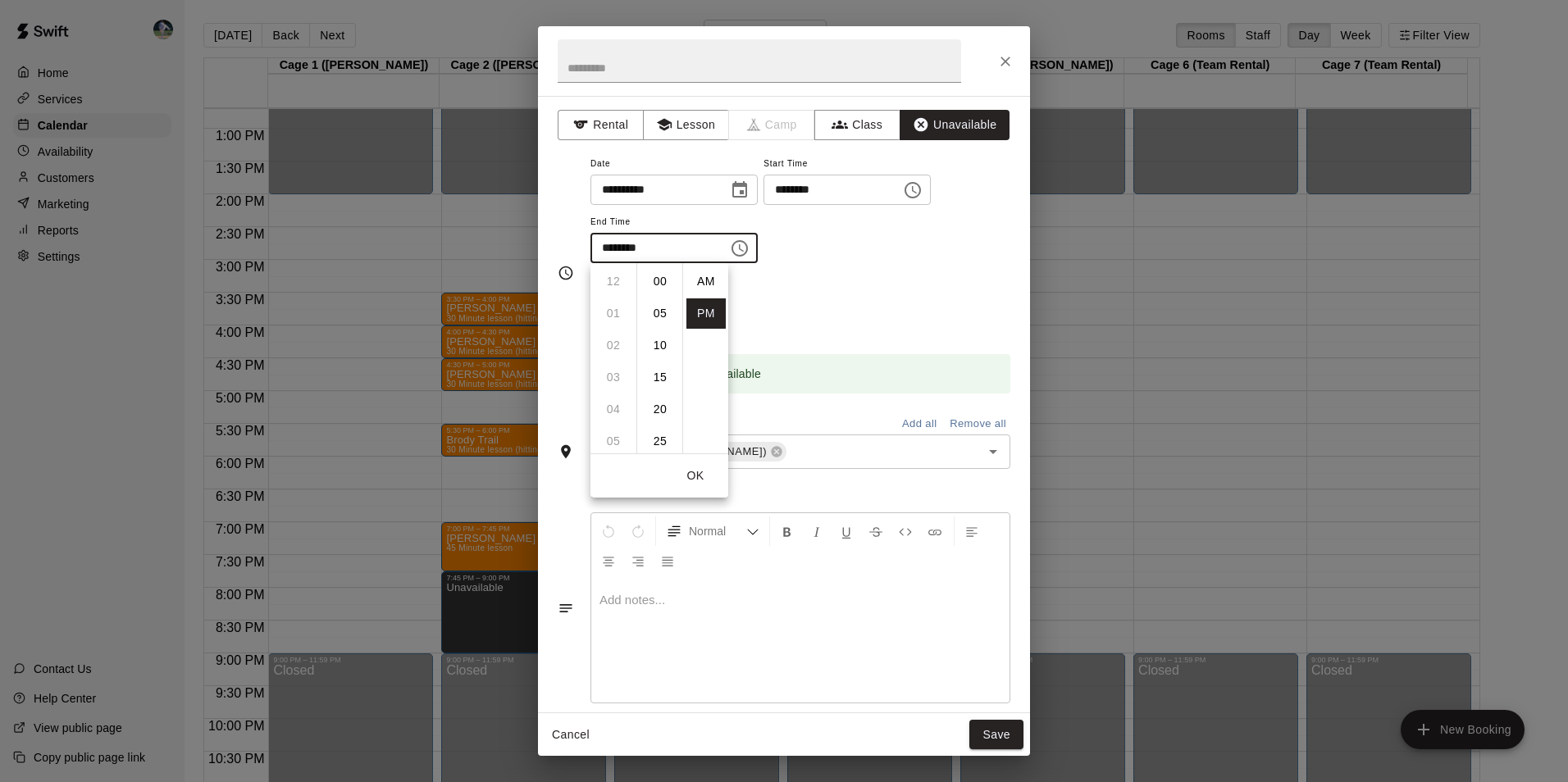
scroll to position [30, 0]
drag, startPoint x: 612, startPoint y: 307, endPoint x: 629, endPoint y: 318, distance: 20.2
click at [616, 310] on li "09" at bounding box center [612, 313] width 39 height 31
drag, startPoint x: 660, startPoint y: 280, endPoint x: 713, endPoint y: 361, distance: 96.8
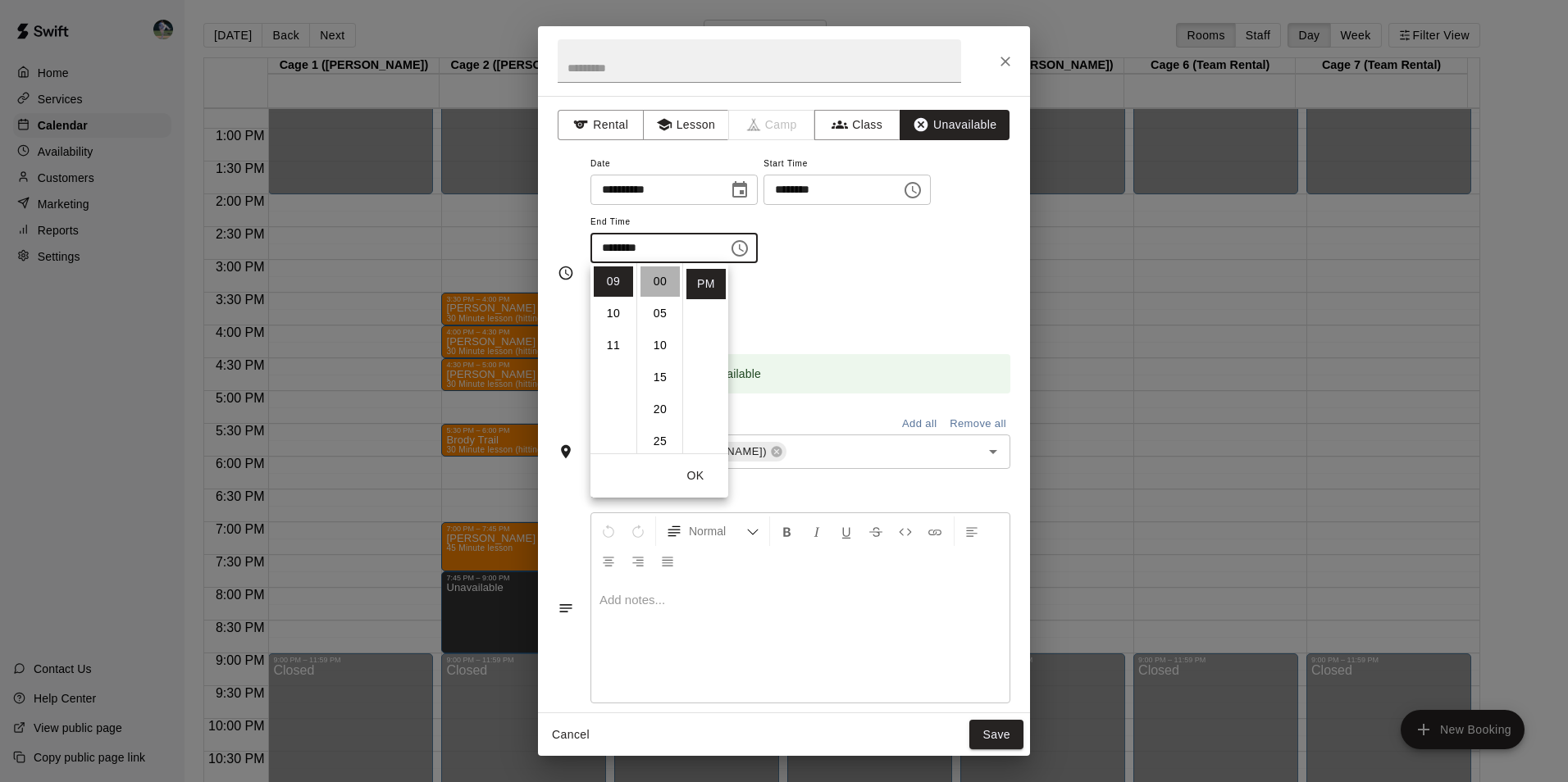
click at [660, 280] on li "00" at bounding box center [660, 282] width 39 height 31
type input "********"
click at [998, 735] on button "Save" at bounding box center [997, 735] width 54 height 31
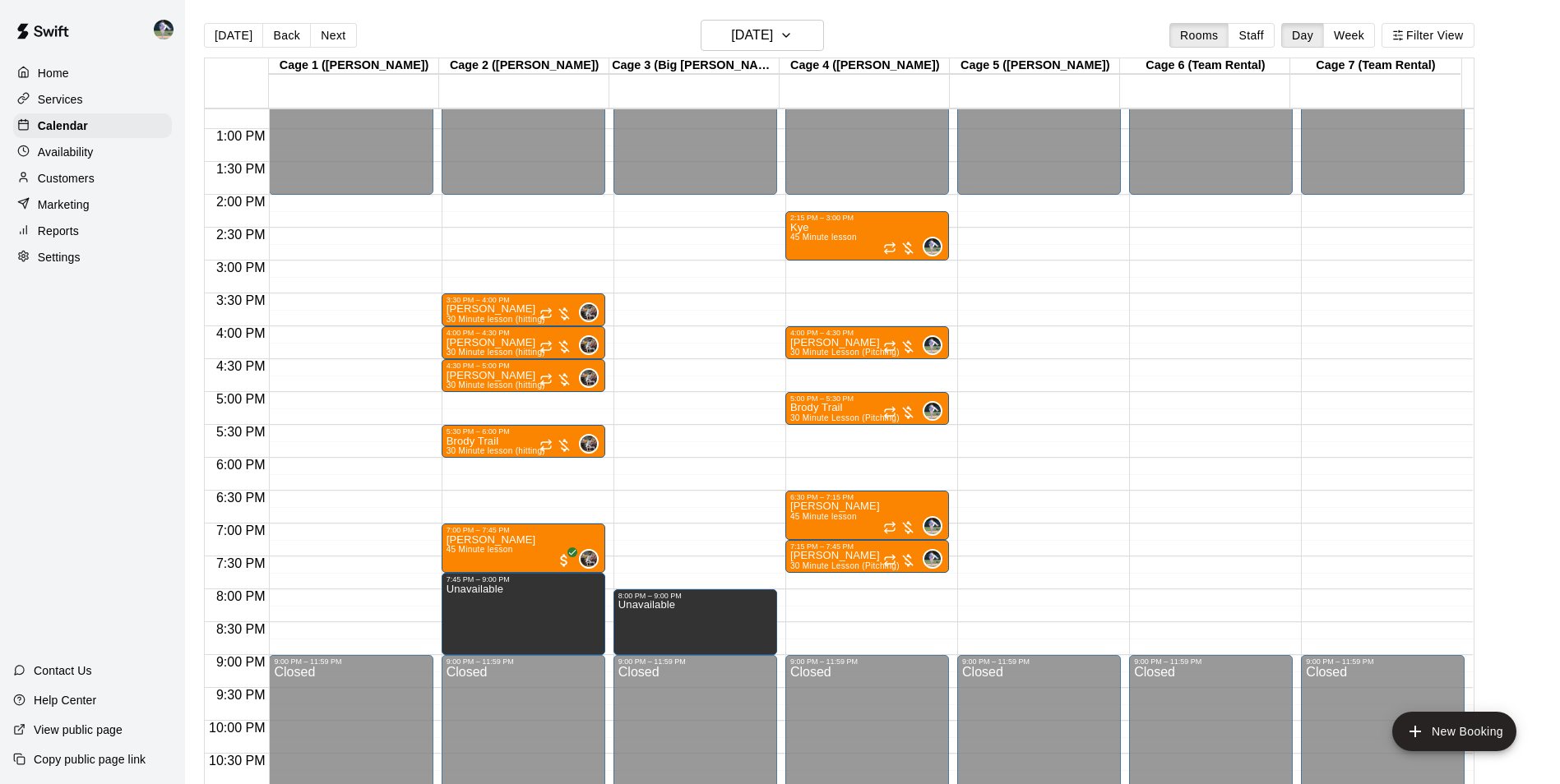
click at [852, 595] on div "12:00 AM – 2:00 PM Closed 2:15 PM – 3:00 PM Kye 45 Minute lesson 0 4:00 PM – 4:…" at bounding box center [867, 63] width 163 height 1578
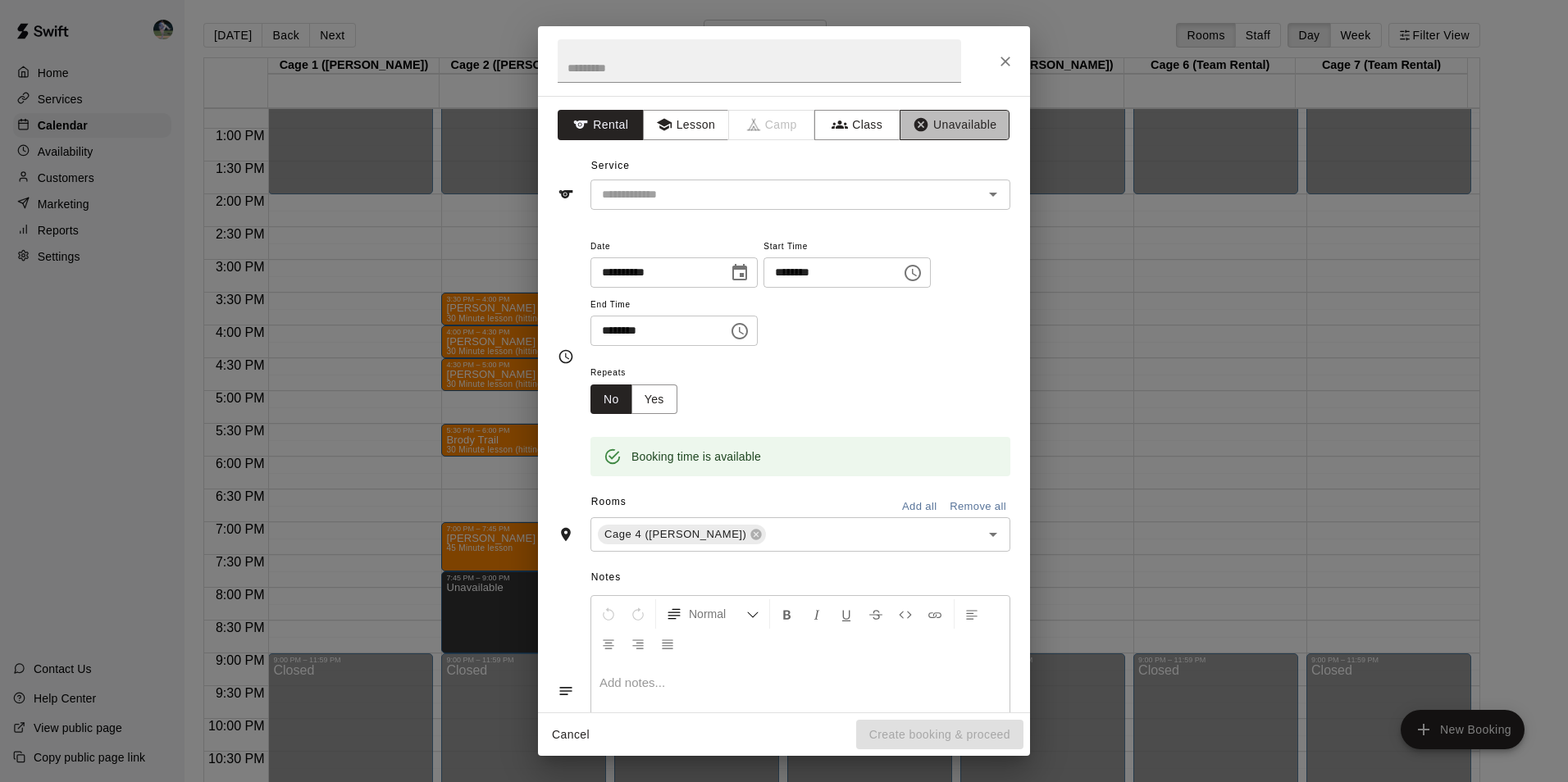
click at [942, 115] on button "Unavailable" at bounding box center [955, 125] width 110 height 31
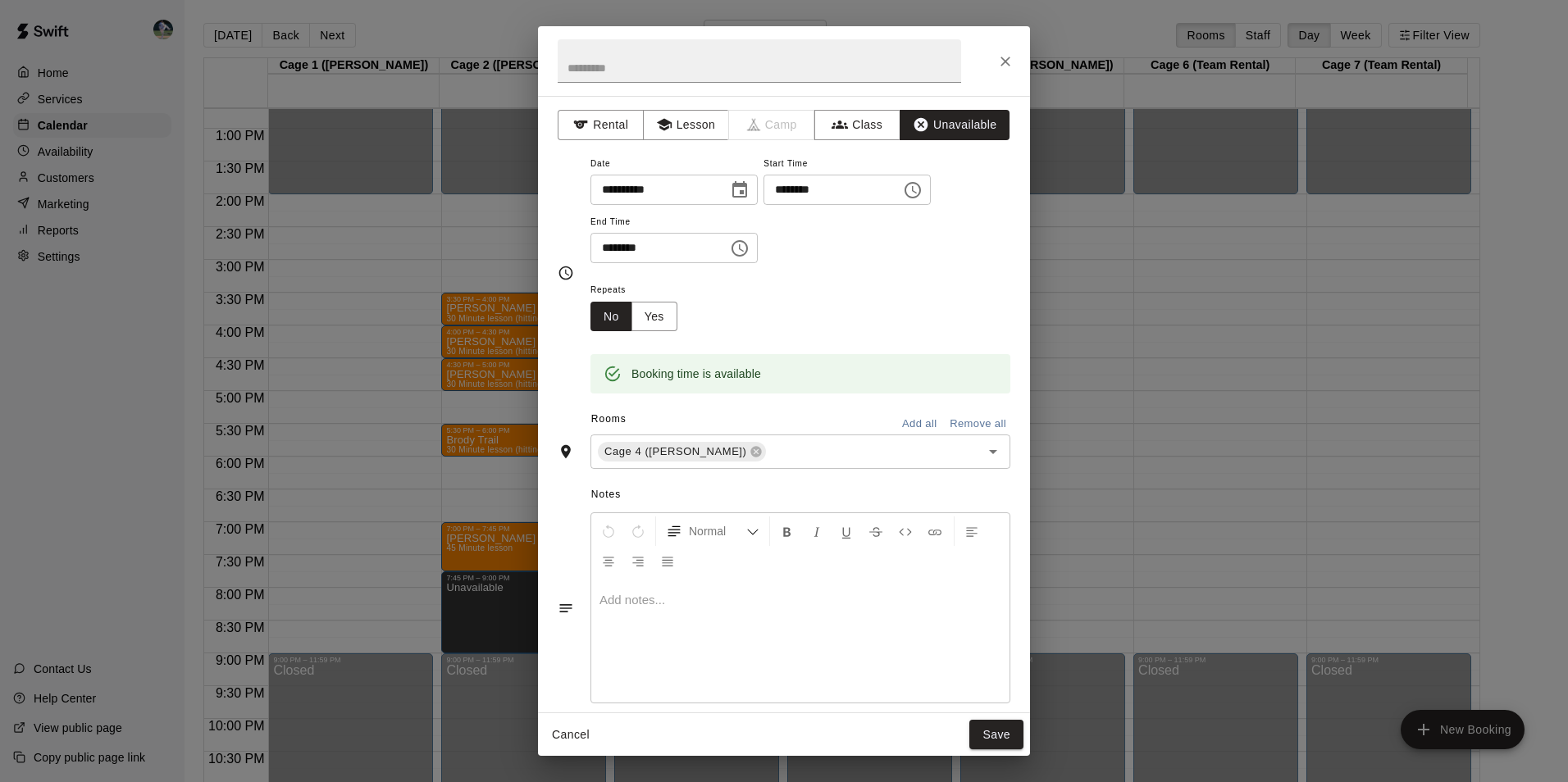
click at [749, 249] on icon "Choose time, selected time is 8:30 PM" at bounding box center [739, 248] width 19 height 19
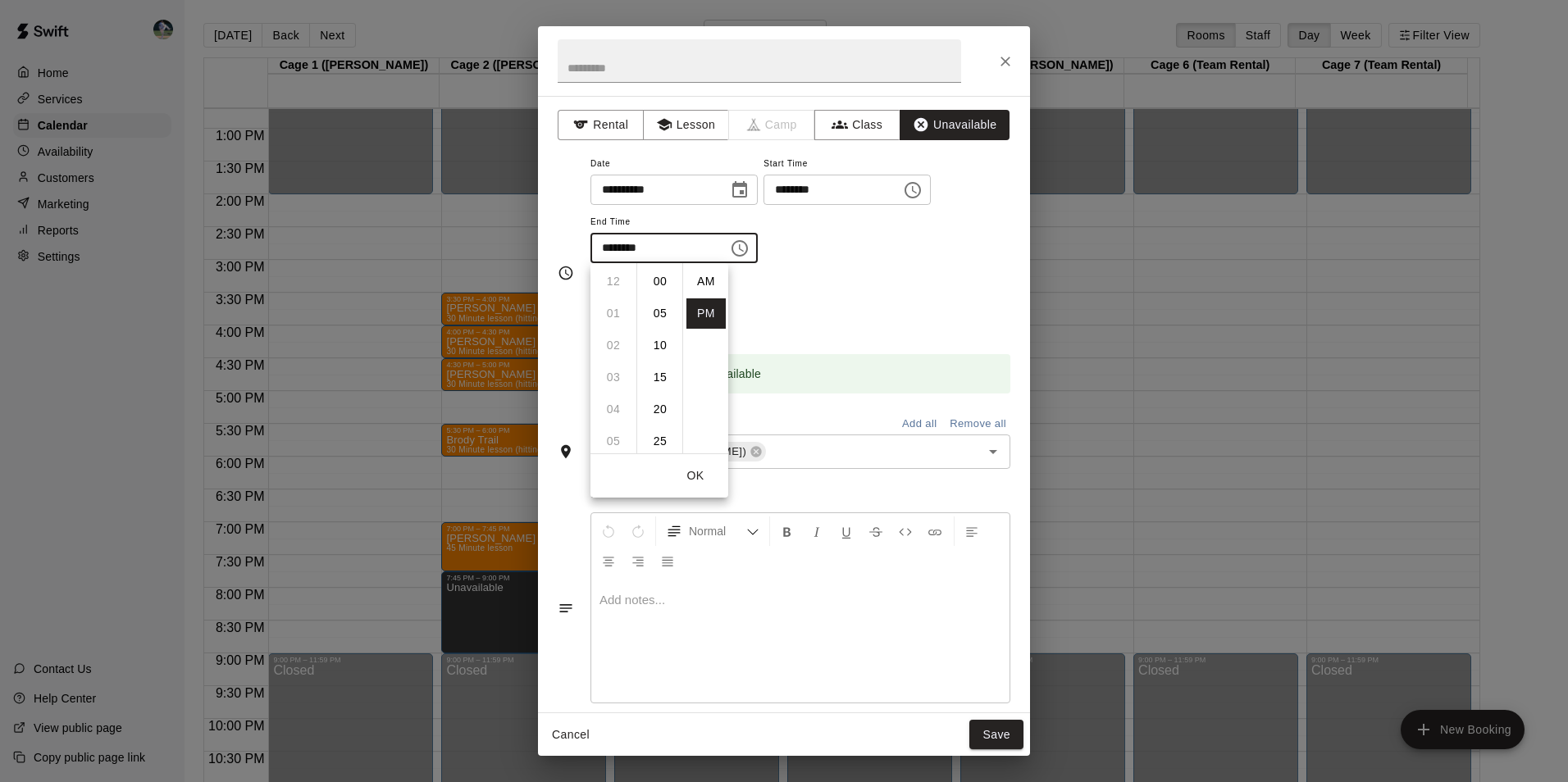
scroll to position [30, 0]
click at [615, 311] on li "09" at bounding box center [612, 313] width 39 height 31
click at [656, 280] on li "00" at bounding box center [660, 282] width 39 height 31
type input "********"
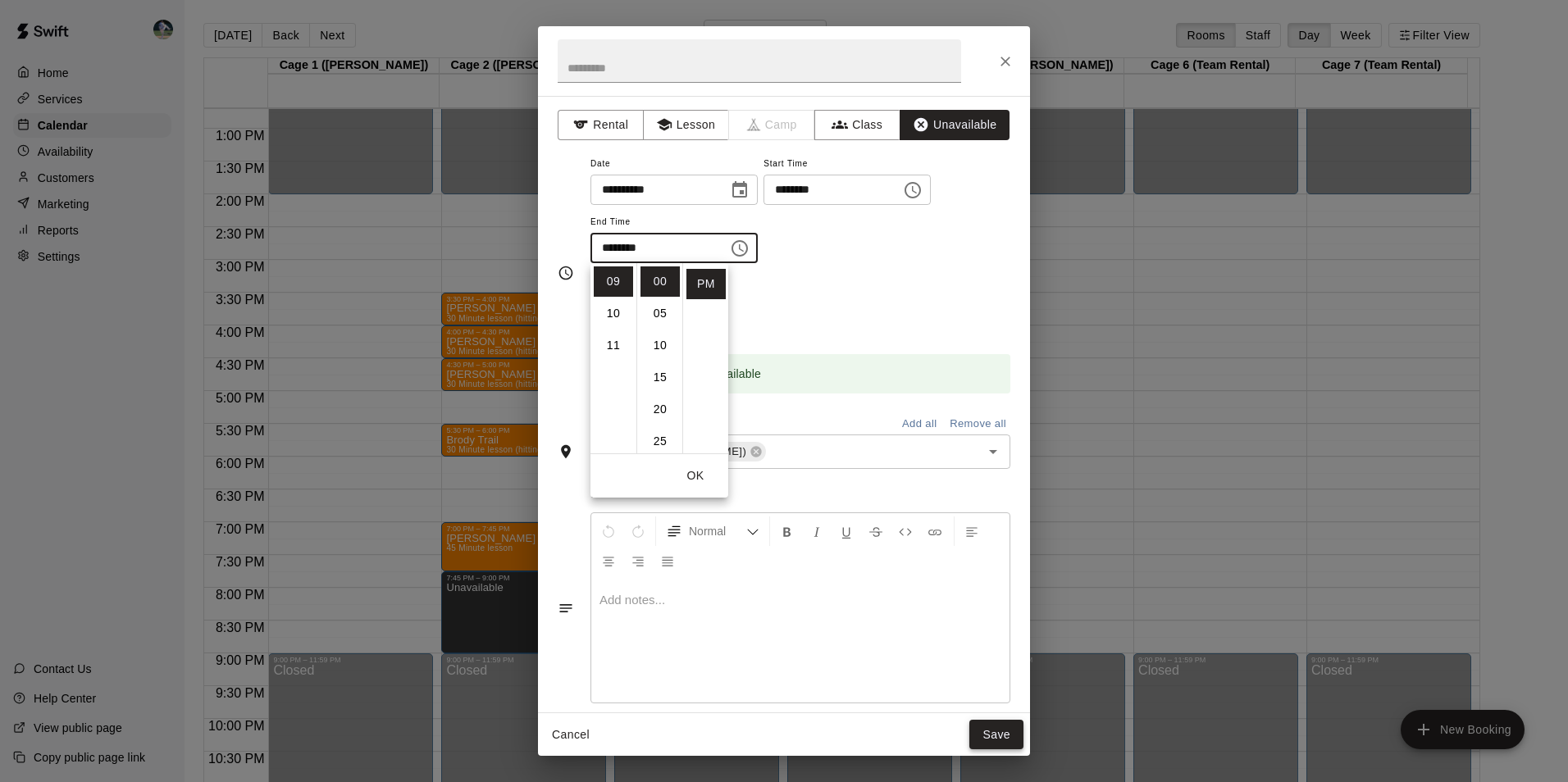
click at [1007, 739] on button "Save" at bounding box center [997, 735] width 54 height 31
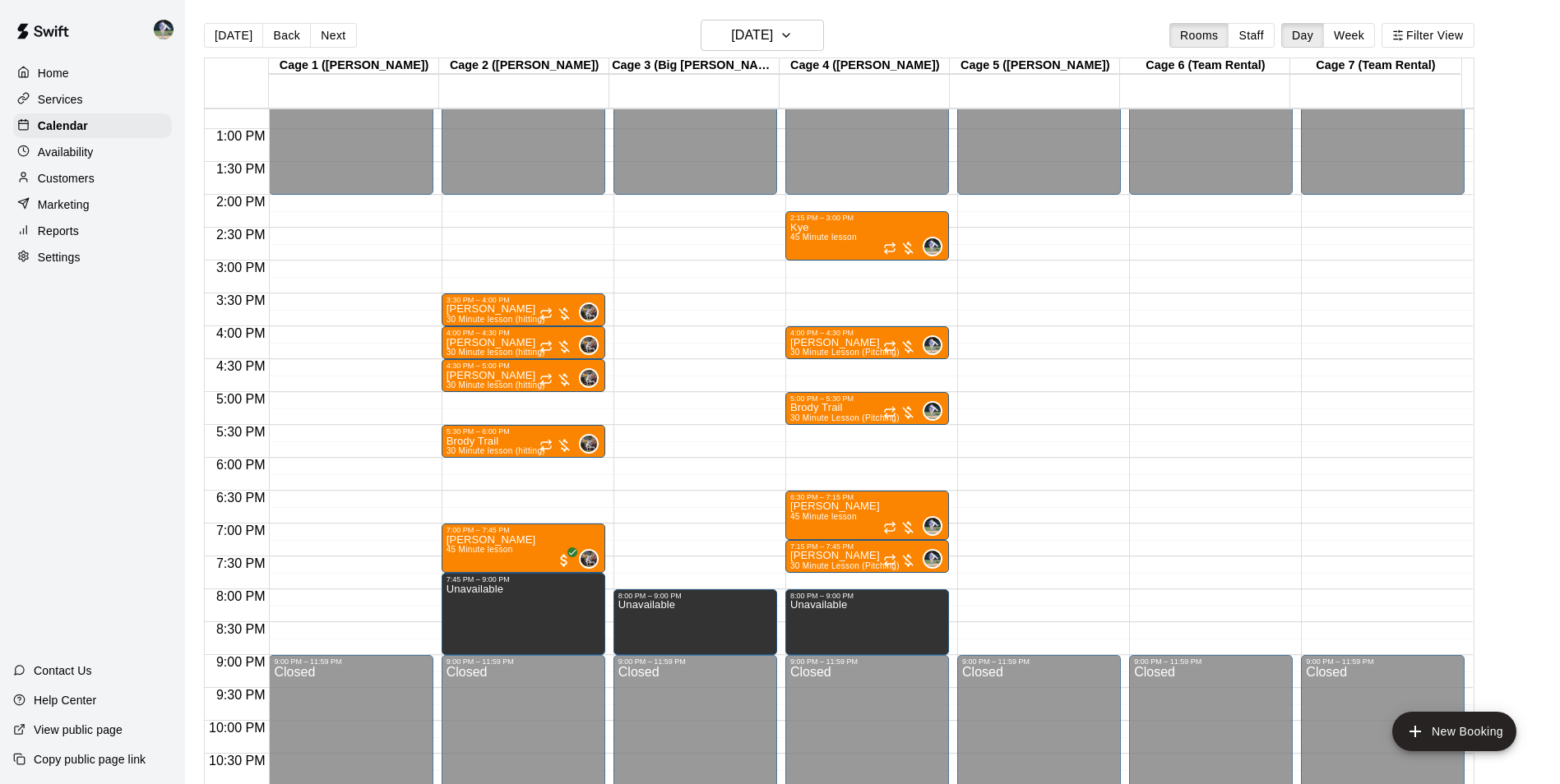
click at [1025, 595] on div "12:00 AM – 2:00 PM Closed 9:00 PM – 11:59 PM Closed" at bounding box center [1039, 63] width 163 height 1578
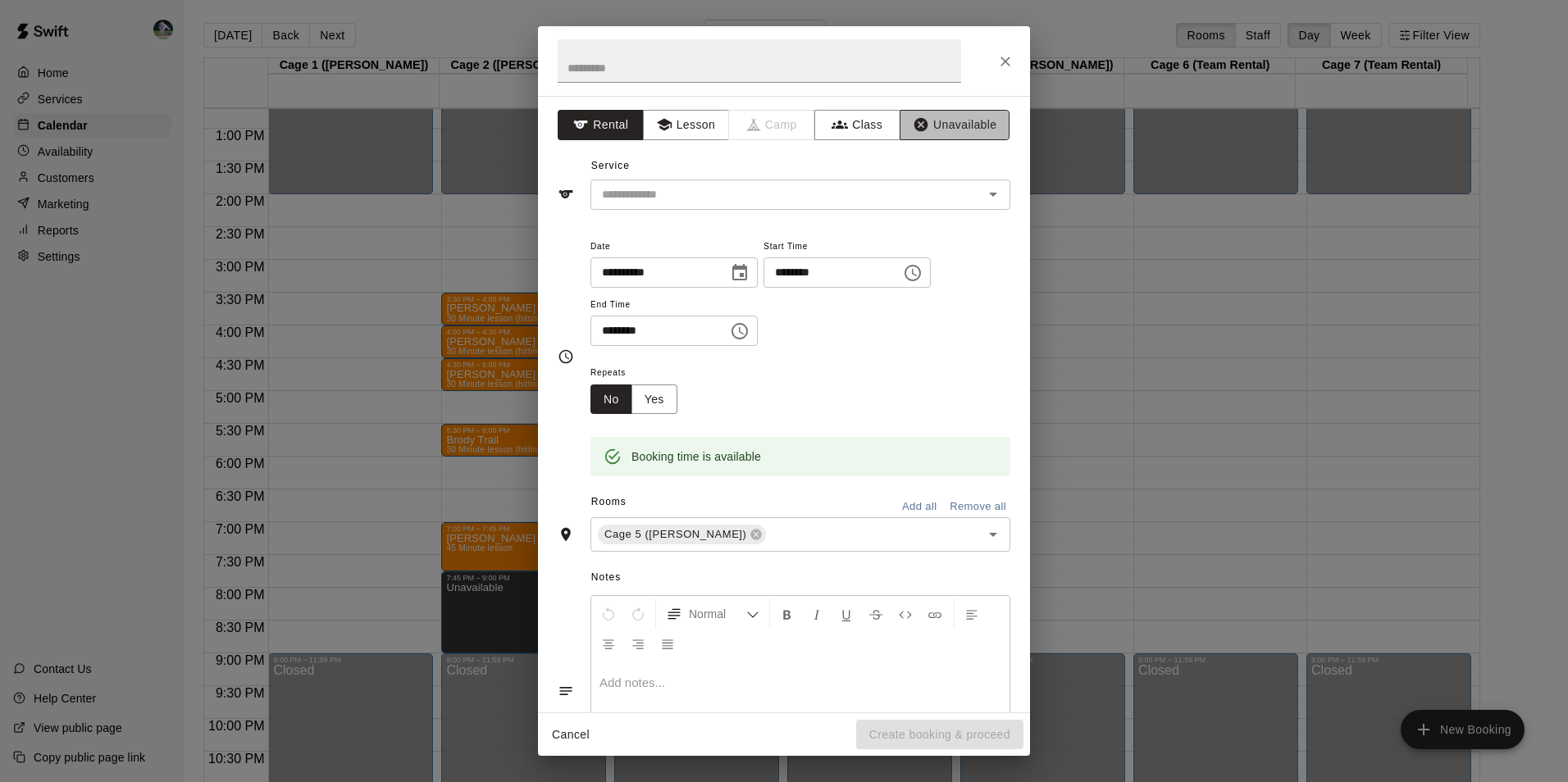
click at [951, 118] on button "Unavailable" at bounding box center [955, 125] width 110 height 31
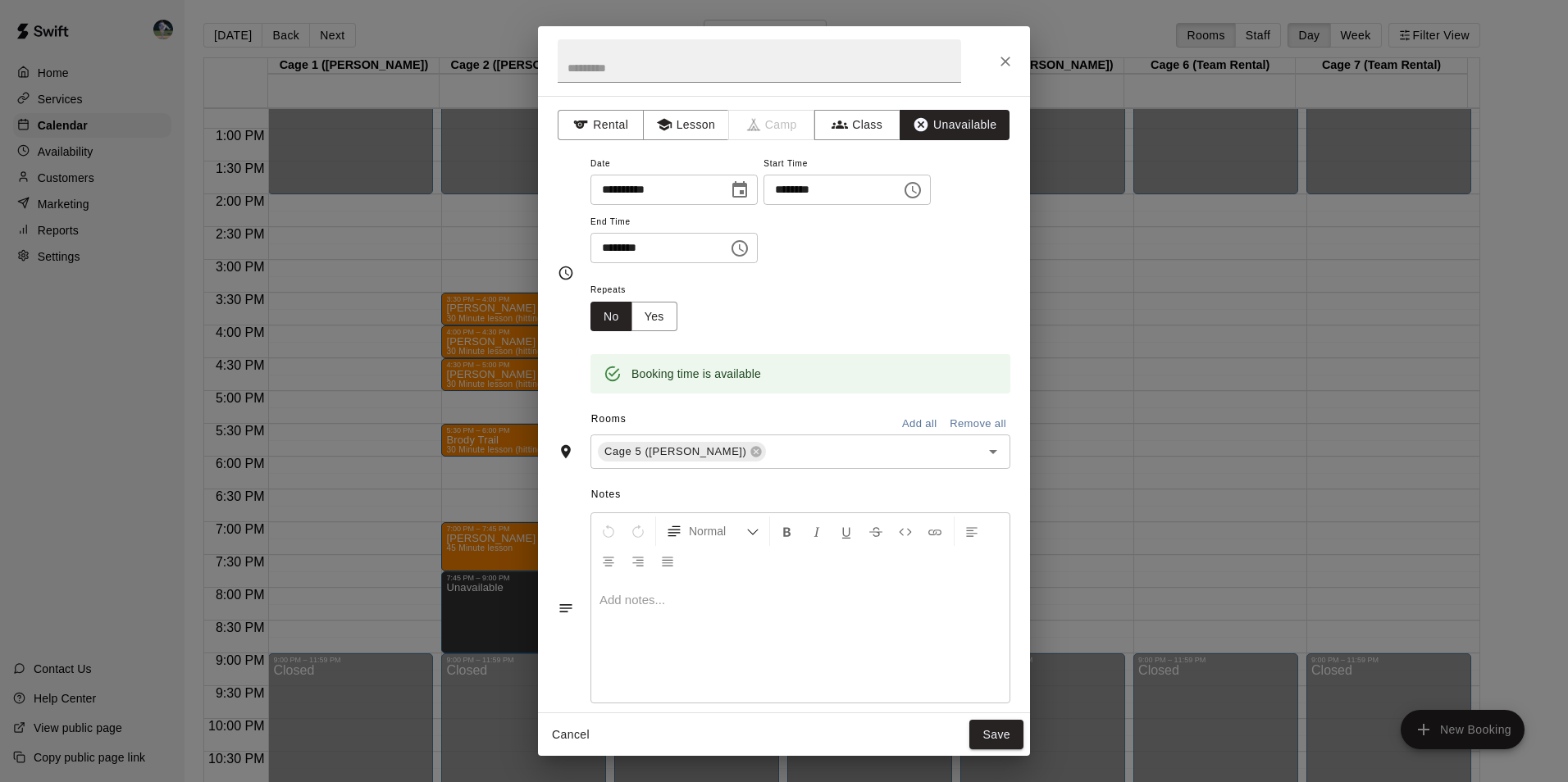
click at [749, 247] on icon "Choose time, selected time is 8:30 PM" at bounding box center [739, 248] width 19 height 19
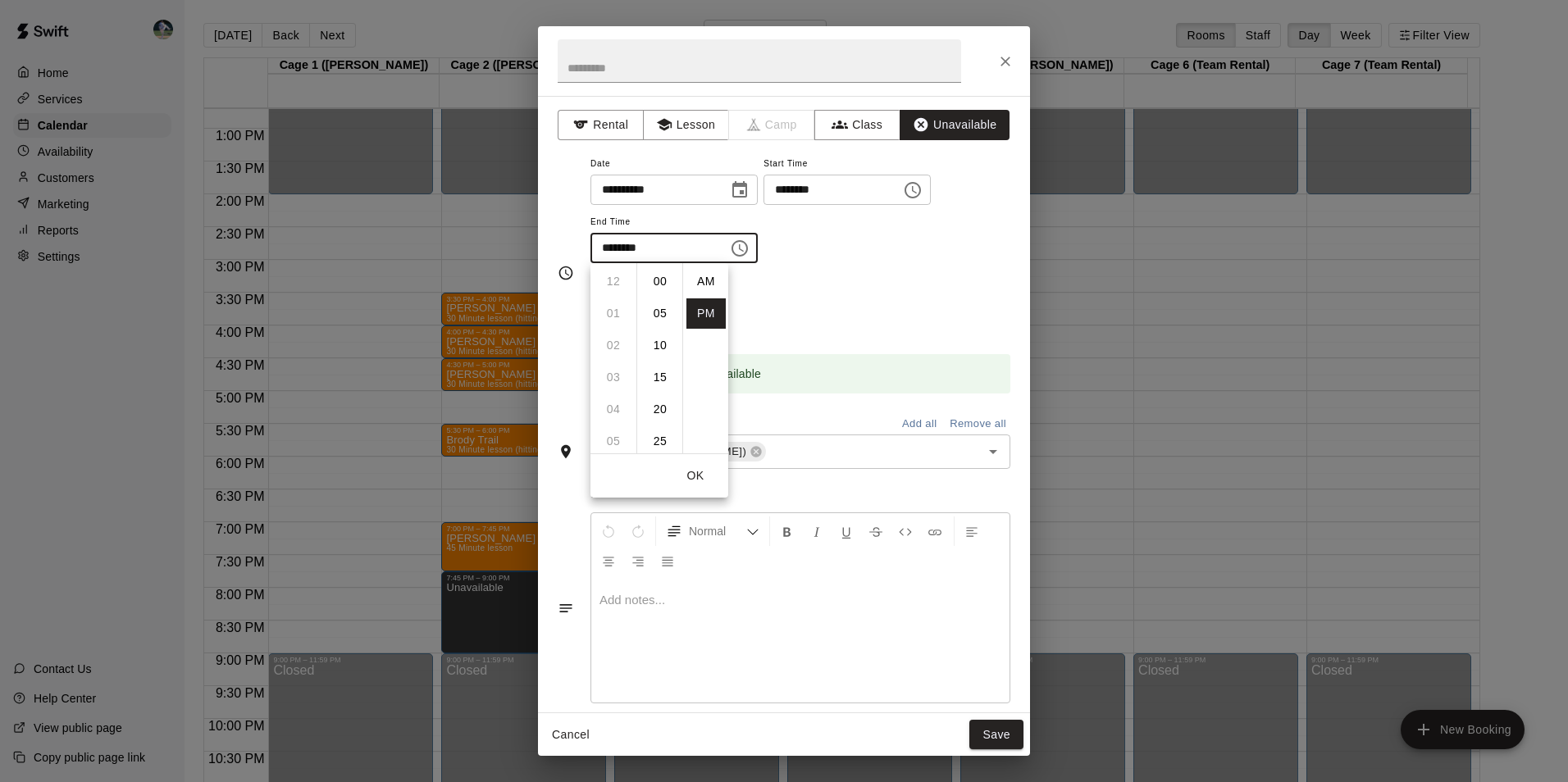
scroll to position [192, 0]
click at [617, 304] on li "09" at bounding box center [612, 313] width 39 height 31
click at [656, 265] on li "00" at bounding box center [660, 269] width 39 height 31
type input "********"
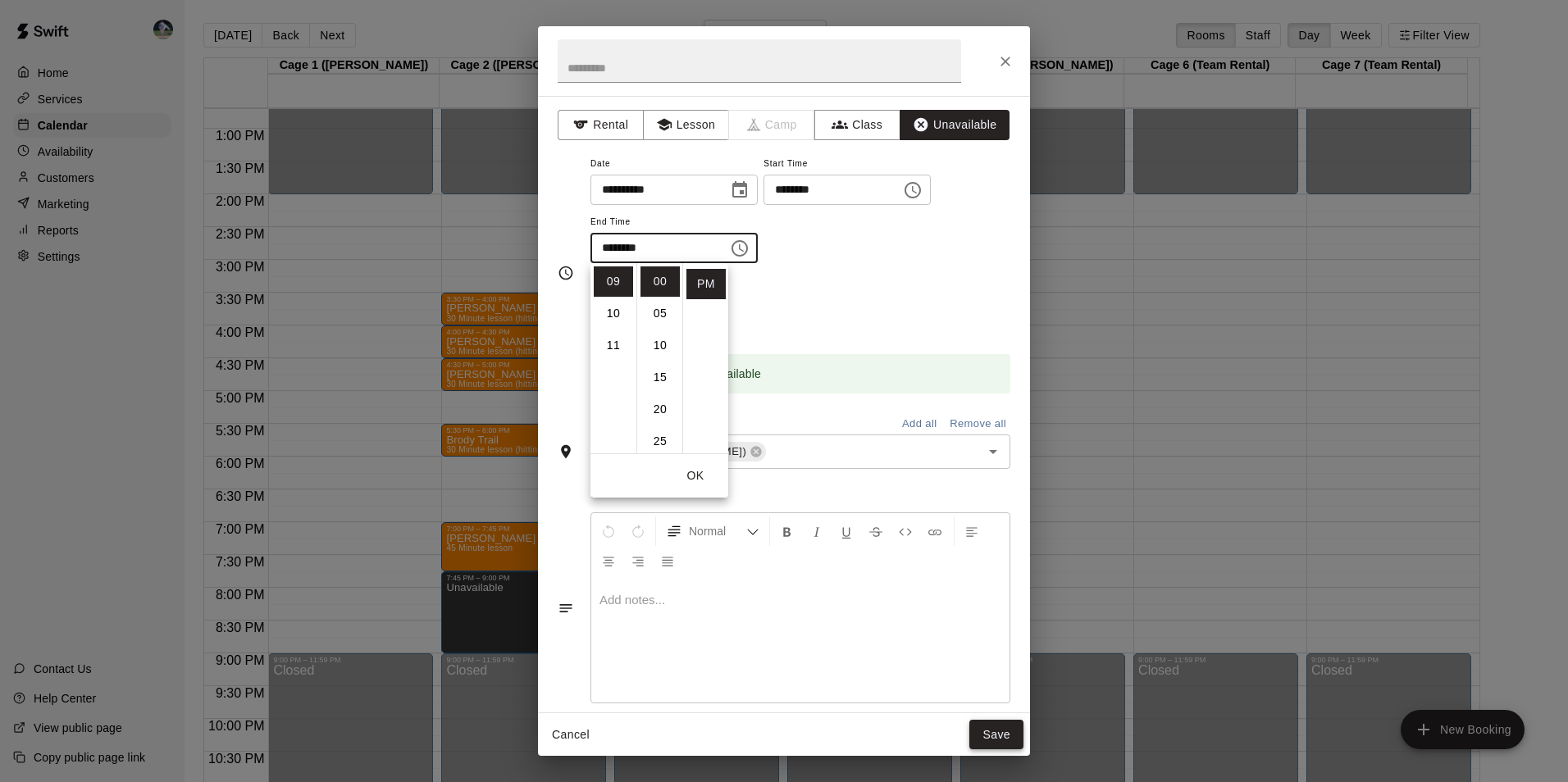
click at [997, 736] on button "Save" at bounding box center [997, 735] width 54 height 31
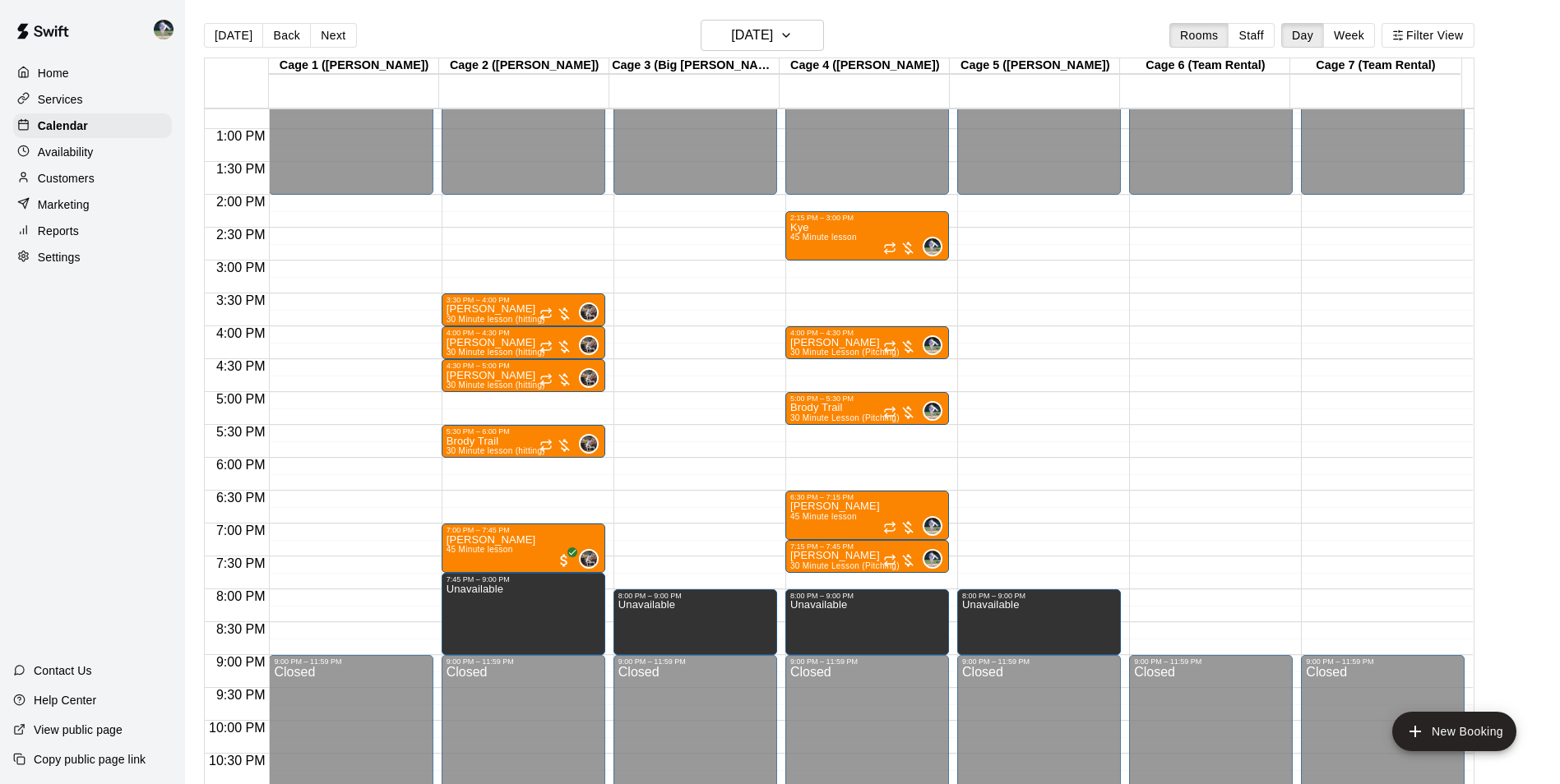
click at [1194, 601] on div "12:00 AM – 2:00 PM Closed 9:00 PM – 11:59 PM Closed" at bounding box center [1211, 63] width 163 height 1578
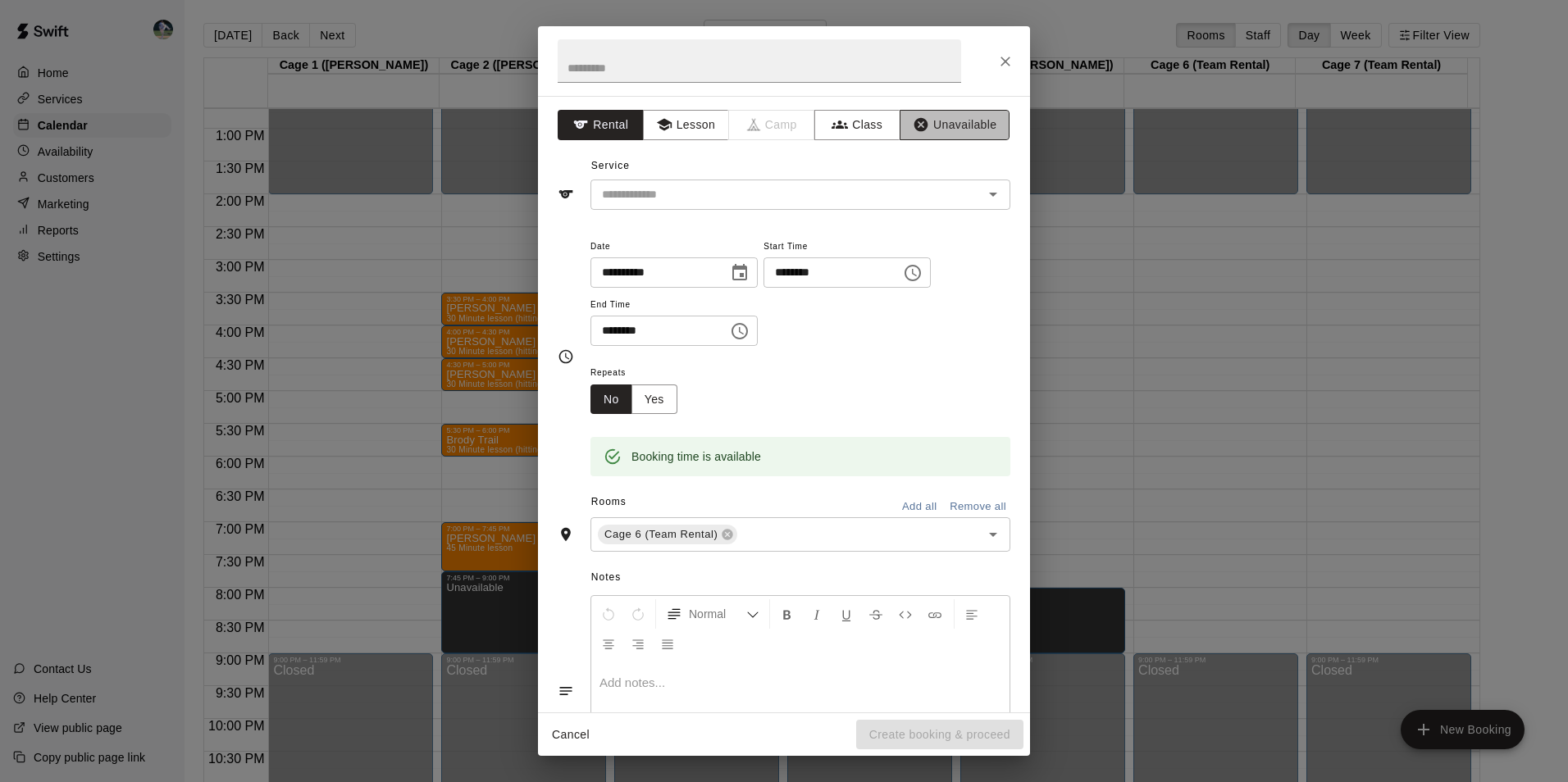
click at [960, 118] on button "Unavailable" at bounding box center [955, 125] width 110 height 31
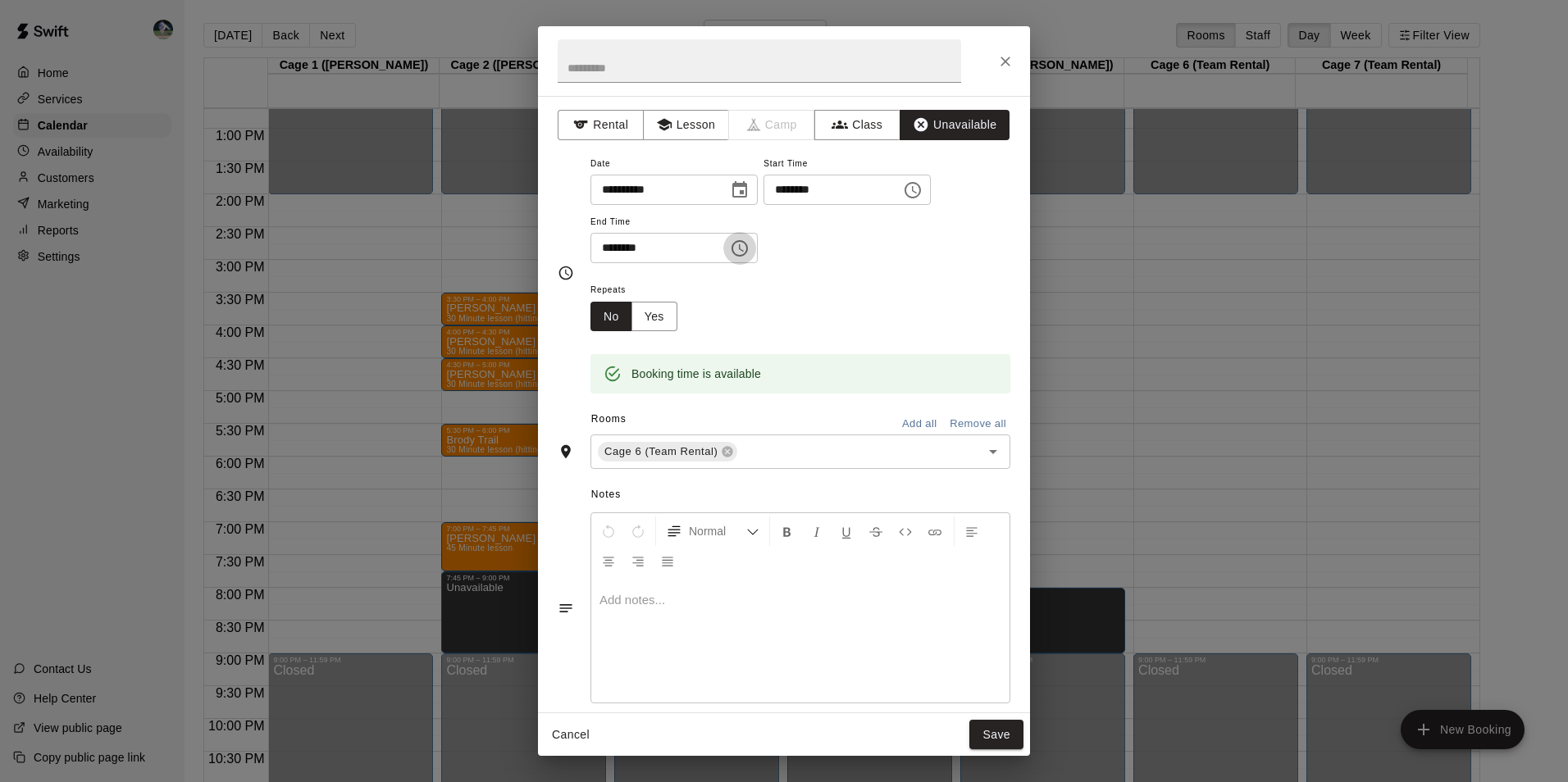
click at [744, 245] on icon "Choose time, selected time is 8:30 PM" at bounding box center [741, 248] width 5 height 7
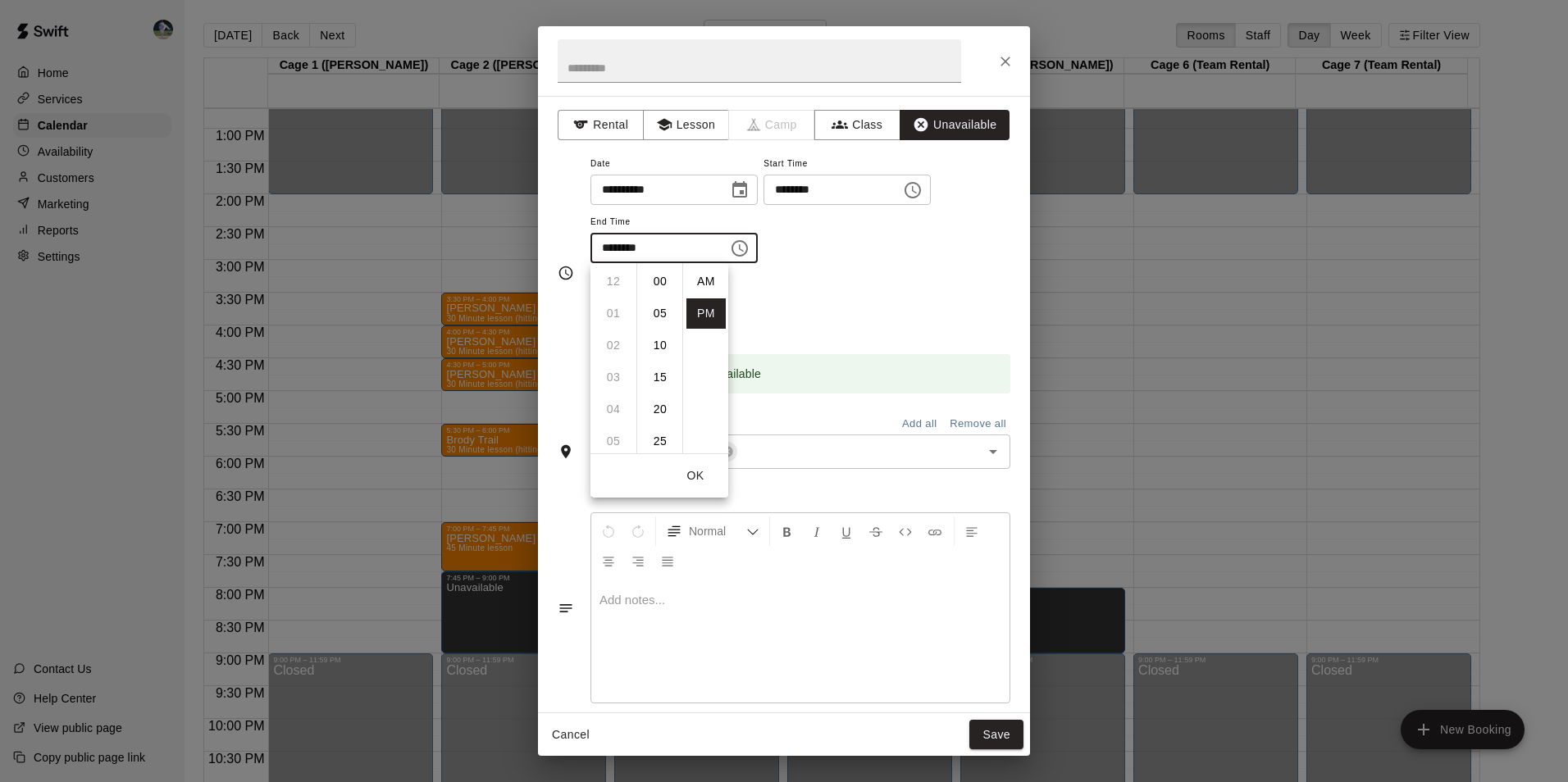
scroll to position [192, 0]
click at [619, 314] on li "09" at bounding box center [612, 313] width 39 height 31
click at [663, 269] on li "00" at bounding box center [660, 282] width 39 height 31
type input "********"
click at [998, 730] on button "Save" at bounding box center [997, 735] width 54 height 31
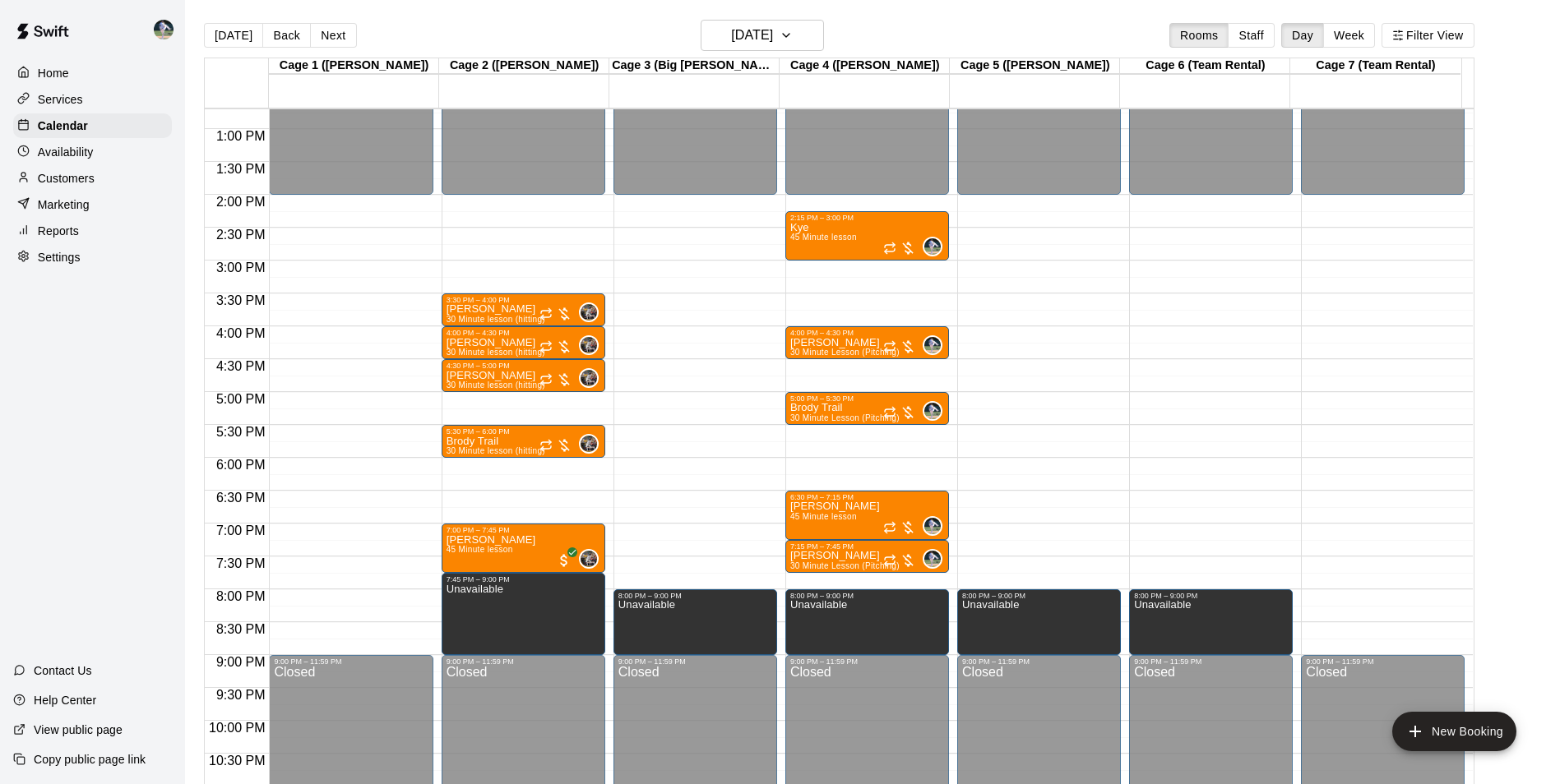
click at [1345, 605] on div "12:00 AM – 2:00 PM Closed 9:00 PM – 11:59 PM Closed" at bounding box center [1382, 63] width 163 height 1578
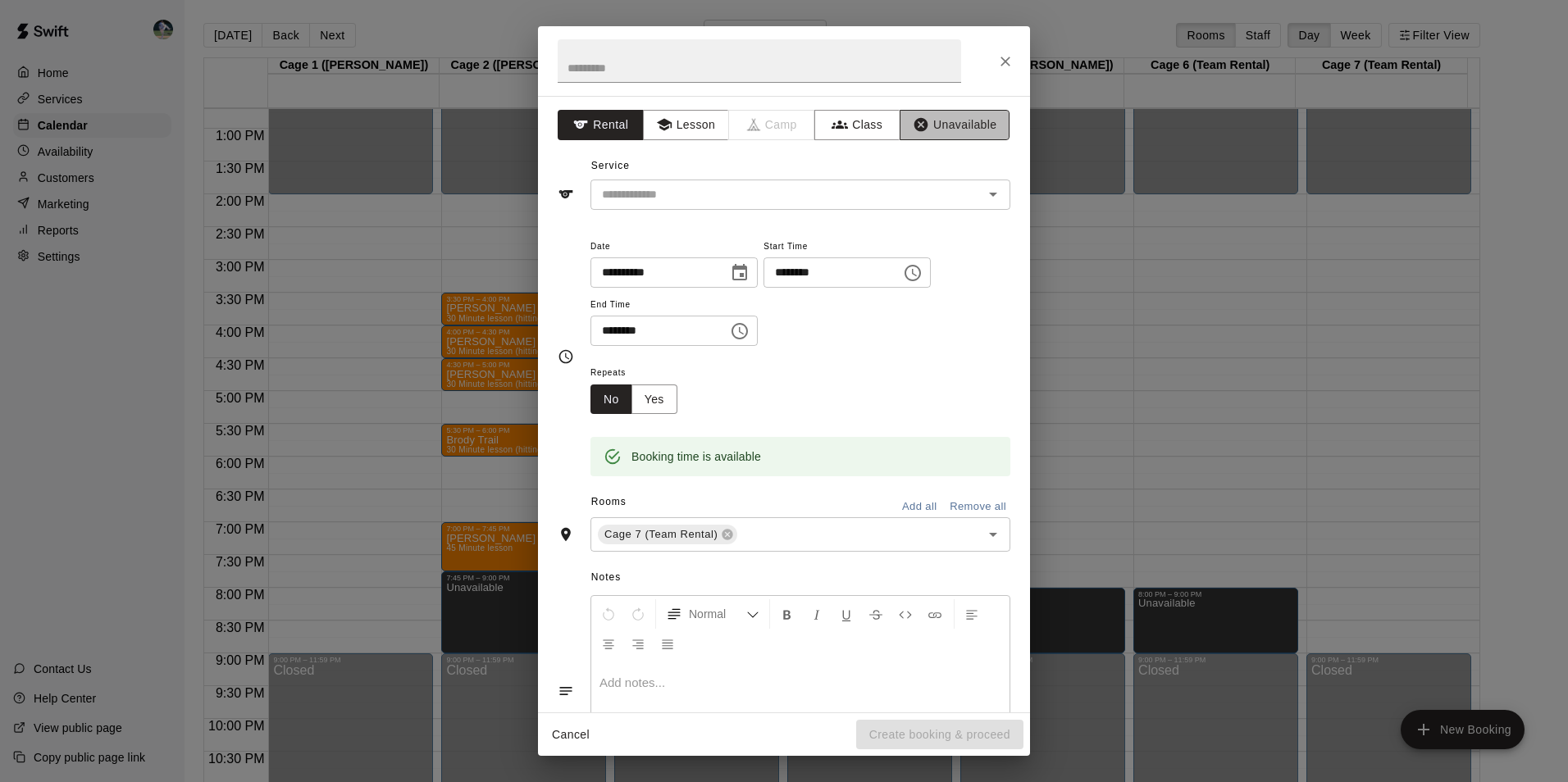
click at [929, 122] on button "Unavailable" at bounding box center [955, 125] width 110 height 31
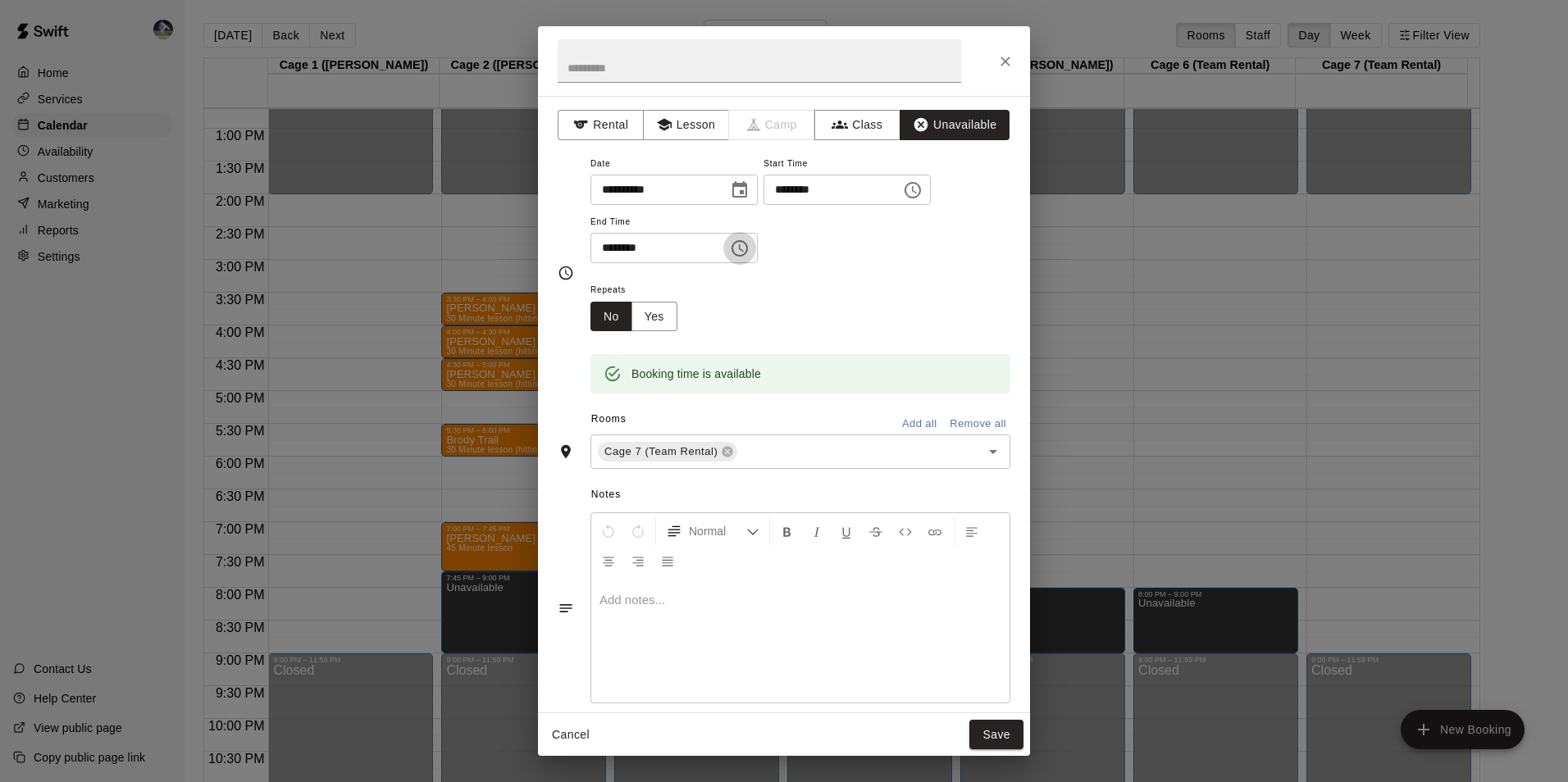
click at [749, 248] on icon "Choose time, selected time is 8:30 PM" at bounding box center [739, 248] width 19 height 19
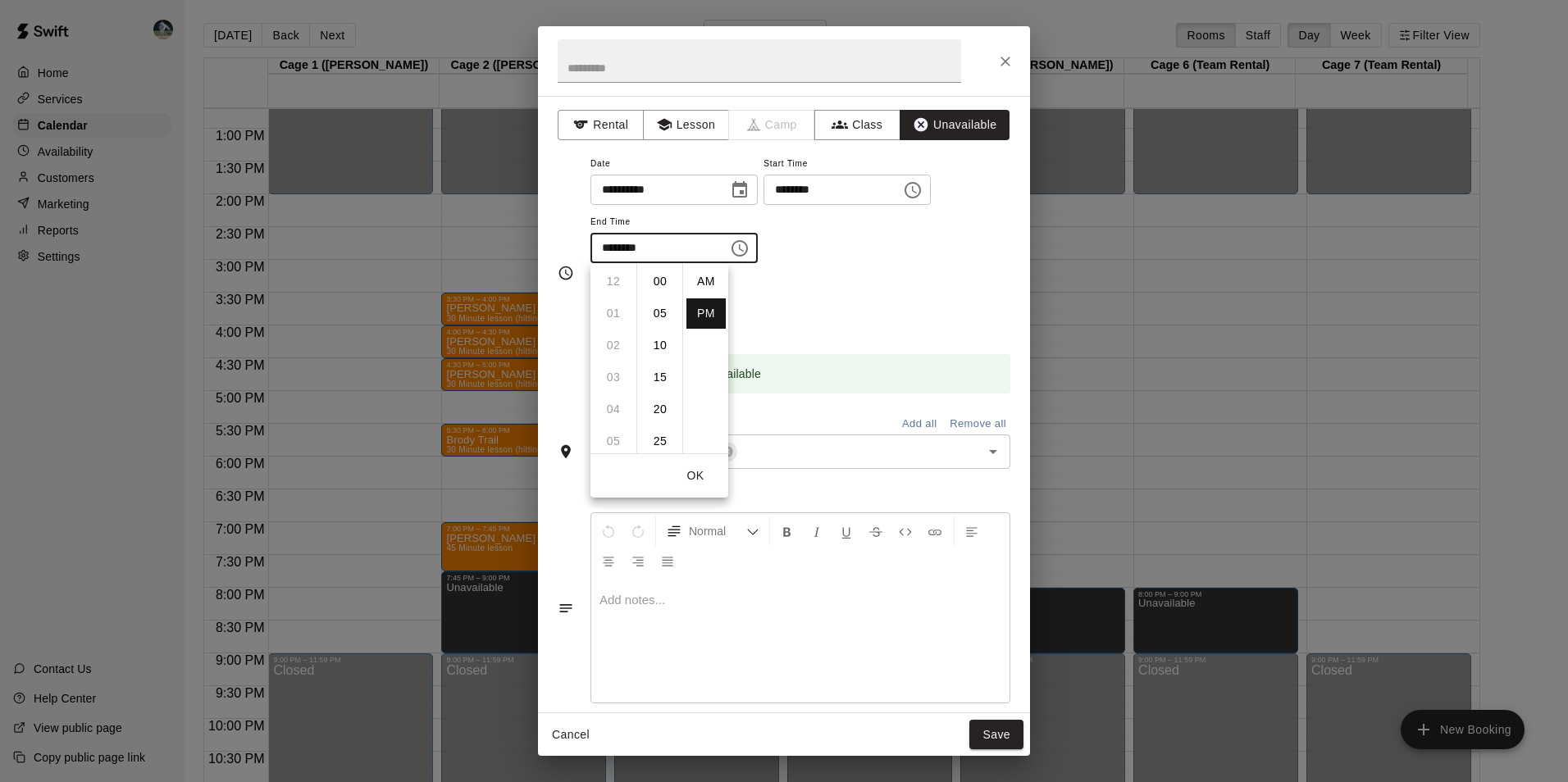
scroll to position [30, 0]
click at [612, 307] on li "09" at bounding box center [612, 313] width 39 height 31
drag, startPoint x: 661, startPoint y: 276, endPoint x: 832, endPoint y: 414, distance: 219.7
click at [662, 279] on li "00" at bounding box center [660, 282] width 39 height 31
type input "********"
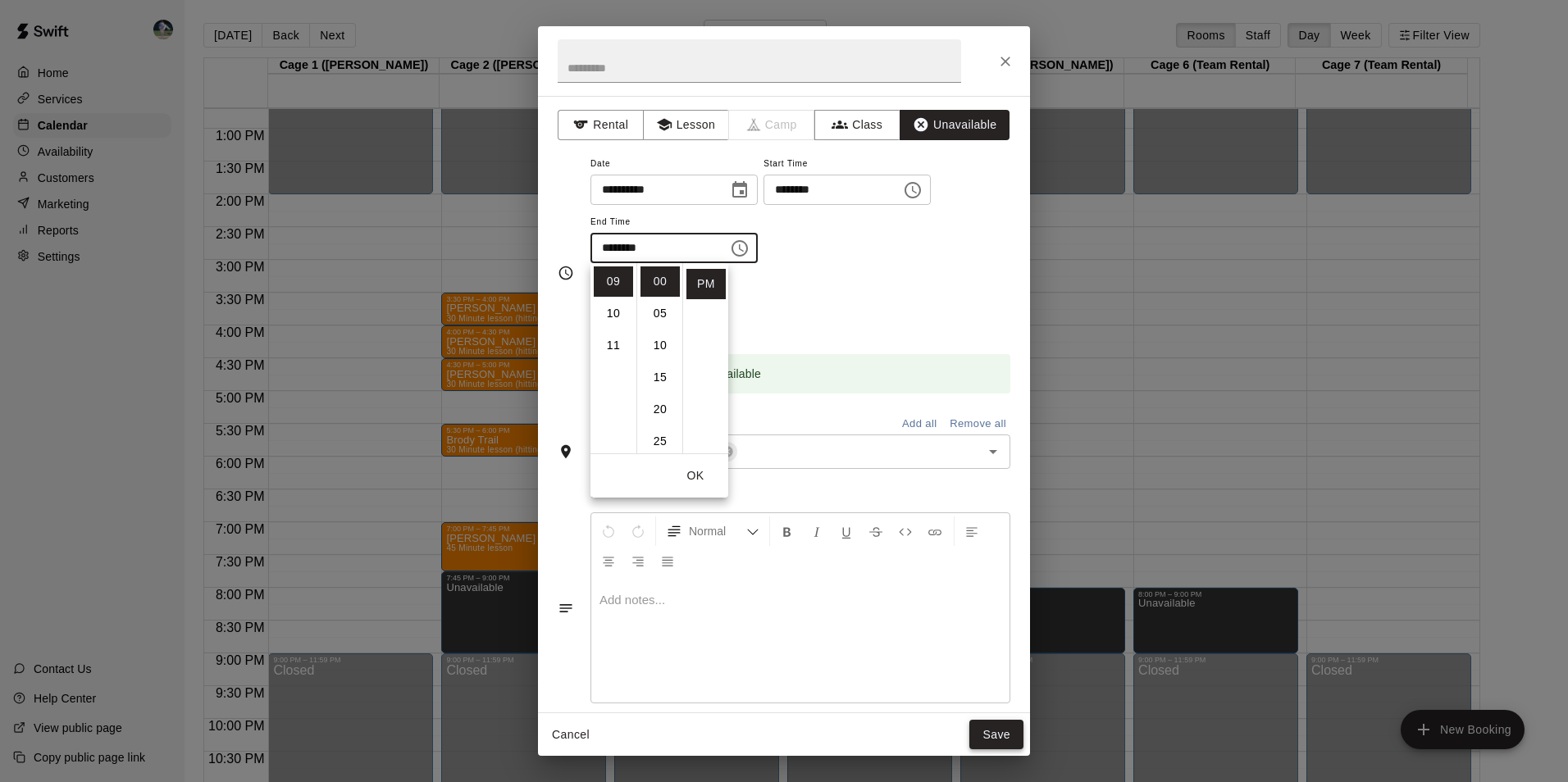
click at [994, 736] on button "Save" at bounding box center [997, 735] width 54 height 31
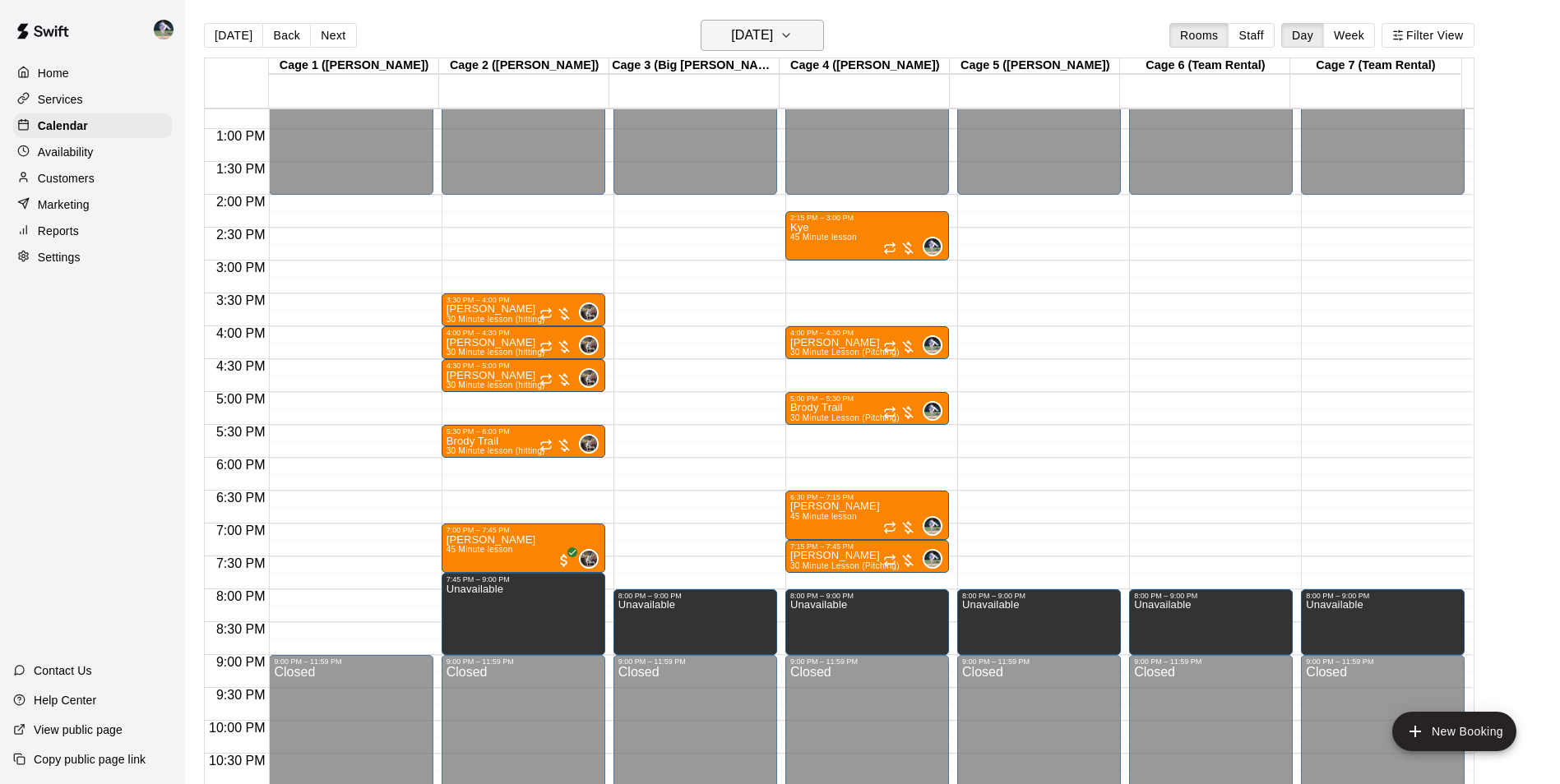
click at [766, 28] on h6 "[DATE]" at bounding box center [752, 35] width 42 height 23
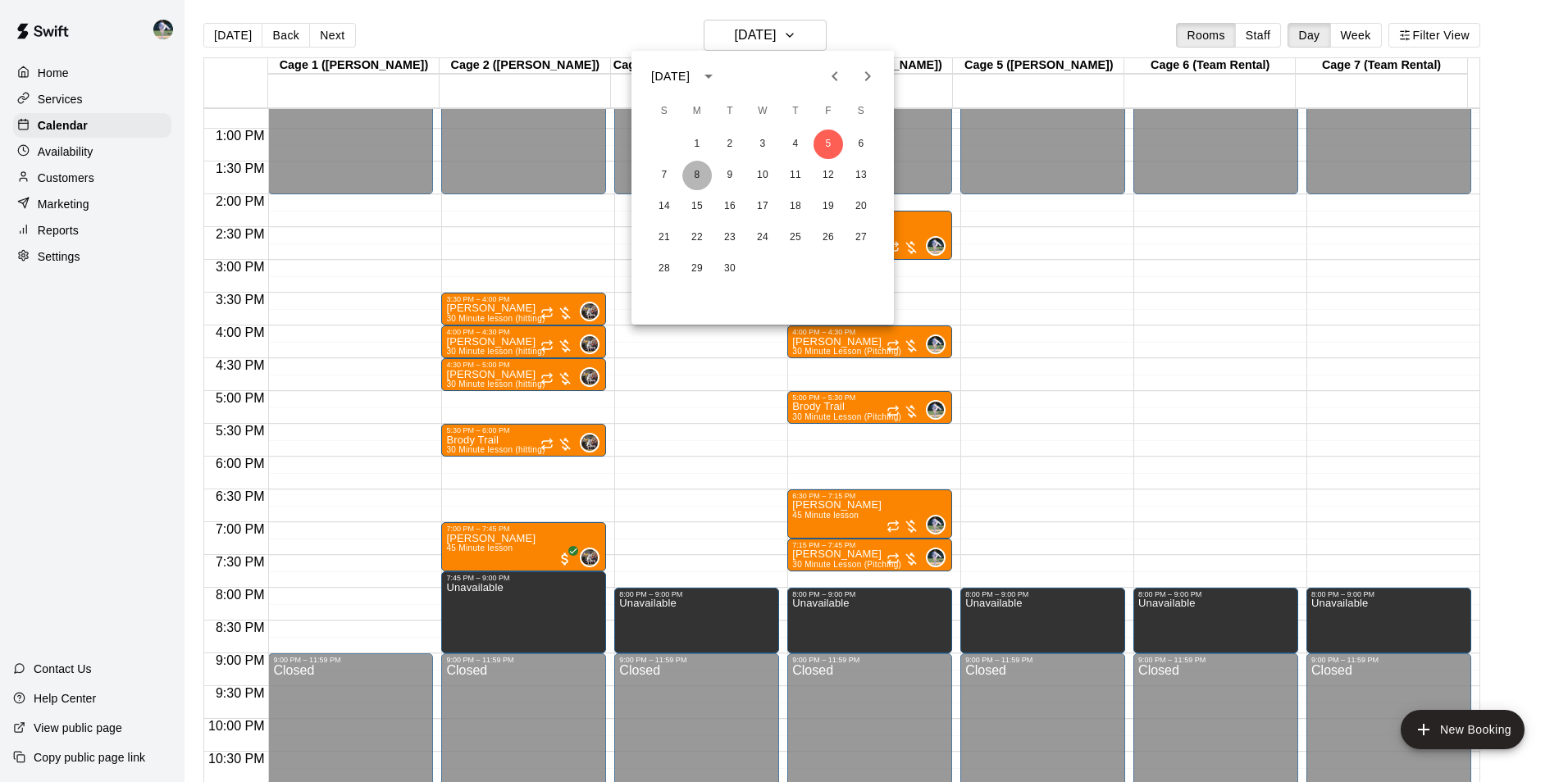
click at [696, 173] on button "8" at bounding box center [697, 176] width 30 height 30
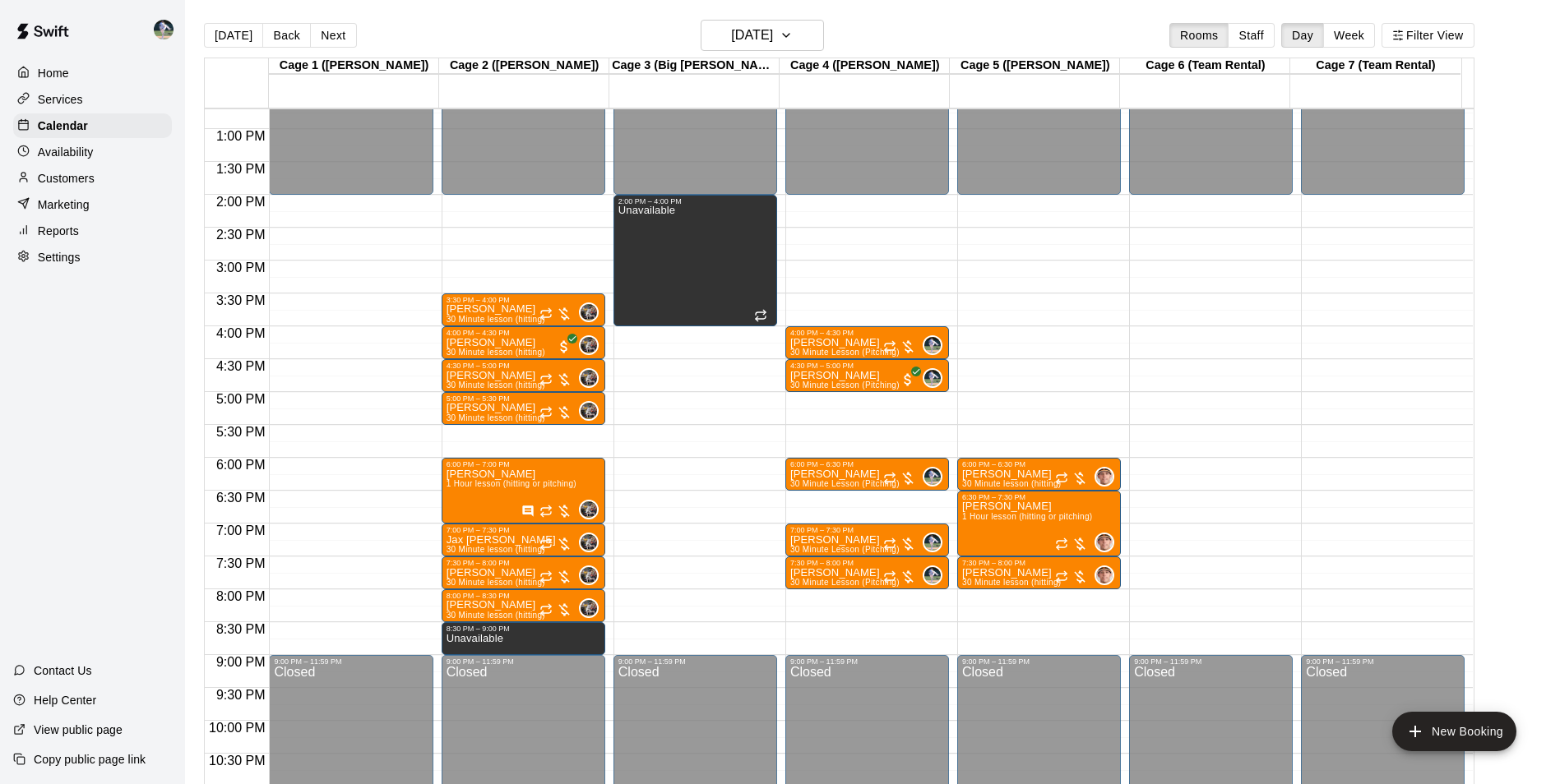
click at [671, 595] on div "12:00 AM – 2:00 PM Closed 2:00 PM – 4:00 PM Unavailable 9:00 PM – 11:59 PM Clos…" at bounding box center [695, 63] width 163 height 1578
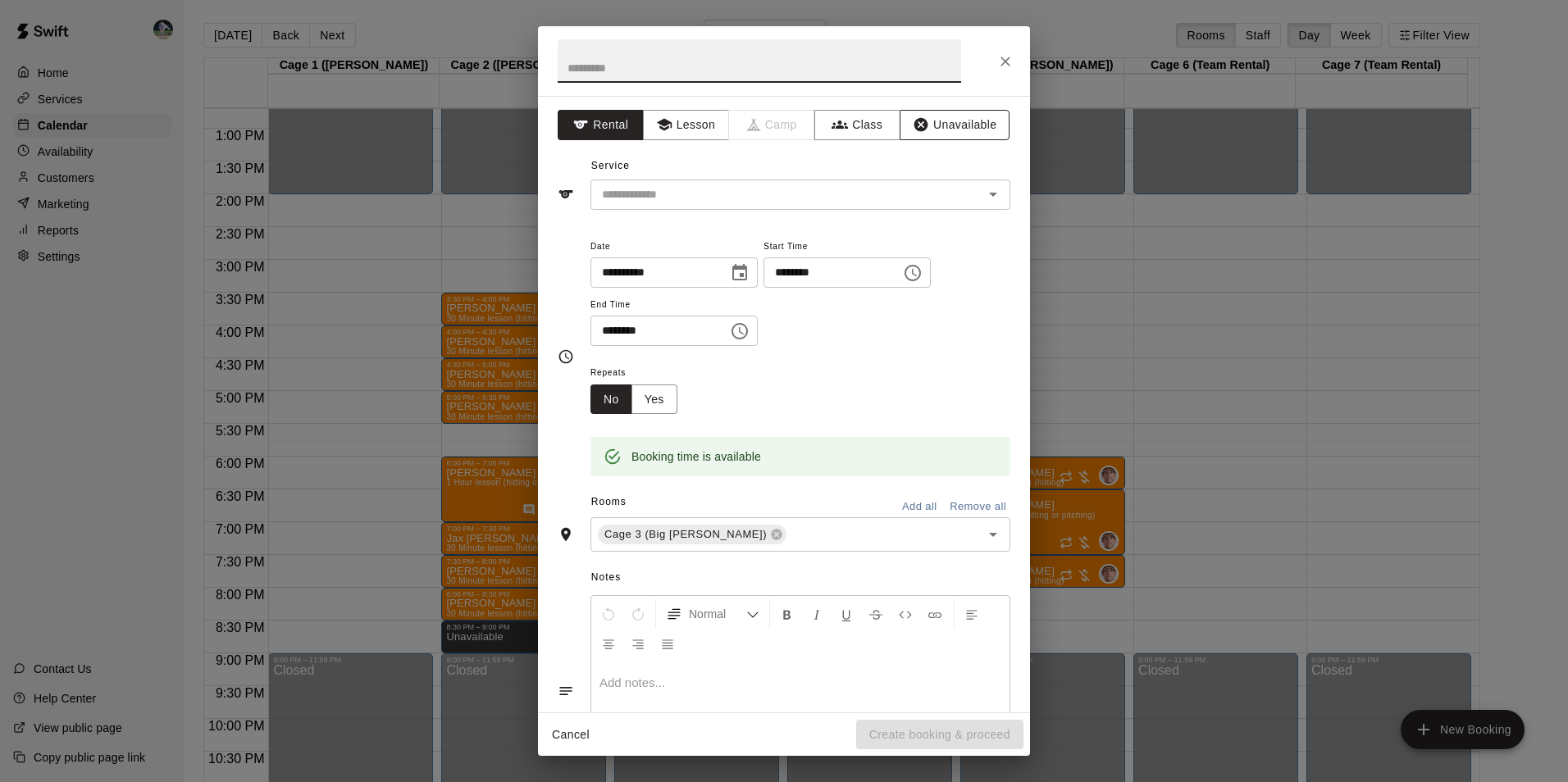
click at [940, 117] on button "Unavailable" at bounding box center [955, 125] width 110 height 31
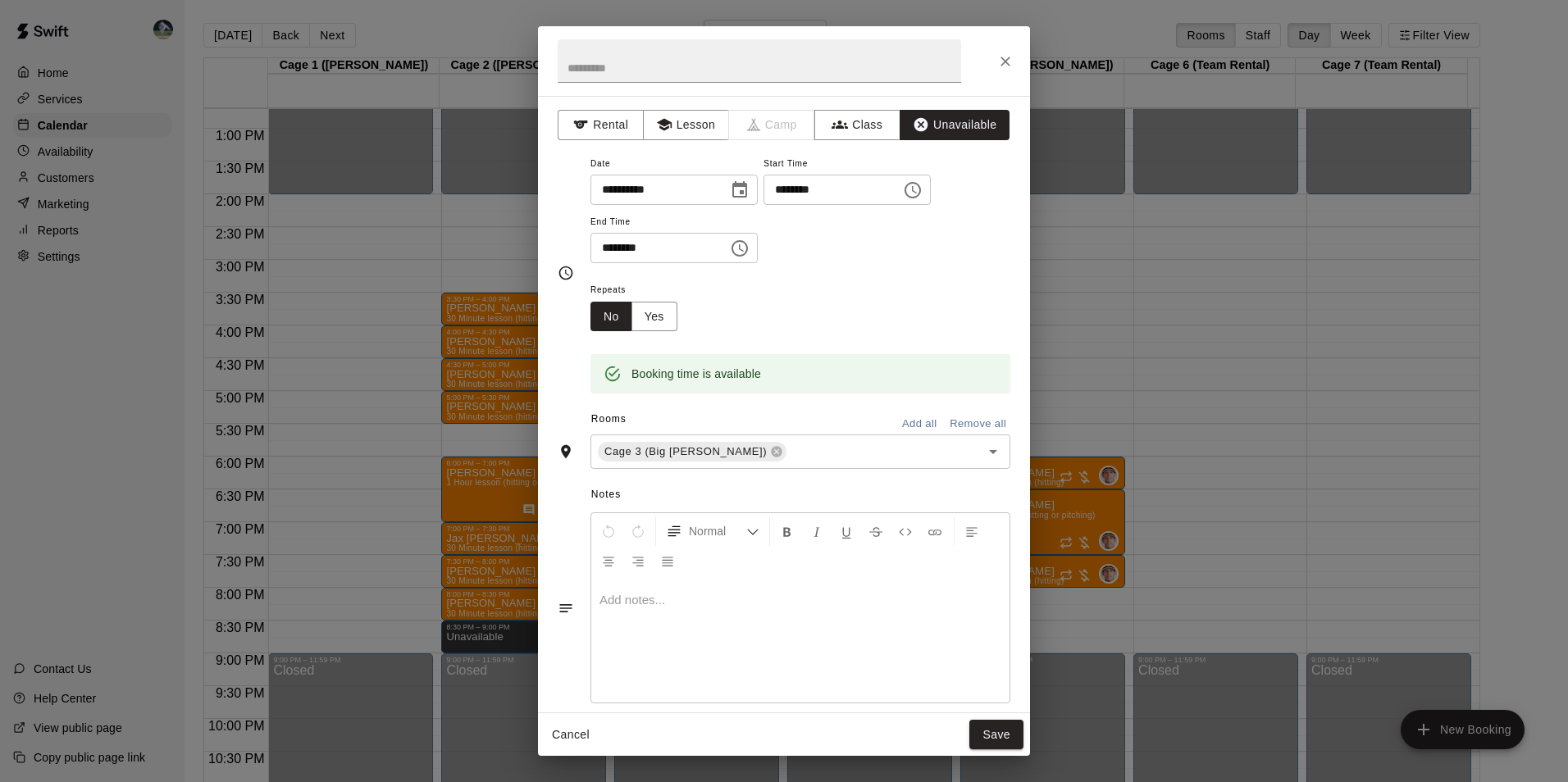
click at [749, 249] on icon "Choose time, selected time is 8:30 PM" at bounding box center [739, 248] width 19 height 19
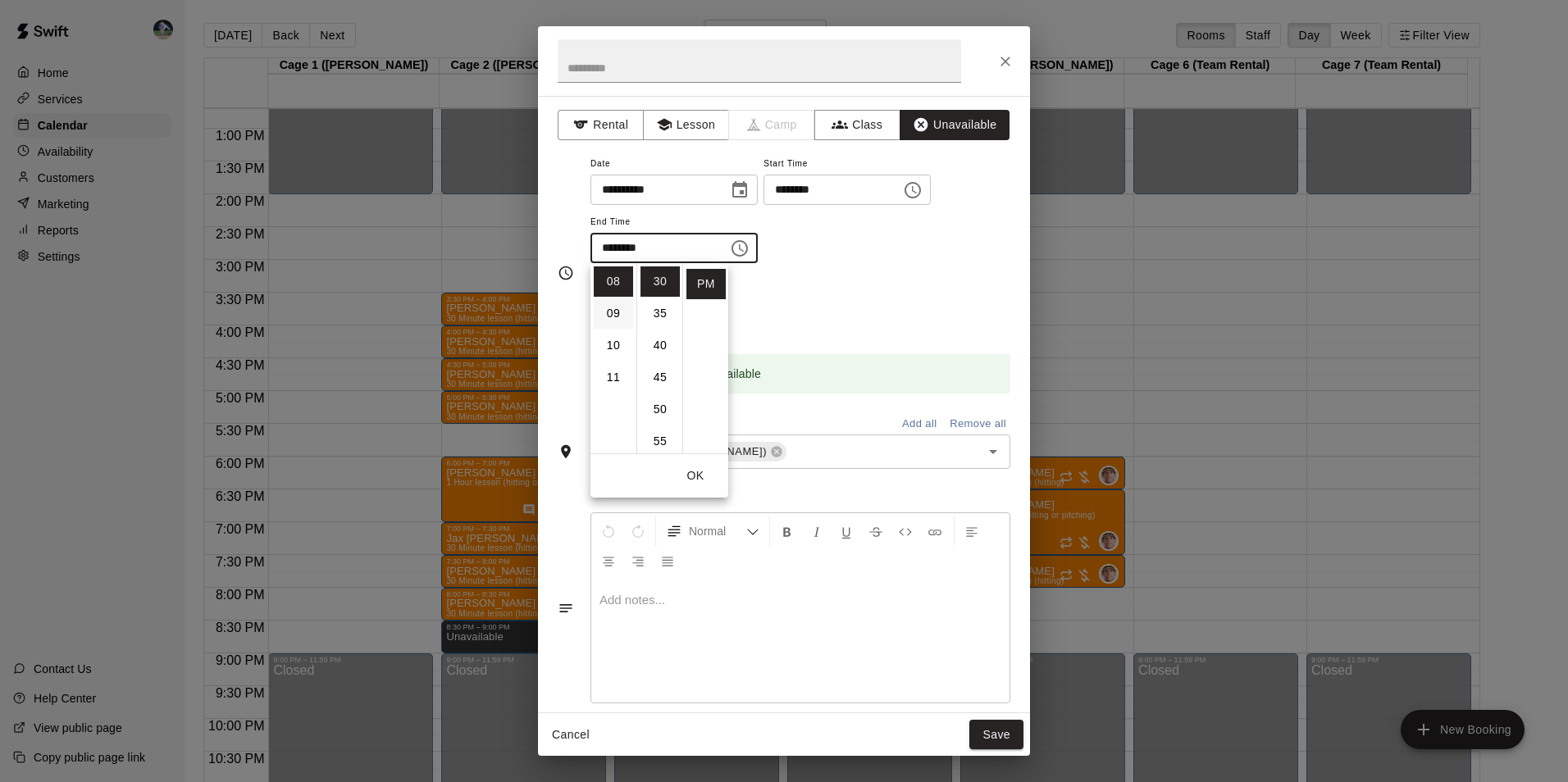
click at [618, 304] on li "09" at bounding box center [612, 313] width 39 height 31
drag, startPoint x: 650, startPoint y: 276, endPoint x: 660, endPoint y: 280, distance: 10.8
click at [654, 277] on li "00" at bounding box center [660, 282] width 39 height 31
type input "********"
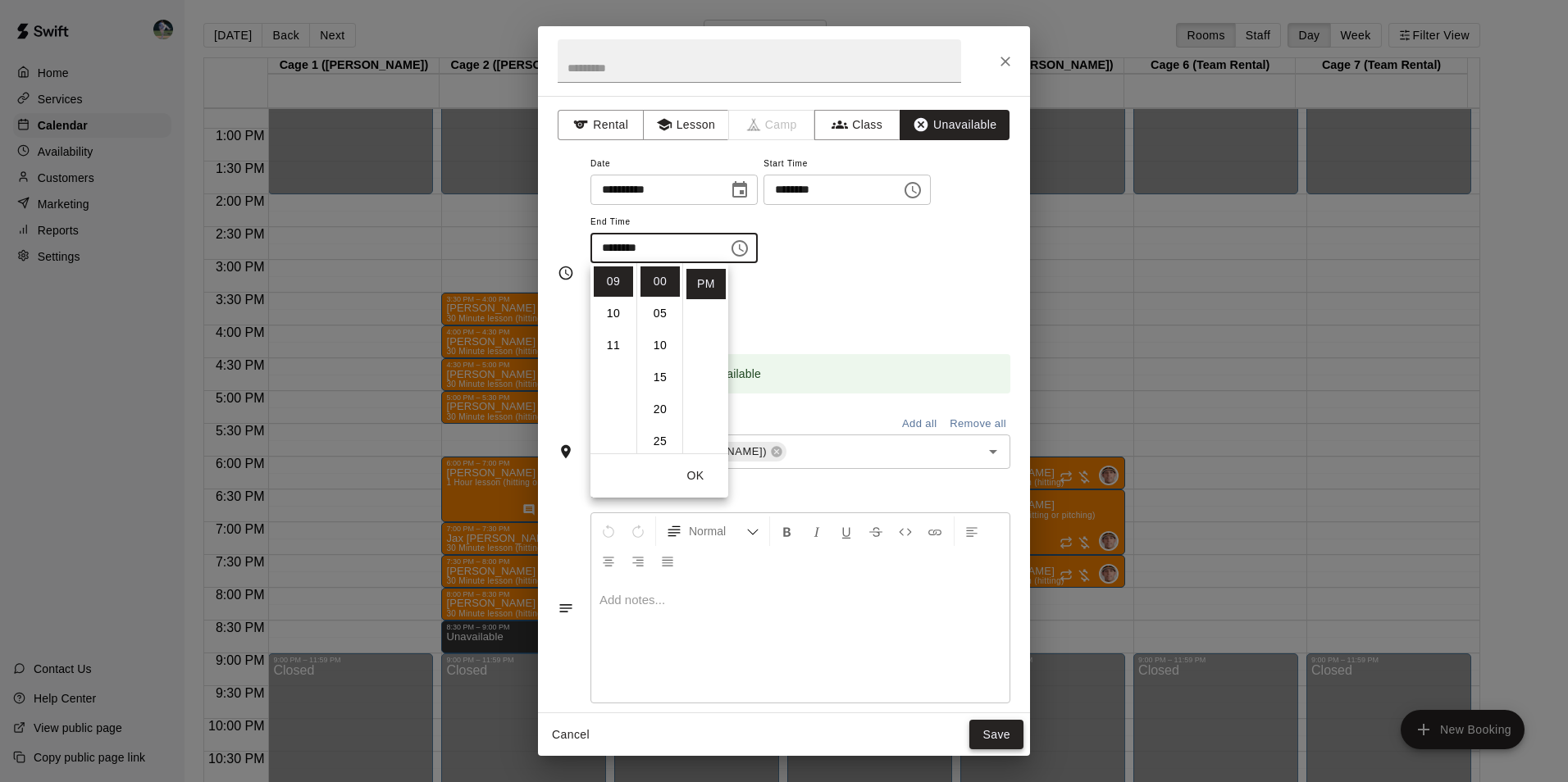
click at [1009, 733] on button "Save" at bounding box center [997, 735] width 54 height 31
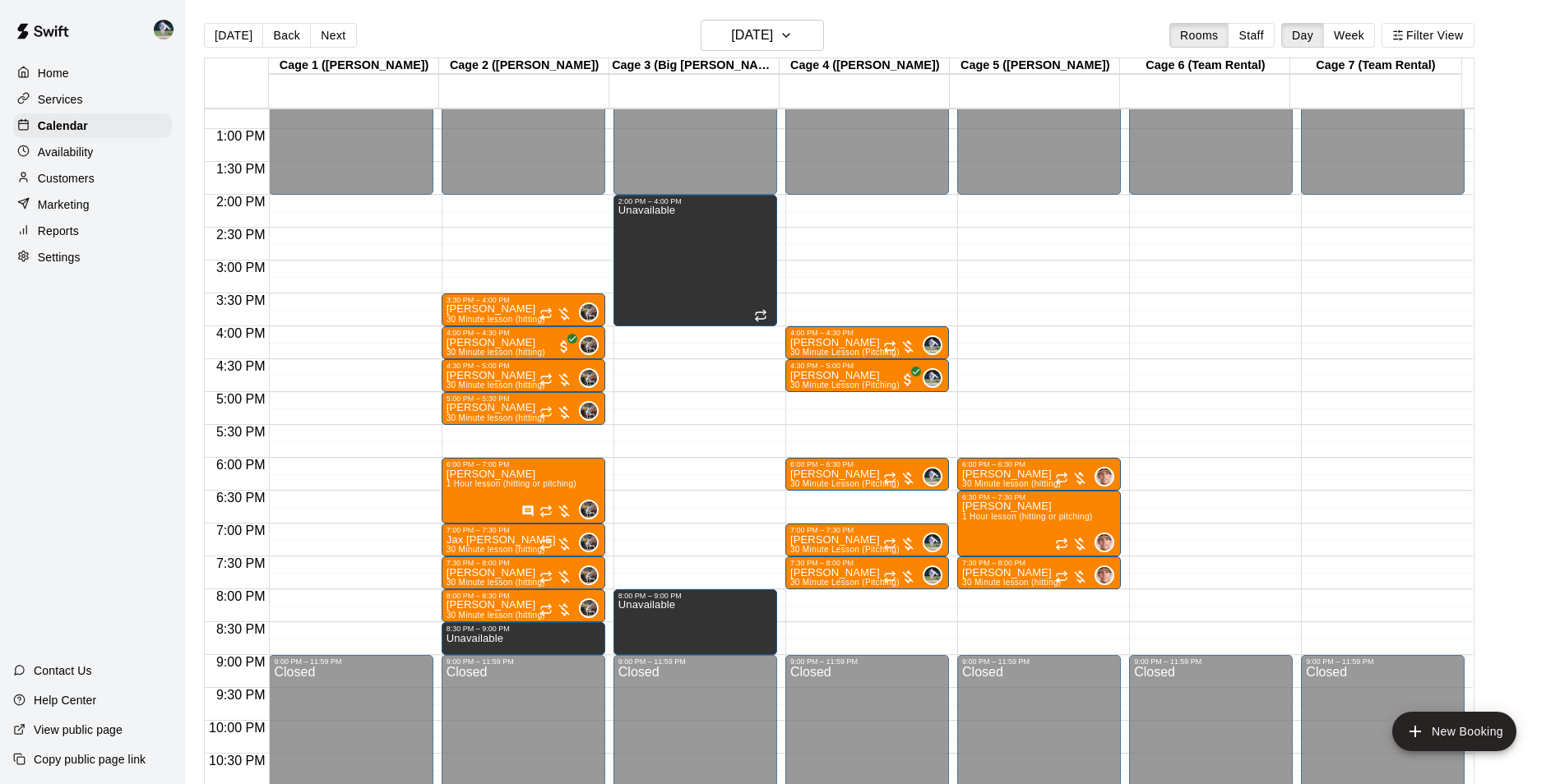
click at [876, 599] on div "12:00 AM – 2:00 PM Closed 4:00 PM – 4:30 PM [PERSON_NAME] 30 Minute Lesson (Pit…" at bounding box center [867, 63] width 163 height 1578
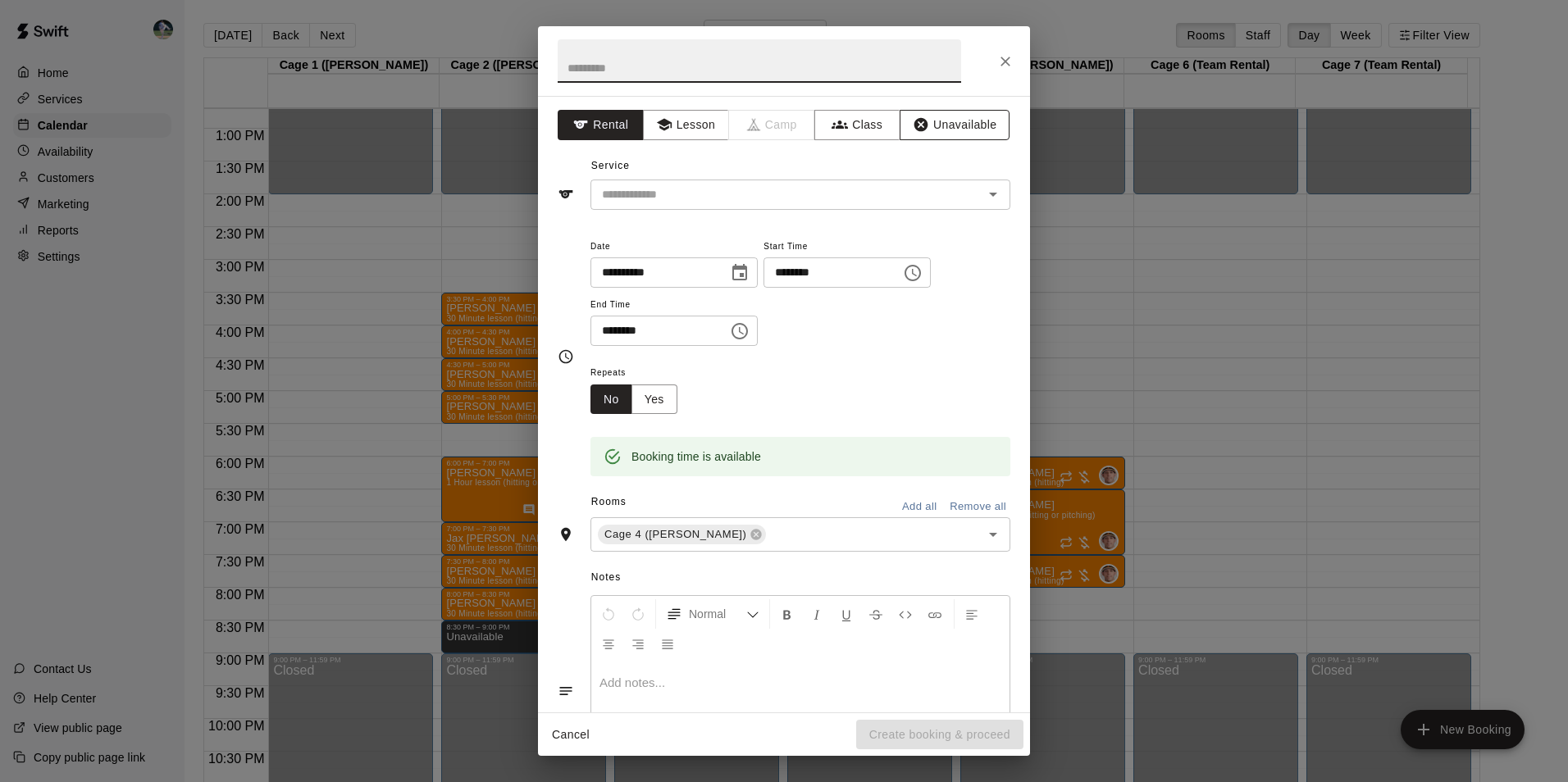
click at [932, 115] on button "Unavailable" at bounding box center [955, 125] width 110 height 31
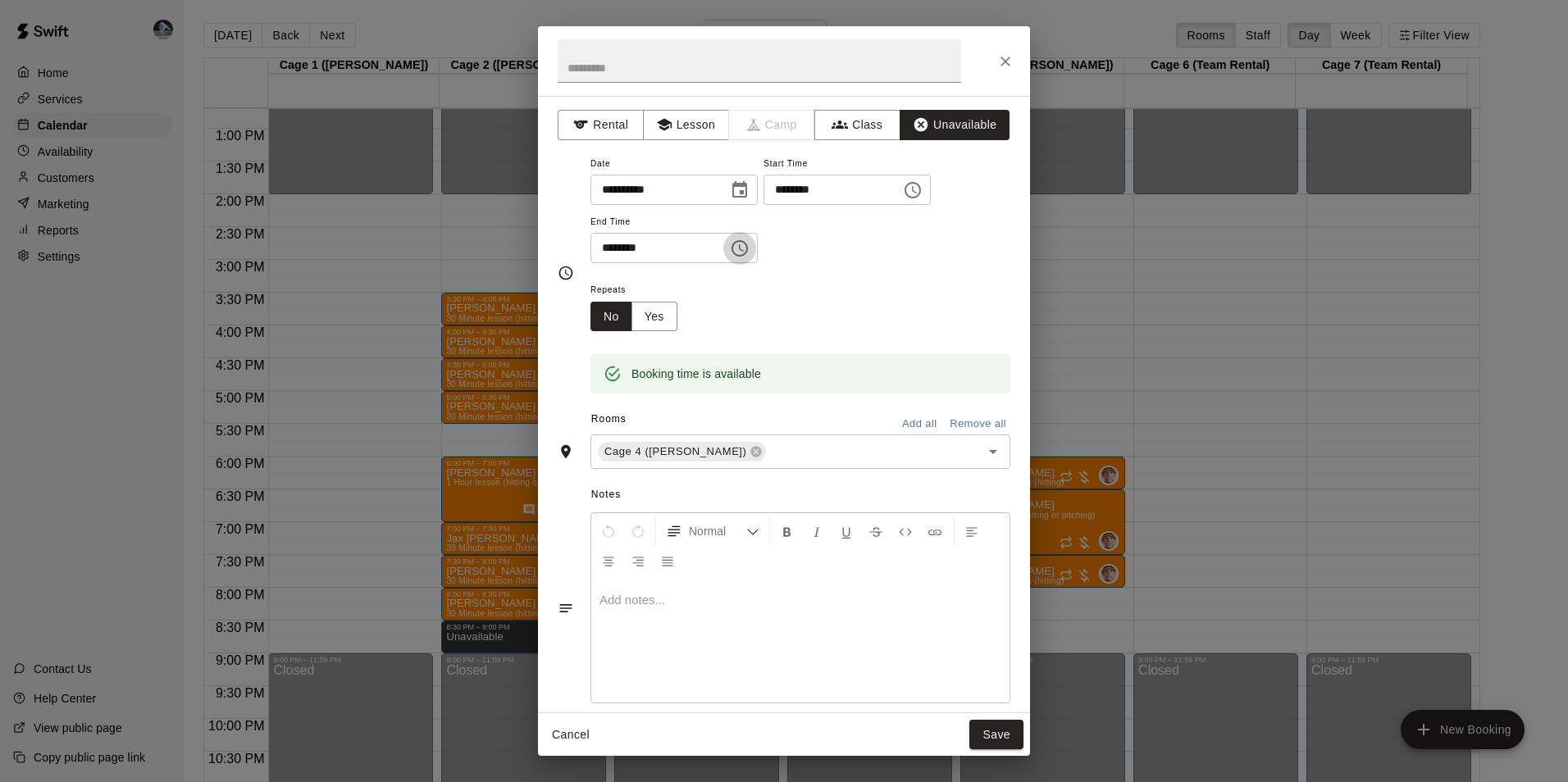
click at [749, 248] on icon "Choose time, selected time is 8:30 PM" at bounding box center [739, 248] width 19 height 19
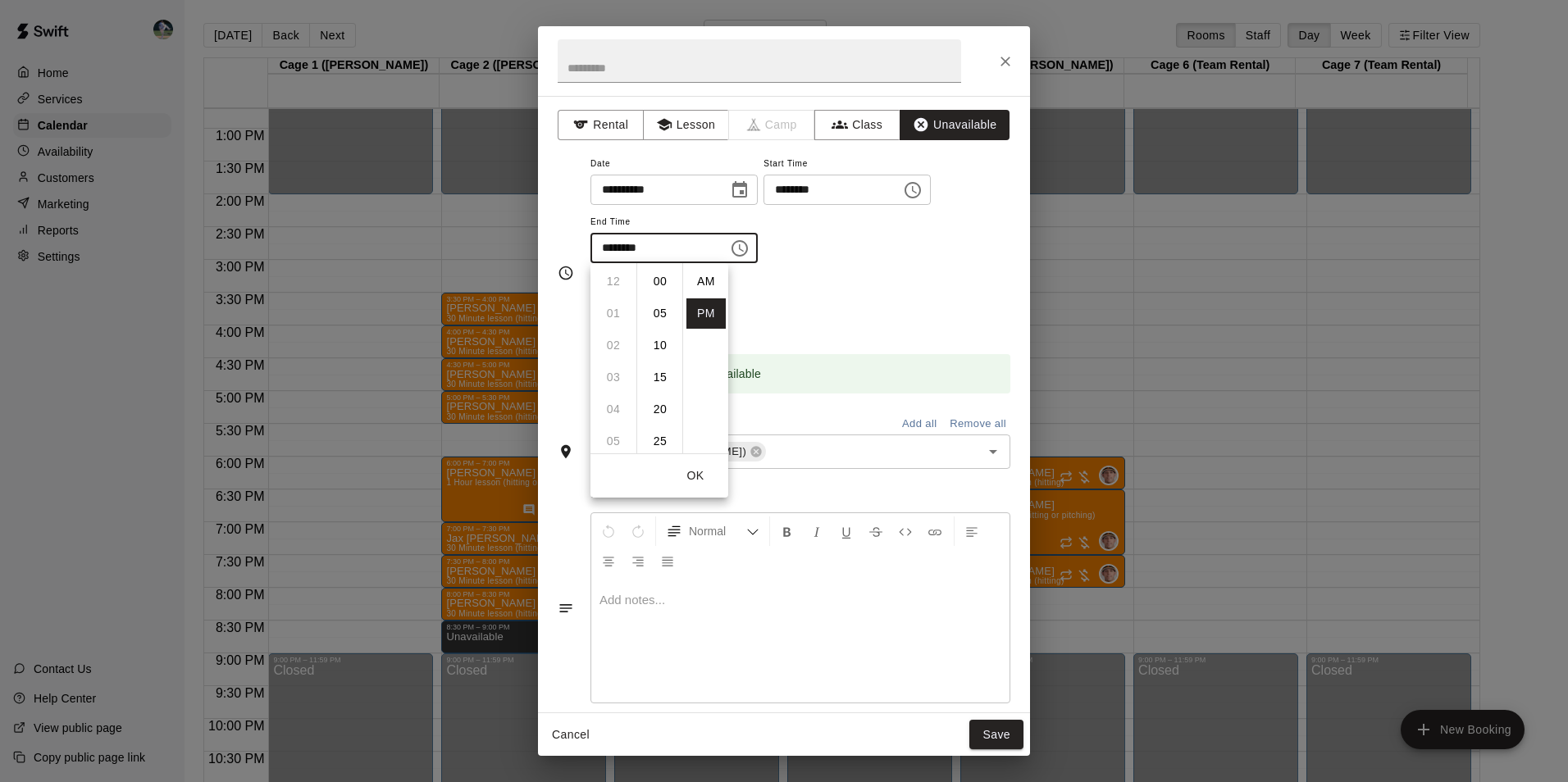
scroll to position [192, 0]
drag, startPoint x: 611, startPoint y: 311, endPoint x: 641, endPoint y: 377, distance: 72.5
click at [611, 311] on li "09" at bounding box center [612, 313] width 39 height 31
click at [691, 475] on button "OK" at bounding box center [696, 476] width 52 height 31
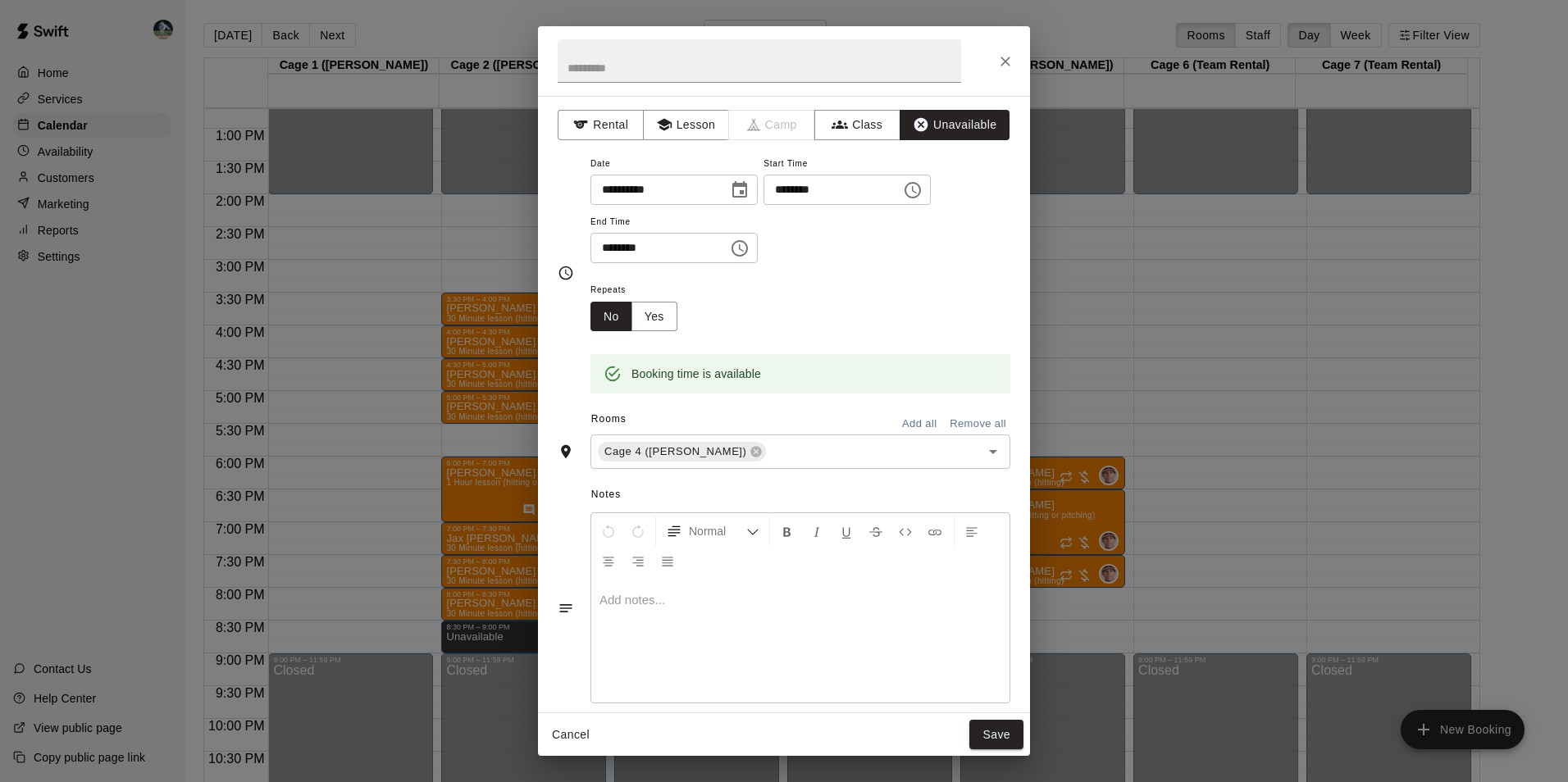
click at [674, 238] on input "********" at bounding box center [654, 248] width 126 height 31
click at [749, 251] on icon "Choose time, selected time is 9:30 PM" at bounding box center [739, 248] width 19 height 19
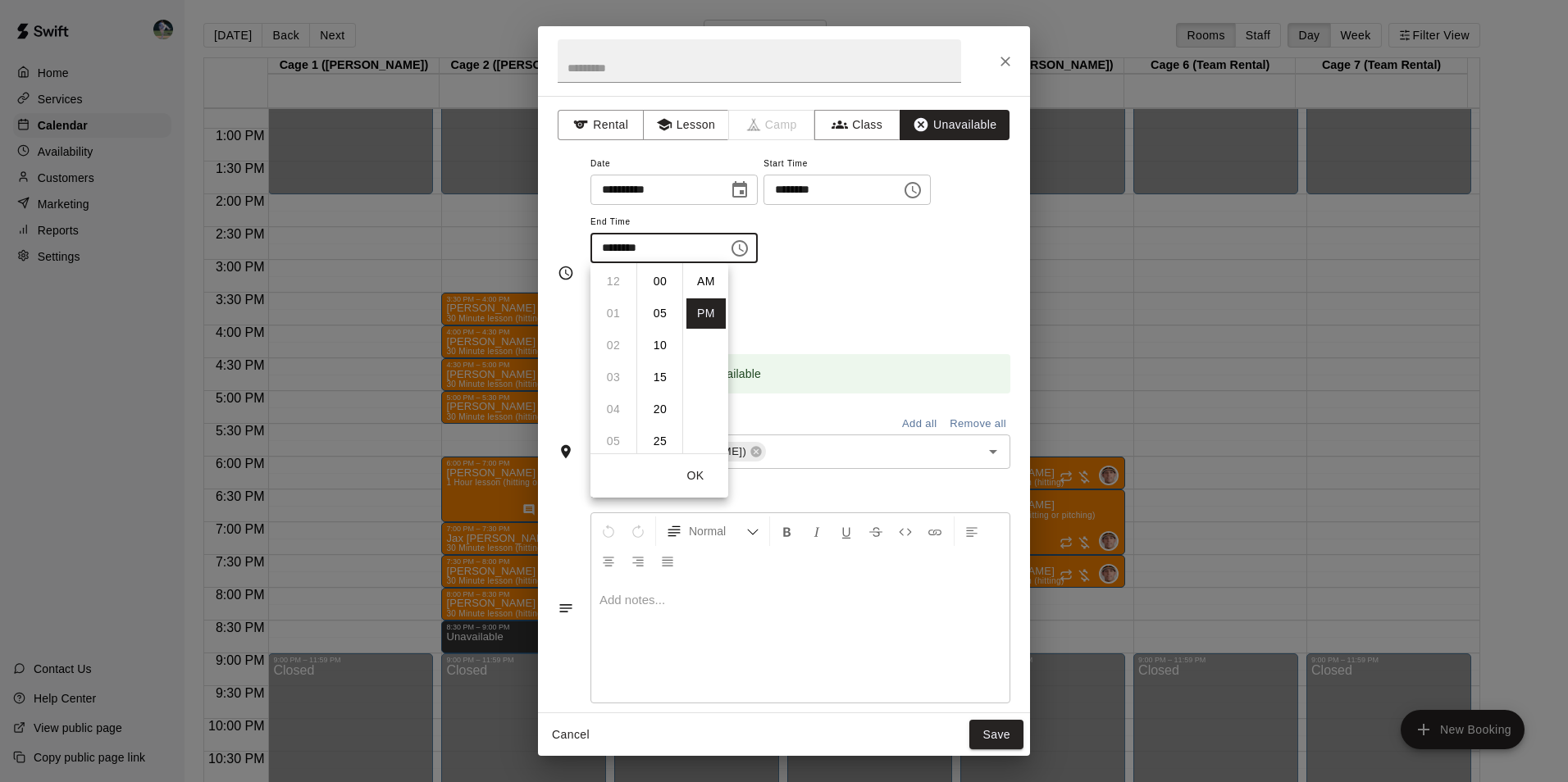
scroll to position [30, 0]
click at [665, 276] on li "00" at bounding box center [660, 282] width 39 height 31
type input "********"
click at [985, 730] on button "Save" at bounding box center [997, 735] width 54 height 31
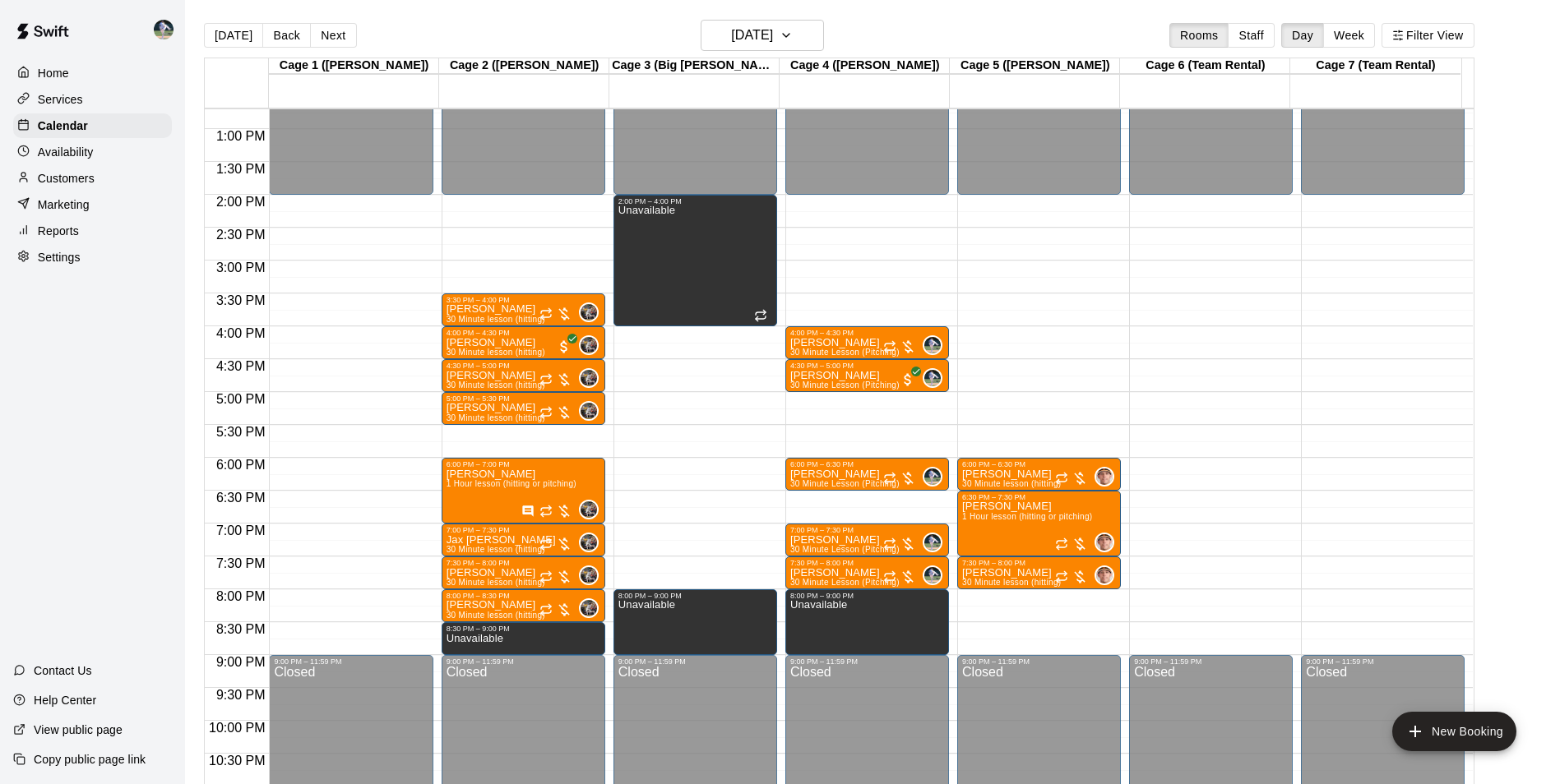
click at [1034, 631] on div "12:00 AM – 2:00 PM Closed 6:00 PM – 6:30 PM [PERSON_NAME] 30 Minute lesson (hit…" at bounding box center [1039, 63] width 163 height 1578
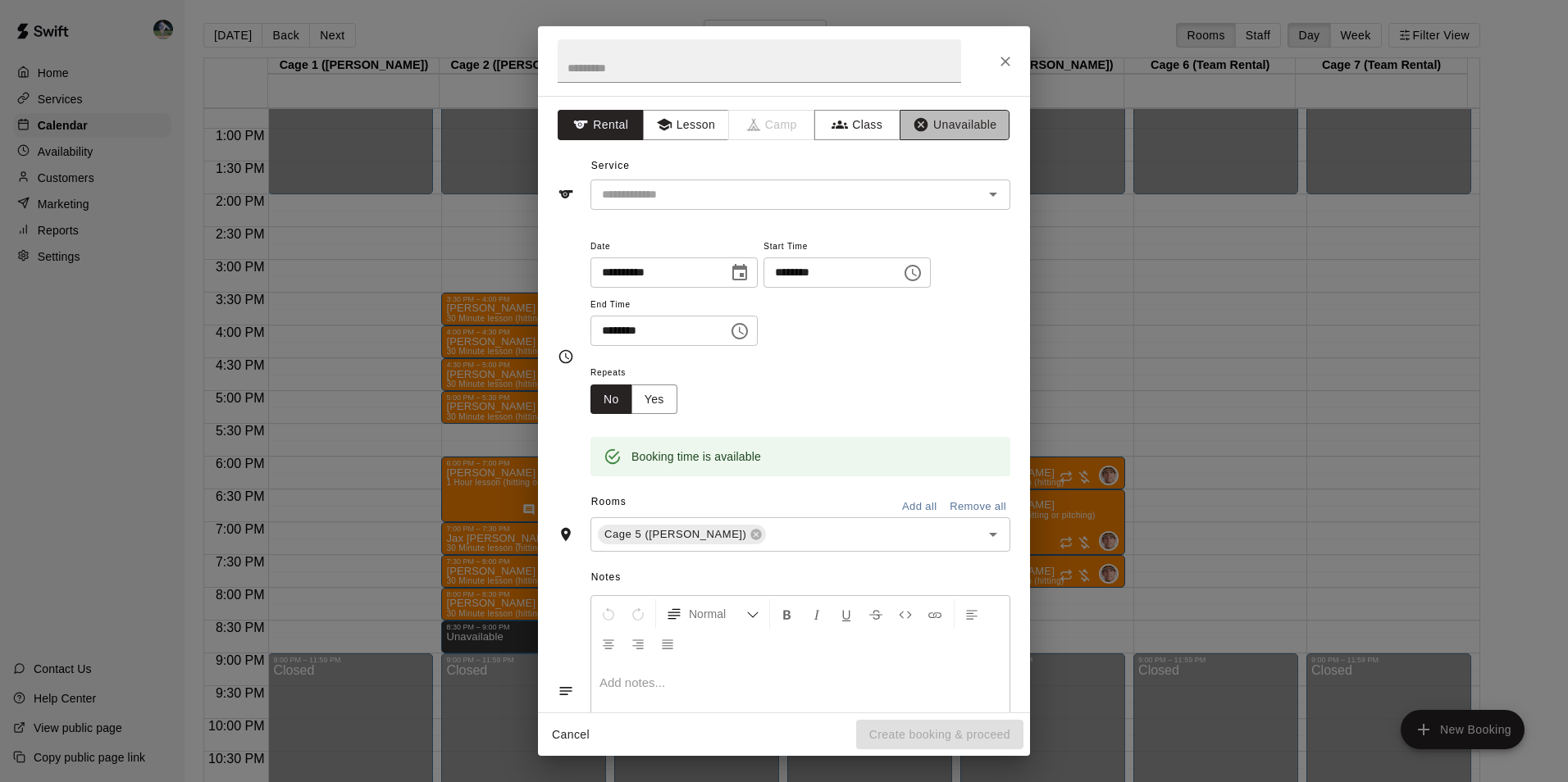
click at [941, 119] on button "Unavailable" at bounding box center [955, 125] width 110 height 31
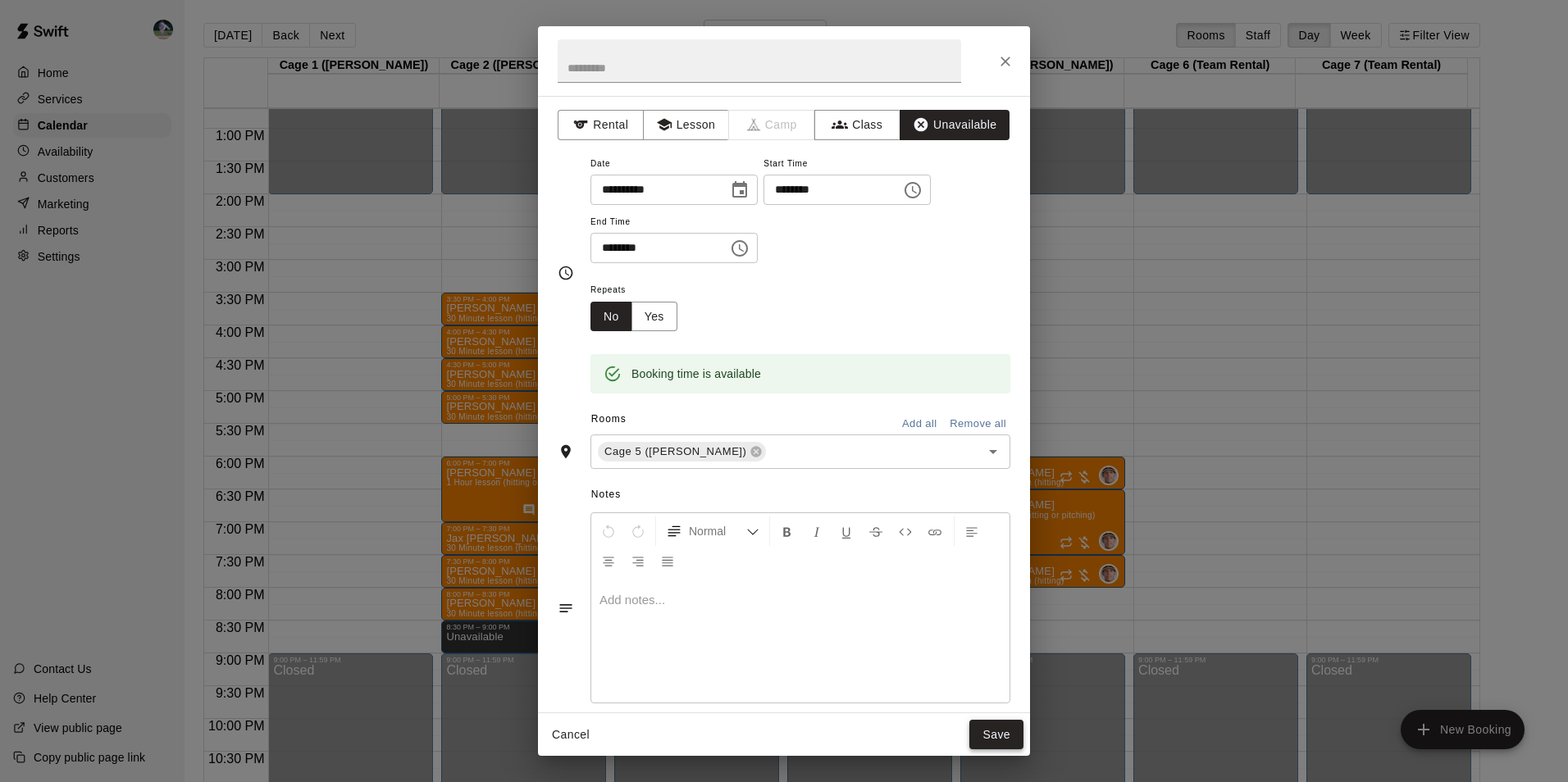
click at [991, 732] on button "Save" at bounding box center [997, 735] width 54 height 31
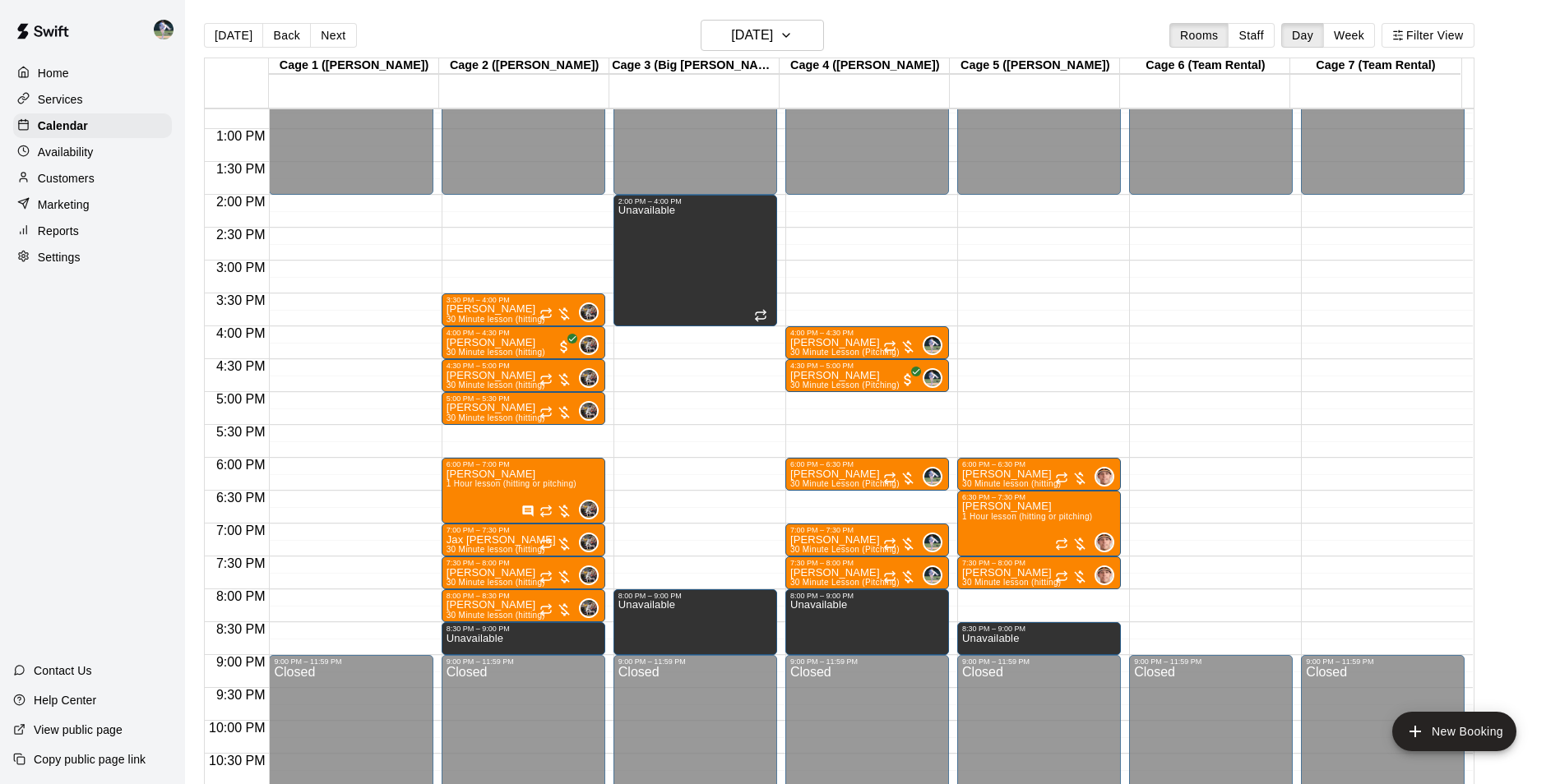
click at [1219, 594] on div "12:00 AM – 2:00 PM Closed 9:00 PM – 11:59 PM Closed" at bounding box center [1211, 63] width 163 height 1578
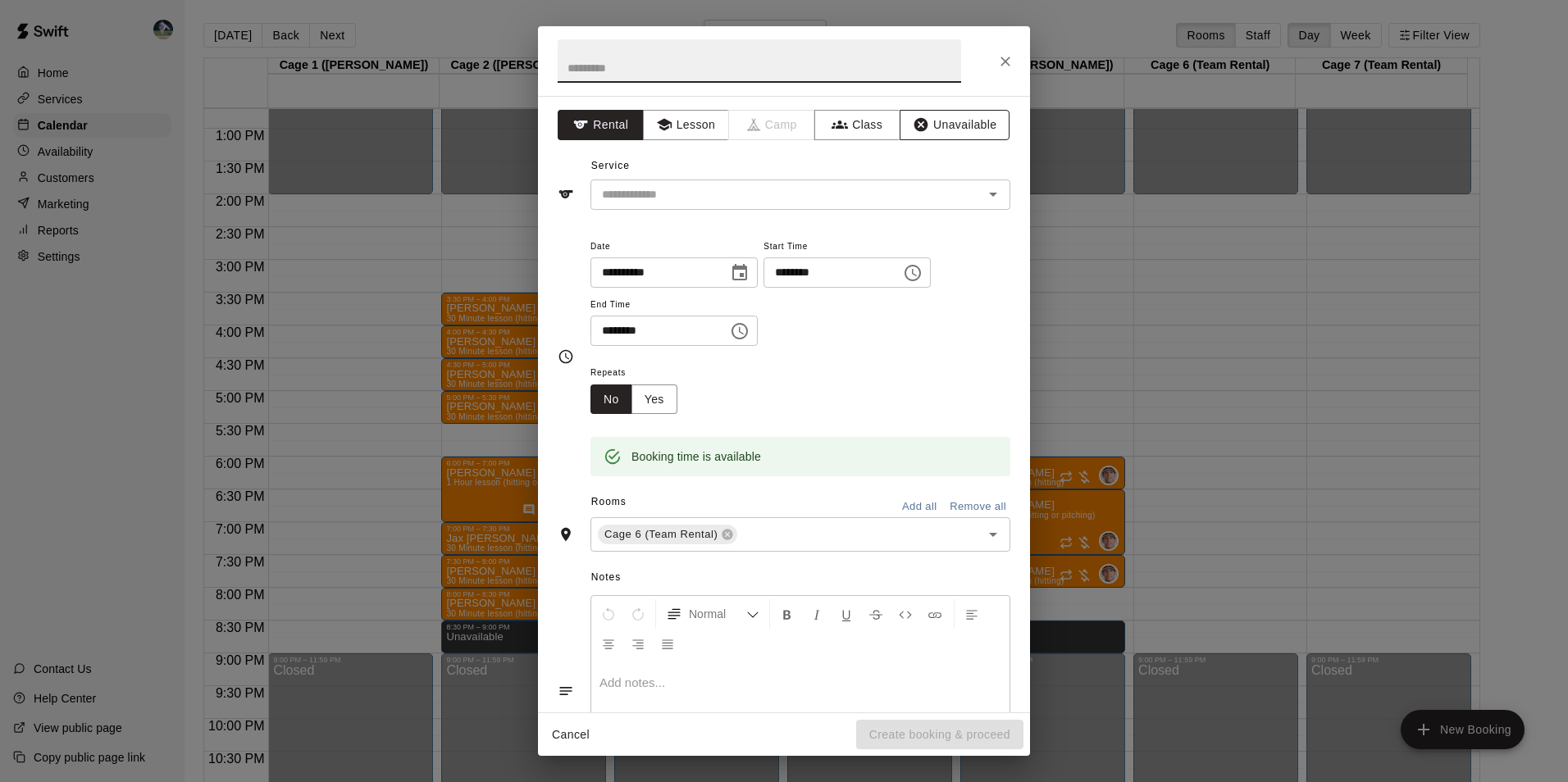
click at [950, 119] on button "Unavailable" at bounding box center [955, 125] width 110 height 31
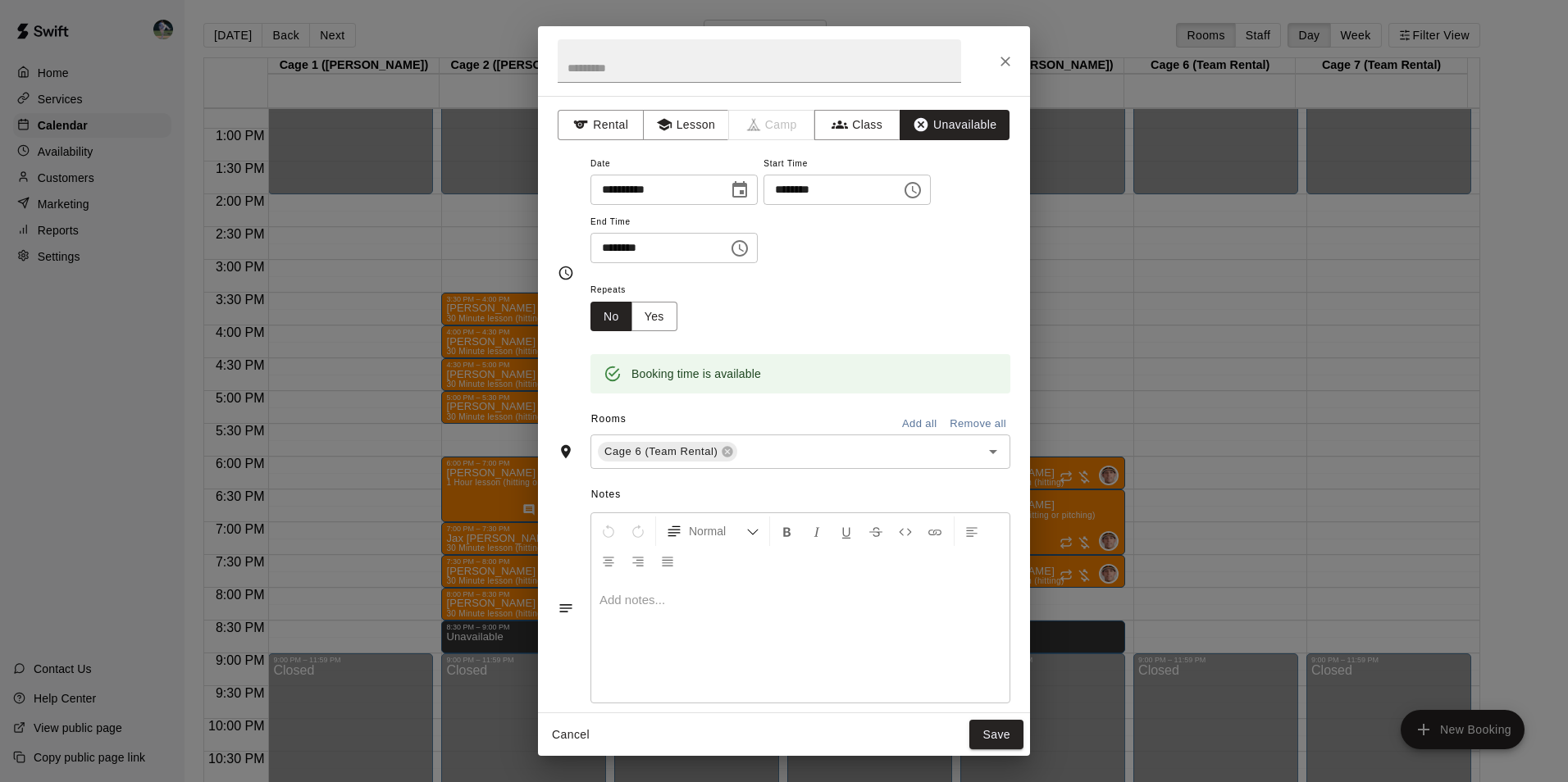
click at [749, 249] on icon "Choose time, selected time is 8:30 PM" at bounding box center [739, 248] width 19 height 19
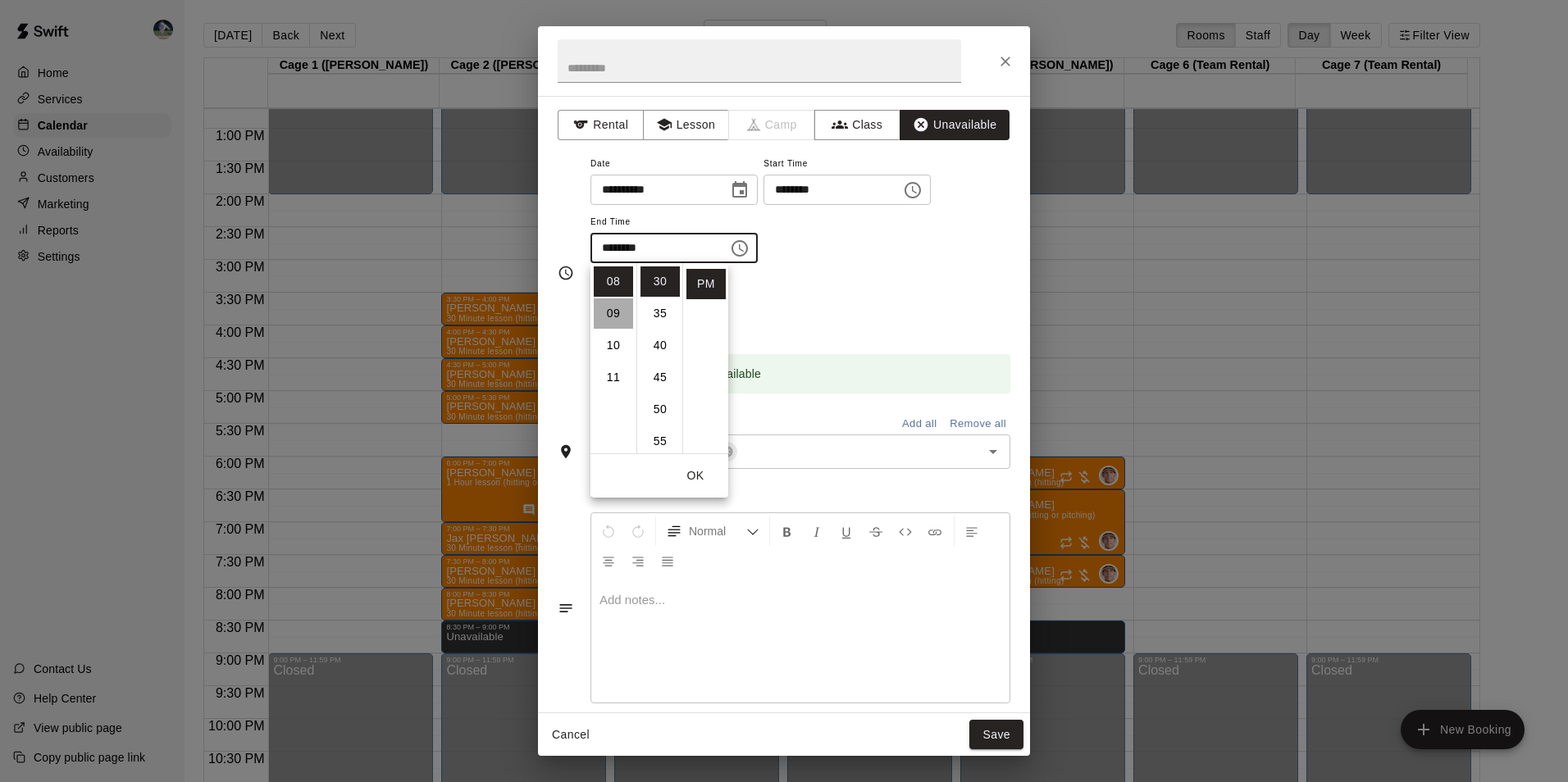
click at [618, 310] on li "09" at bounding box center [612, 313] width 39 height 31
click at [659, 270] on li "00" at bounding box center [660, 282] width 39 height 31
type input "********"
click at [1004, 731] on button "Save" at bounding box center [997, 735] width 54 height 31
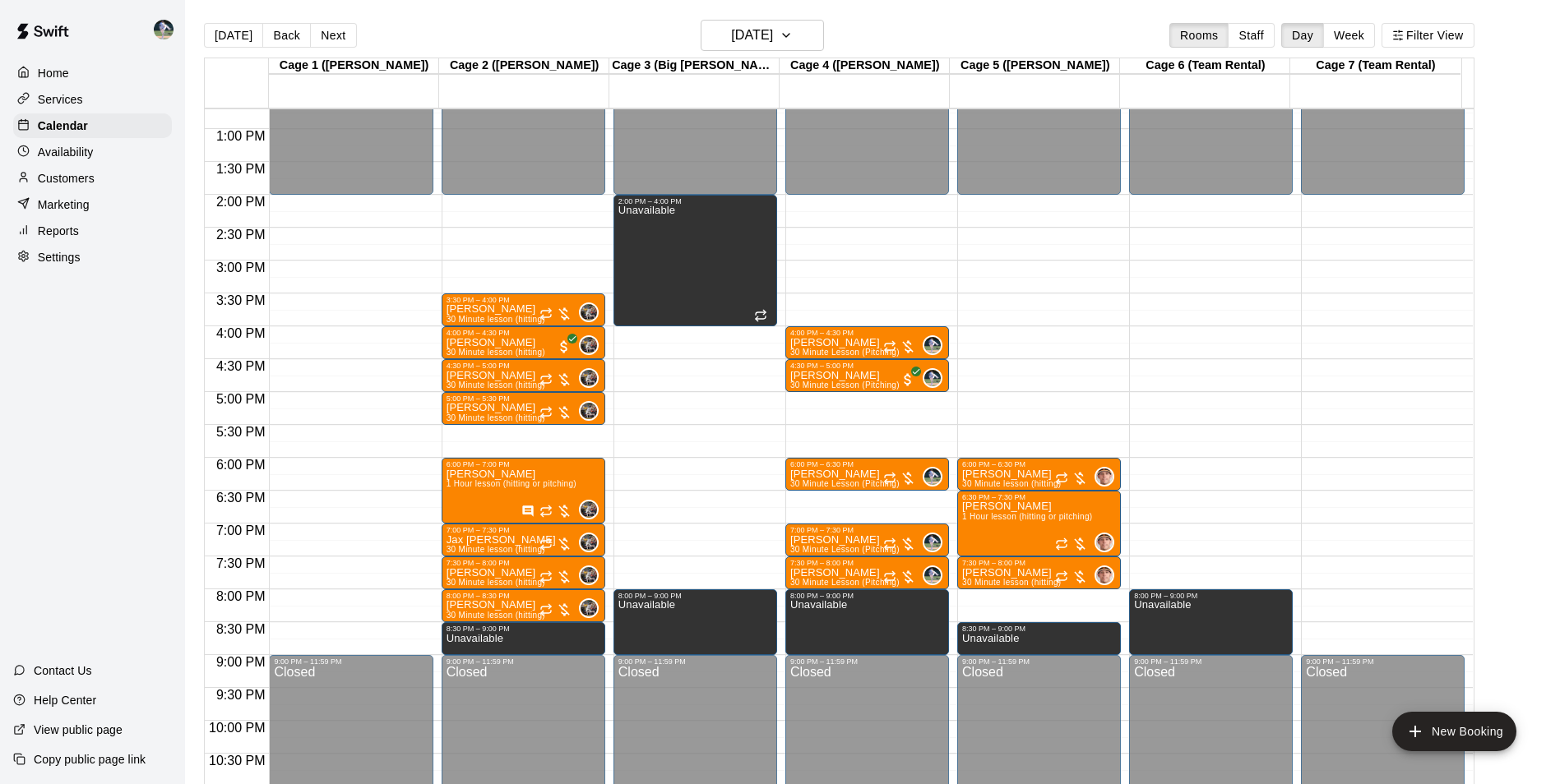
click at [1365, 595] on div "12:00 AM – 2:00 PM Closed 9:00 PM – 11:59 PM Closed" at bounding box center [1382, 63] width 163 height 1578
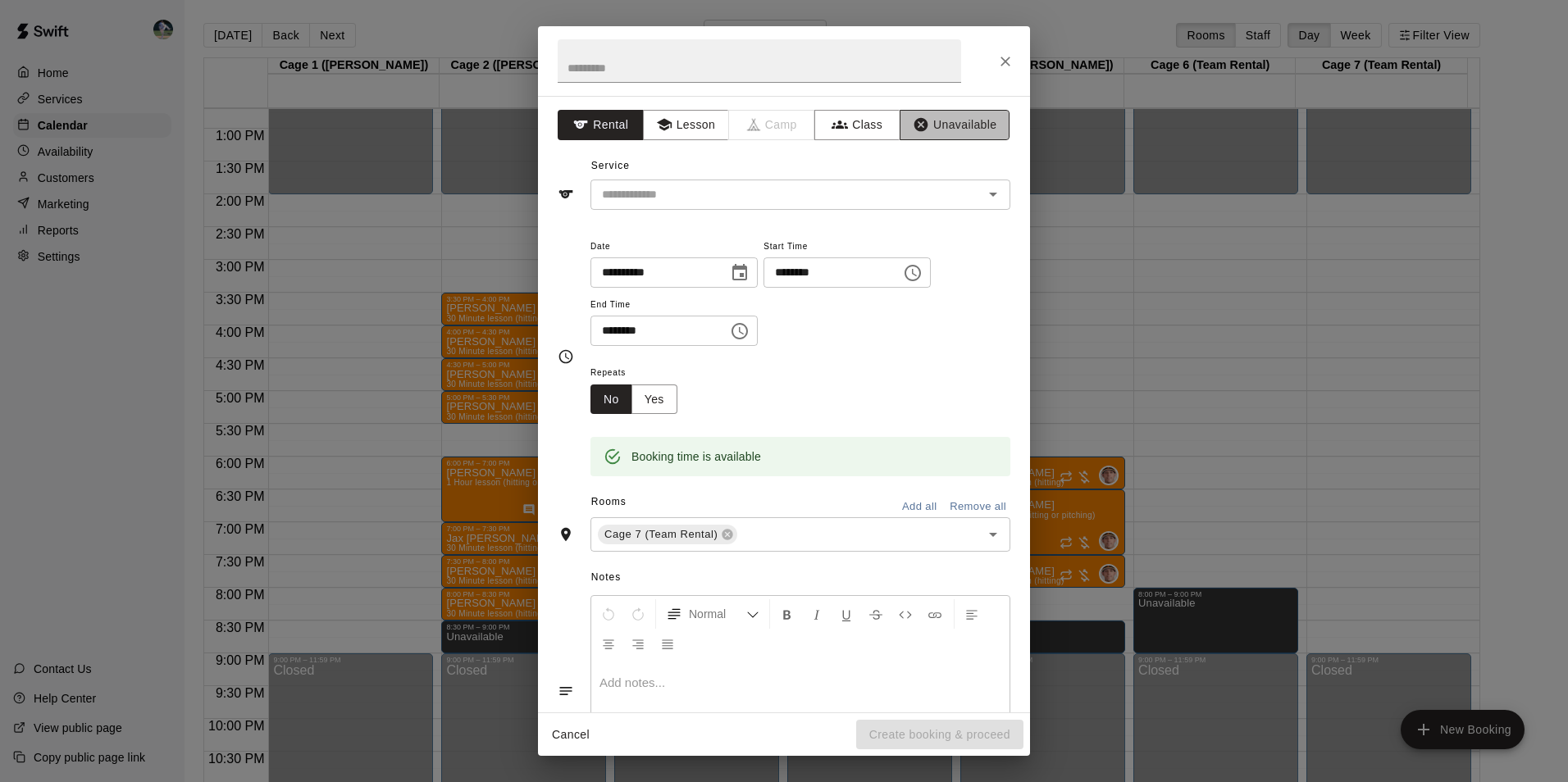
click at [942, 120] on button "Unavailable" at bounding box center [955, 125] width 110 height 31
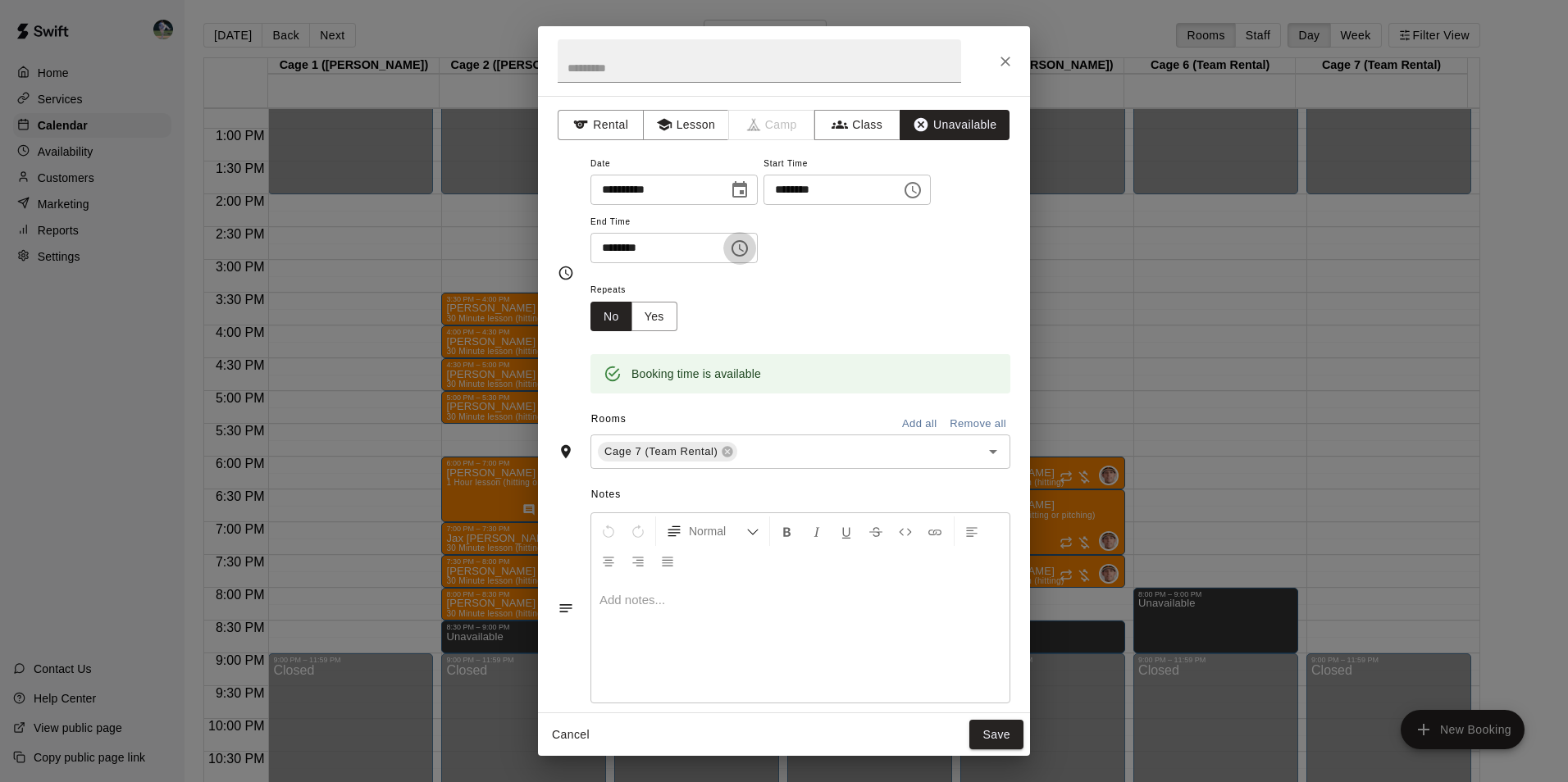
click at [749, 248] on icon "Choose time, selected time is 8:30 PM" at bounding box center [739, 248] width 19 height 19
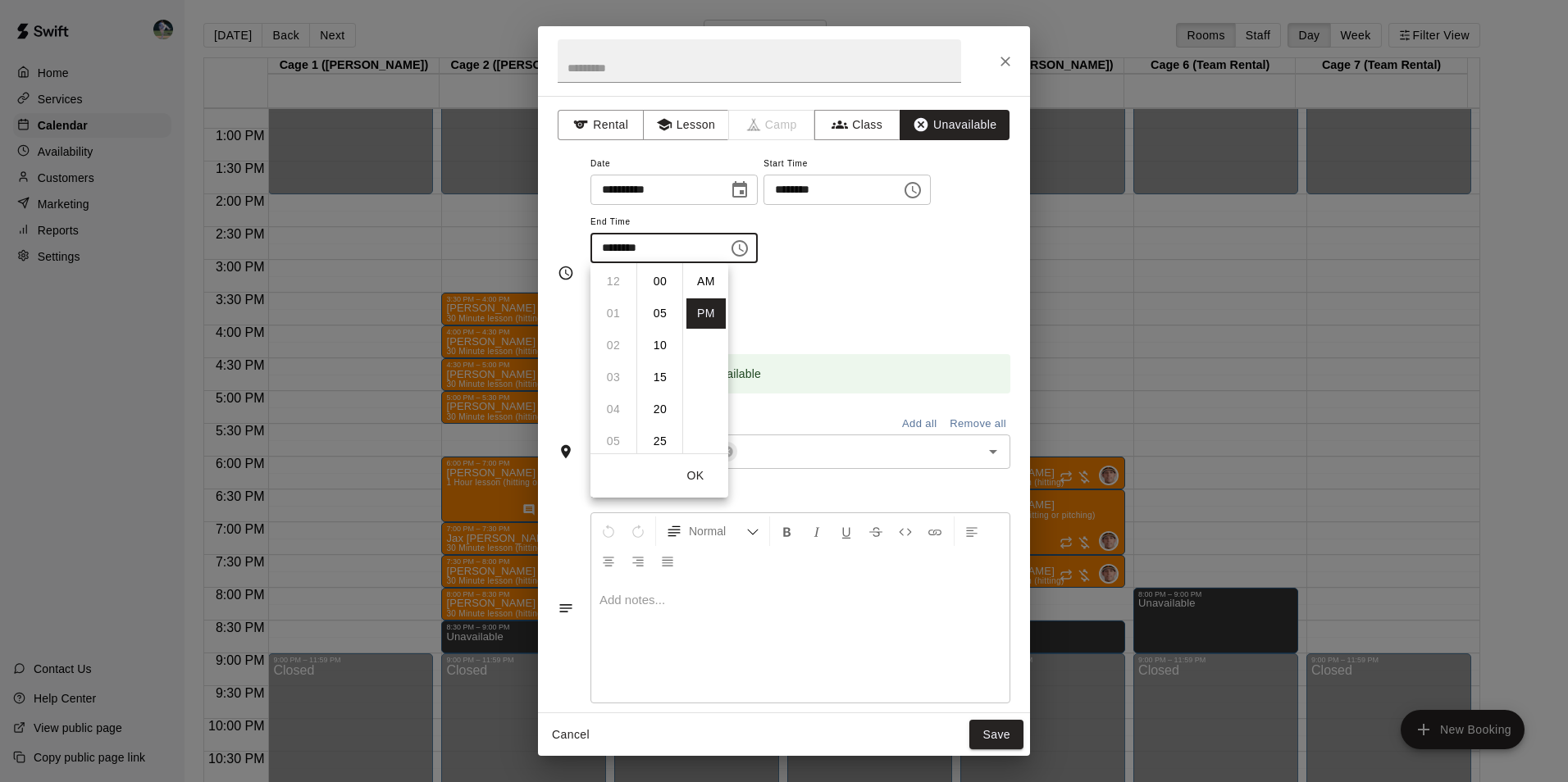
scroll to position [30, 0]
click at [612, 311] on li "09" at bounding box center [612, 313] width 39 height 31
click at [661, 280] on li "00" at bounding box center [660, 282] width 39 height 31
type input "********"
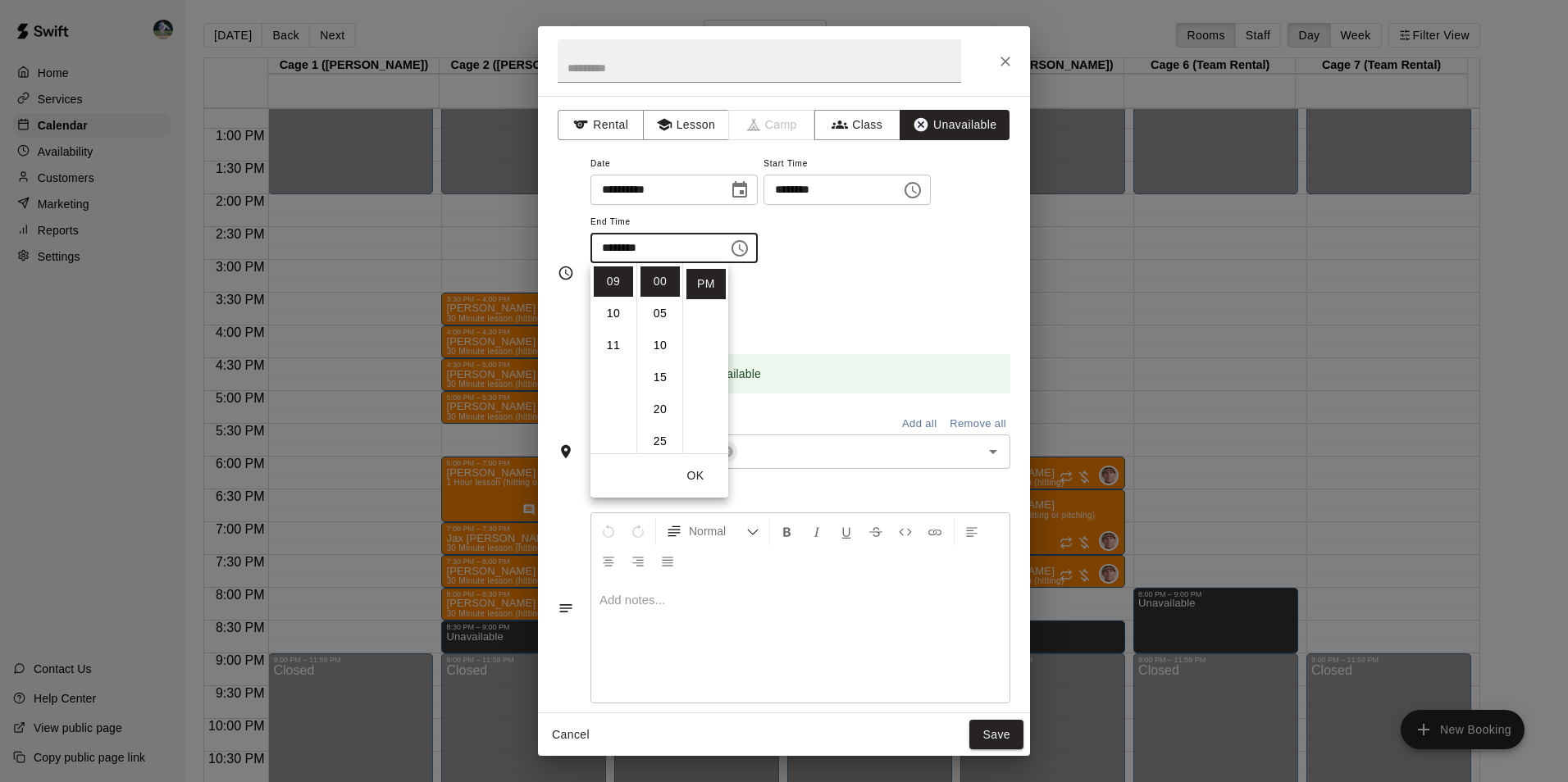
drag, startPoint x: 997, startPoint y: 741, endPoint x: 1015, endPoint y: 736, distance: 18.7
click at [999, 739] on button "Save" at bounding box center [997, 735] width 54 height 31
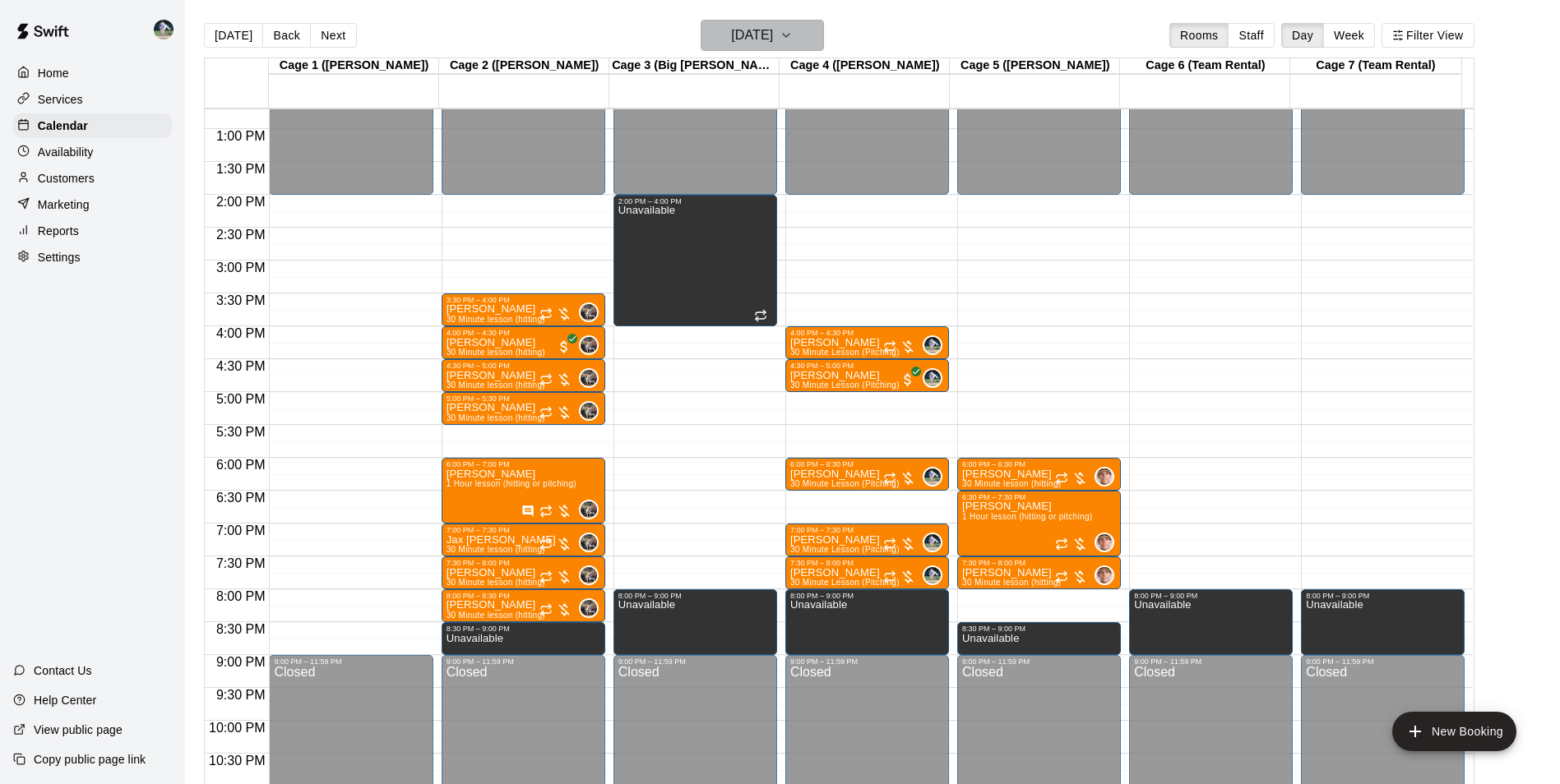
click at [731, 28] on h6 "[DATE]" at bounding box center [752, 35] width 42 height 23
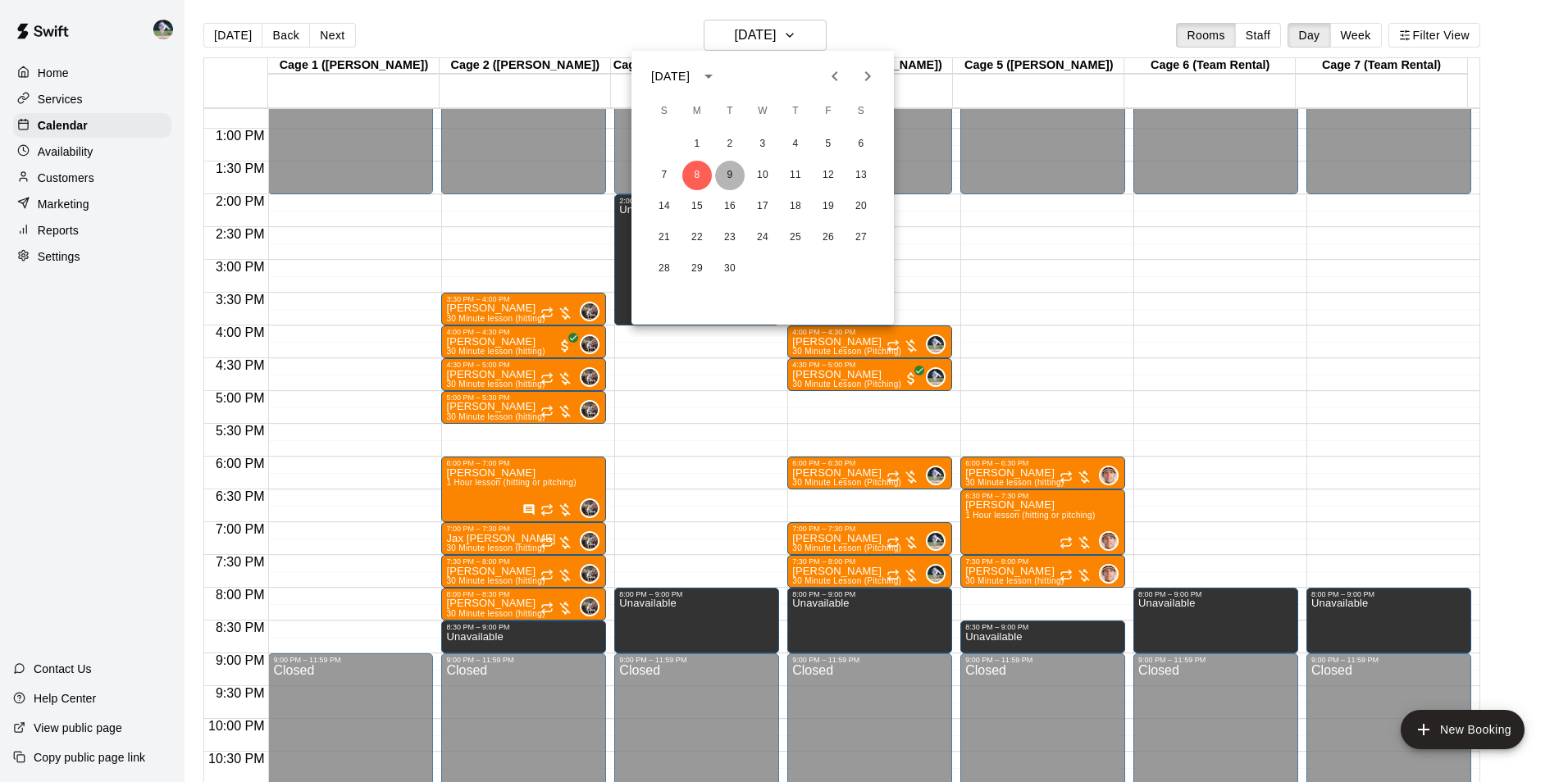
click at [727, 173] on button "9" at bounding box center [730, 176] width 30 height 30
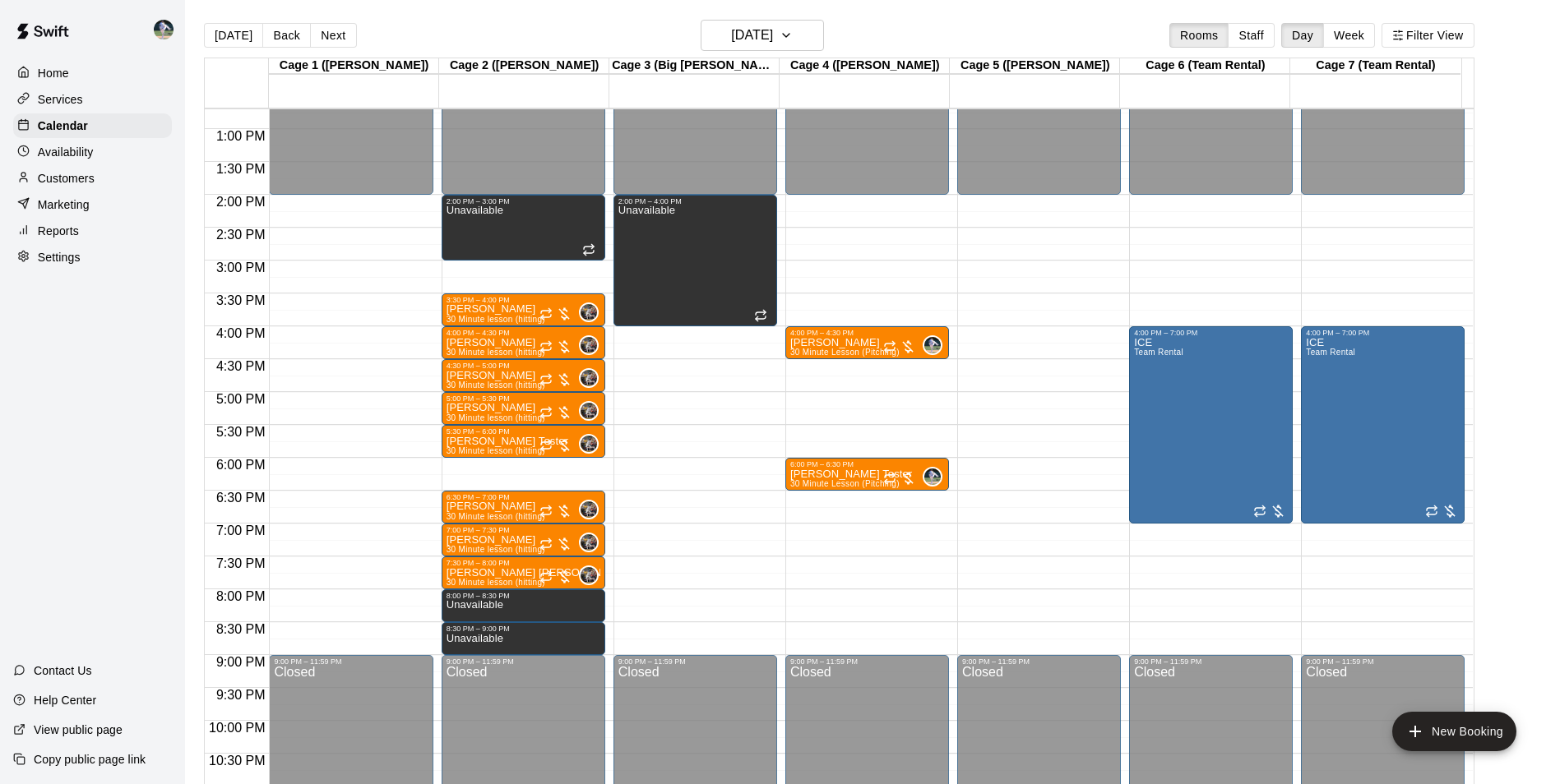
click at [687, 599] on div "12:00 AM – 2:00 PM Closed 2:00 PM – 4:00 PM Unavailable 9:00 PM – 11:59 PM Clos…" at bounding box center [695, 63] width 163 height 1578
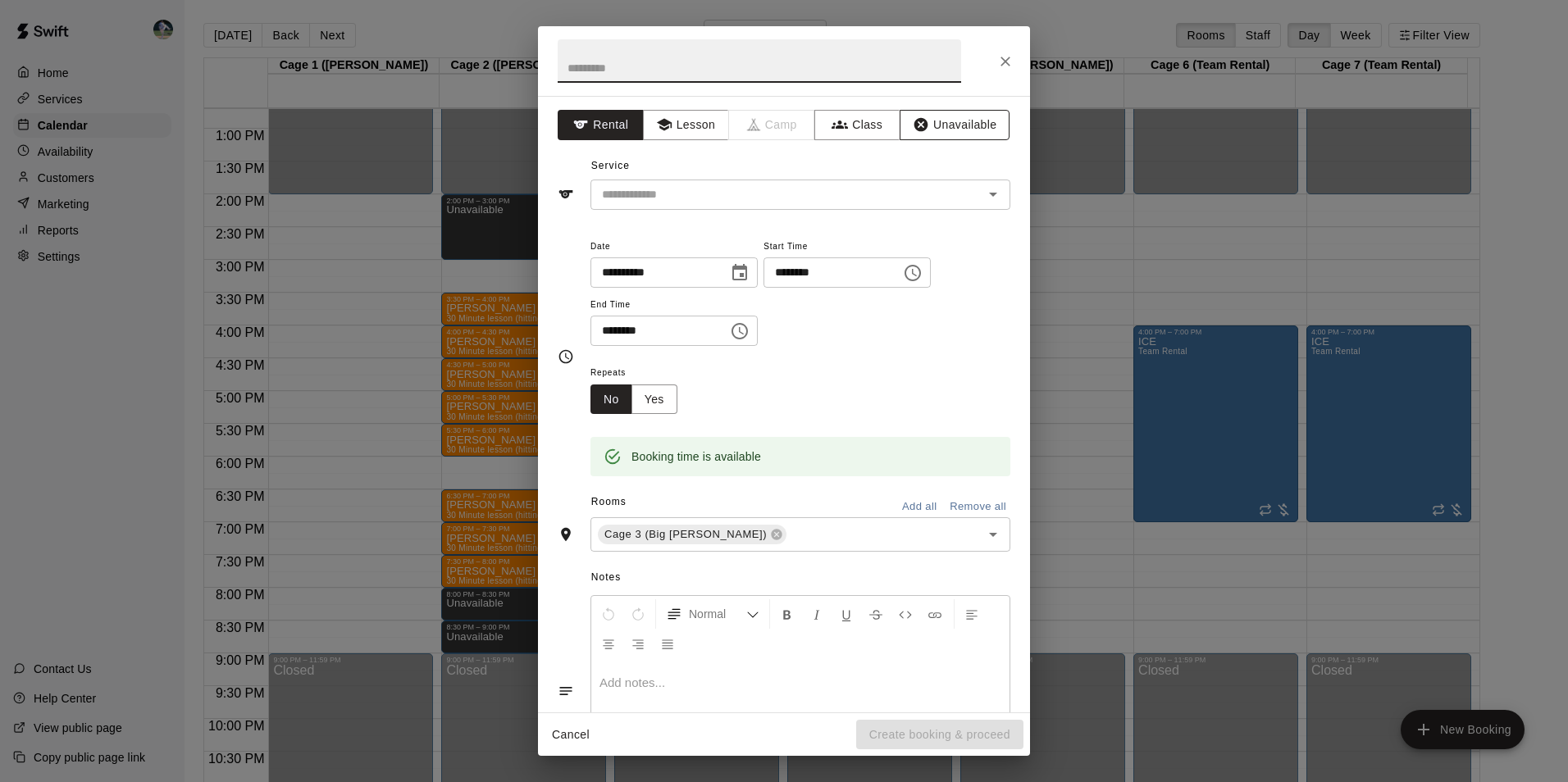
click at [934, 123] on button "Unavailable" at bounding box center [955, 125] width 110 height 31
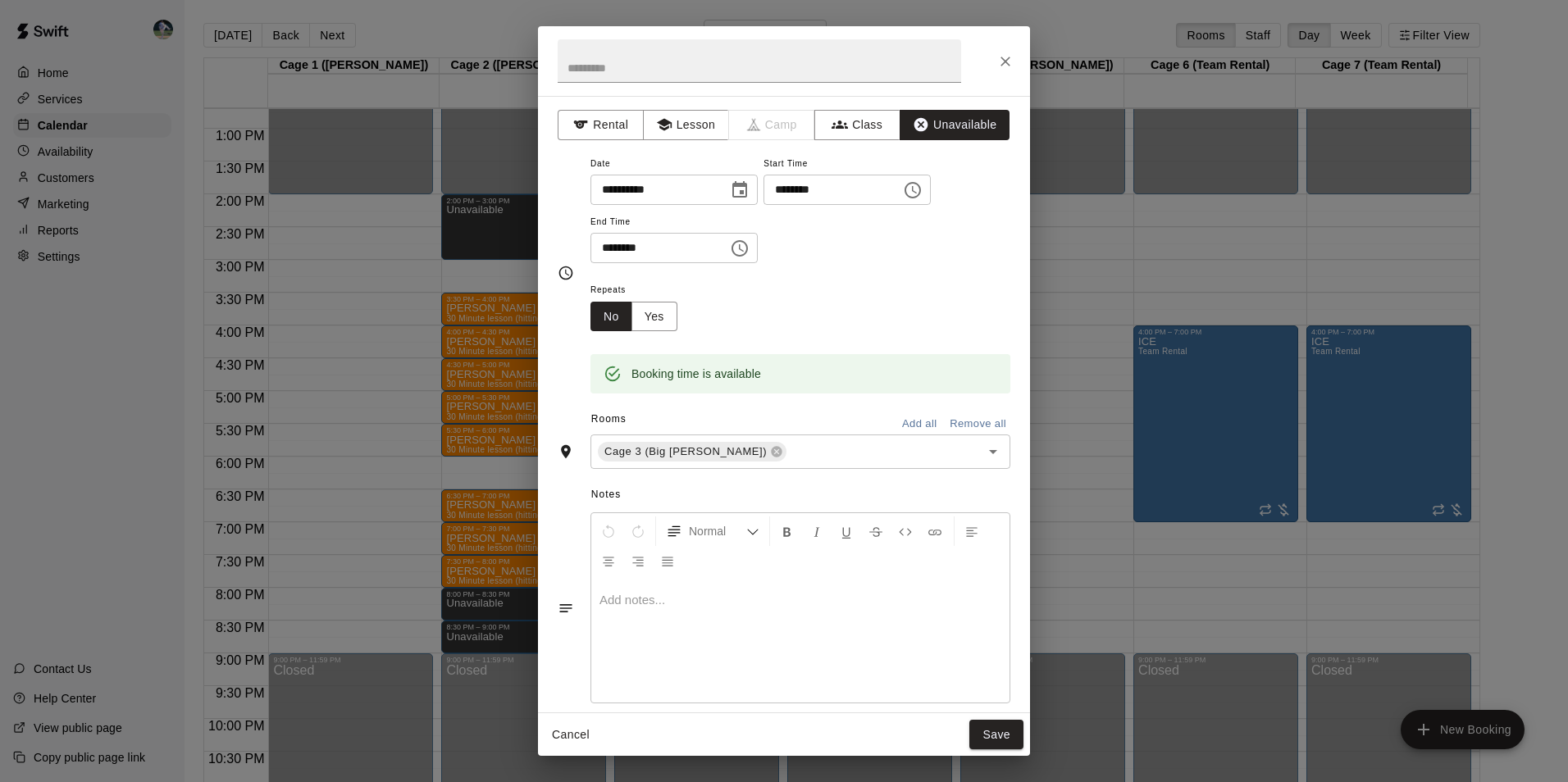
drag, startPoint x: 760, startPoint y: 248, endPoint x: 733, endPoint y: 263, distance: 30.9
click at [749, 248] on icon "Choose time, selected time is 8:30 PM" at bounding box center [739, 248] width 19 height 19
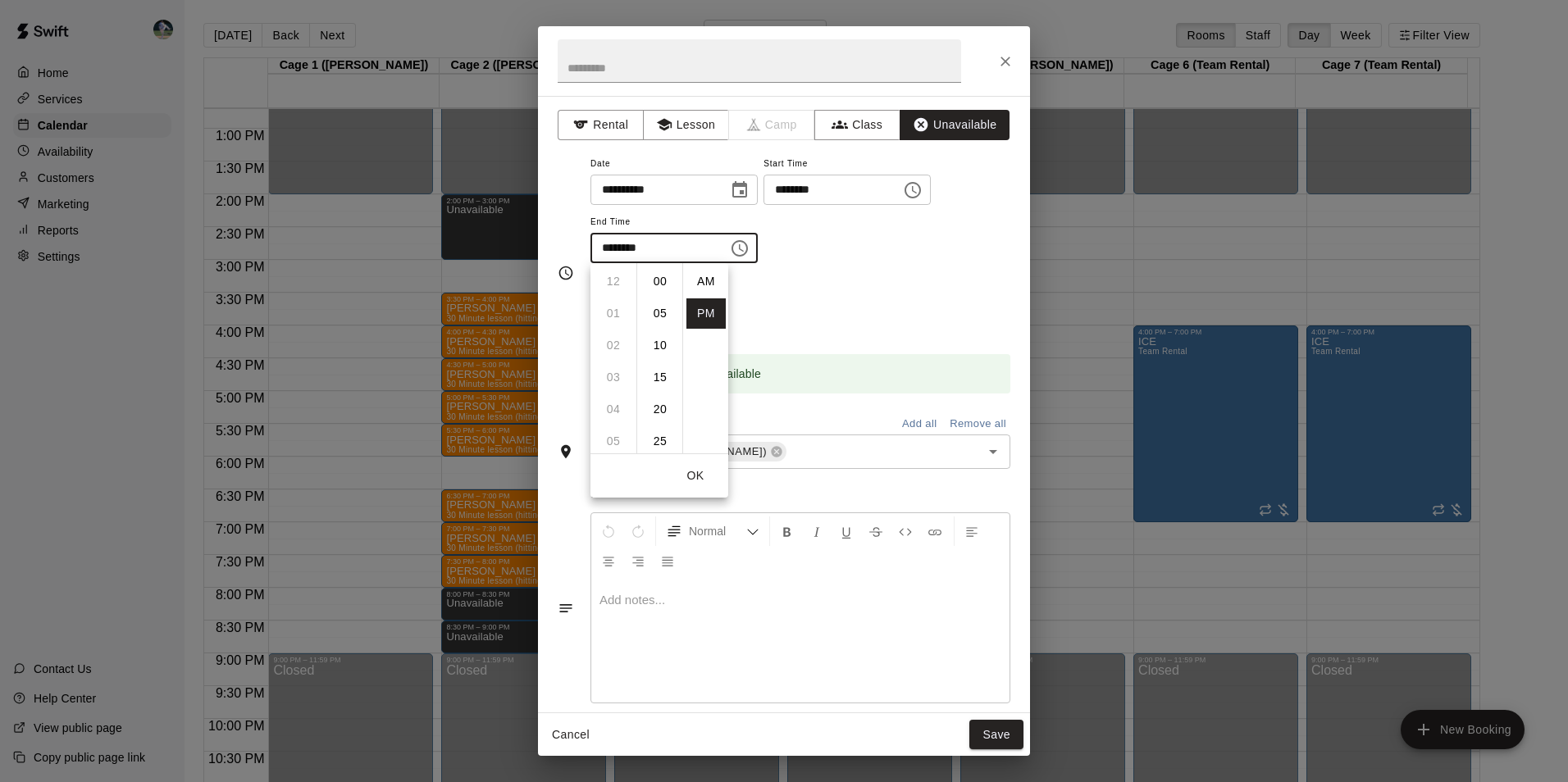
scroll to position [30, 0]
click at [614, 311] on li "09" at bounding box center [612, 313] width 39 height 31
drag, startPoint x: 658, startPoint y: 278, endPoint x: 710, endPoint y: 356, distance: 93.7
click at [658, 280] on li "00" at bounding box center [660, 282] width 39 height 31
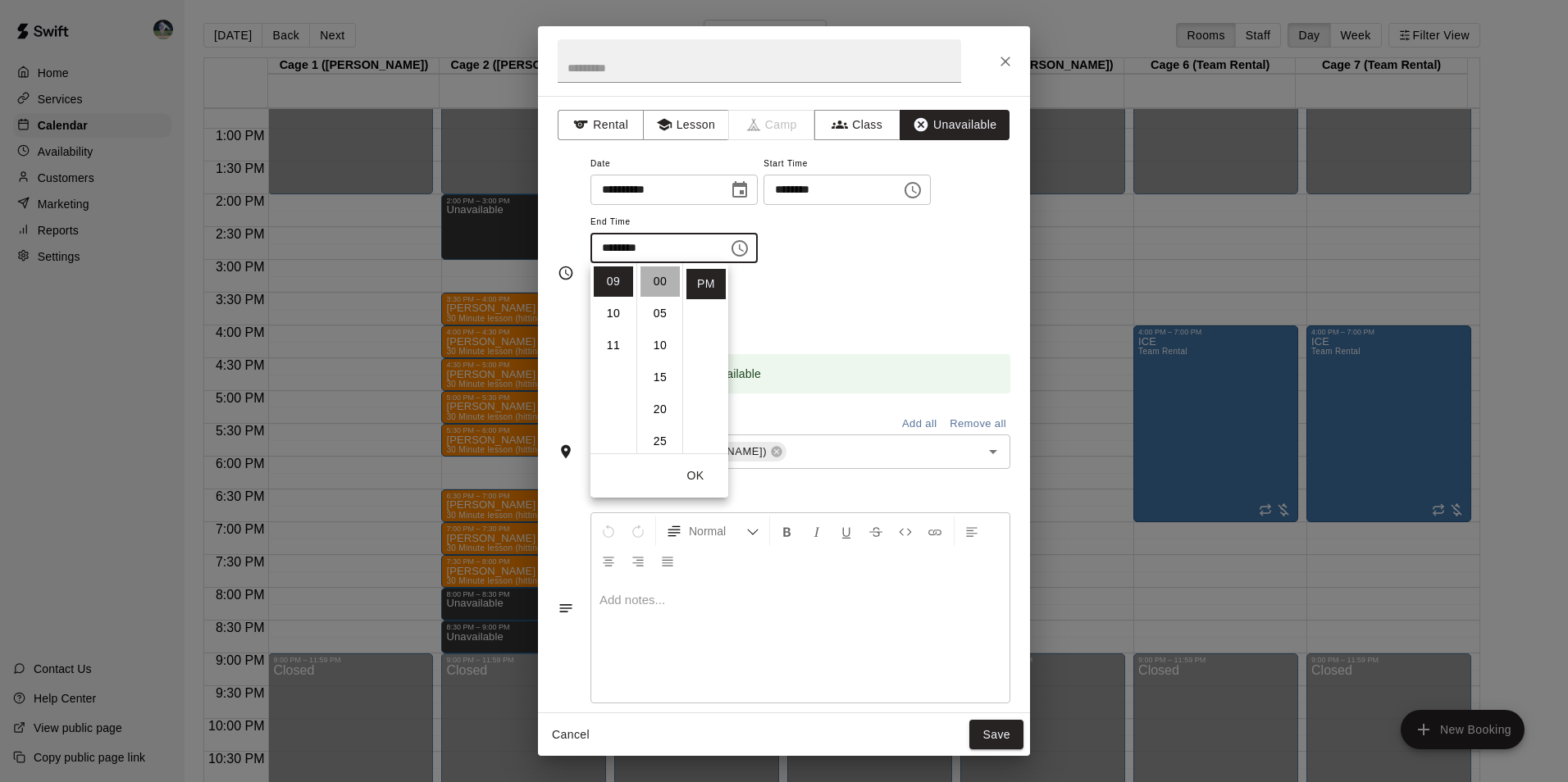
type input "********"
click at [977, 732] on button "Save" at bounding box center [997, 735] width 54 height 31
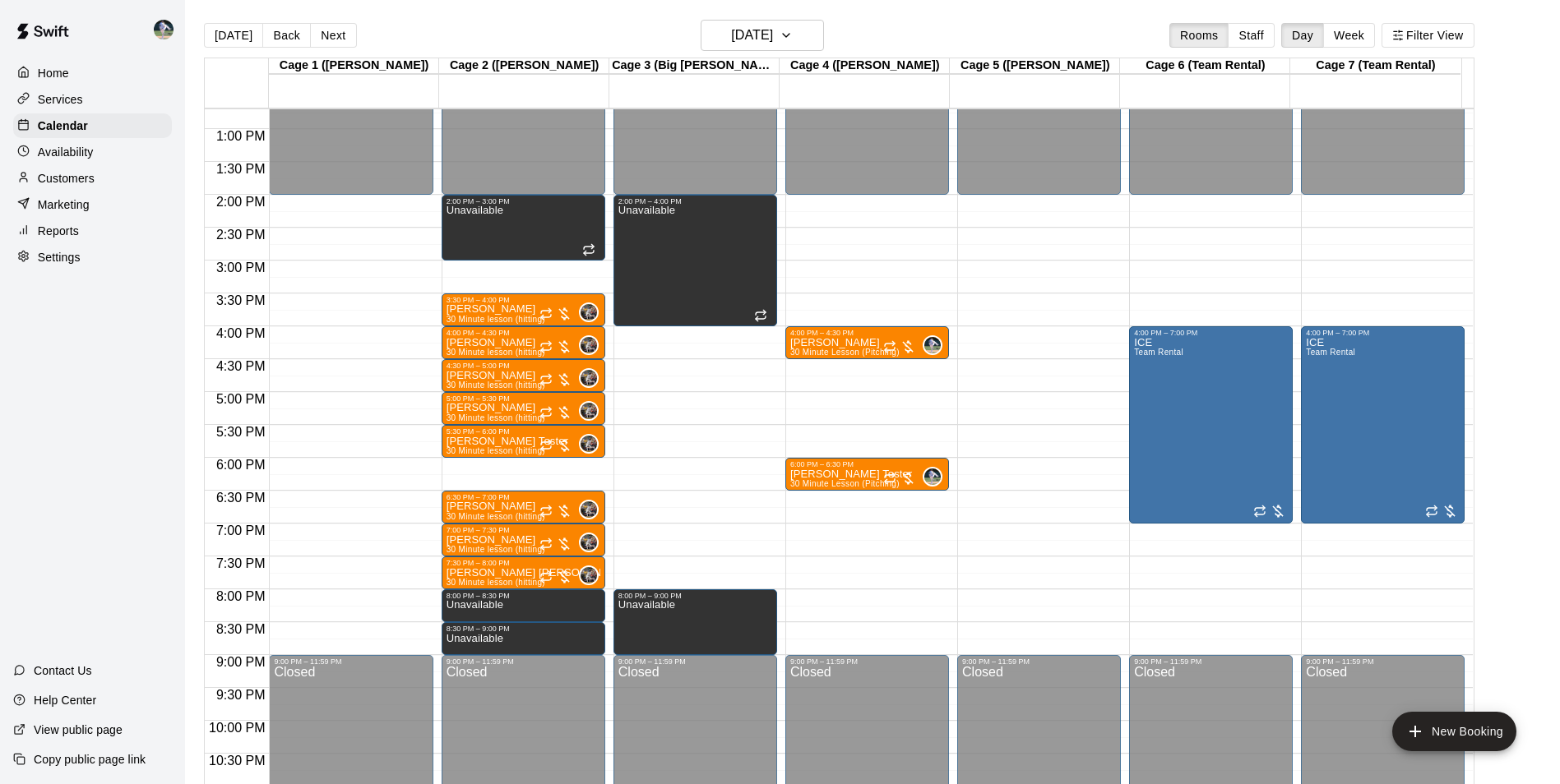
click at [848, 602] on div "12:00 AM – 2:00 PM Closed 4:00 PM – 4:30 PM [PERSON_NAME] 30 Minute Lesson (Pit…" at bounding box center [867, 63] width 163 height 1578
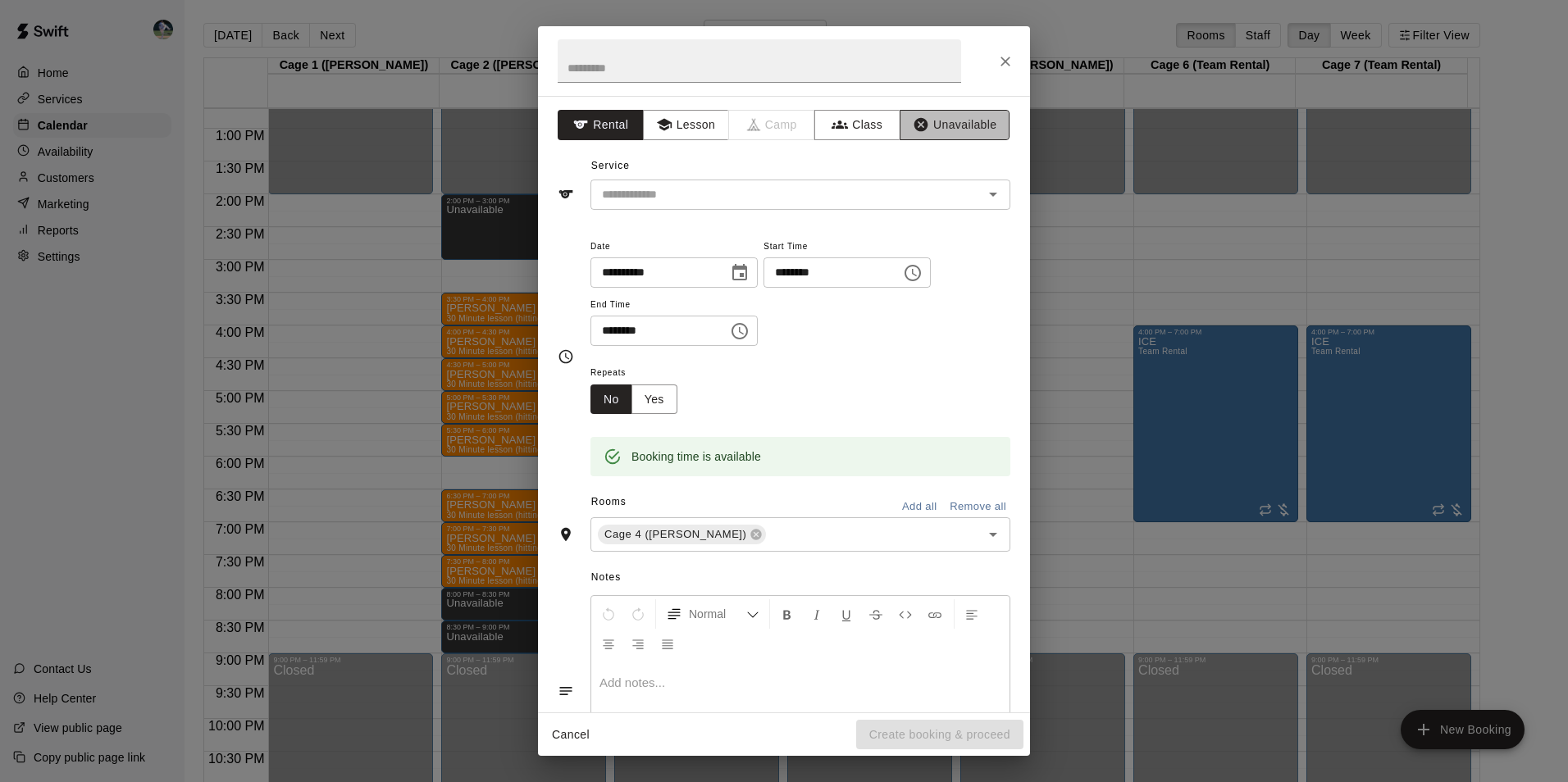
click at [931, 115] on button "Unavailable" at bounding box center [955, 125] width 110 height 31
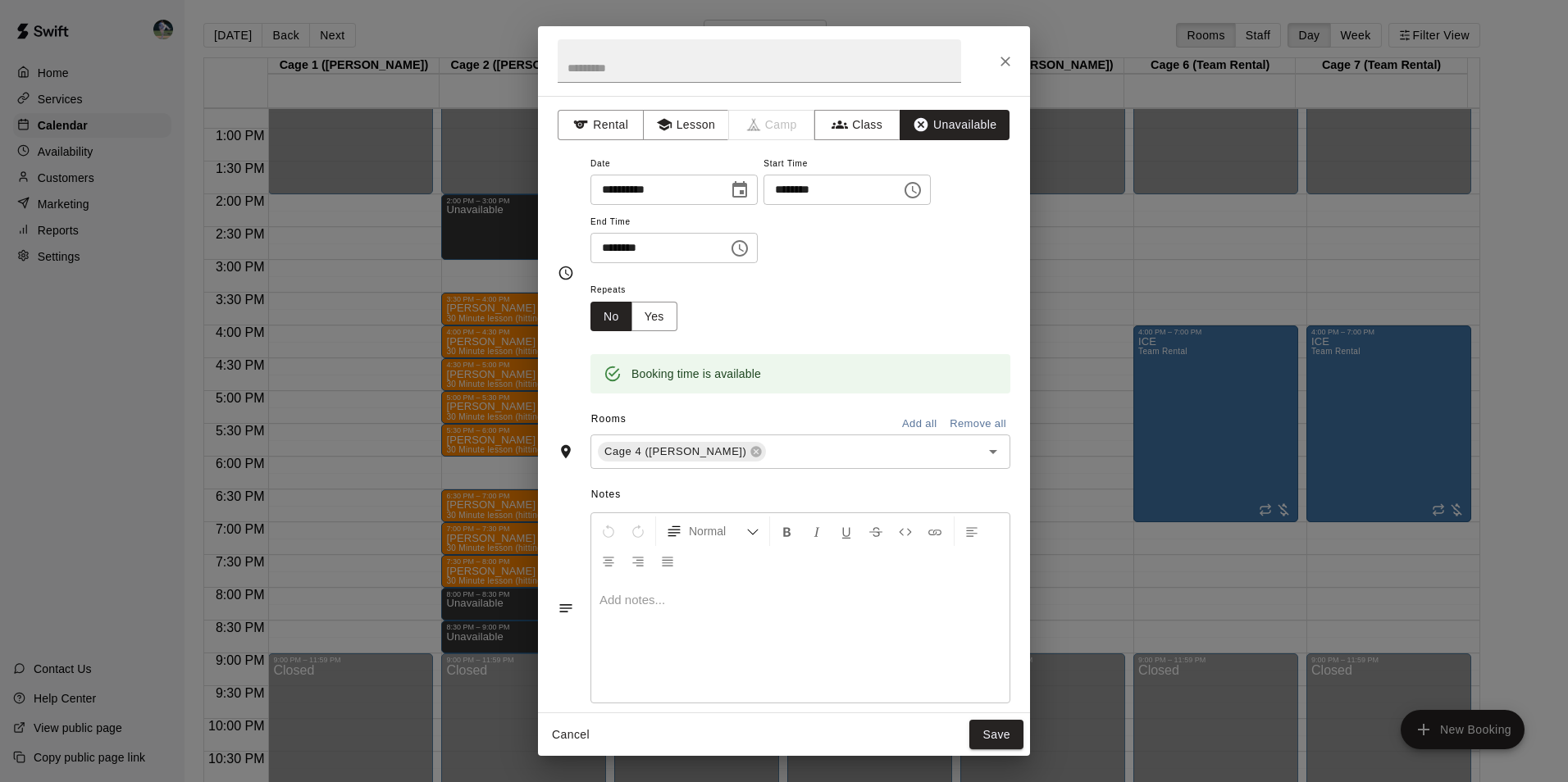
click at [748, 241] on icon "Choose time, selected time is 8:30 PM" at bounding box center [739, 248] width 17 height 17
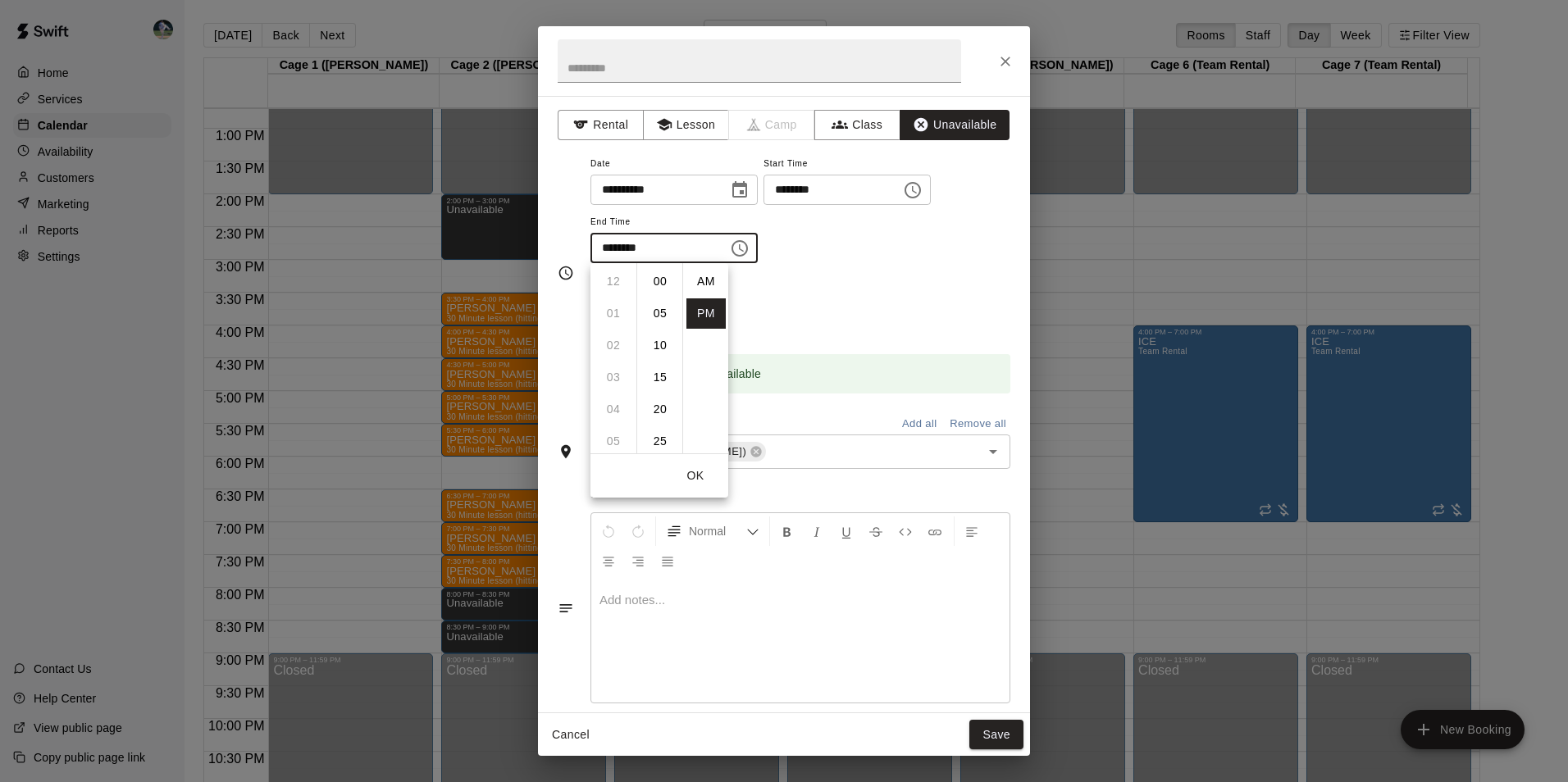
scroll to position [30, 0]
click at [622, 309] on li "09" at bounding box center [612, 313] width 39 height 31
click at [662, 276] on li "00" at bounding box center [660, 282] width 39 height 31
type input "********"
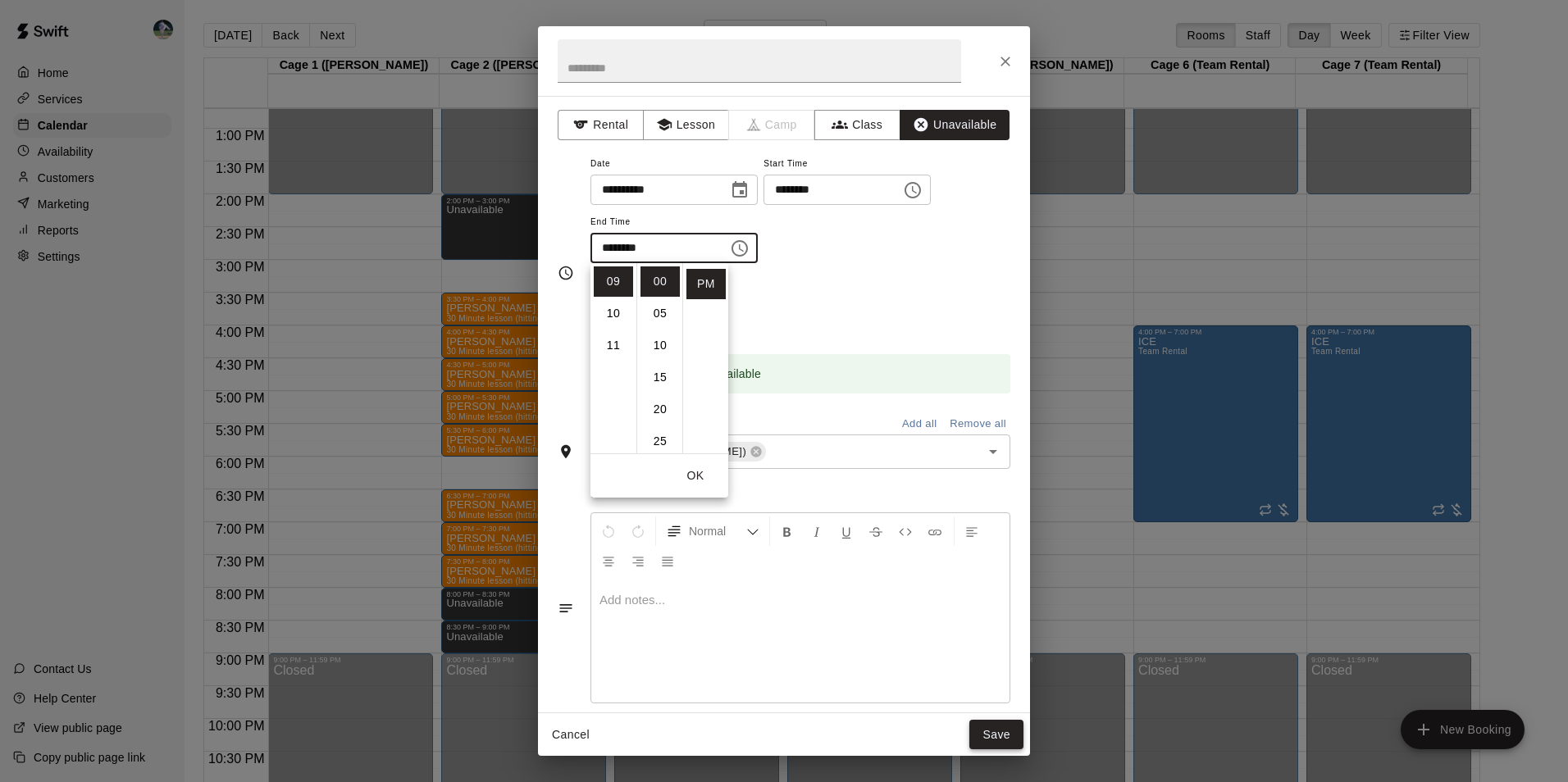
click at [990, 731] on button "Save" at bounding box center [997, 735] width 54 height 31
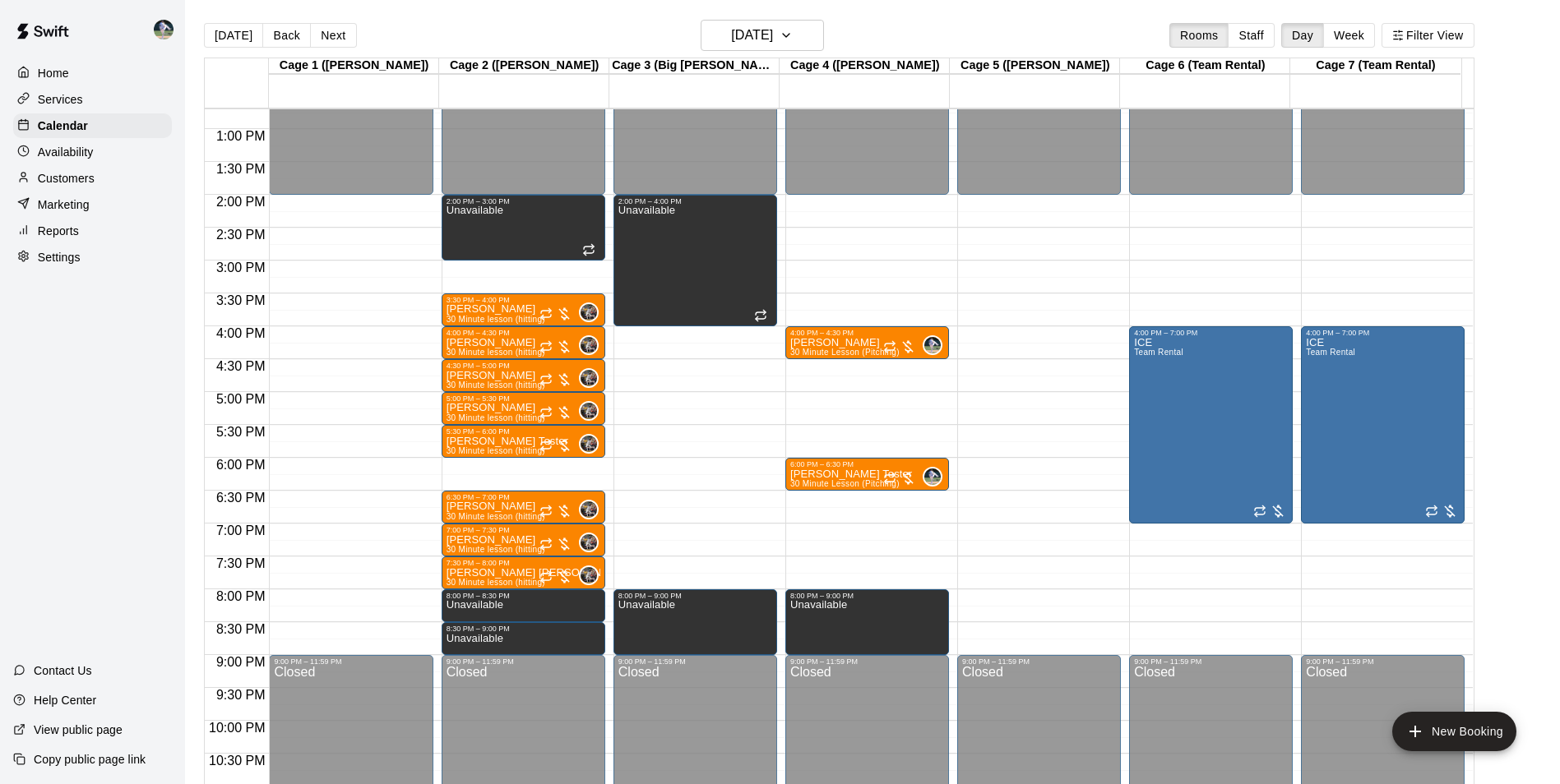
click at [1005, 595] on div "12:00 AM – 2:00 PM Closed 9:00 PM – 11:59 PM Closed" at bounding box center [1039, 63] width 163 height 1578
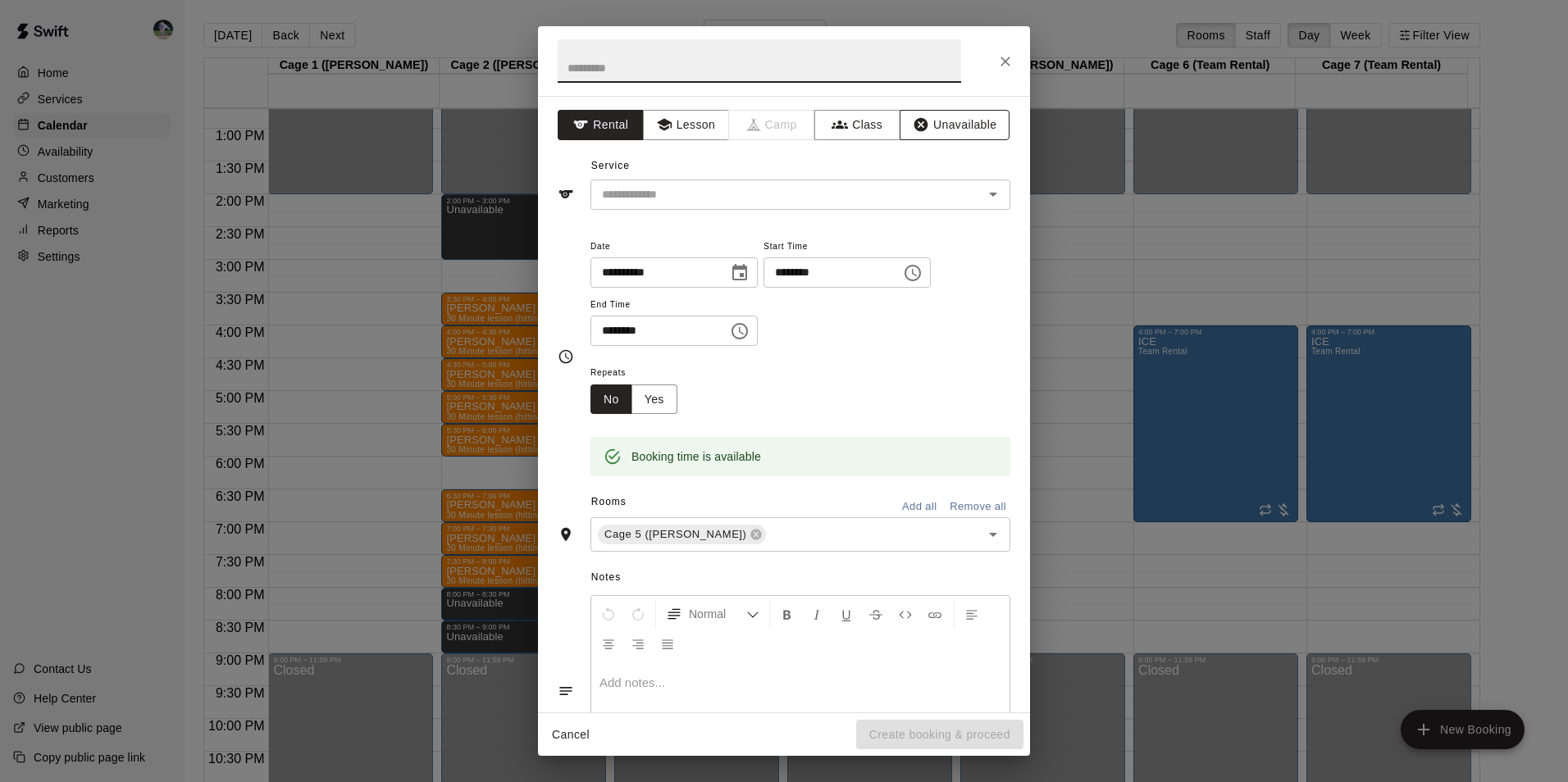
click at [929, 118] on button "Unavailable" at bounding box center [955, 125] width 110 height 31
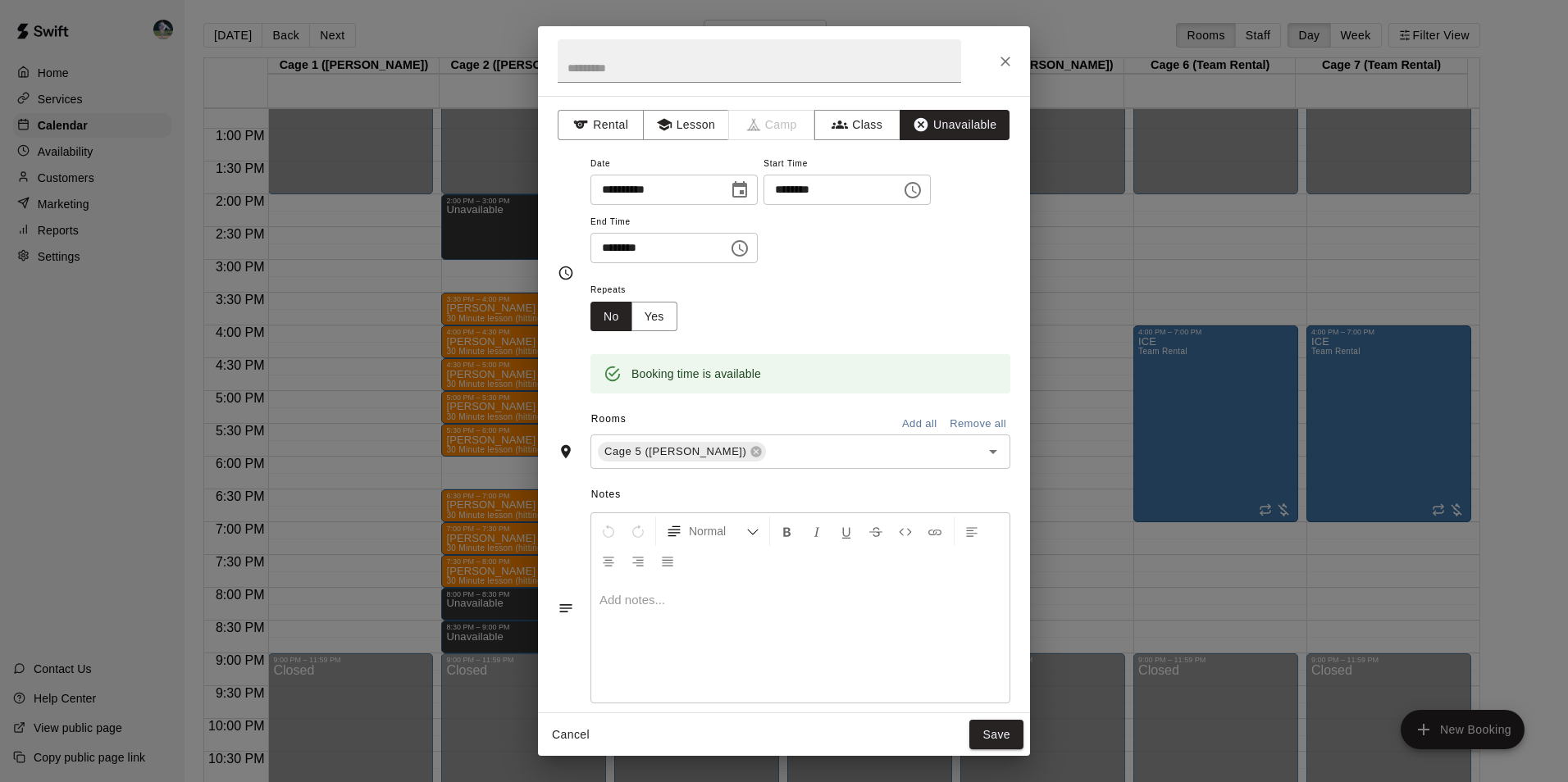
click at [748, 250] on icon "Choose time, selected time is 8:30 PM" at bounding box center [739, 248] width 17 height 17
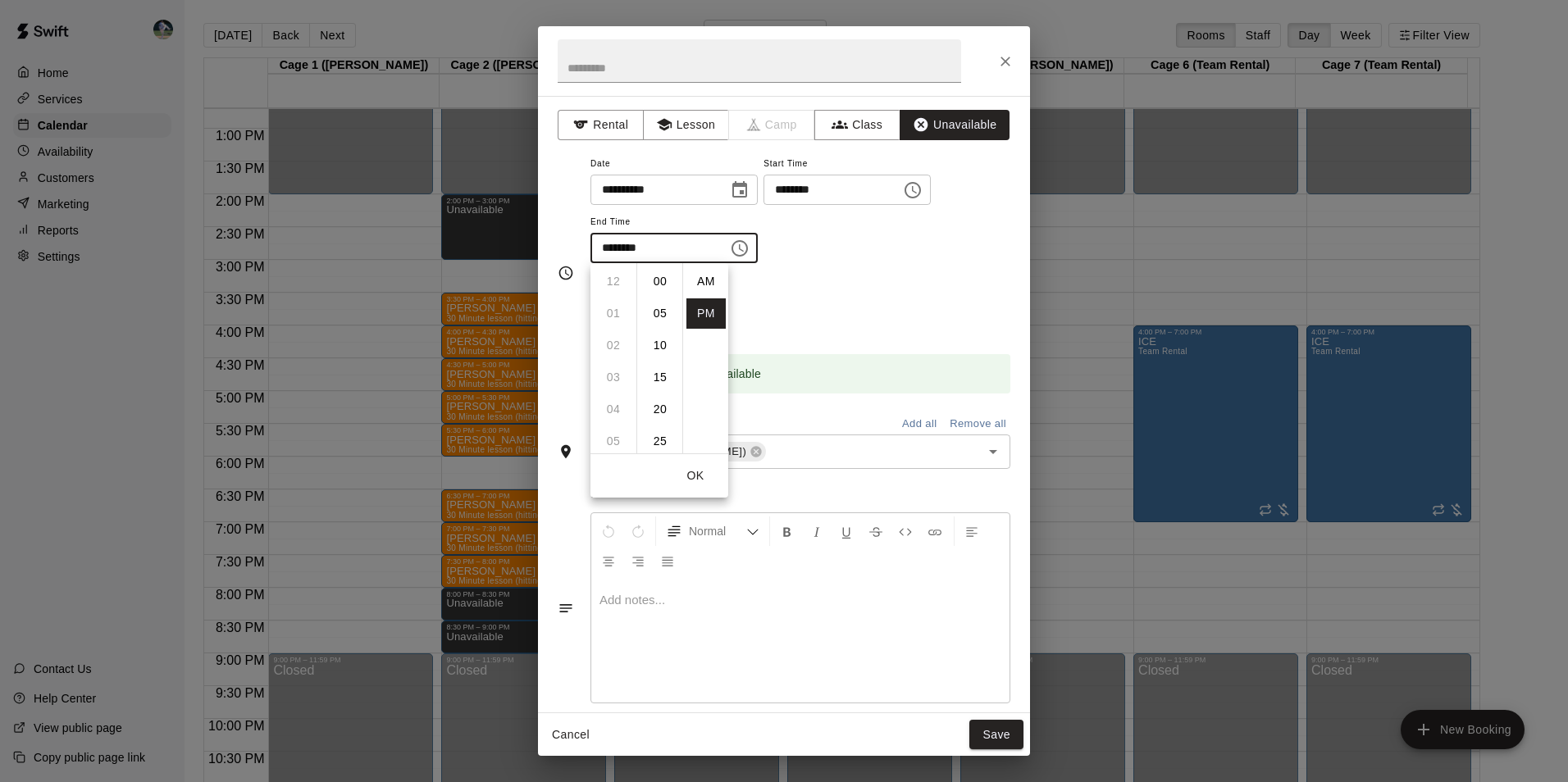
scroll to position [30, 0]
click at [611, 309] on li "09" at bounding box center [612, 313] width 39 height 31
drag, startPoint x: 658, startPoint y: 277, endPoint x: 683, endPoint y: 307, distance: 39.1
click at [658, 278] on li "00" at bounding box center [660, 282] width 39 height 31
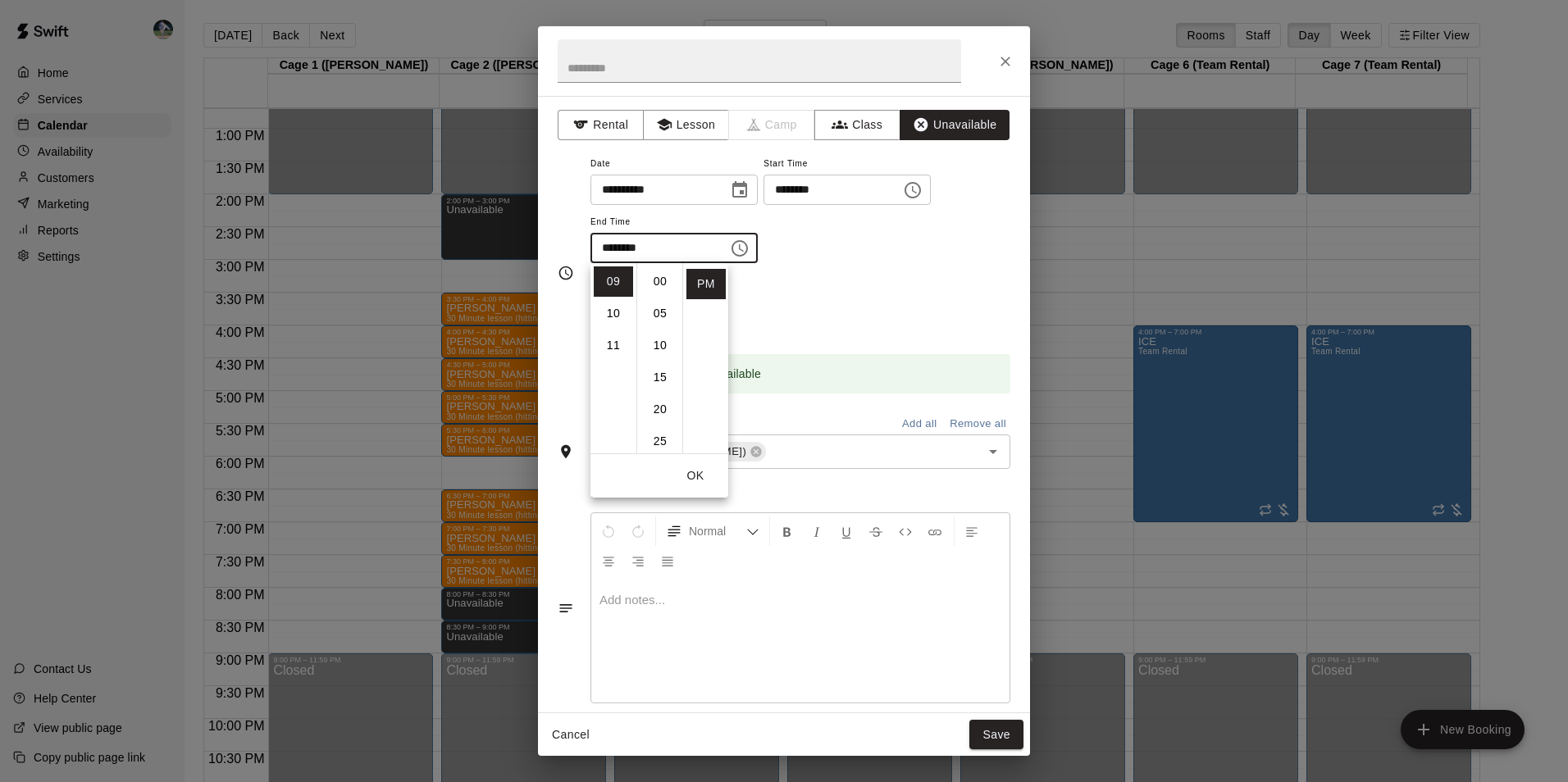
type input "********"
click at [997, 732] on button "Save" at bounding box center [997, 735] width 54 height 31
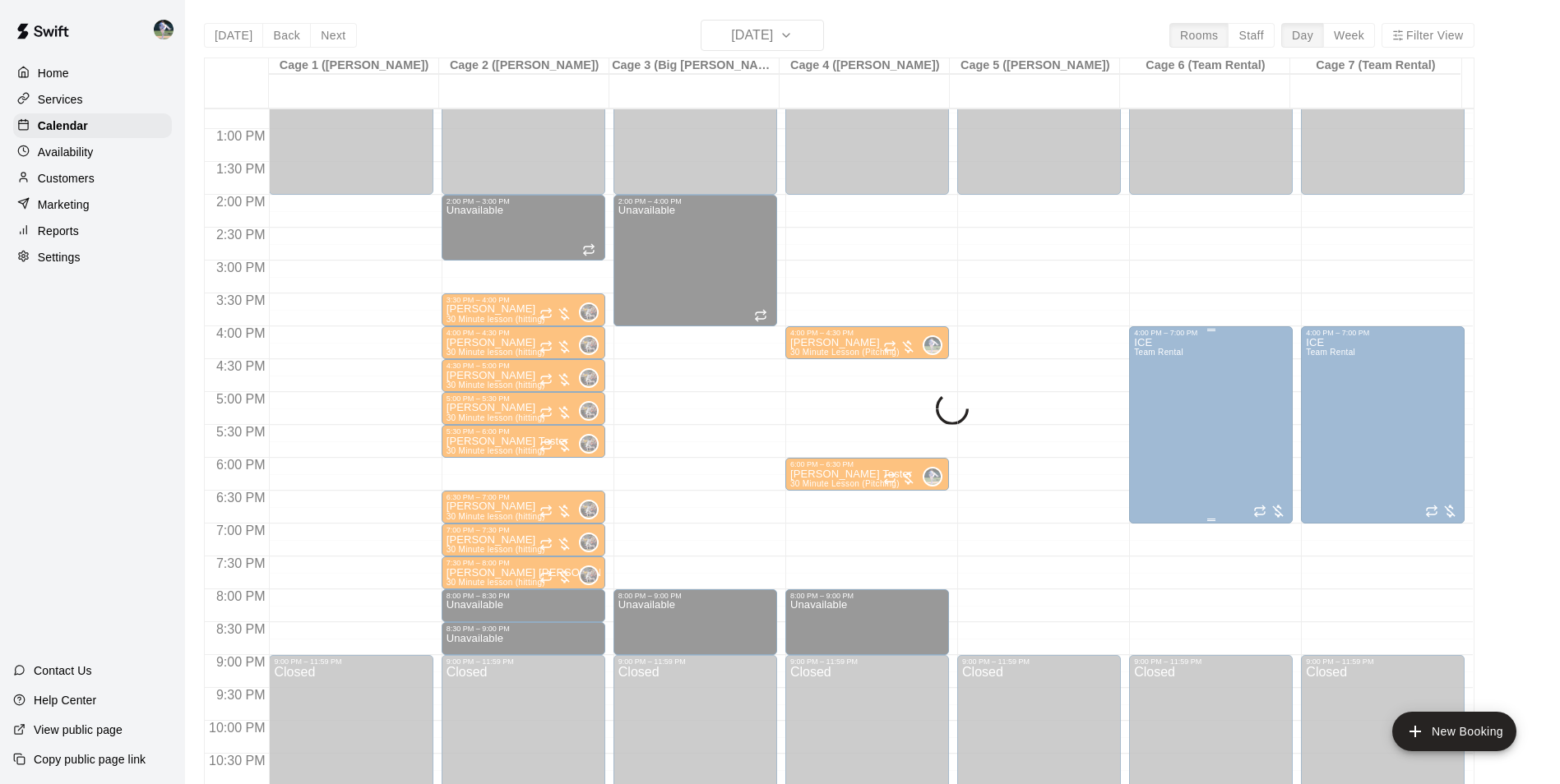
click at [1208, 462] on div "ICE Team Rental" at bounding box center [1210, 729] width 154 height 784
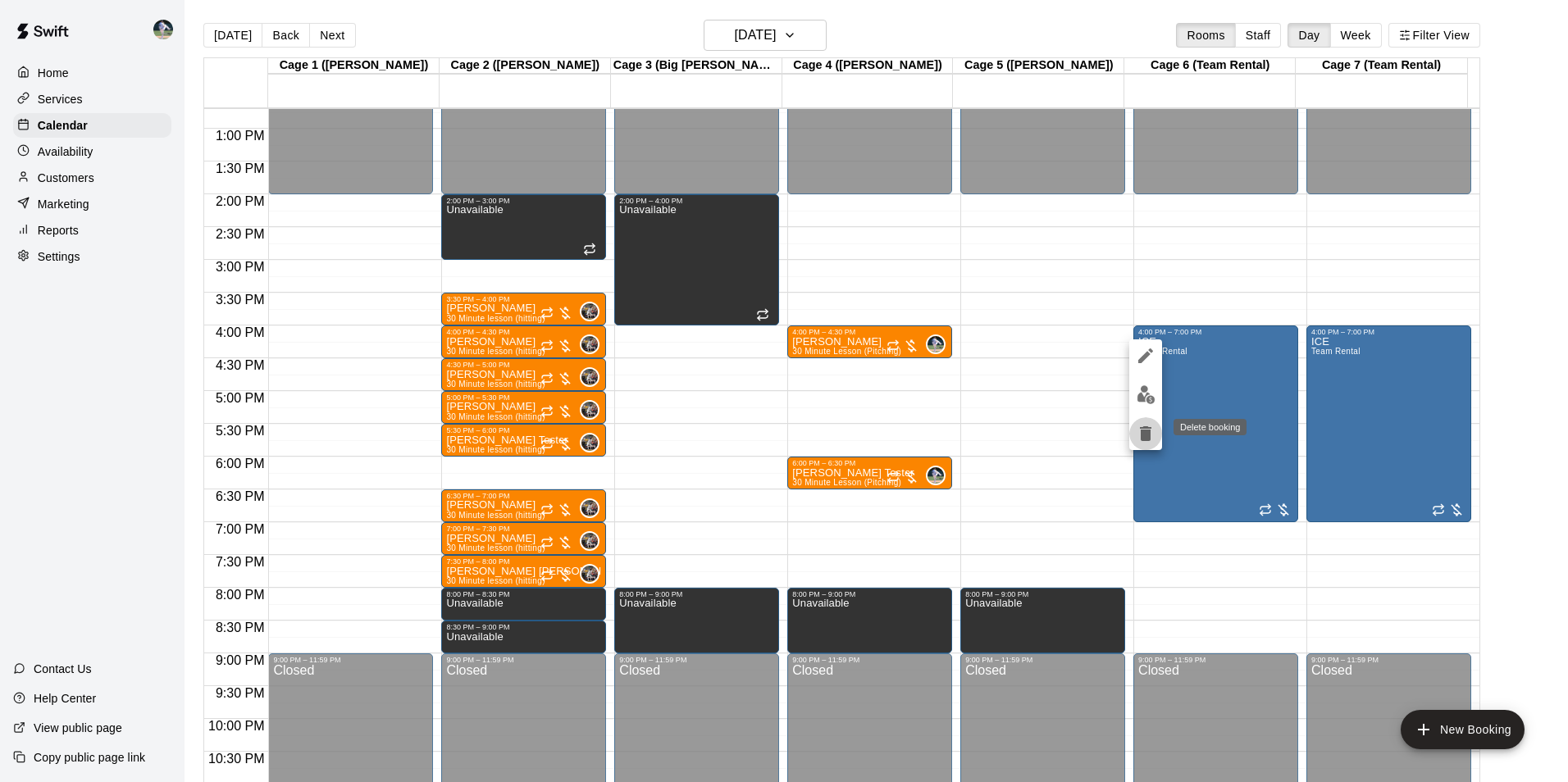
click at [1145, 439] on icon "delete" at bounding box center [1145, 433] width 11 height 15
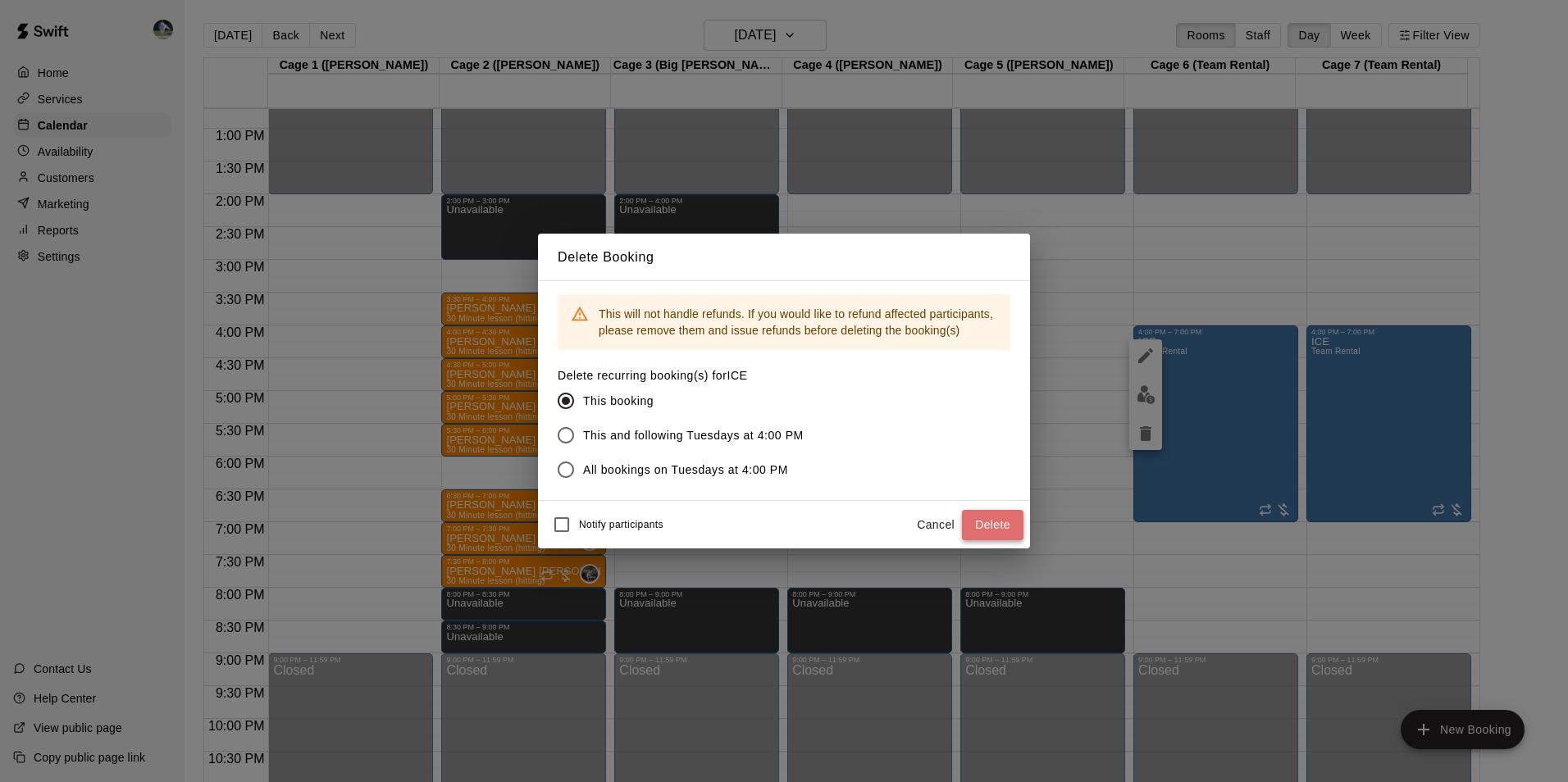
click at [987, 522] on button "Delete" at bounding box center [992, 525] width 61 height 31
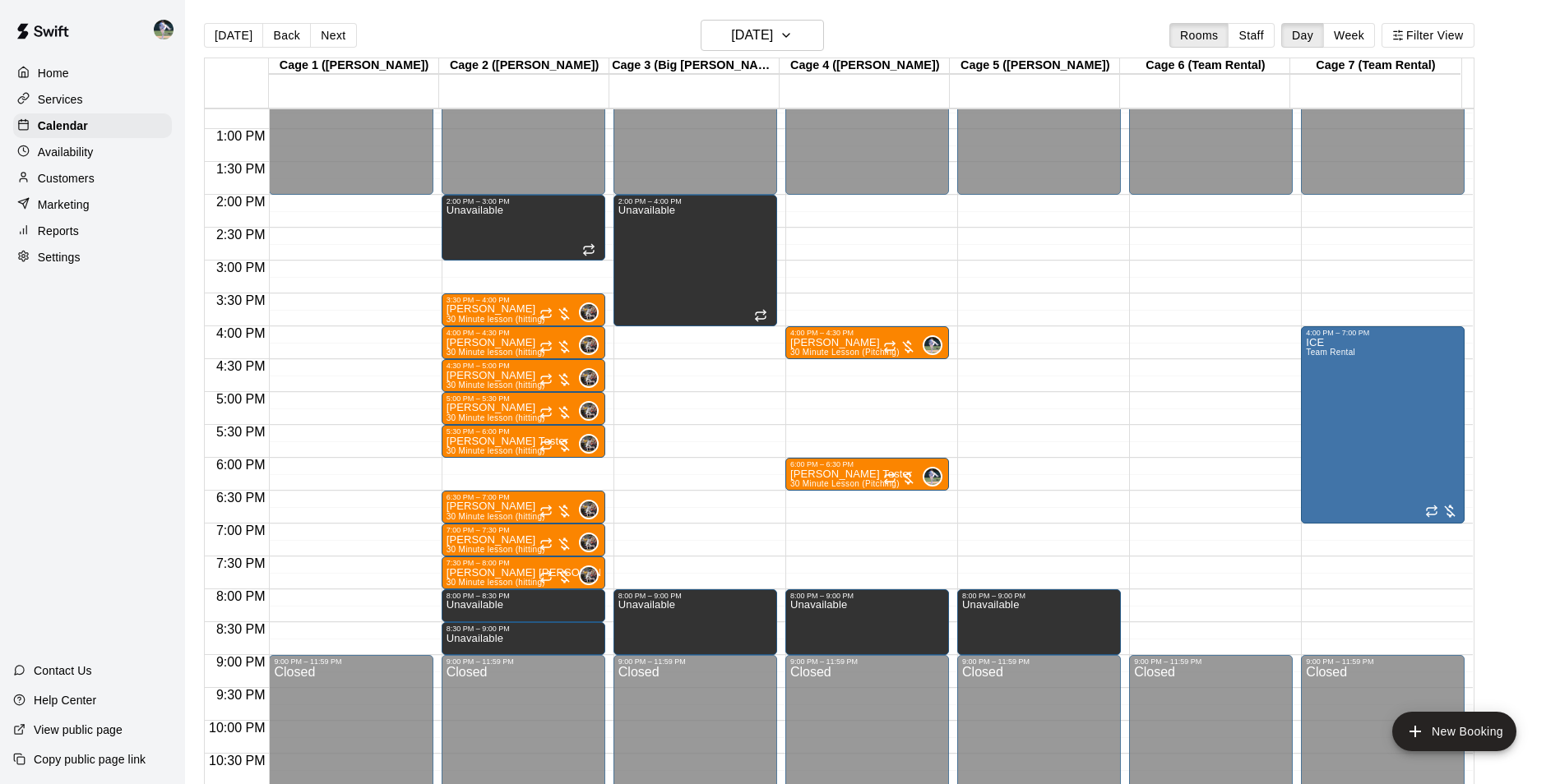
click at [1212, 595] on div "12:00 AM – 2:00 PM Closed 9:00 PM – 11:59 PM Closed" at bounding box center [1211, 63] width 163 height 1578
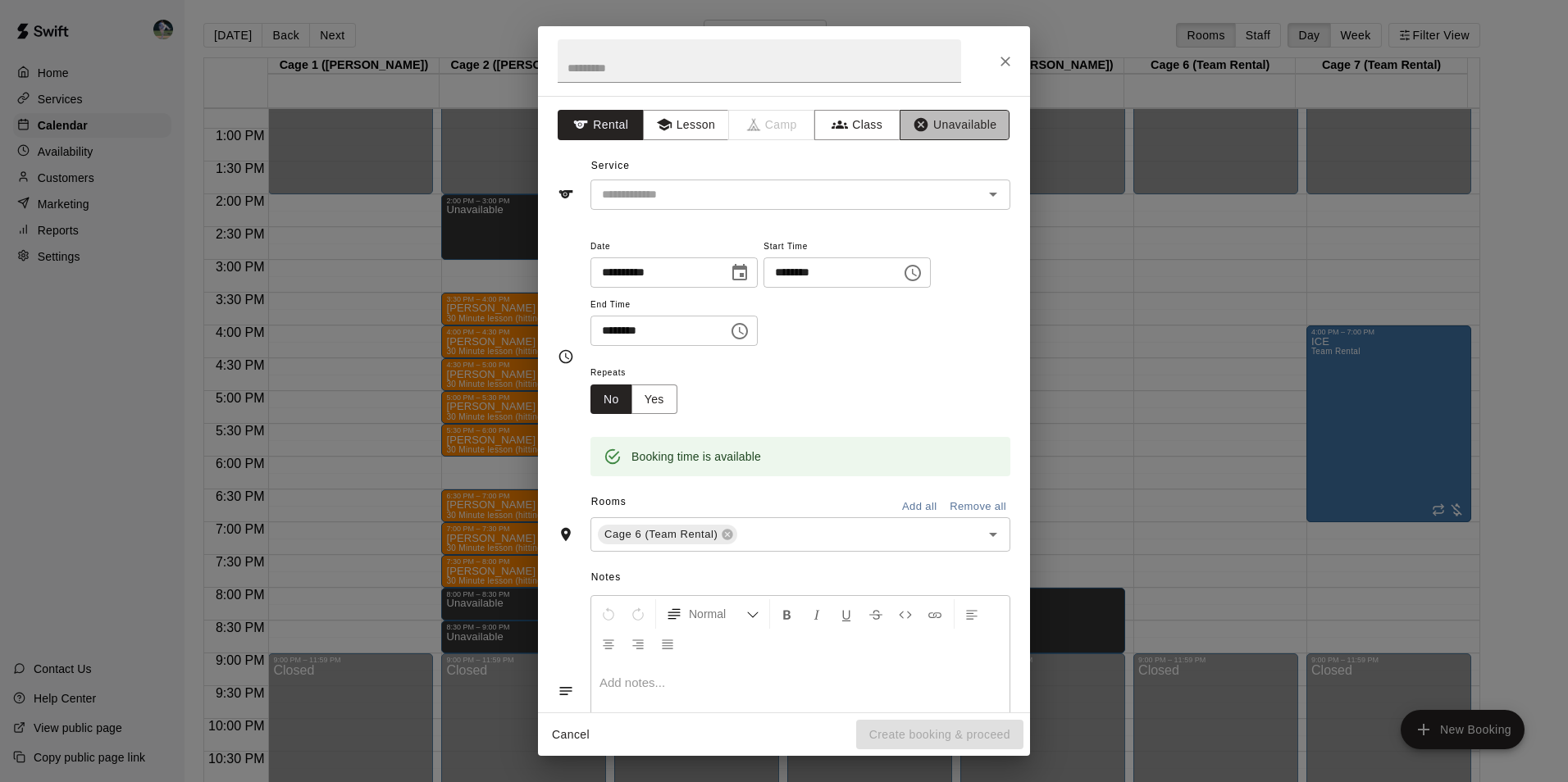
click at [942, 112] on button "Unavailable" at bounding box center [955, 125] width 110 height 31
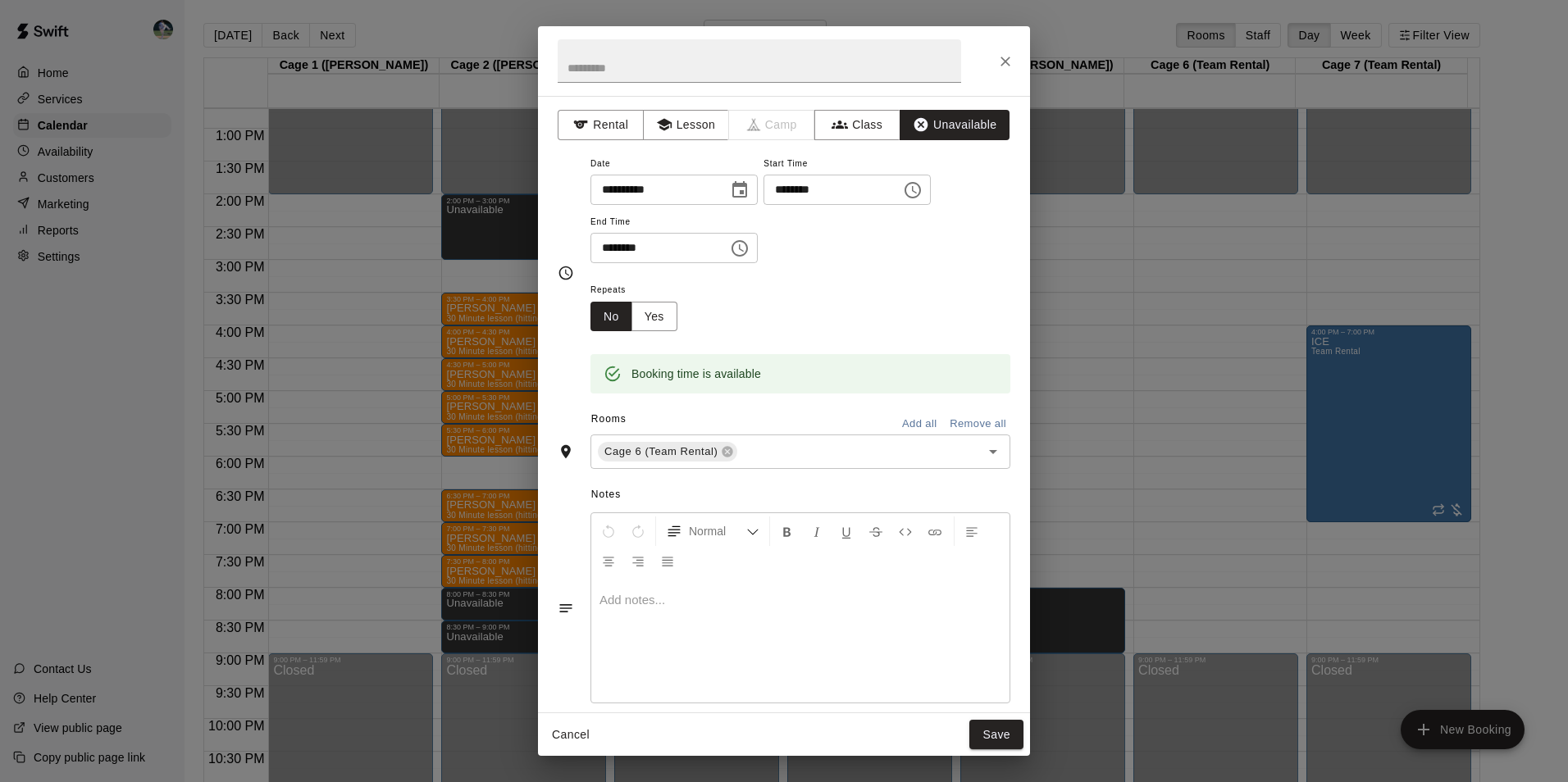
click at [749, 247] on icon "Choose time, selected time is 8:30 PM" at bounding box center [739, 248] width 19 height 19
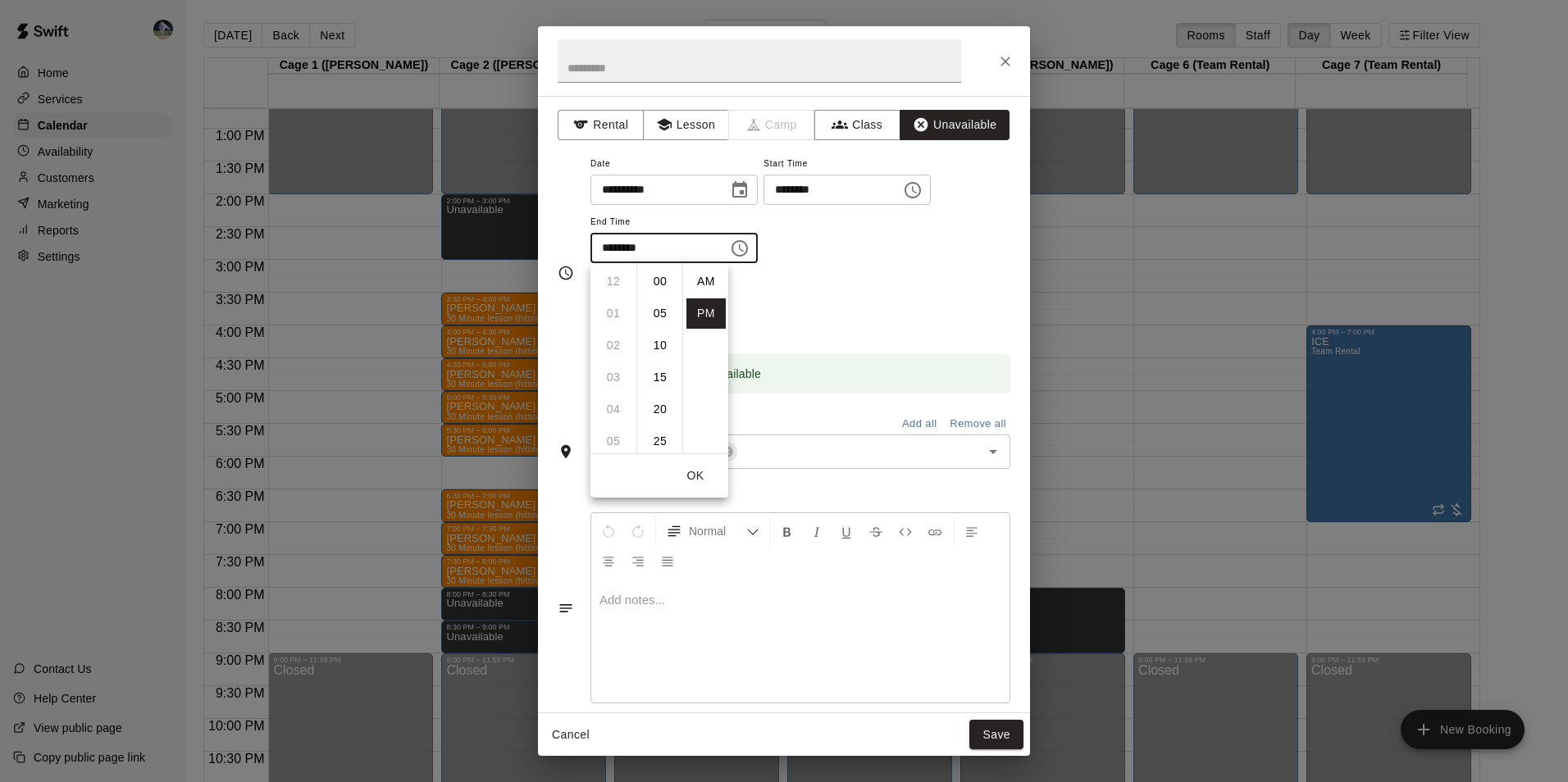
scroll to position [30, 0]
click at [618, 308] on li "09" at bounding box center [612, 313] width 39 height 31
type input "********"
drag, startPoint x: 666, startPoint y: 280, endPoint x: 748, endPoint y: 374, distance: 124.7
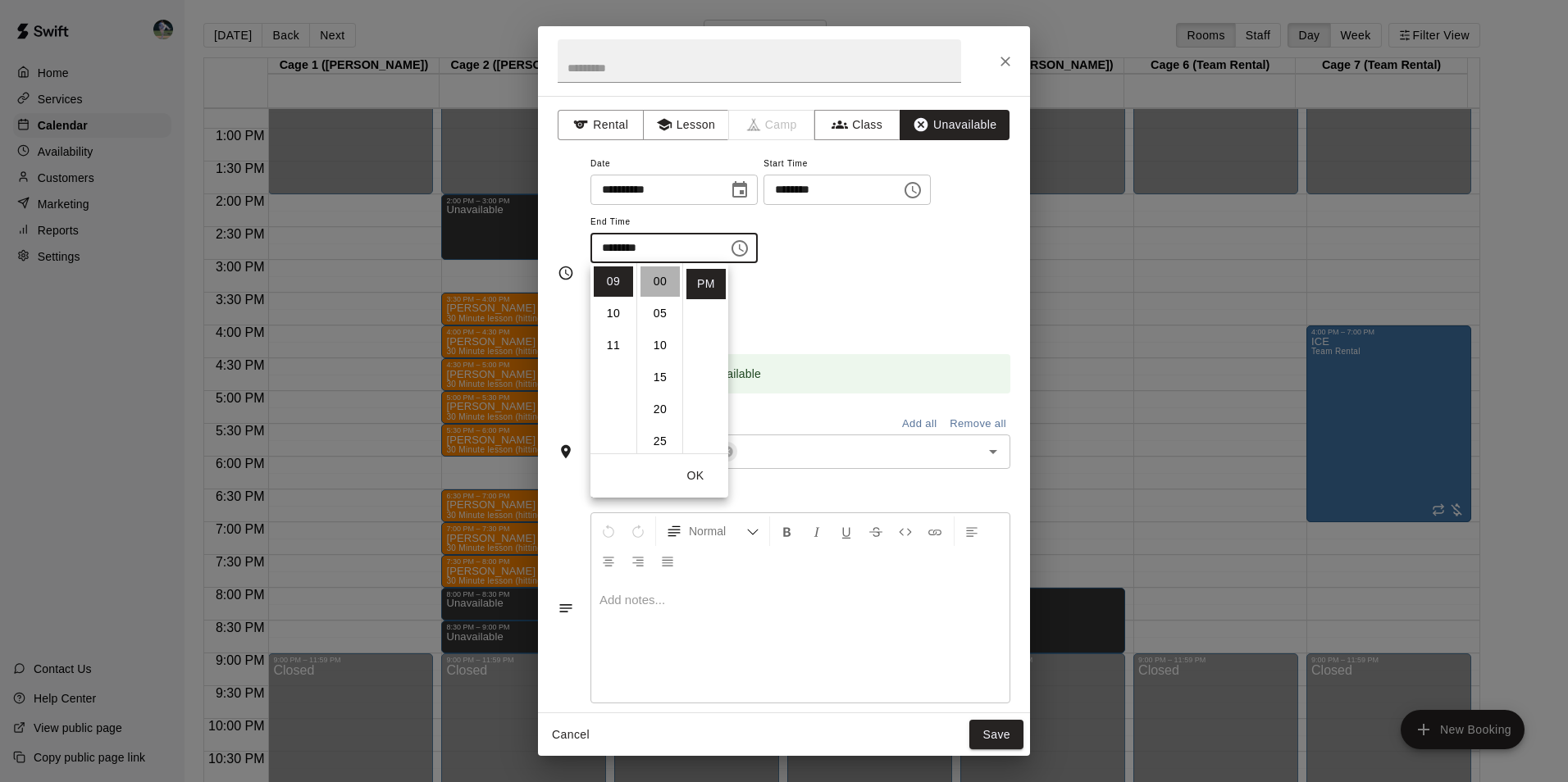
click at [671, 283] on ul "00 05 10 15 20 25 30 35 40 45 50 55" at bounding box center [659, 358] width 46 height 190
click at [984, 736] on button "Save" at bounding box center [997, 735] width 54 height 31
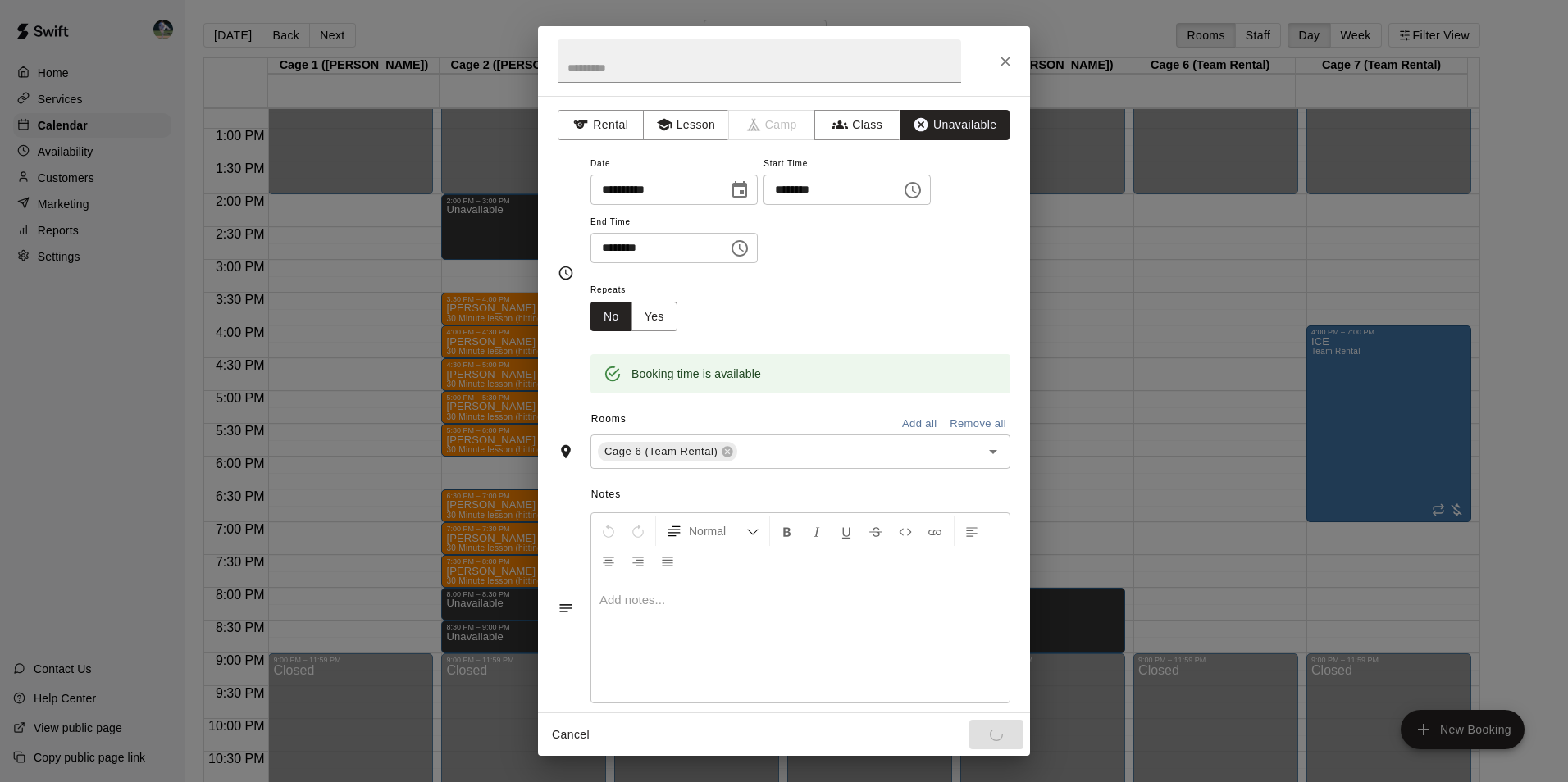
scroll to position [115, 0]
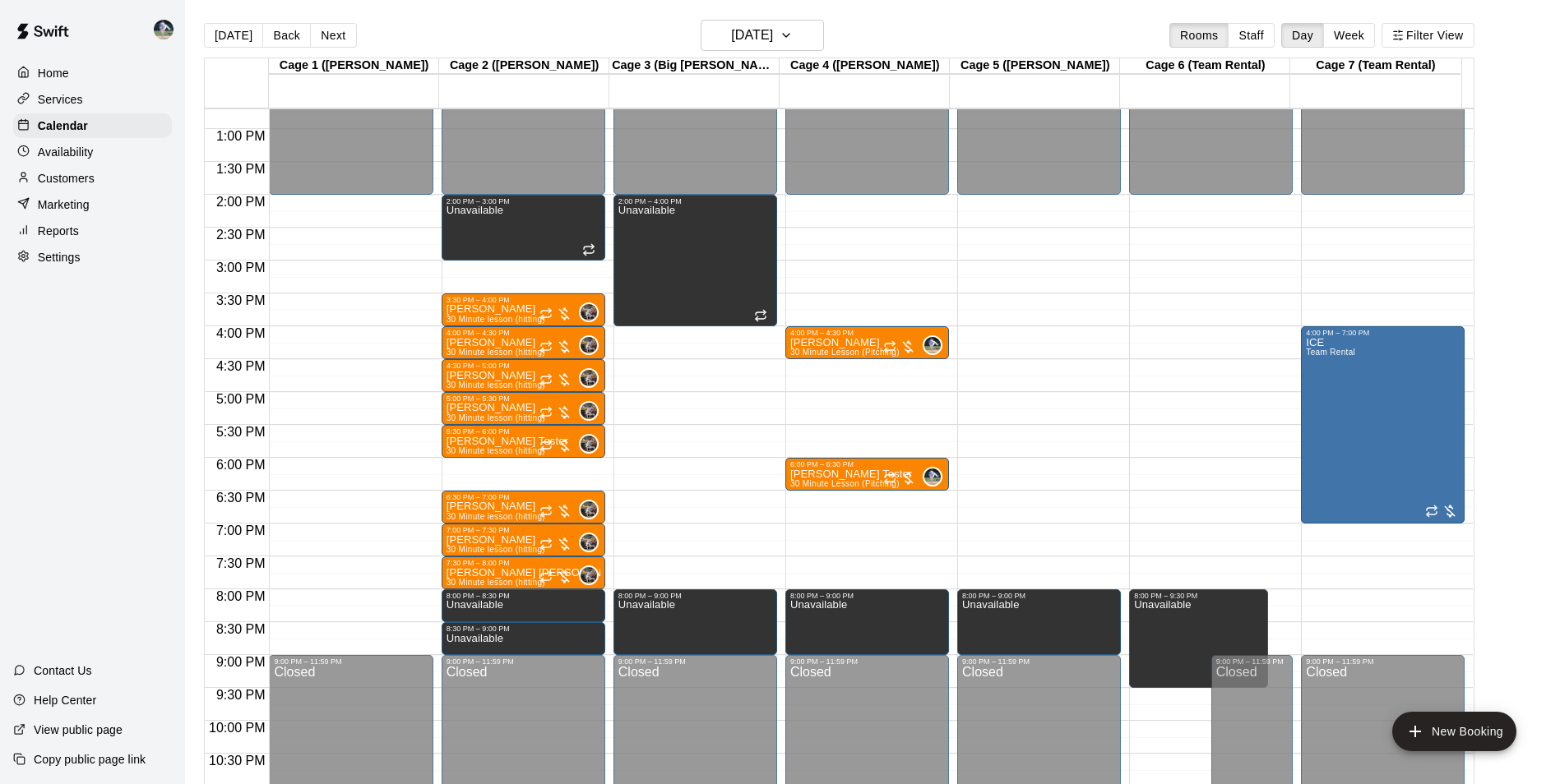
click at [1351, 603] on div "12:00 AM – 2:00 PM Closed 4:00 PM – 7:00 PM ICE Team Rental 9:00 PM – 11:59 PM …" at bounding box center [1382, 63] width 163 height 1578
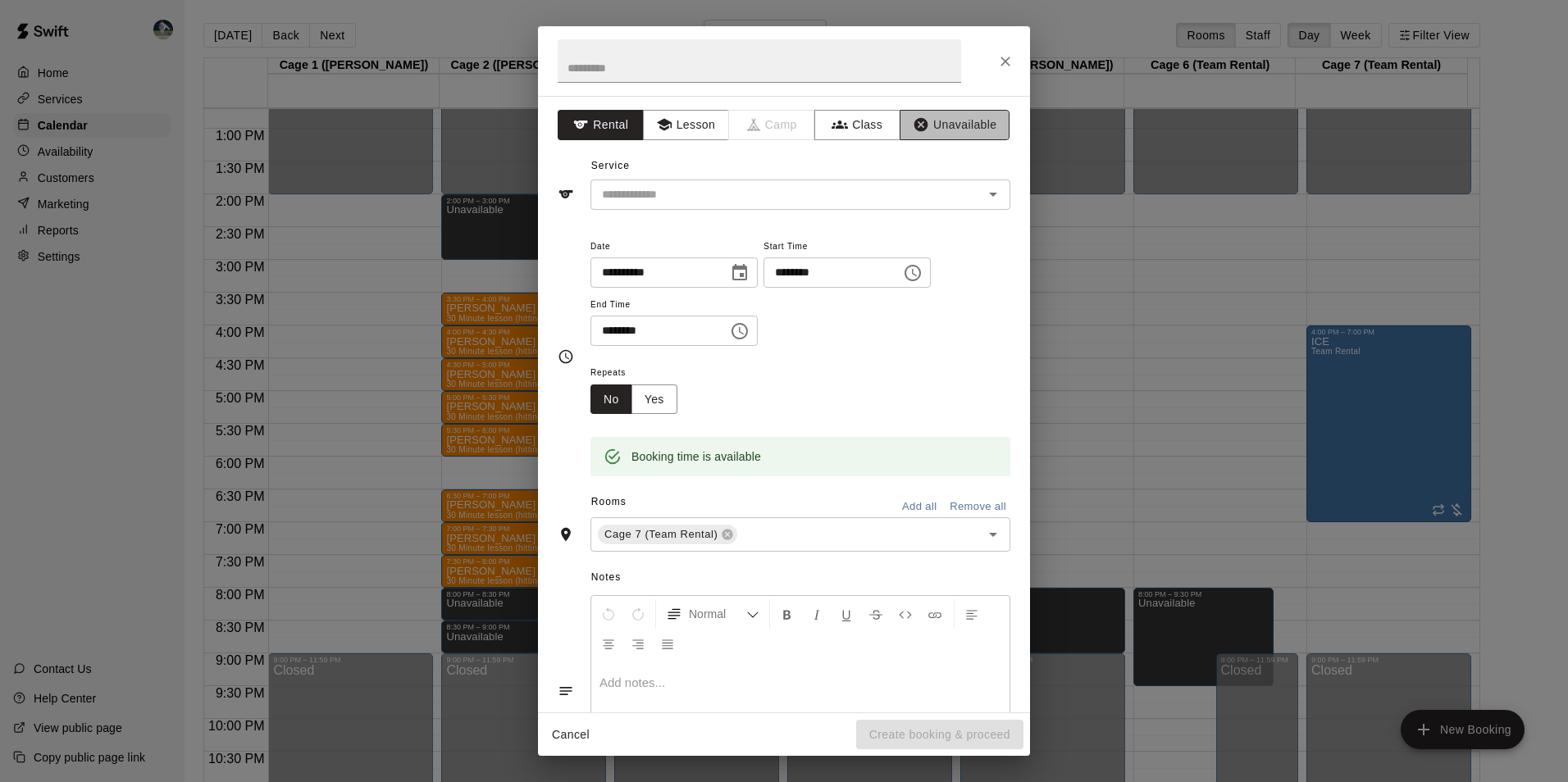
click at [930, 122] on button "Unavailable" at bounding box center [955, 125] width 110 height 31
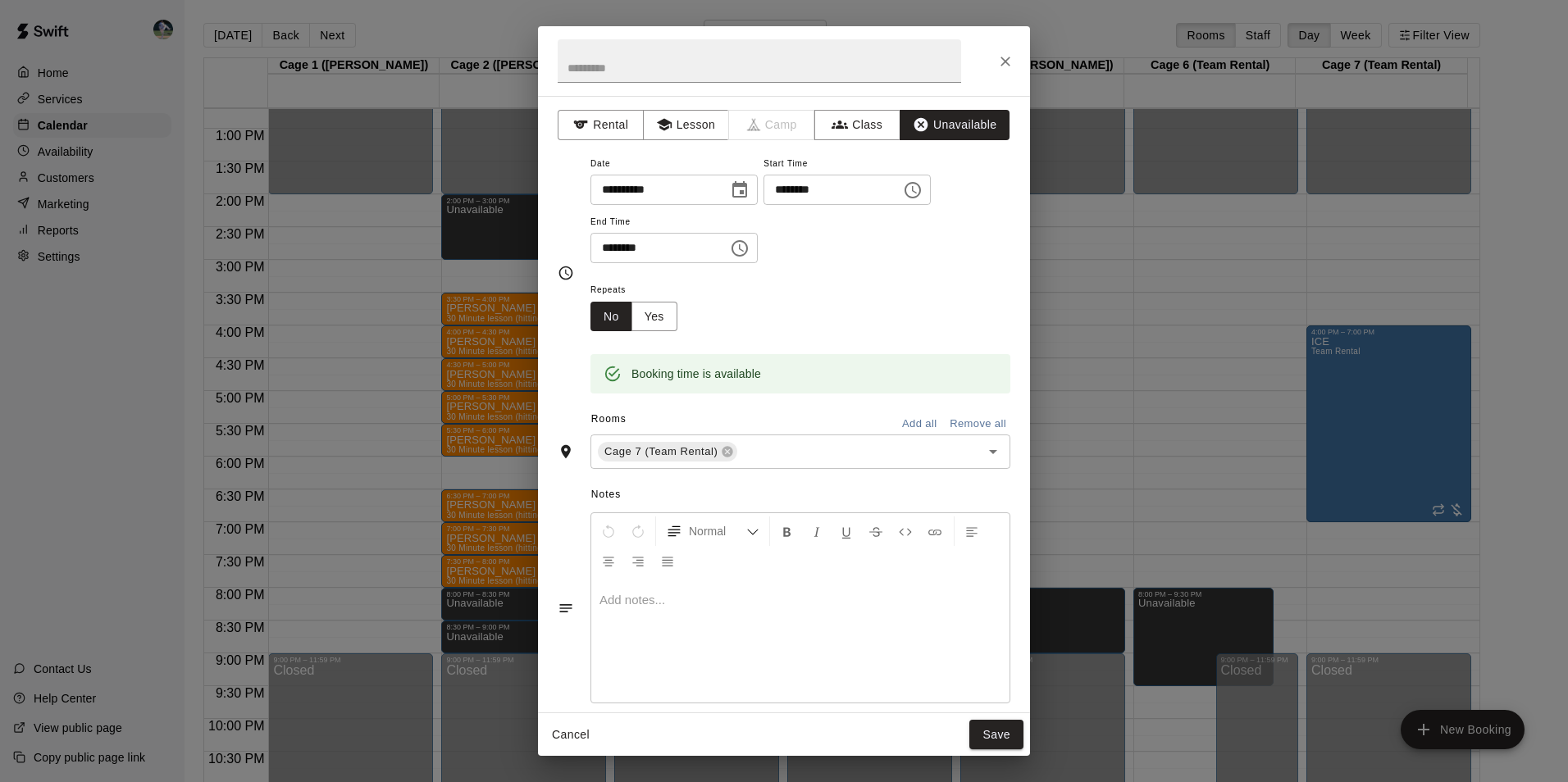
click at [749, 243] on icon "Choose time, selected time is 8:30 PM" at bounding box center [739, 248] width 19 height 19
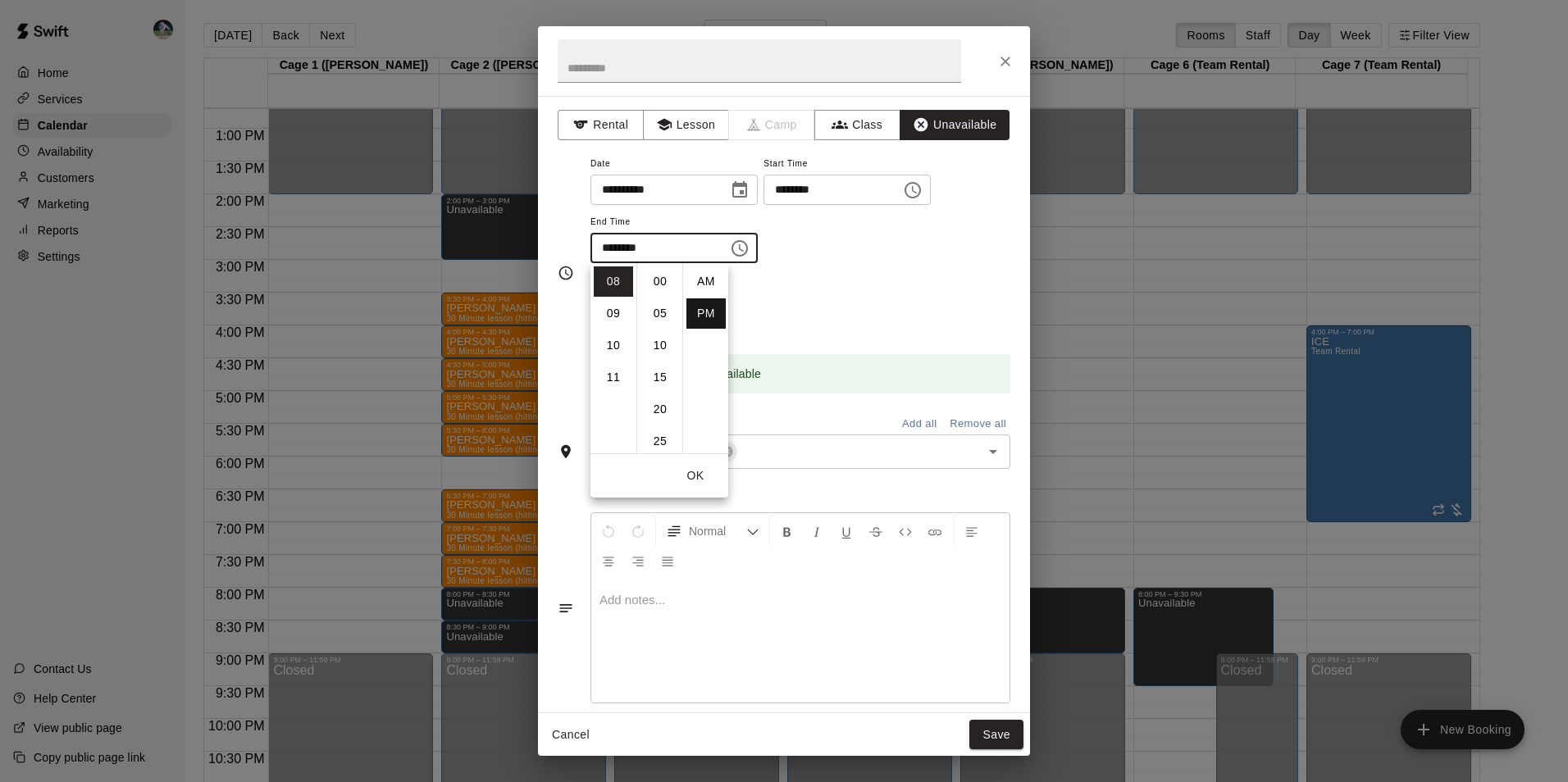
scroll to position [30, 0]
click at [617, 308] on li "09" at bounding box center [612, 313] width 39 height 31
click at [653, 275] on li "00" at bounding box center [660, 282] width 39 height 31
type input "********"
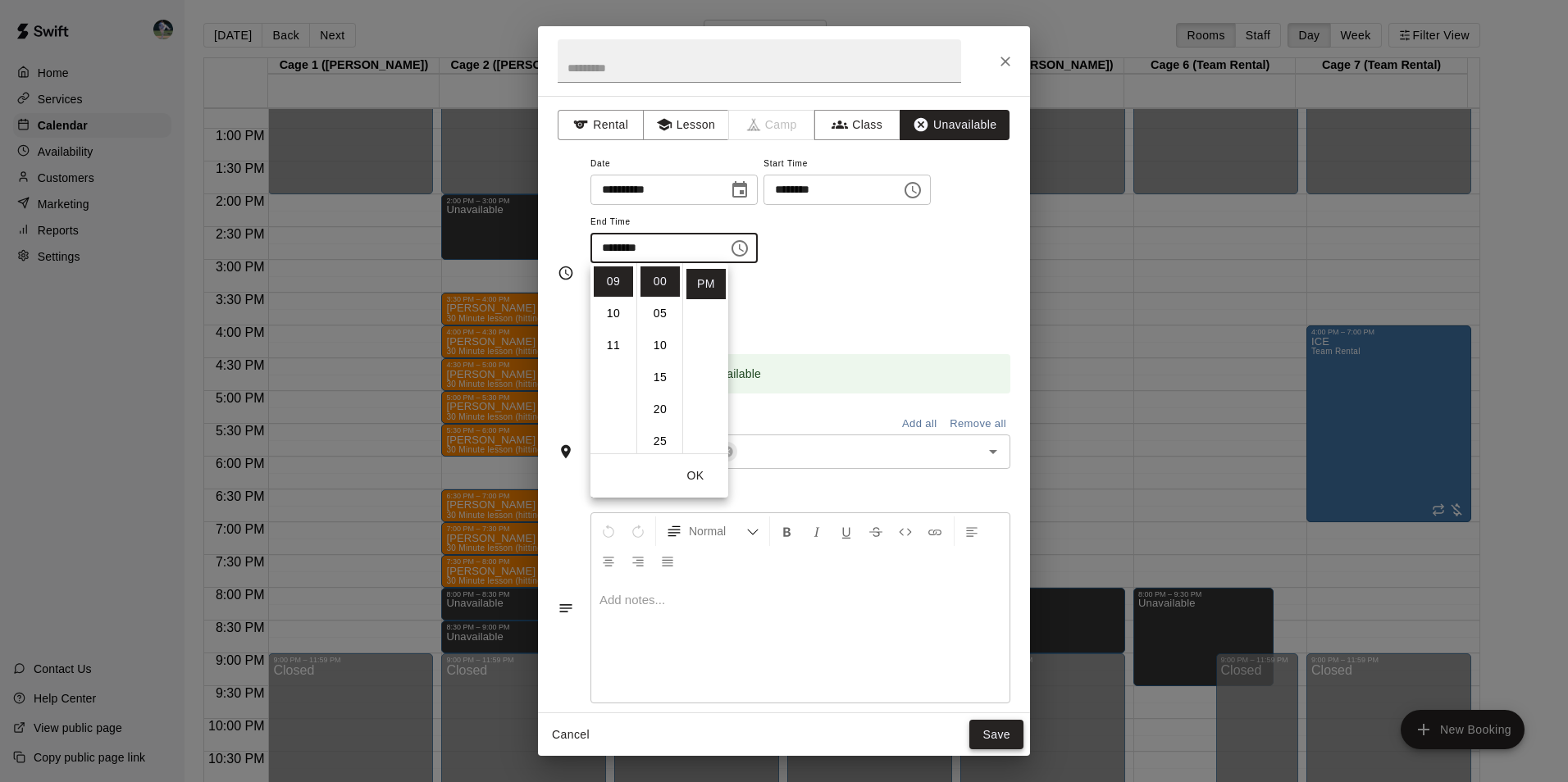
click at [1001, 730] on button "Save" at bounding box center [997, 735] width 54 height 31
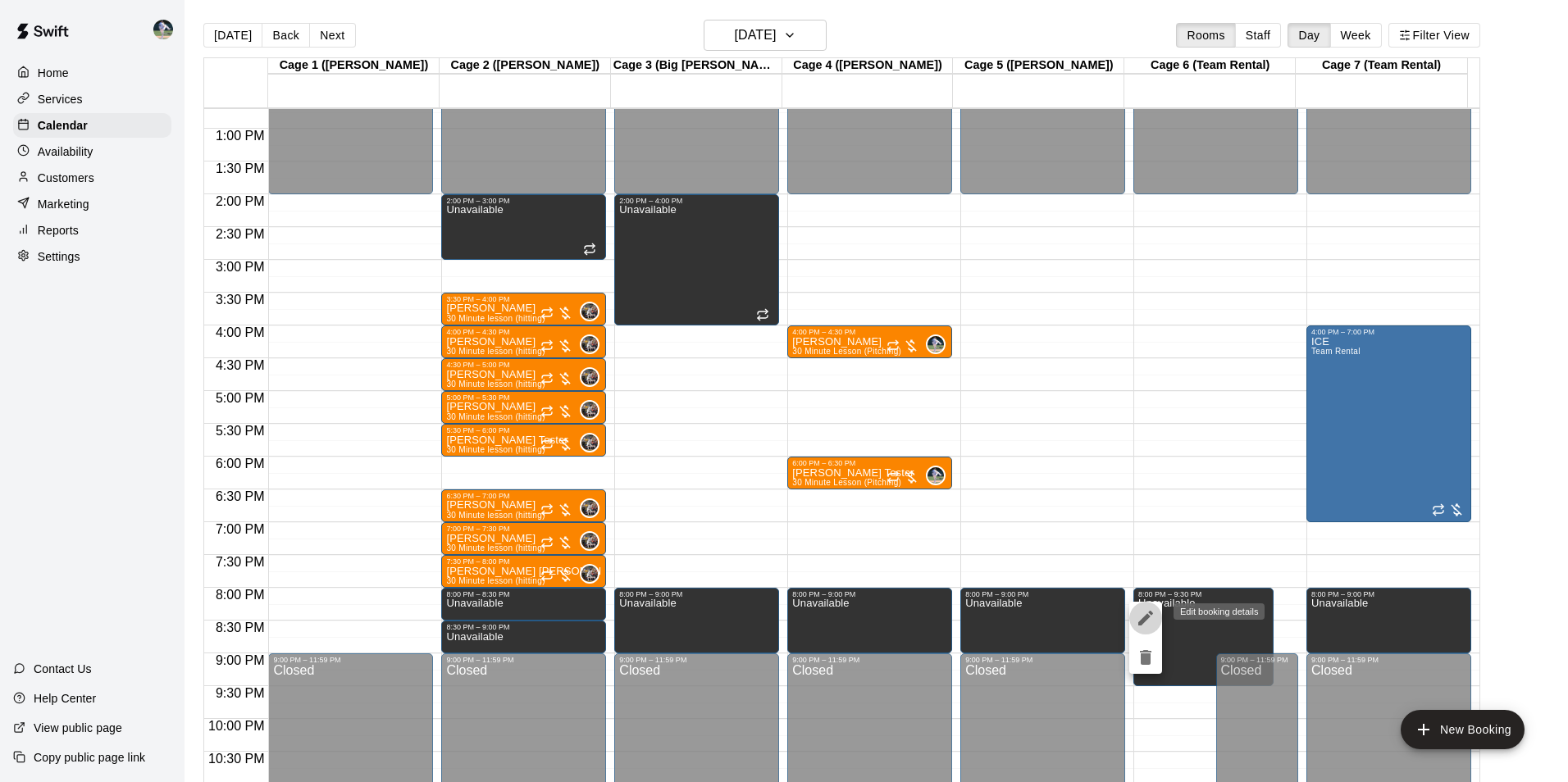
click at [1144, 617] on icon "edit" at bounding box center [1145, 618] width 19 height 19
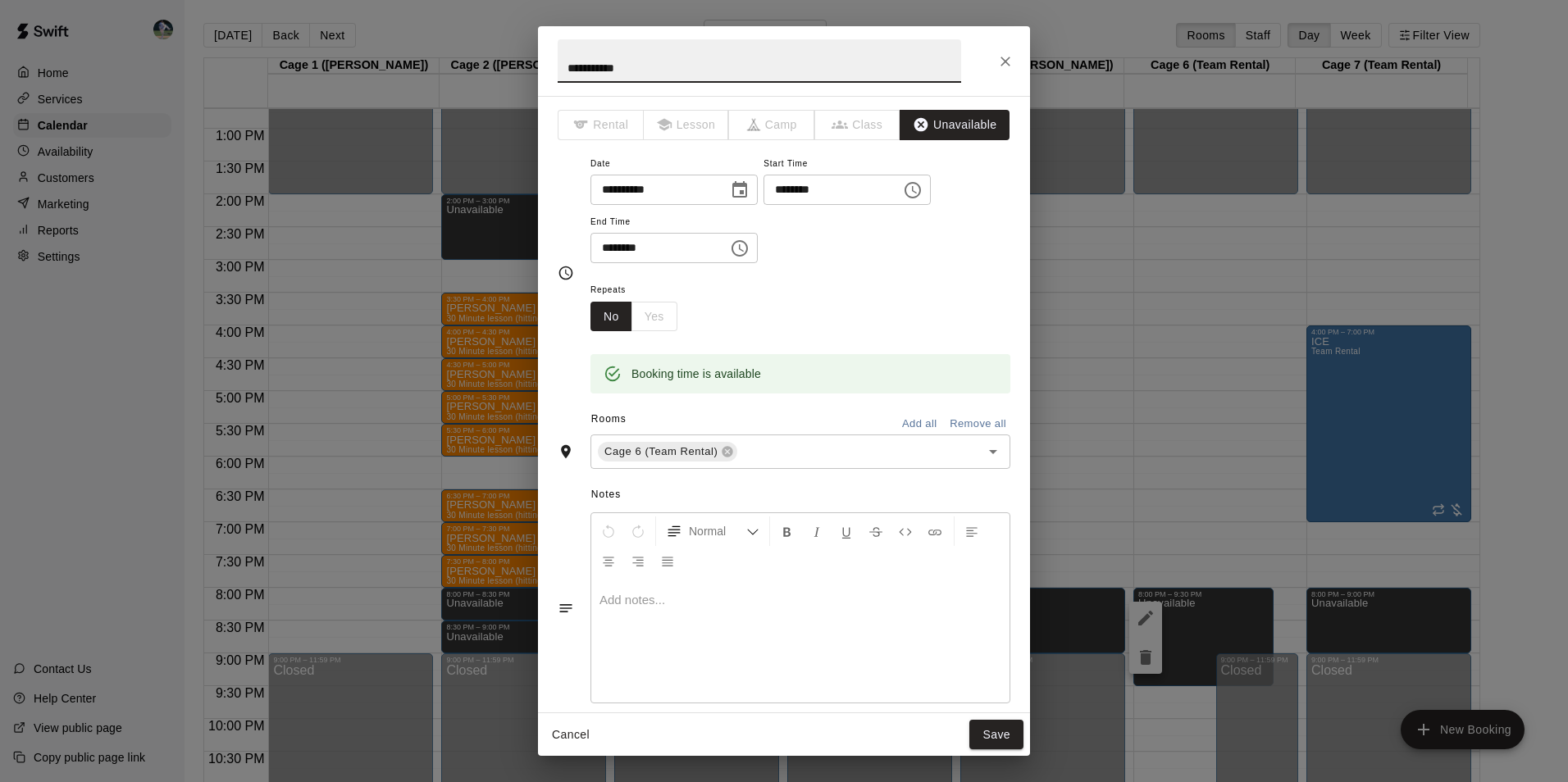
click at [745, 236] on button "Choose time, selected time is 9:30 PM" at bounding box center [738, 248] width 32 height 32
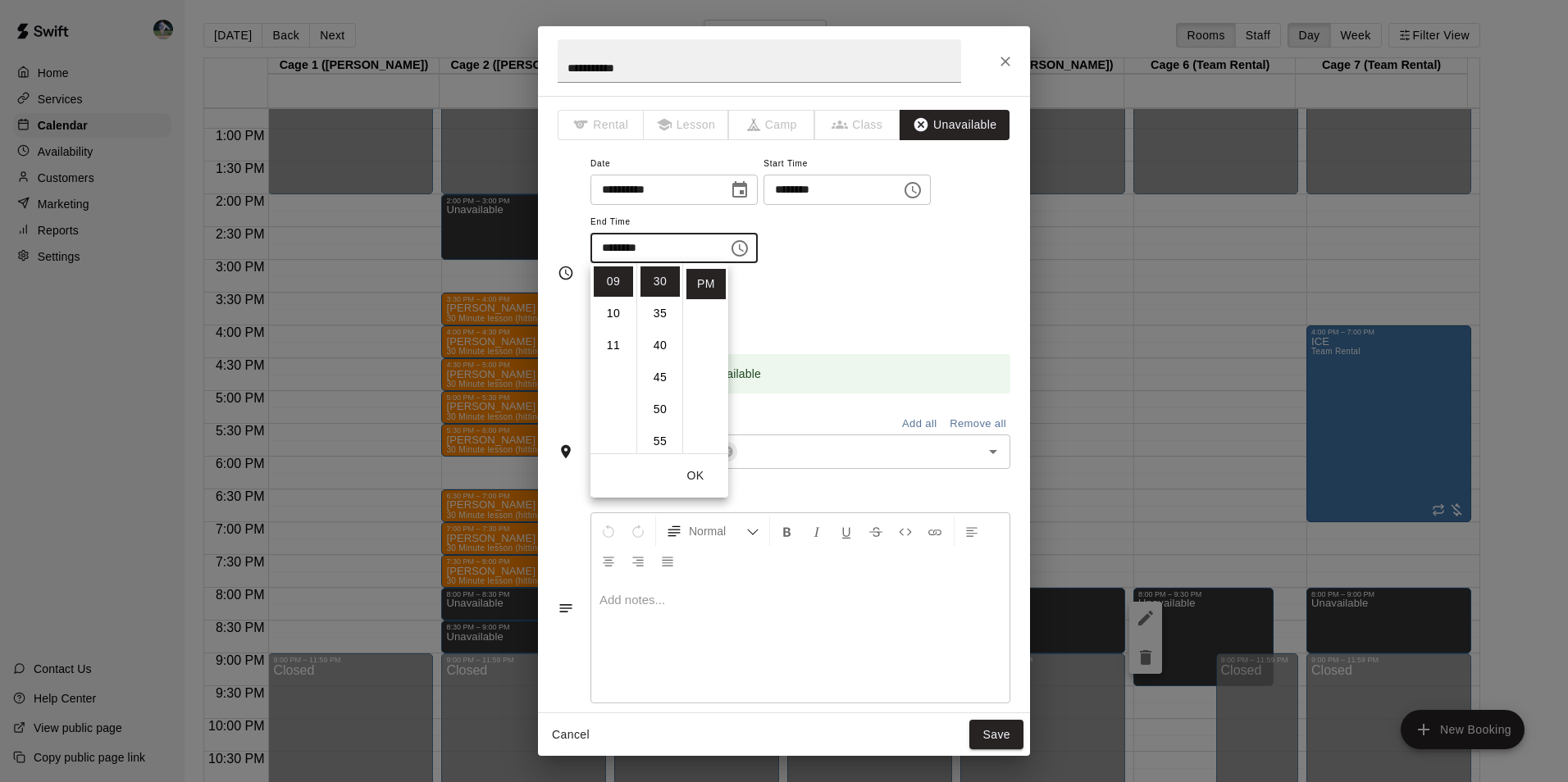
drag, startPoint x: 669, startPoint y: 335, endPoint x: 672, endPoint y: 276, distance: 59.1
click at [672, 276] on ul "00 05 10 15 20 25 30 35 40 45 50 55" at bounding box center [659, 358] width 46 height 190
click at [660, 276] on li "00" at bounding box center [660, 282] width 39 height 31
type input "********"
click at [990, 723] on button "Save" at bounding box center [997, 735] width 54 height 31
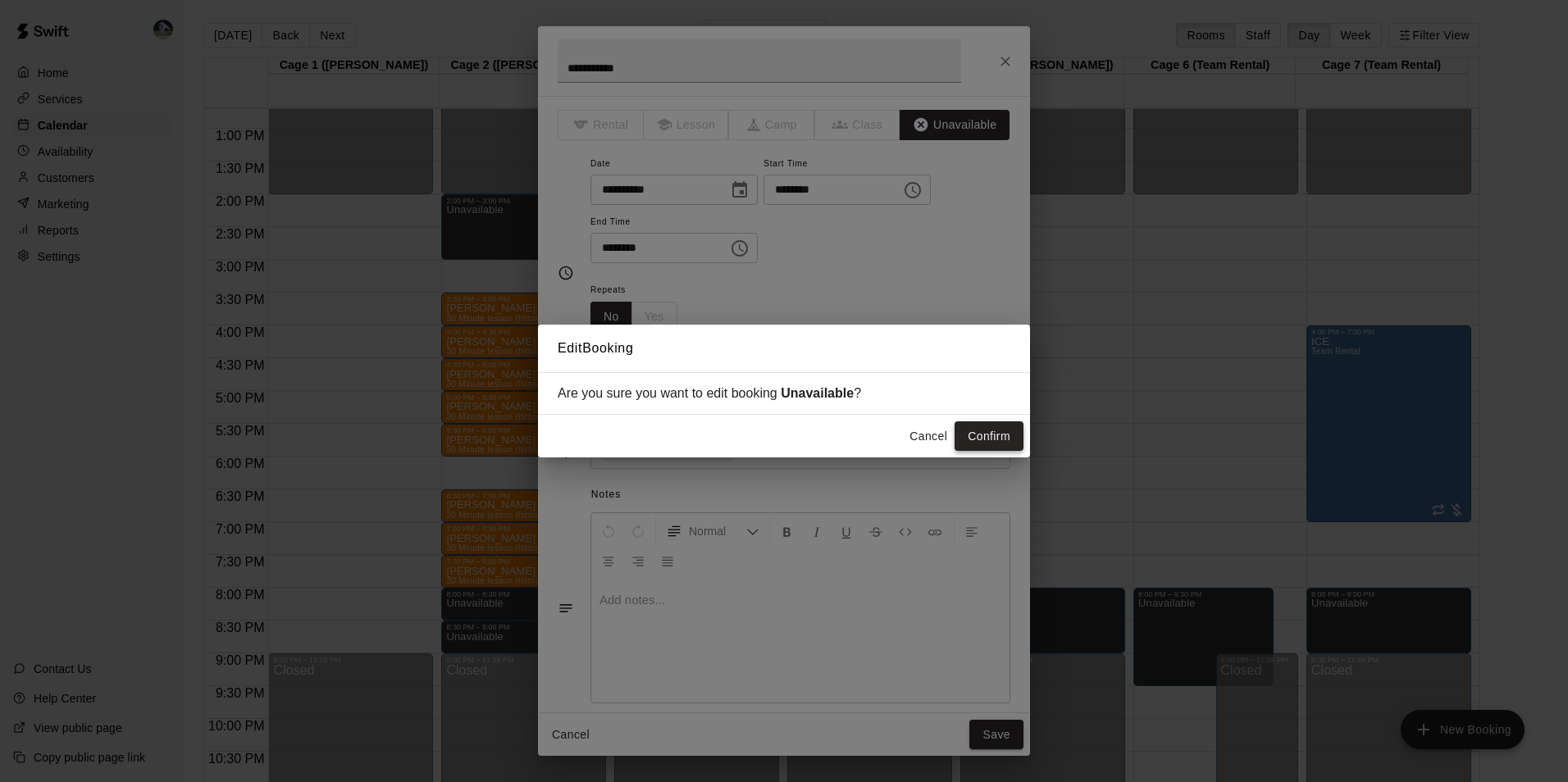
click at [977, 432] on button "Confirm" at bounding box center [989, 436] width 69 height 31
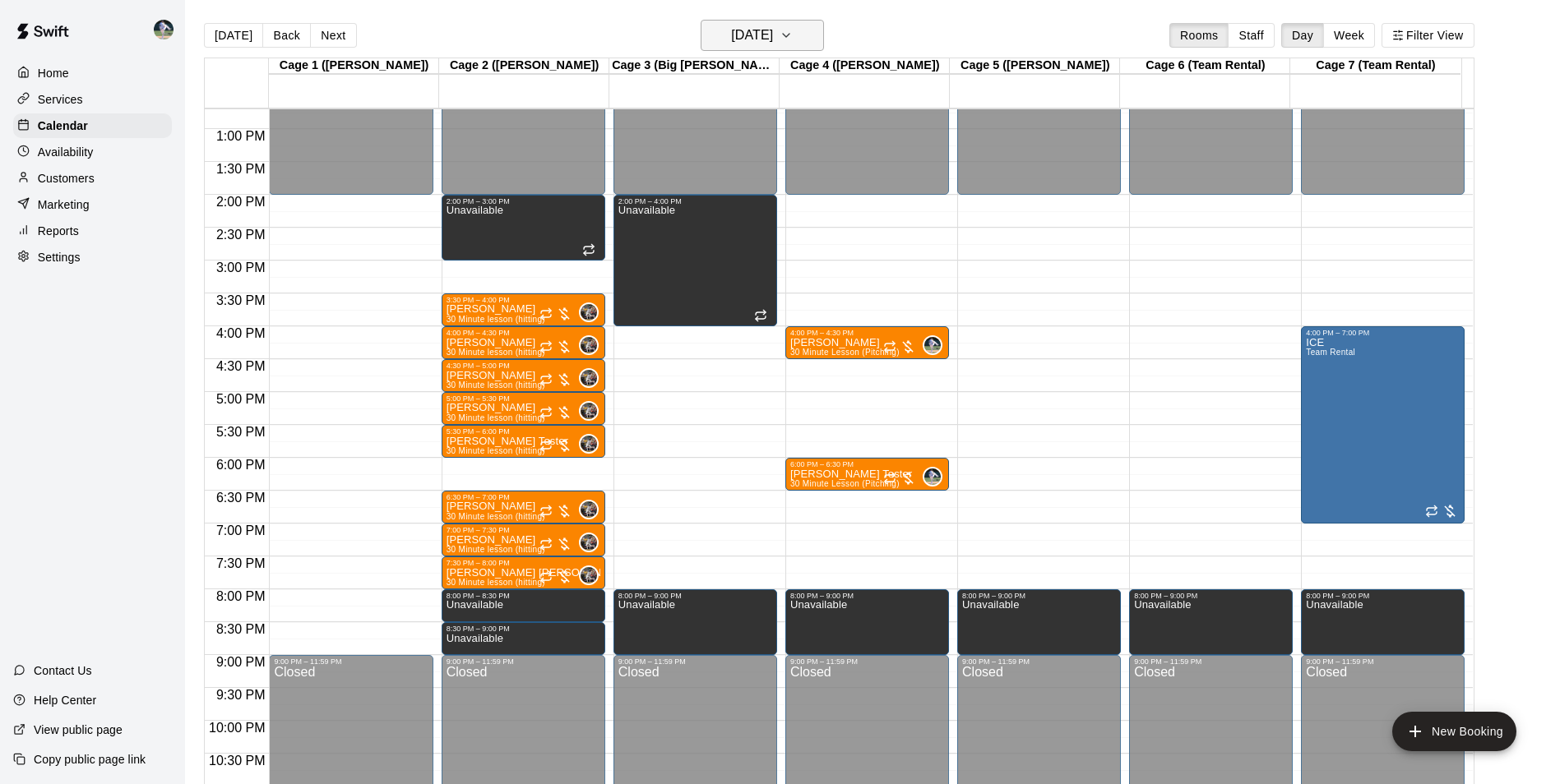
click at [773, 45] on h6 "[DATE]" at bounding box center [752, 35] width 42 height 23
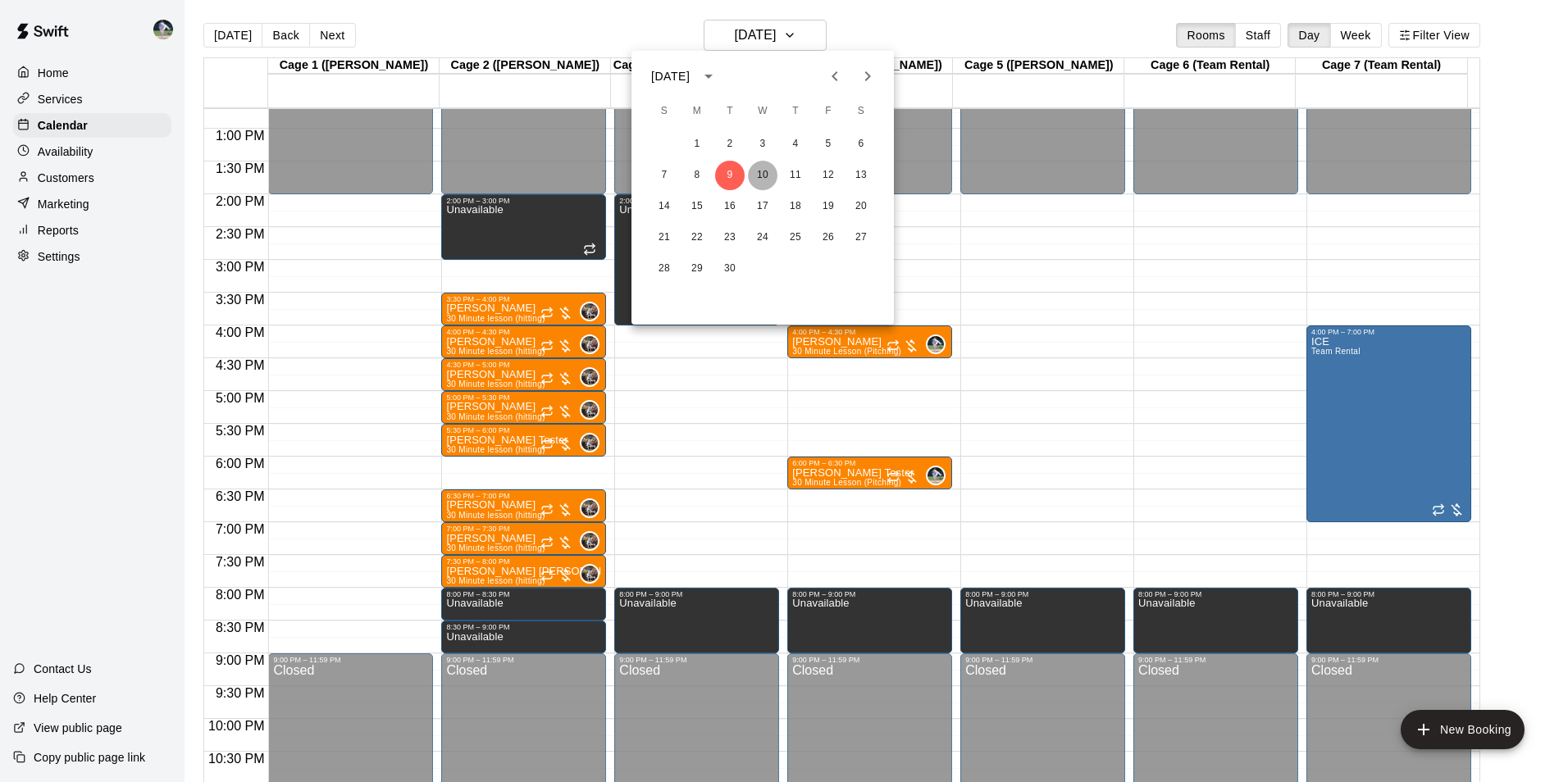
click at [765, 168] on button "10" at bounding box center [763, 176] width 30 height 30
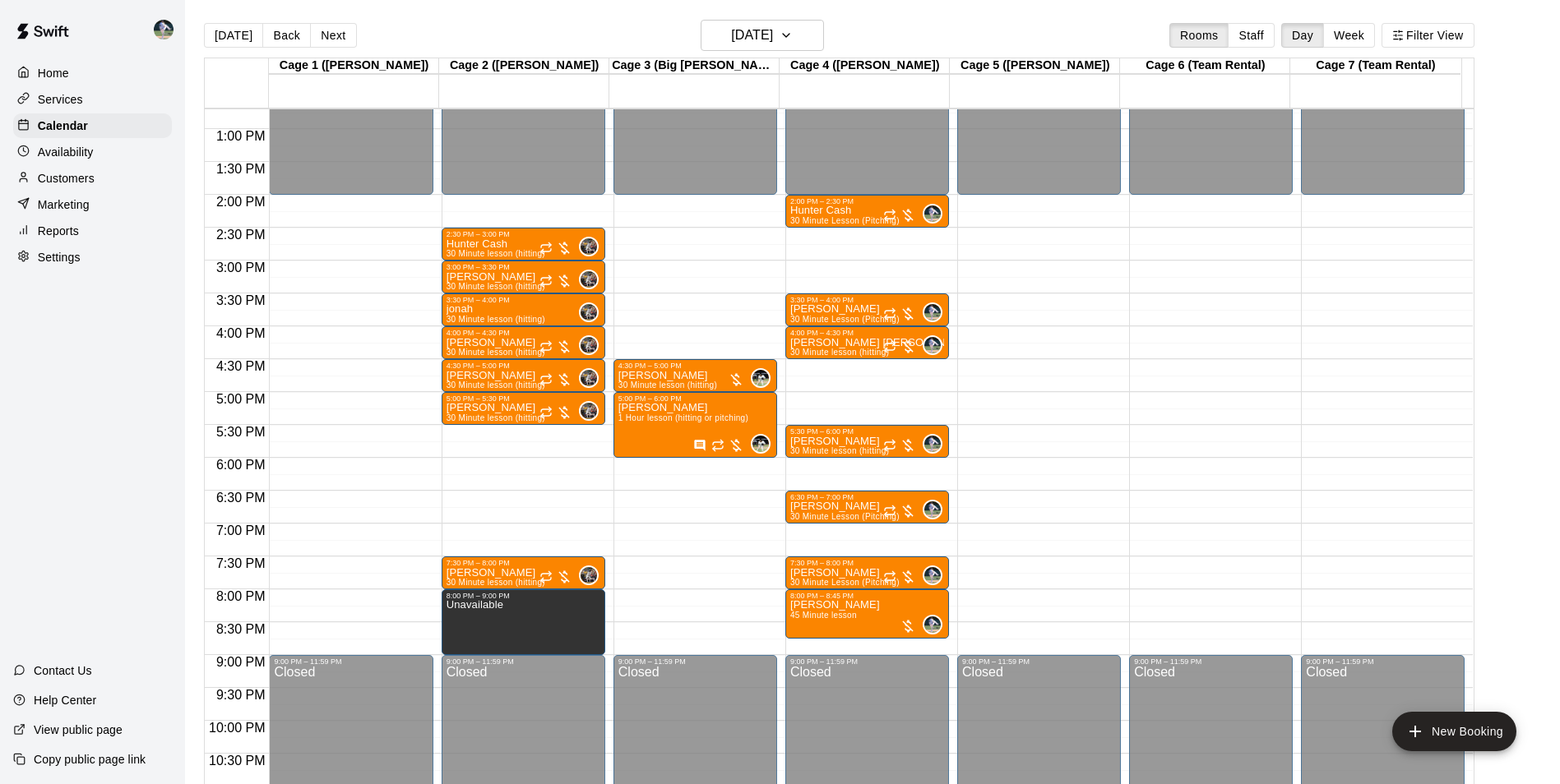
click at [670, 598] on div "12:00 AM – 2:00 PM Closed 4:30 PM – 5:00 PM [PERSON_NAME] 30 Minute lesson (hit…" at bounding box center [695, 63] width 163 height 1578
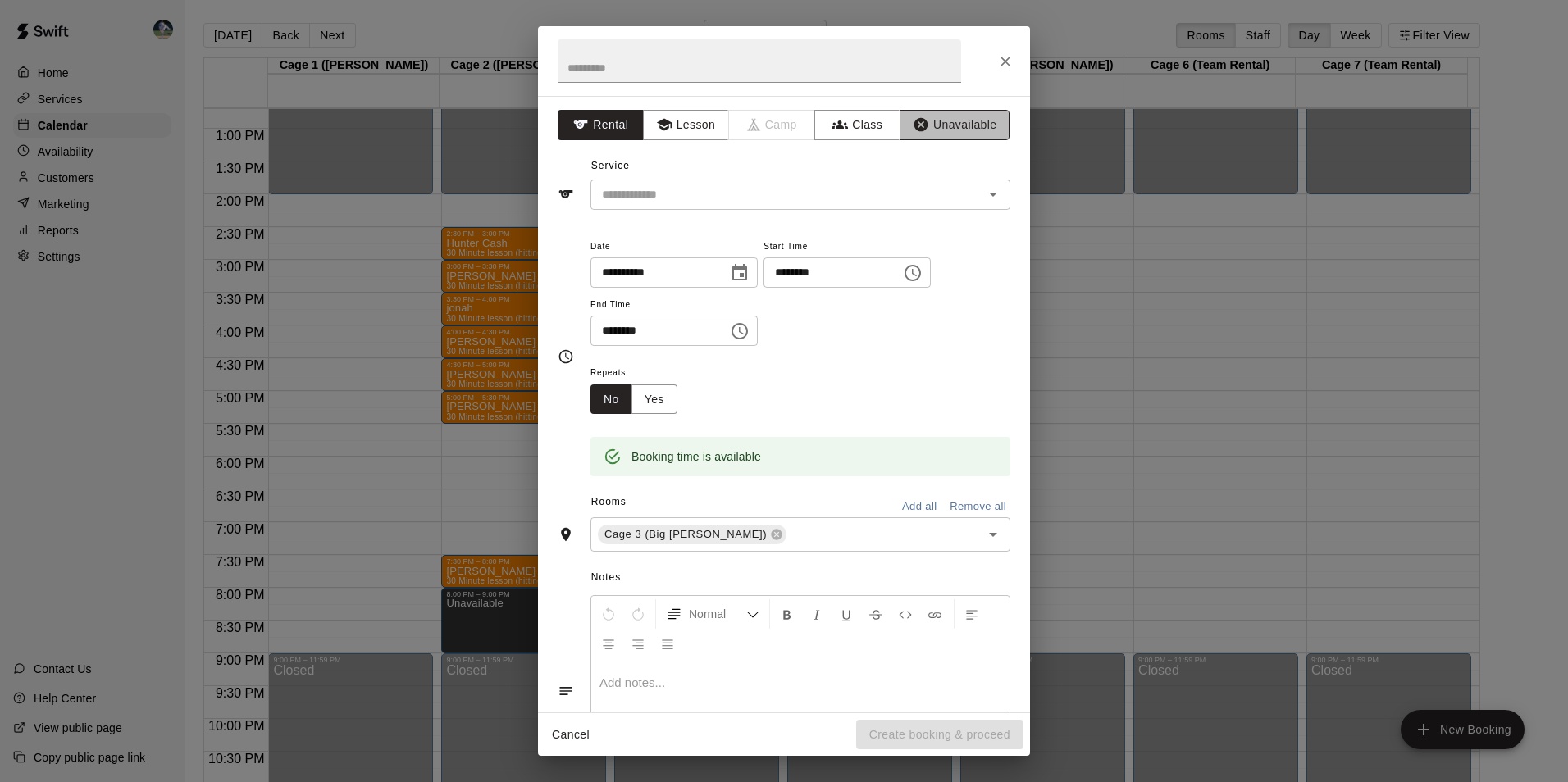
click at [934, 122] on button "Unavailable" at bounding box center [955, 125] width 110 height 31
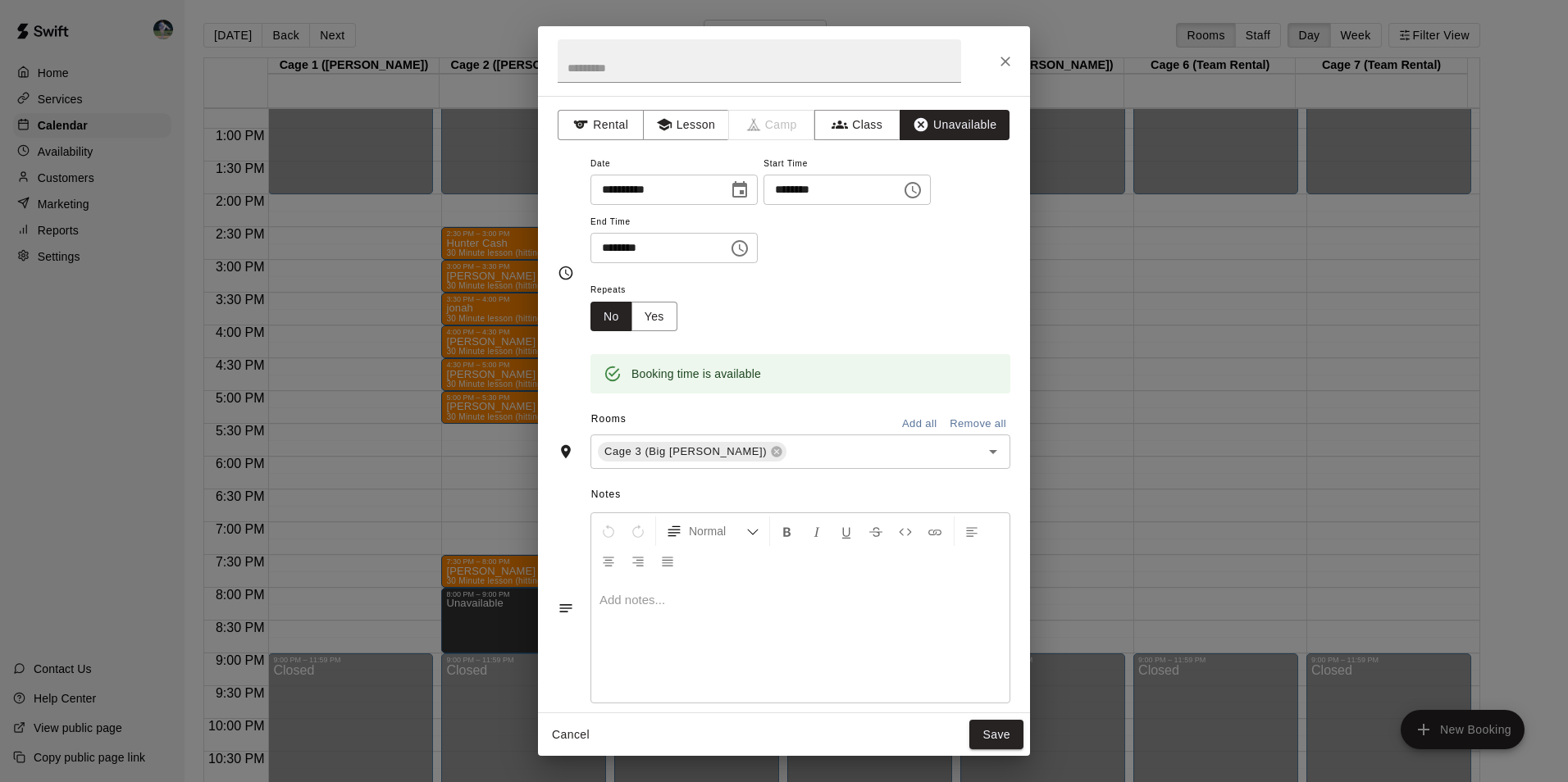
click at [749, 248] on icon "Choose time, selected time is 8:30 PM" at bounding box center [739, 248] width 19 height 19
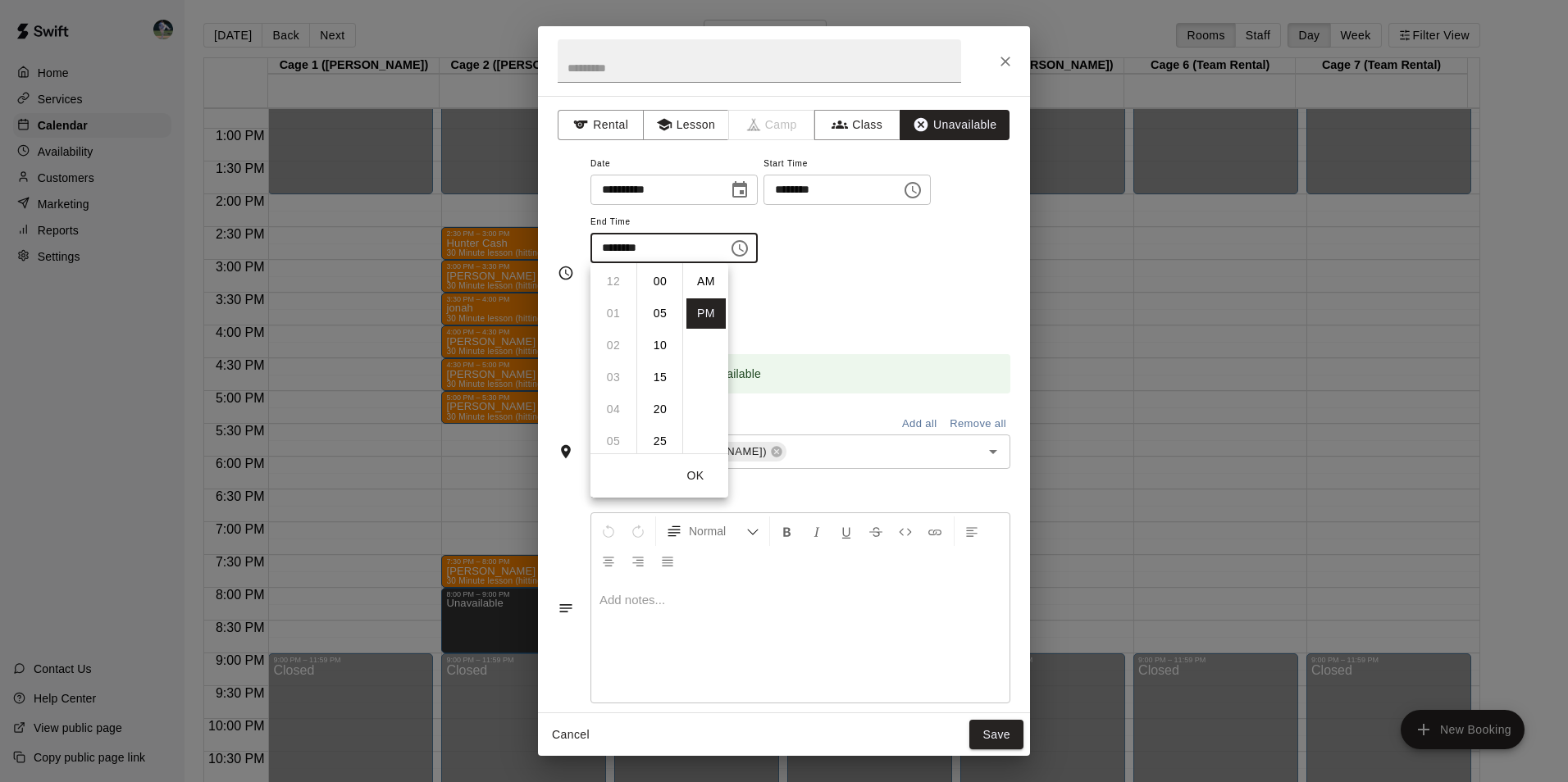
scroll to position [30, 0]
click at [612, 310] on li "09" at bounding box center [612, 313] width 39 height 31
drag, startPoint x: 669, startPoint y: 375, endPoint x: 668, endPoint y: 333, distance: 42.0
click at [668, 333] on ul "00 05 10 15 20 25 30 35 40 45 50 55" at bounding box center [659, 358] width 46 height 190
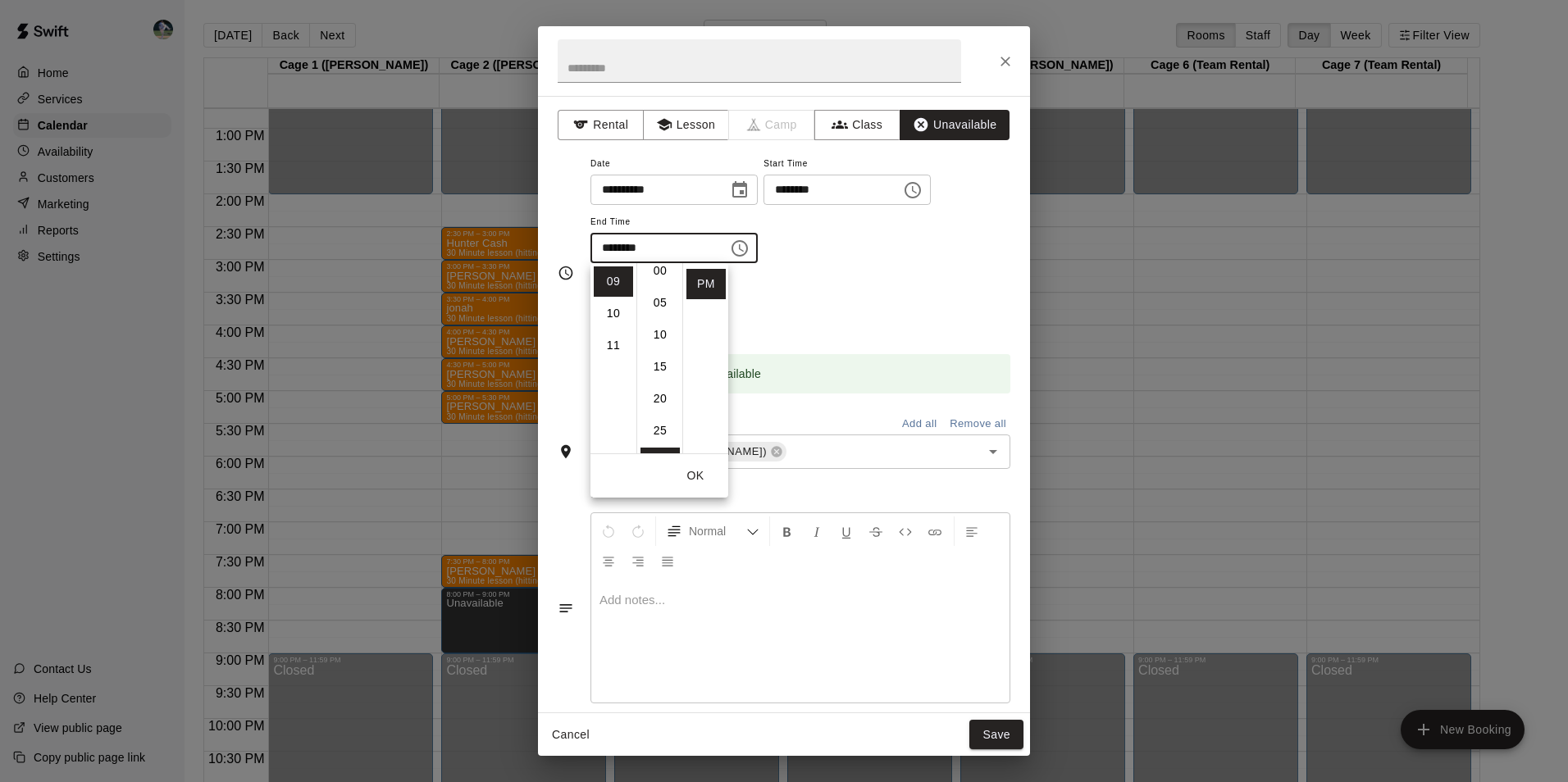
scroll to position [0, 0]
drag, startPoint x: 659, startPoint y: 278, endPoint x: 670, endPoint y: 360, distance: 82.7
click at [659, 282] on li "00" at bounding box center [660, 282] width 39 height 31
type input "********"
click at [1010, 726] on button "Save" at bounding box center [997, 735] width 54 height 31
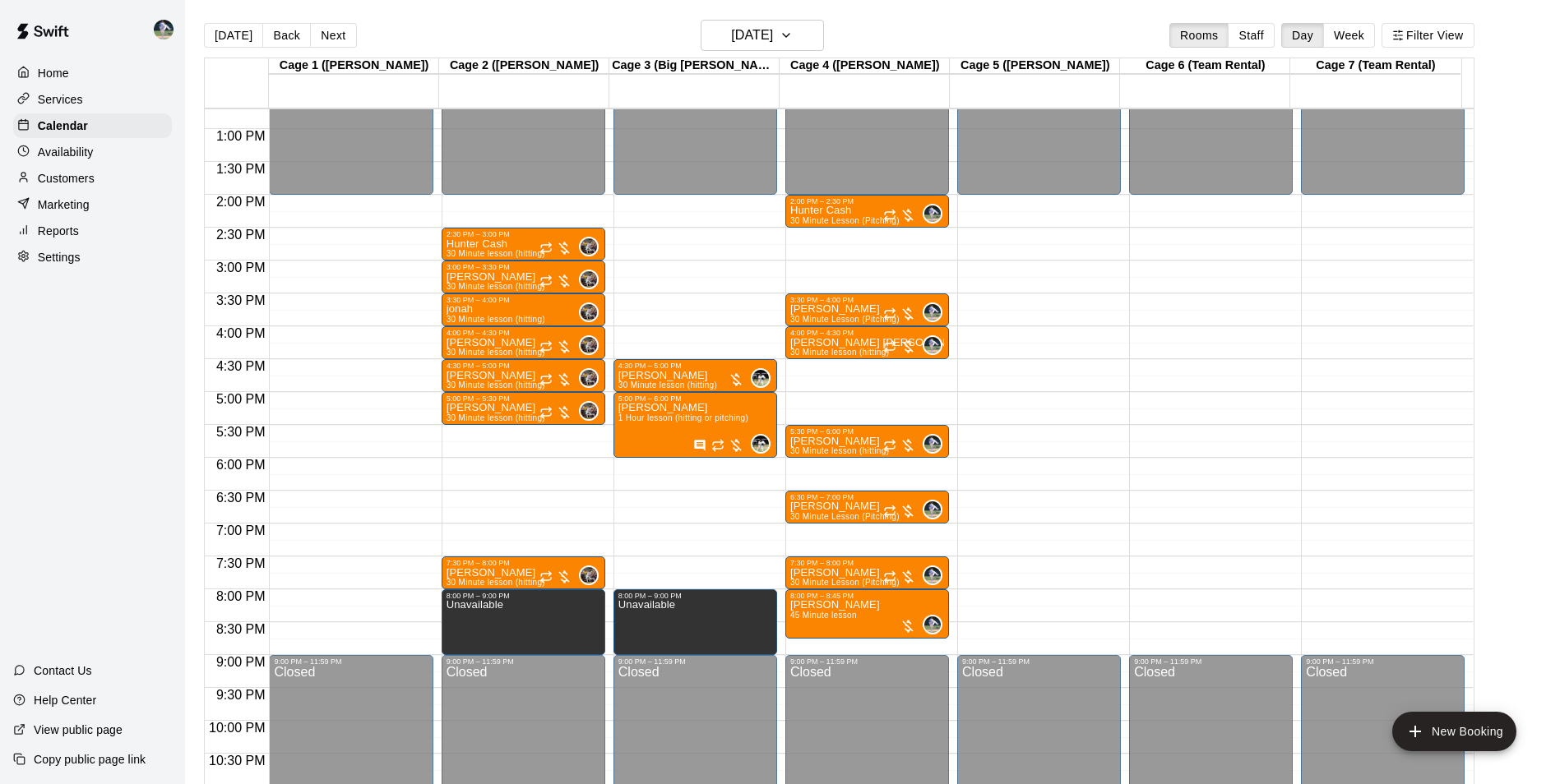
click at [1013, 596] on div "12:00 AM – 2:00 PM Closed 9:00 PM – 11:59 PM Closed" at bounding box center [1039, 63] width 163 height 1578
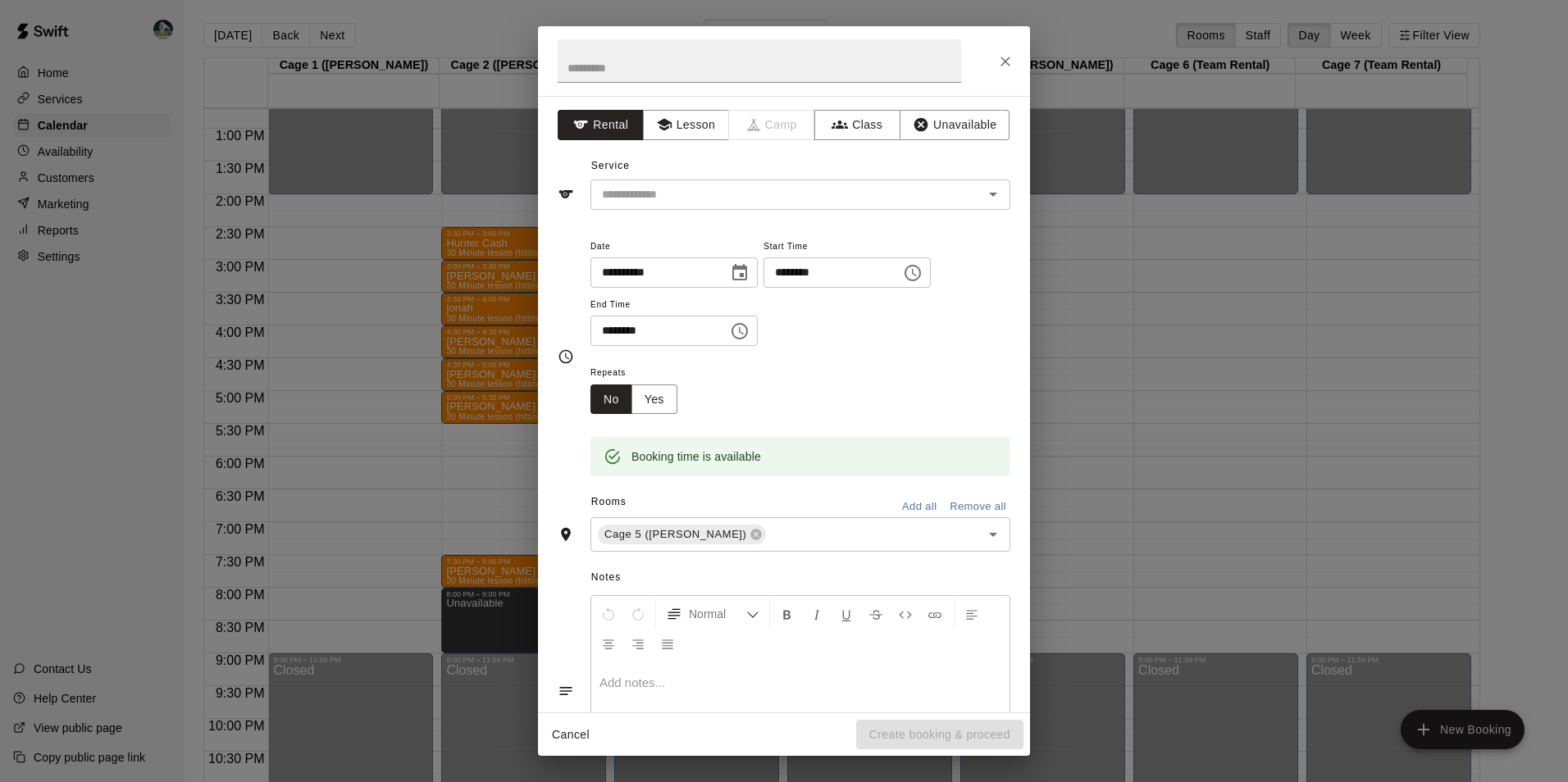
click at [1110, 22] on div "**********" at bounding box center [784, 391] width 1568 height 782
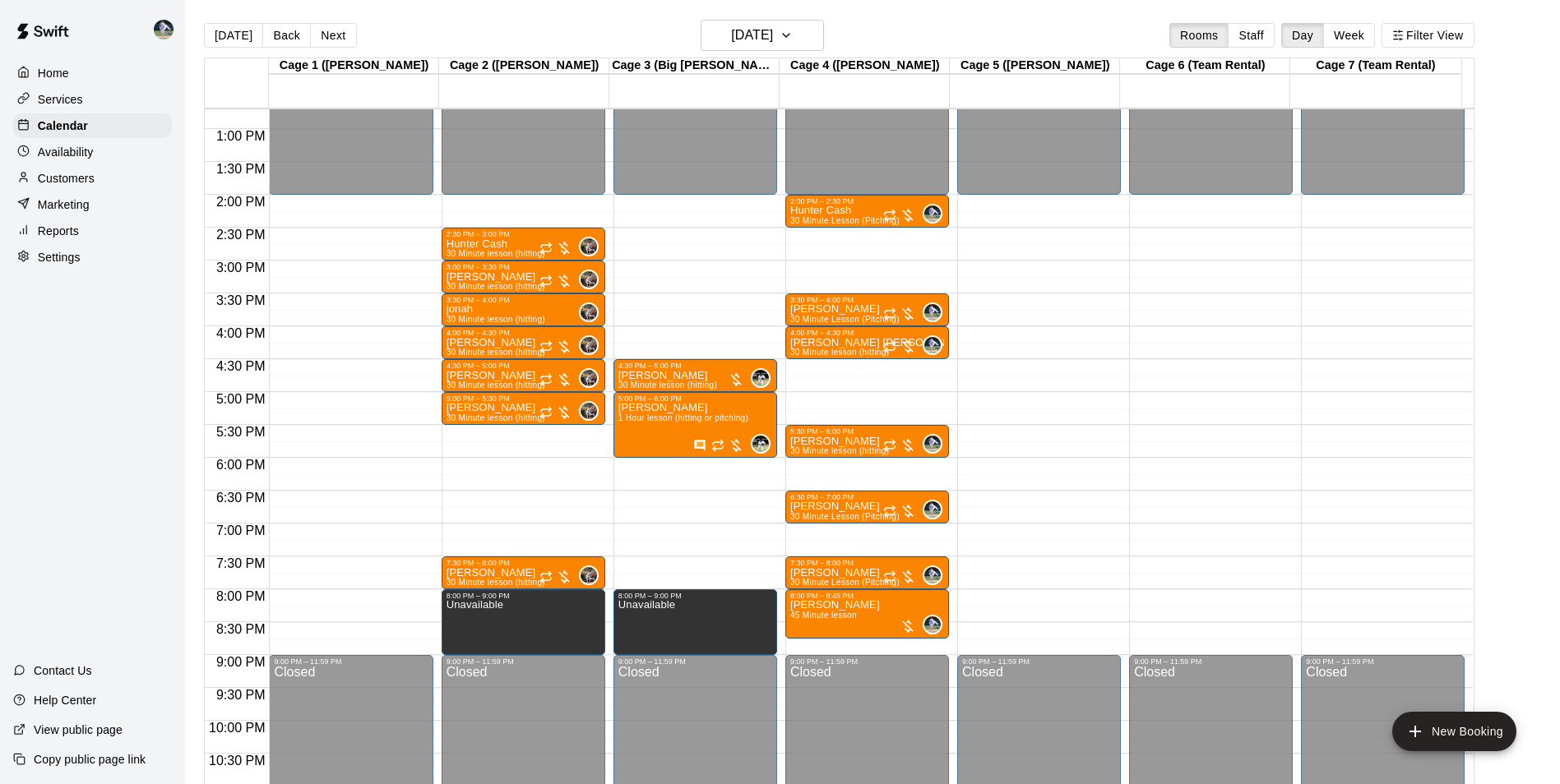
click at [1013, 597] on div "12:00 AM – 2:00 PM Closed 9:00 PM – 11:59 PM Closed" at bounding box center [1039, 63] width 163 height 1578
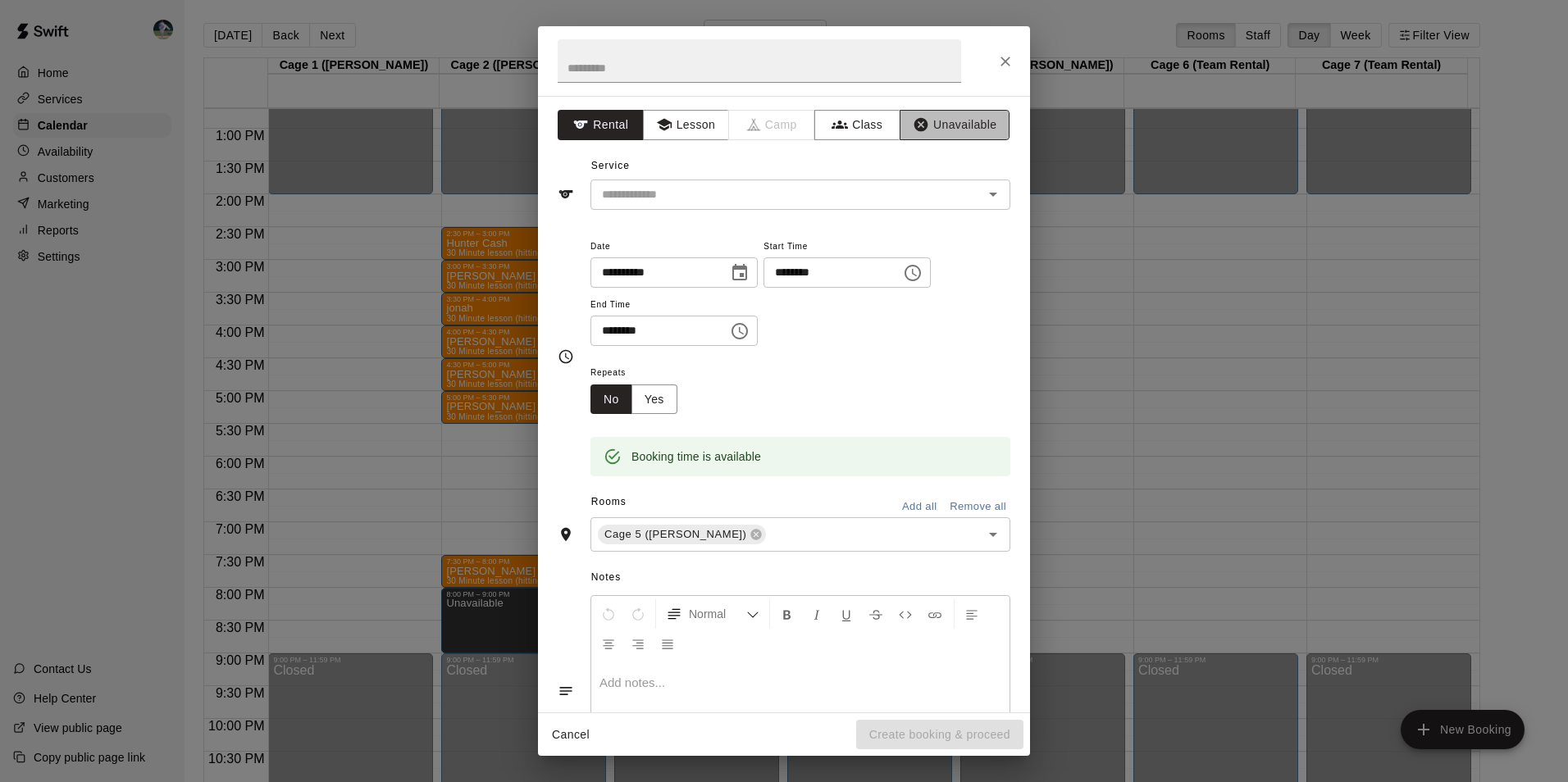
click at [925, 124] on button "Unavailable" at bounding box center [955, 125] width 110 height 31
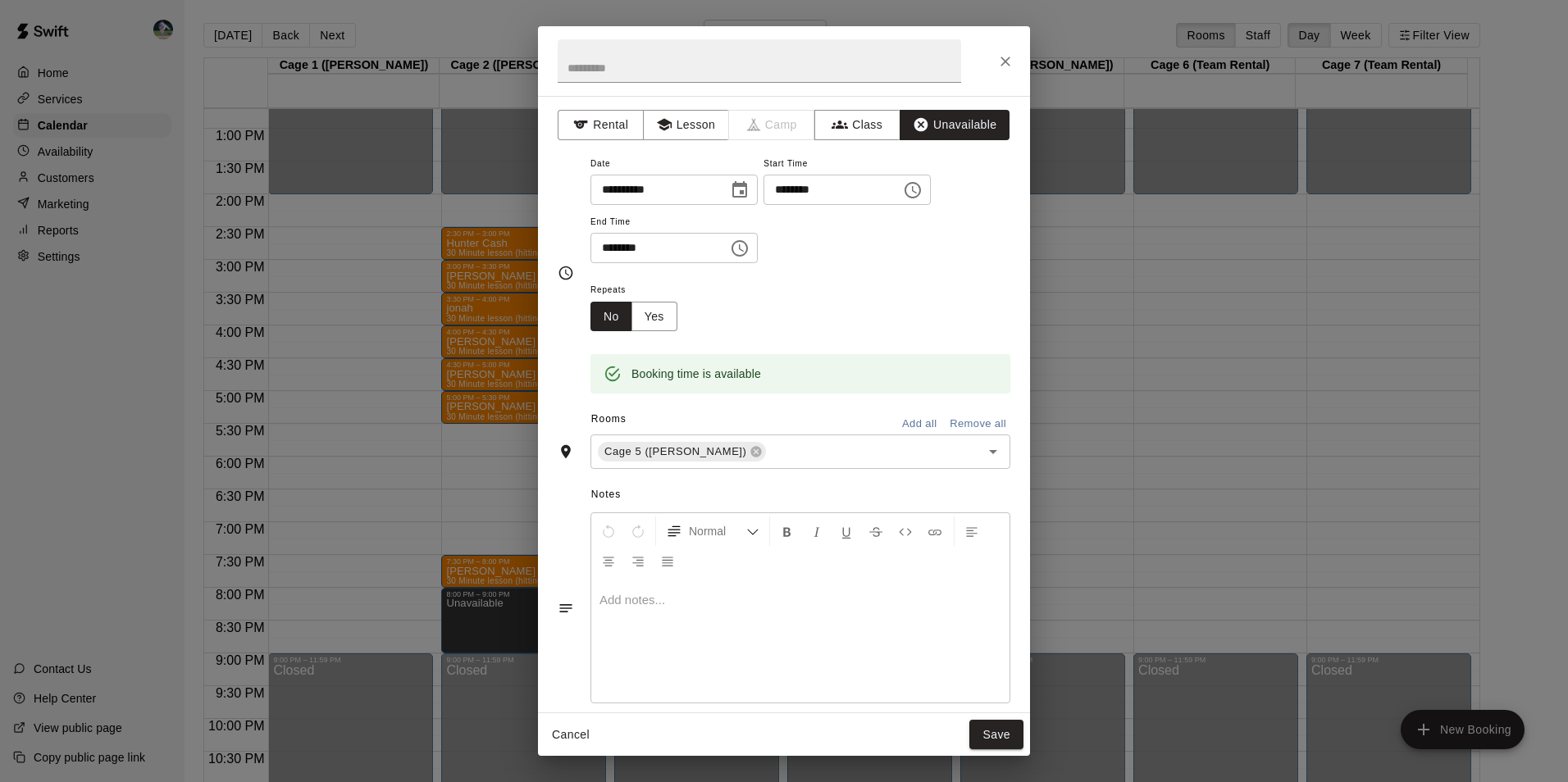
click at [710, 248] on input "********" at bounding box center [654, 248] width 126 height 31
click at [748, 252] on icon "Choose time, selected time is 8:30 PM" at bounding box center [739, 248] width 17 height 17
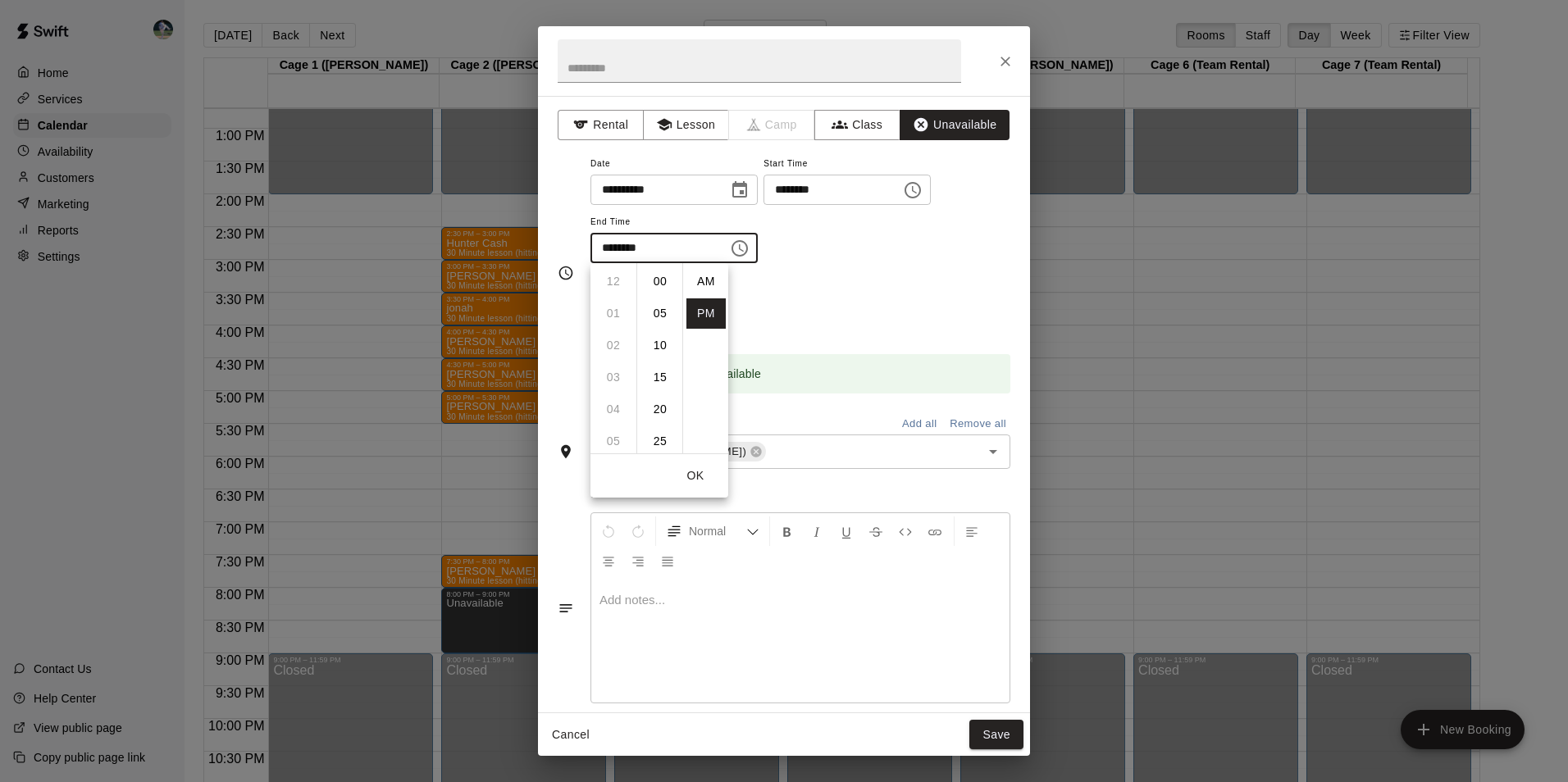
scroll to position [30, 0]
click at [616, 311] on li "09" at bounding box center [612, 313] width 39 height 31
click at [664, 280] on li "00" at bounding box center [660, 282] width 39 height 31
type input "********"
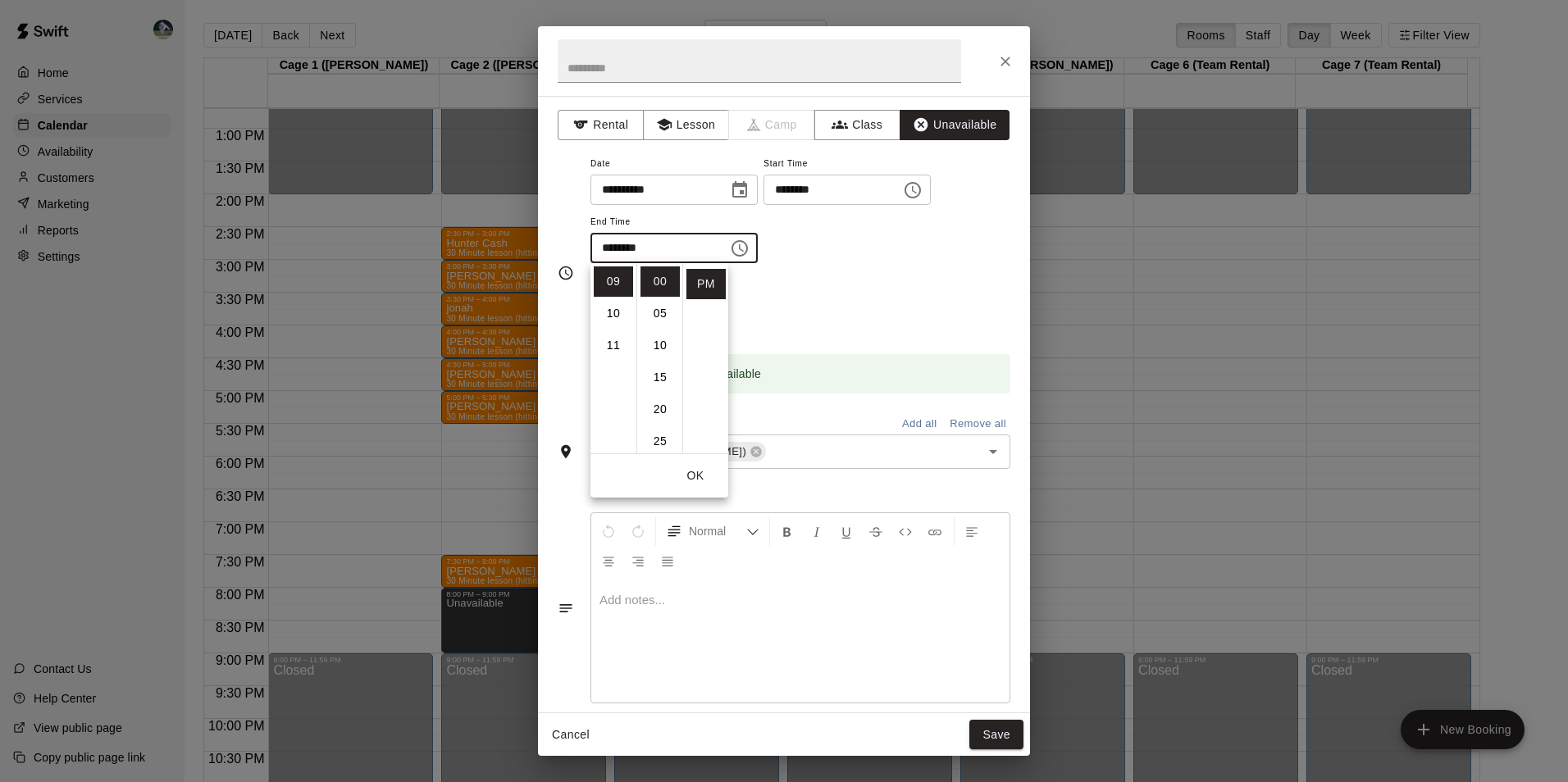
click at [993, 726] on button "Save" at bounding box center [997, 735] width 54 height 31
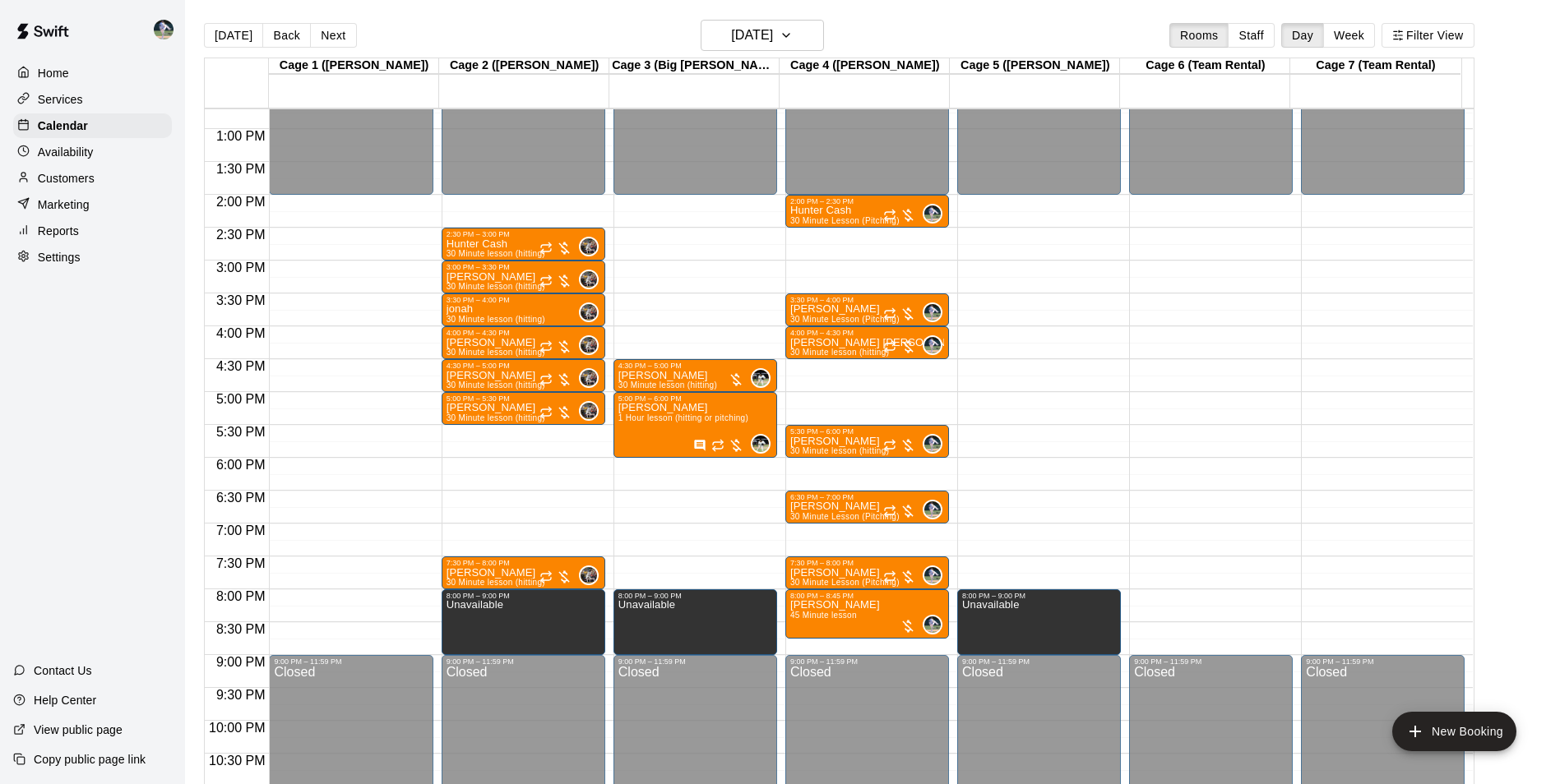
click at [1199, 601] on div "12:00 AM – 2:00 PM Closed 9:00 PM – 11:59 PM Closed" at bounding box center [1211, 63] width 163 height 1578
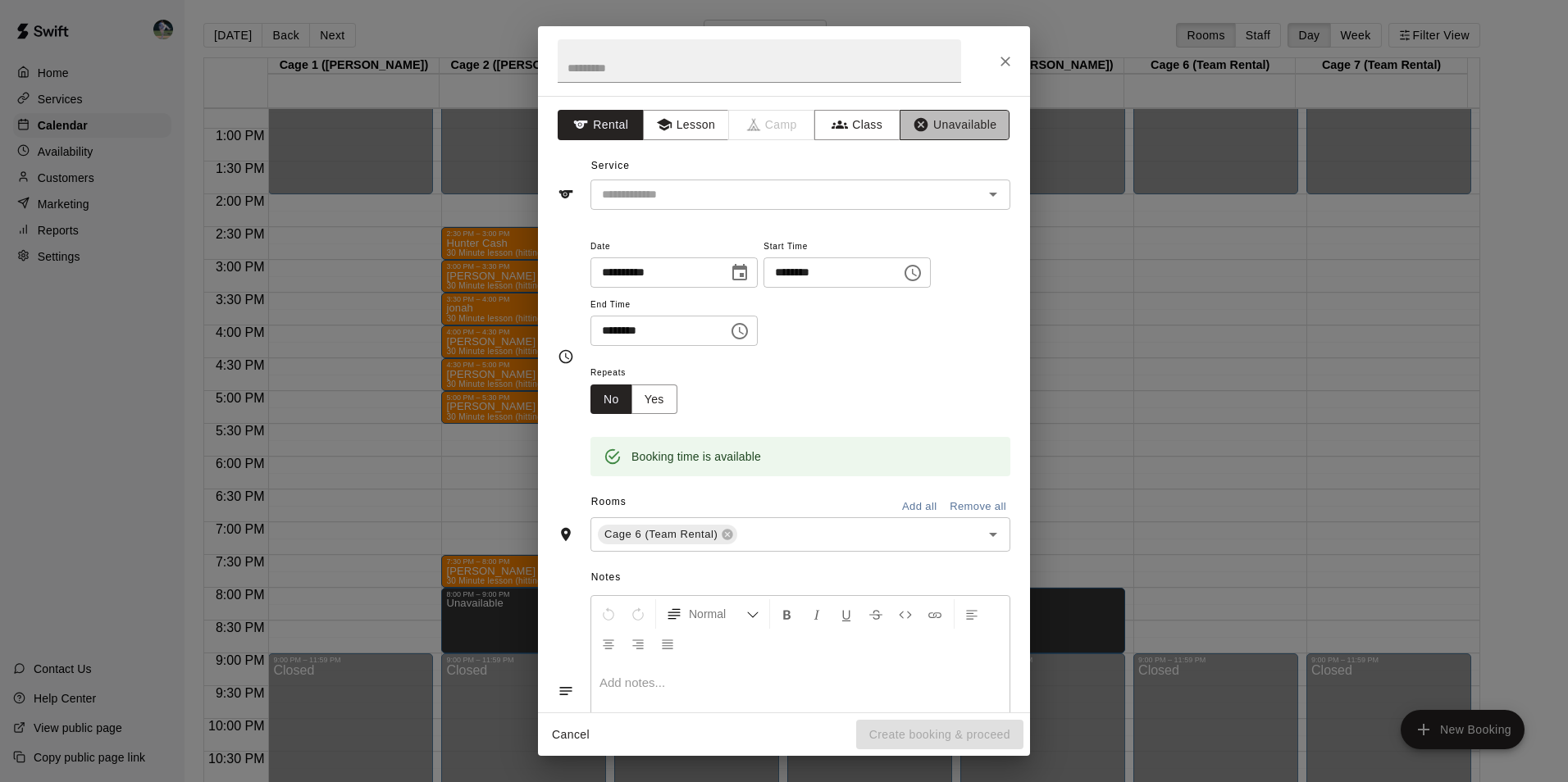
click at [957, 125] on button "Unavailable" at bounding box center [955, 125] width 110 height 31
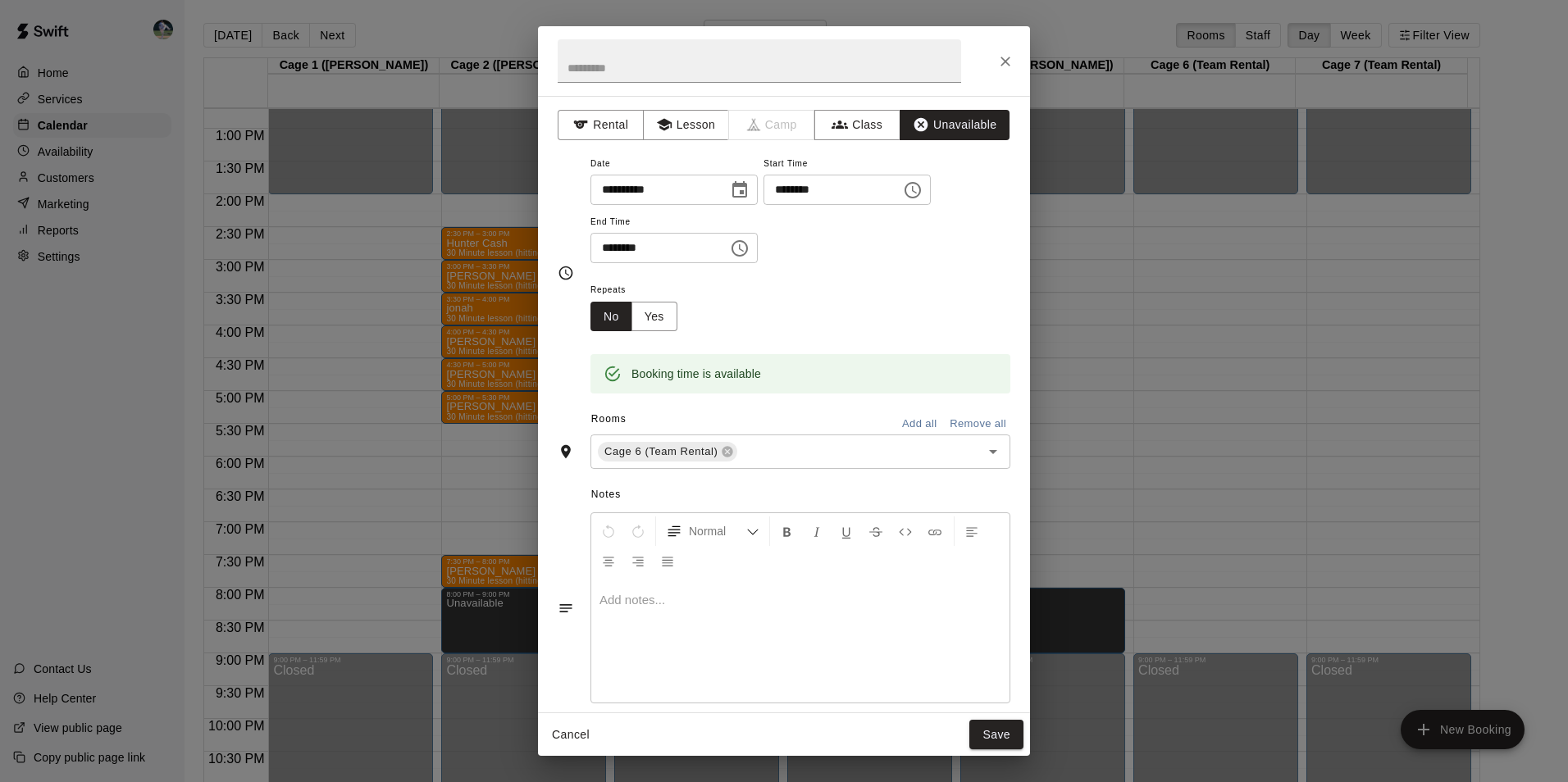
click at [749, 242] on icon "Choose time, selected time is 8:30 PM" at bounding box center [739, 248] width 19 height 19
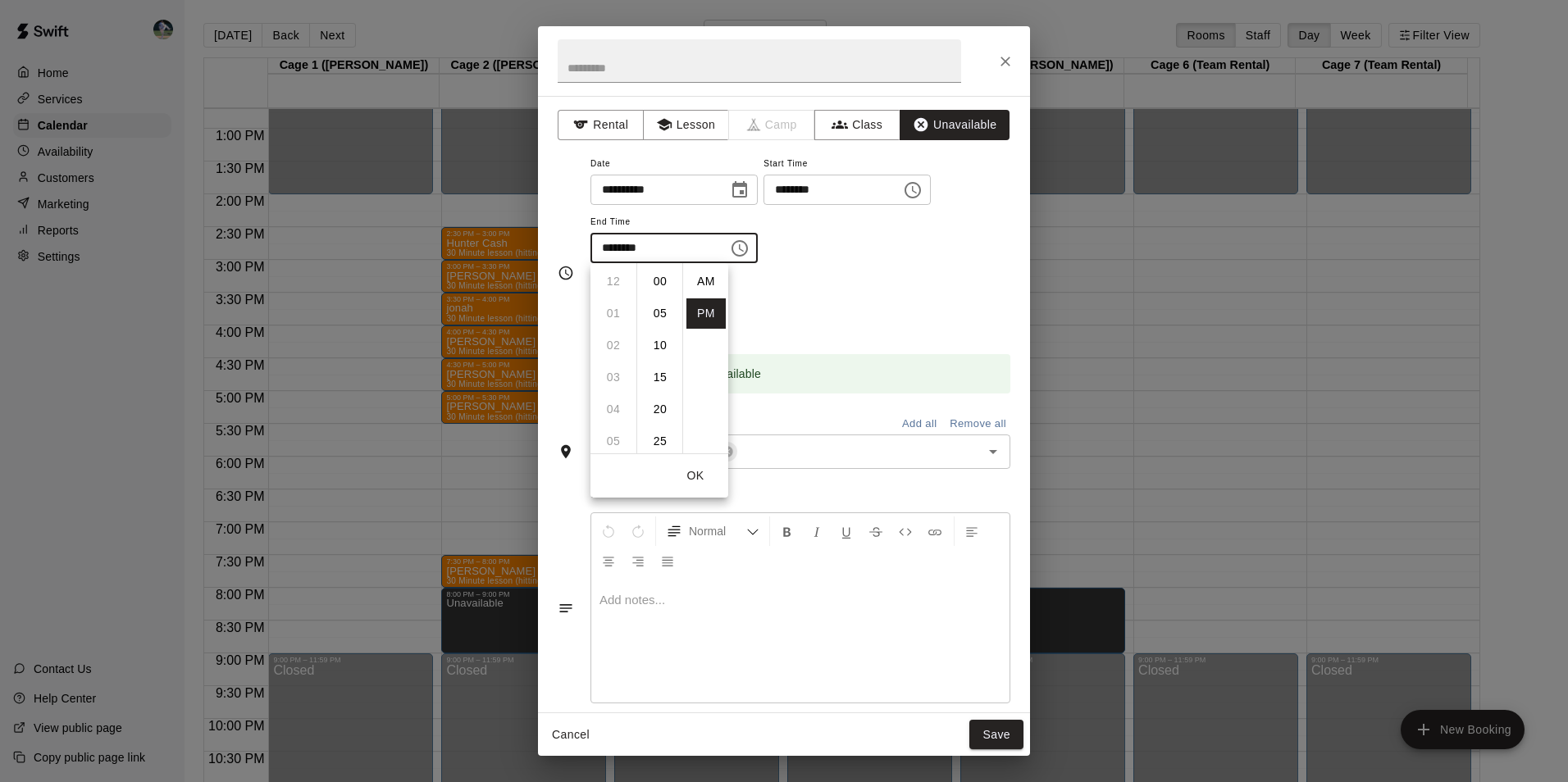
scroll to position [30, 0]
click at [612, 313] on li "09" at bounding box center [612, 313] width 39 height 31
drag, startPoint x: 668, startPoint y: 366, endPoint x: 682, endPoint y: 328, distance: 40.5
click at [674, 311] on ul "00 05 10 15 20 25 30 35 40 45 50 55" at bounding box center [659, 358] width 46 height 190
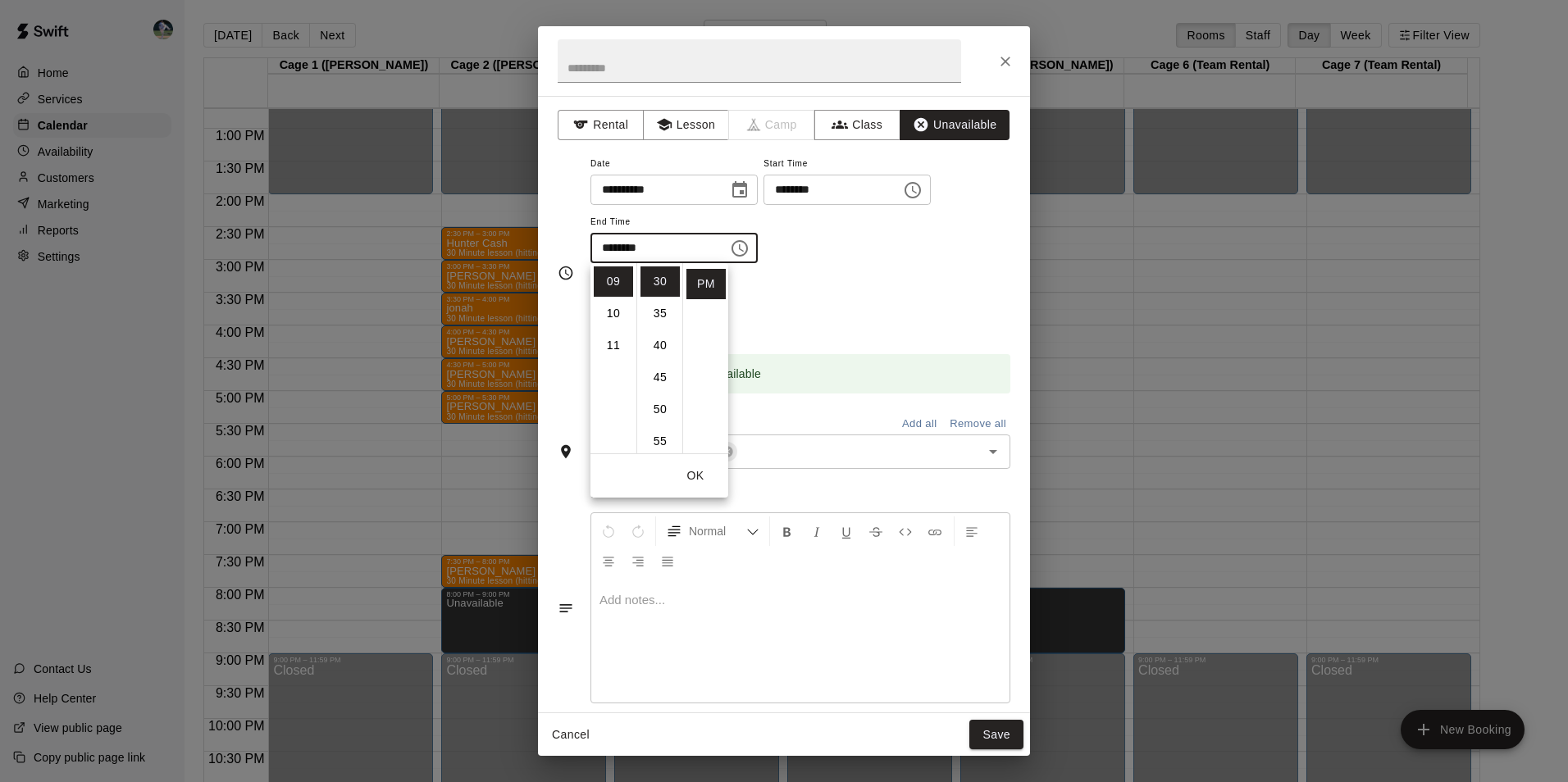
scroll to position [0, 0]
click at [657, 283] on li "00" at bounding box center [660, 282] width 39 height 31
type input "********"
click at [984, 735] on button "Save" at bounding box center [997, 735] width 54 height 31
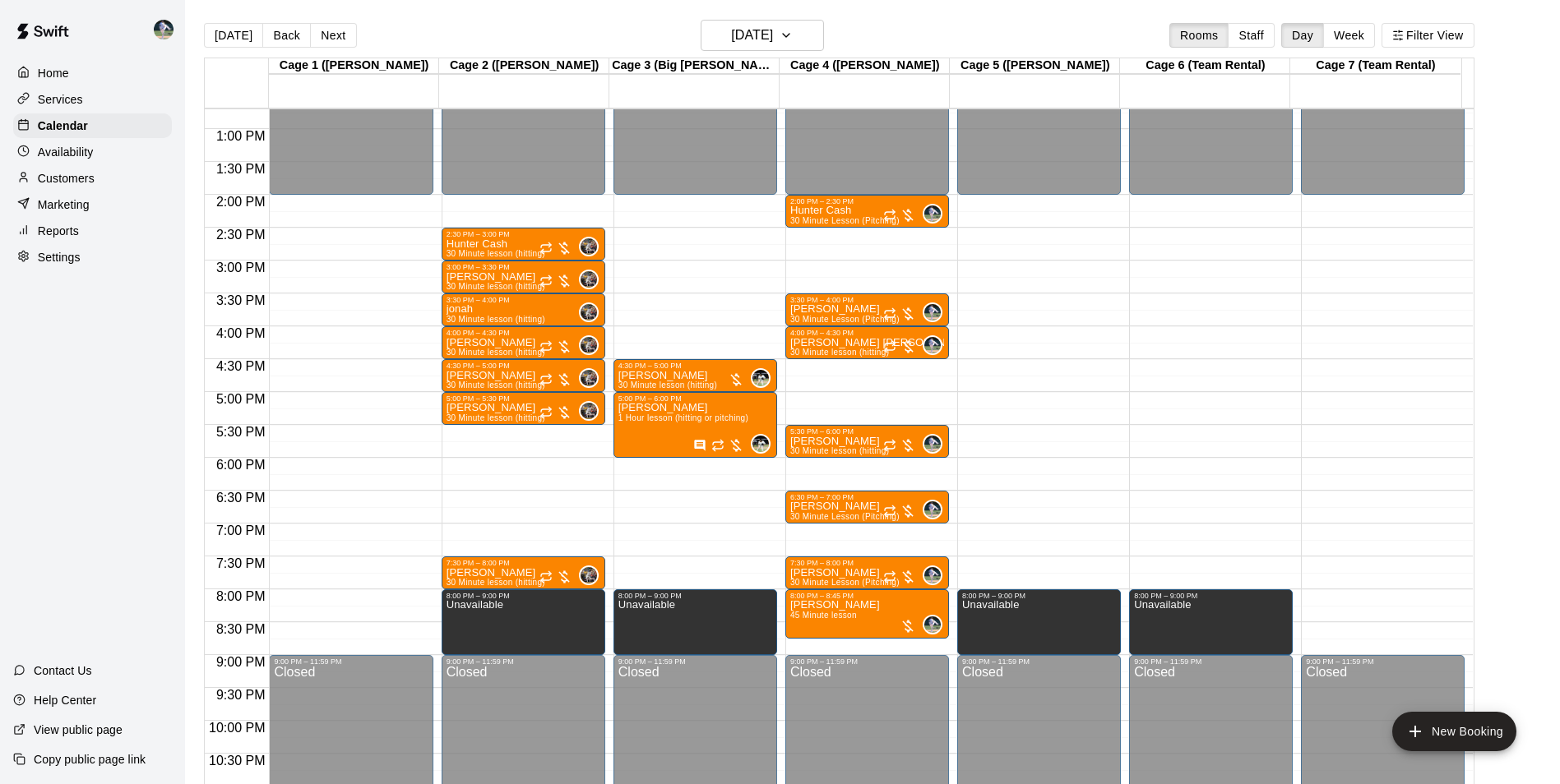
click at [1373, 600] on div "12:00 AM – 2:00 PM Closed 9:00 PM – 11:59 PM Closed" at bounding box center [1382, 63] width 163 height 1578
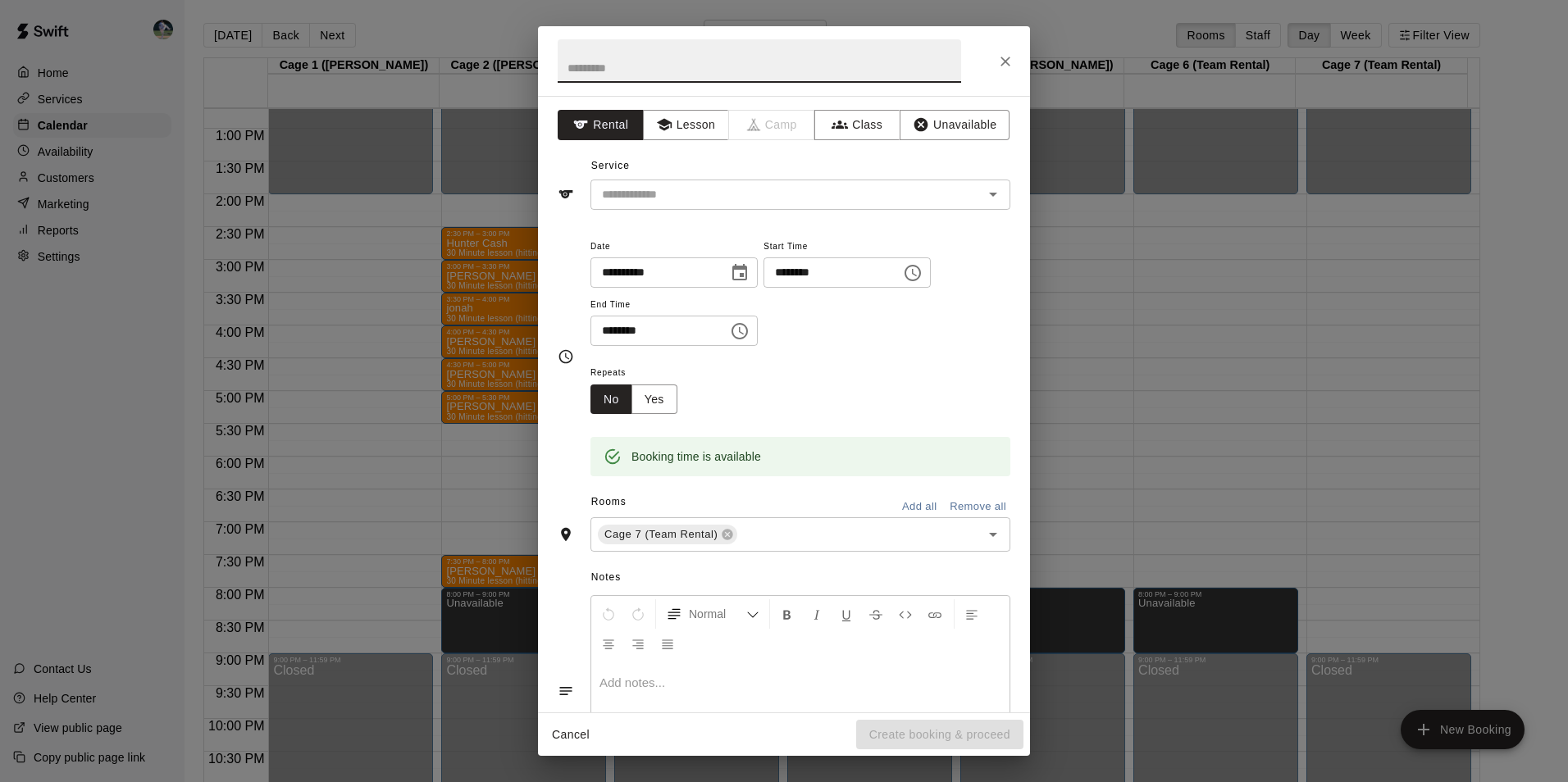
drag, startPoint x: 934, startPoint y: 119, endPoint x: 932, endPoint y: 143, distance: 24.1
click at [934, 120] on button "Unavailable" at bounding box center [955, 125] width 110 height 31
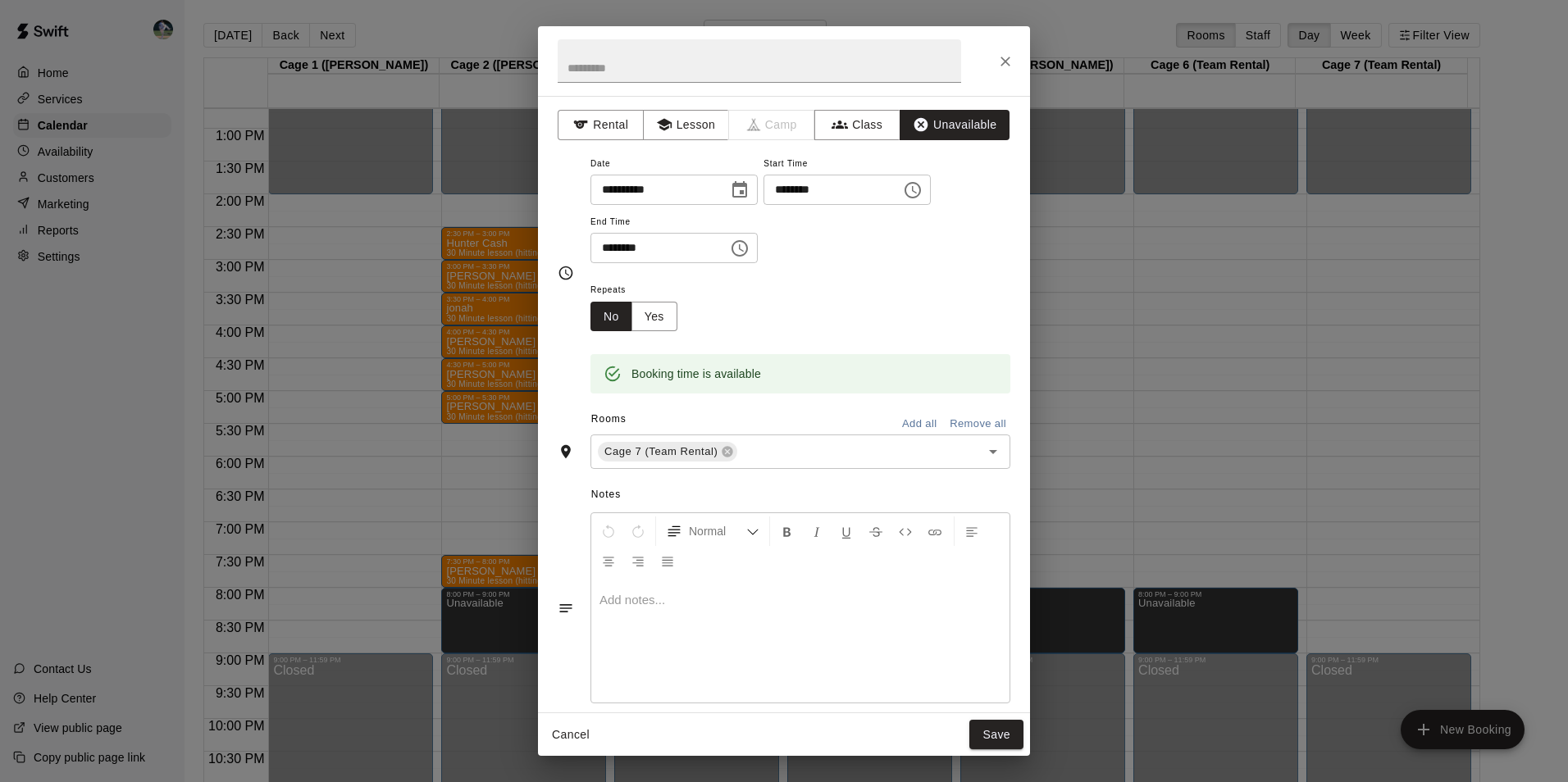
click at [749, 245] on icon "Choose time, selected time is 8:30 PM" at bounding box center [739, 248] width 19 height 19
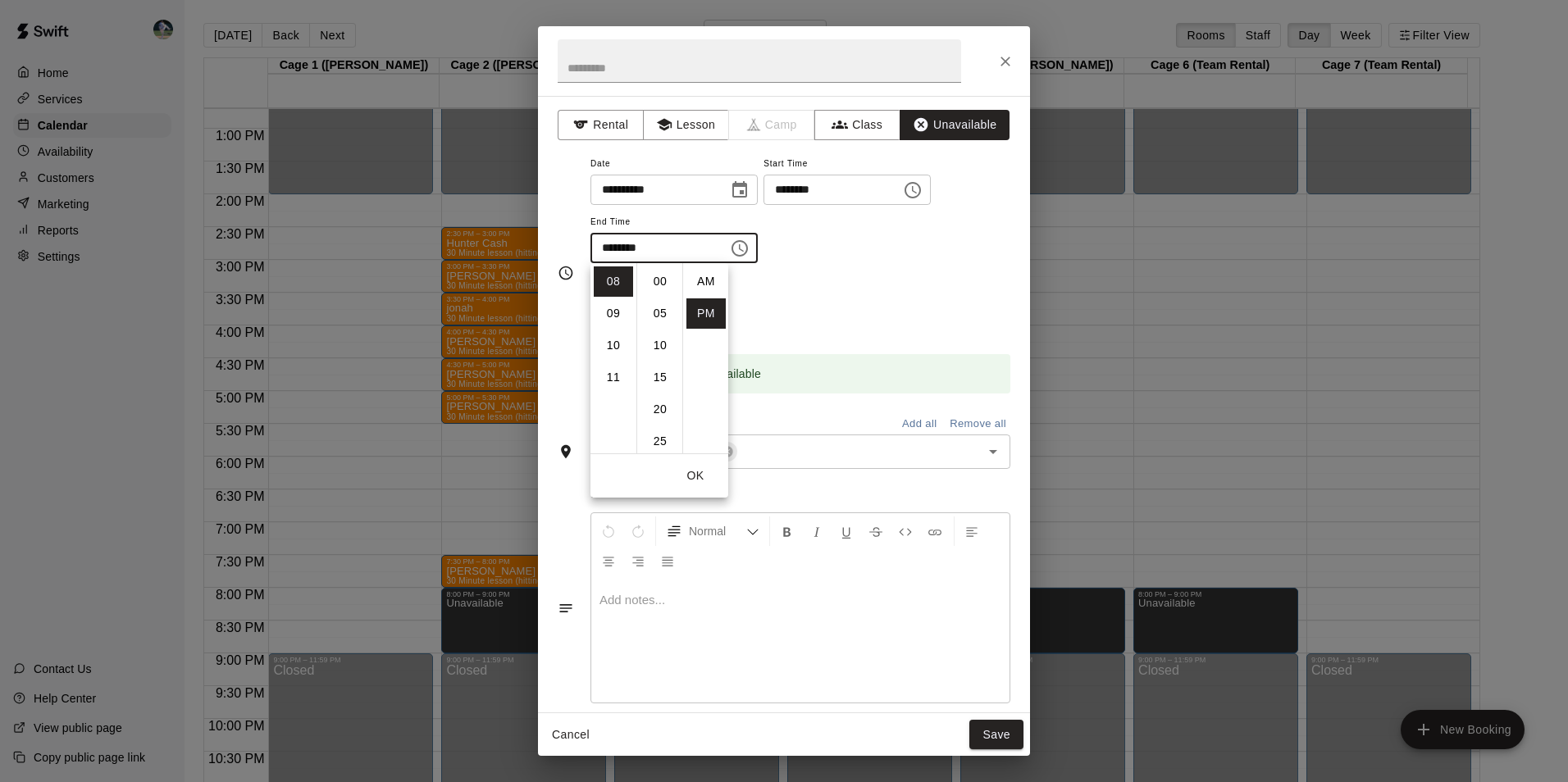
scroll to position [30, 0]
click at [612, 307] on li "09" at bounding box center [612, 313] width 39 height 31
drag, startPoint x: 662, startPoint y: 278, endPoint x: 774, endPoint y: 402, distance: 167.1
click at [668, 281] on li "00" at bounding box center [660, 282] width 39 height 31
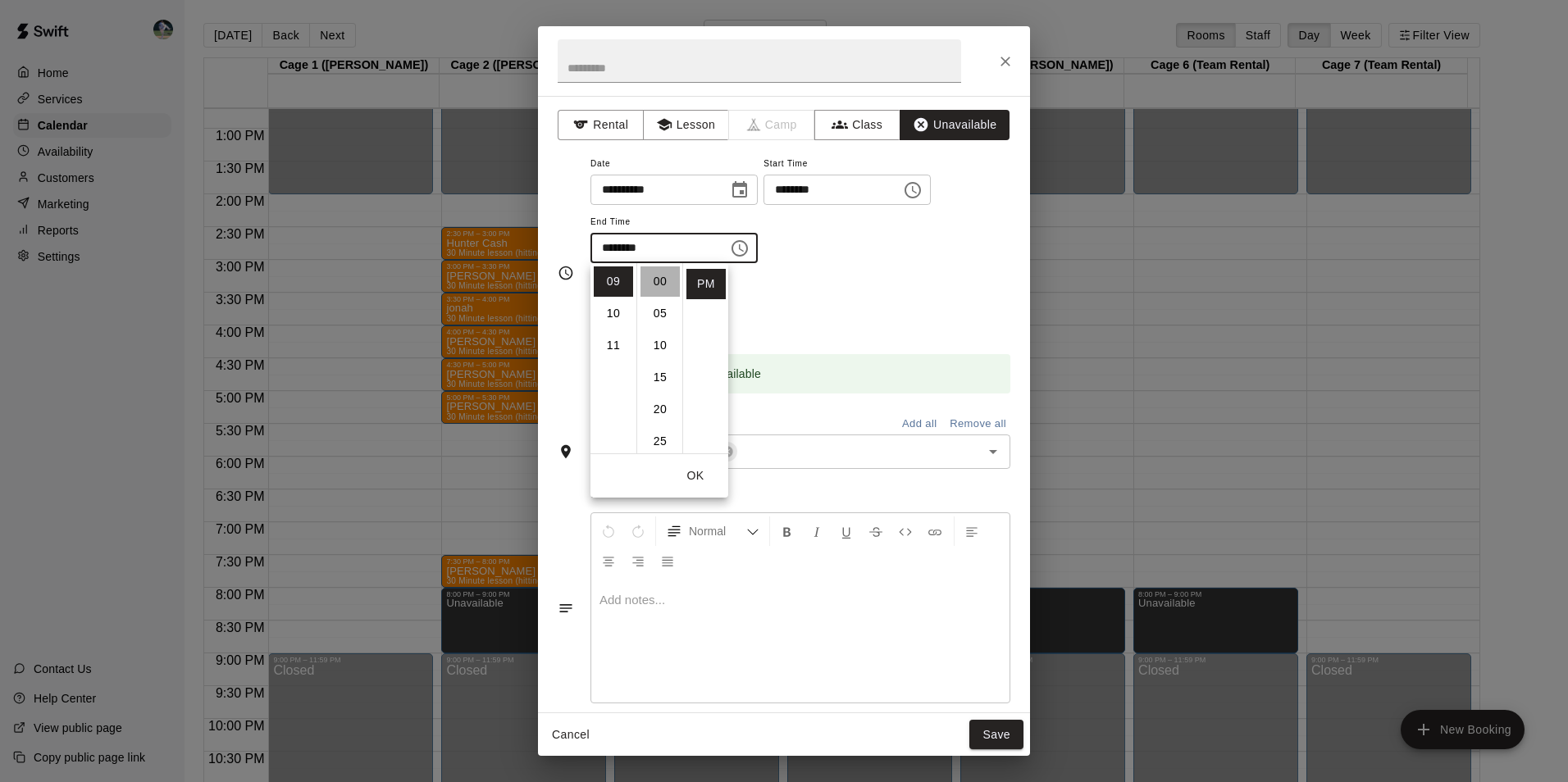
type input "********"
click at [992, 736] on button "Save" at bounding box center [997, 735] width 54 height 31
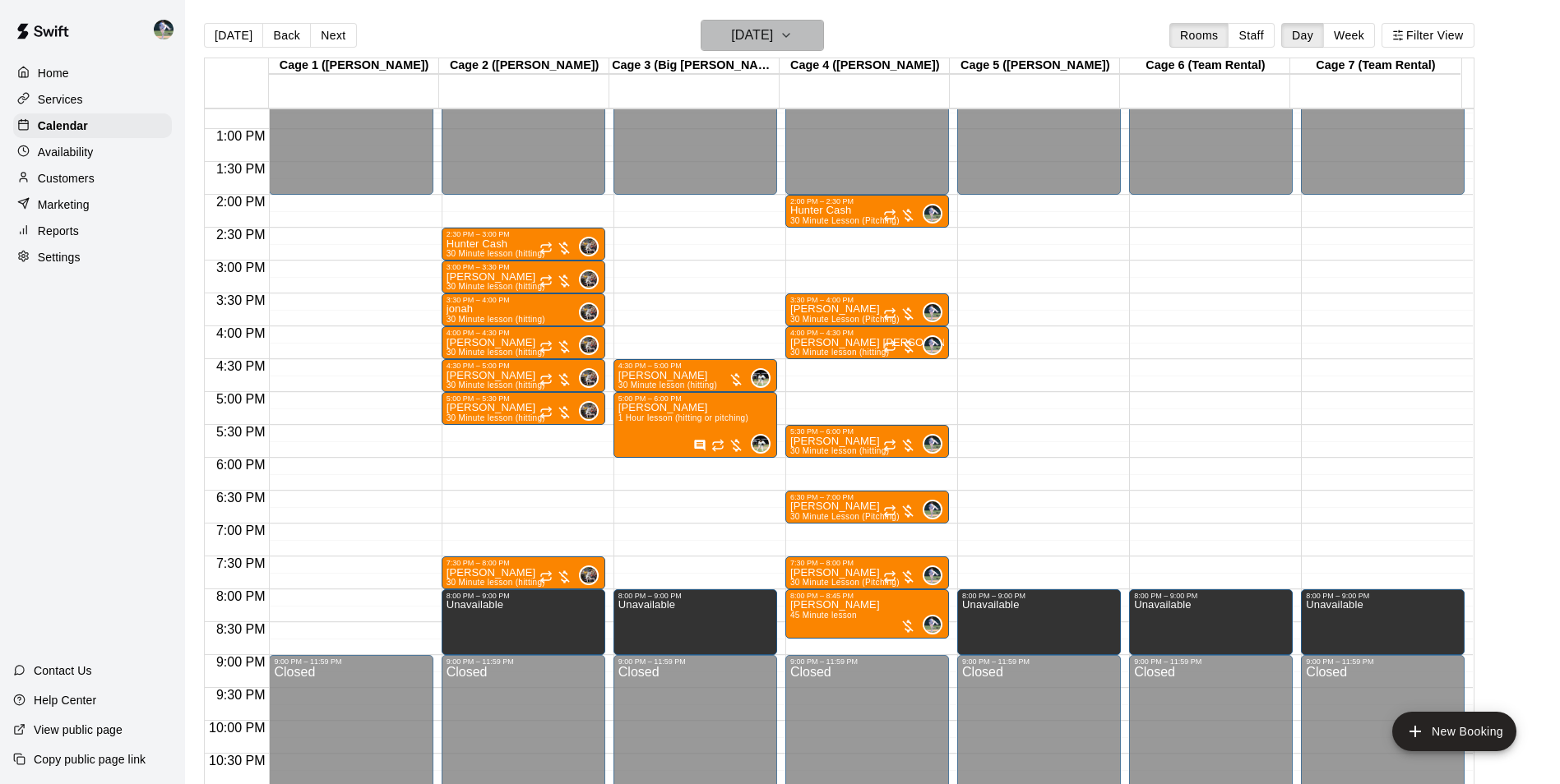
click at [771, 37] on h6 "[DATE]" at bounding box center [752, 35] width 42 height 23
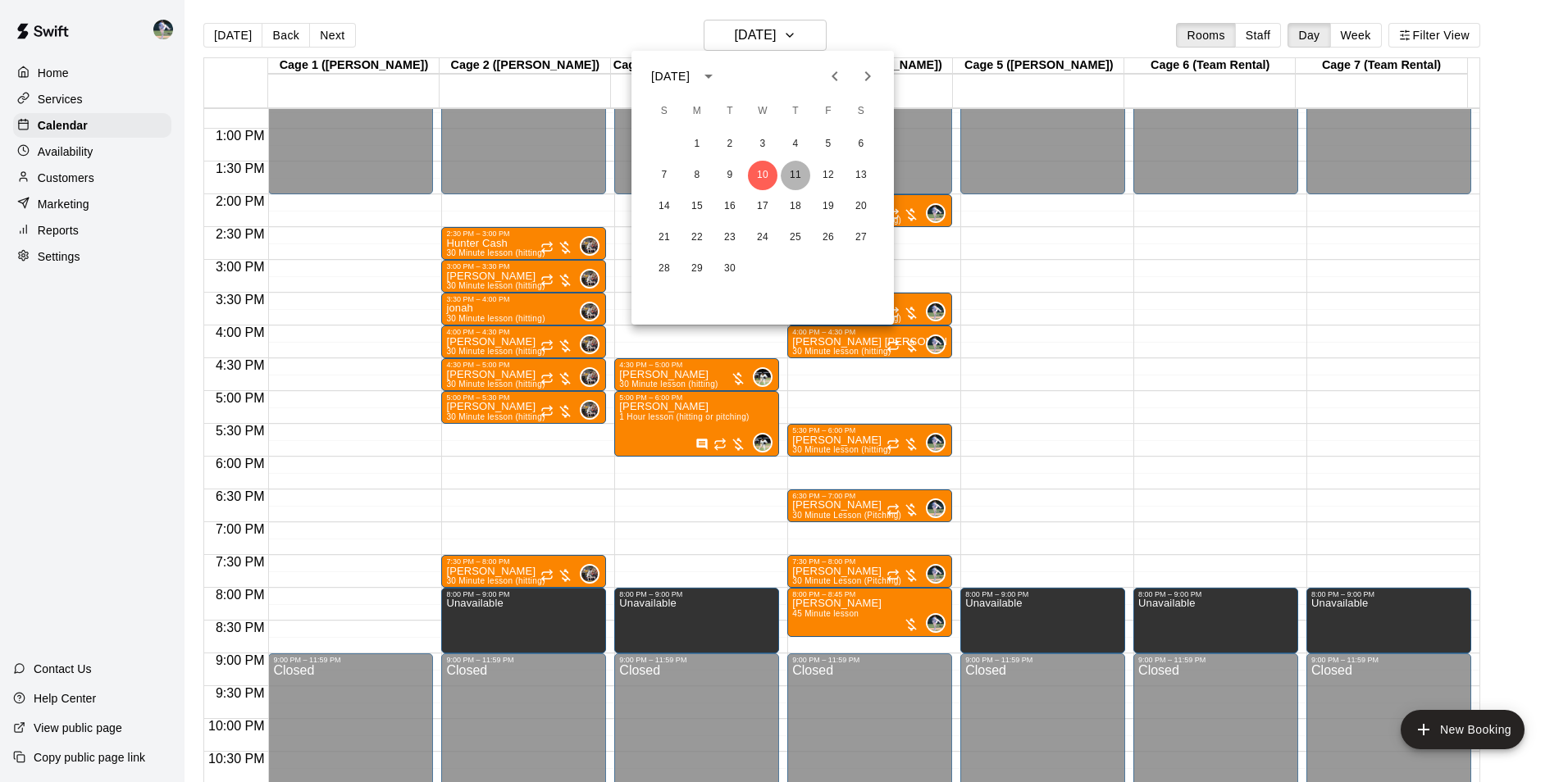
click at [791, 173] on button "11" at bounding box center [795, 176] width 30 height 30
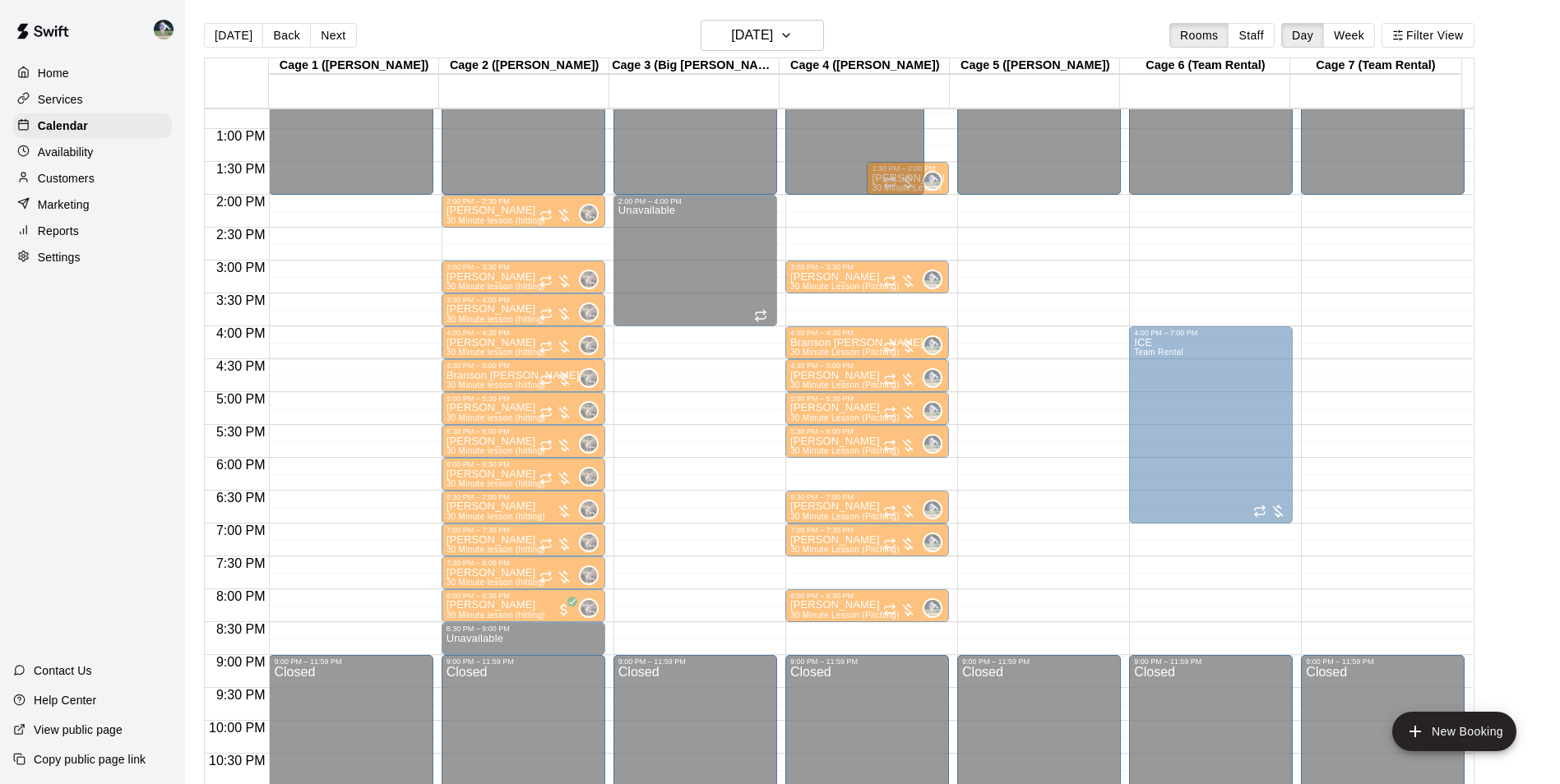
click at [1035, 425] on div "ICE Team Rental" at bounding box center [1038, 729] width 154 height 784
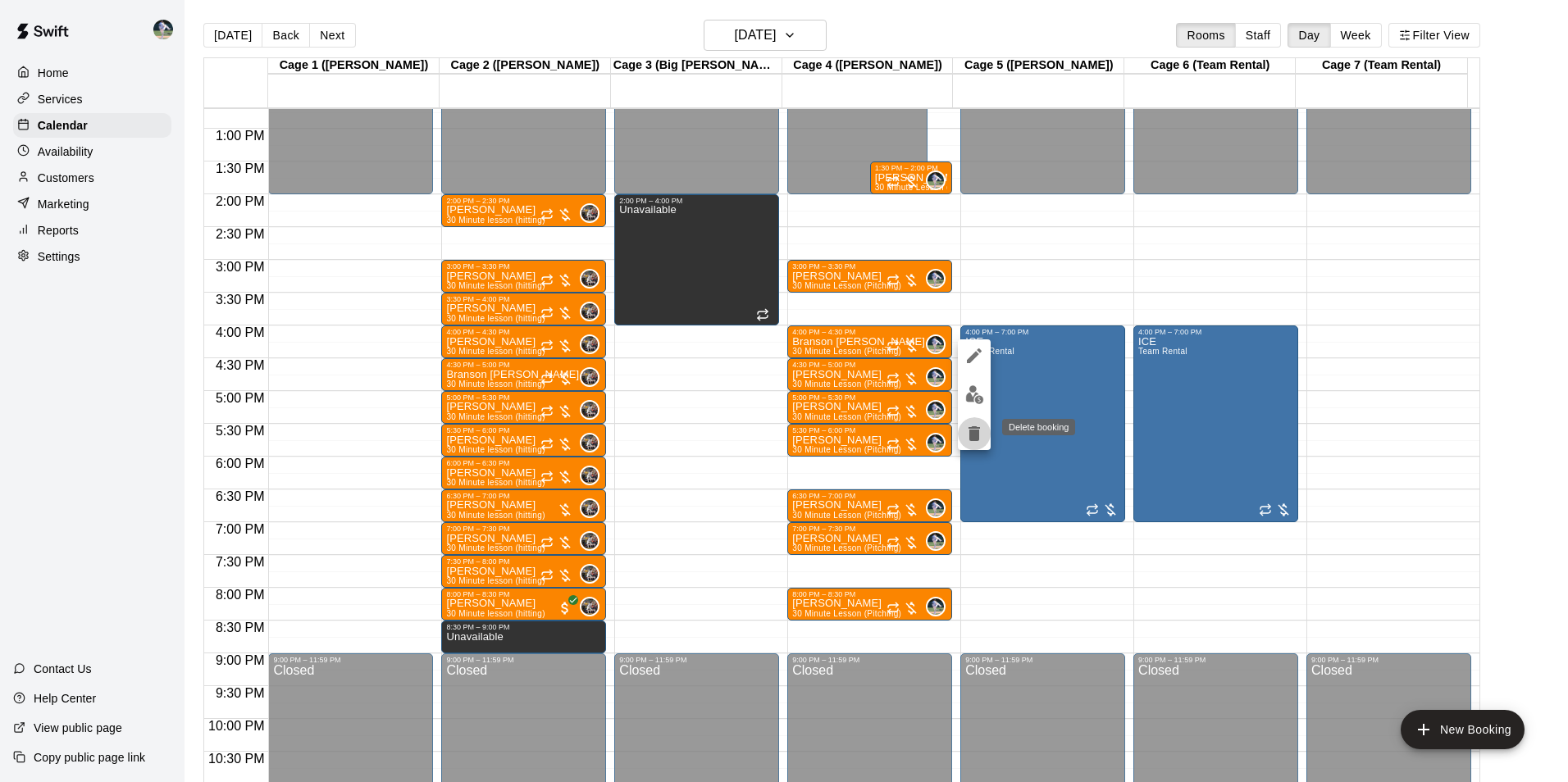
click at [973, 434] on icon "delete" at bounding box center [974, 433] width 11 height 15
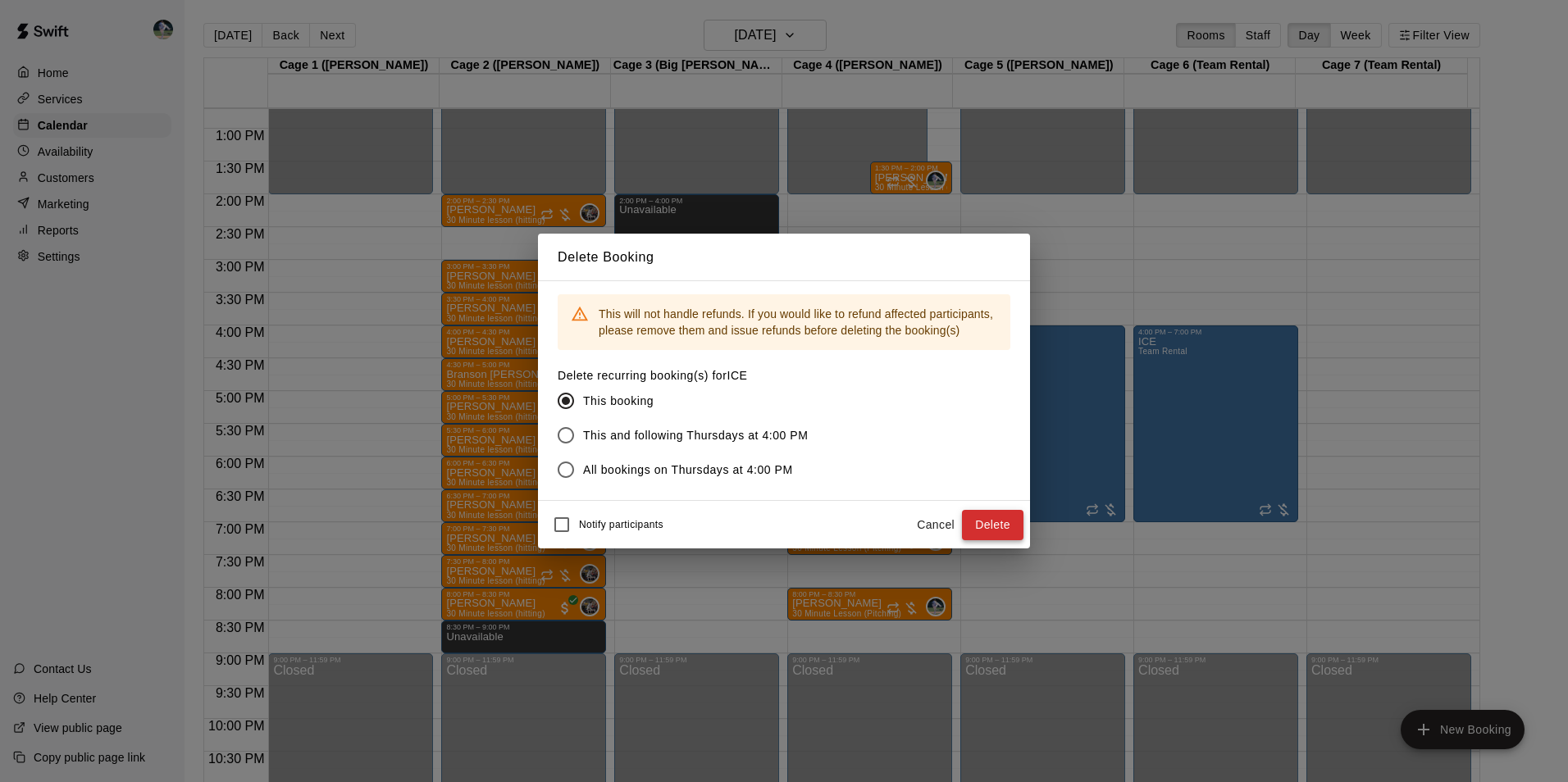
click at [978, 527] on button "Delete" at bounding box center [992, 525] width 61 height 31
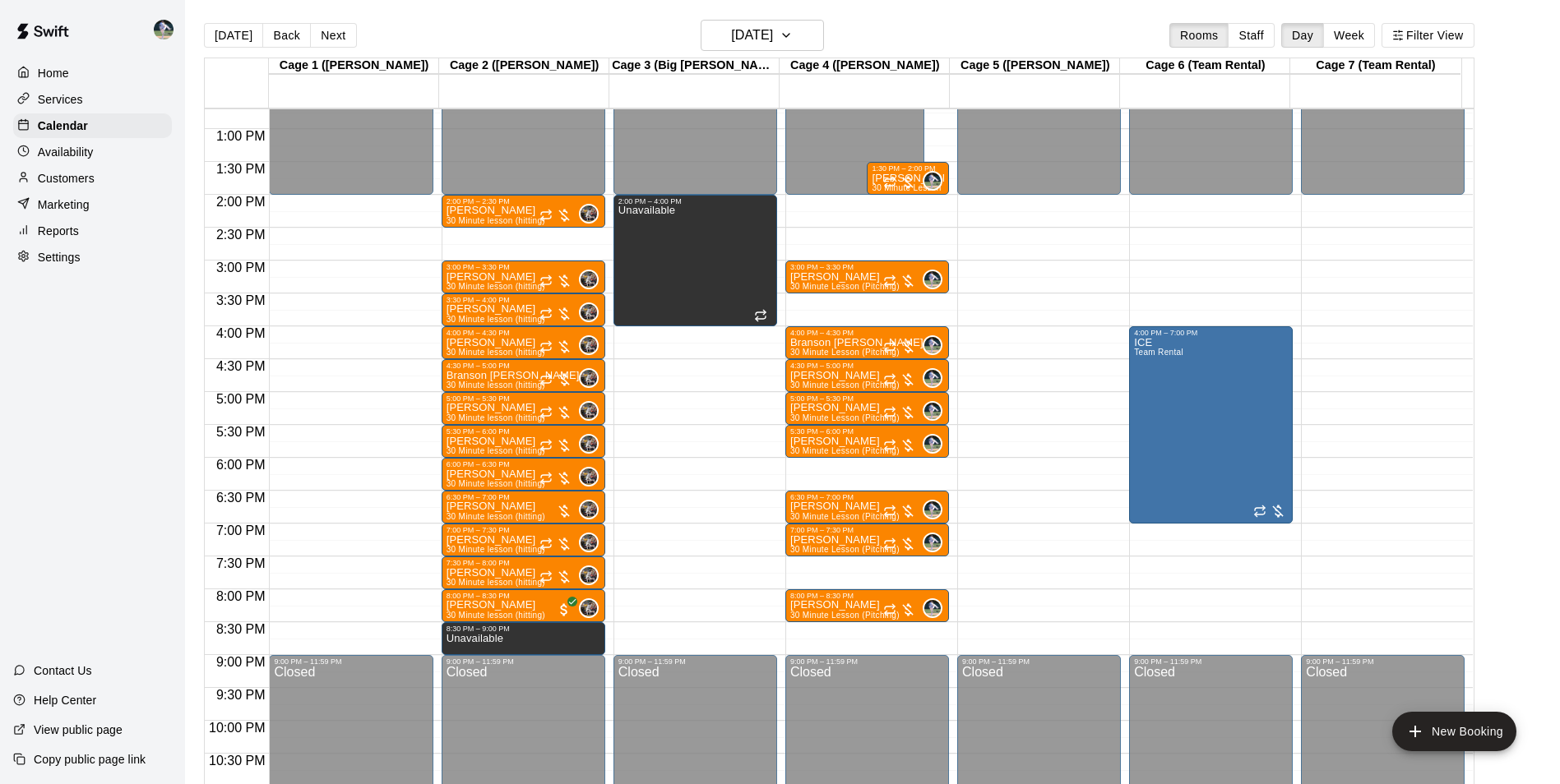
click at [674, 595] on div "12:00 AM – 2:00 PM Closed 2:00 PM – 4:00 PM Unavailable 9:00 PM – 11:59 PM Clos…" at bounding box center [695, 63] width 163 height 1578
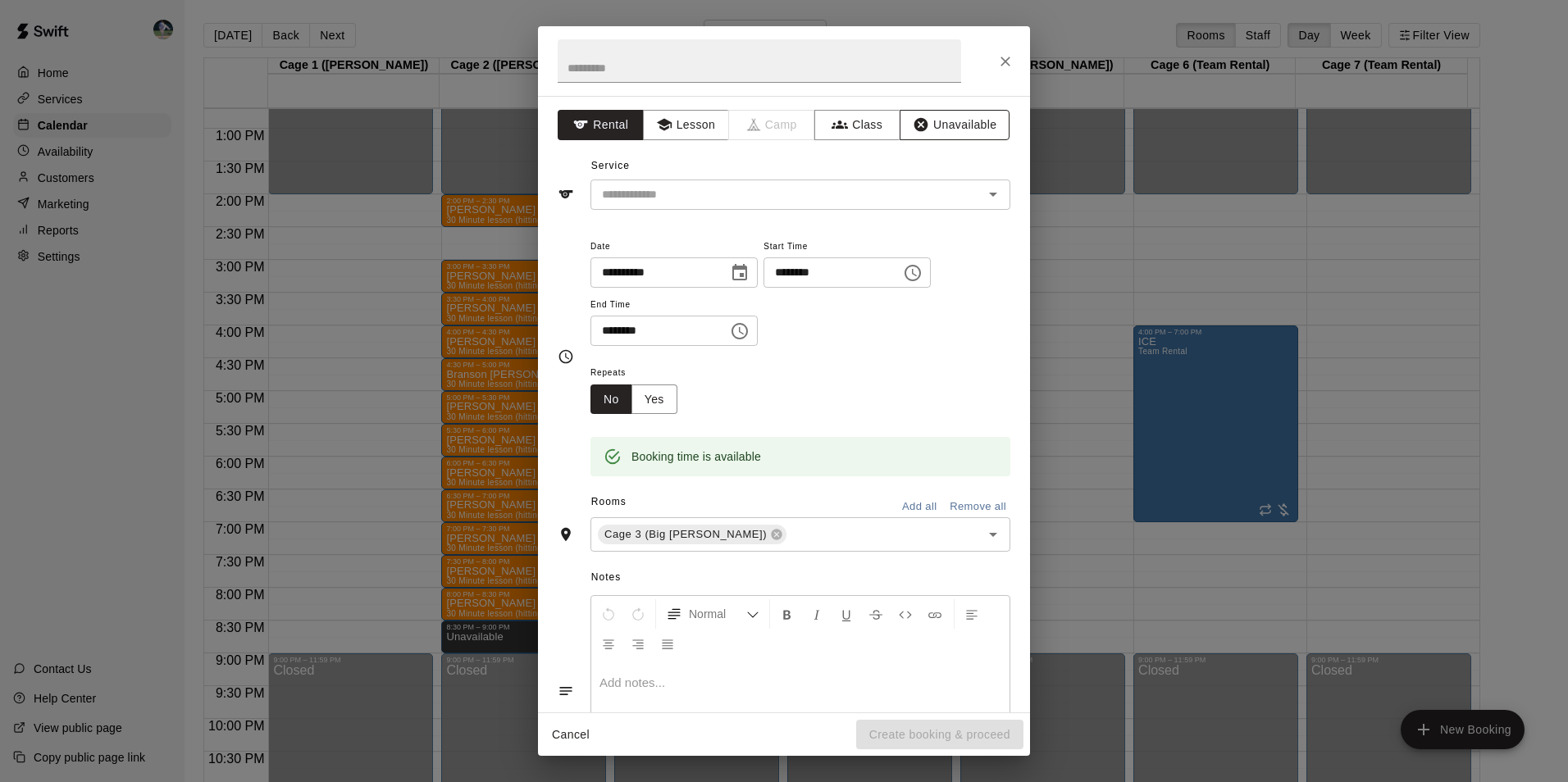
click at [948, 108] on div "**********" at bounding box center [784, 404] width 492 height 617
click at [947, 114] on button "Unavailable" at bounding box center [955, 125] width 110 height 31
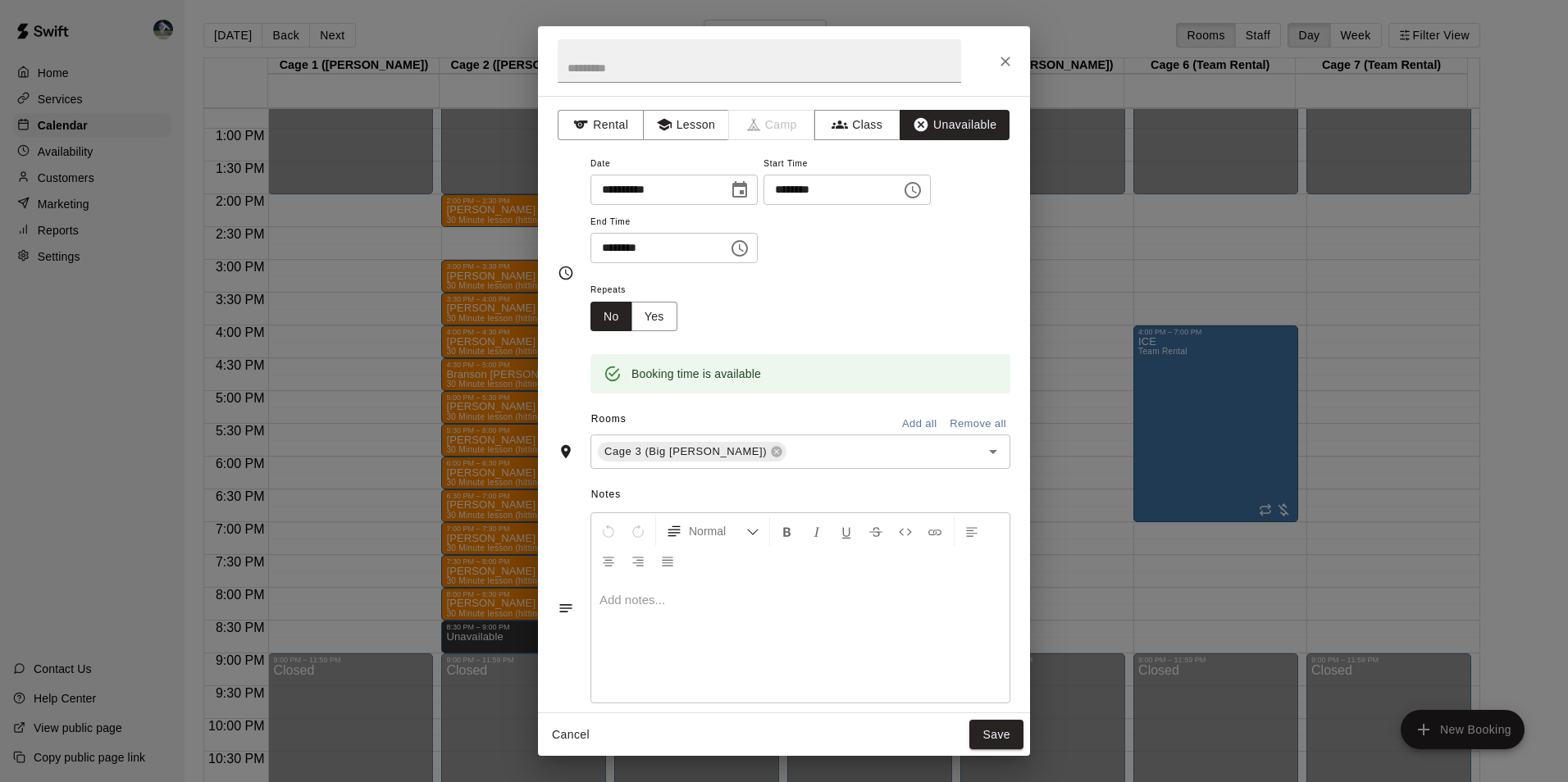
drag, startPoint x: 749, startPoint y: 241, endPoint x: 752, endPoint y: 256, distance: 15.3
click at [749, 241] on icon "Choose time, selected time is 8:30 PM" at bounding box center [739, 248] width 19 height 19
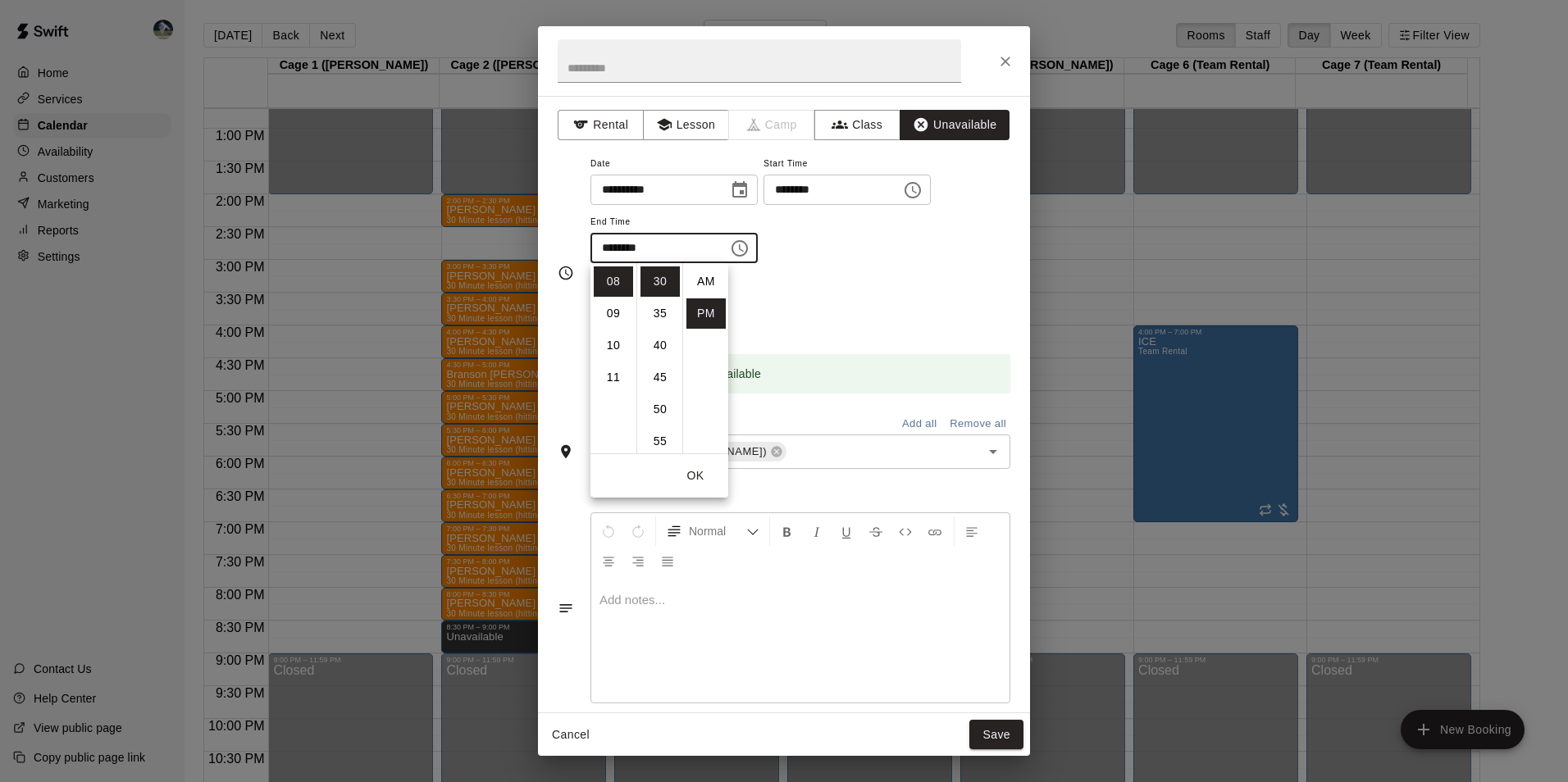
scroll to position [30, 0]
click at [618, 313] on li "09" at bounding box center [612, 313] width 39 height 31
click at [659, 281] on li "00" at bounding box center [660, 282] width 39 height 31
type input "********"
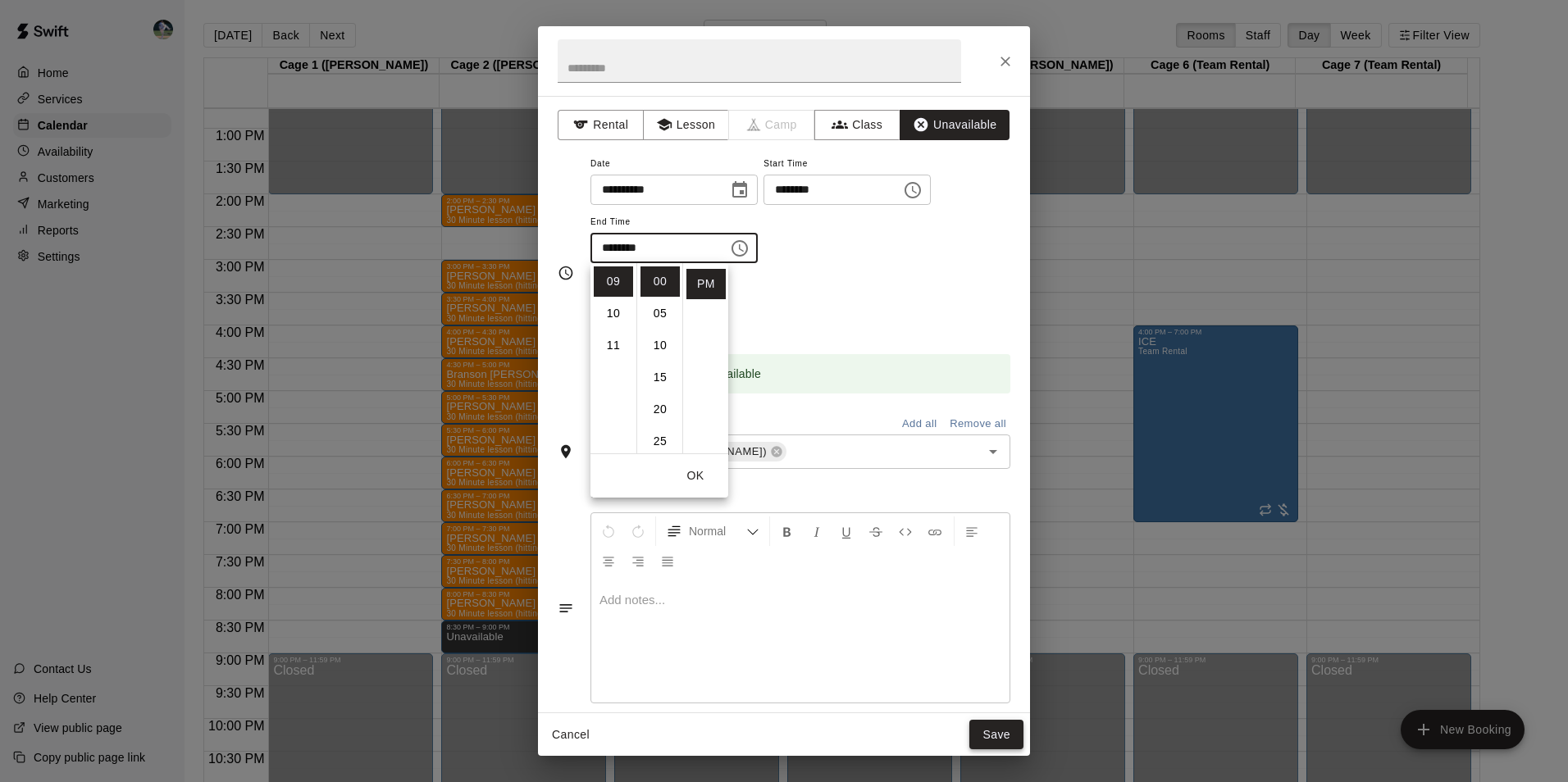
click at [980, 730] on button "Save" at bounding box center [997, 735] width 54 height 31
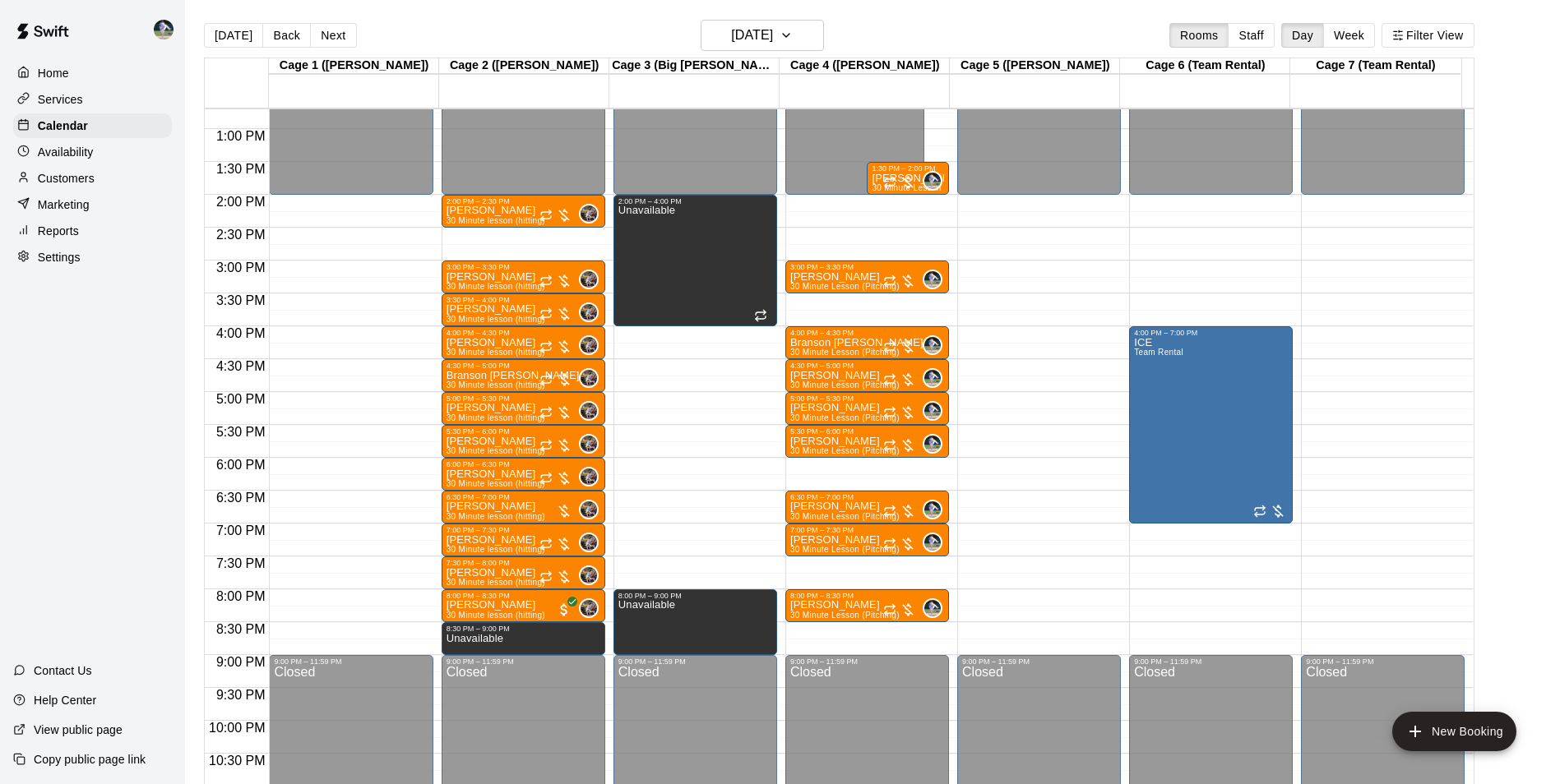
click at [873, 630] on div "12:00 AM – 2:00 PM Closed 3:00 PM – 3:30 PM [PERSON_NAME] 30 Minute Lesson (Pit…" at bounding box center [867, 63] width 163 height 1578
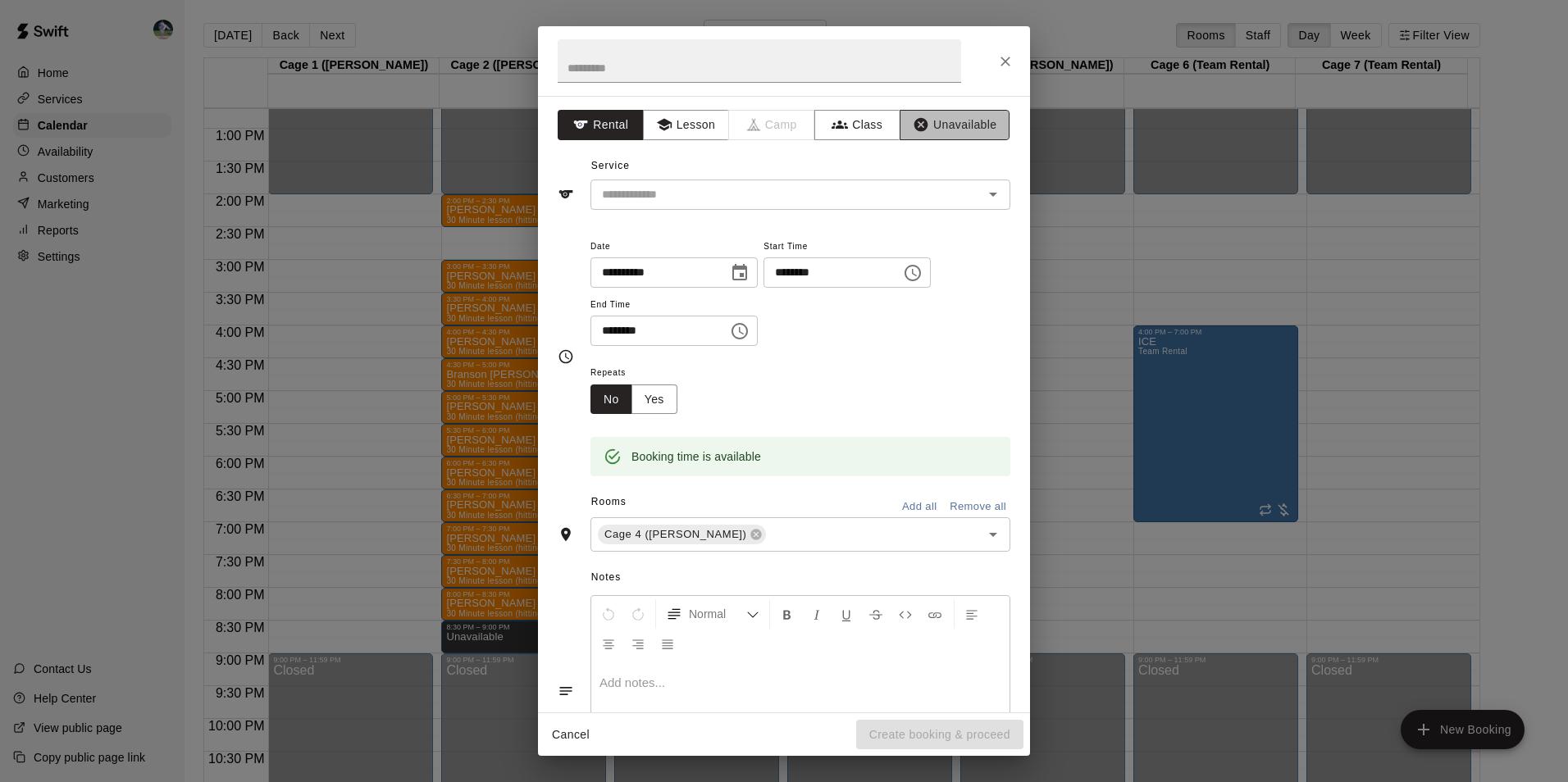
click at [950, 124] on button "Unavailable" at bounding box center [955, 125] width 110 height 31
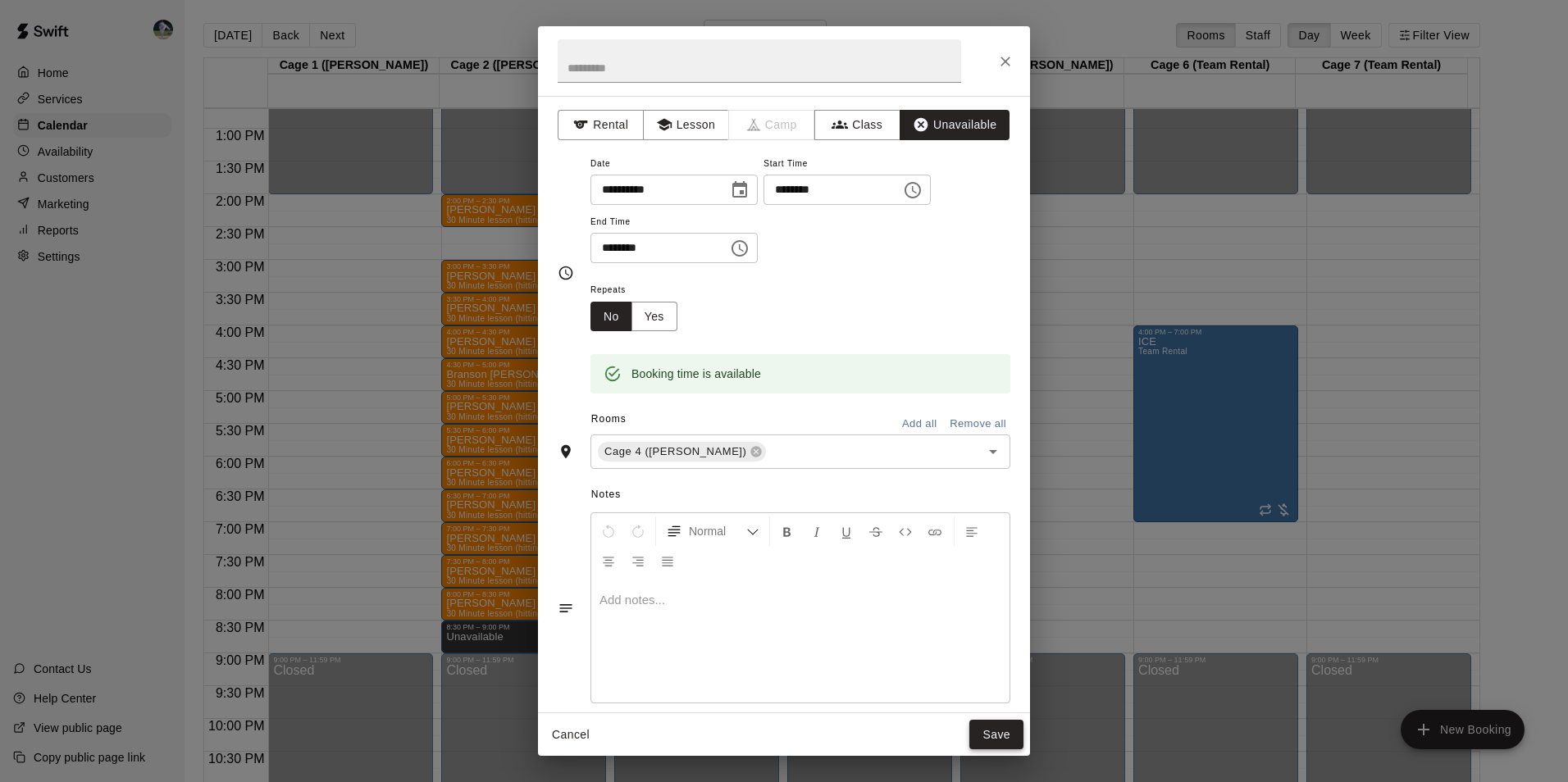
click at [998, 737] on button "Save" at bounding box center [997, 735] width 54 height 31
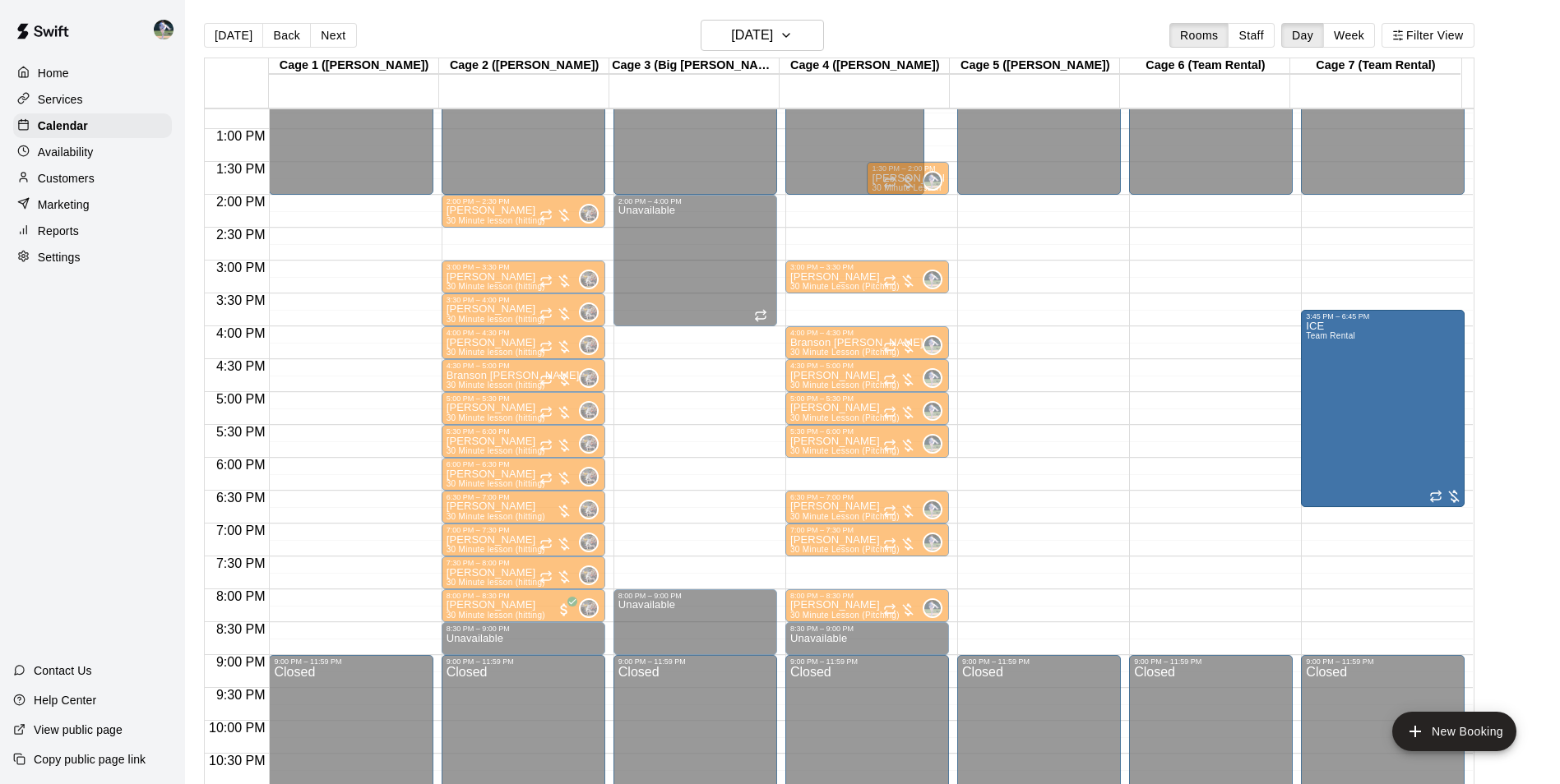
drag, startPoint x: 1212, startPoint y: 435, endPoint x: 1319, endPoint y: 432, distance: 107.0
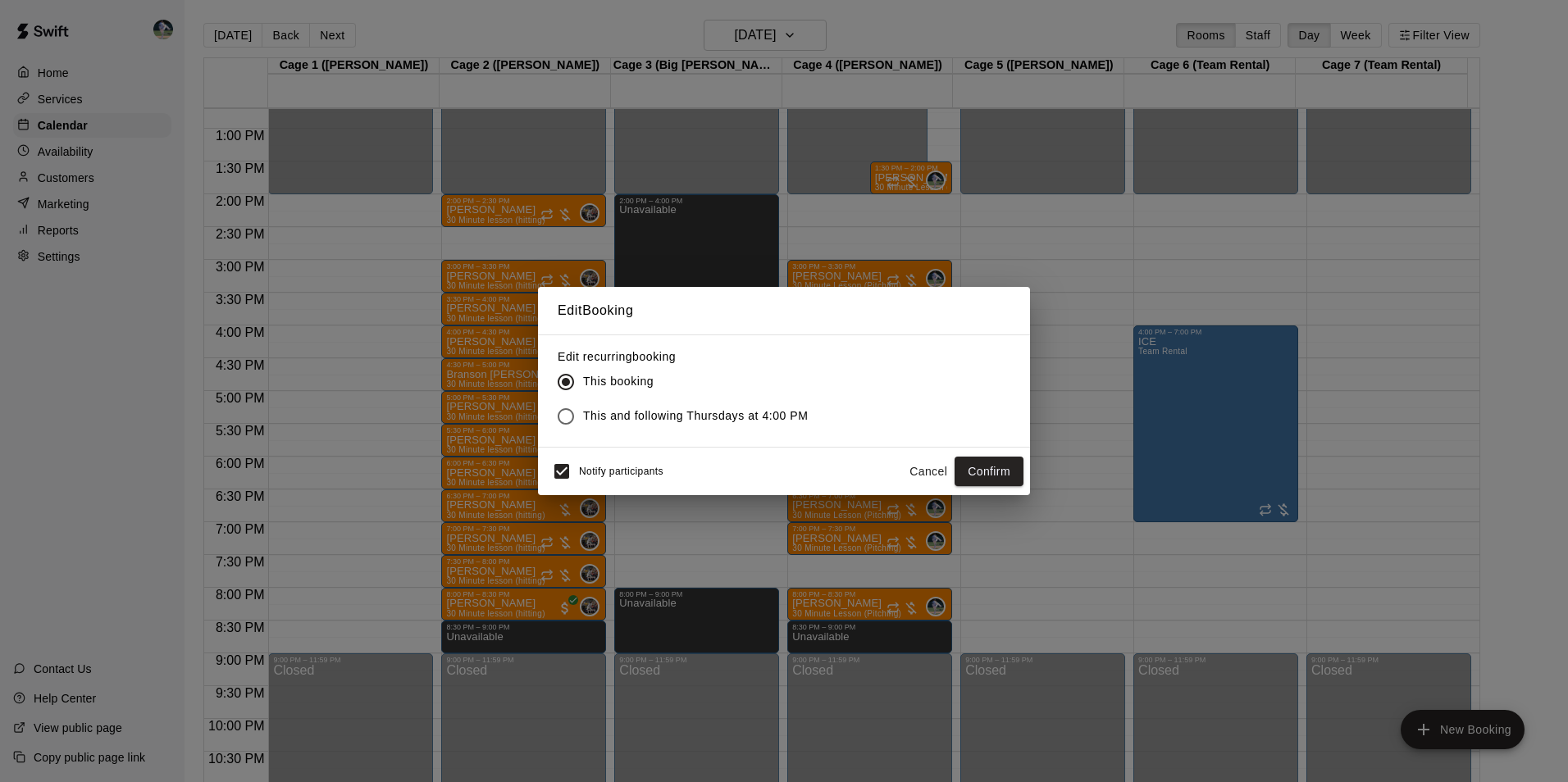
click at [933, 466] on button "Cancel" at bounding box center [928, 471] width 52 height 31
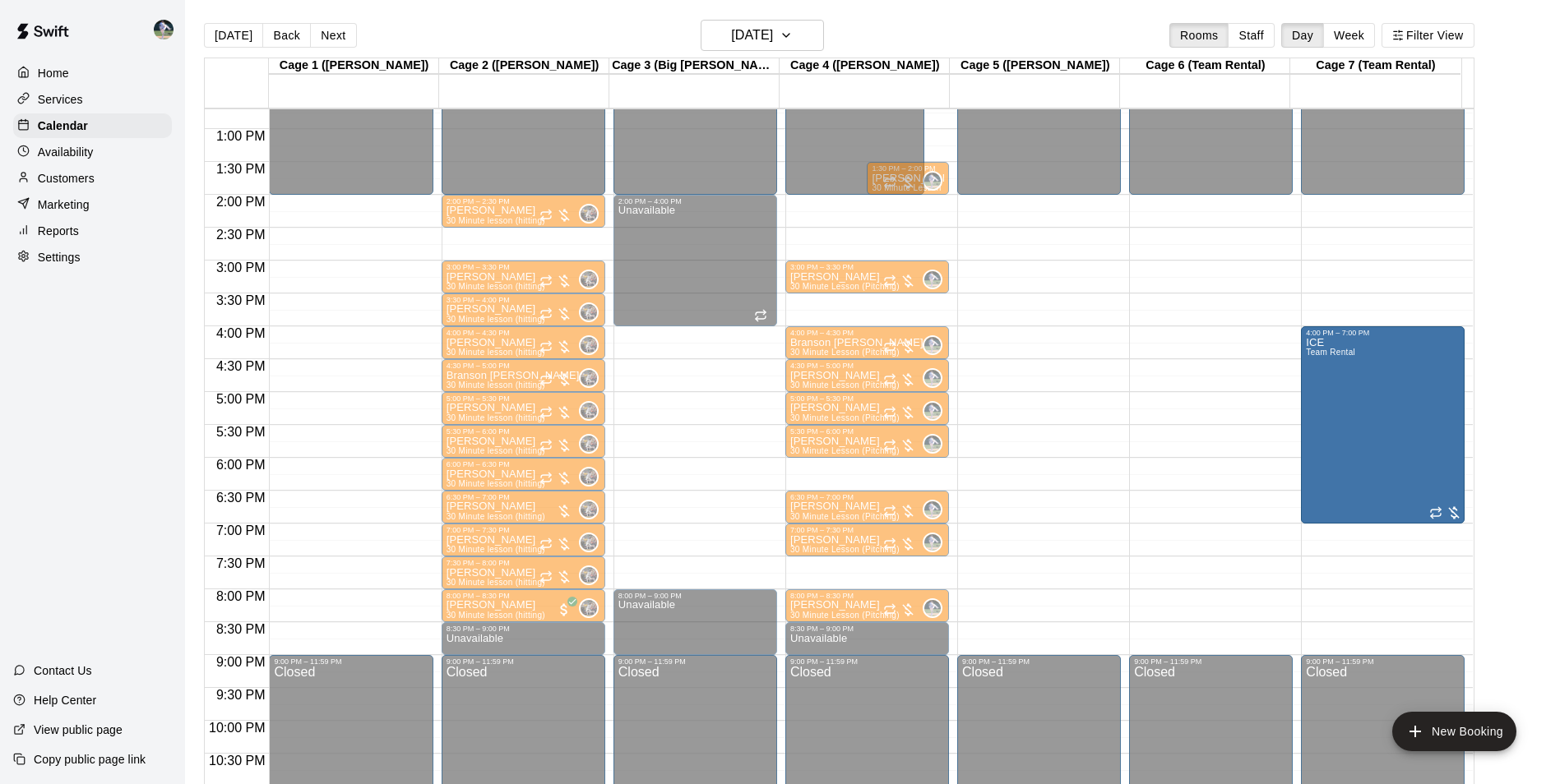
drag, startPoint x: 1210, startPoint y: 399, endPoint x: 1318, endPoint y: 412, distance: 108.8
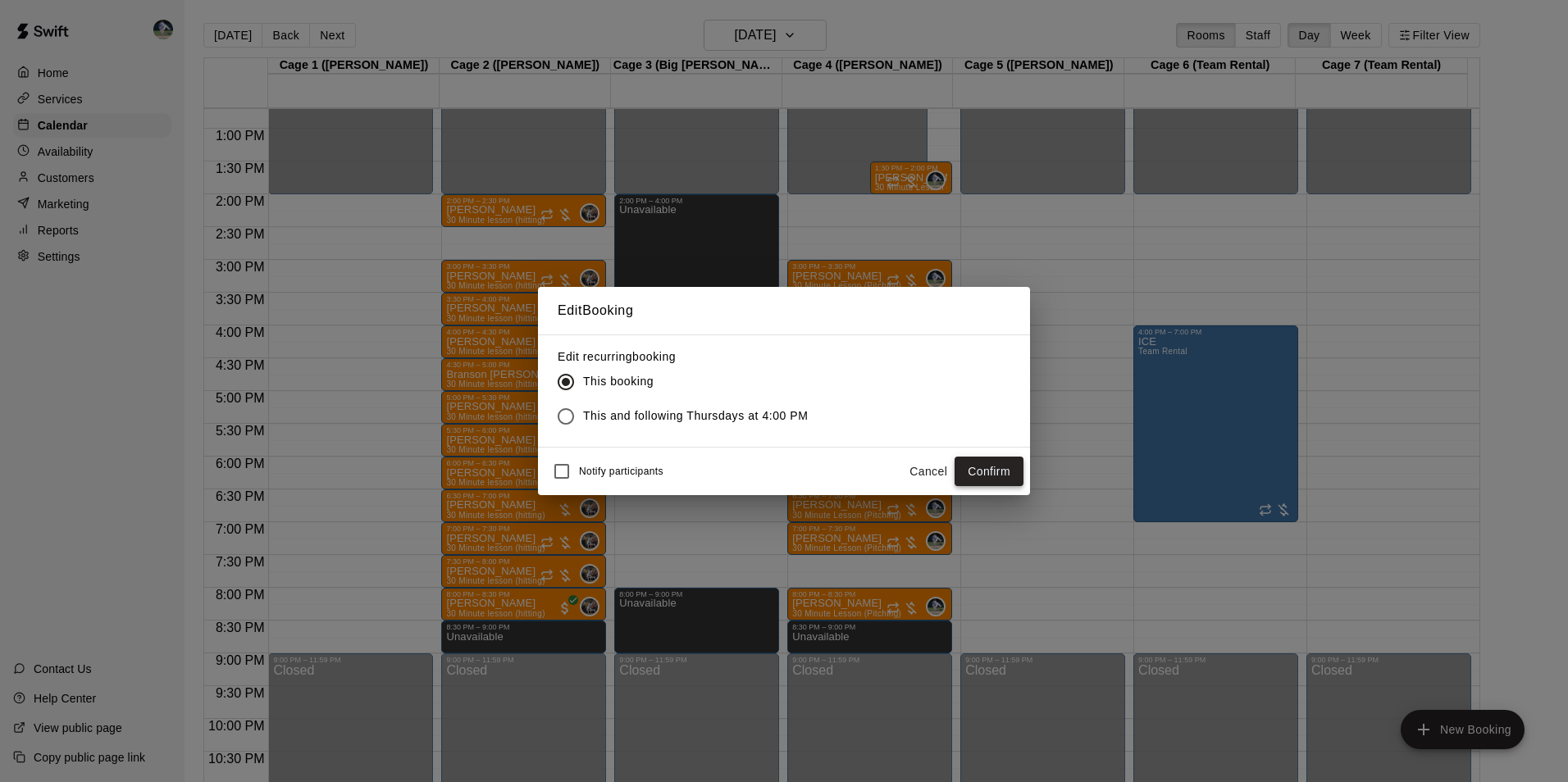
click at [978, 468] on button "Confirm" at bounding box center [989, 471] width 69 height 31
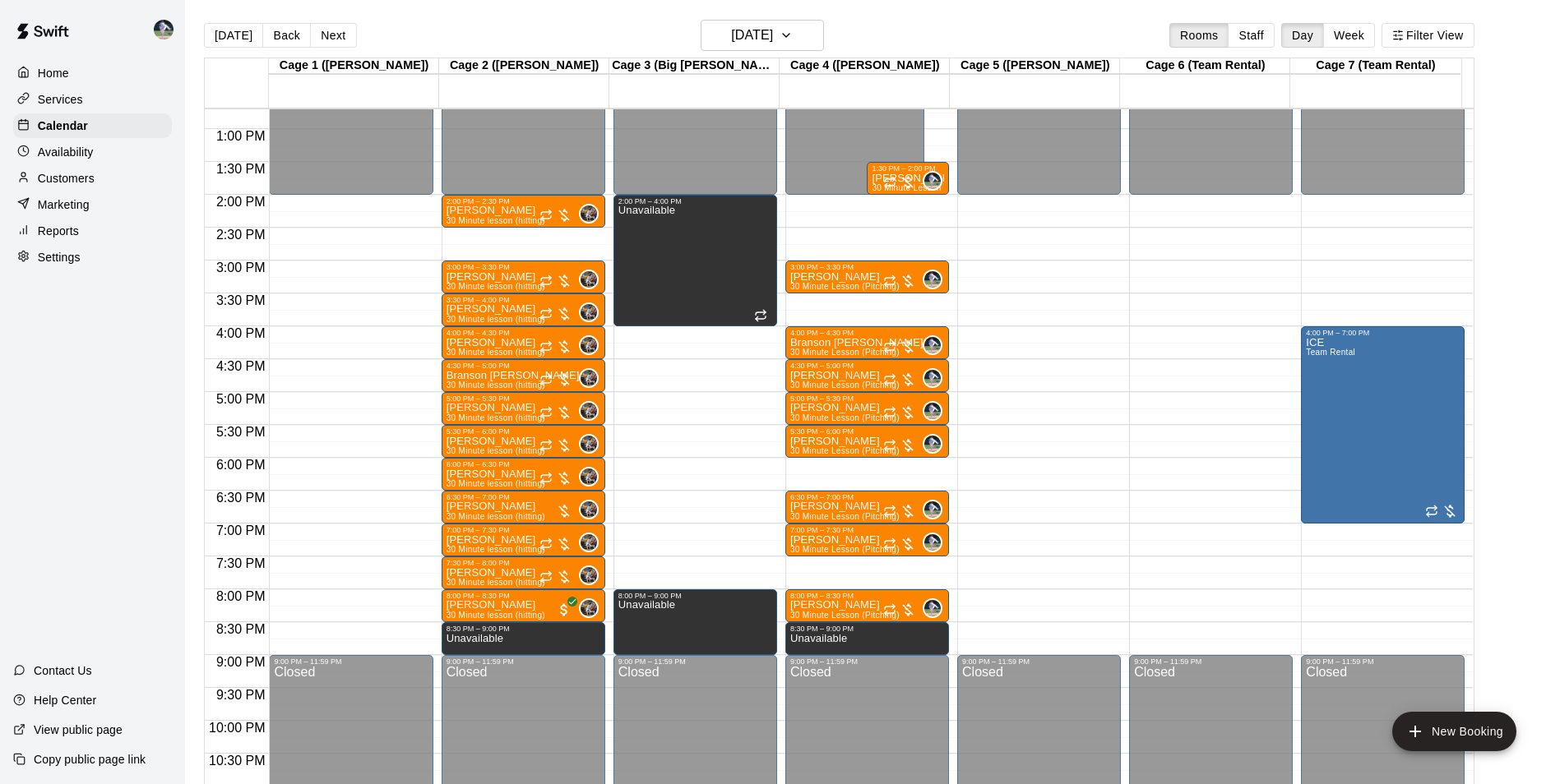
click at [1030, 595] on div "12:00 AM – 2:00 PM Closed 9:00 PM – 11:59 PM Closed" at bounding box center [1039, 63] width 163 height 1578
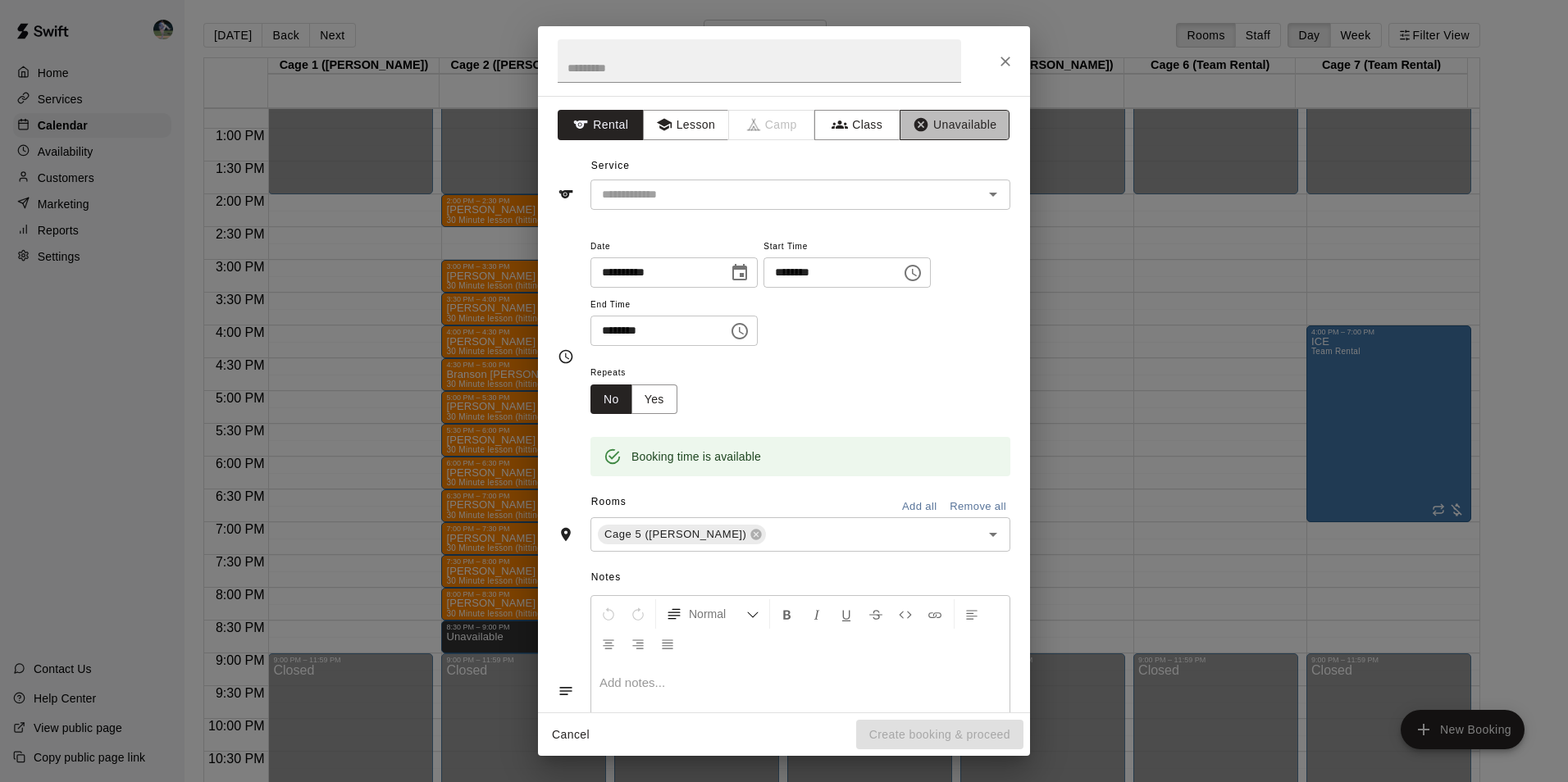
click at [965, 119] on button "Unavailable" at bounding box center [955, 125] width 110 height 31
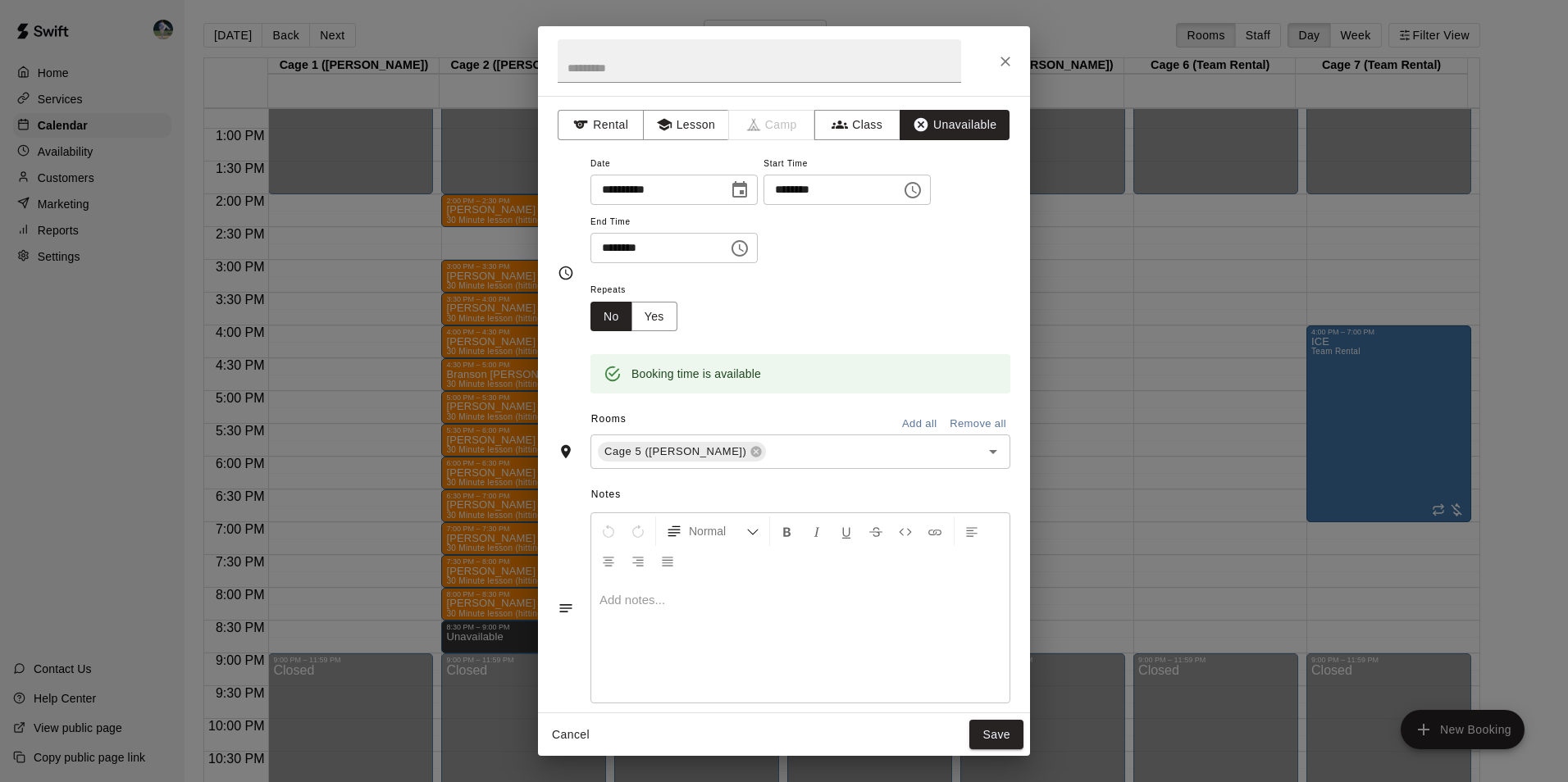
click at [749, 251] on icon "Choose time, selected time is 8:30 PM" at bounding box center [739, 248] width 19 height 19
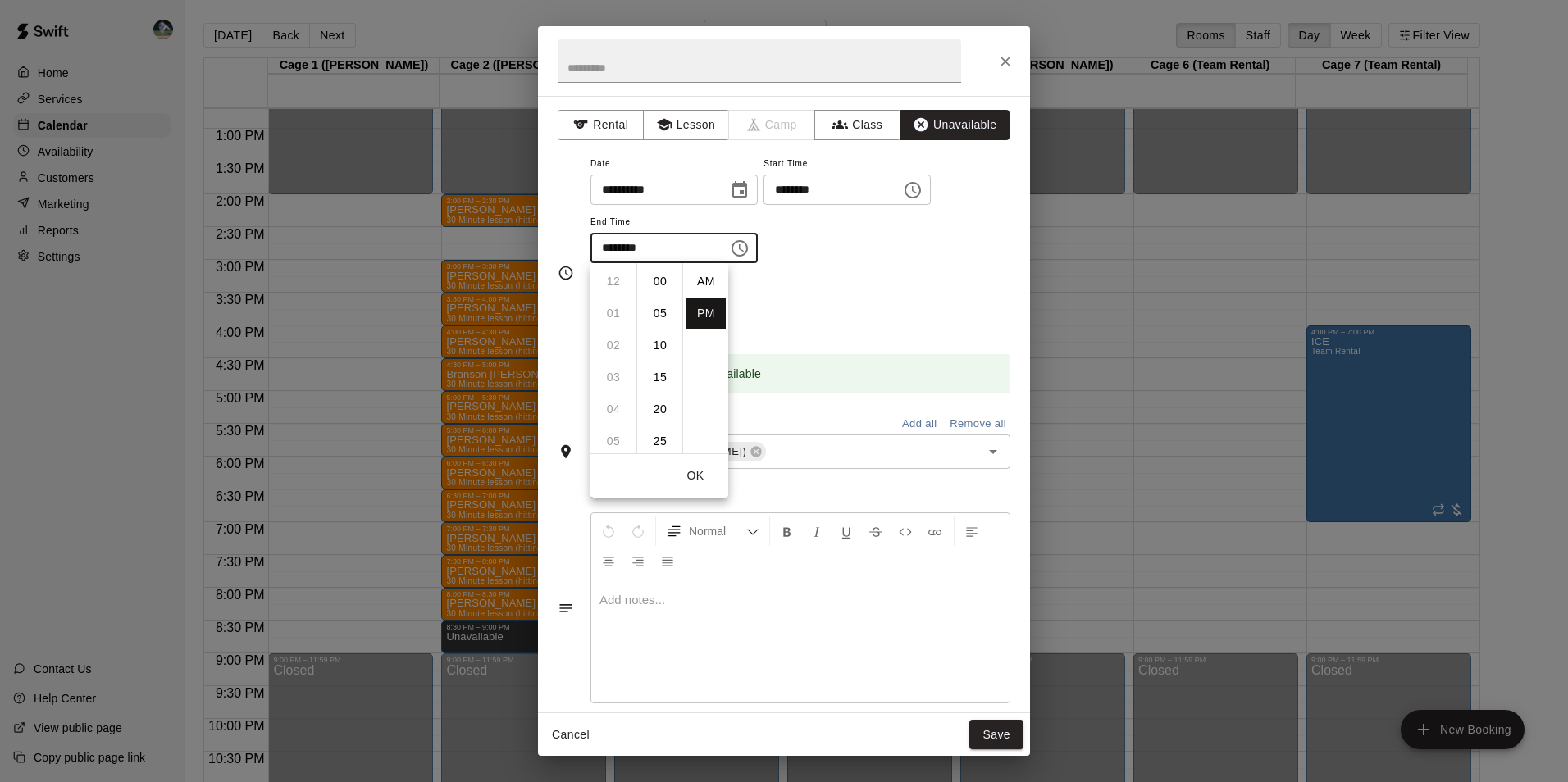
scroll to position [30, 0]
click at [619, 307] on li "09" at bounding box center [612, 313] width 39 height 31
click at [666, 279] on li "00" at bounding box center [660, 282] width 39 height 31
type input "********"
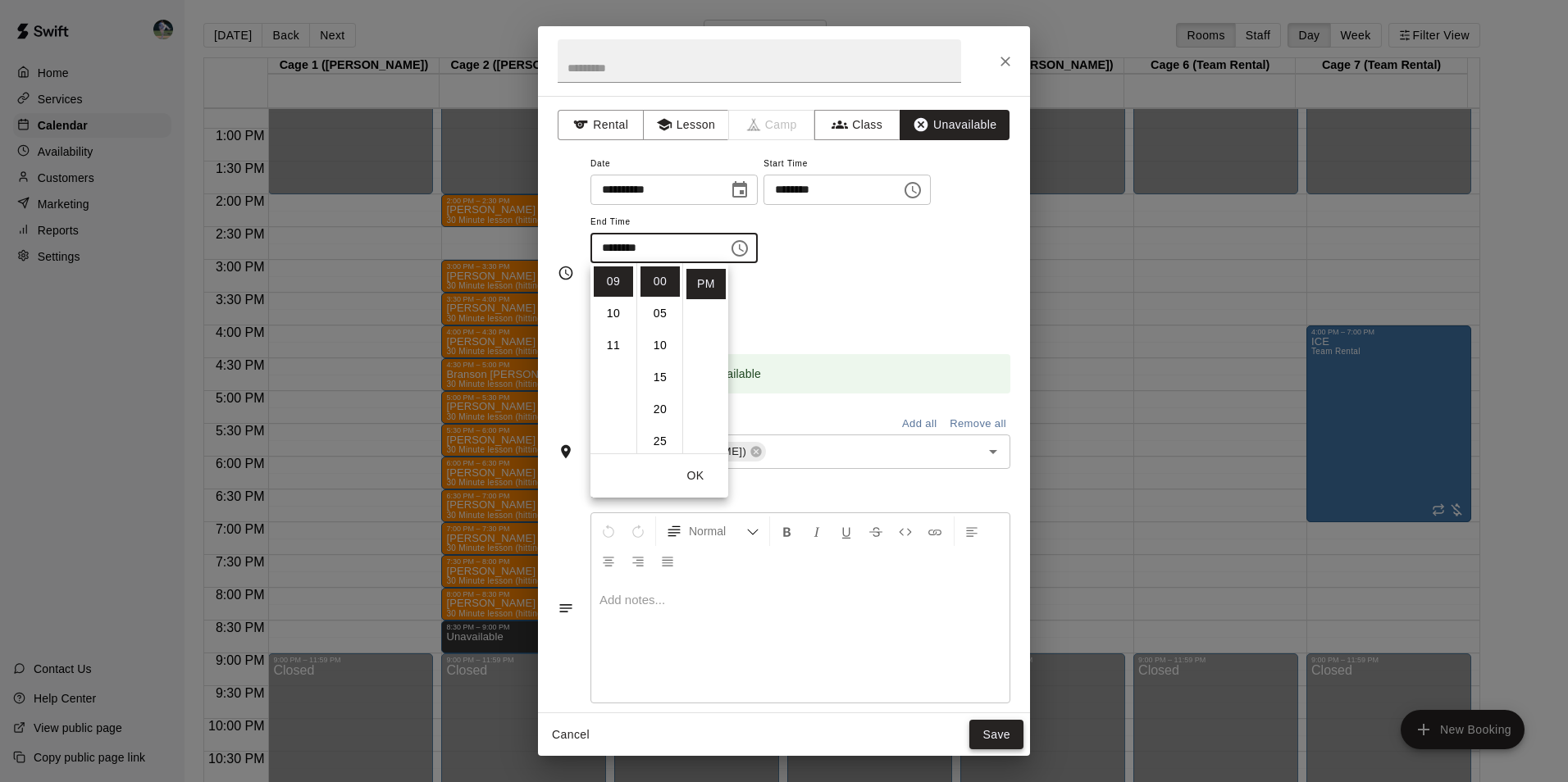
click at [984, 727] on button "Save" at bounding box center [997, 735] width 54 height 31
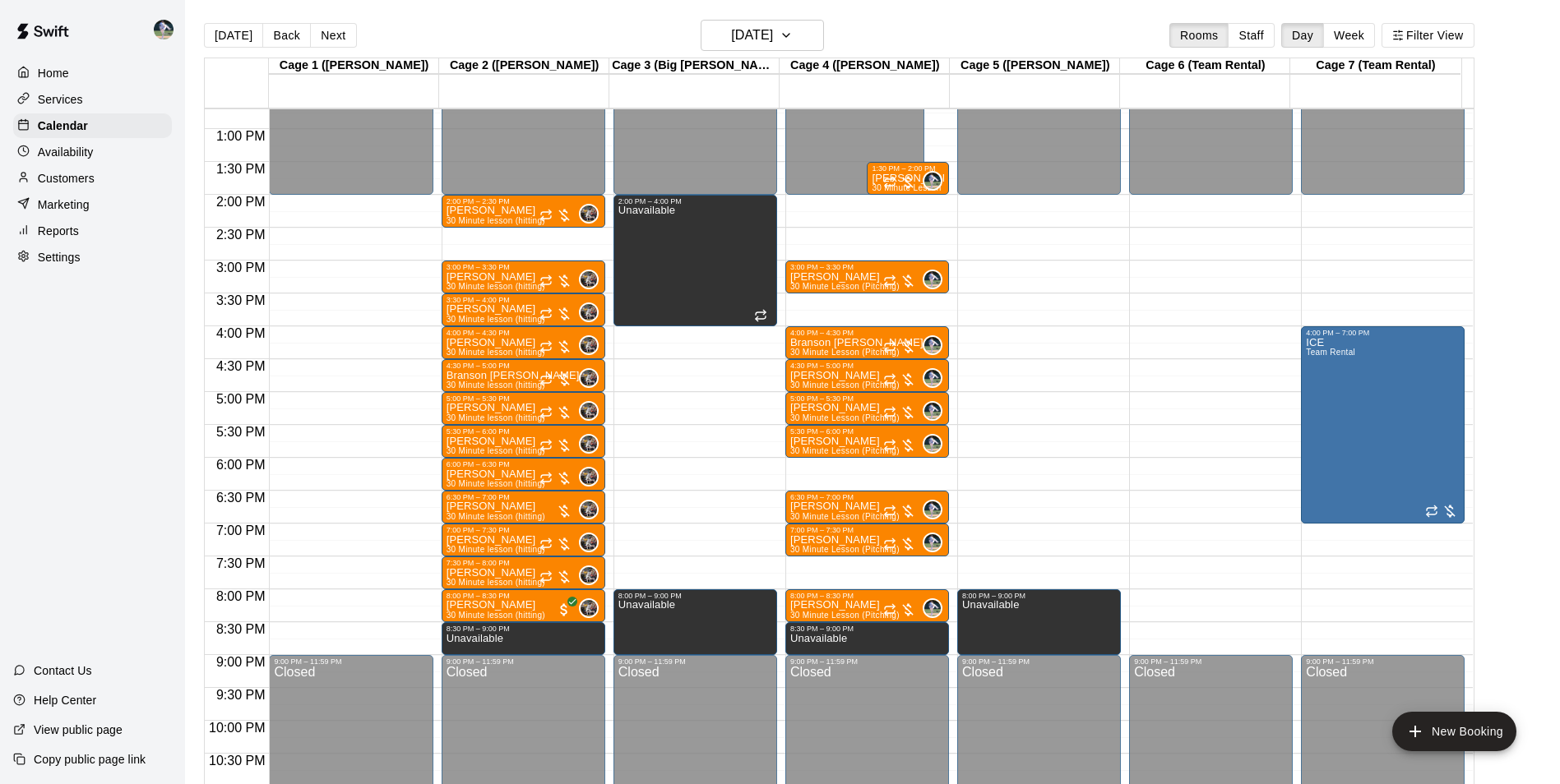
click at [1197, 596] on div "12:00 AM – 2:00 PM Closed 9:00 PM – 11:59 PM Closed" at bounding box center [1211, 63] width 163 height 1578
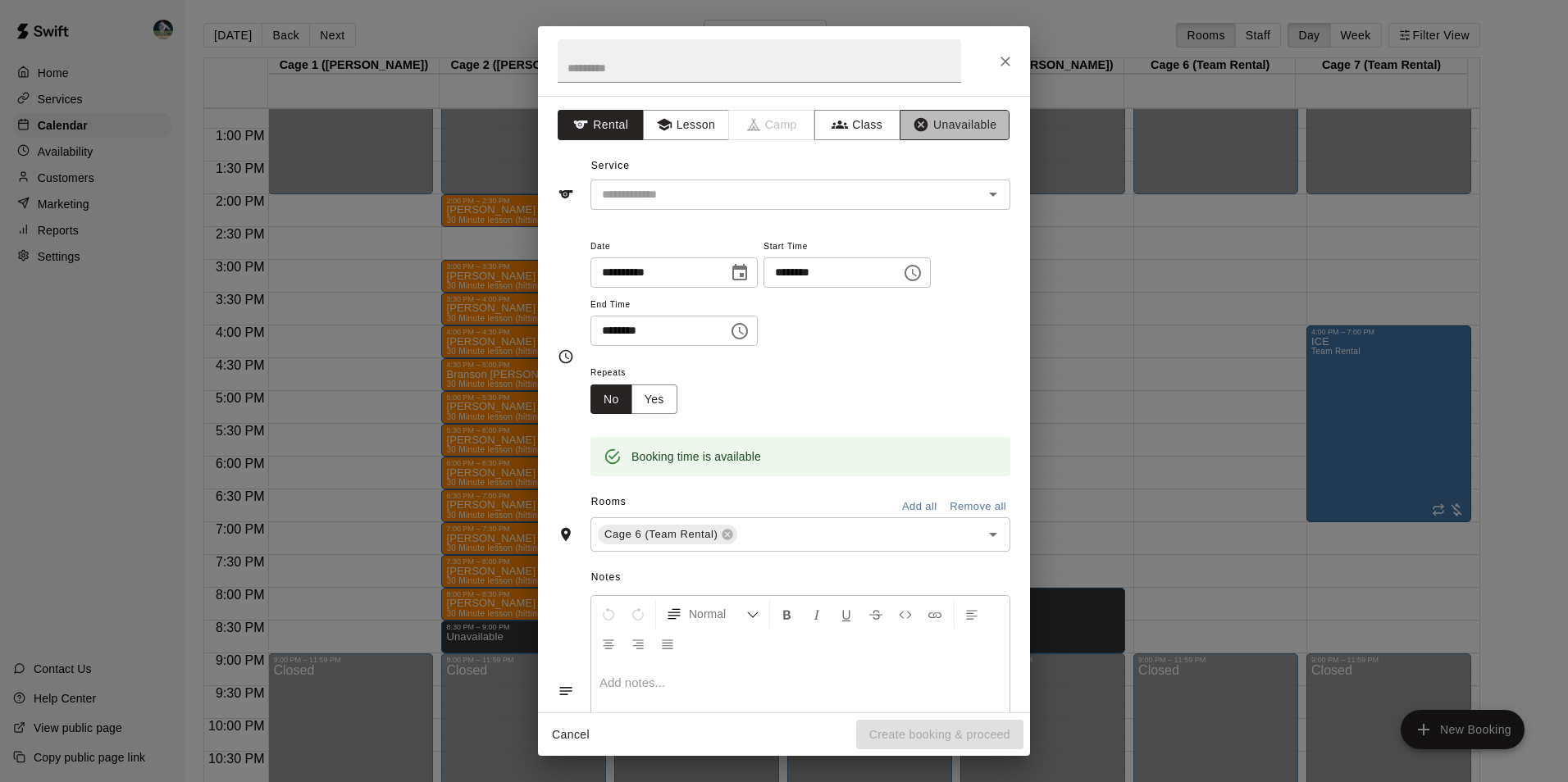
click at [941, 115] on button "Unavailable" at bounding box center [955, 125] width 110 height 31
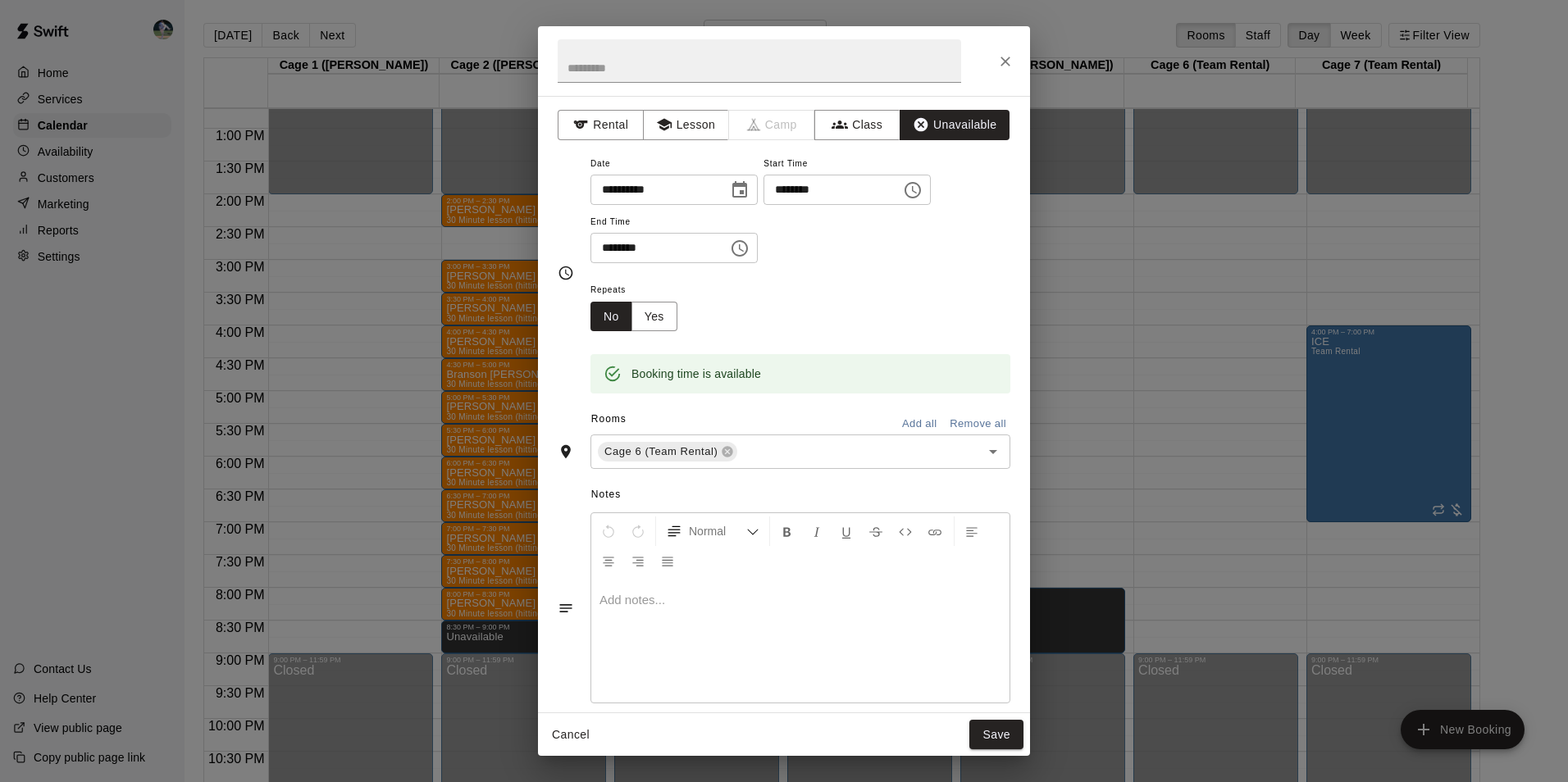
click at [749, 246] on icon "Choose time, selected time is 8:30 PM" at bounding box center [739, 248] width 19 height 19
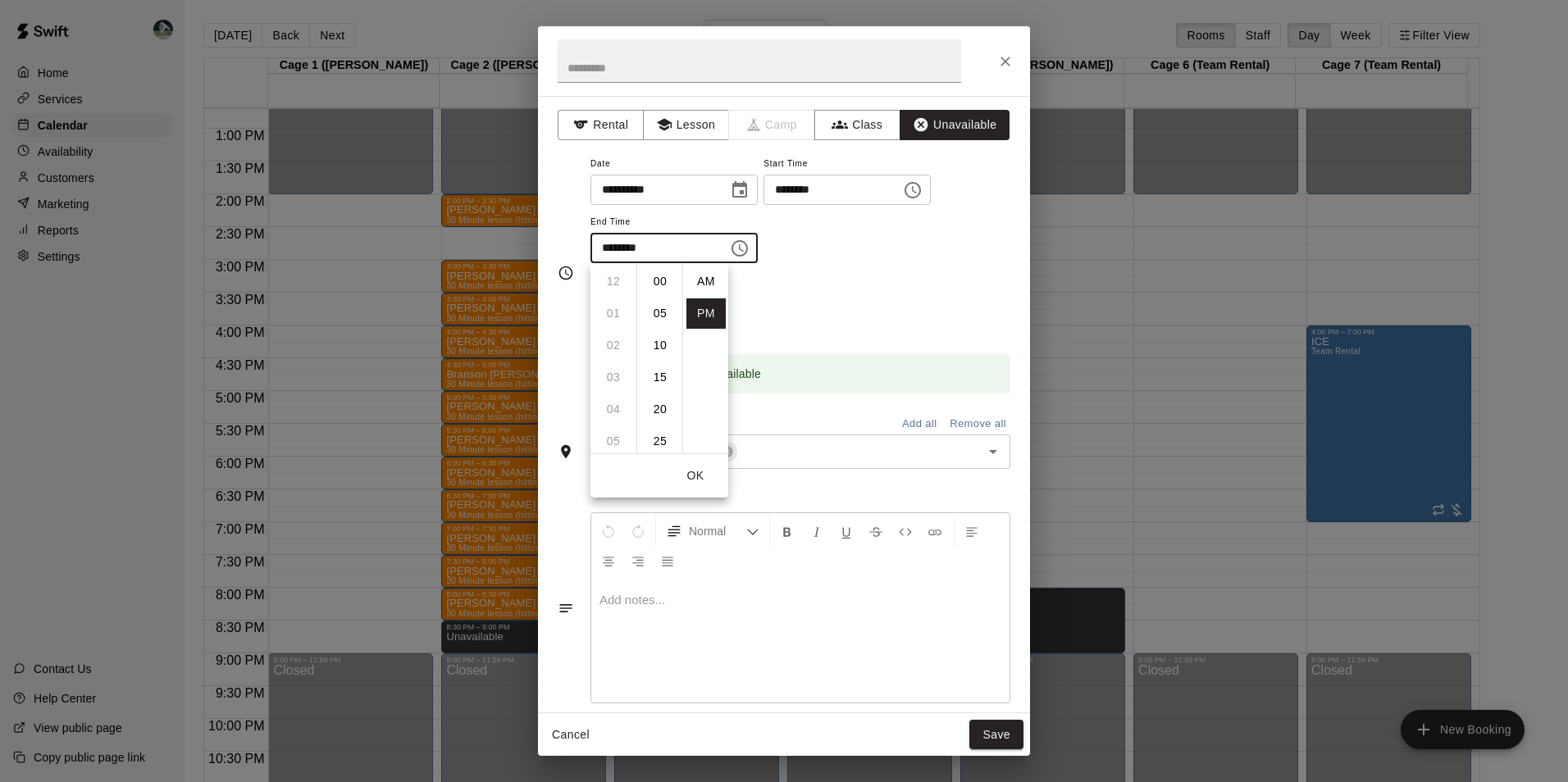
scroll to position [30, 0]
click at [607, 308] on li "09" at bounding box center [612, 313] width 39 height 31
click at [654, 276] on li "00" at bounding box center [660, 282] width 39 height 31
type input "********"
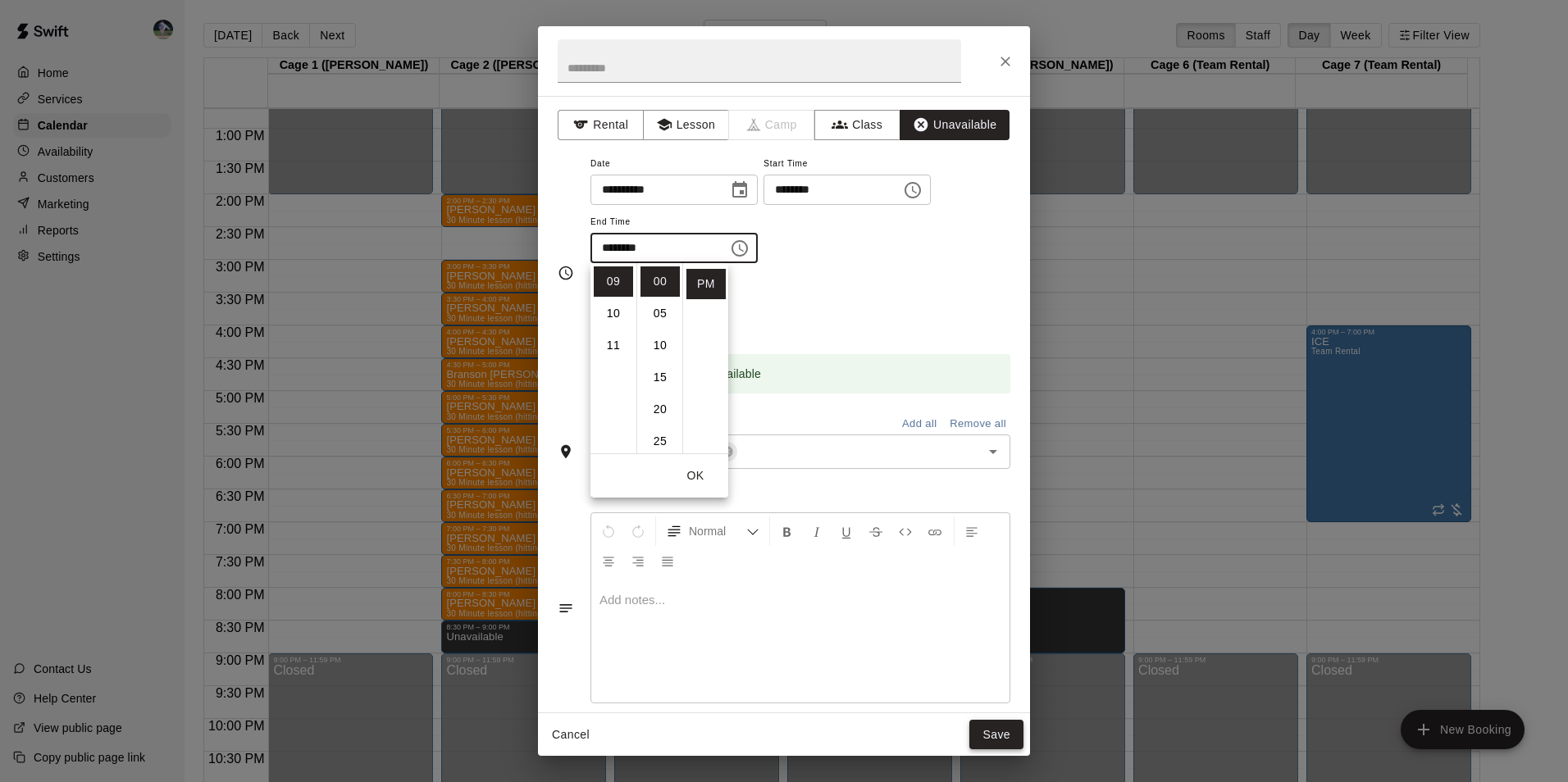
click at [980, 730] on button "Save" at bounding box center [997, 735] width 54 height 31
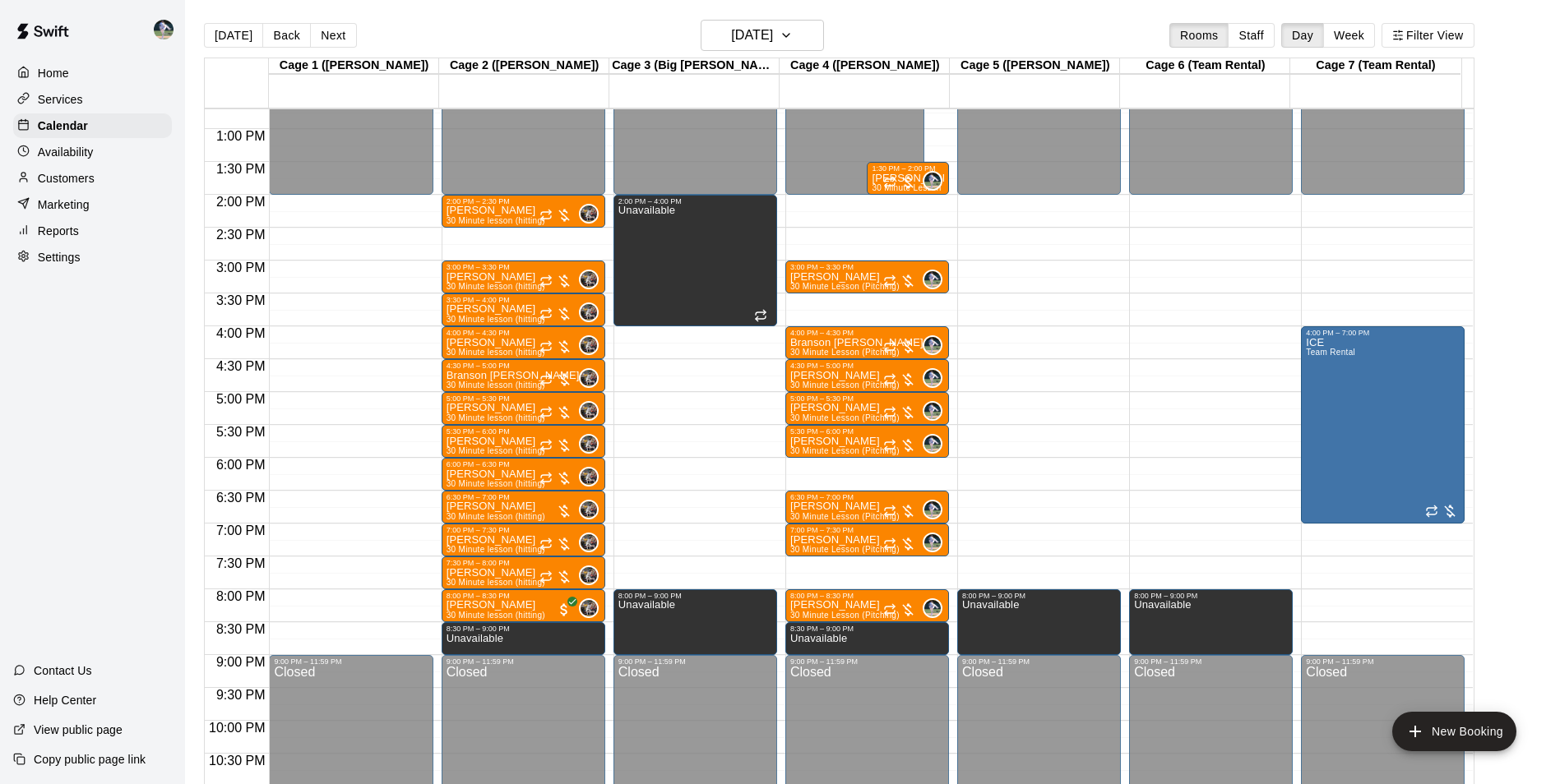
click at [1337, 595] on div "12:00 AM – 2:00 PM Closed 4:00 PM – 7:00 PM ICE Team Rental 9:00 PM – 11:59 PM …" at bounding box center [1382, 63] width 163 height 1578
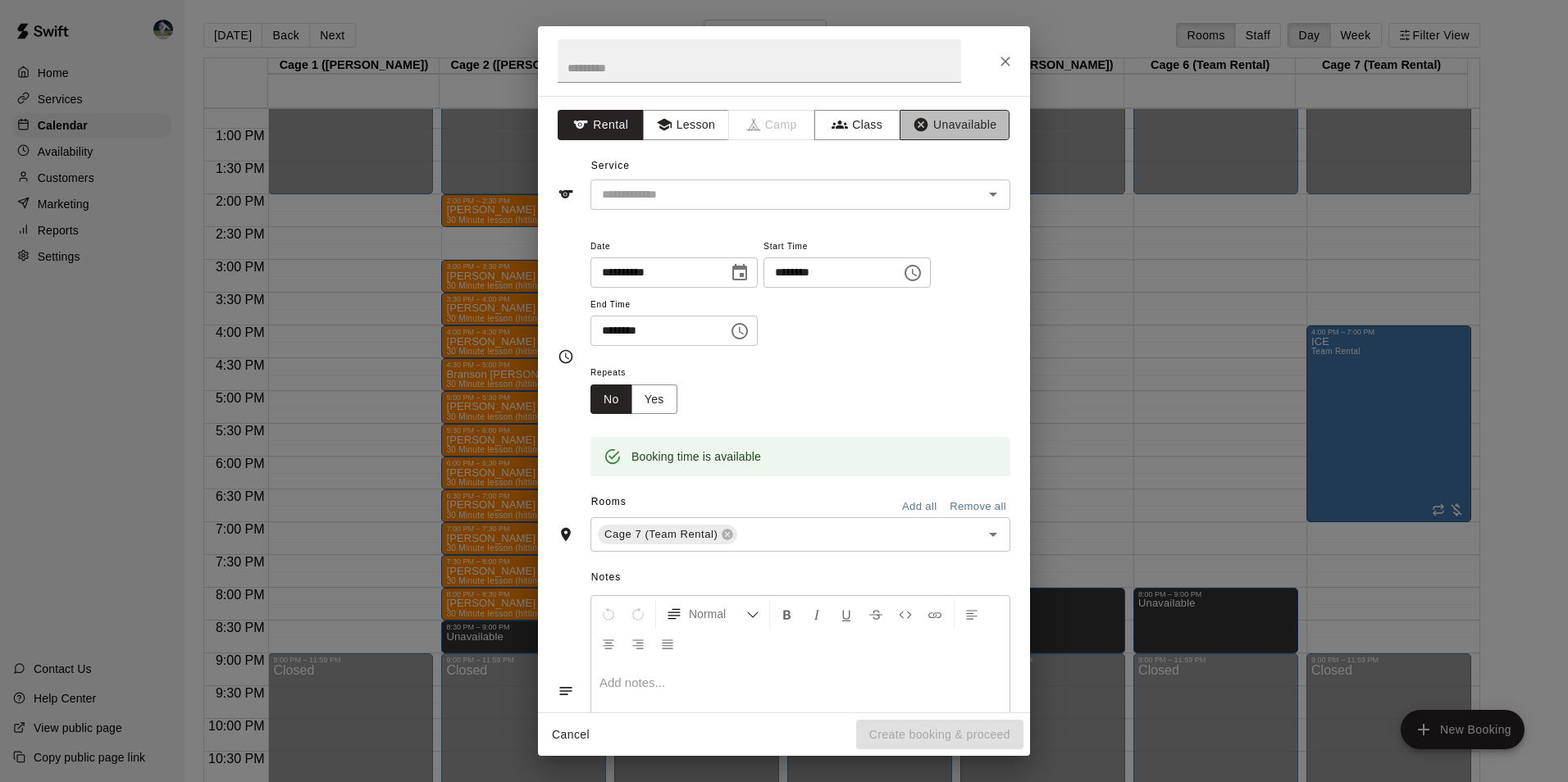
click at [939, 118] on button "Unavailable" at bounding box center [955, 125] width 110 height 31
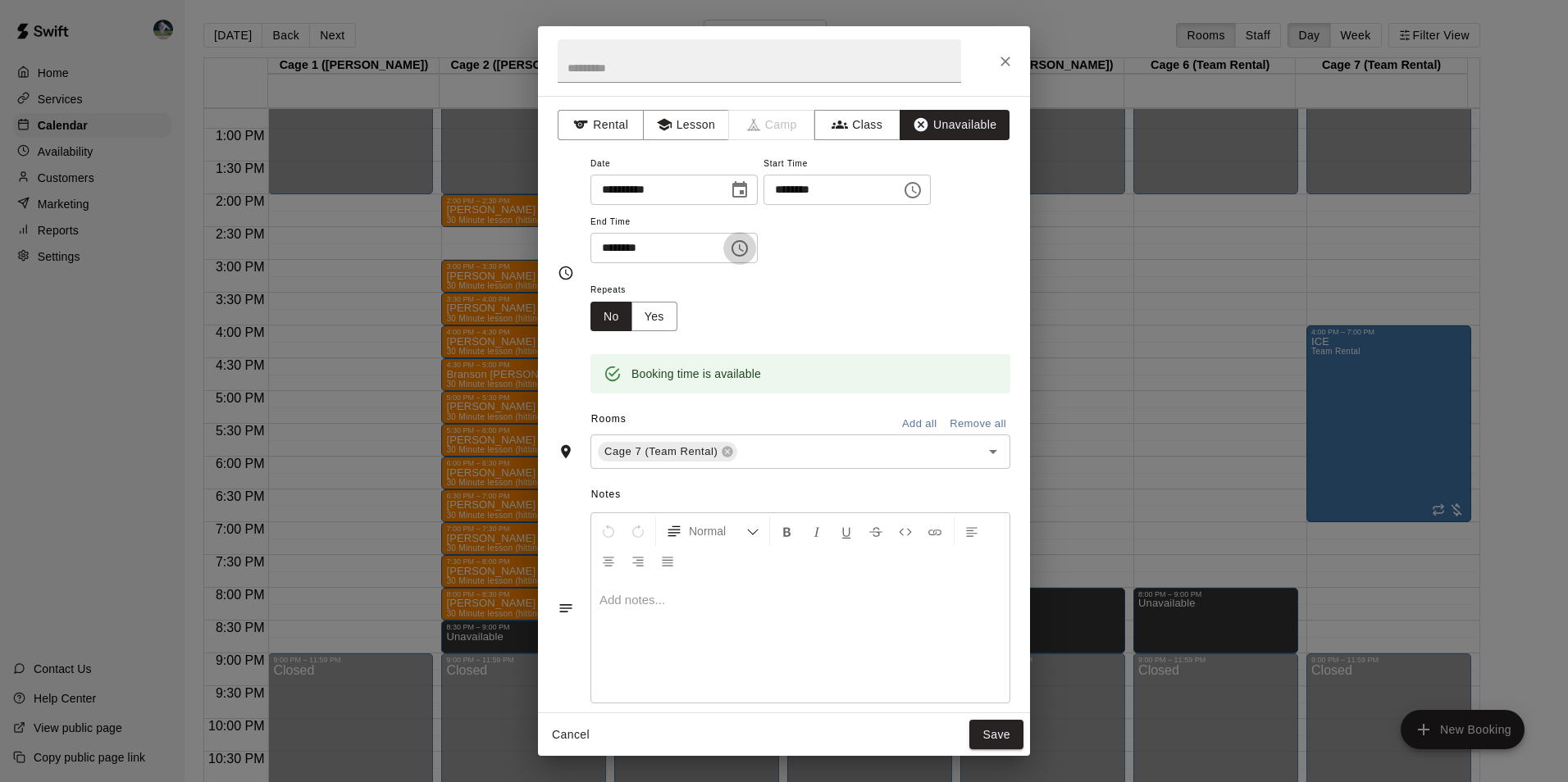
click at [744, 246] on icon "Choose time, selected time is 8:30 PM" at bounding box center [741, 248] width 5 height 7
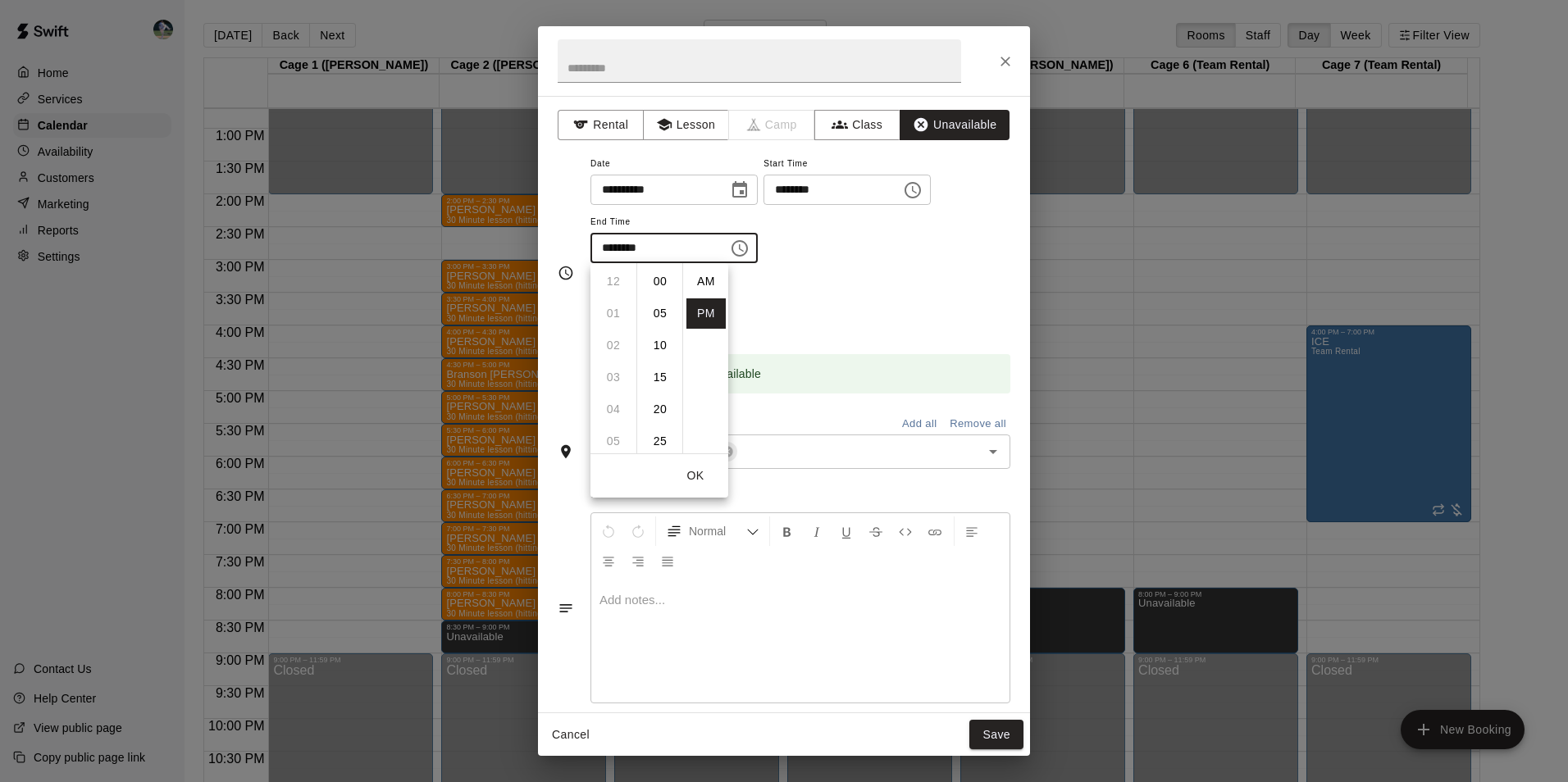
scroll to position [30, 0]
click at [614, 311] on li "09" at bounding box center [612, 313] width 39 height 31
click at [662, 270] on li "00" at bounding box center [660, 282] width 39 height 31
type input "********"
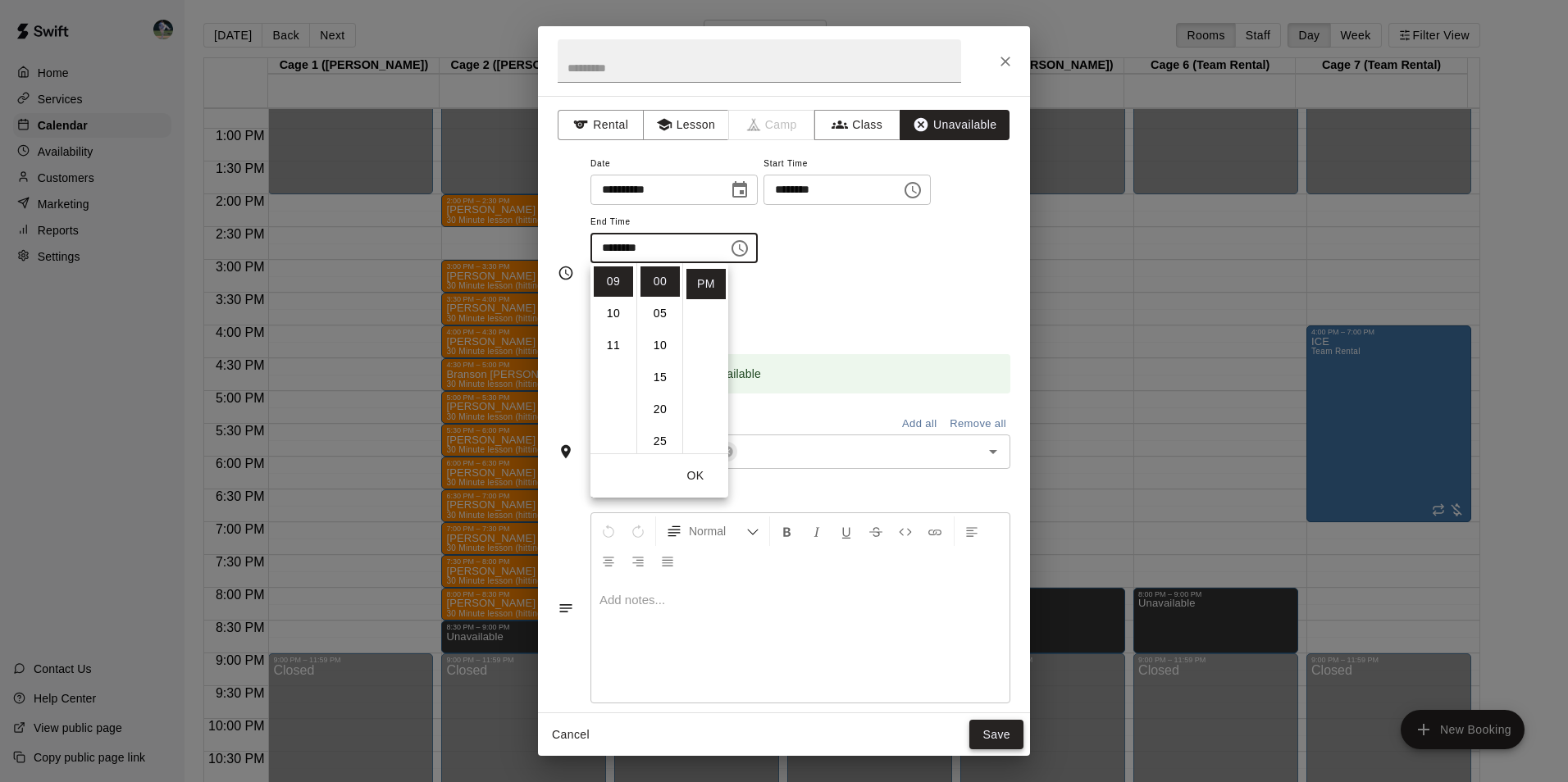
click at [991, 729] on button "Save" at bounding box center [997, 735] width 54 height 31
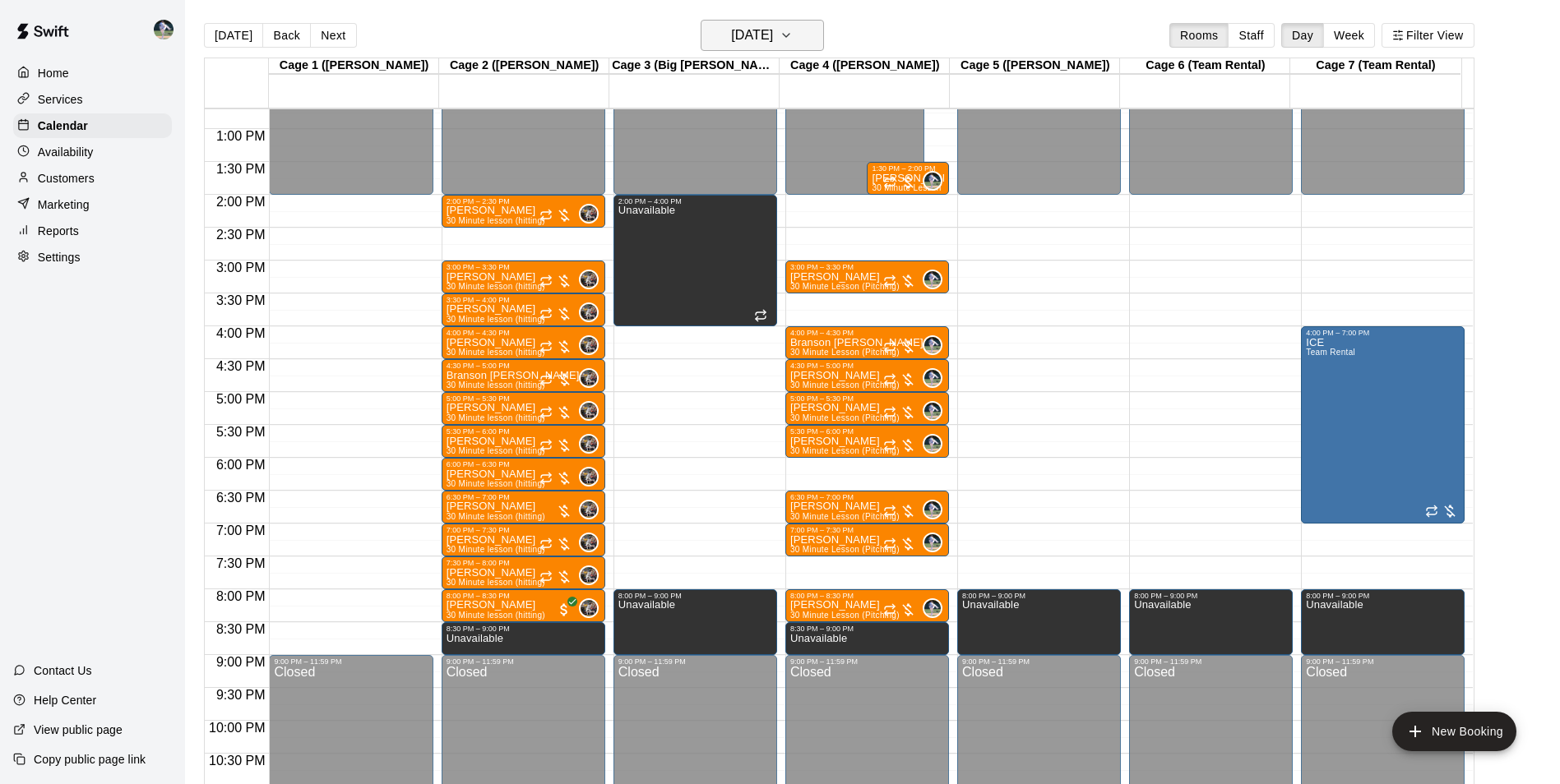
click at [737, 28] on h6 "[DATE]" at bounding box center [752, 35] width 42 height 23
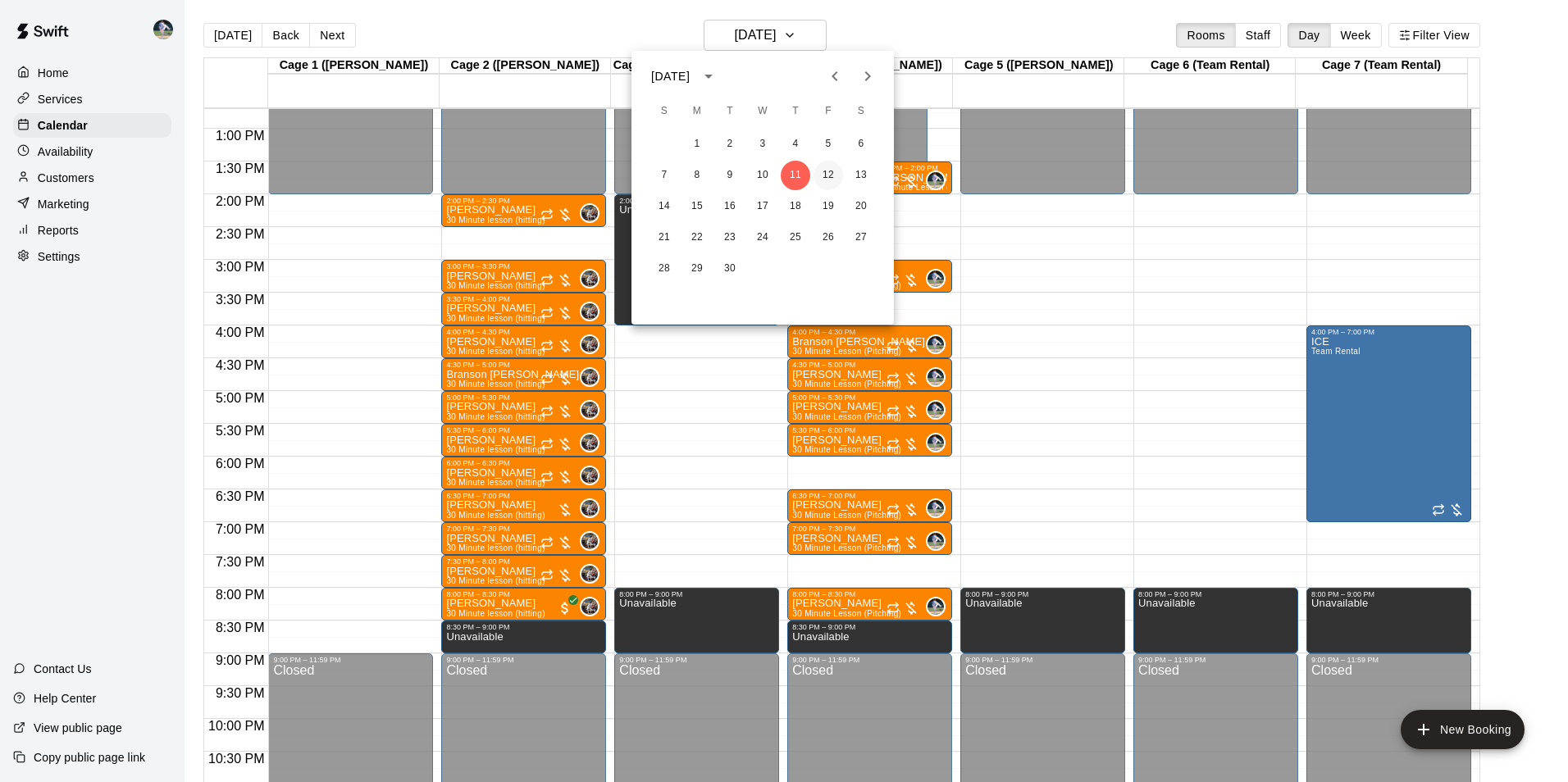
click at [828, 173] on button "12" at bounding box center [829, 176] width 30 height 30
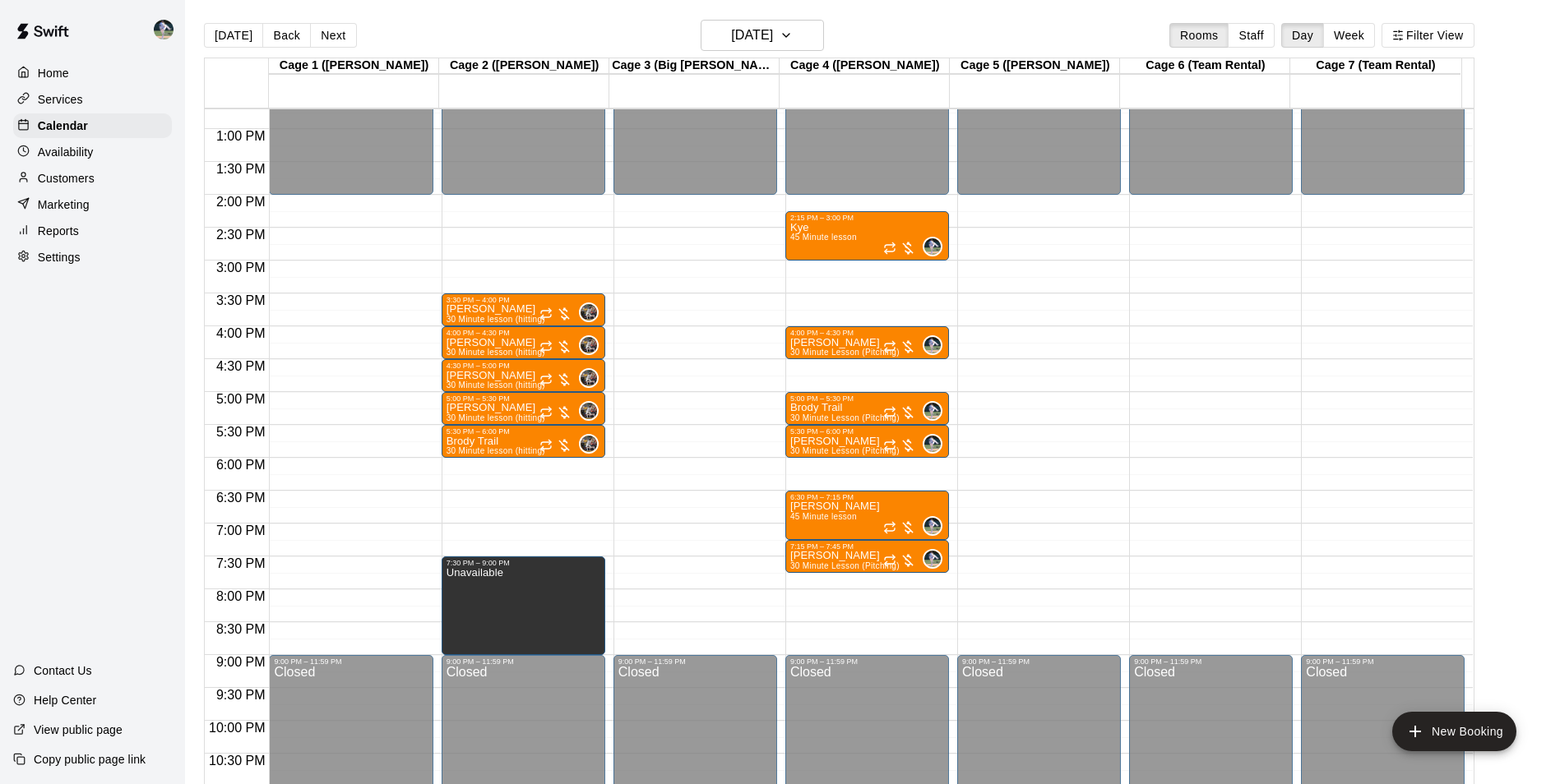
click at [689, 565] on div "12:00 AM – 2:00 PM Closed 9:00 PM – 11:59 PM Closed" at bounding box center [695, 63] width 163 height 1578
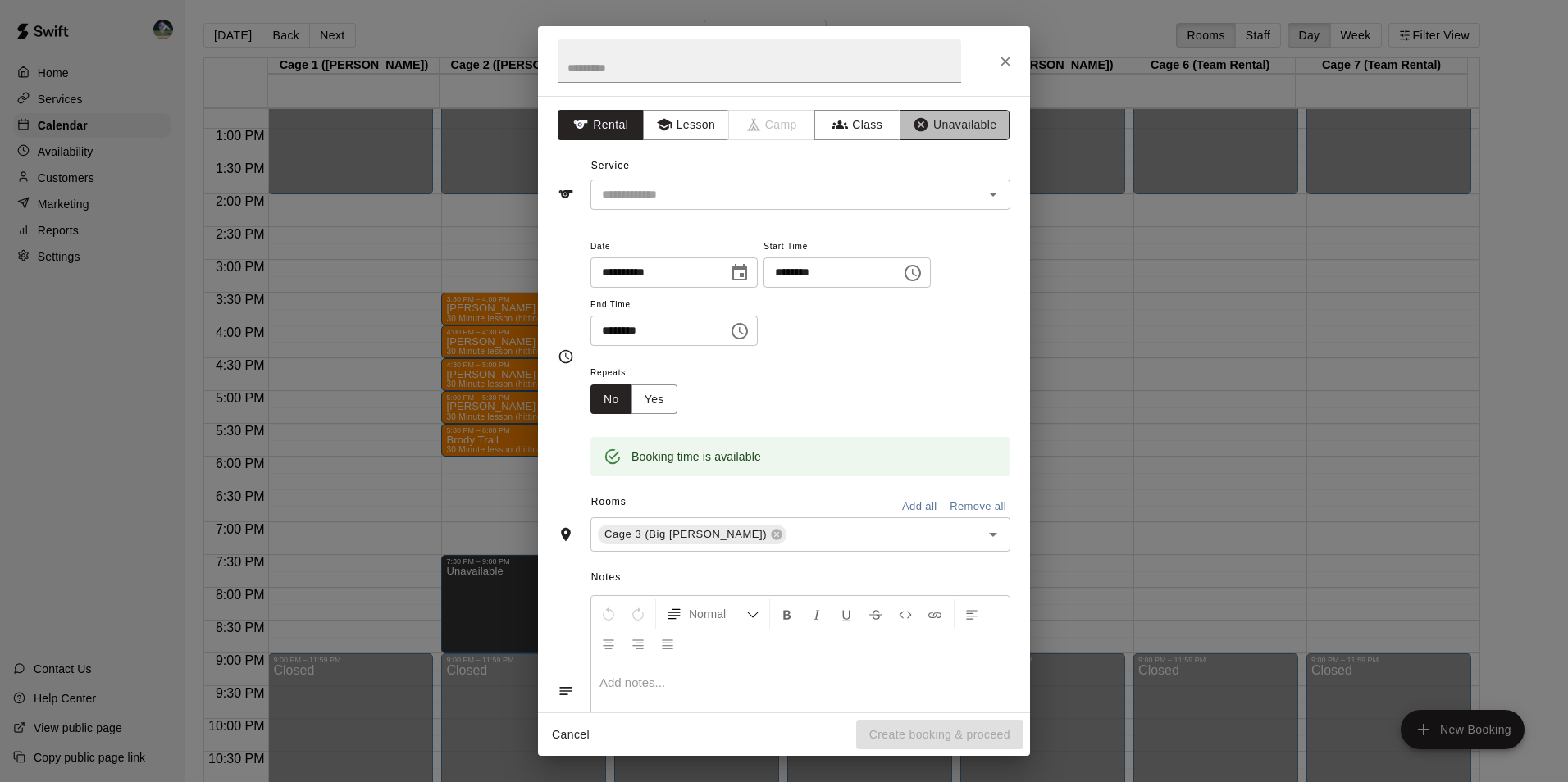
click at [935, 125] on button "Unavailable" at bounding box center [955, 125] width 110 height 31
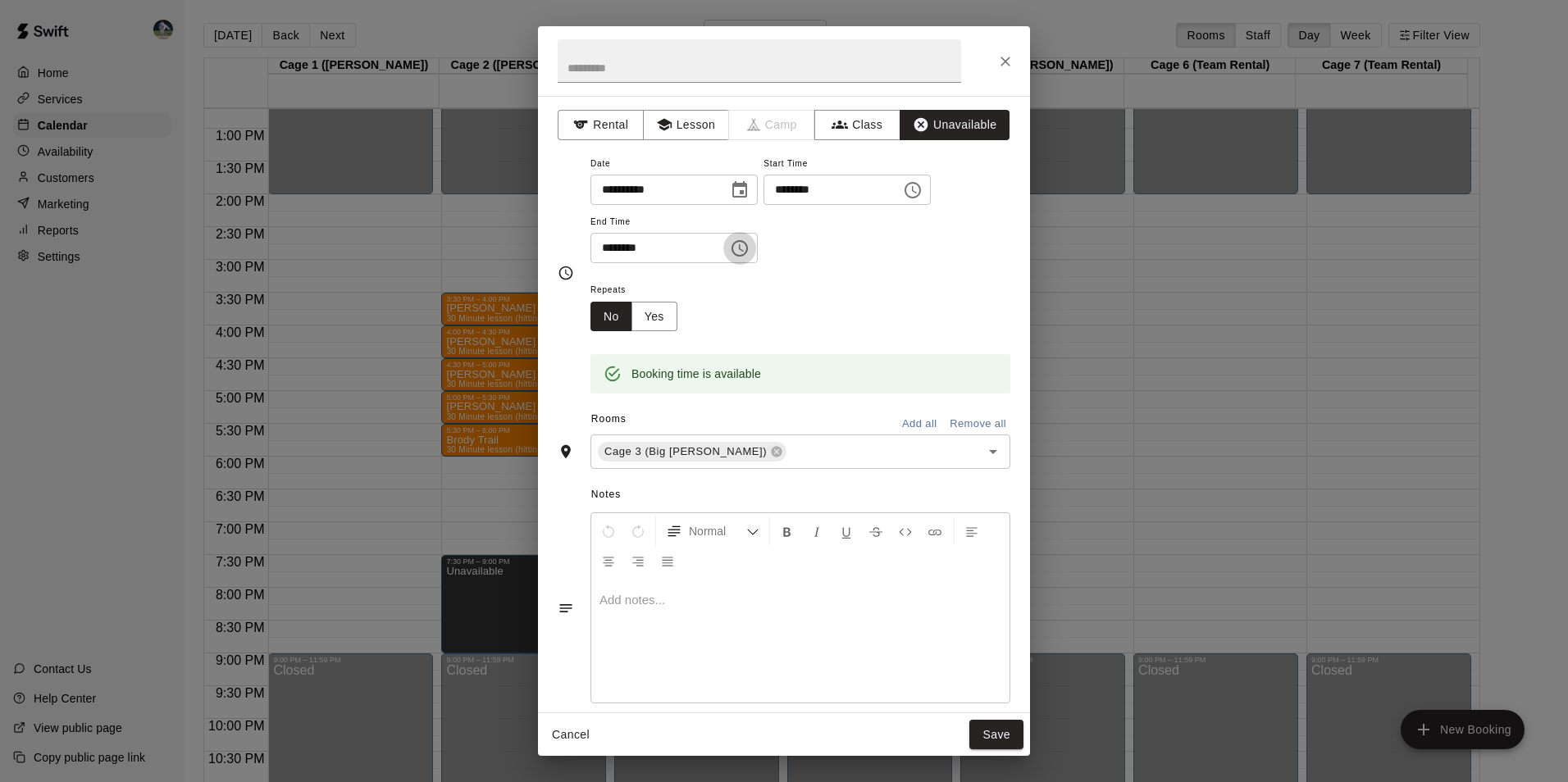
click at [749, 245] on icon "Choose time, selected time is 8:00 PM" at bounding box center [739, 248] width 19 height 19
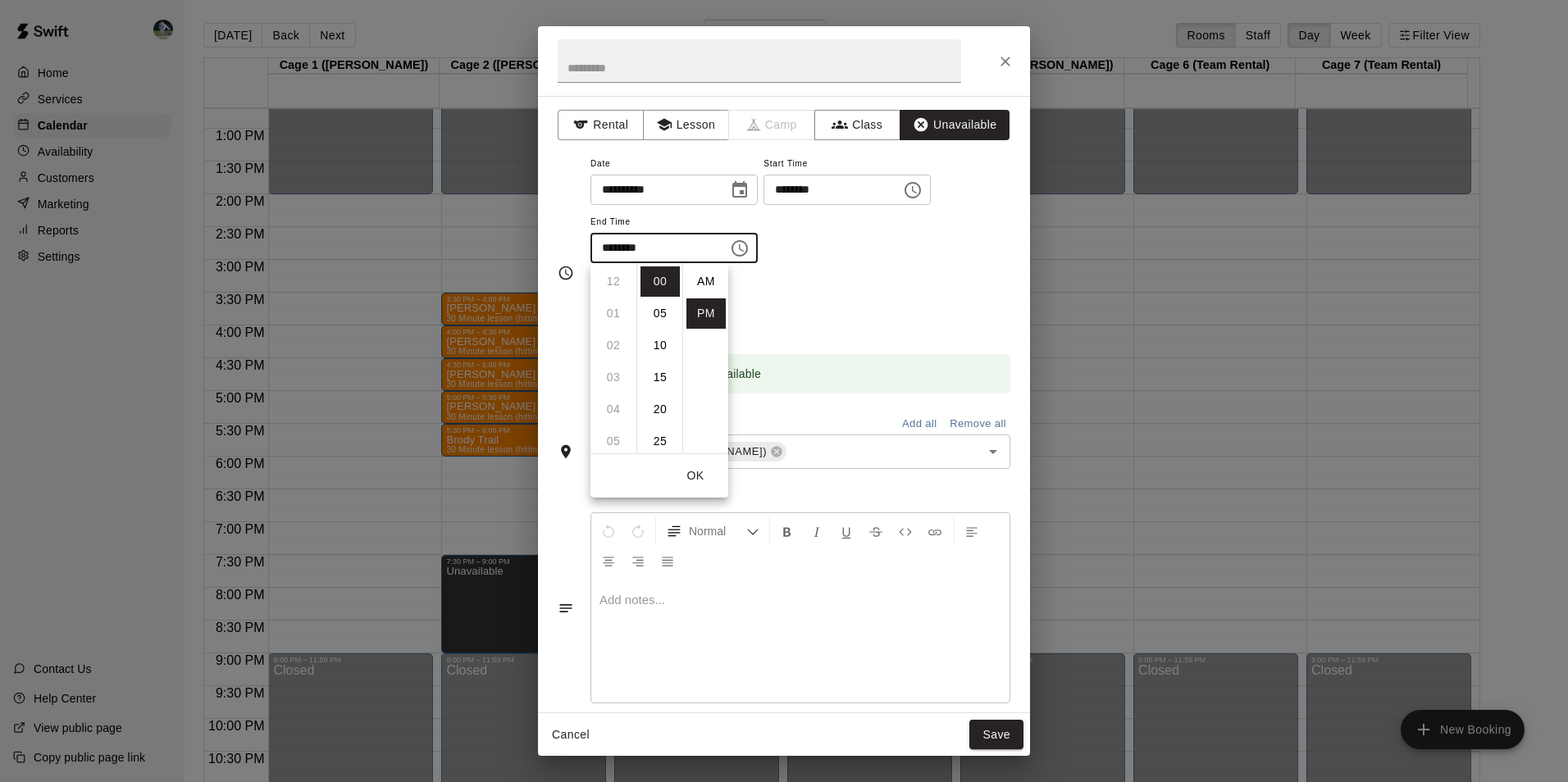
scroll to position [30, 0]
click at [619, 313] on li "09" at bounding box center [612, 313] width 39 height 31
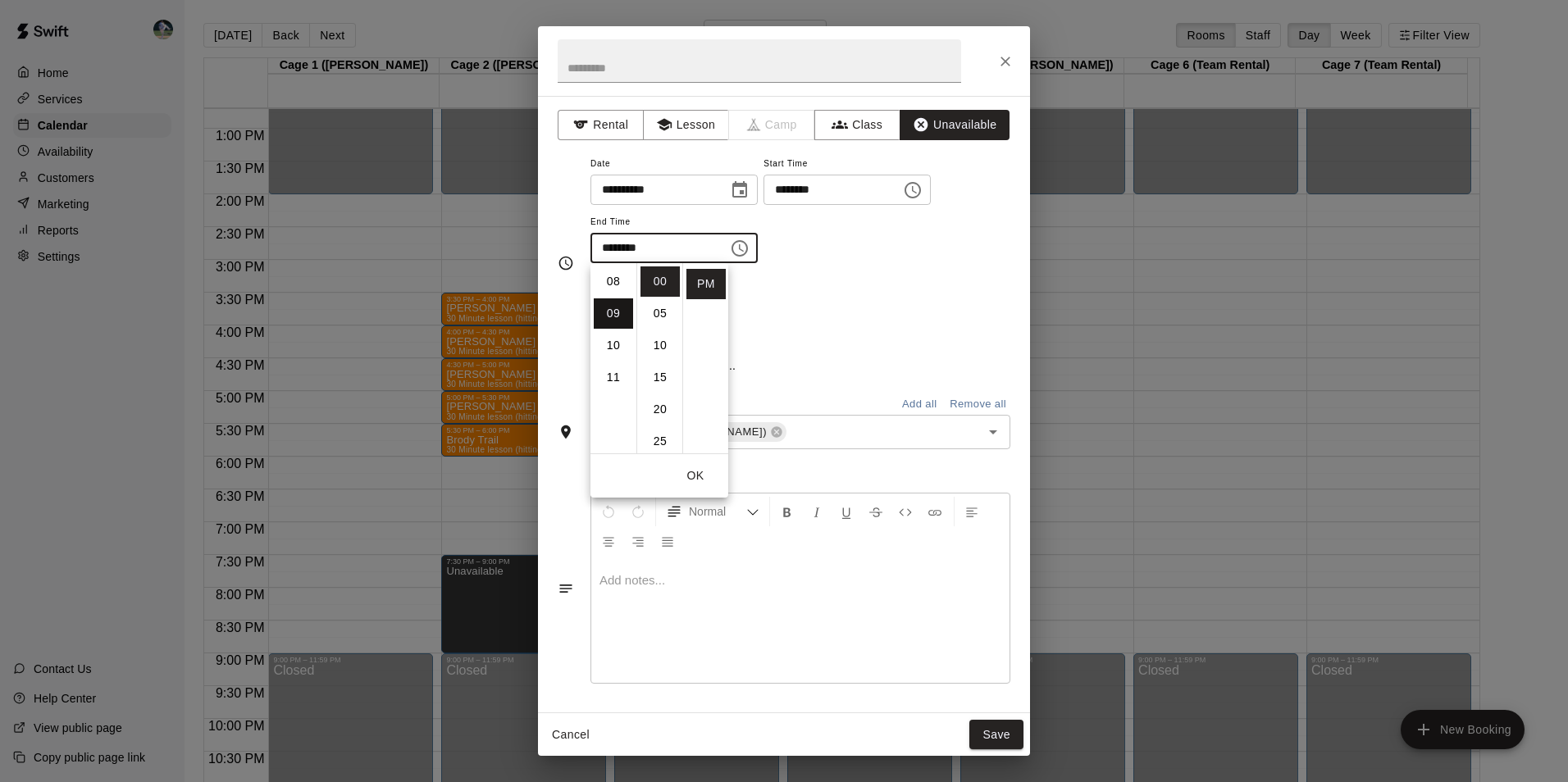
type input "********"
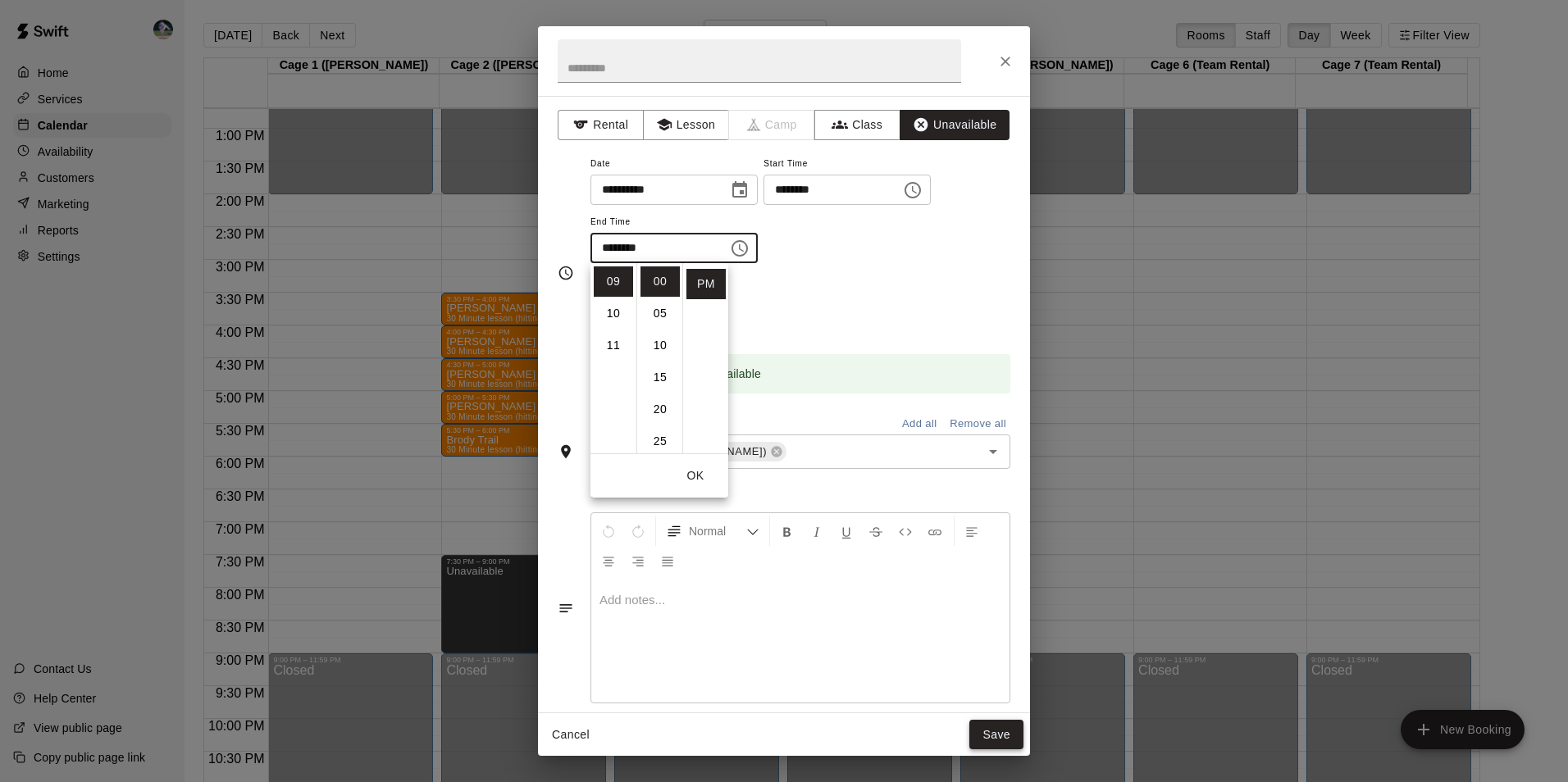
click at [992, 740] on button "Save" at bounding box center [997, 735] width 54 height 31
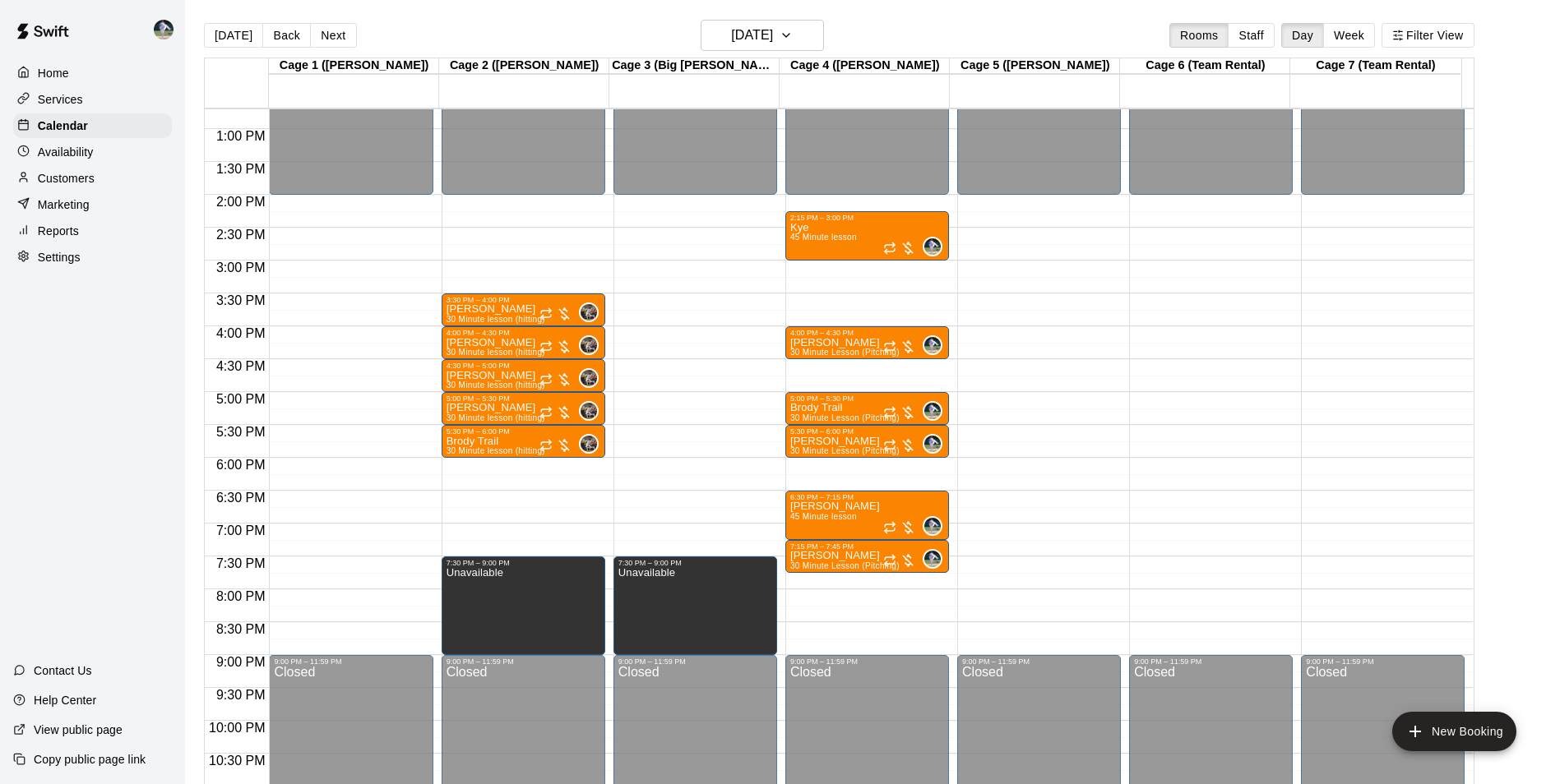
click at [847, 595] on div "12:00 AM – 2:00 PM Closed 2:15 PM – 3:00 PM Kye 45 Minute lesson 0 4:00 PM – 4:…" at bounding box center [867, 63] width 163 height 1578
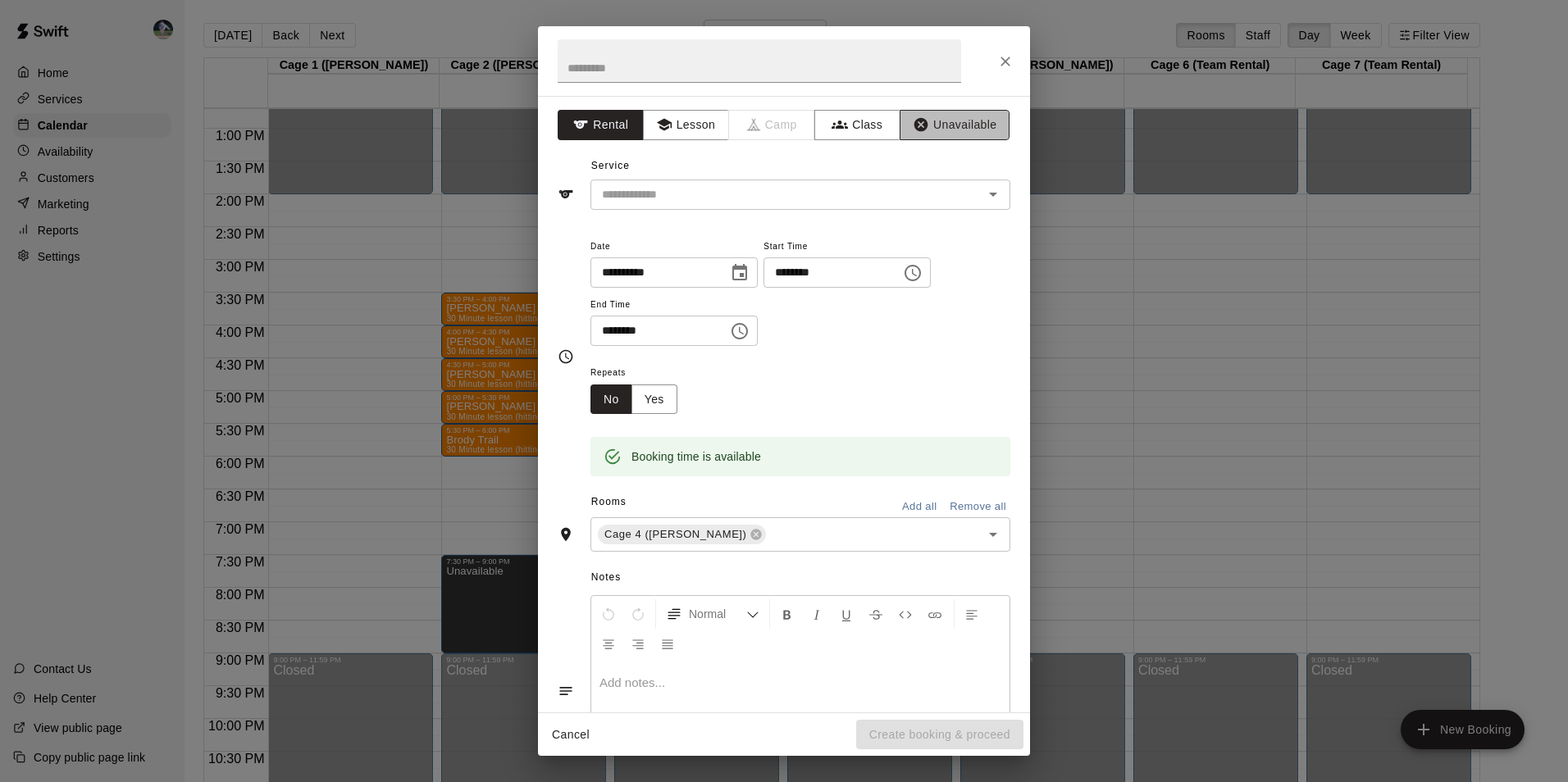
click at [919, 123] on button "Unavailable" at bounding box center [955, 125] width 110 height 31
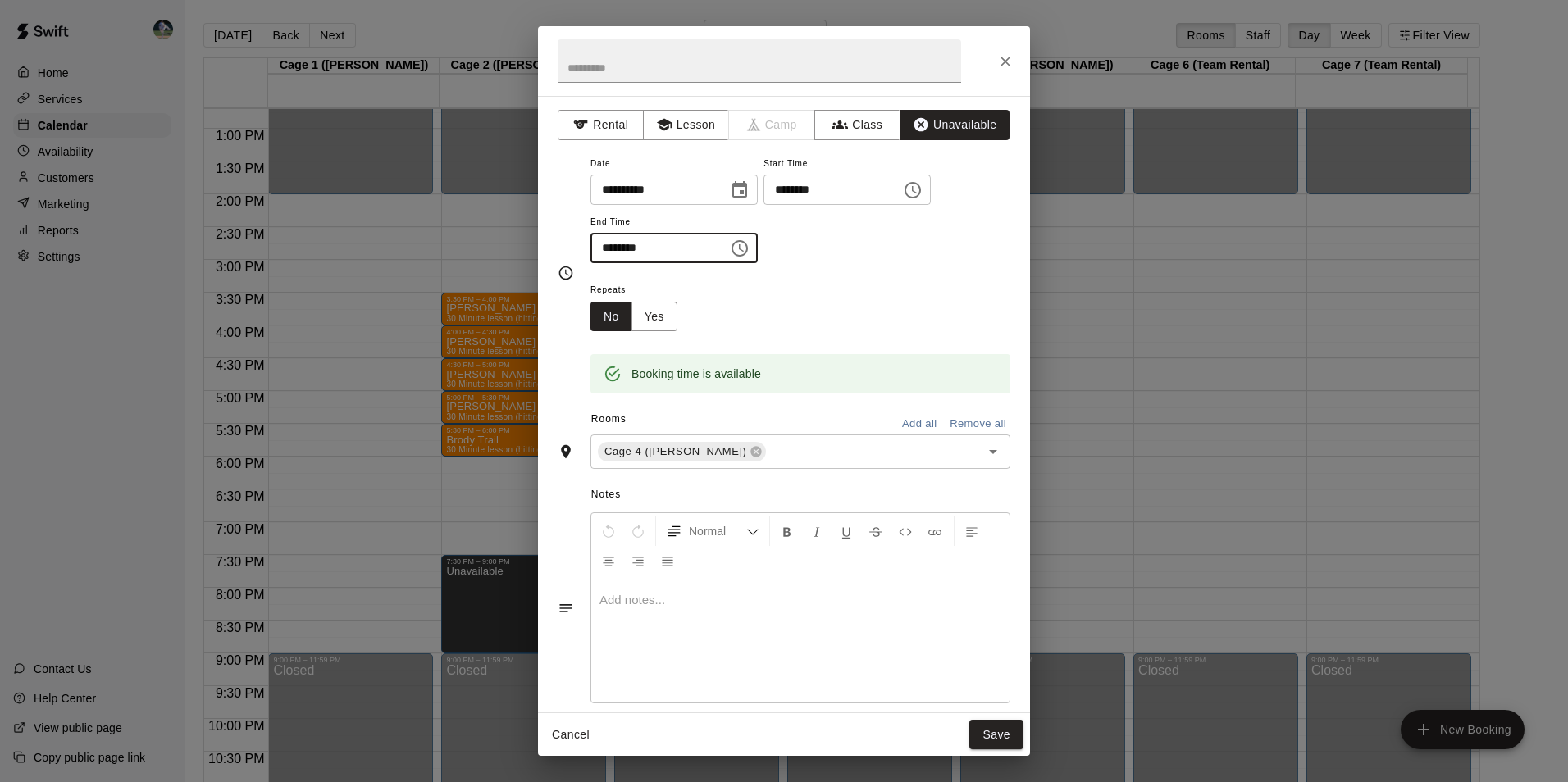
click at [717, 241] on input "********" at bounding box center [654, 248] width 126 height 31
click at [749, 244] on icon "Choose time, selected time is 8:30 PM" at bounding box center [739, 248] width 19 height 19
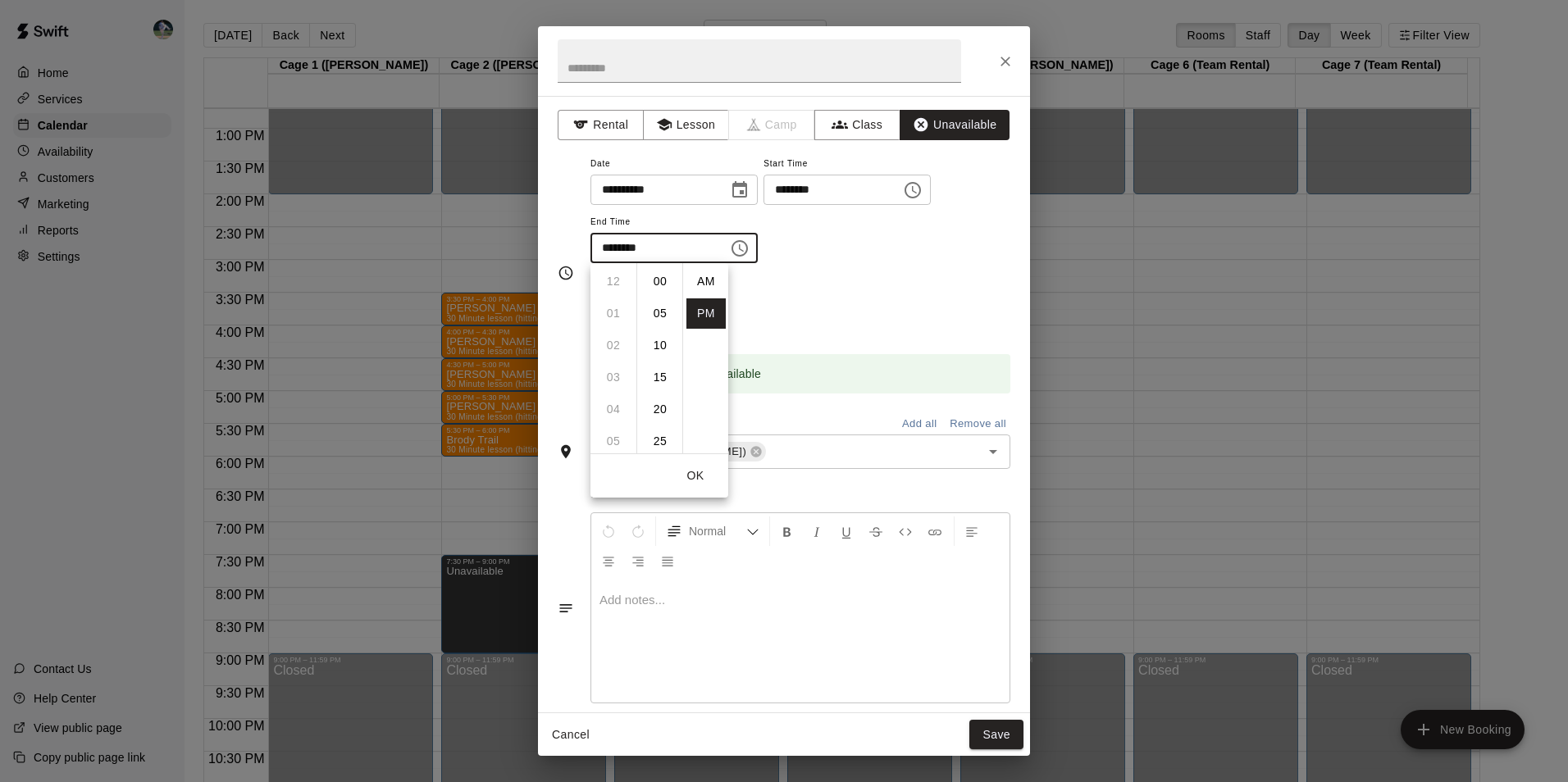
scroll to position [30, 0]
click at [619, 309] on li "09" at bounding box center [612, 313] width 39 height 31
drag, startPoint x: 658, startPoint y: 271, endPoint x: 724, endPoint y: 348, distance: 101.4
click at [659, 273] on li "00" at bounding box center [660, 282] width 39 height 31
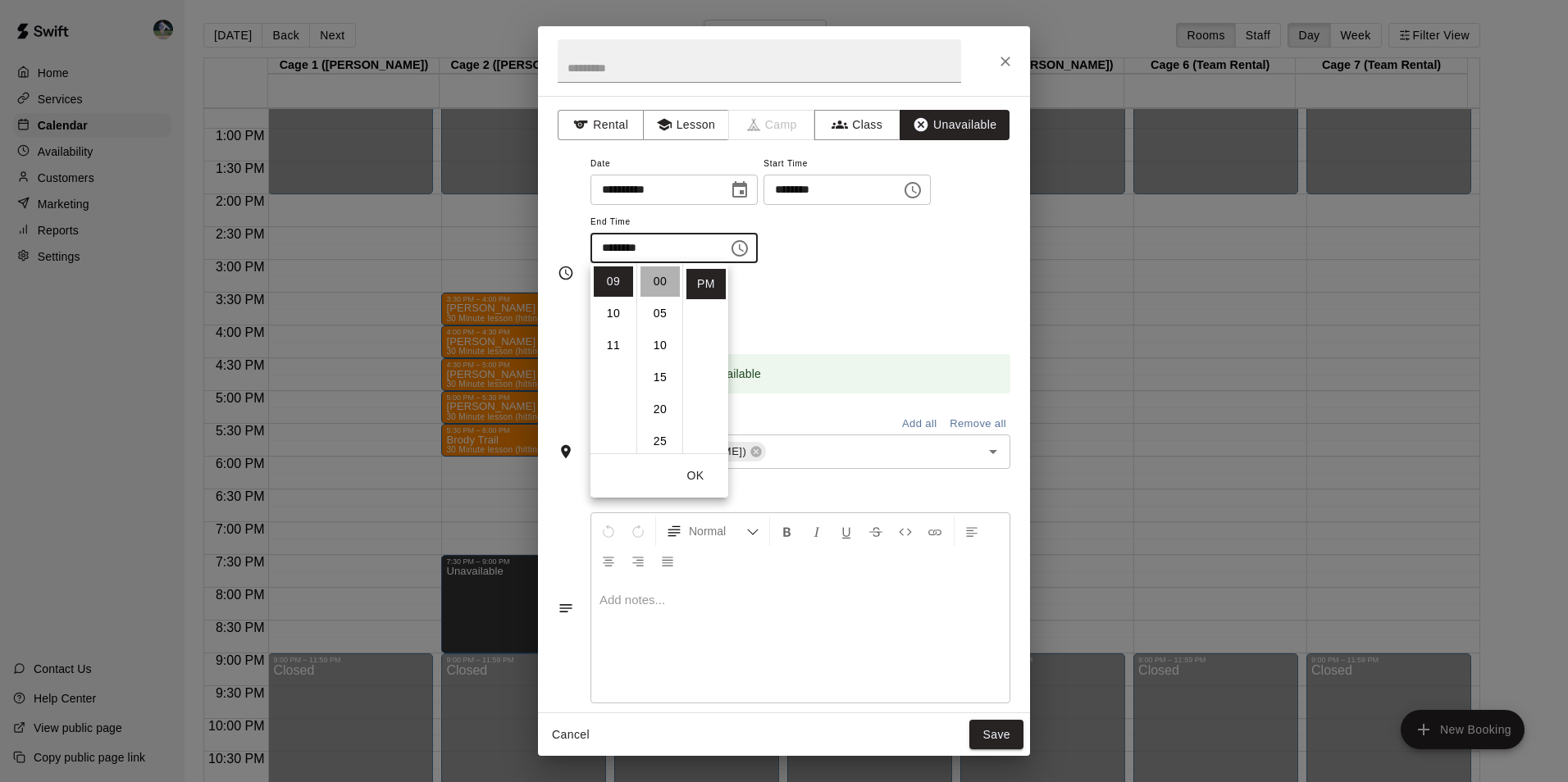
type input "********"
click at [993, 736] on button "Save" at bounding box center [997, 735] width 54 height 31
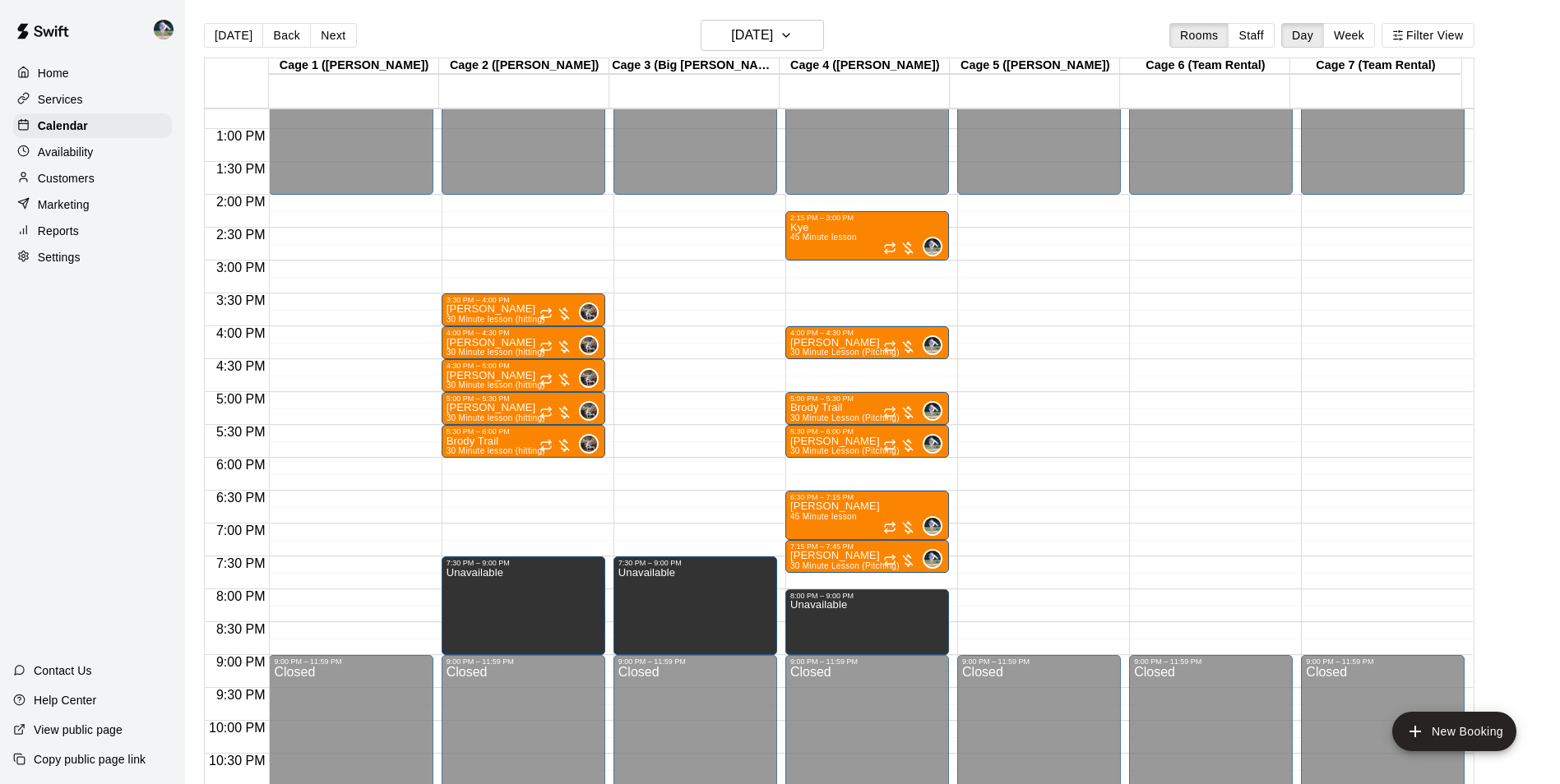
click at [1019, 595] on div "12:00 AM – 2:00 PM Closed 9:00 PM – 11:59 PM Closed" at bounding box center [1039, 63] width 163 height 1578
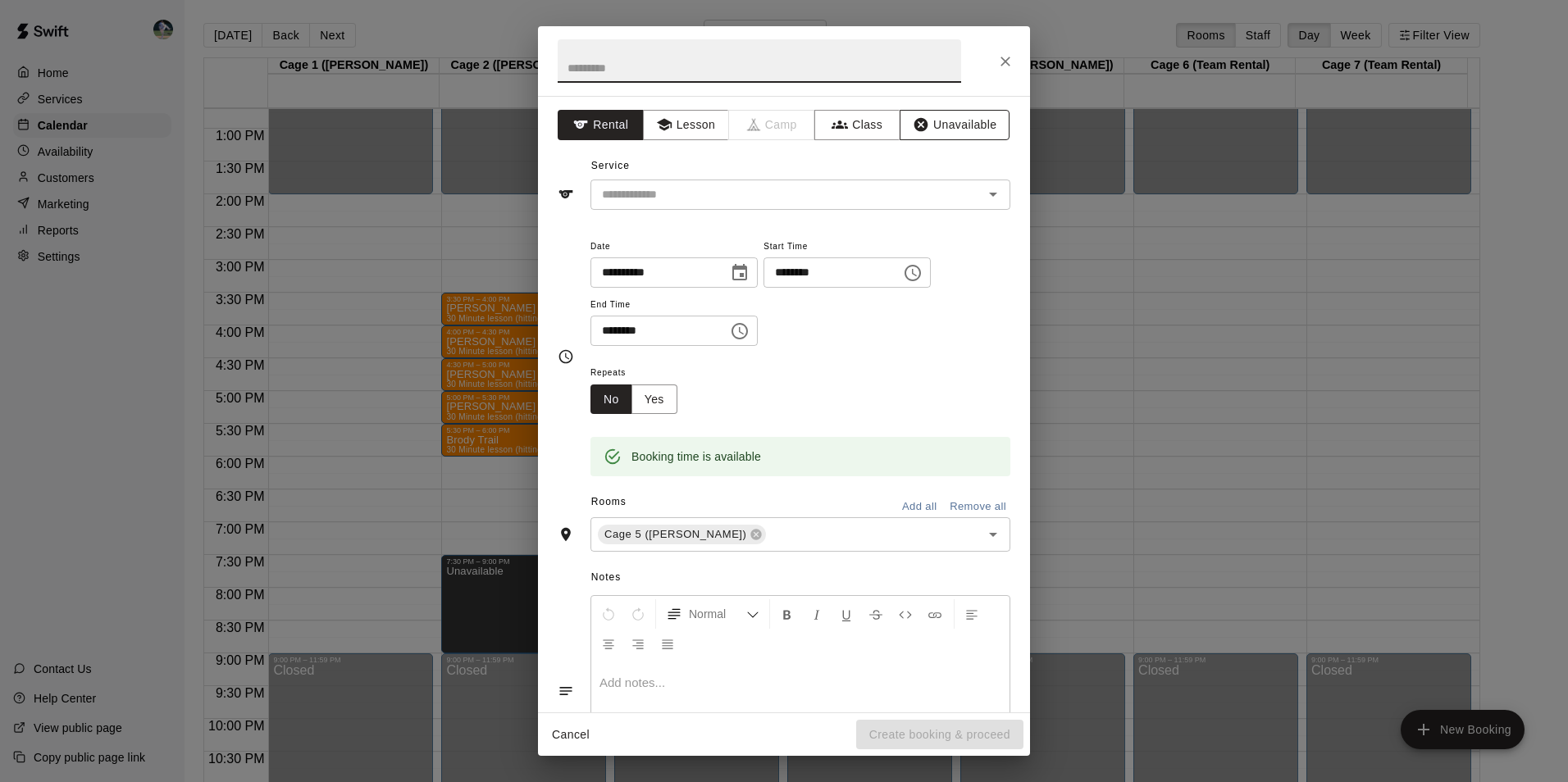
click at [941, 120] on button "Unavailable" at bounding box center [955, 125] width 110 height 31
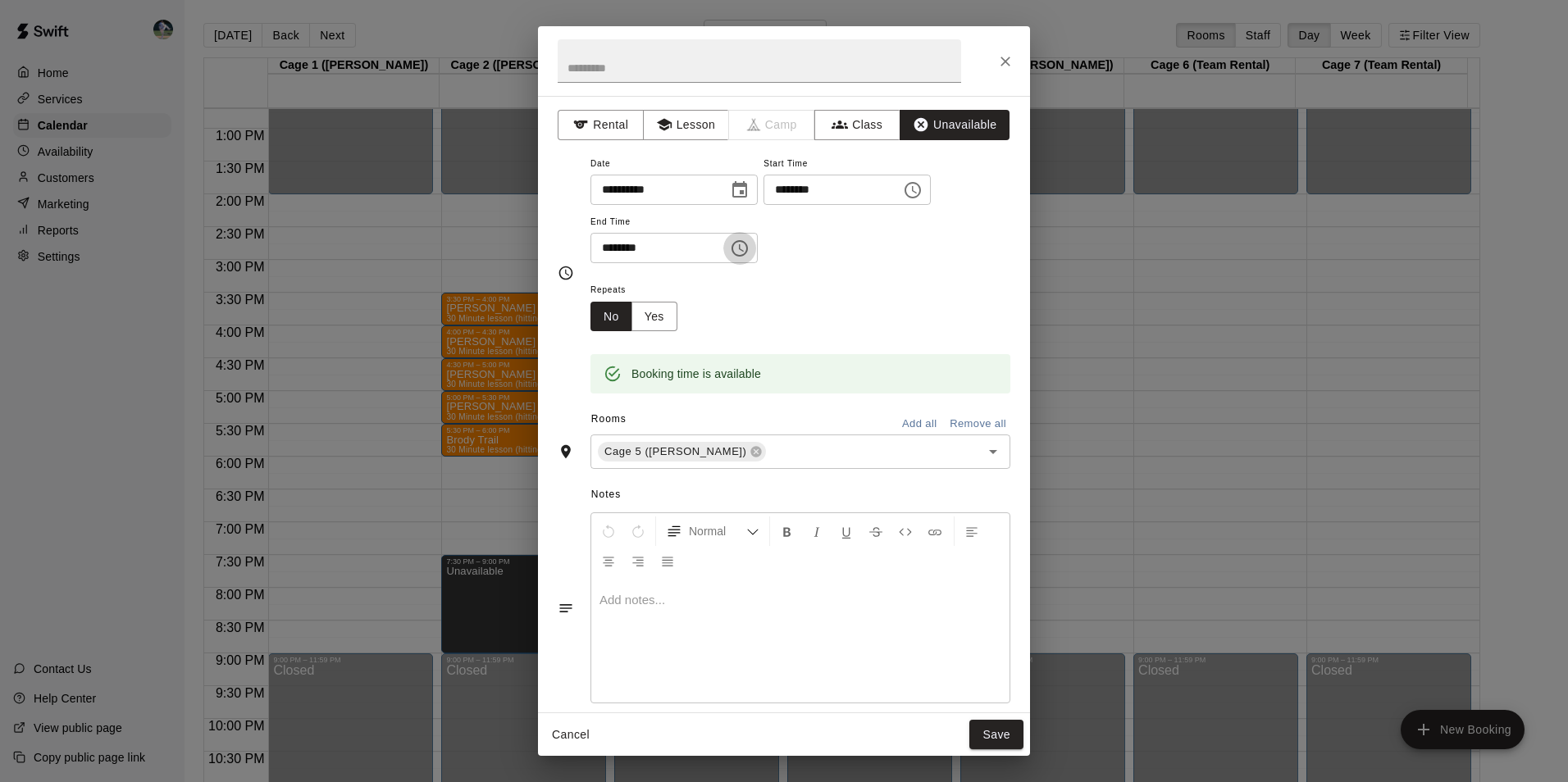
click at [749, 247] on icon "Choose time, selected time is 8:30 PM" at bounding box center [739, 248] width 19 height 19
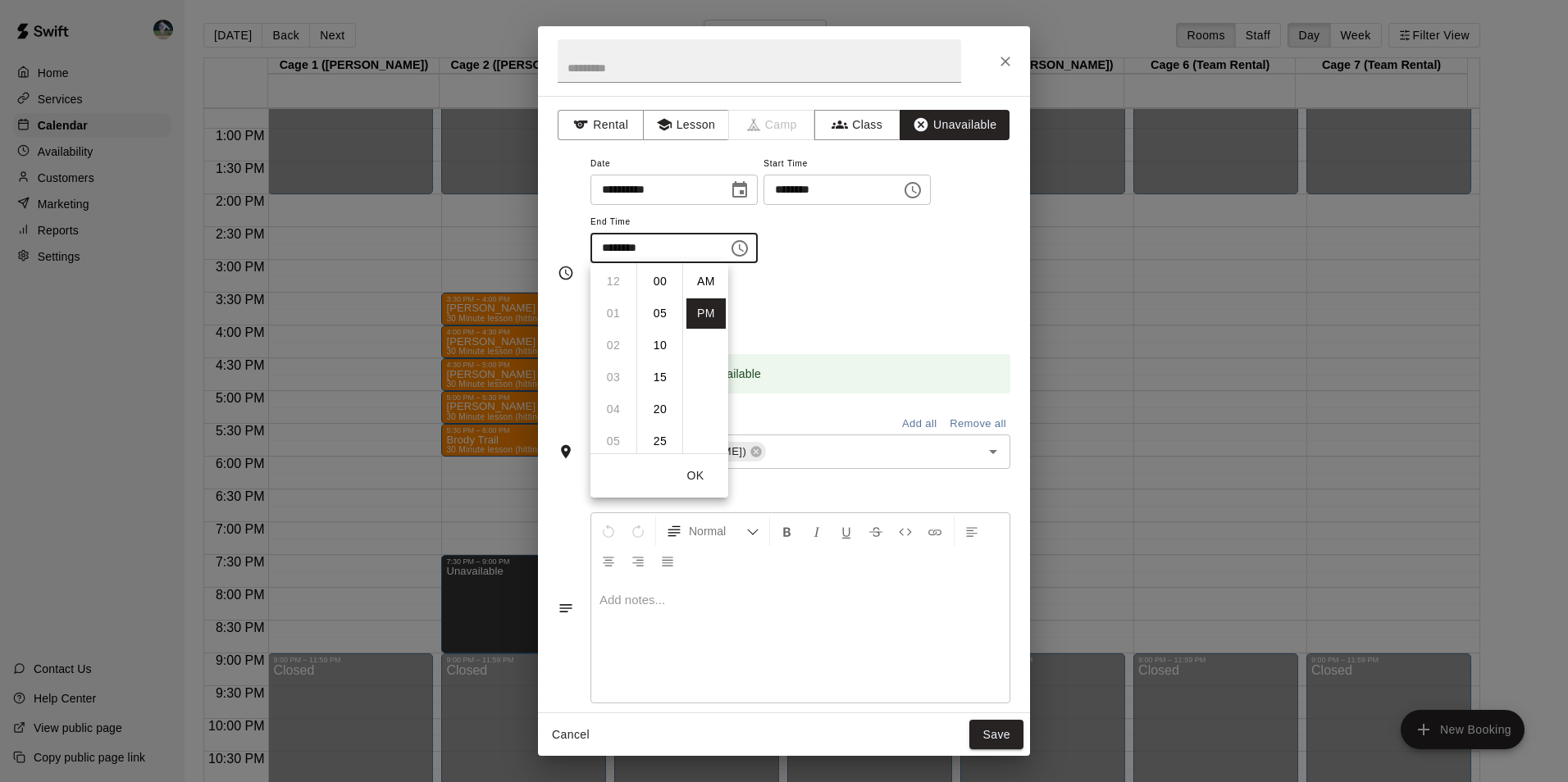
scroll to position [30, 0]
drag, startPoint x: 609, startPoint y: 310, endPoint x: 645, endPoint y: 328, distance: 40.2
click at [612, 311] on li "09" at bounding box center [612, 313] width 39 height 31
drag, startPoint x: 666, startPoint y: 270, endPoint x: 670, endPoint y: 295, distance: 25.3
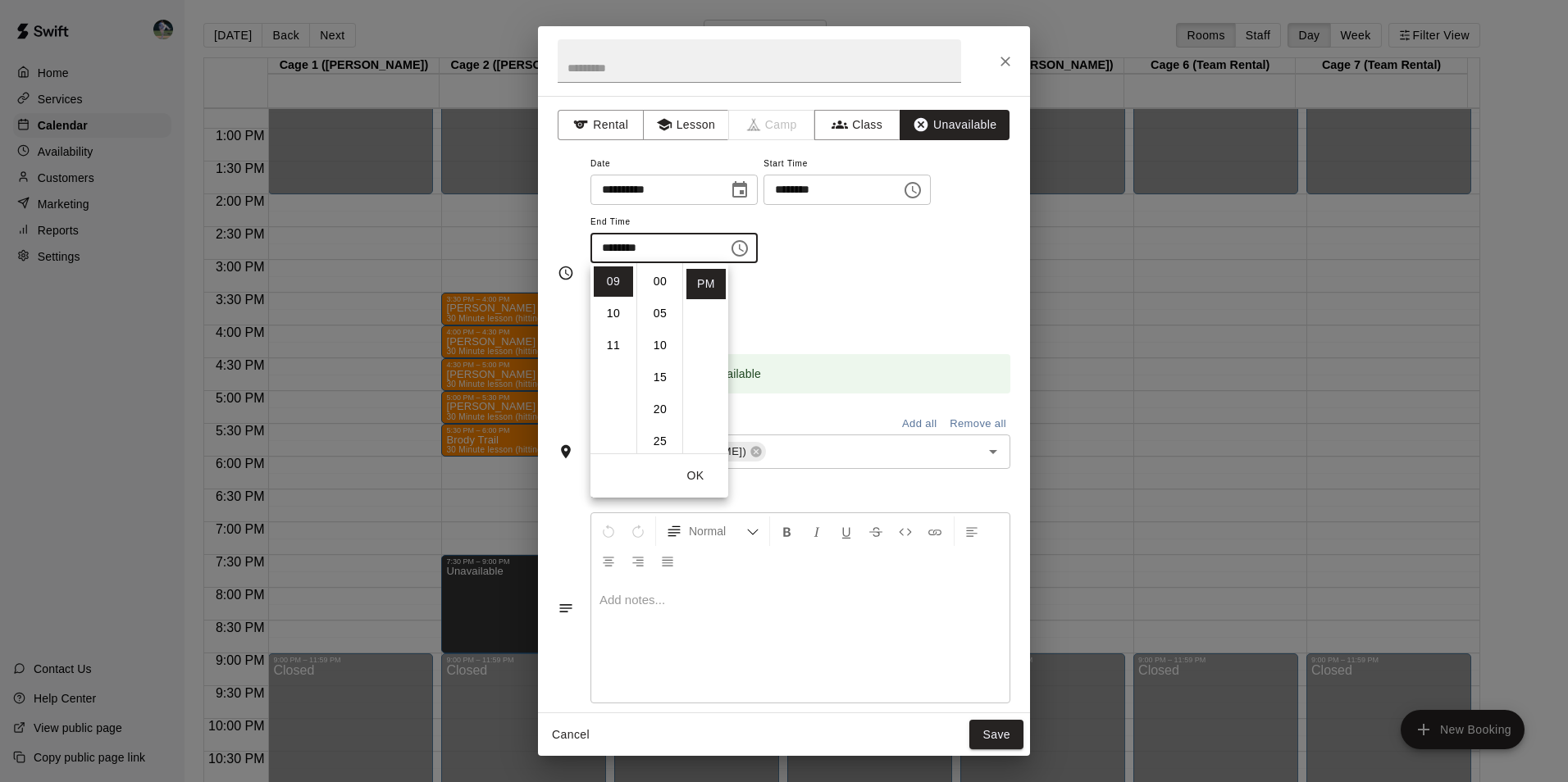
click at [666, 271] on li "00" at bounding box center [660, 282] width 39 height 31
type input "********"
click at [698, 478] on button "OK" at bounding box center [696, 476] width 52 height 31
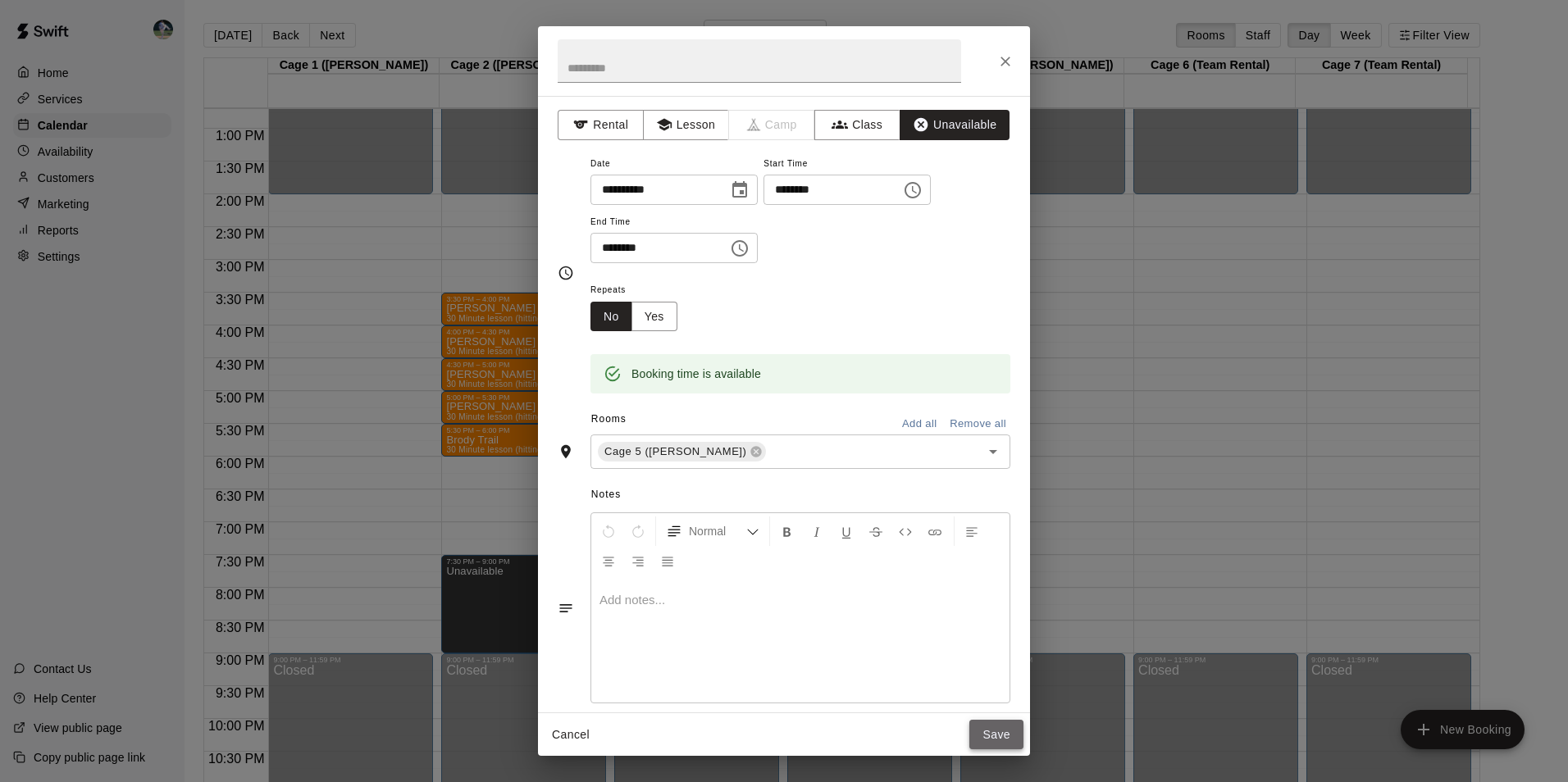
click at [989, 725] on button "Save" at bounding box center [997, 735] width 54 height 31
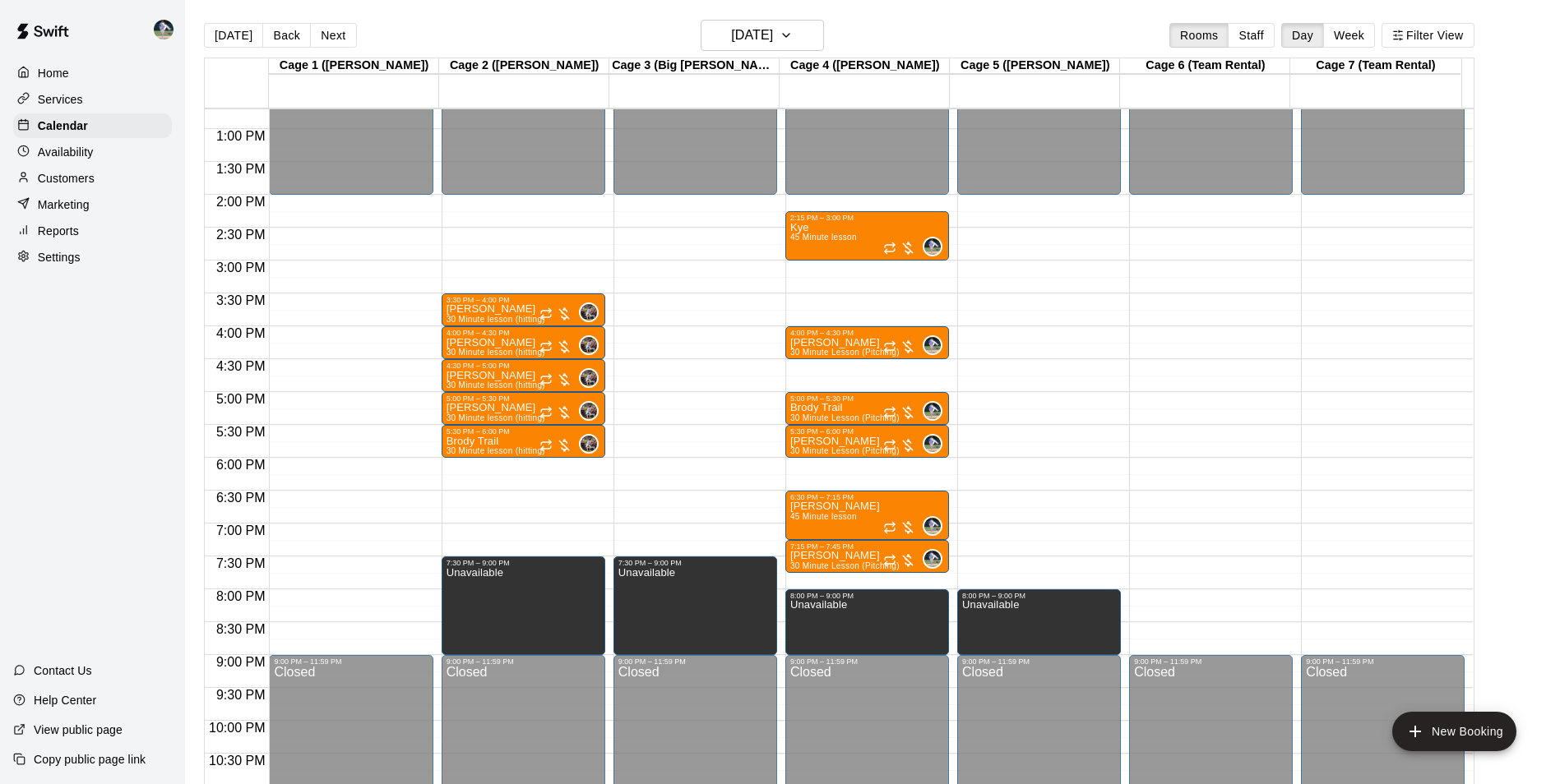
click at [1189, 602] on div "12:00 AM – 2:00 PM Closed 9:00 PM – 11:59 PM Closed" at bounding box center [1211, 63] width 163 height 1578
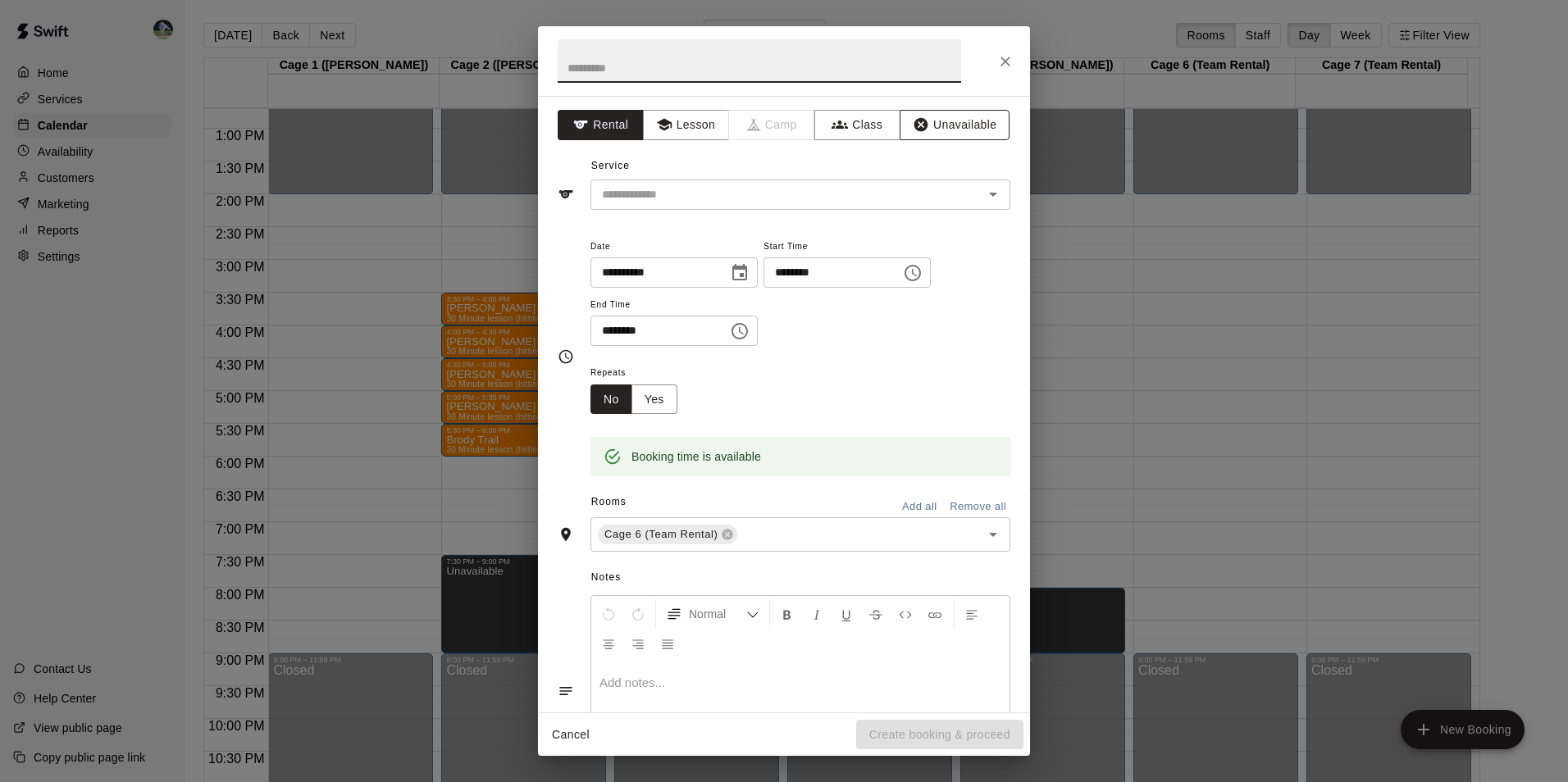
click at [948, 121] on button "Unavailable" at bounding box center [955, 125] width 110 height 31
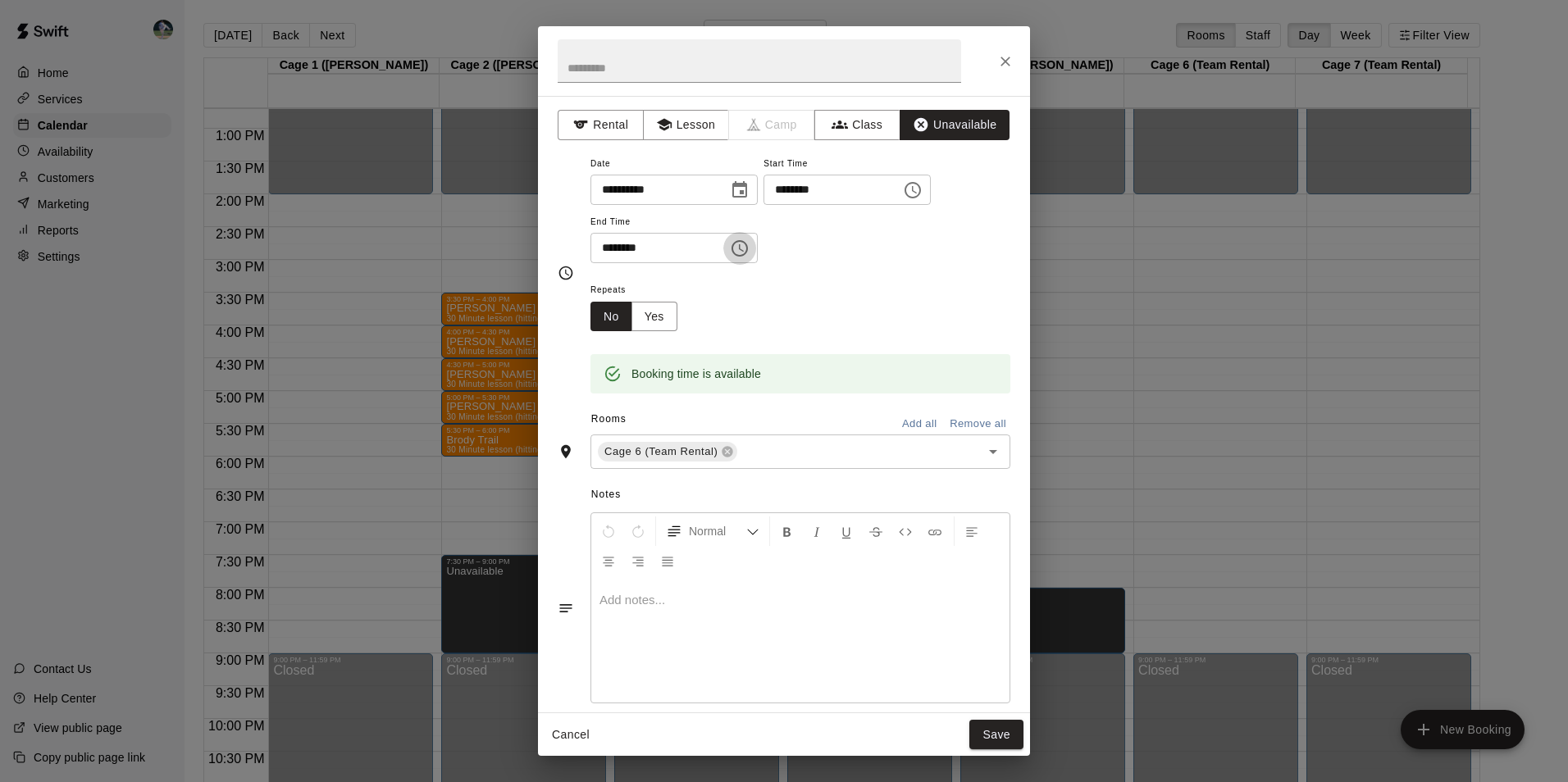
click at [747, 247] on icon "Choose time, selected time is 8:30 PM" at bounding box center [739, 248] width 19 height 19
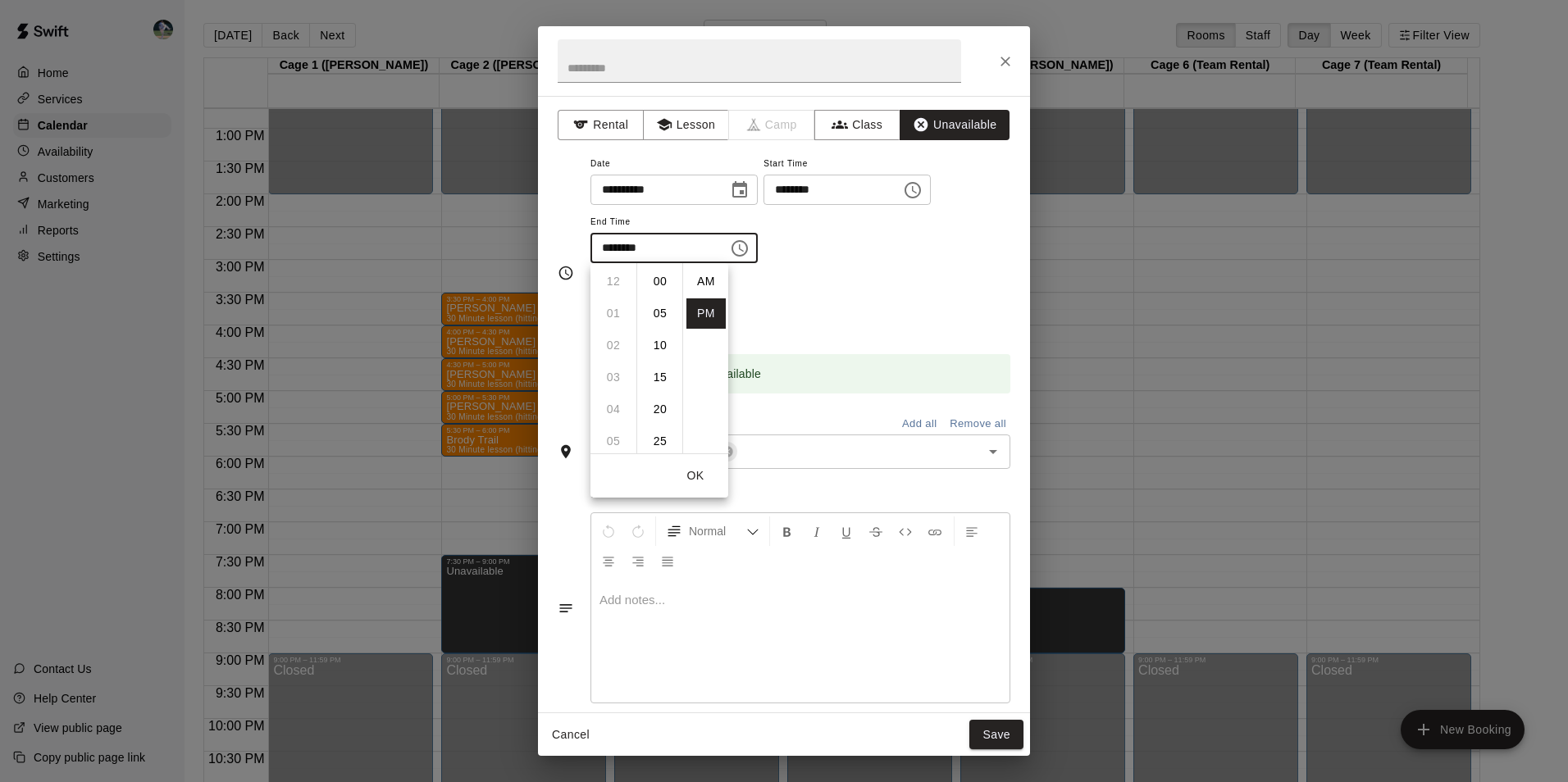
scroll to position [30, 0]
drag, startPoint x: 617, startPoint y: 309, endPoint x: 632, endPoint y: 320, distance: 18.6
click at [620, 311] on li "09" at bounding box center [612, 313] width 39 height 31
click at [656, 278] on li "00" at bounding box center [660, 282] width 39 height 31
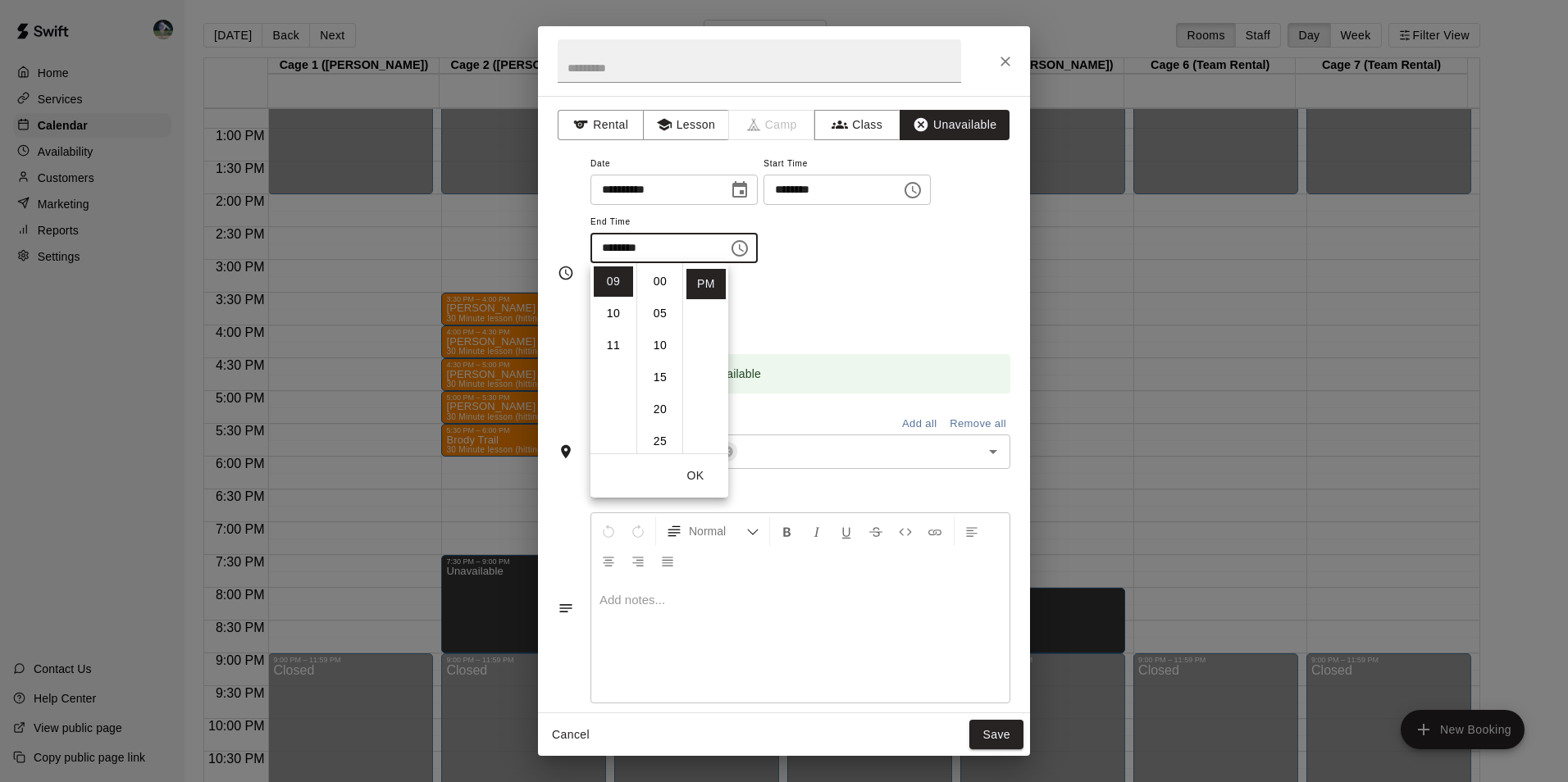
type input "********"
click at [1004, 737] on button "Save" at bounding box center [997, 735] width 54 height 31
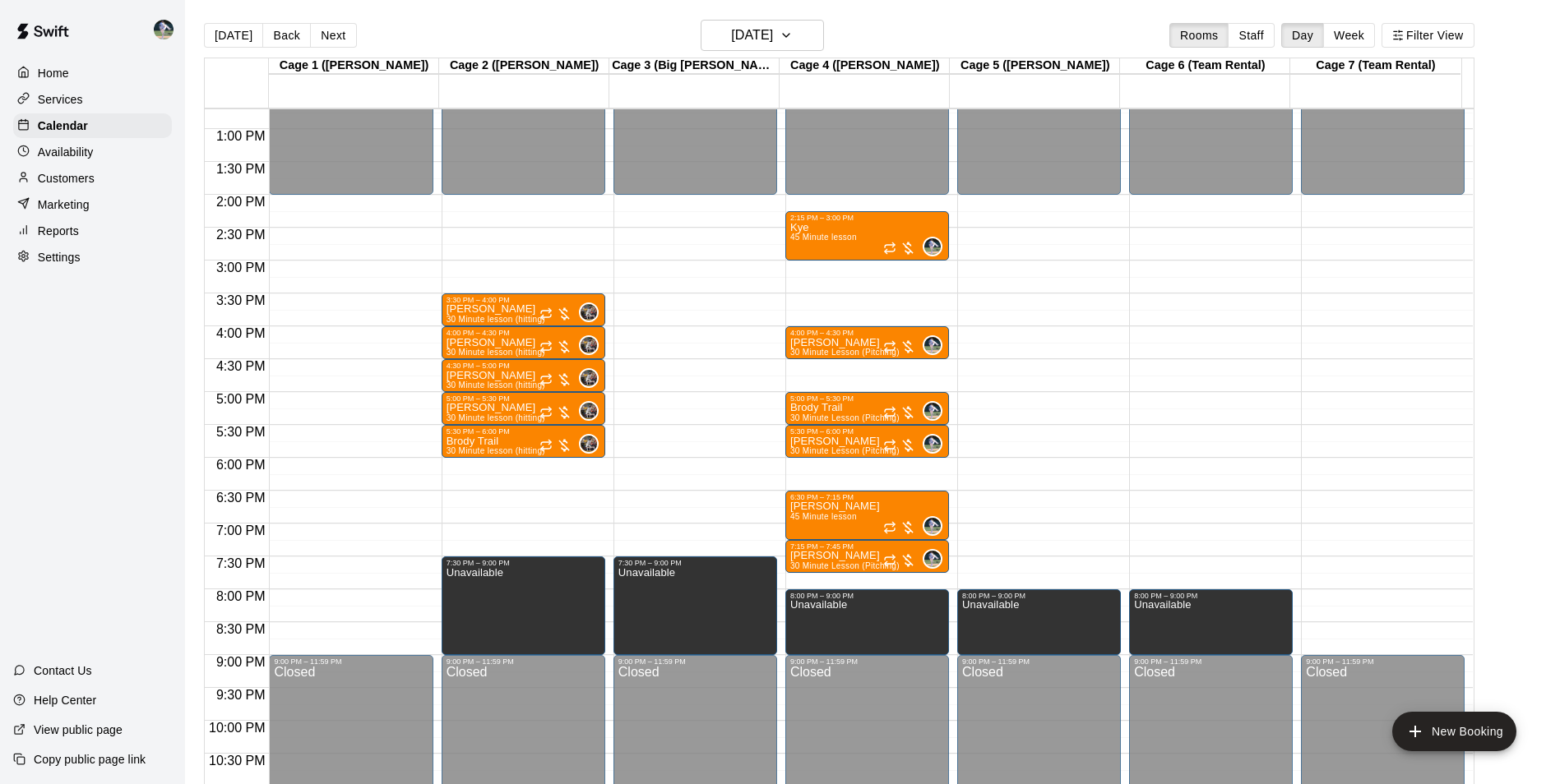
click at [1348, 595] on div "12:00 AM – 2:00 PM Closed 9:00 PM – 11:59 PM Closed" at bounding box center [1382, 63] width 163 height 1578
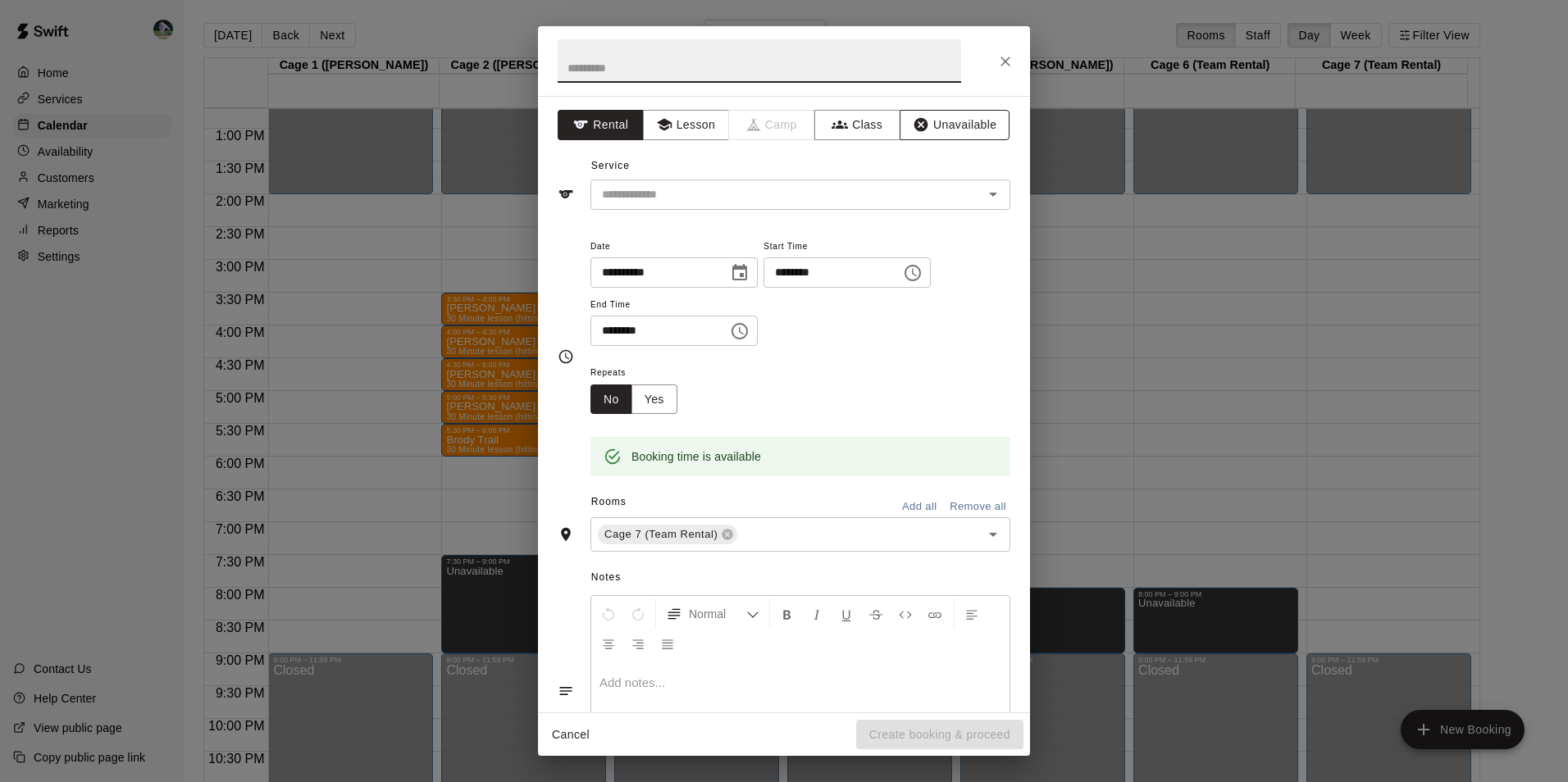
click at [941, 121] on button "Unavailable" at bounding box center [955, 125] width 110 height 31
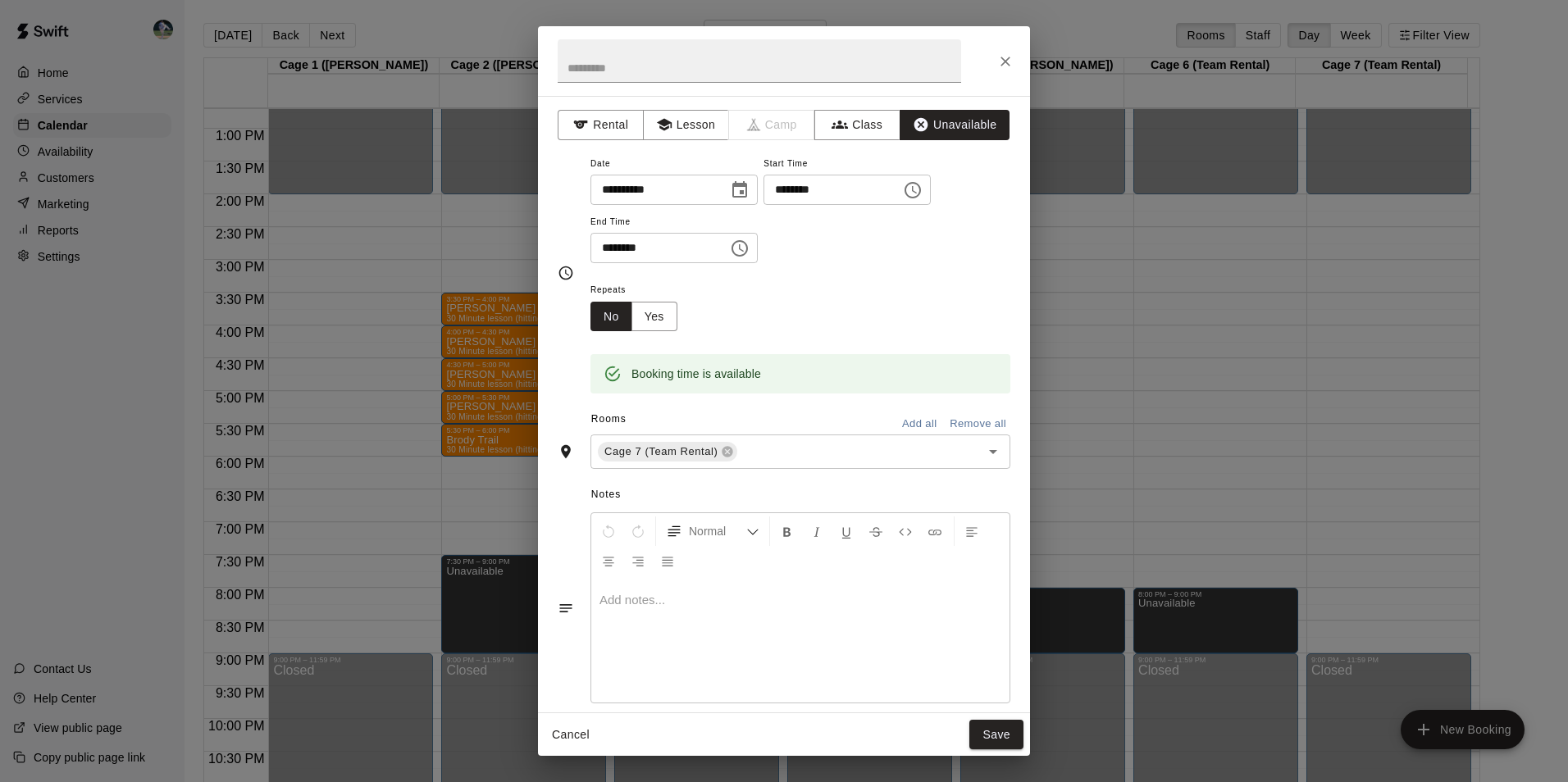
click at [749, 242] on icon "Choose time, selected time is 8:30 PM" at bounding box center [739, 248] width 19 height 19
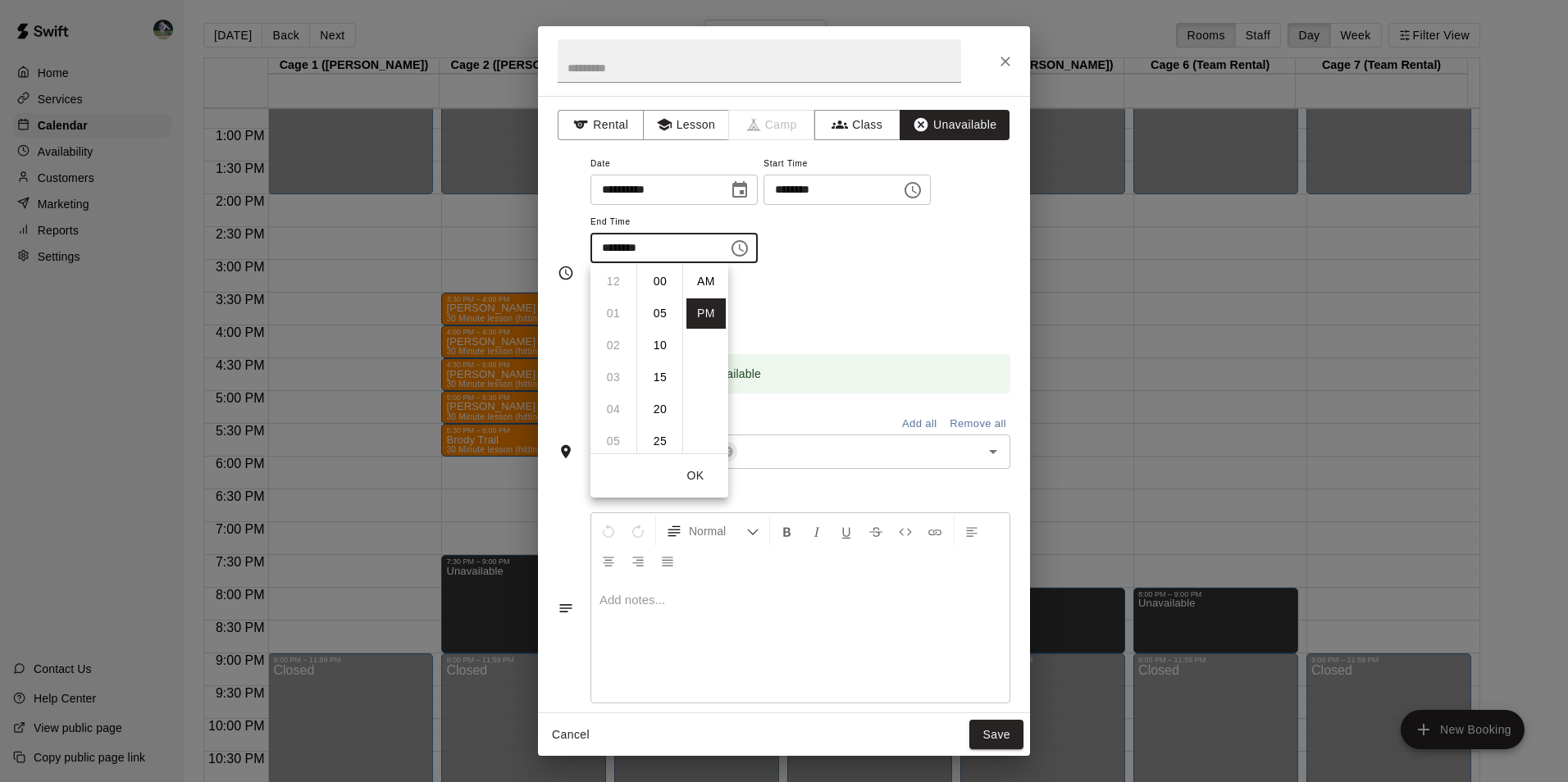
scroll to position [30, 0]
click at [606, 306] on li "09" at bounding box center [612, 313] width 39 height 31
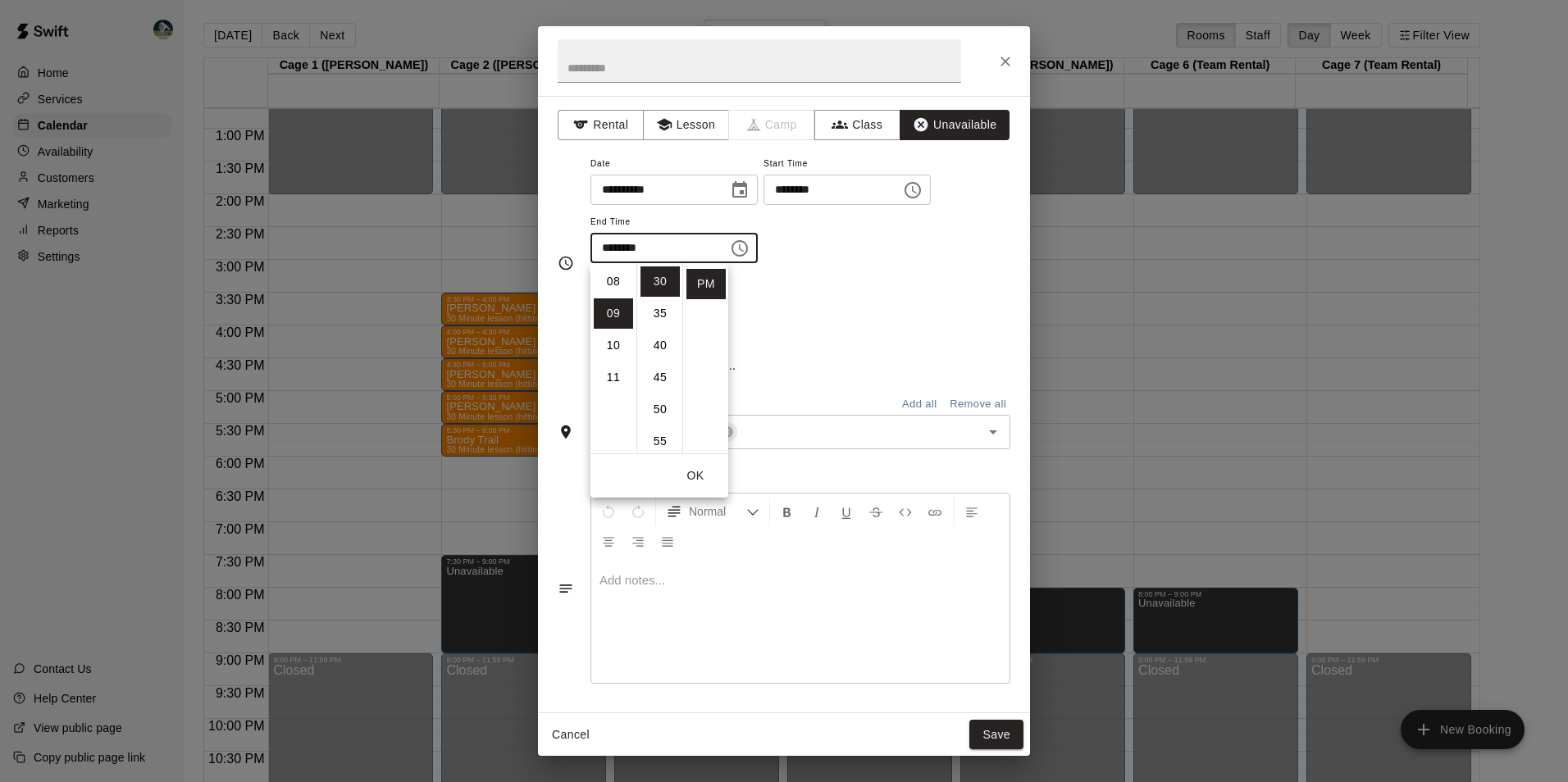
scroll to position [288, 0]
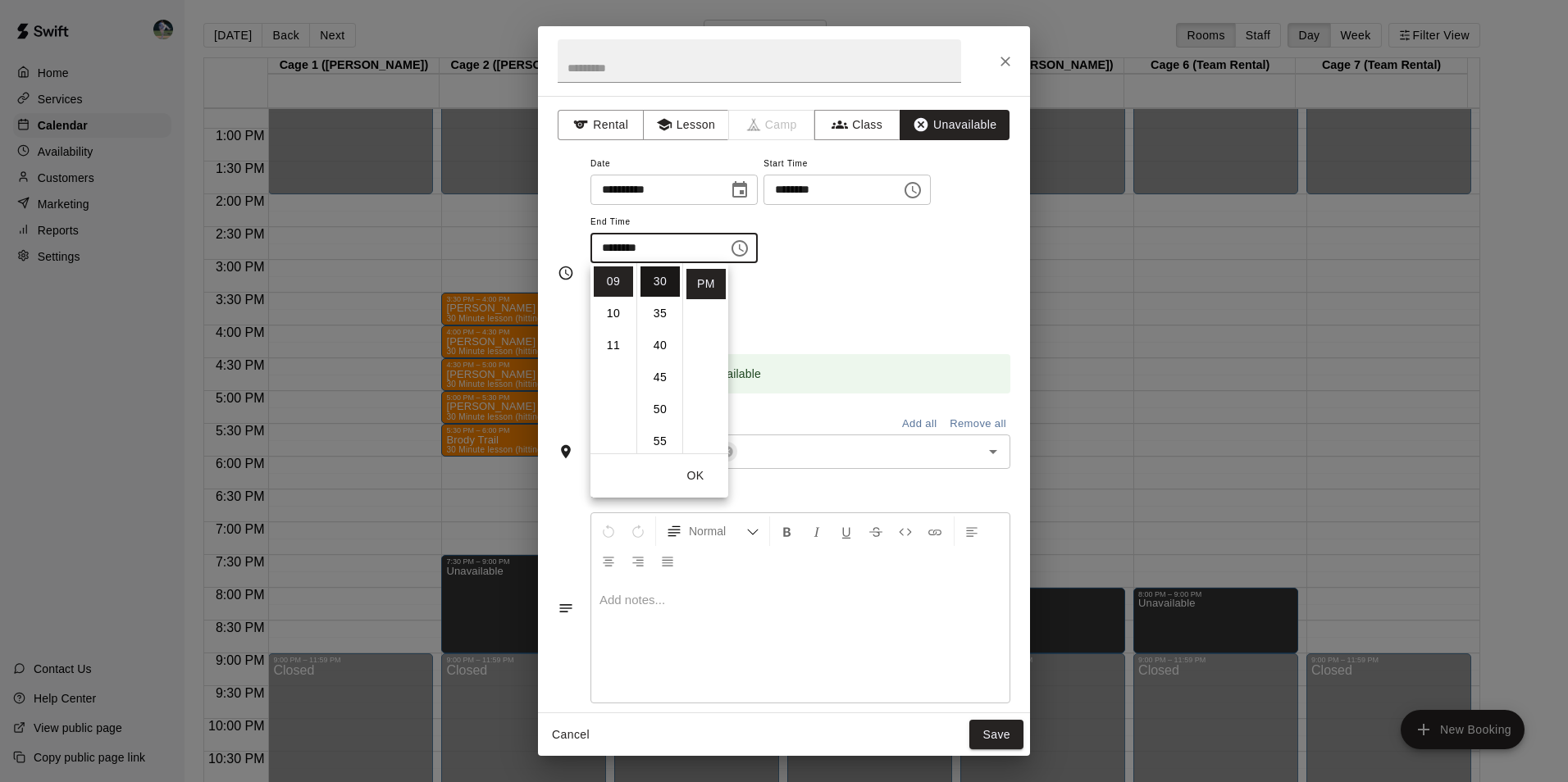
drag, startPoint x: 668, startPoint y: 348, endPoint x: 669, endPoint y: 279, distance: 69.0
click at [669, 279] on ul "00 05 10 15 20 25 30 35 40 45 50 55" at bounding box center [659, 358] width 46 height 190
click at [662, 276] on li "00" at bounding box center [660, 282] width 39 height 31
type input "********"
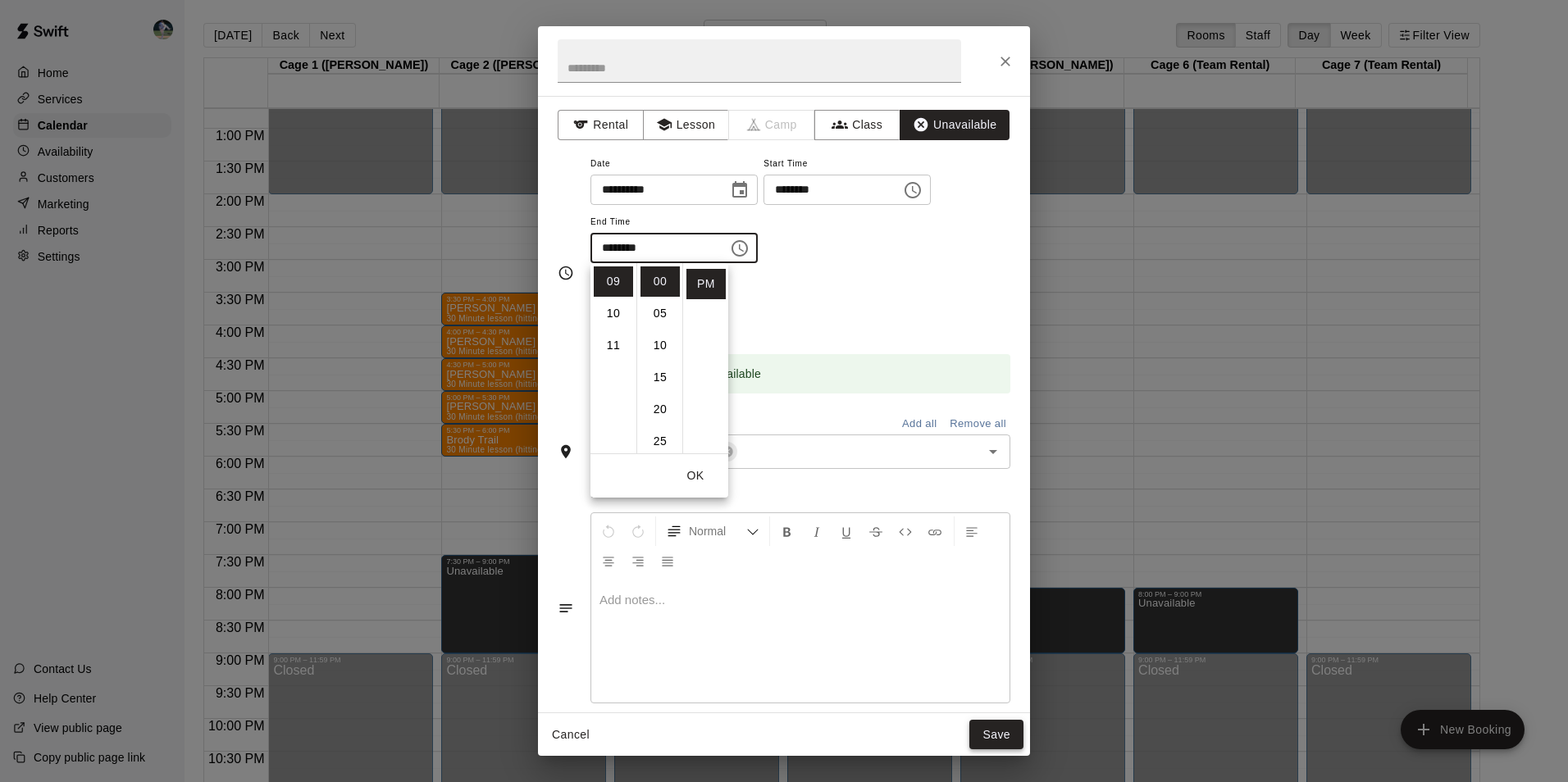
click at [1004, 730] on button "Save" at bounding box center [997, 735] width 54 height 31
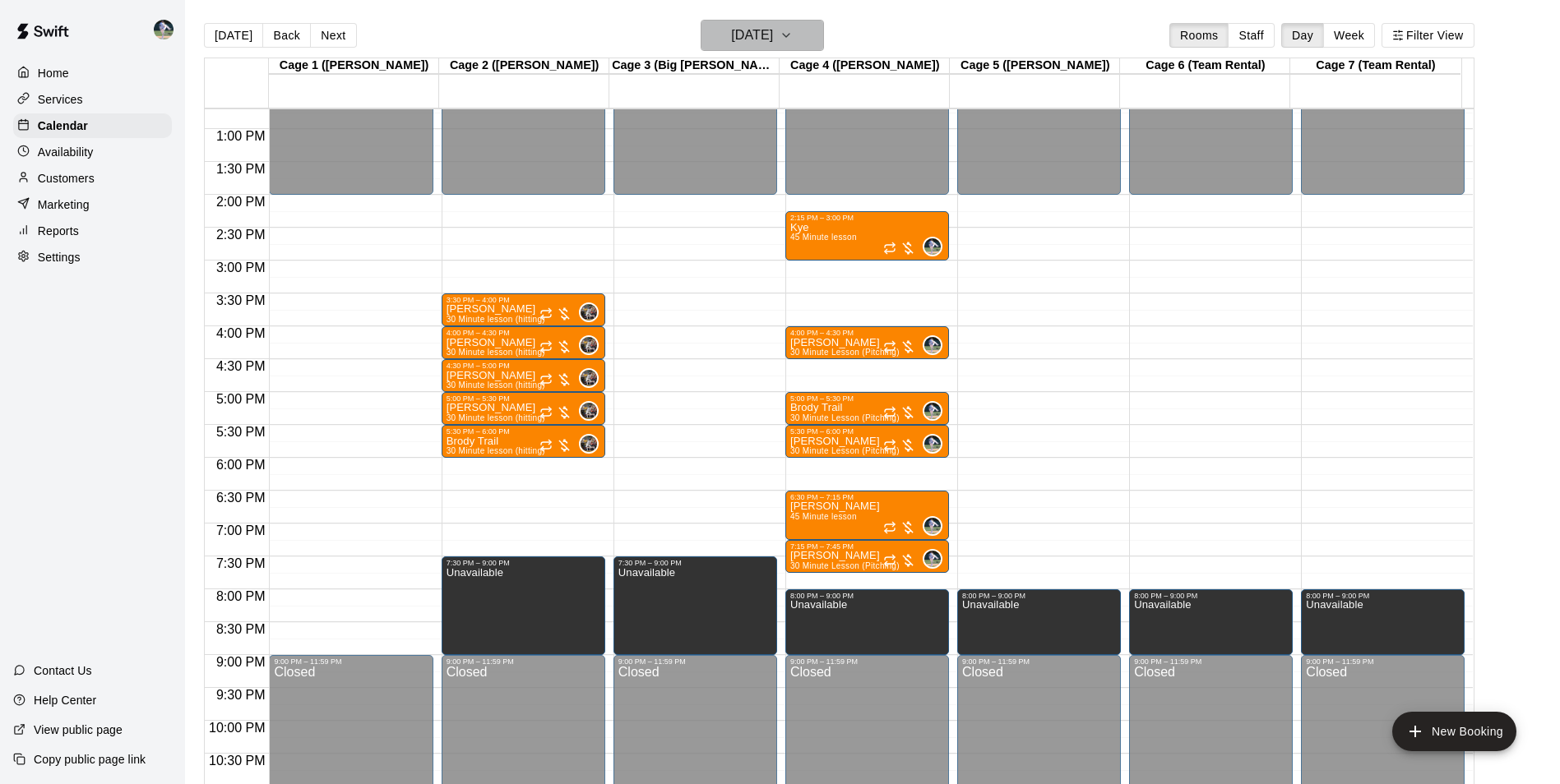
click at [755, 31] on h6 "[DATE]" at bounding box center [752, 35] width 42 height 23
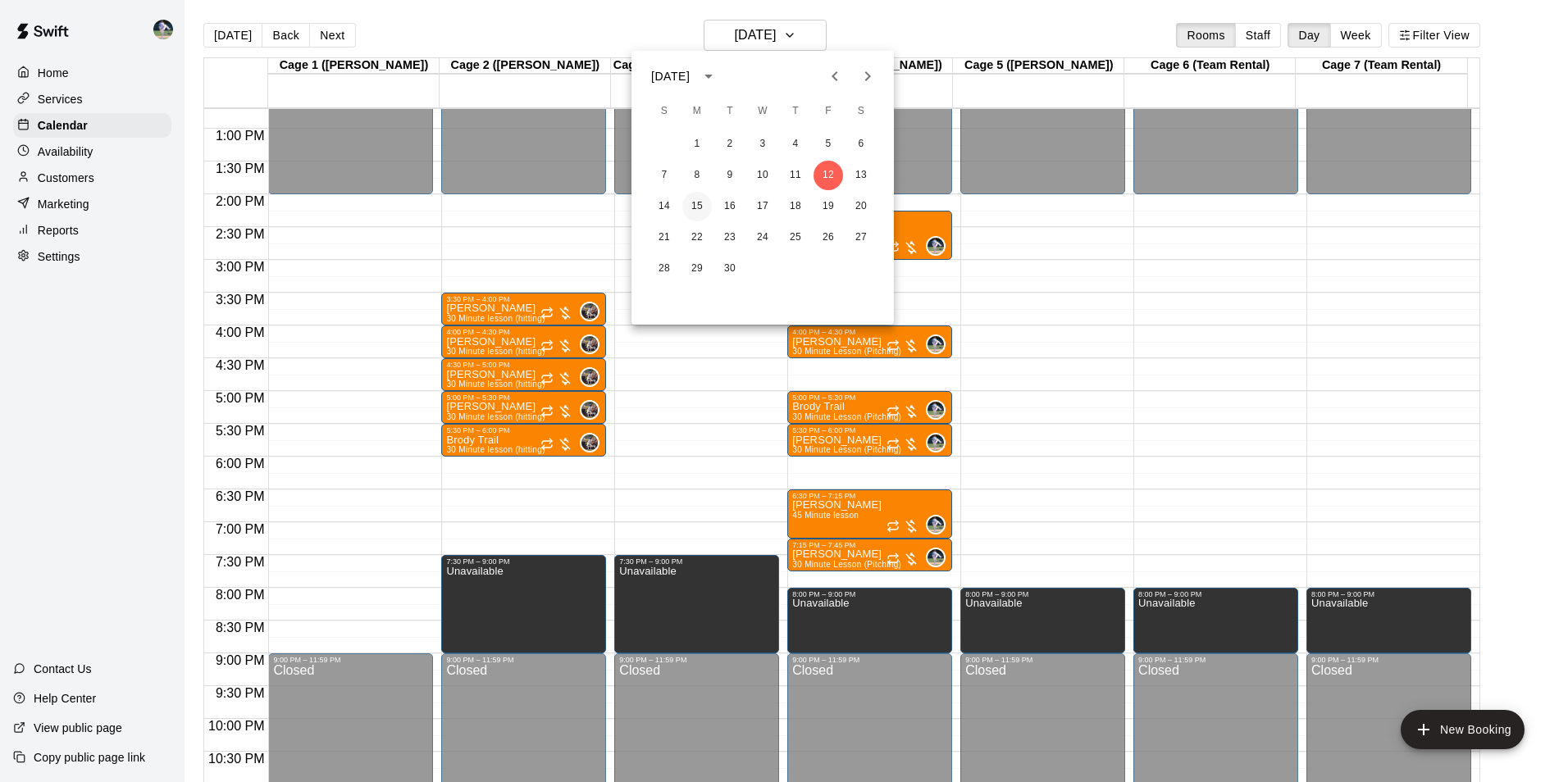
click at [694, 203] on button "15" at bounding box center [697, 206] width 30 height 30
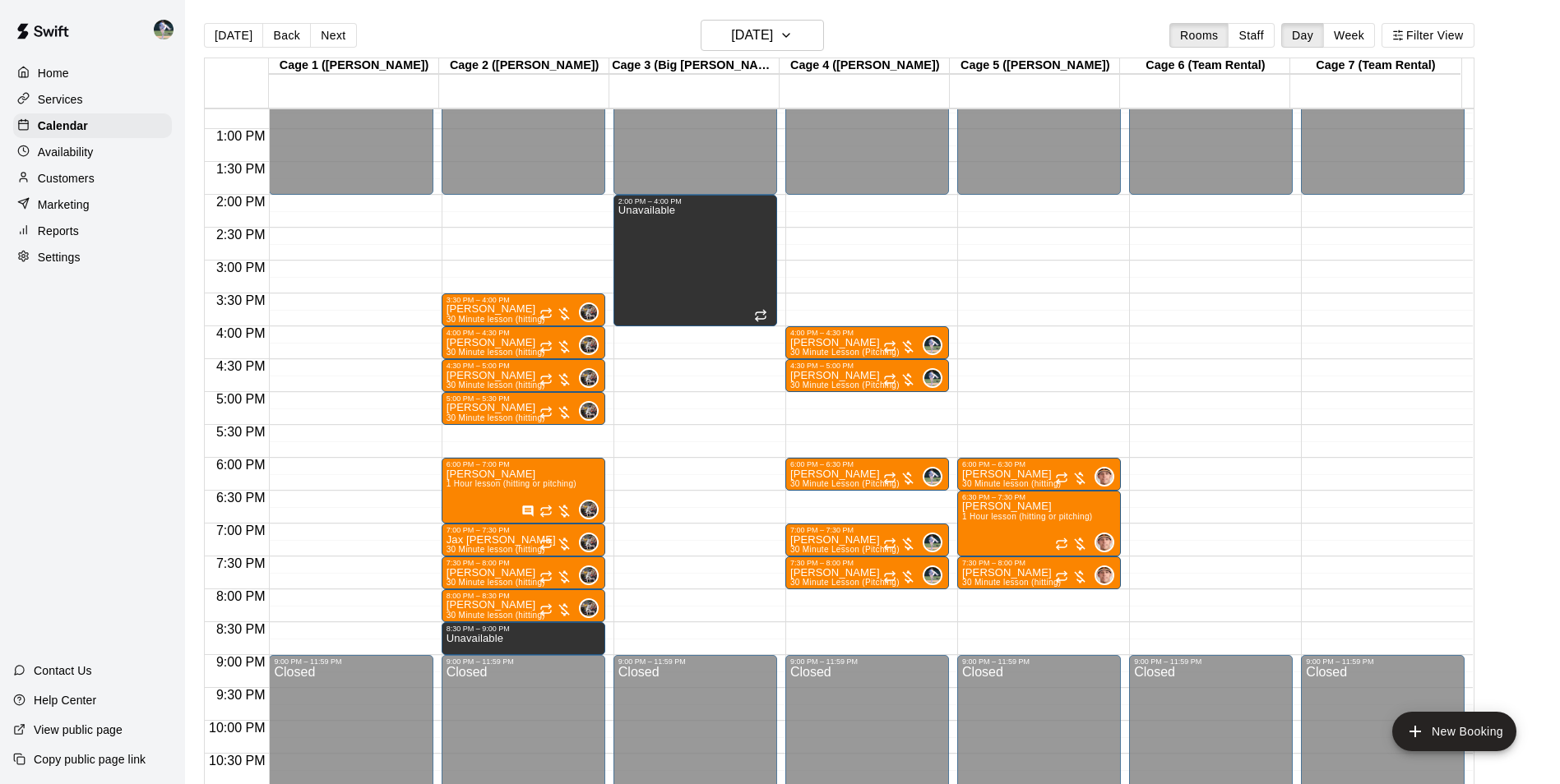
click at [658, 596] on div "12:00 AM – 2:00 PM Closed 2:00 PM – 4:00 PM Unavailable 9:00 PM – 11:59 PM Clos…" at bounding box center [695, 63] width 163 height 1578
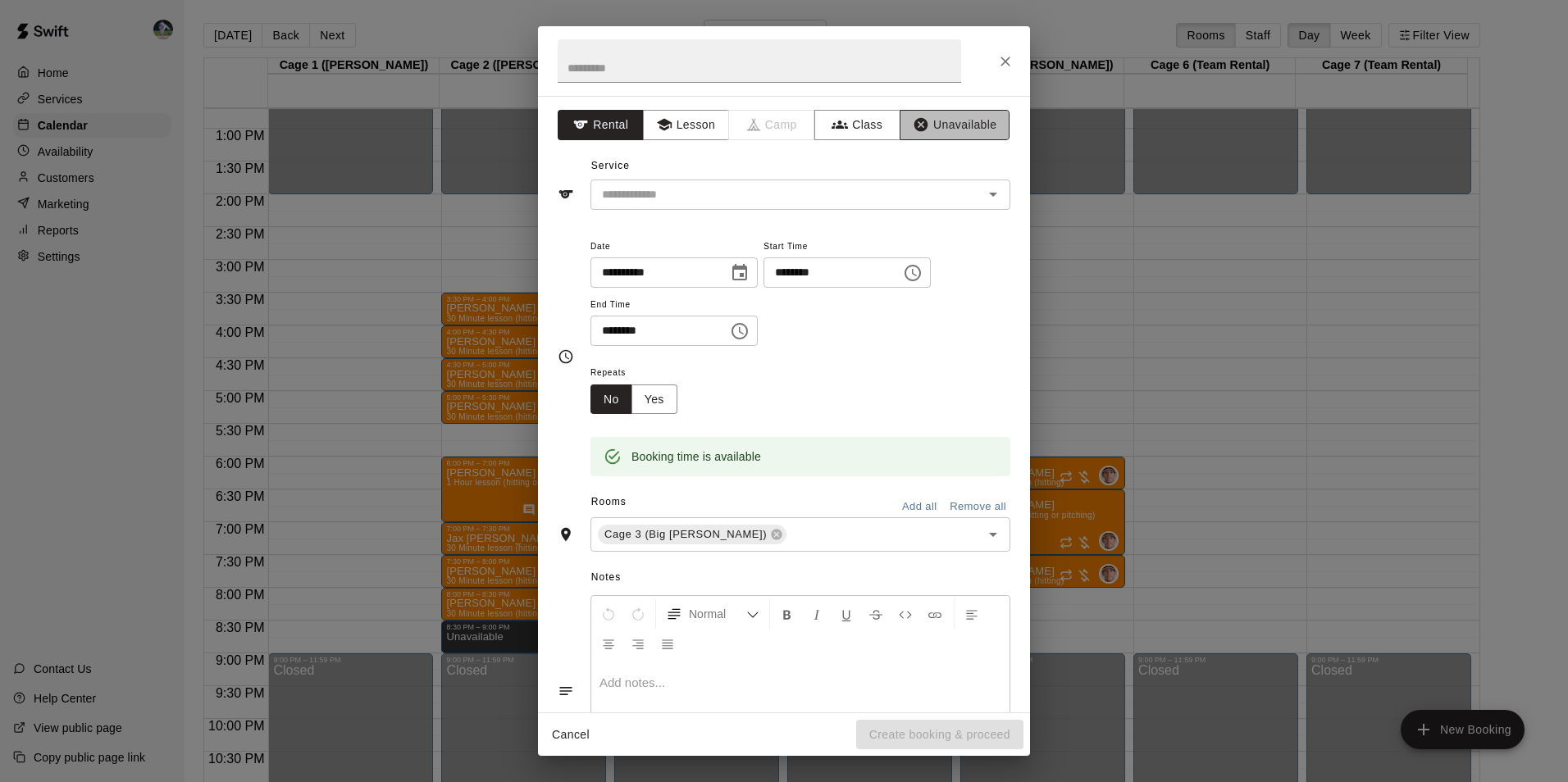
click at [932, 123] on button "Unavailable" at bounding box center [955, 125] width 110 height 31
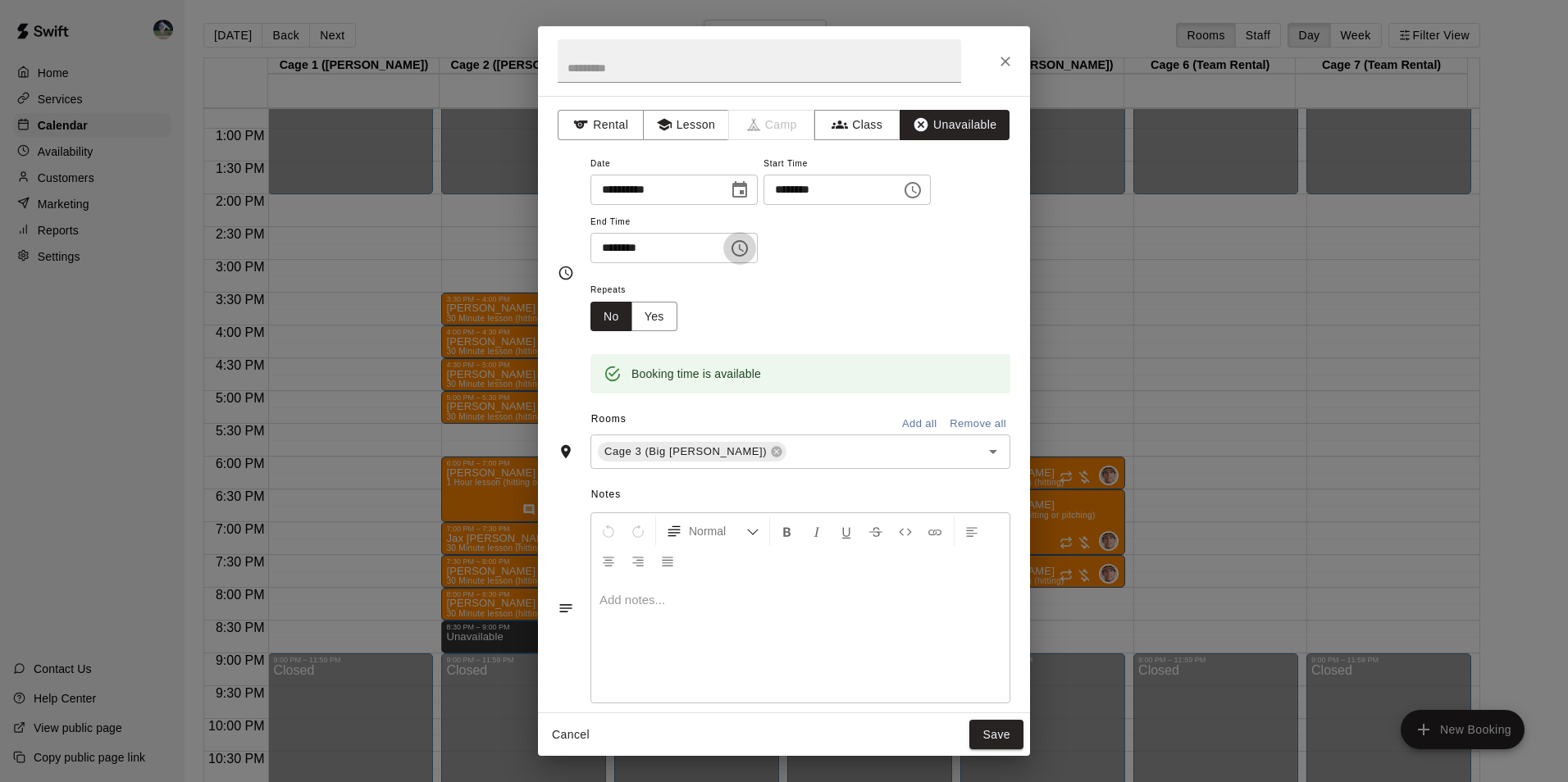
click at [744, 247] on icon "Choose time, selected time is 8:30 PM" at bounding box center [741, 248] width 5 height 7
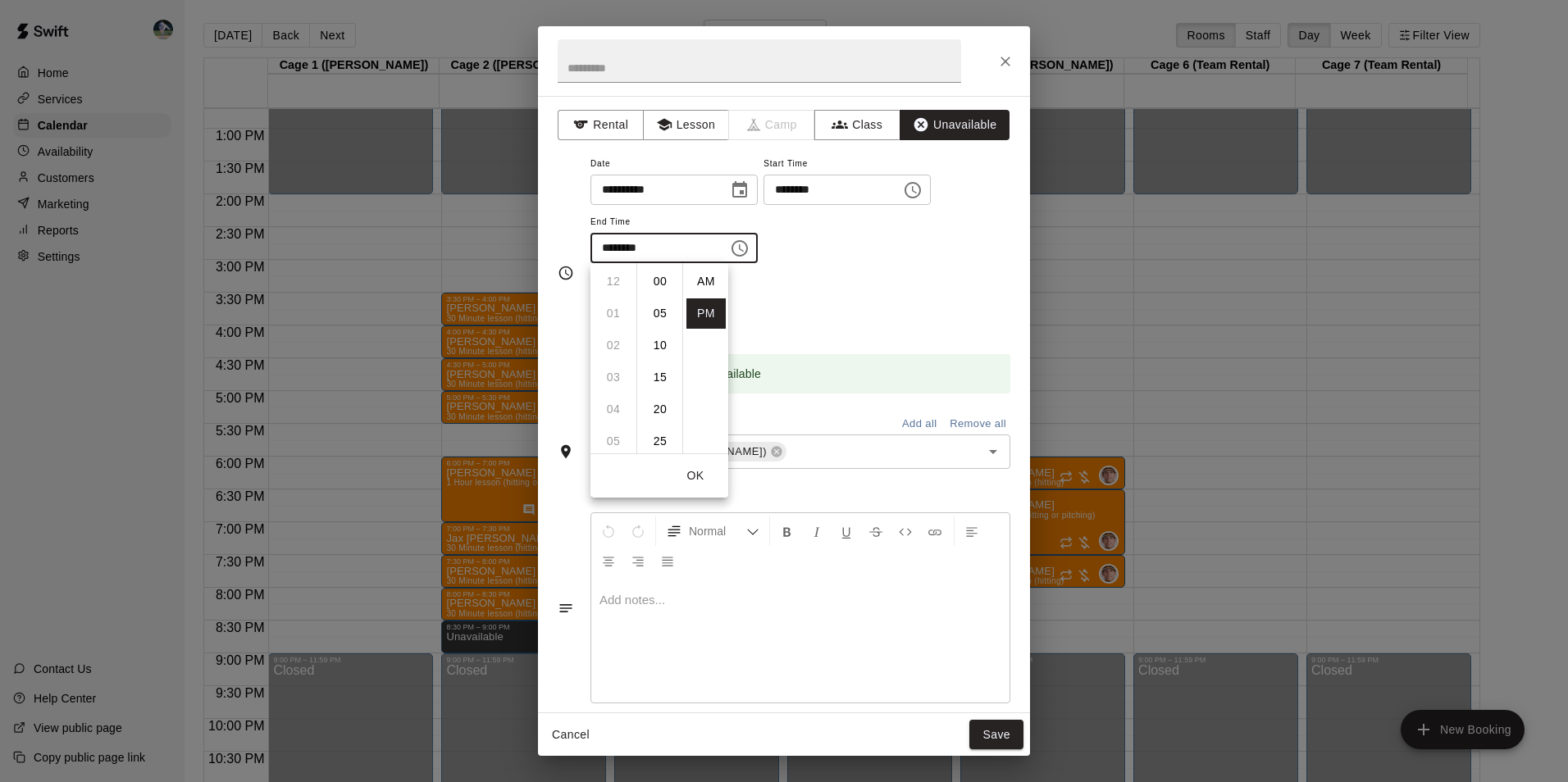
scroll to position [30, 0]
click at [609, 313] on li "09" at bounding box center [612, 313] width 39 height 31
click at [657, 275] on li "00" at bounding box center [660, 282] width 39 height 31
type input "********"
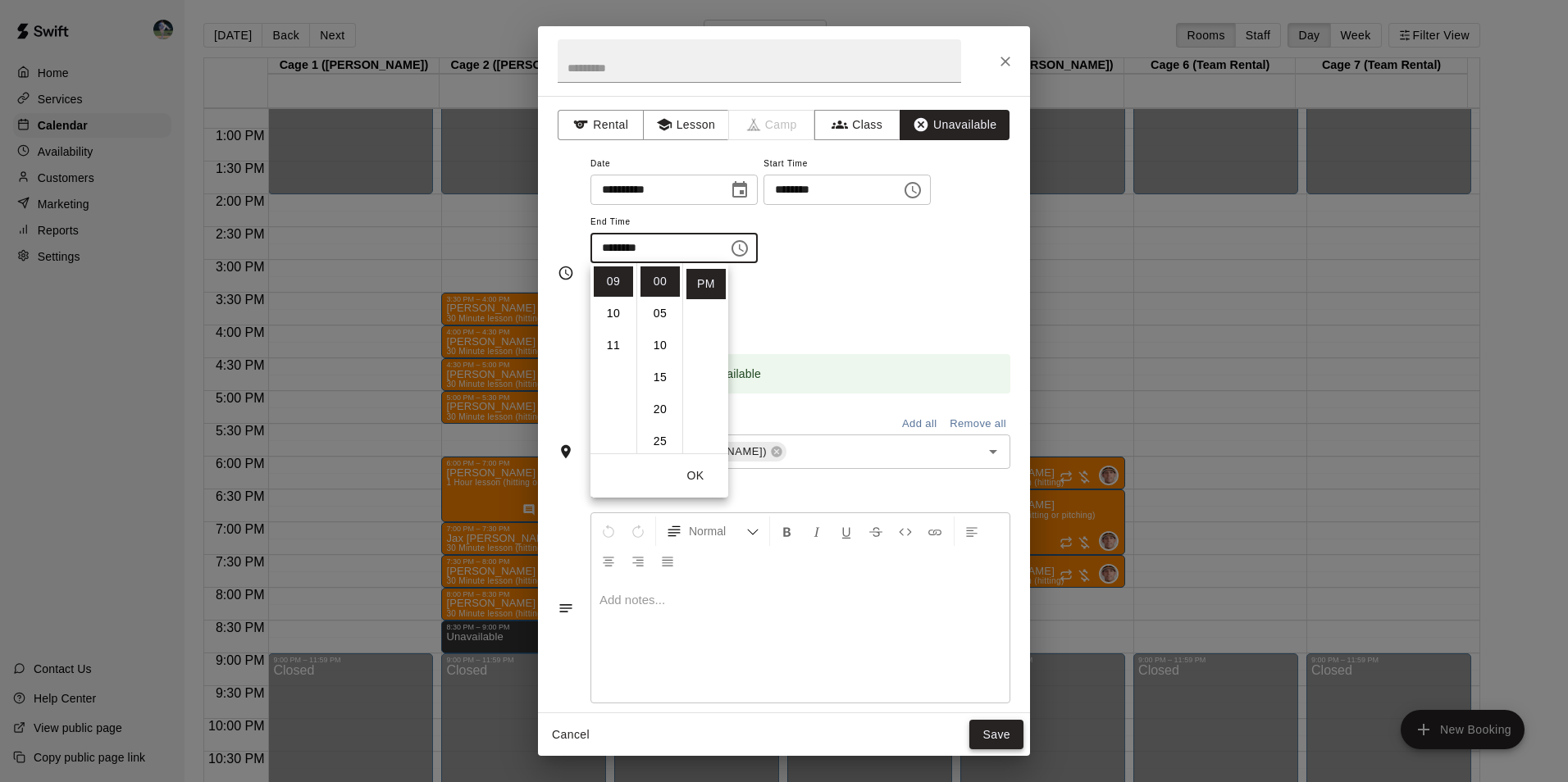
click at [990, 735] on button "Save" at bounding box center [997, 735] width 54 height 31
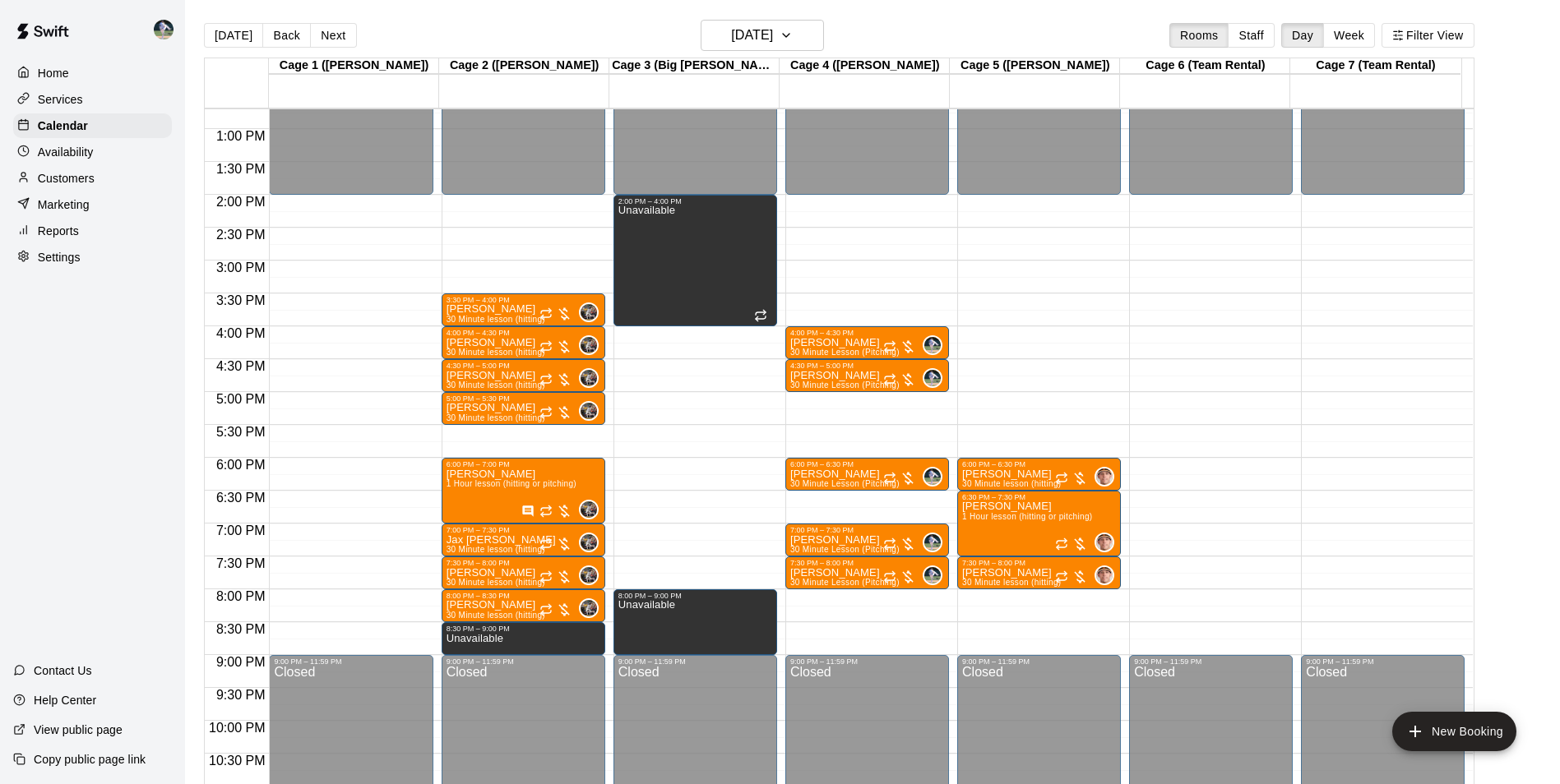
click at [855, 595] on div "12:00 AM – 2:00 PM Closed 4:00 PM – 4:30 PM [PERSON_NAME] 30 Minute Lesson (Pit…" at bounding box center [867, 63] width 163 height 1578
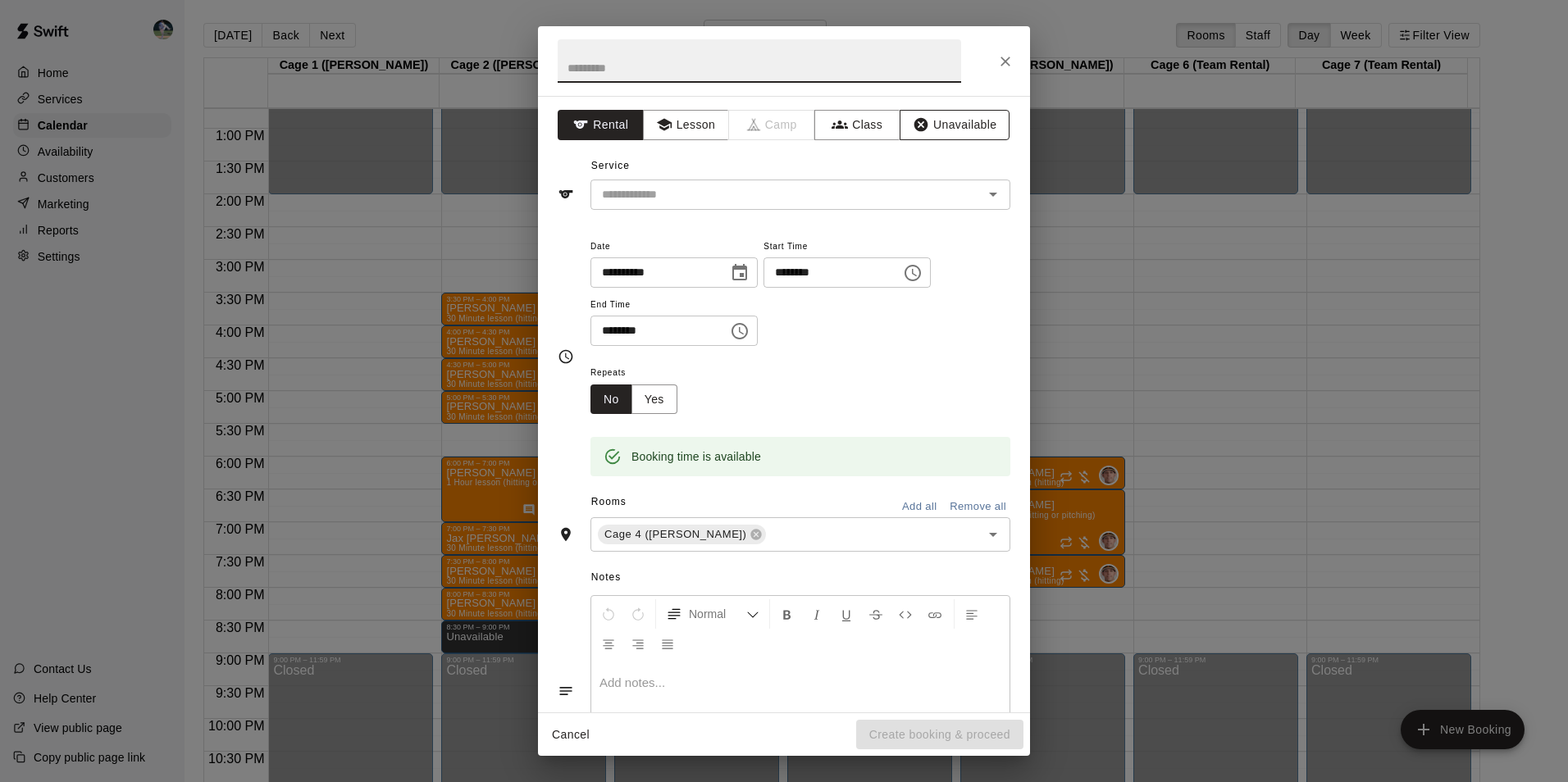
click at [929, 118] on button "Unavailable" at bounding box center [955, 125] width 110 height 31
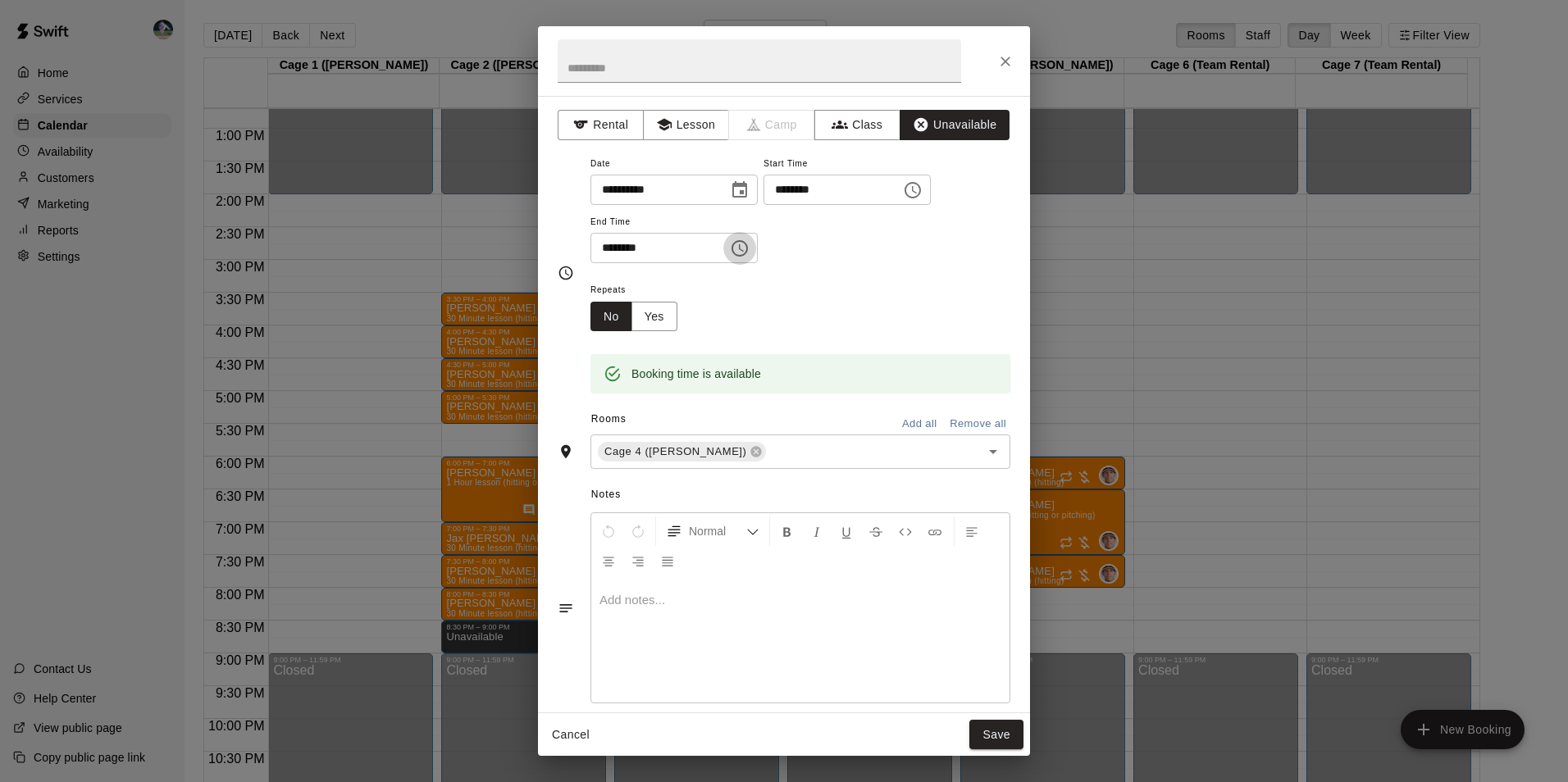
click at [749, 247] on icon "Choose time, selected time is 8:30 PM" at bounding box center [739, 248] width 19 height 19
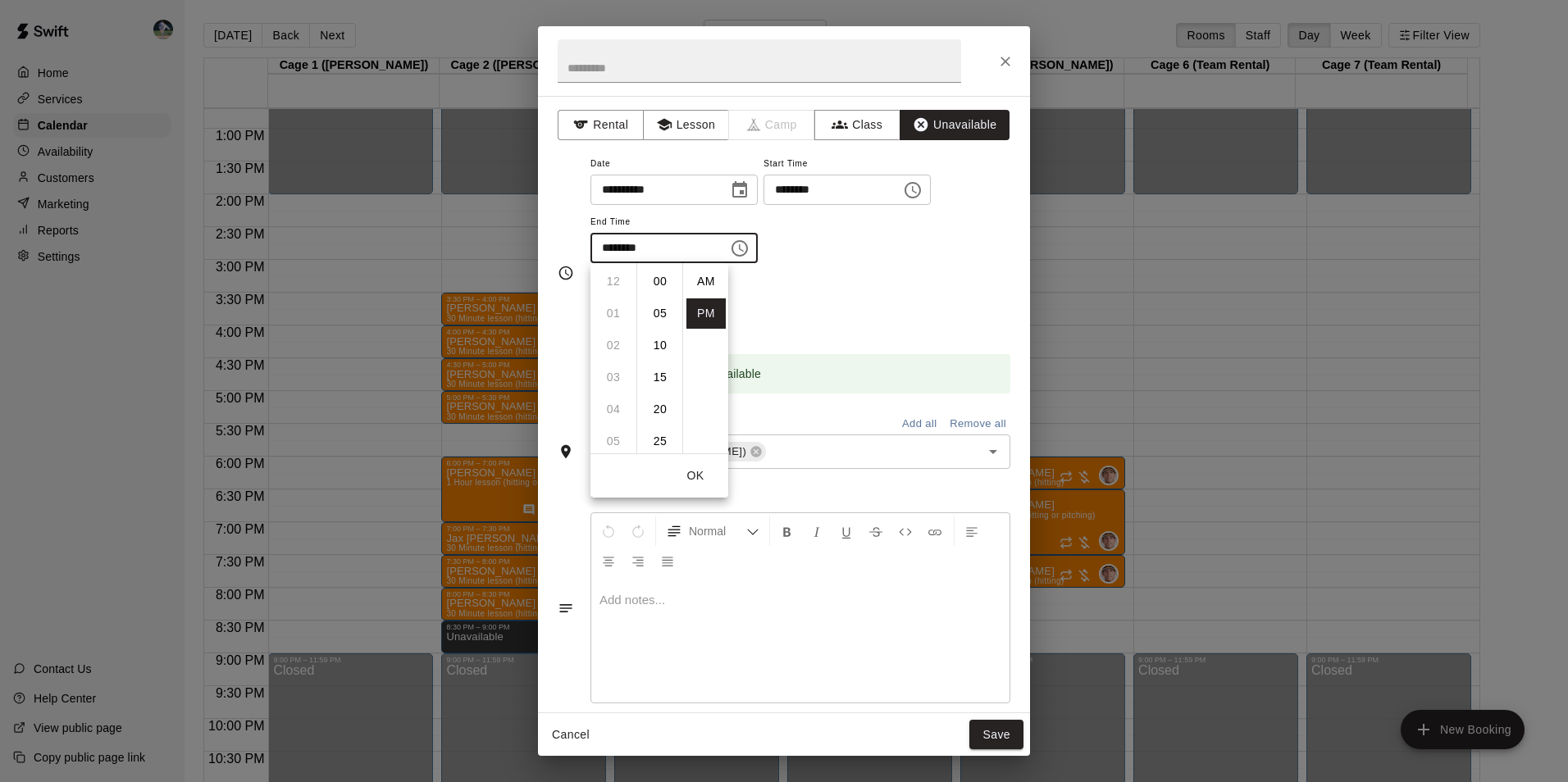
scroll to position [30, 0]
click at [620, 308] on li "09" at bounding box center [612, 313] width 39 height 31
click at [658, 275] on li "00" at bounding box center [660, 282] width 39 height 31
type input "********"
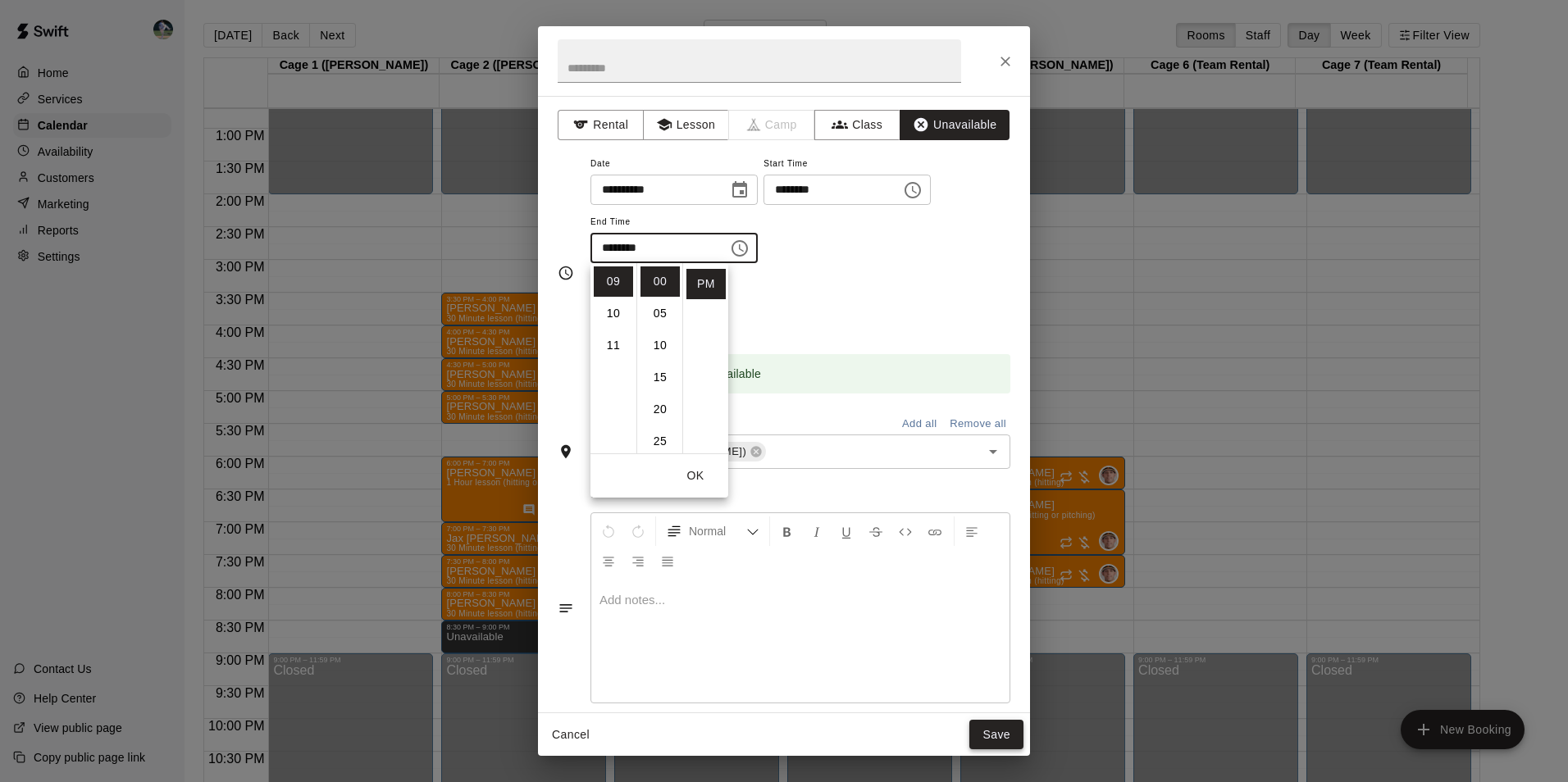
click at [984, 722] on button "Save" at bounding box center [997, 735] width 54 height 31
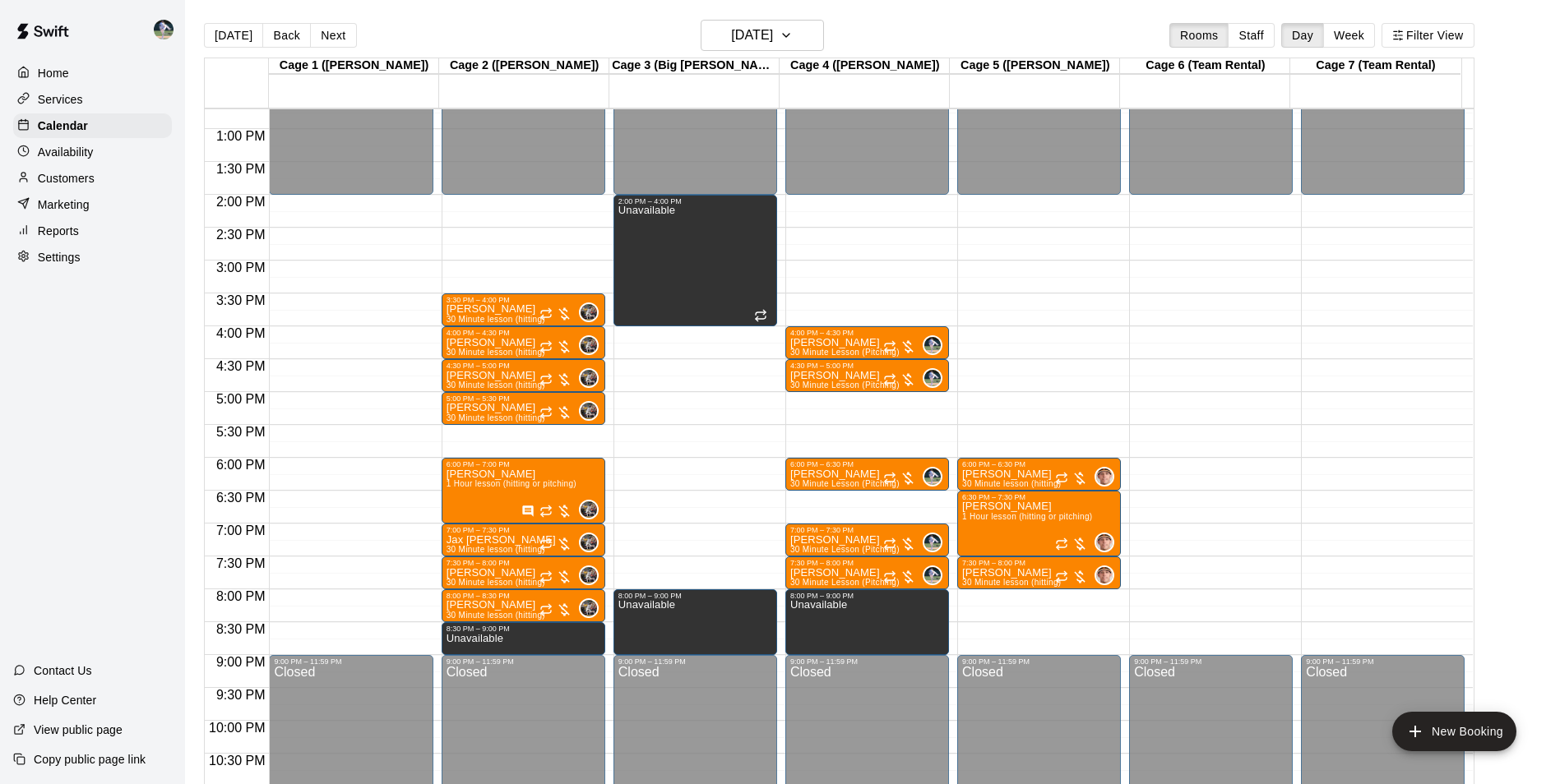
click at [1180, 594] on div "12:00 AM – 2:00 PM Closed 9:00 PM – 11:59 PM Closed" at bounding box center [1211, 63] width 163 height 1578
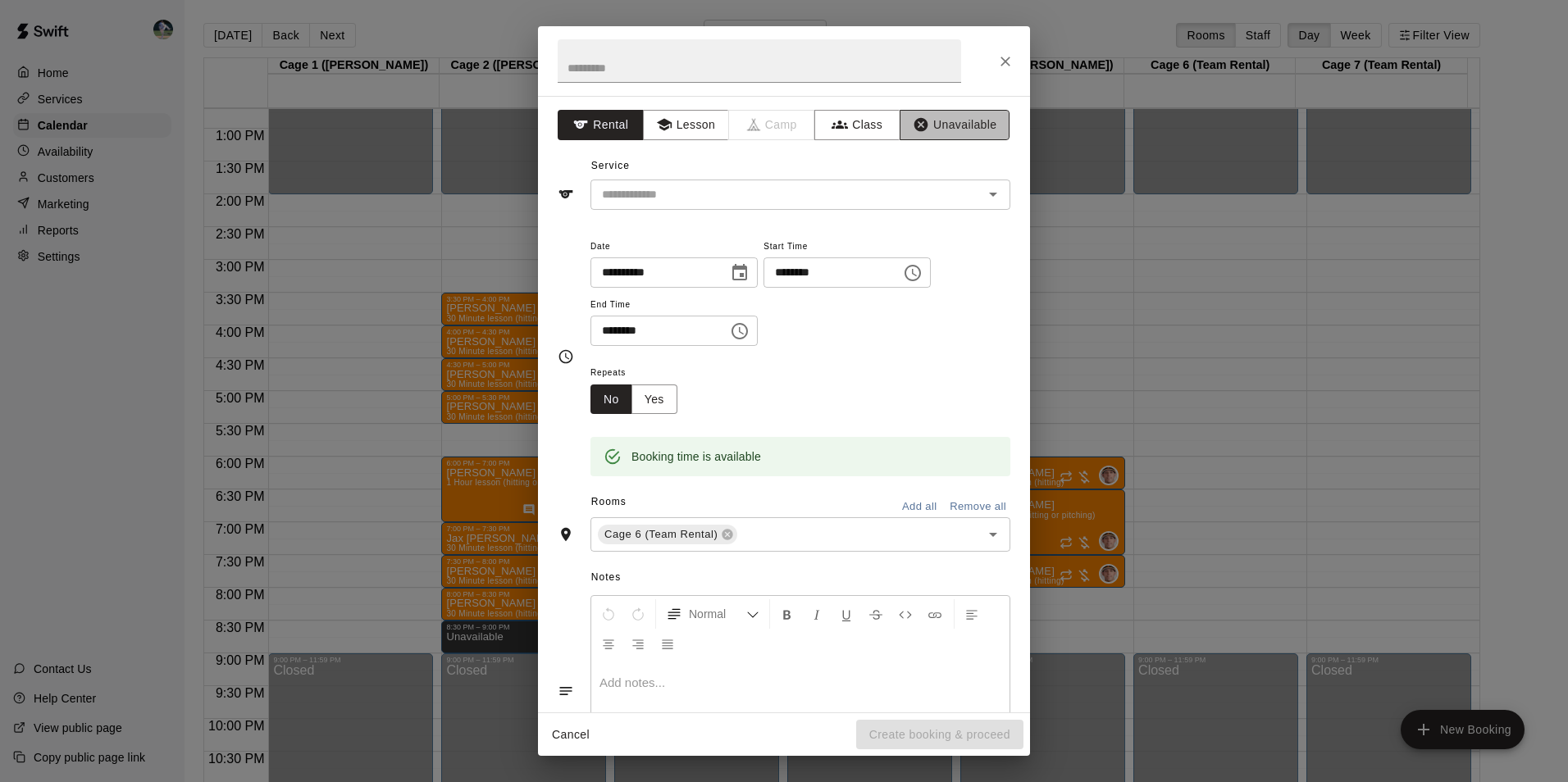
click at [950, 122] on button "Unavailable" at bounding box center [955, 125] width 110 height 31
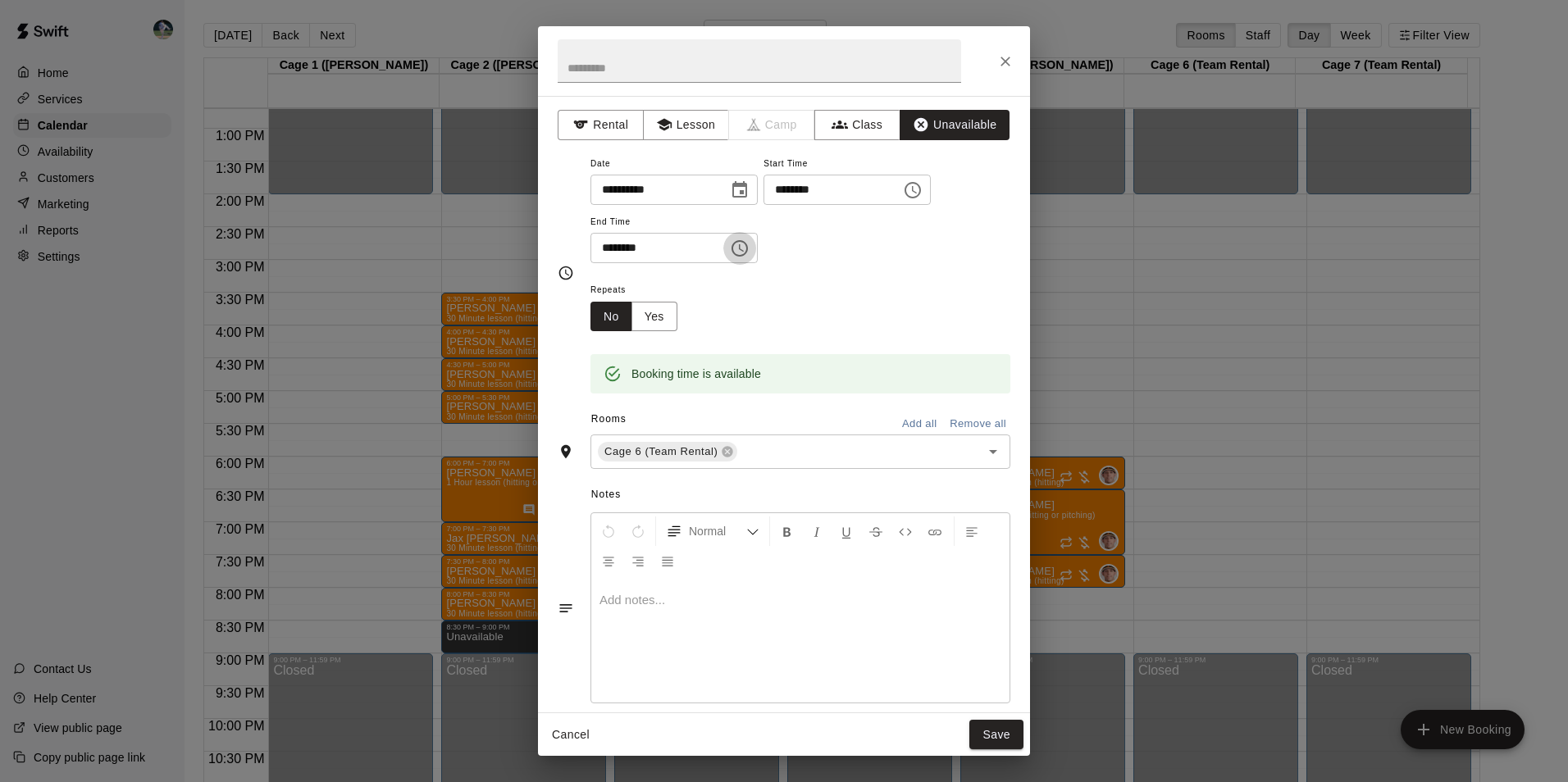
click at [749, 241] on icon "Choose time, selected time is 8:30 PM" at bounding box center [739, 248] width 19 height 19
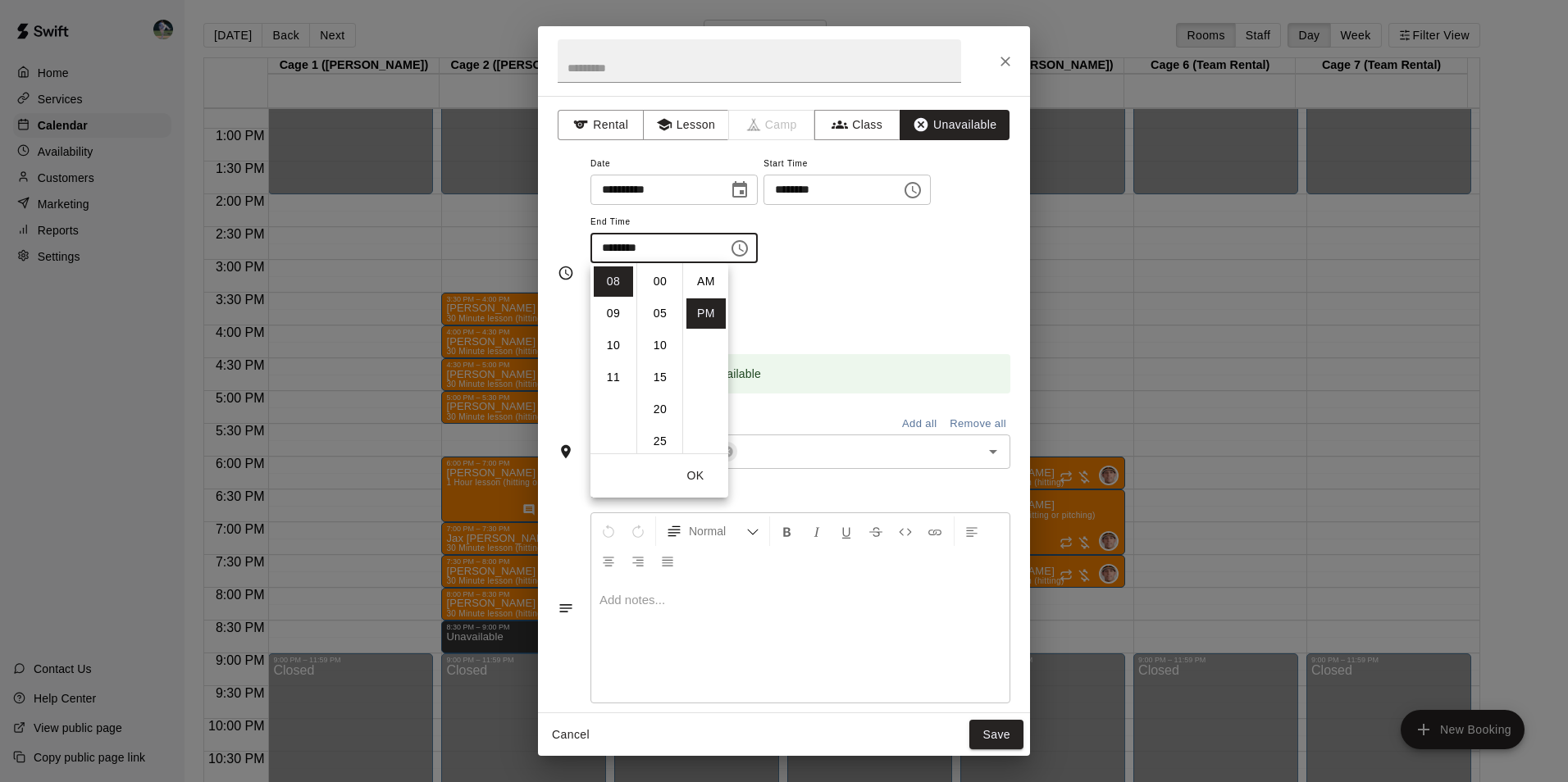
scroll to position [30, 0]
click at [612, 314] on li "09" at bounding box center [612, 313] width 39 height 31
click at [665, 279] on li "00" at bounding box center [660, 282] width 39 height 31
type input "********"
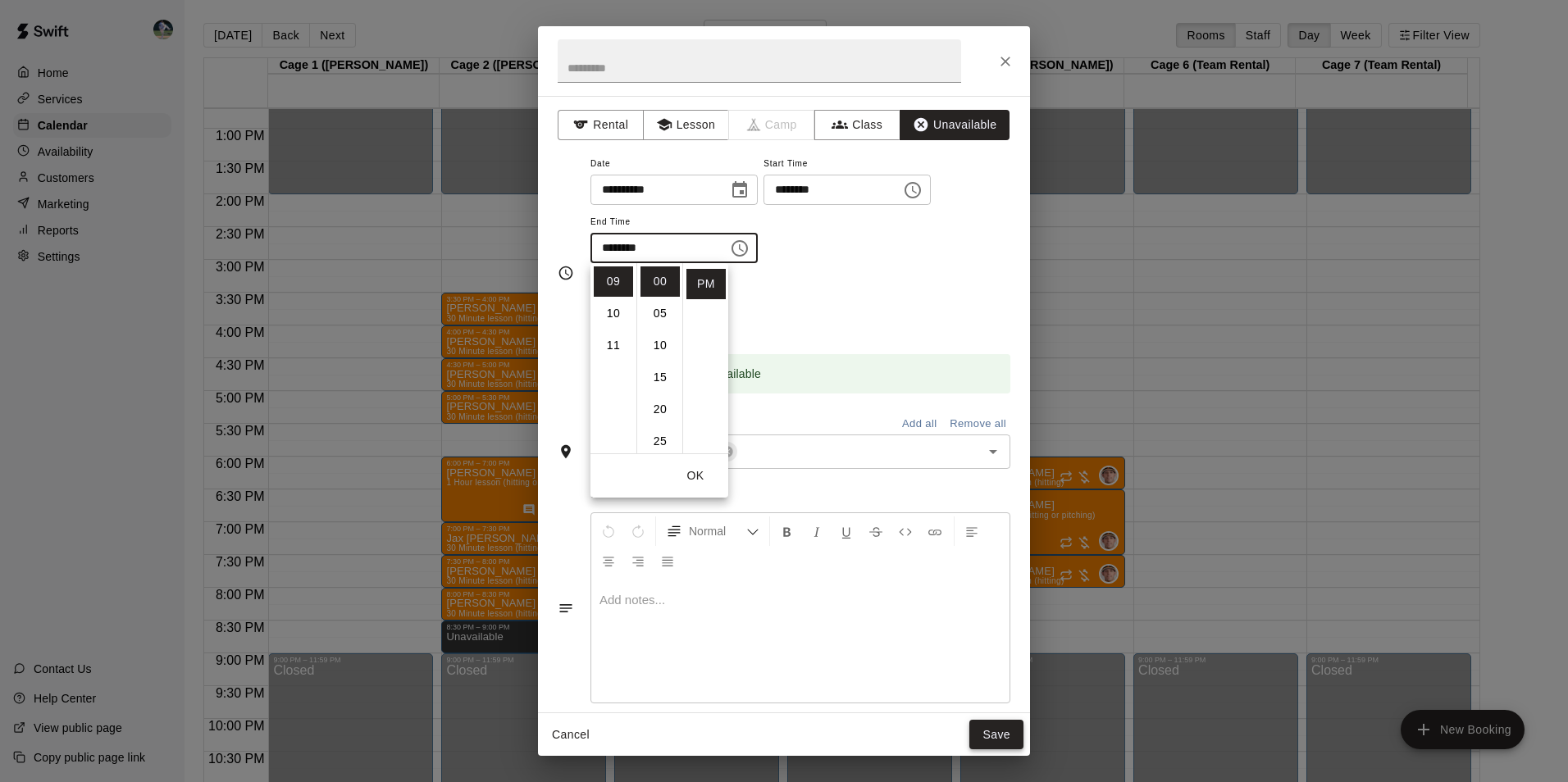
click at [984, 737] on button "Save" at bounding box center [997, 735] width 54 height 31
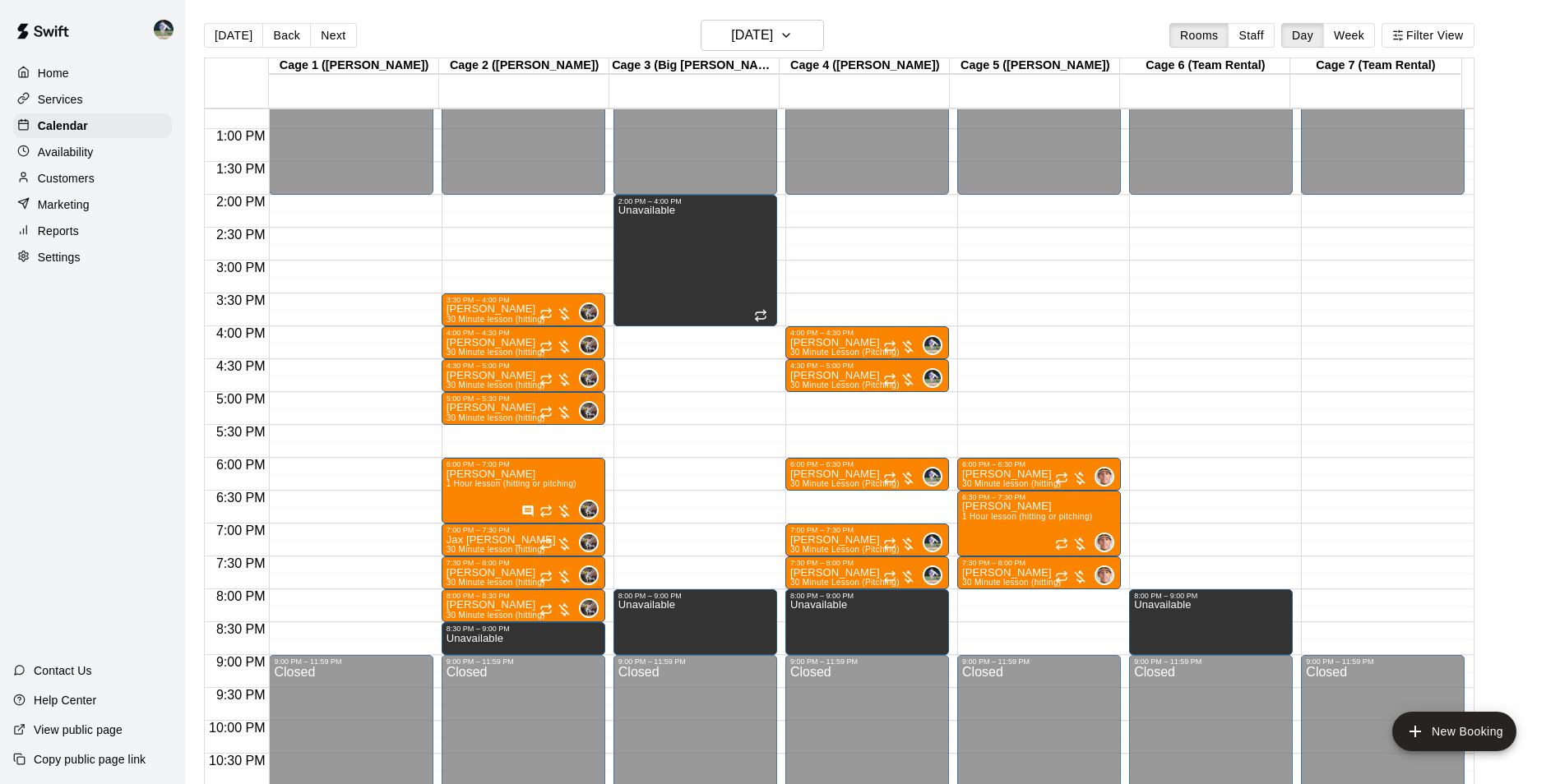
click at [1350, 595] on div "12:00 AM – 2:00 PM Closed 9:00 PM – 11:59 PM Closed" at bounding box center [1382, 63] width 163 height 1578
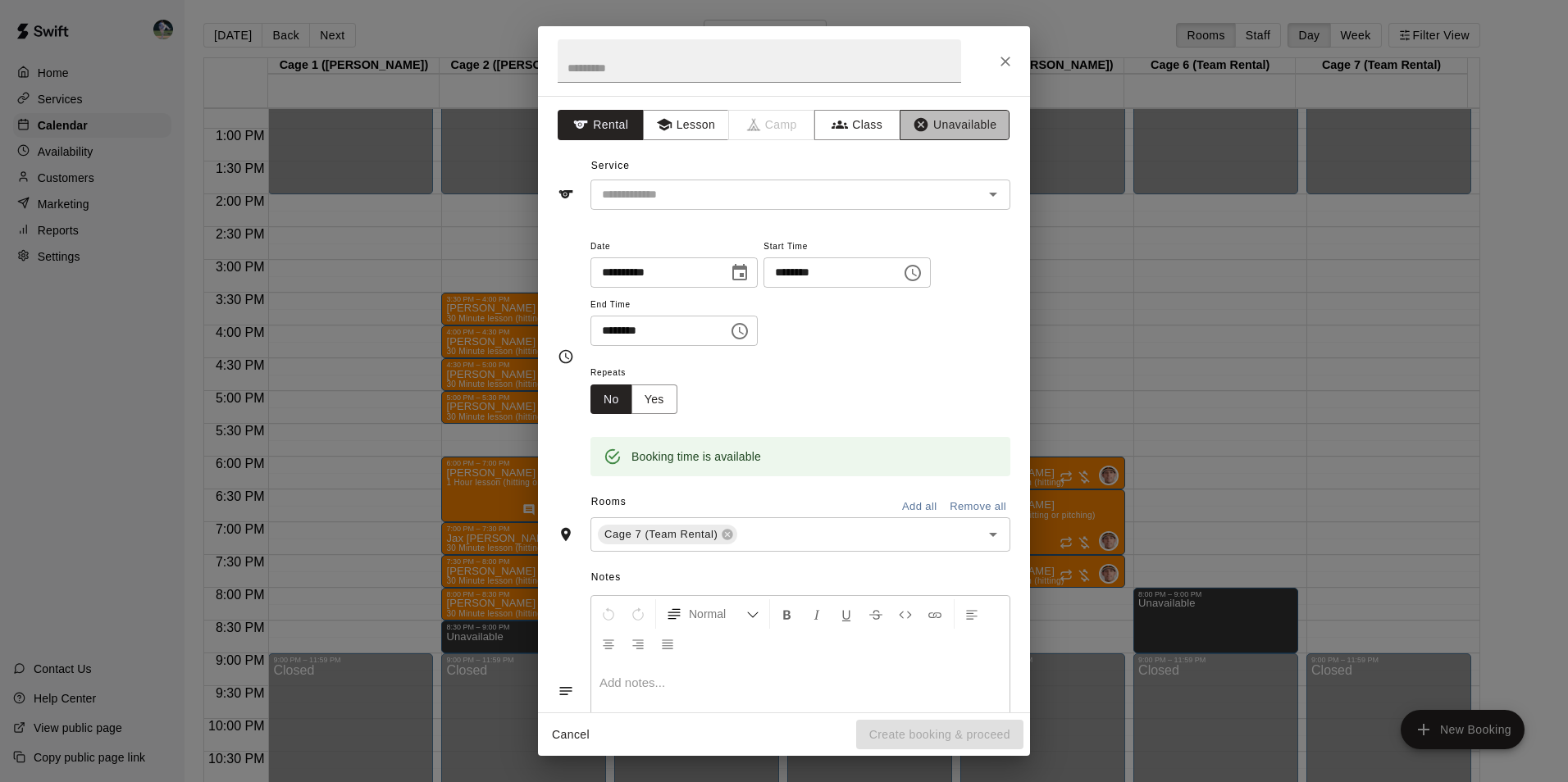
click at [949, 116] on button "Unavailable" at bounding box center [955, 125] width 110 height 31
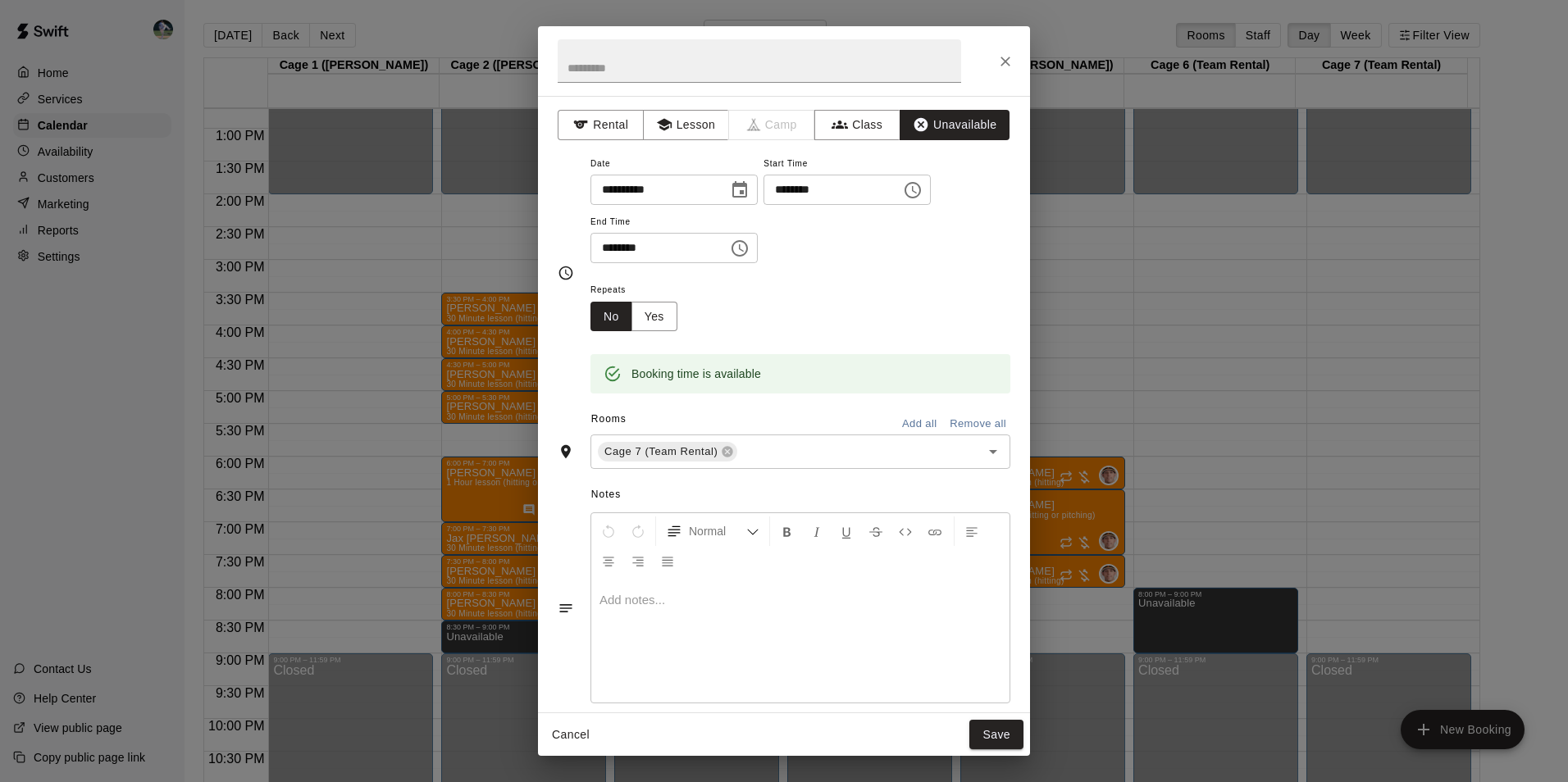
click at [744, 249] on icon "Choose time, selected time is 8:30 PM" at bounding box center [741, 248] width 5 height 7
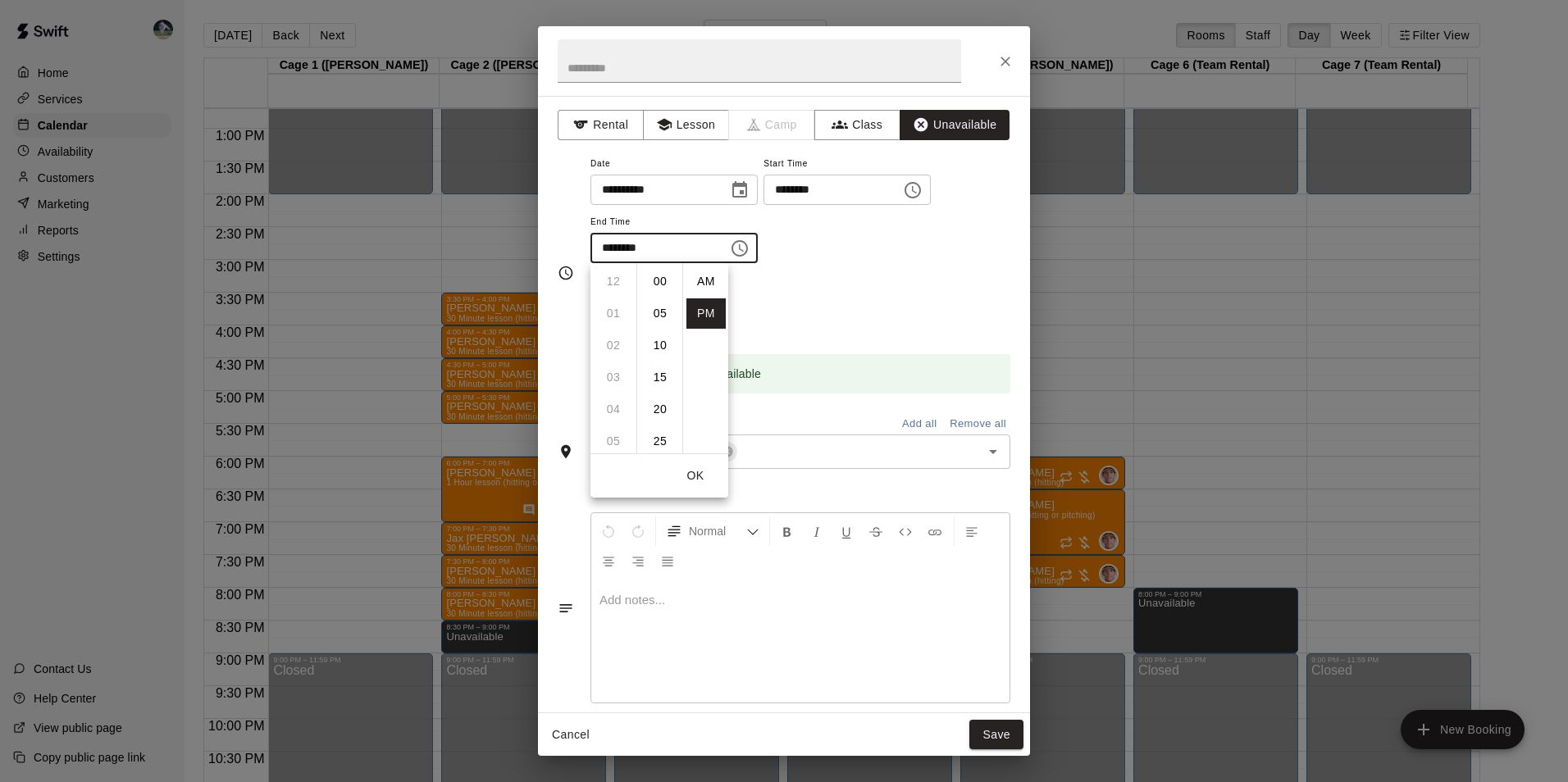
scroll to position [30, 0]
click at [615, 310] on li "09" at bounding box center [612, 313] width 39 height 31
click at [664, 276] on li "00" at bounding box center [660, 282] width 39 height 31
type input "********"
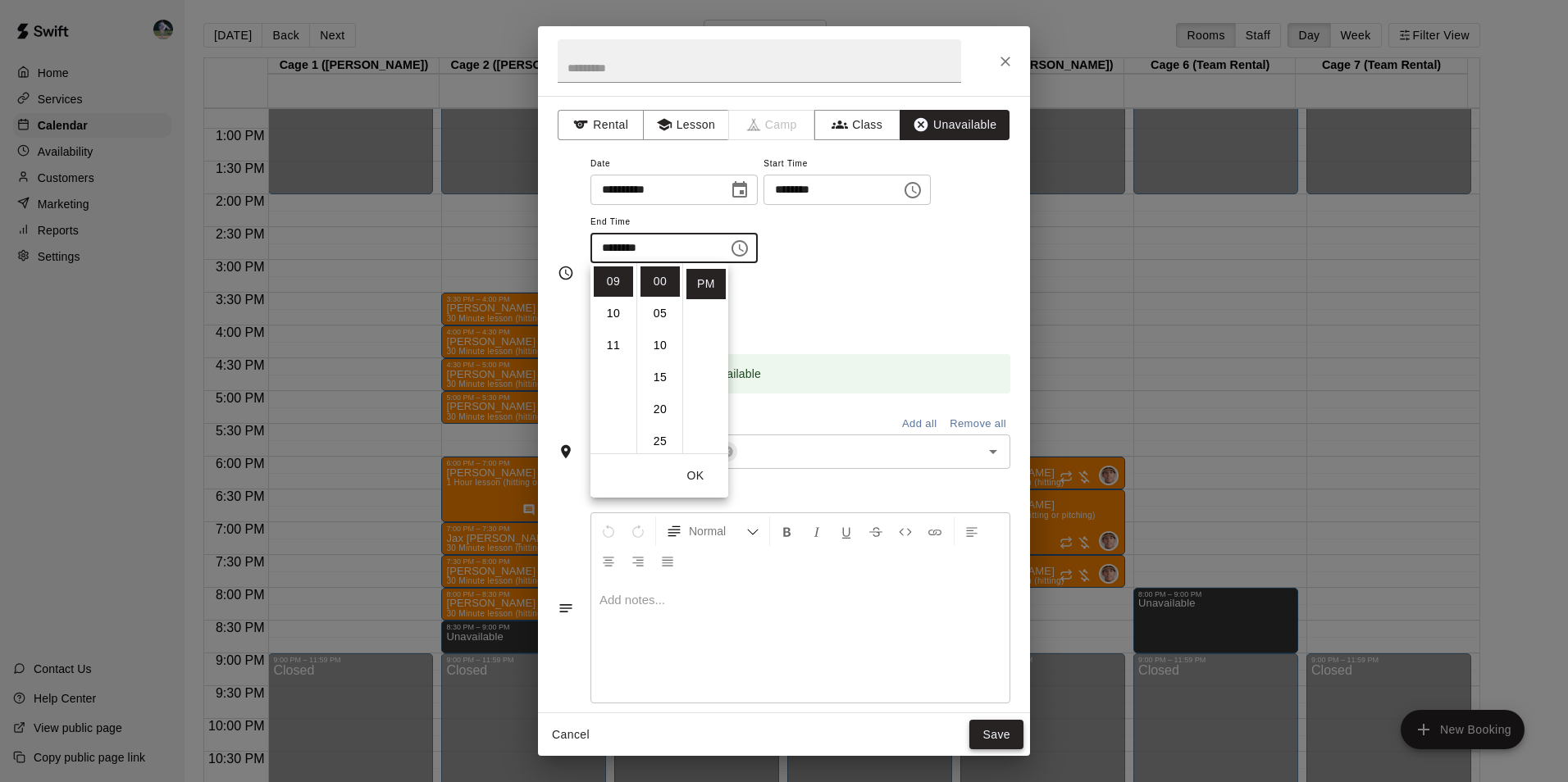
click at [995, 725] on button "Save" at bounding box center [997, 735] width 54 height 31
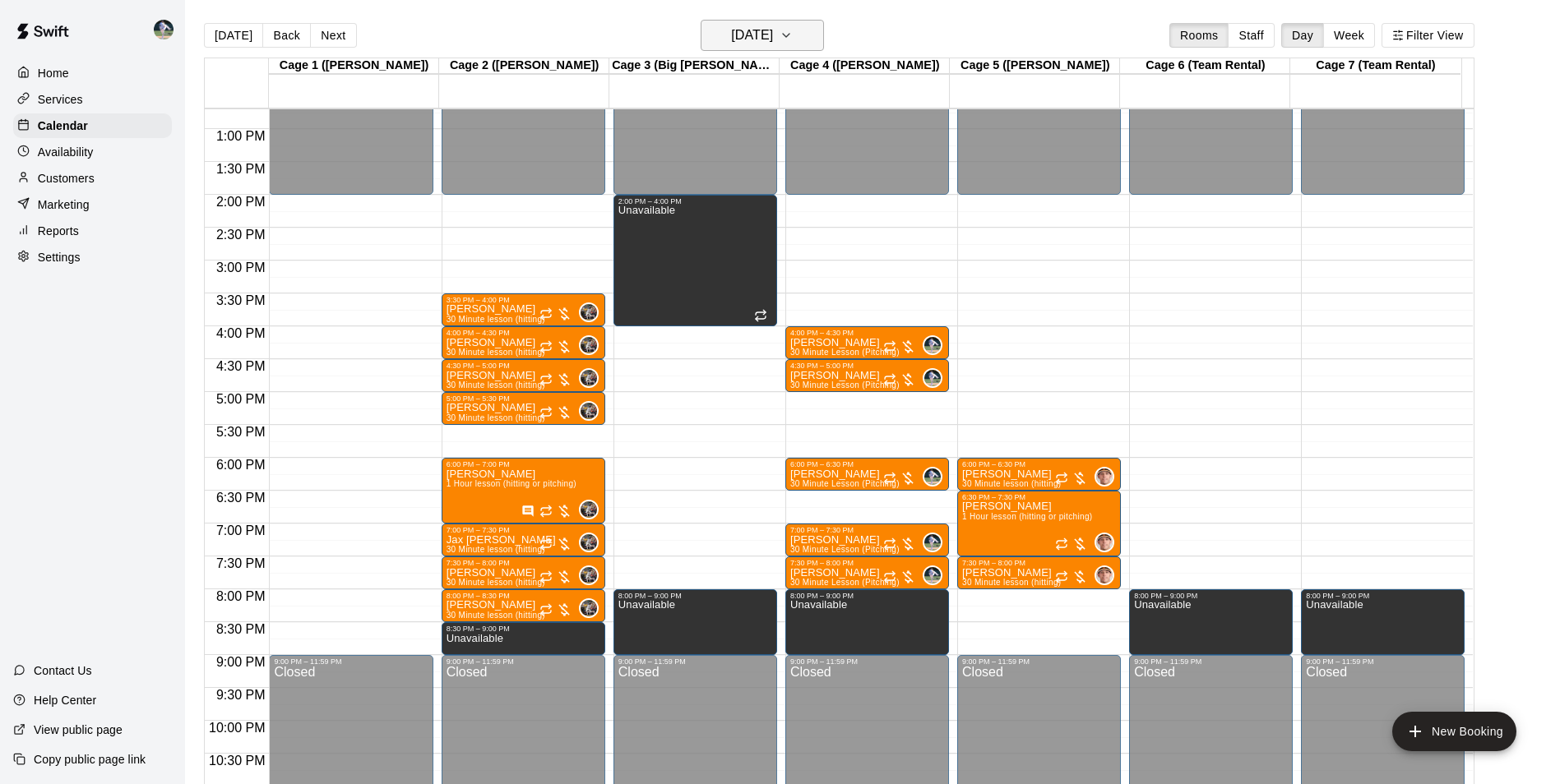
click at [750, 30] on h6 "[DATE]" at bounding box center [752, 35] width 42 height 23
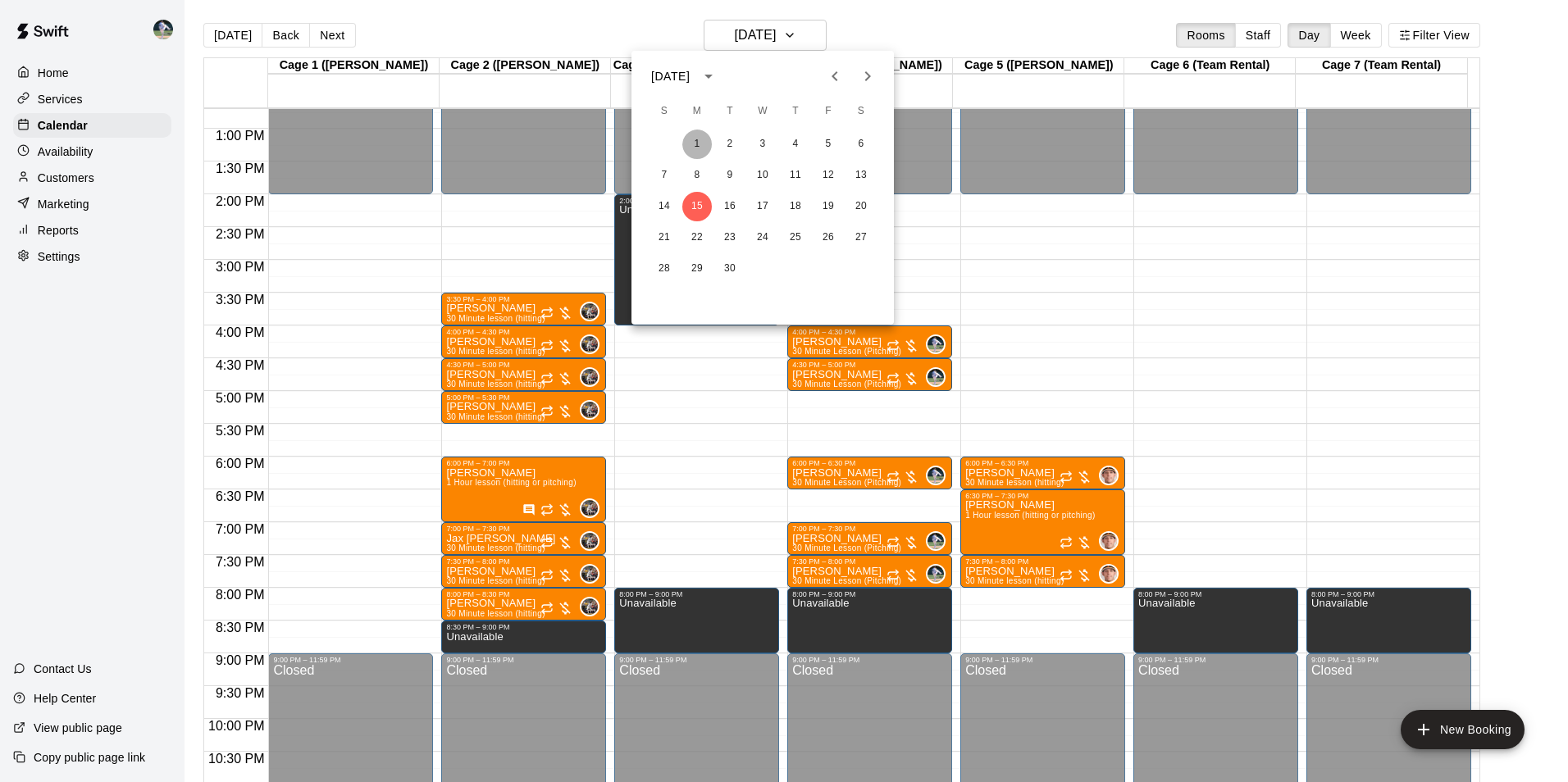
click at [696, 137] on button "1" at bounding box center [697, 144] width 30 height 30
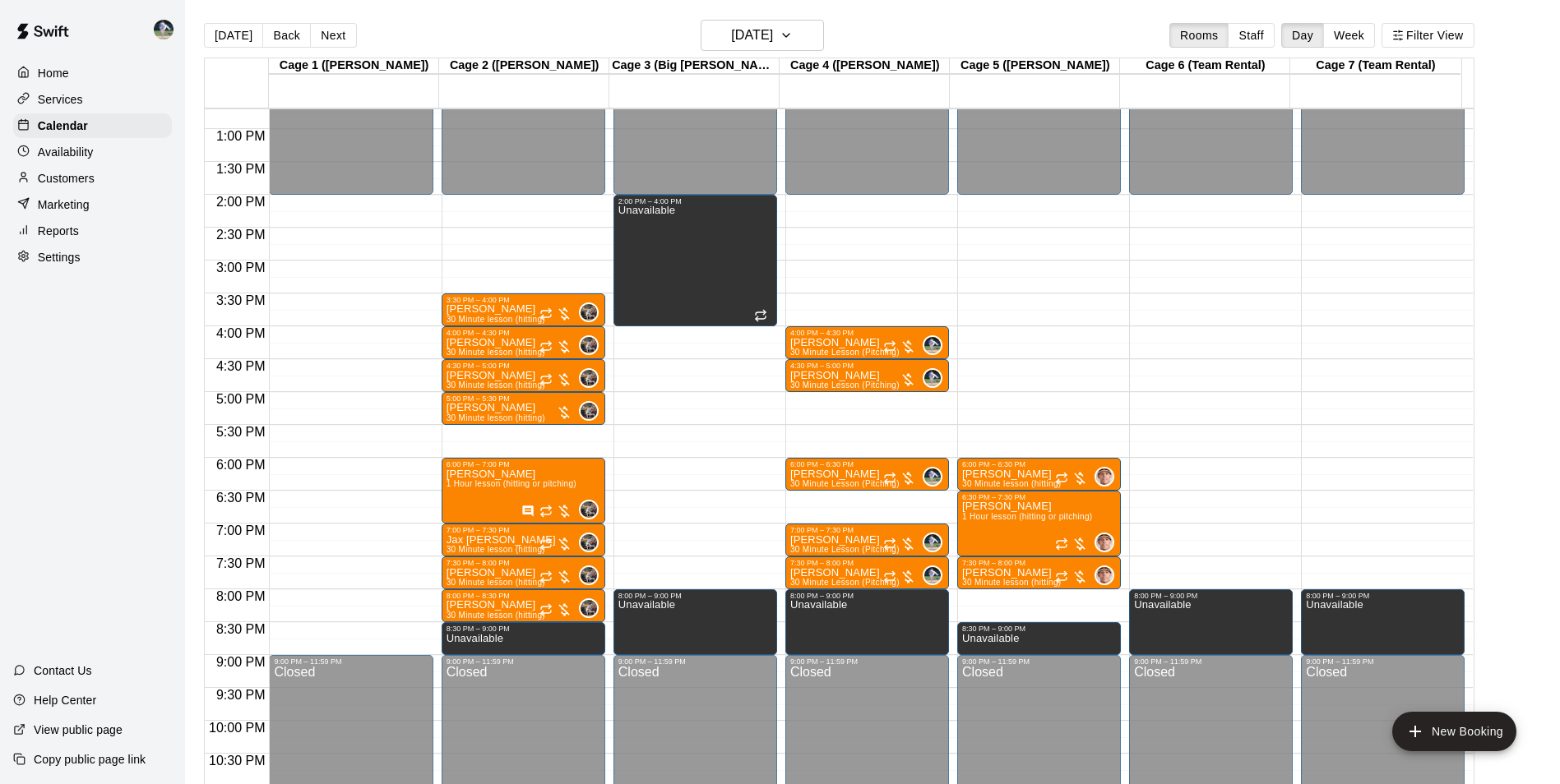
click at [296, 203] on div "12:00 AM – 2:00 PM Closed 9:00 PM – 11:59 PM Closed" at bounding box center [350, 63] width 163 height 1578
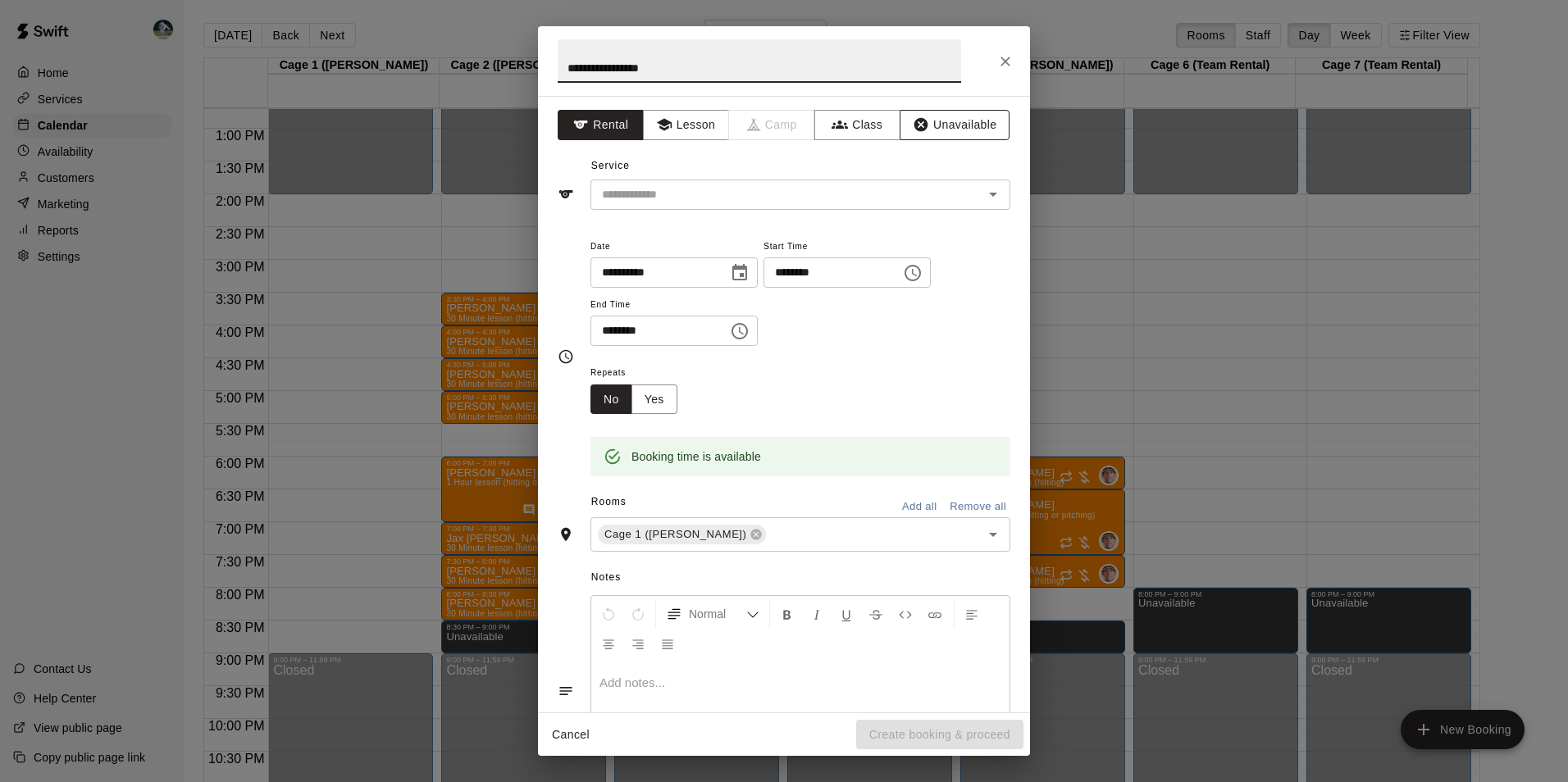
type input "**********"
click at [934, 125] on button "Unavailable" at bounding box center [955, 125] width 110 height 31
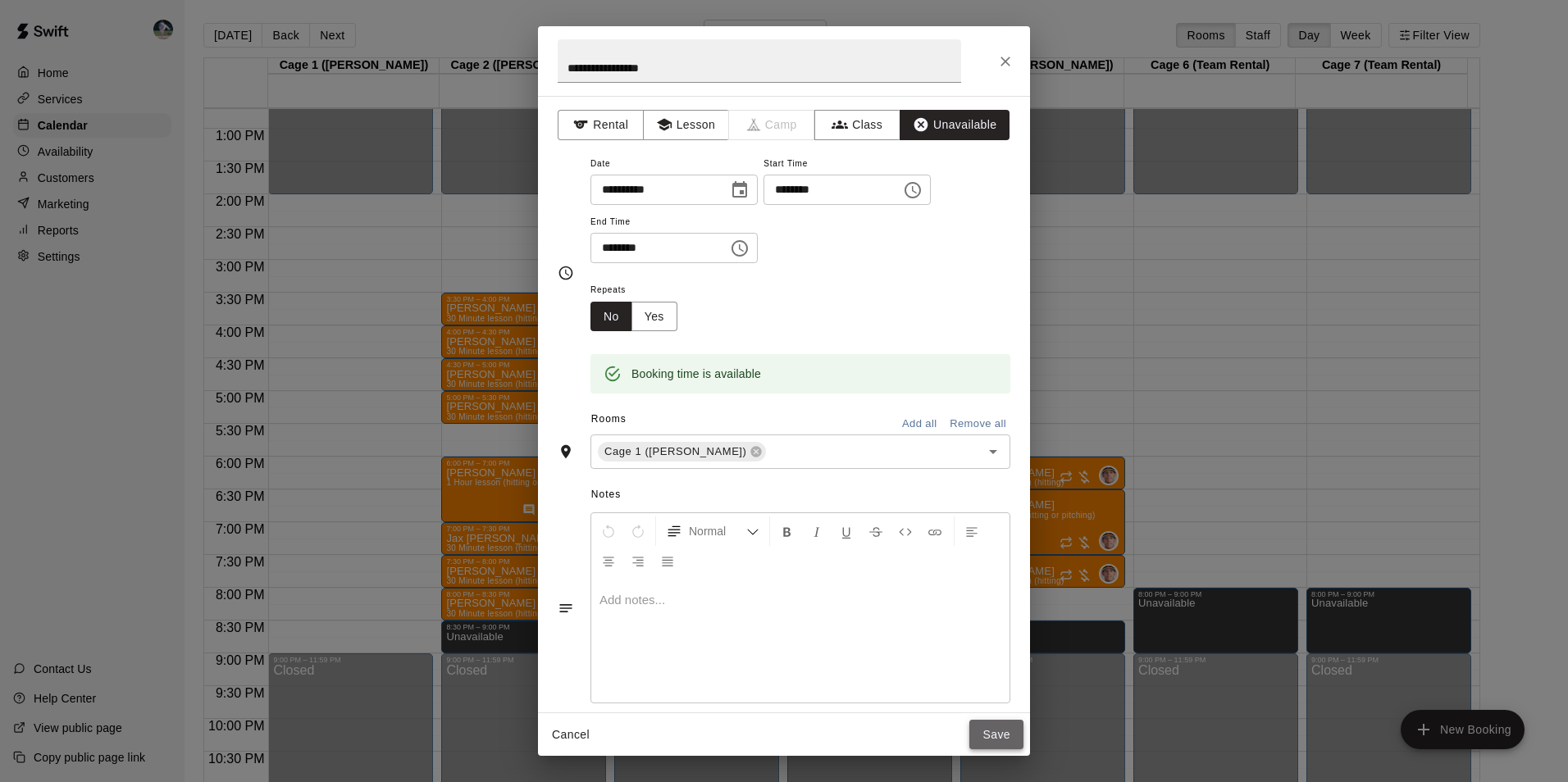
click at [984, 736] on button "Save" at bounding box center [997, 735] width 54 height 31
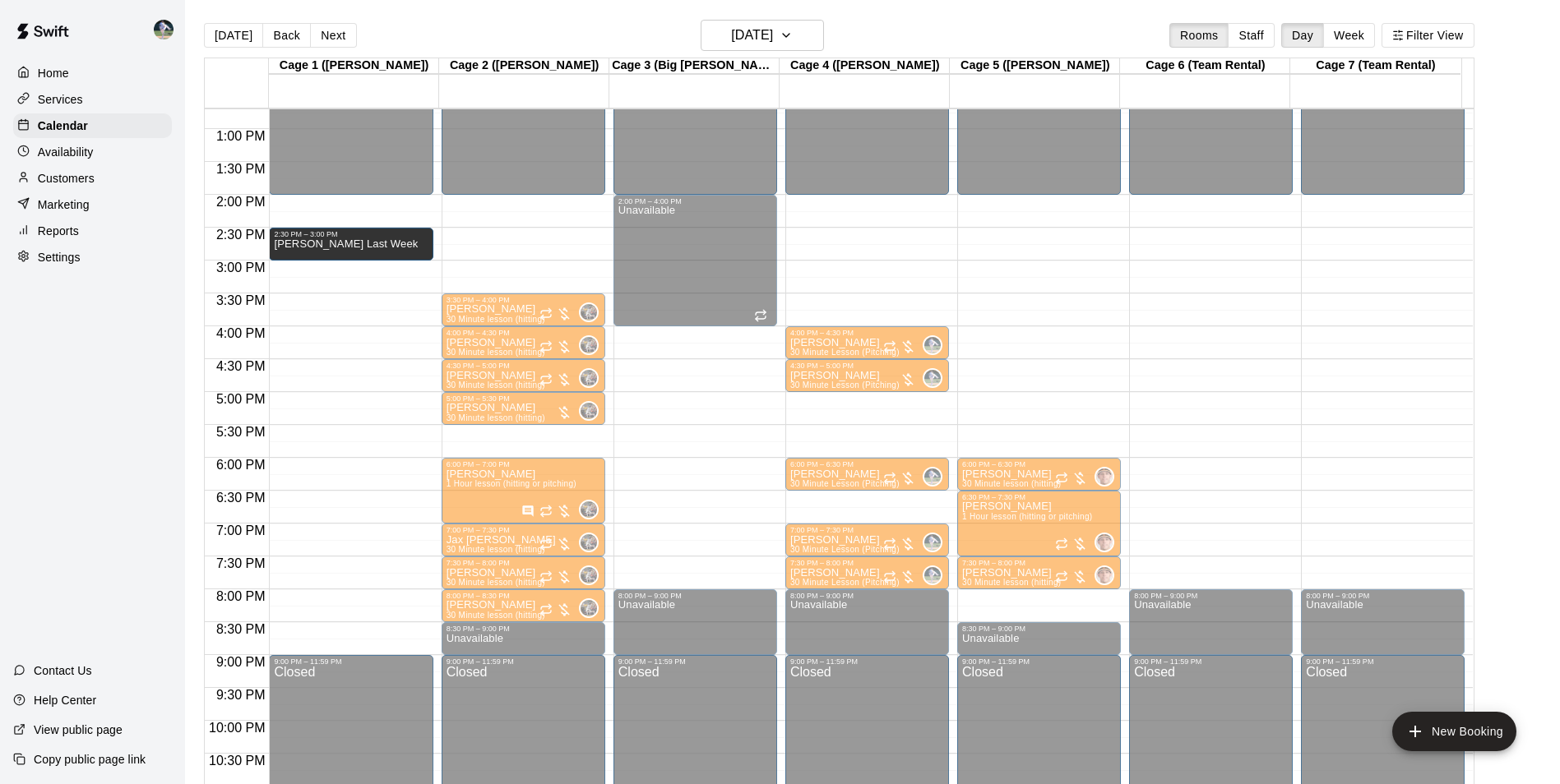
drag, startPoint x: 330, startPoint y: 228, endPoint x: 335, endPoint y: 264, distance: 36.3
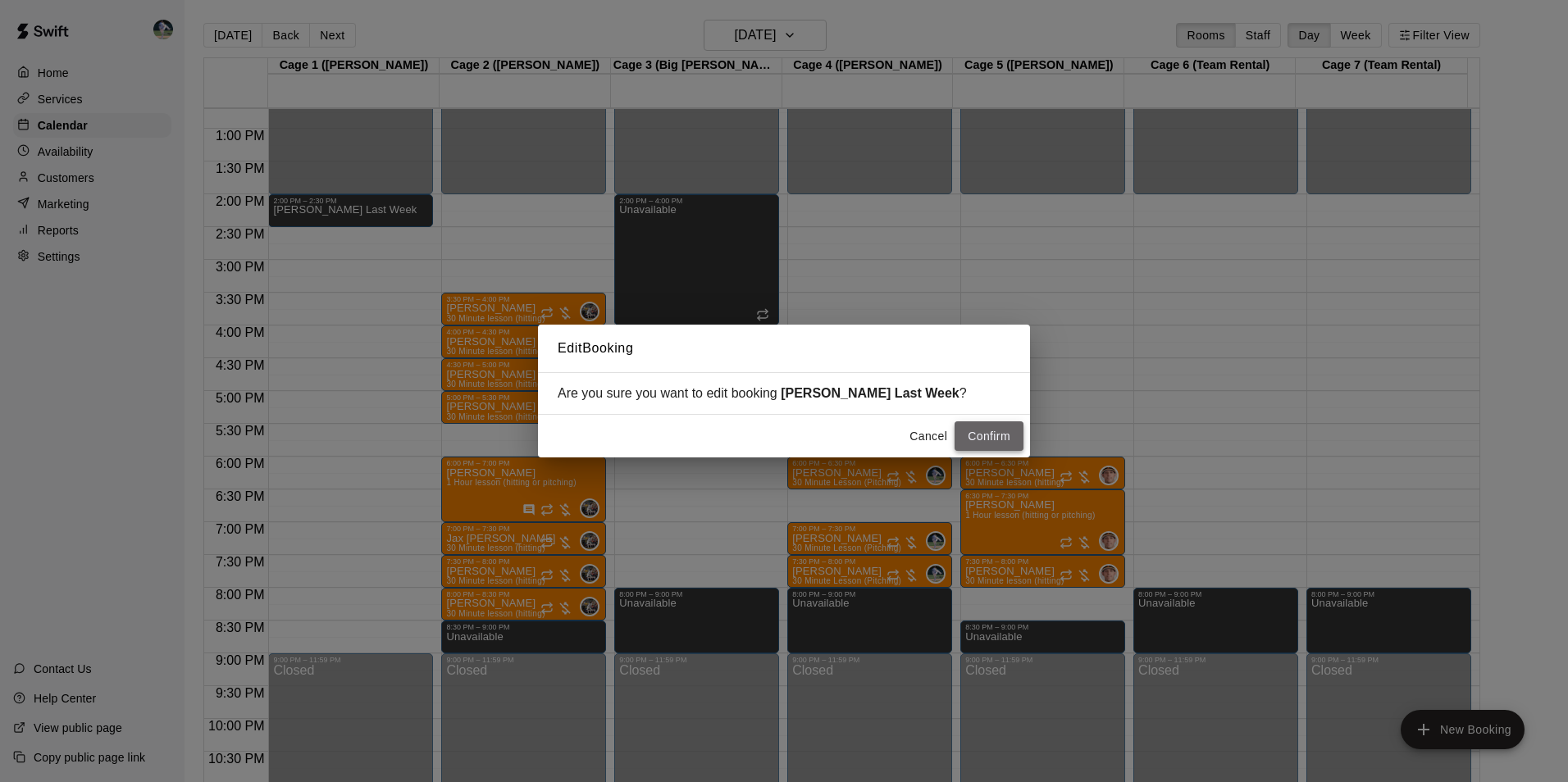
click at [986, 431] on button "Confirm" at bounding box center [989, 436] width 69 height 31
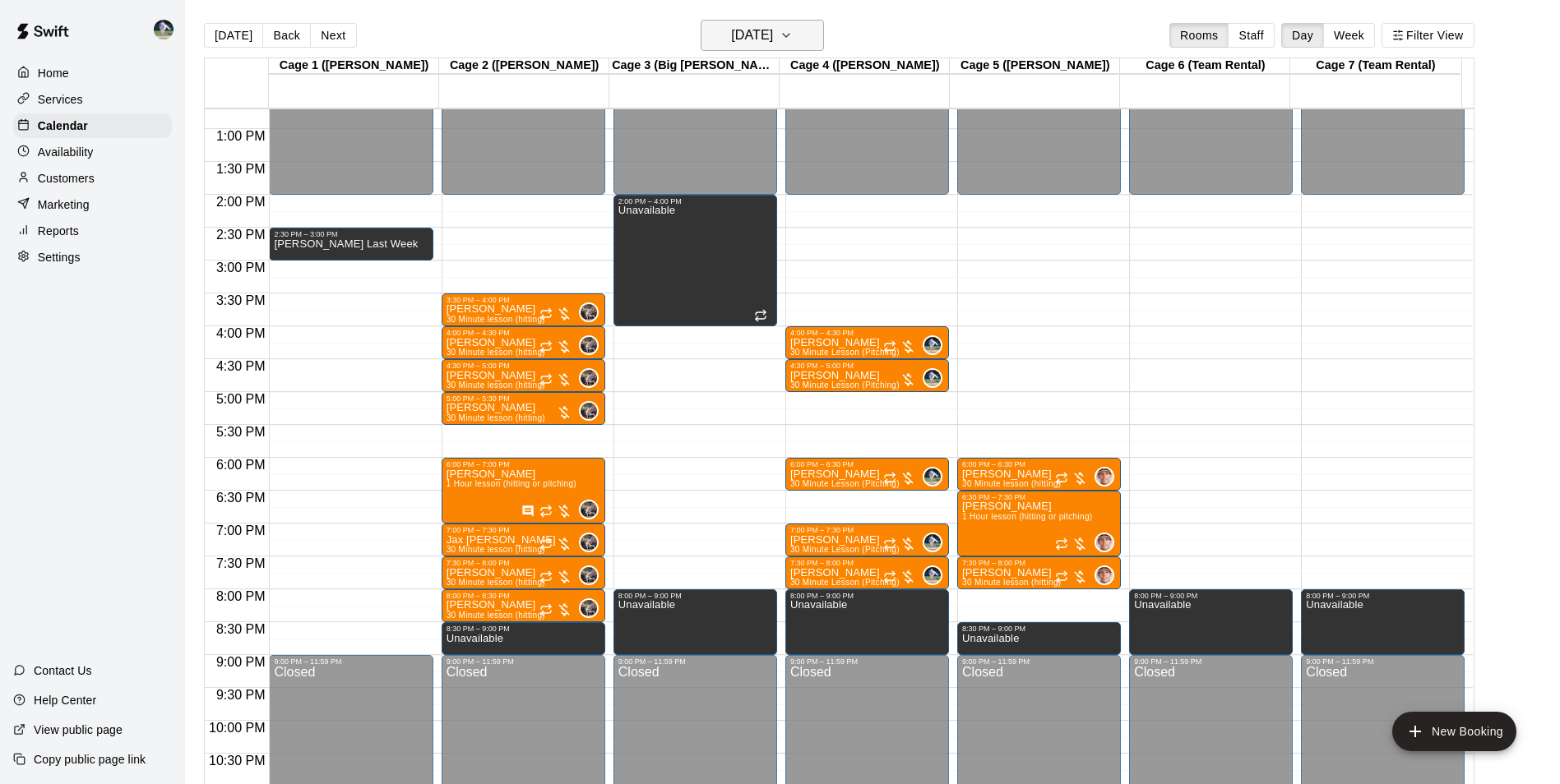
click at [734, 30] on h6 "[DATE]" at bounding box center [752, 35] width 42 height 23
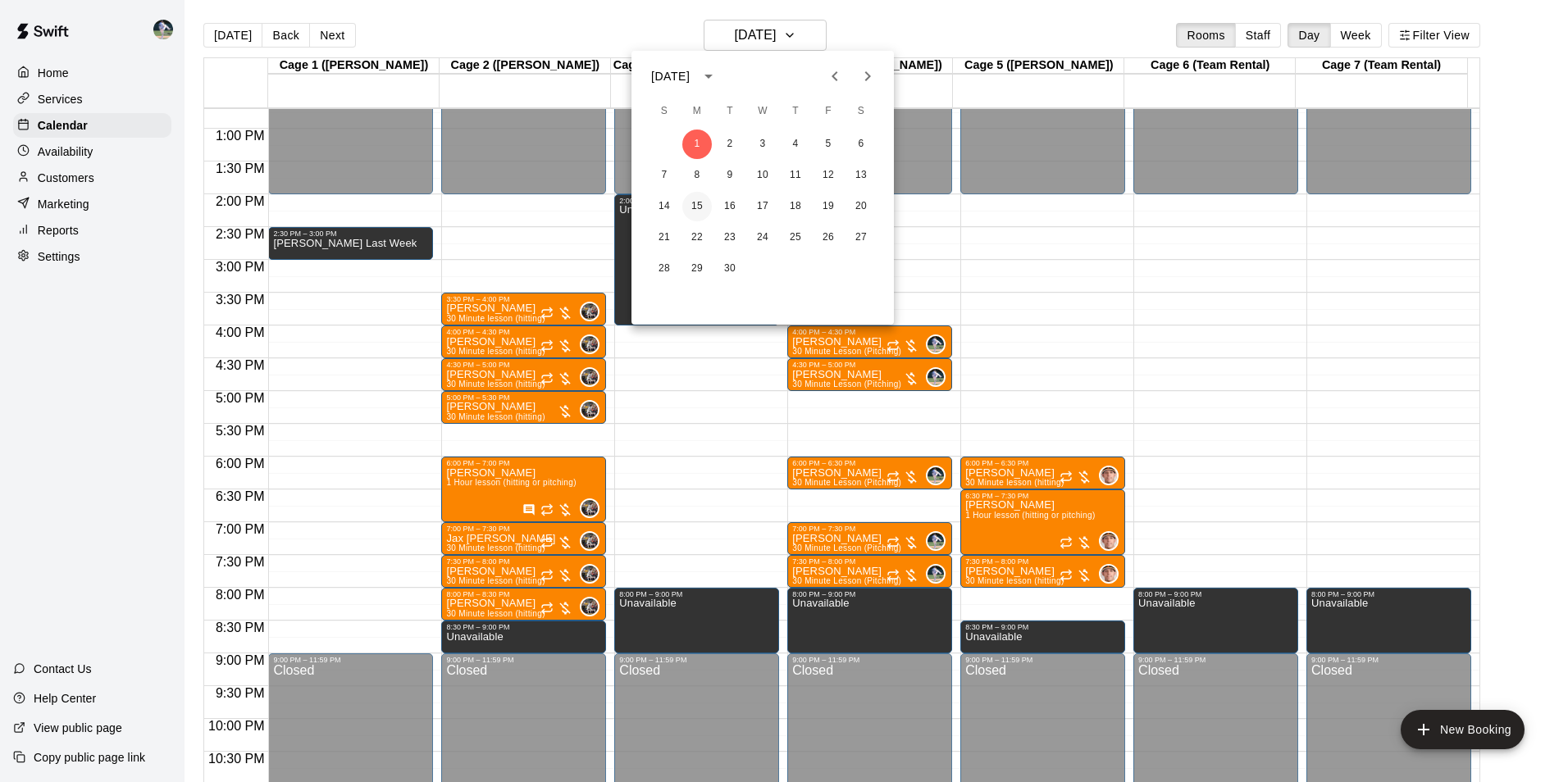
click at [696, 204] on button "15" at bounding box center [697, 206] width 30 height 30
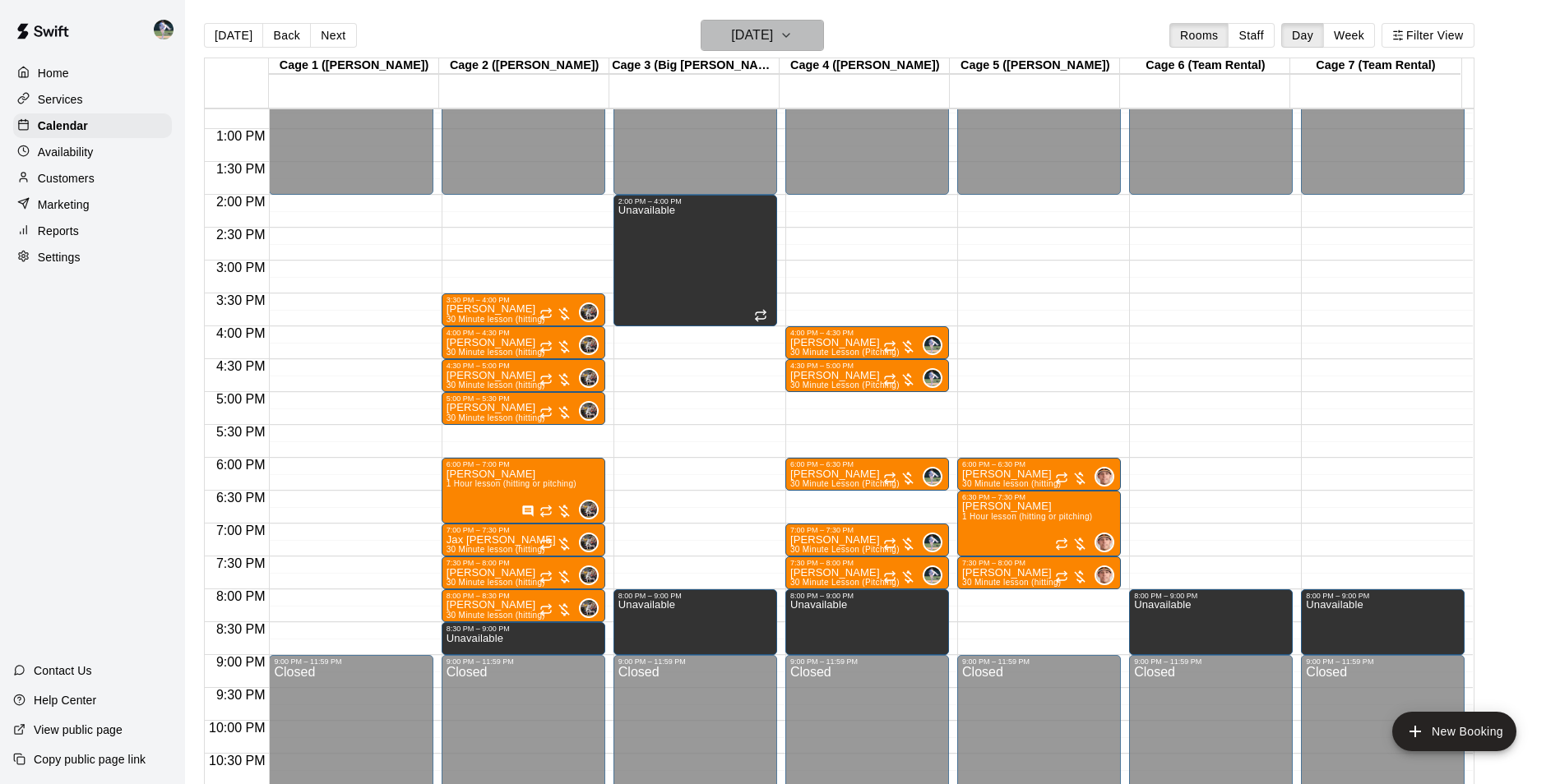
click at [738, 33] on h6 "[DATE]" at bounding box center [752, 35] width 42 height 23
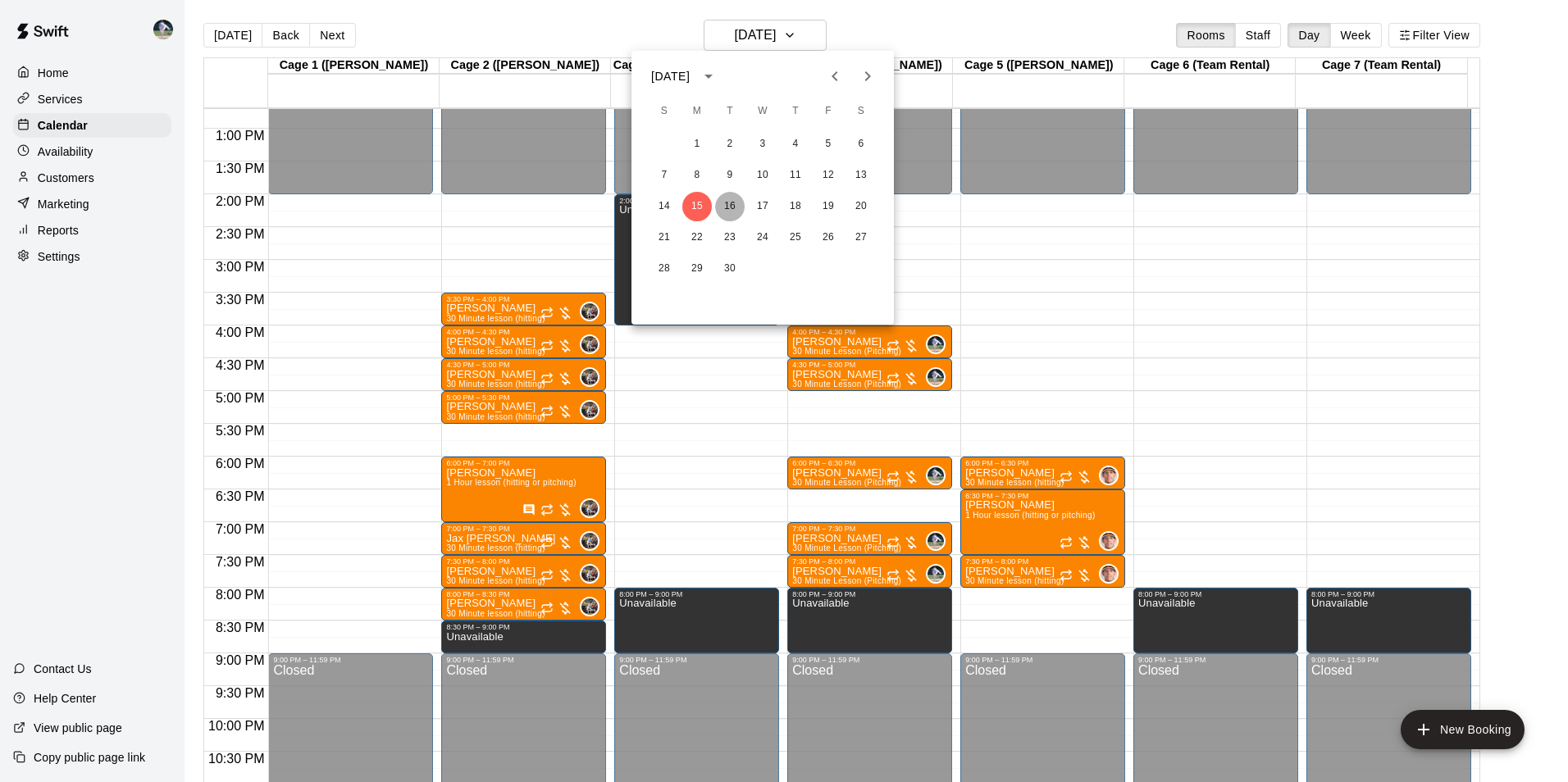
click at [729, 205] on button "16" at bounding box center [730, 206] width 30 height 30
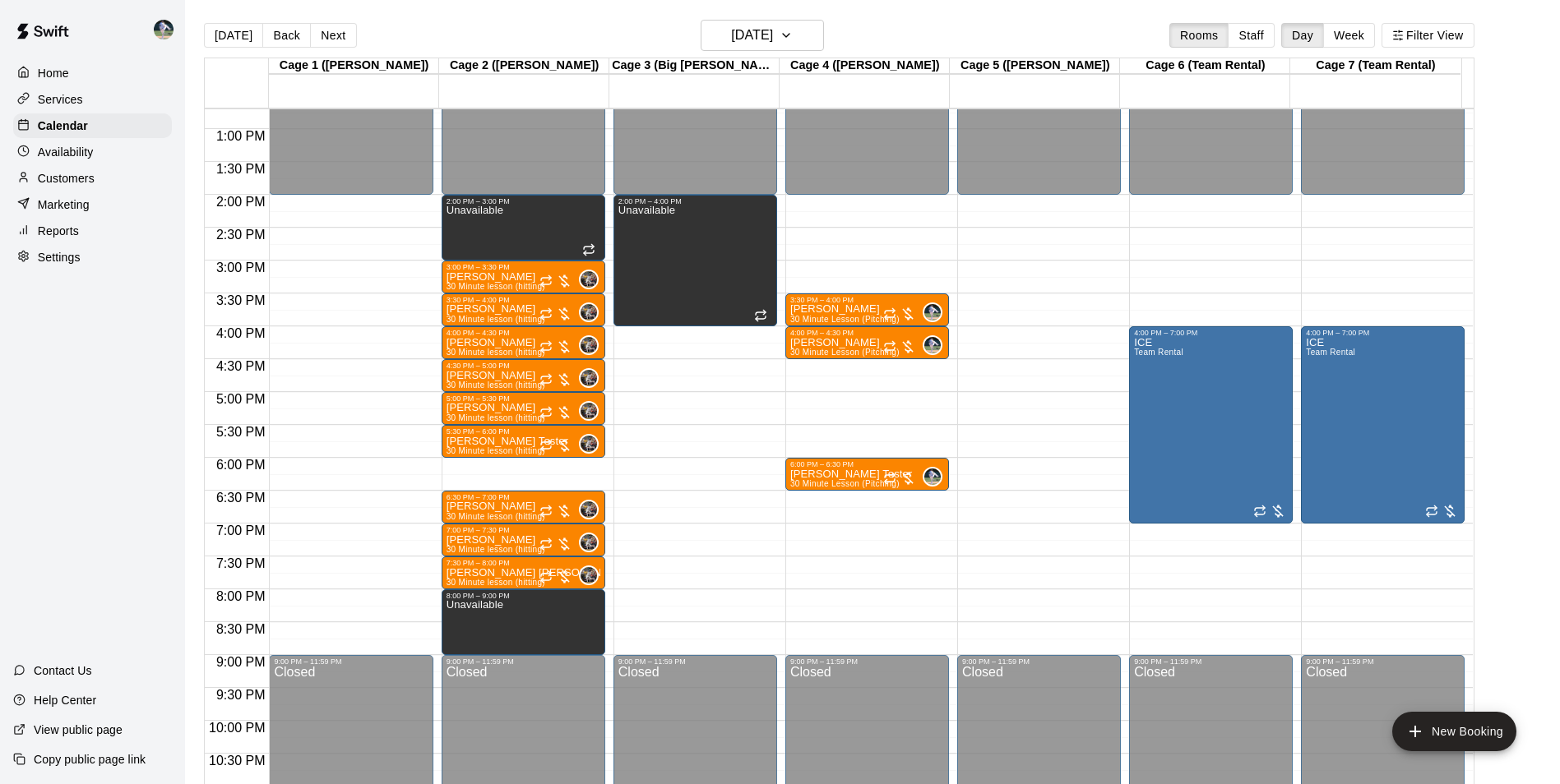
click at [672, 592] on div "12:00 AM – 2:00 PM Closed 2:00 PM – 4:00 PM Unavailable 9:00 PM – 11:59 PM Clos…" at bounding box center [695, 63] width 163 height 1578
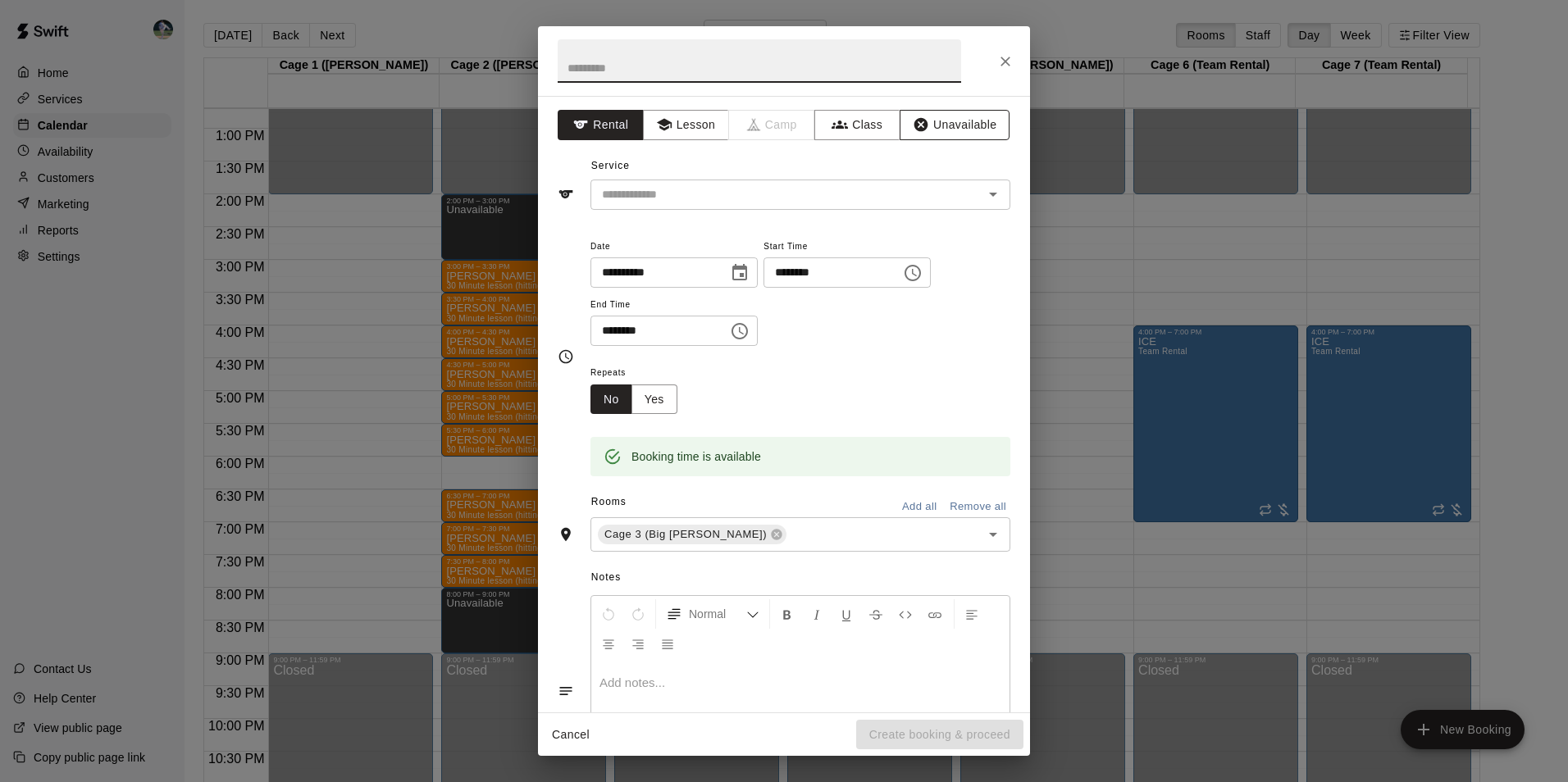
click at [934, 124] on button "Unavailable" at bounding box center [955, 125] width 110 height 31
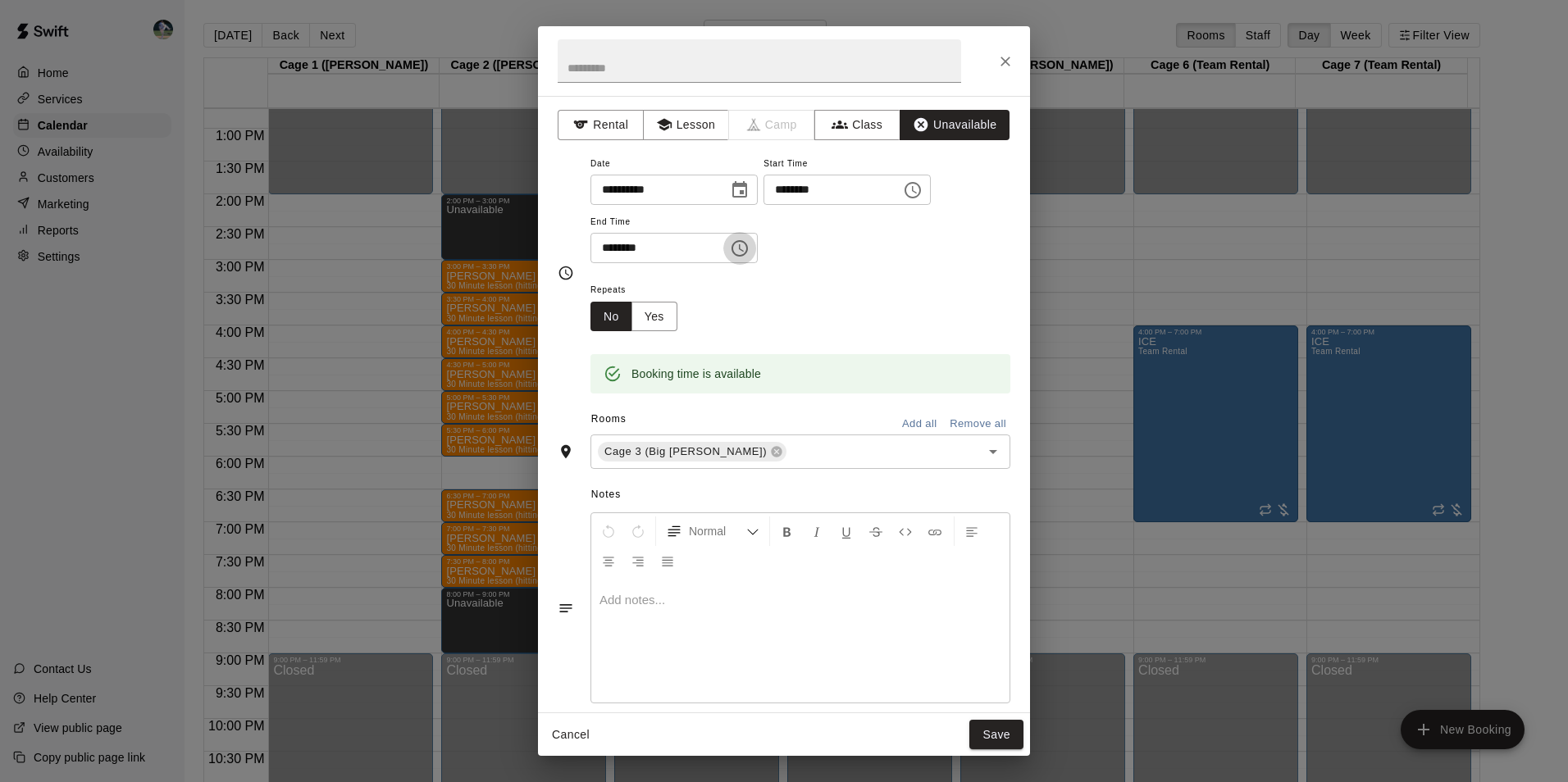
click at [749, 248] on icon "Choose time, selected time is 8:30 PM" at bounding box center [739, 248] width 19 height 19
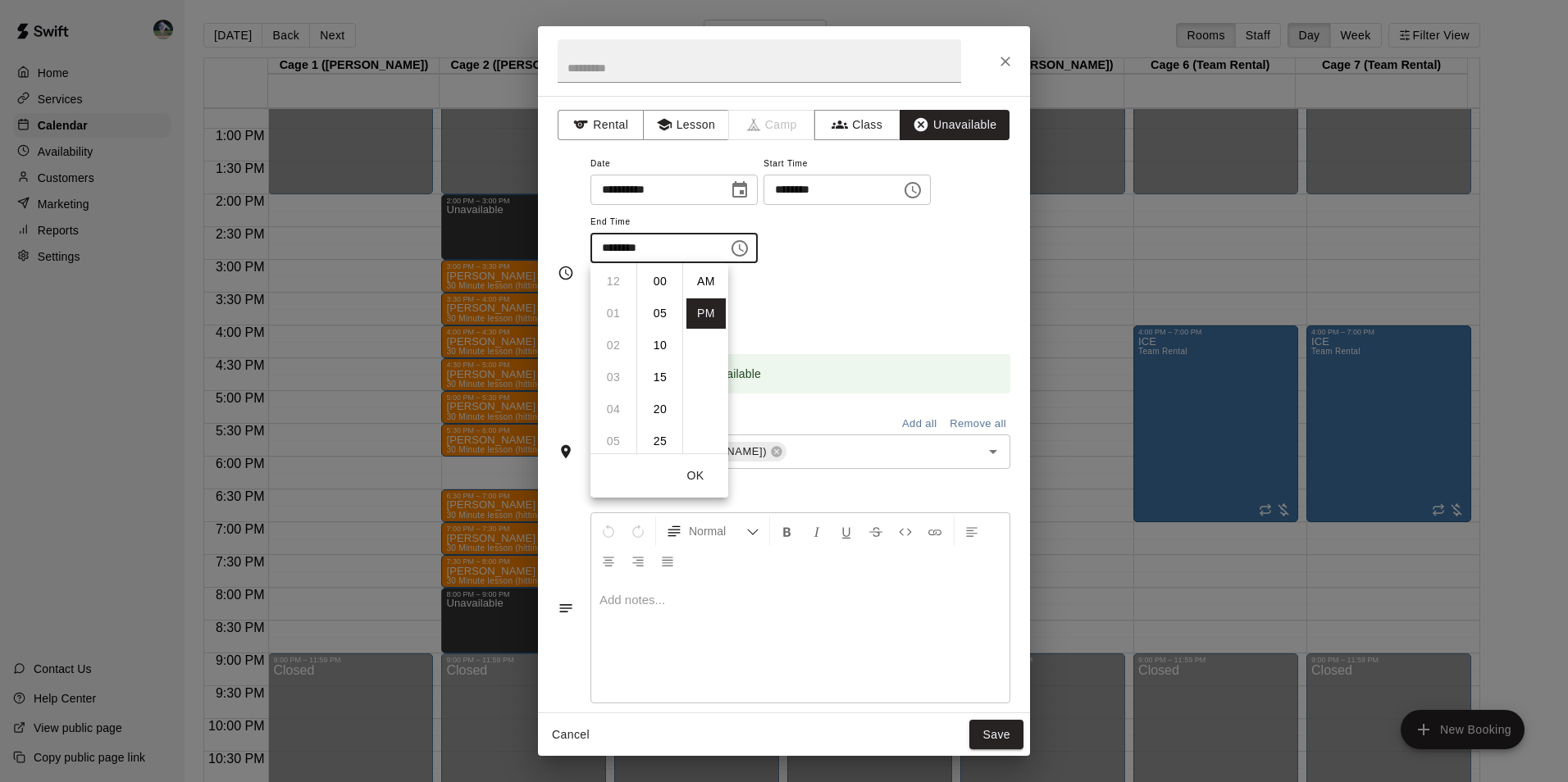
scroll to position [30, 0]
click at [616, 306] on li "09" at bounding box center [612, 313] width 39 height 31
click at [662, 273] on li "00" at bounding box center [660, 282] width 39 height 31
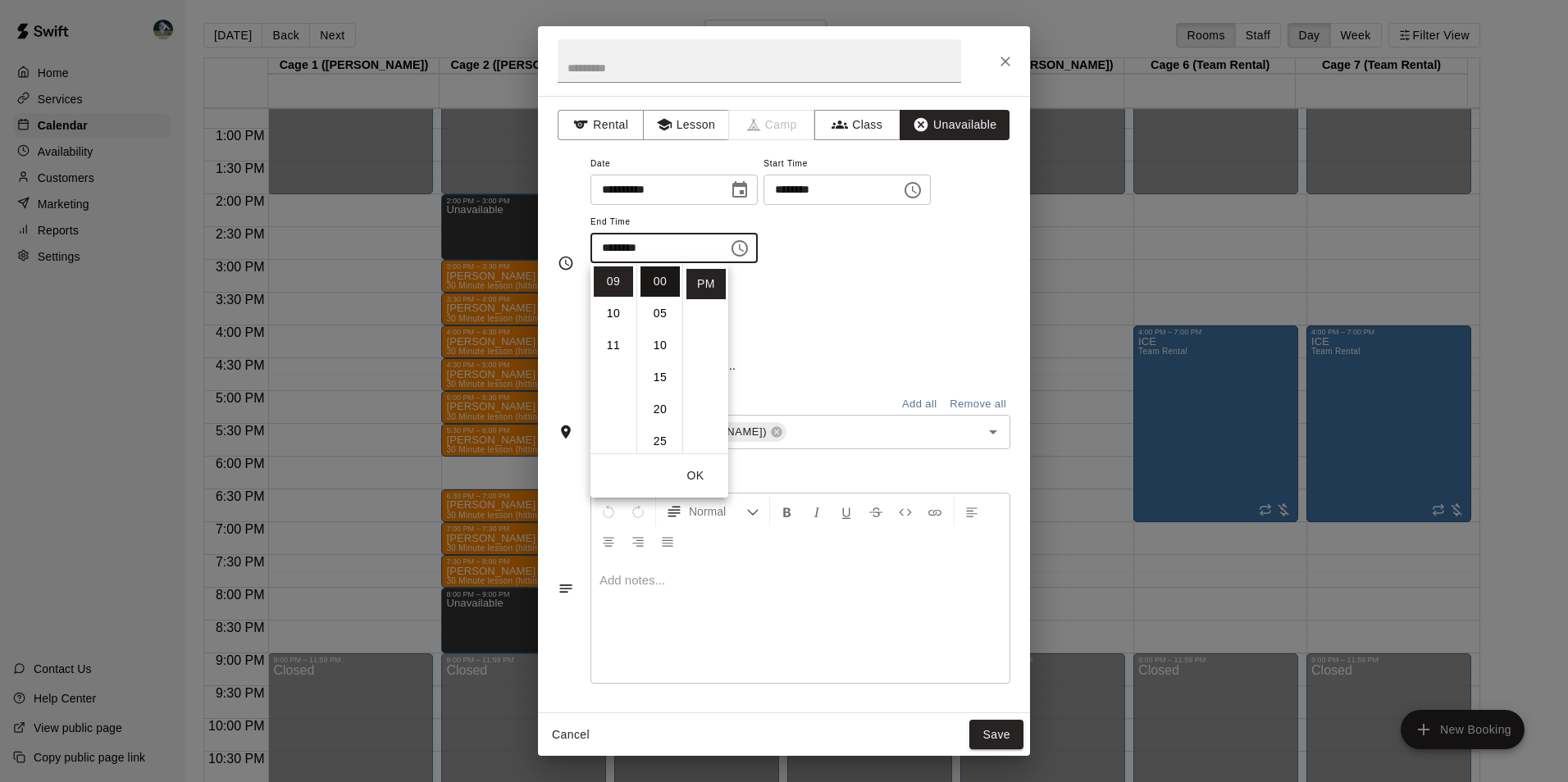
type input "********"
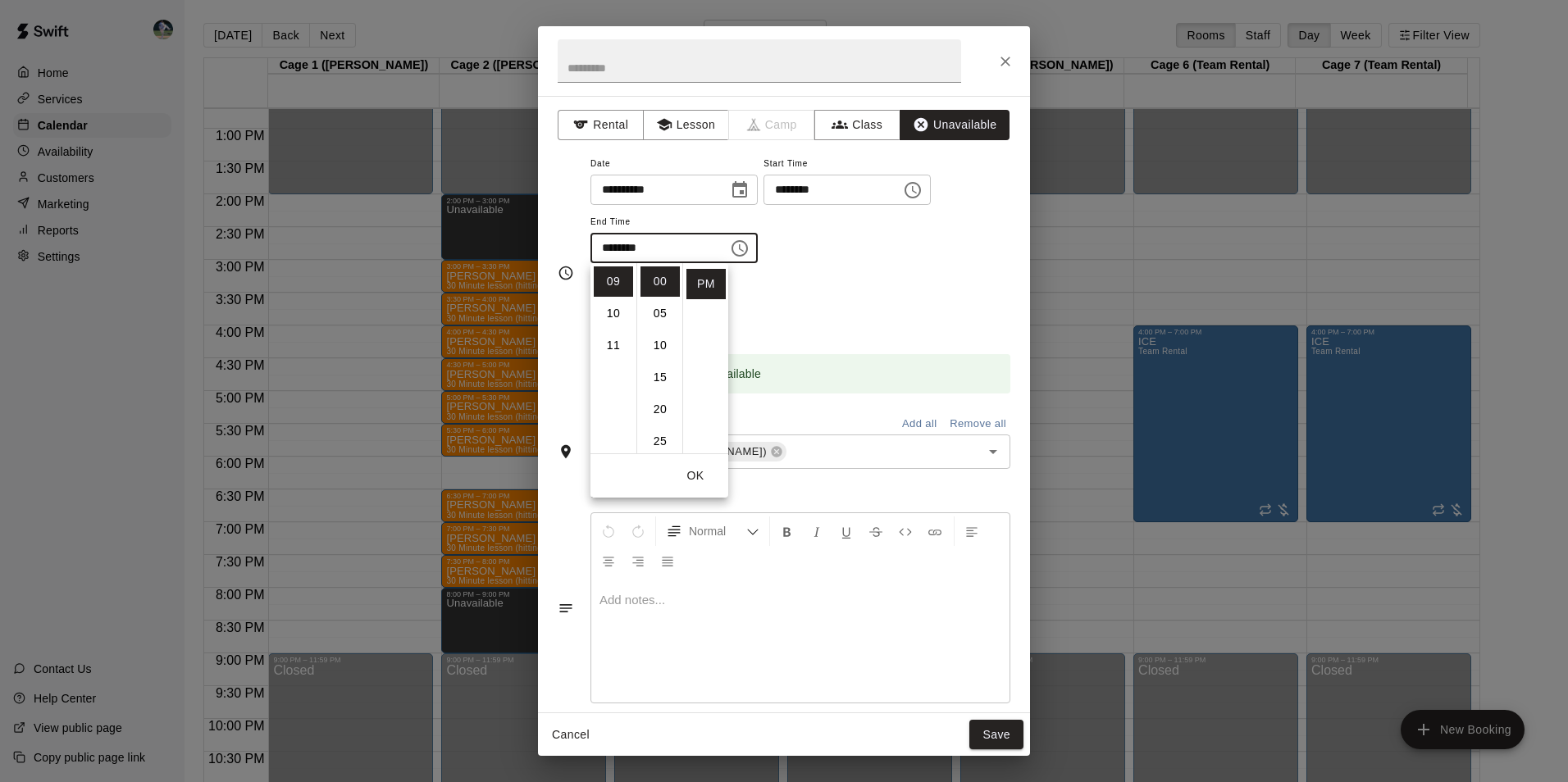
click at [997, 737] on button "Save" at bounding box center [997, 735] width 54 height 31
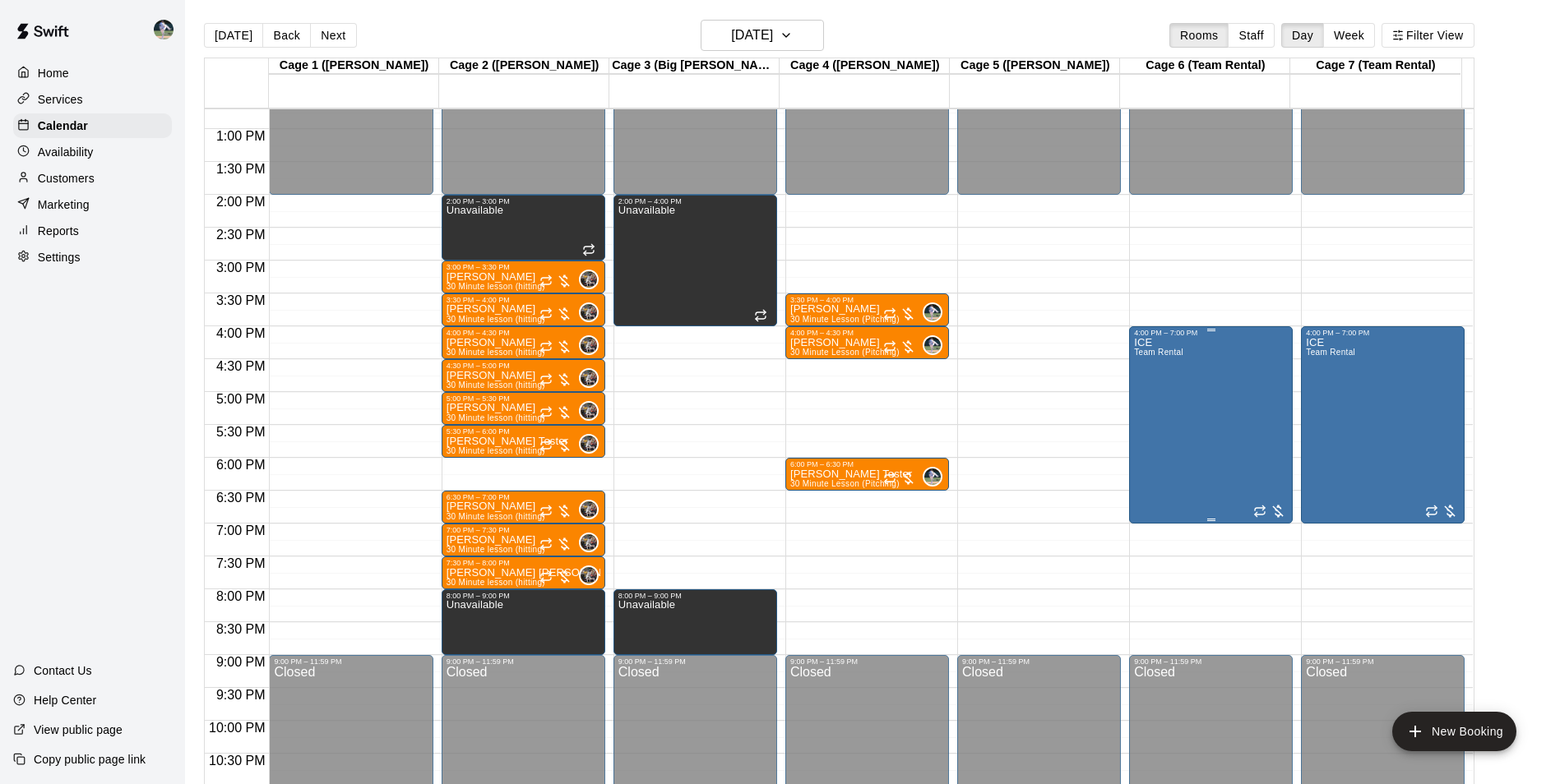
click at [1206, 438] on div "ICE Team Rental" at bounding box center [1210, 729] width 154 height 784
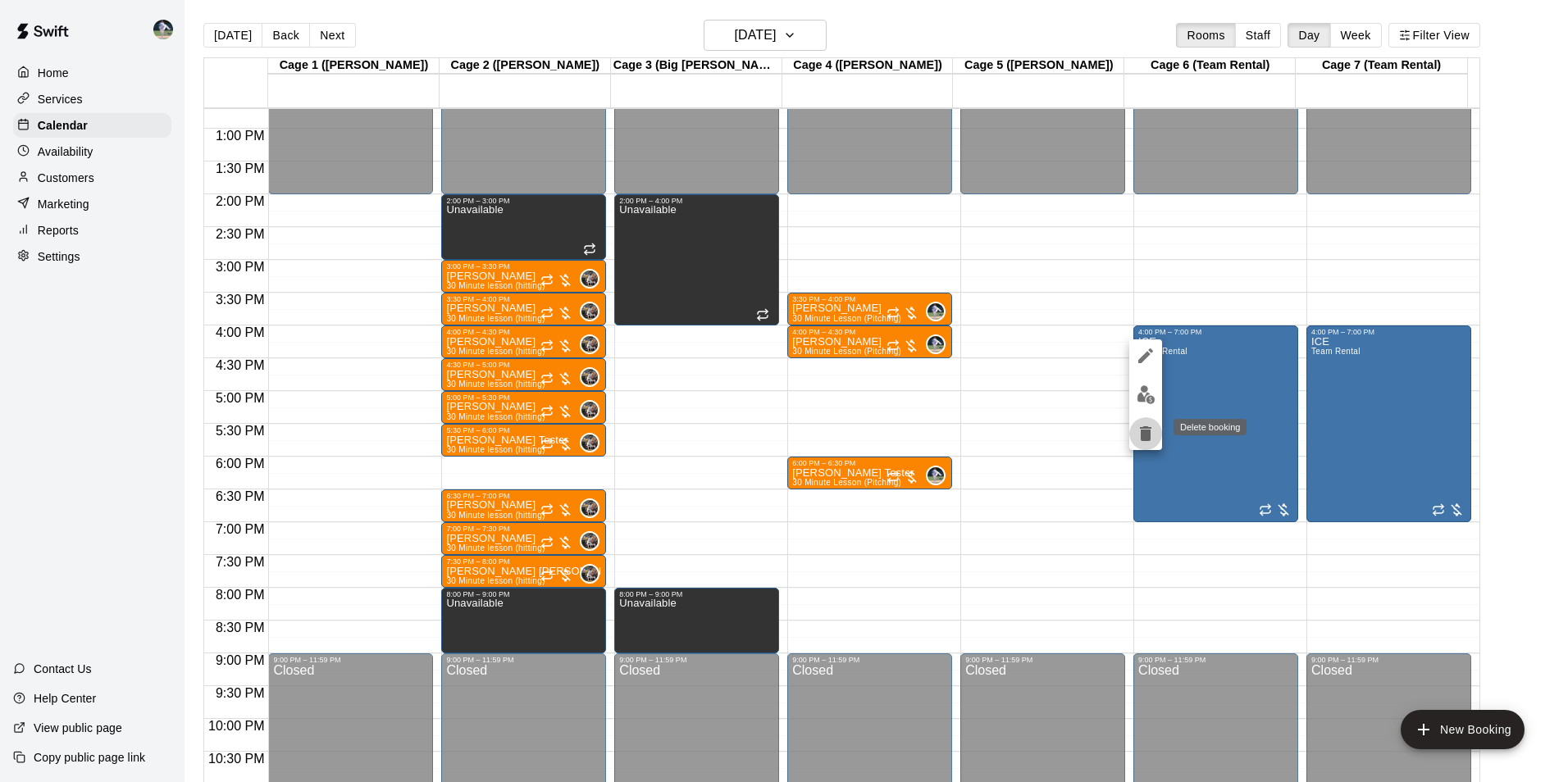
click at [1144, 431] on icon "delete" at bounding box center [1145, 433] width 11 height 15
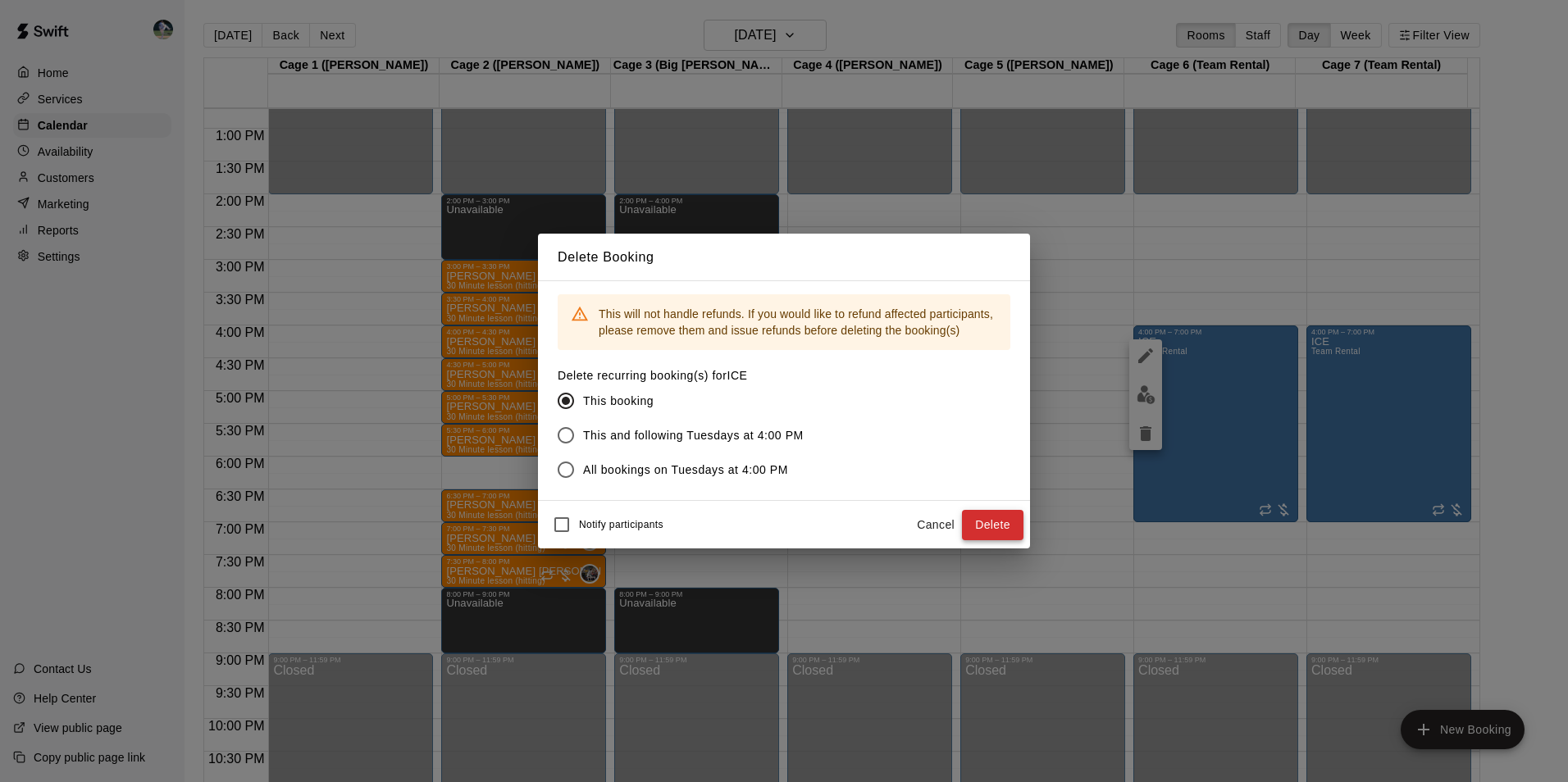
click at [981, 522] on button "Delete" at bounding box center [992, 525] width 61 height 31
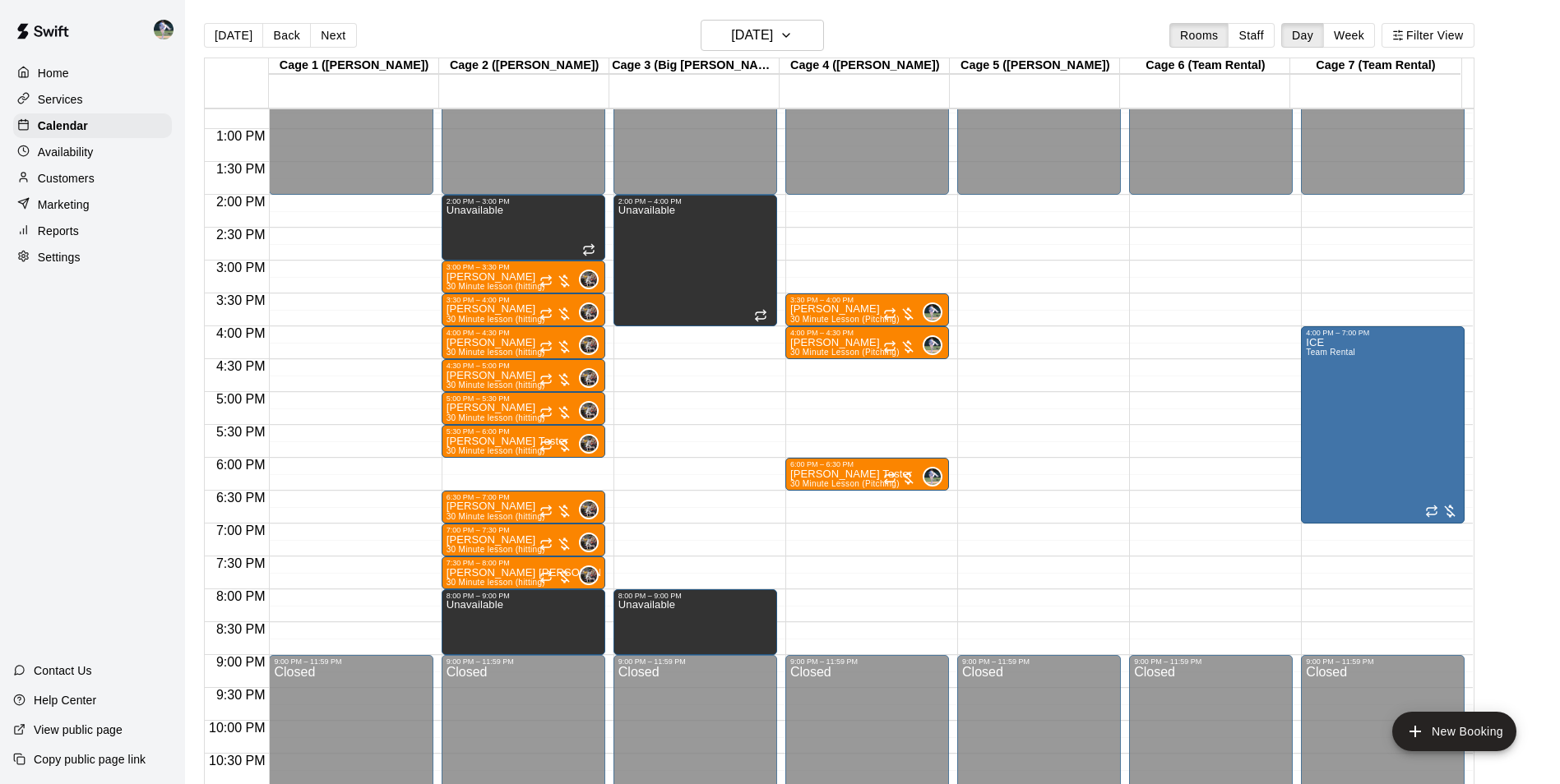
click at [859, 598] on div "12:00 AM – 2:00 PM Closed 3:30 PM – 4:00 PM [PERSON_NAME] 30 Minute Lesson (Pit…" at bounding box center [867, 63] width 163 height 1578
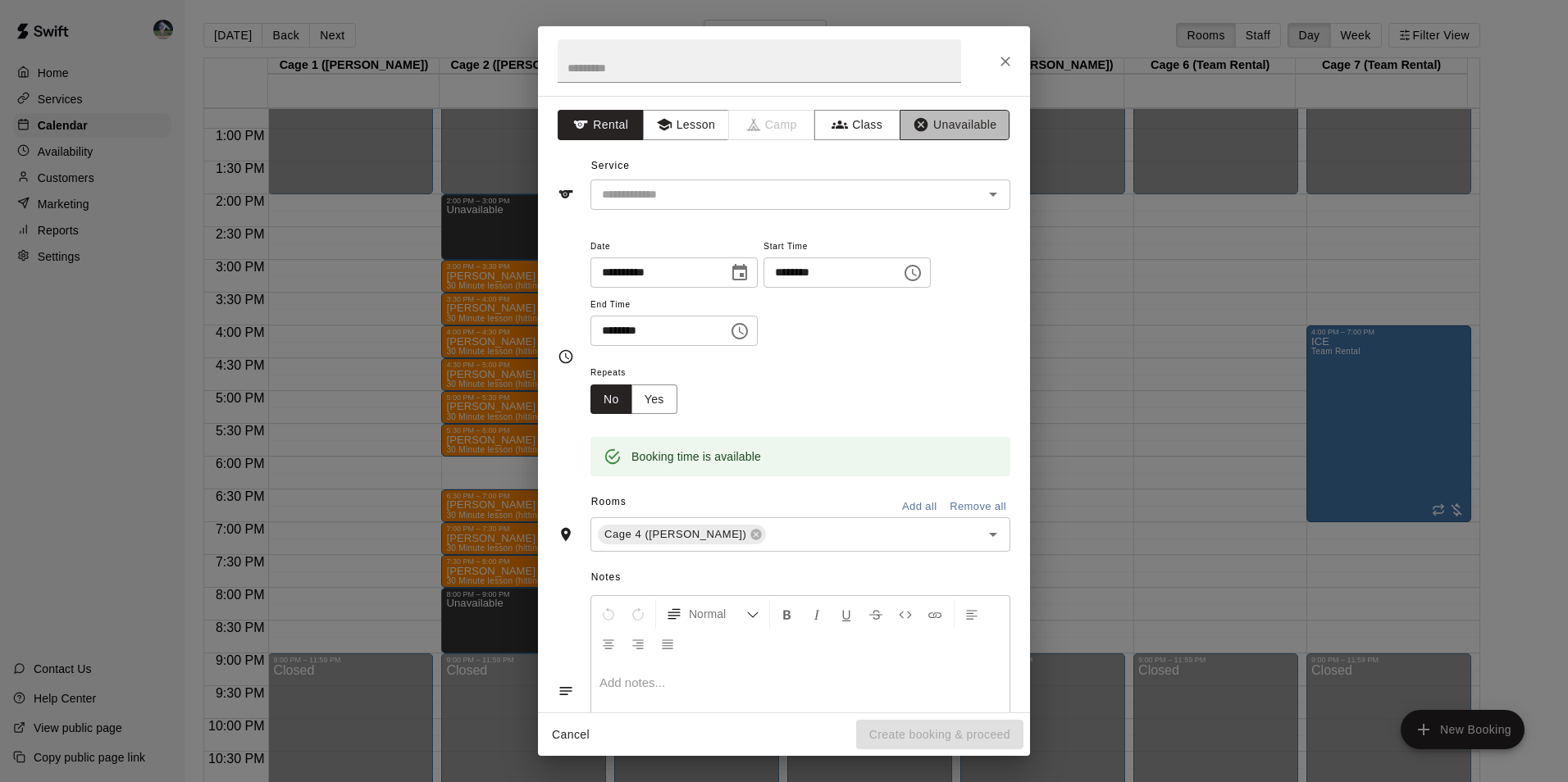
click at [954, 116] on button "Unavailable" at bounding box center [955, 125] width 110 height 31
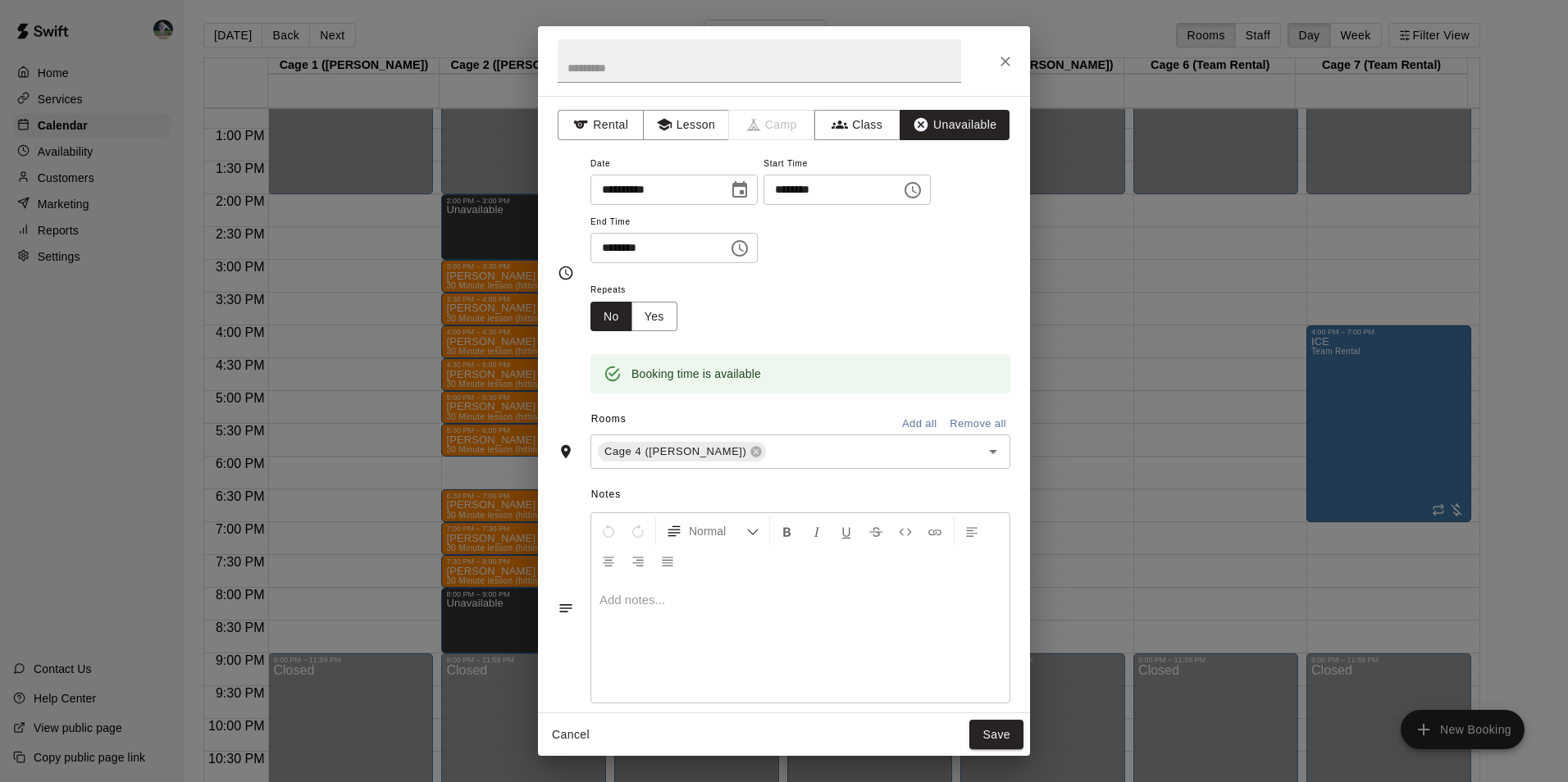
click at [749, 250] on icon "Choose time, selected time is 8:30 PM" at bounding box center [739, 248] width 19 height 19
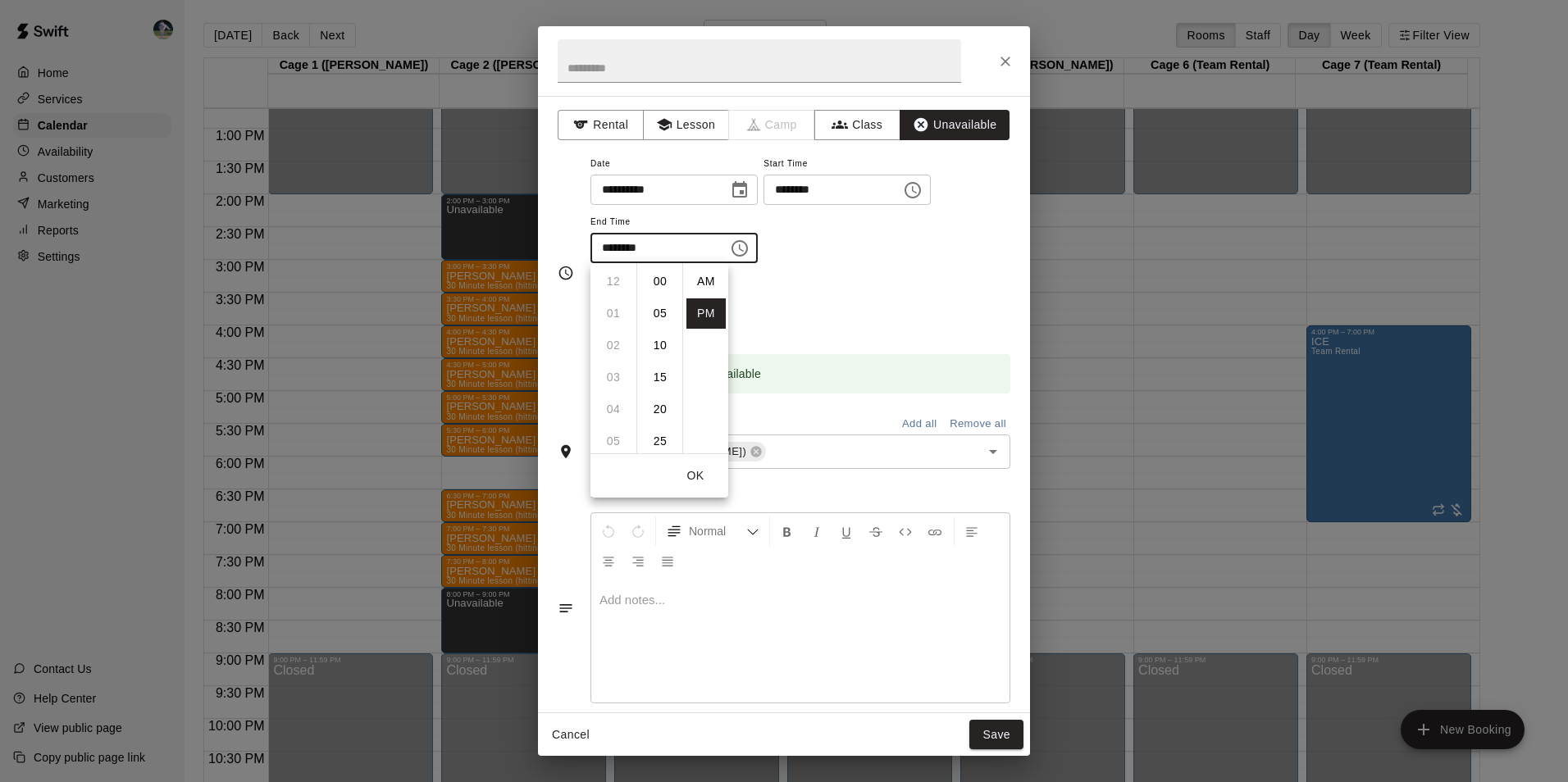
scroll to position [30, 0]
click at [613, 304] on li "09" at bounding box center [612, 313] width 39 height 31
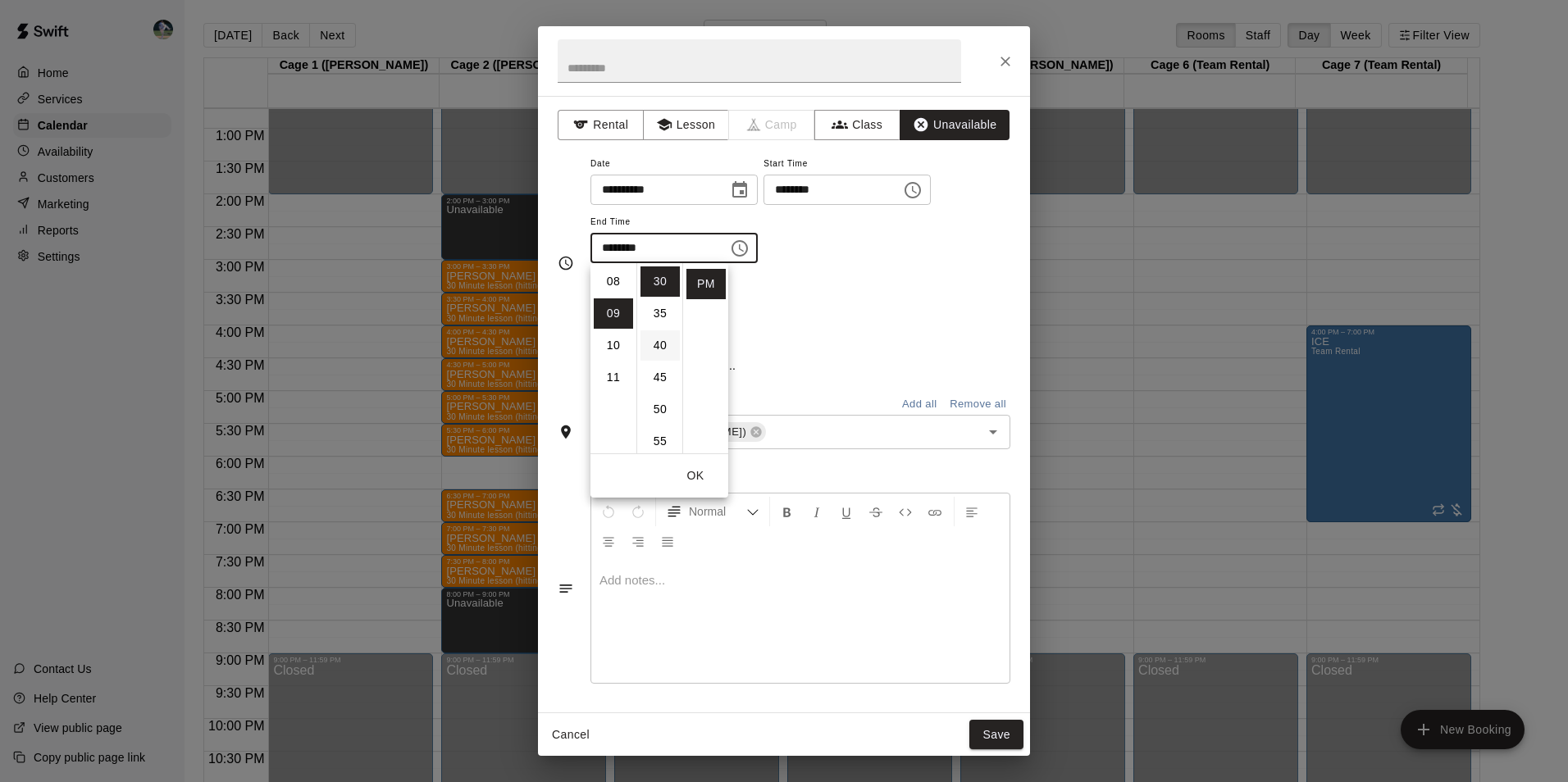
scroll to position [288, 0]
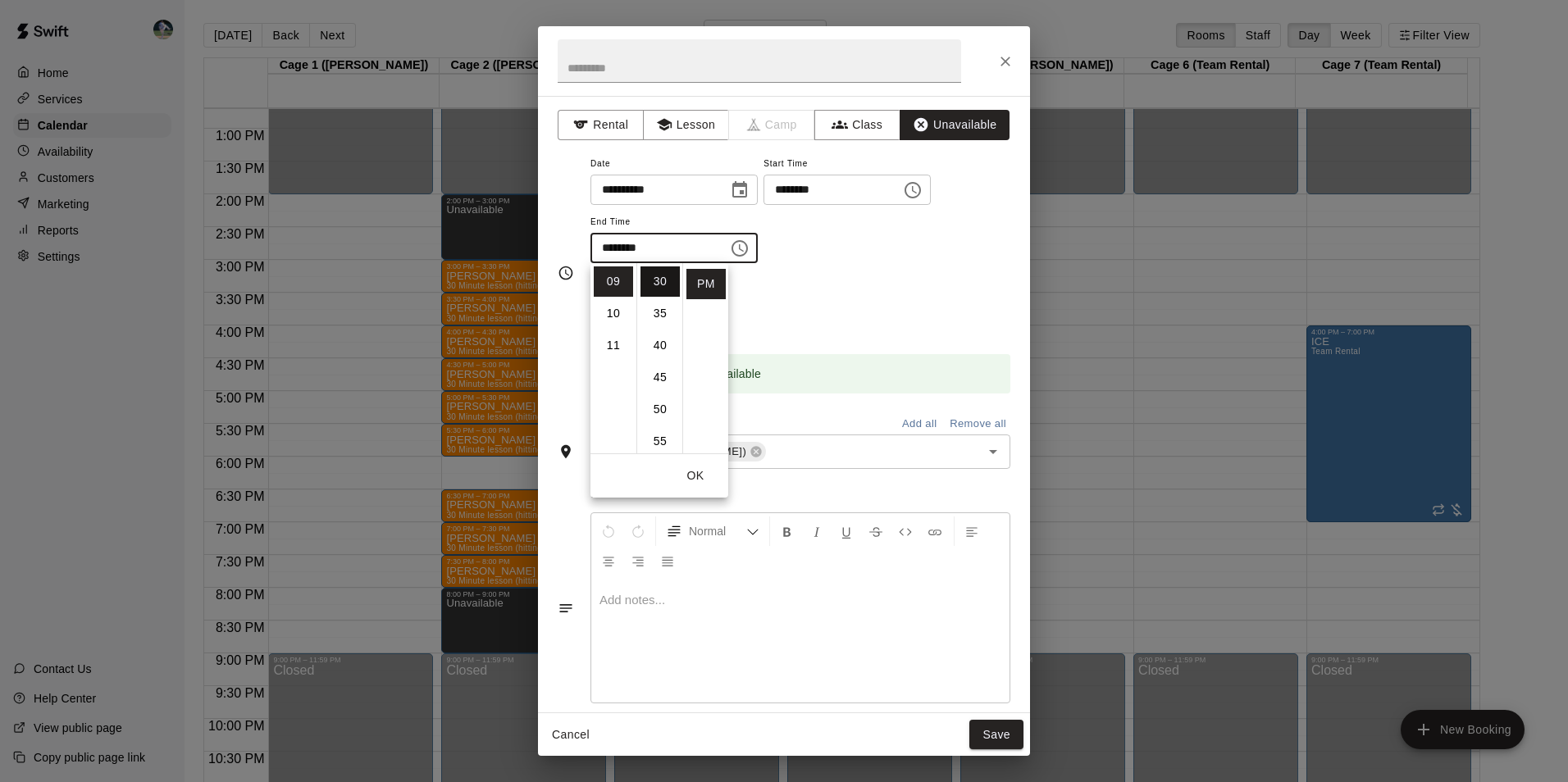
drag, startPoint x: 669, startPoint y: 344, endPoint x: 669, endPoint y: 283, distance: 61.0
click at [669, 283] on ul "00 05 10 15 20 25 30 35 40 45 50 55" at bounding box center [659, 358] width 46 height 190
drag, startPoint x: 654, startPoint y: 276, endPoint x: 662, endPoint y: 288, distance: 14.4
click at [655, 276] on li "00" at bounding box center [660, 282] width 39 height 31
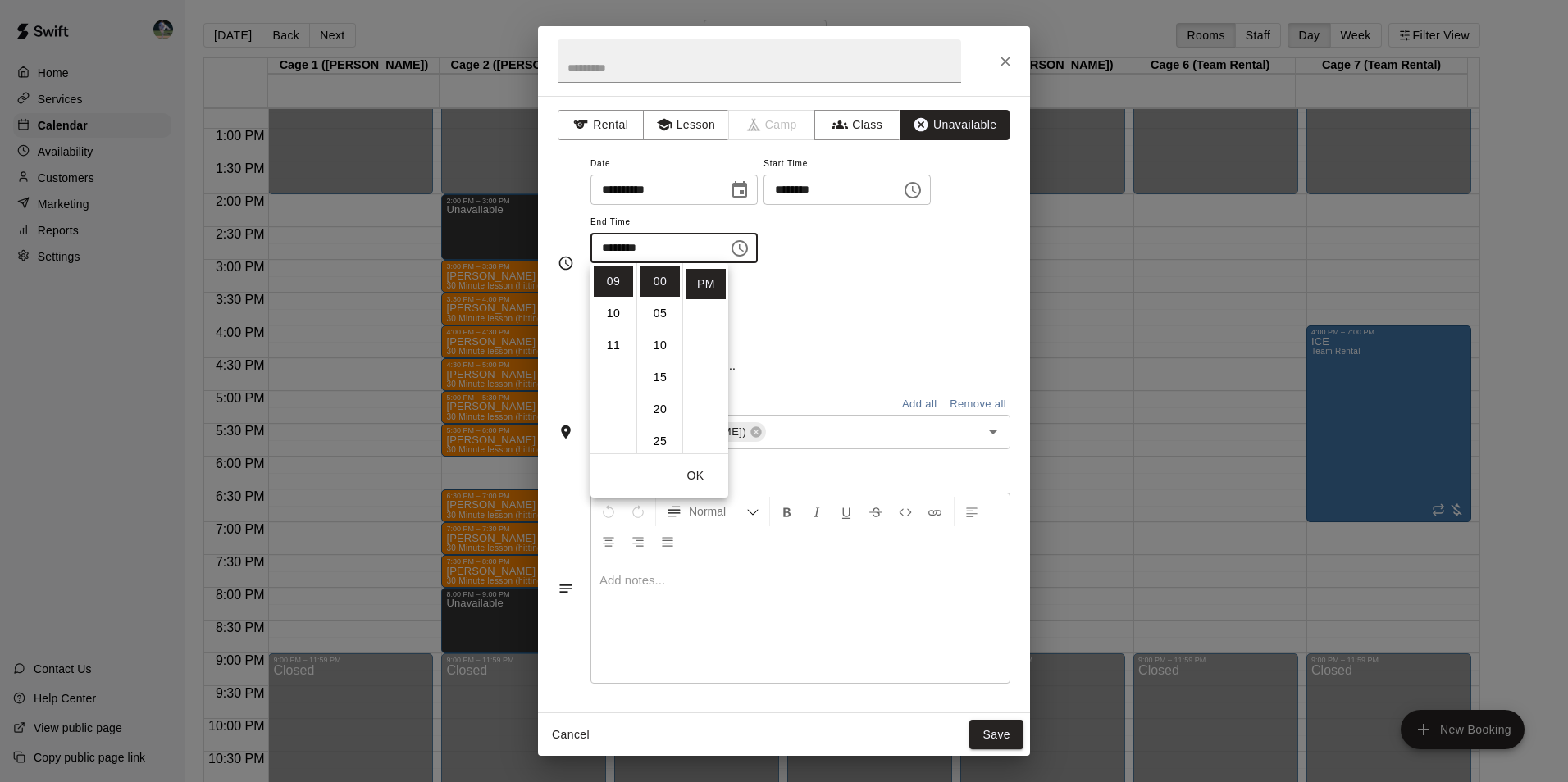
type input "********"
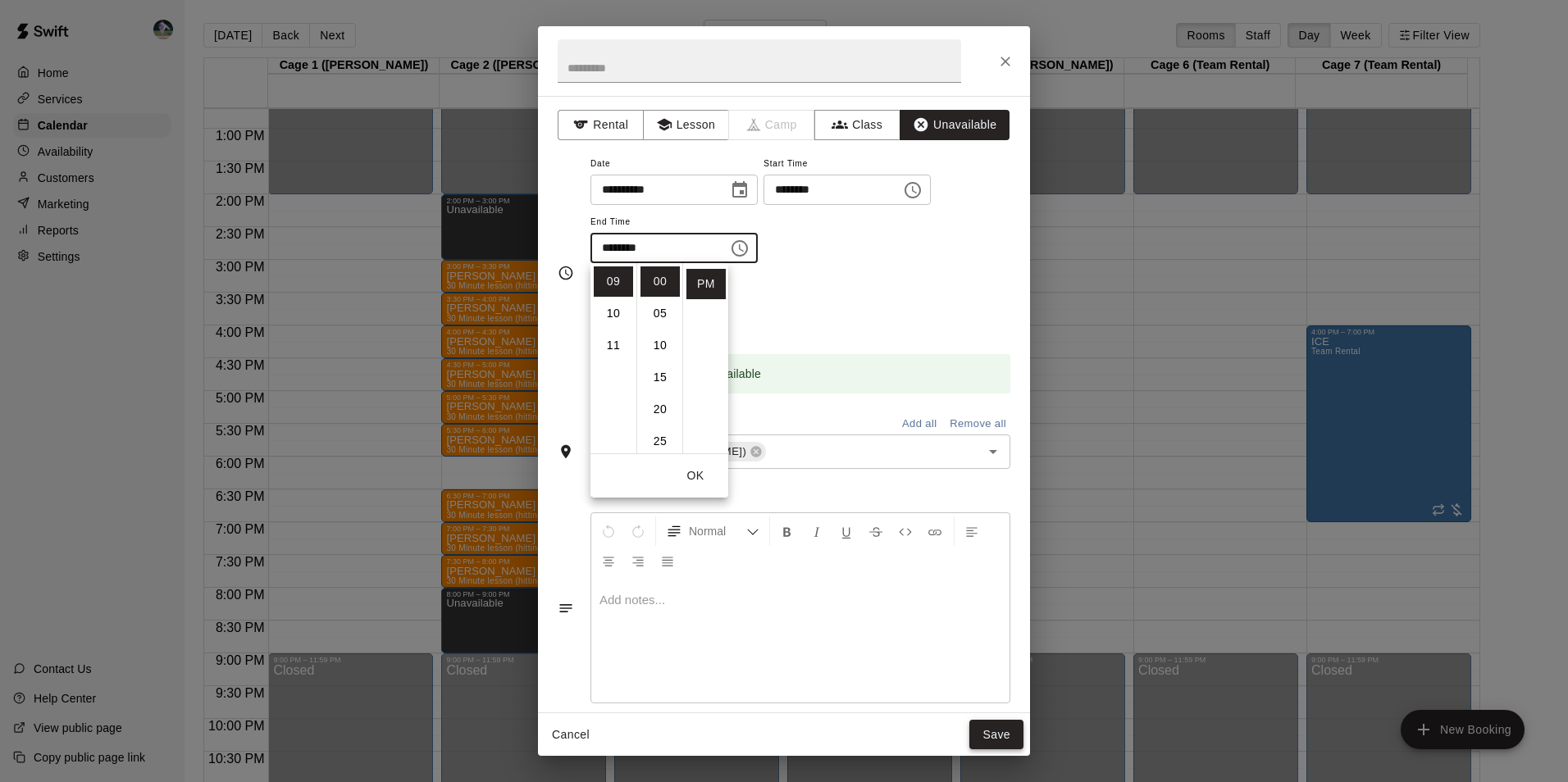
click at [1005, 736] on button "Save" at bounding box center [997, 735] width 54 height 31
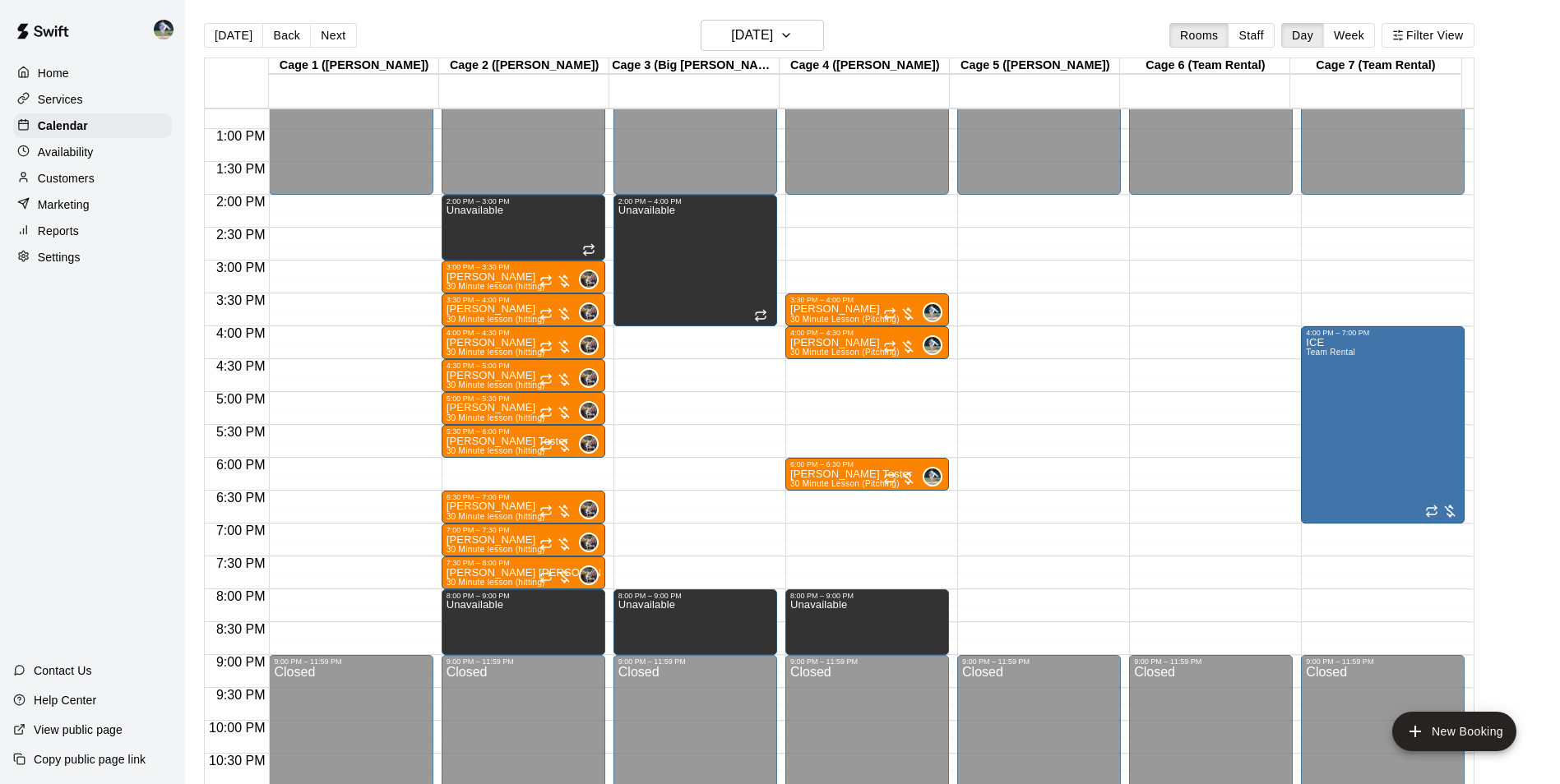
click at [1034, 597] on div "12:00 AM – 2:00 PM Closed 9:00 PM – 11:59 PM Closed" at bounding box center [1039, 63] width 163 height 1578
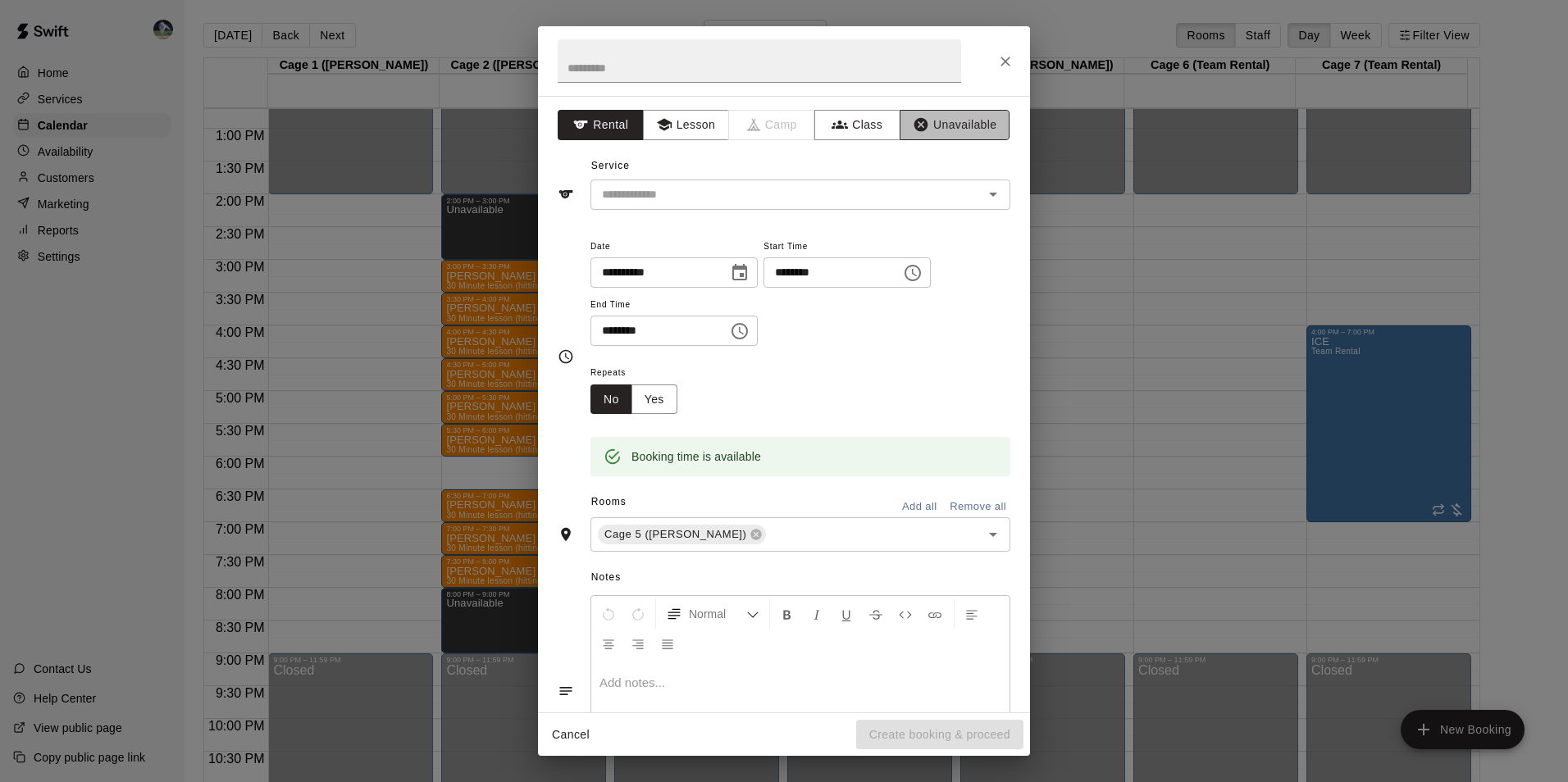
click at [959, 123] on button "Unavailable" at bounding box center [955, 125] width 110 height 31
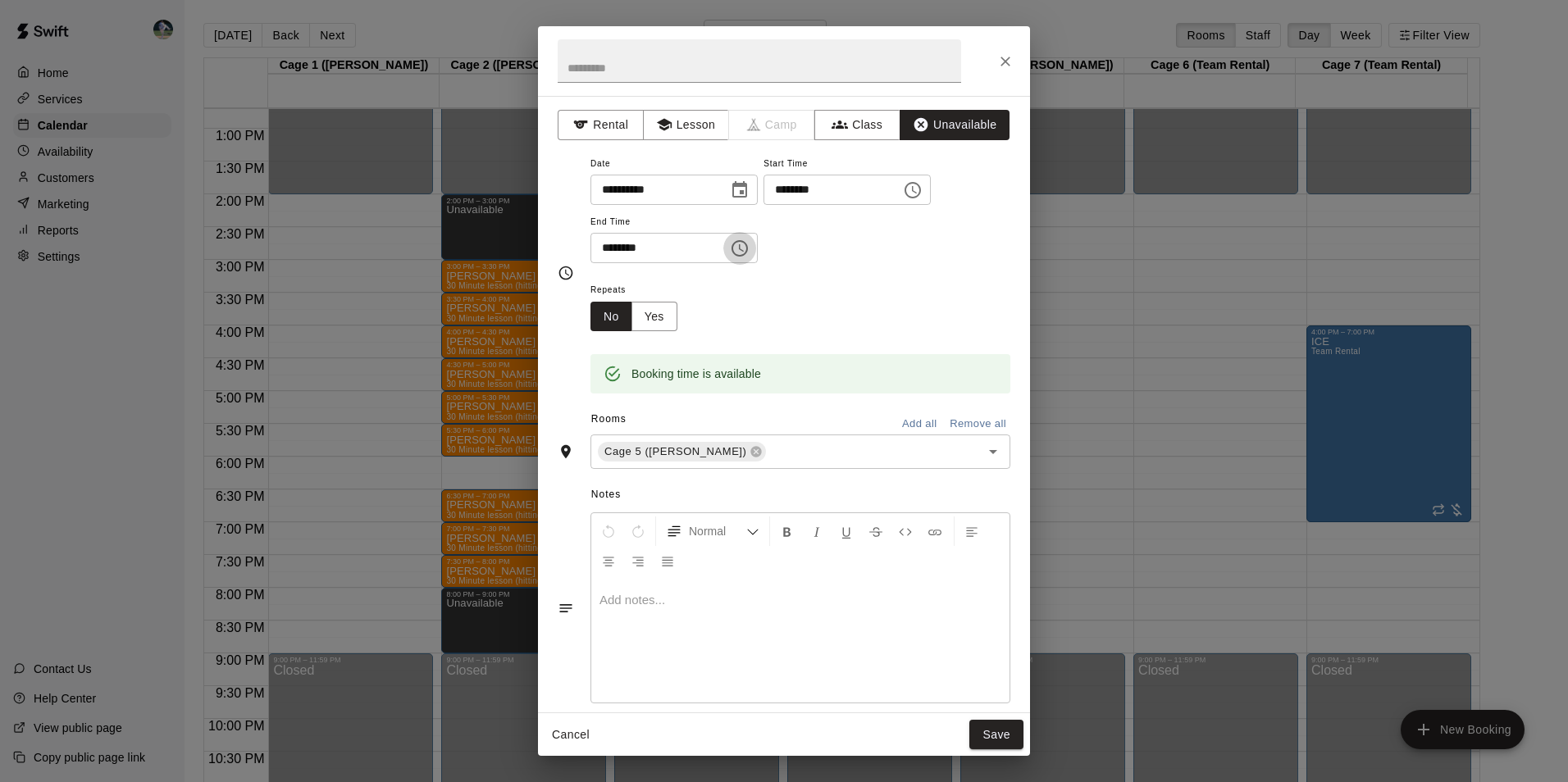
click at [749, 247] on icon "Choose time, selected time is 8:30 PM" at bounding box center [739, 248] width 19 height 19
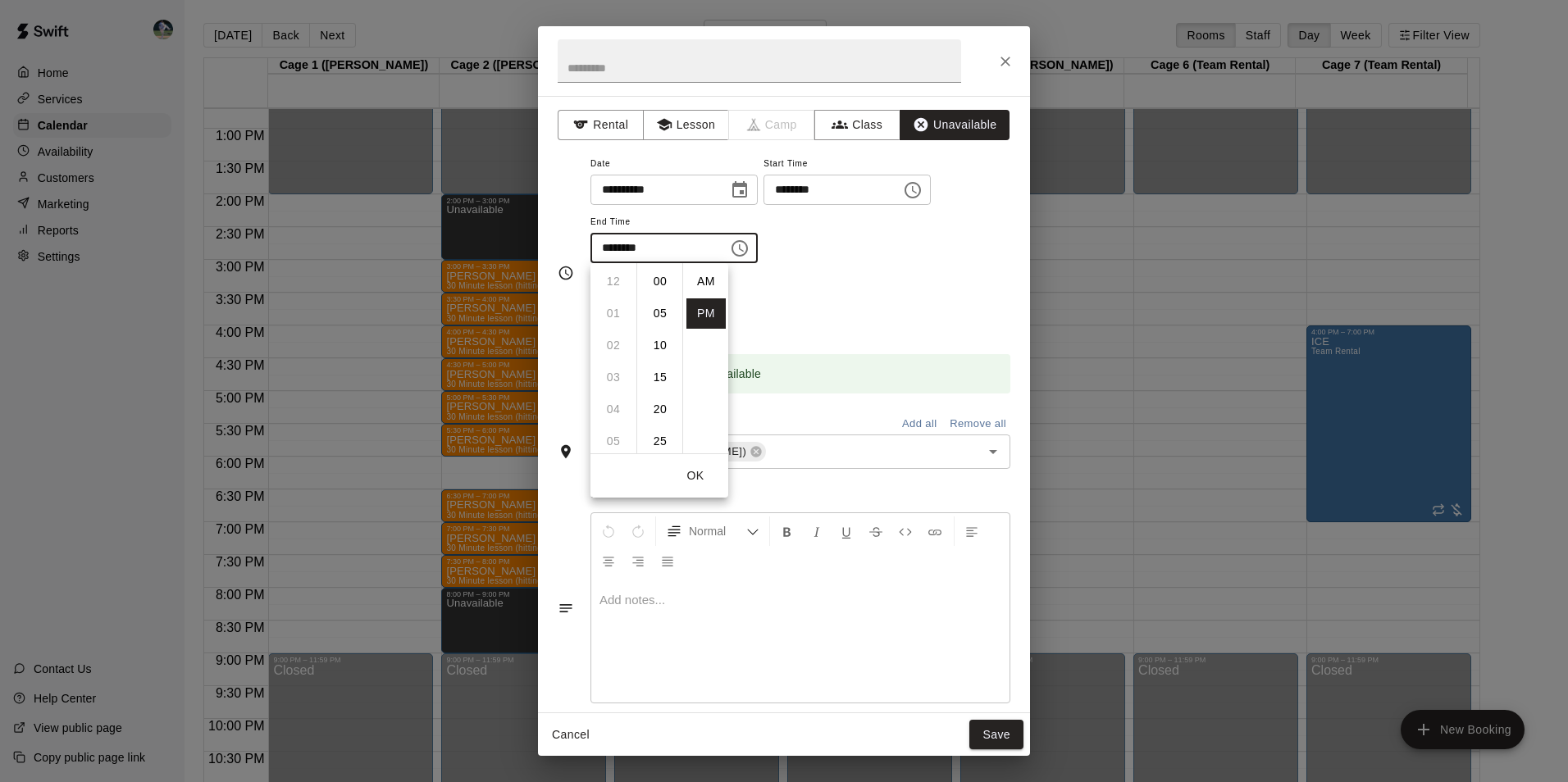
scroll to position [30, 0]
click at [612, 313] on li "09" at bounding box center [612, 313] width 39 height 31
click at [665, 278] on li "00" at bounding box center [660, 282] width 39 height 31
type input "********"
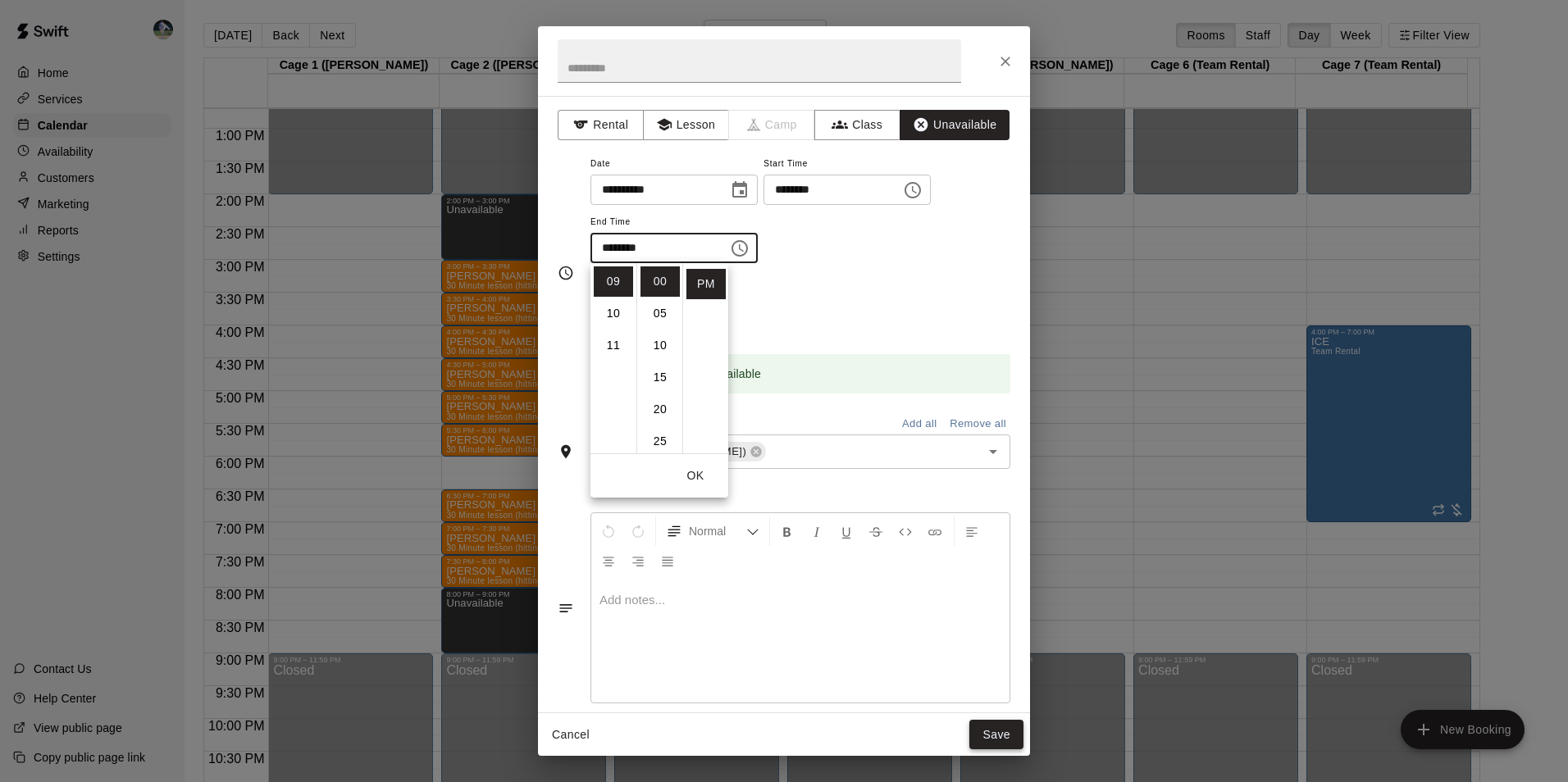
click at [998, 726] on button "Save" at bounding box center [997, 735] width 54 height 31
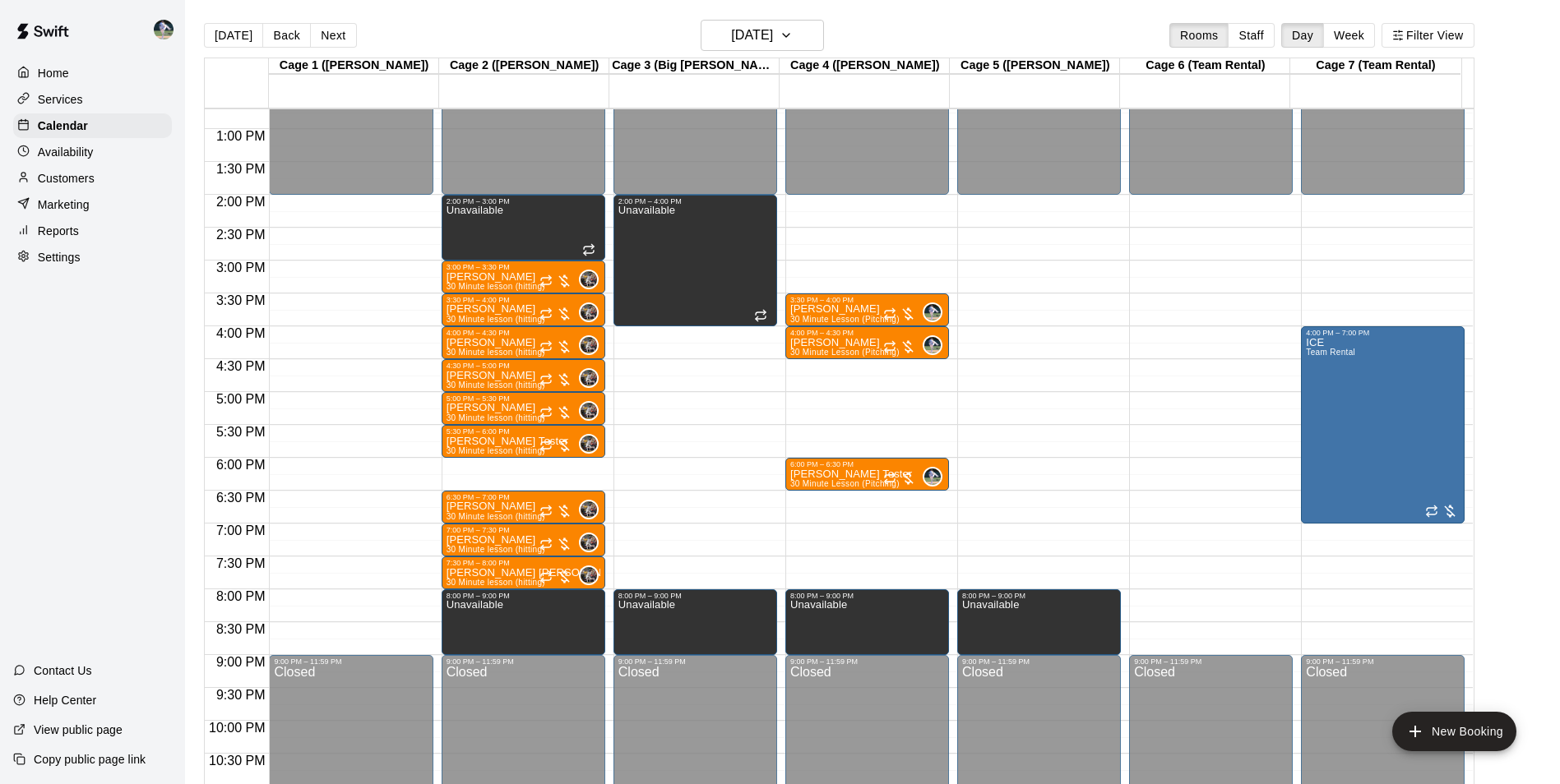
click at [1184, 594] on div "12:00 AM – 2:00 PM Closed 9:00 PM – 11:59 PM Closed" at bounding box center [1211, 63] width 163 height 1578
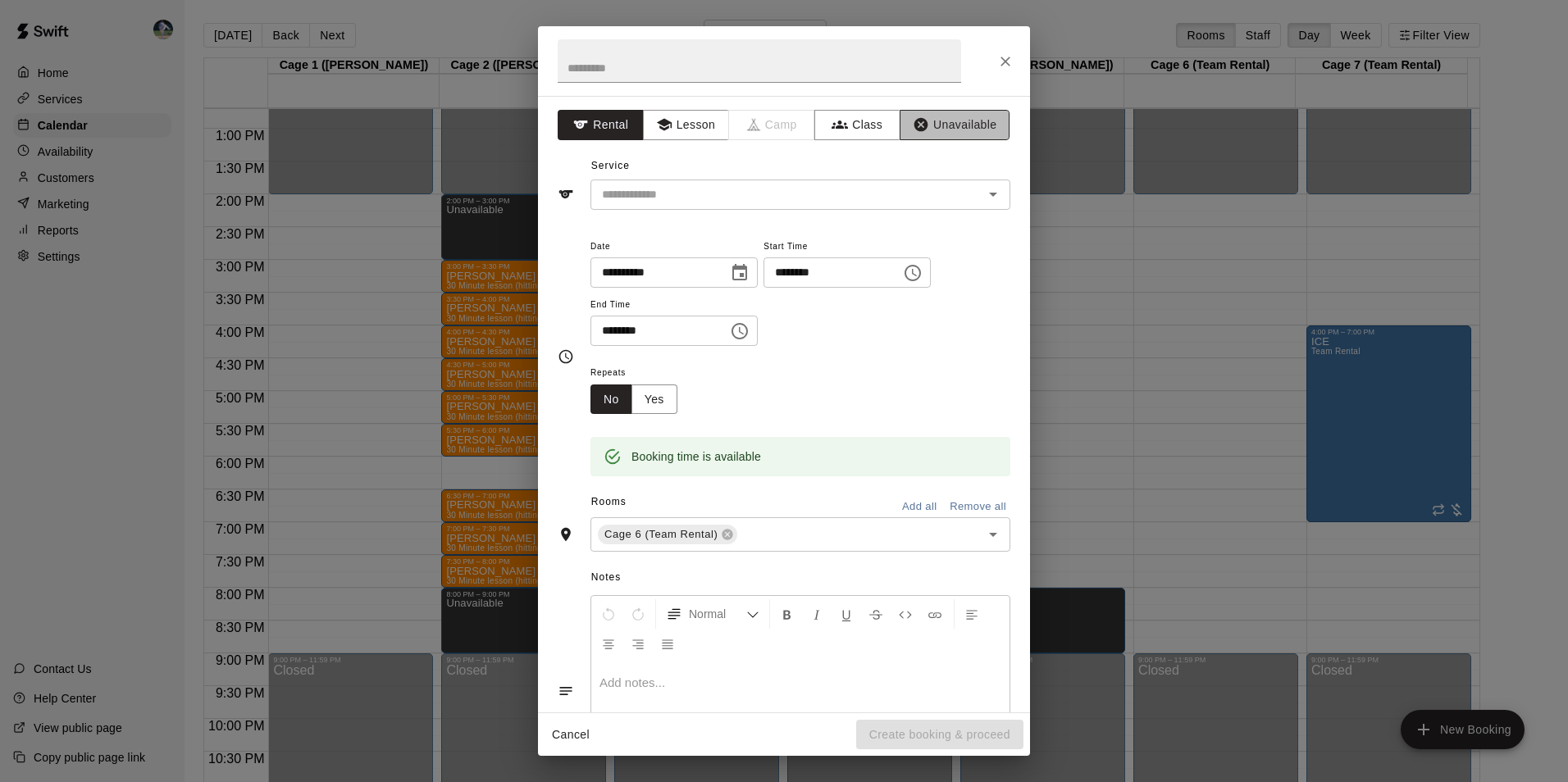
click at [963, 121] on button "Unavailable" at bounding box center [955, 125] width 110 height 31
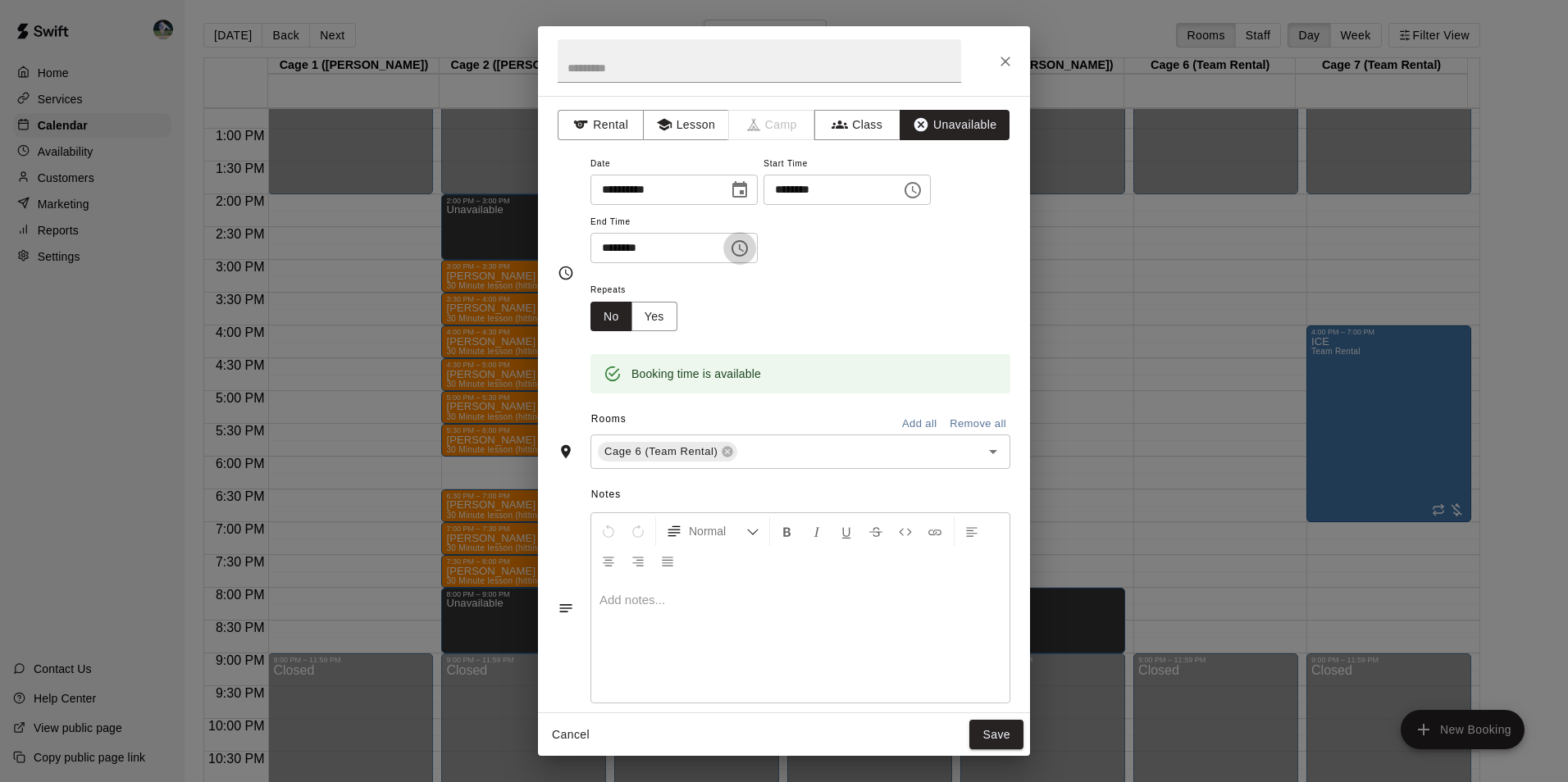
click at [749, 247] on icon "Choose time, selected time is 8:30 PM" at bounding box center [739, 248] width 19 height 19
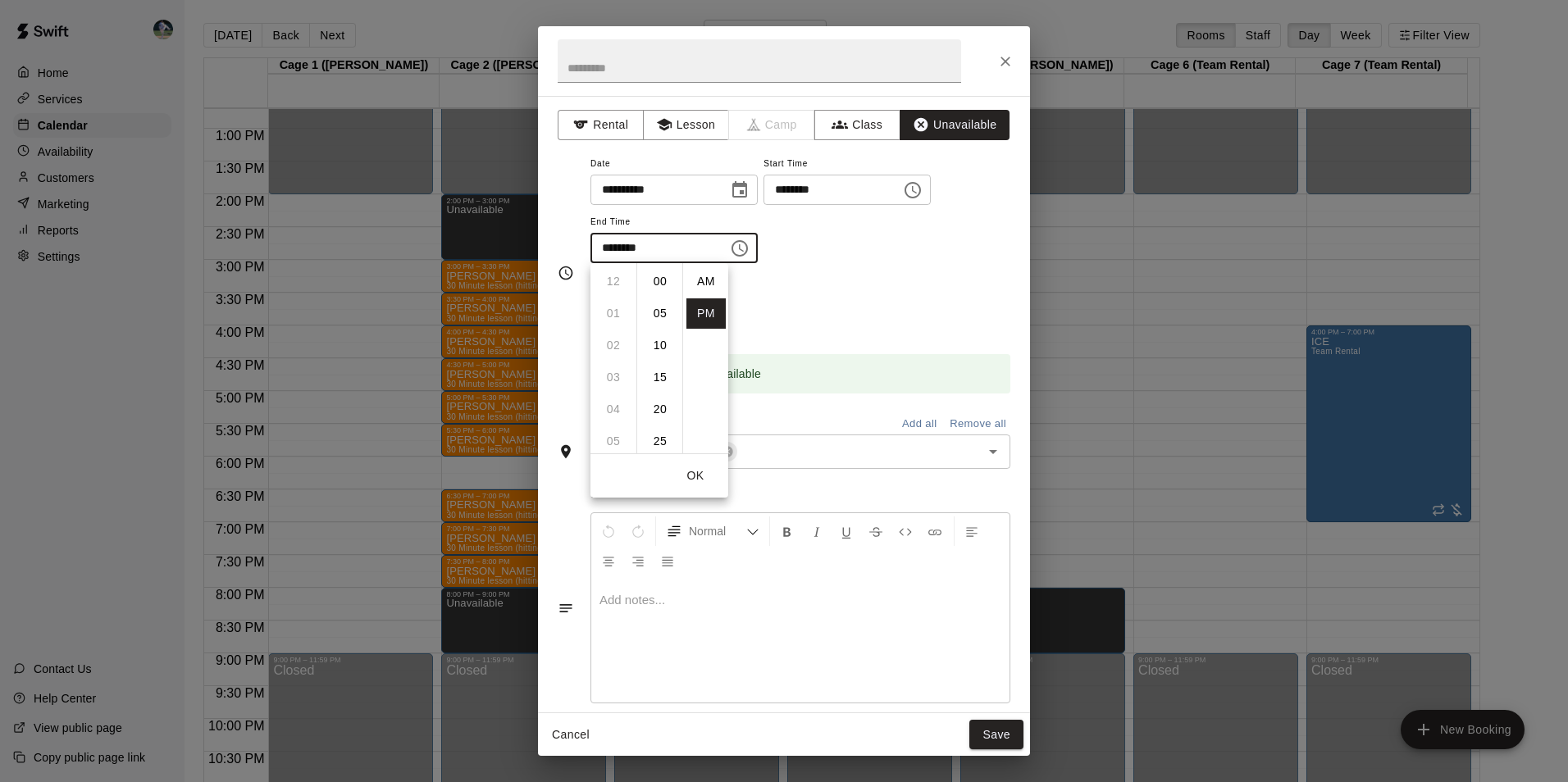
scroll to position [30, 0]
click at [616, 311] on li "09" at bounding box center [612, 313] width 39 height 31
click at [658, 271] on li "00" at bounding box center [660, 274] width 39 height 31
type input "********"
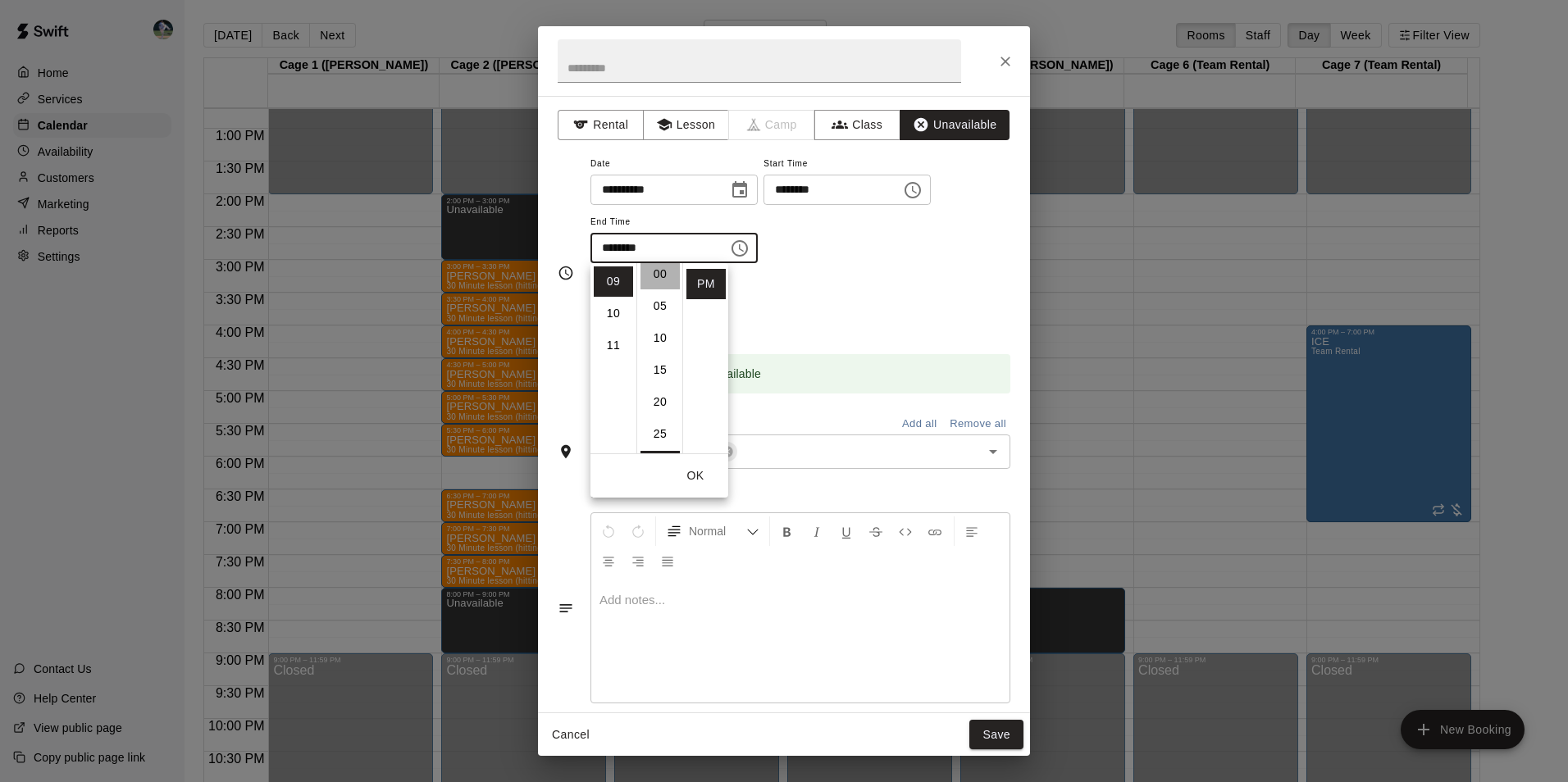
scroll to position [0, 0]
click at [999, 729] on button "Save" at bounding box center [997, 735] width 54 height 31
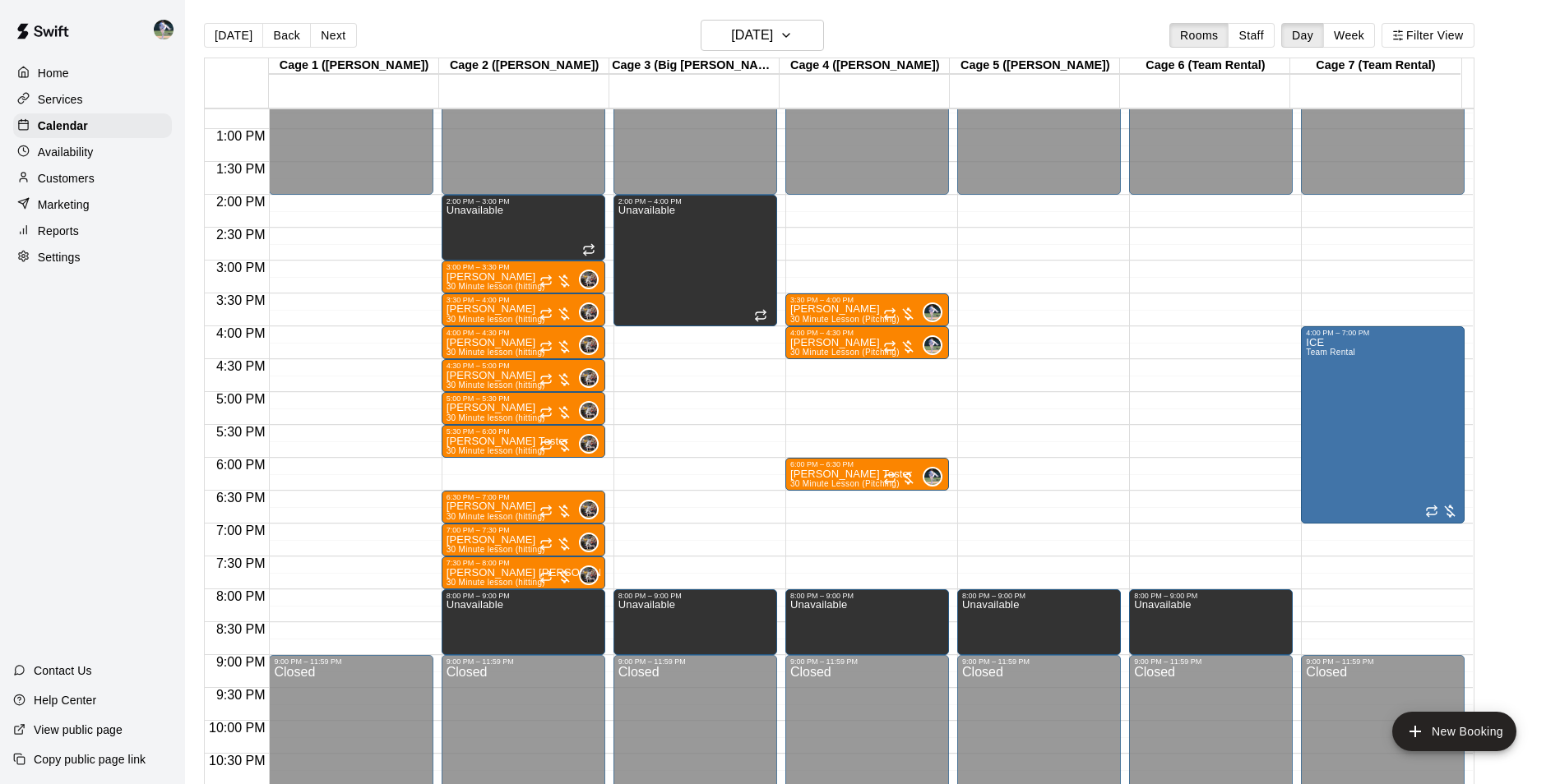
click at [1358, 598] on div "12:00 AM – 2:00 PM Closed 4:00 PM – 7:00 PM ICE Team Rental 9:00 PM – 11:59 PM …" at bounding box center [1382, 63] width 163 height 1578
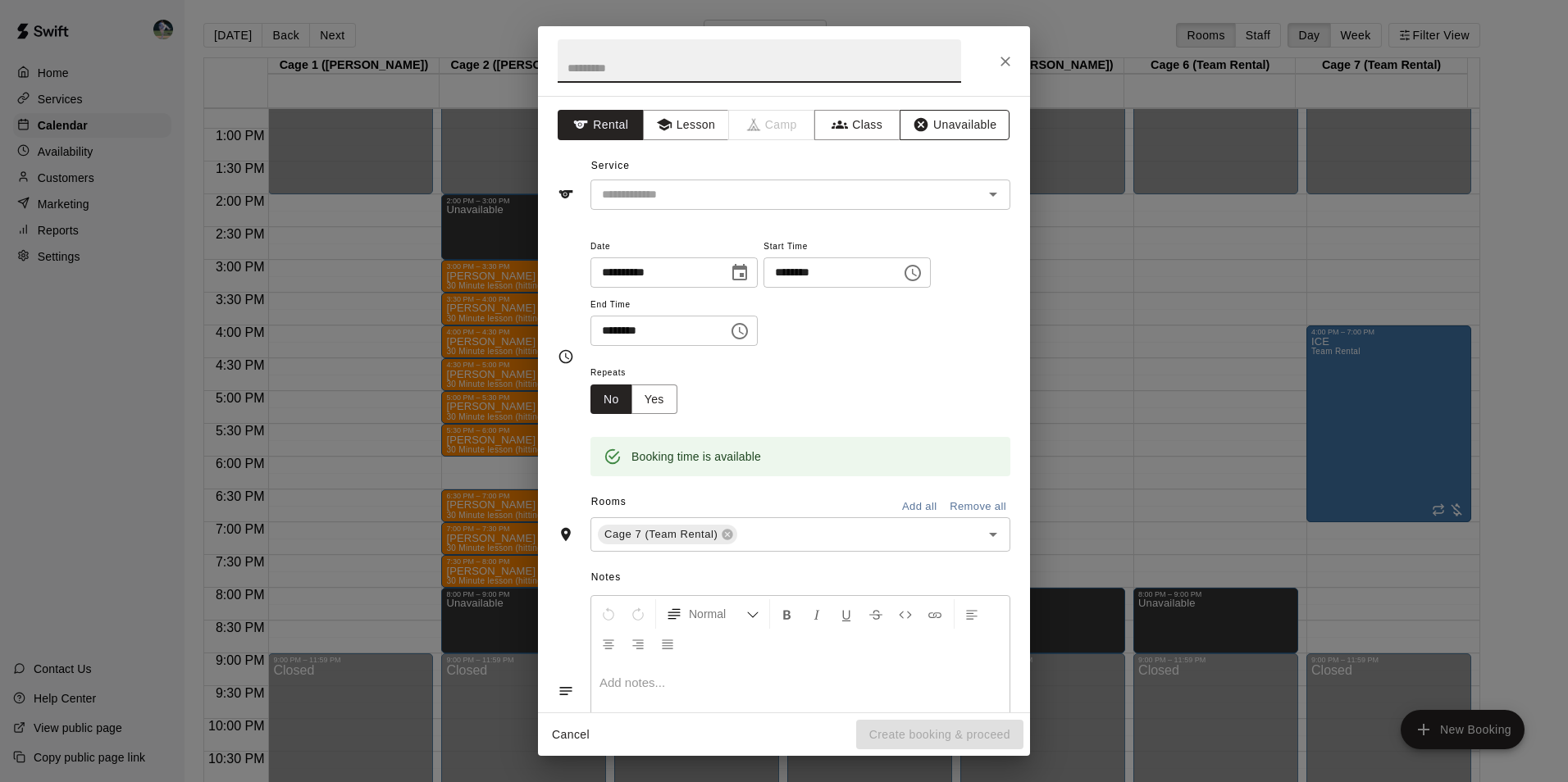
click at [942, 115] on button "Unavailable" at bounding box center [955, 125] width 110 height 31
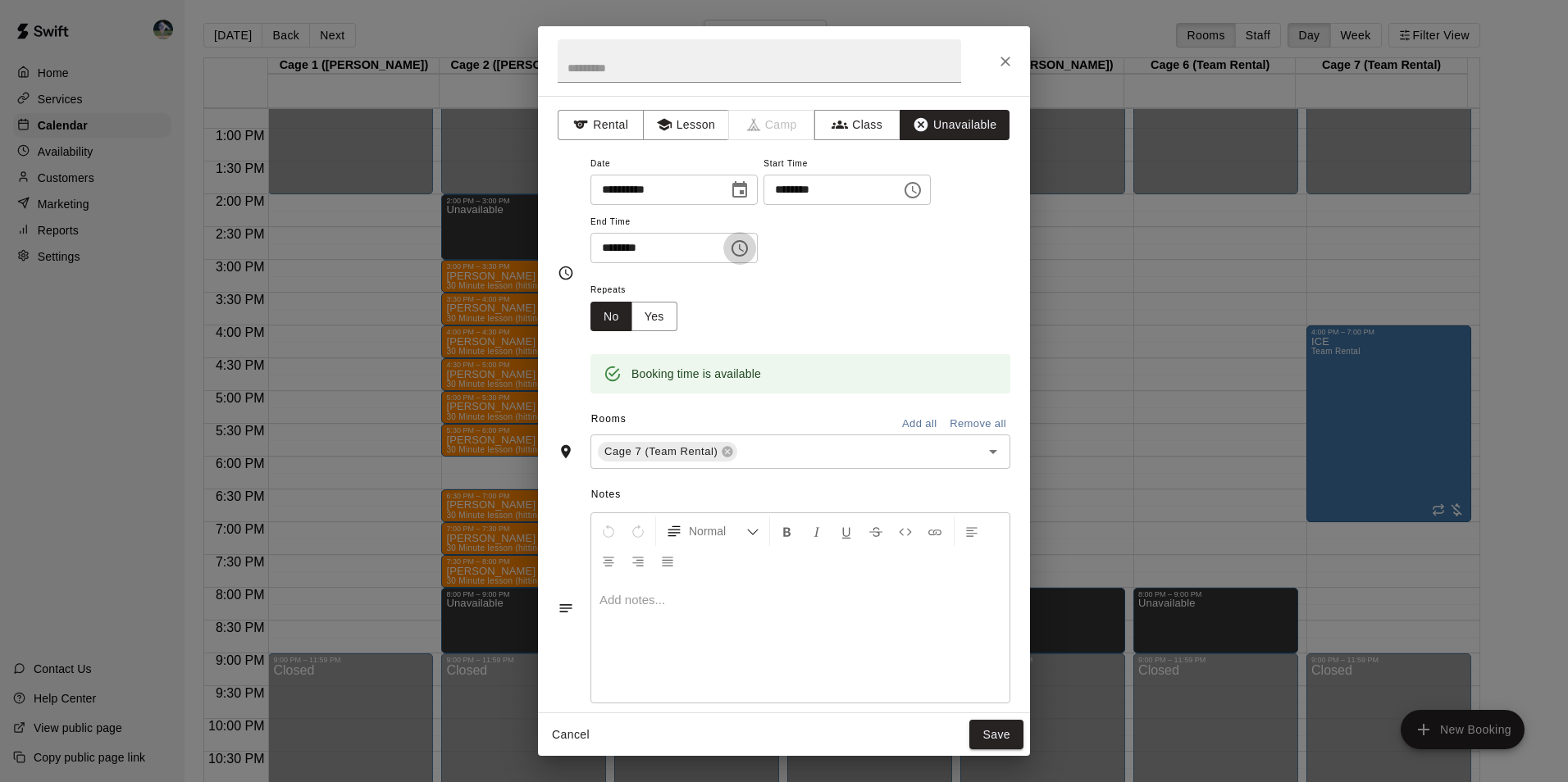
click at [748, 251] on icon "Choose time, selected time is 8:30 PM" at bounding box center [739, 248] width 17 height 17
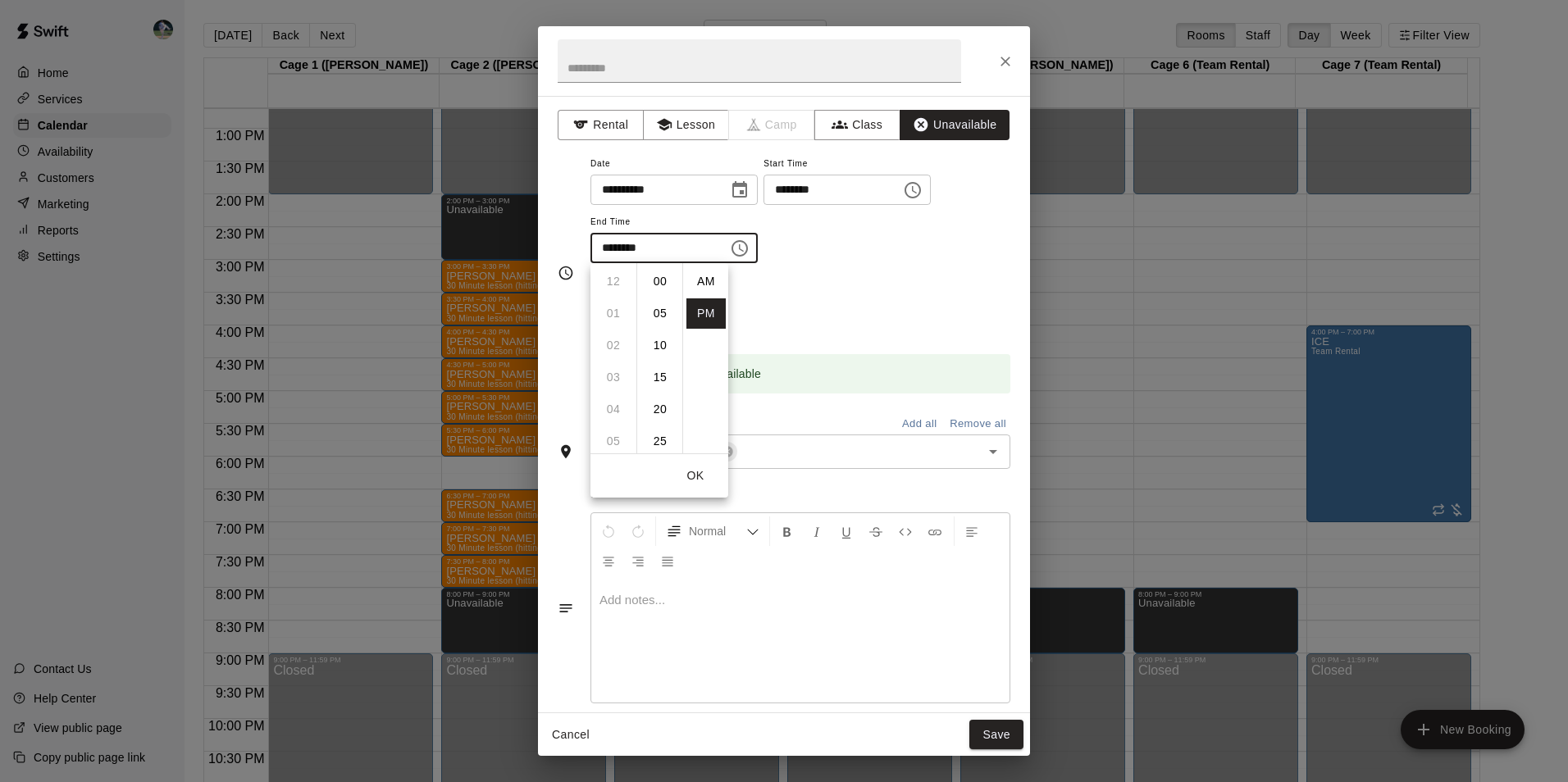
scroll to position [30, 0]
click at [622, 309] on li "09" at bounding box center [612, 313] width 39 height 31
drag, startPoint x: 661, startPoint y: 277, endPoint x: 671, endPoint y: 297, distance: 22.4
click at [661, 278] on li "00" at bounding box center [660, 282] width 39 height 31
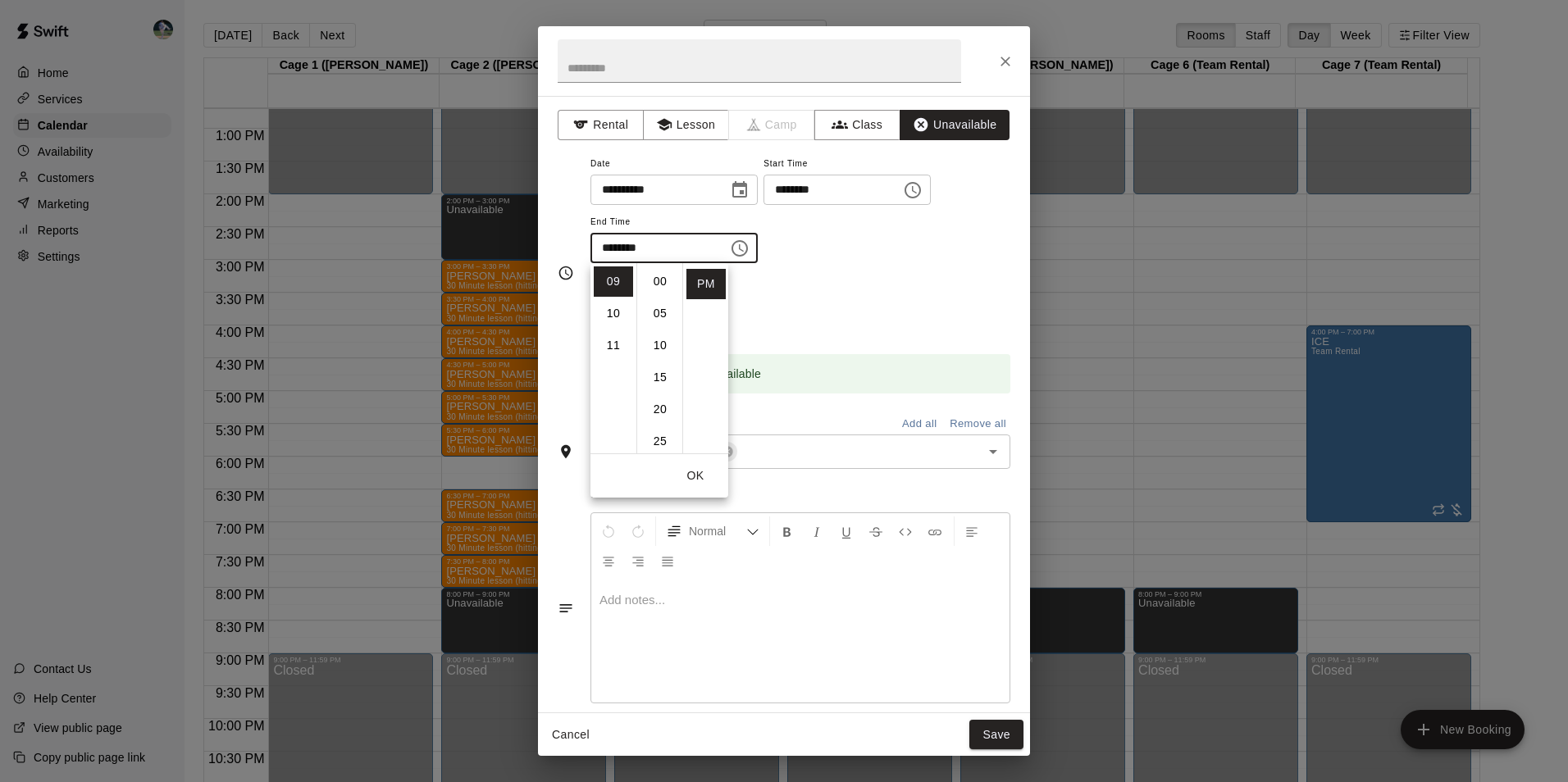
type input "********"
click at [1000, 736] on button "Save" at bounding box center [997, 735] width 54 height 31
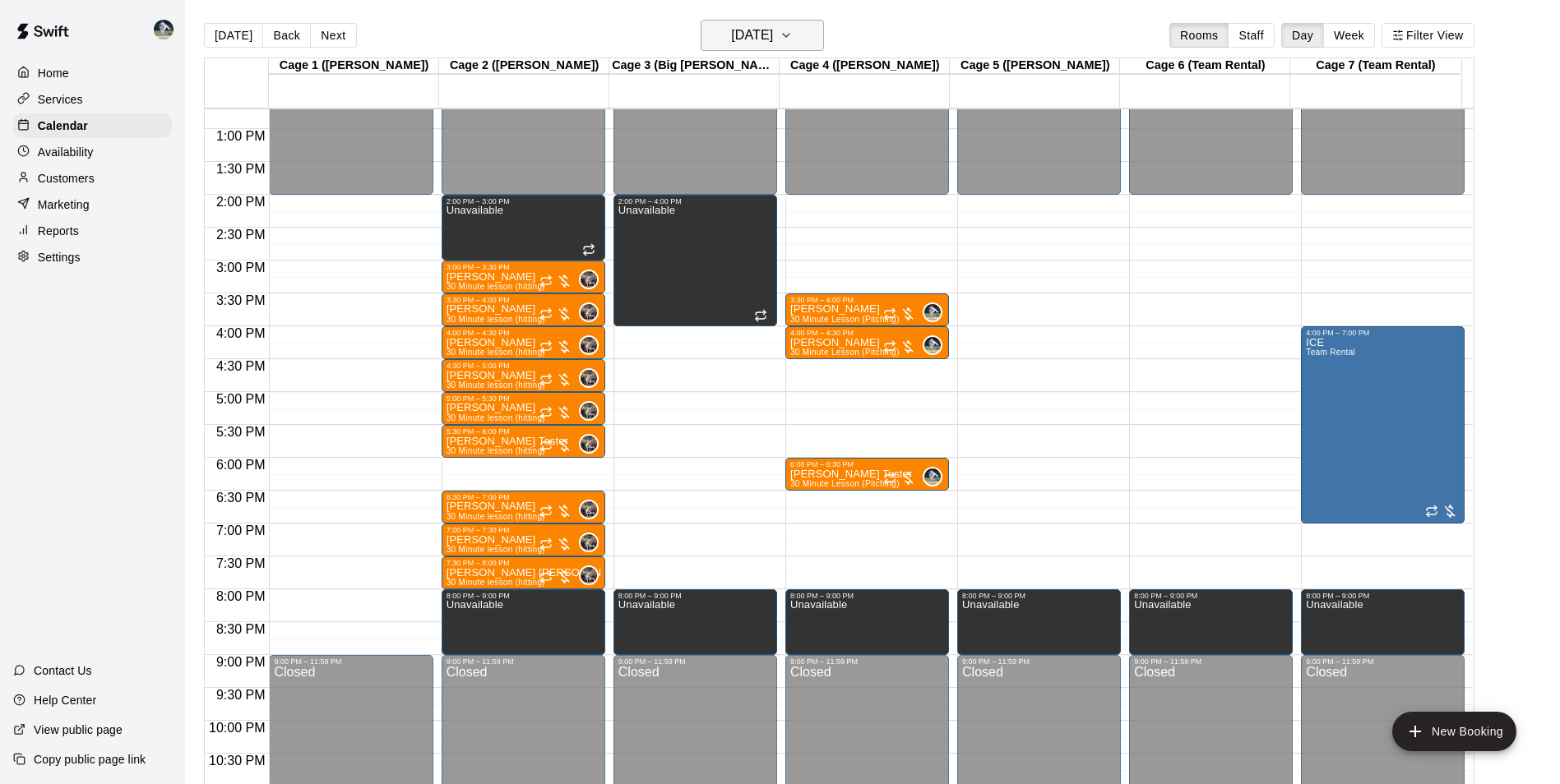
click at [763, 34] on h6 "[DATE]" at bounding box center [752, 35] width 42 height 23
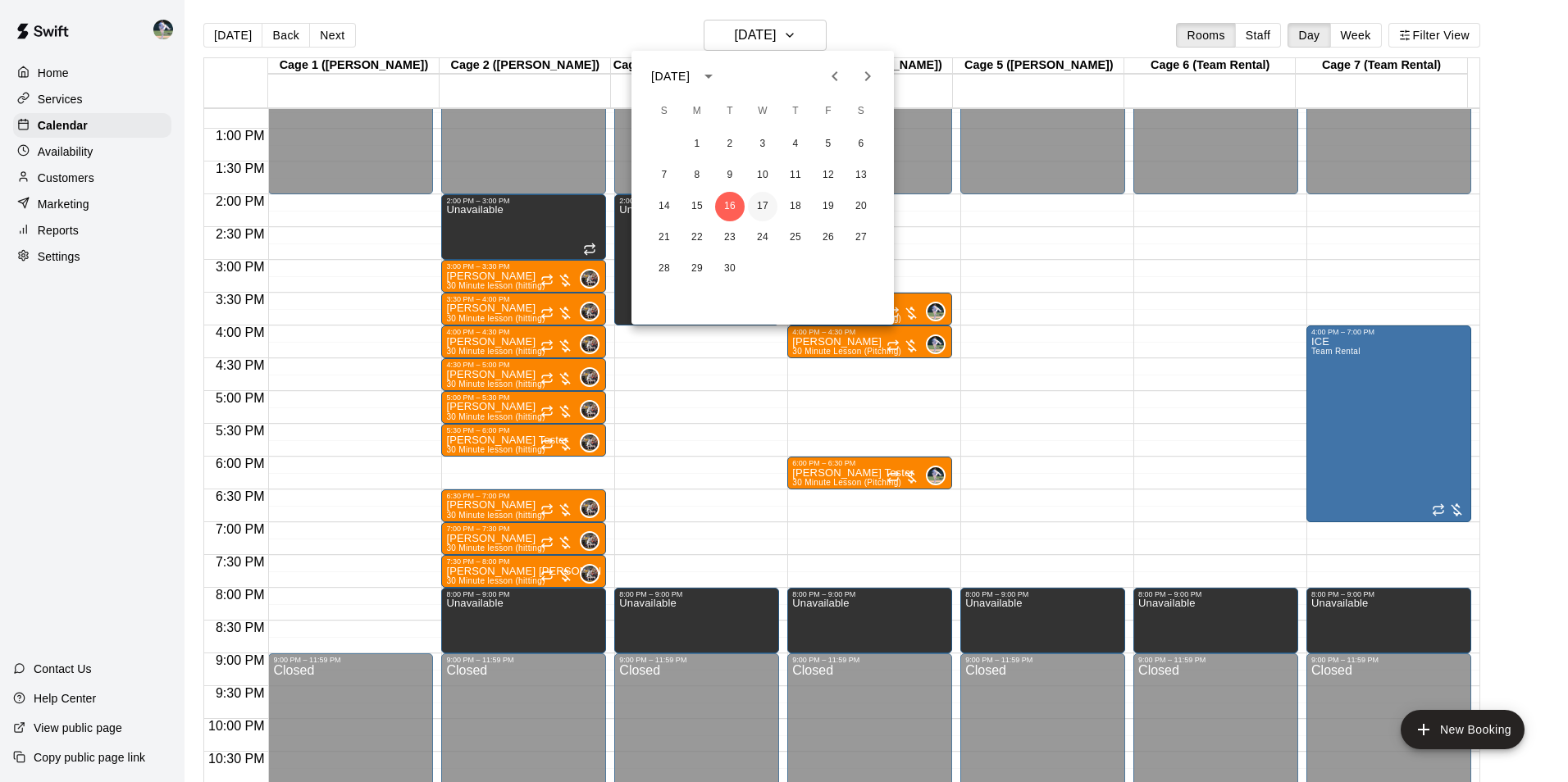
click at [766, 206] on button "17" at bounding box center [763, 206] width 30 height 30
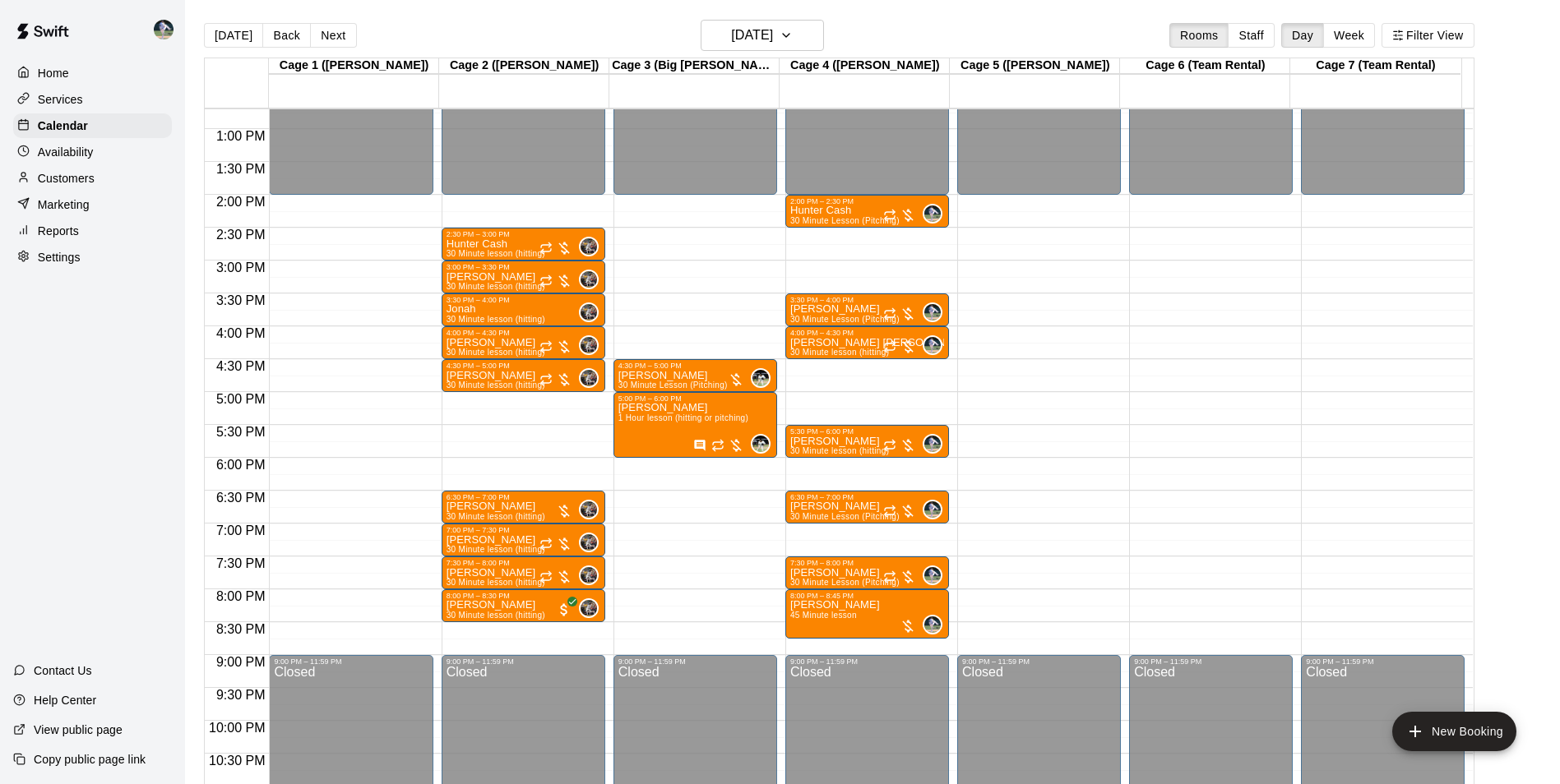
click at [515, 631] on div "12:00 AM – 2:00 PM Closed 2:30 PM – 3:00 PM Hunter Cash 30 Minute lesson (hitti…" at bounding box center [523, 63] width 163 height 1578
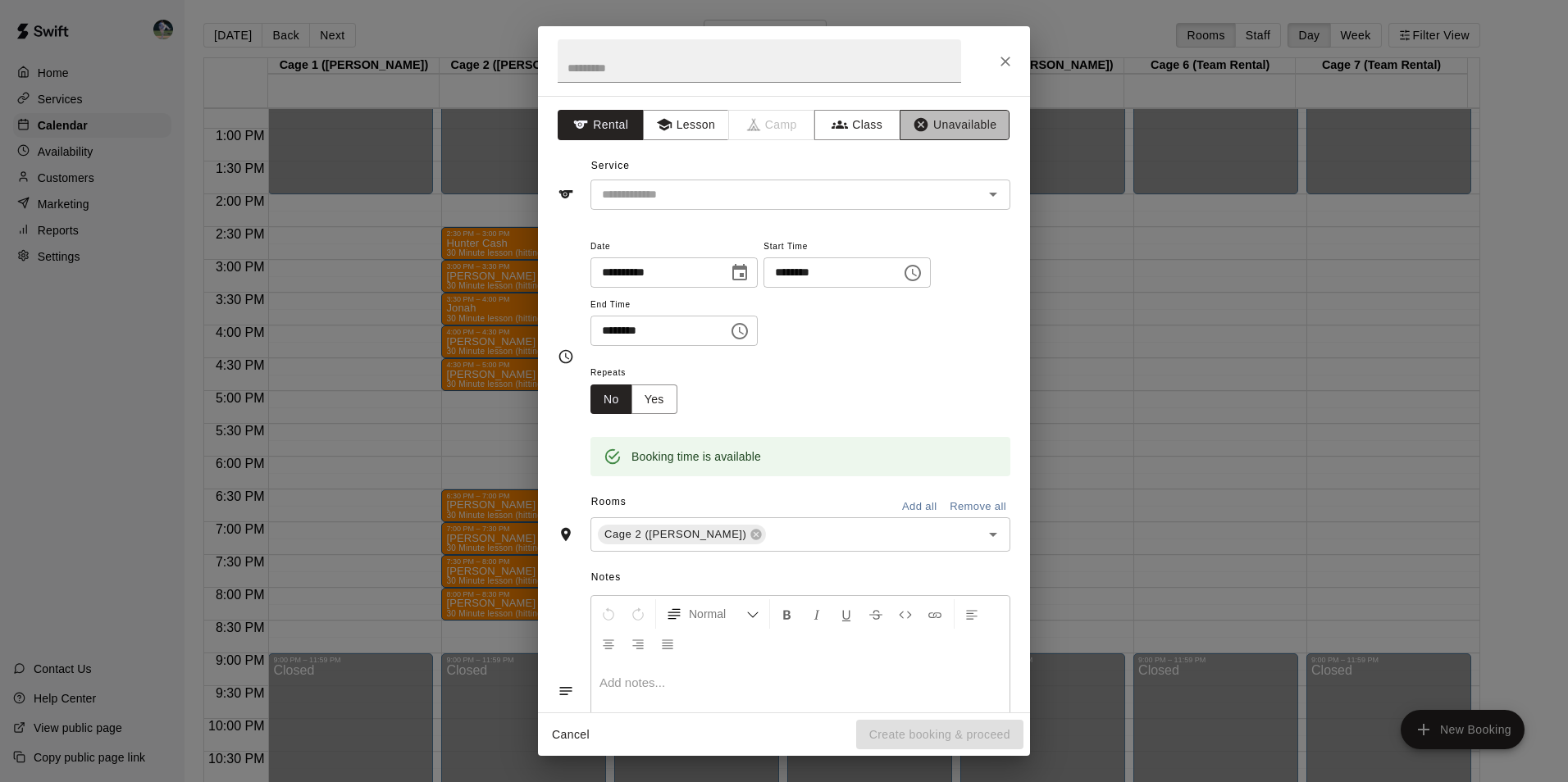
click at [939, 122] on button "Unavailable" at bounding box center [955, 125] width 110 height 31
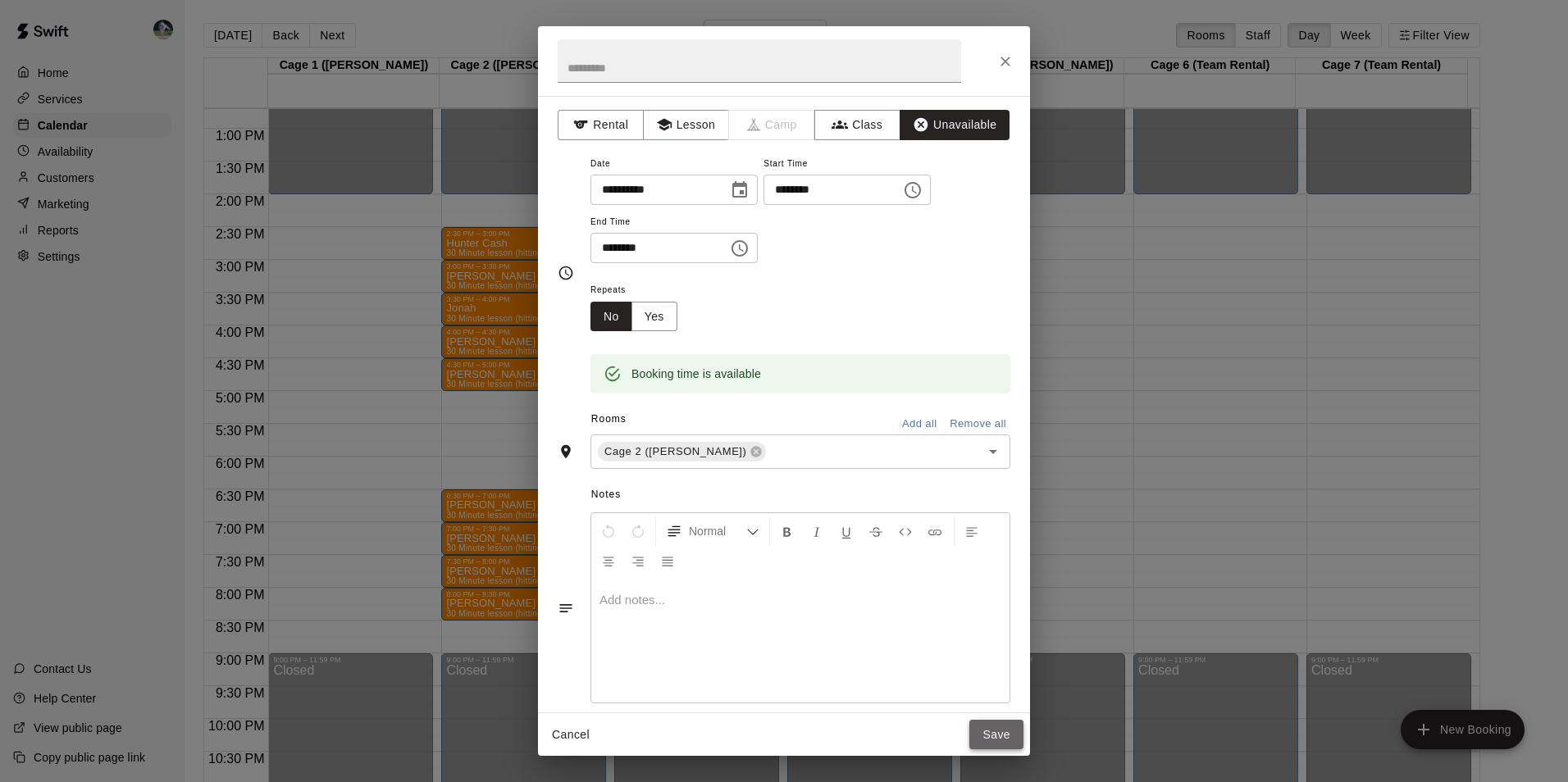
click at [1004, 740] on button "Save" at bounding box center [997, 735] width 54 height 31
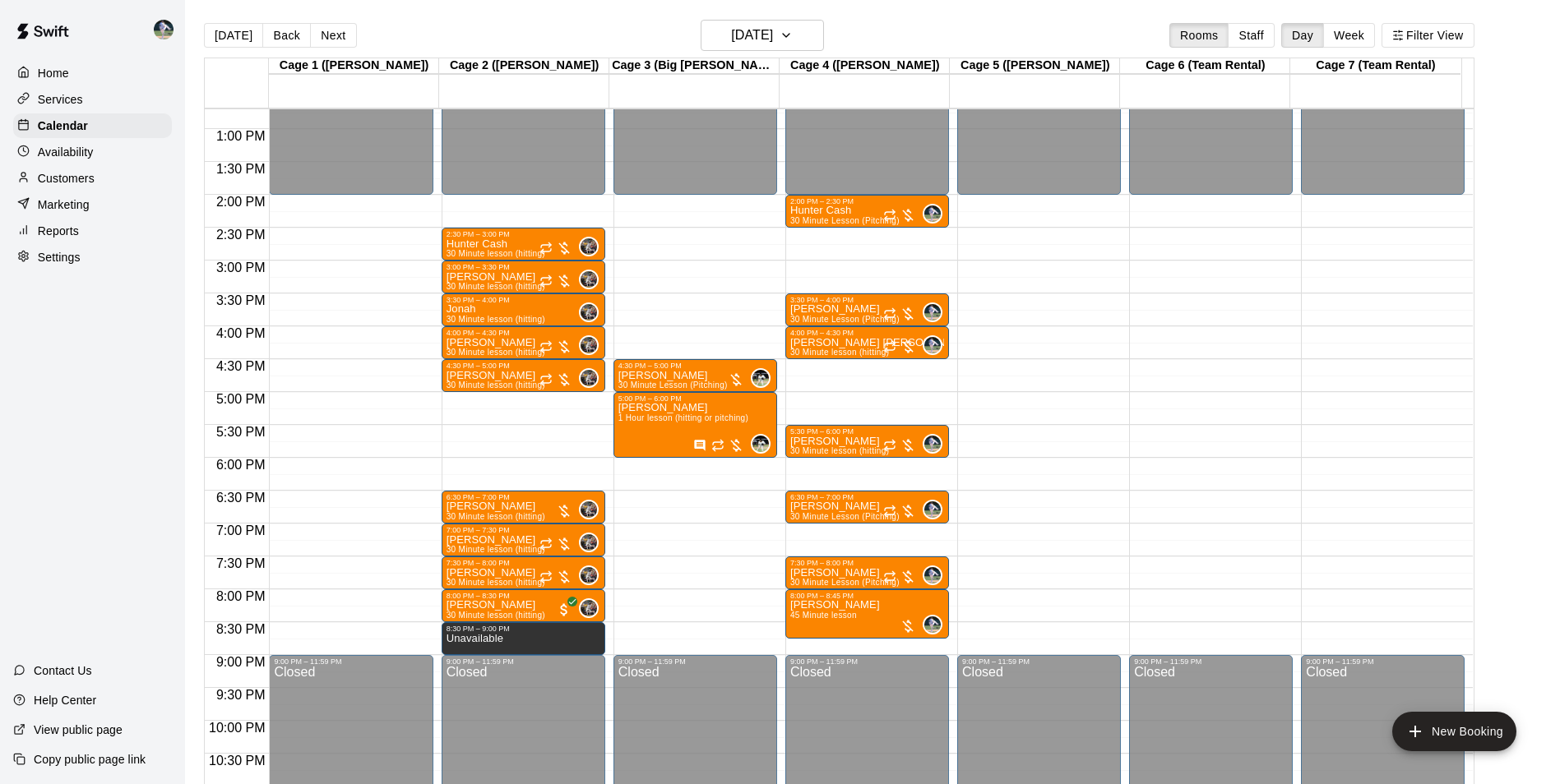
click at [677, 591] on div "12:00 AM – 2:00 PM Closed 4:30 PM – 5:00 PM [PERSON_NAME] 30 Minute Lesson (Pit…" at bounding box center [695, 63] width 163 height 1578
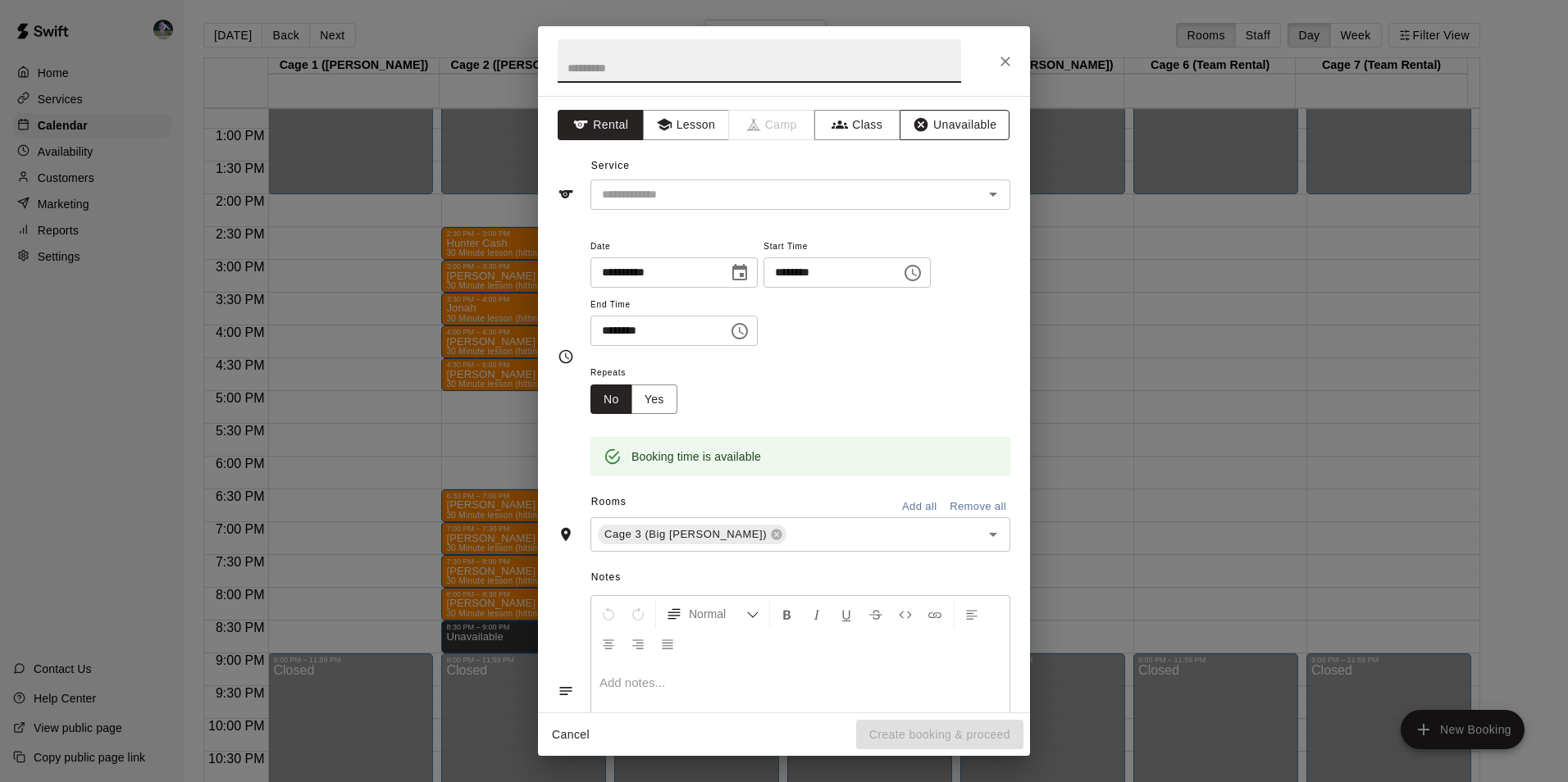
click at [931, 114] on button "Unavailable" at bounding box center [955, 125] width 110 height 31
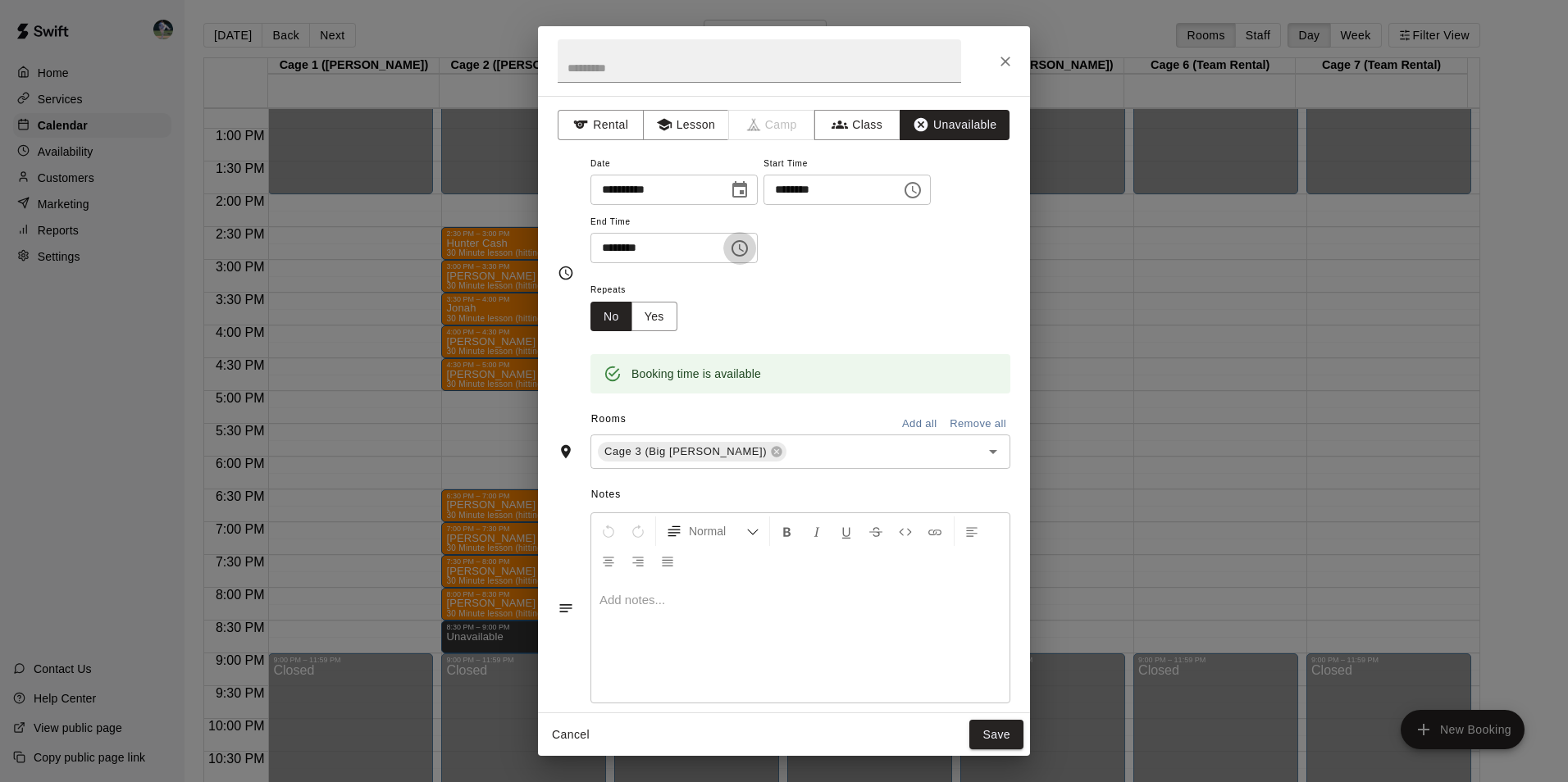
click at [749, 246] on icon "Choose time, selected time is 8:30 PM" at bounding box center [739, 248] width 19 height 19
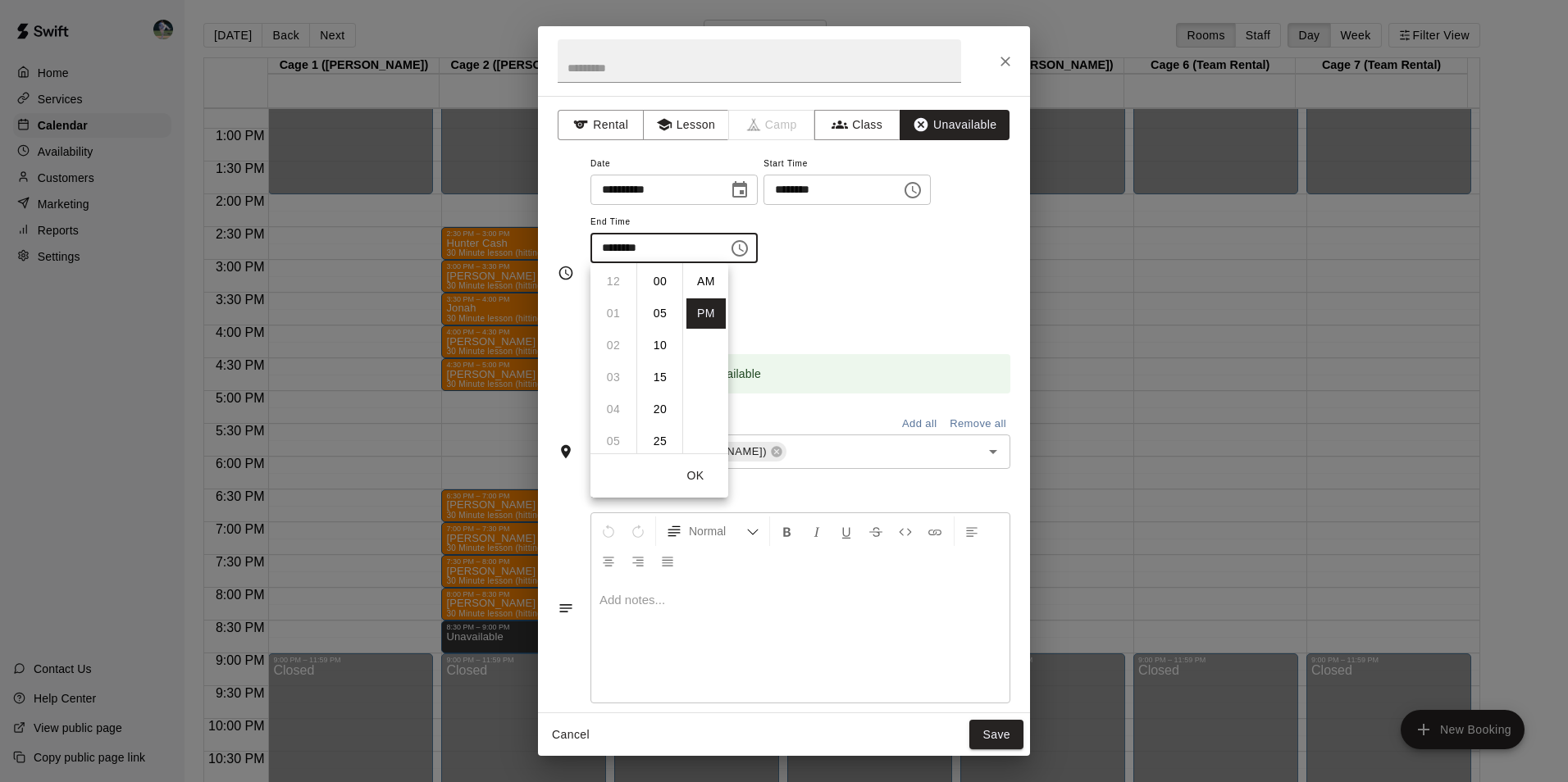
scroll to position [30, 0]
click at [613, 308] on li "09" at bounding box center [612, 313] width 39 height 31
click at [660, 277] on li "00" at bounding box center [660, 282] width 39 height 31
type input "********"
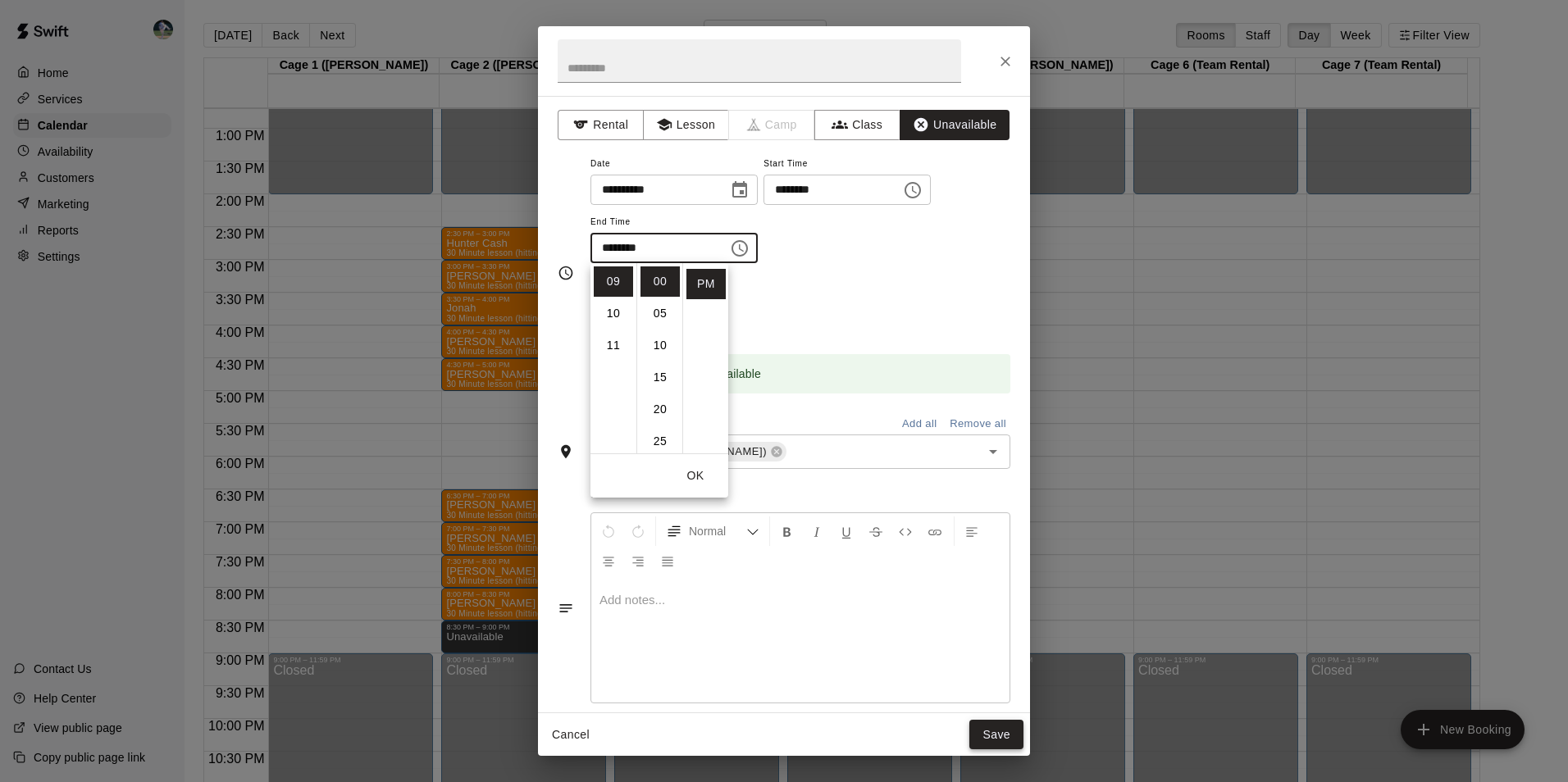
click at [1018, 731] on button "Save" at bounding box center [997, 735] width 54 height 31
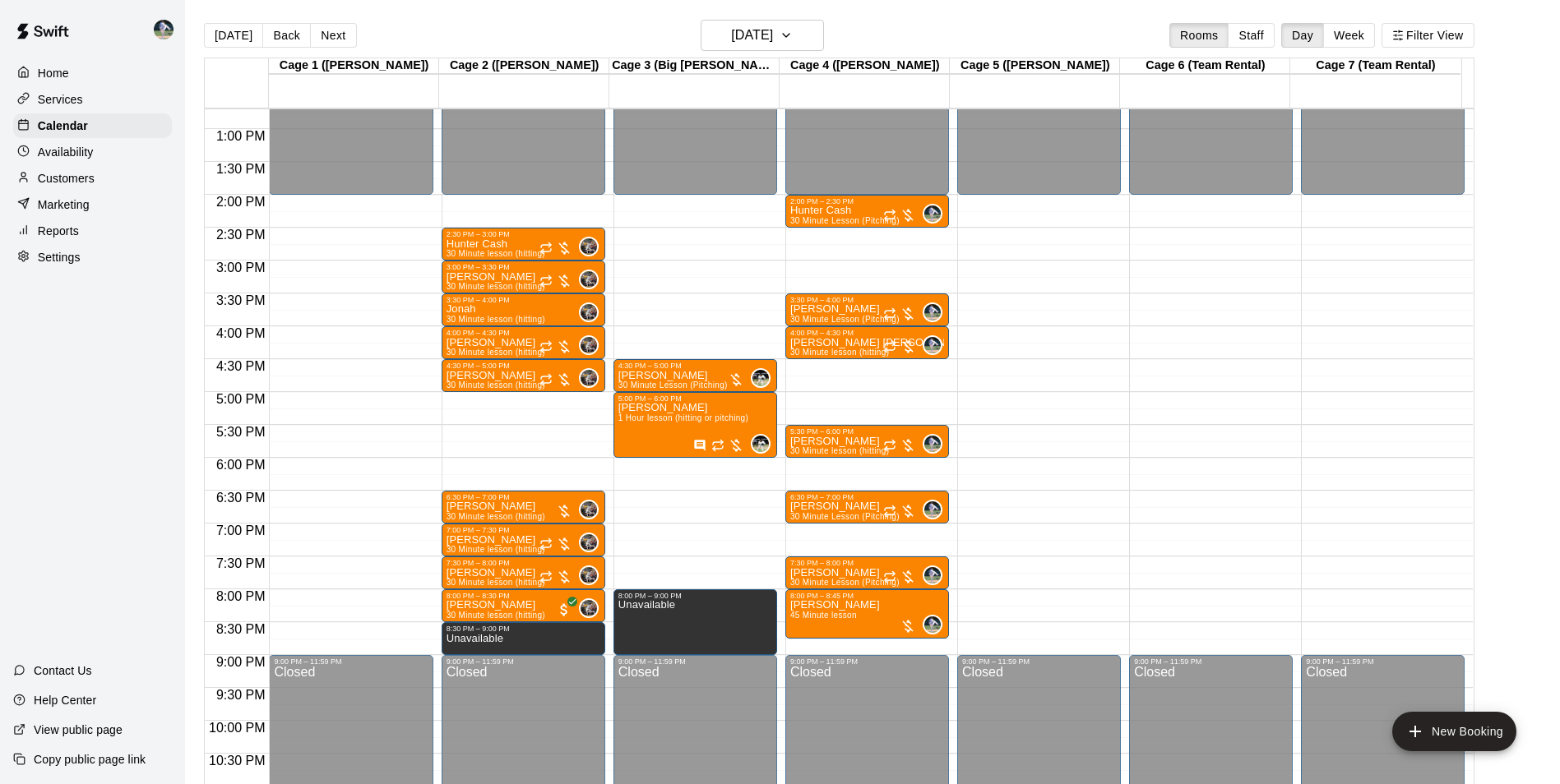
click at [1010, 596] on div "12:00 AM – 2:00 PM Closed 9:00 PM – 11:59 PM Closed" at bounding box center [1039, 63] width 163 height 1578
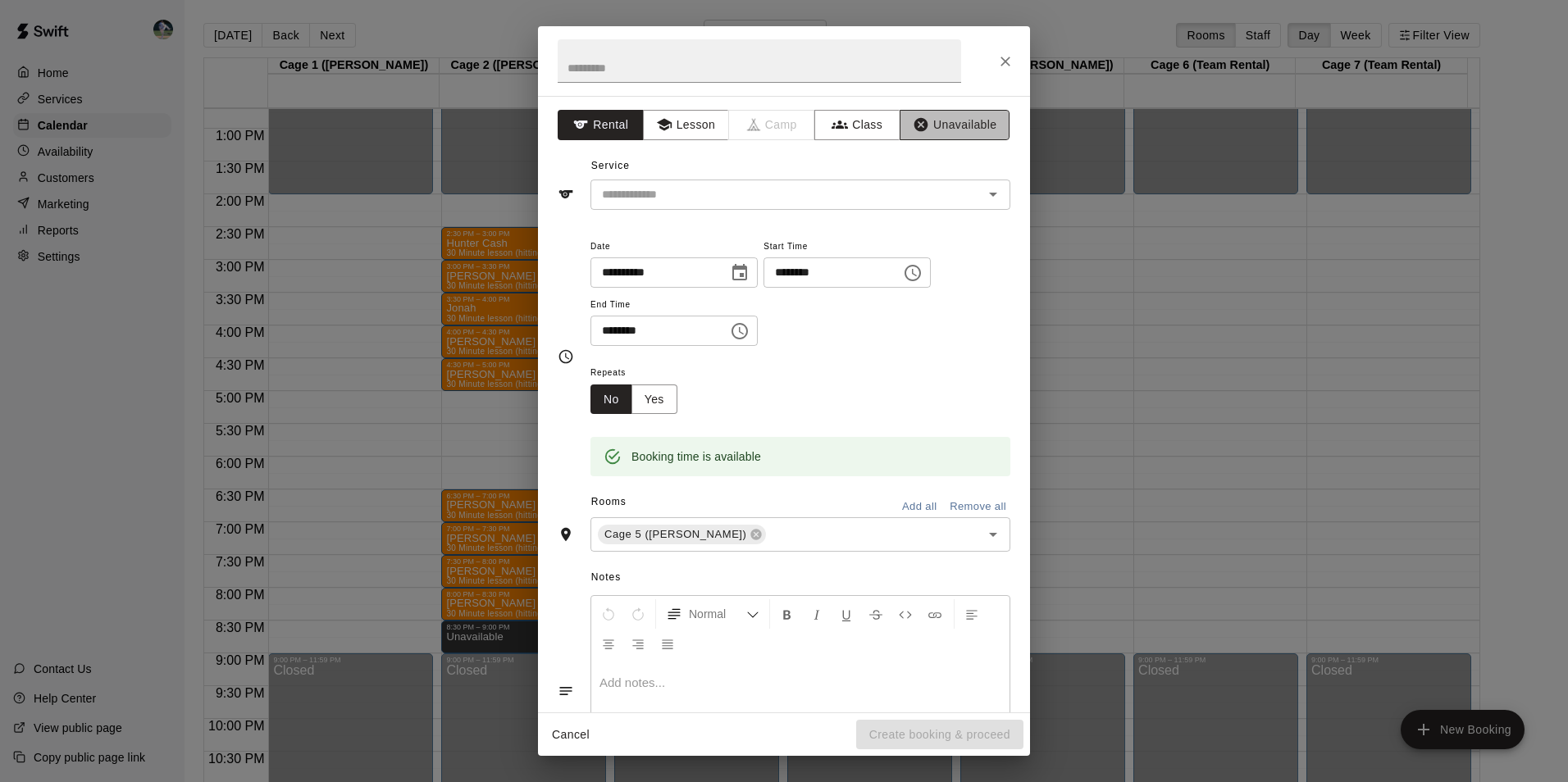
click at [955, 120] on button "Unavailable" at bounding box center [955, 125] width 110 height 31
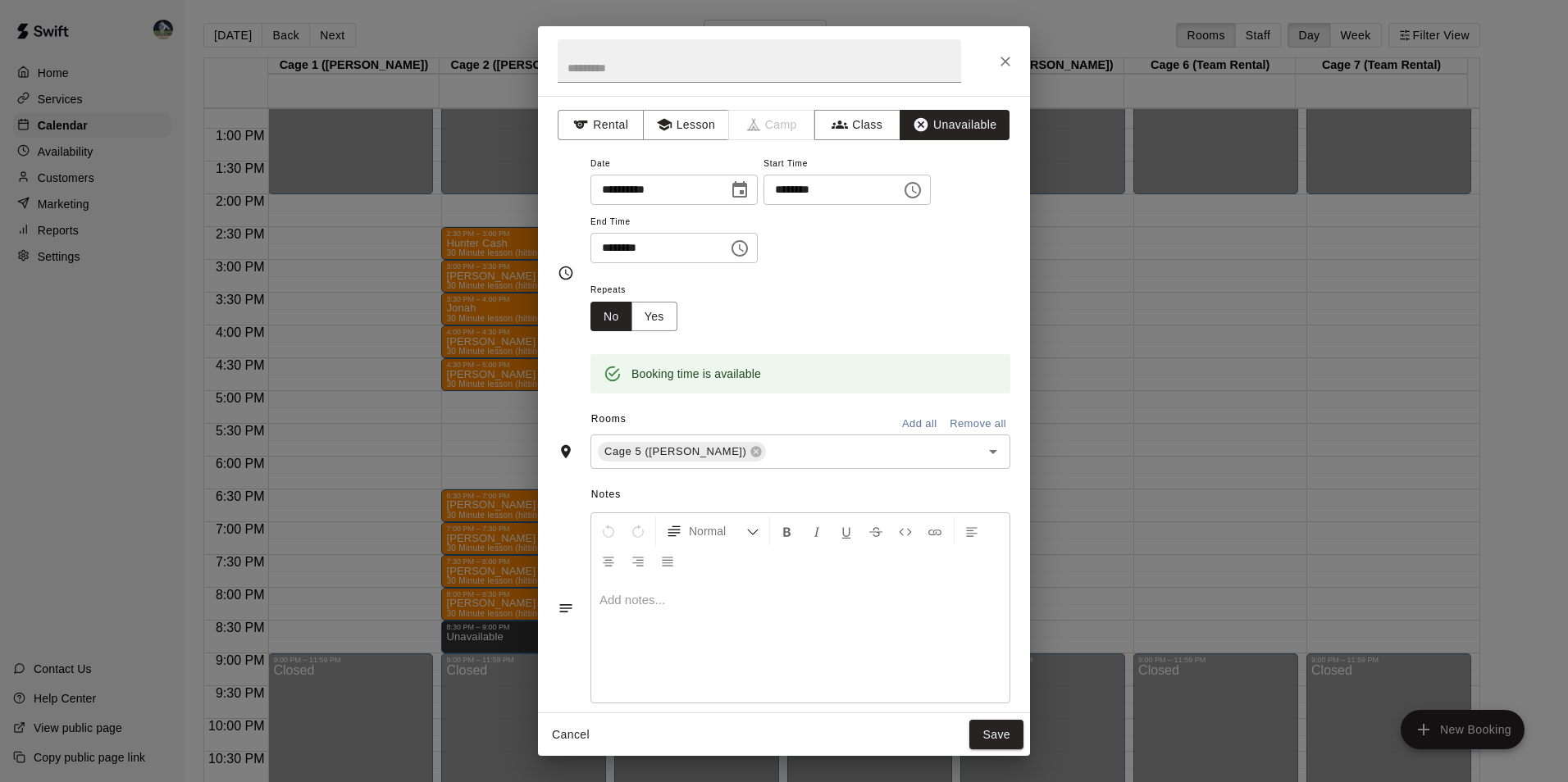
click at [749, 248] on icon "Choose time, selected time is 8:30 PM" at bounding box center [739, 248] width 19 height 19
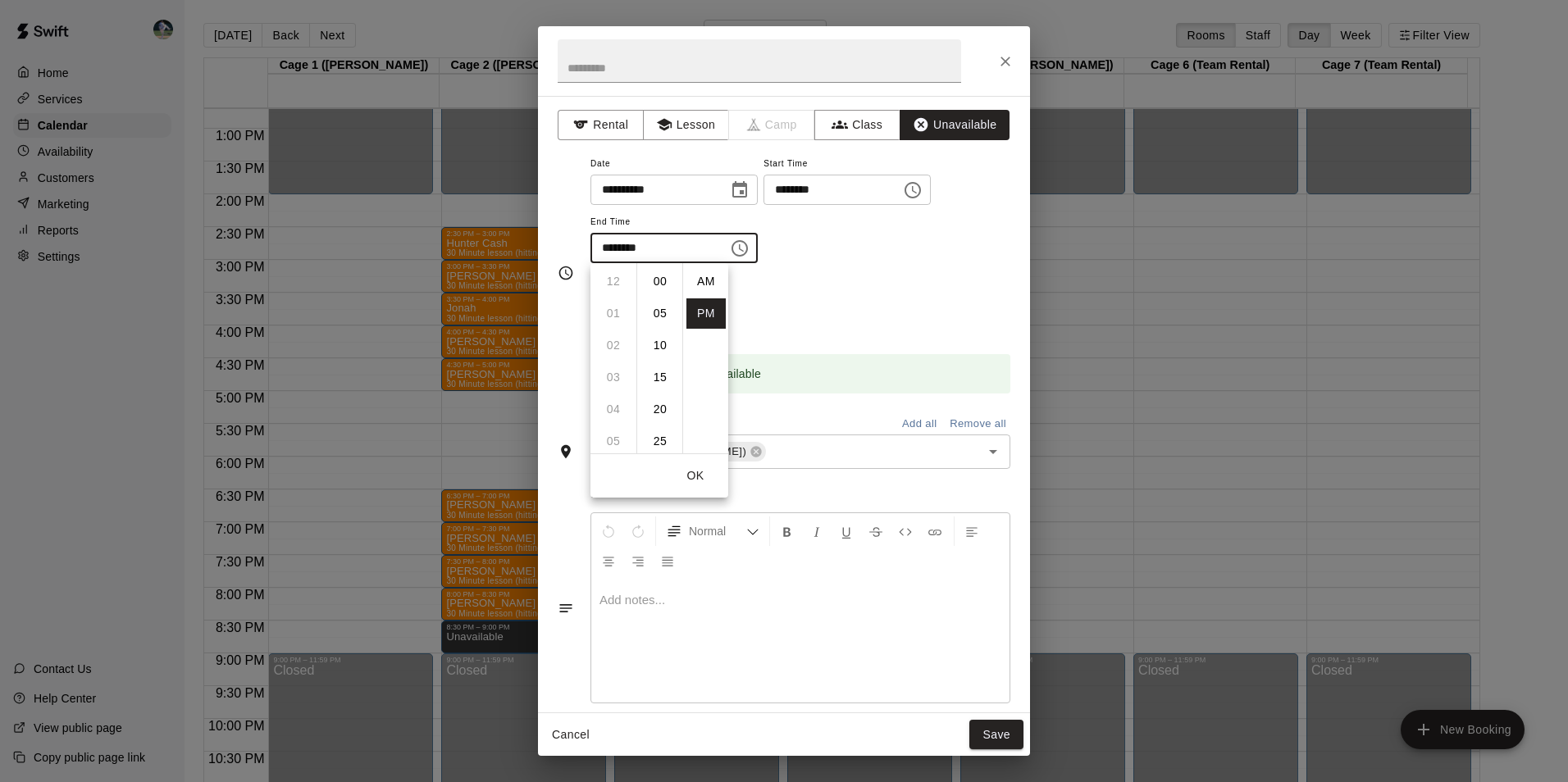
scroll to position [30, 0]
click at [612, 307] on li "09" at bounding box center [612, 313] width 39 height 31
click at [660, 280] on li "00" at bounding box center [660, 282] width 39 height 31
type input "********"
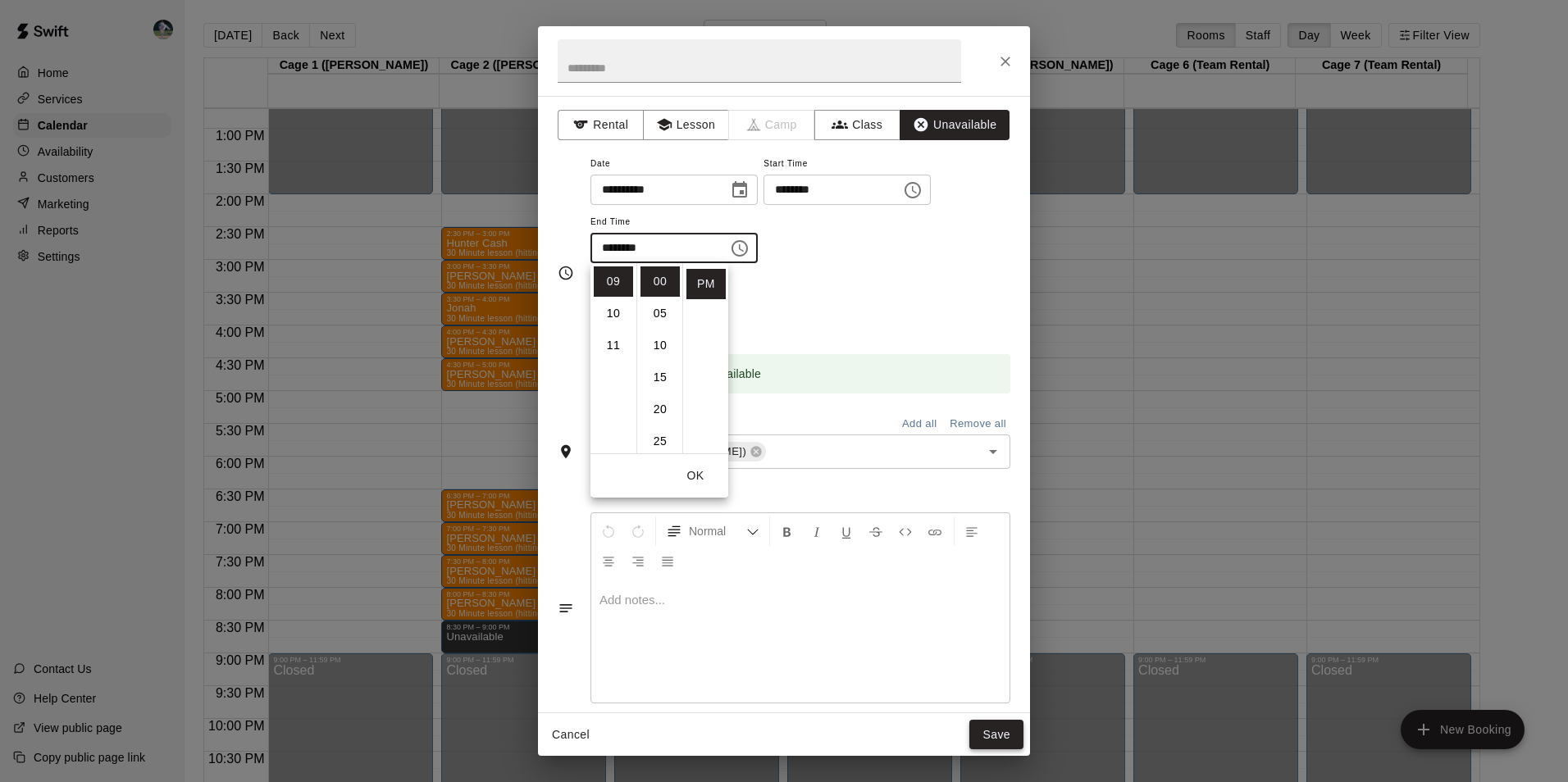
click at [1010, 724] on button "Save" at bounding box center [997, 735] width 54 height 31
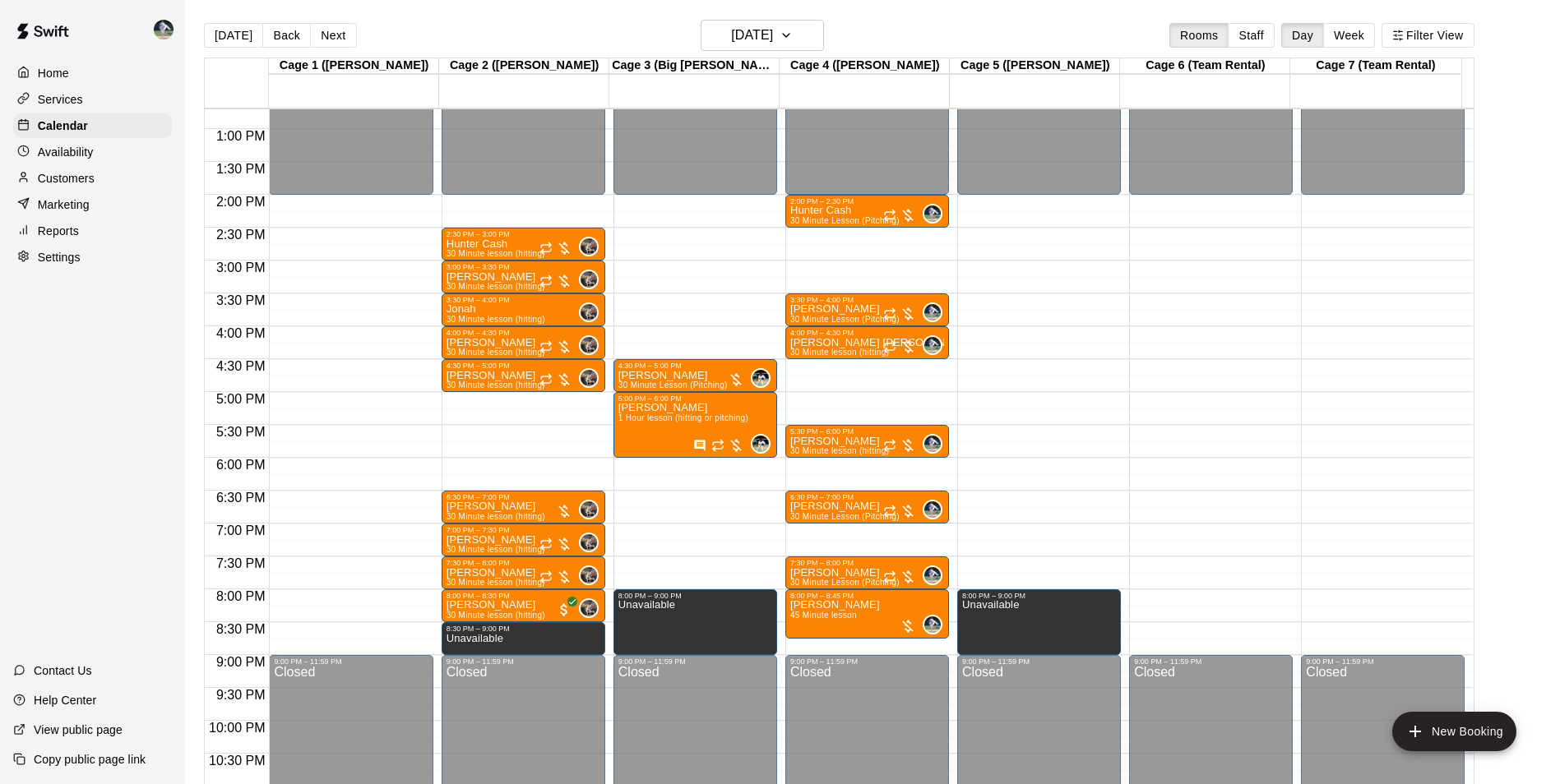
click at [1184, 594] on div "12:00 AM – 2:00 PM Closed 9:00 PM – 11:59 PM Closed" at bounding box center [1211, 63] width 163 height 1578
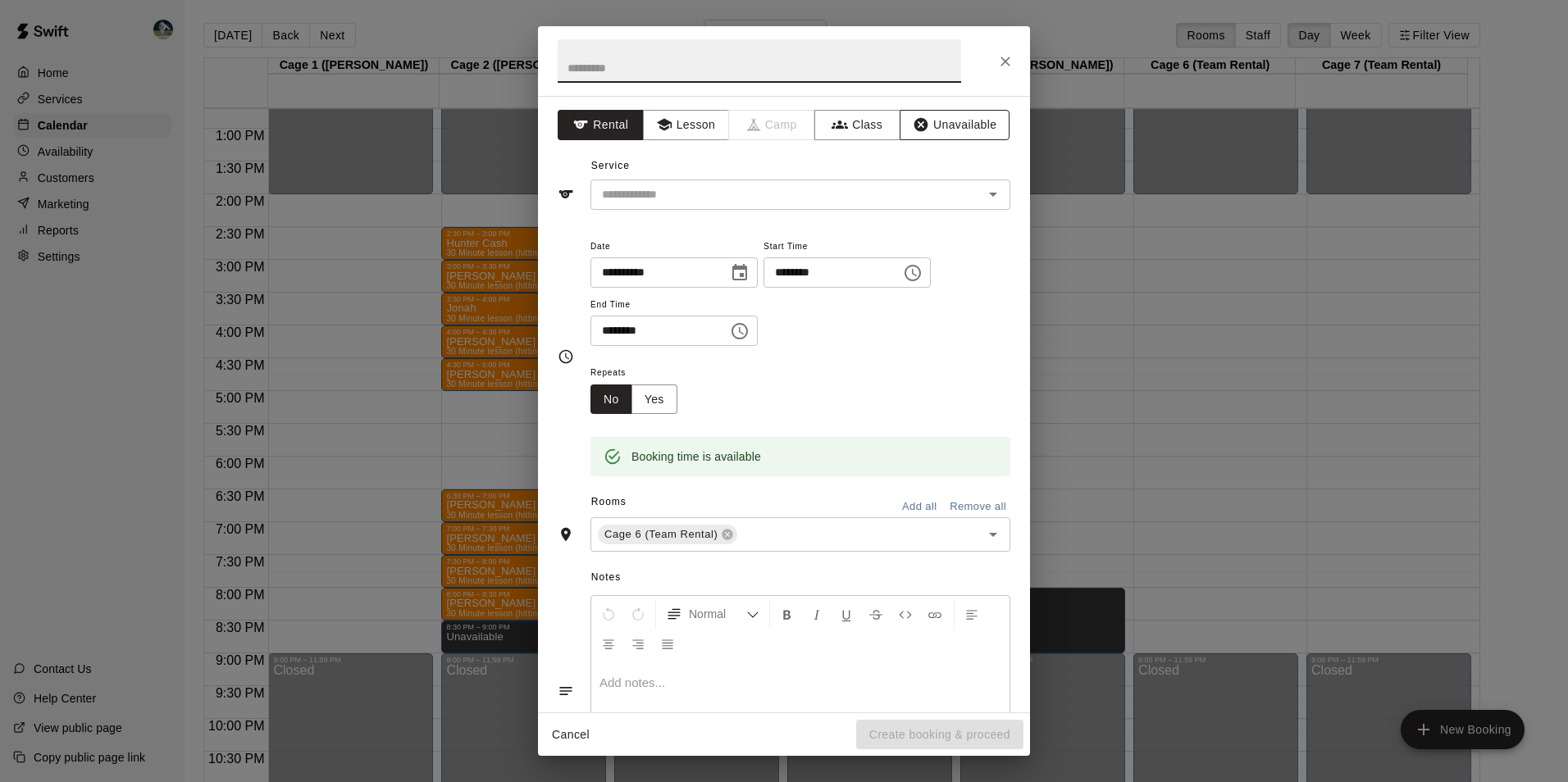
click at [937, 122] on button "Unavailable" at bounding box center [955, 125] width 110 height 31
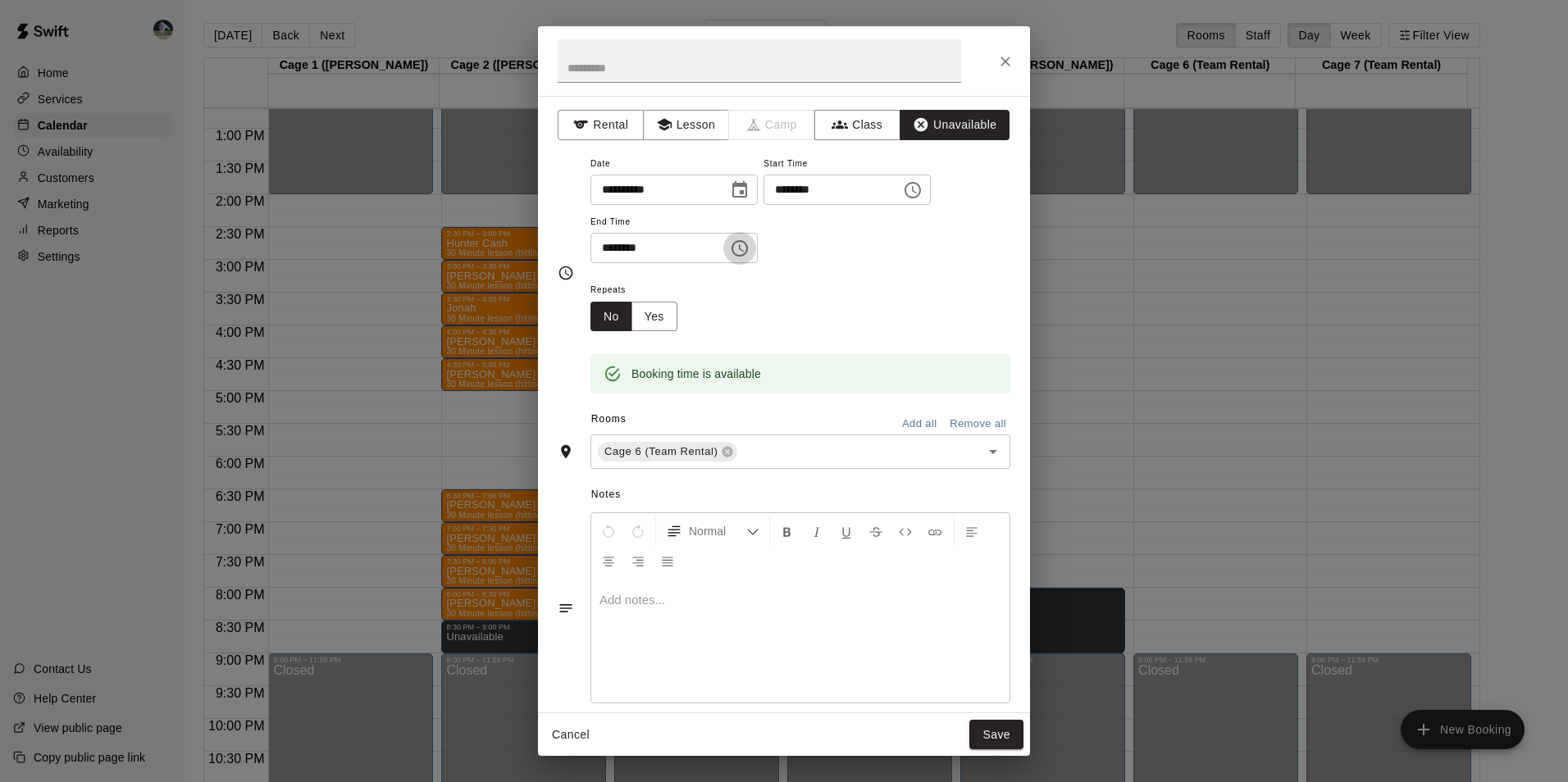
click at [749, 245] on icon "Choose time, selected time is 8:30 PM" at bounding box center [739, 248] width 19 height 19
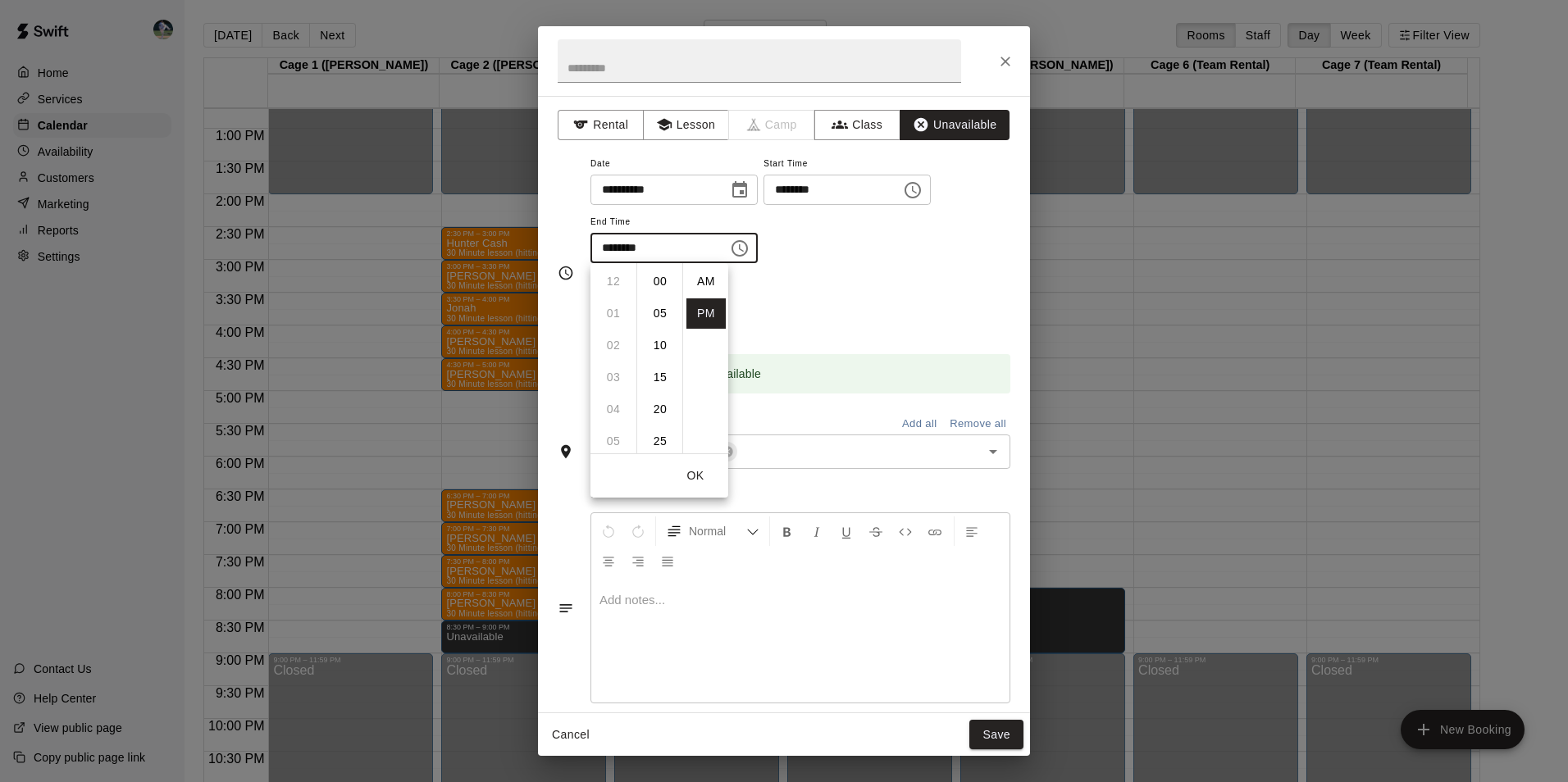
scroll to position [30, 0]
click at [609, 311] on li "09" at bounding box center [612, 313] width 39 height 31
click at [663, 281] on li "00" at bounding box center [660, 282] width 39 height 31
type input "********"
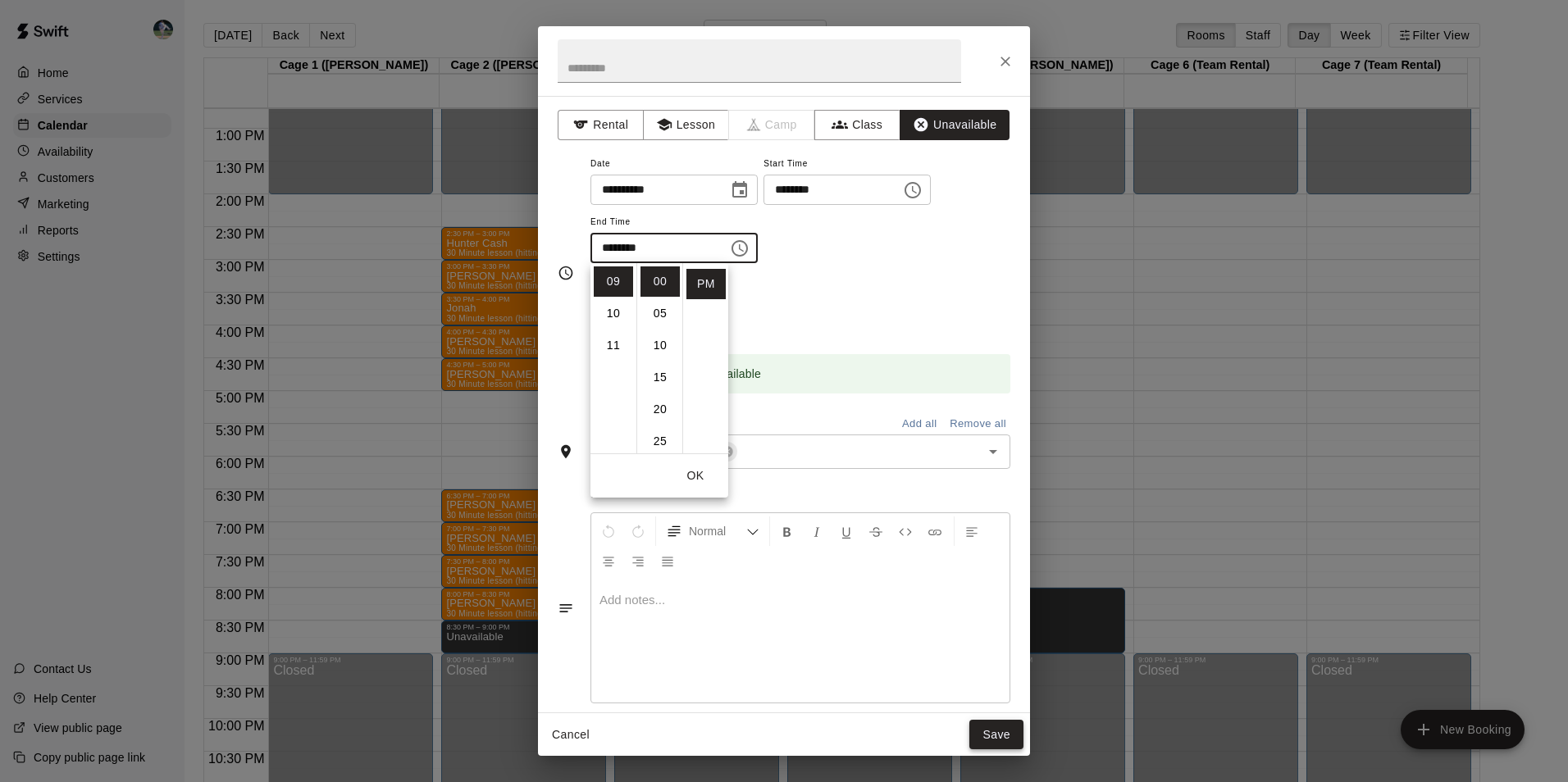
click at [985, 734] on button "Save" at bounding box center [997, 735] width 54 height 31
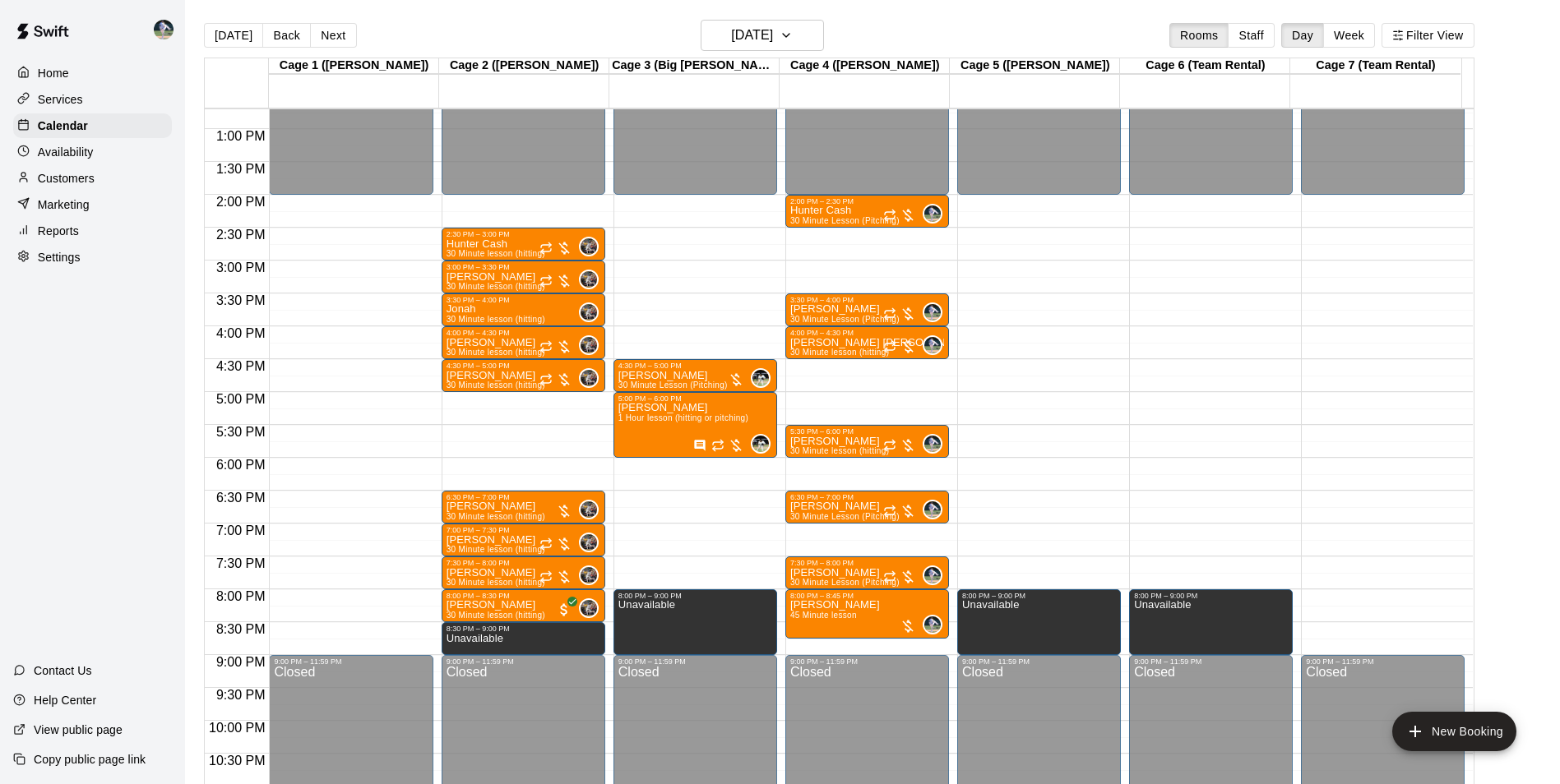
click at [1332, 598] on div "12:00 AM – 2:00 PM Closed 9:00 PM – 11:59 PM Closed" at bounding box center [1382, 63] width 163 height 1578
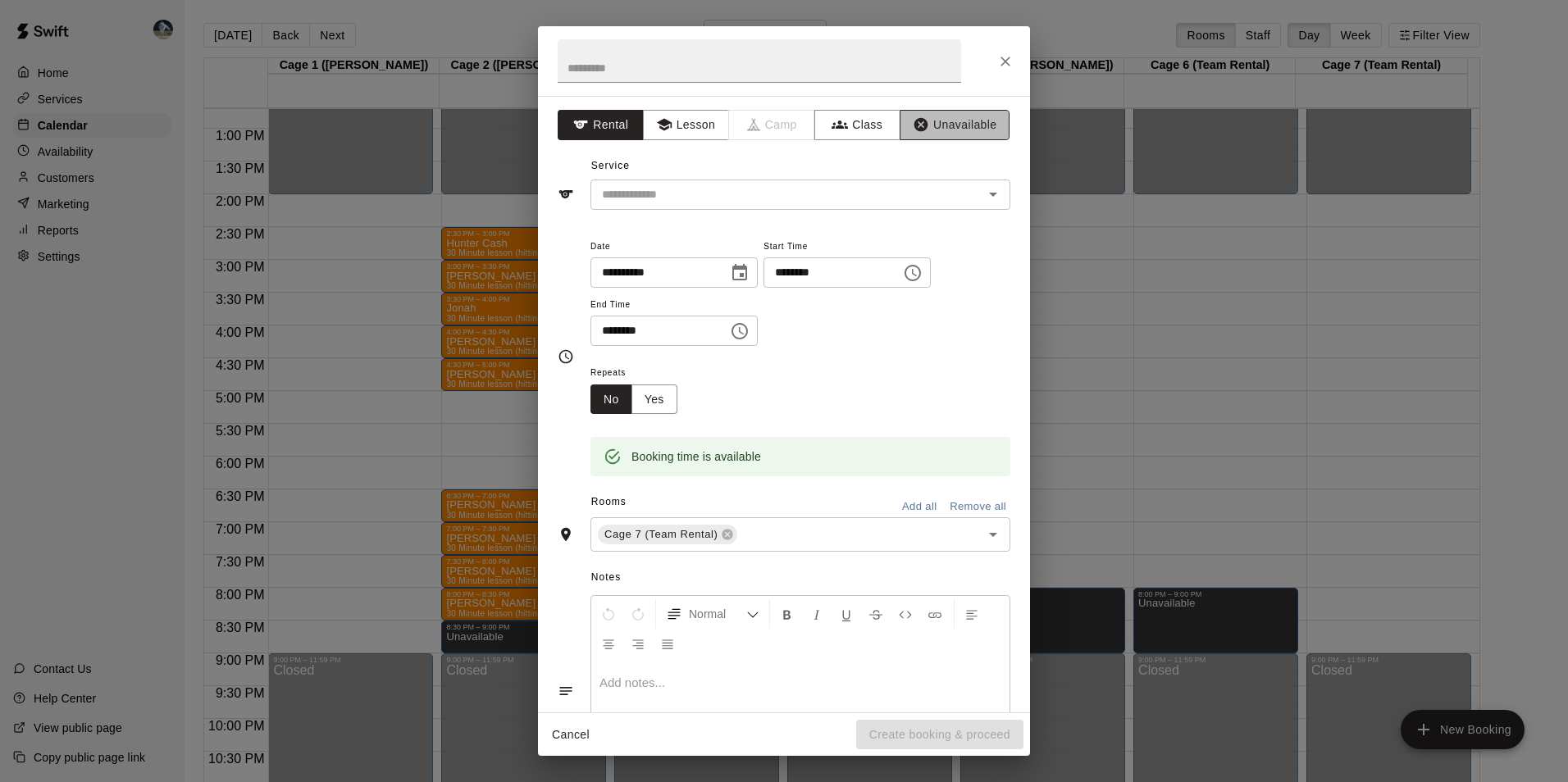
click at [927, 120] on button "Unavailable" at bounding box center [955, 125] width 110 height 31
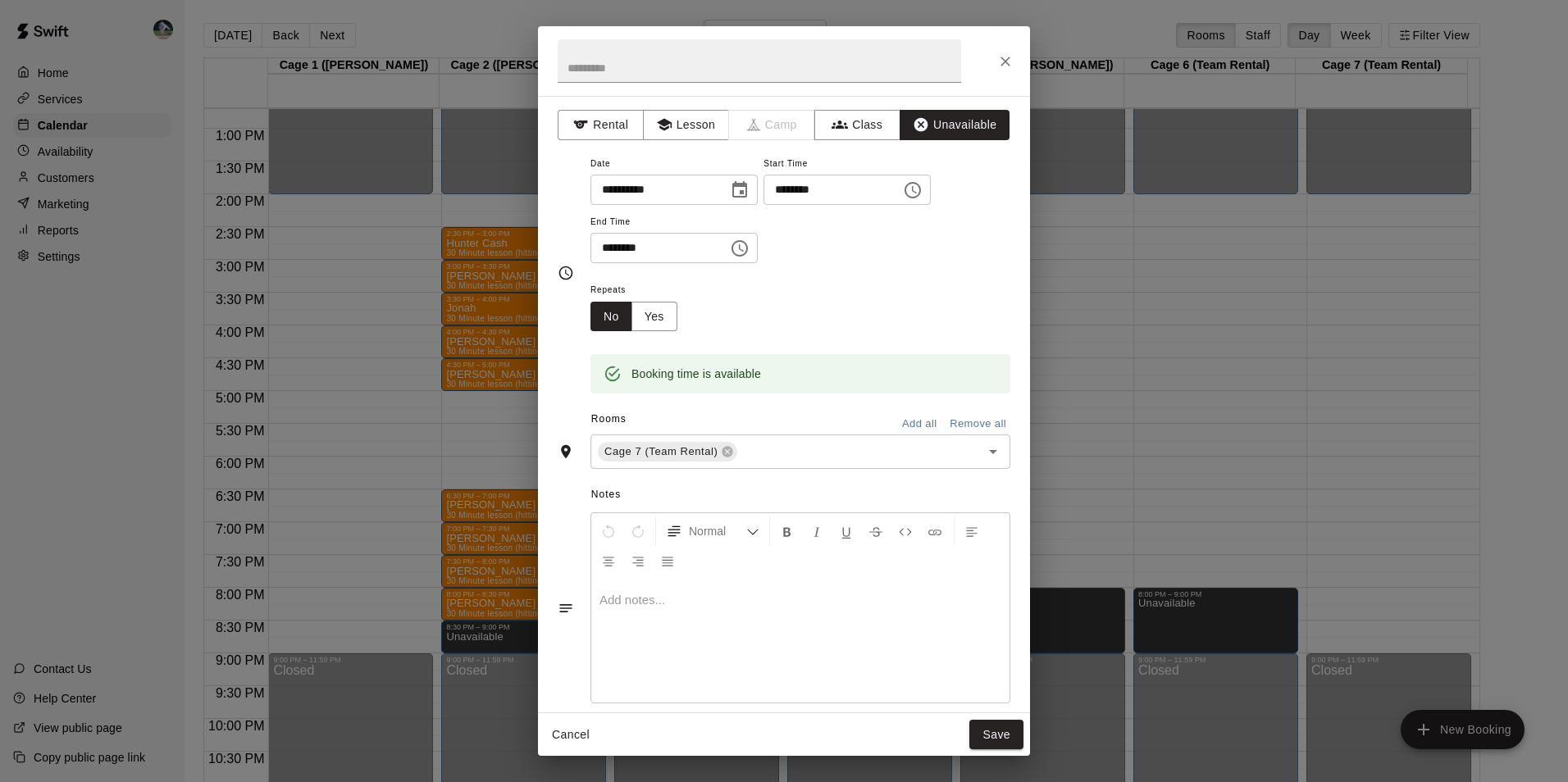
click at [749, 245] on icon "Choose time, selected time is 8:30 PM" at bounding box center [739, 248] width 19 height 19
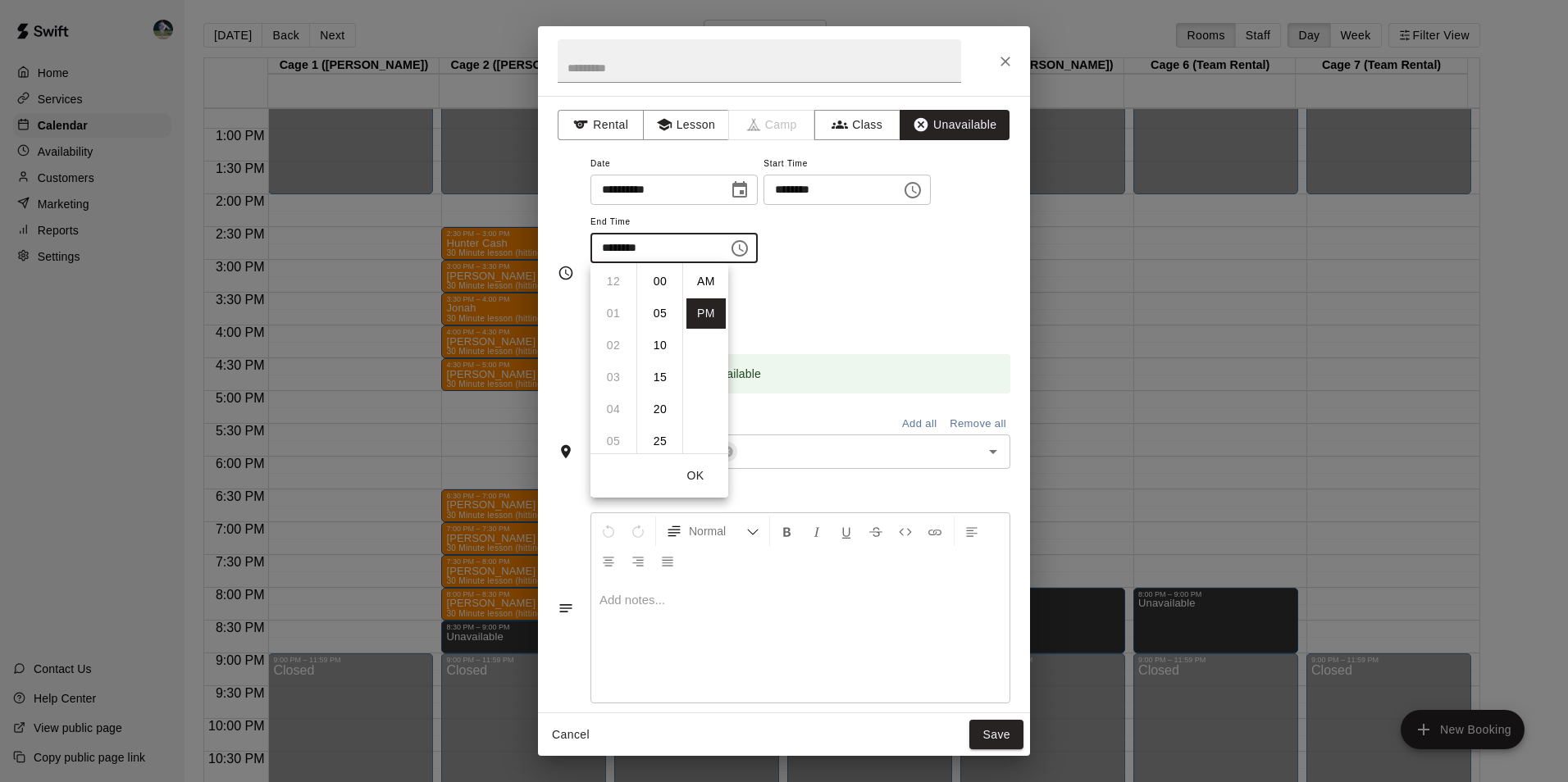
scroll to position [30, 0]
click at [612, 309] on li "09" at bounding box center [612, 313] width 39 height 31
drag, startPoint x: 663, startPoint y: 276, endPoint x: 673, endPoint y: 284, distance: 12.8
click at [670, 282] on ul "00 05 10 15 20 25 30 35 40 45 50 55" at bounding box center [659, 358] width 46 height 190
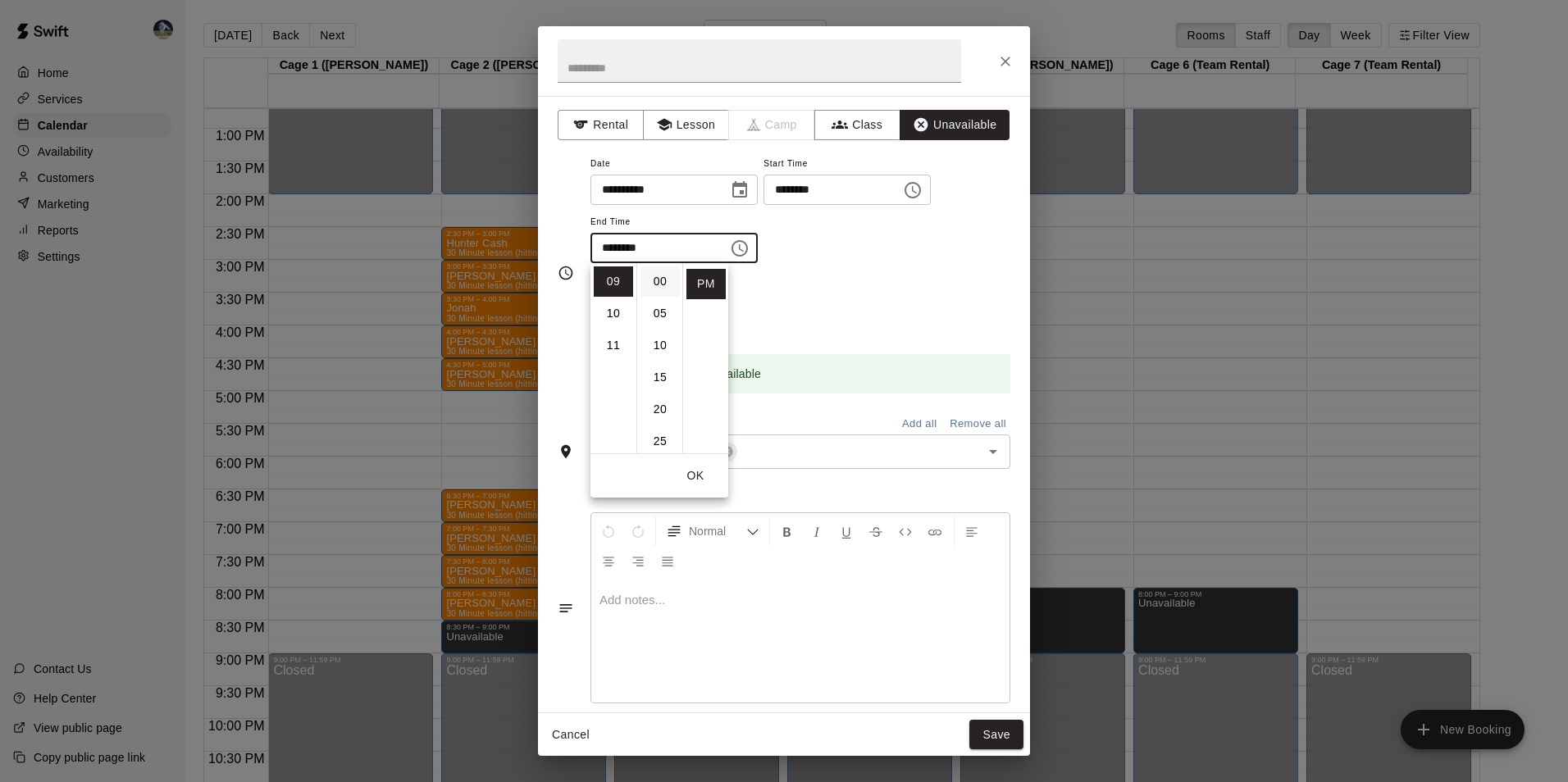
click at [654, 277] on li "00" at bounding box center [660, 282] width 39 height 31
type input "********"
click at [982, 733] on button "Save" at bounding box center [997, 735] width 54 height 31
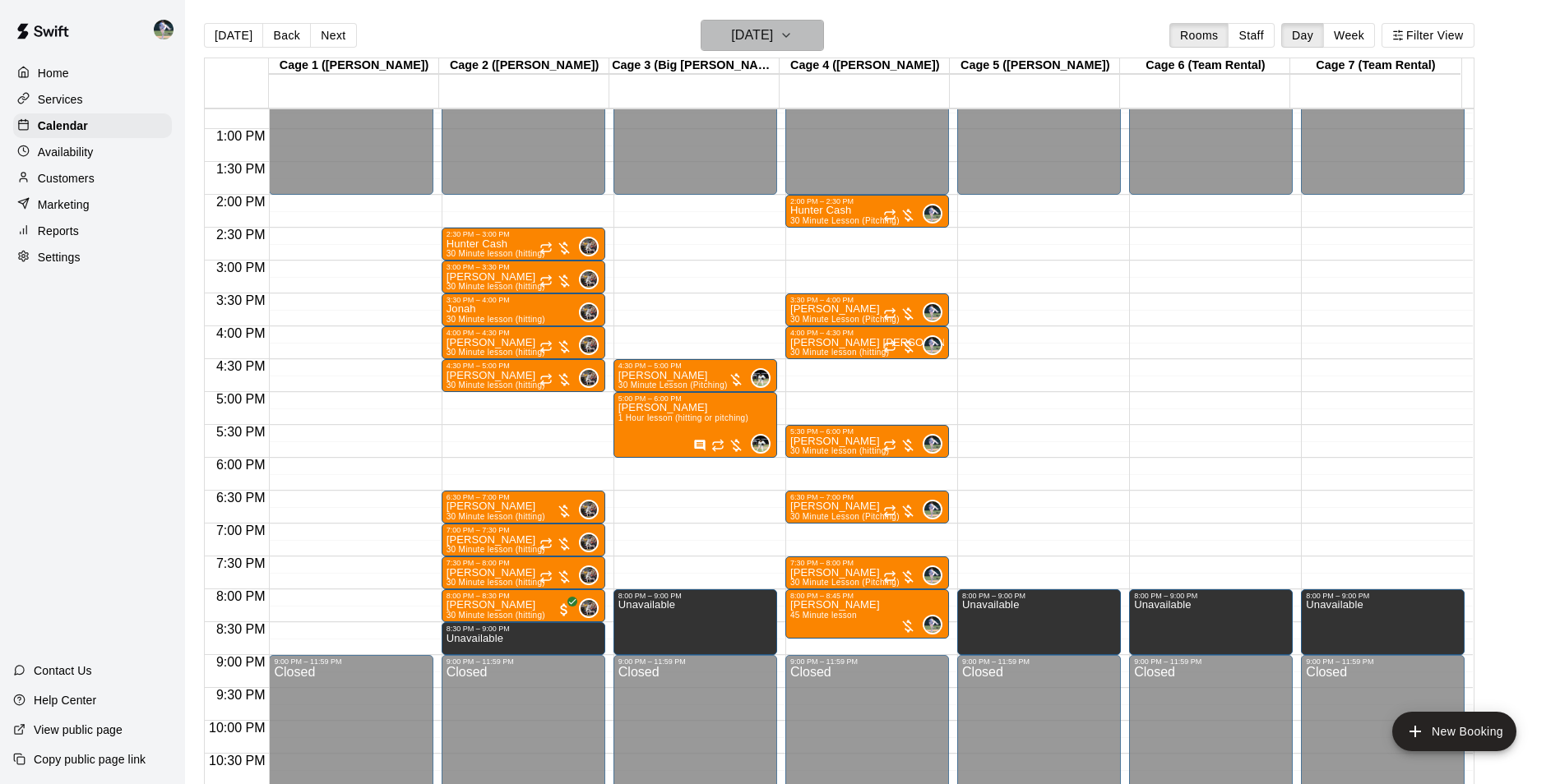
click at [737, 32] on h6 "[DATE]" at bounding box center [752, 35] width 42 height 23
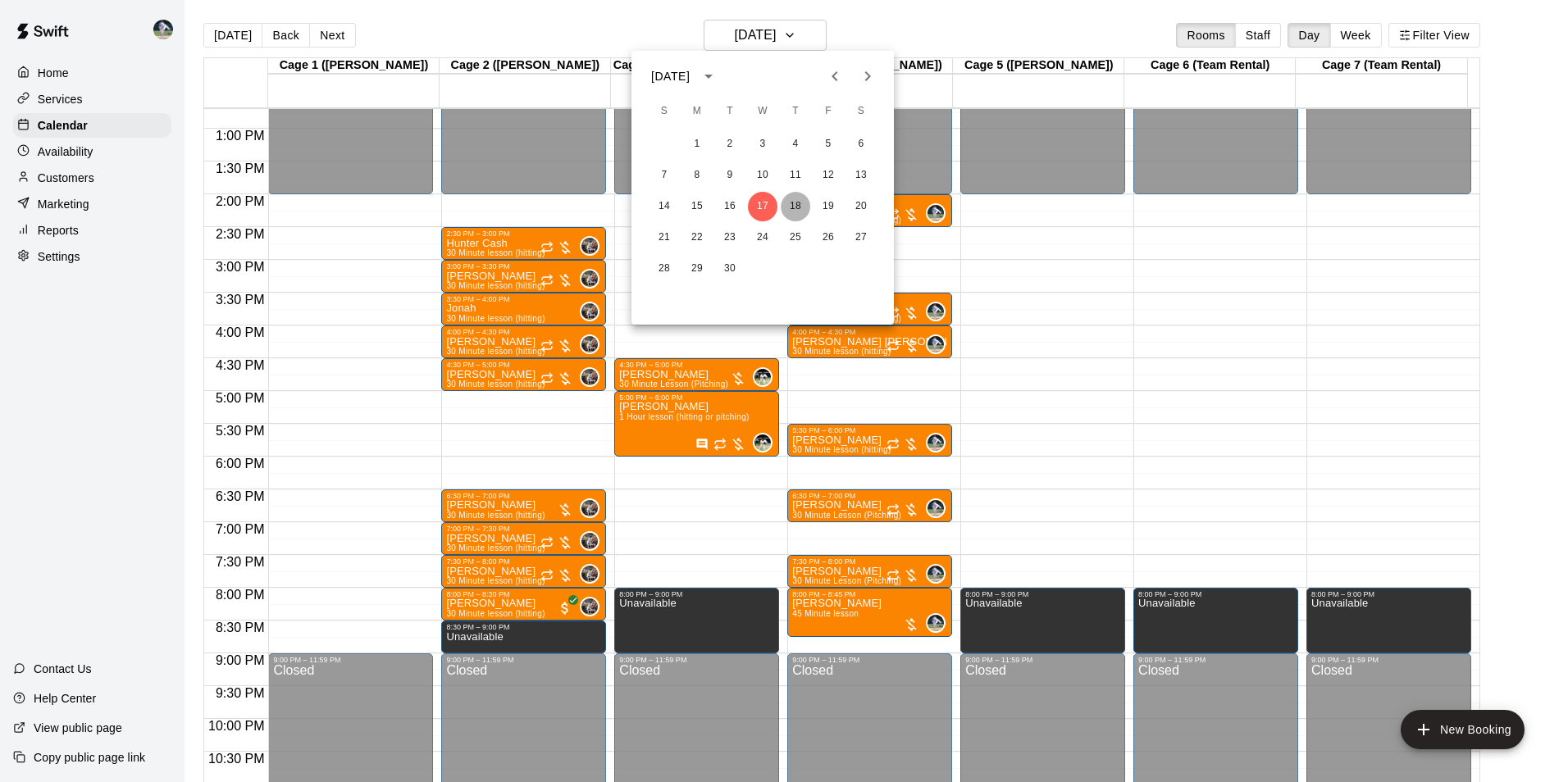
click at [794, 205] on button "18" at bounding box center [795, 206] width 30 height 30
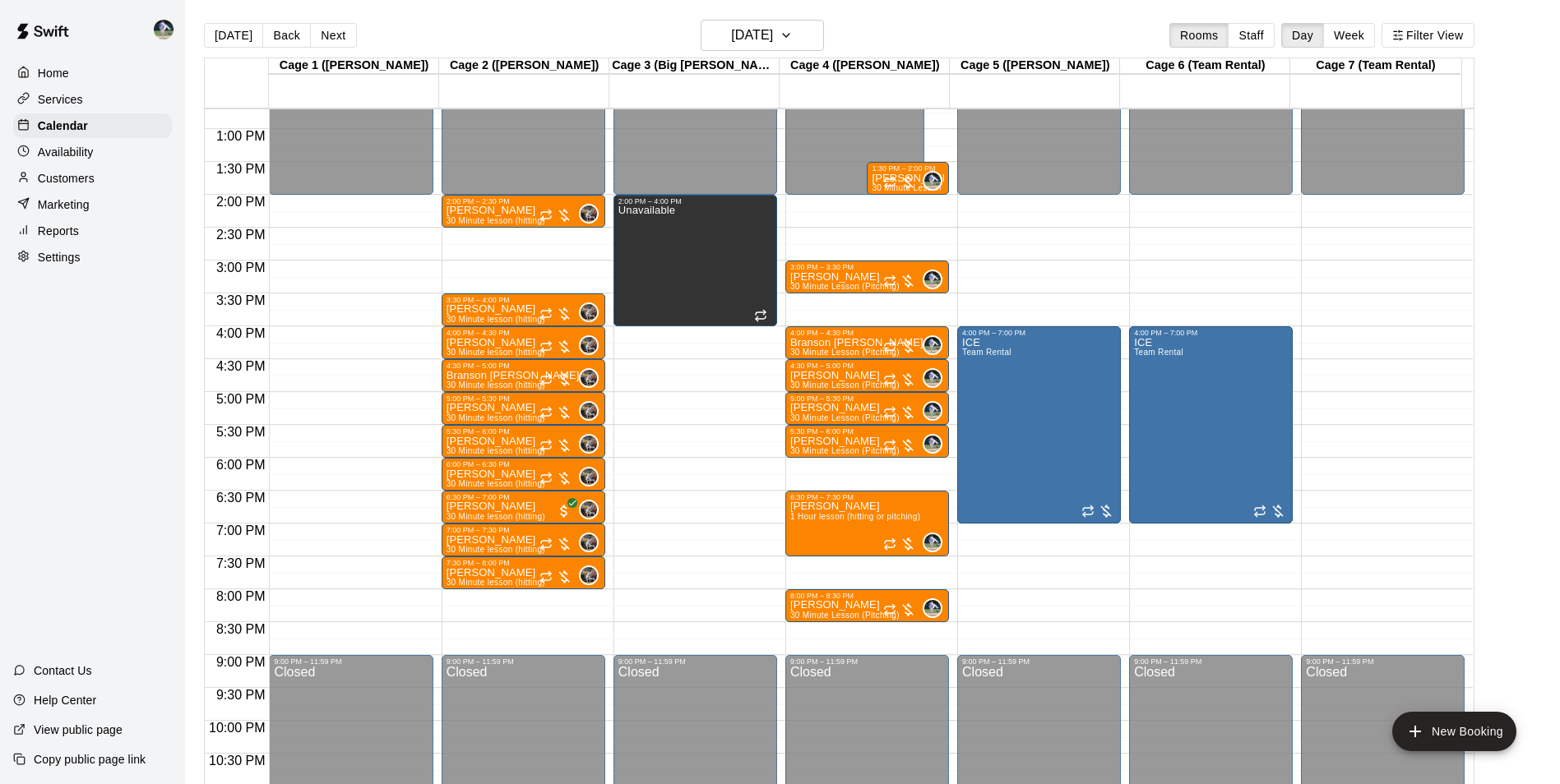
click at [516, 595] on div "12:00 AM – 2:00 PM Closed 2:00 PM – 2:30 PM [PERSON_NAME] 30 Minute lesson (hit…" at bounding box center [523, 63] width 163 height 1578
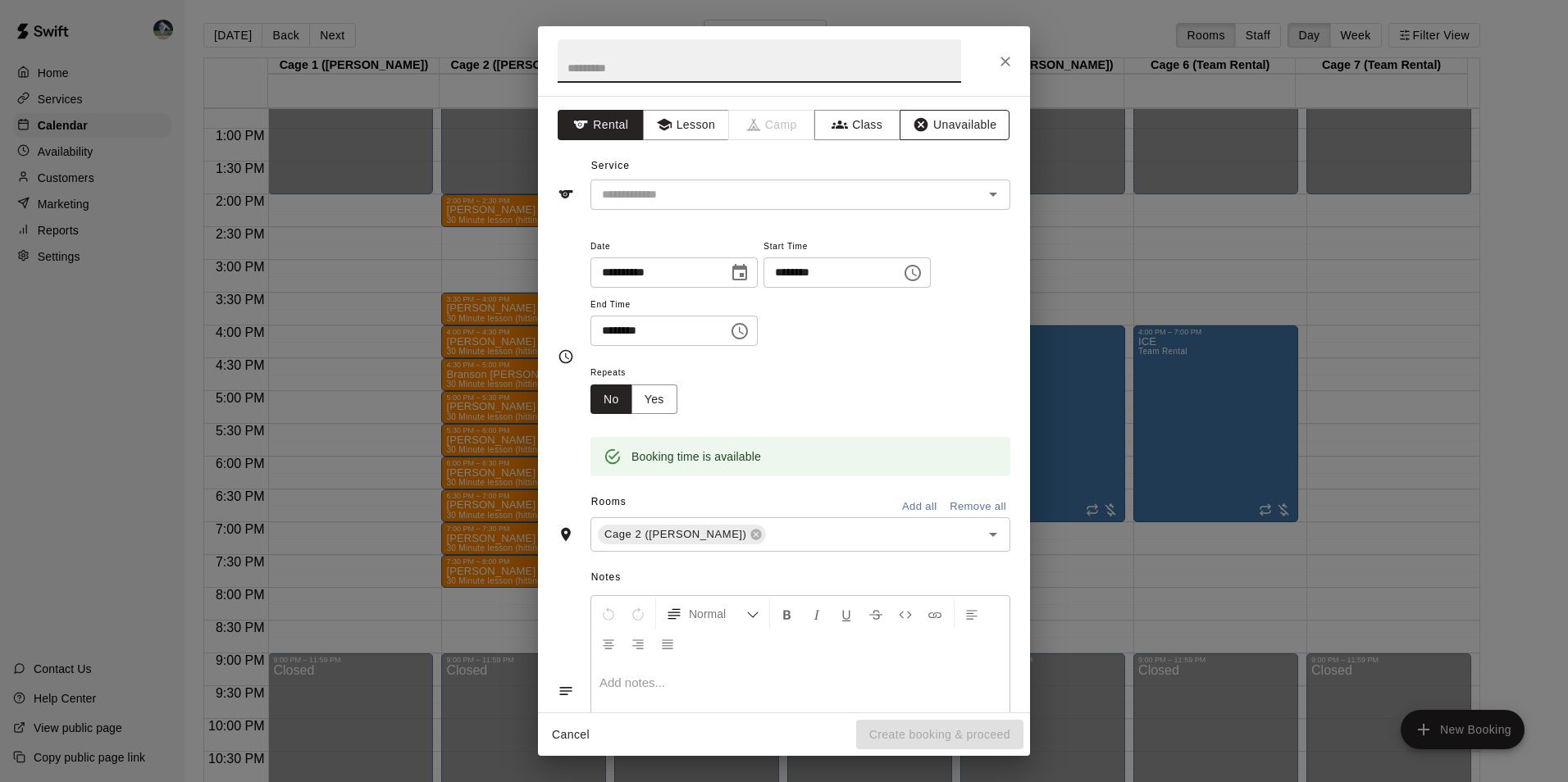
drag, startPoint x: 932, startPoint y: 121, endPoint x: 919, endPoint y: 135, distance: 19.1
click at [933, 121] on button "Unavailable" at bounding box center [955, 125] width 110 height 31
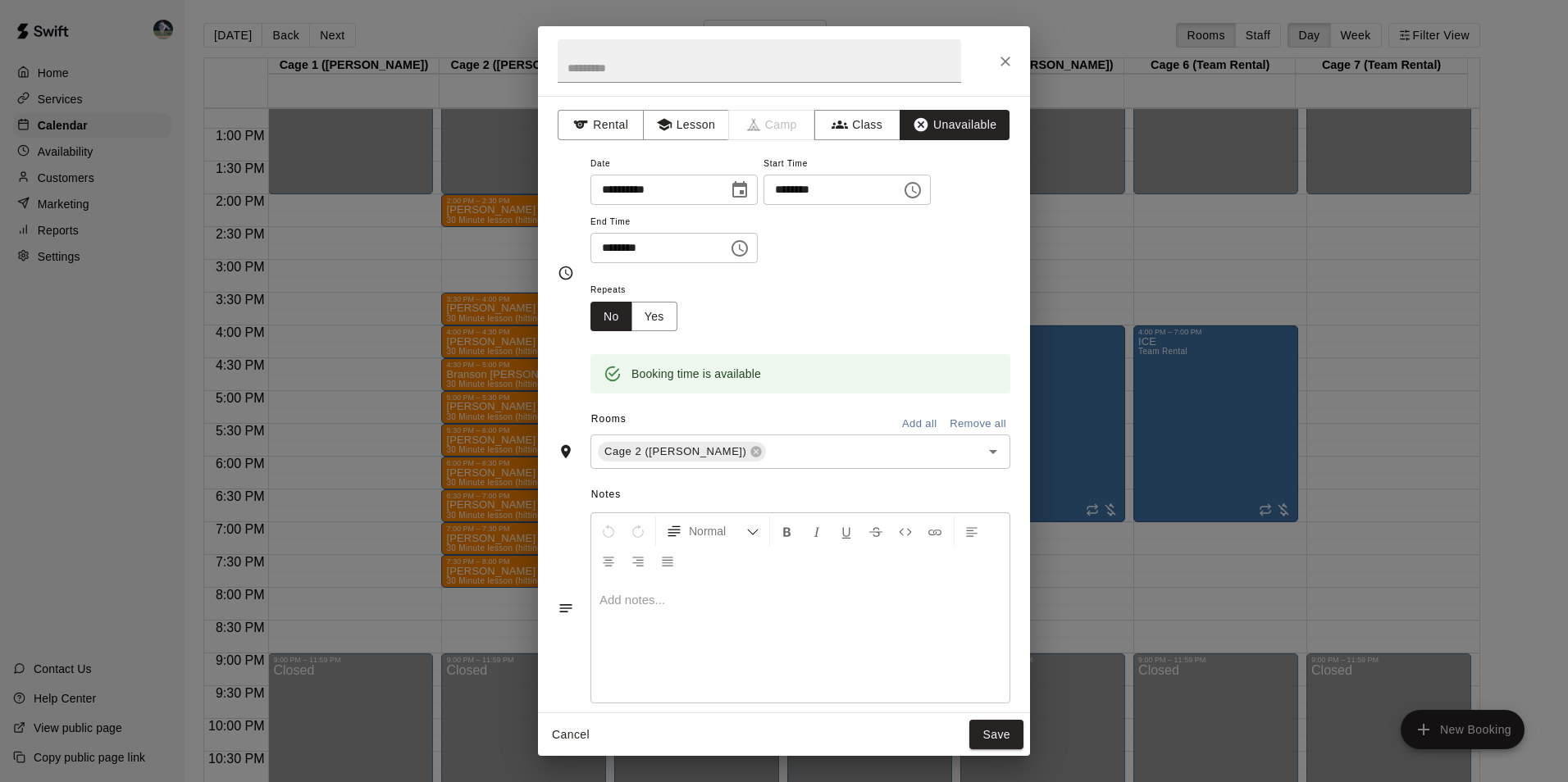
click at [744, 249] on icon "Choose time, selected time is 8:30 PM" at bounding box center [741, 248] width 5 height 7
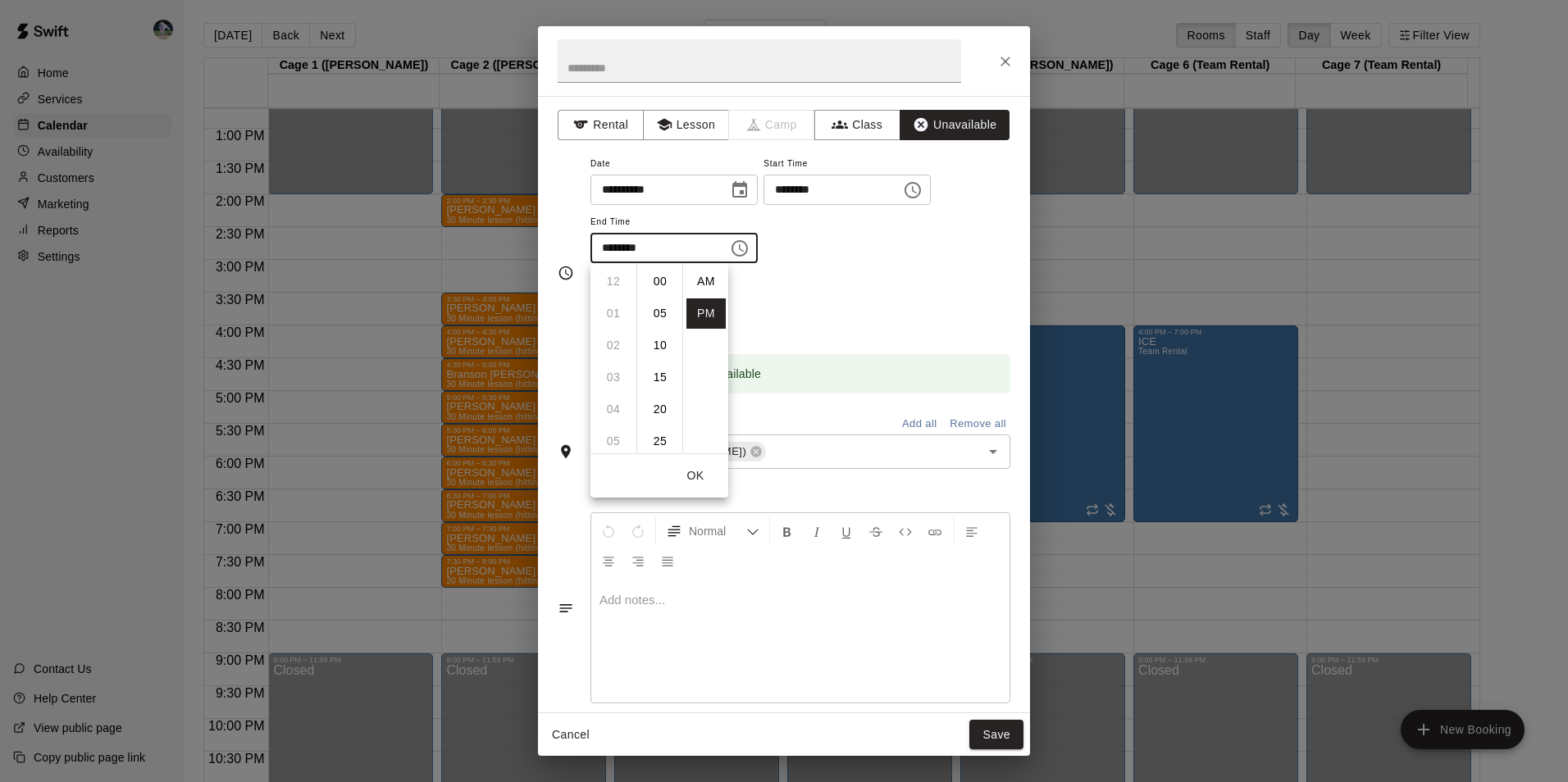
scroll to position [30, 0]
drag, startPoint x: 612, startPoint y: 311, endPoint x: 630, endPoint y: 322, distance: 21.1
click at [614, 311] on li "09" at bounding box center [612, 313] width 39 height 31
click at [662, 276] on li "00" at bounding box center [660, 282] width 39 height 31
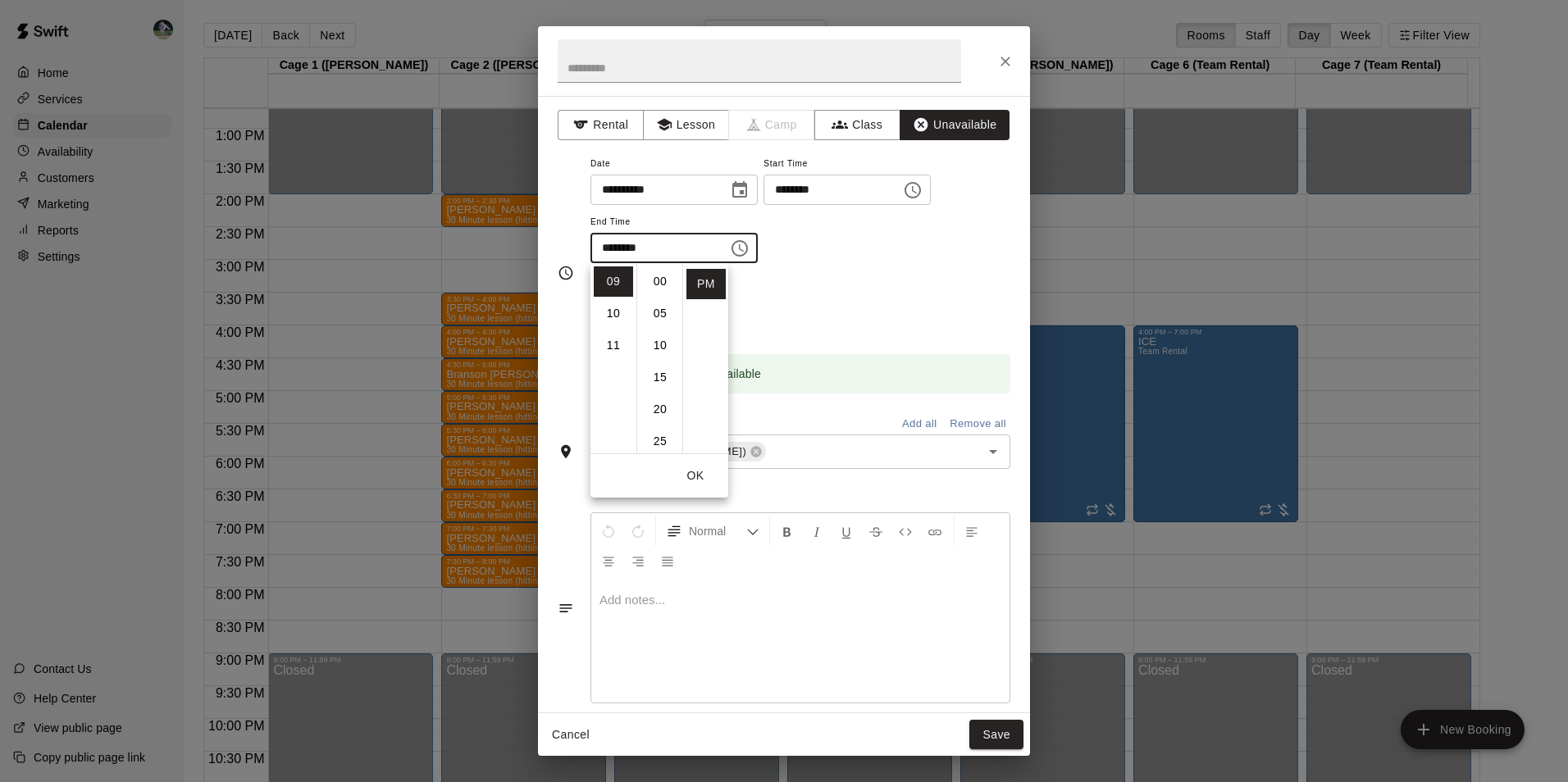
type input "********"
click at [1003, 732] on button "Save" at bounding box center [997, 735] width 54 height 31
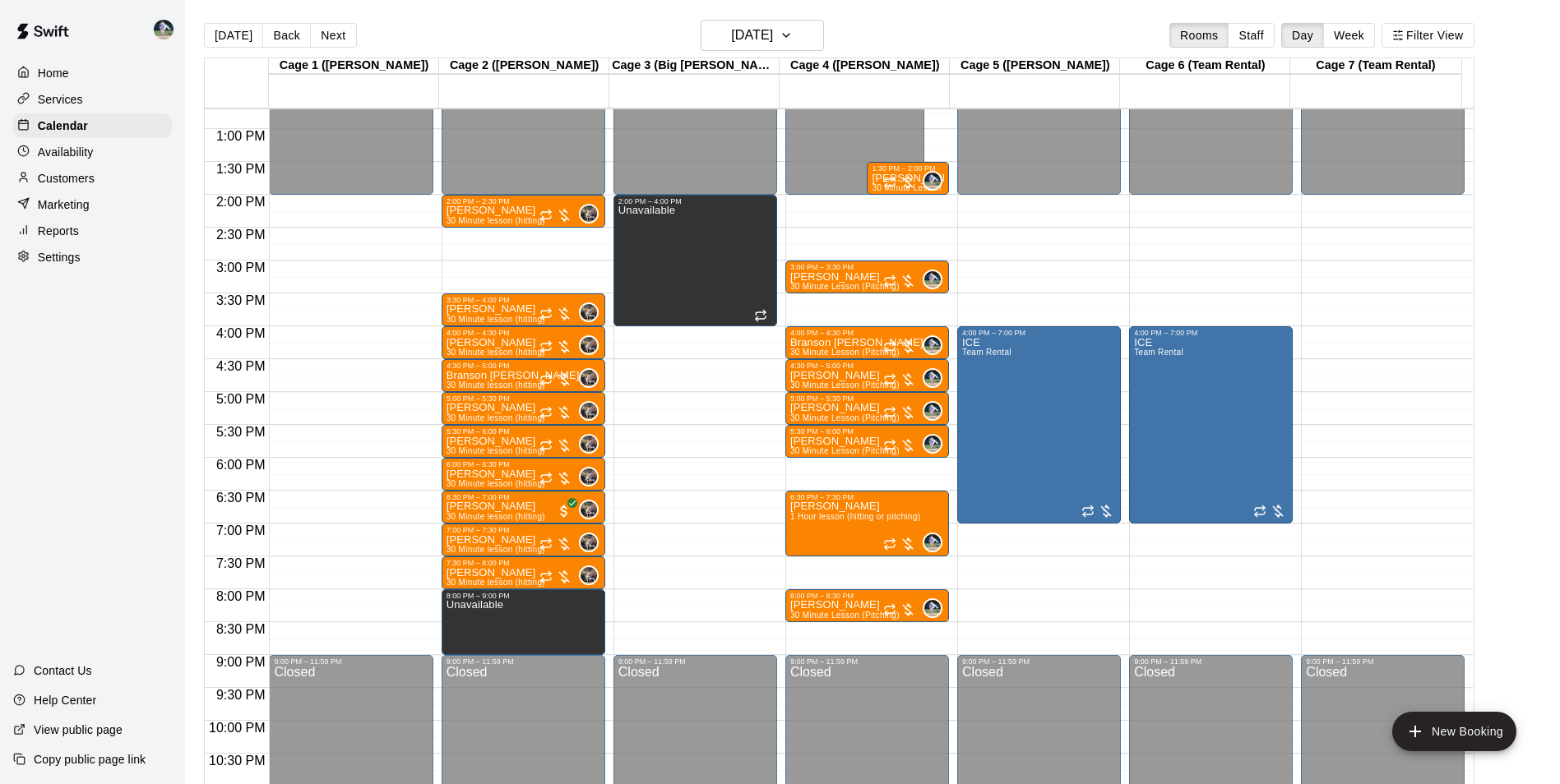
click at [676, 595] on div "12:00 AM – 2:00 PM Closed 2:00 PM – 4:00 PM Unavailable 9:00 PM – 11:59 PM Clos…" at bounding box center [695, 63] width 163 height 1578
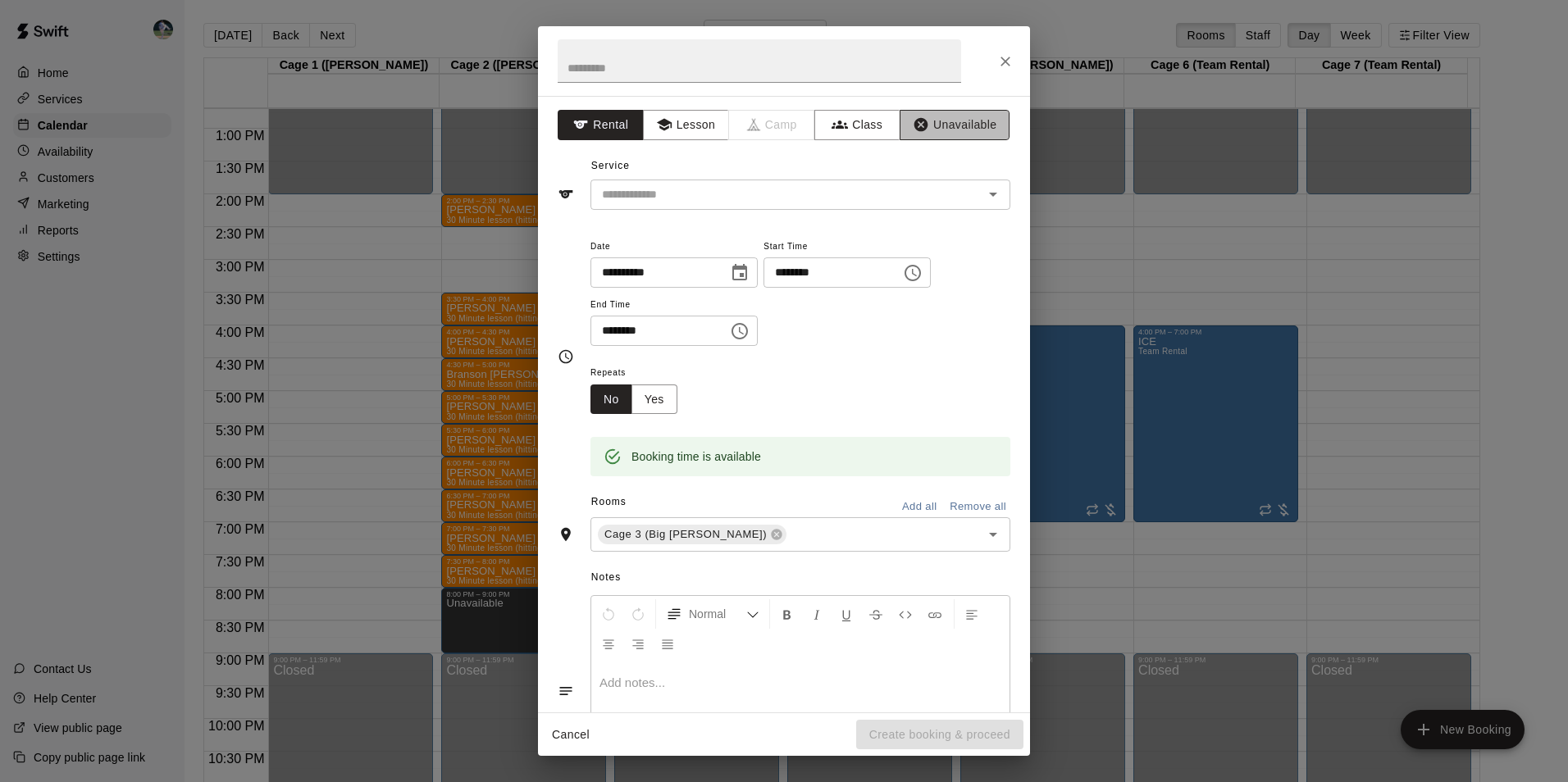
click at [939, 120] on button "Unavailable" at bounding box center [955, 125] width 110 height 31
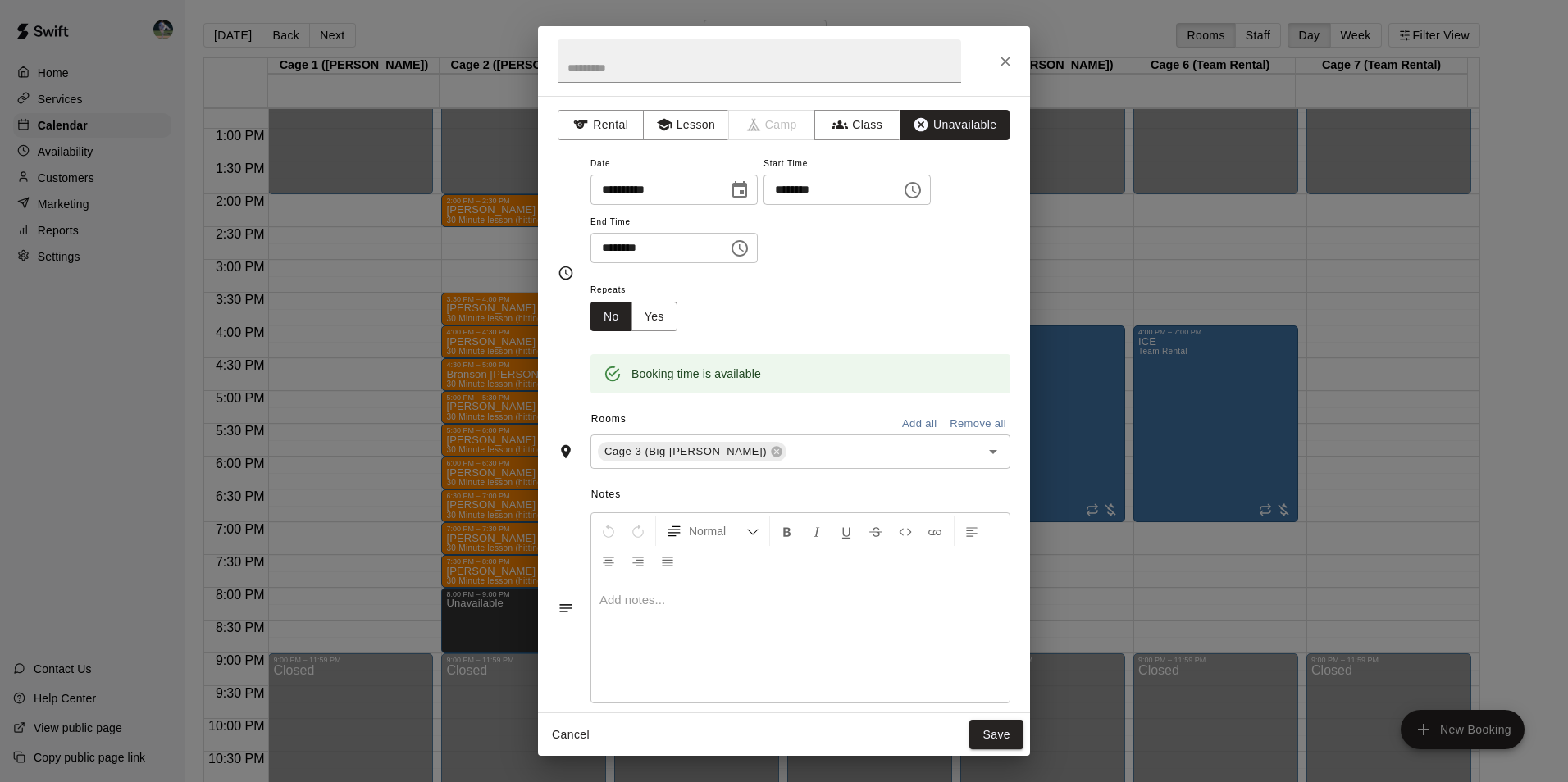
click at [681, 253] on input "********" at bounding box center [654, 248] width 126 height 31
click at [749, 248] on icon "Choose time, selected time is 8:30 PM" at bounding box center [739, 248] width 19 height 19
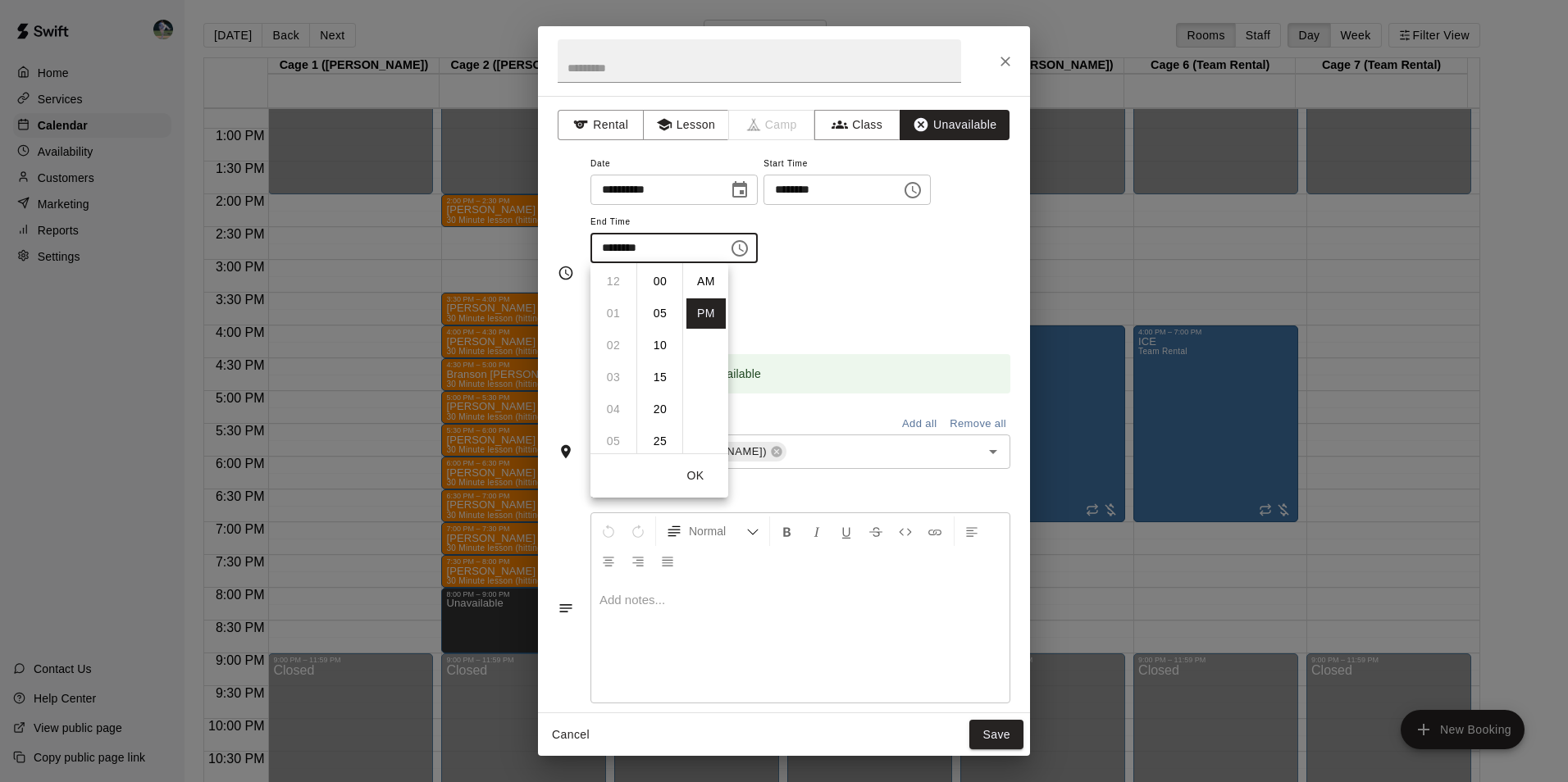
scroll to position [30, 0]
click at [621, 311] on li "09" at bounding box center [612, 313] width 39 height 31
click at [662, 278] on li "00" at bounding box center [660, 282] width 39 height 31
type input "********"
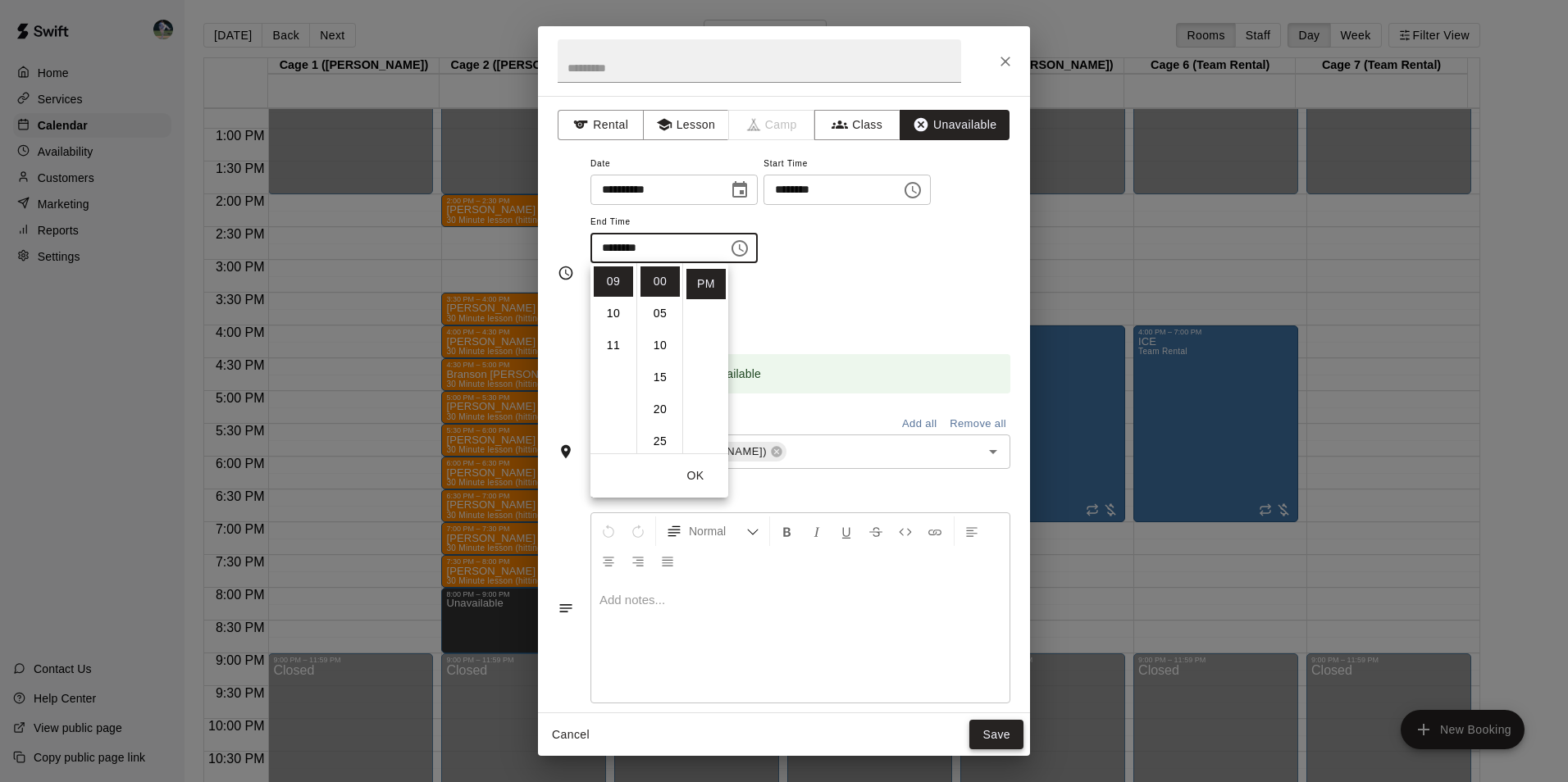
click at [996, 737] on button "Save" at bounding box center [997, 735] width 54 height 31
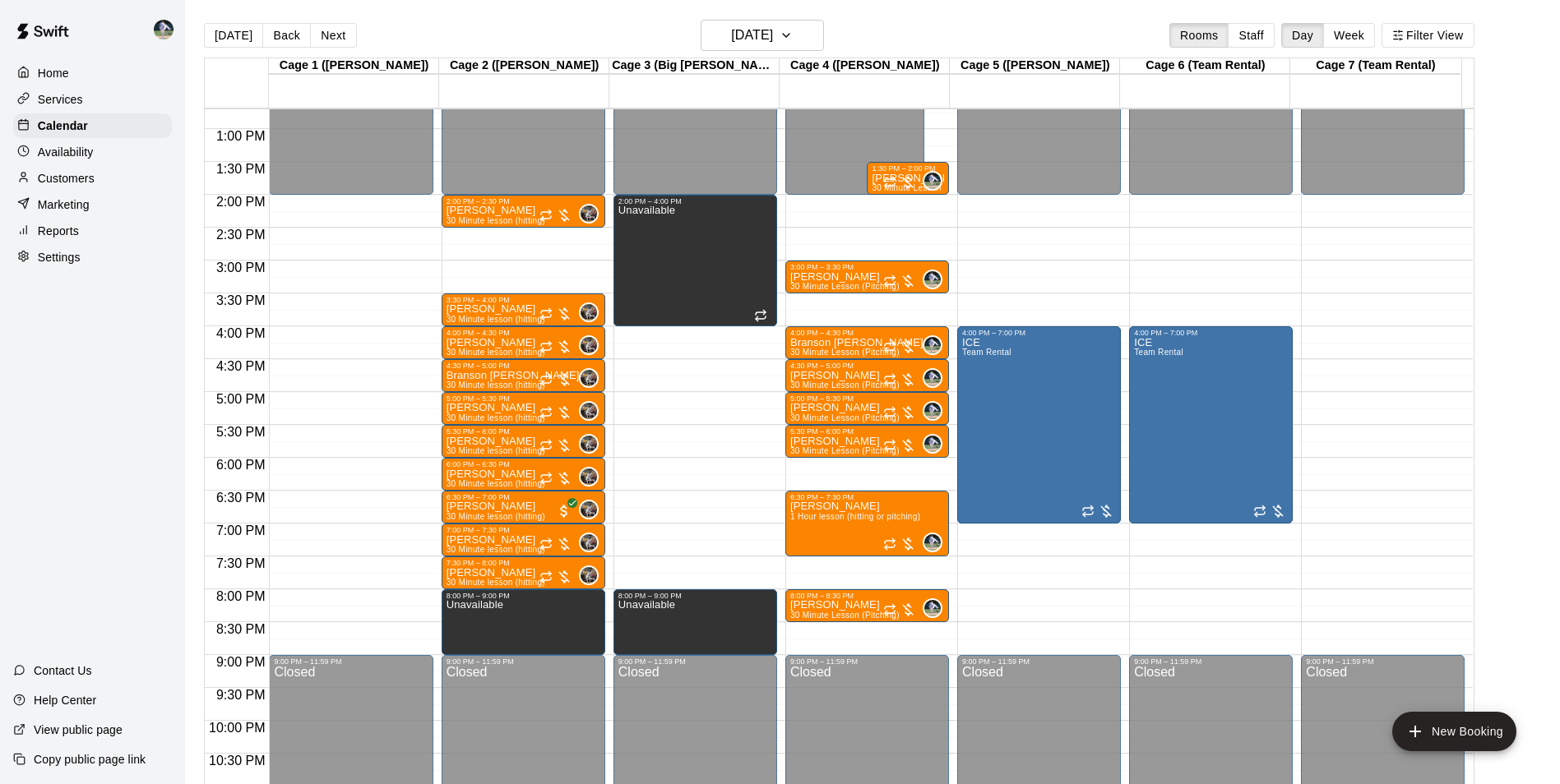
click at [877, 631] on div "12:00 AM – 2:00 PM Closed 3:00 PM – 3:30 PM [PERSON_NAME] 30 Minute Lesson (Pit…" at bounding box center [867, 63] width 163 height 1578
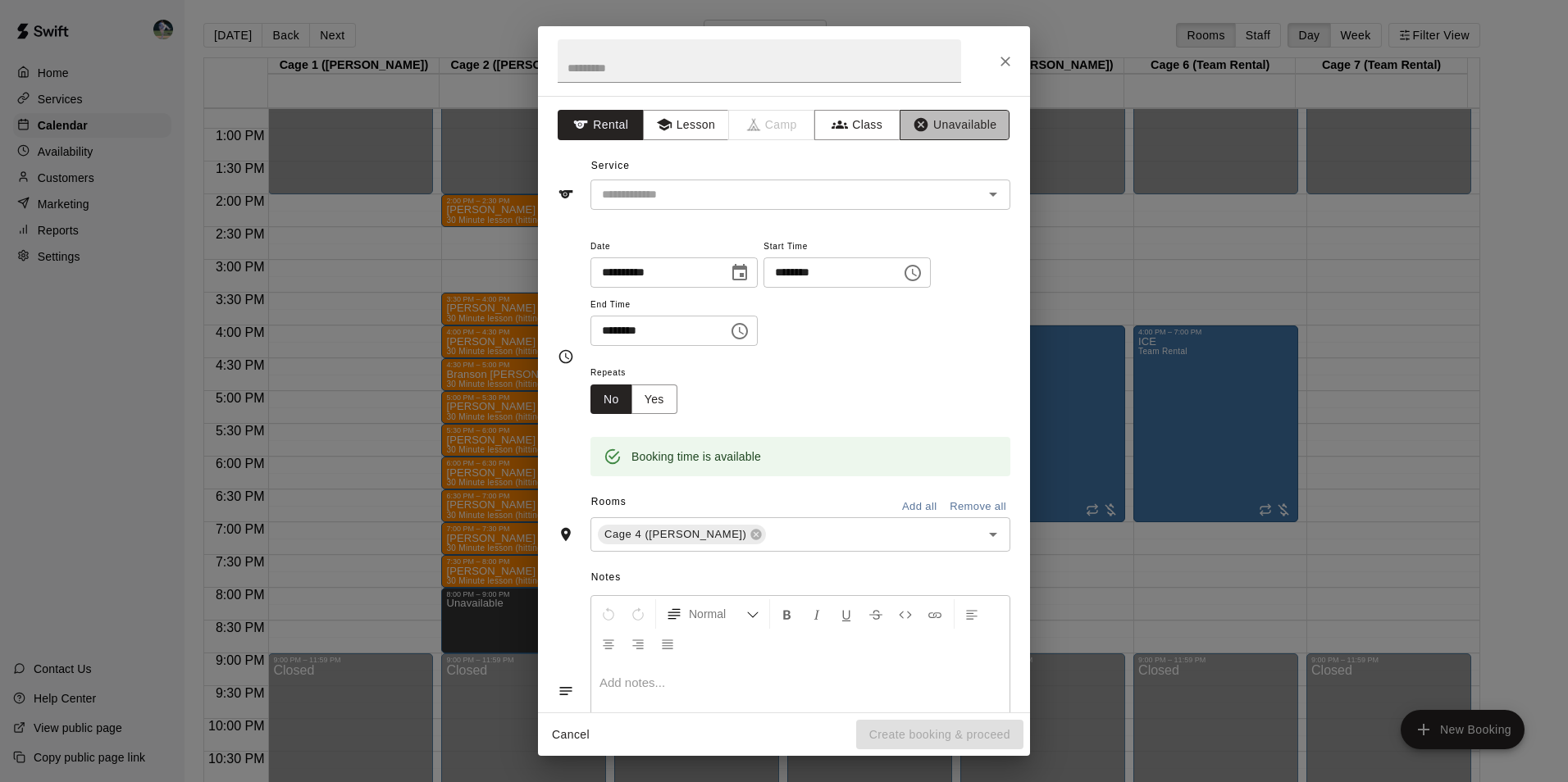
click at [949, 120] on button "Unavailable" at bounding box center [955, 125] width 110 height 31
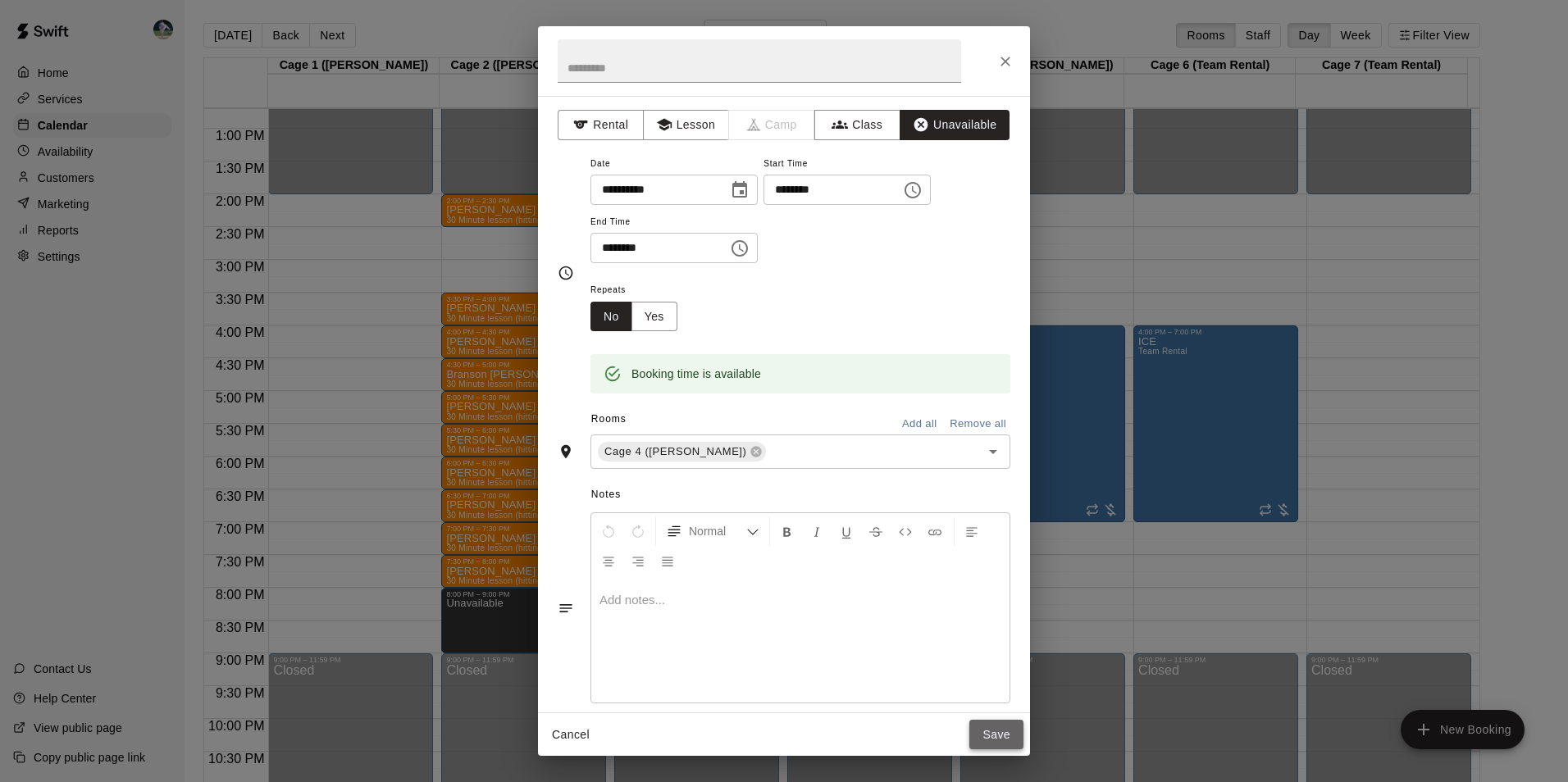
click at [996, 730] on button "Save" at bounding box center [997, 735] width 54 height 31
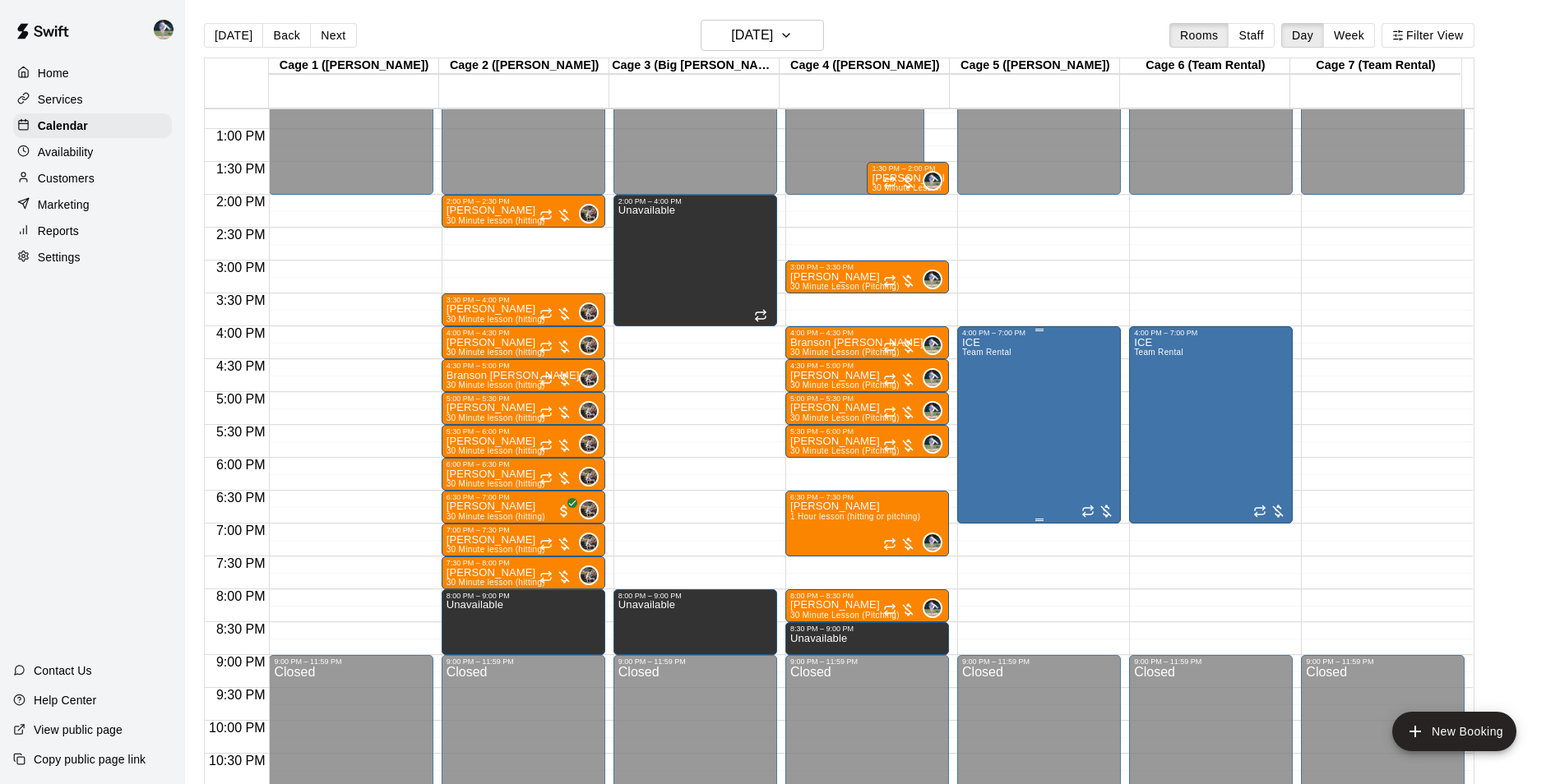
click at [1058, 445] on div "ICE Team Rental" at bounding box center [1038, 729] width 154 height 784
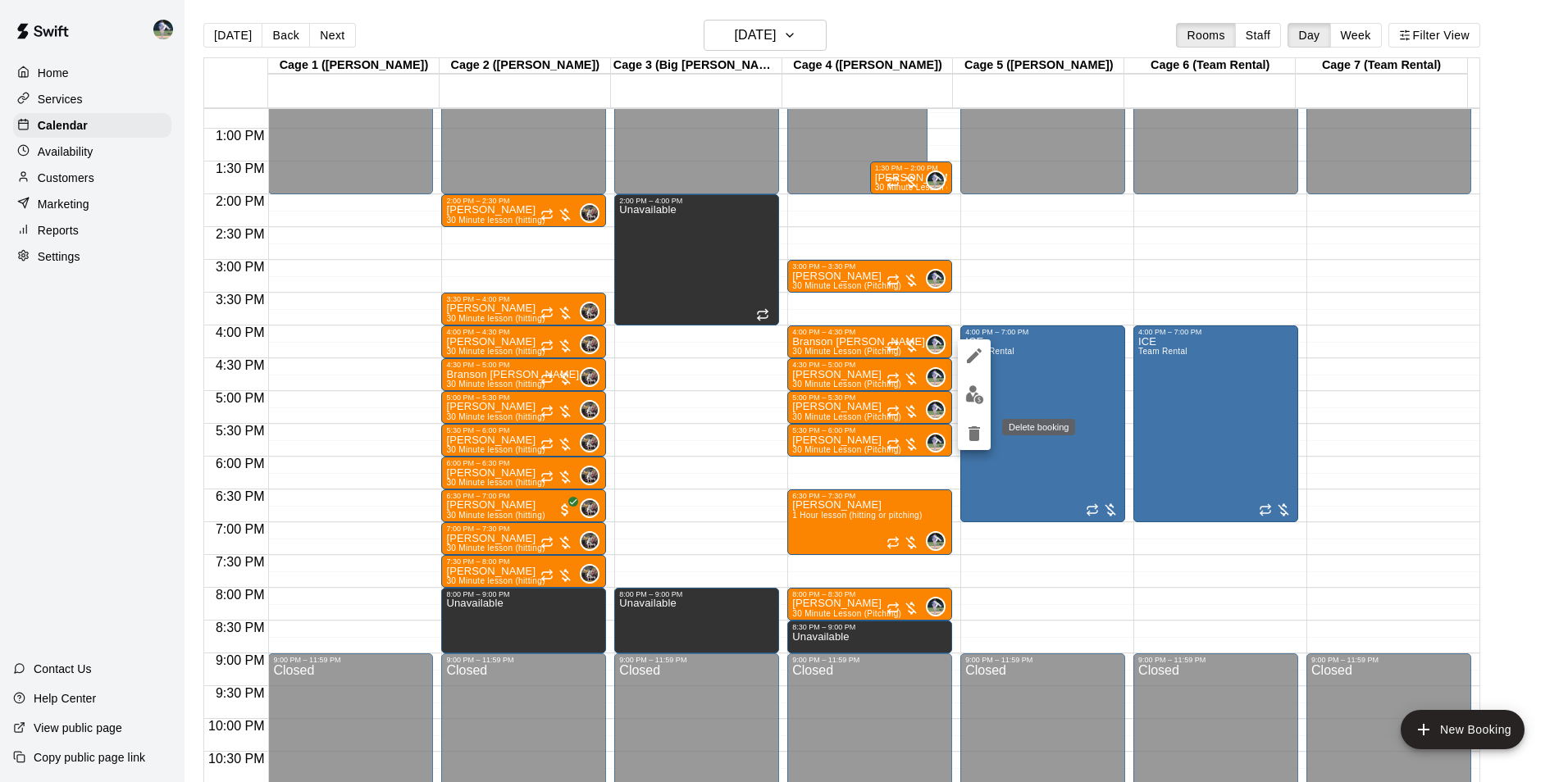
click at [982, 436] on icon "delete" at bounding box center [974, 433] width 19 height 19
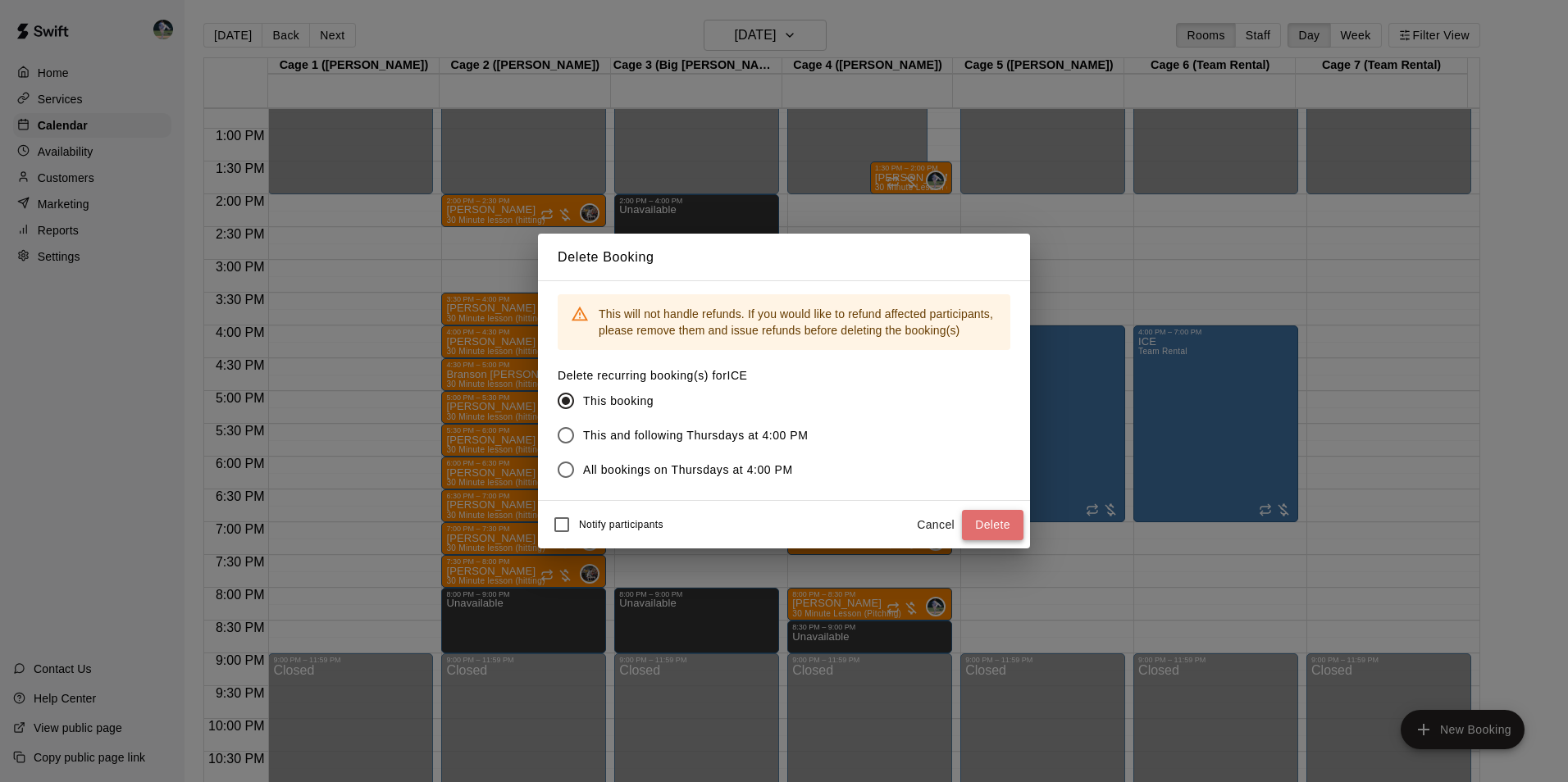
click at [984, 524] on button "Delete" at bounding box center [992, 525] width 61 height 31
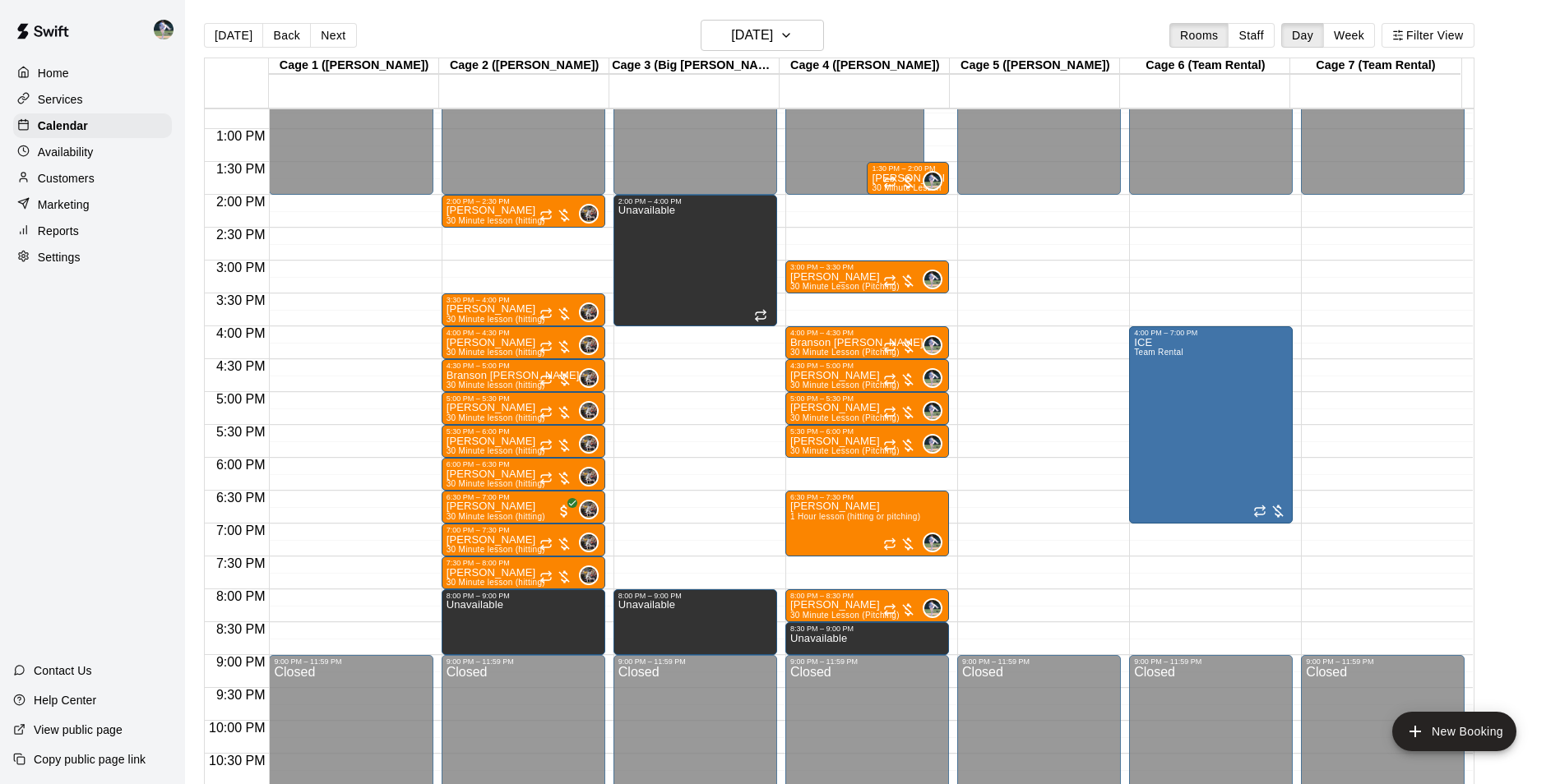
click at [1013, 595] on div "12:00 AM – 2:00 PM Closed 9:00 PM – 11:59 PM Closed" at bounding box center [1039, 63] width 163 height 1578
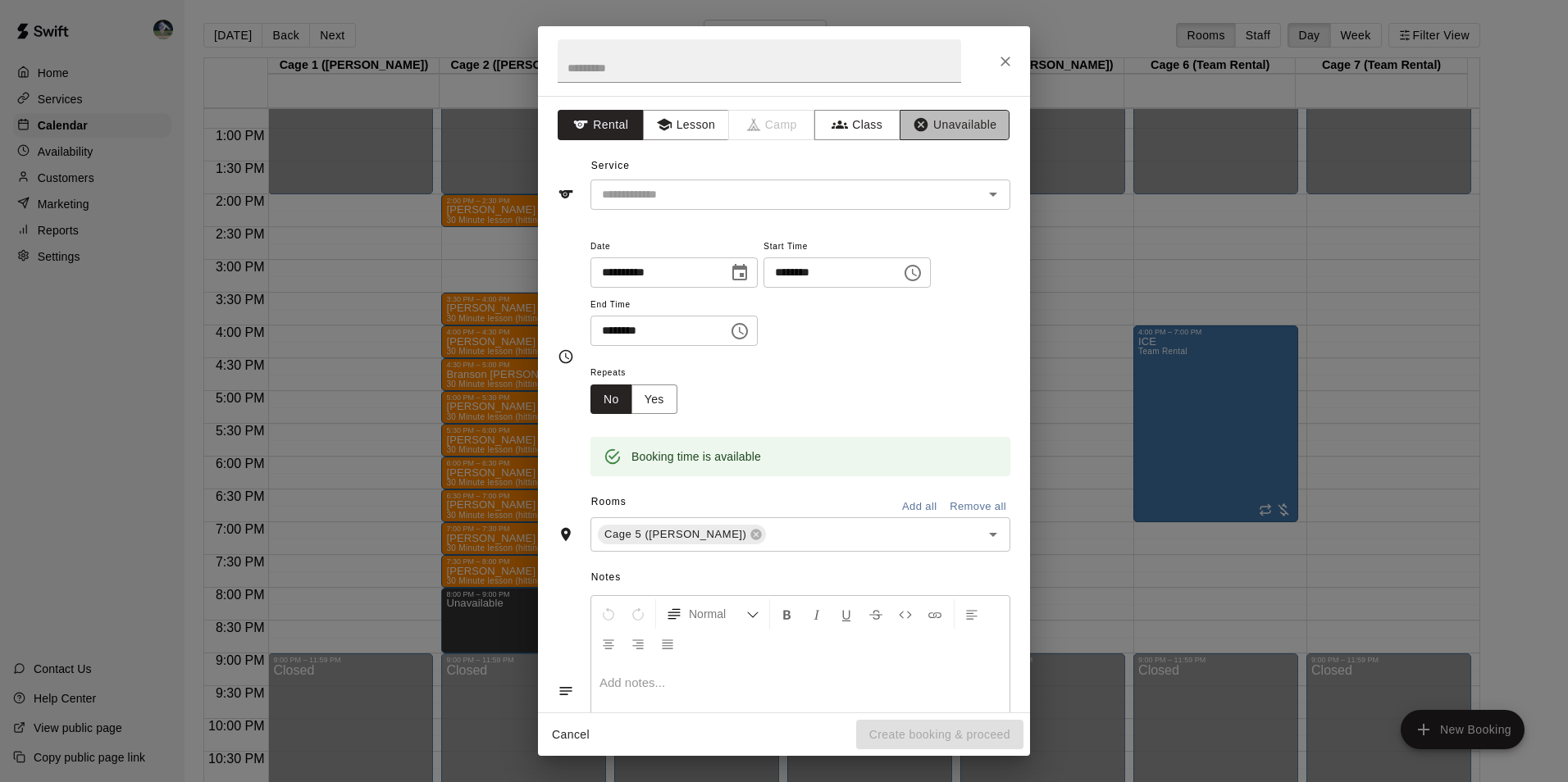
click at [942, 127] on button "Unavailable" at bounding box center [955, 125] width 110 height 31
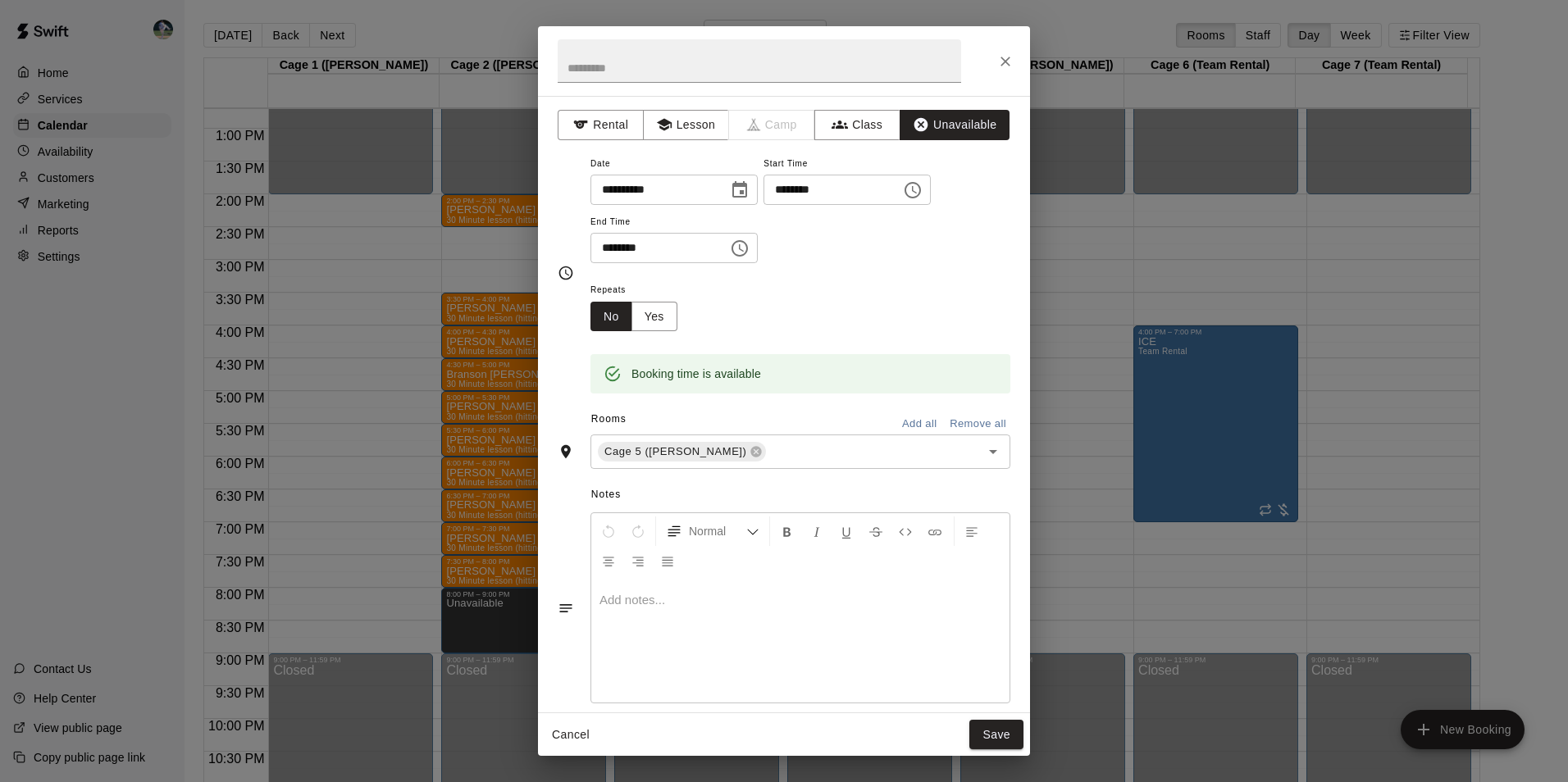
click at [744, 249] on icon "Choose time, selected time is 8:30 PM" at bounding box center [741, 248] width 5 height 7
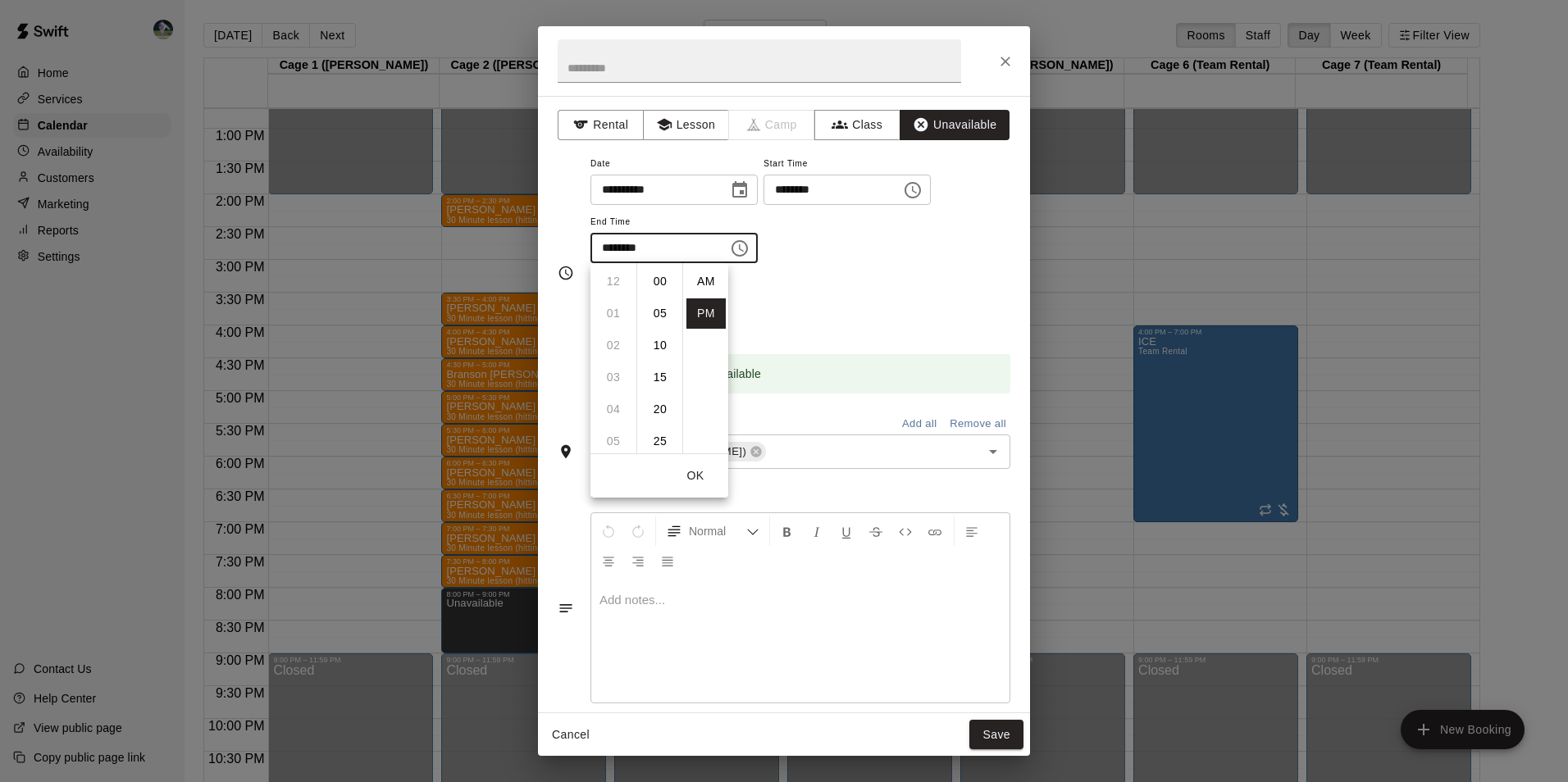
scroll to position [30, 0]
click at [612, 306] on li "09" at bounding box center [612, 313] width 39 height 31
drag, startPoint x: 663, startPoint y: 276, endPoint x: 710, endPoint y: 347, distance: 85.1
click at [665, 279] on li "00" at bounding box center [660, 282] width 39 height 31
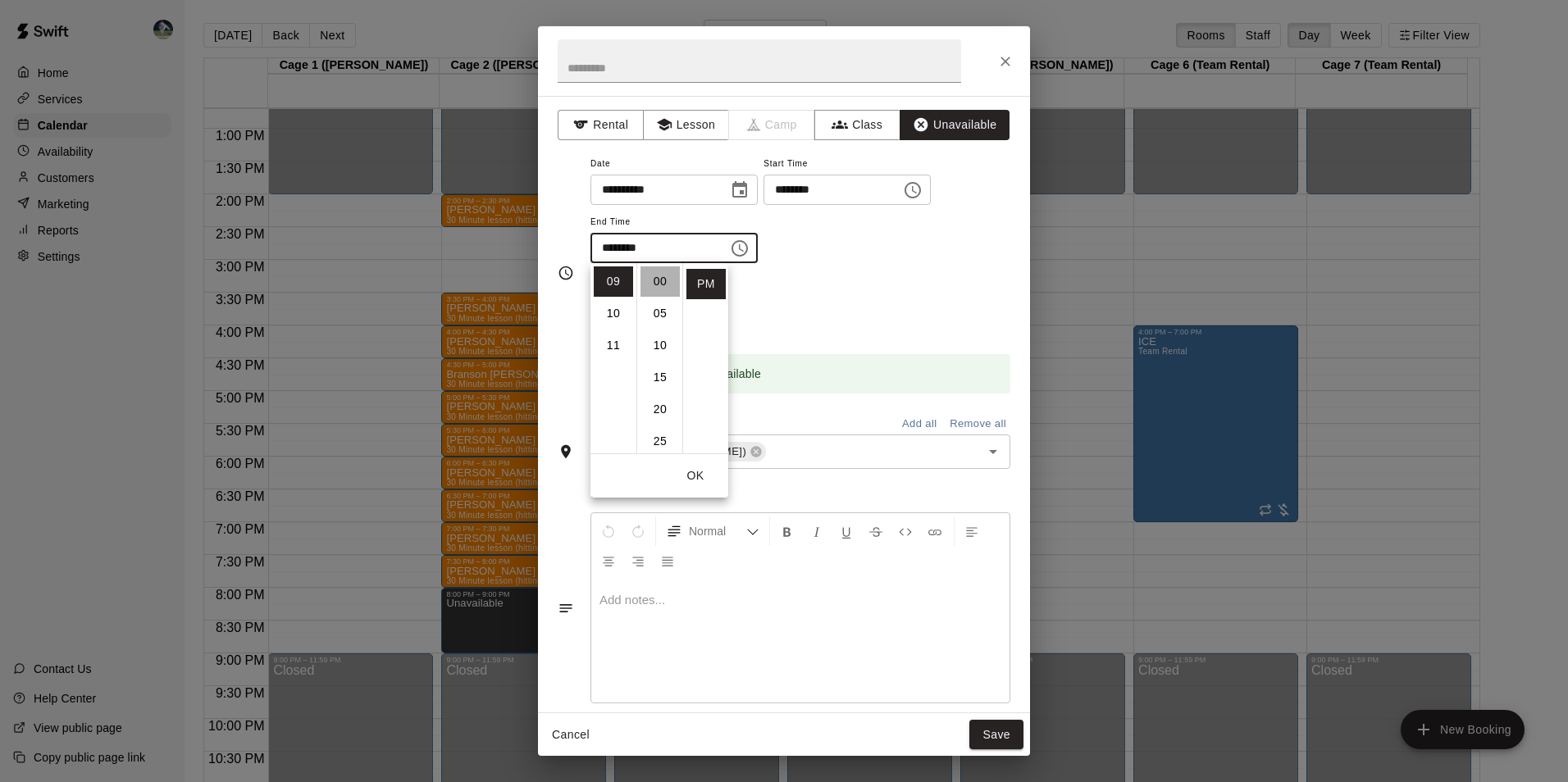
type input "********"
click at [985, 729] on button "Save" at bounding box center [997, 735] width 54 height 31
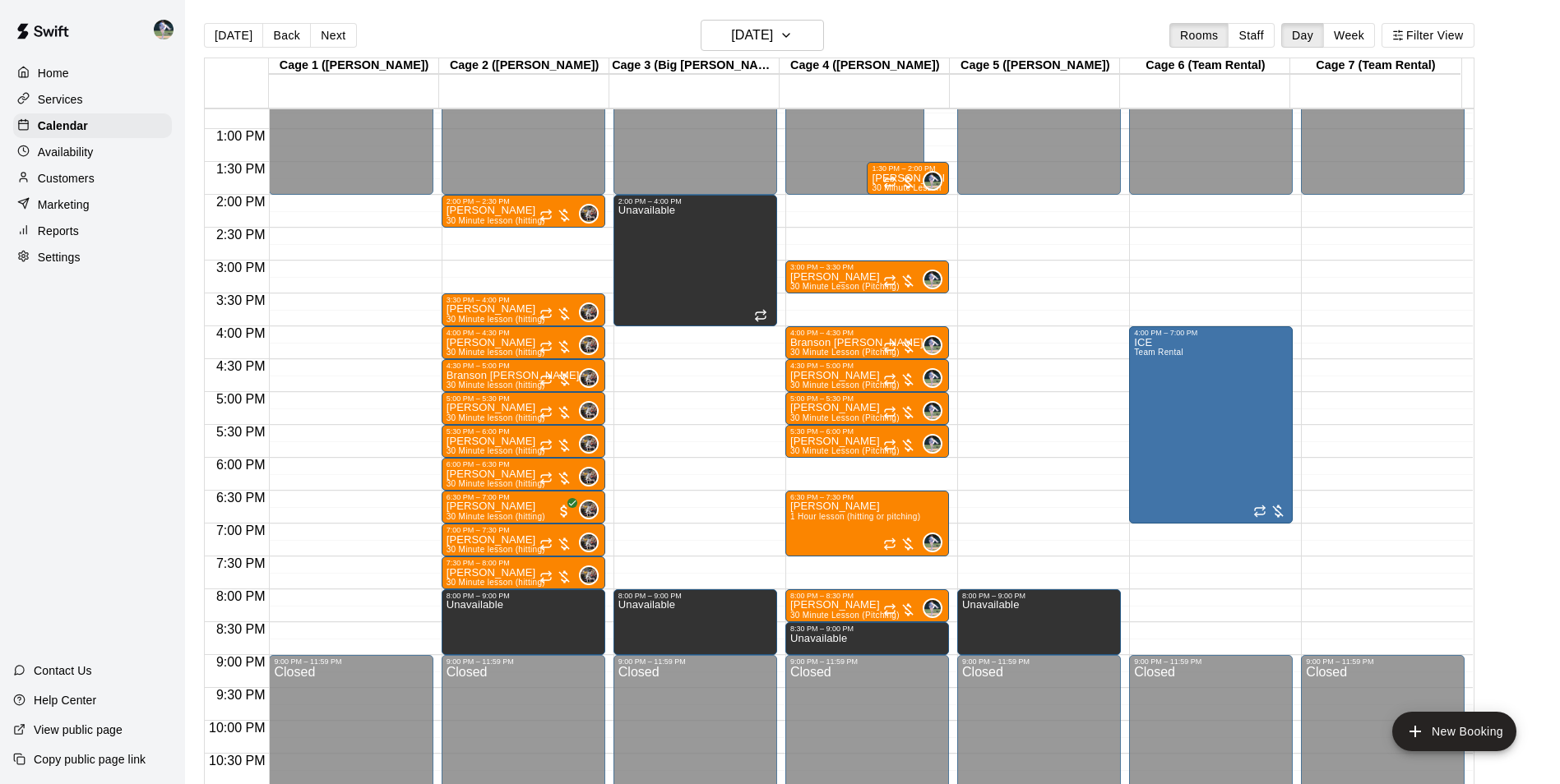
click at [1204, 593] on div "12:00 AM – 2:00 PM Closed 4:00 PM – 7:00 PM ICE Team Rental 9:00 PM – 11:59 PM …" at bounding box center [1211, 63] width 163 height 1578
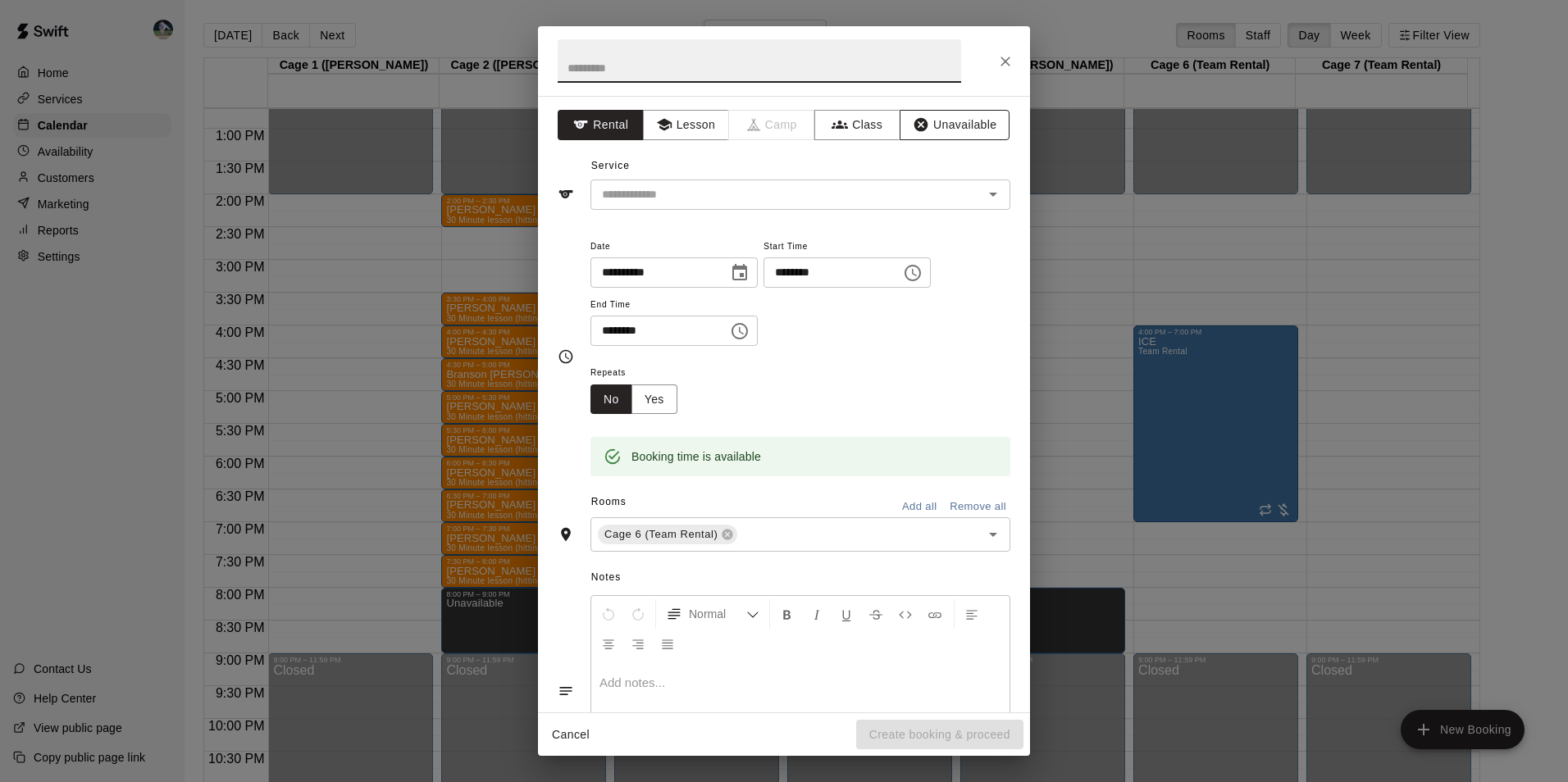
click at [920, 115] on button "Unavailable" at bounding box center [955, 125] width 110 height 31
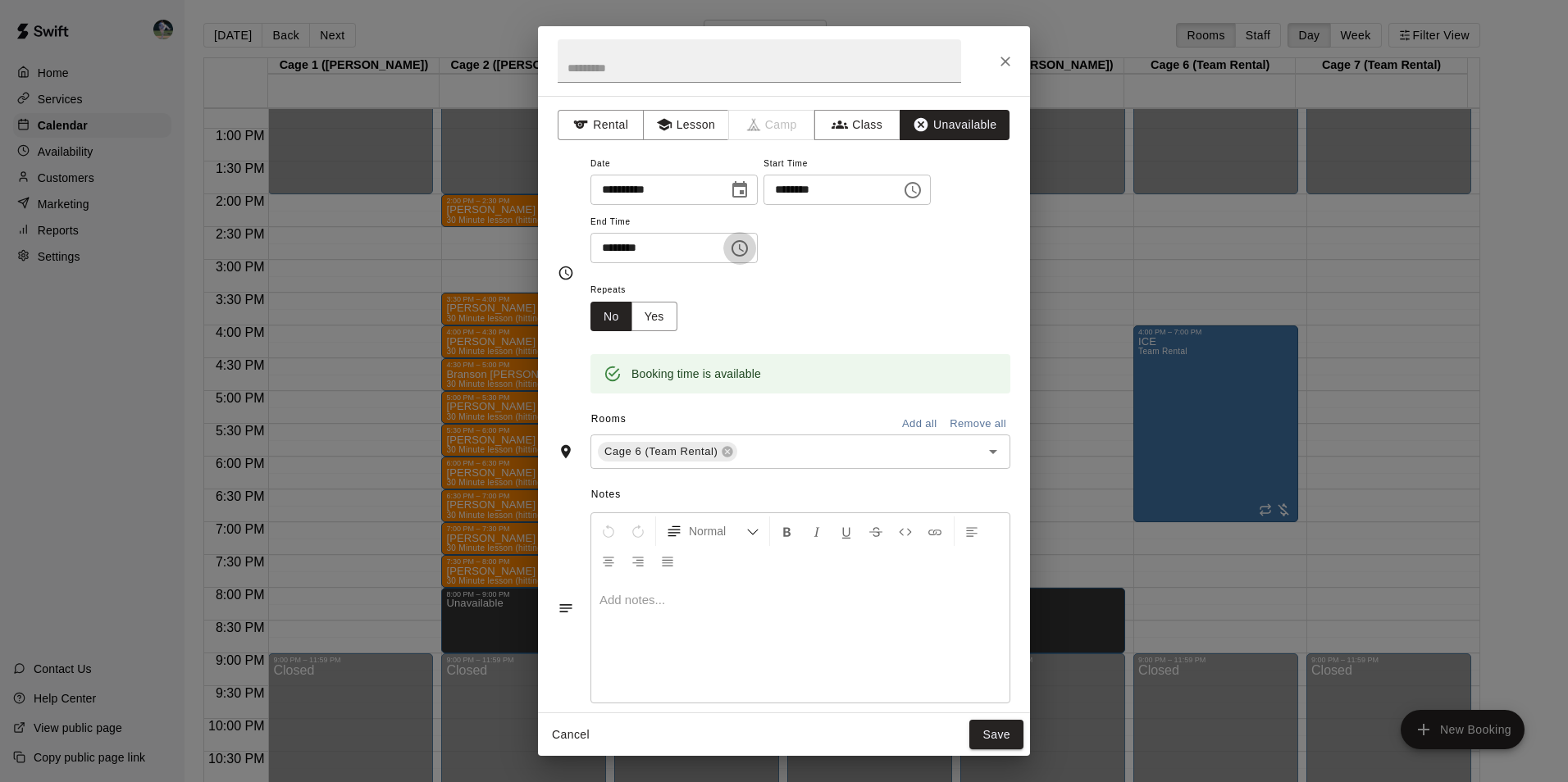
click at [749, 249] on icon "Choose time, selected time is 8:30 PM" at bounding box center [739, 248] width 19 height 19
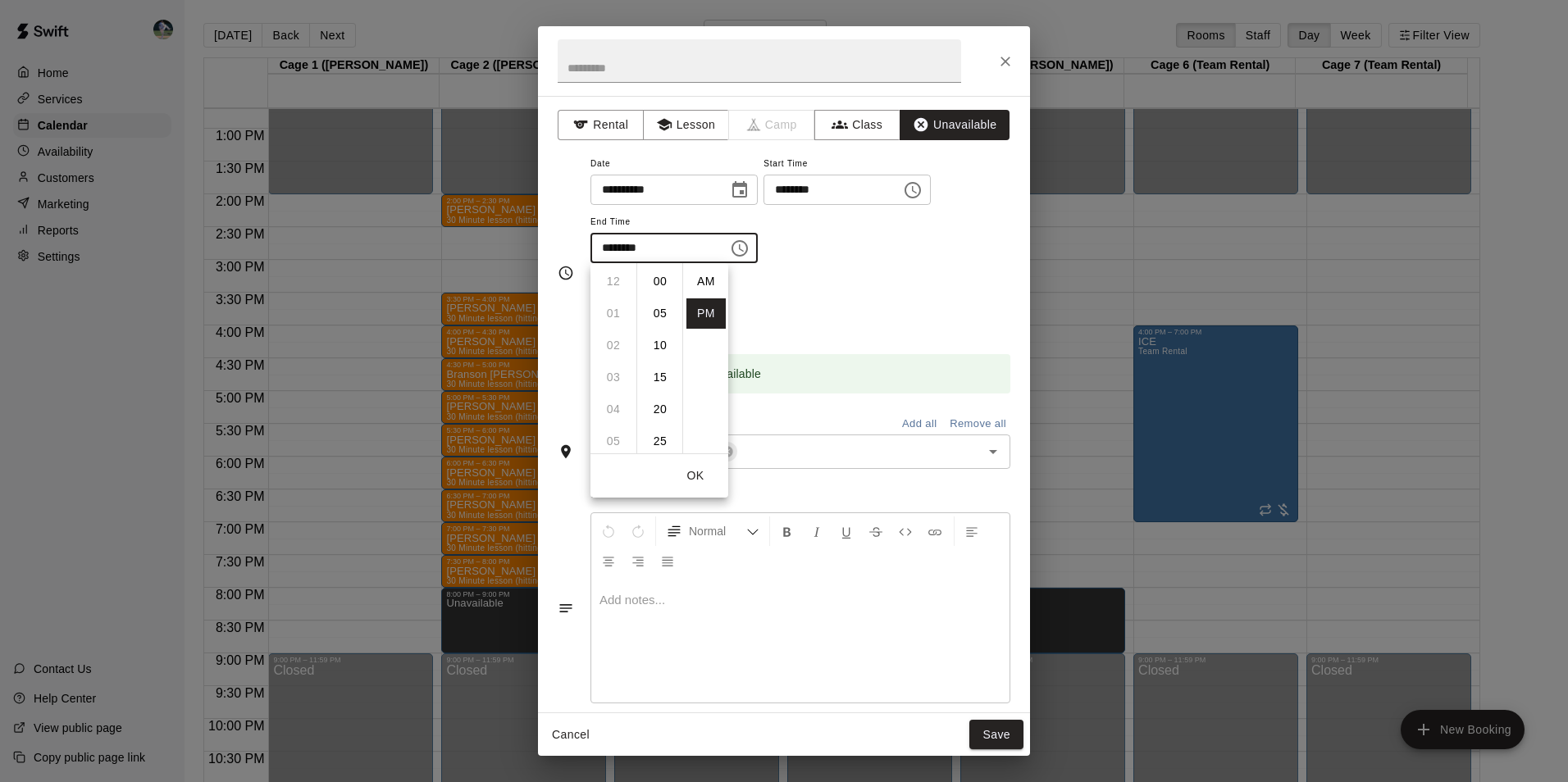
scroll to position [30, 0]
click at [612, 311] on li "09" at bounding box center [612, 313] width 39 height 31
drag, startPoint x: 658, startPoint y: 273, endPoint x: 702, endPoint y: 329, distance: 71.2
click at [660, 277] on li "00" at bounding box center [660, 279] width 39 height 31
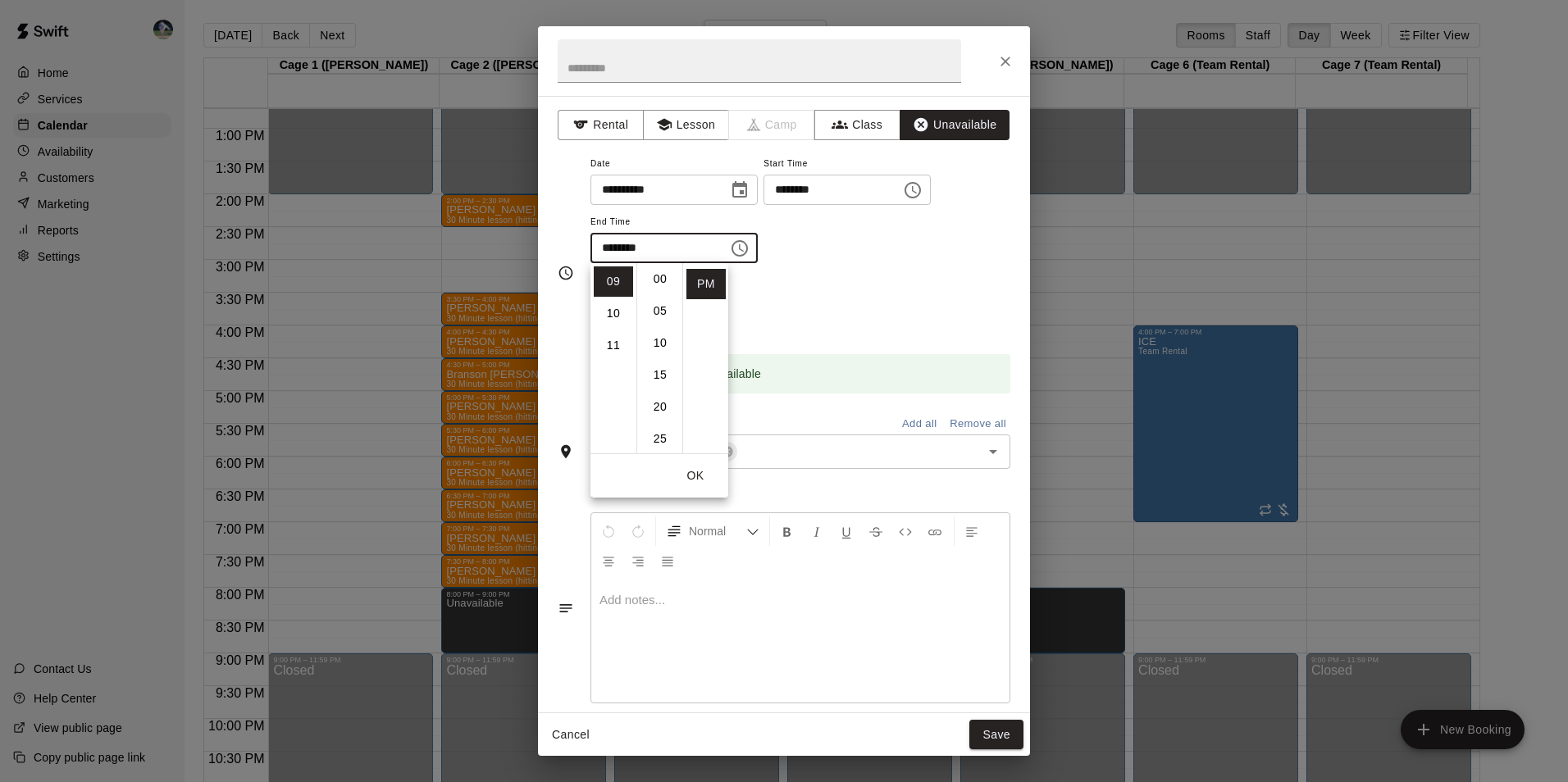
type input "********"
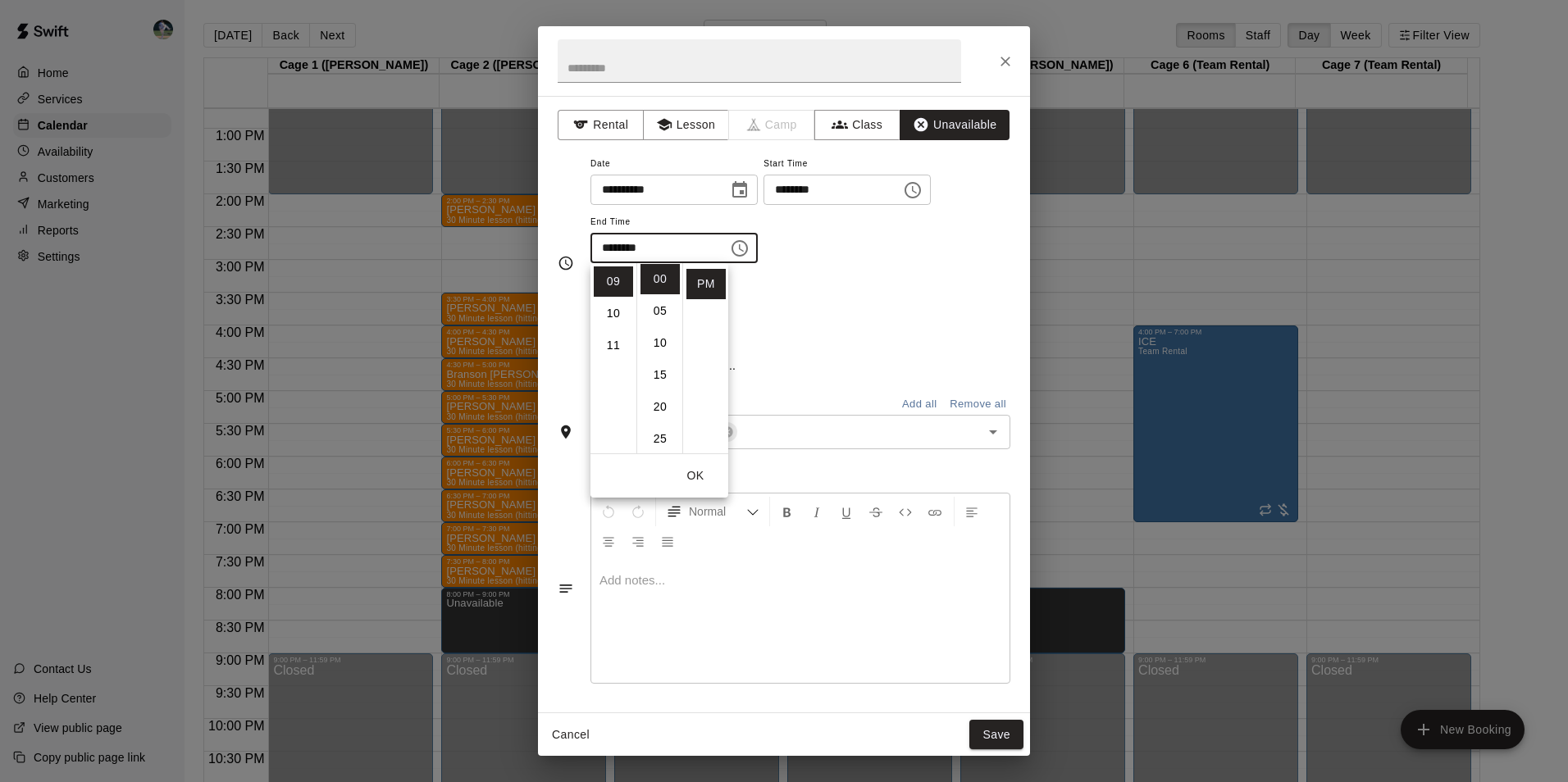
scroll to position [0, 0]
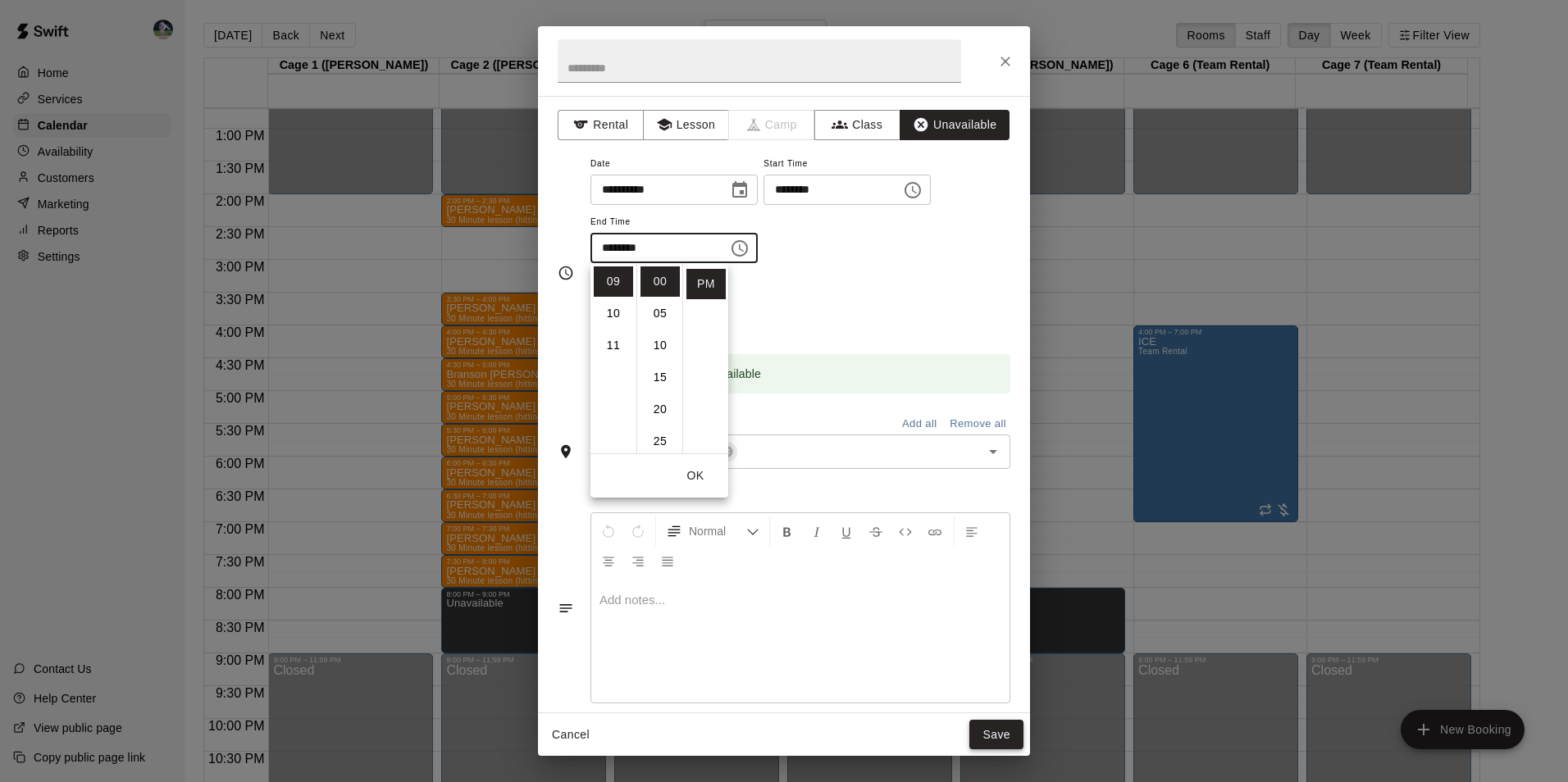
click at [978, 724] on button "Save" at bounding box center [997, 735] width 54 height 31
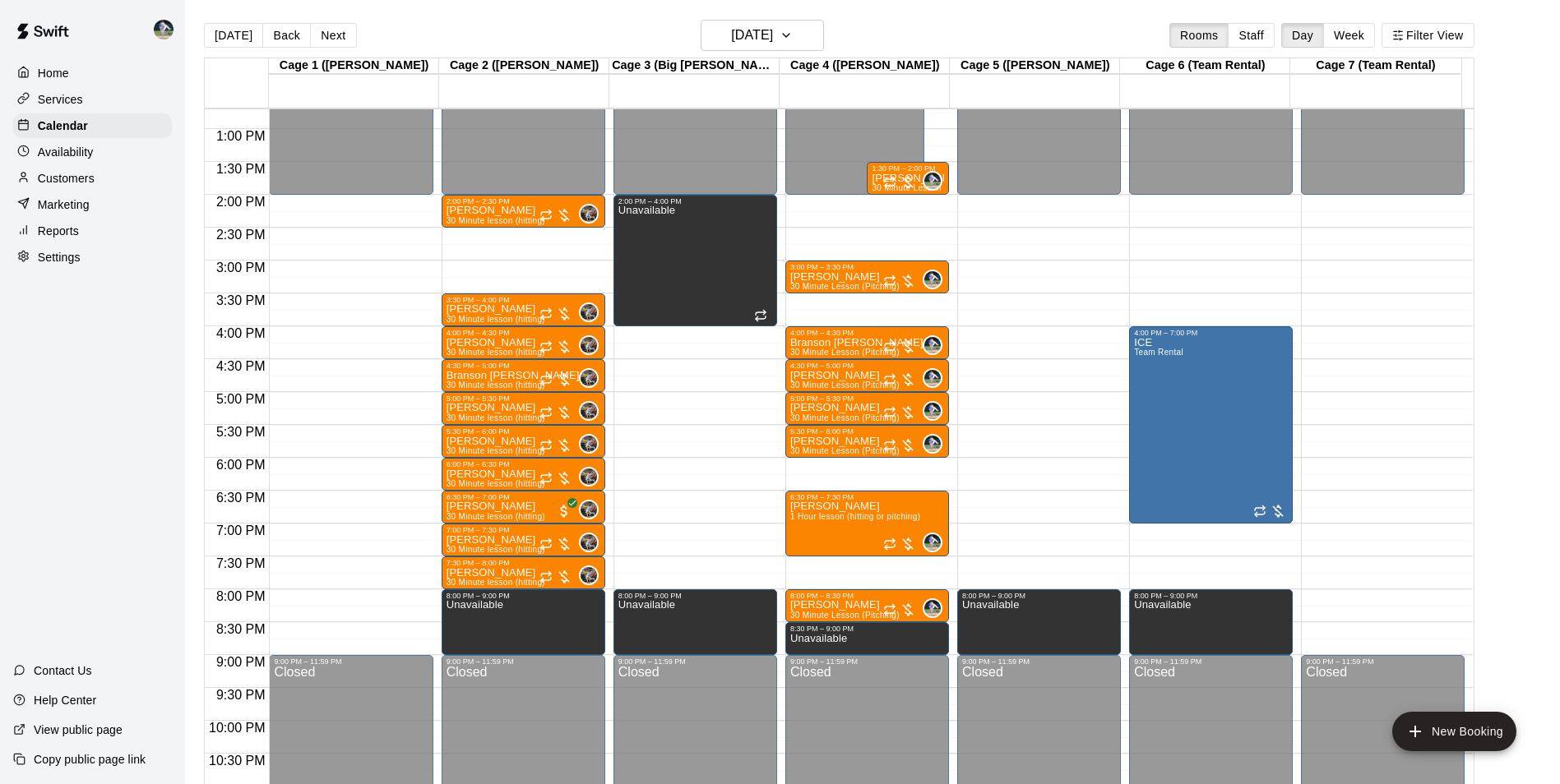
click at [1362, 595] on div "12:00 AM – 2:00 PM Closed 9:00 PM – 11:59 PM Closed" at bounding box center [1382, 63] width 163 height 1578
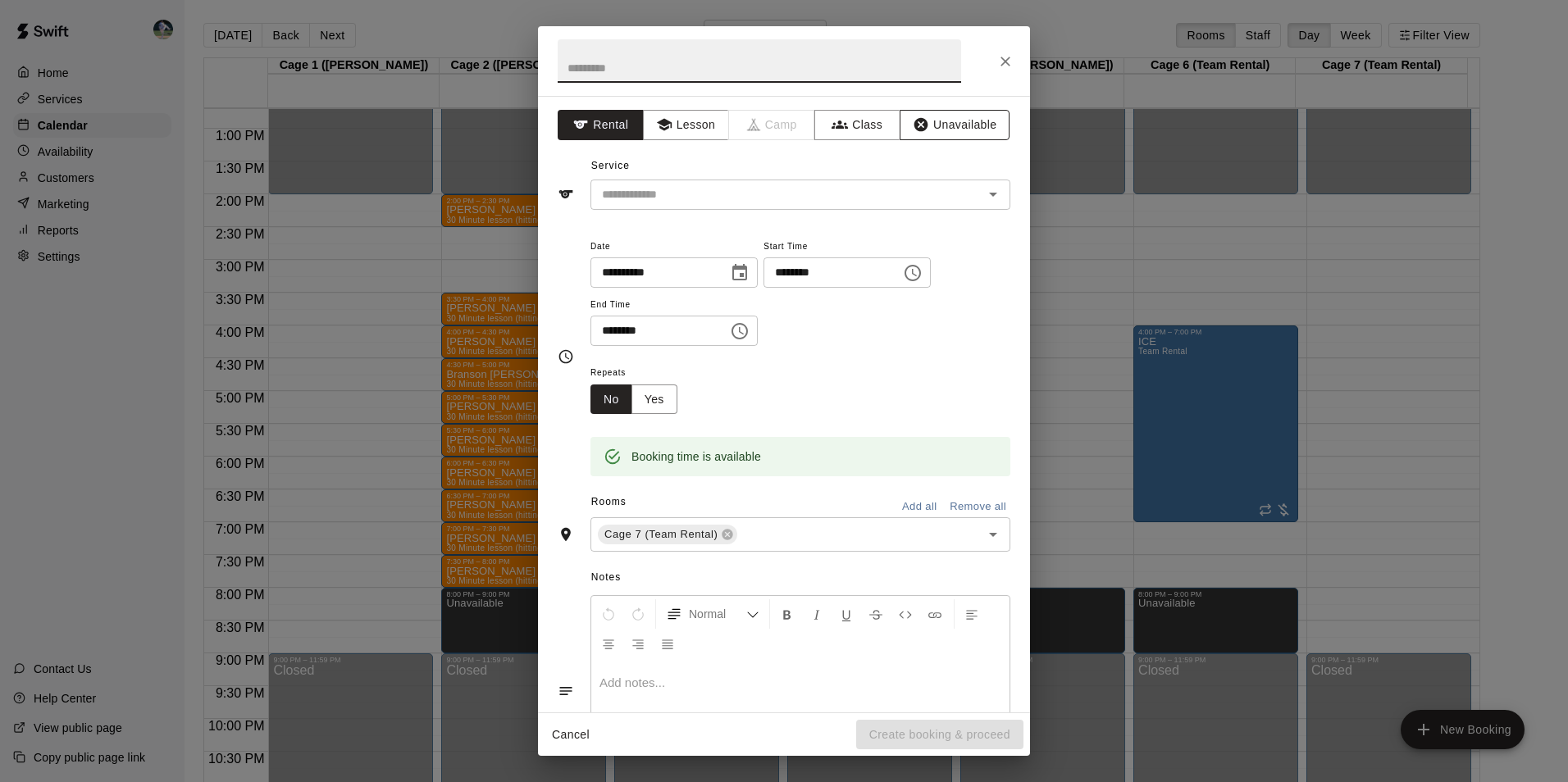
click at [947, 128] on button "Unavailable" at bounding box center [955, 125] width 110 height 31
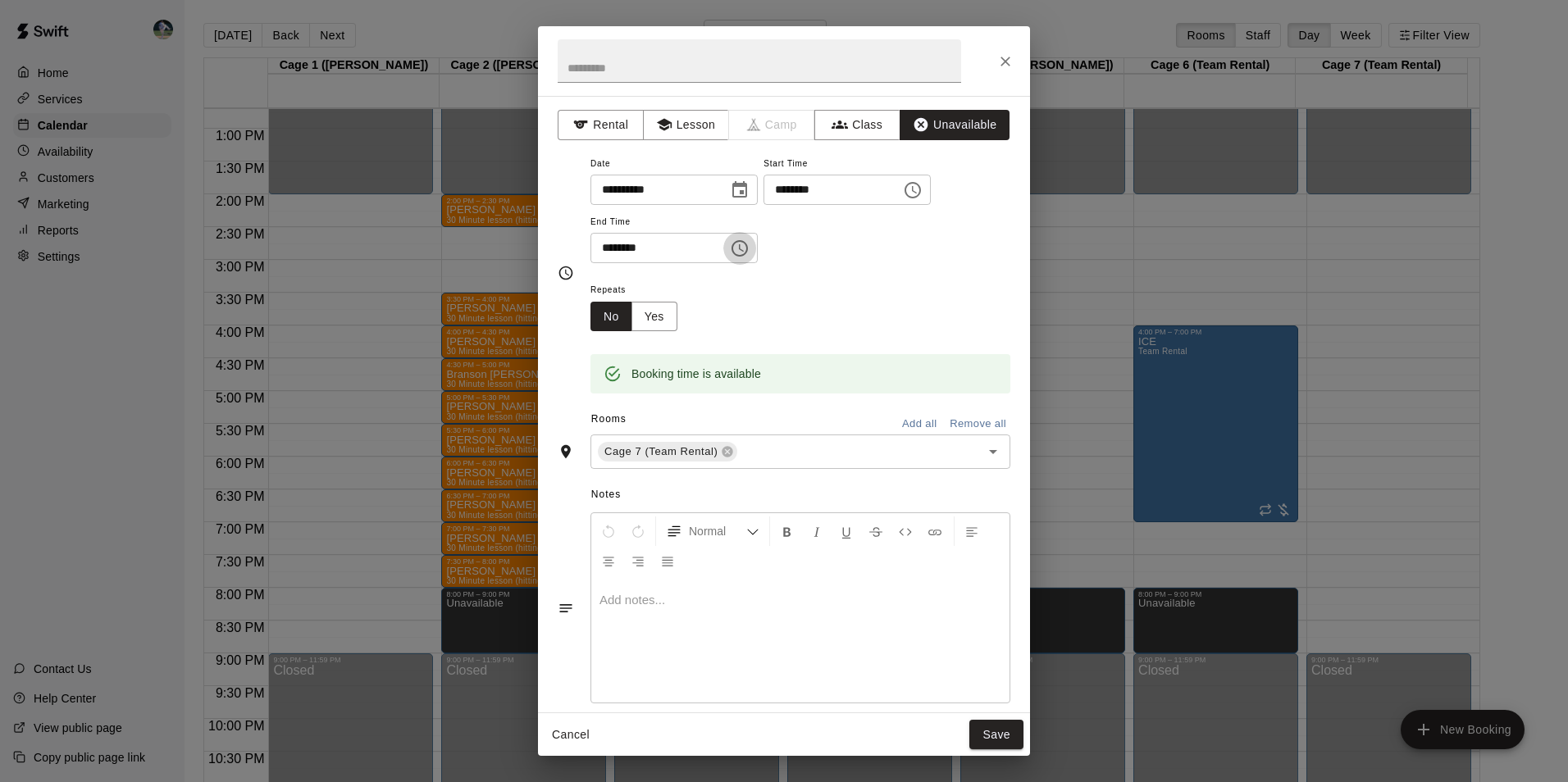
click at [749, 243] on icon "Choose time, selected time is 8:30 PM" at bounding box center [739, 248] width 19 height 19
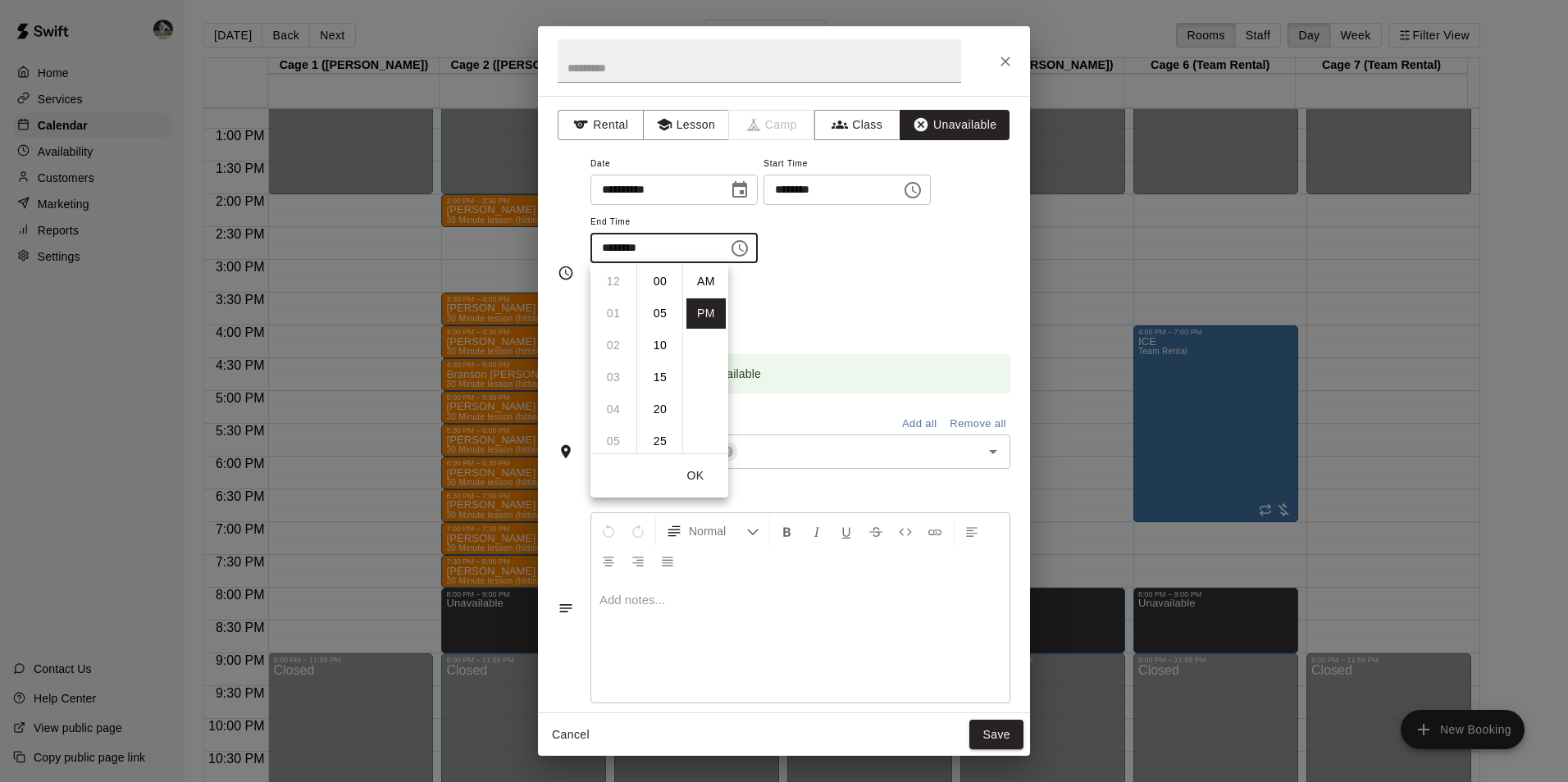
scroll to position [30, 0]
click at [614, 309] on li "09" at bounding box center [612, 313] width 39 height 31
click at [658, 273] on li "00" at bounding box center [660, 282] width 39 height 31
type input "********"
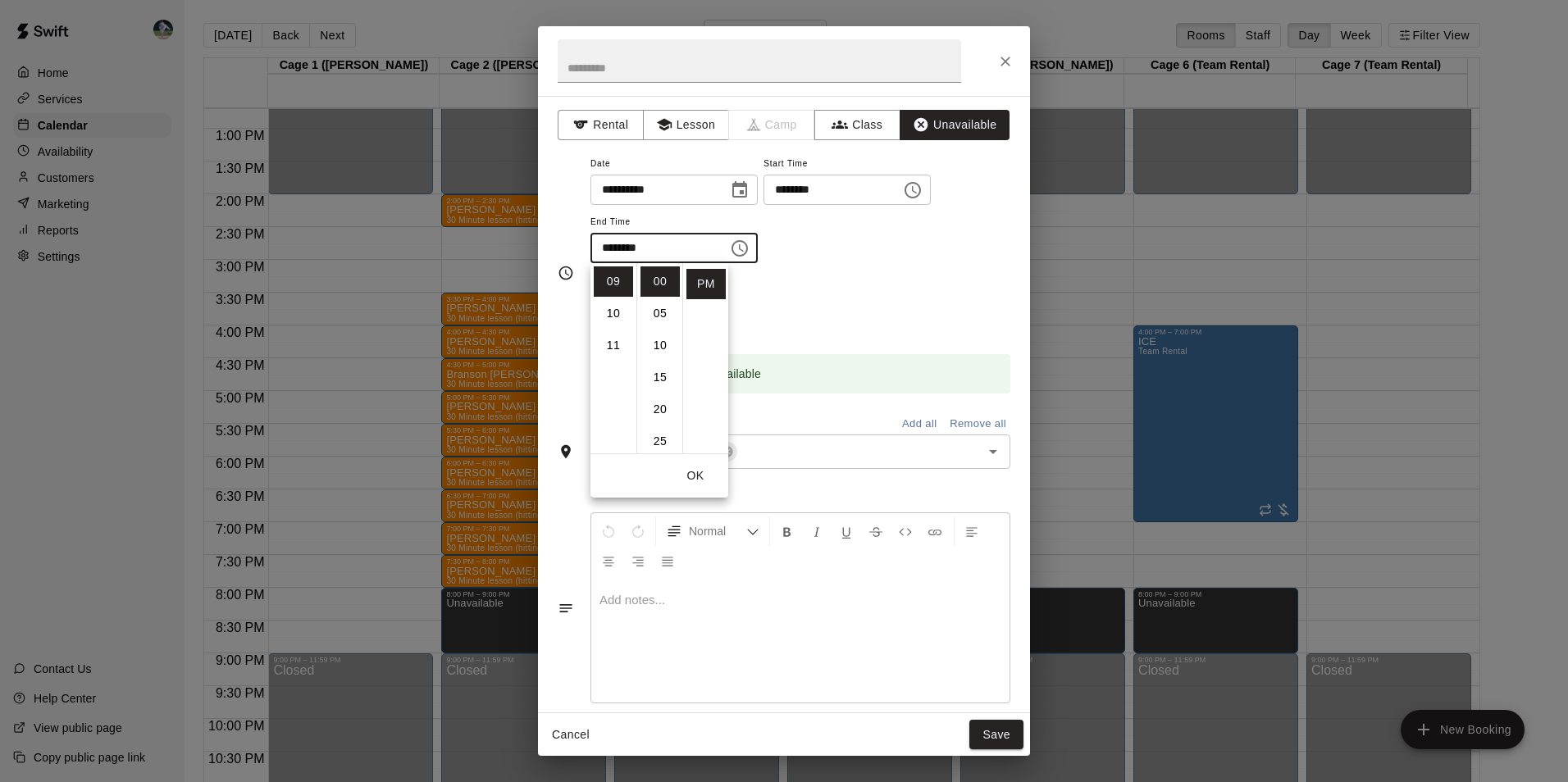
click at [1007, 730] on button "Save" at bounding box center [997, 735] width 54 height 31
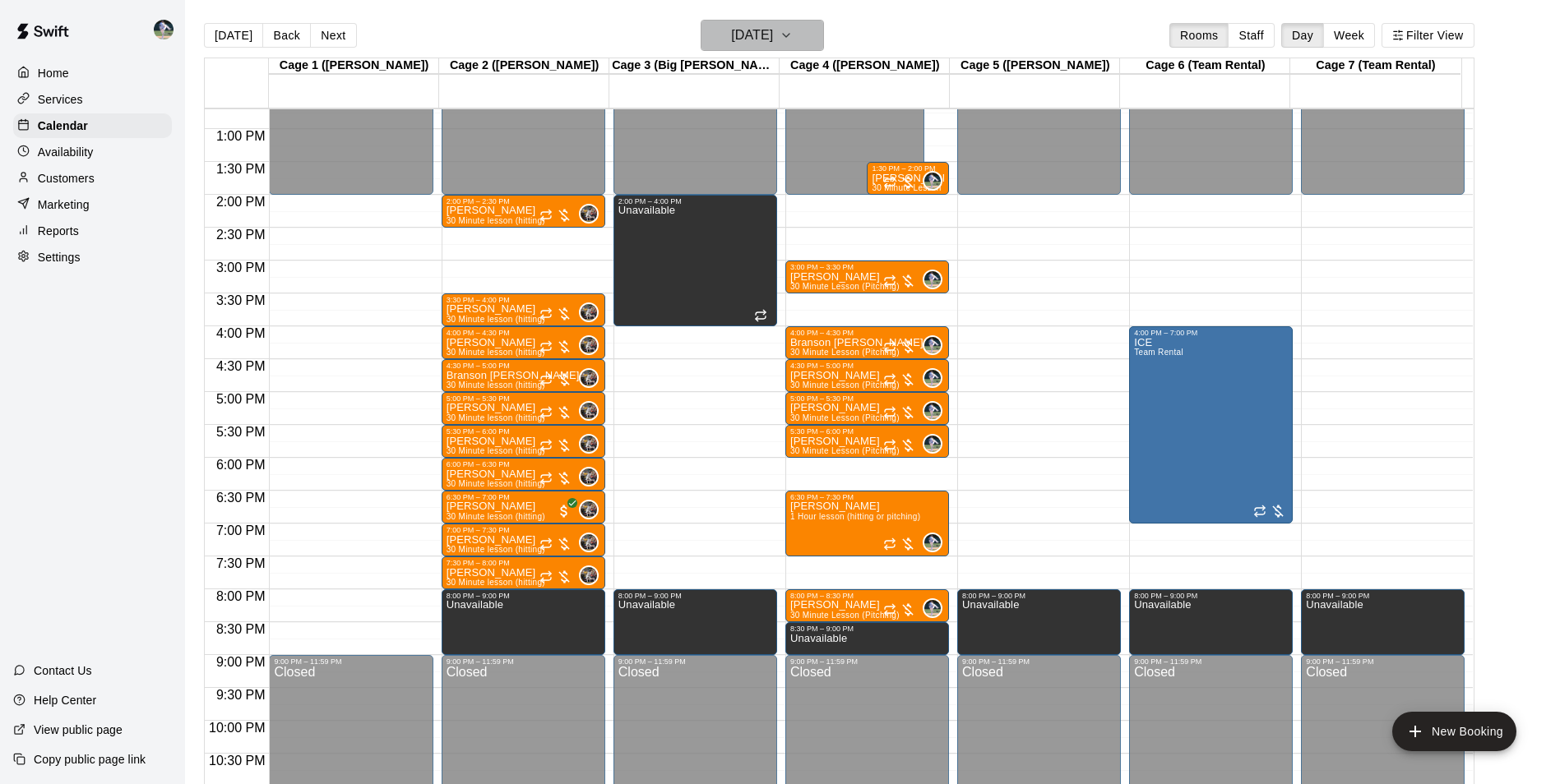
click at [731, 37] on h6 "[DATE]" at bounding box center [752, 35] width 42 height 23
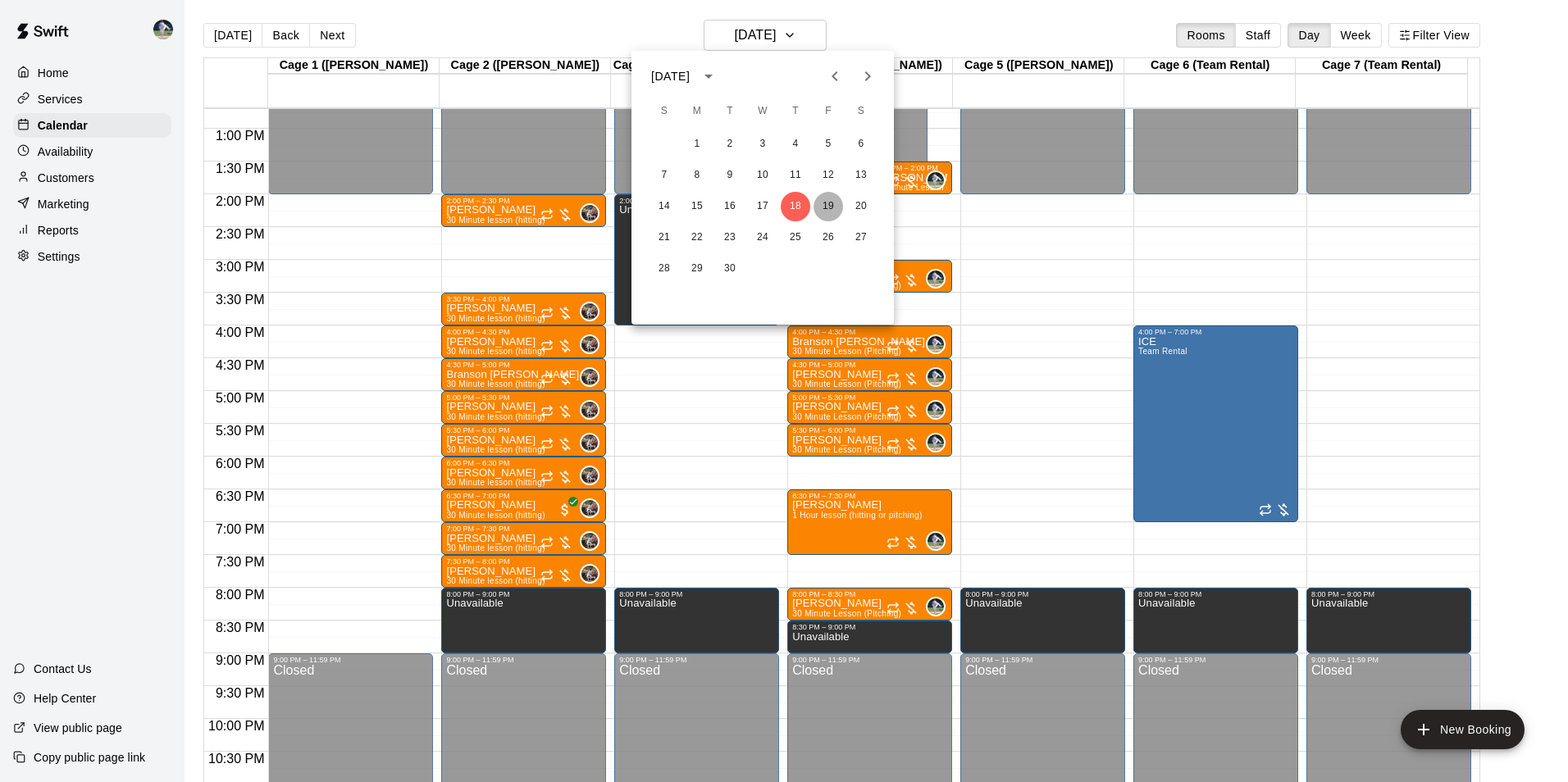
click at [825, 203] on button "19" at bounding box center [829, 206] width 30 height 30
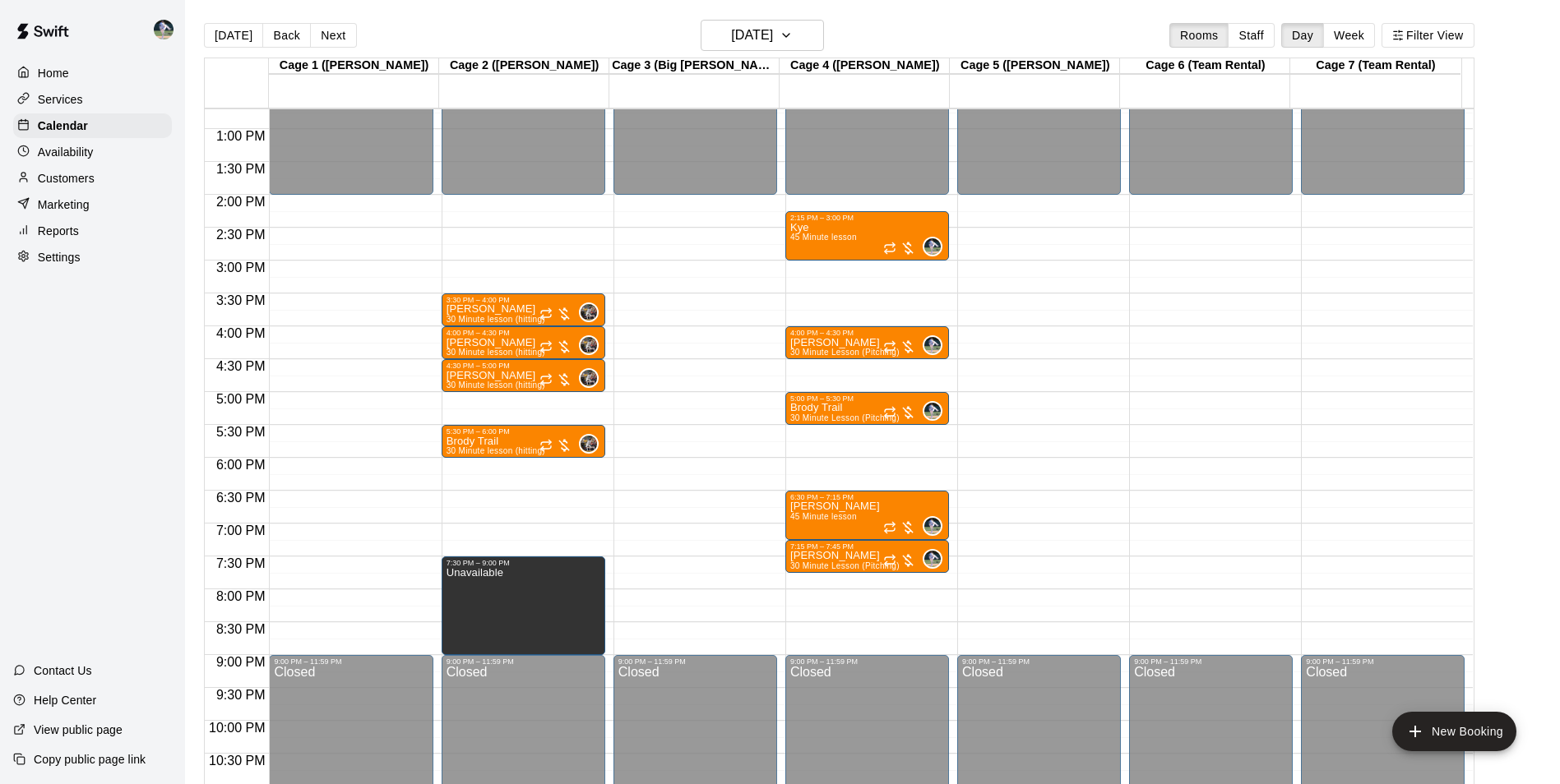
click at [686, 563] on div "12:00 AM – 2:00 PM Closed 9:00 PM – 11:59 PM Closed" at bounding box center [695, 63] width 163 height 1578
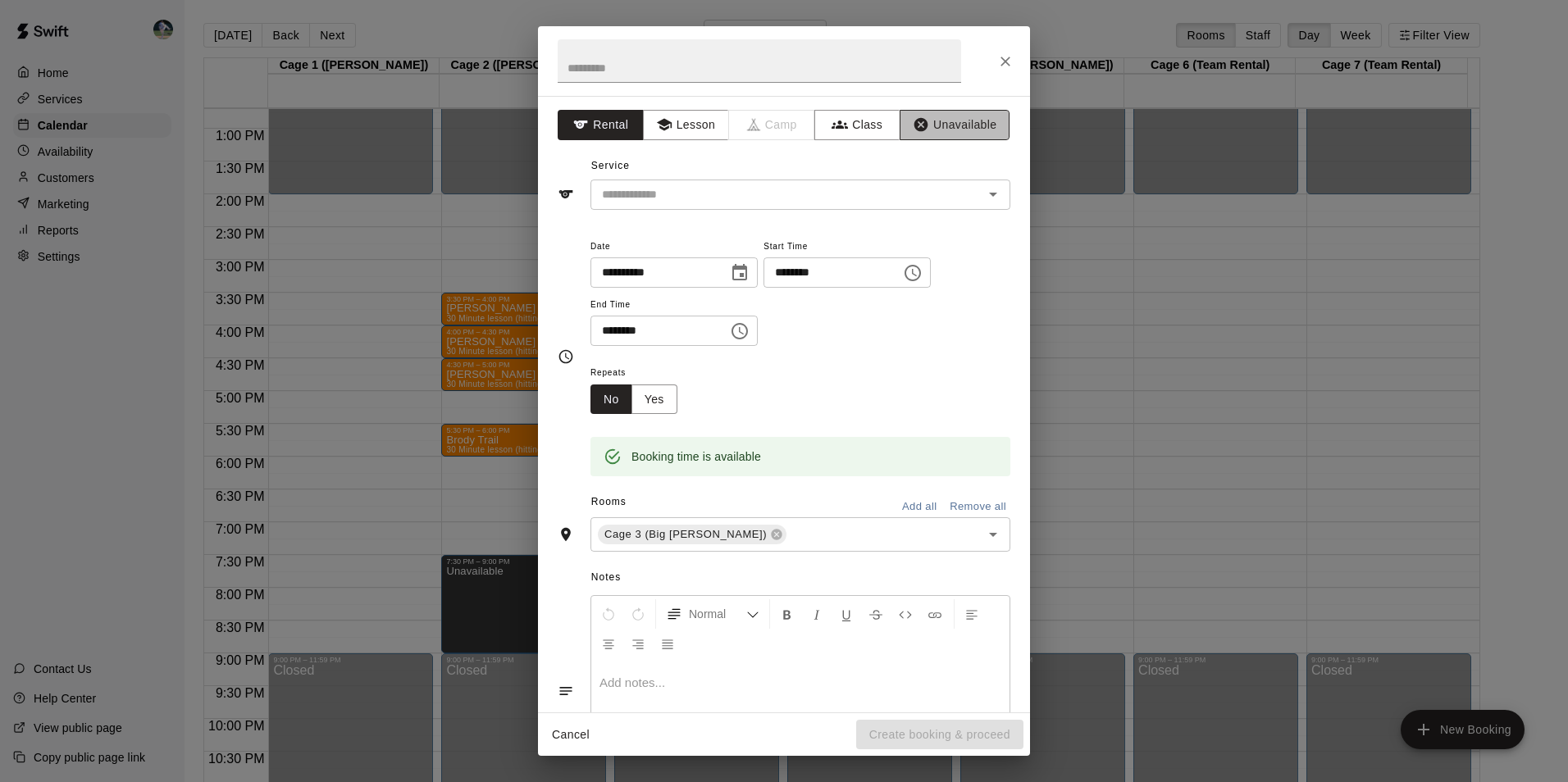
click at [946, 118] on button "Unavailable" at bounding box center [955, 125] width 110 height 31
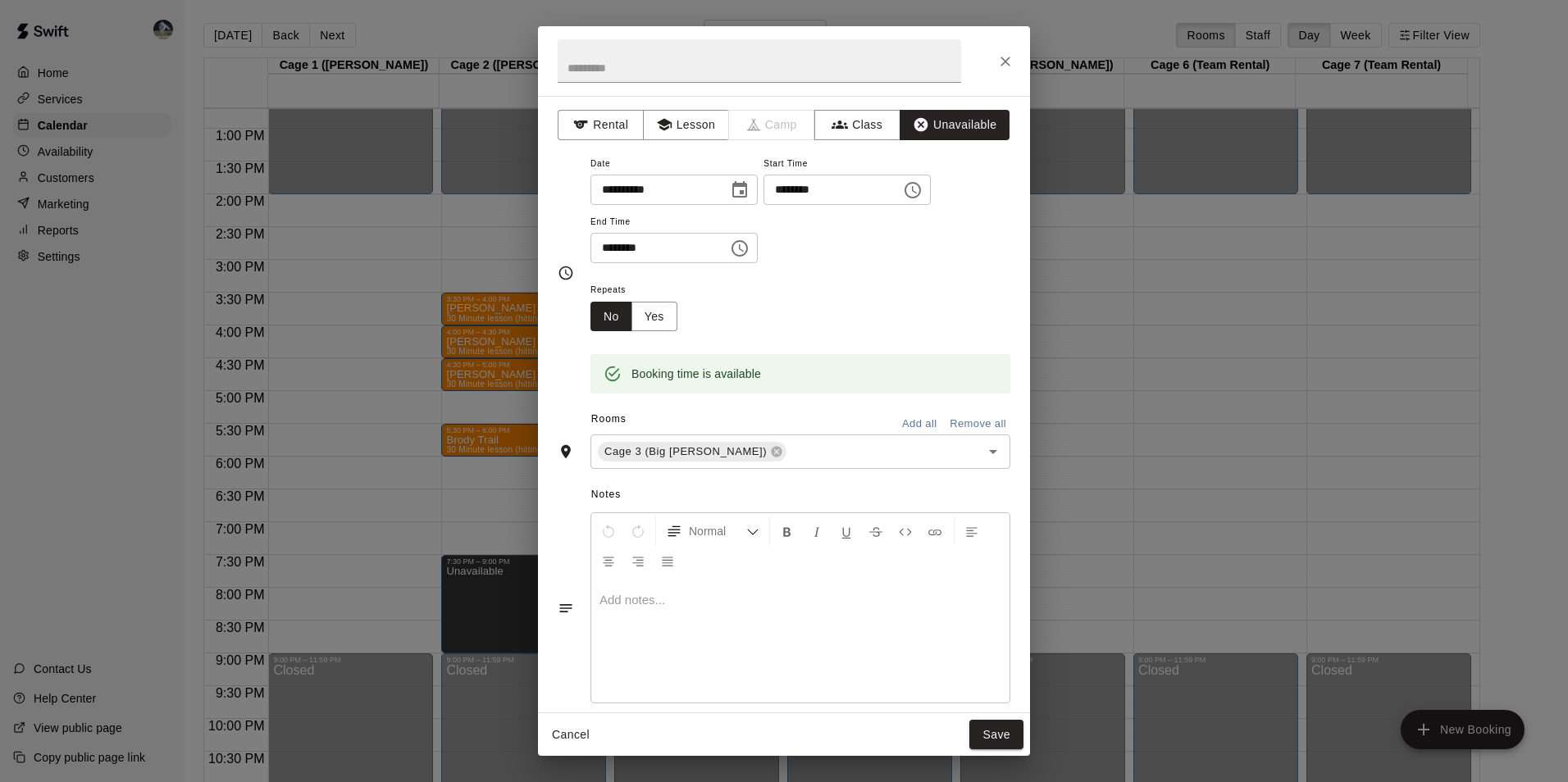
click at [749, 246] on icon "Choose time, selected time is 8:00 PM" at bounding box center [739, 248] width 19 height 19
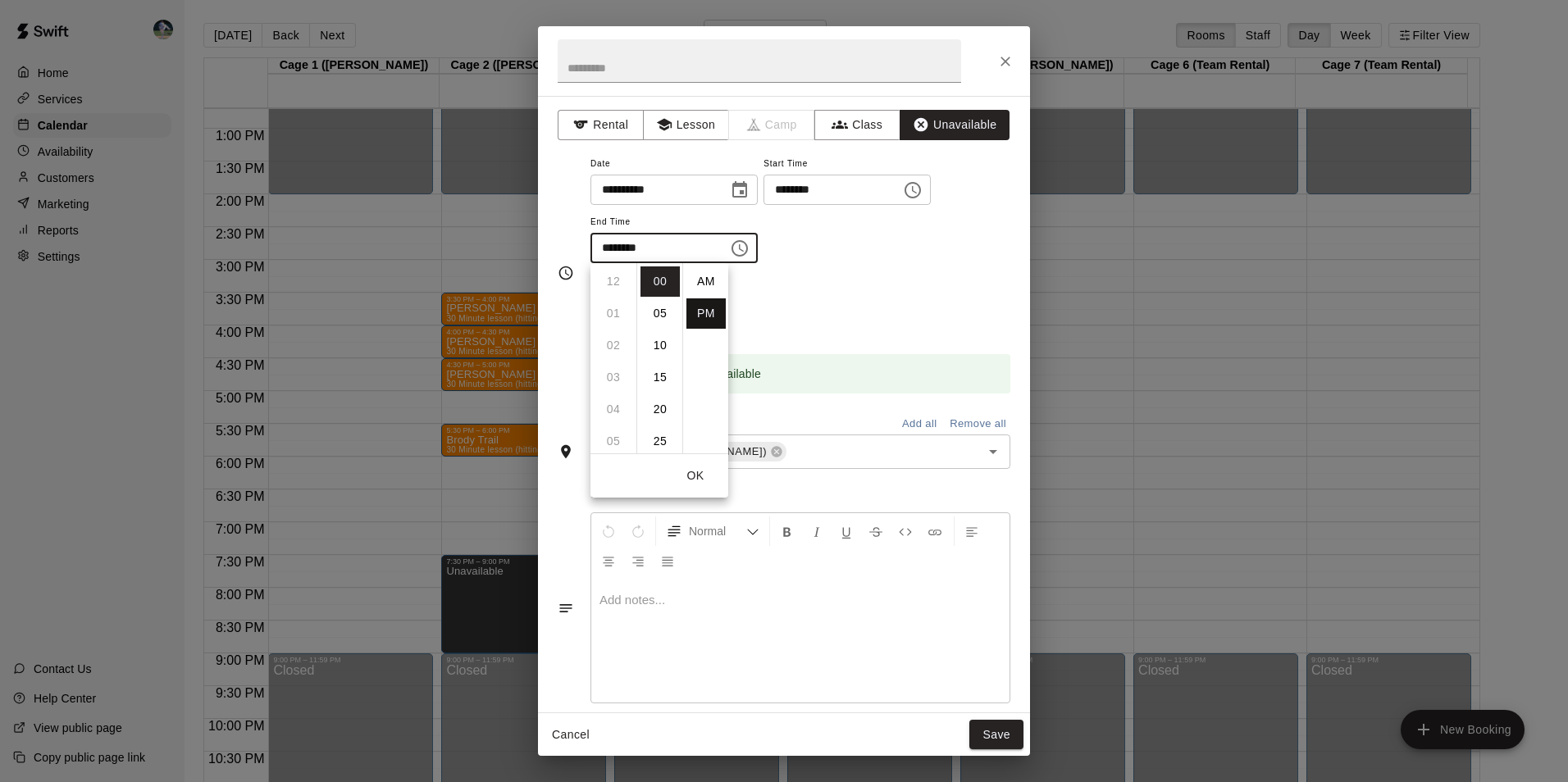
scroll to position [30, 0]
click at [611, 311] on li "09" at bounding box center [612, 313] width 39 height 31
type input "********"
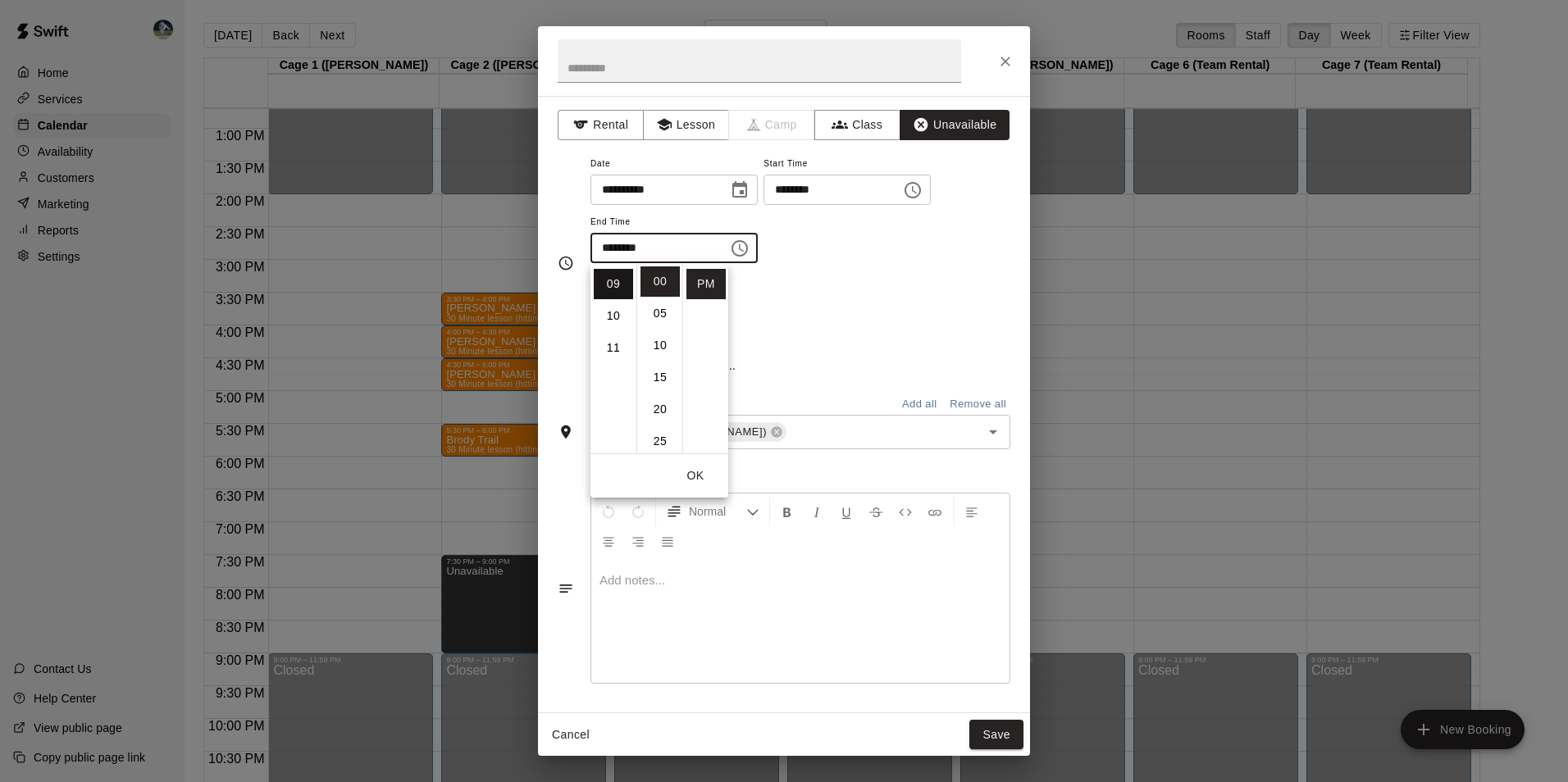
scroll to position [288, 0]
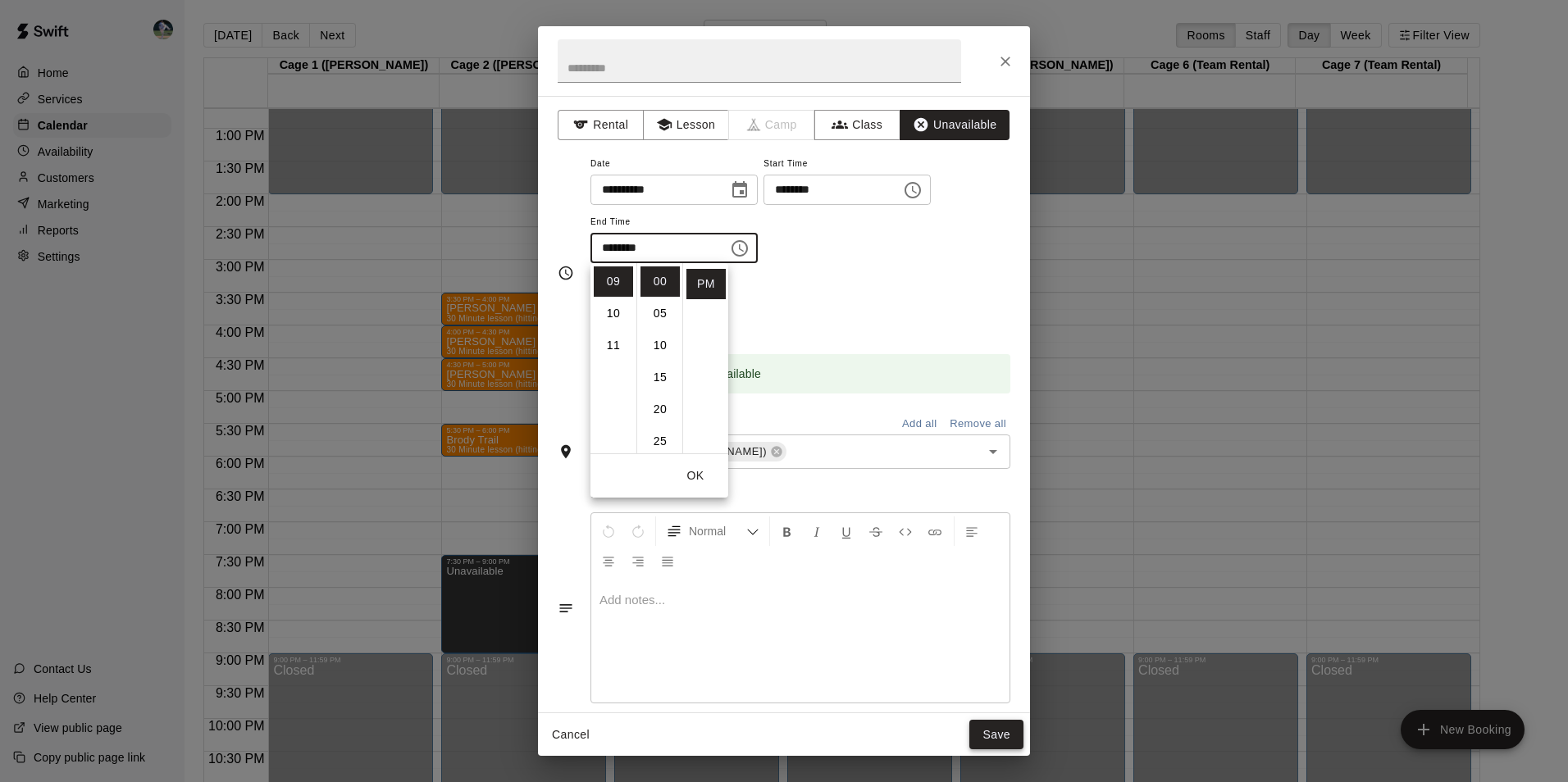
click at [990, 732] on button "Save" at bounding box center [997, 735] width 54 height 31
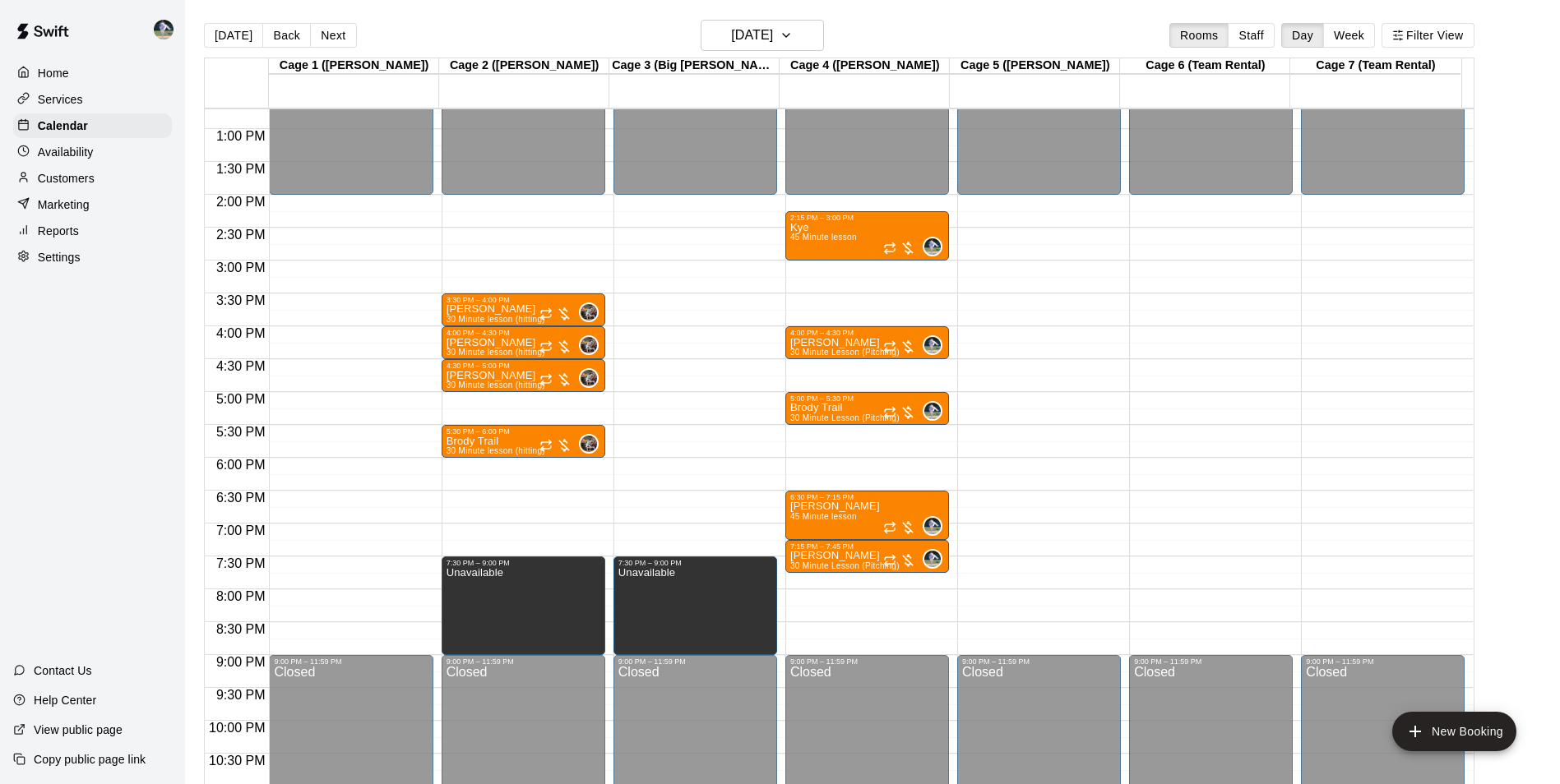
click at [847, 595] on div "12:00 AM – 2:00 PM Closed 2:15 PM – 3:00 PM Kye 45 Minute lesson 0 4:00 PM – 4:…" at bounding box center [867, 63] width 163 height 1578
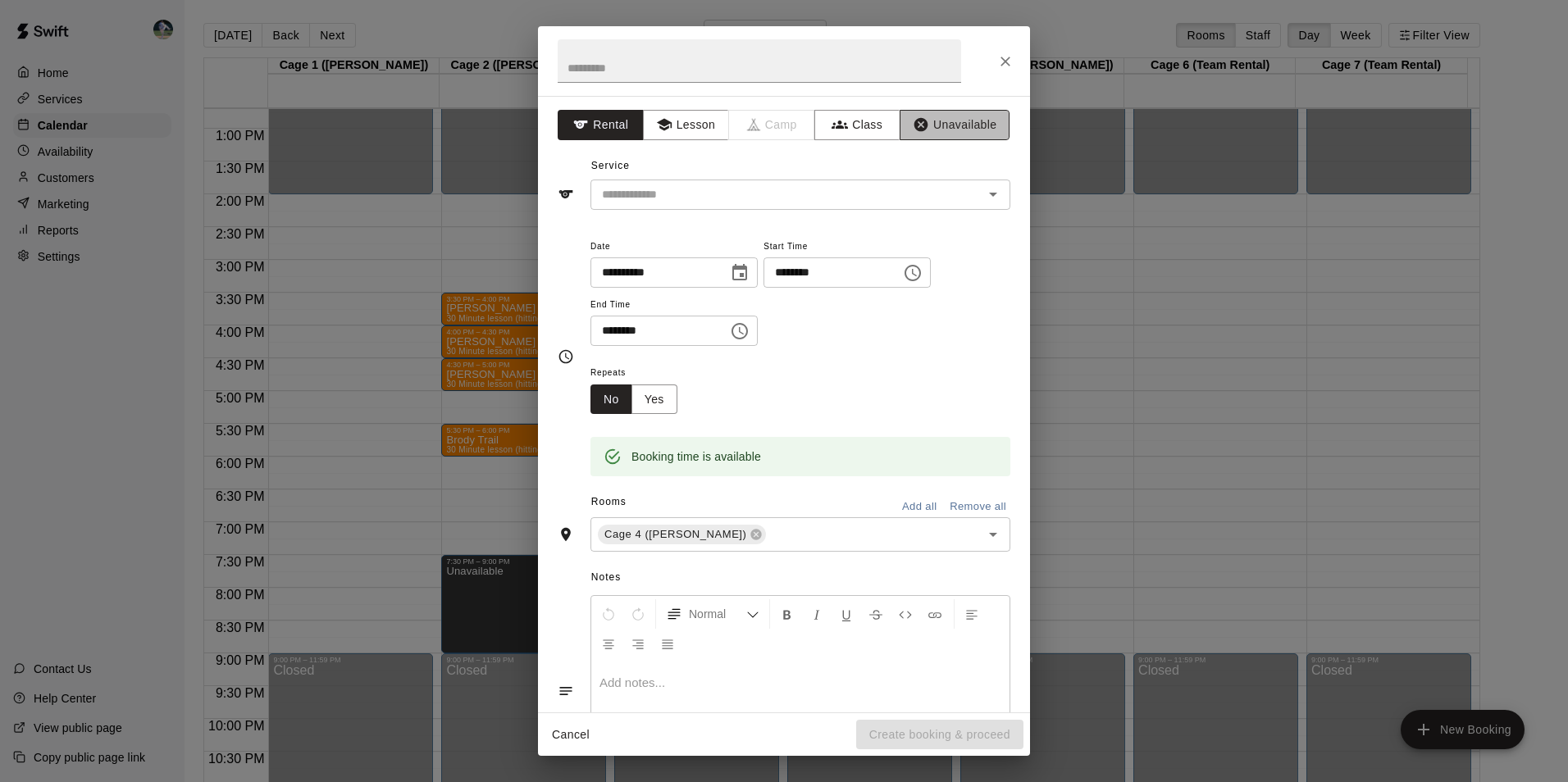
click at [940, 117] on button "Unavailable" at bounding box center [955, 125] width 110 height 31
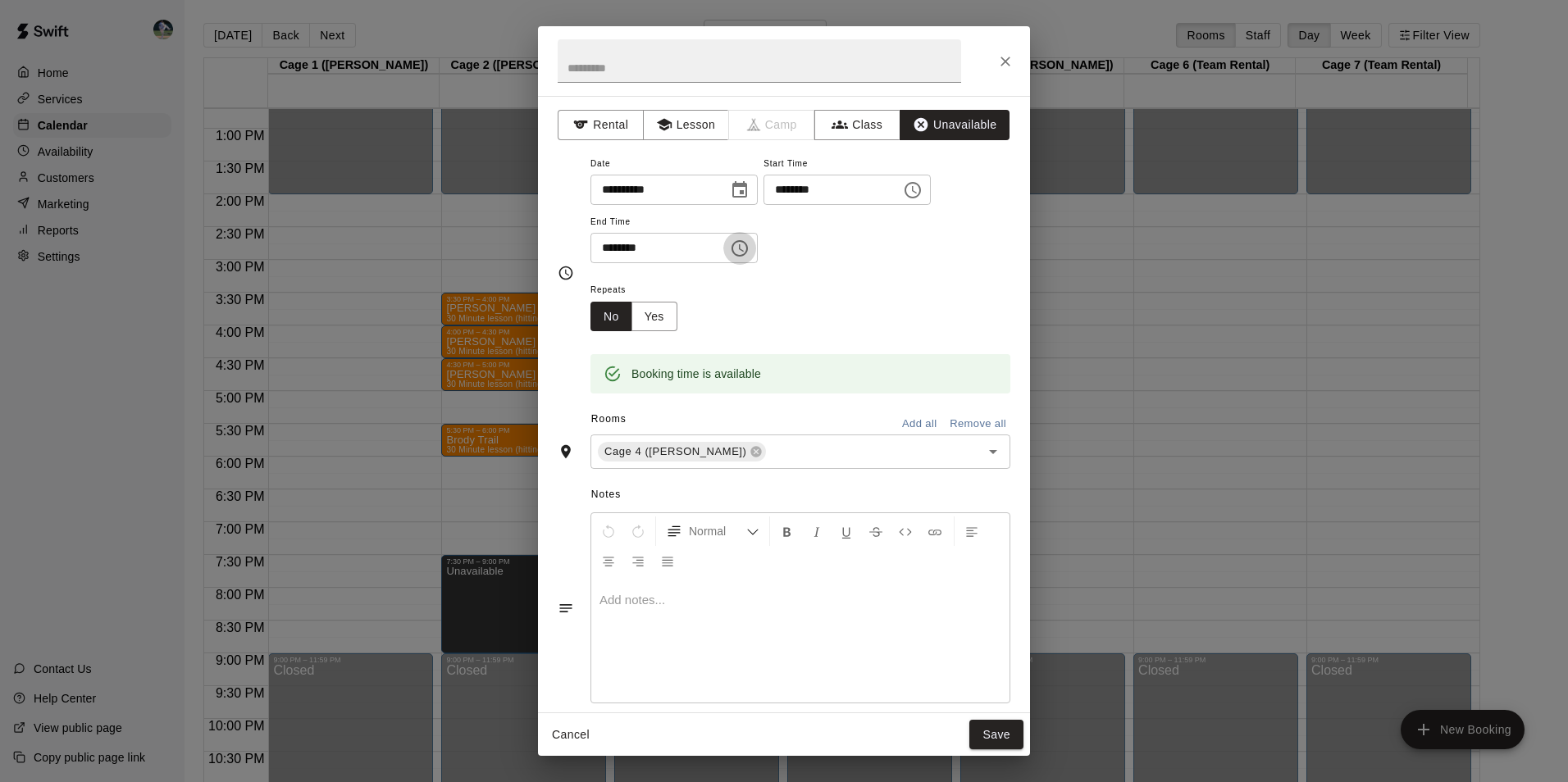
click at [749, 248] on icon "Choose time, selected time is 8:30 PM" at bounding box center [739, 248] width 19 height 19
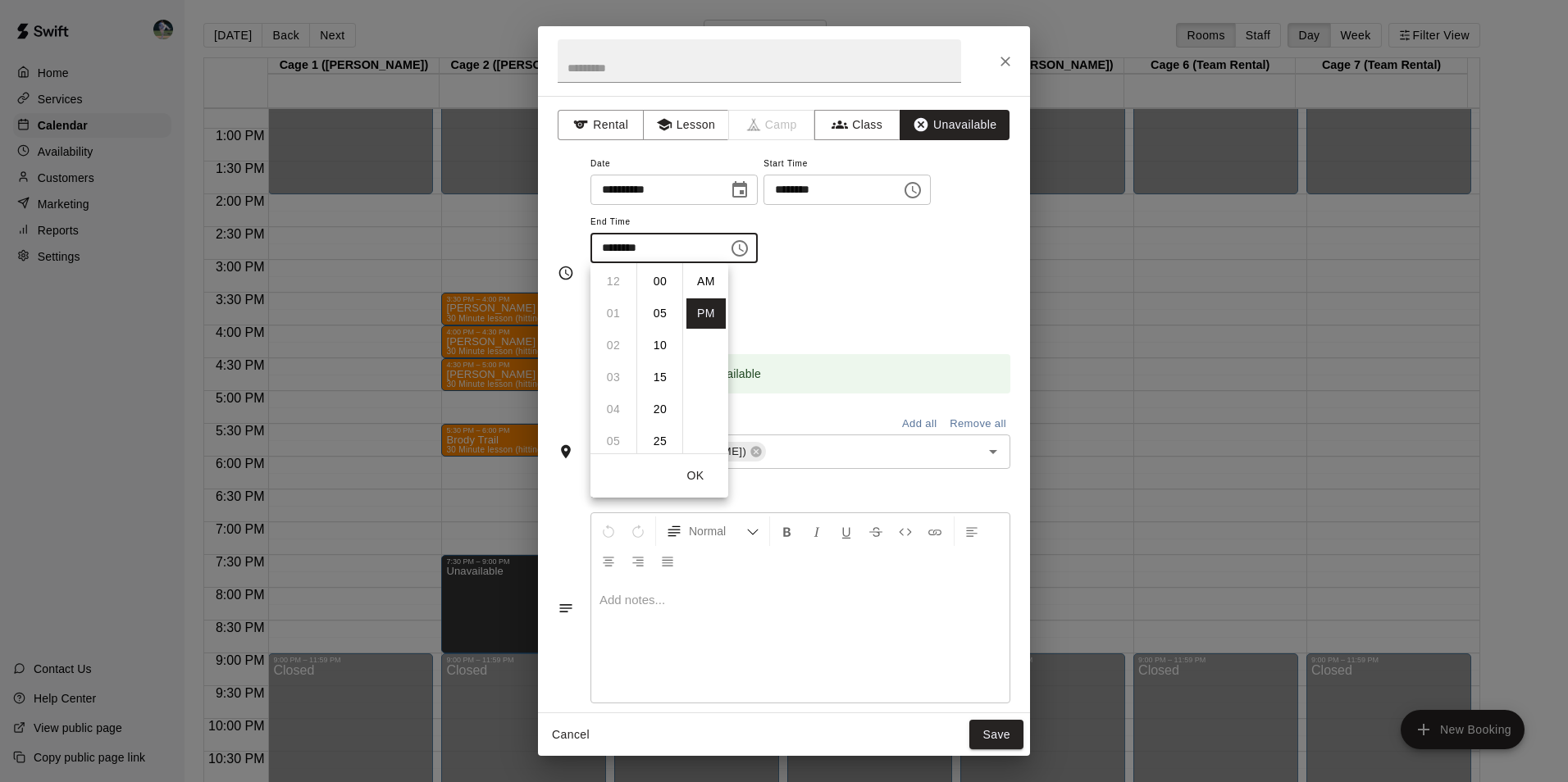
scroll to position [30, 0]
drag, startPoint x: 606, startPoint y: 310, endPoint x: 657, endPoint y: 346, distance: 62.4
click at [608, 311] on li "09" at bounding box center [612, 313] width 39 height 31
drag, startPoint x: 657, startPoint y: 278, endPoint x: 728, endPoint y: 327, distance: 86.3
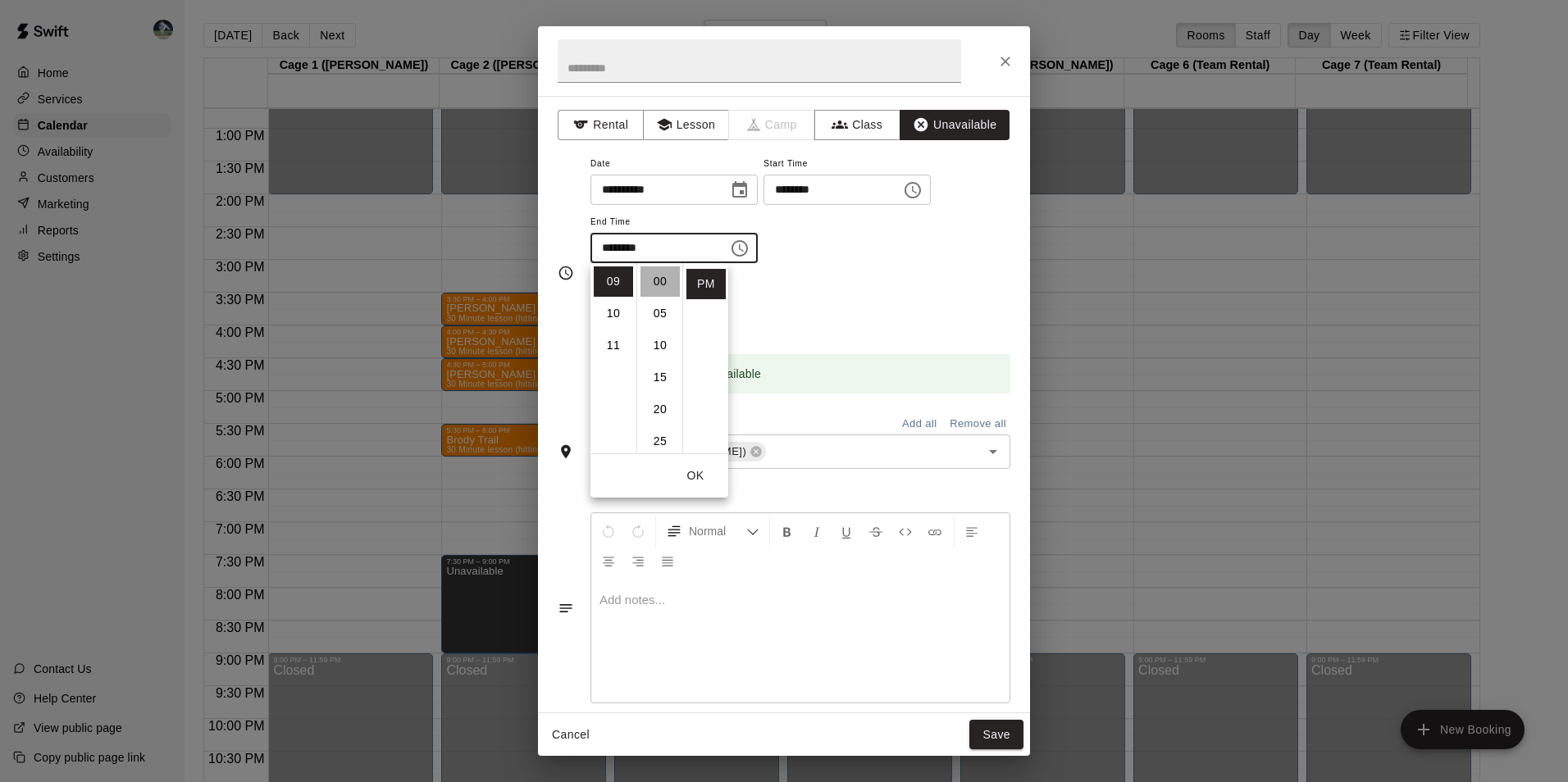
click at [665, 280] on li "00" at bounding box center [660, 282] width 39 height 31
type input "********"
click at [993, 727] on button "Save" at bounding box center [997, 735] width 54 height 31
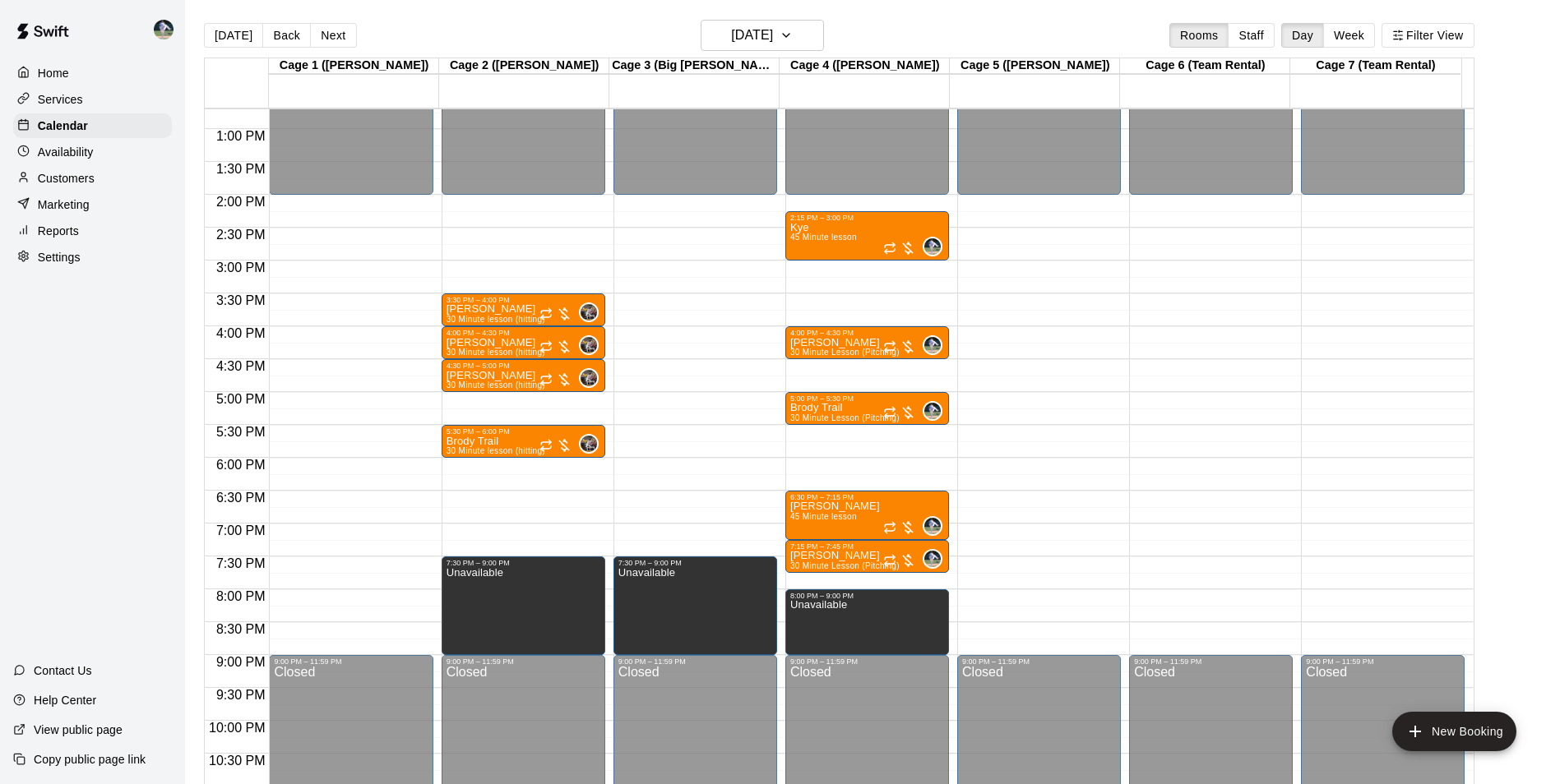
click at [1027, 595] on div "12:00 AM – 2:00 PM Closed 9:00 PM – 11:59 PM Closed" at bounding box center [1039, 63] width 163 height 1578
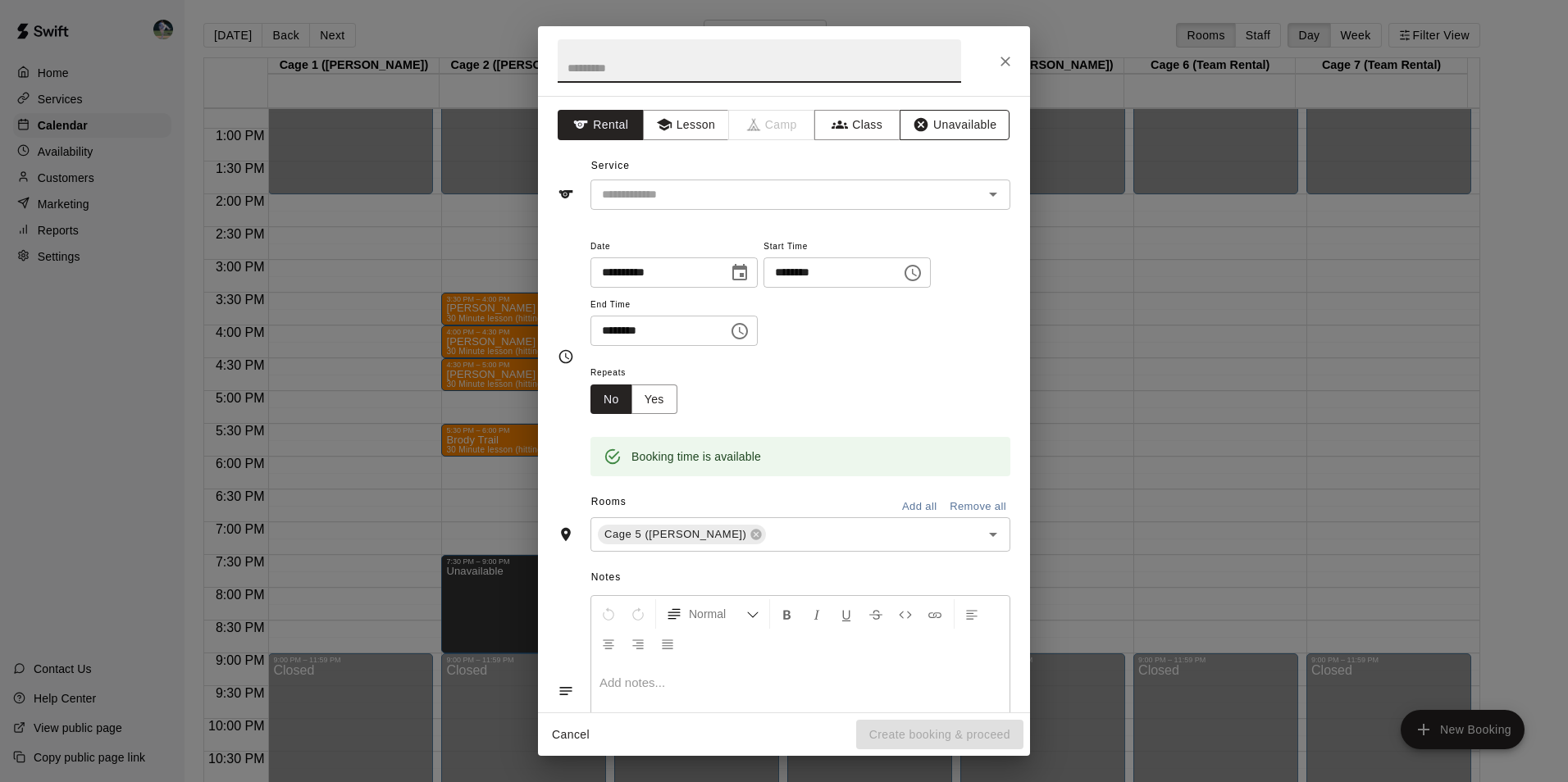
click at [973, 122] on button "Unavailable" at bounding box center [955, 125] width 110 height 31
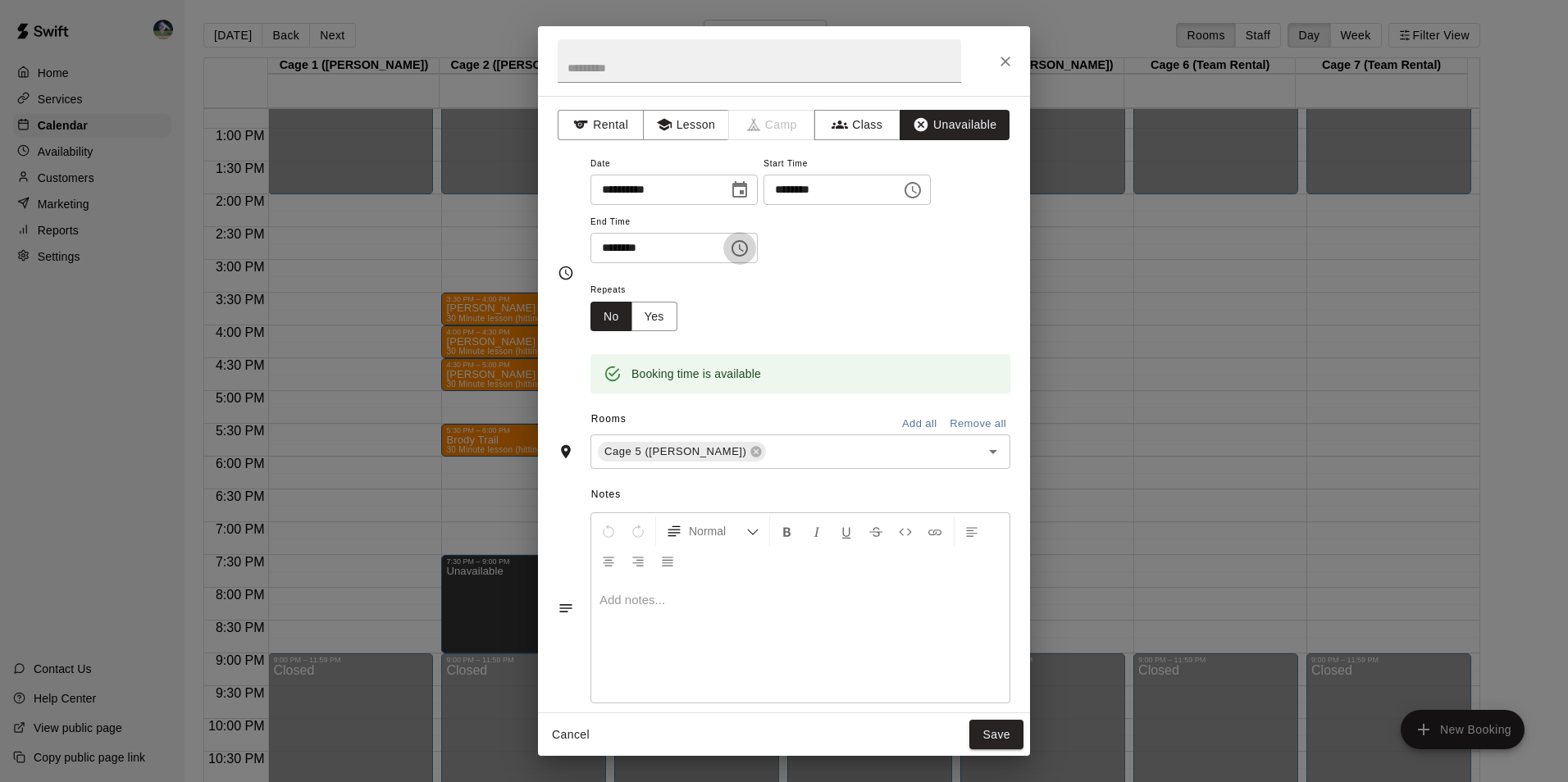
click at [749, 244] on icon "Choose time, selected time is 8:30 PM" at bounding box center [739, 248] width 19 height 19
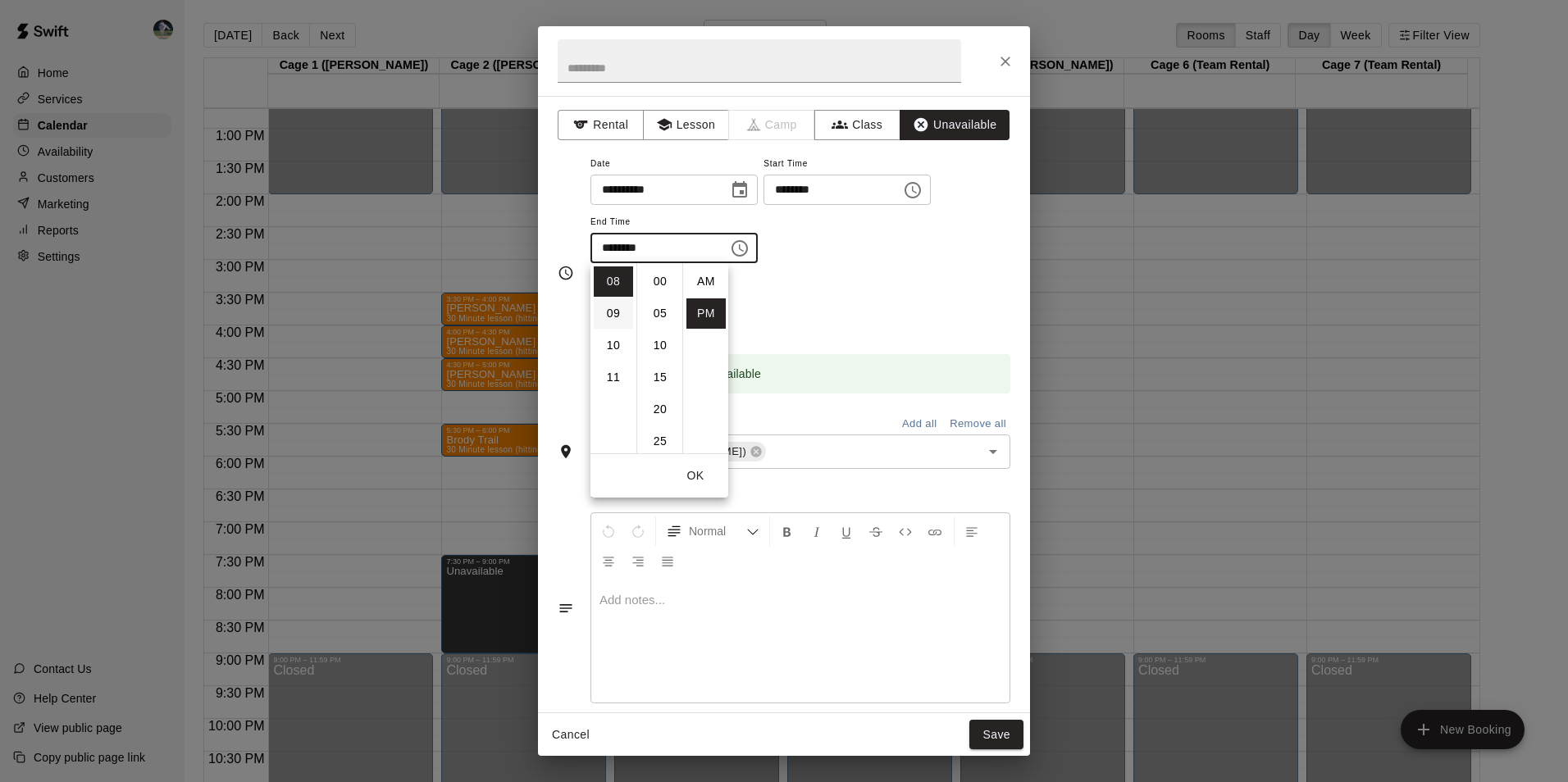
scroll to position [30, 0]
click at [612, 314] on li "09" at bounding box center [612, 313] width 39 height 31
drag, startPoint x: 649, startPoint y: 274, endPoint x: 667, endPoint y: 287, distance: 22.2
click at [656, 278] on li "00" at bounding box center [660, 282] width 39 height 31
type input "********"
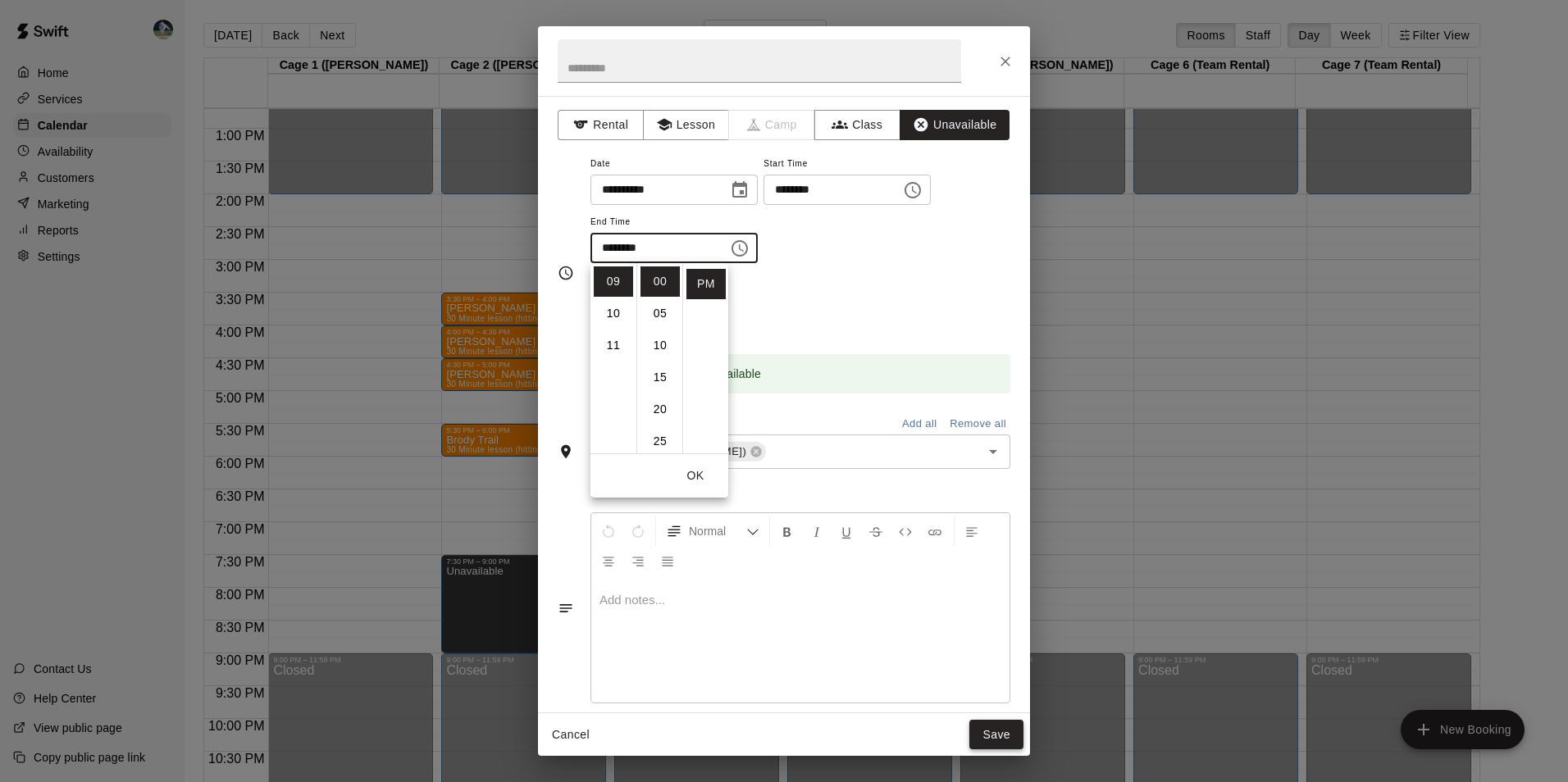
click at [984, 734] on button "Save" at bounding box center [997, 735] width 54 height 31
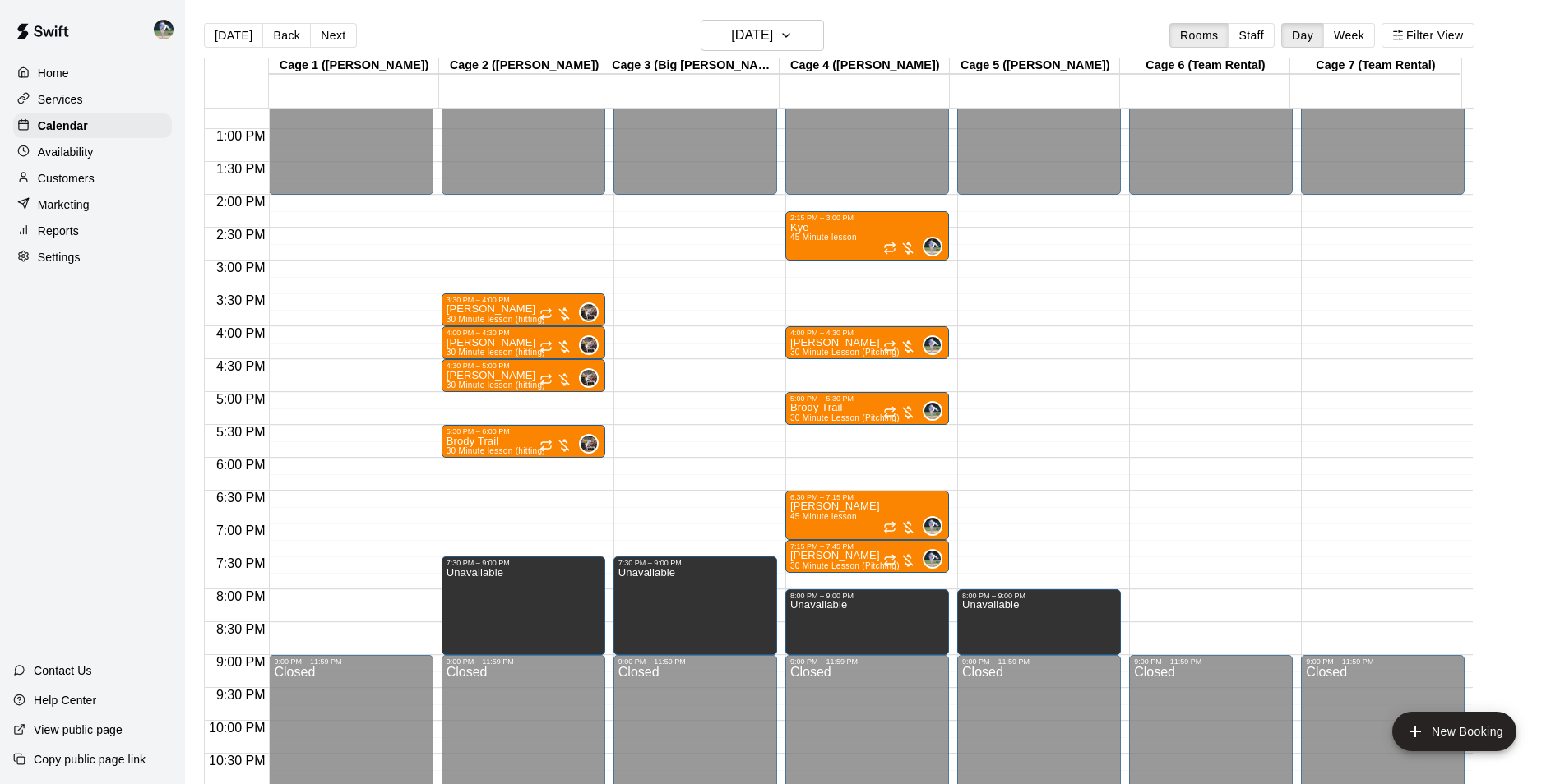
click at [1177, 595] on div "12:00 AM – 2:00 PM Closed 9:00 PM – 11:59 PM Closed" at bounding box center [1211, 63] width 163 height 1578
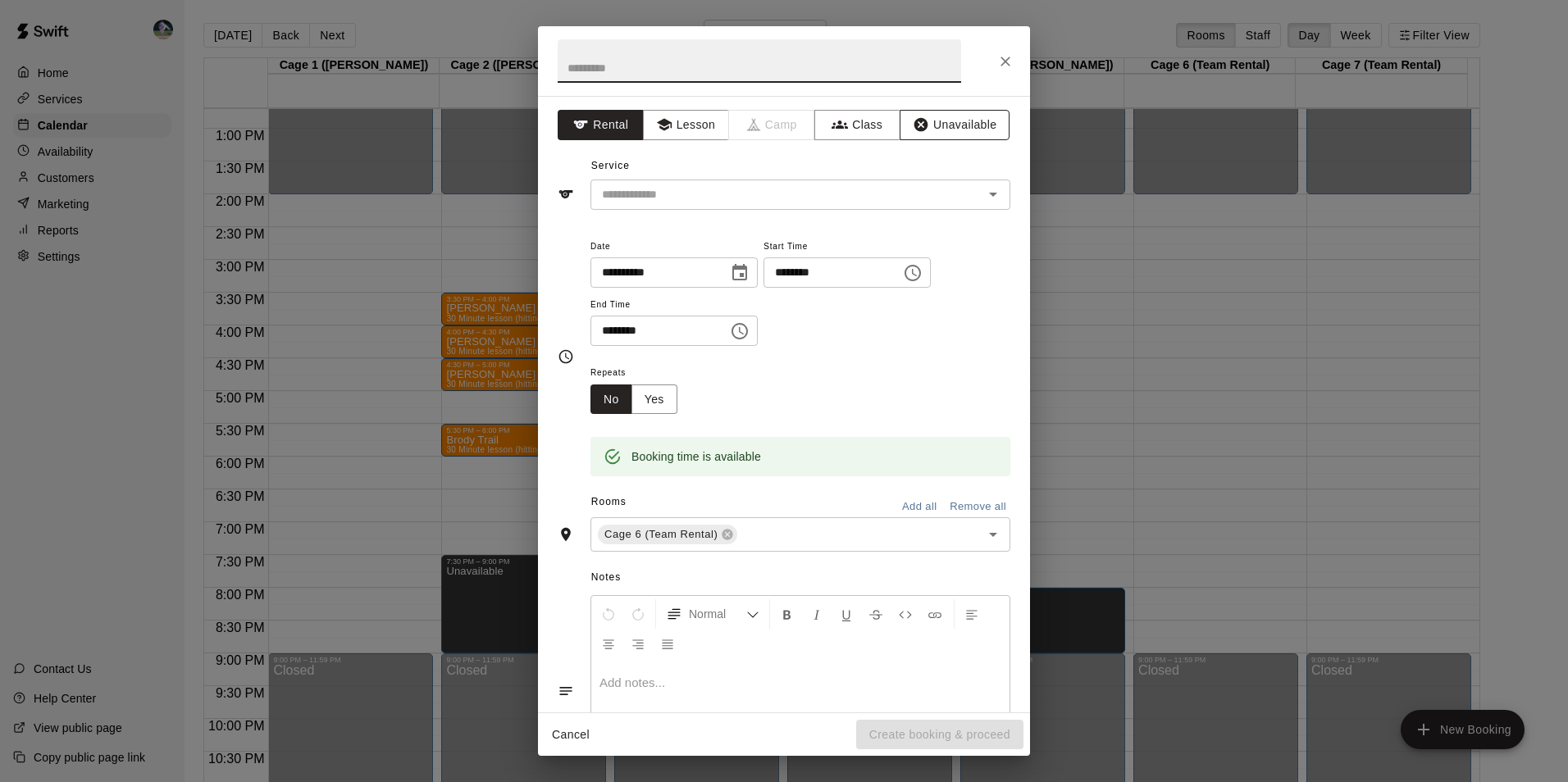
click at [929, 119] on button "Unavailable" at bounding box center [955, 125] width 110 height 31
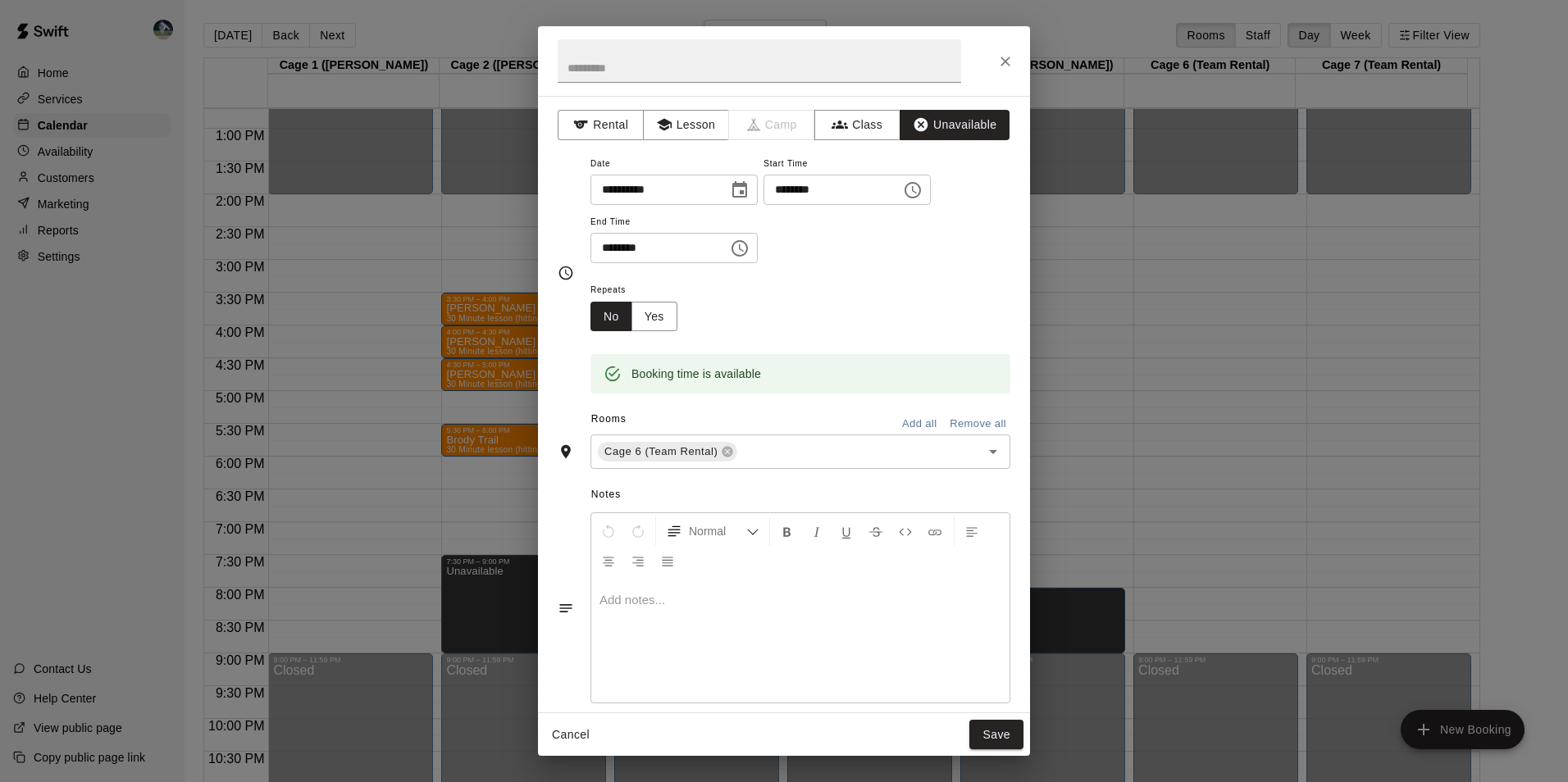
click at [749, 246] on icon "Choose time, selected time is 8:30 PM" at bounding box center [739, 248] width 19 height 19
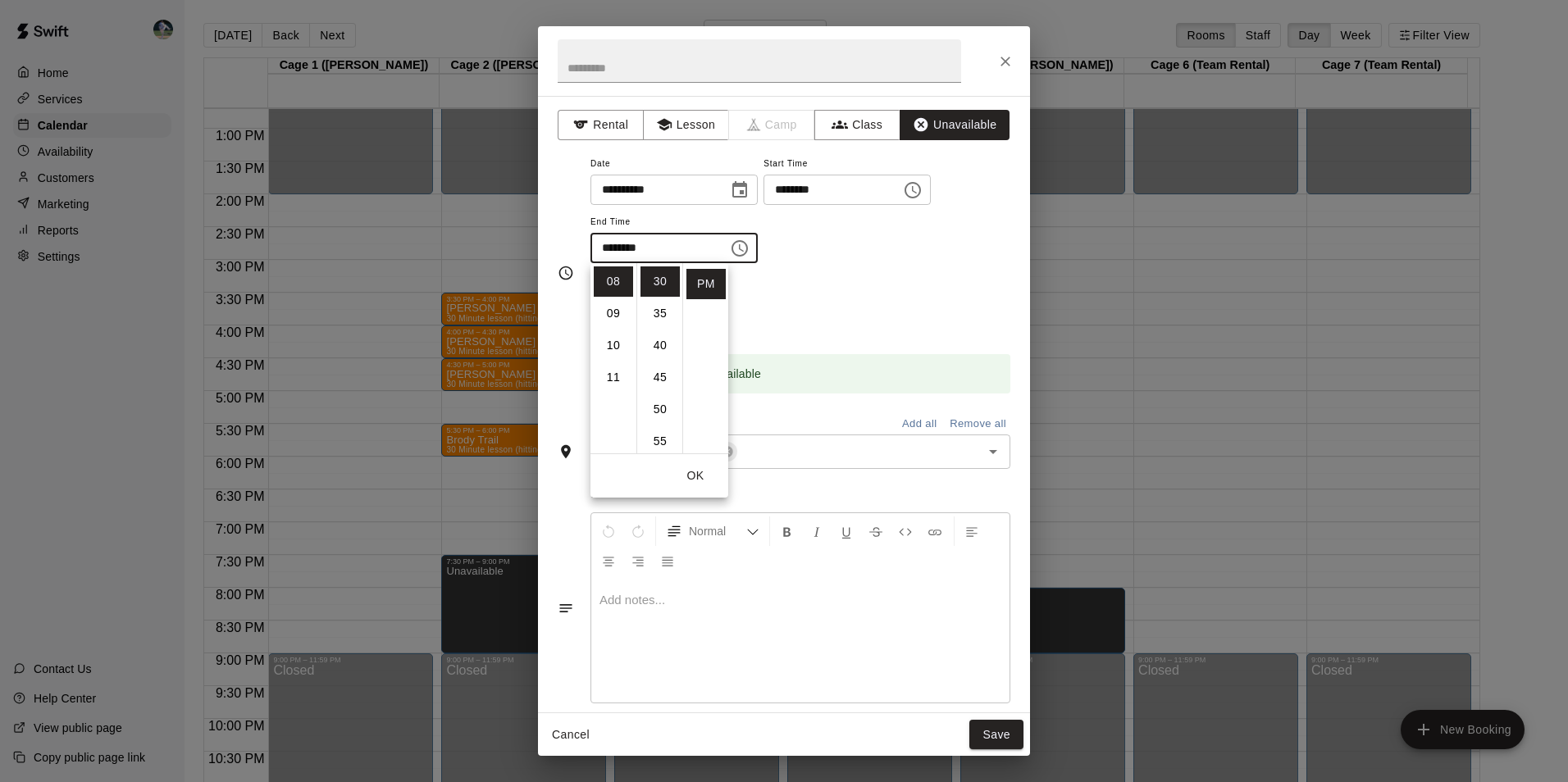
click at [619, 306] on li "09" at bounding box center [612, 313] width 39 height 31
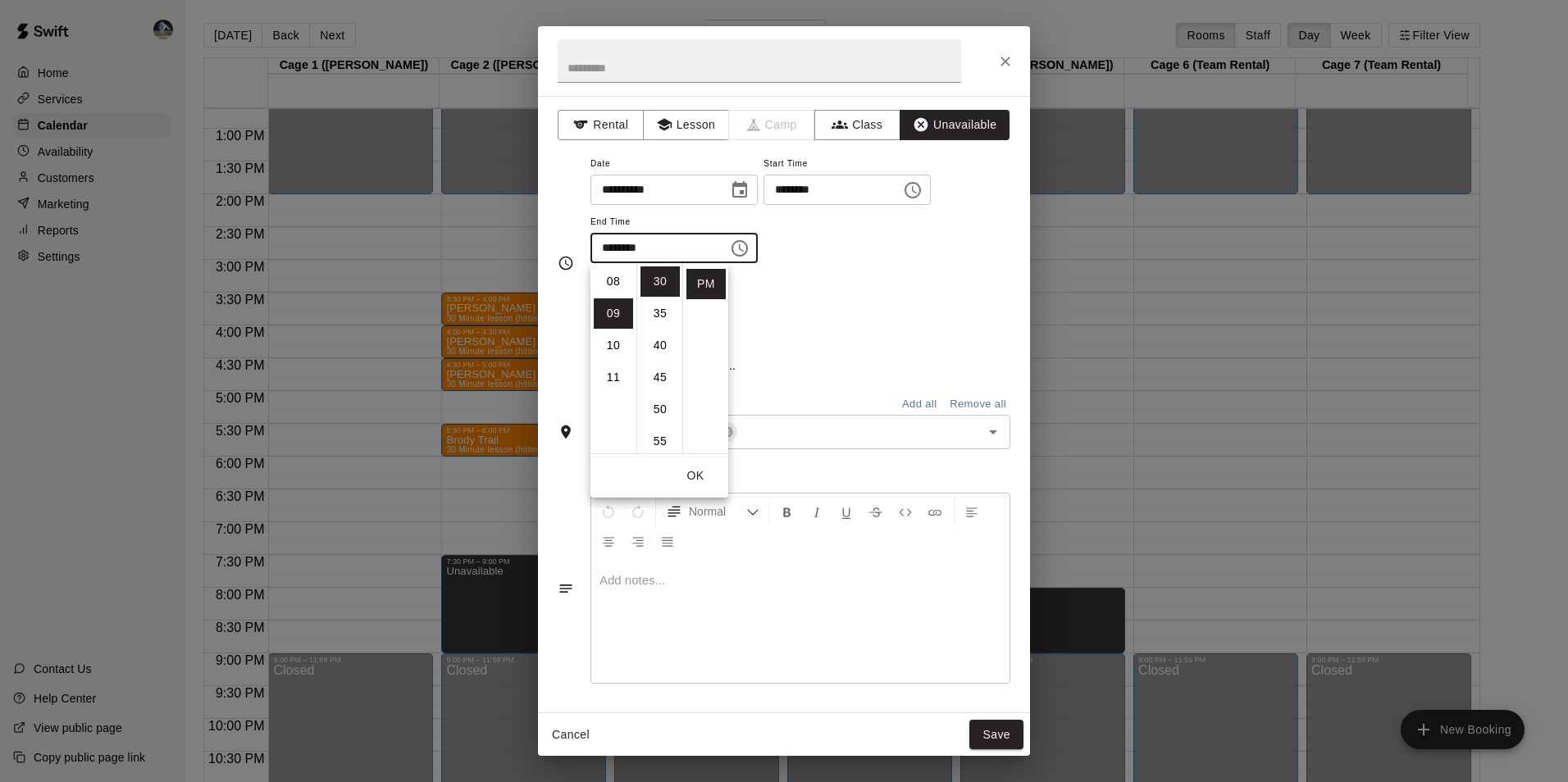
scroll to position [288, 0]
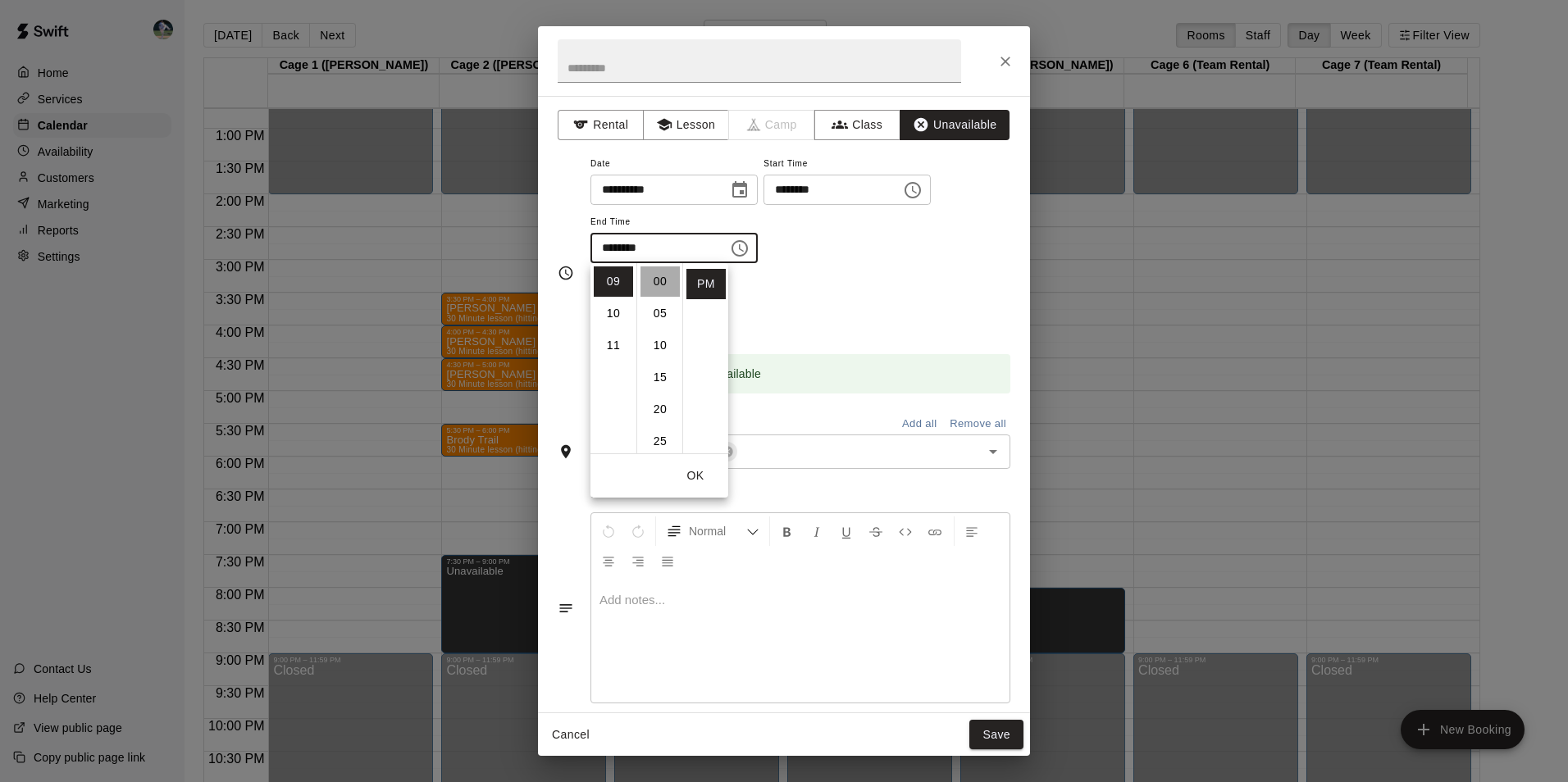
drag, startPoint x: 662, startPoint y: 279, endPoint x: 727, endPoint y: 398, distance: 135.6
click at [663, 282] on li "00" at bounding box center [660, 282] width 39 height 31
type input "********"
click at [1004, 734] on button "Save" at bounding box center [997, 735] width 54 height 31
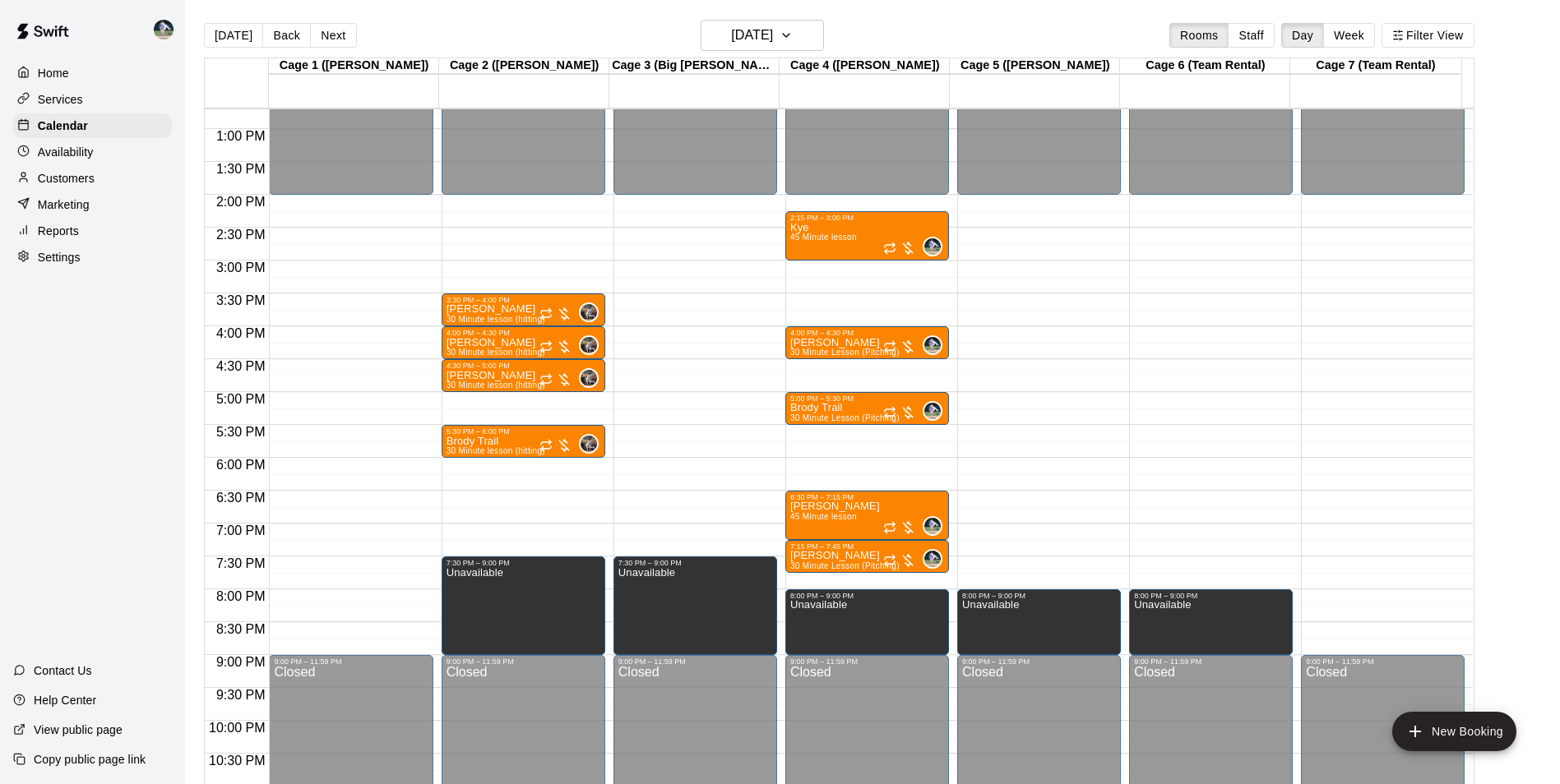
click at [1338, 595] on div "12:00 AM – 2:00 PM Closed 9:00 PM – 11:59 PM Closed" at bounding box center [1382, 63] width 163 height 1578
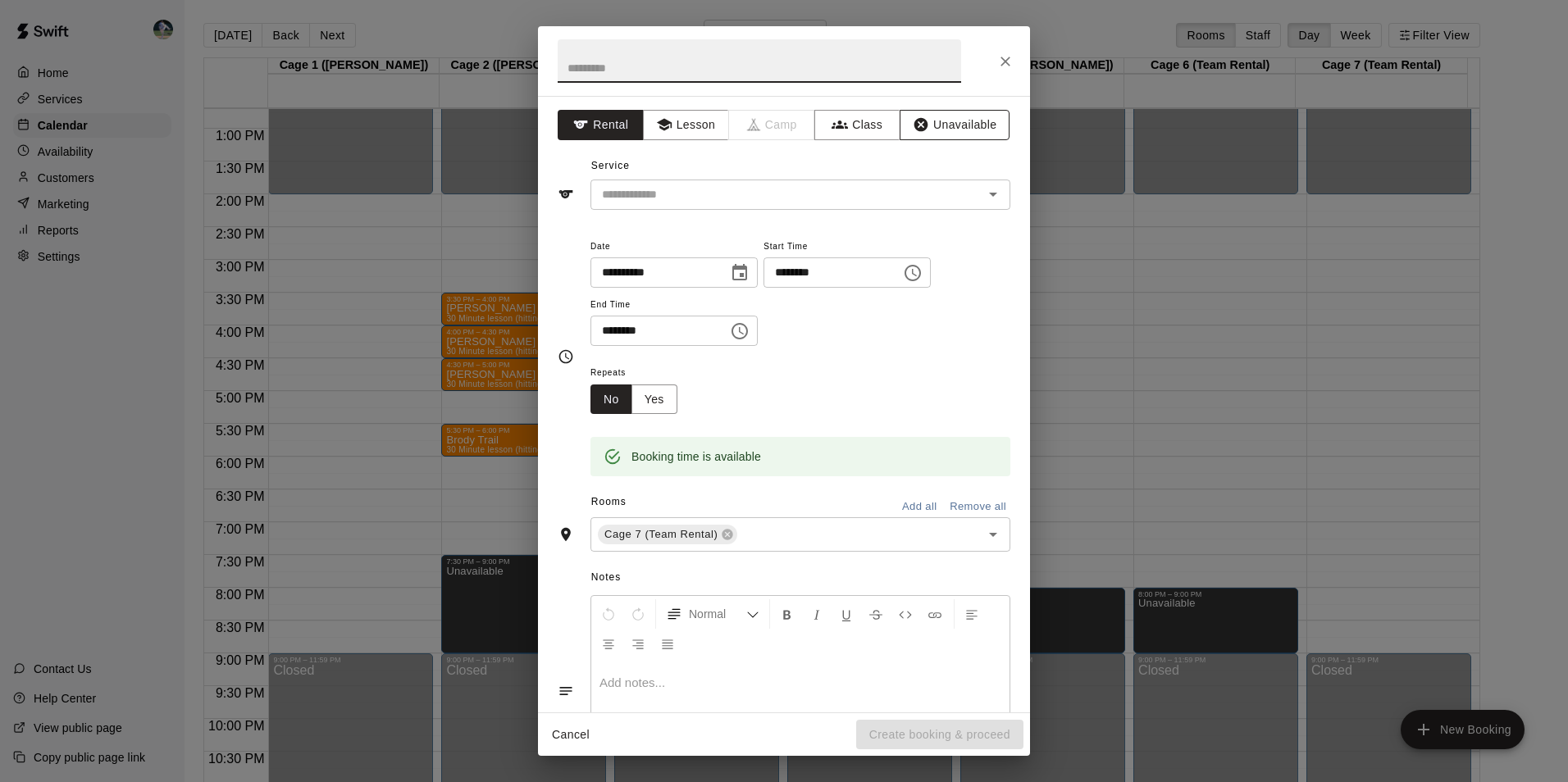
click at [945, 122] on button "Unavailable" at bounding box center [955, 125] width 110 height 31
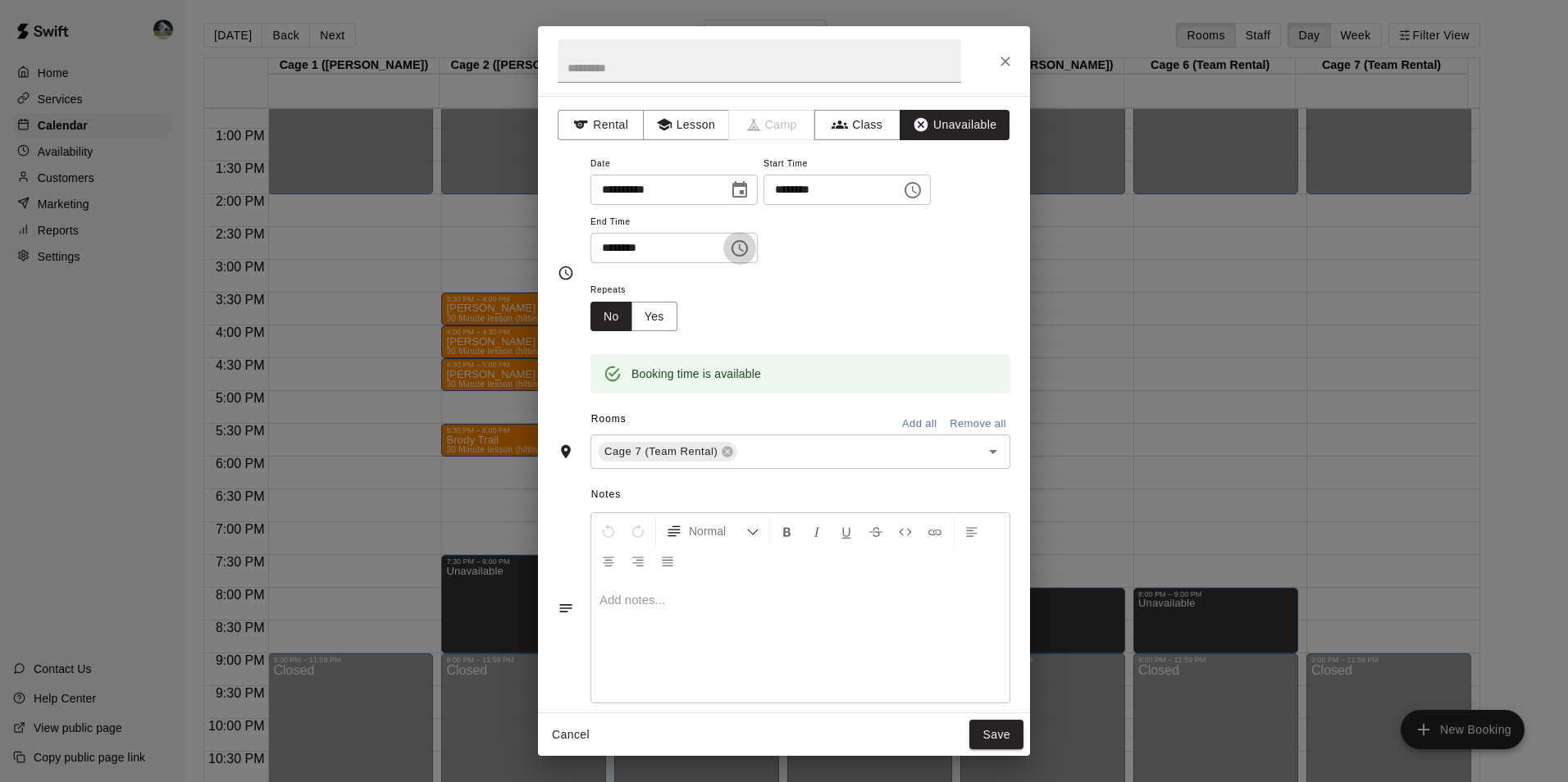
click at [744, 249] on icon "Choose time, selected time is 8:30 PM" at bounding box center [741, 248] width 5 height 7
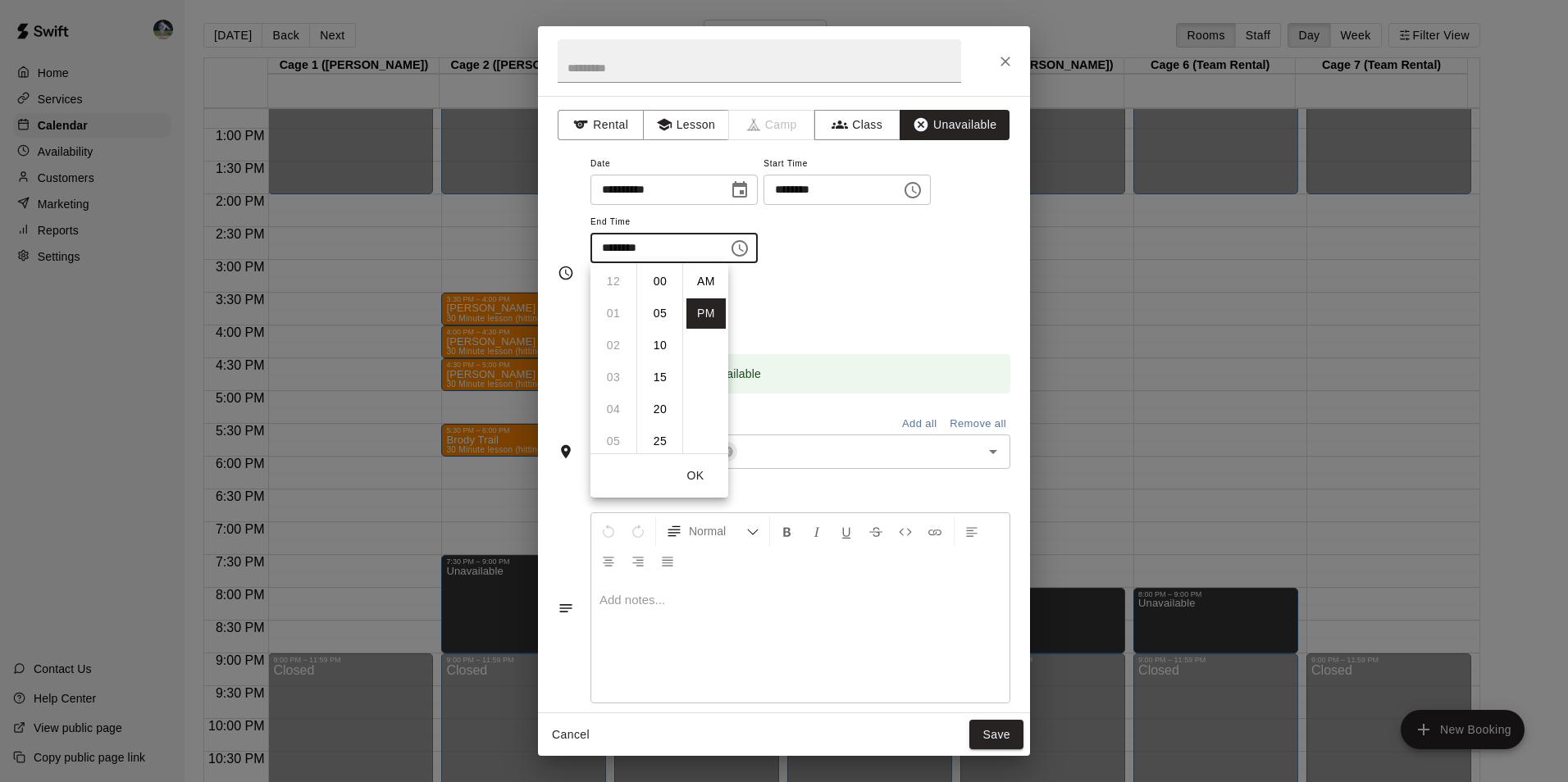
scroll to position [30, 0]
click at [618, 312] on li "09" at bounding box center [612, 313] width 39 height 31
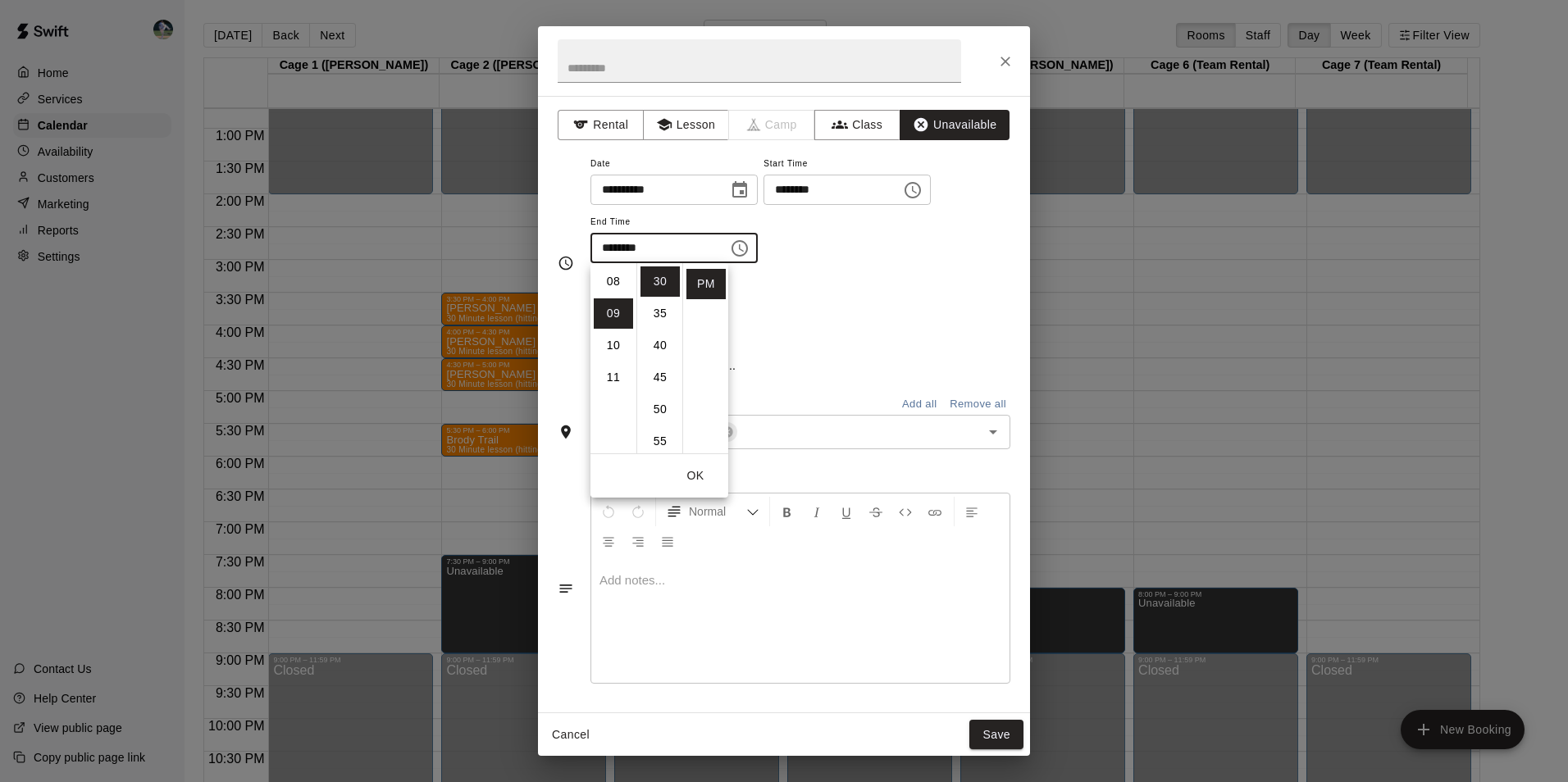
scroll to position [288, 0]
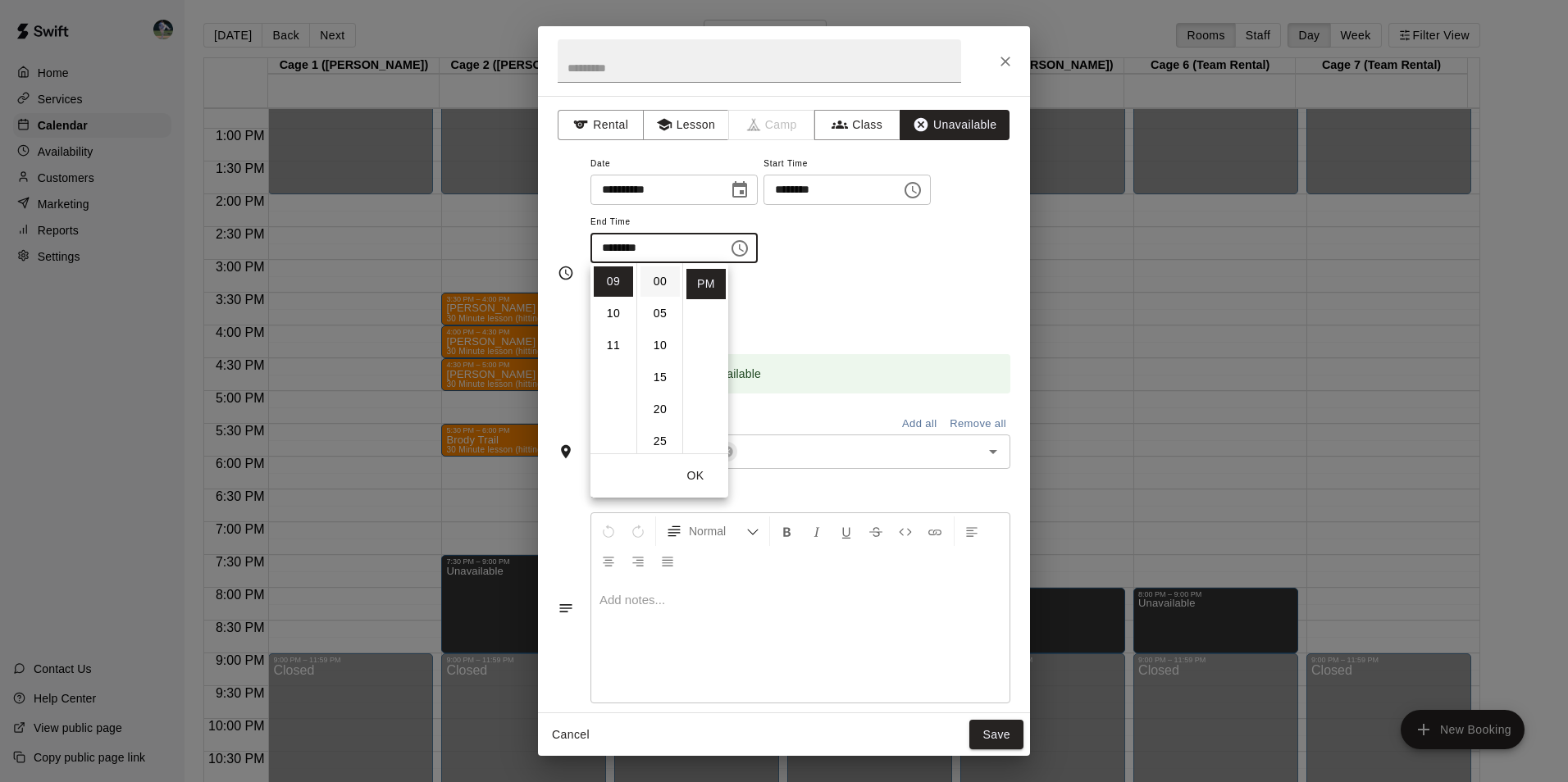
click at [665, 280] on li "00" at bounding box center [660, 282] width 39 height 31
type input "********"
click at [1010, 723] on button "Save" at bounding box center [997, 735] width 54 height 31
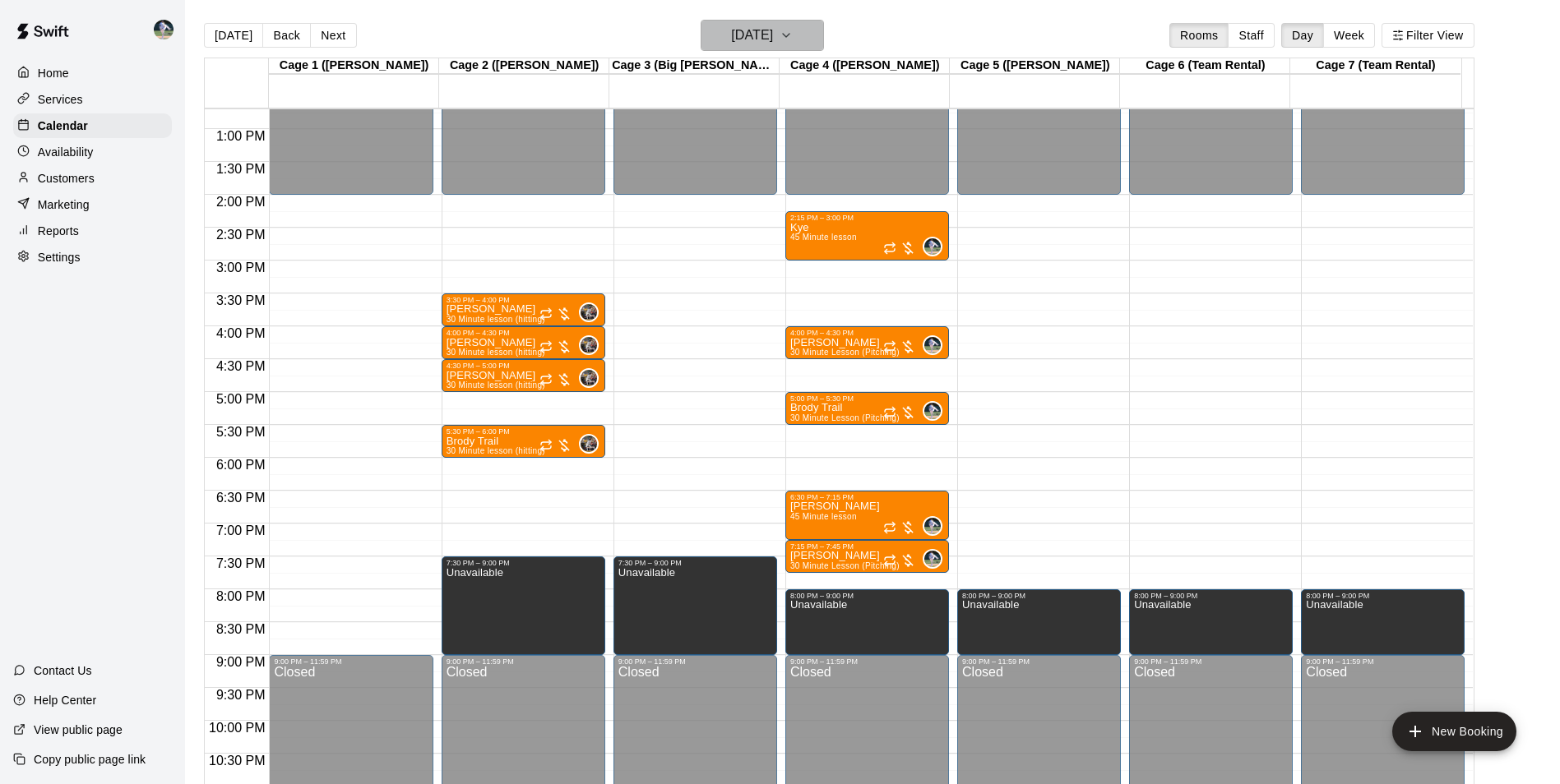
click at [741, 27] on h6 "[DATE]" at bounding box center [752, 35] width 42 height 23
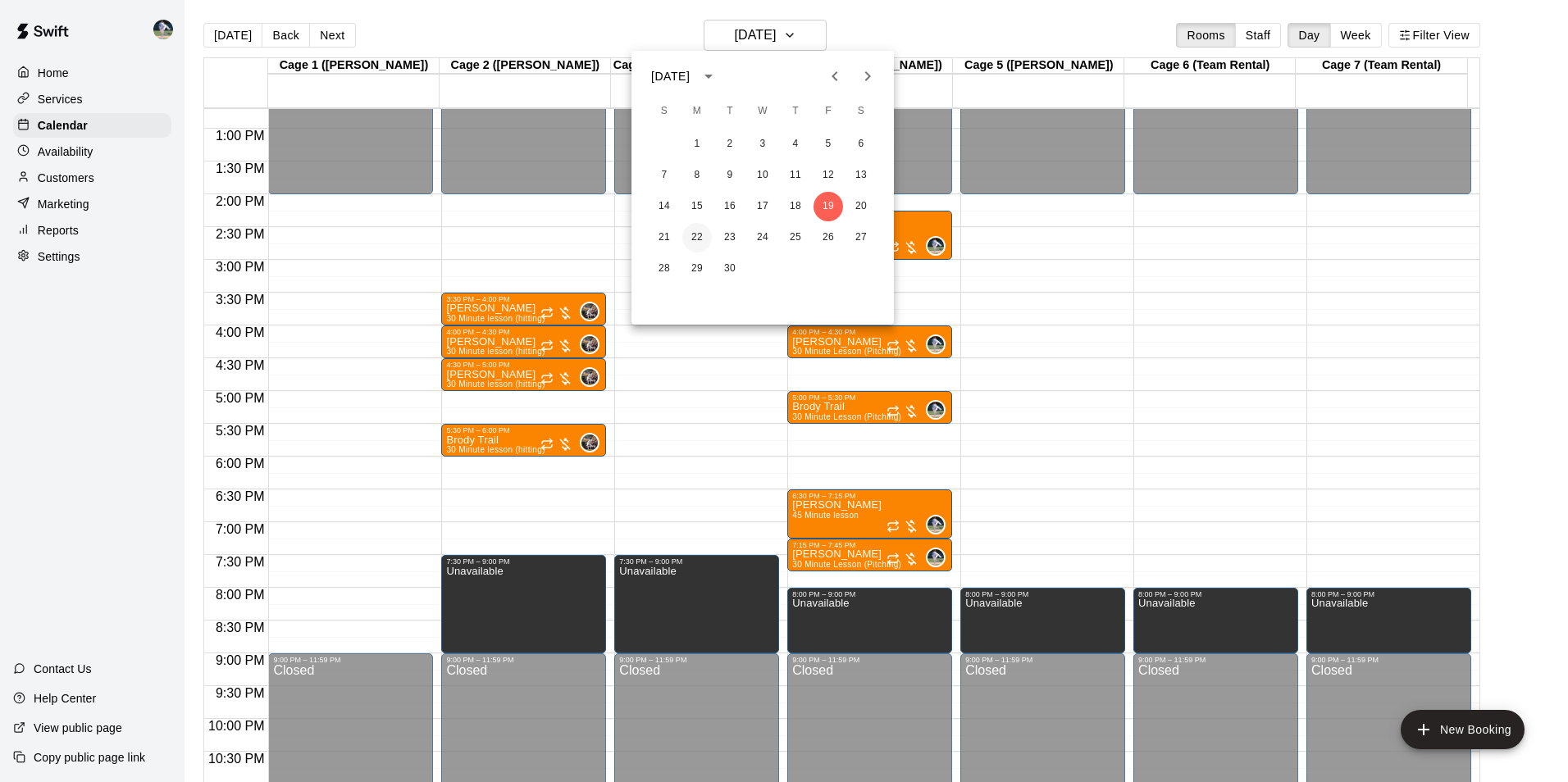
click at [695, 232] on button "22" at bounding box center [697, 238] width 30 height 30
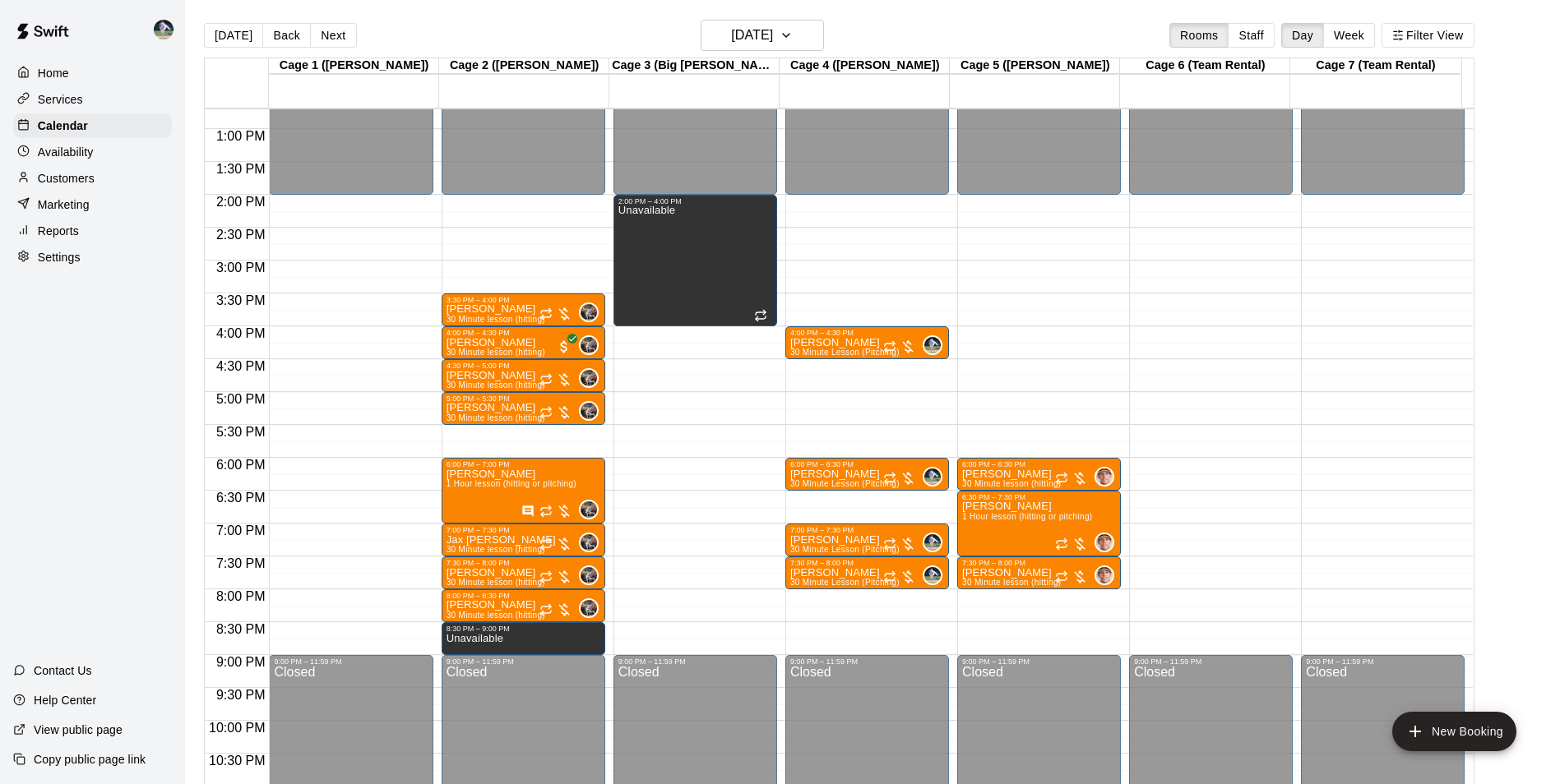
click at [686, 595] on div "12:00 AM – 2:00 PM Closed 2:00 PM – 4:00 PM Unavailable 9:00 PM – 11:59 PM Clos…" at bounding box center [695, 63] width 163 height 1578
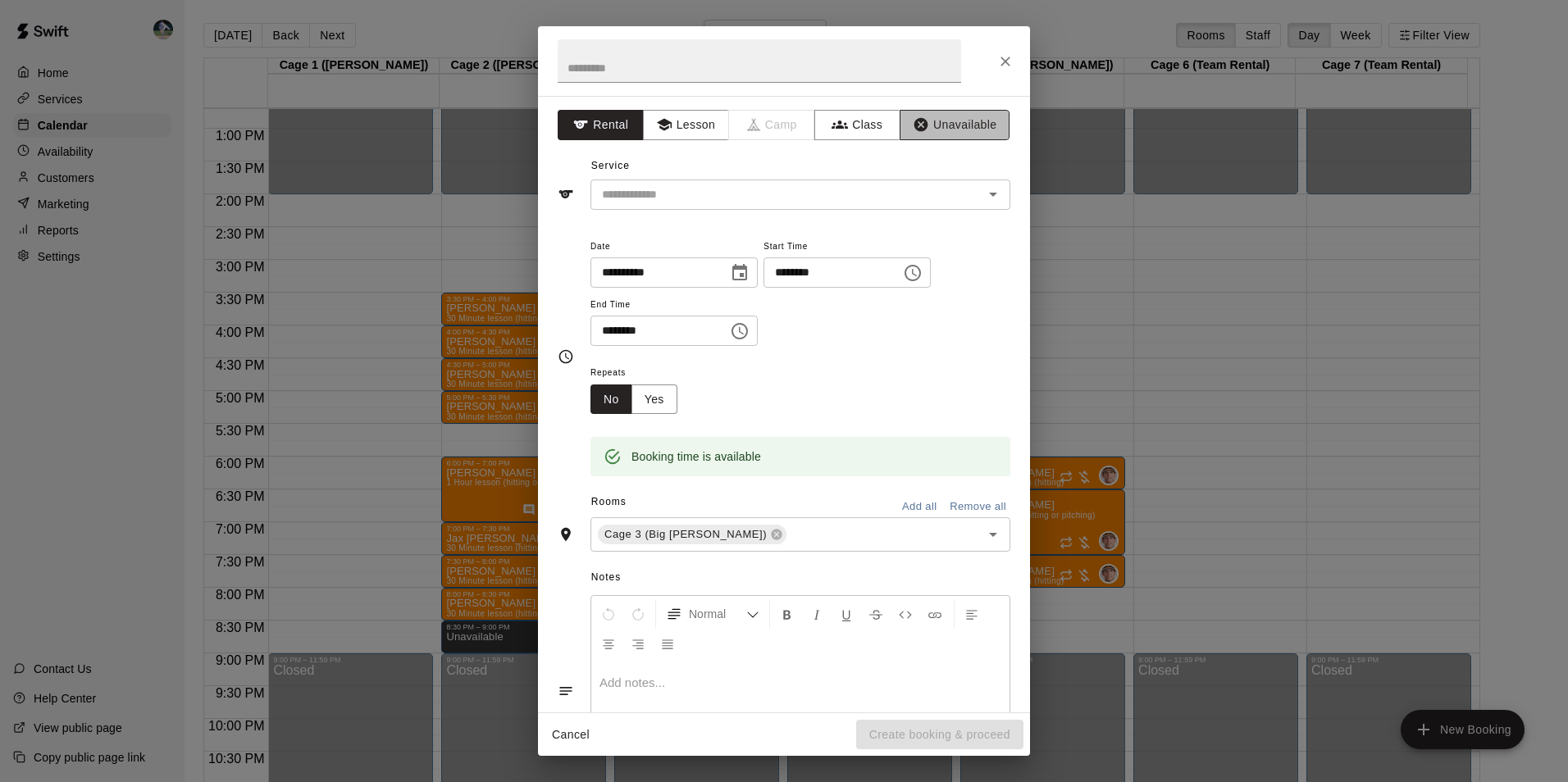
click at [921, 130] on button "Unavailable" at bounding box center [955, 125] width 110 height 31
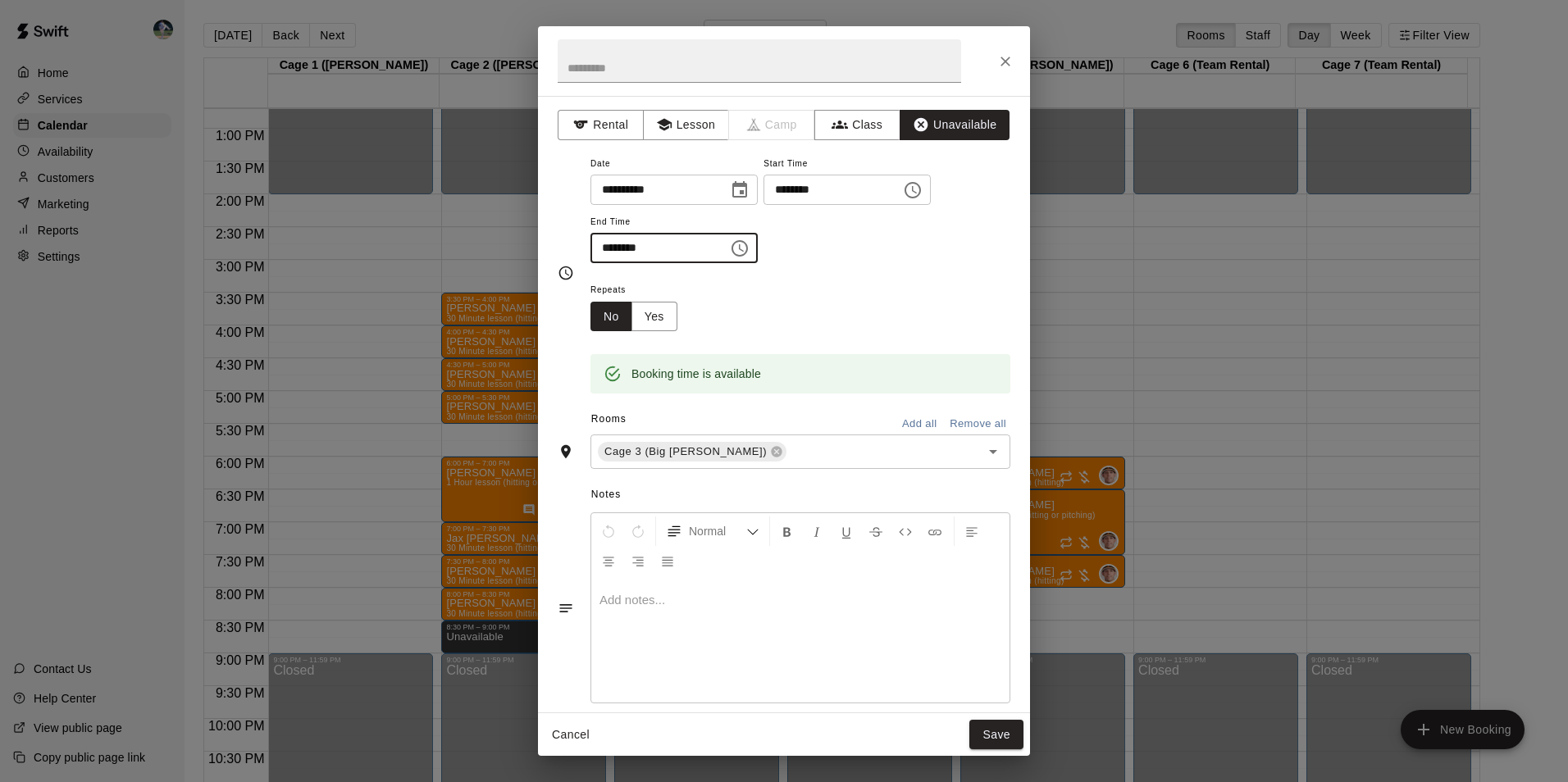
click at [717, 253] on input "********" at bounding box center [654, 248] width 126 height 31
click at [749, 252] on icon "Choose time, selected time is 8:30 PM" at bounding box center [739, 248] width 19 height 19
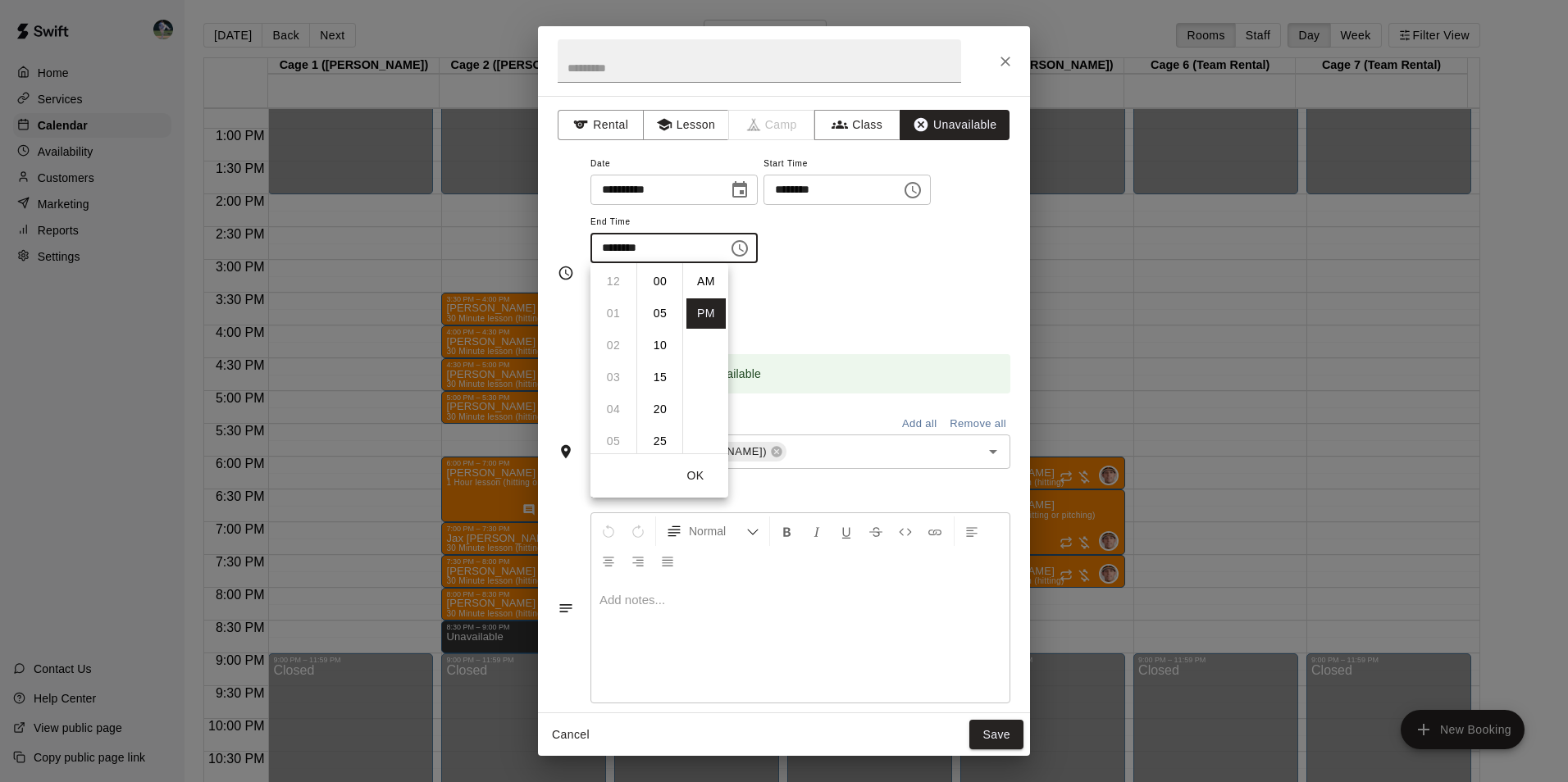
scroll to position [30, 0]
drag, startPoint x: 612, startPoint y: 309, endPoint x: 641, endPoint y: 322, distance: 31.8
click at [613, 309] on li "09" at bounding box center [612, 313] width 39 height 31
click at [657, 277] on li "00" at bounding box center [660, 282] width 39 height 31
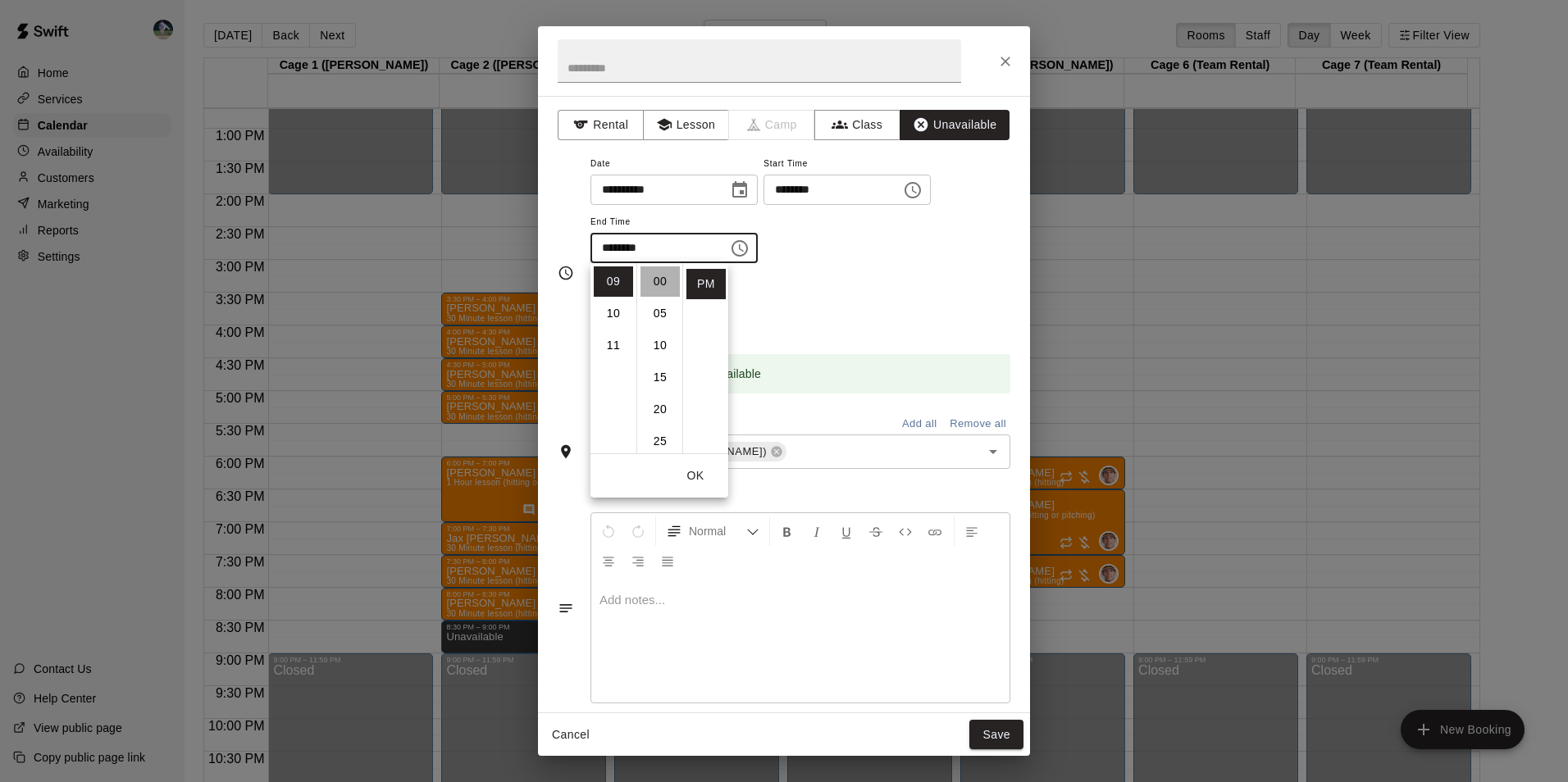
type input "********"
click at [992, 732] on button "Save" at bounding box center [997, 735] width 54 height 31
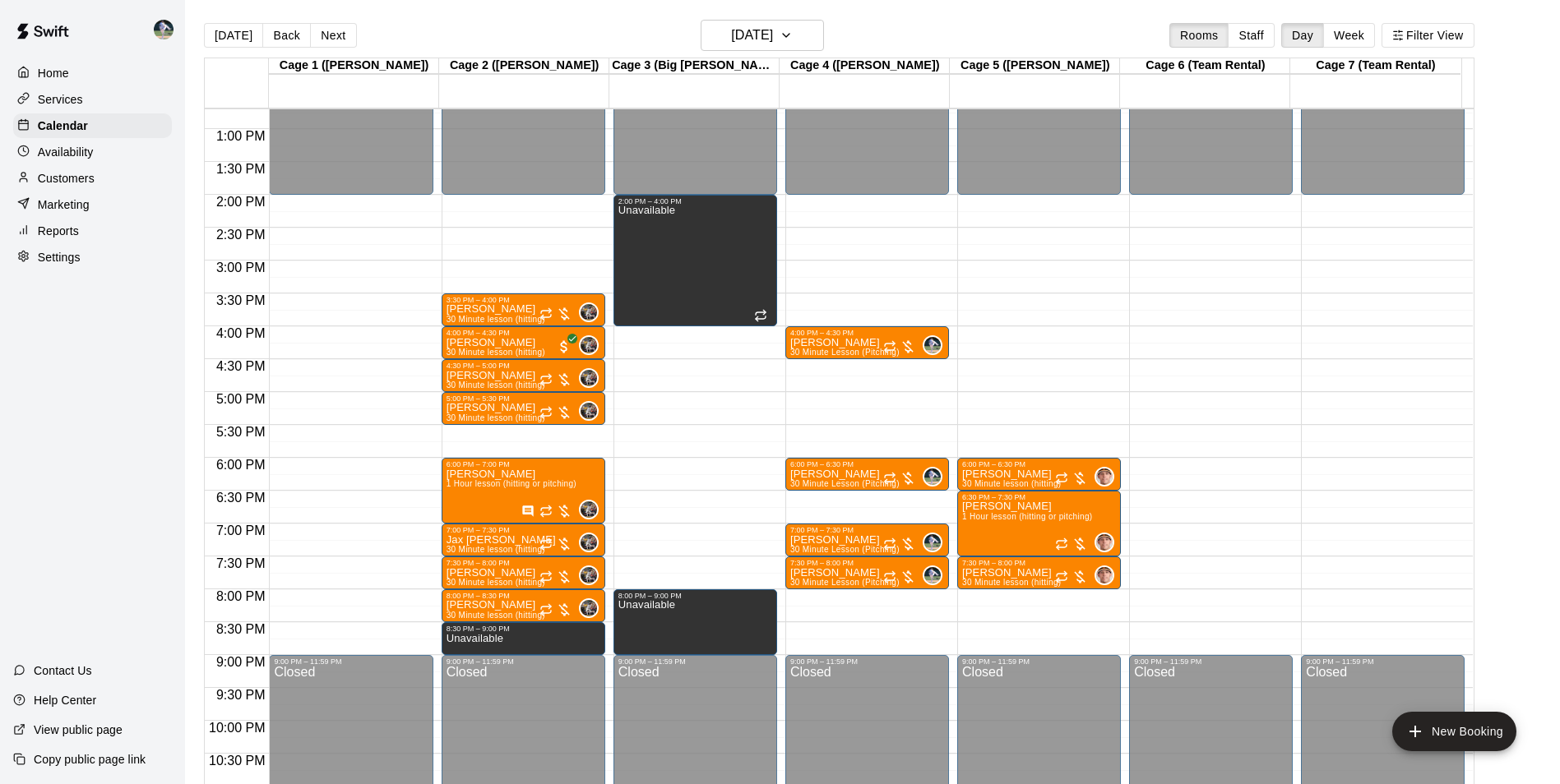
click at [854, 595] on div "12:00 AM – 2:00 PM Closed 4:00 PM – 4:30 PM [PERSON_NAME] 30 Minute Lesson (Pit…" at bounding box center [867, 63] width 163 height 1578
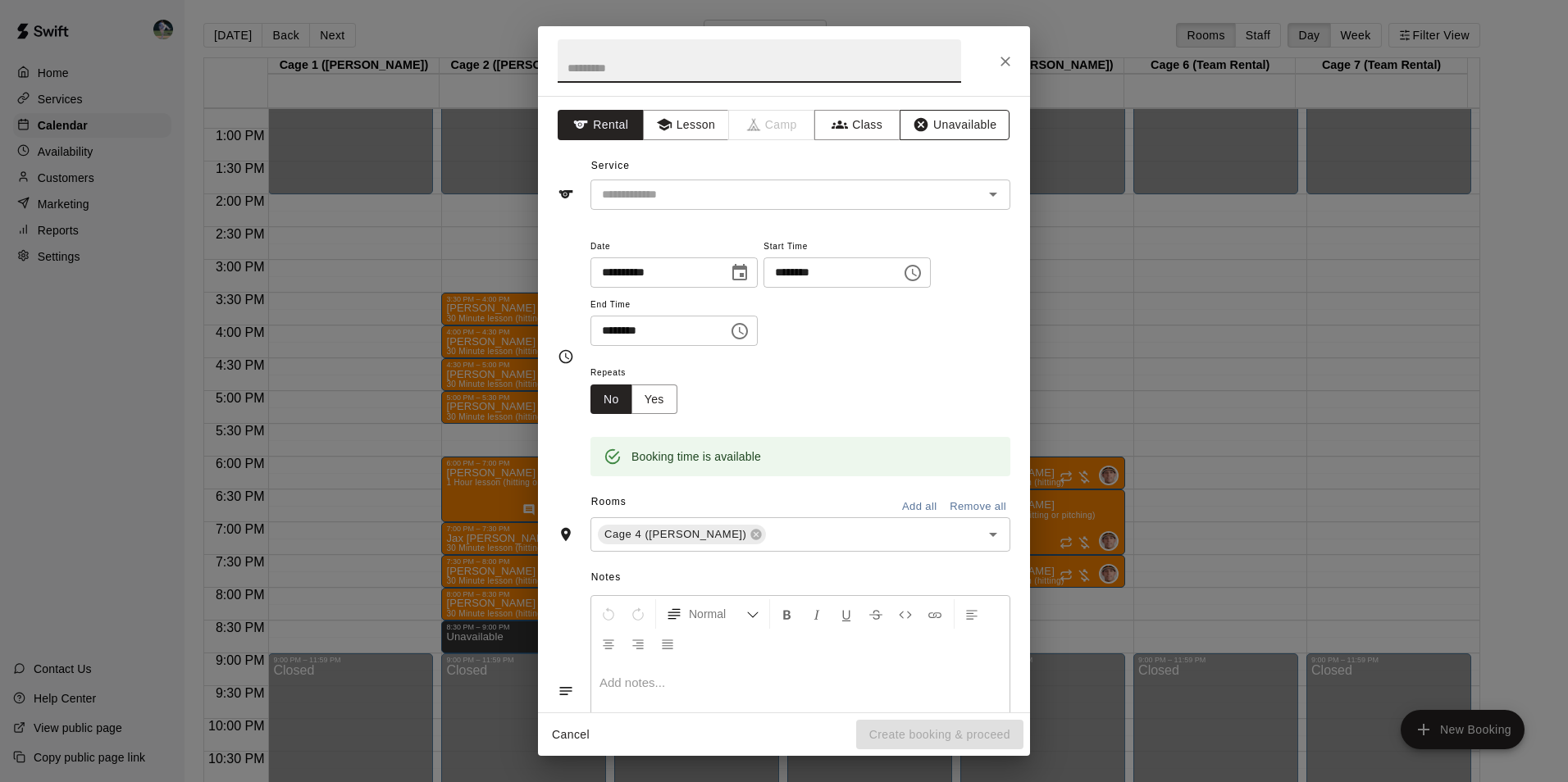
click at [954, 128] on button "Unavailable" at bounding box center [955, 125] width 110 height 31
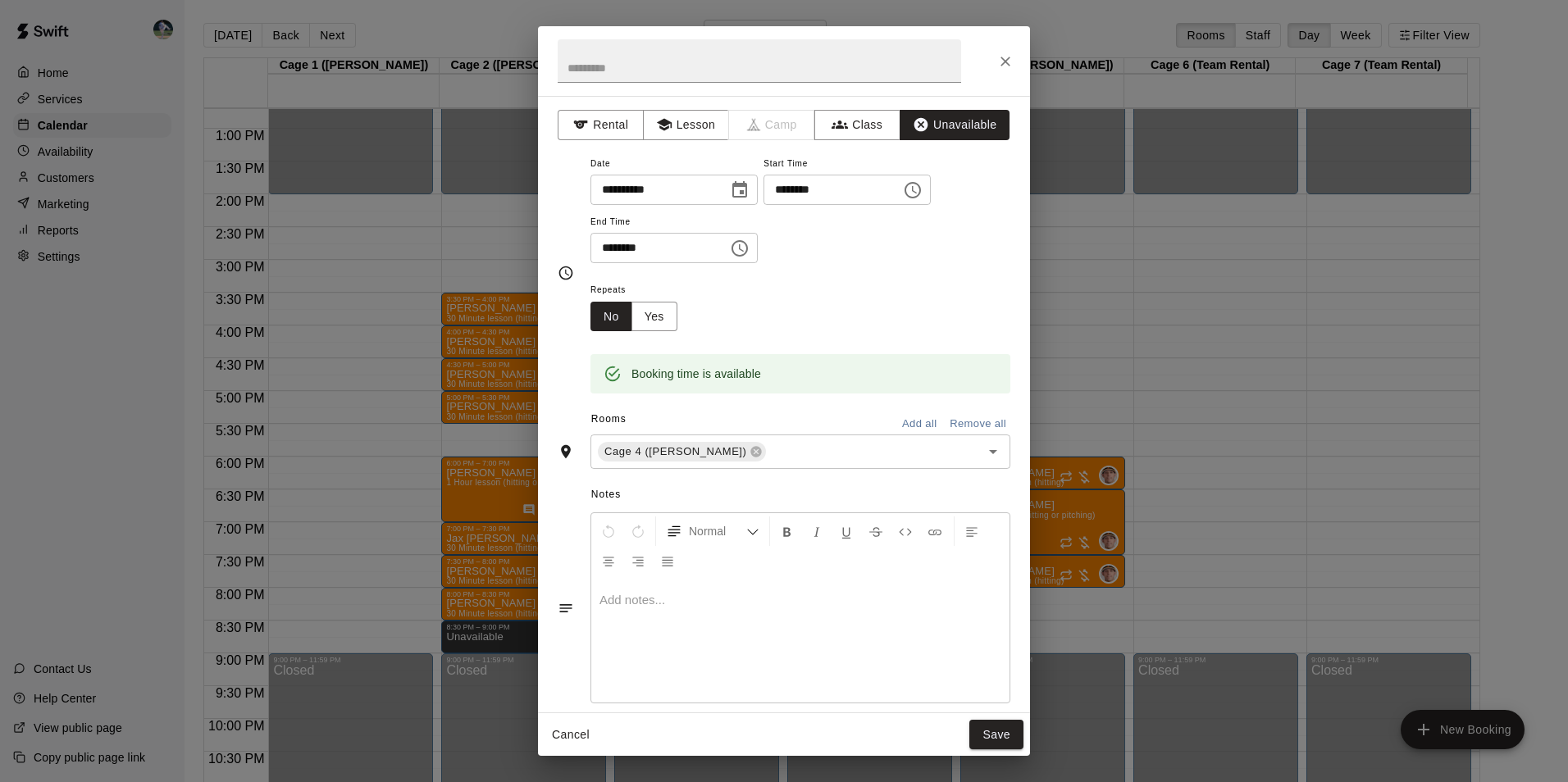
click at [749, 251] on icon "Choose time, selected time is 8:30 PM" at bounding box center [739, 248] width 19 height 19
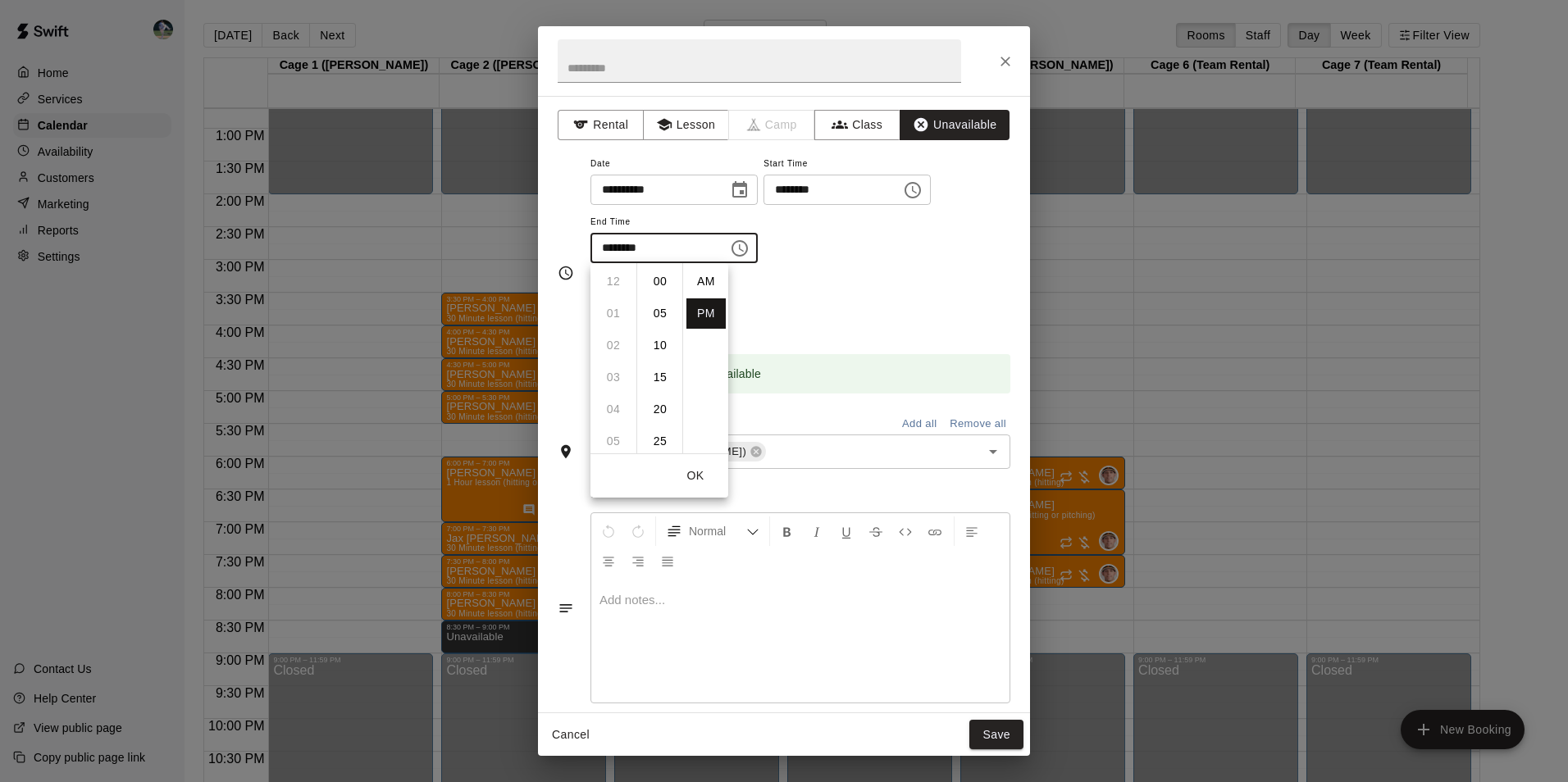
scroll to position [255, 0]
drag, startPoint x: 615, startPoint y: 308, endPoint x: 664, endPoint y: 335, distance: 55.9
click at [616, 309] on li "09" at bounding box center [612, 313] width 39 height 31
type input "********"
drag, startPoint x: 665, startPoint y: 273, endPoint x: 699, endPoint y: 321, distance: 58.8
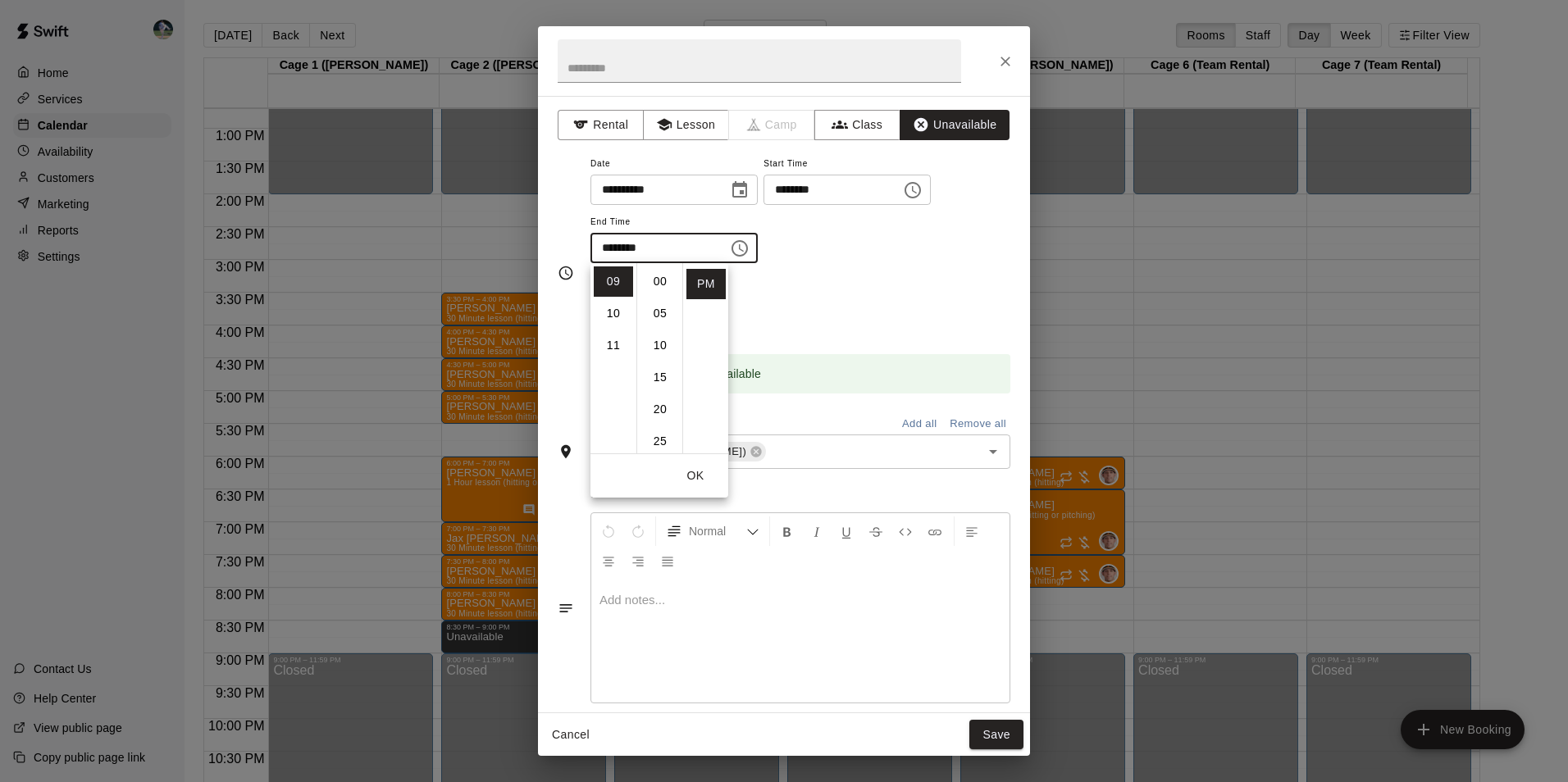
click at [672, 284] on ul "00 05 10 15 20 25 30 35 40 45 50 55" at bounding box center [659, 358] width 46 height 190
click at [992, 734] on button "Save" at bounding box center [997, 735] width 54 height 31
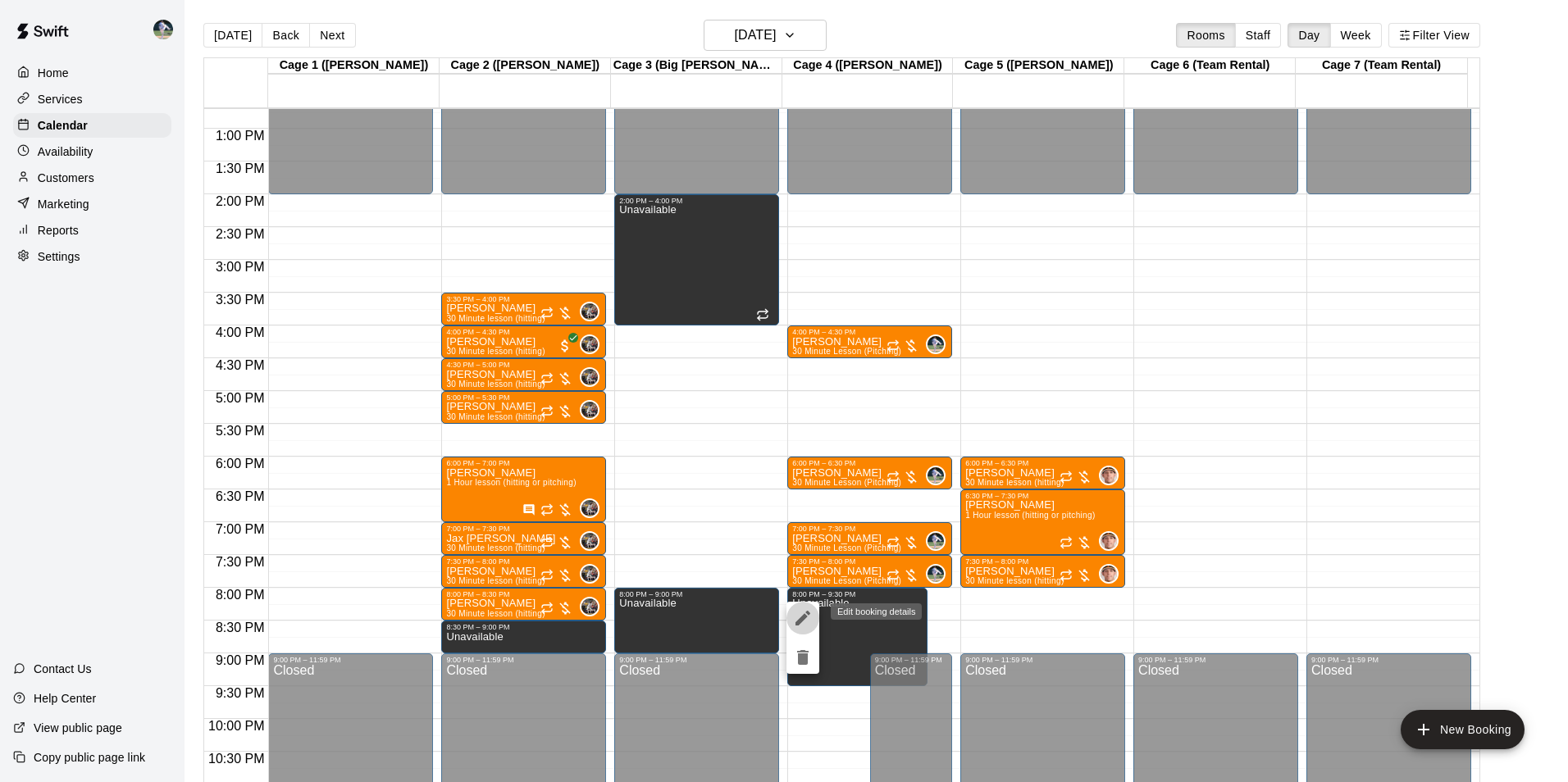
click at [795, 611] on icon "edit" at bounding box center [802, 618] width 19 height 19
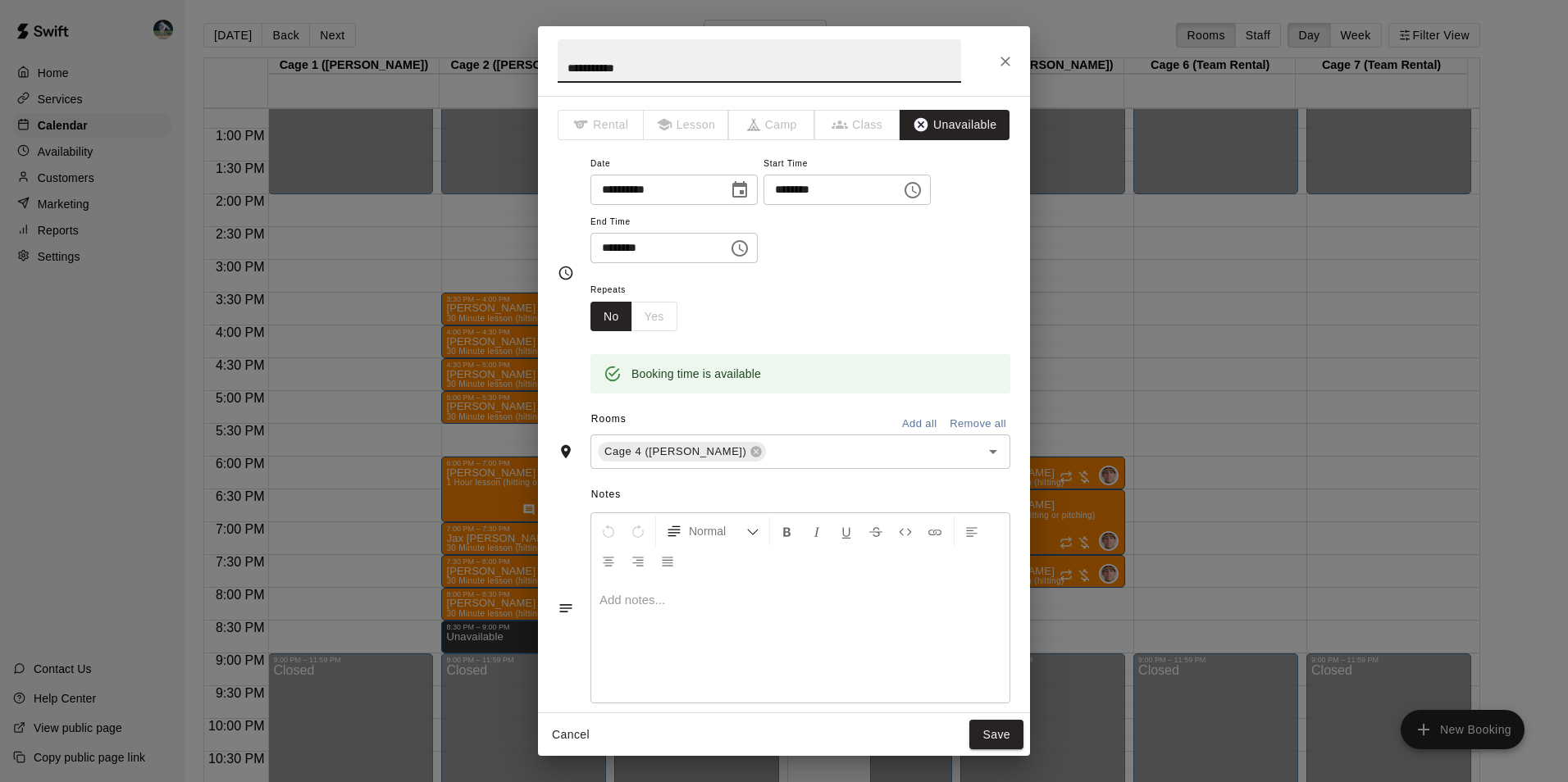
click at [744, 250] on icon "Choose time, selected time is 9:30 PM" at bounding box center [741, 248] width 5 height 7
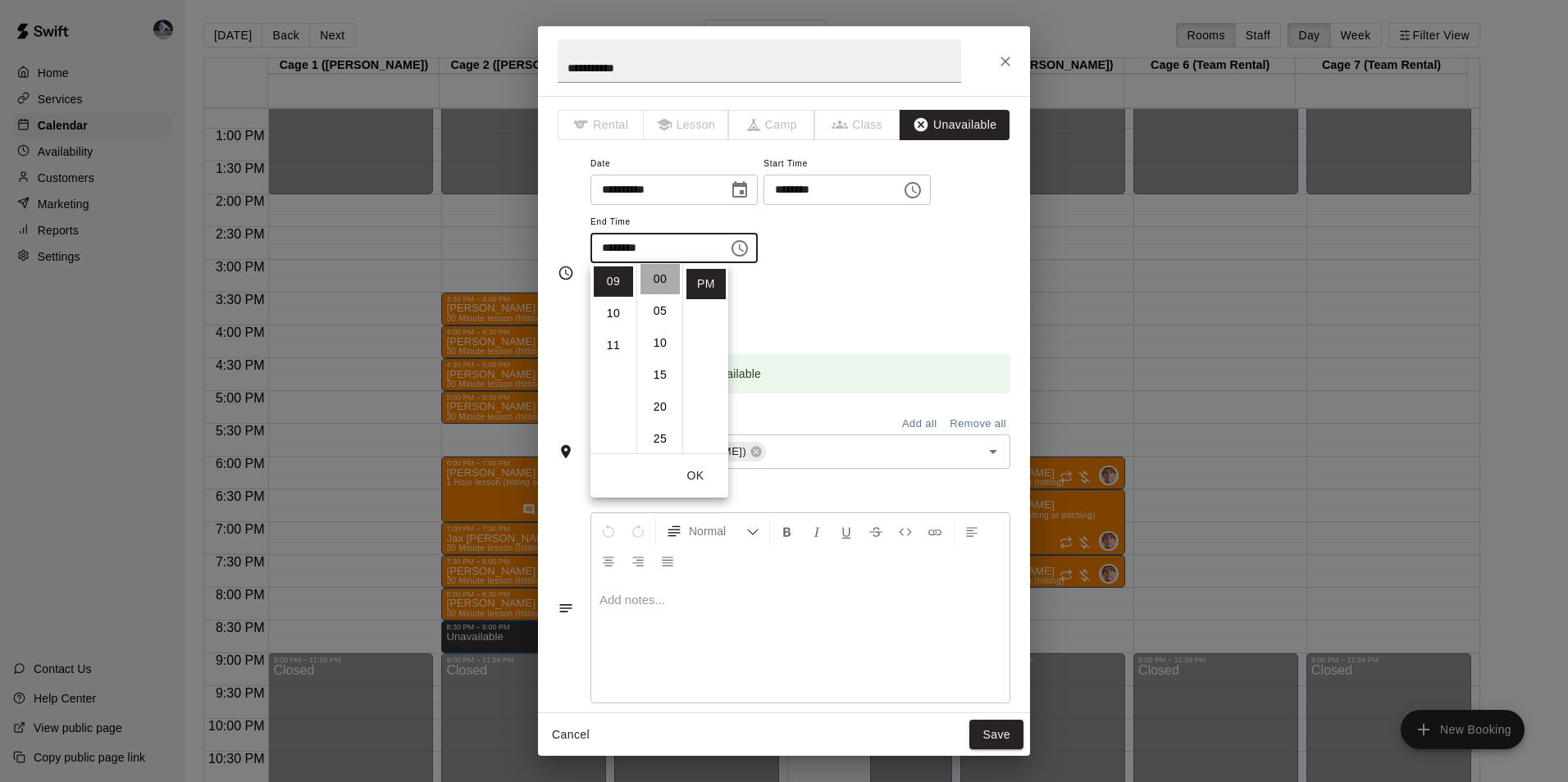
click at [663, 278] on li "00" at bounding box center [660, 279] width 39 height 31
type input "********"
click at [1004, 736] on button "Save" at bounding box center [997, 735] width 54 height 31
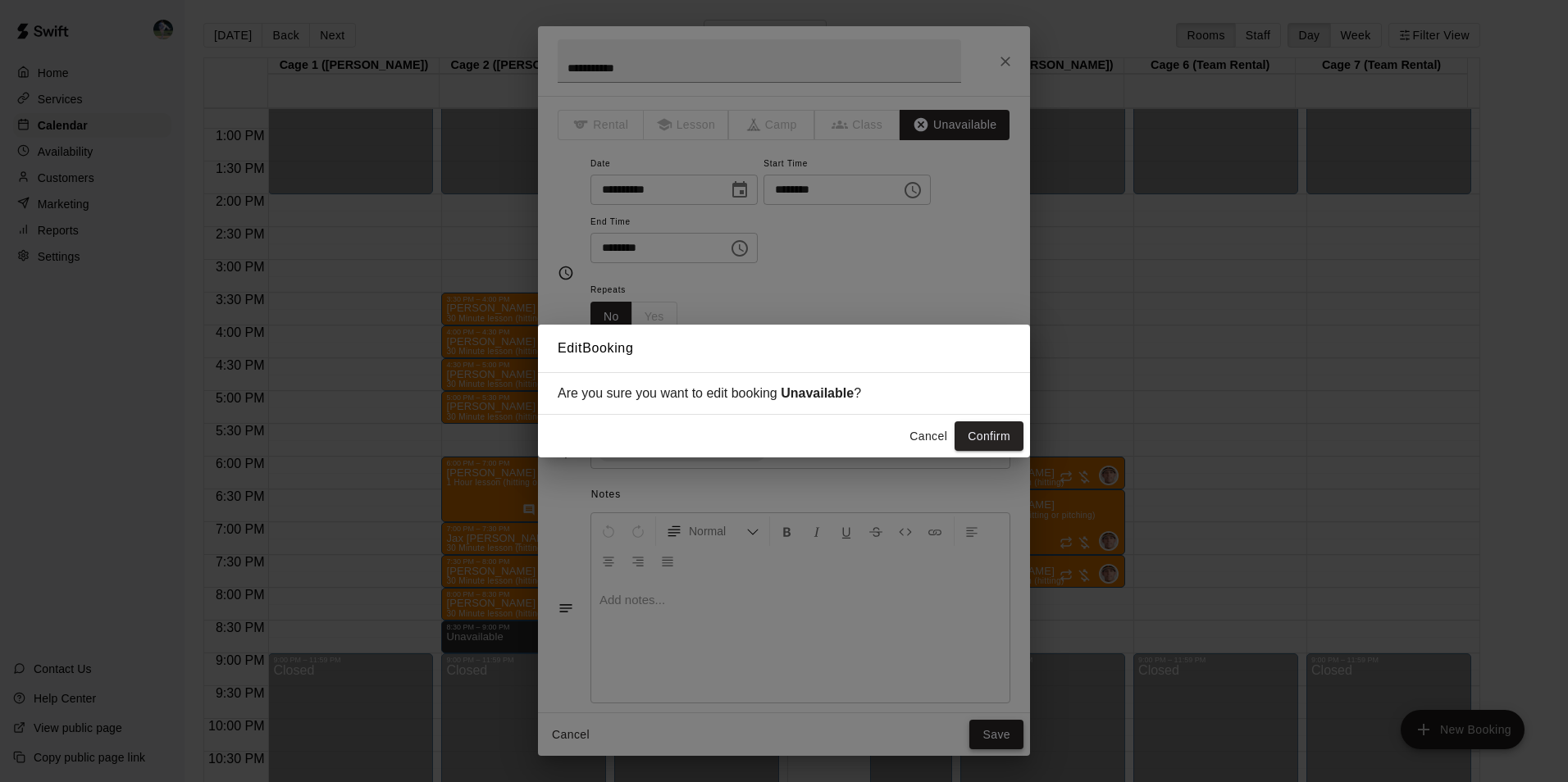
click at [1004, 736] on div "Edit Booking Are you sure you want to edit booking Unavailable ? Cancel Confirm" at bounding box center [784, 391] width 1568 height 782
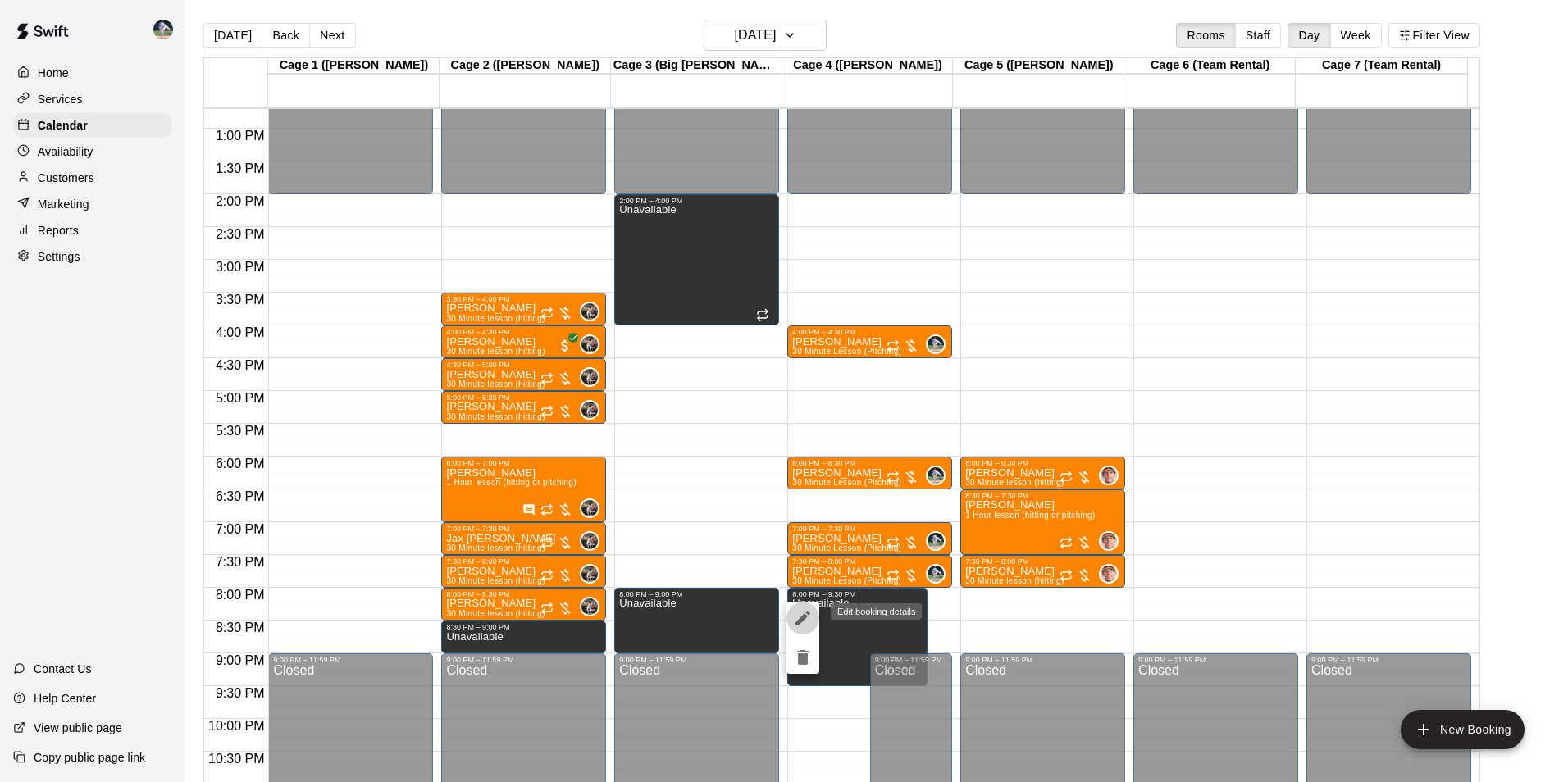
click at [808, 617] on icon "edit" at bounding box center [802, 618] width 19 height 19
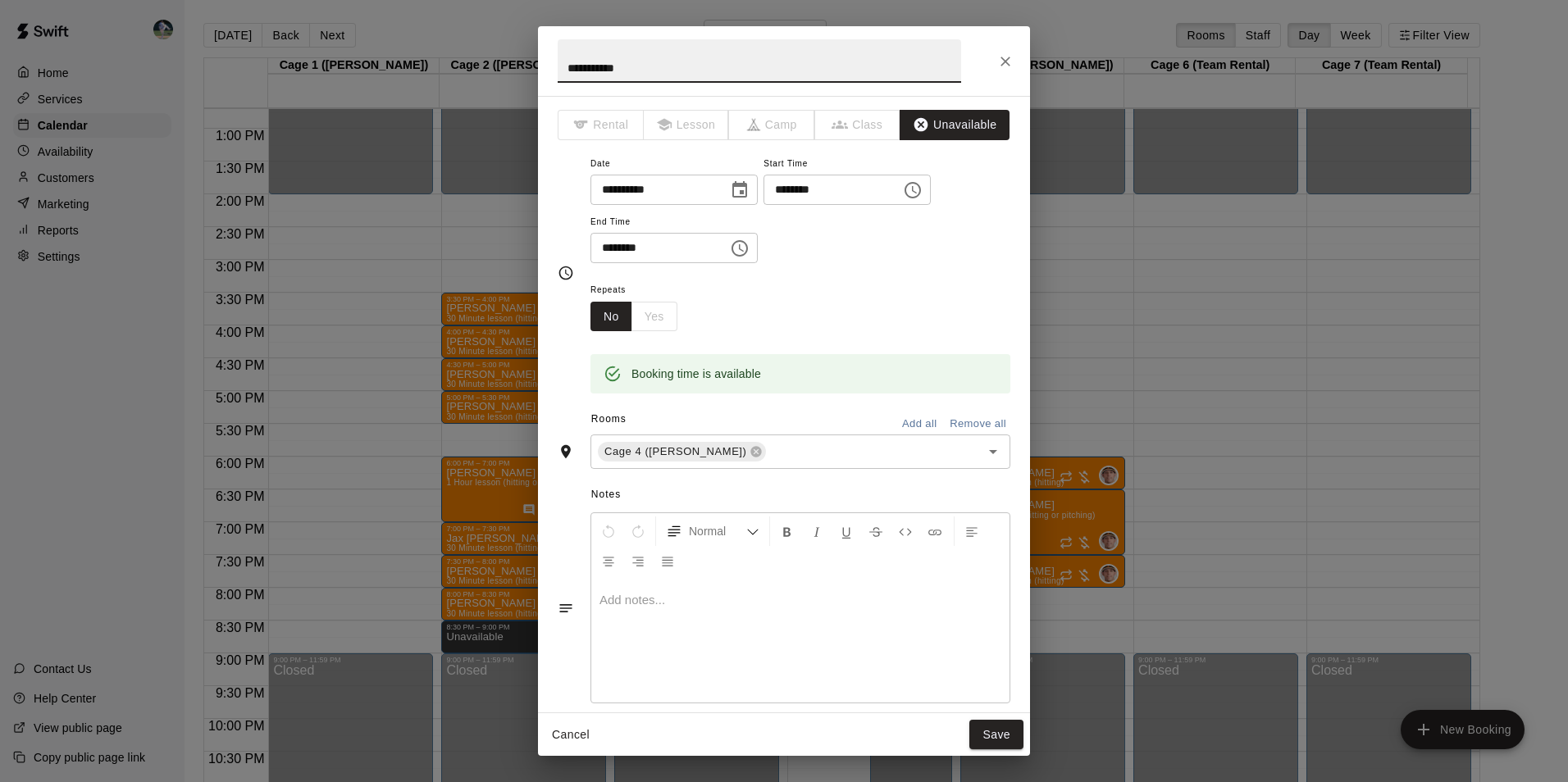
click at [748, 241] on icon "Choose time, selected time is 9:30 PM" at bounding box center [739, 248] width 17 height 17
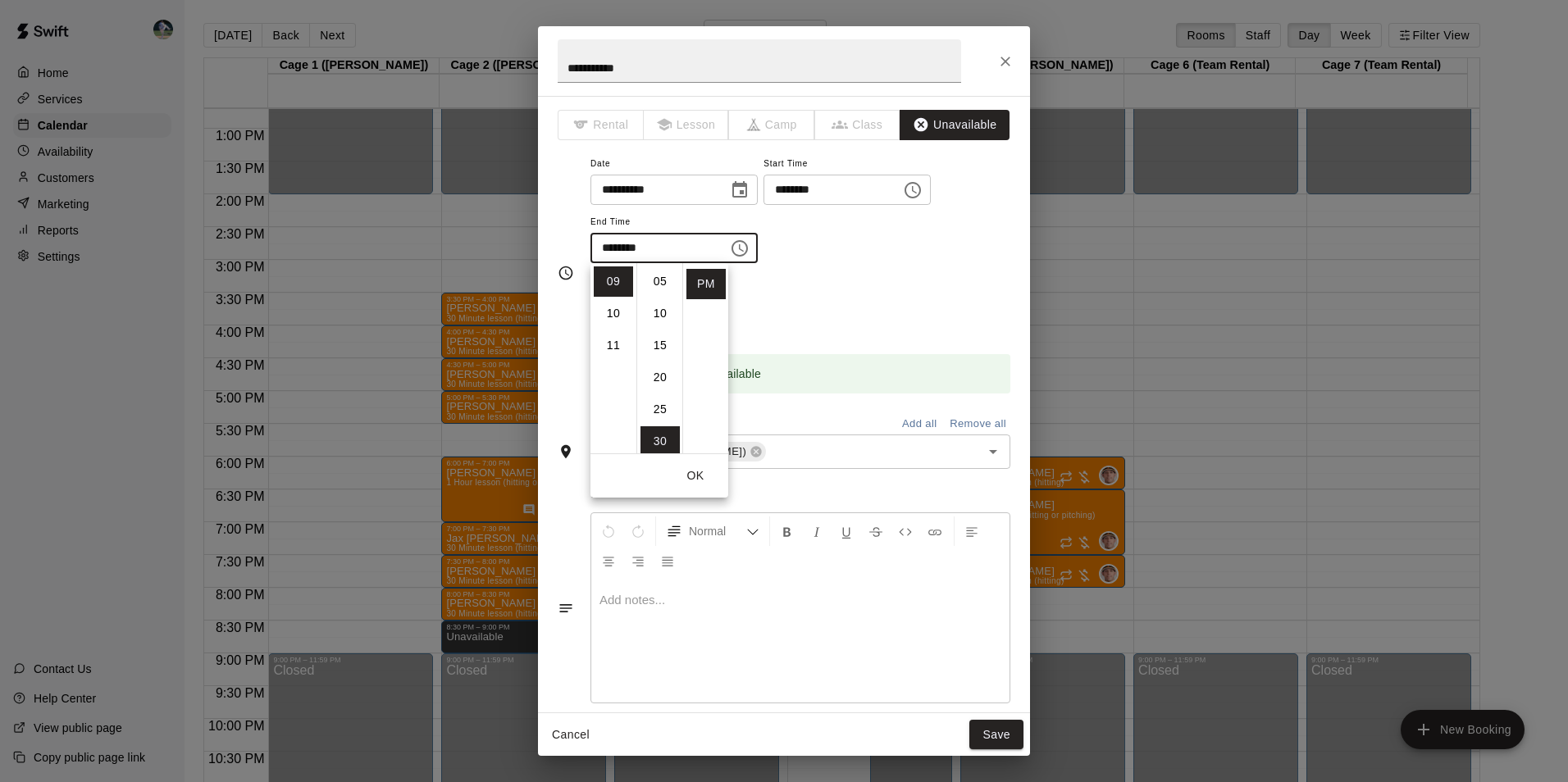
scroll to position [0, 0]
click at [655, 279] on li "00" at bounding box center [660, 282] width 39 height 31
type input "********"
click at [693, 279] on li "PM" at bounding box center [705, 283] width 39 height 31
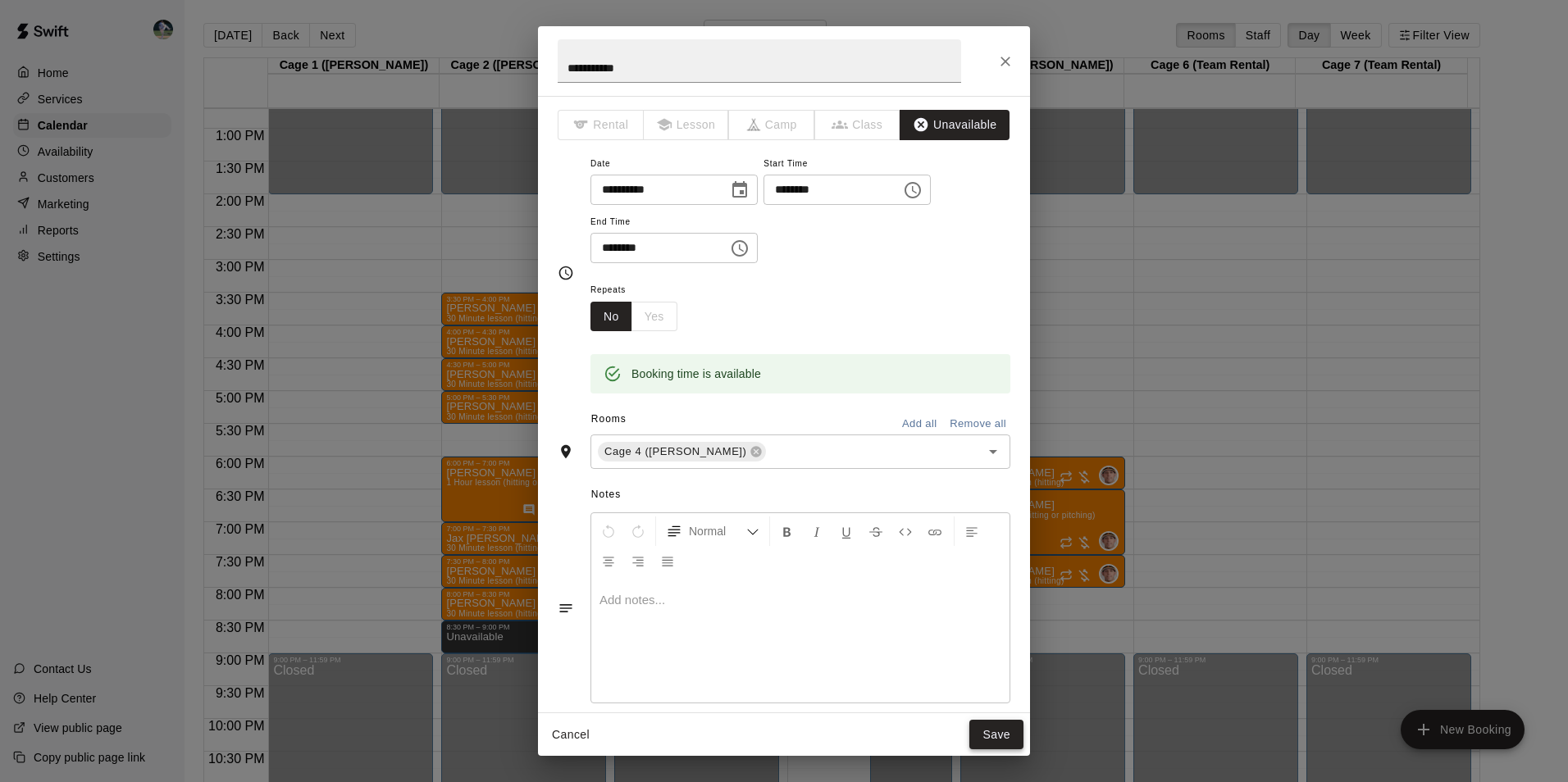
click at [1000, 730] on button "Save" at bounding box center [997, 735] width 54 height 31
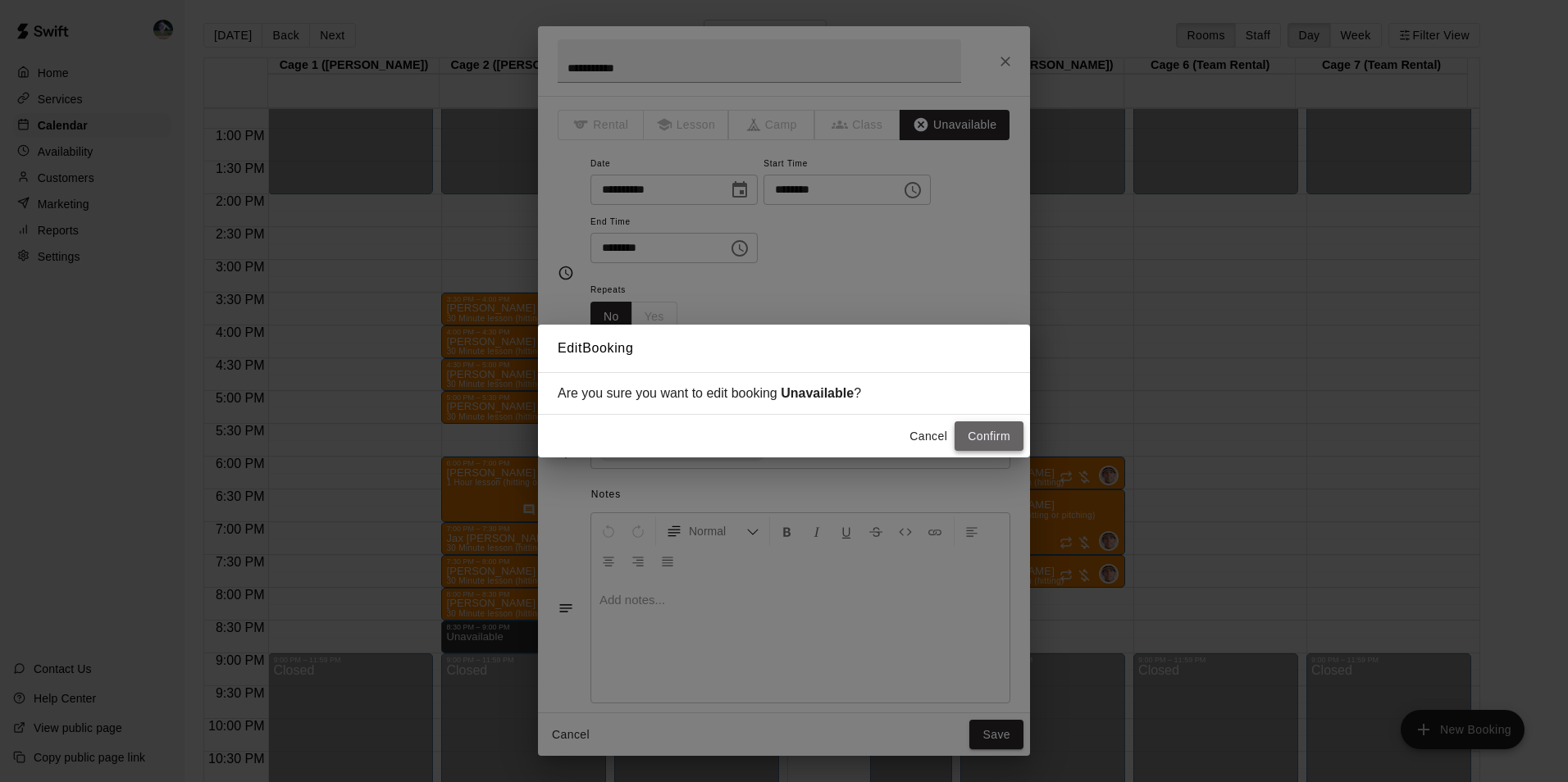
click at [1000, 433] on button "Confirm" at bounding box center [989, 436] width 69 height 31
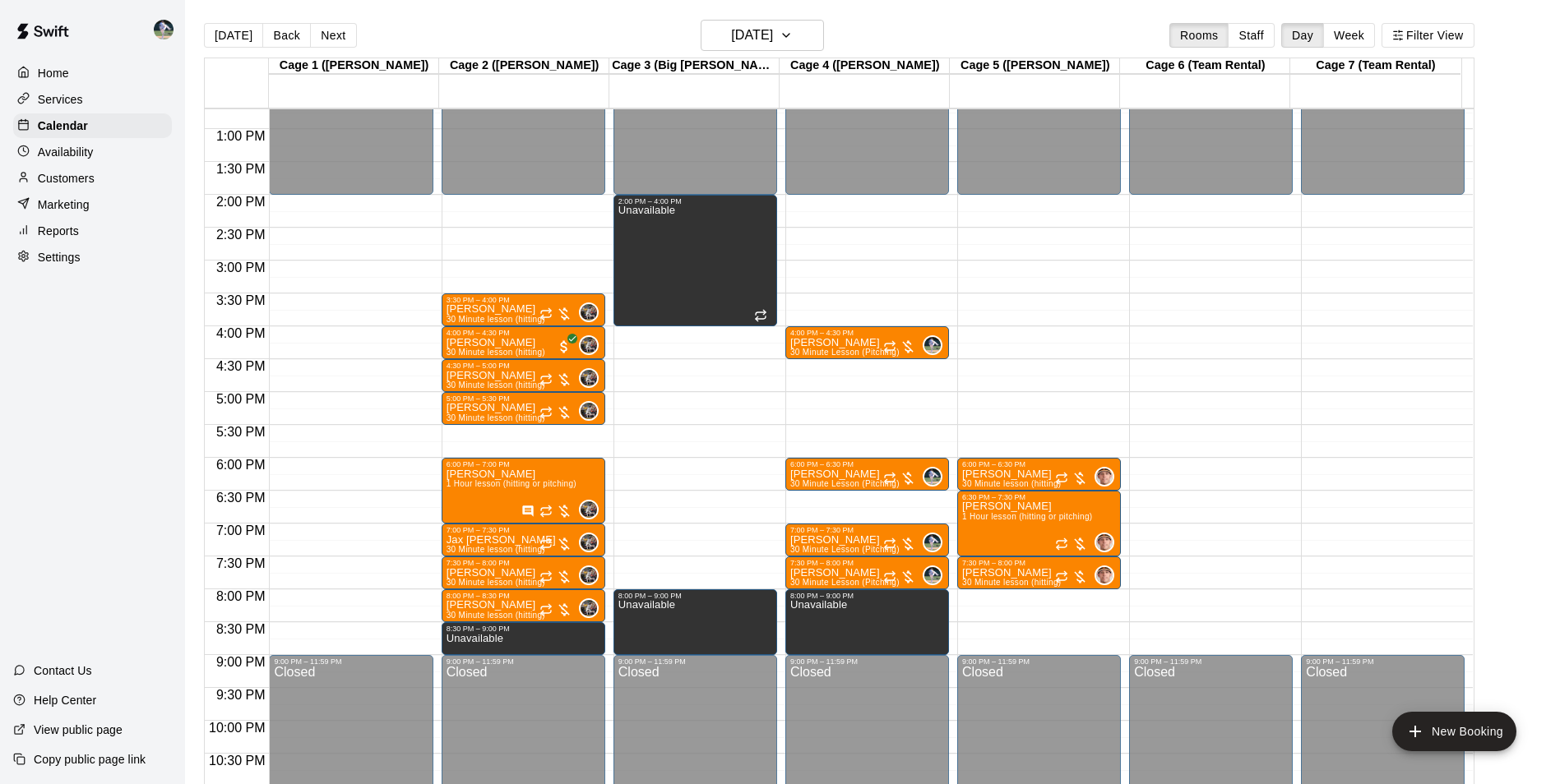
click at [998, 594] on div "12:00 AM – 2:00 PM Closed 6:00 PM – 6:30 PM [PERSON_NAME] 30 Minute lesson (hit…" at bounding box center [1039, 63] width 163 height 1578
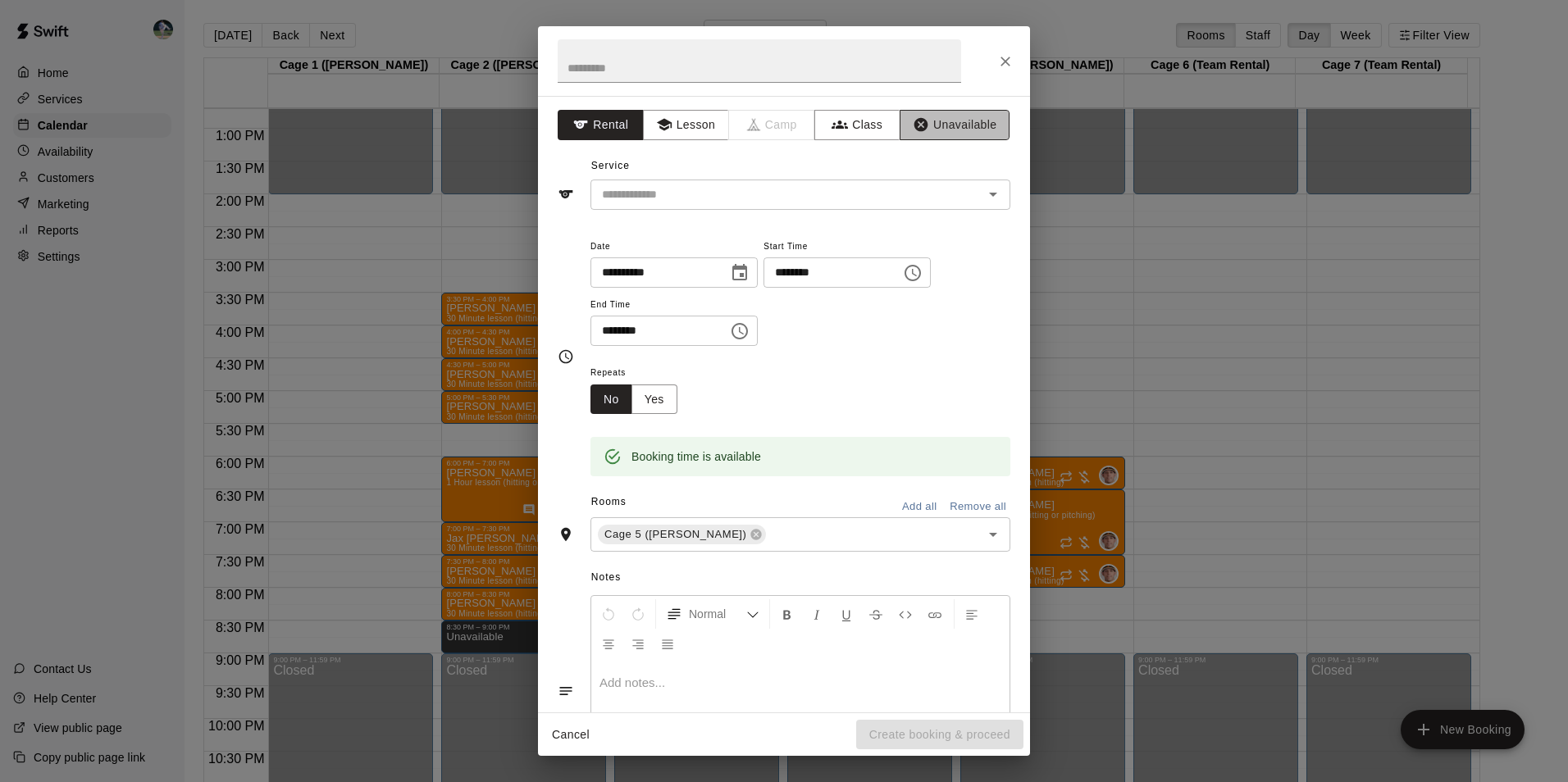
click at [955, 122] on button "Unavailable" at bounding box center [955, 125] width 110 height 31
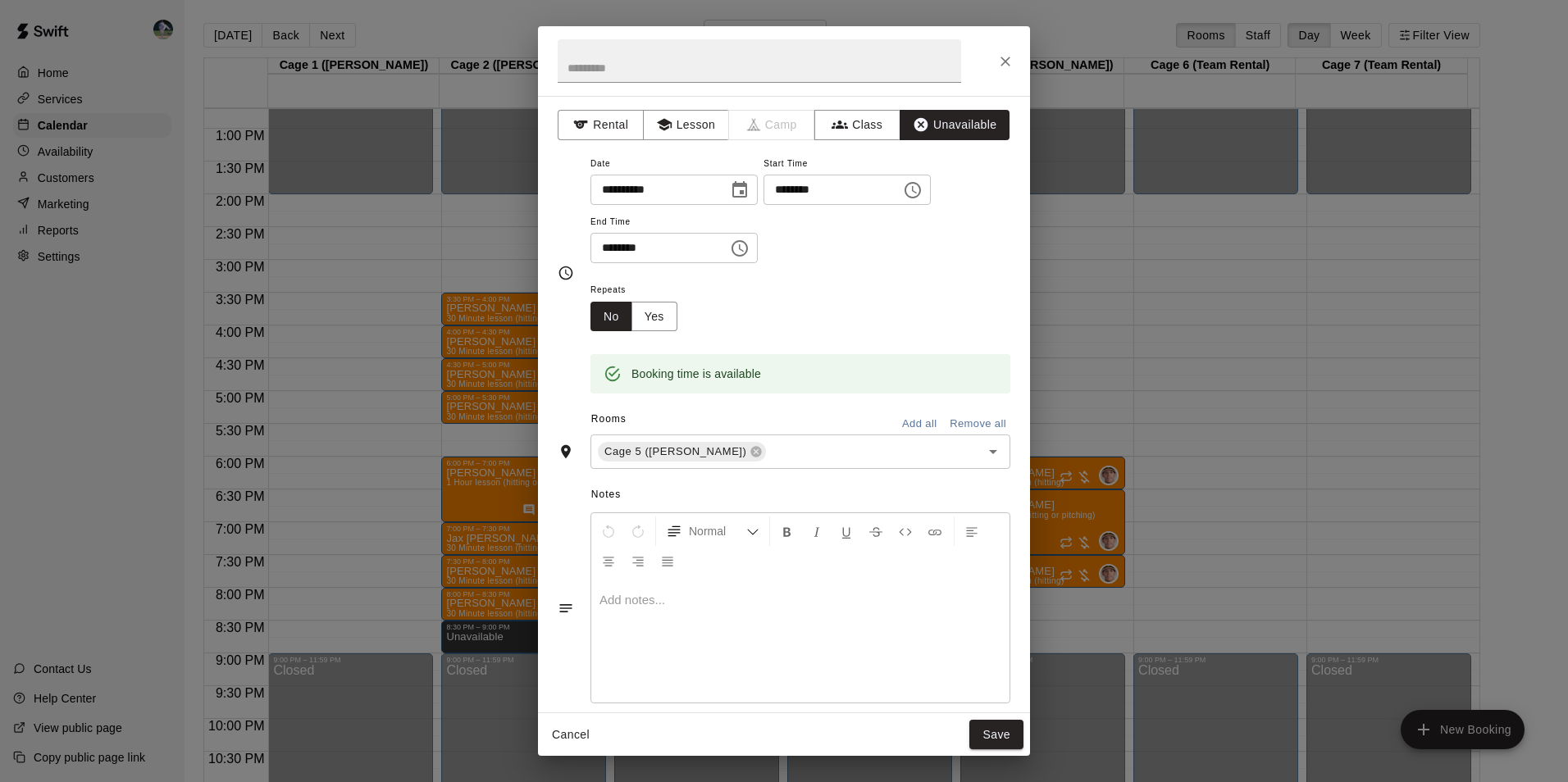
click at [744, 248] on icon "Choose time, selected time is 8:30 PM" at bounding box center [741, 248] width 5 height 7
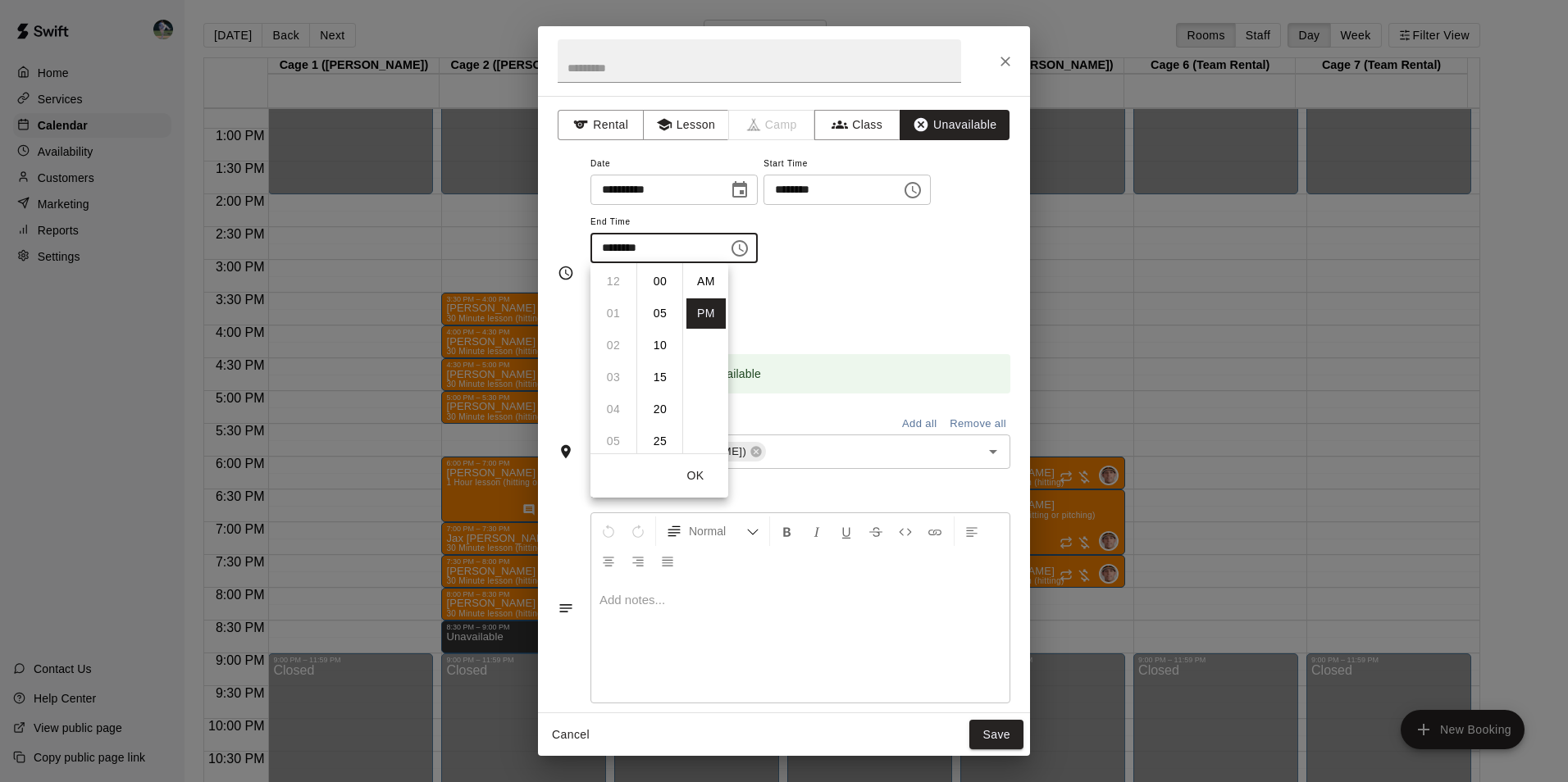
scroll to position [30, 0]
click at [614, 312] on li "09" at bounding box center [612, 313] width 39 height 31
click at [662, 277] on li "00" at bounding box center [660, 282] width 39 height 31
type input "********"
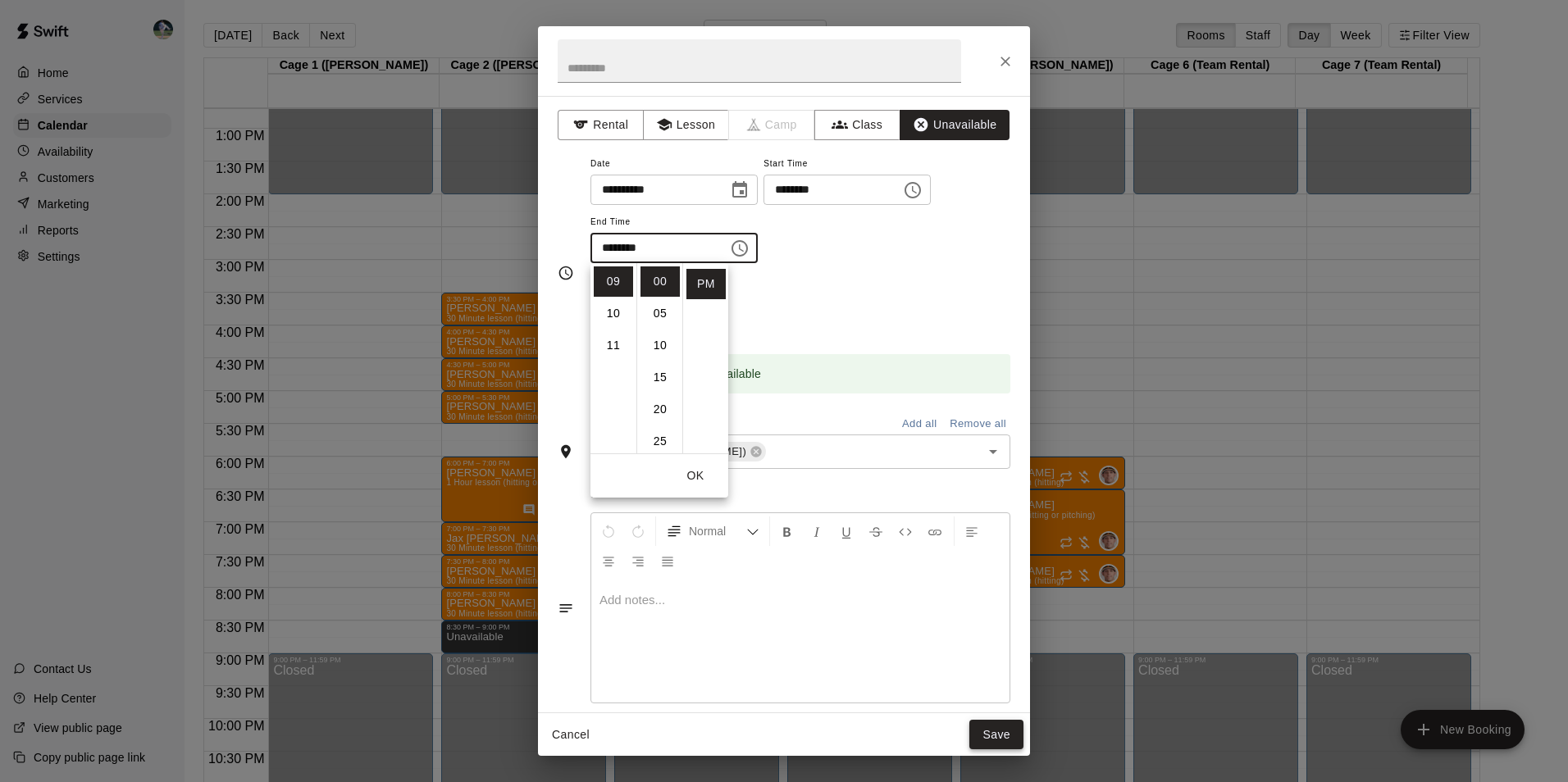
click at [996, 728] on button "Save" at bounding box center [997, 735] width 54 height 31
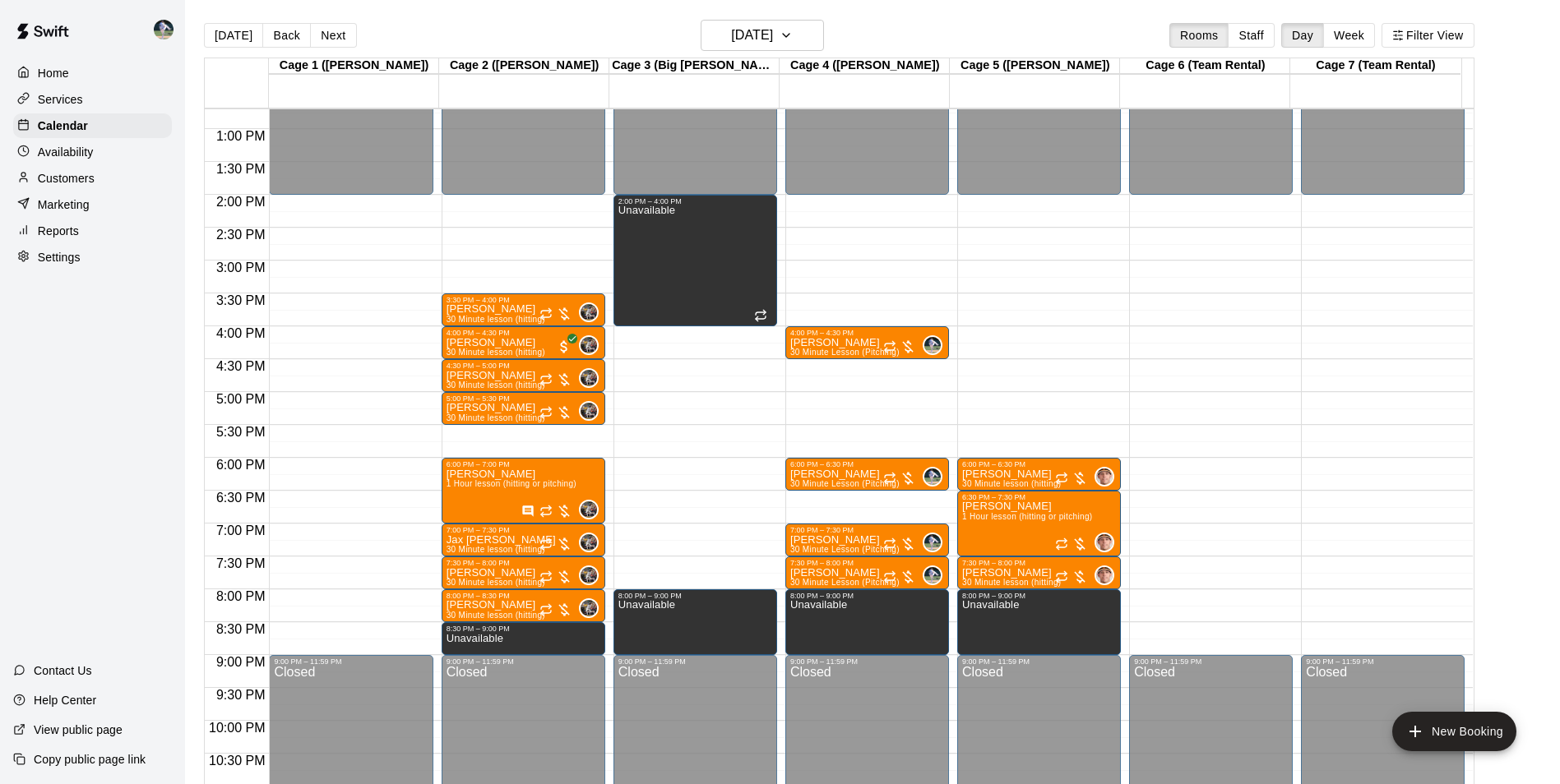
click at [1206, 594] on div "12:00 AM – 2:00 PM Closed 9:00 PM – 11:59 PM Closed" at bounding box center [1211, 63] width 163 height 1578
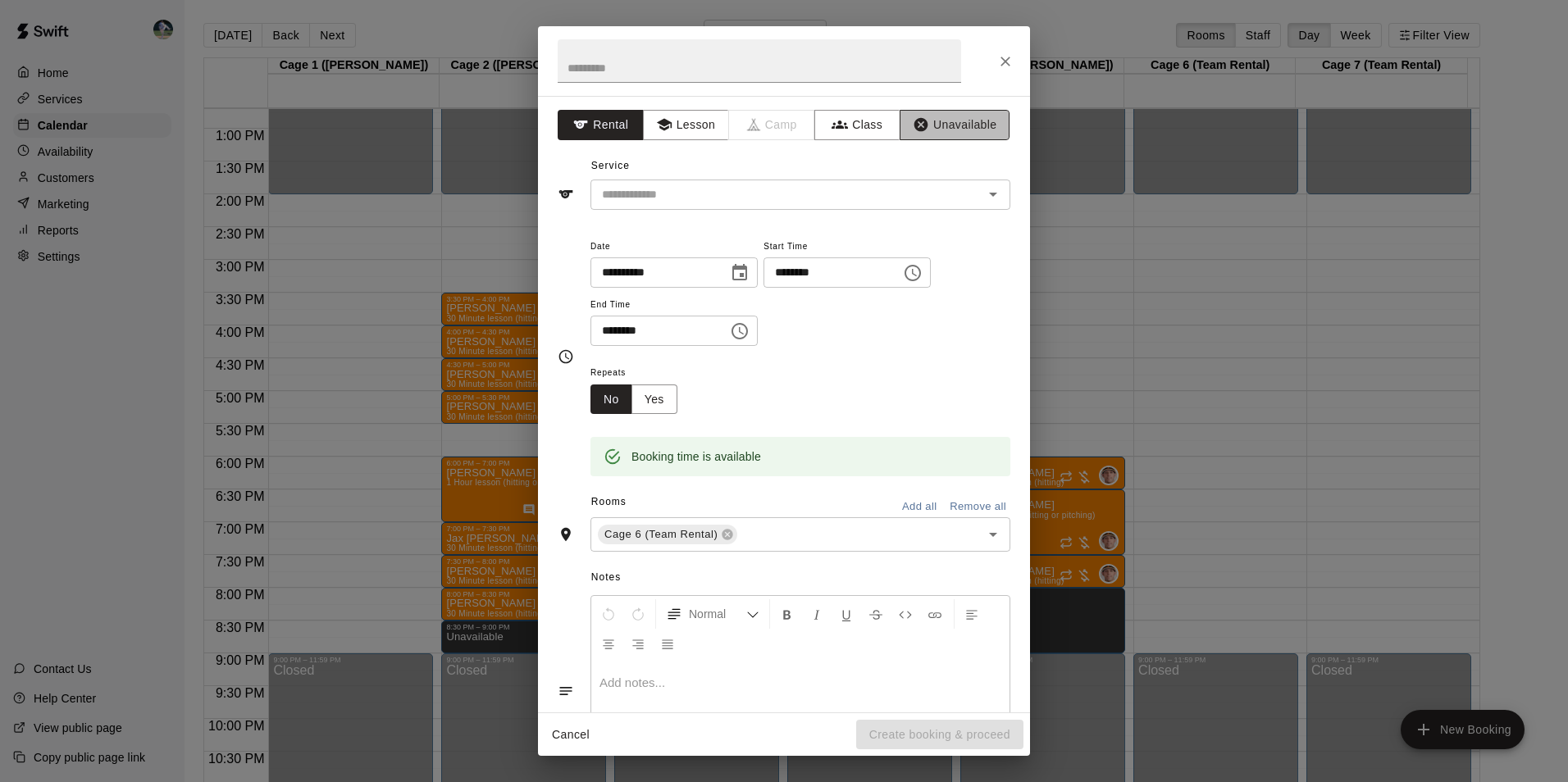
click at [971, 118] on button "Unavailable" at bounding box center [955, 125] width 110 height 31
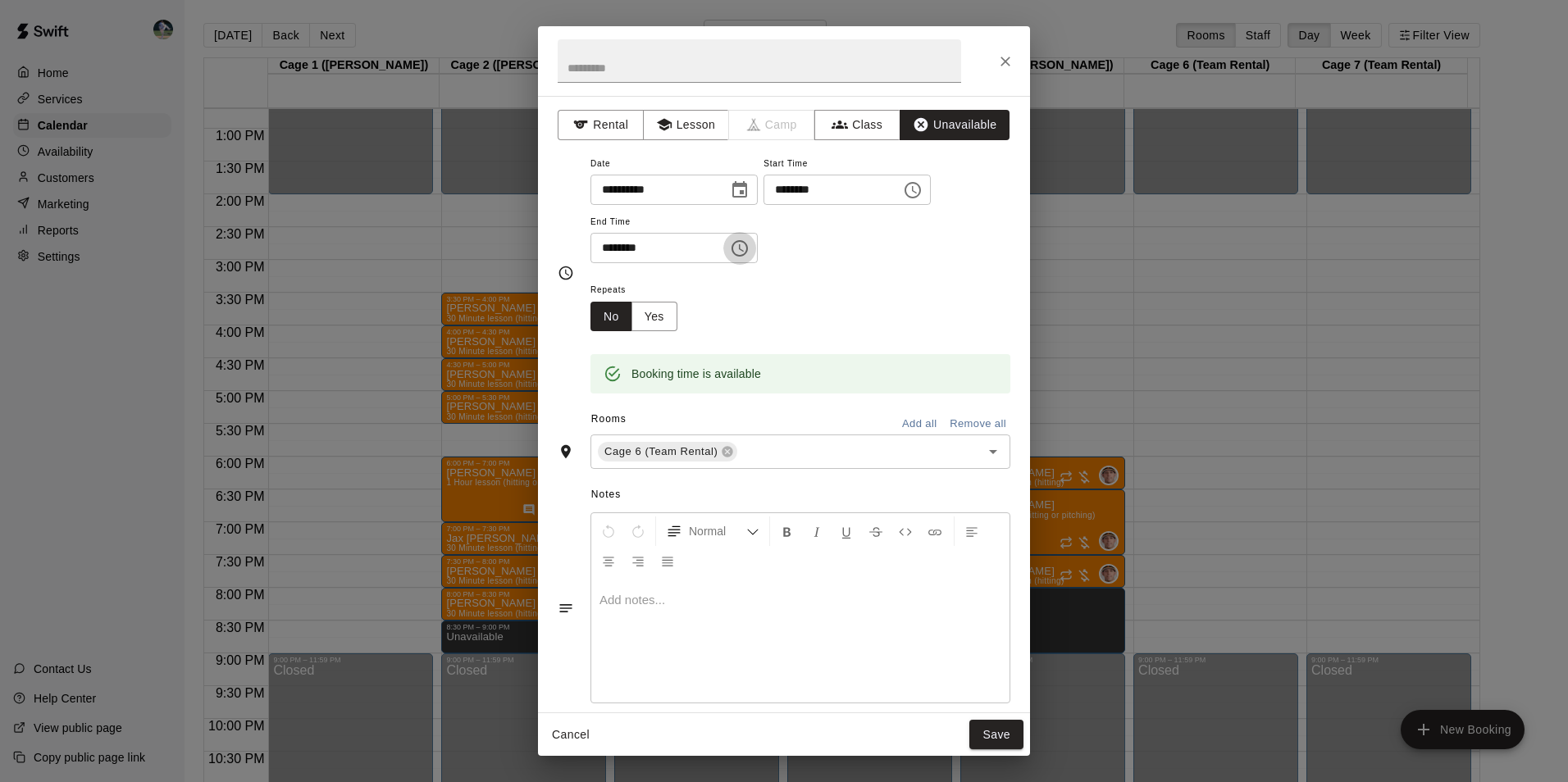
click at [744, 248] on icon "Choose time, selected time is 8:30 PM" at bounding box center [741, 248] width 5 height 7
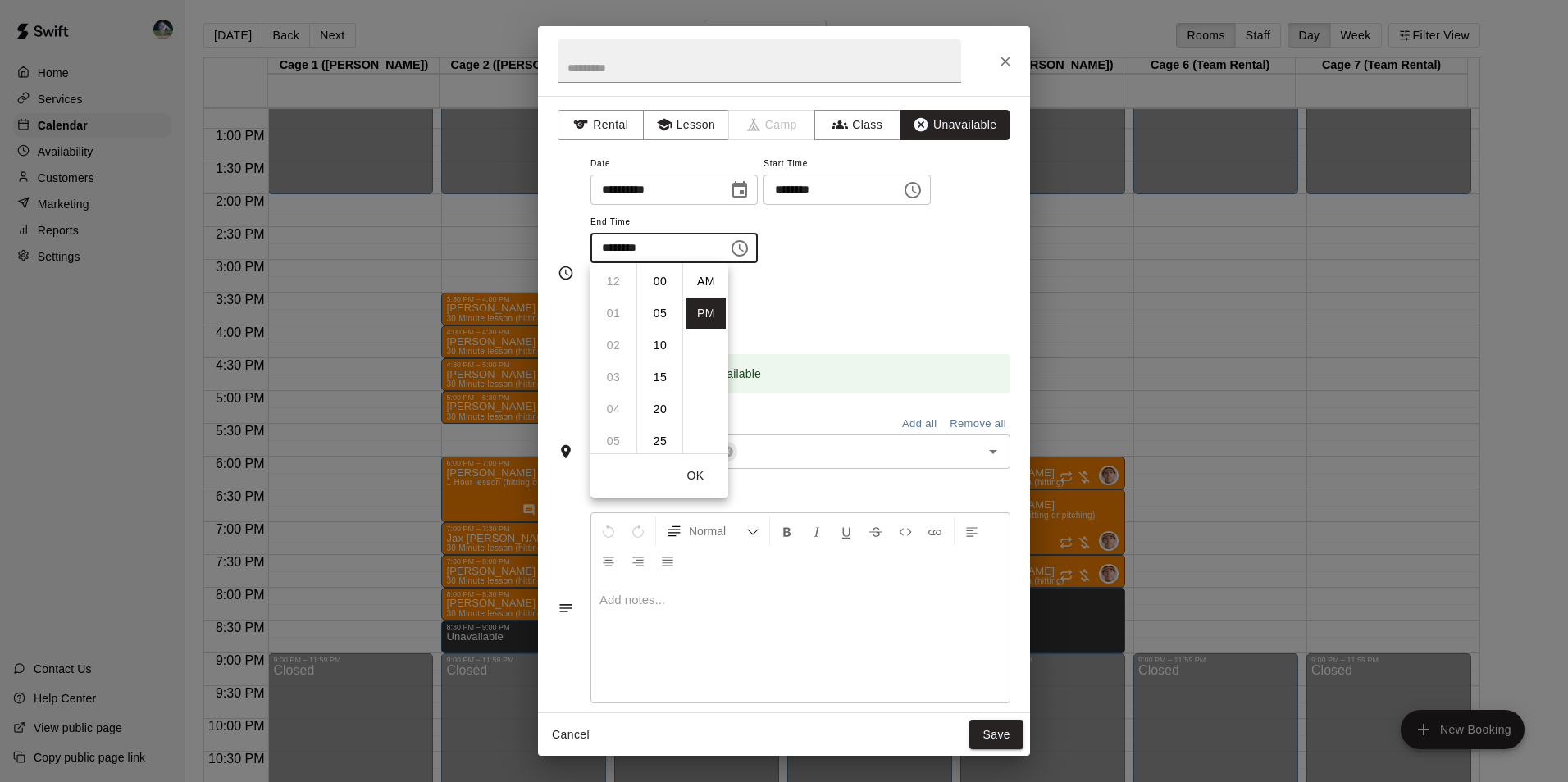
scroll to position [30, 0]
click at [616, 311] on li "09" at bounding box center [612, 313] width 39 height 31
click at [662, 277] on li "00" at bounding box center [660, 282] width 39 height 31
type input "********"
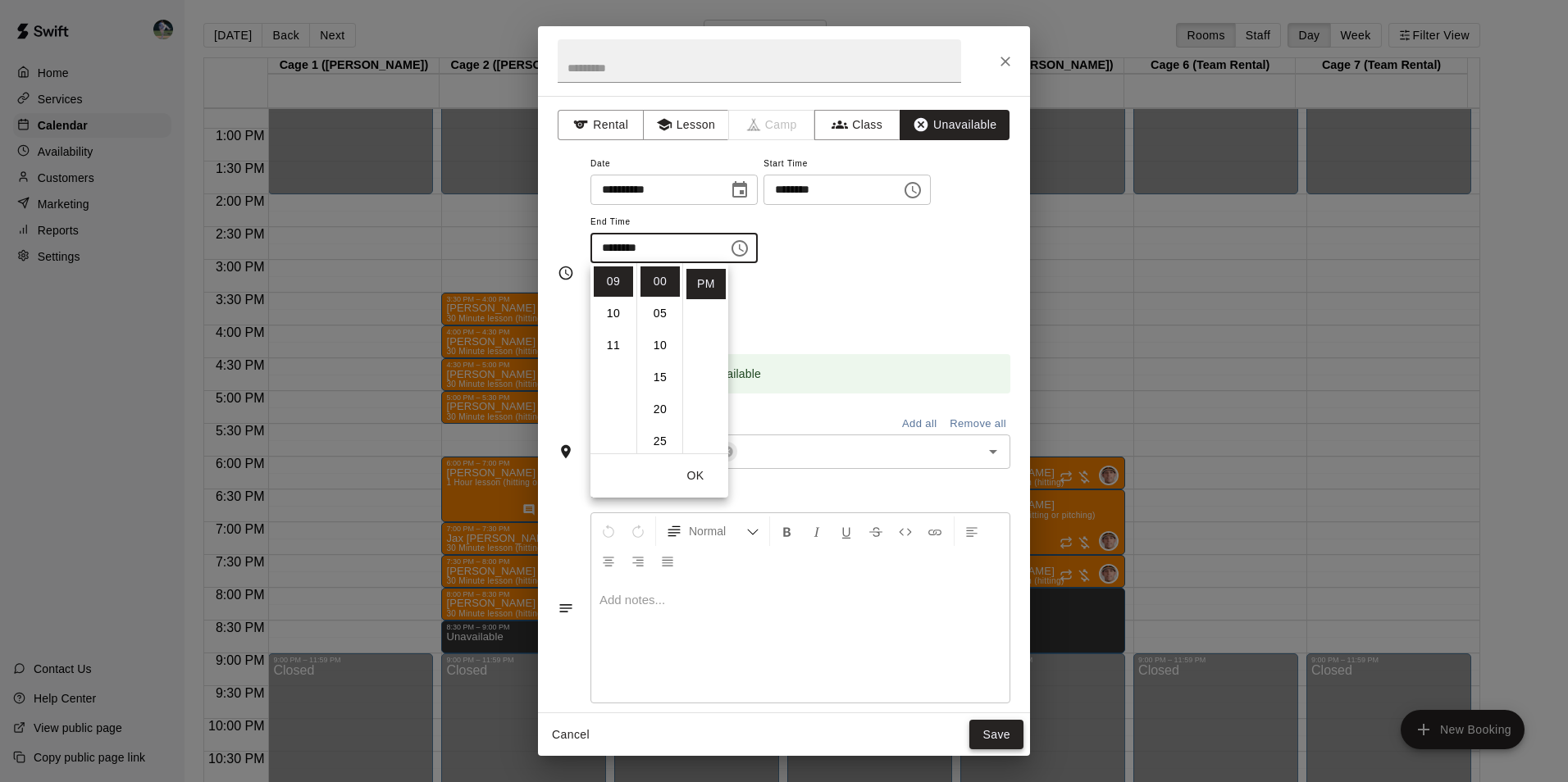
click at [995, 723] on button "Save" at bounding box center [997, 735] width 54 height 31
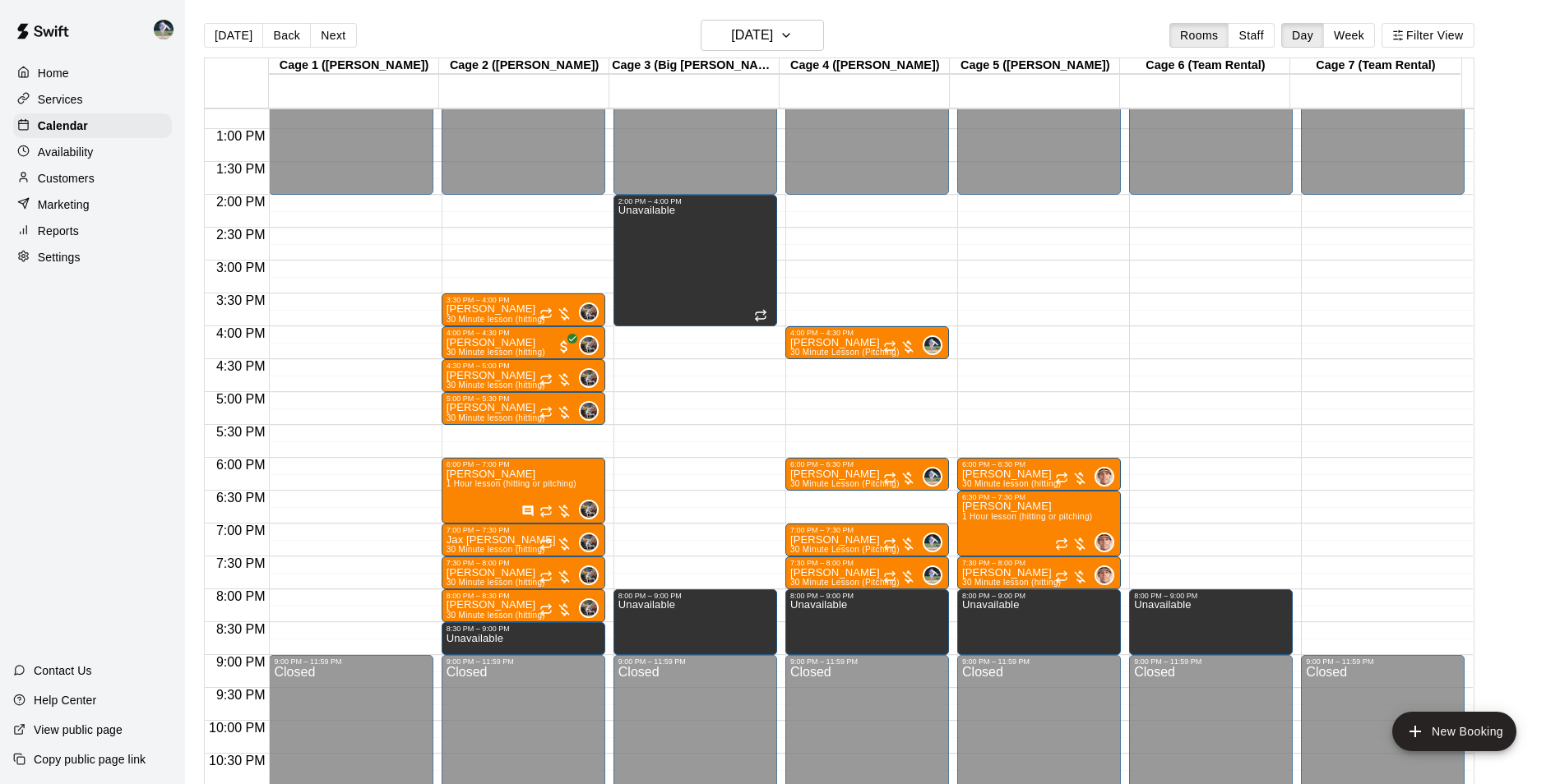
click at [1352, 598] on div "12:00 AM – 2:00 PM Closed 9:00 PM – 11:59 PM Closed" at bounding box center [1382, 63] width 163 height 1578
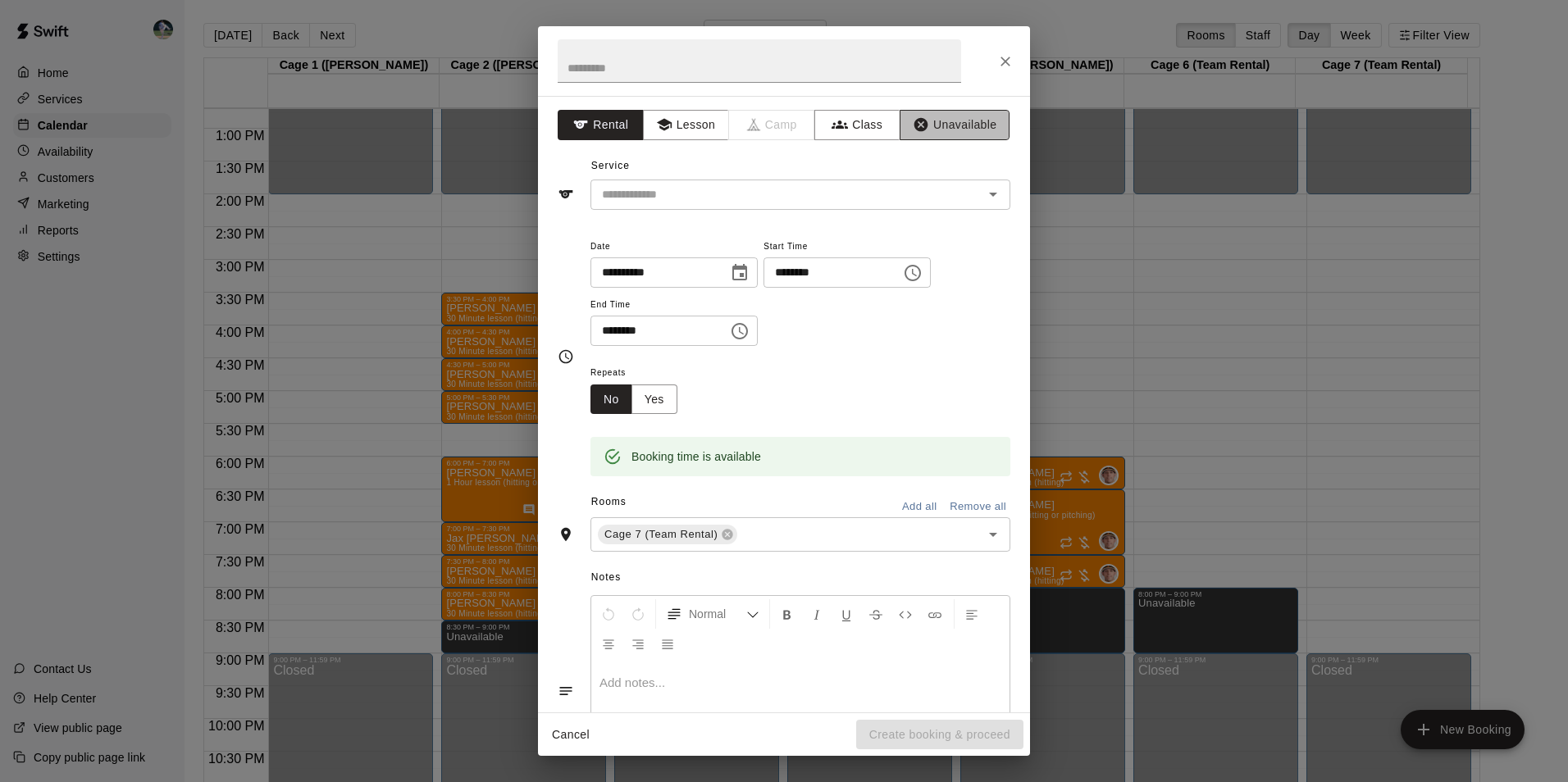
click at [941, 124] on button "Unavailable" at bounding box center [955, 125] width 110 height 31
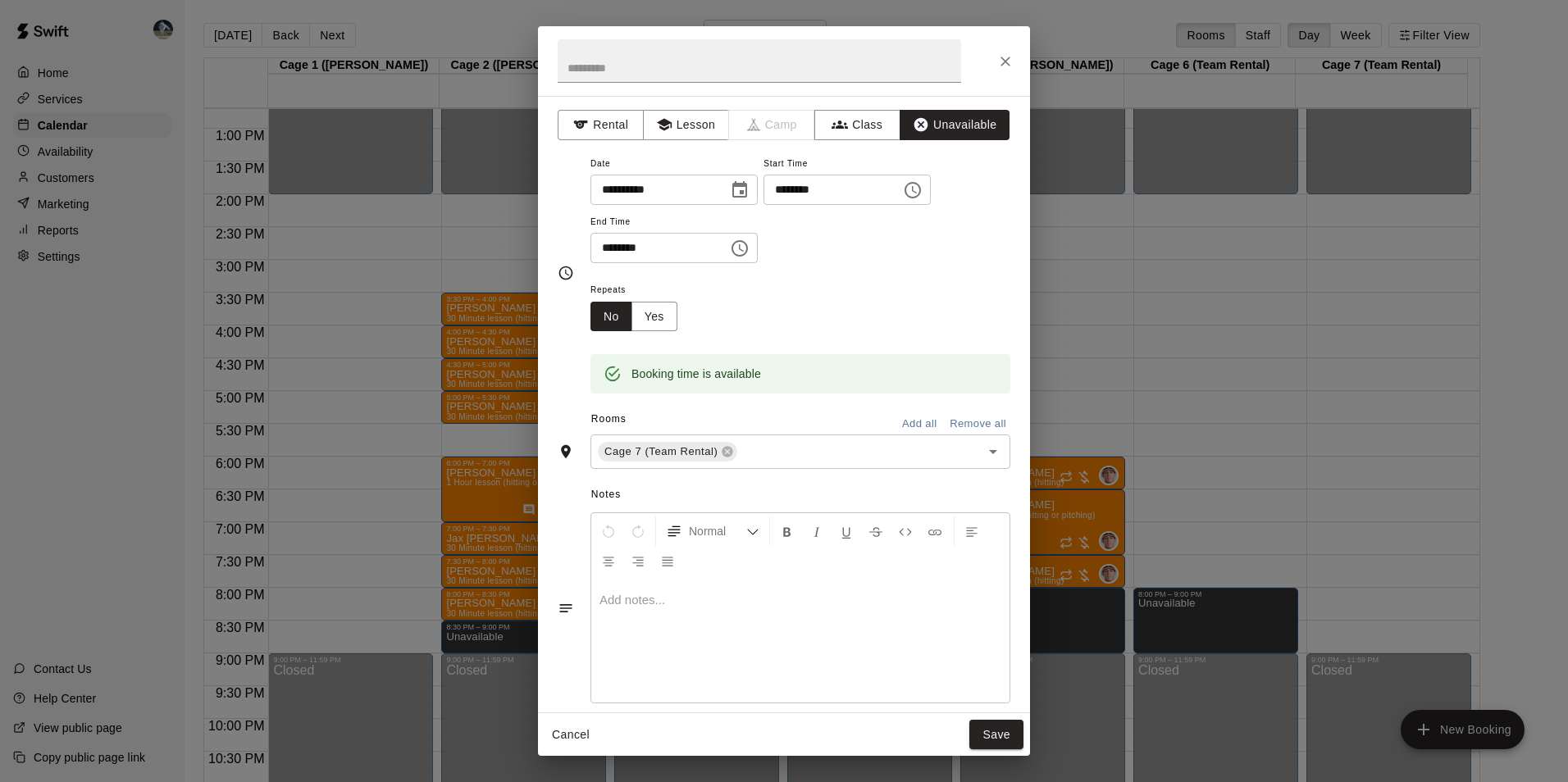
click at [749, 243] on icon "Choose time, selected time is 8:30 PM" at bounding box center [739, 248] width 19 height 19
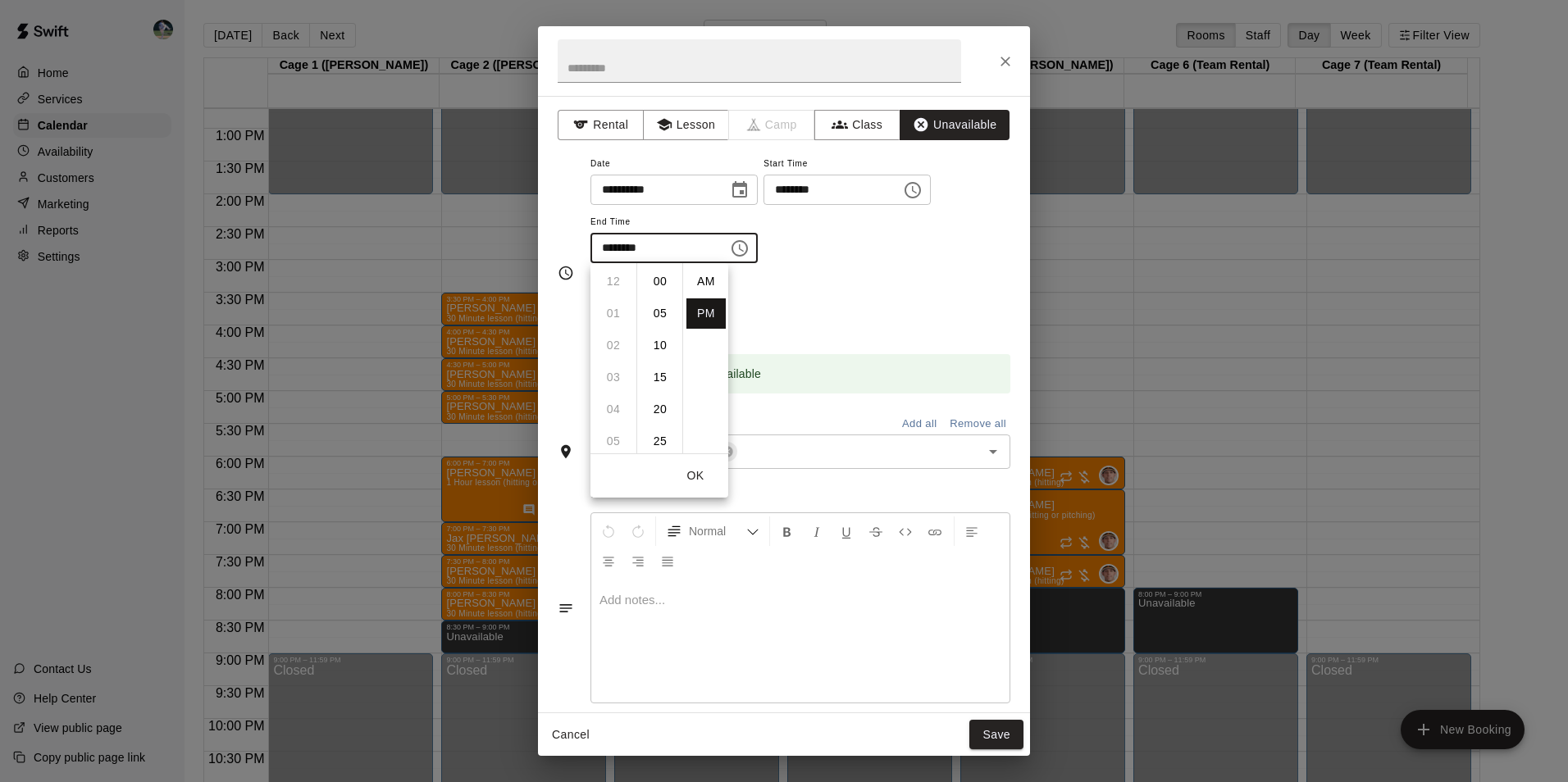
scroll to position [30, 0]
click at [614, 311] on li "09" at bounding box center [612, 313] width 39 height 31
type input "********"
click at [1003, 735] on button "Save" at bounding box center [997, 735] width 54 height 31
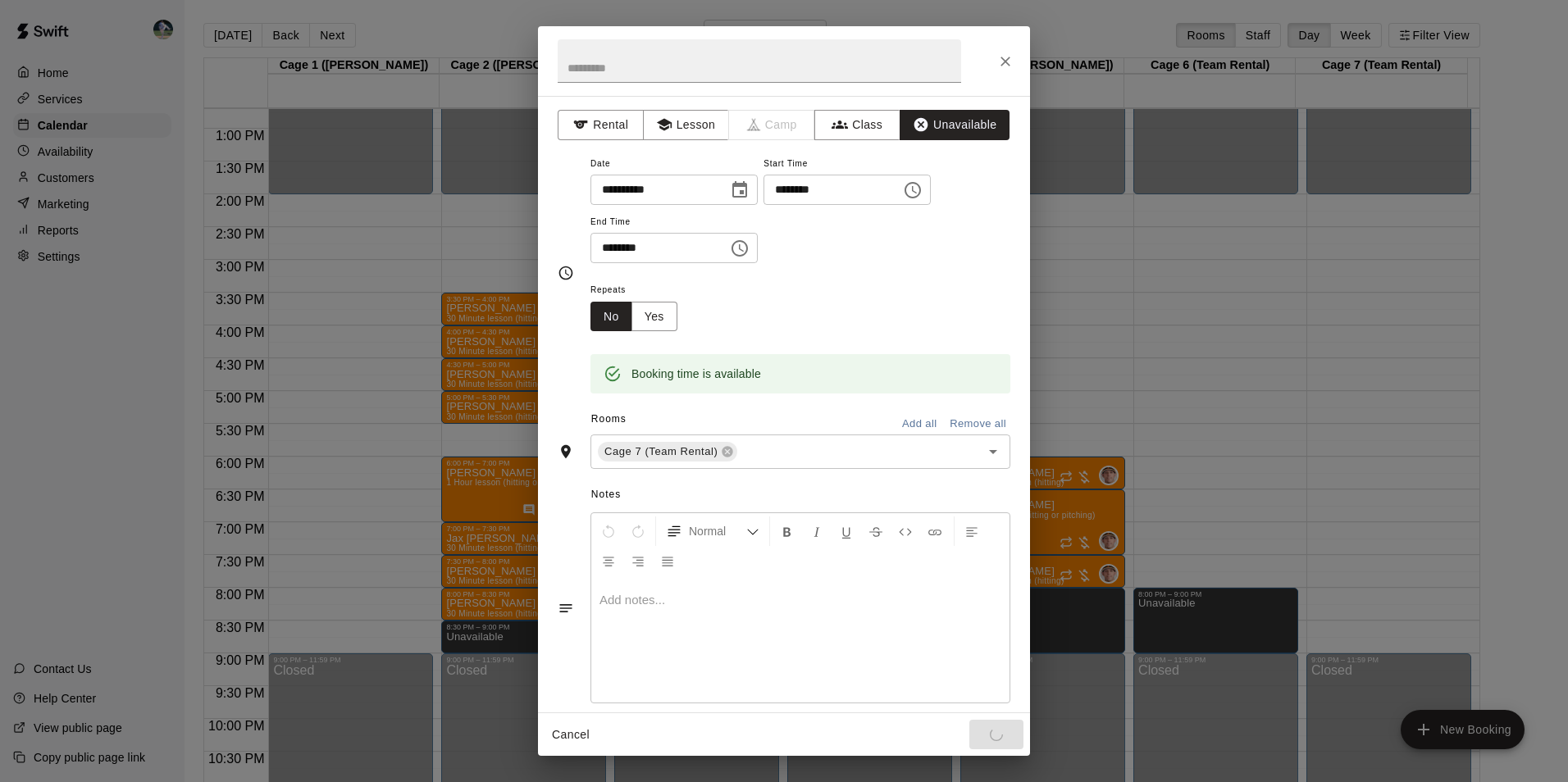
scroll to position [115, 0]
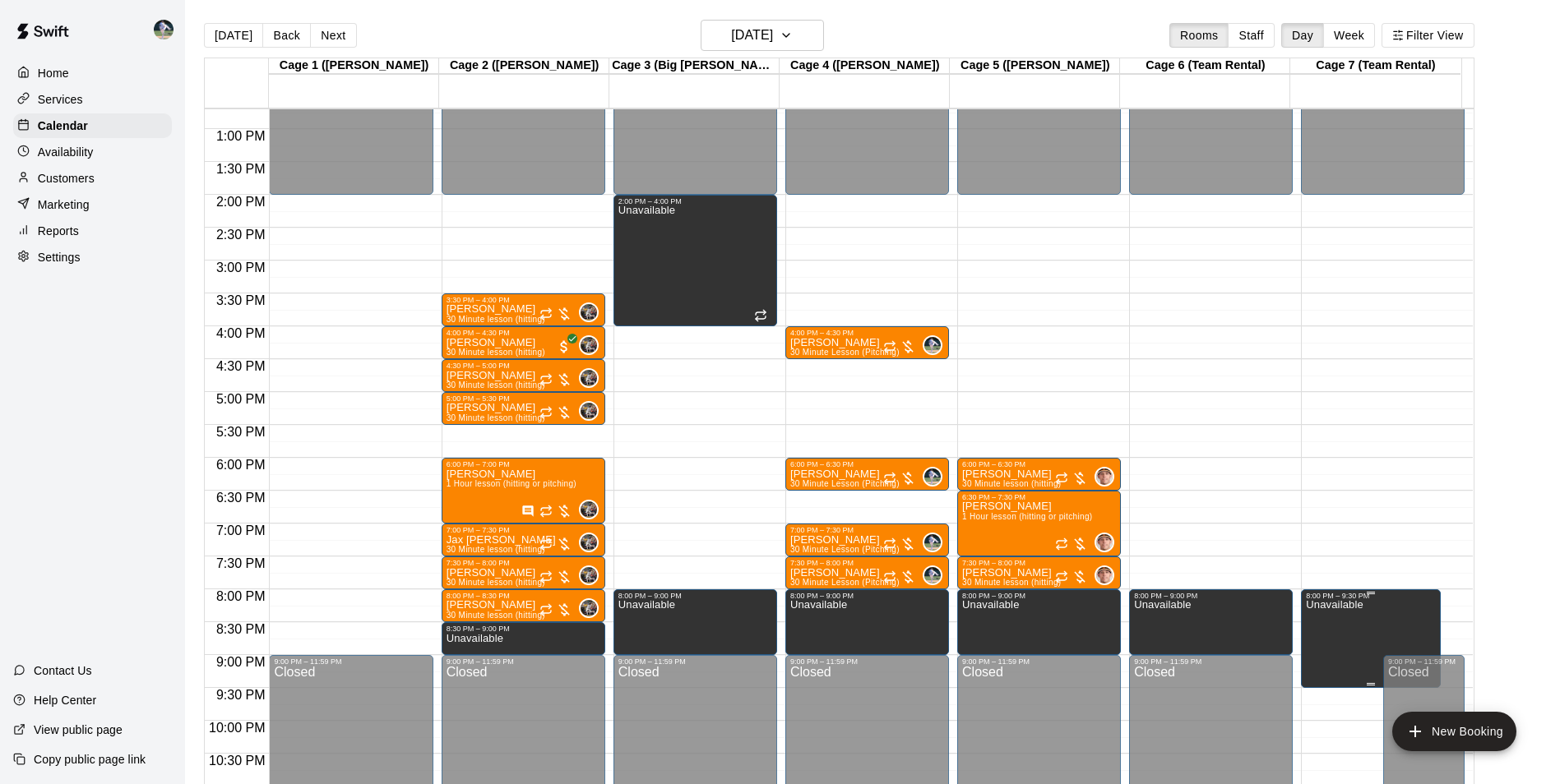
click at [1346, 605] on p "Unavailable" at bounding box center [1334, 605] width 57 height 0
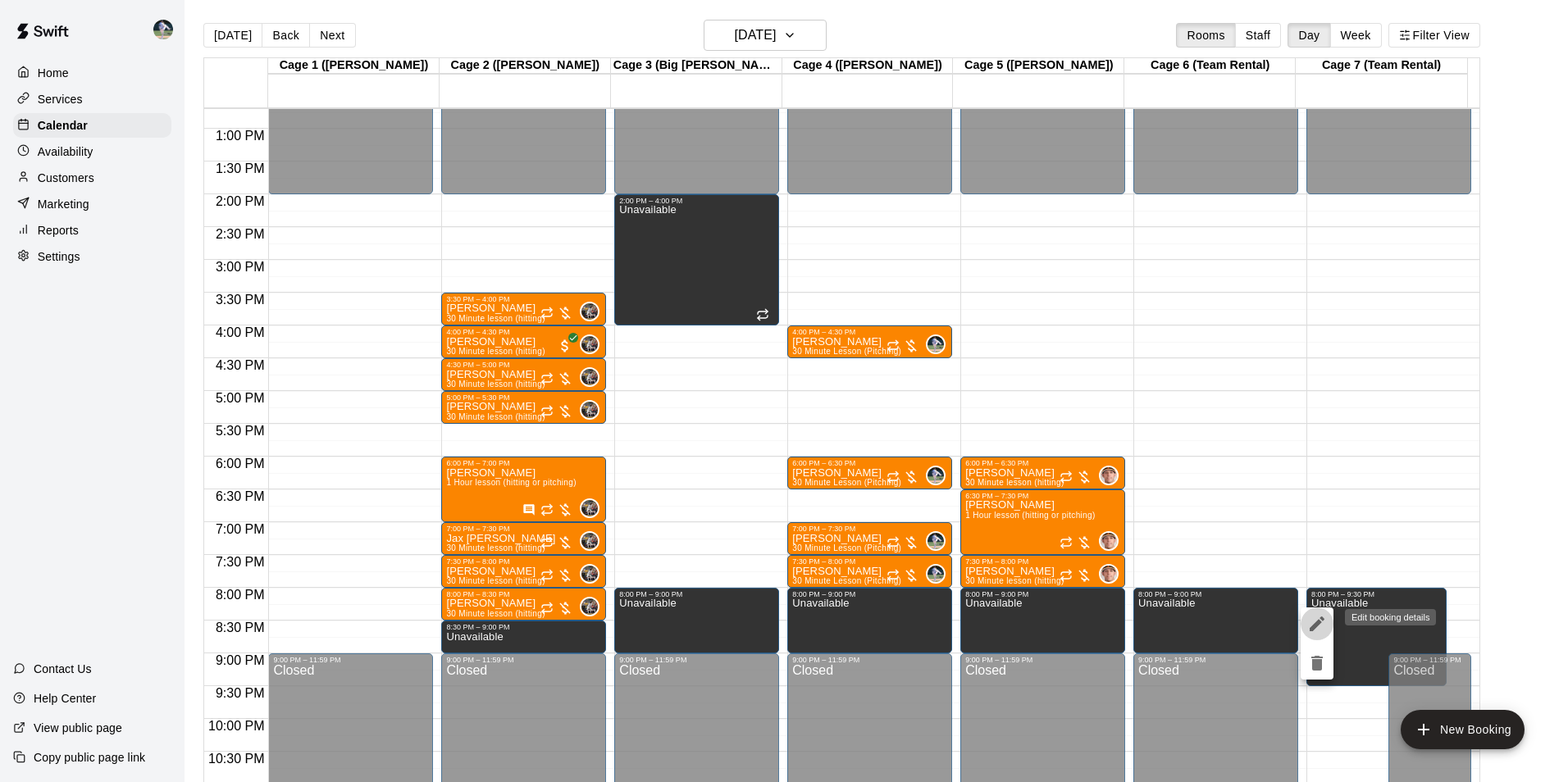
click at [1315, 622] on icon "edit" at bounding box center [1317, 624] width 19 height 19
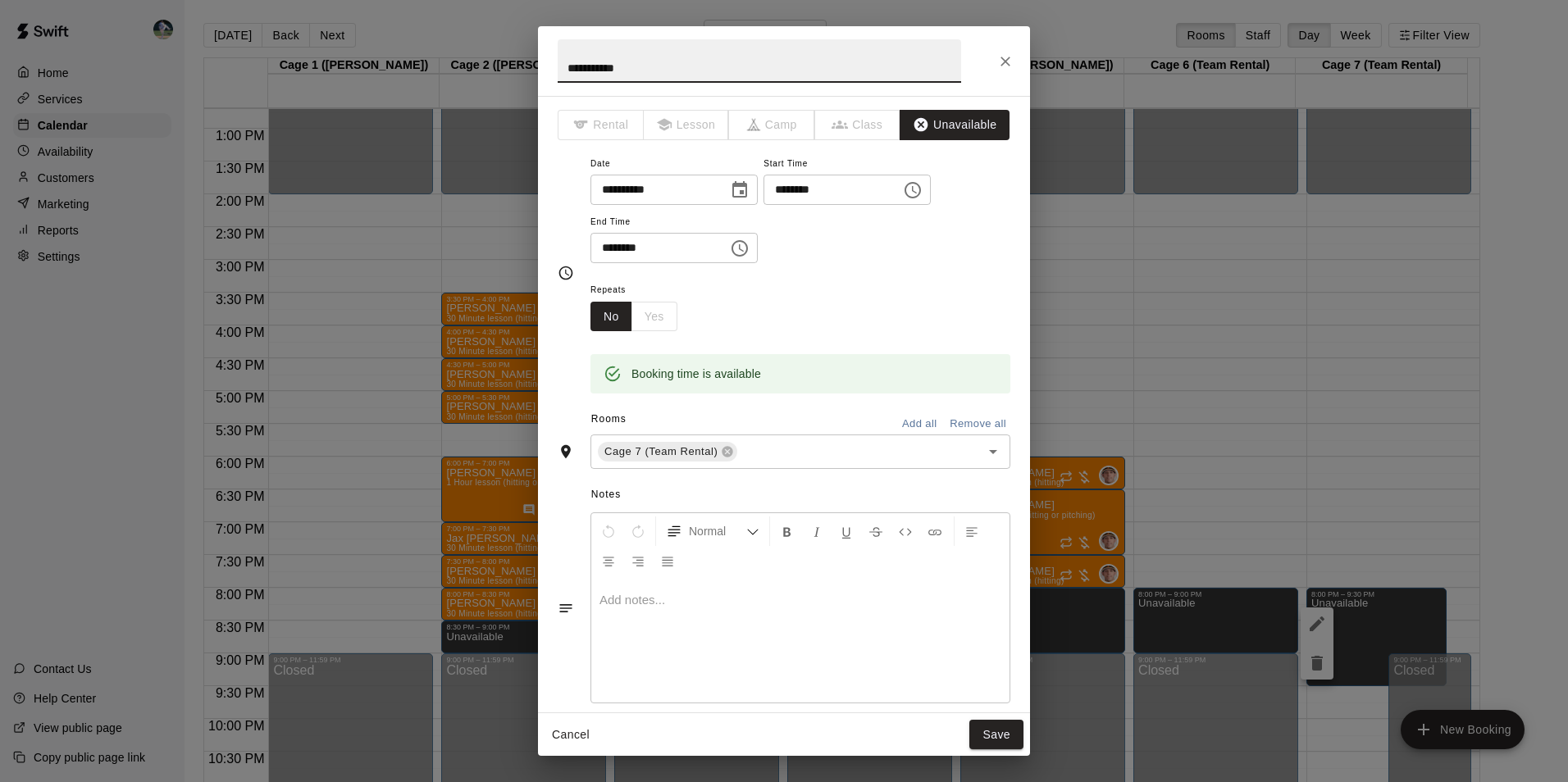
click at [747, 247] on icon "Choose time, selected time is 9:30 PM" at bounding box center [739, 248] width 19 height 19
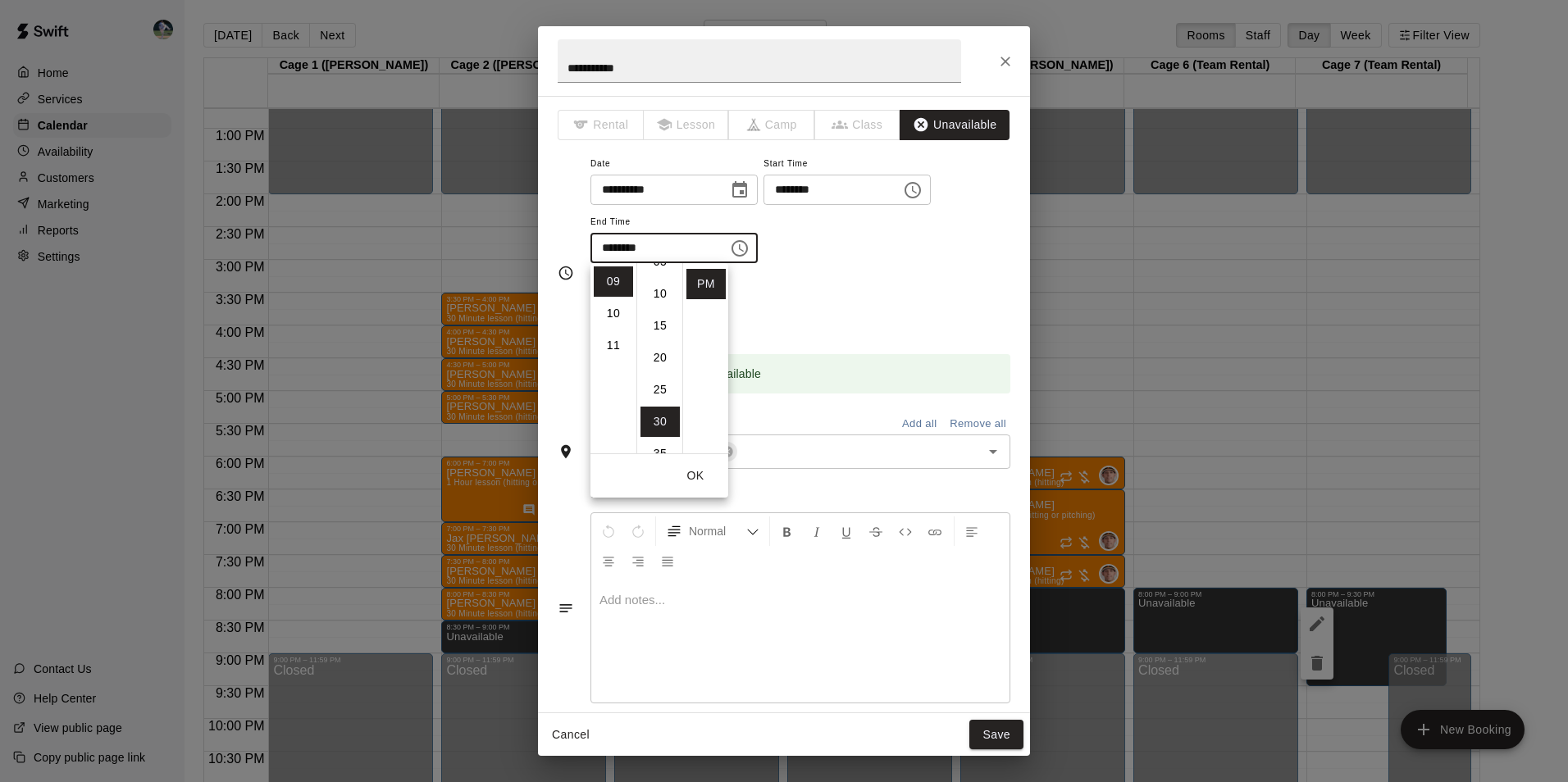
scroll to position [0, 0]
click at [655, 277] on li "00" at bounding box center [660, 282] width 39 height 31
type input "********"
click at [698, 281] on li "PM" at bounding box center [705, 283] width 39 height 31
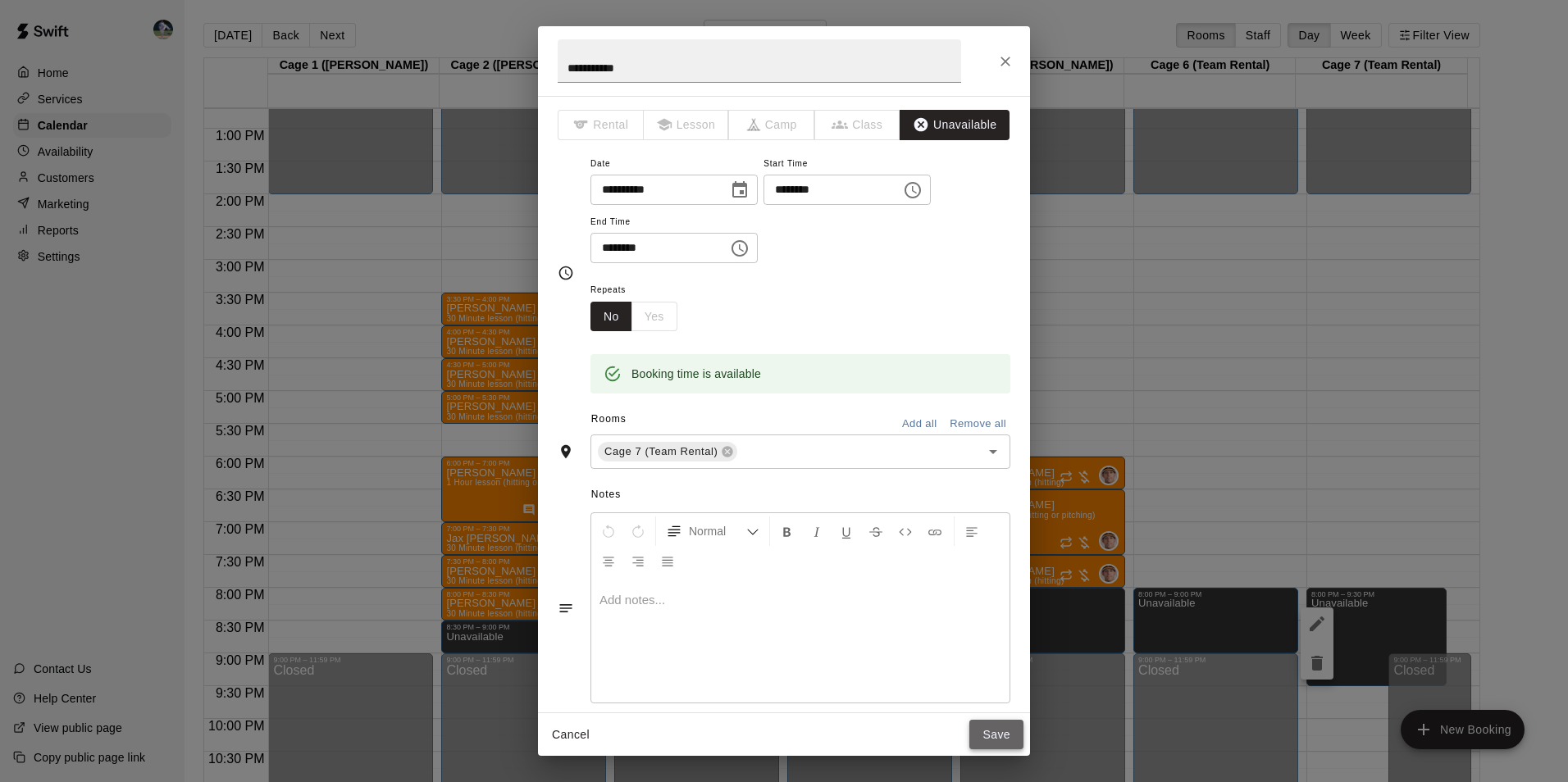
click at [1004, 738] on button "Save" at bounding box center [997, 735] width 54 height 31
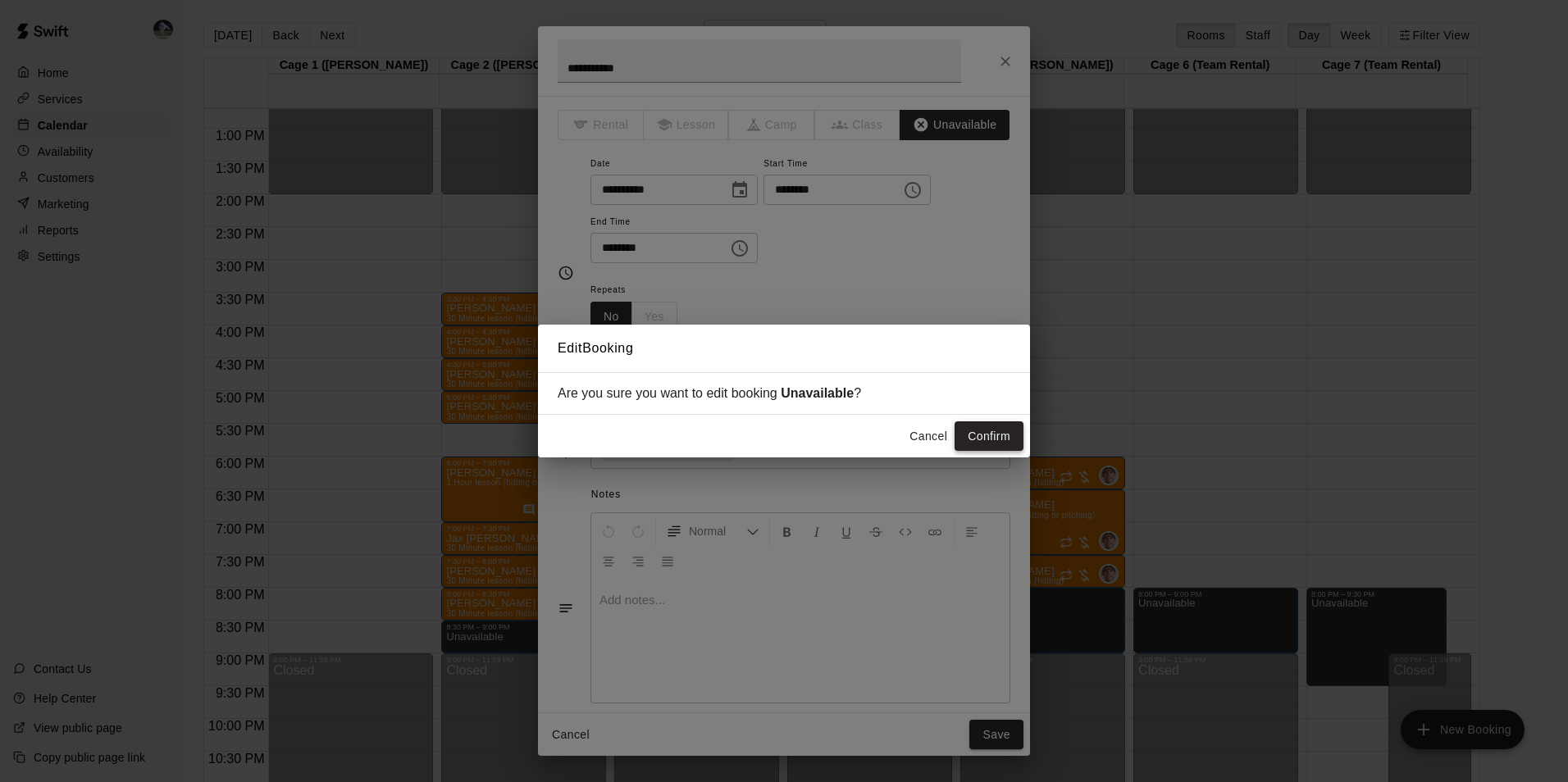
click at [1007, 436] on button "Confirm" at bounding box center [989, 436] width 69 height 31
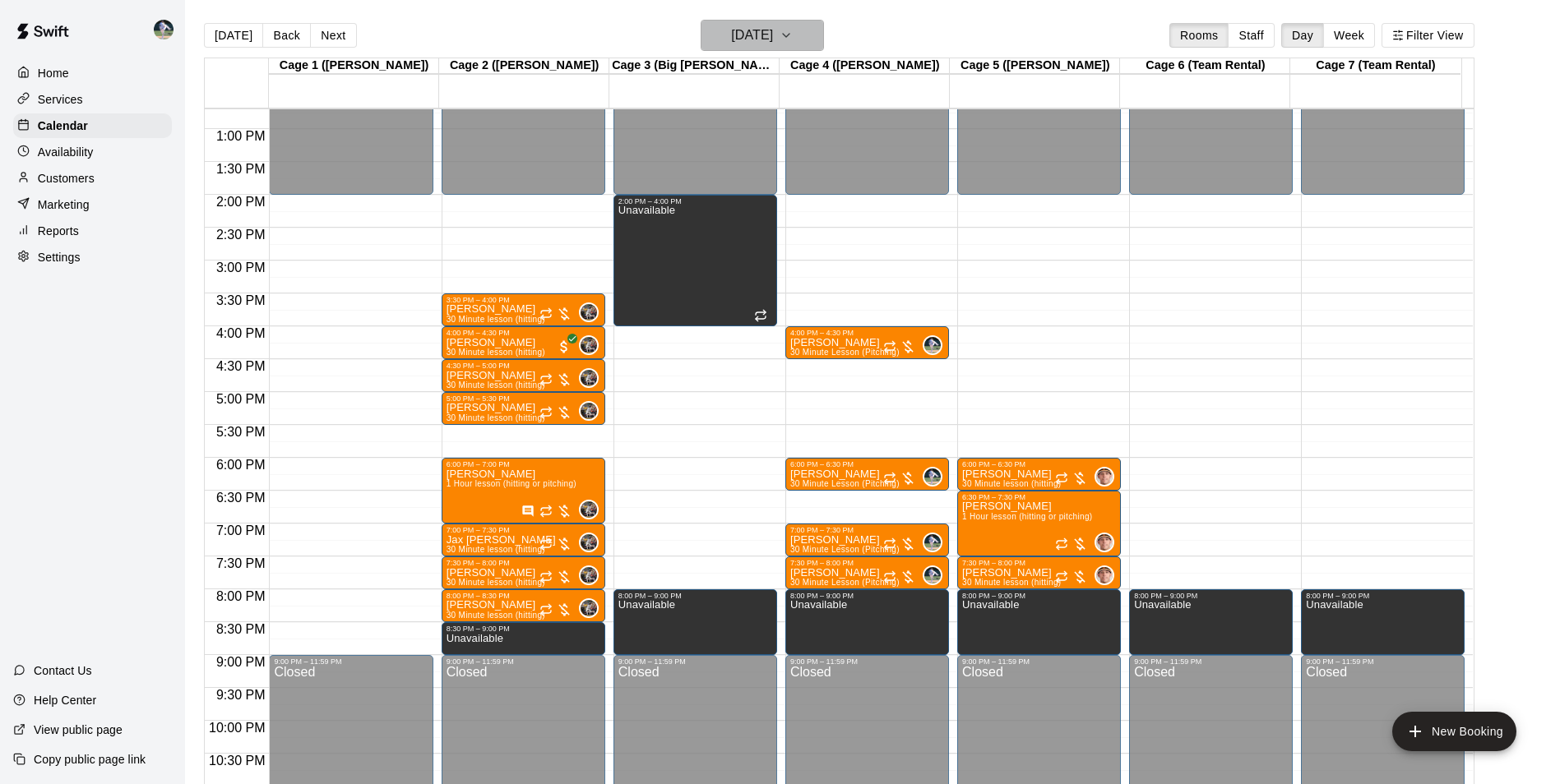
click at [772, 34] on h6 "[DATE]" at bounding box center [752, 35] width 42 height 23
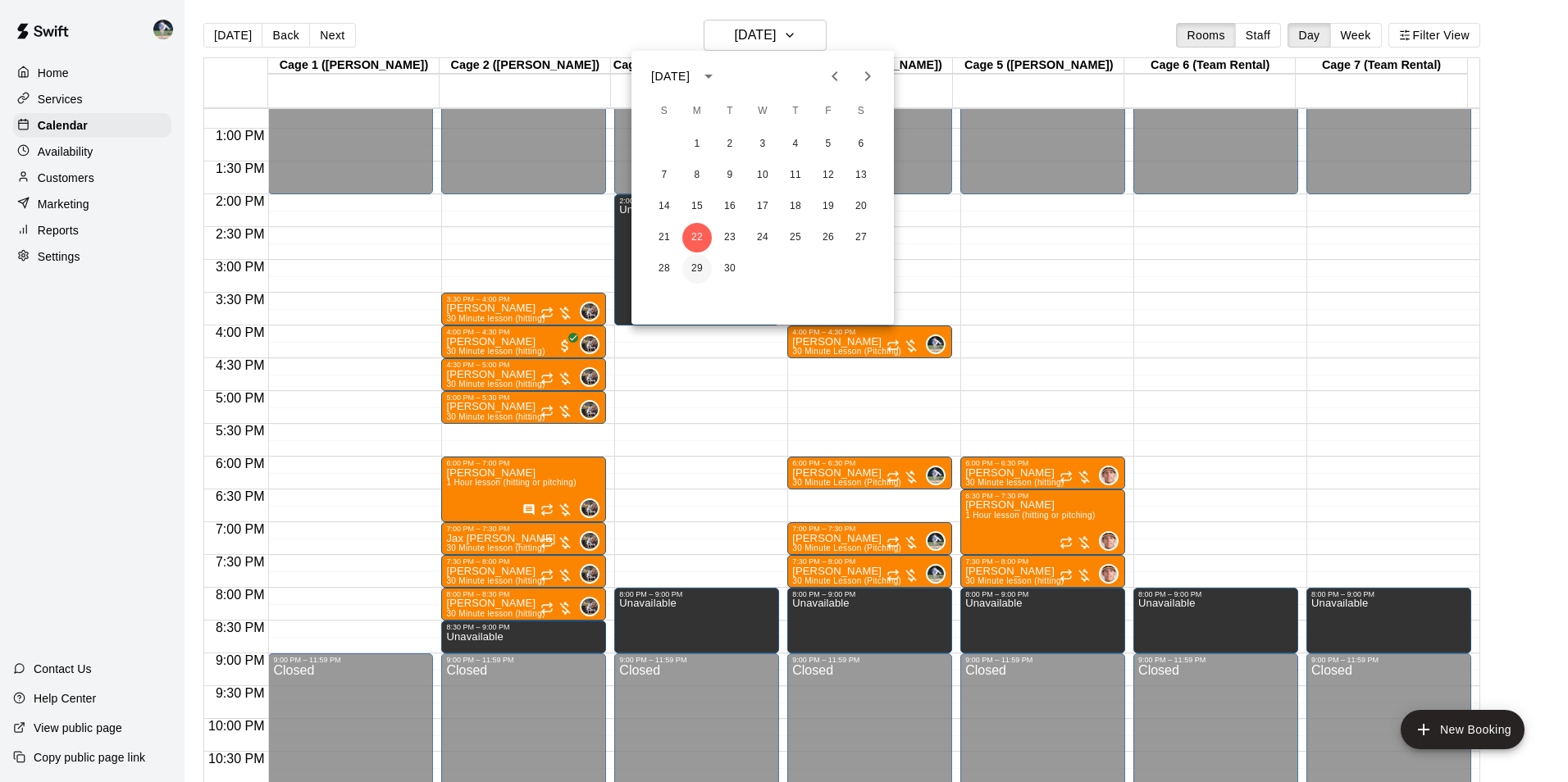
click at [689, 264] on button "29" at bounding box center [697, 269] width 30 height 30
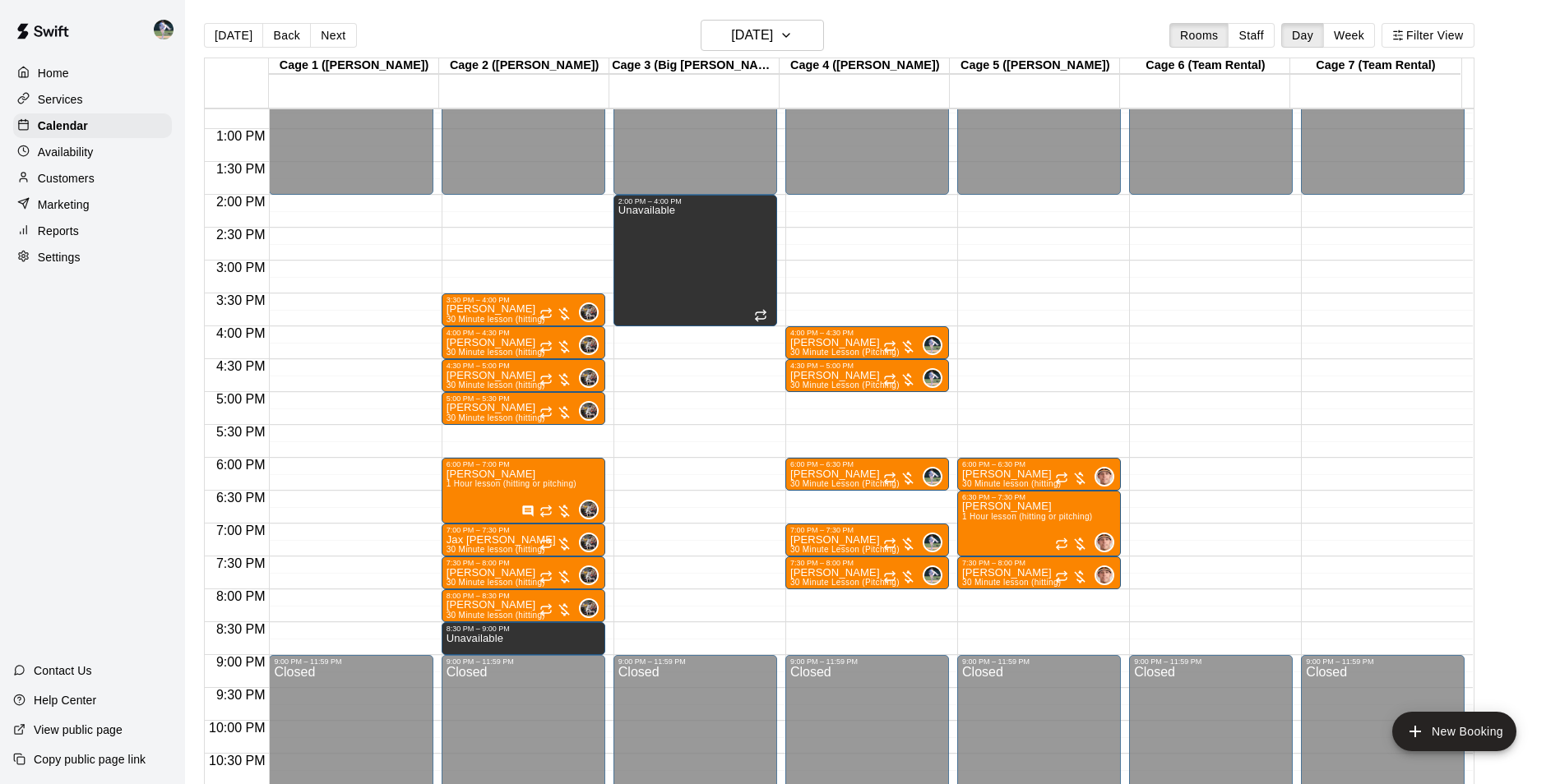
click at [675, 595] on div "12:00 AM – 2:00 PM Closed 2:00 PM – 4:00 PM Unavailable 9:00 PM – 11:59 PM Clos…" at bounding box center [695, 63] width 163 height 1578
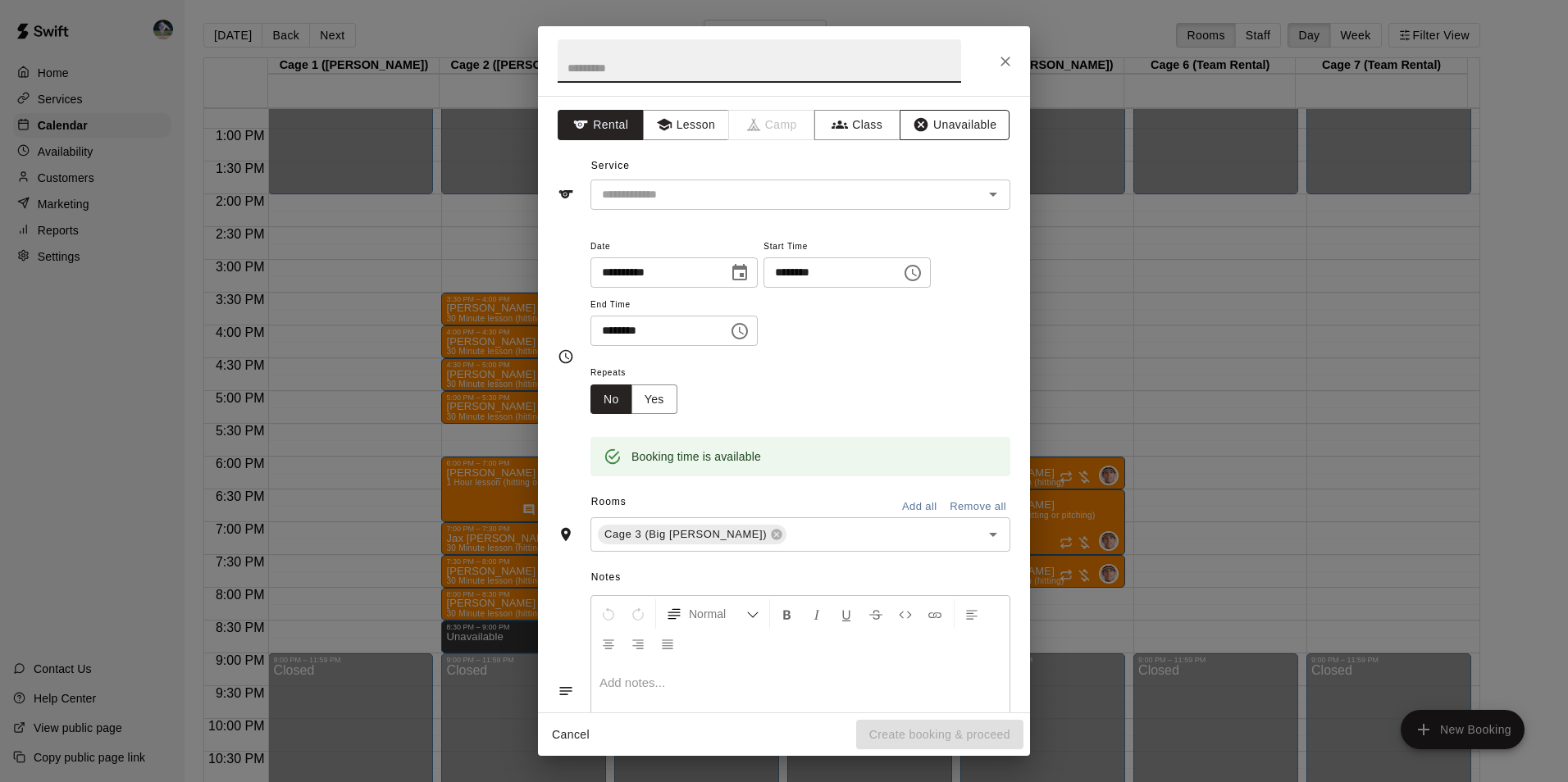
click at [934, 119] on button "Unavailable" at bounding box center [955, 125] width 110 height 31
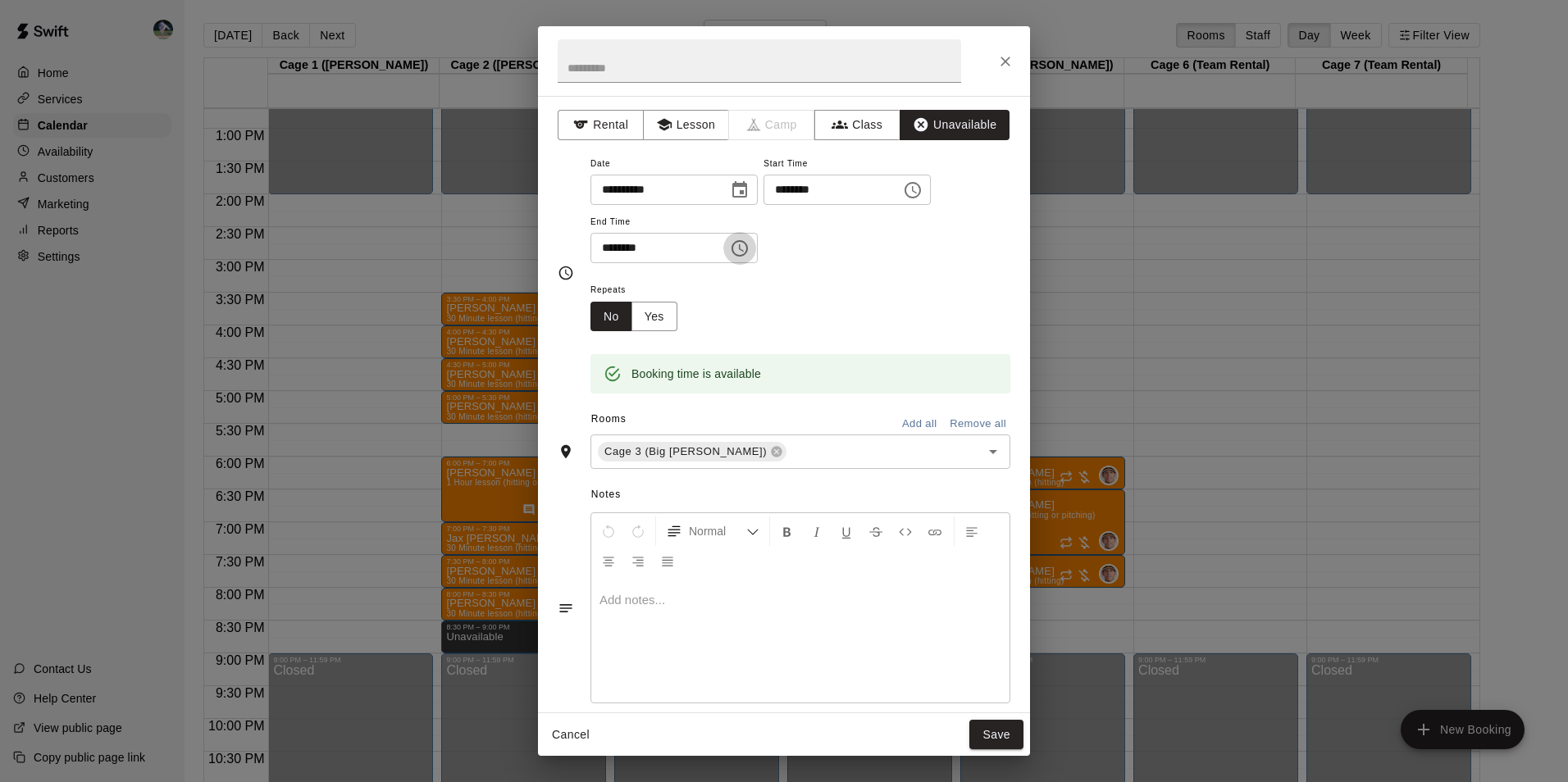
click at [749, 245] on icon "Choose time, selected time is 8:30 PM" at bounding box center [739, 248] width 19 height 19
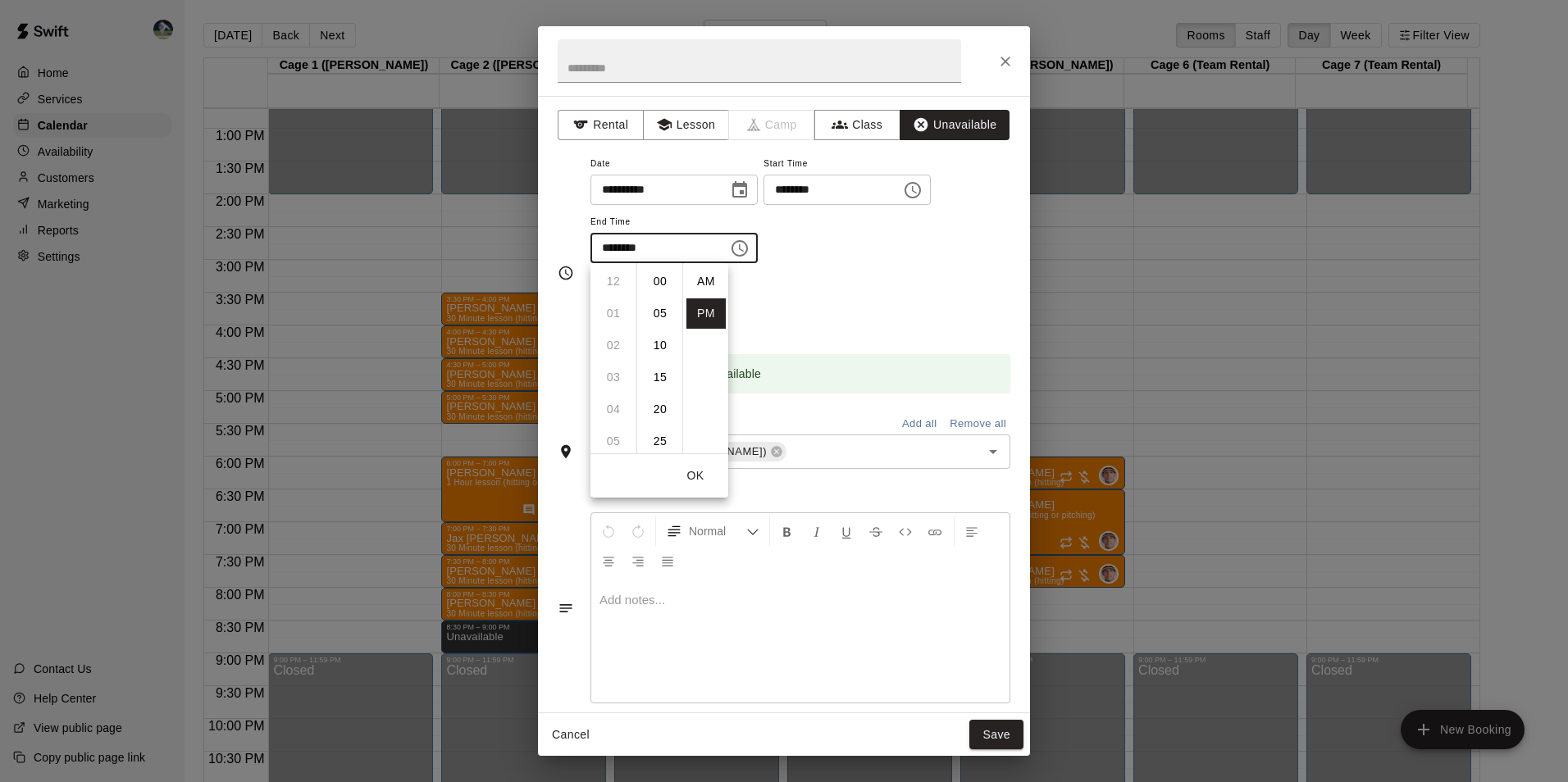
scroll to position [30, 0]
click at [612, 311] on li "09" at bounding box center [612, 313] width 39 height 31
click at [667, 280] on li "00" at bounding box center [660, 282] width 39 height 31
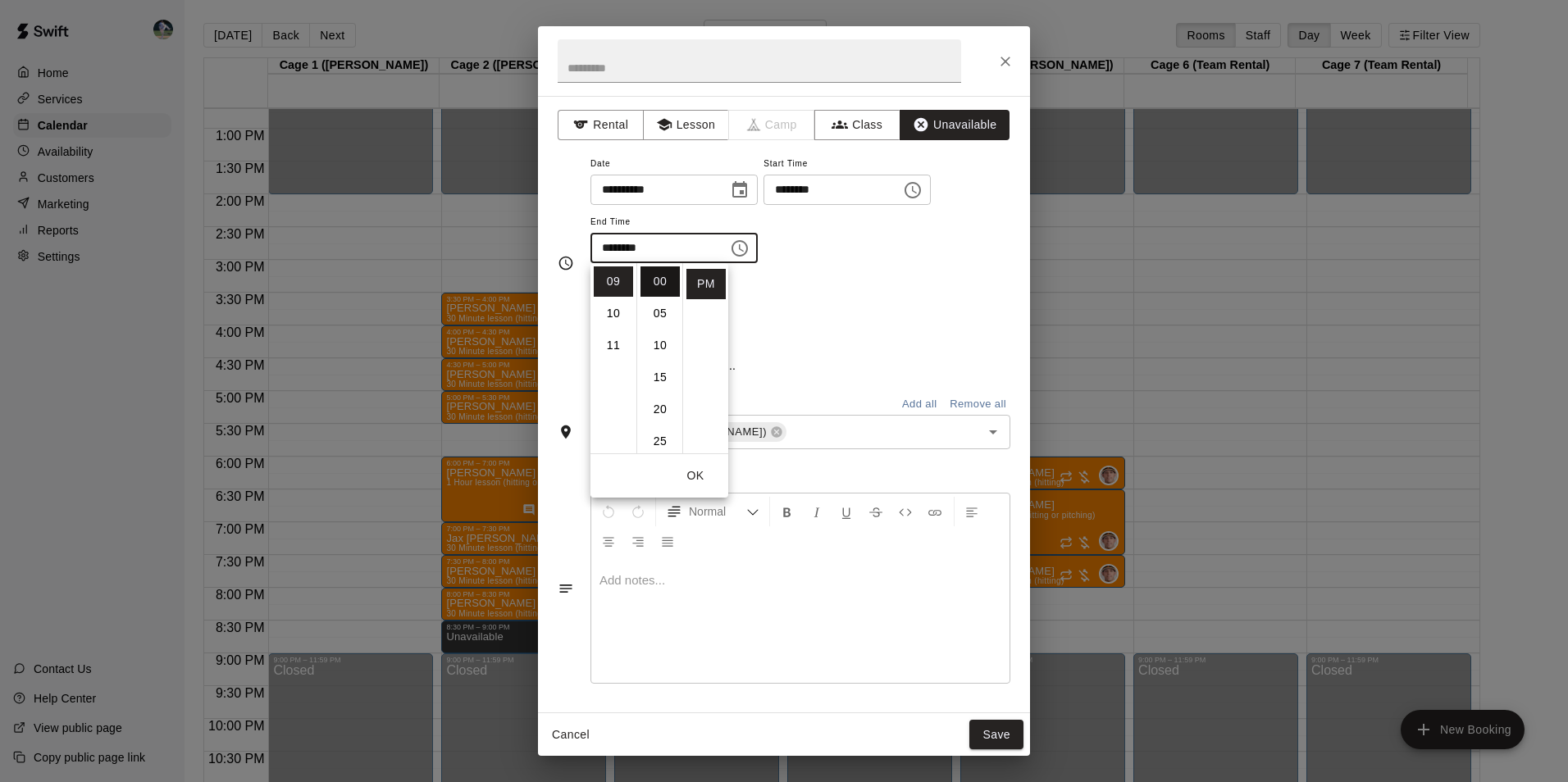
type input "********"
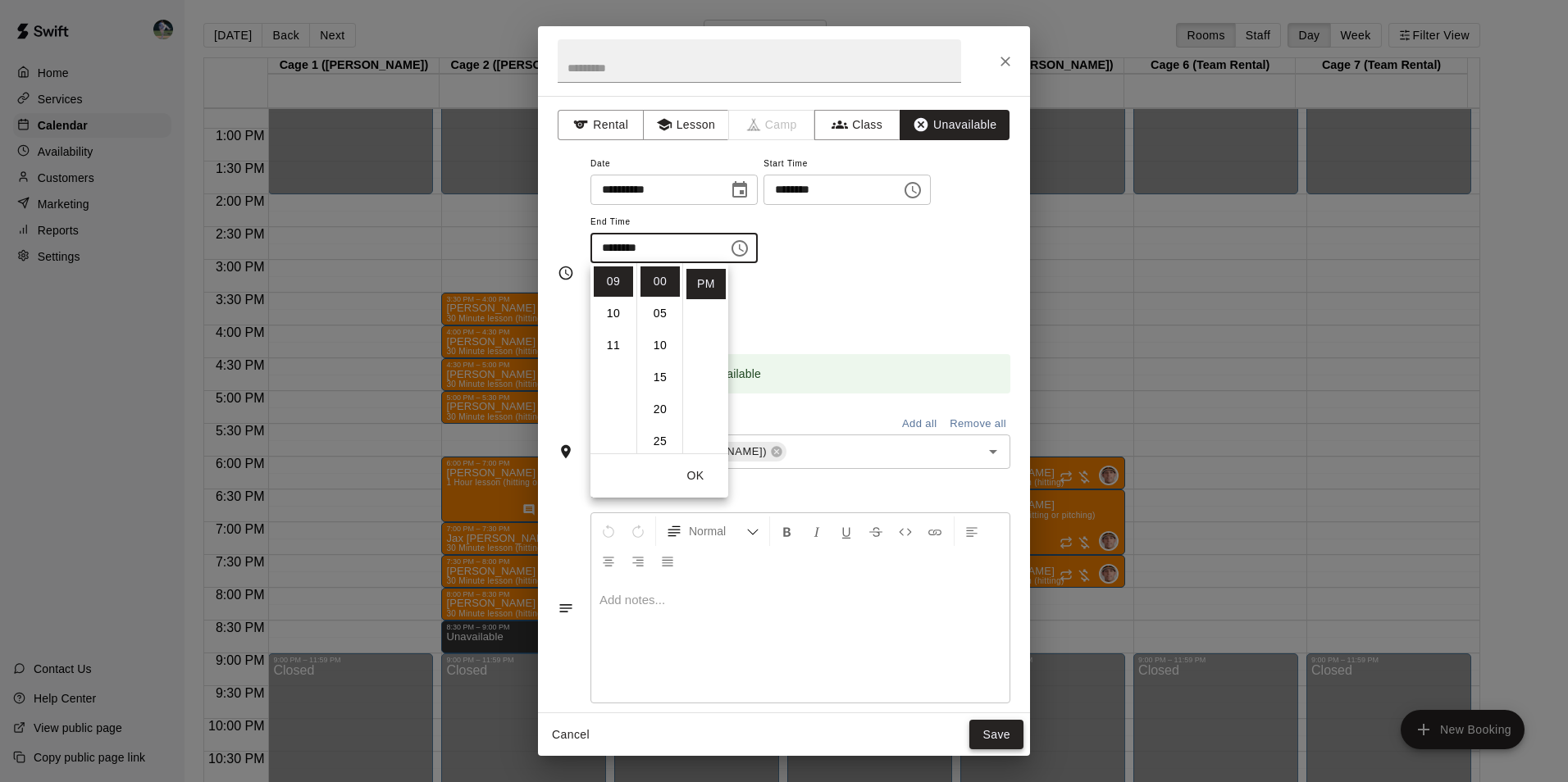
click at [990, 726] on button "Save" at bounding box center [997, 735] width 54 height 31
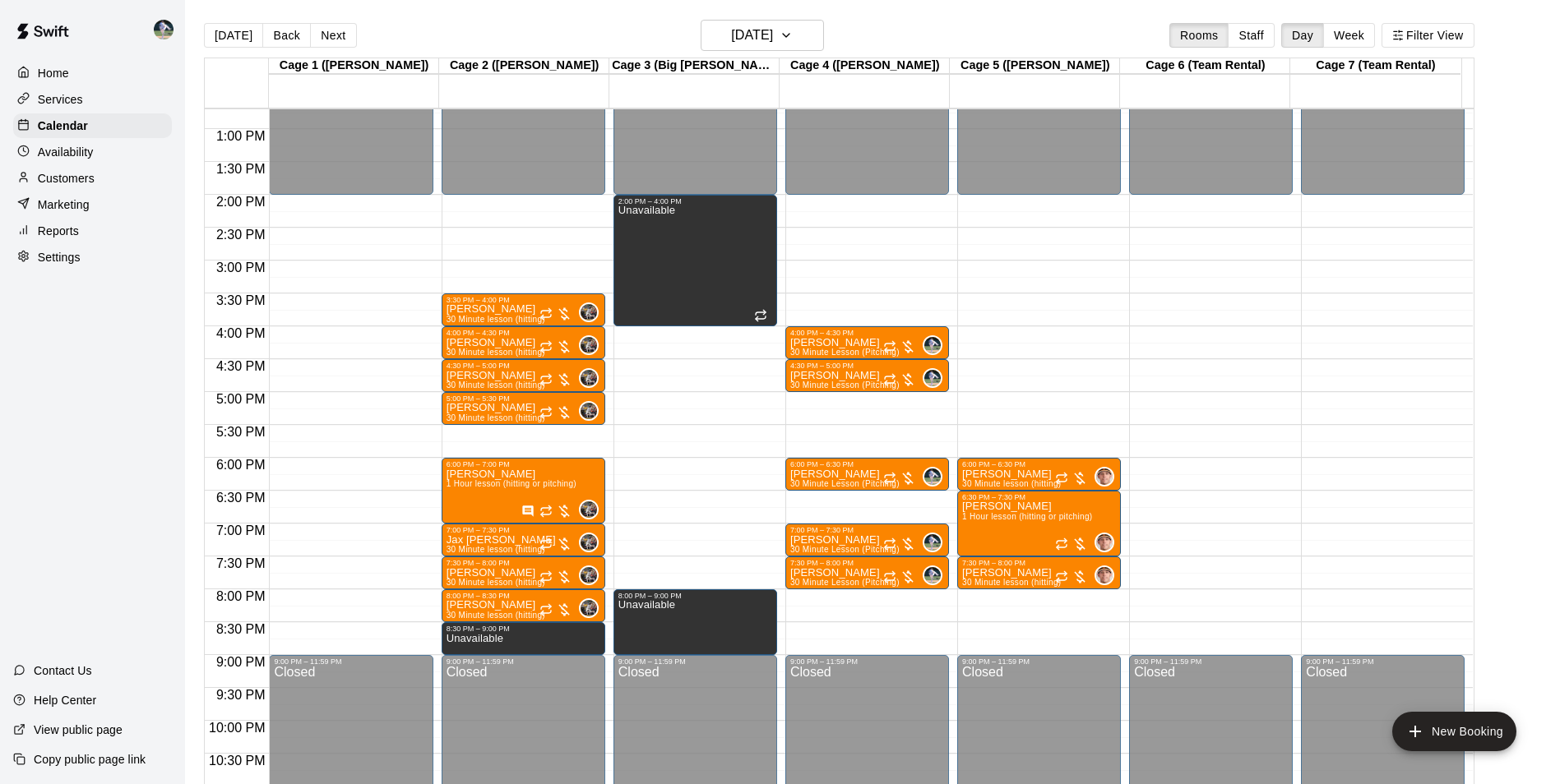
click at [845, 593] on div "12:00 AM – 2:00 PM Closed 4:00 PM – 4:30 PM [PERSON_NAME] 30 Minute Lesson (Pit…" at bounding box center [867, 63] width 163 height 1578
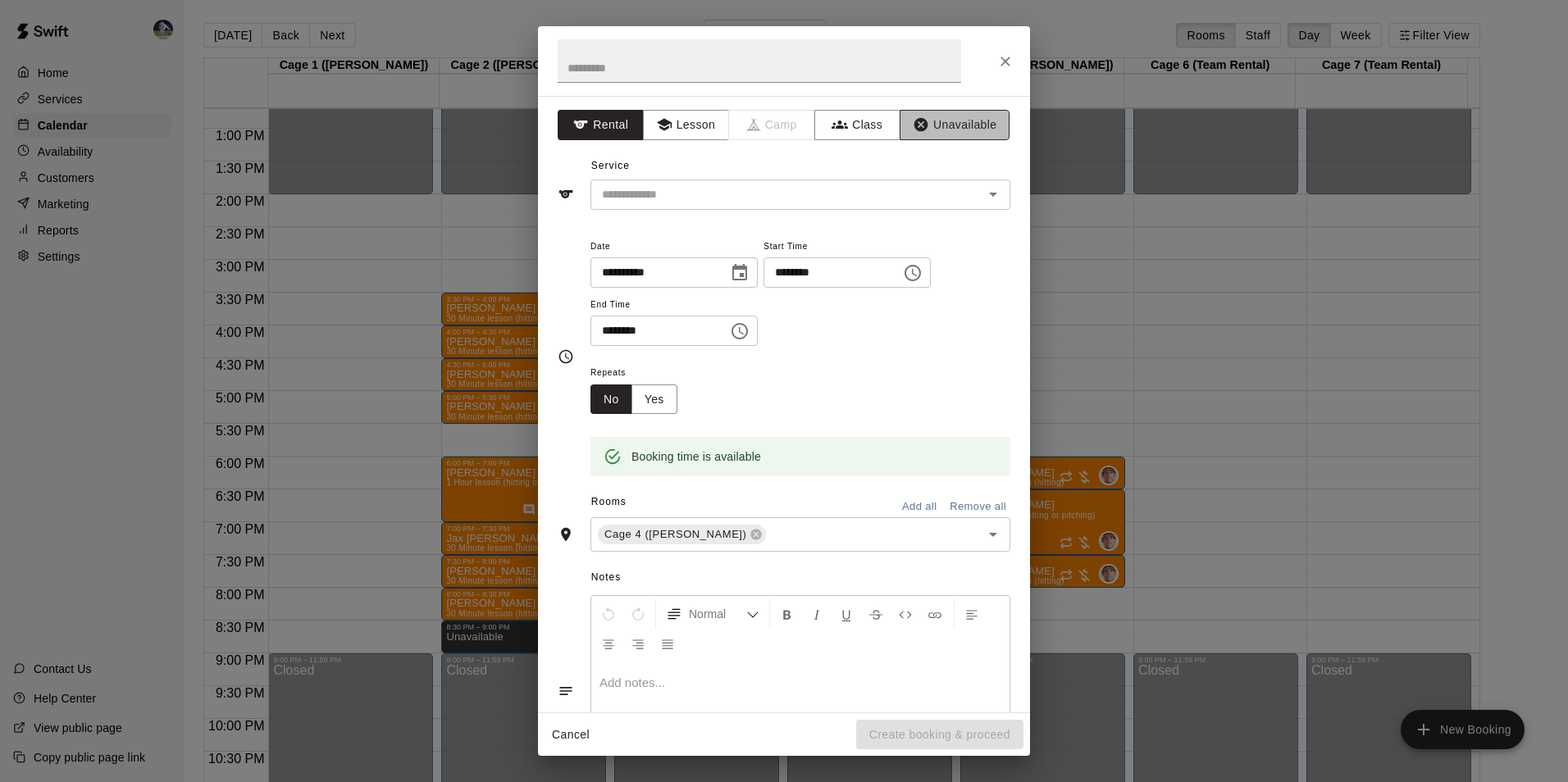
click at [940, 123] on button "Unavailable" at bounding box center [955, 125] width 110 height 31
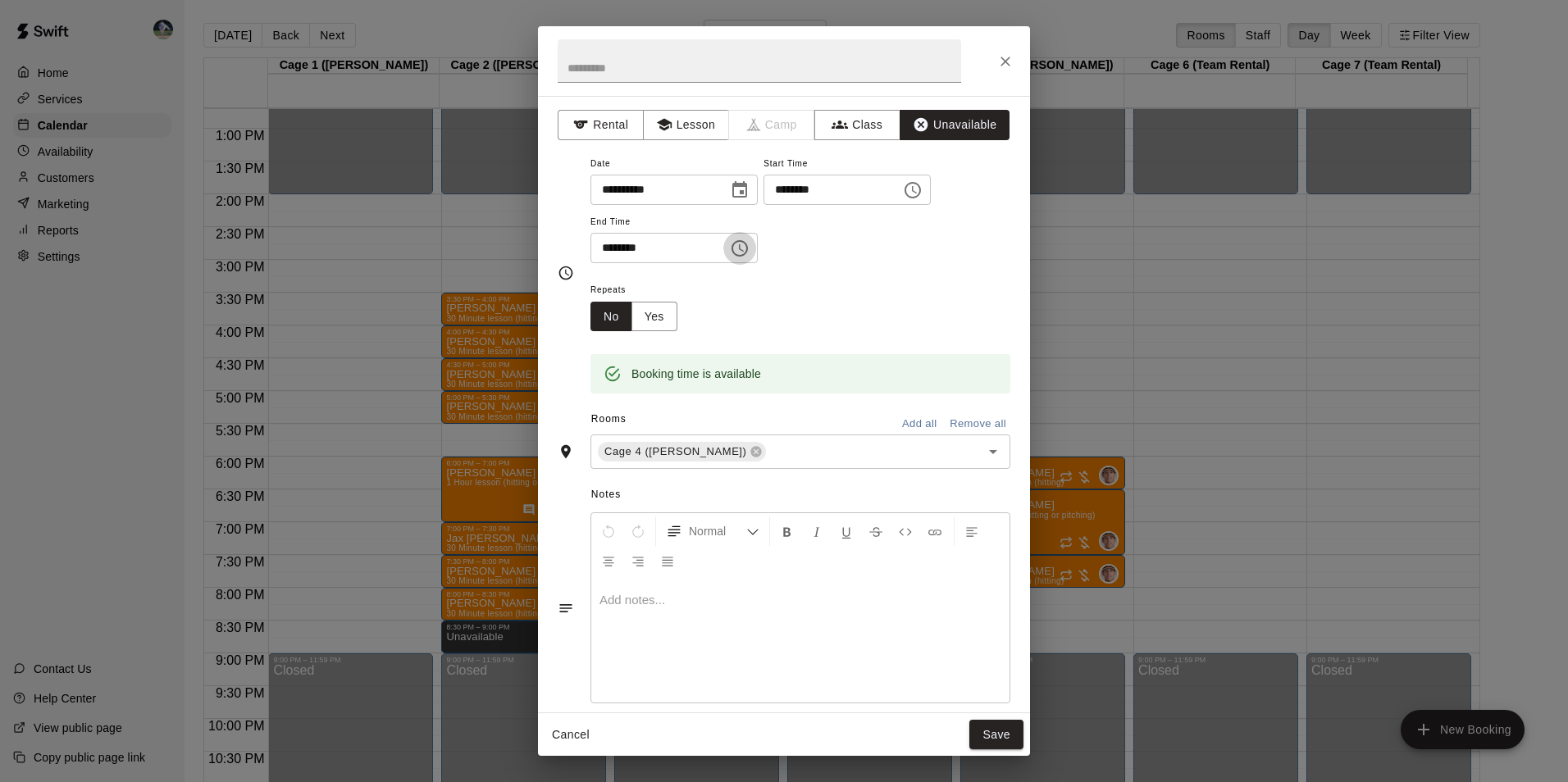
click at [749, 245] on icon "Choose time, selected time is 8:30 PM" at bounding box center [739, 248] width 19 height 19
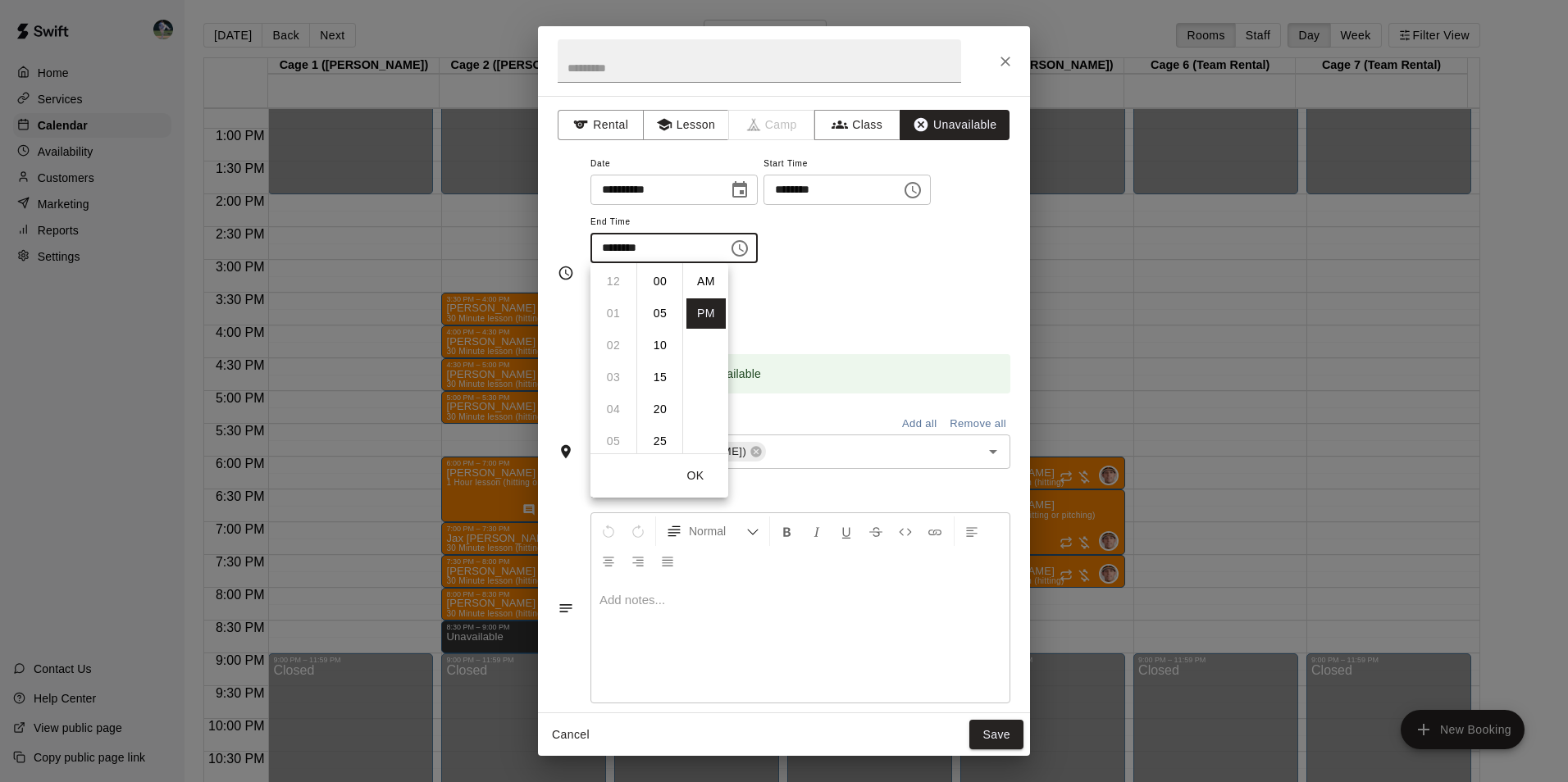
scroll to position [30, 0]
click at [615, 315] on li "09" at bounding box center [612, 313] width 39 height 31
drag, startPoint x: 654, startPoint y: 276, endPoint x: 674, endPoint y: 296, distance: 28.3
click at [654, 277] on li "00" at bounding box center [660, 282] width 39 height 31
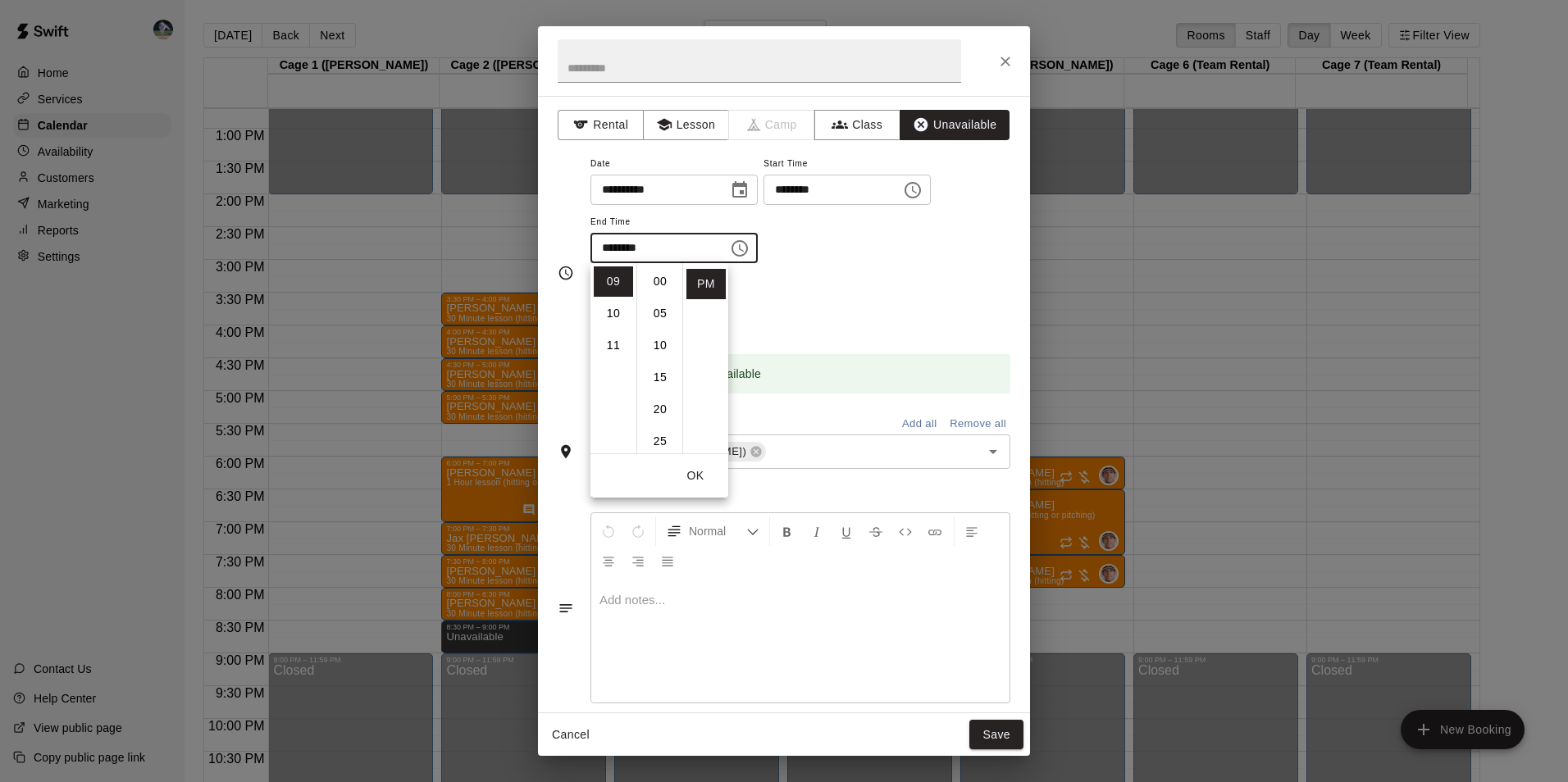
type input "********"
click at [980, 733] on button "Save" at bounding box center [997, 735] width 54 height 31
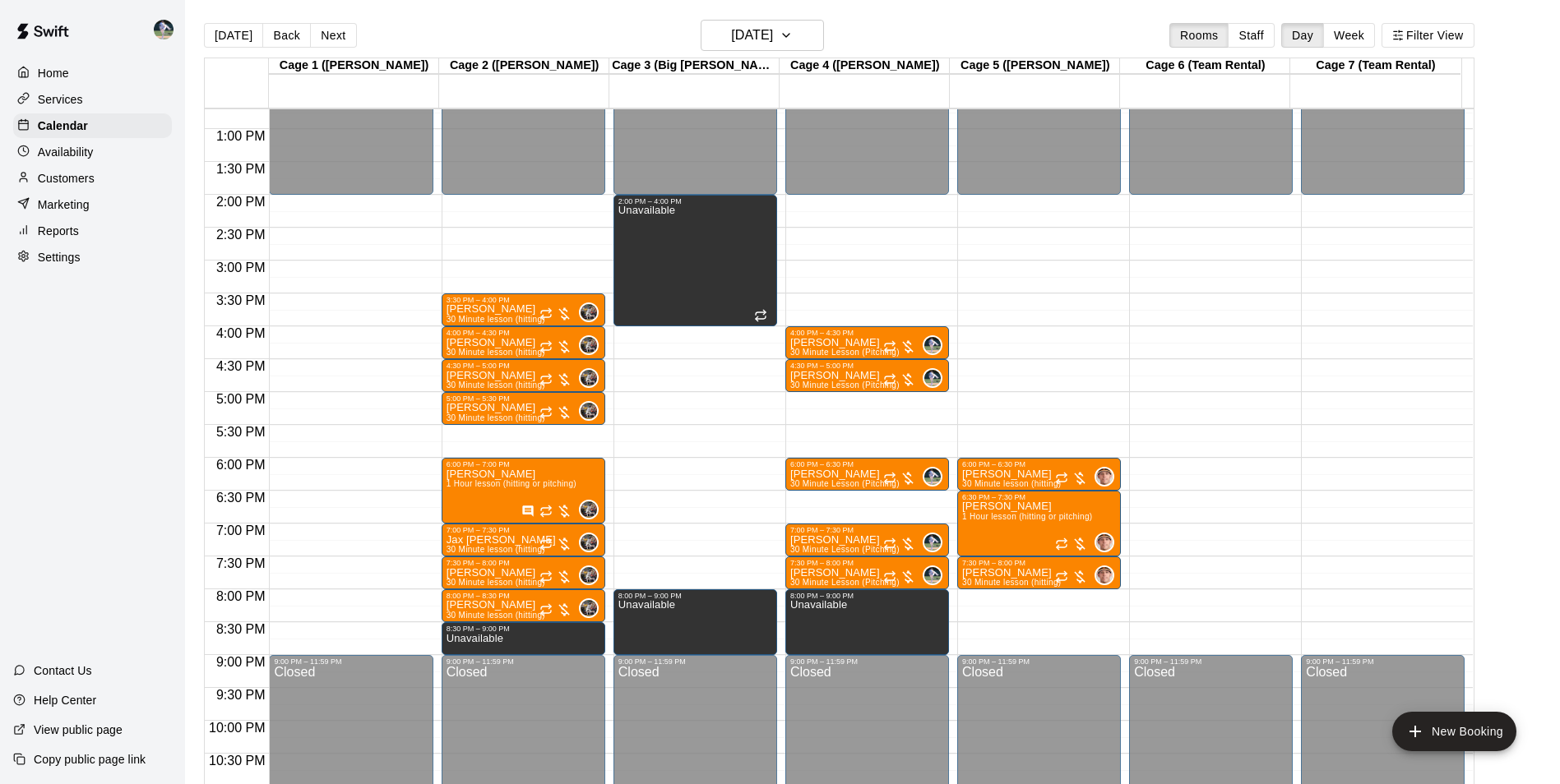
click at [1190, 595] on div "12:00 AM – 2:00 PM Closed 9:00 PM – 11:59 PM Closed" at bounding box center [1211, 63] width 163 height 1578
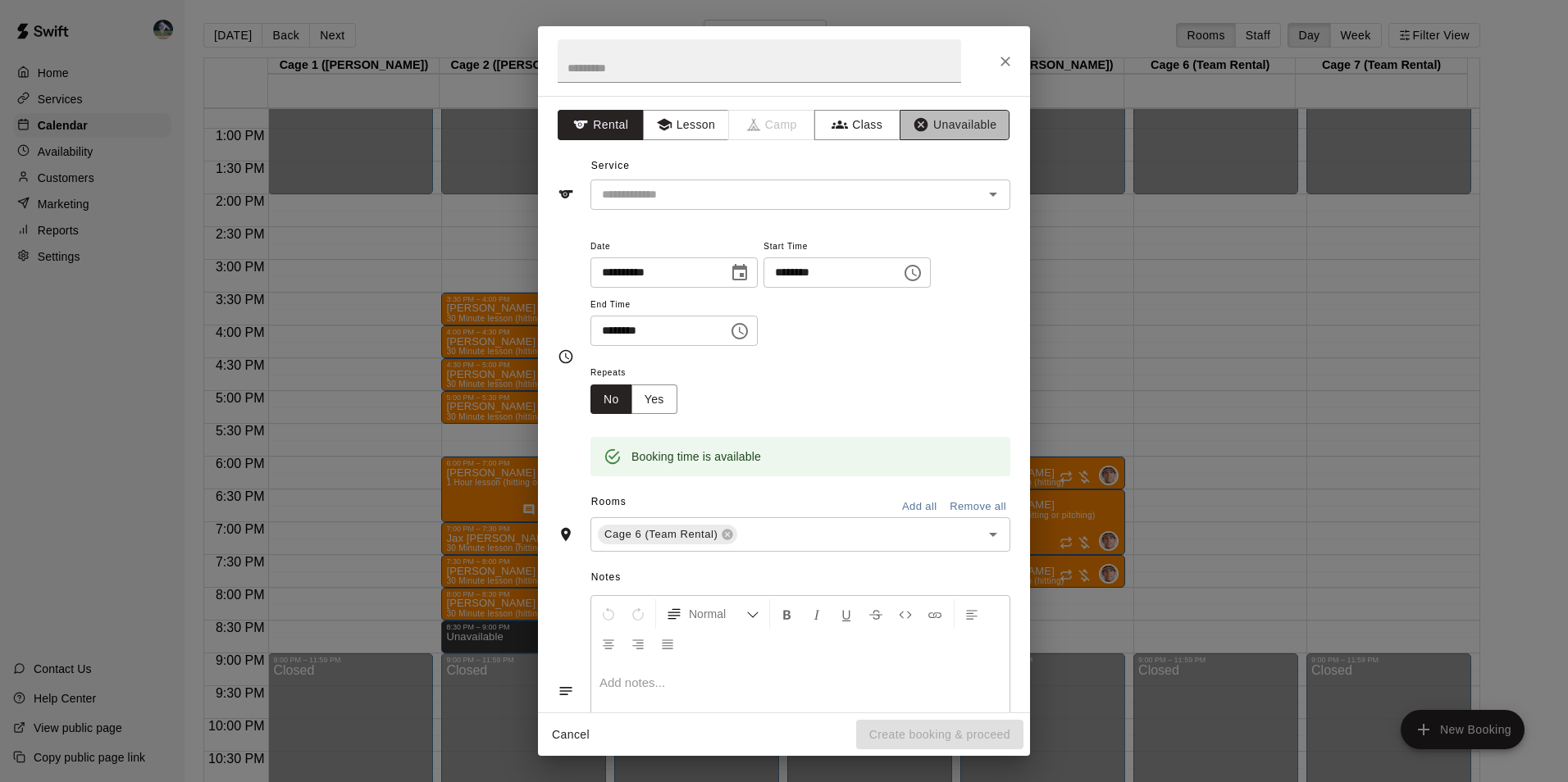
click at [935, 122] on button "Unavailable" at bounding box center [955, 125] width 110 height 31
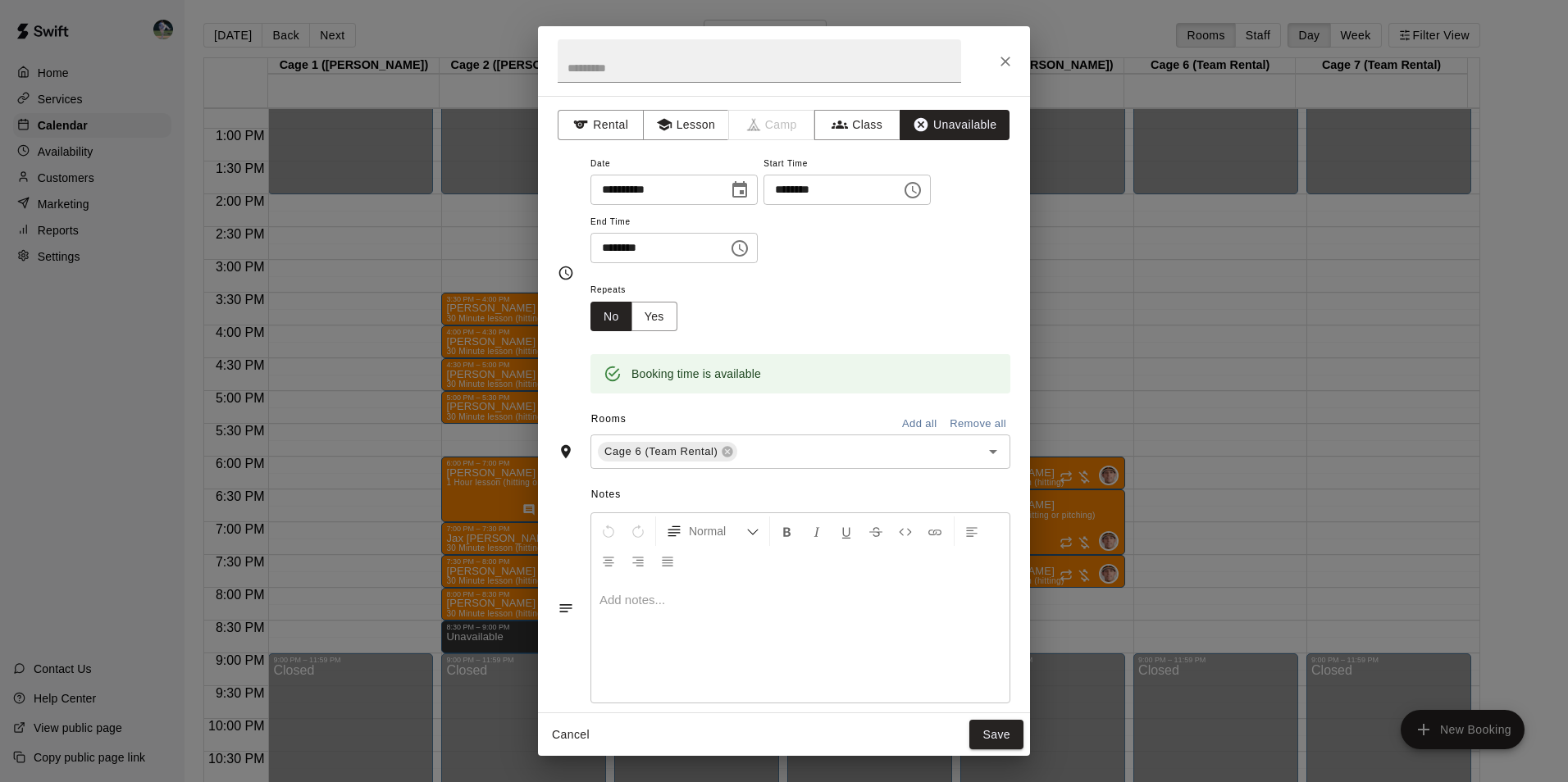
click at [749, 251] on icon "Choose time, selected time is 8:30 PM" at bounding box center [739, 248] width 19 height 19
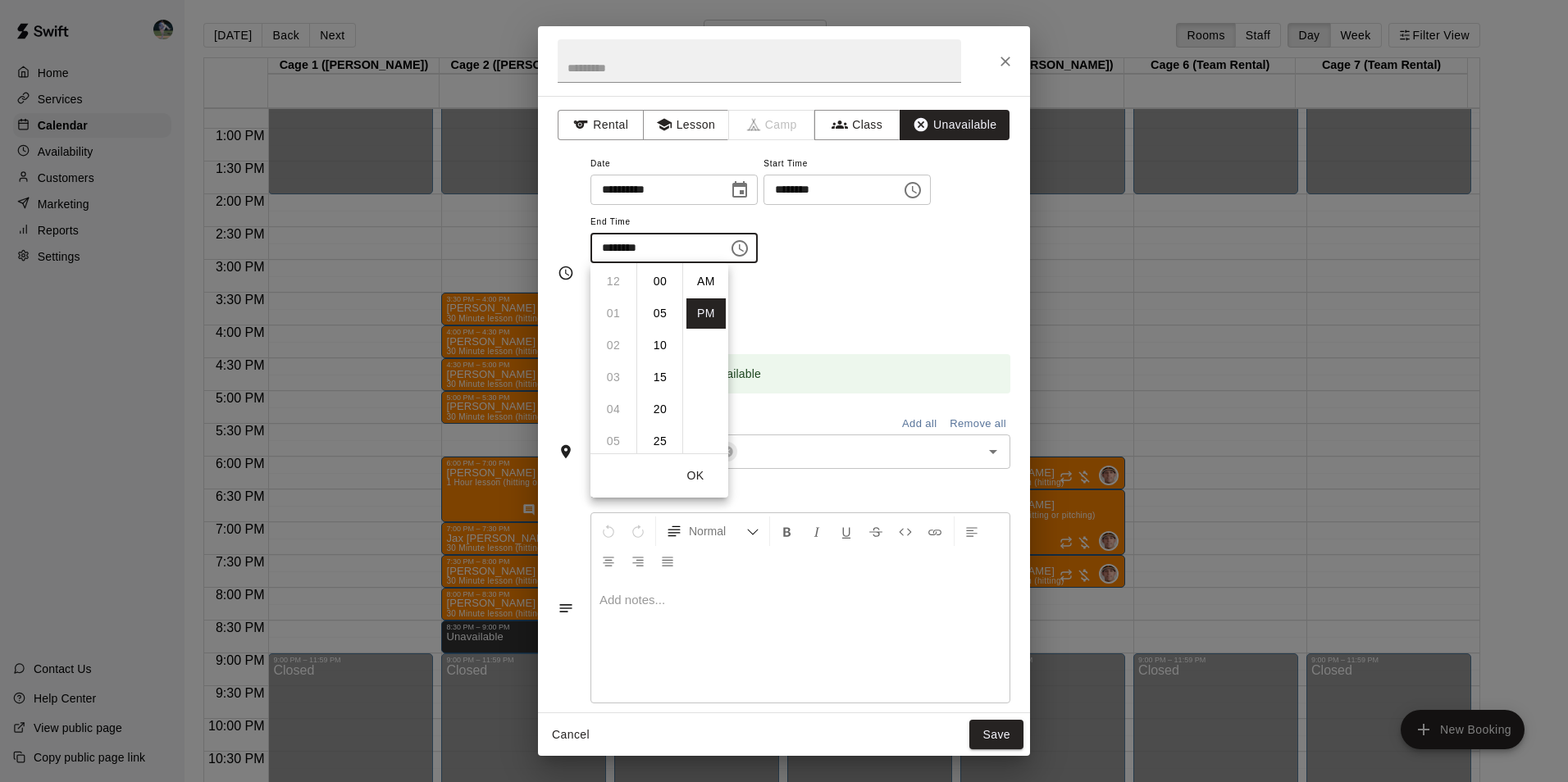
scroll to position [30, 0]
click at [619, 314] on li "09" at bounding box center [612, 313] width 39 height 31
click at [666, 277] on li "00" at bounding box center [660, 282] width 39 height 31
type input "********"
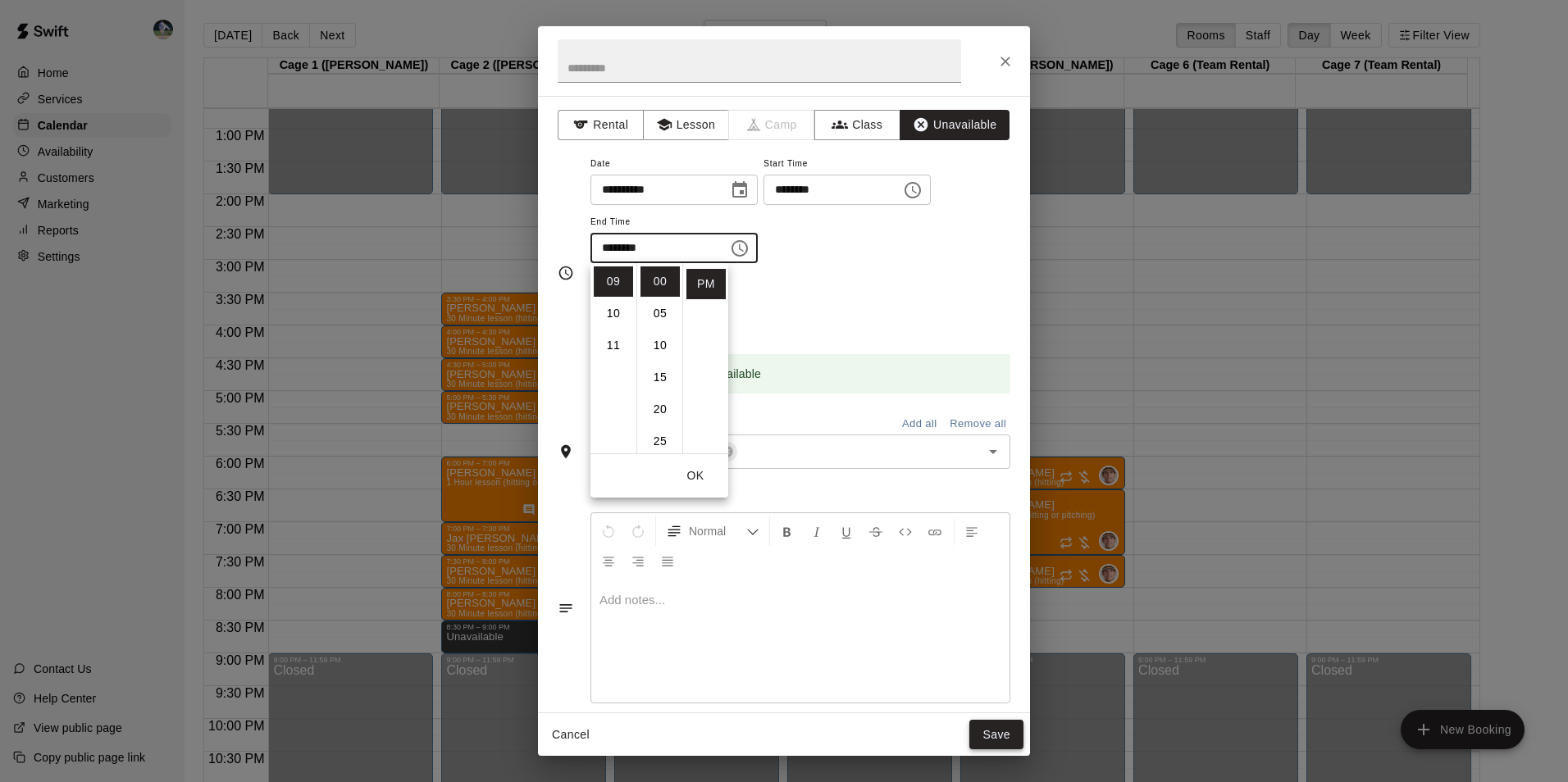
click at [1001, 734] on button "Save" at bounding box center [997, 735] width 54 height 31
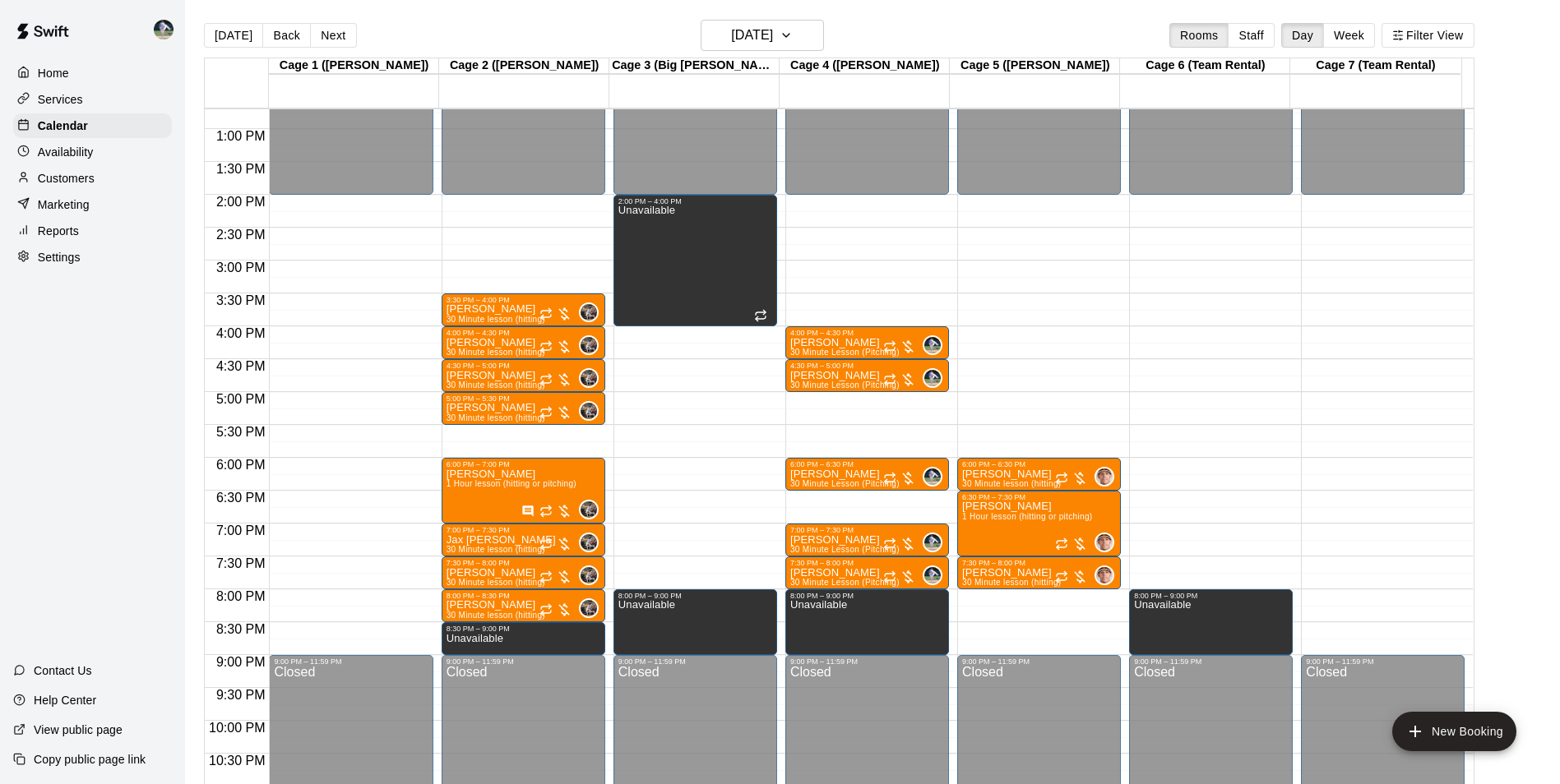
click at [1370, 595] on div "12:00 AM – 2:00 PM Closed 9:00 PM – 11:59 PM Closed" at bounding box center [1382, 63] width 163 height 1578
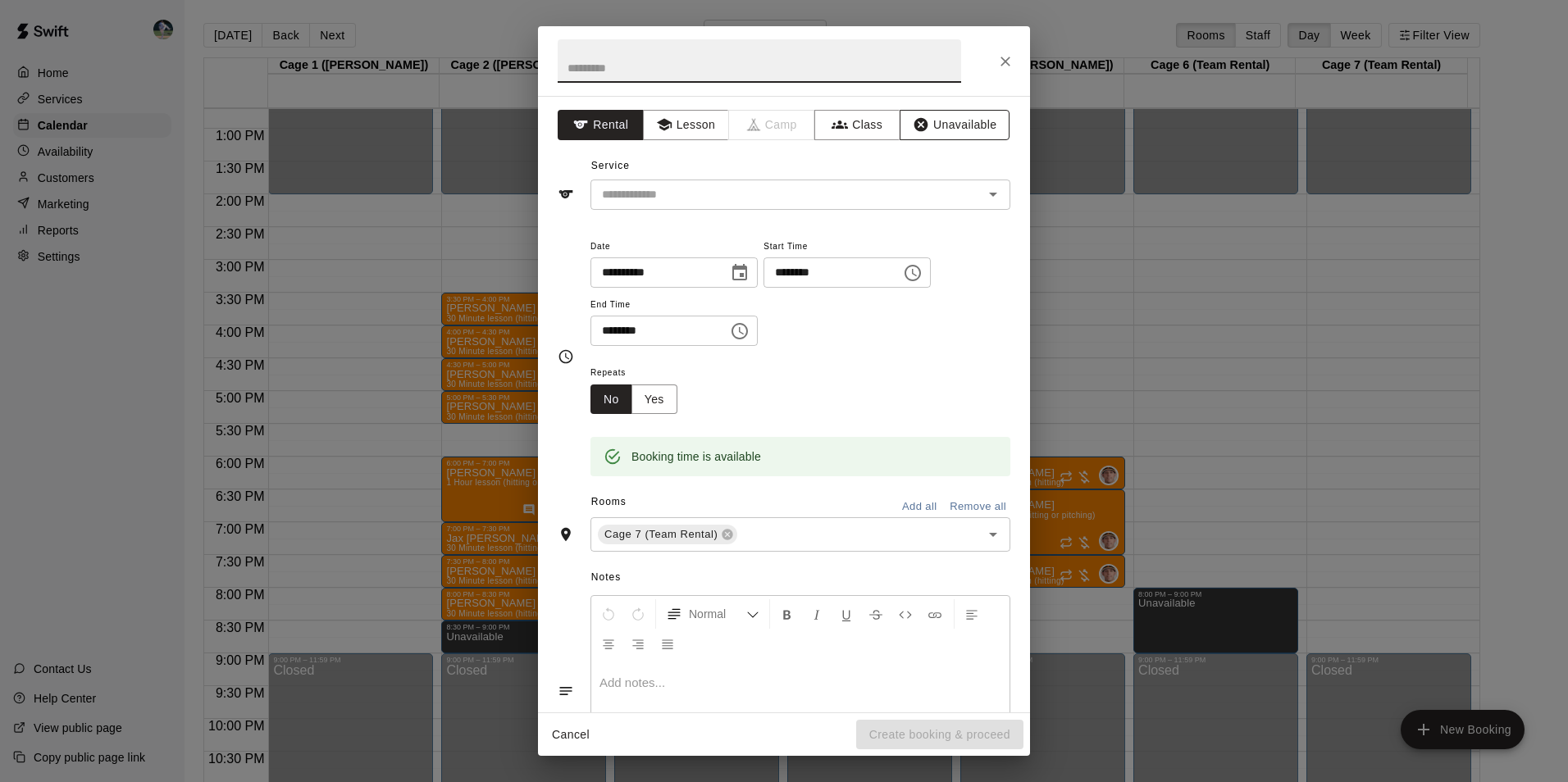
click at [950, 122] on button "Unavailable" at bounding box center [955, 125] width 110 height 31
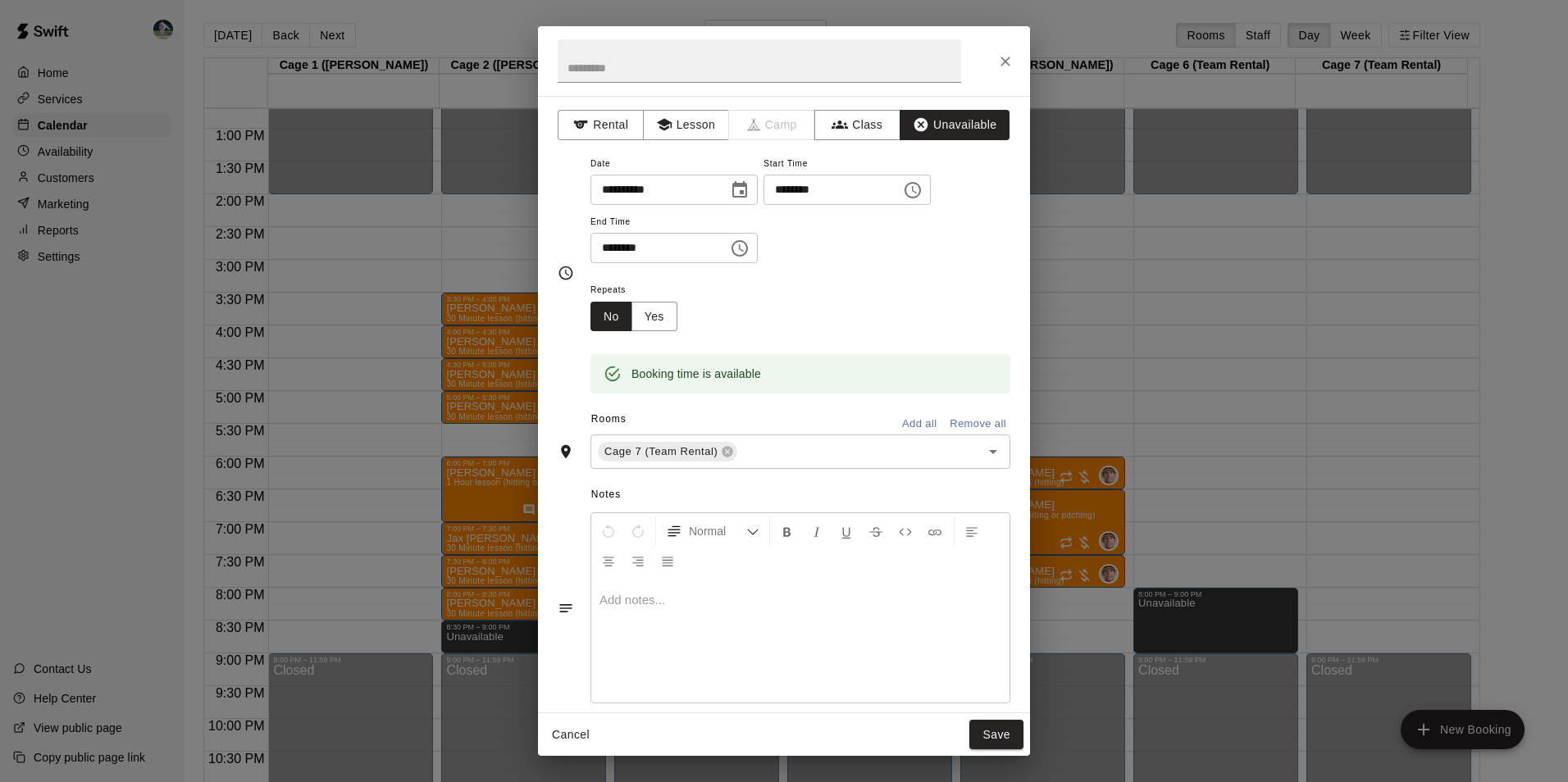
click at [749, 246] on icon "Choose time, selected time is 8:30 PM" at bounding box center [739, 248] width 19 height 19
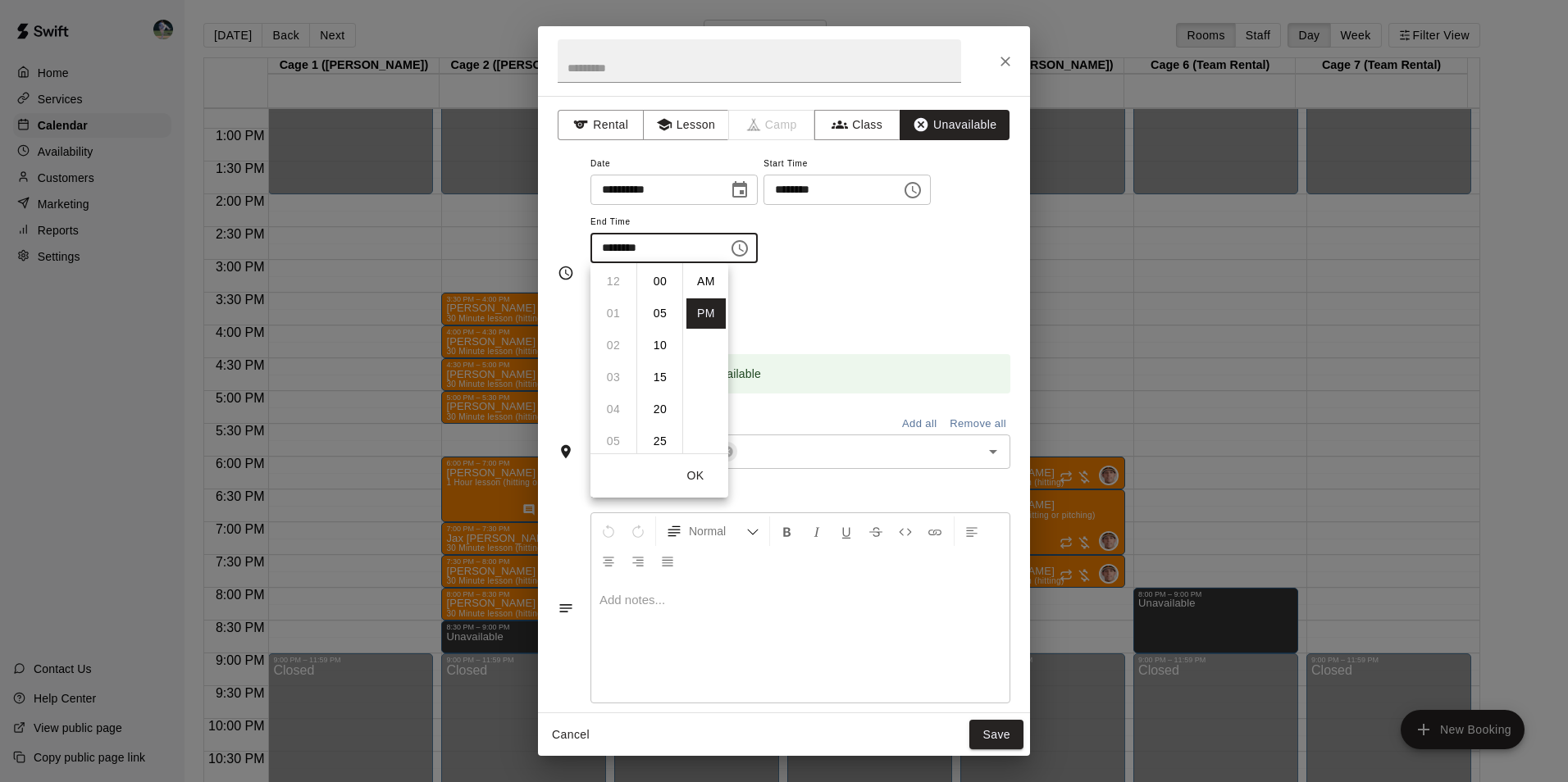
scroll to position [30, 0]
click at [618, 310] on li "09" at bounding box center [612, 313] width 39 height 31
click at [668, 275] on li "00" at bounding box center [660, 282] width 39 height 31
type input "********"
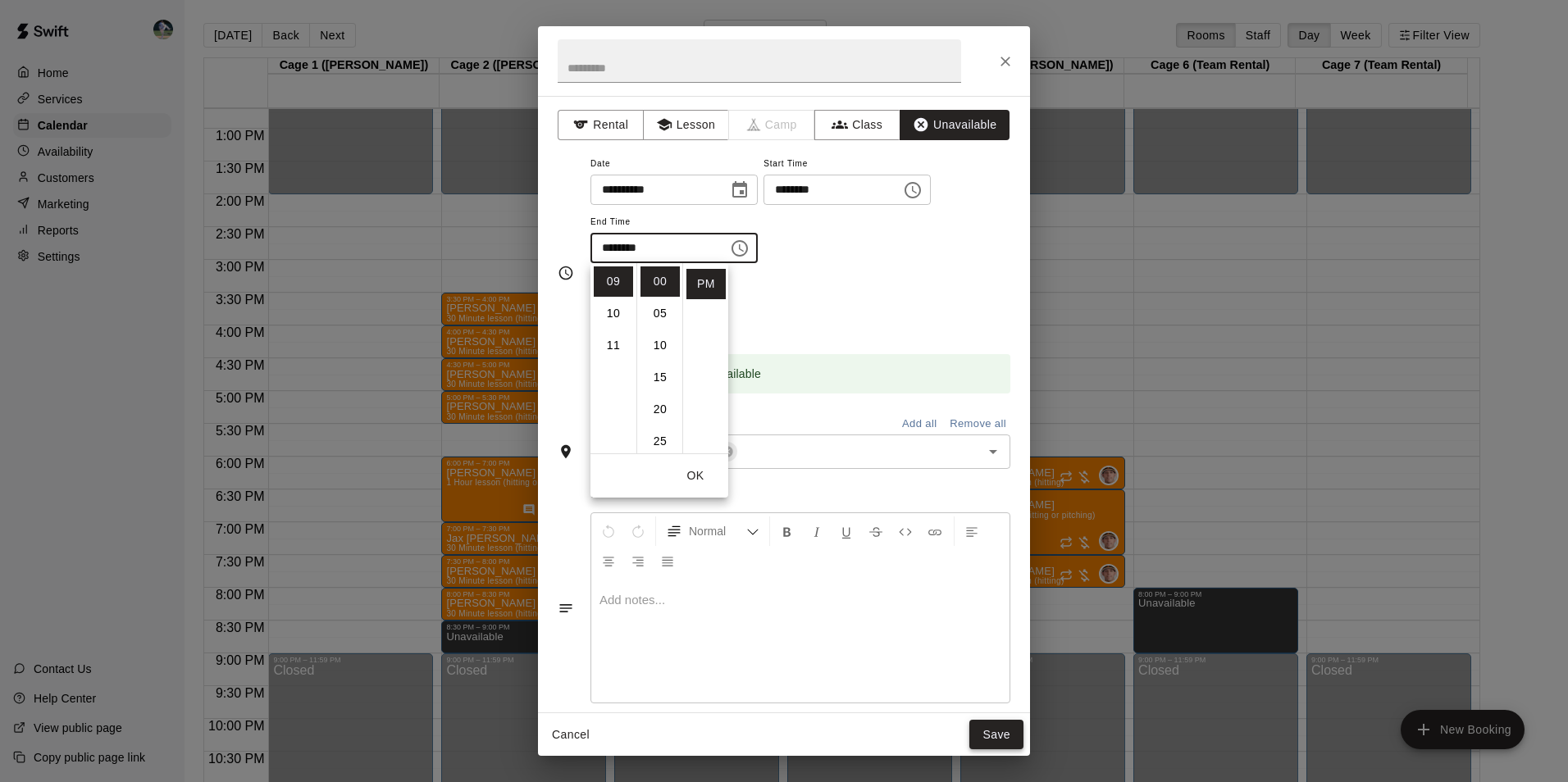
click at [993, 724] on button "Save" at bounding box center [997, 735] width 54 height 31
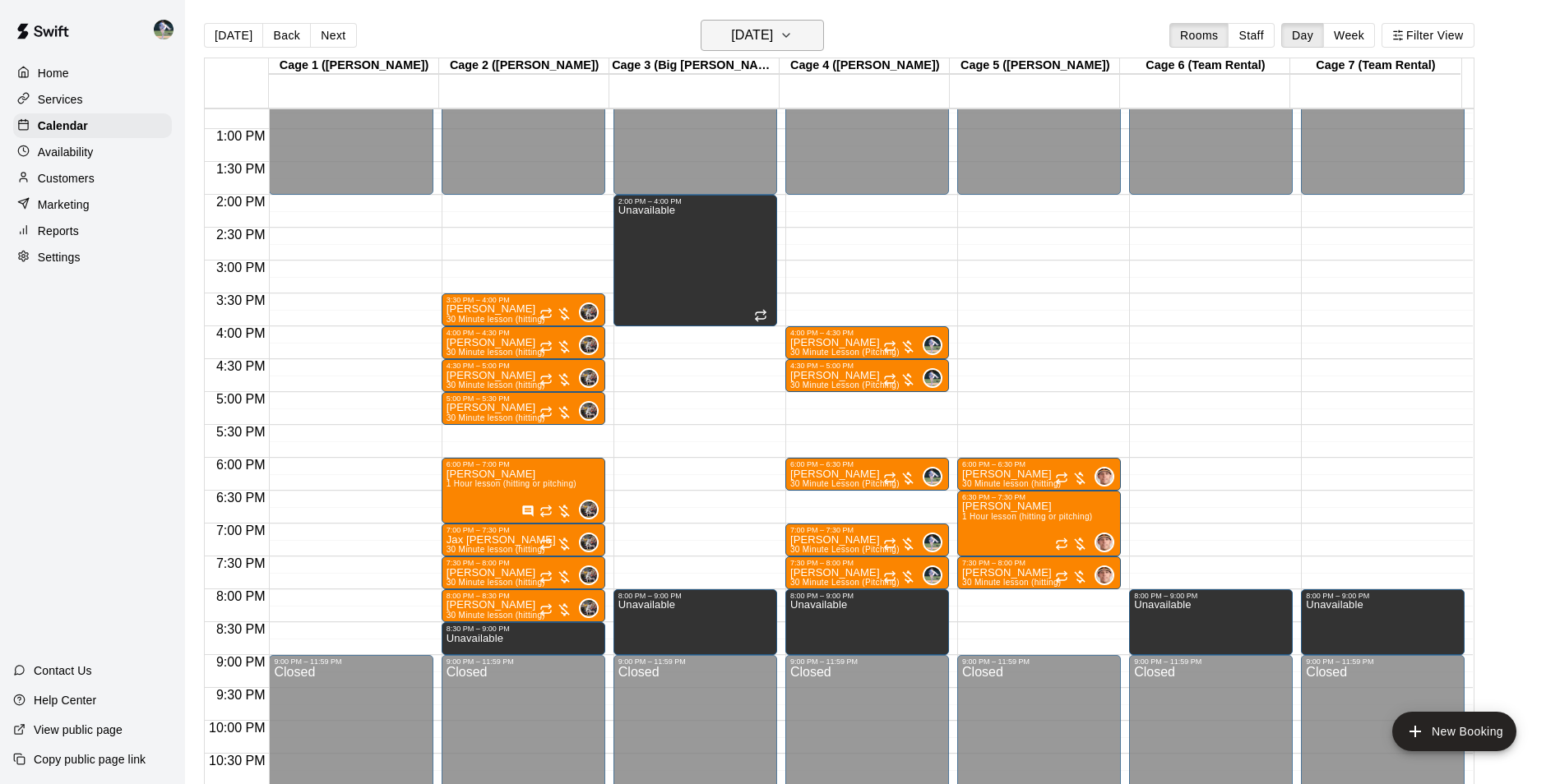
click at [745, 33] on h6 "[DATE]" at bounding box center [752, 35] width 42 height 23
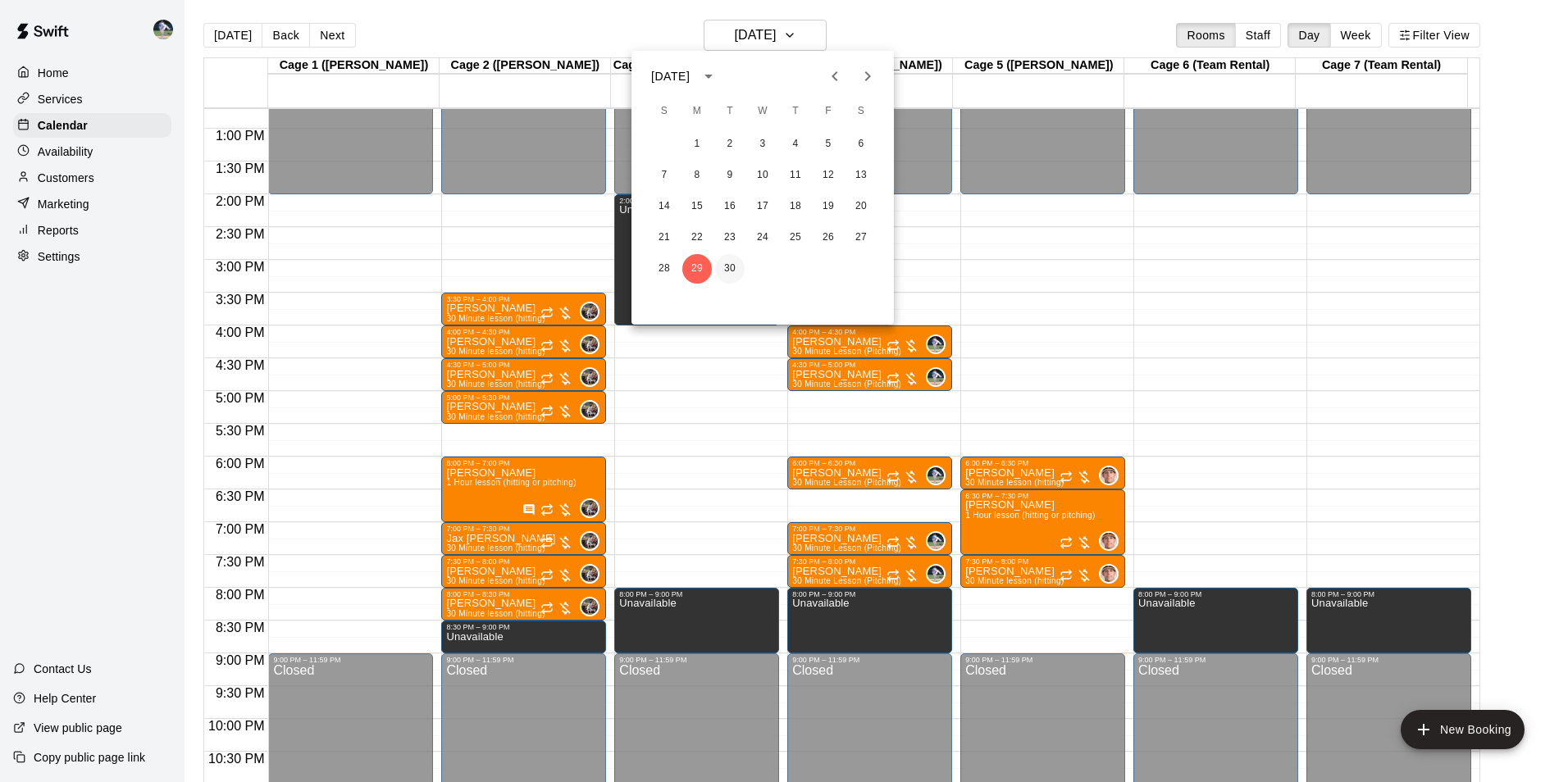
click at [724, 267] on button "30" at bounding box center [730, 269] width 30 height 30
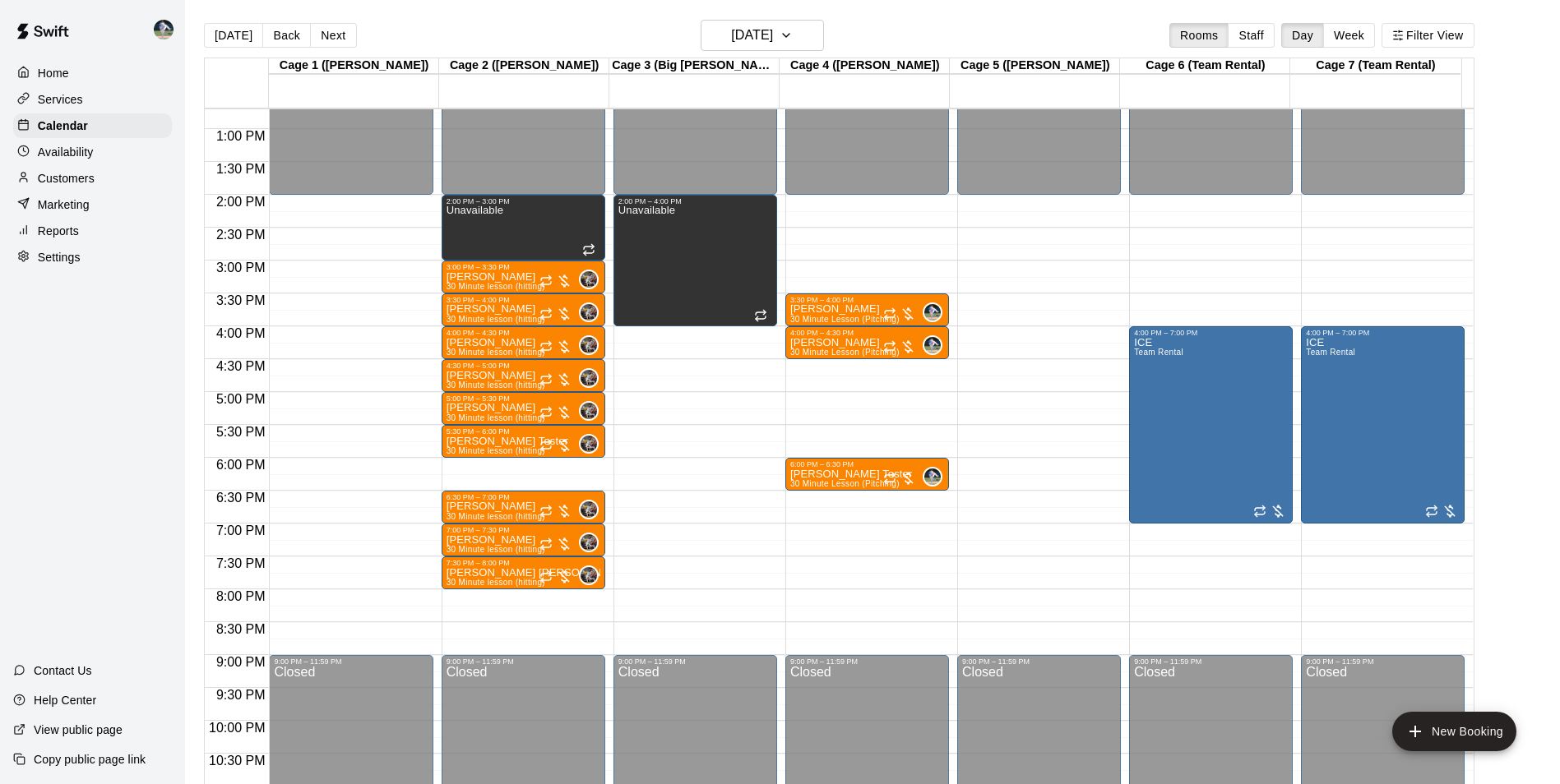
click at [527, 596] on div "12:00 AM – 2:00 PM Closed 2:00 PM – 3:00 PM Unavailable 3:00 PM – 3:30 PM [PERS…" at bounding box center [523, 63] width 163 height 1578
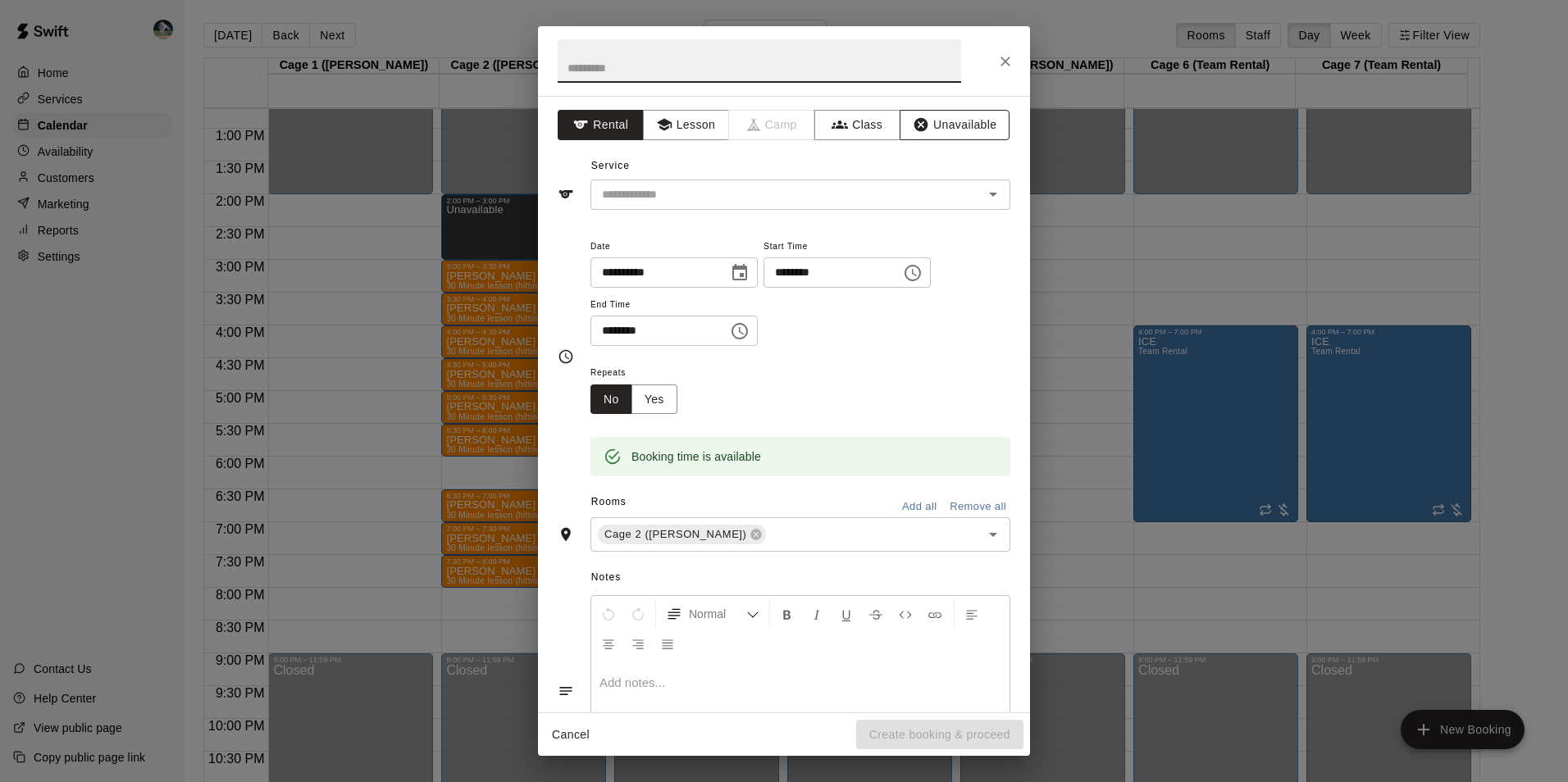
click at [927, 118] on button "Unavailable" at bounding box center [955, 125] width 110 height 31
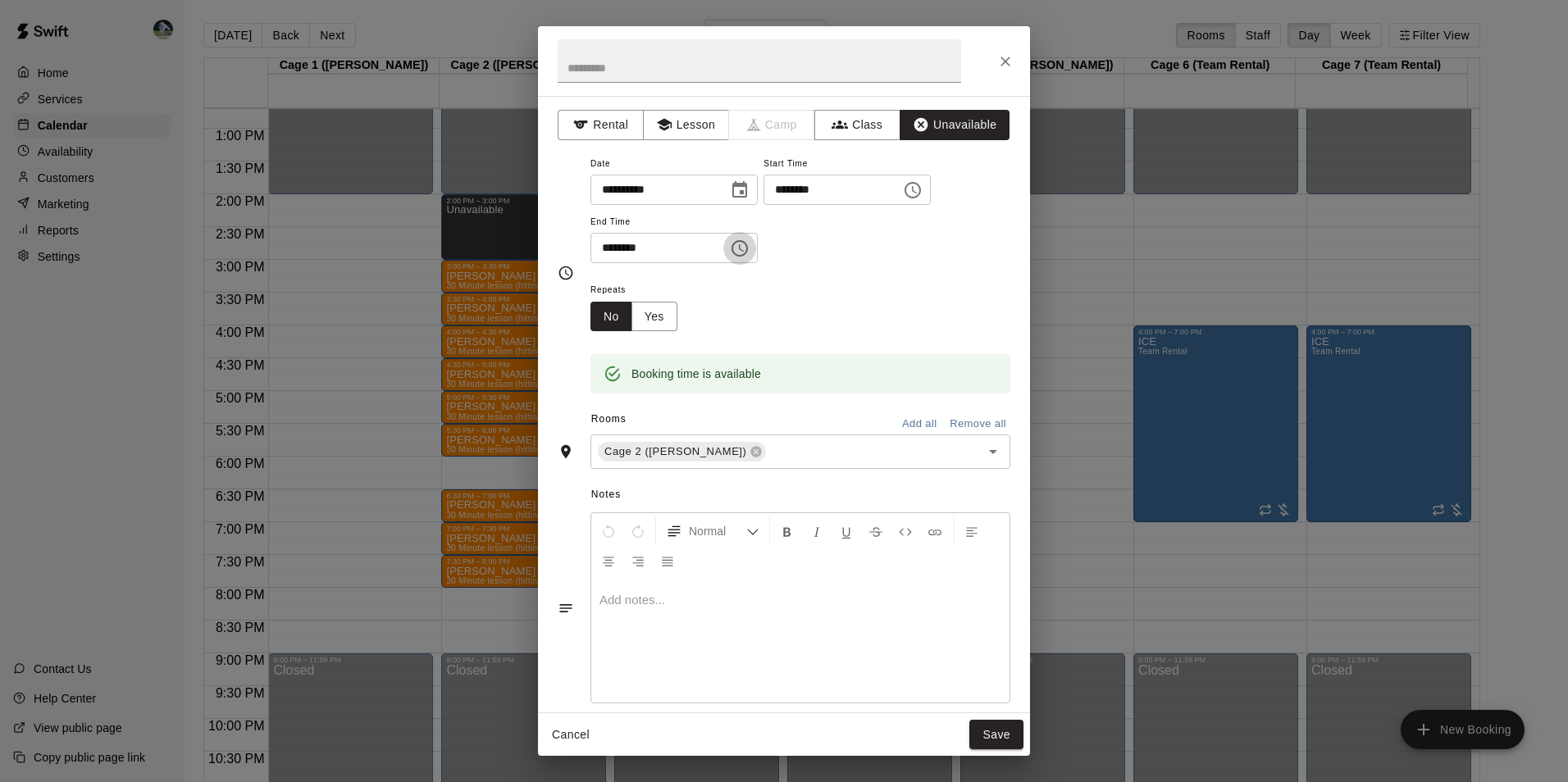
click at [744, 246] on icon "Choose time, selected time is 8:30 PM" at bounding box center [741, 248] width 5 height 7
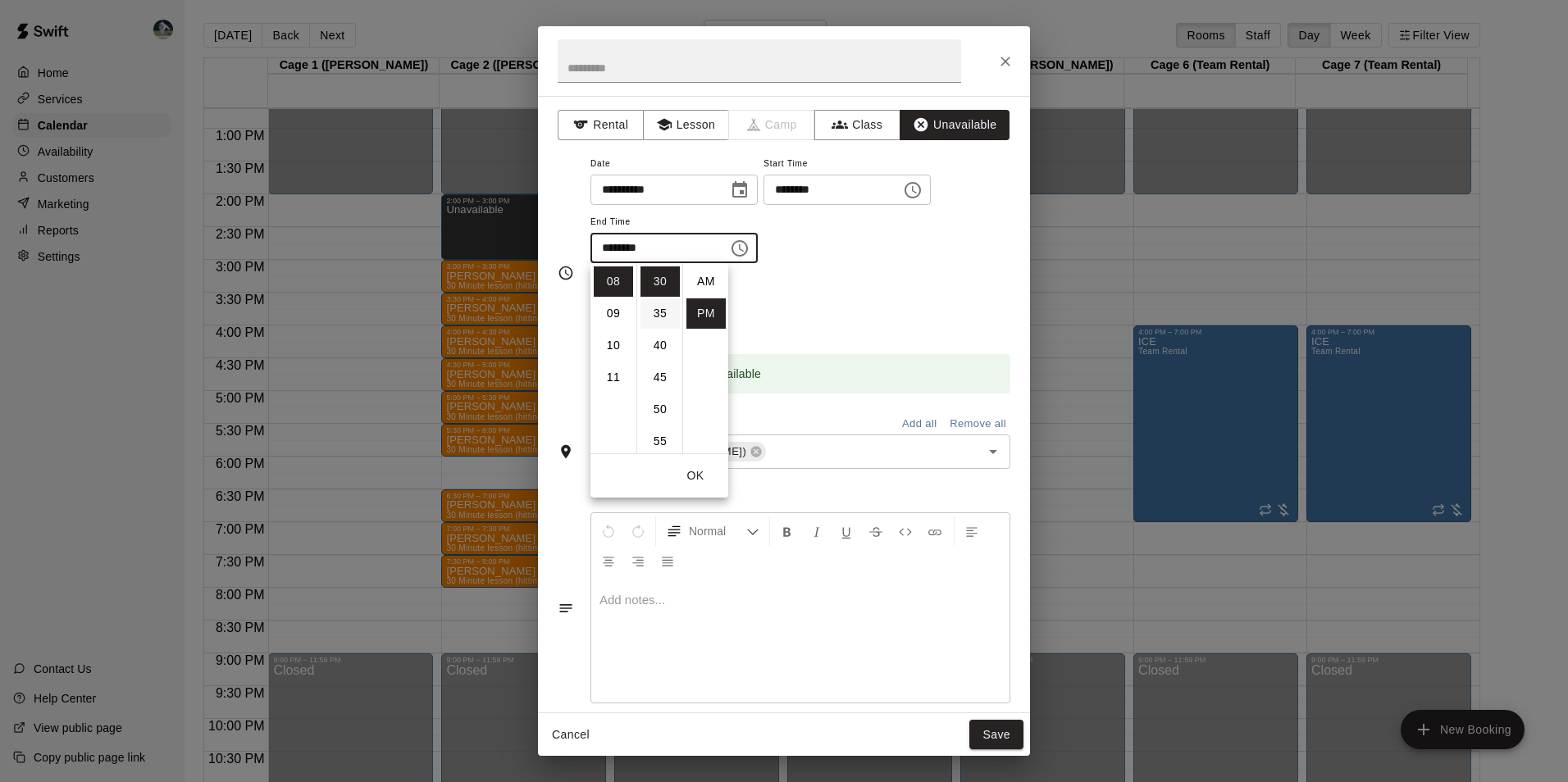
scroll to position [30, 0]
drag, startPoint x: 618, startPoint y: 305, endPoint x: 662, endPoint y: 345, distance: 59.5
click at [619, 306] on li "09" at bounding box center [612, 313] width 39 height 31
click at [659, 271] on li "00" at bounding box center [660, 282] width 39 height 31
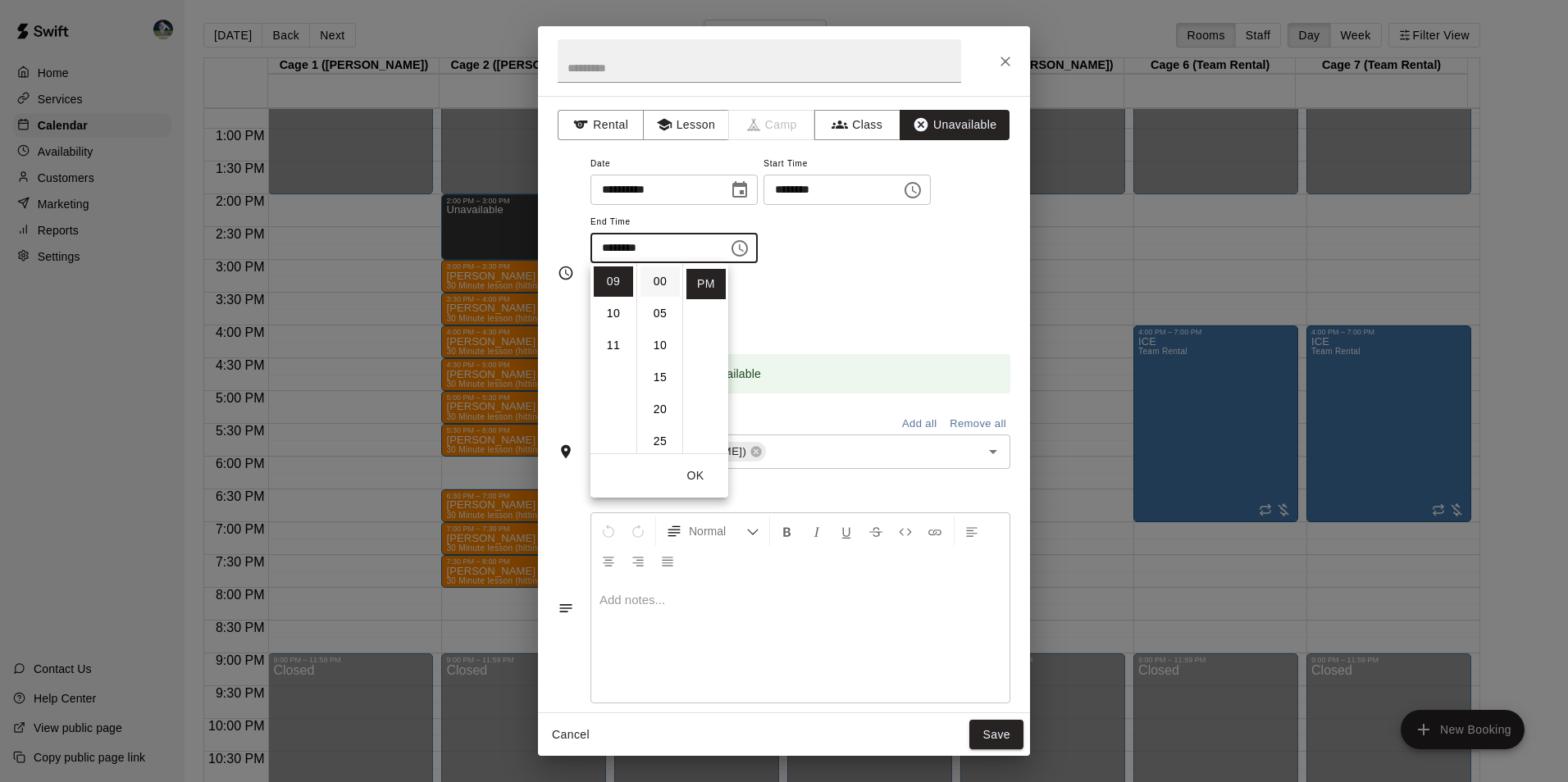
type input "********"
click at [1010, 731] on button "Save" at bounding box center [997, 735] width 54 height 31
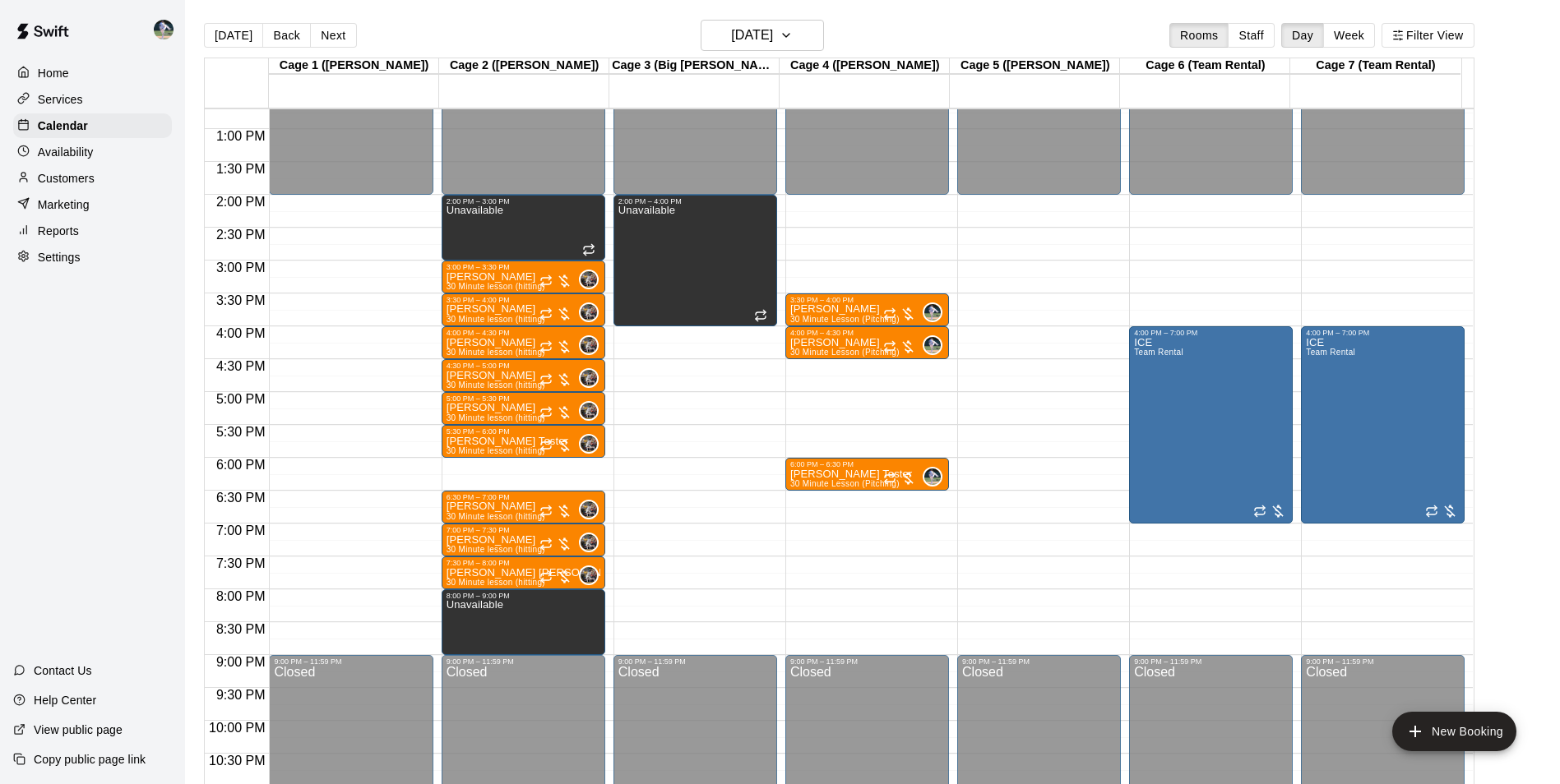
click at [684, 595] on div "12:00 AM – 2:00 PM Closed 2:00 PM – 4:00 PM Unavailable 9:00 PM – 11:59 PM Clos…" at bounding box center [695, 63] width 163 height 1578
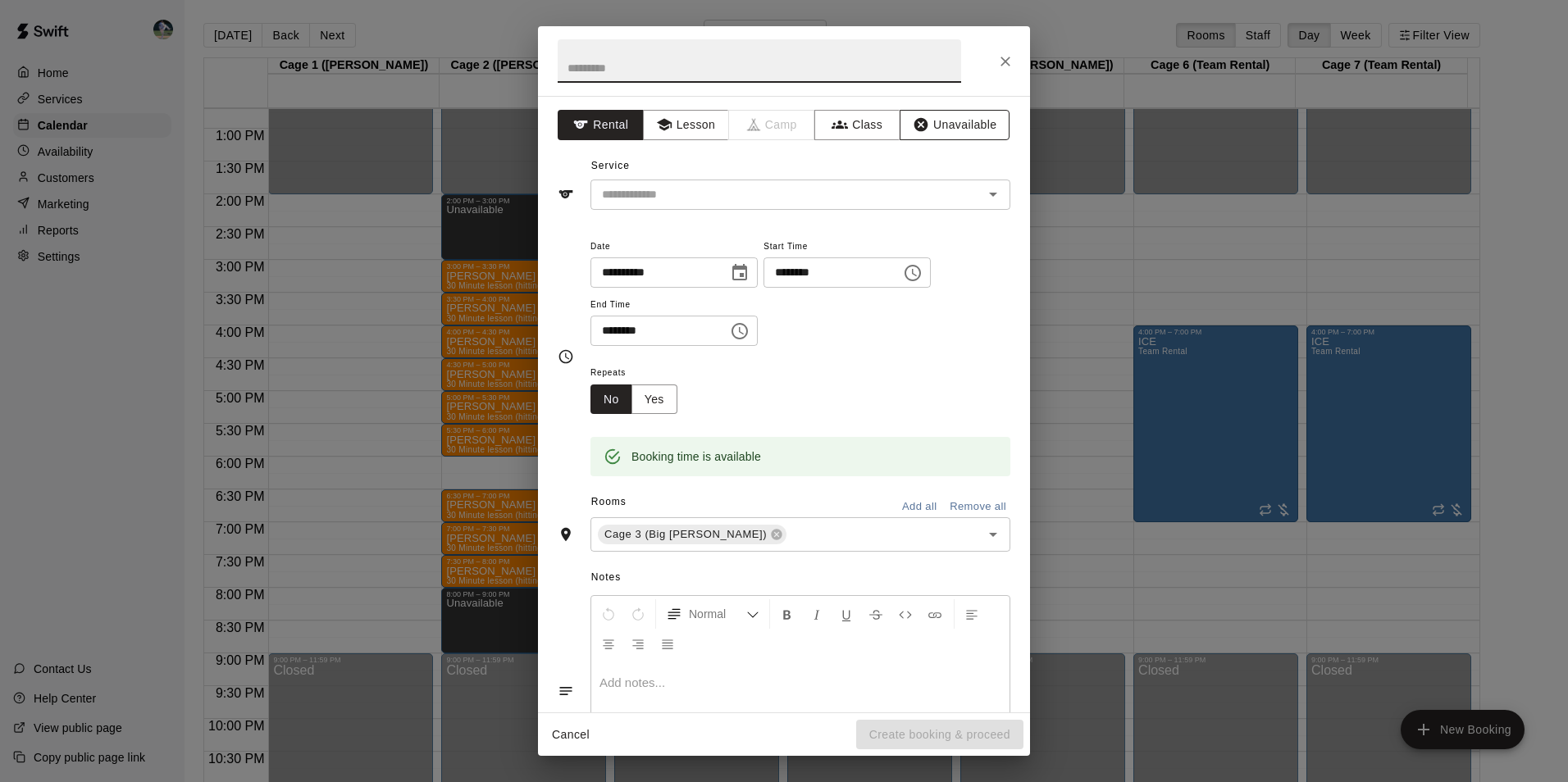
click at [945, 115] on button "Unavailable" at bounding box center [955, 125] width 110 height 31
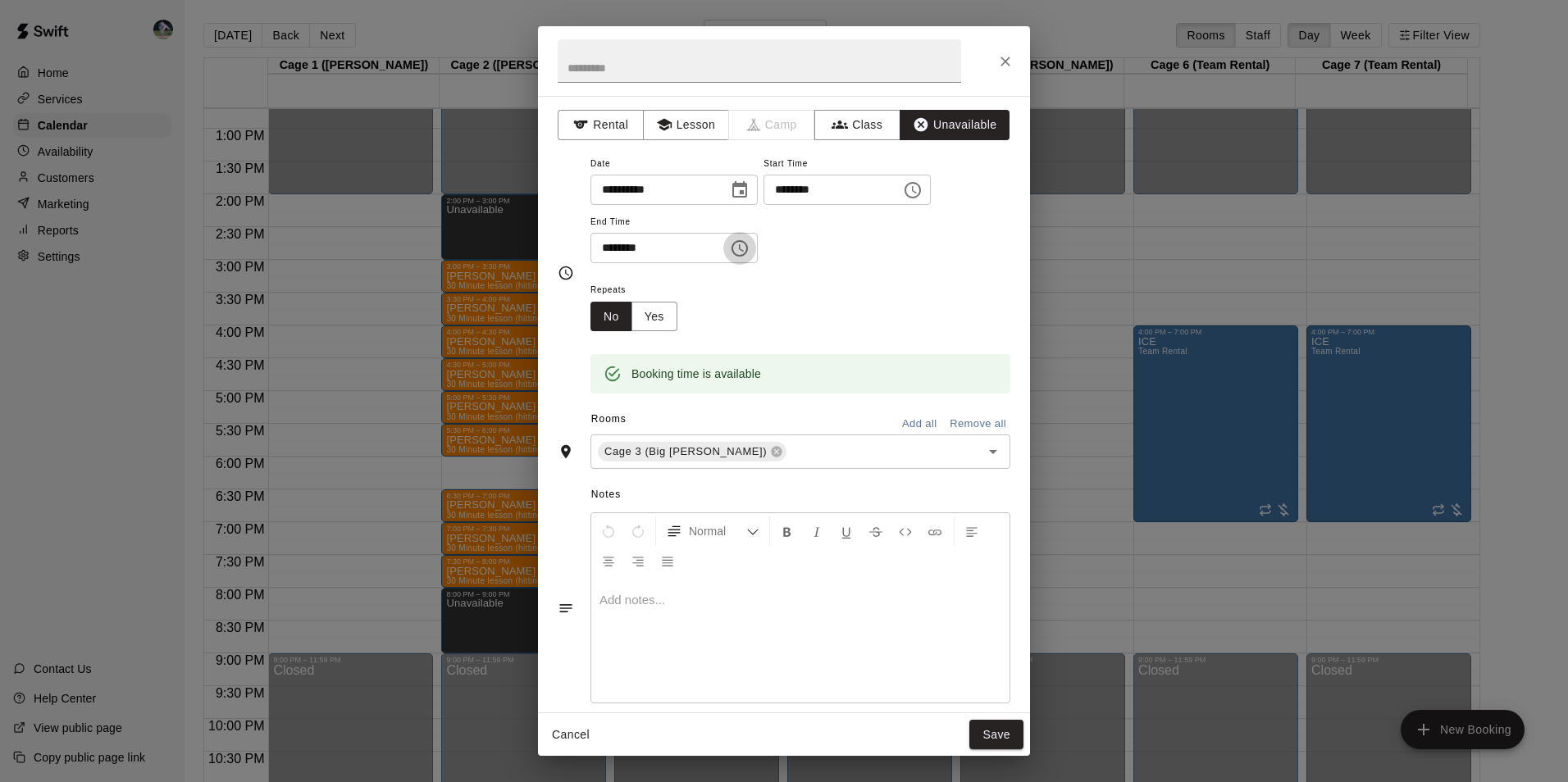
click at [749, 248] on icon "Choose time, selected time is 8:30 PM" at bounding box center [739, 248] width 19 height 19
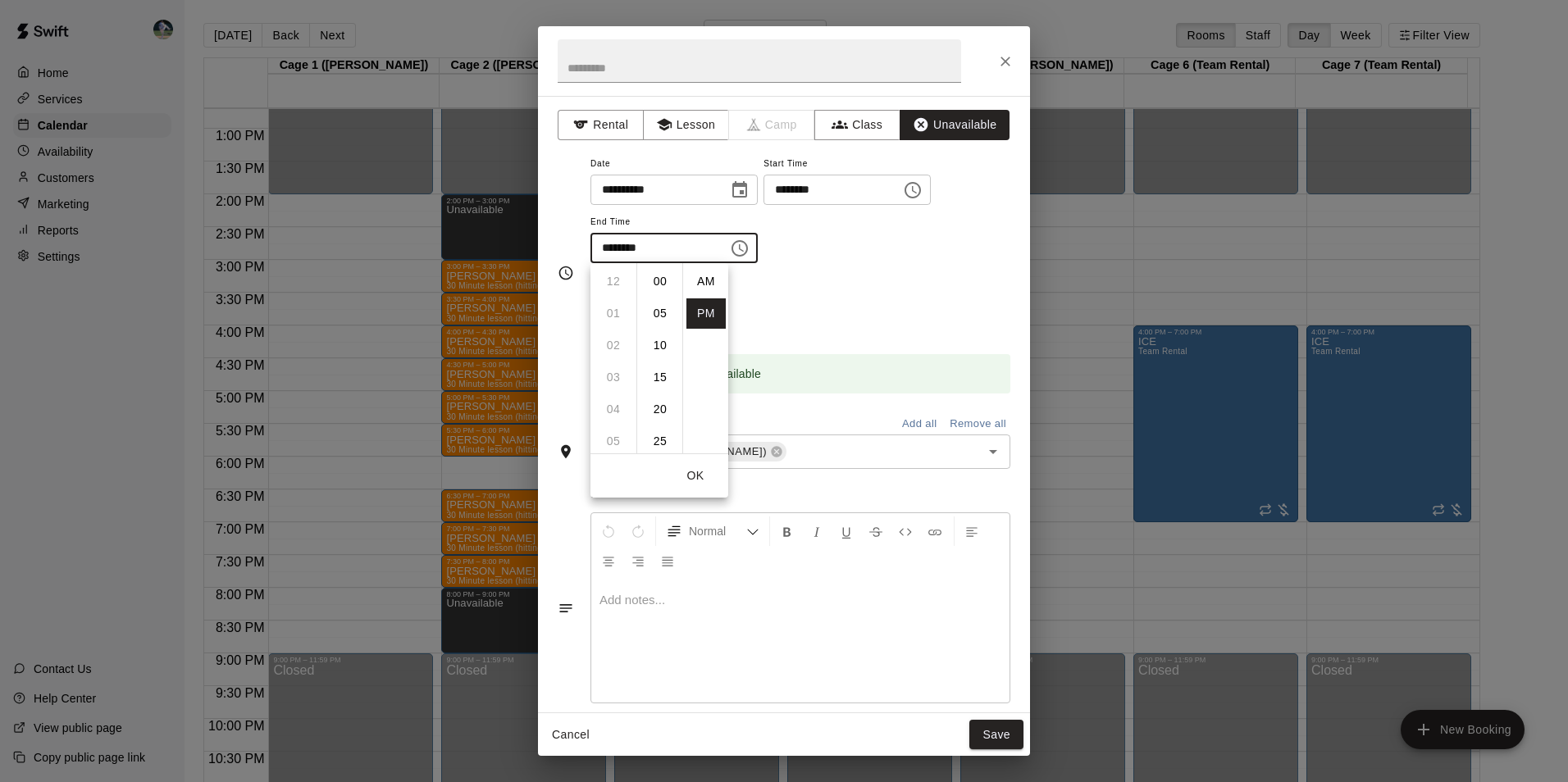
scroll to position [30, 0]
click at [616, 311] on li "09" at bounding box center [612, 313] width 39 height 31
click at [664, 280] on li "00" at bounding box center [660, 282] width 39 height 31
type input "********"
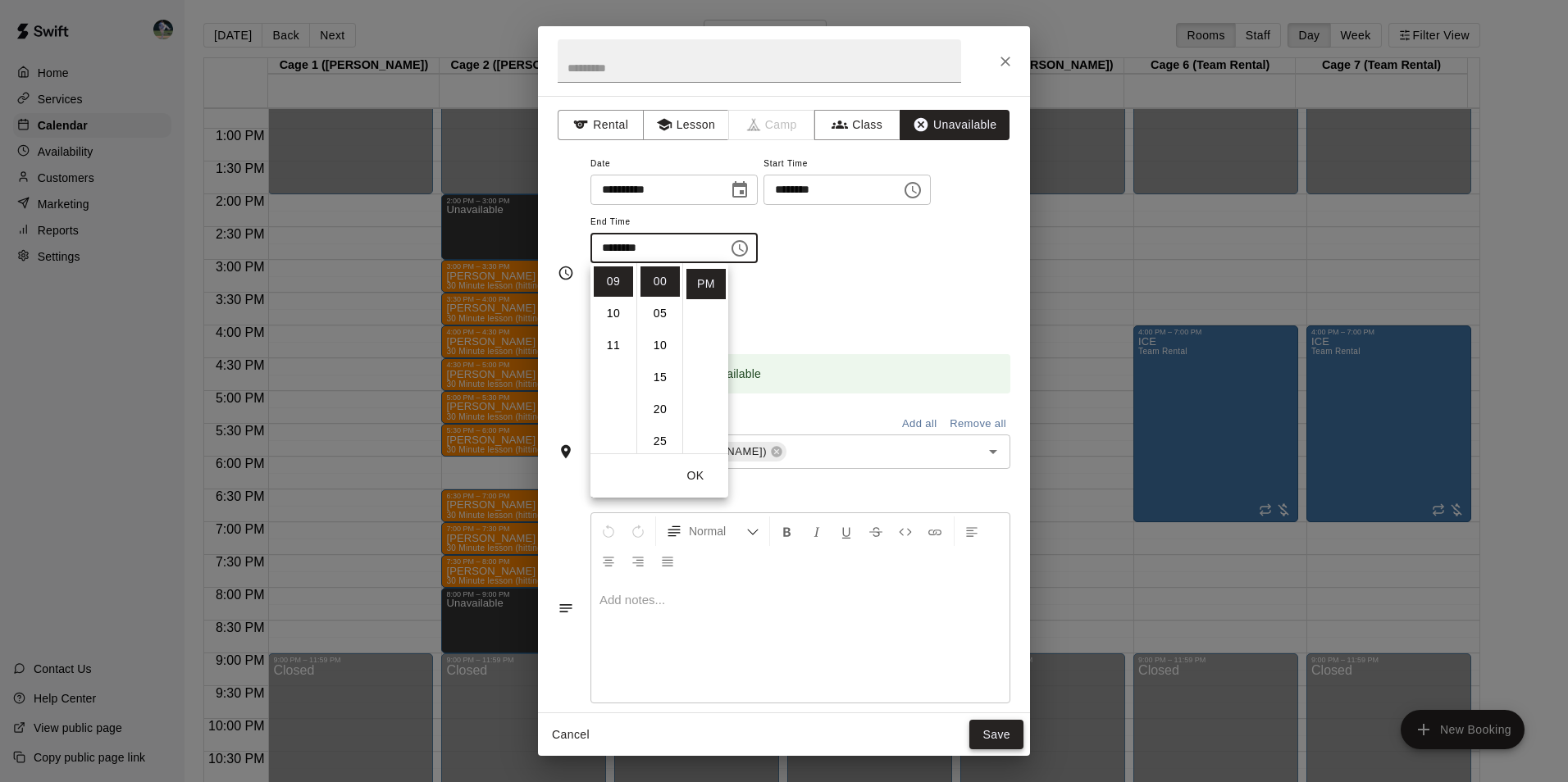
click at [1007, 736] on button "Save" at bounding box center [997, 735] width 54 height 31
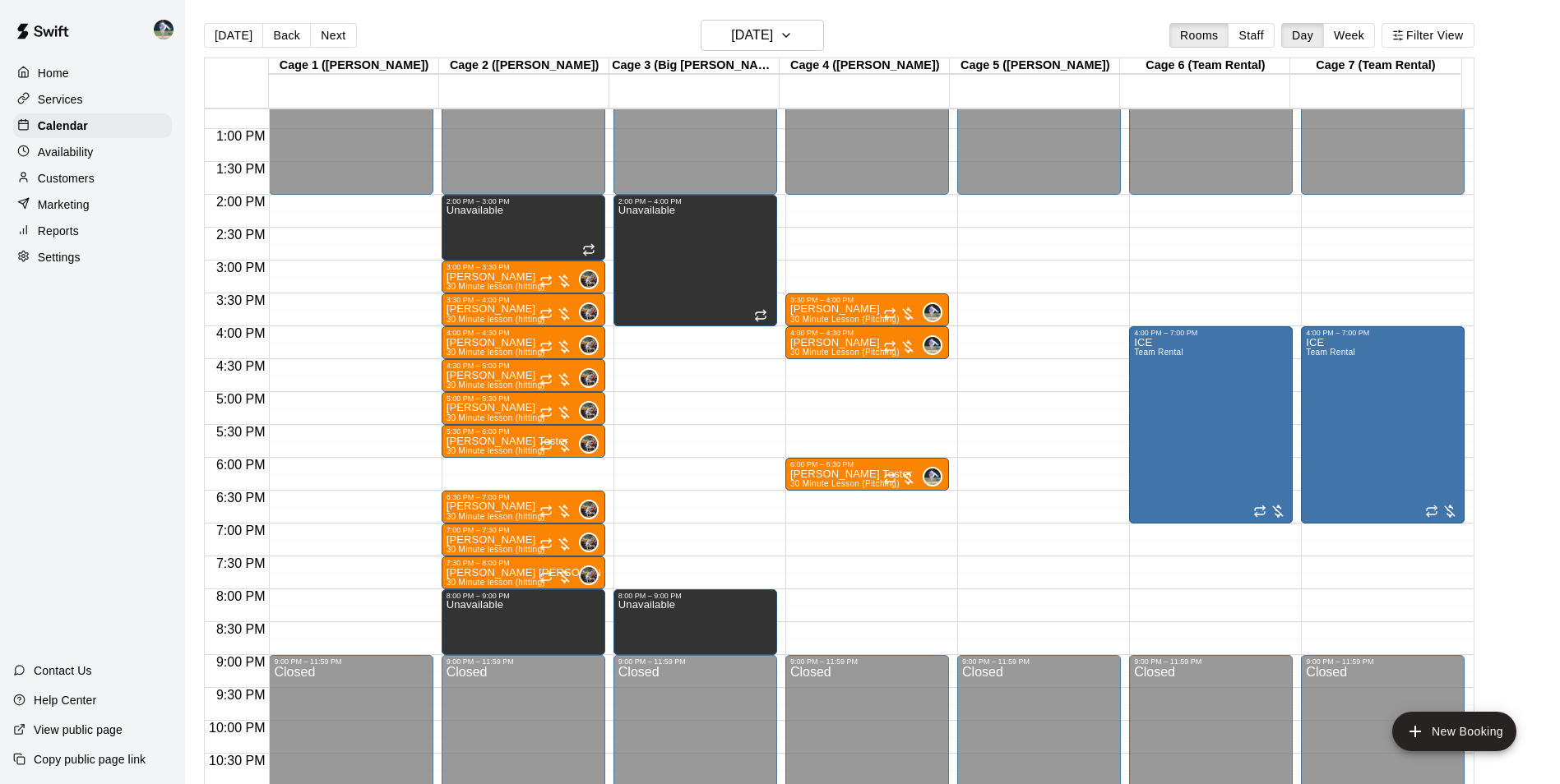
click at [843, 595] on div "12:00 AM – 2:00 PM Closed 3:30 PM – 4:00 PM [PERSON_NAME] 30 Minute Lesson (Pit…" at bounding box center [867, 63] width 163 height 1578
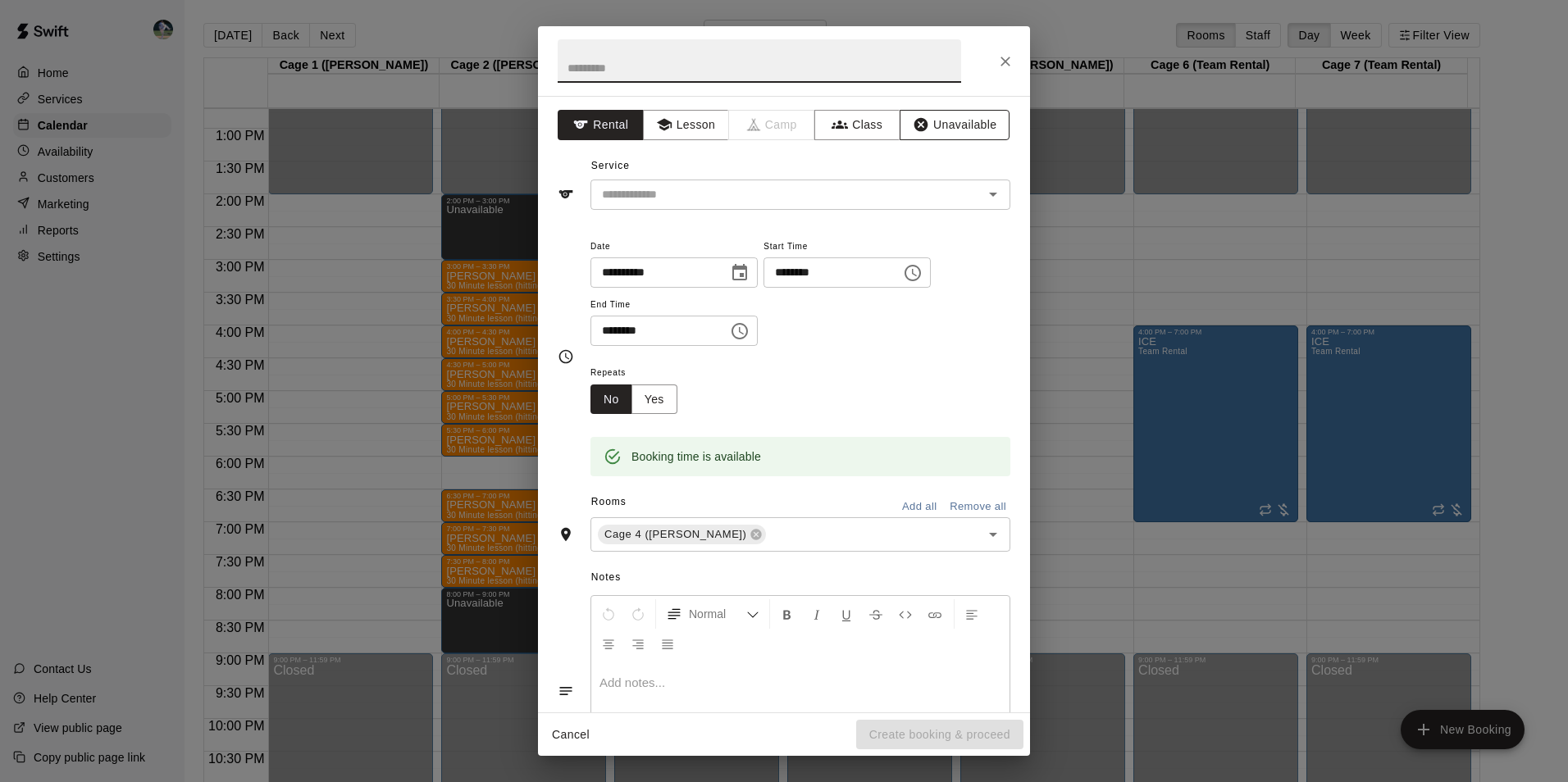
click at [926, 124] on button "Unavailable" at bounding box center [955, 125] width 110 height 31
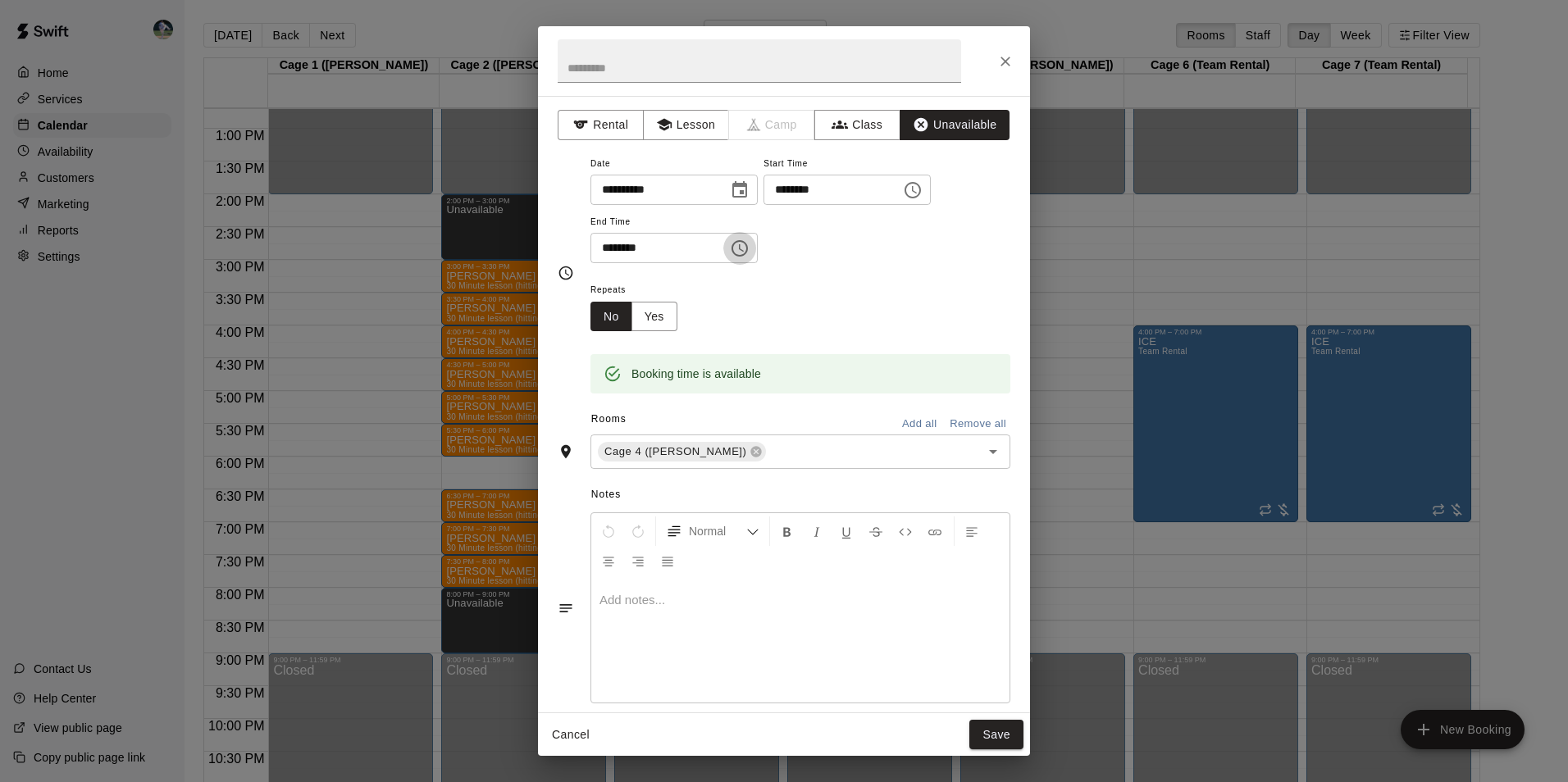
click at [748, 241] on icon "Choose time, selected time is 8:30 PM" at bounding box center [739, 248] width 17 height 17
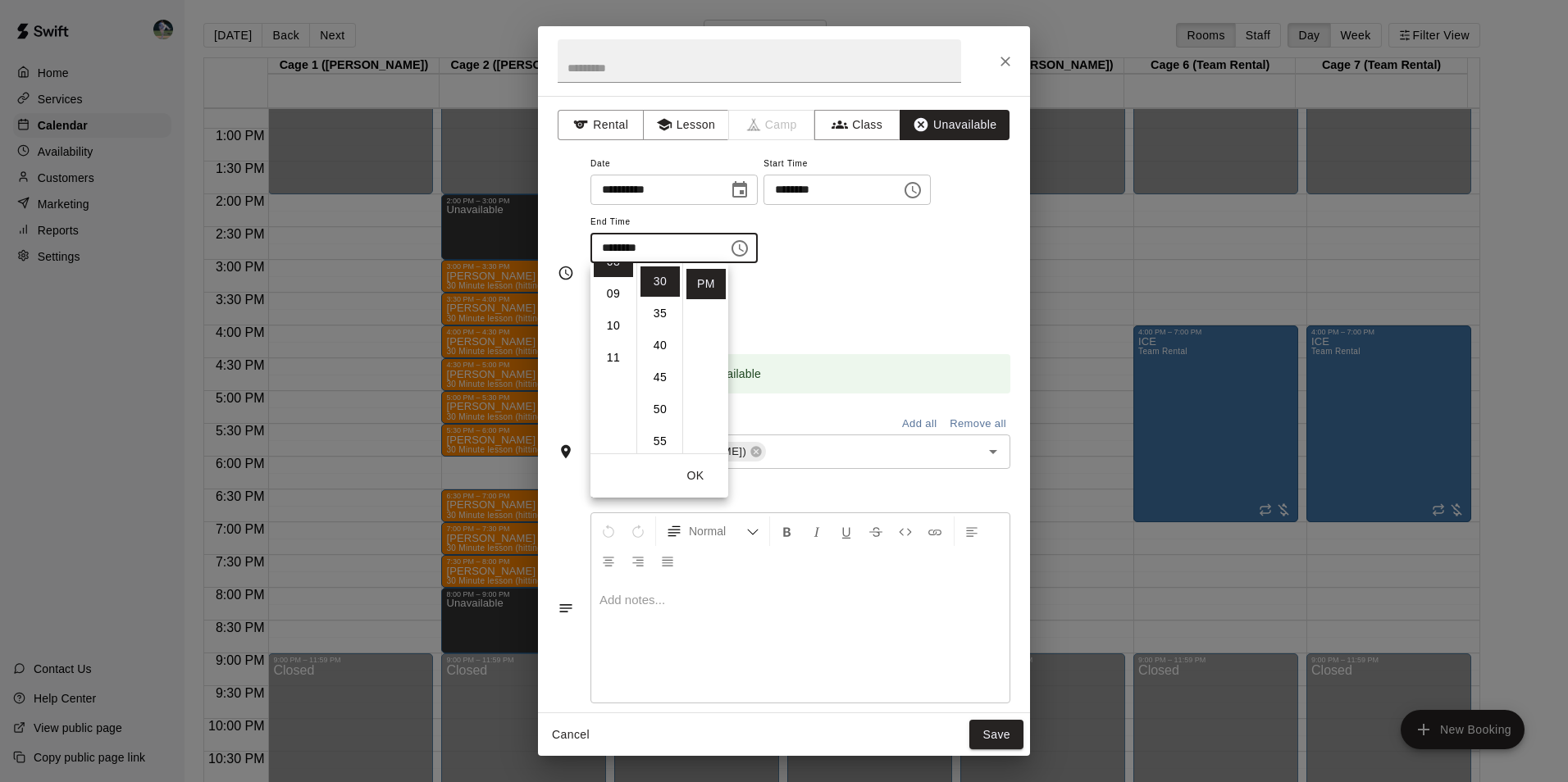
scroll to position [286, 0]
click at [612, 278] on li "09" at bounding box center [612, 283] width 39 height 31
click at [656, 280] on li "00" at bounding box center [660, 282] width 39 height 31
type input "********"
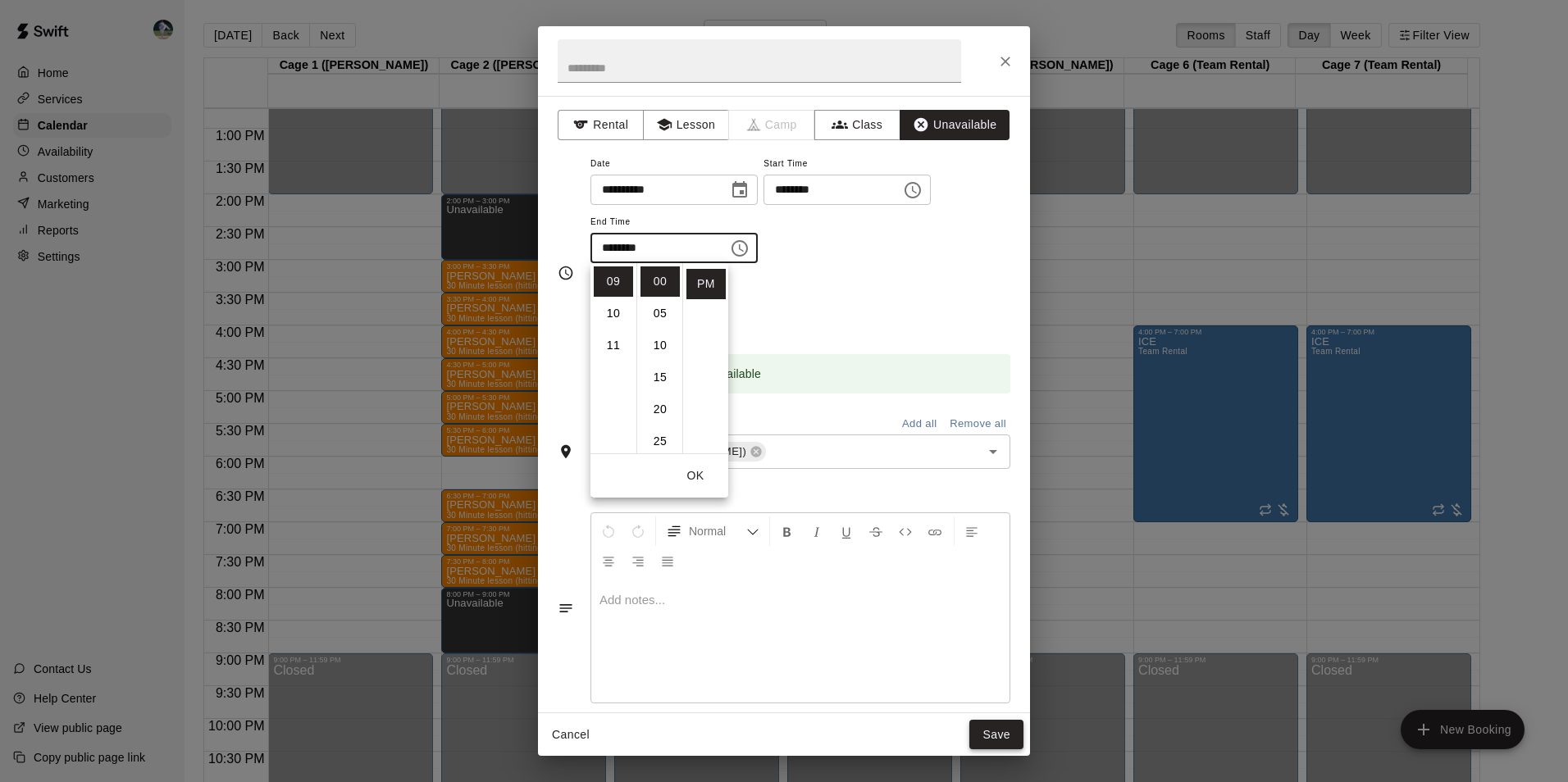
click at [997, 728] on button "Save" at bounding box center [997, 735] width 54 height 31
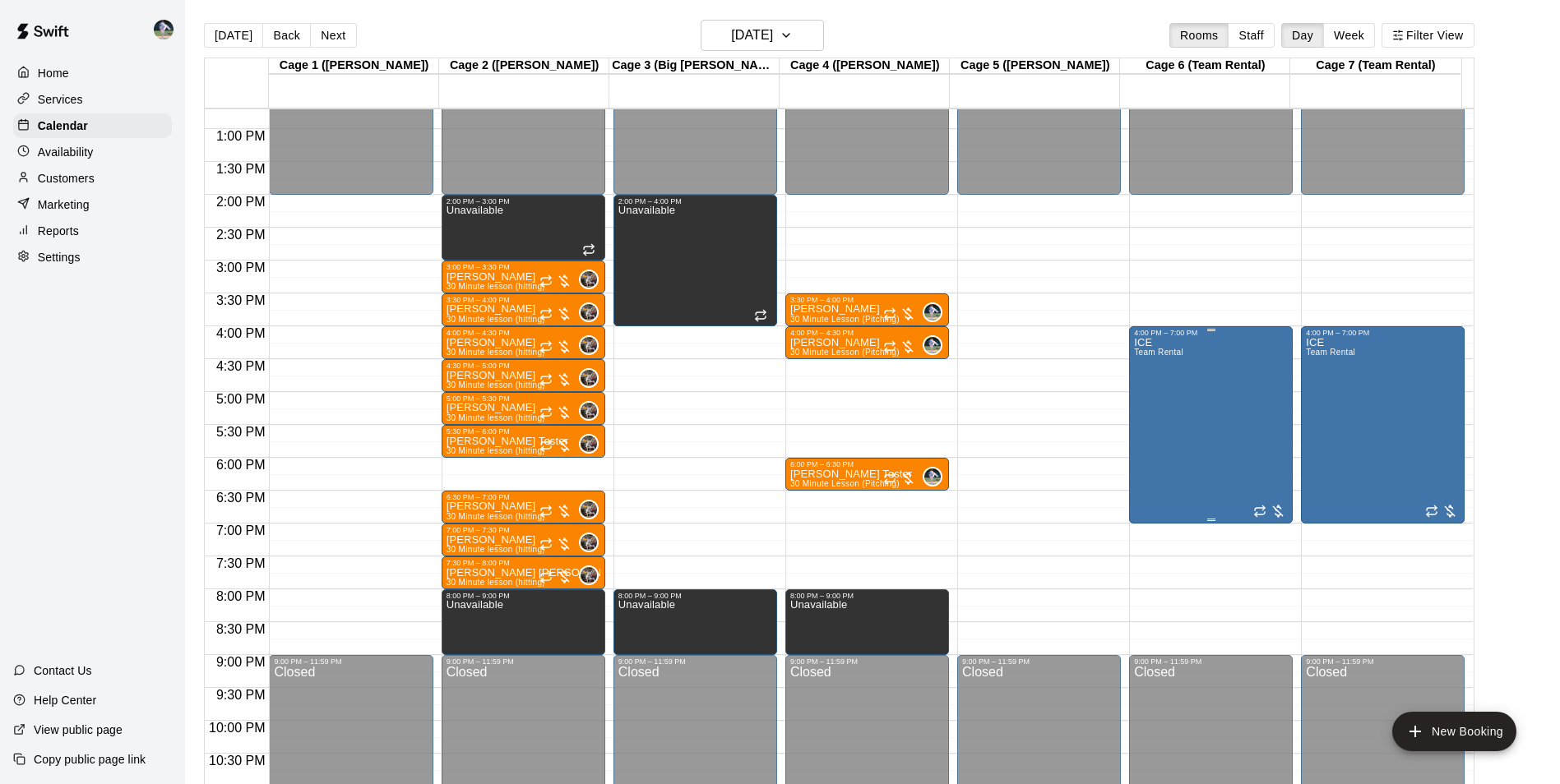
click at [1183, 462] on div "ICE Team Rental" at bounding box center [1210, 729] width 154 height 784
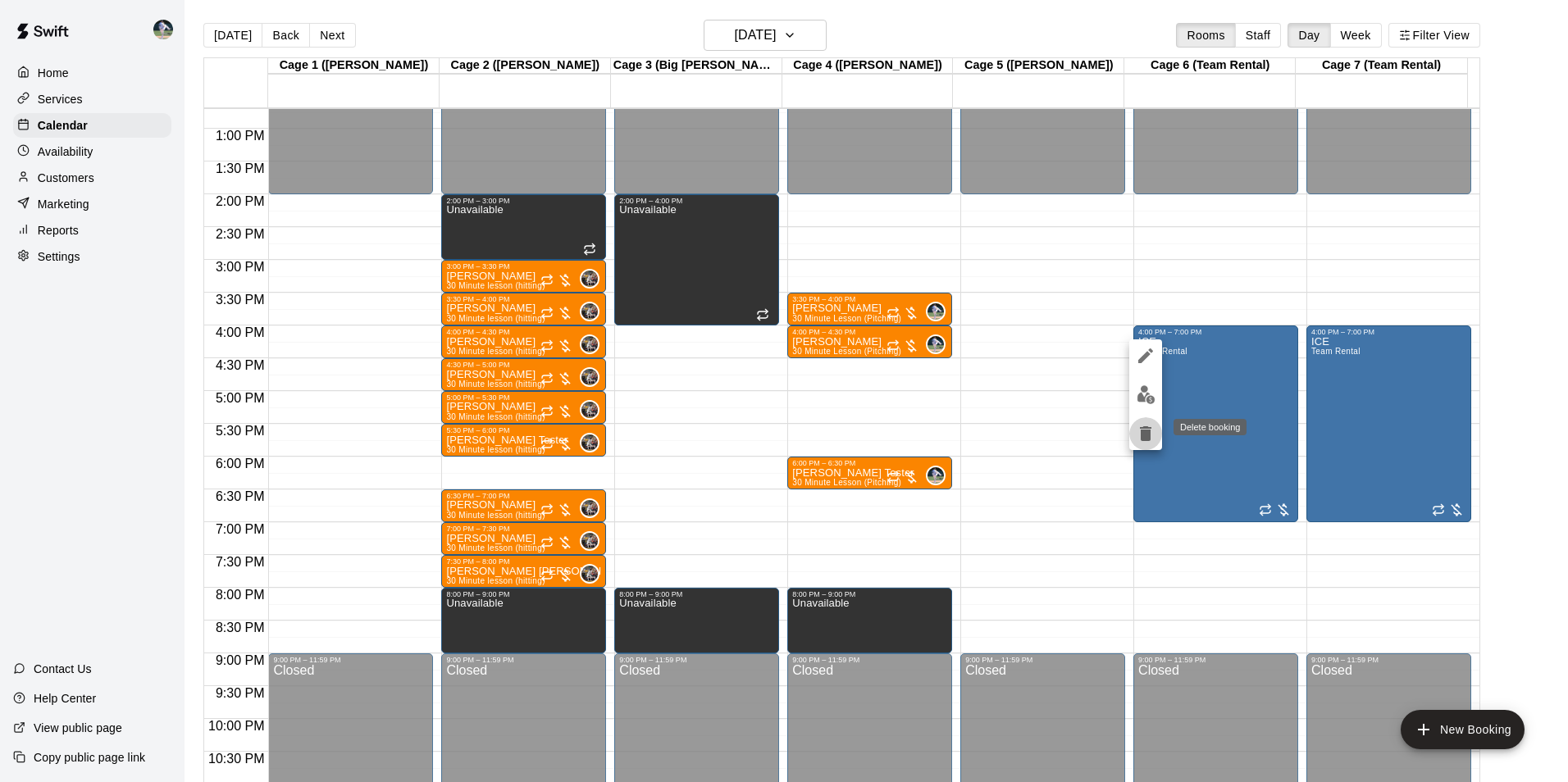
click at [1146, 439] on icon "delete" at bounding box center [1145, 433] width 11 height 15
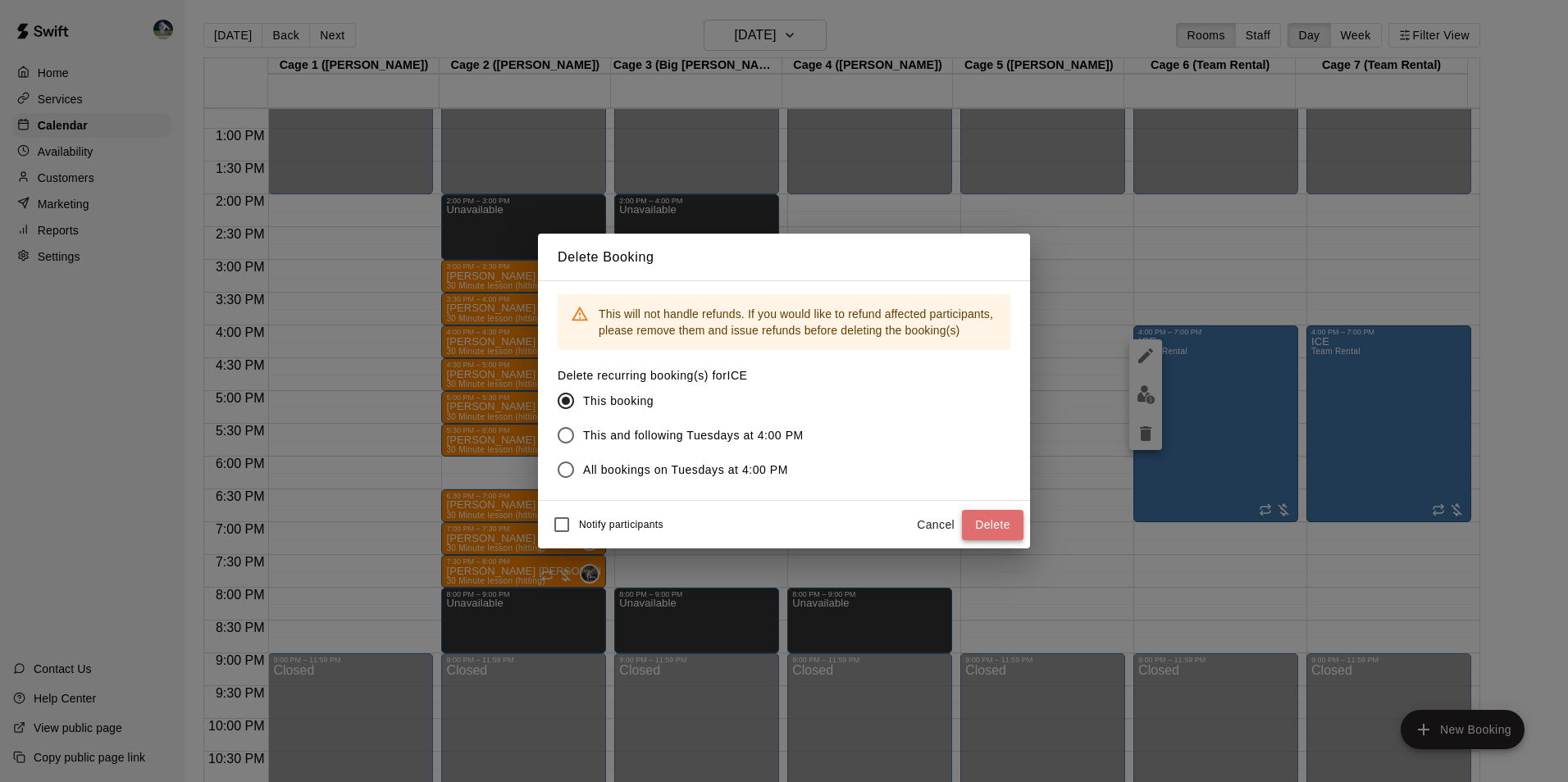
click at [1004, 516] on button "Delete" at bounding box center [992, 525] width 61 height 31
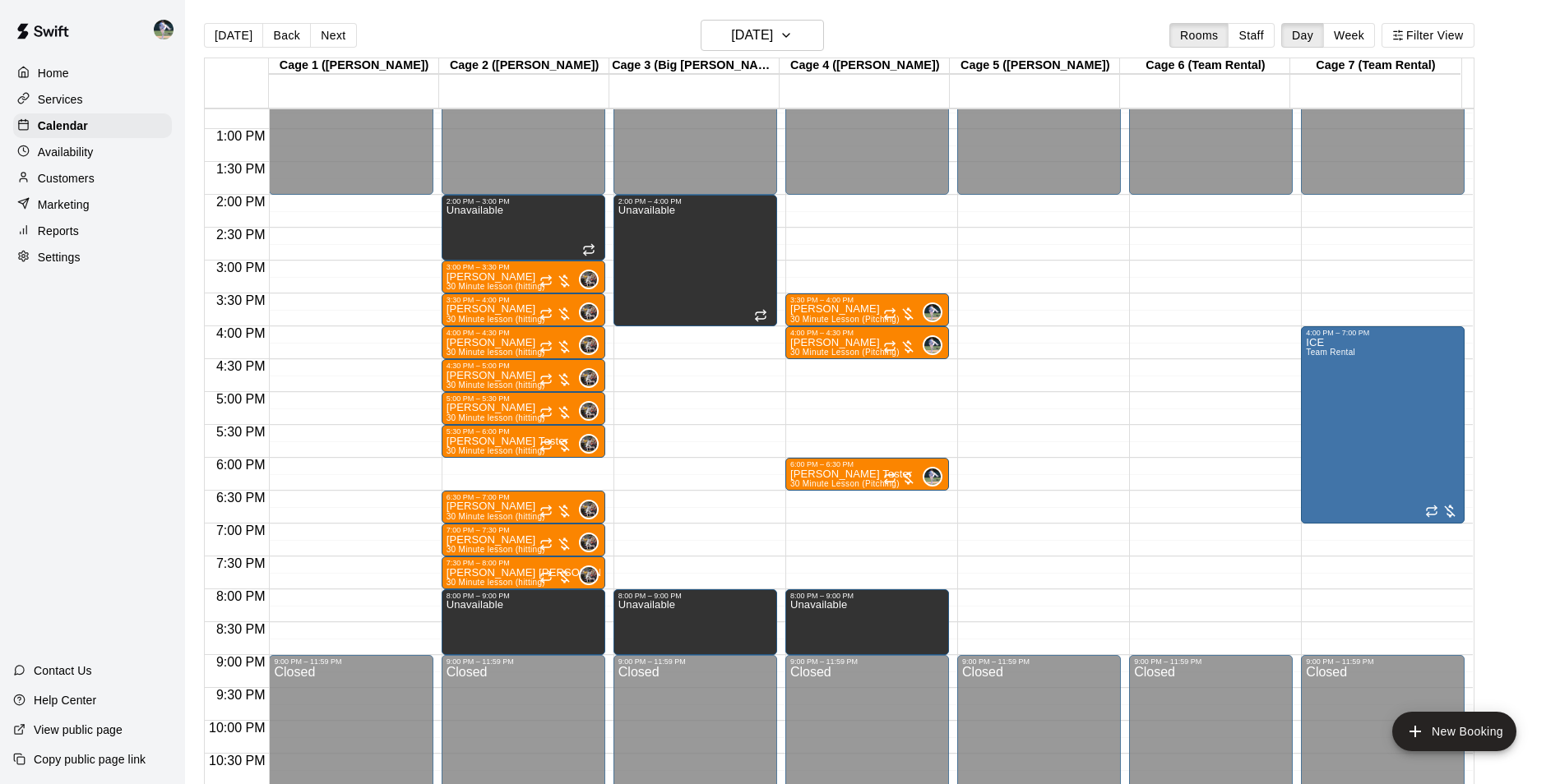
click at [1021, 598] on div "12:00 AM – 2:00 PM Closed 9:00 PM – 11:59 PM Closed" at bounding box center [1039, 63] width 163 height 1578
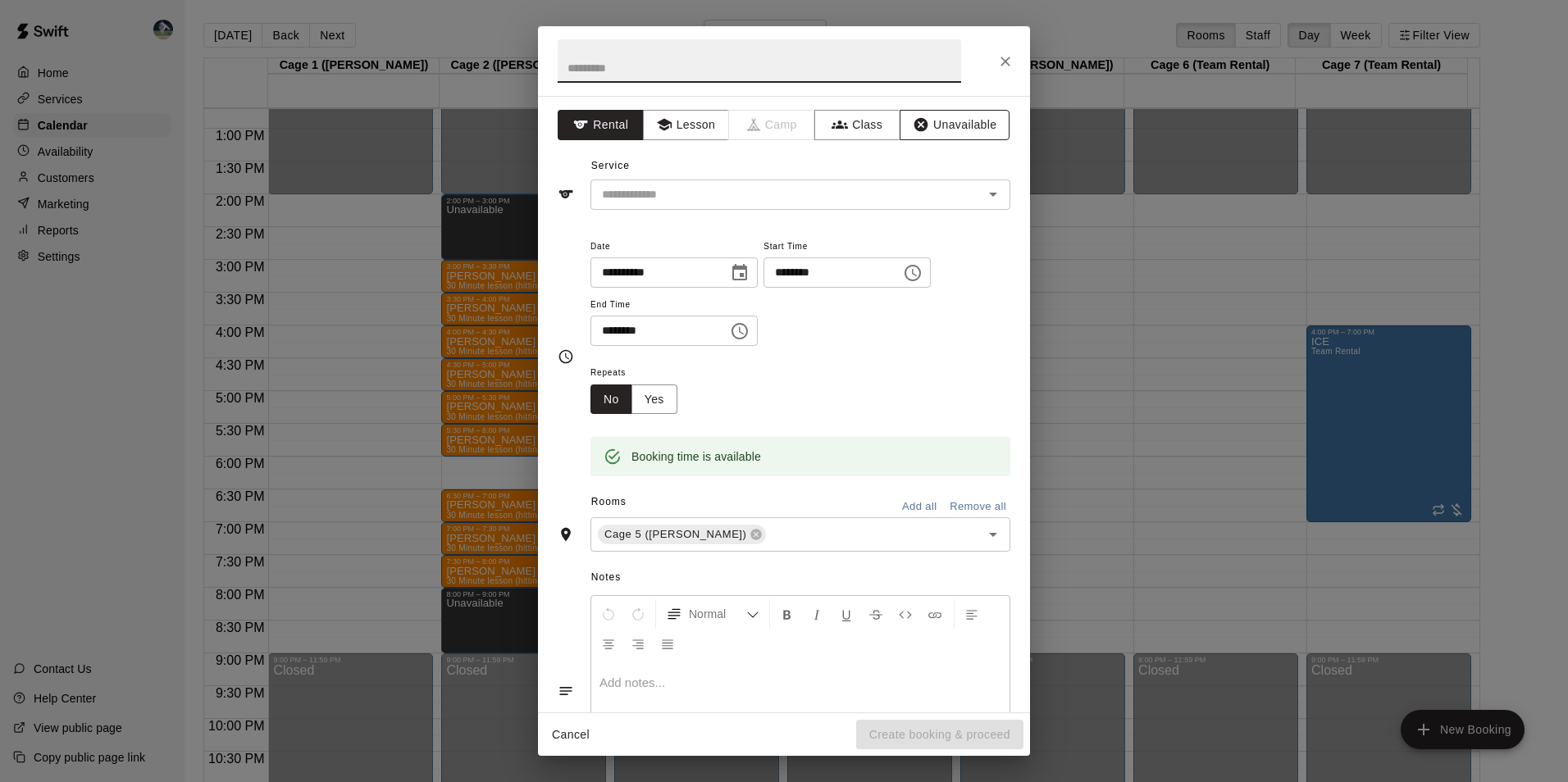
click at [945, 122] on button "Unavailable" at bounding box center [955, 125] width 110 height 31
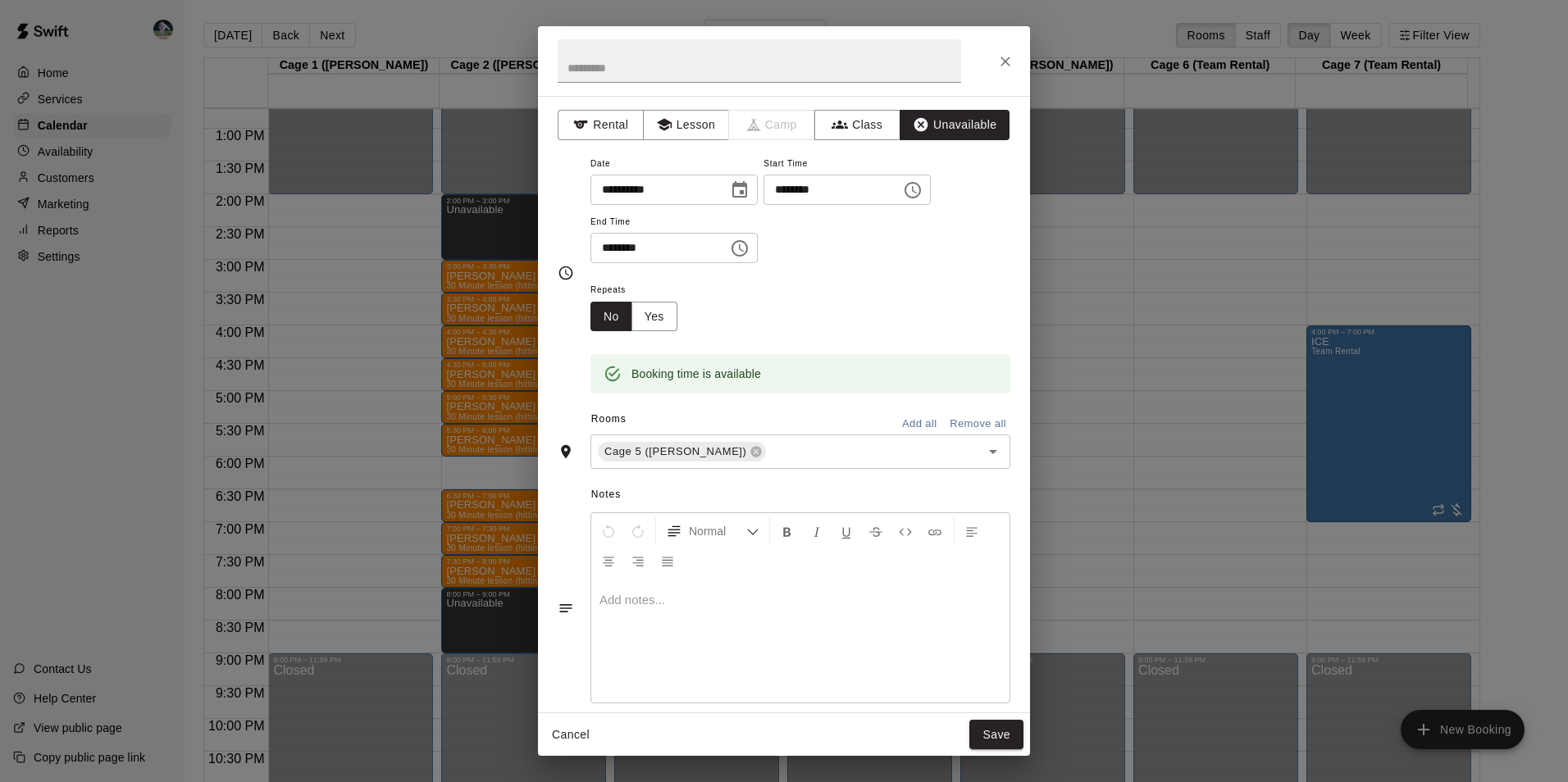
click at [749, 248] on icon "Choose time, selected time is 8:30 PM" at bounding box center [739, 248] width 19 height 19
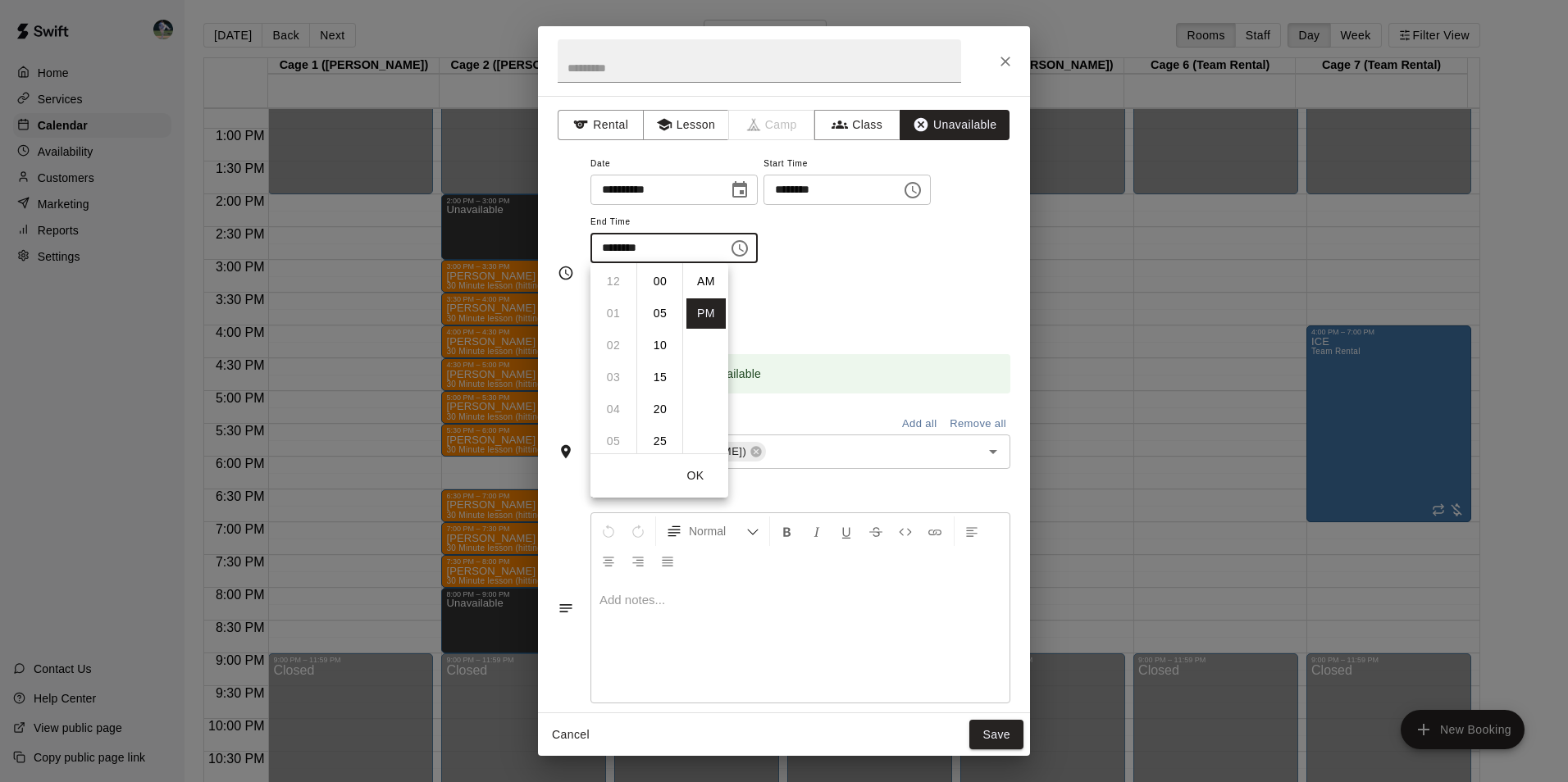
scroll to position [30, 0]
click at [612, 306] on li "09" at bounding box center [612, 313] width 39 height 31
click at [666, 276] on li "00" at bounding box center [660, 282] width 39 height 31
type input "********"
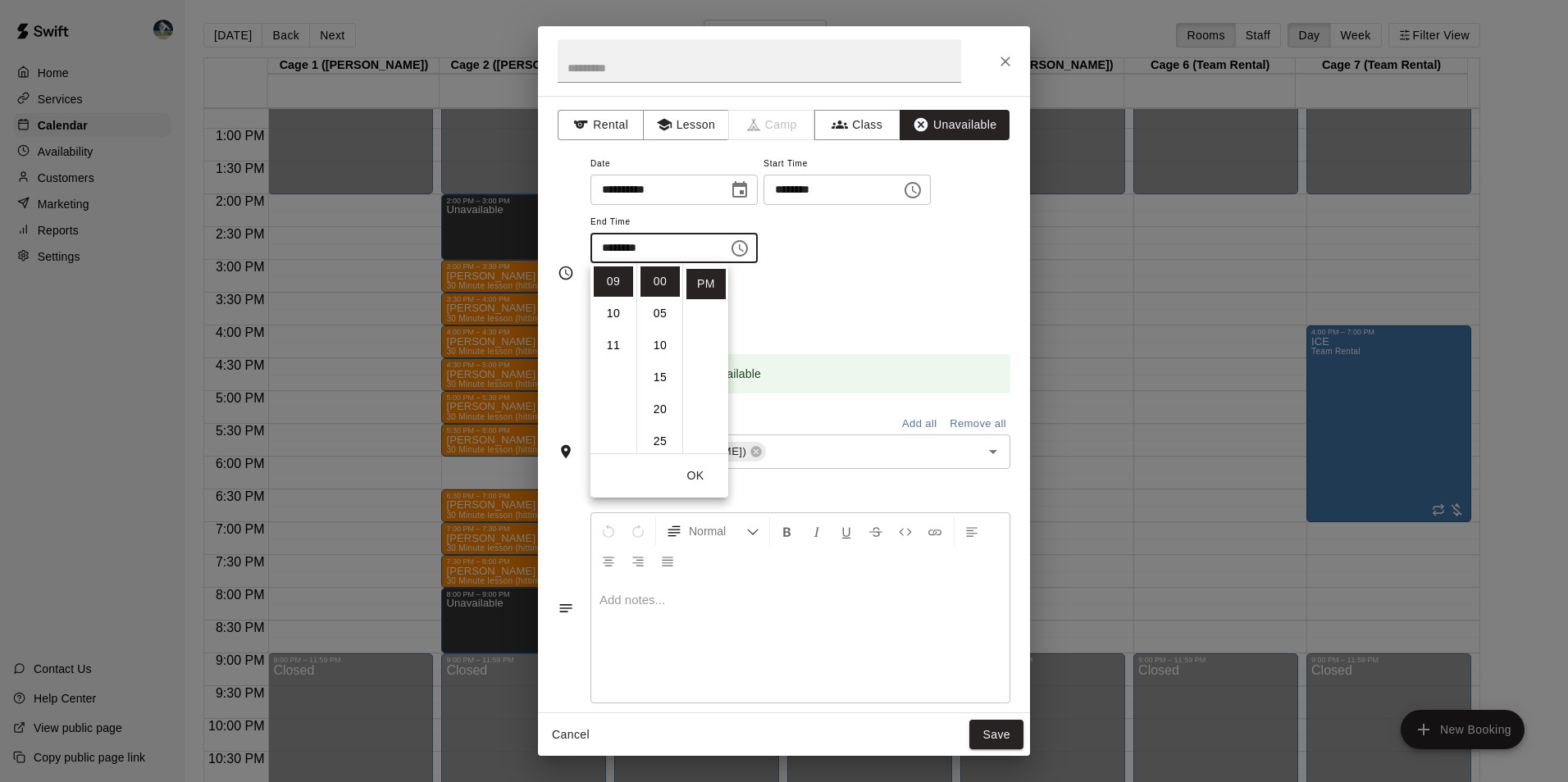
click at [1005, 736] on button "Save" at bounding box center [997, 735] width 54 height 31
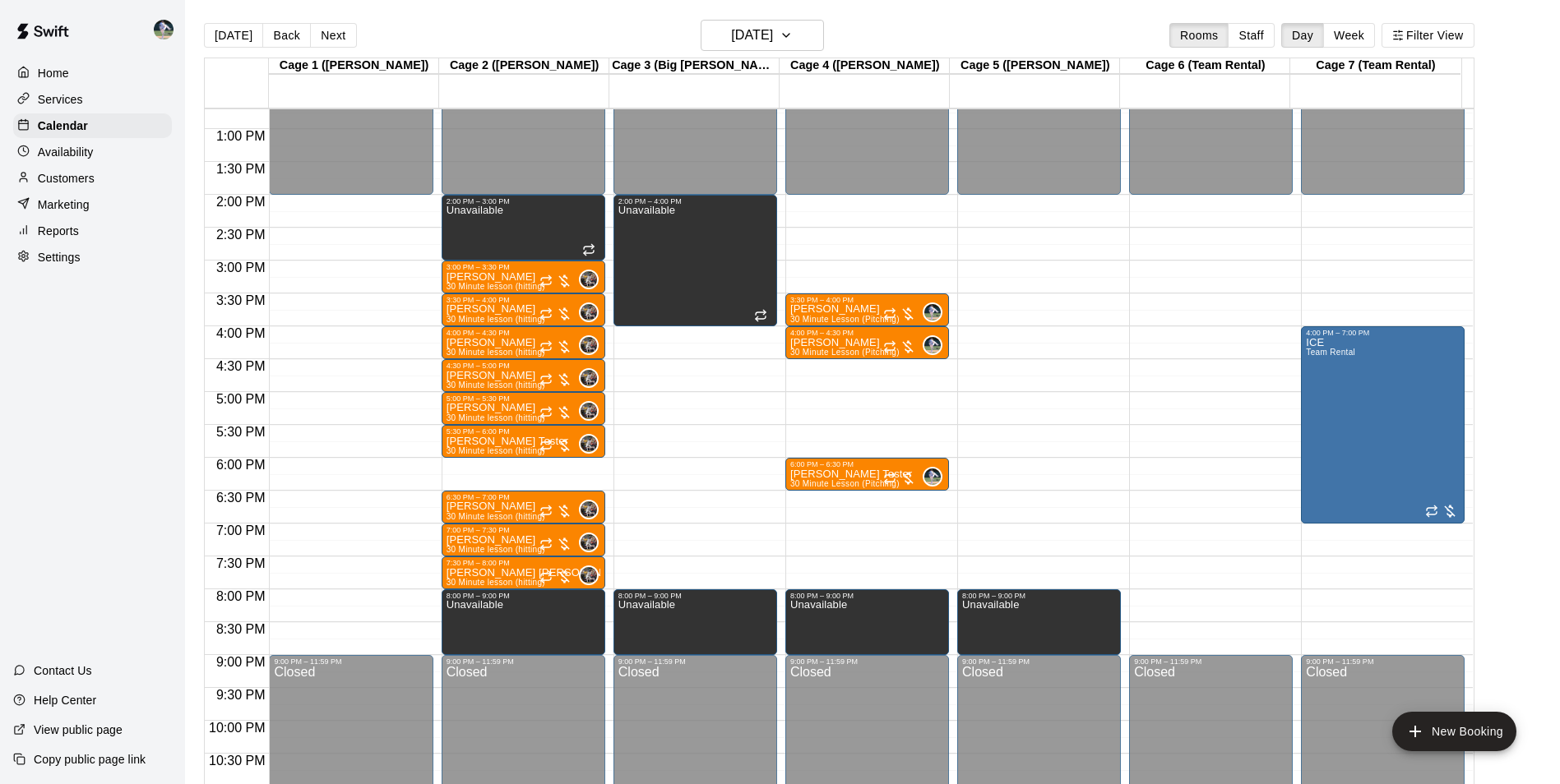
click at [1188, 594] on div "12:00 AM – 2:00 PM Closed 9:00 PM – 11:59 PM Closed" at bounding box center [1211, 63] width 163 height 1578
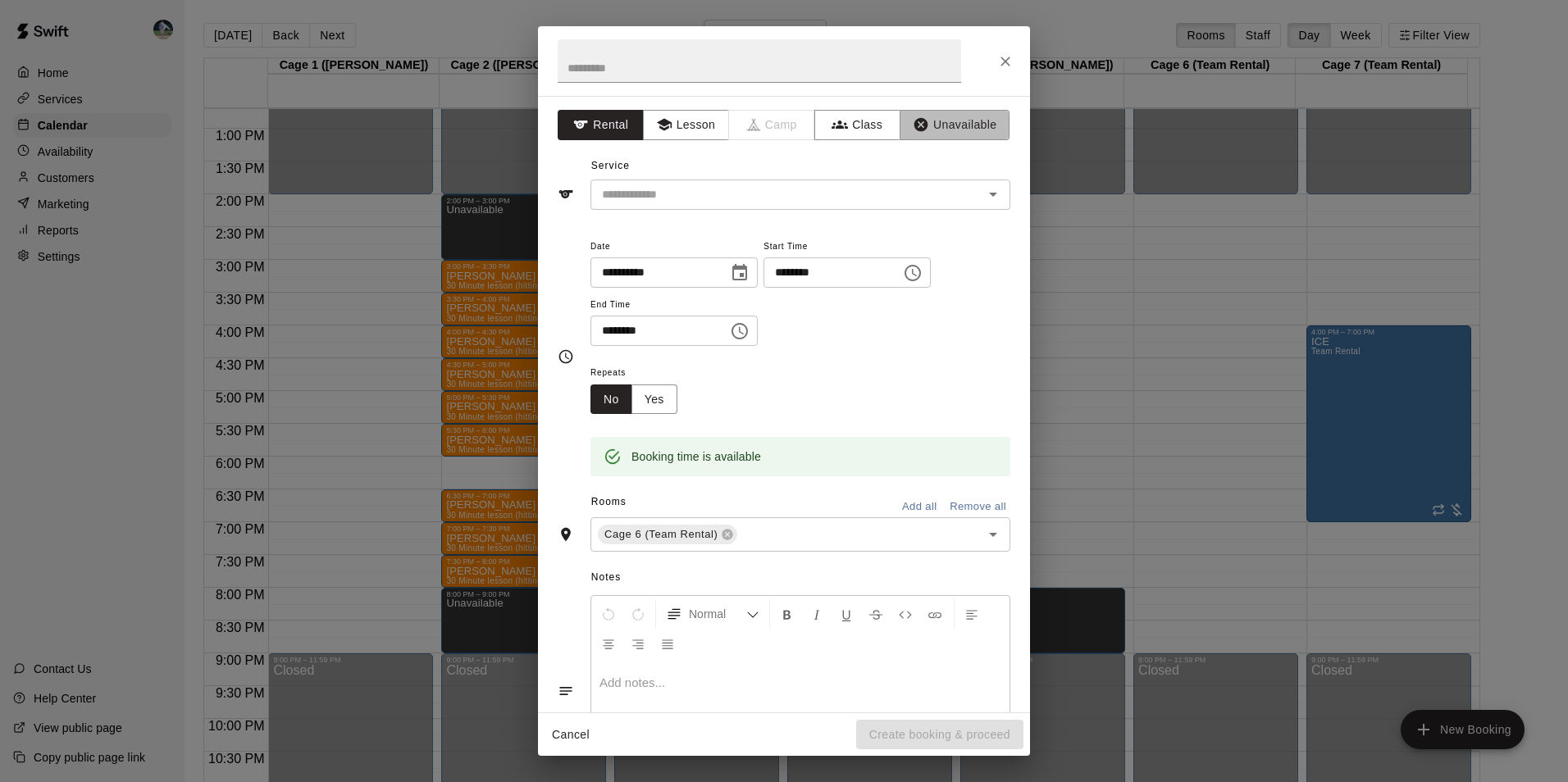
drag, startPoint x: 939, startPoint y: 122, endPoint x: 849, endPoint y: 186, distance: 110.4
click at [939, 123] on button "Unavailable" at bounding box center [955, 125] width 110 height 31
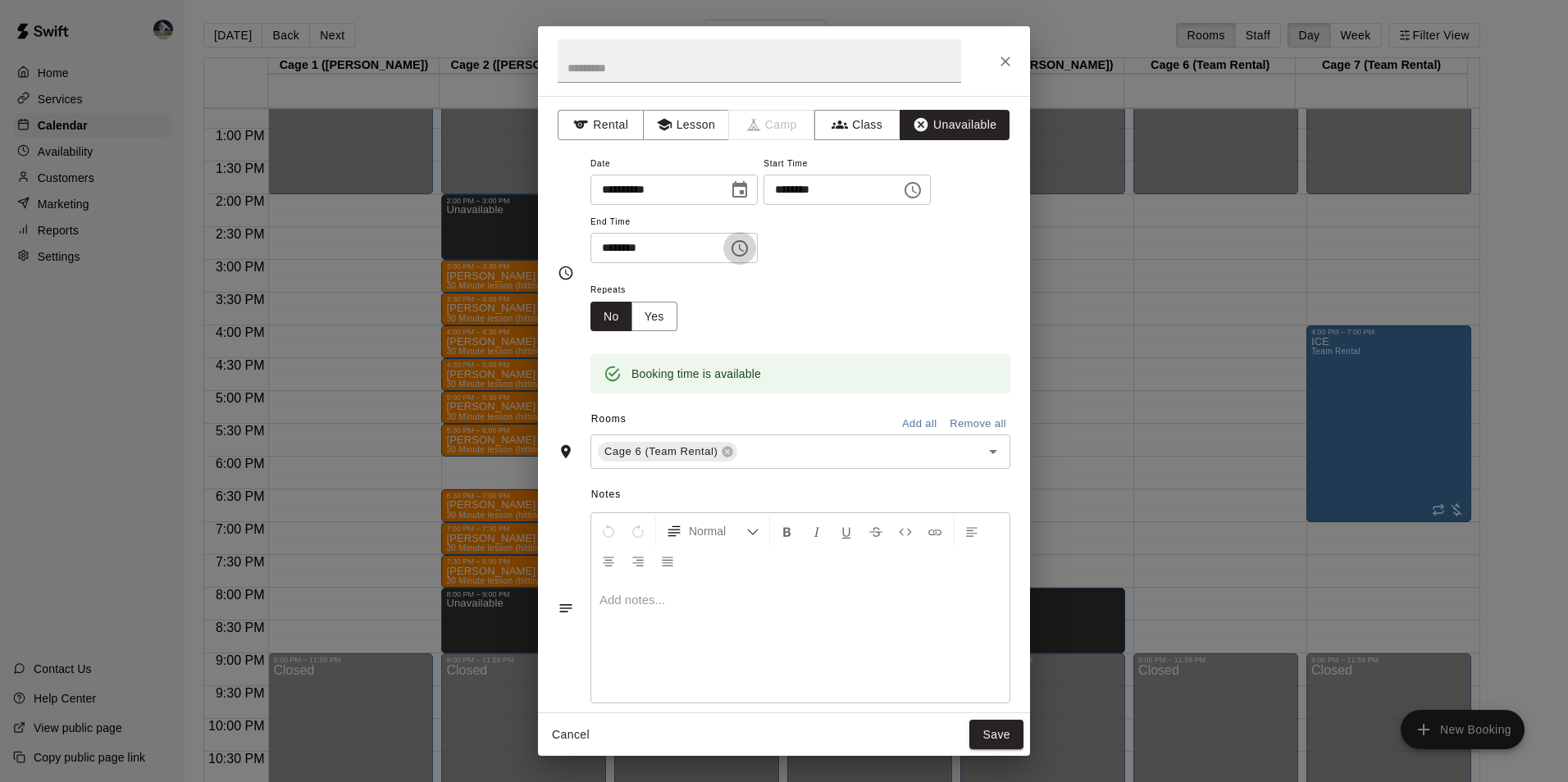
click at [749, 246] on icon "Choose time, selected time is 8:30 PM" at bounding box center [739, 248] width 19 height 19
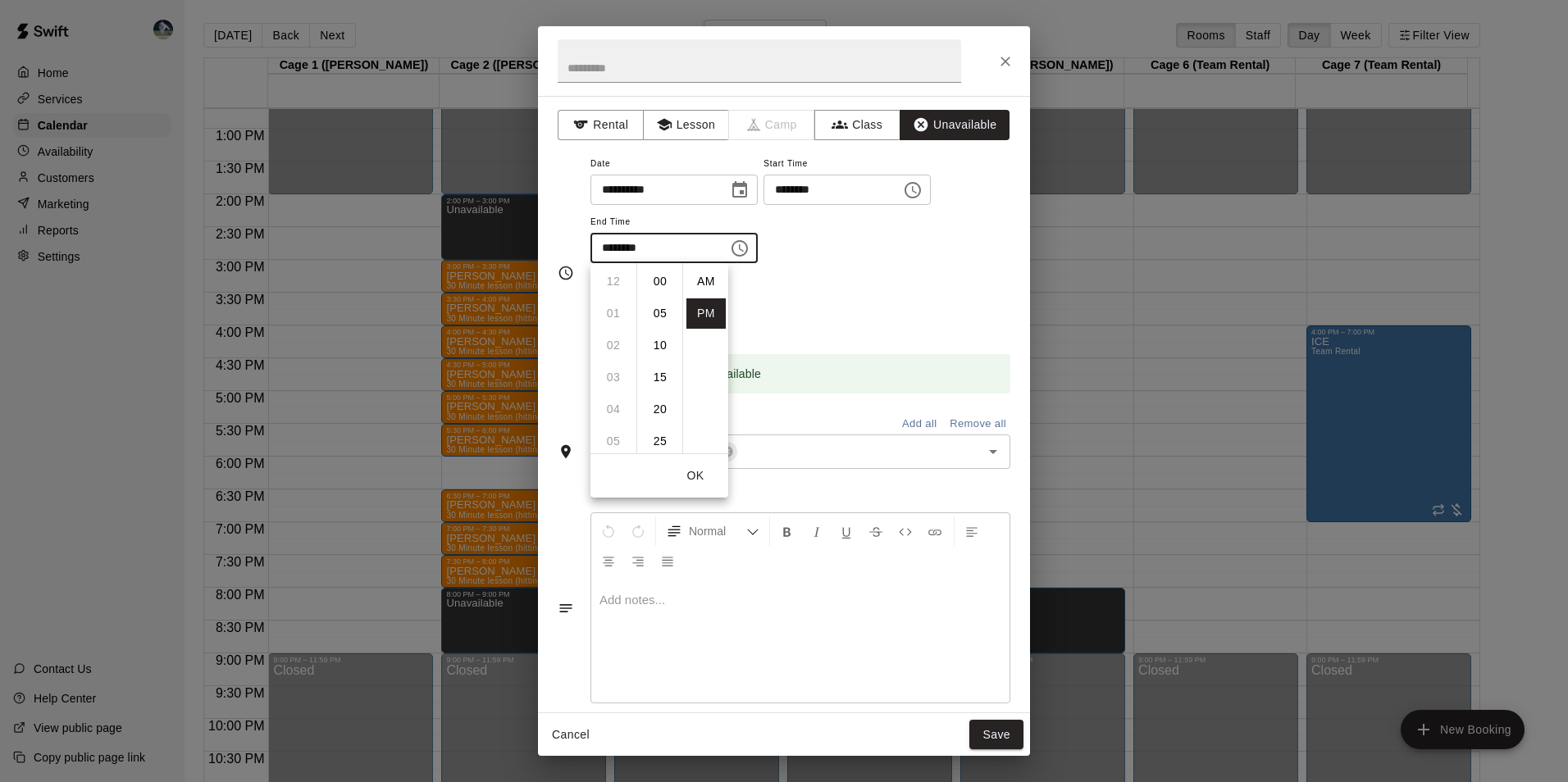
scroll to position [30, 0]
drag, startPoint x: 607, startPoint y: 311, endPoint x: 637, endPoint y: 328, distance: 34.5
click at [608, 311] on li "09" at bounding box center [612, 313] width 39 height 31
type input "********"
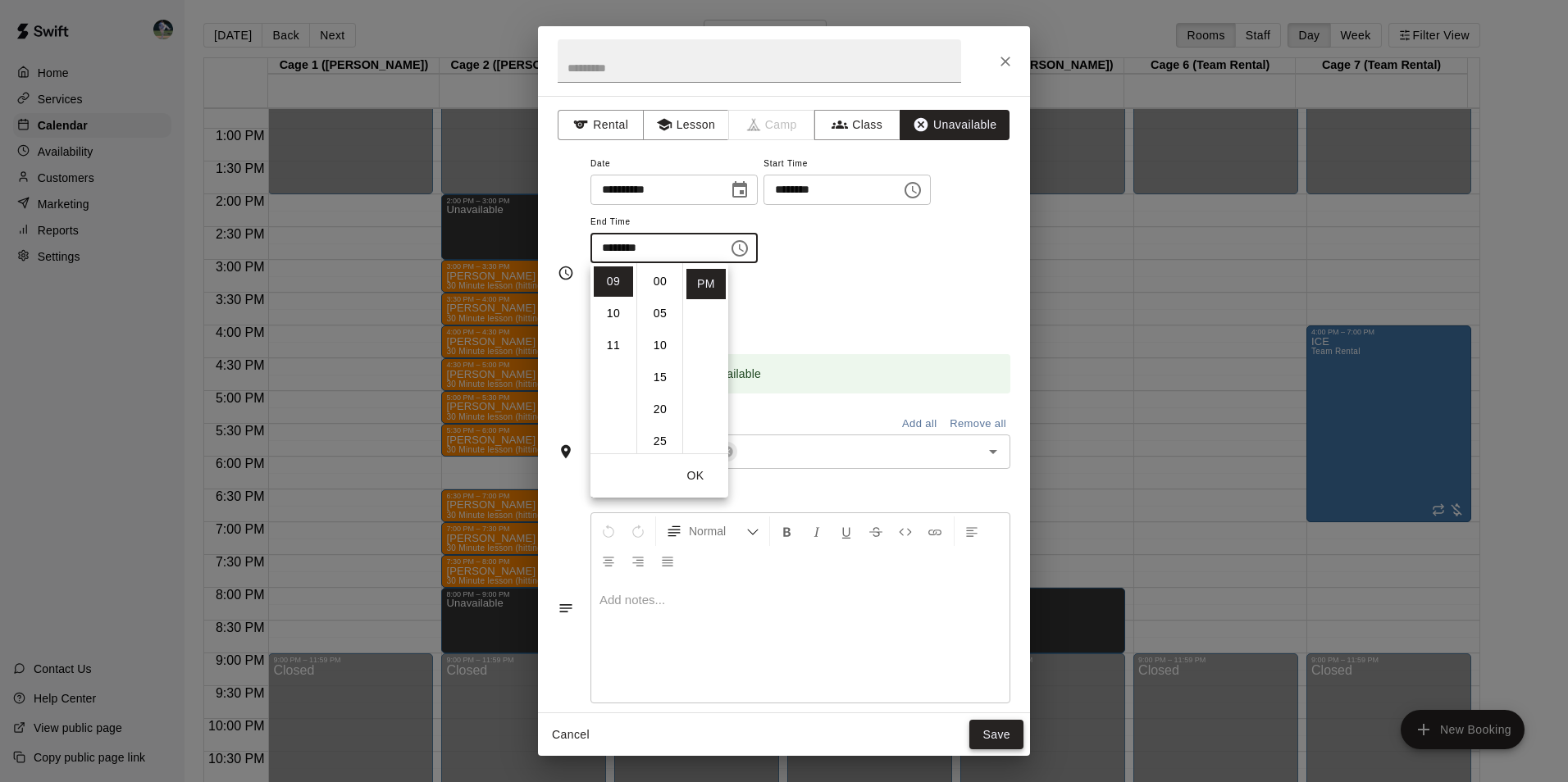
click at [1003, 731] on button "Save" at bounding box center [997, 735] width 54 height 31
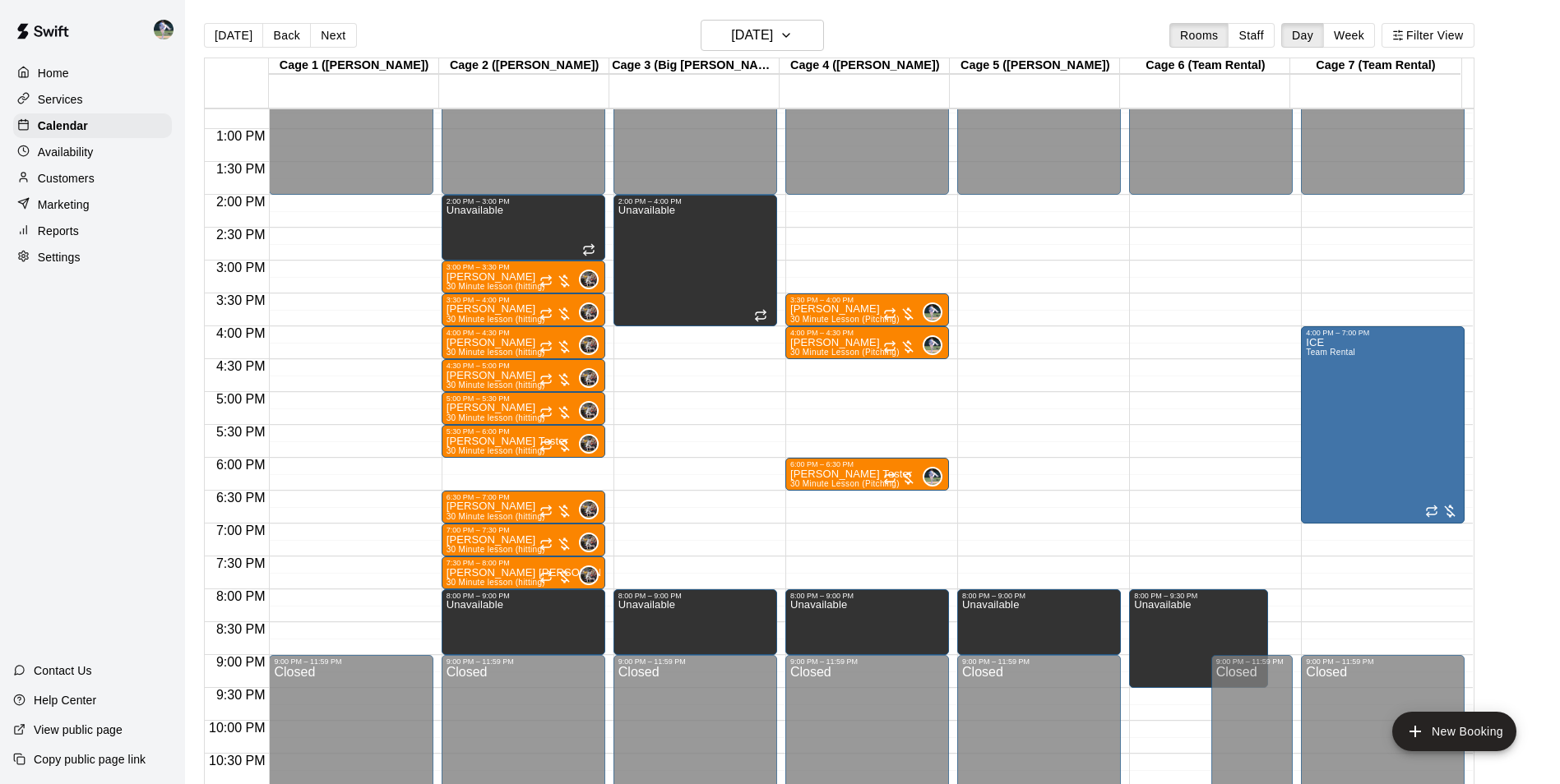
click at [1352, 600] on div "12:00 AM – 2:00 PM Closed 4:00 PM – 7:00 PM ICE Team Rental 9:00 PM – 11:59 PM …" at bounding box center [1382, 63] width 163 height 1578
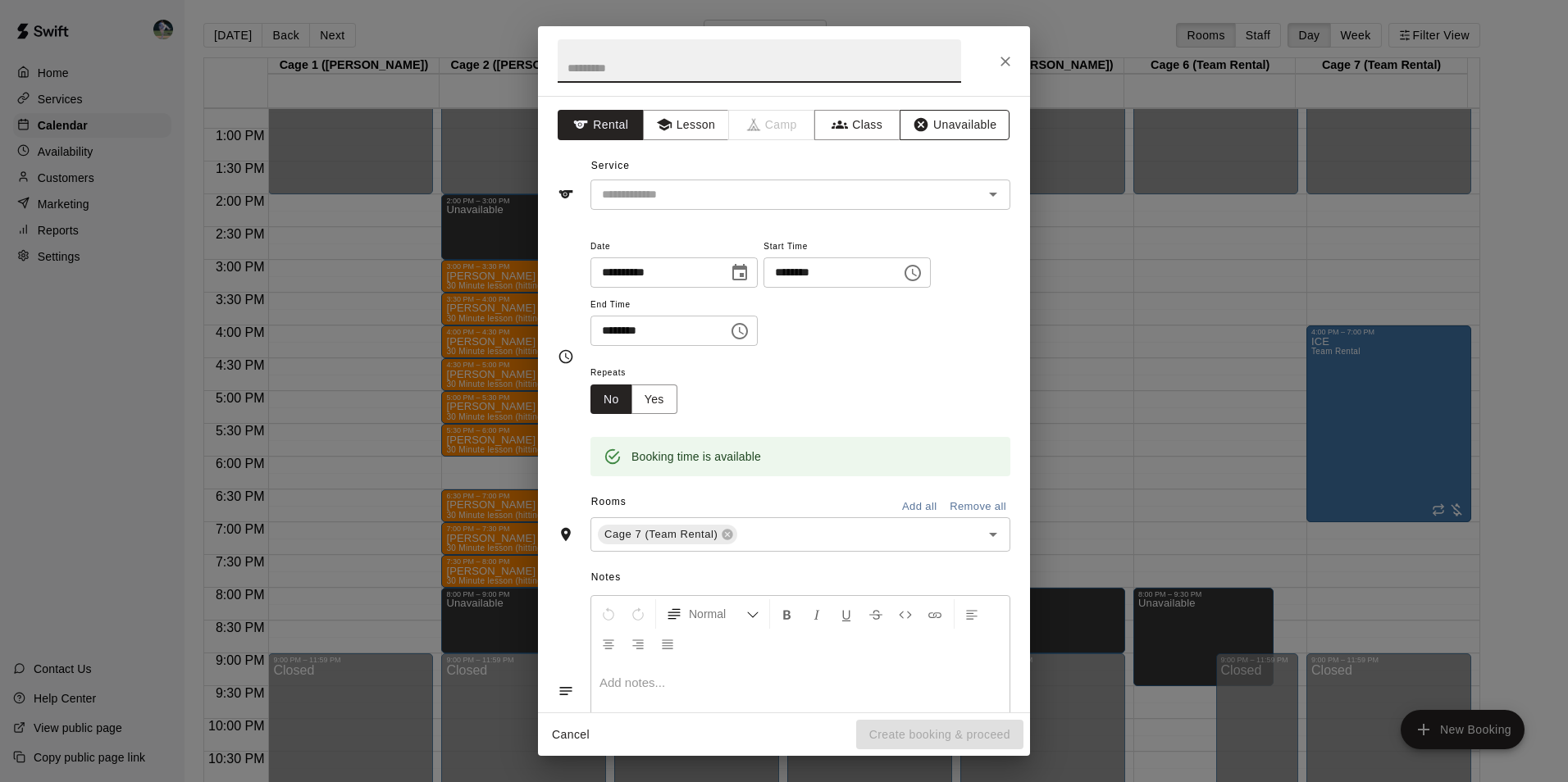
click at [921, 121] on button "Unavailable" at bounding box center [955, 125] width 110 height 31
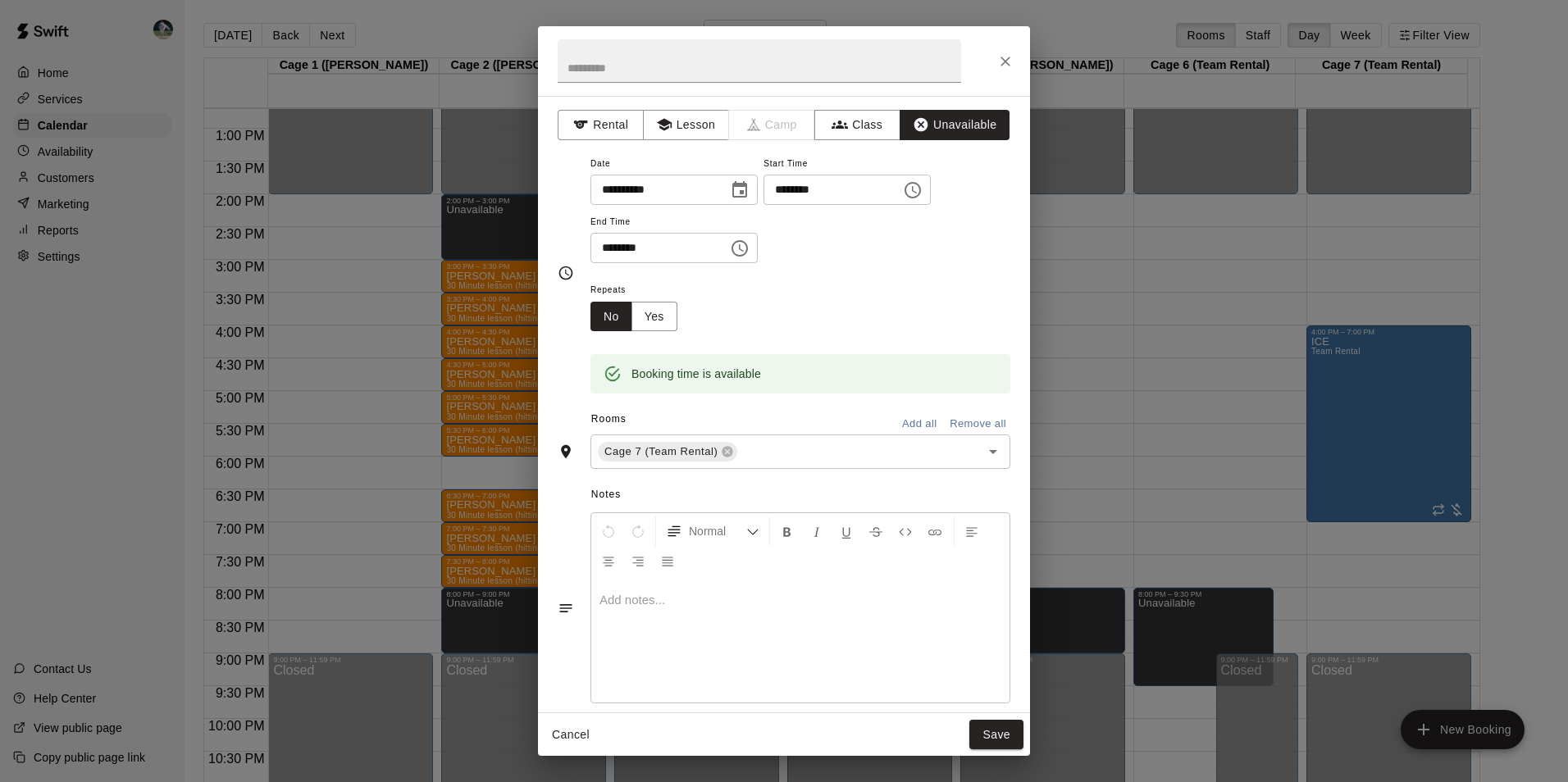
click at [668, 243] on input "********" at bounding box center [654, 248] width 126 height 31
click at [744, 248] on icon "Choose time, selected time is 8:30 PM" at bounding box center [741, 248] width 5 height 7
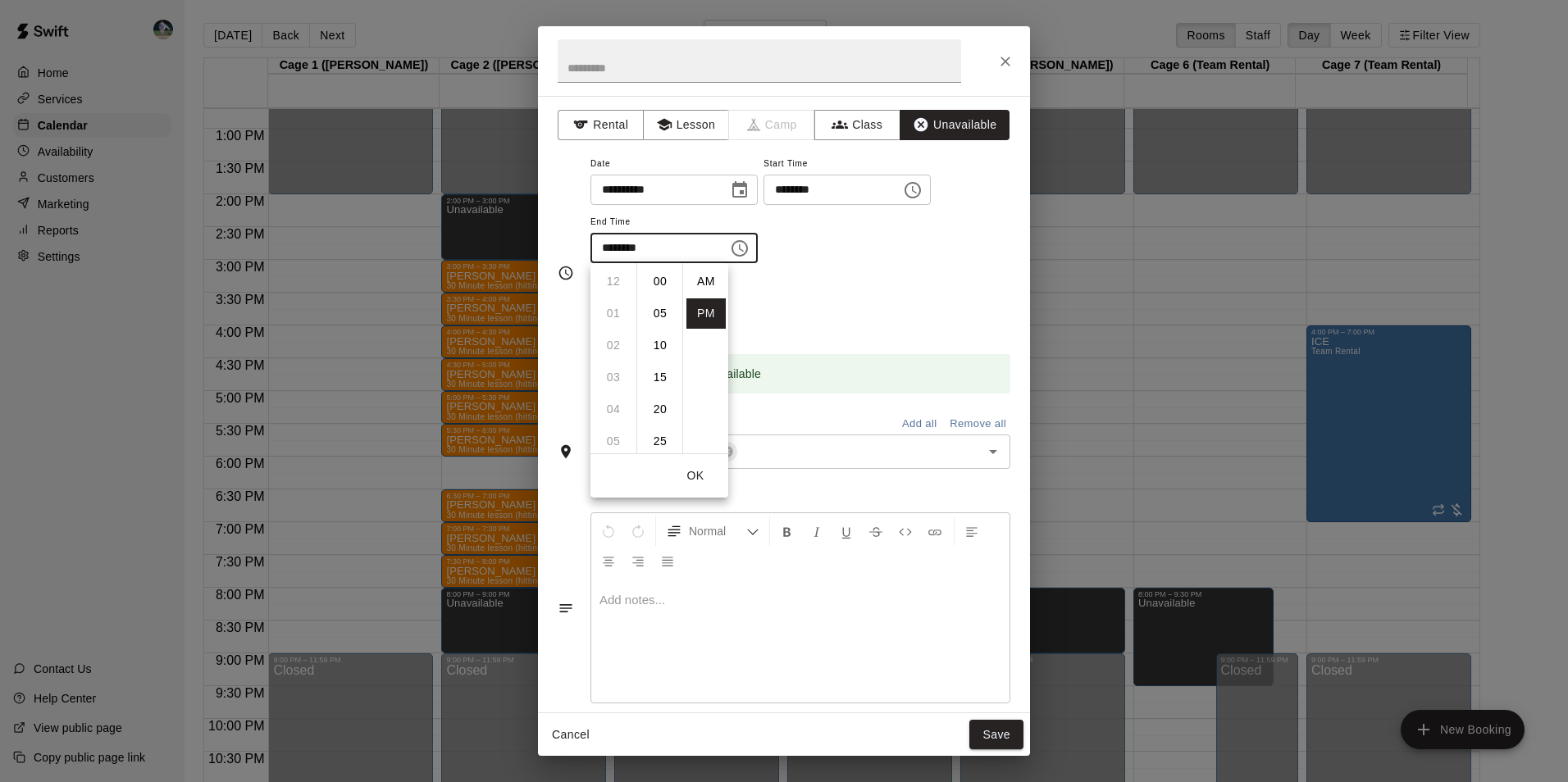
scroll to position [30, 0]
click at [615, 311] on li "09" at bounding box center [612, 313] width 39 height 31
click at [662, 276] on li "00" at bounding box center [660, 282] width 39 height 31
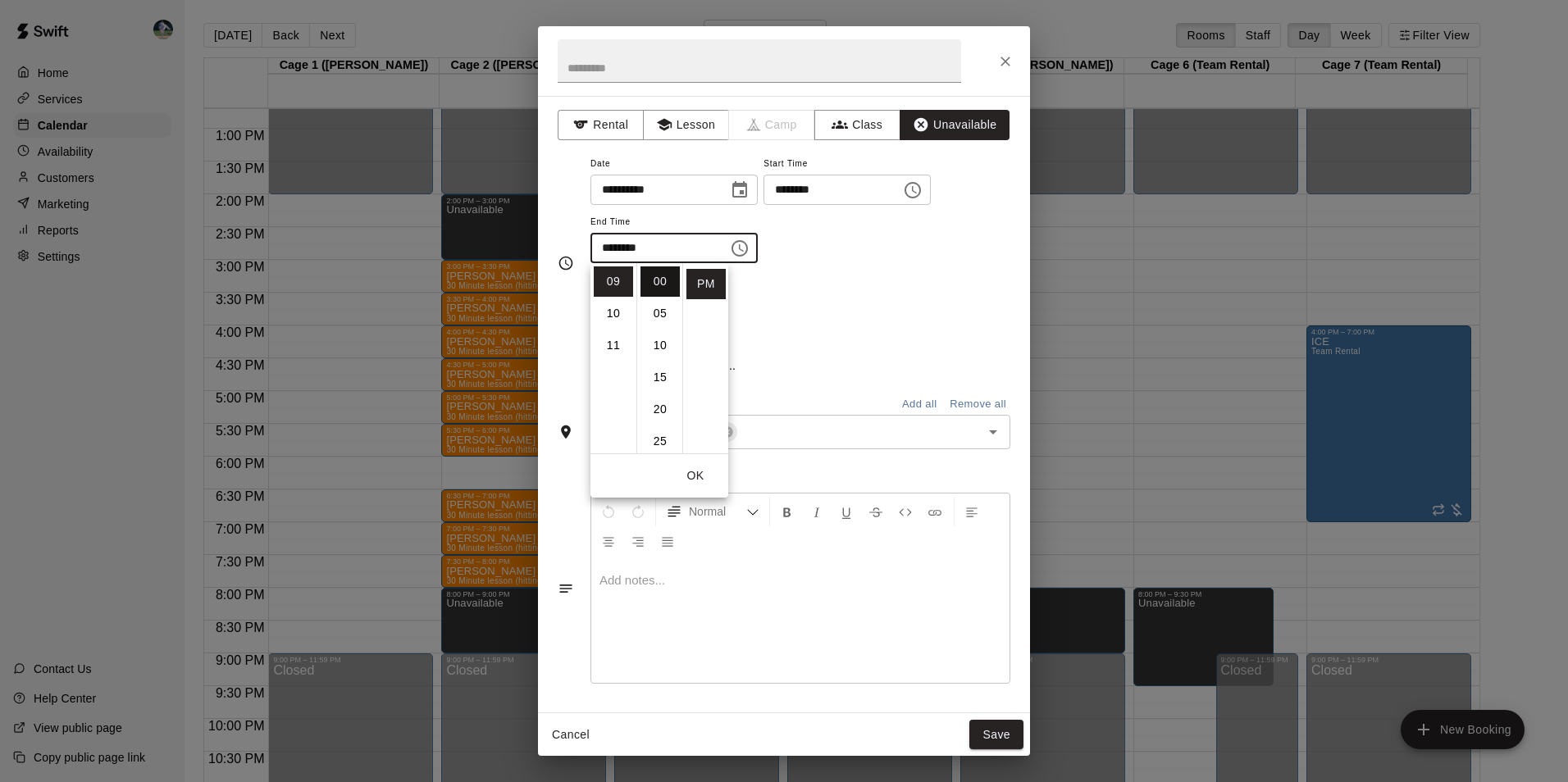
type input "********"
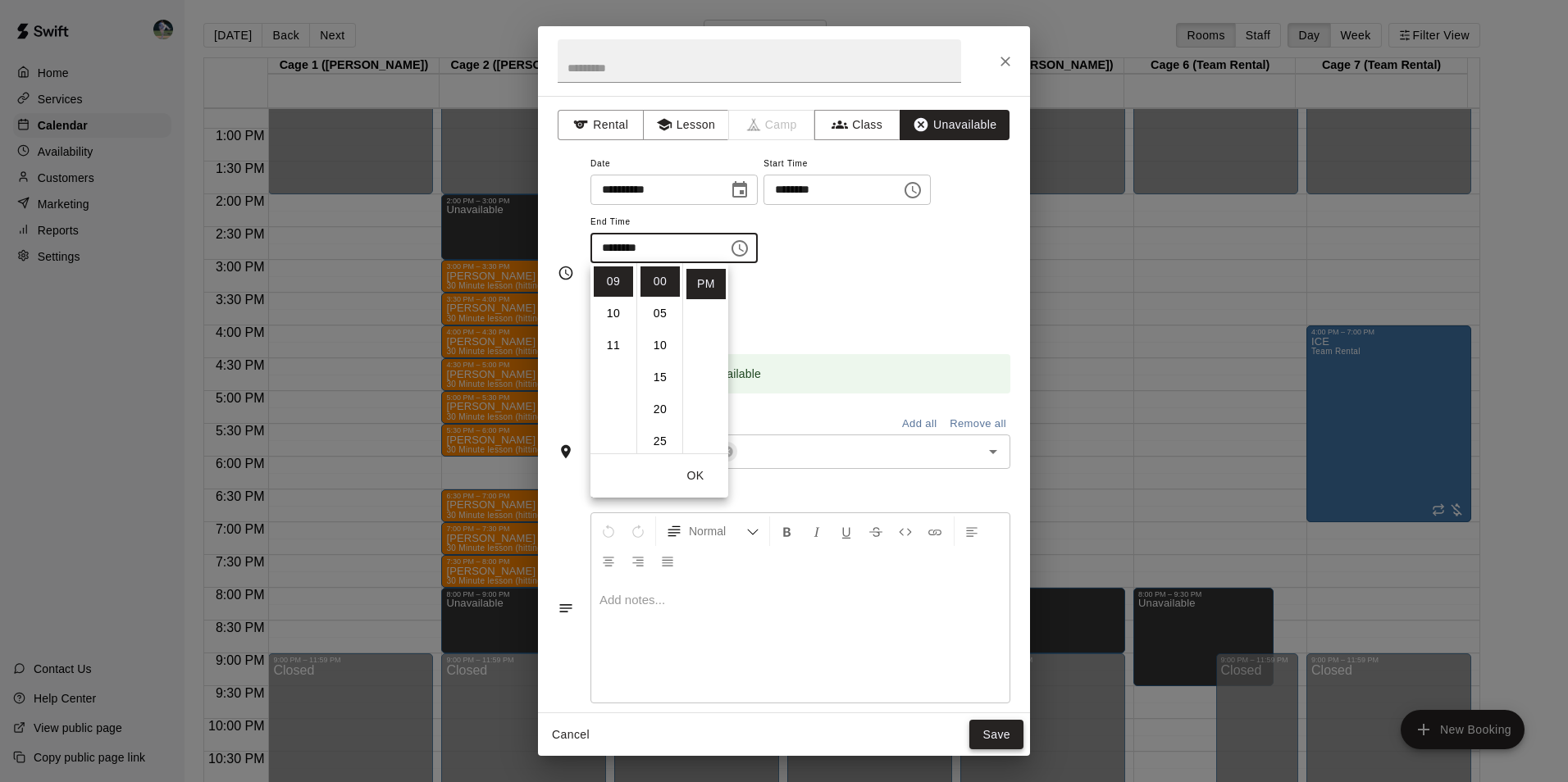
click at [1002, 723] on button "Save" at bounding box center [997, 735] width 54 height 31
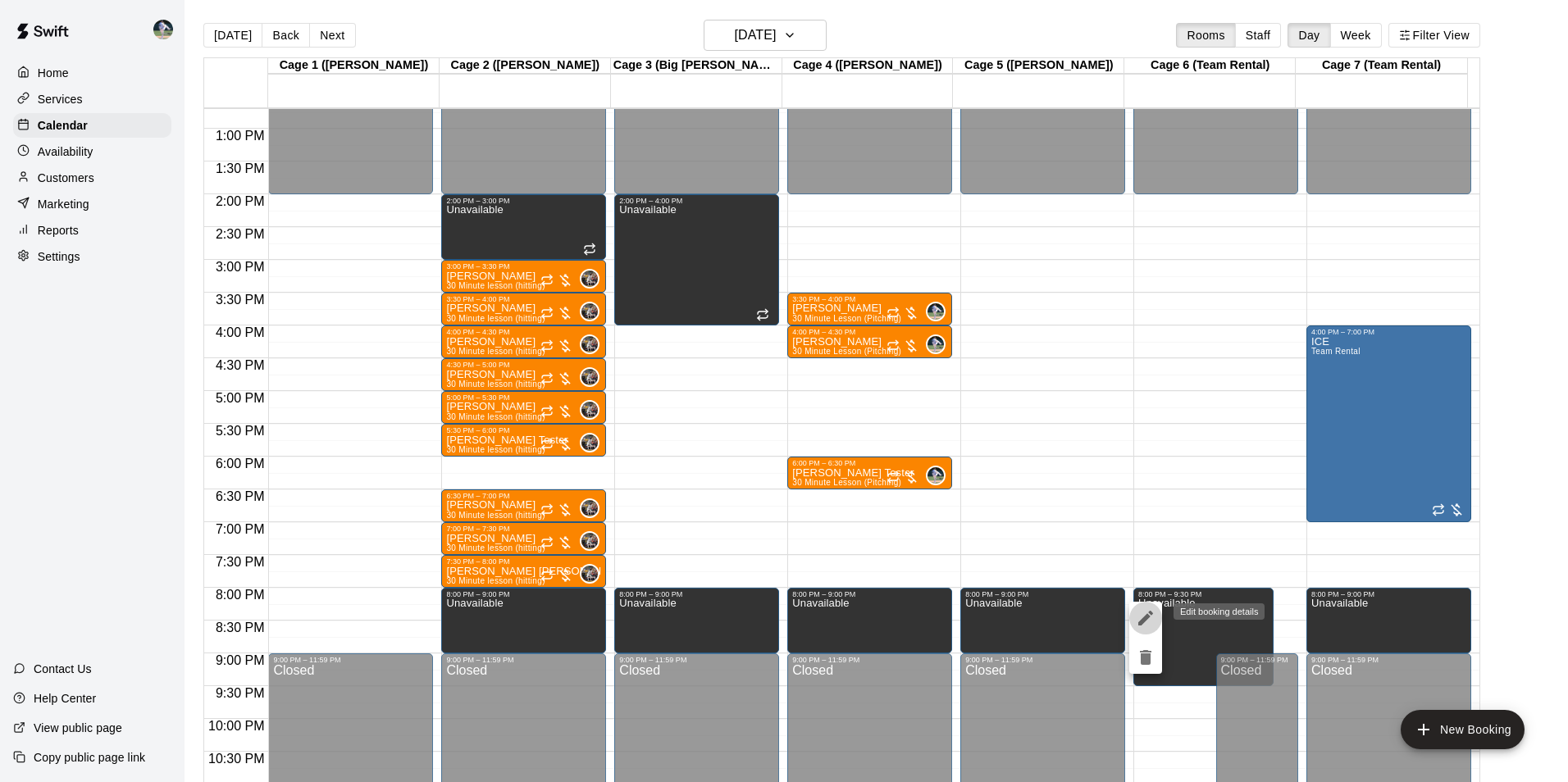
click at [1141, 617] on icon "edit" at bounding box center [1145, 618] width 19 height 19
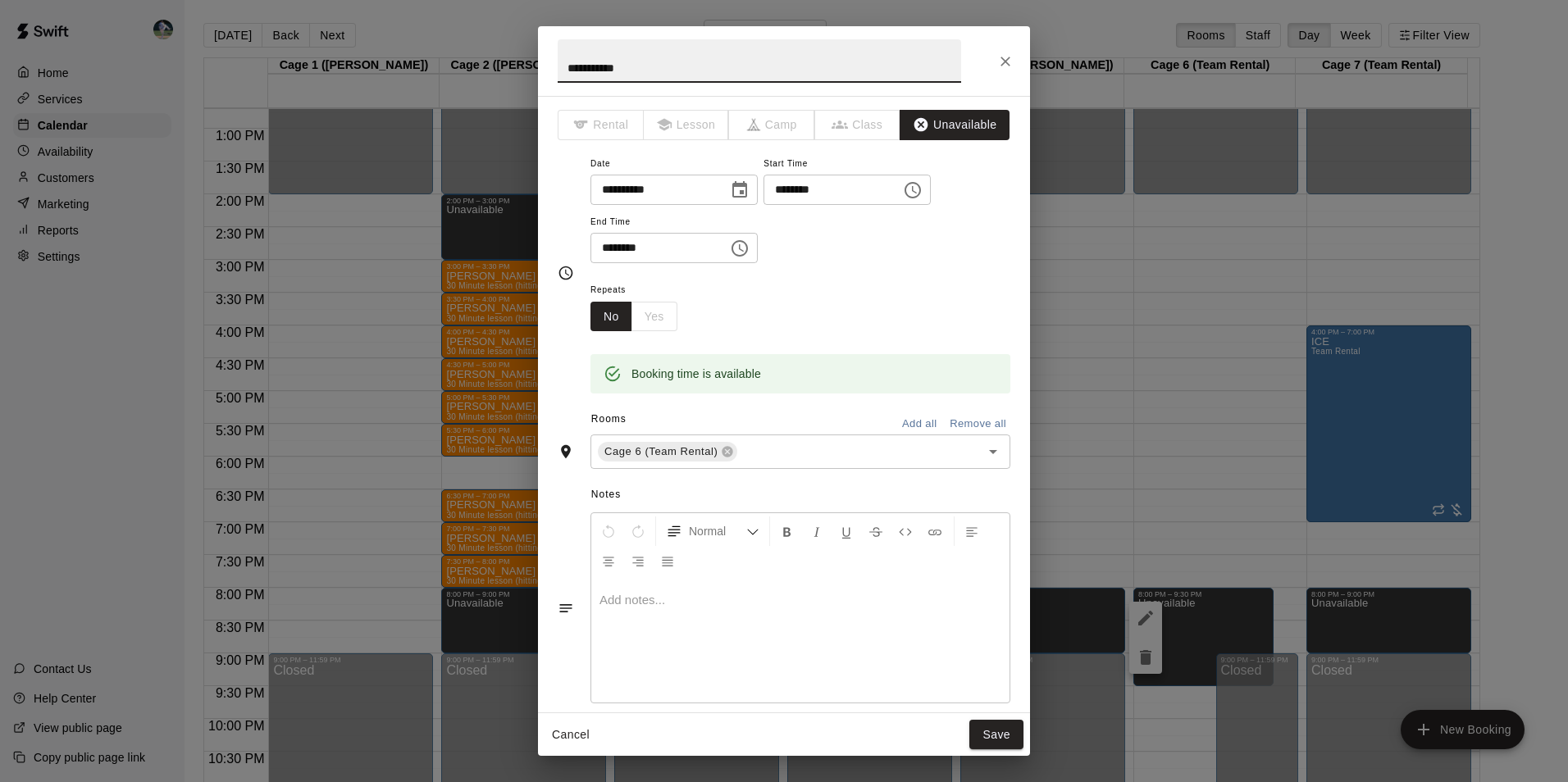
click at [749, 248] on icon "Choose time, selected time is 9:30 PM" at bounding box center [739, 248] width 19 height 19
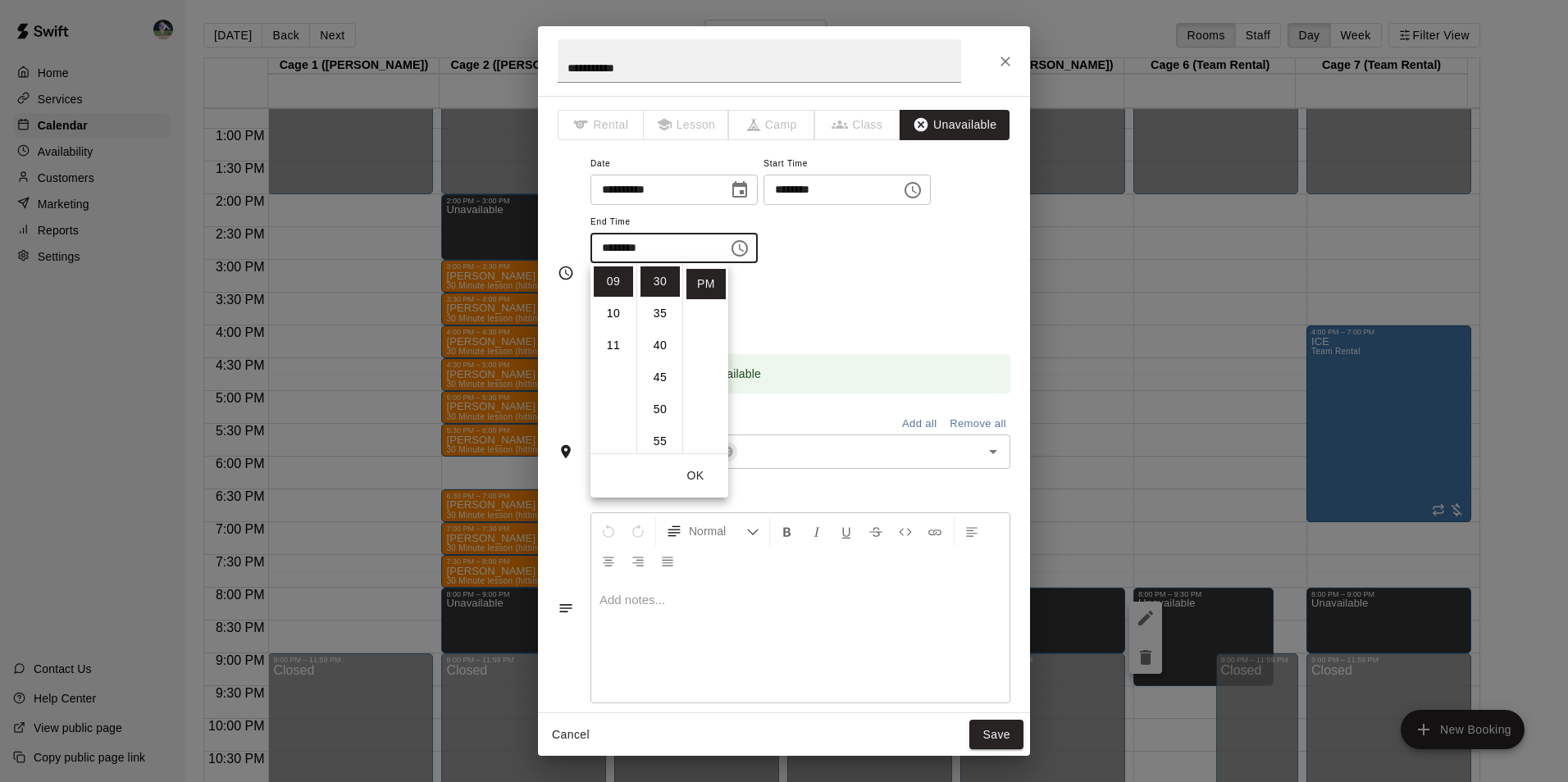
scroll to position [19, 0]
click at [652, 282] on li "00" at bounding box center [660, 282] width 39 height 31
type input "********"
click at [701, 286] on li "PM" at bounding box center [705, 283] width 39 height 31
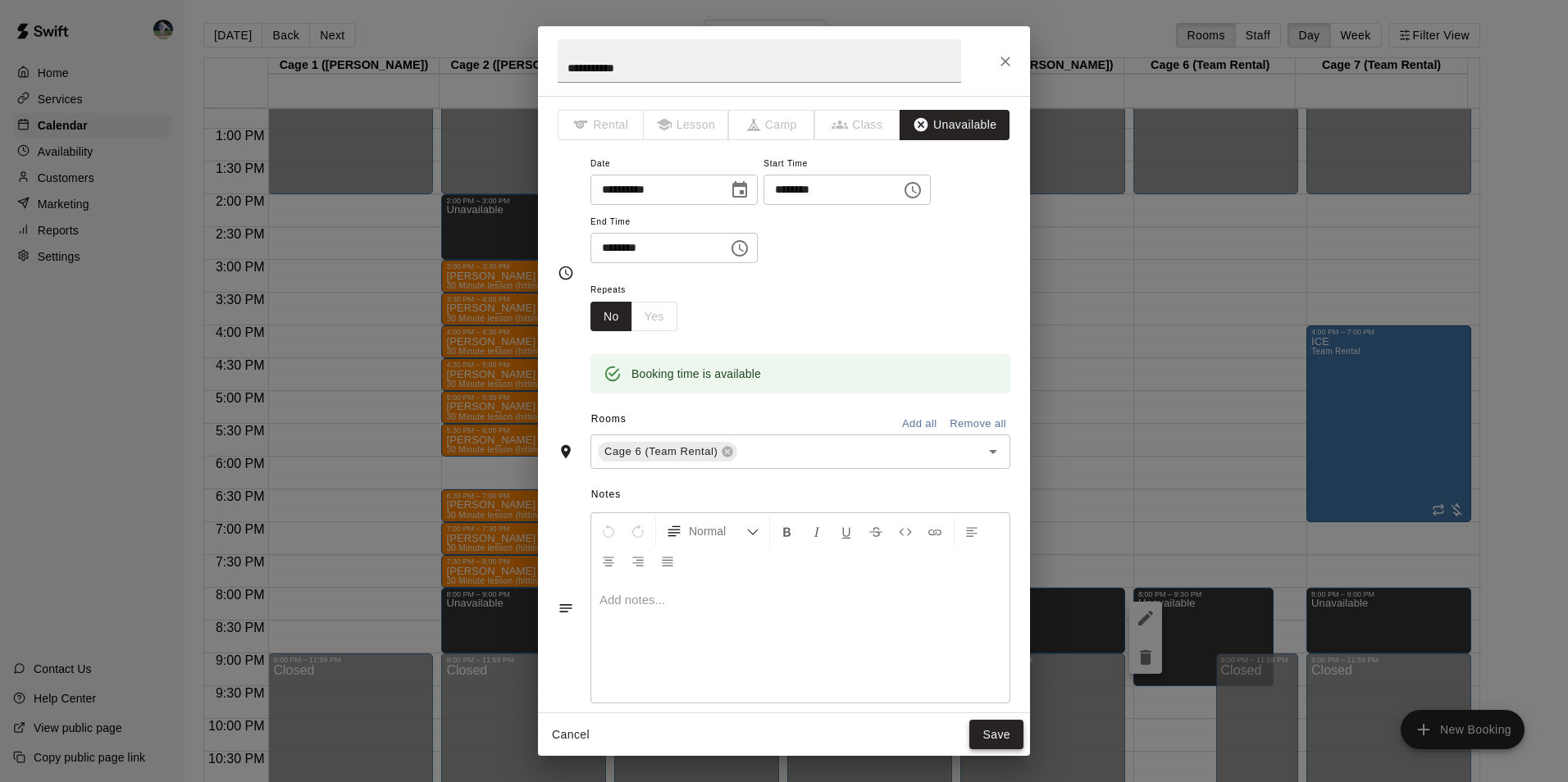
click at [1000, 731] on button "Save" at bounding box center [997, 735] width 54 height 31
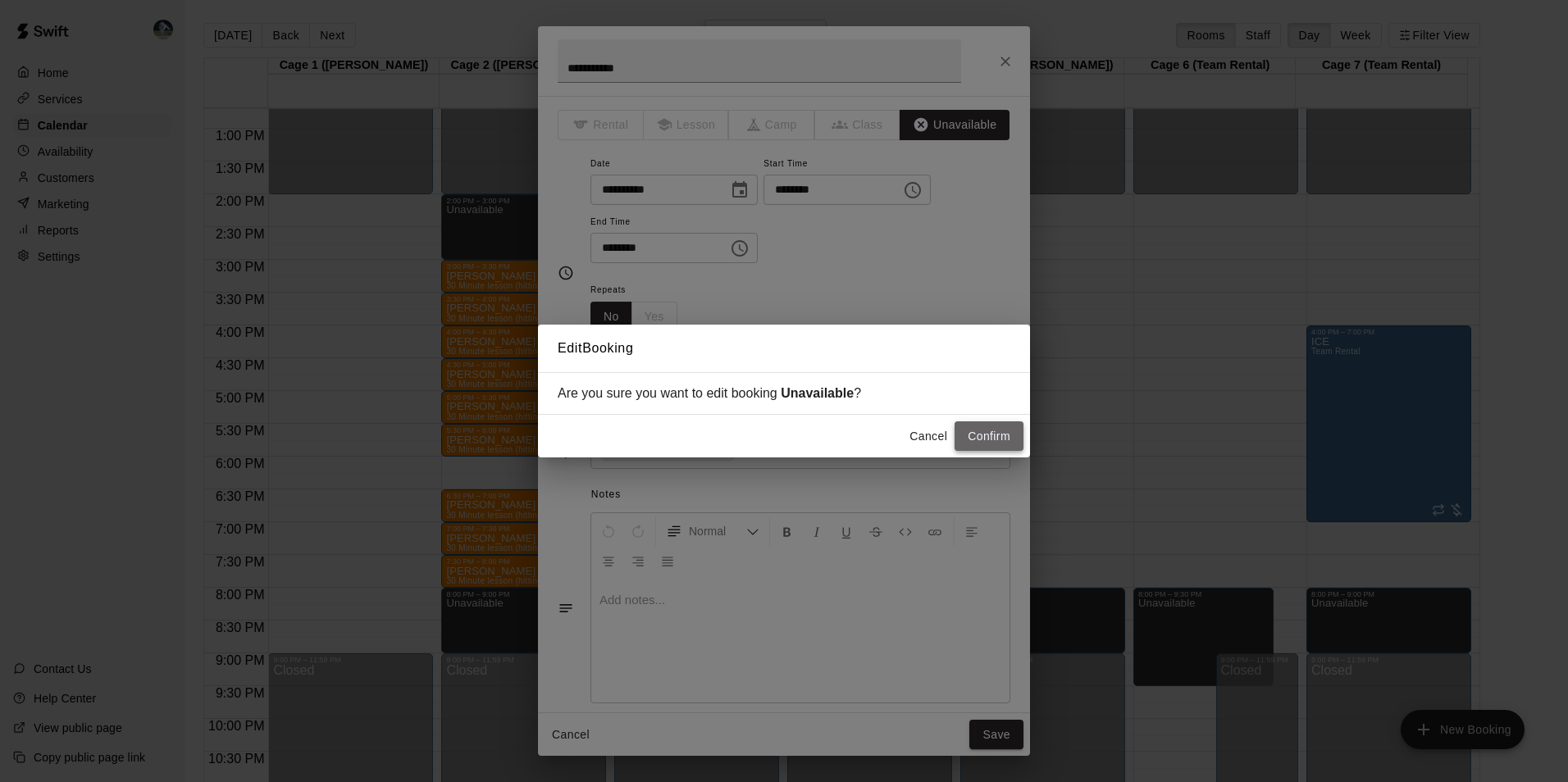
click at [976, 433] on button "Confirm" at bounding box center [989, 436] width 69 height 31
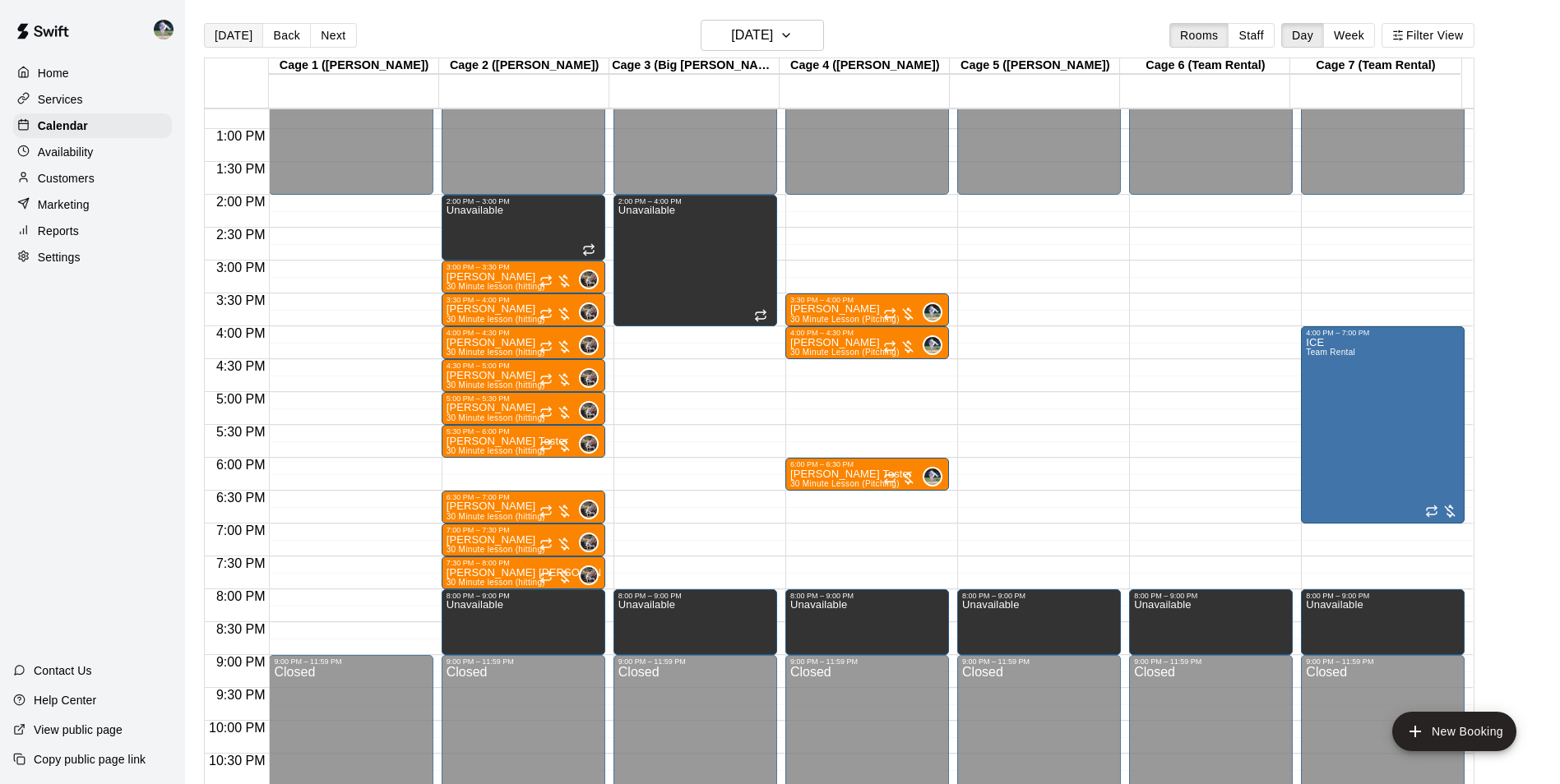
click at [240, 32] on button "[DATE]" at bounding box center [233, 35] width 59 height 25
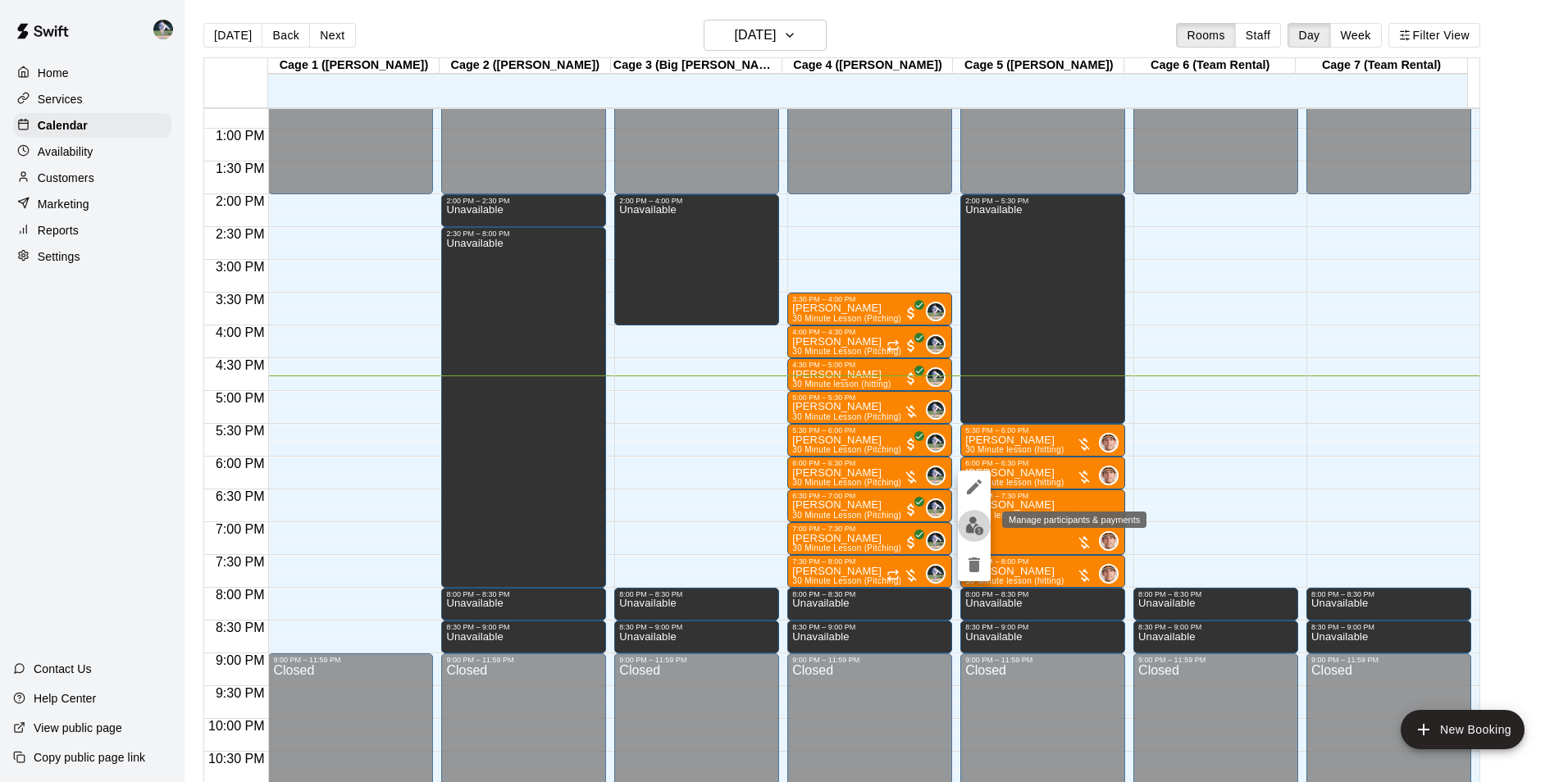
click at [969, 517] on img "edit" at bounding box center [975, 526] width 19 height 19
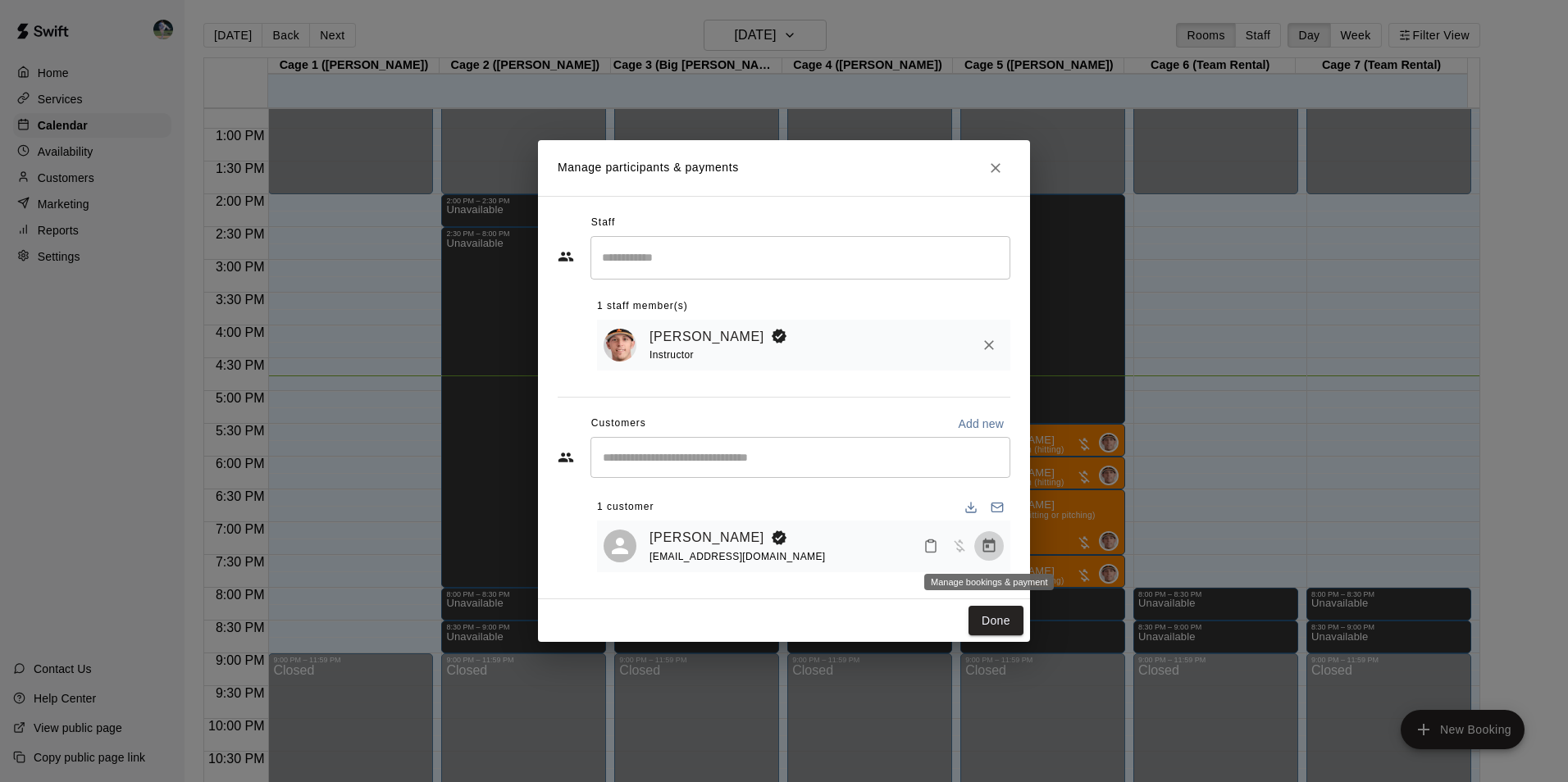
click at [989, 545] on icon "Manage bookings & payment" at bounding box center [989, 546] width 17 height 17
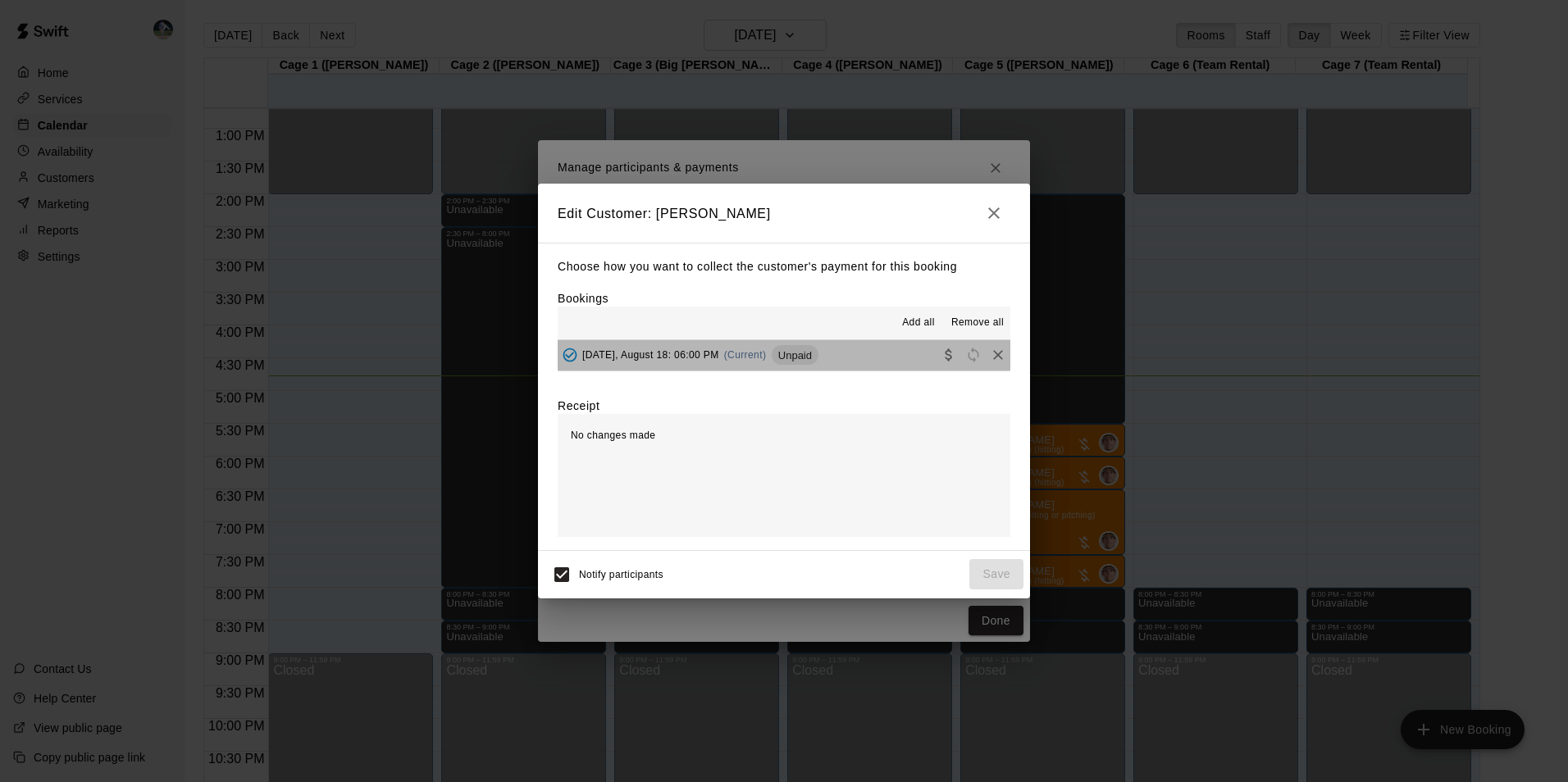
click at [863, 352] on button "[DATE], August 18: 06:00 PM (Current) Unpaid" at bounding box center [783, 355] width 452 height 31
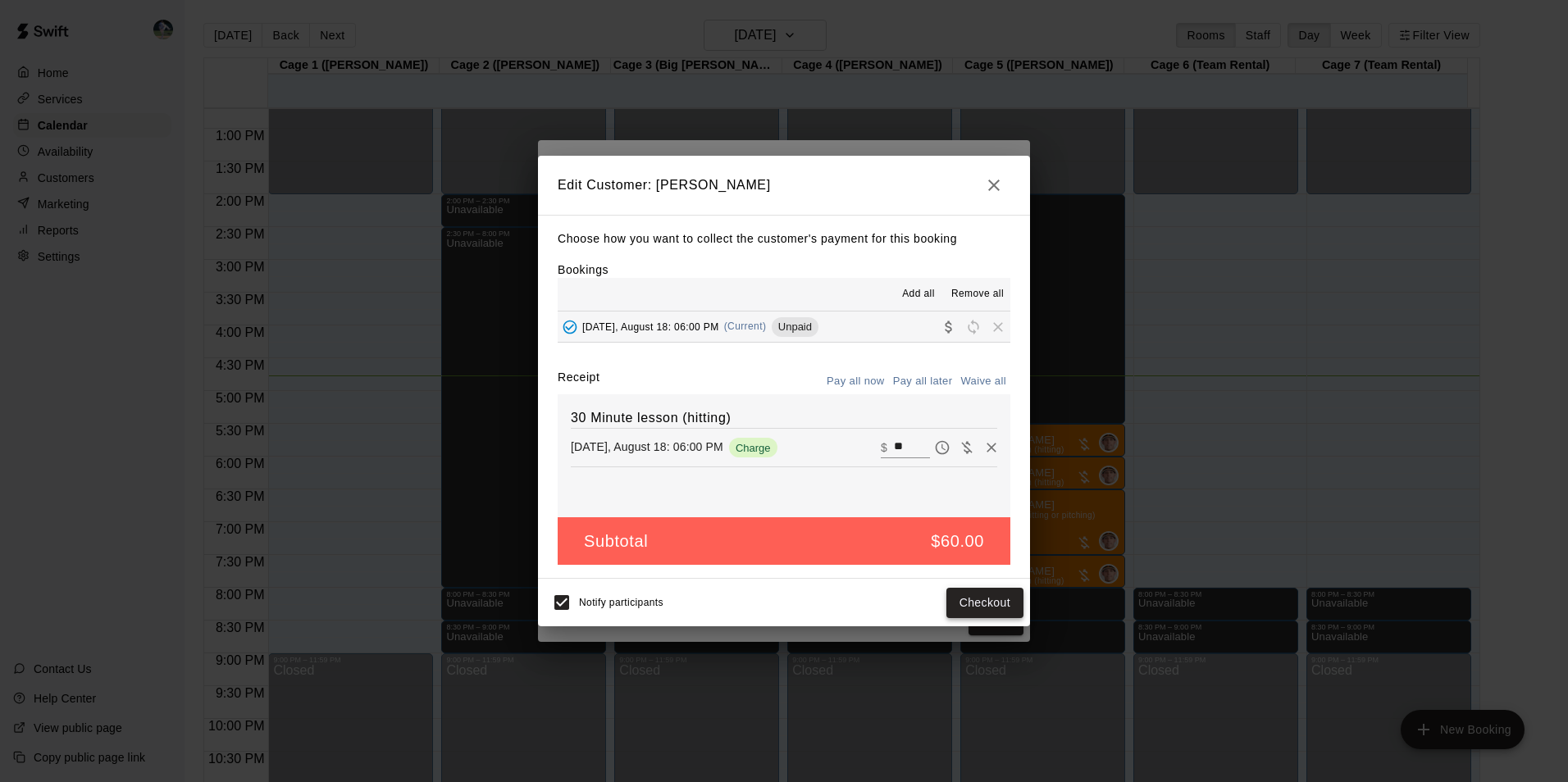
click at [962, 592] on button "Checkout" at bounding box center [984, 603] width 77 height 31
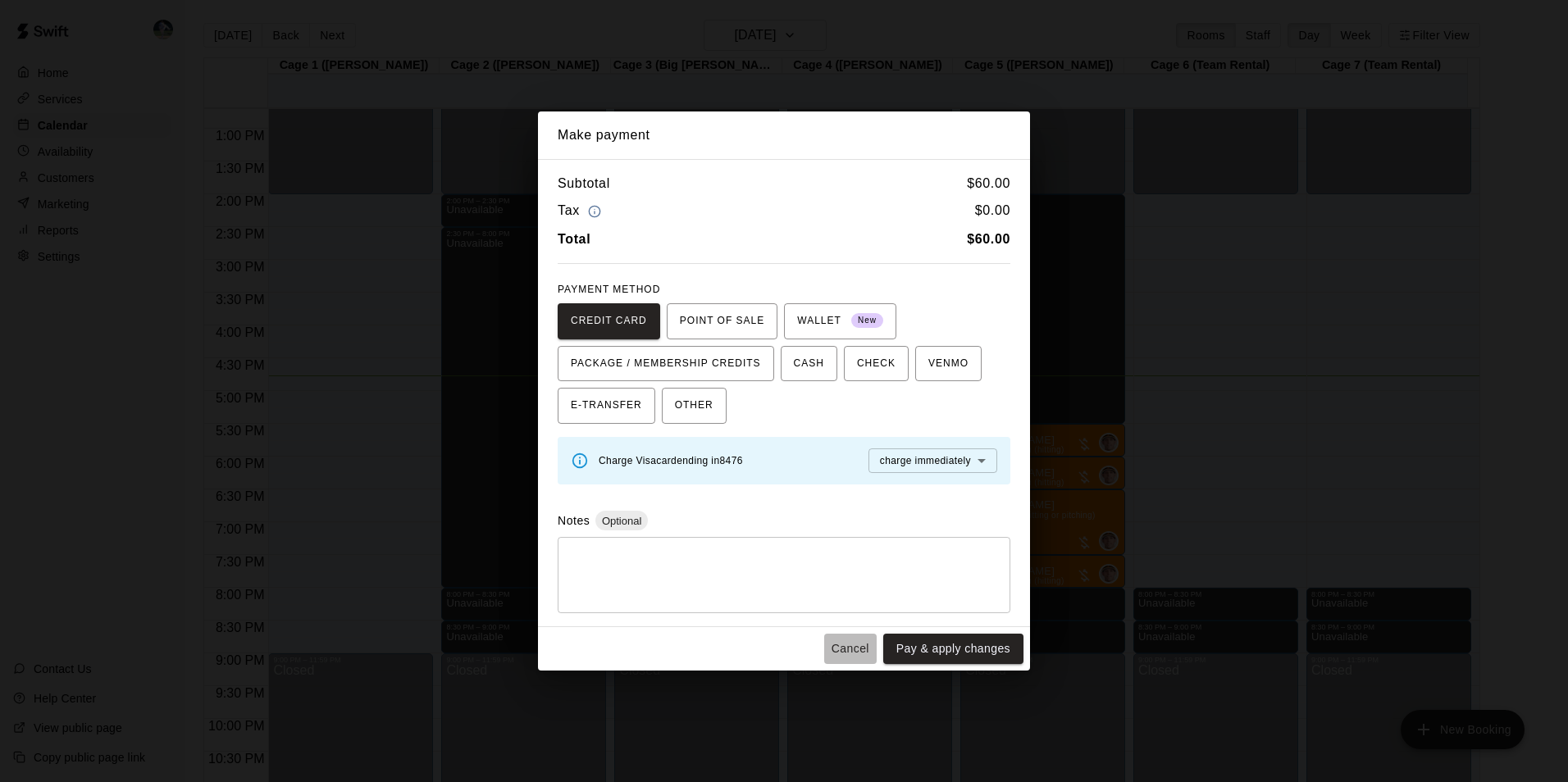
click at [851, 645] on button "Cancel" at bounding box center [850, 648] width 52 height 31
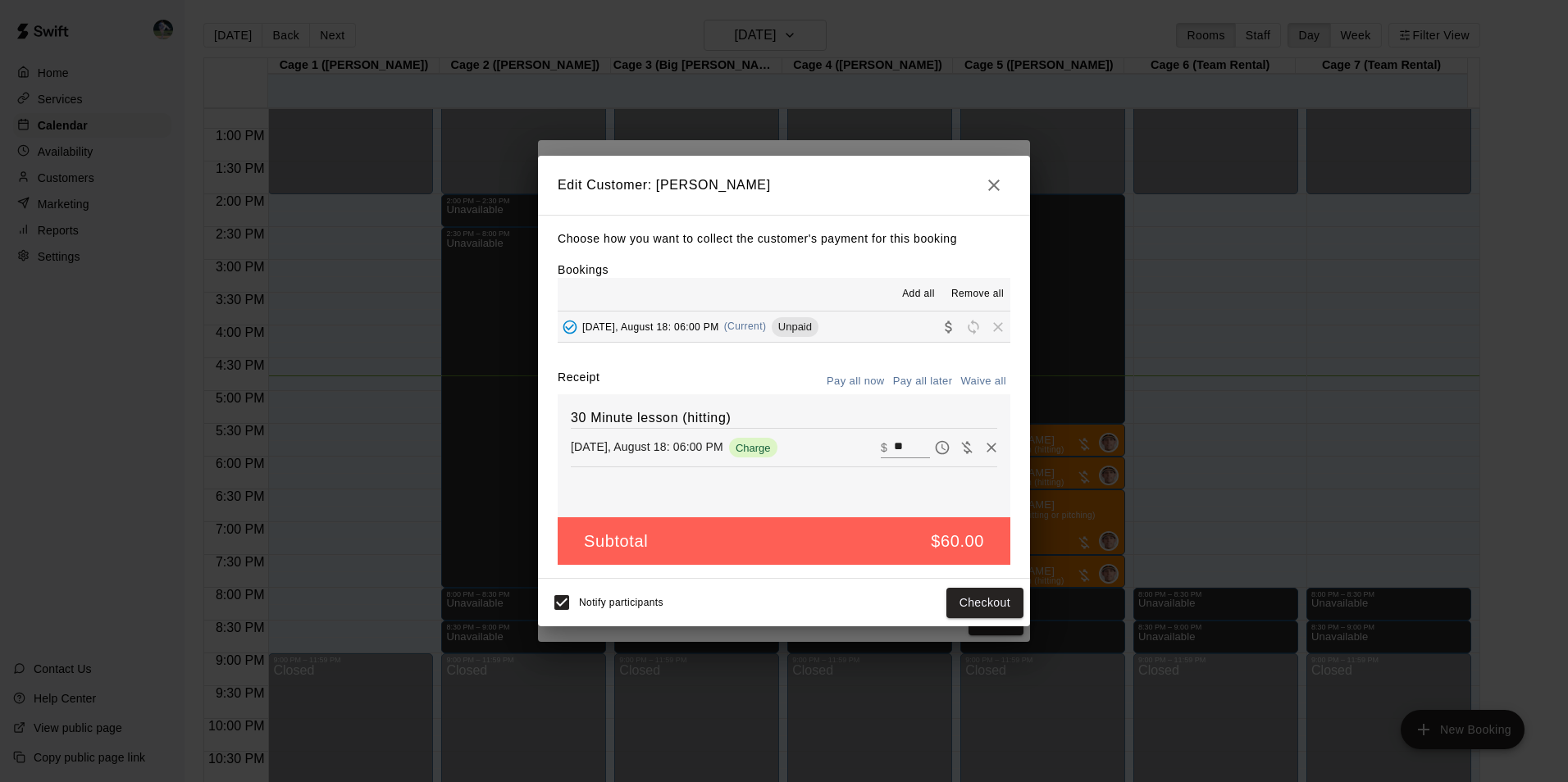
click at [996, 180] on icon "button" at bounding box center [993, 185] width 19 height 19
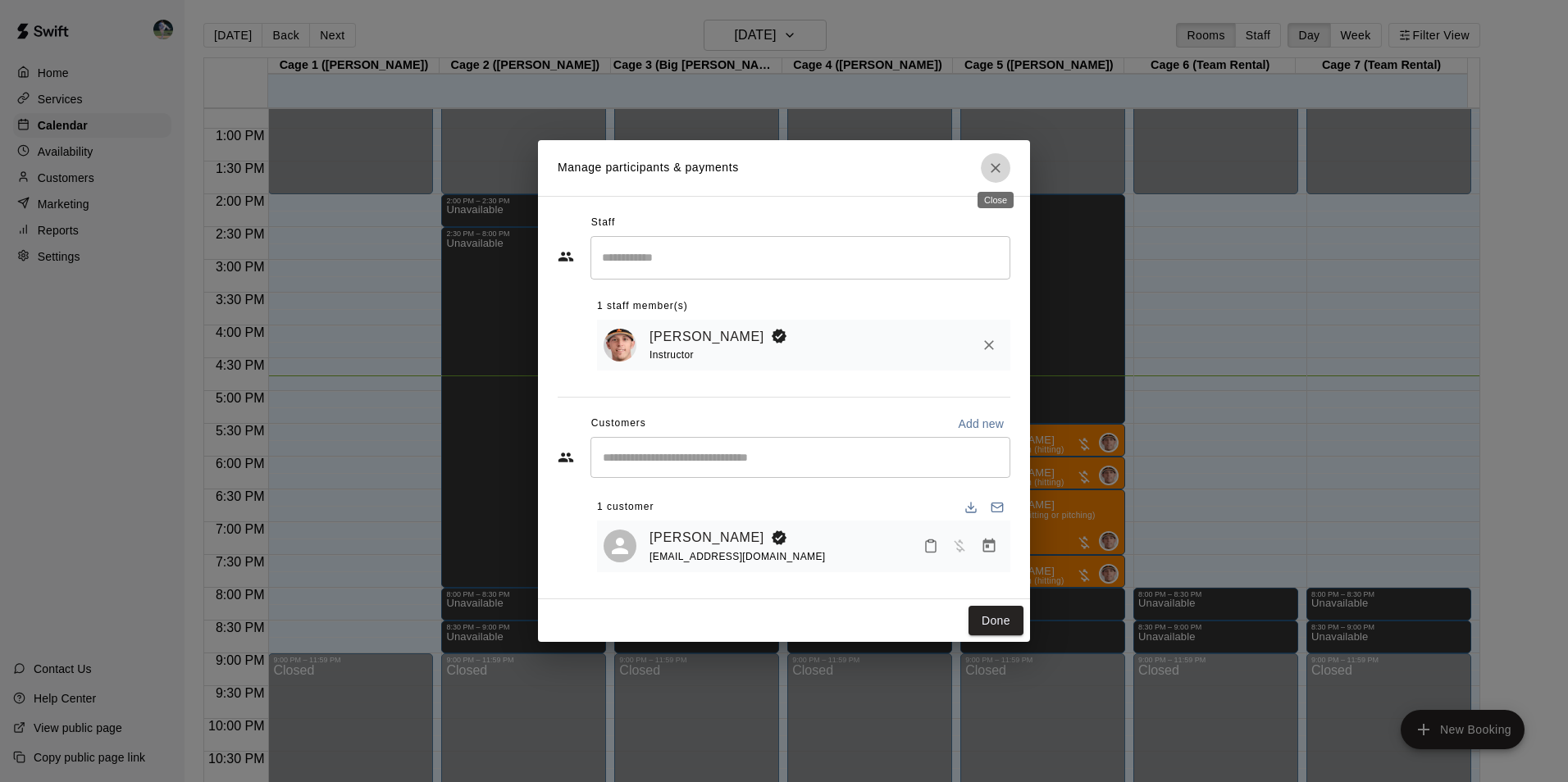
click at [996, 163] on icon "Close" at bounding box center [995, 168] width 17 height 17
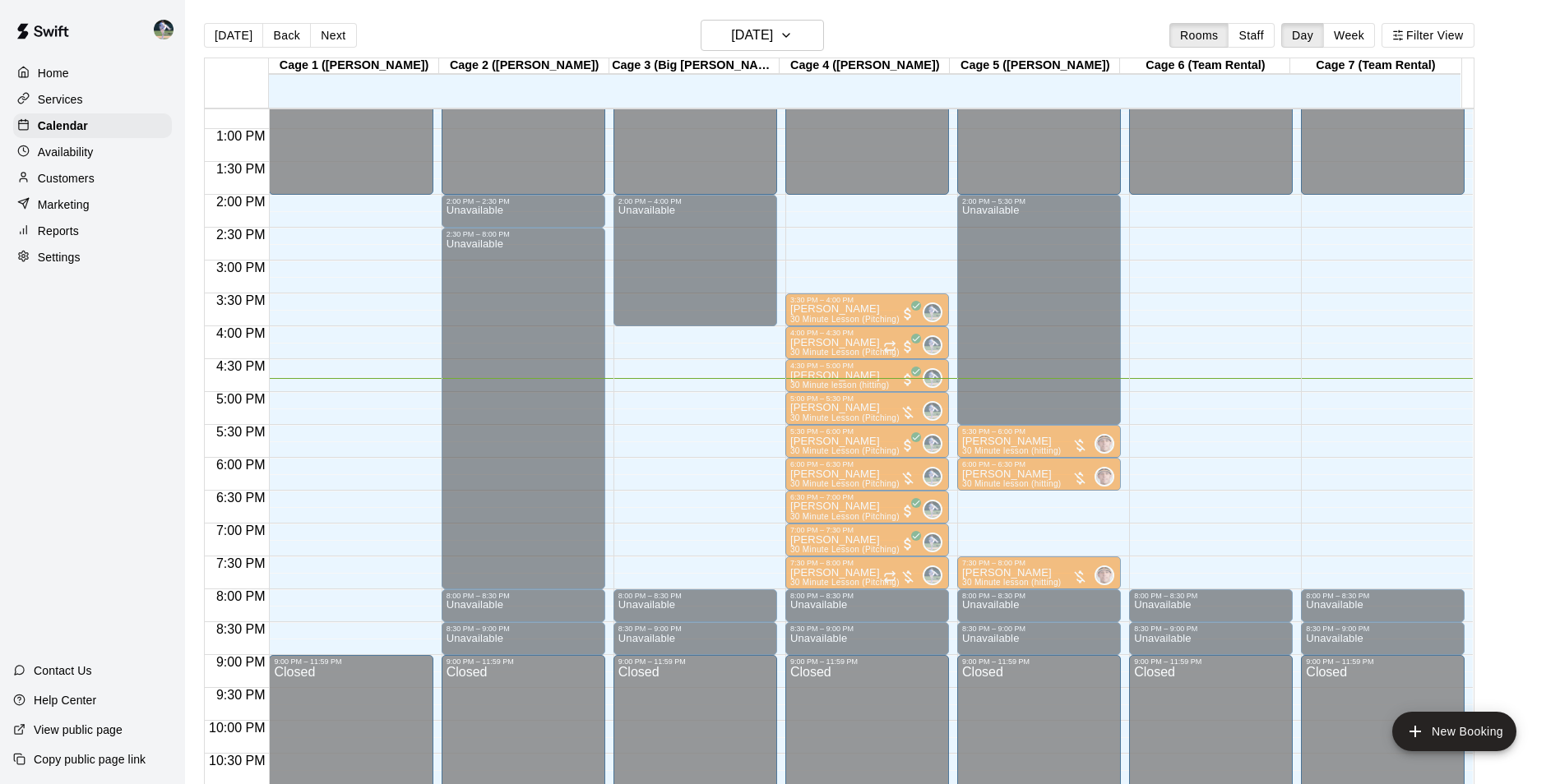
click at [1025, 516] on span "1 Hour lesson (hitting or pitching)" at bounding box center [1027, 517] width 130 height 9
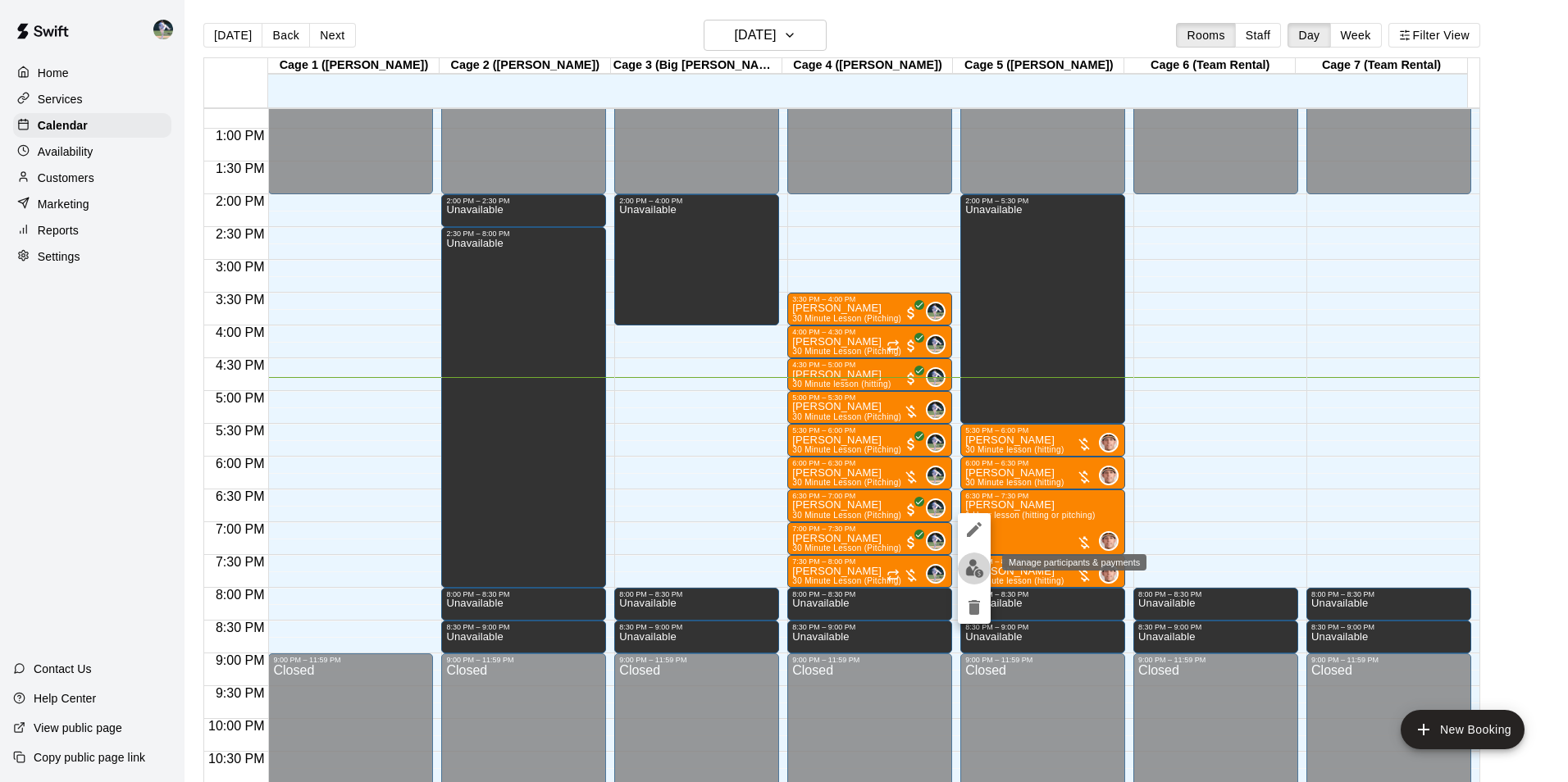
click at [970, 572] on img "edit" at bounding box center [975, 569] width 19 height 19
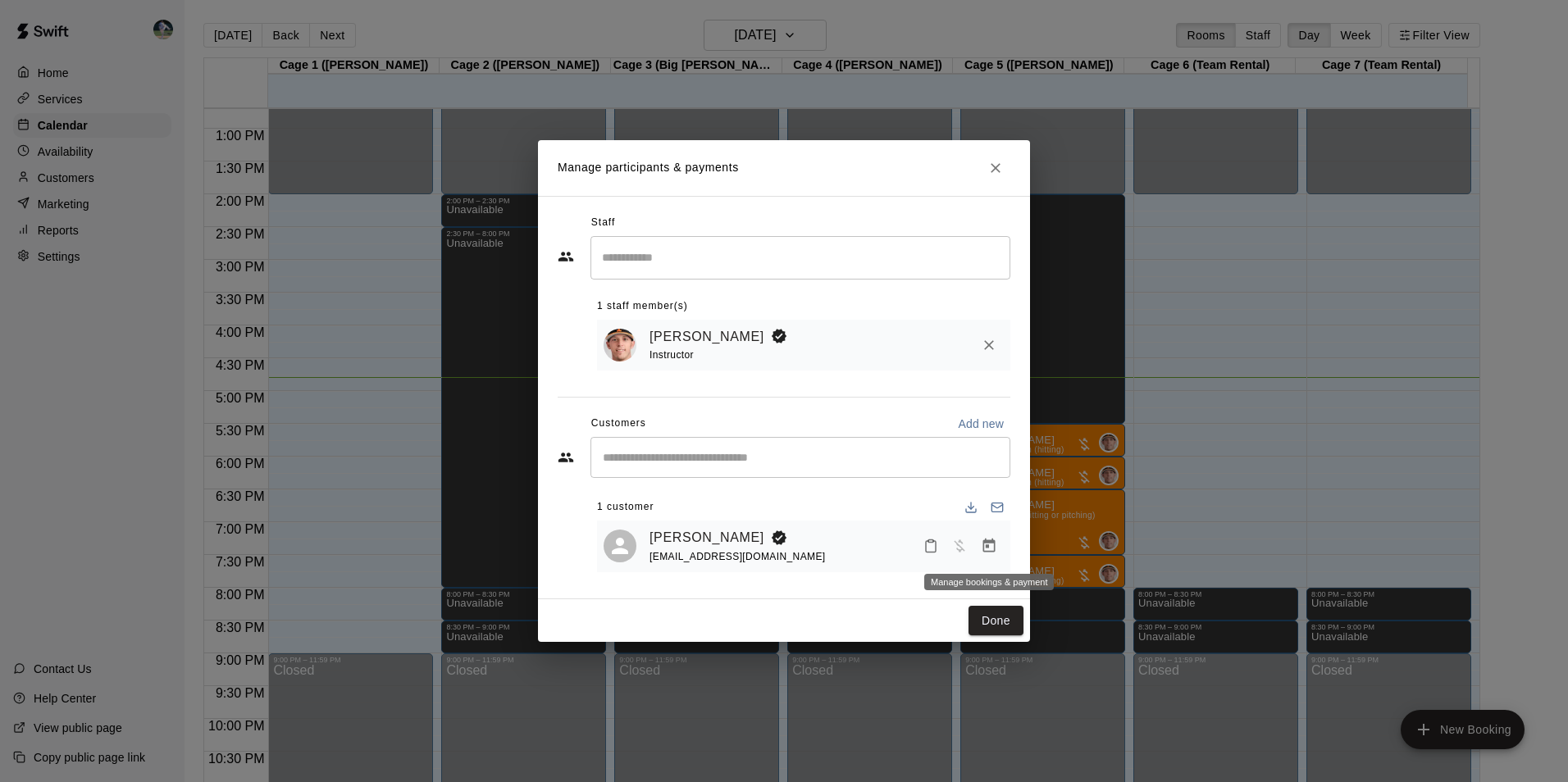
click at [994, 547] on icon "Manage bookings & payment" at bounding box center [989, 546] width 17 height 17
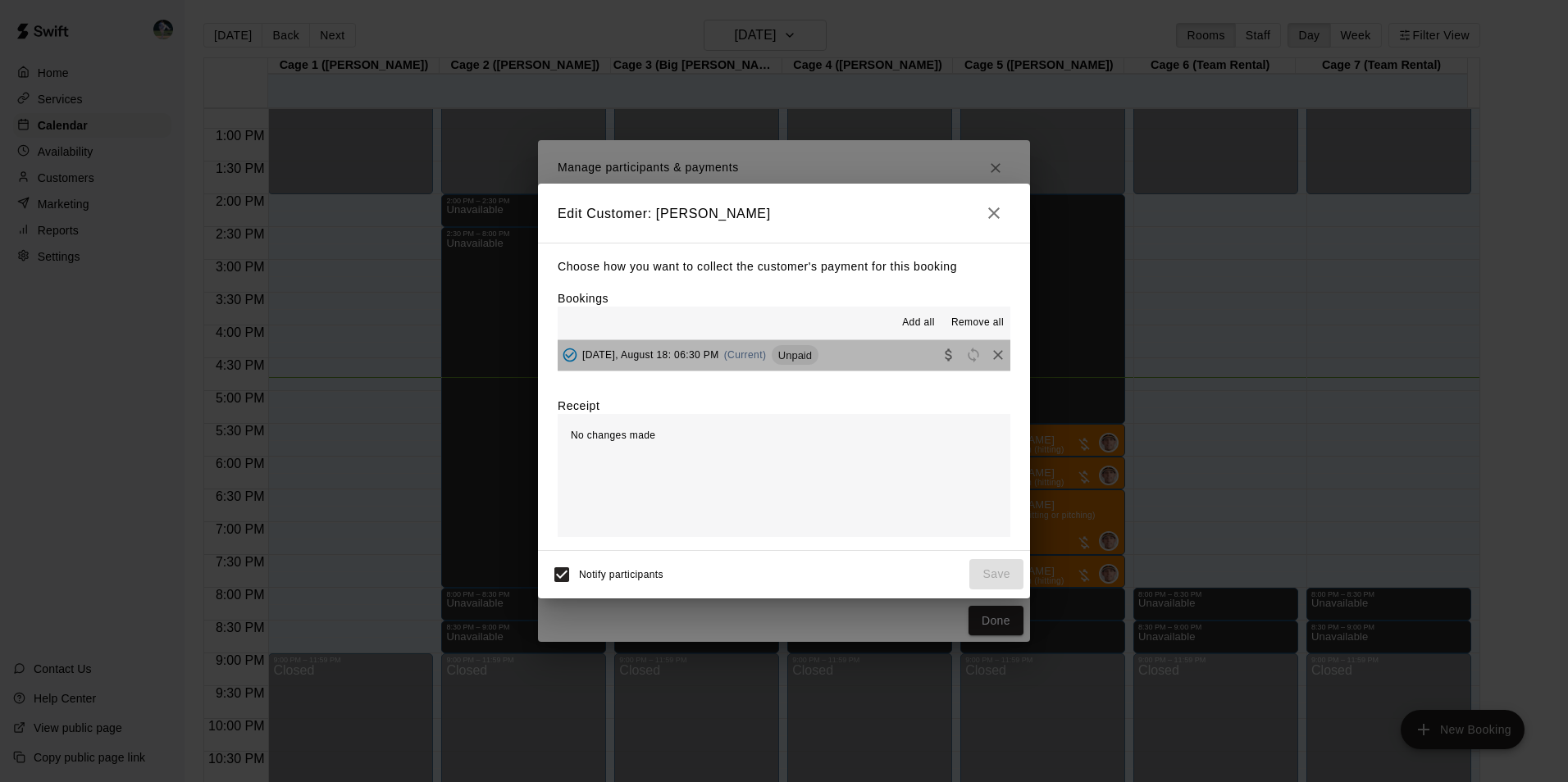
click at [878, 349] on button "[DATE], August 18: 06:30 PM (Current) Unpaid" at bounding box center [783, 355] width 452 height 31
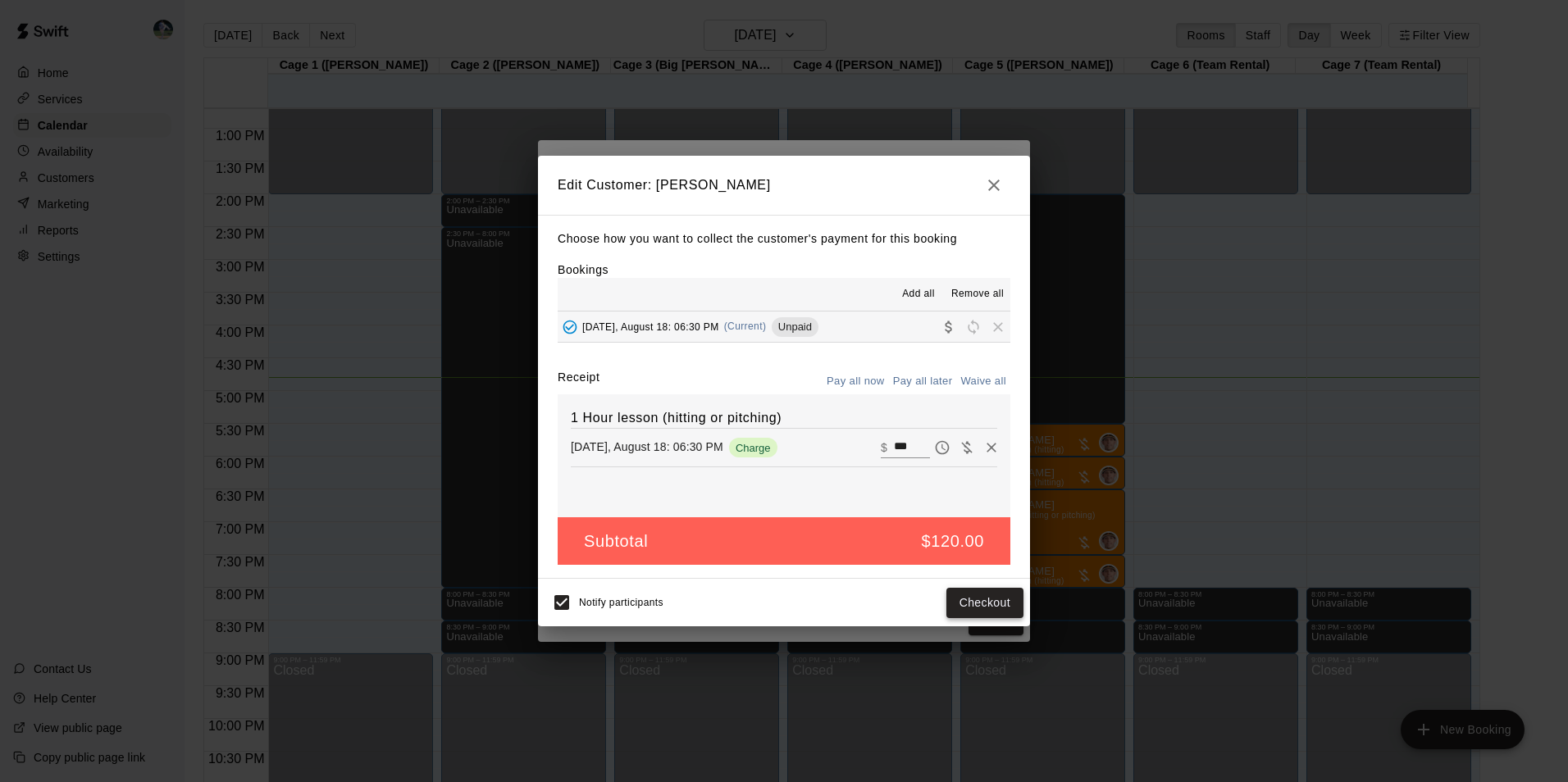
click at [975, 596] on button "Checkout" at bounding box center [984, 603] width 77 height 31
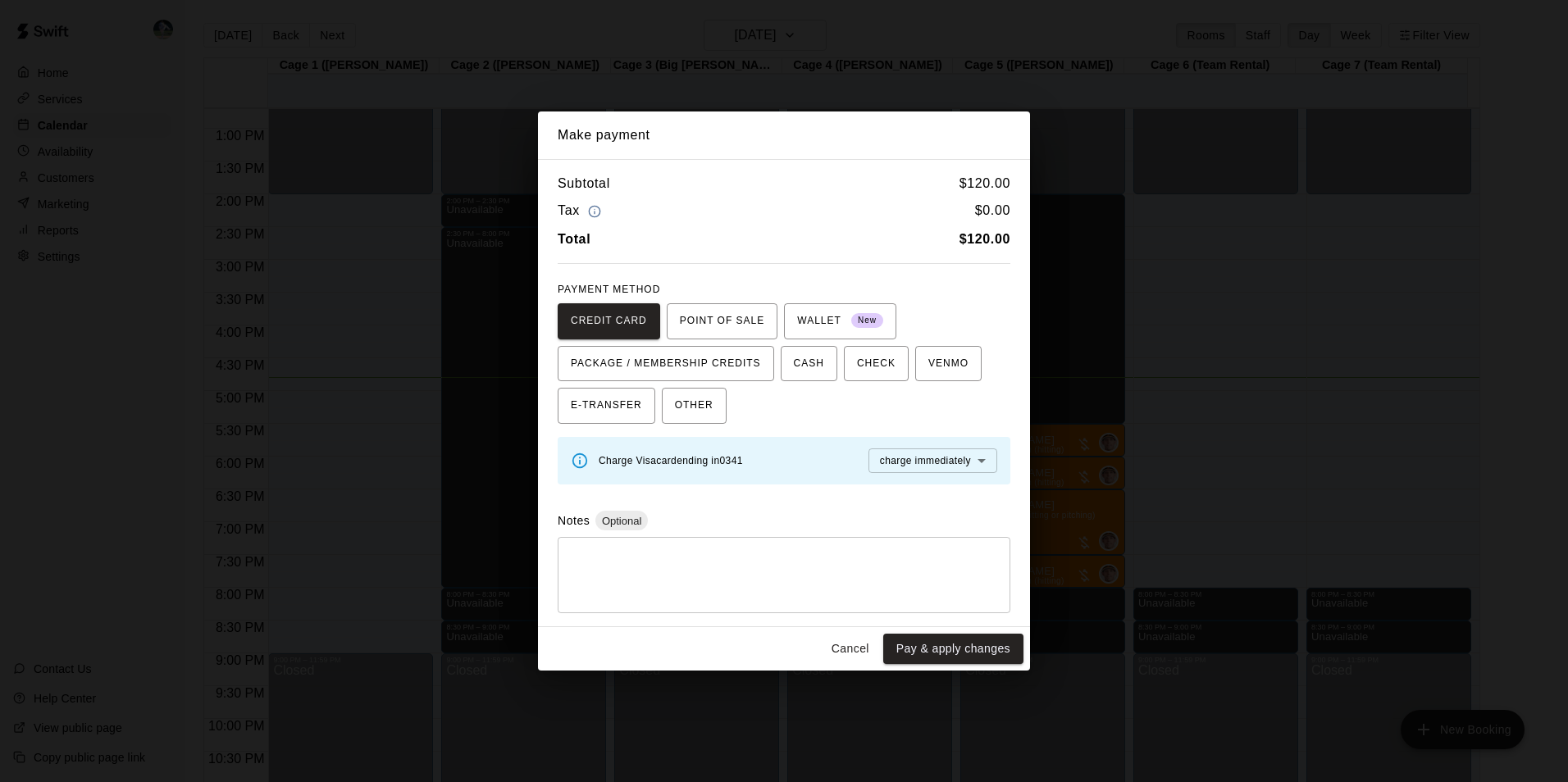
click at [845, 647] on button "Cancel" at bounding box center [850, 648] width 52 height 31
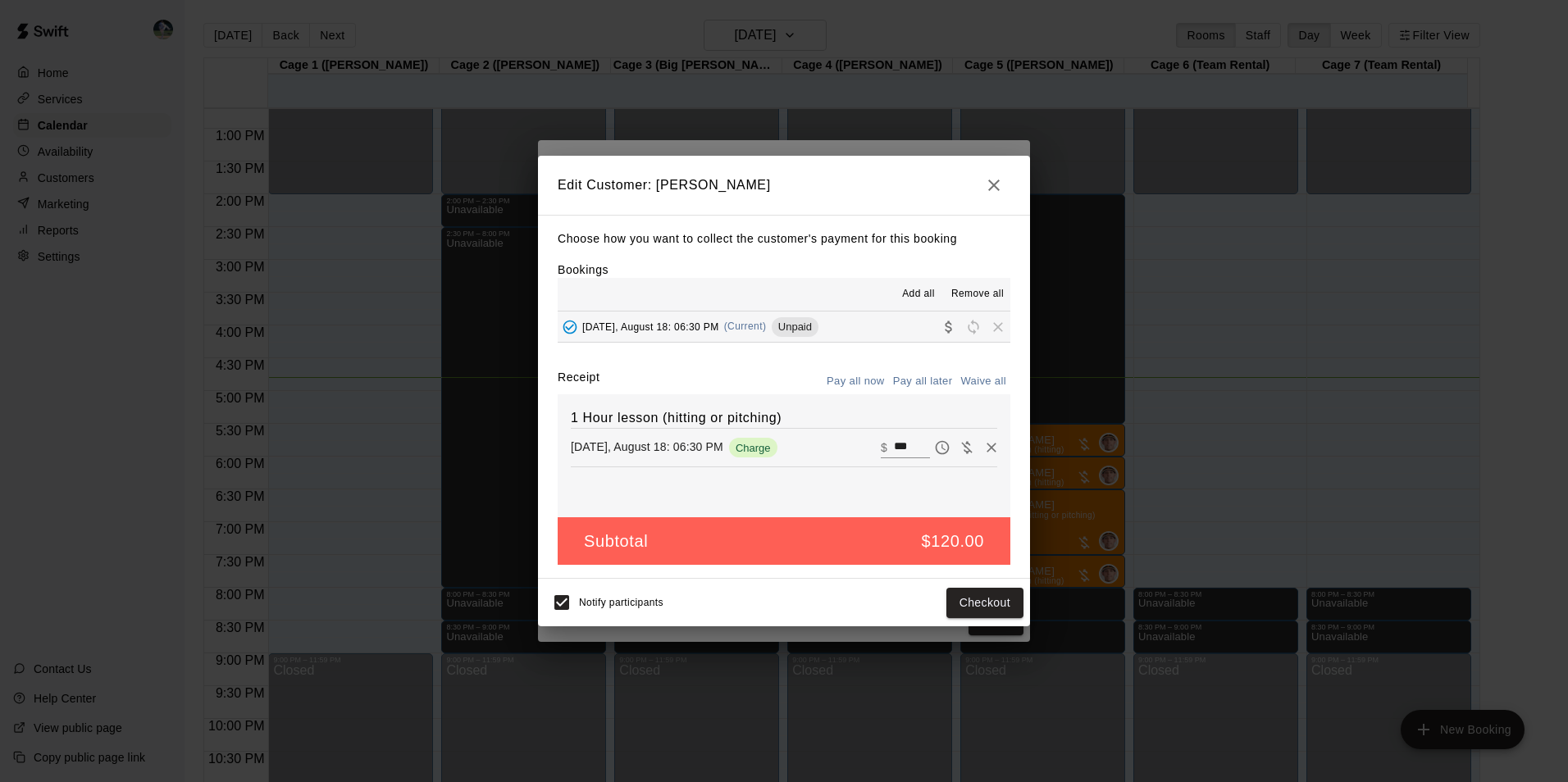
click at [988, 185] on icon "button" at bounding box center [993, 185] width 19 height 19
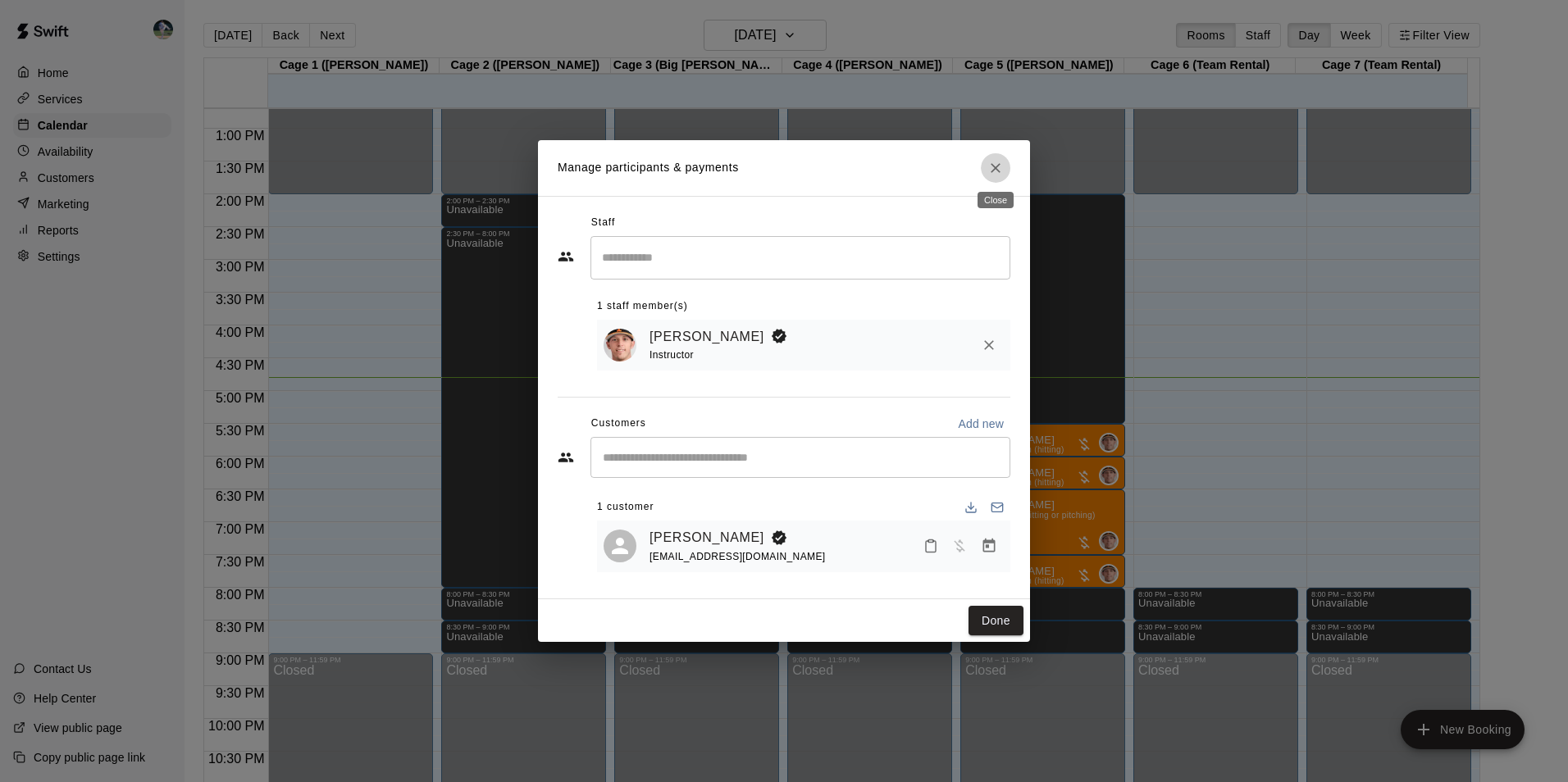
click at [995, 162] on icon "Close" at bounding box center [995, 168] width 17 height 17
